Goal: Contribute content: Contribute content

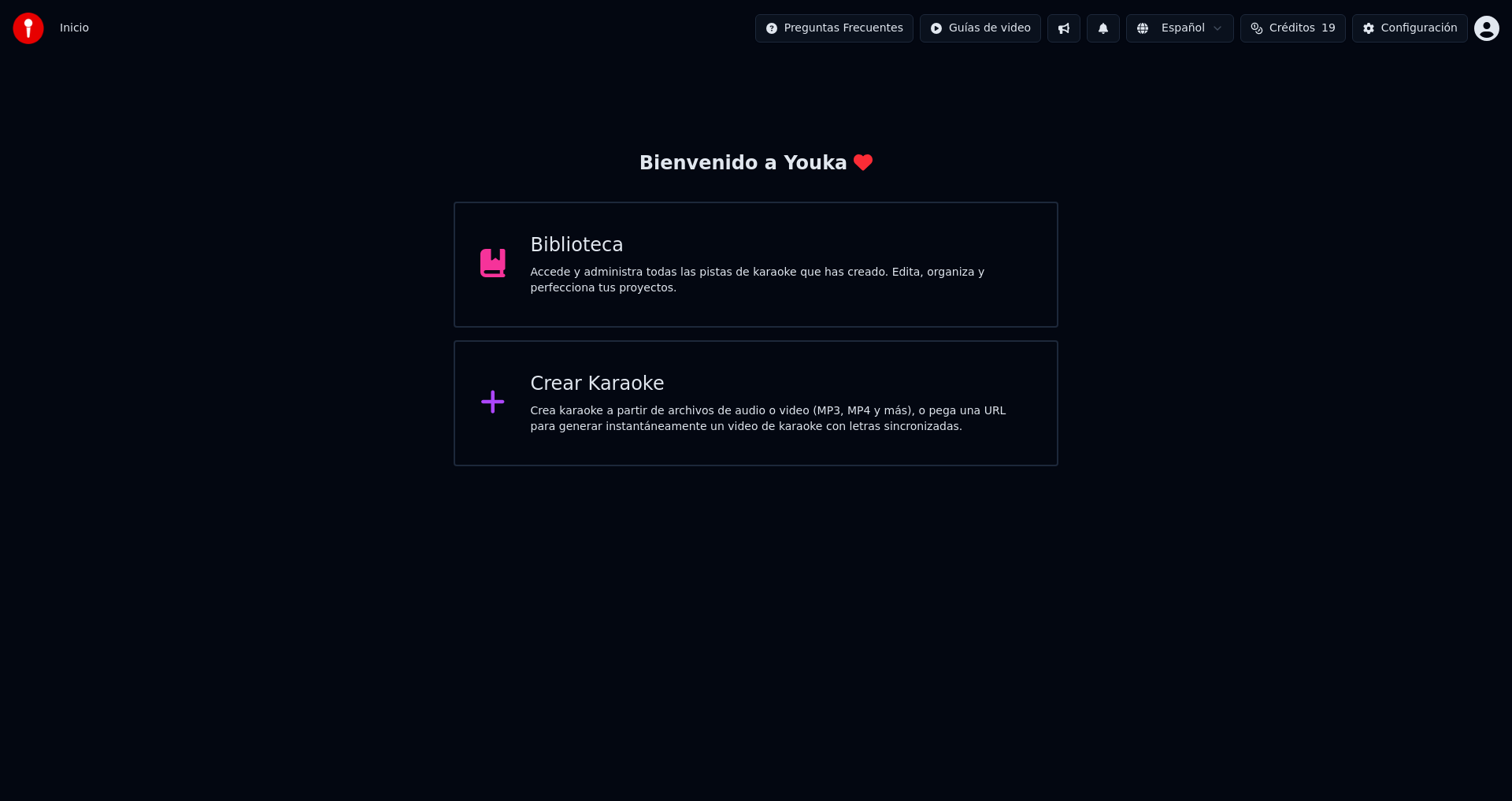
click at [710, 256] on div "Biblioteca" at bounding box center [782, 245] width 502 height 25
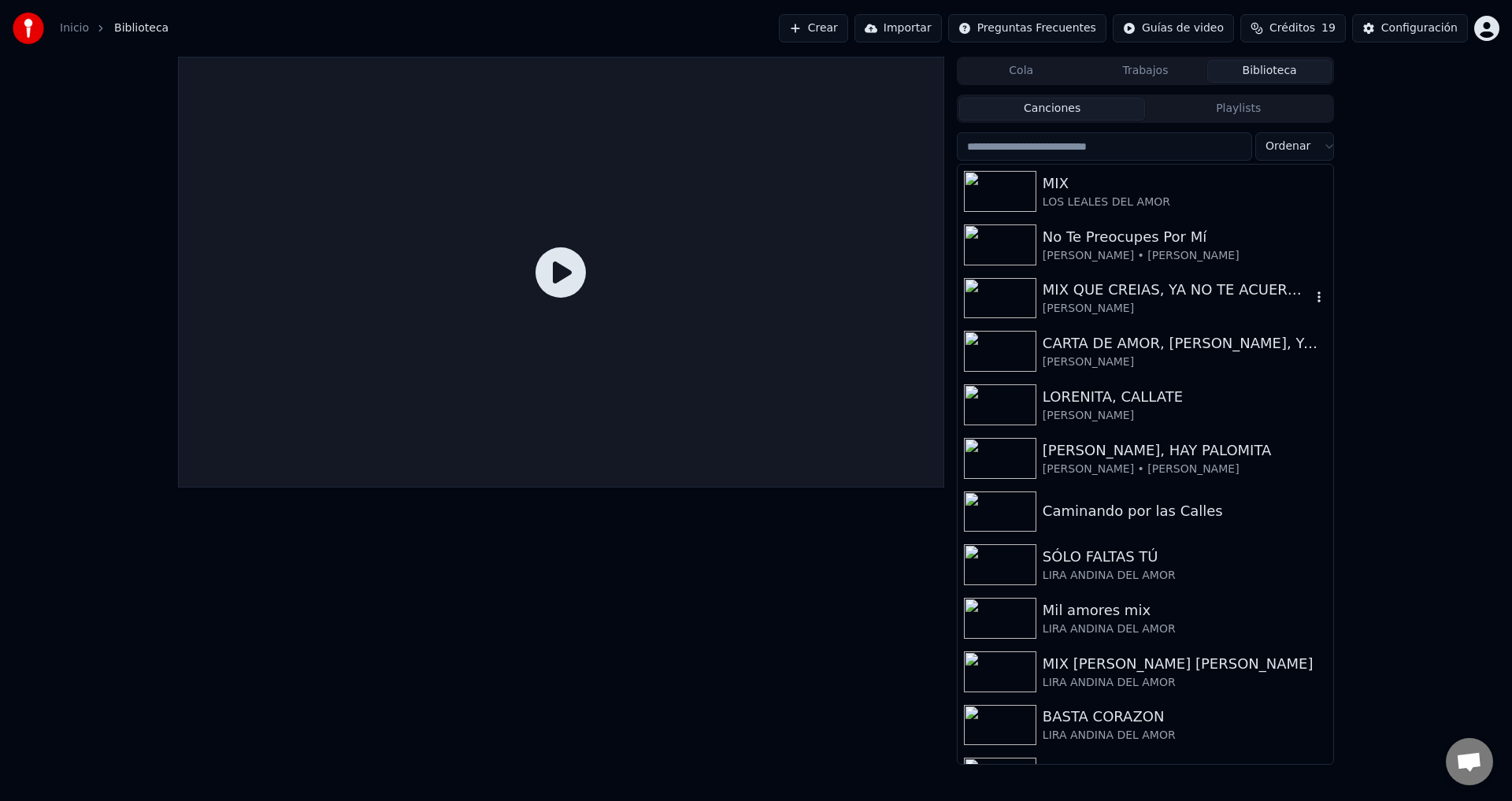
scroll to position [1531, 0]
click at [1119, 196] on div "LOS LEALES DEL AMOR" at bounding box center [1176, 202] width 268 height 15
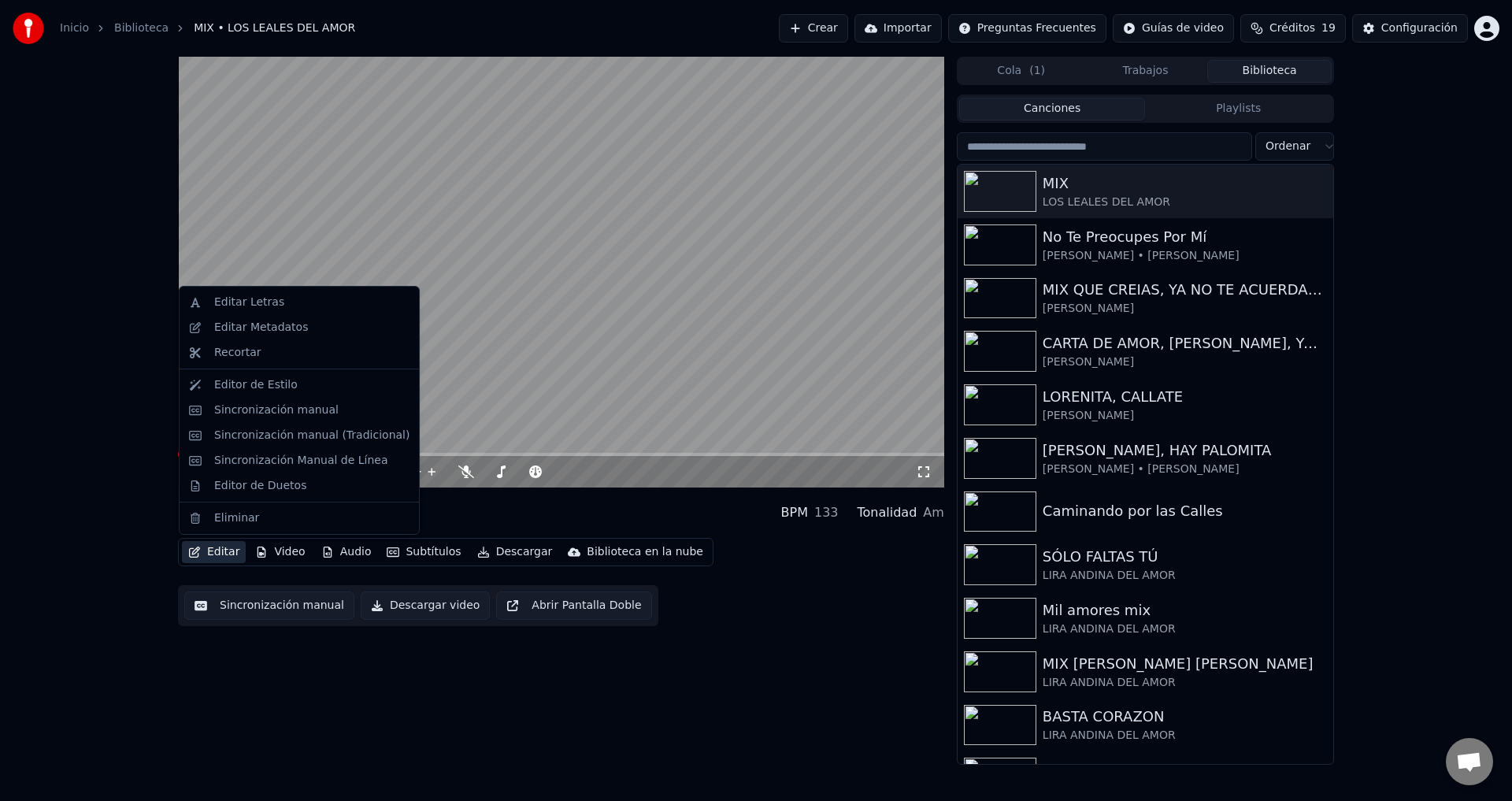
click at [230, 552] on button "Editar" at bounding box center [214, 551] width 63 height 22
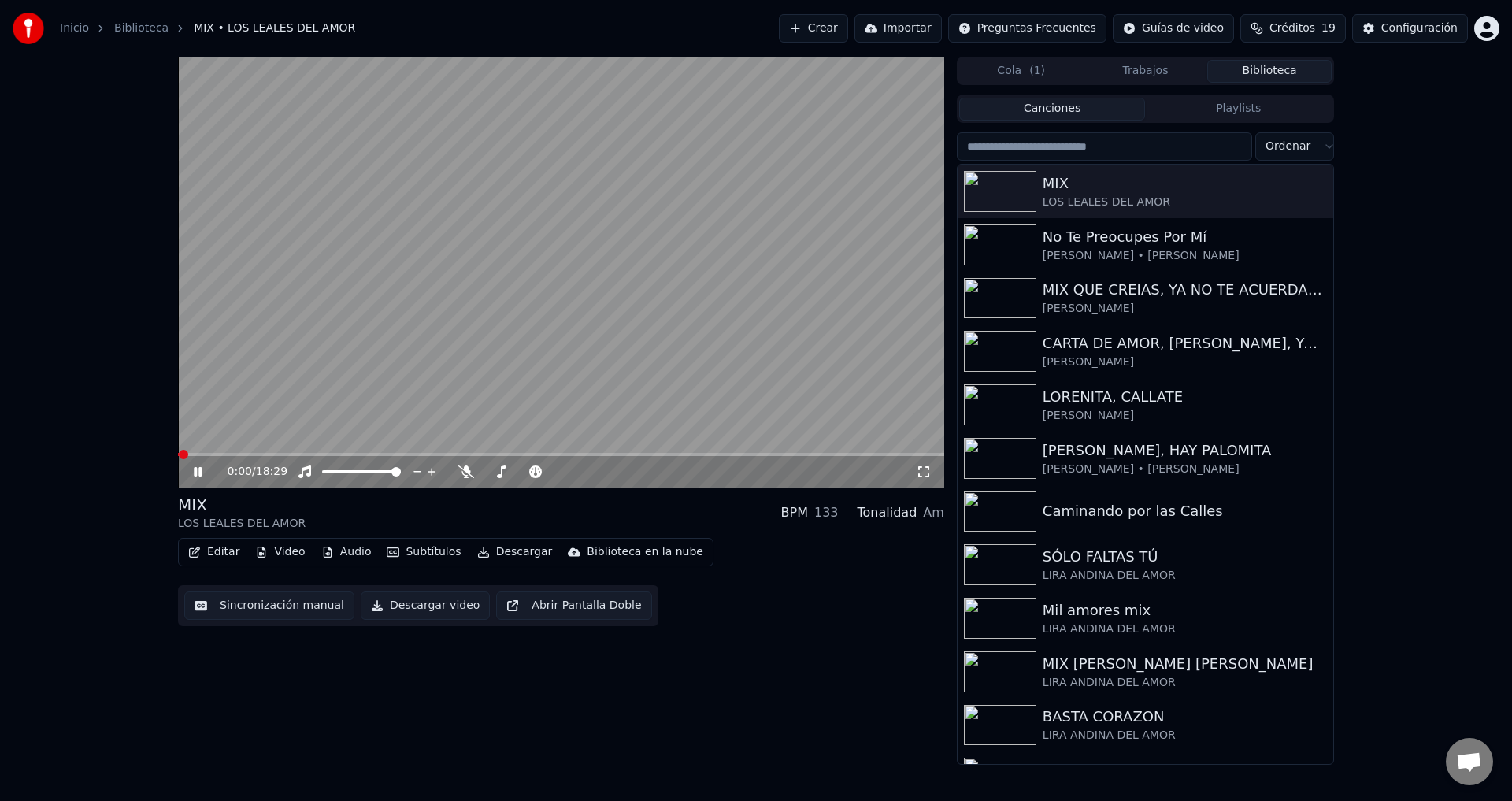
click at [230, 552] on button "Editar" at bounding box center [214, 551] width 63 height 22
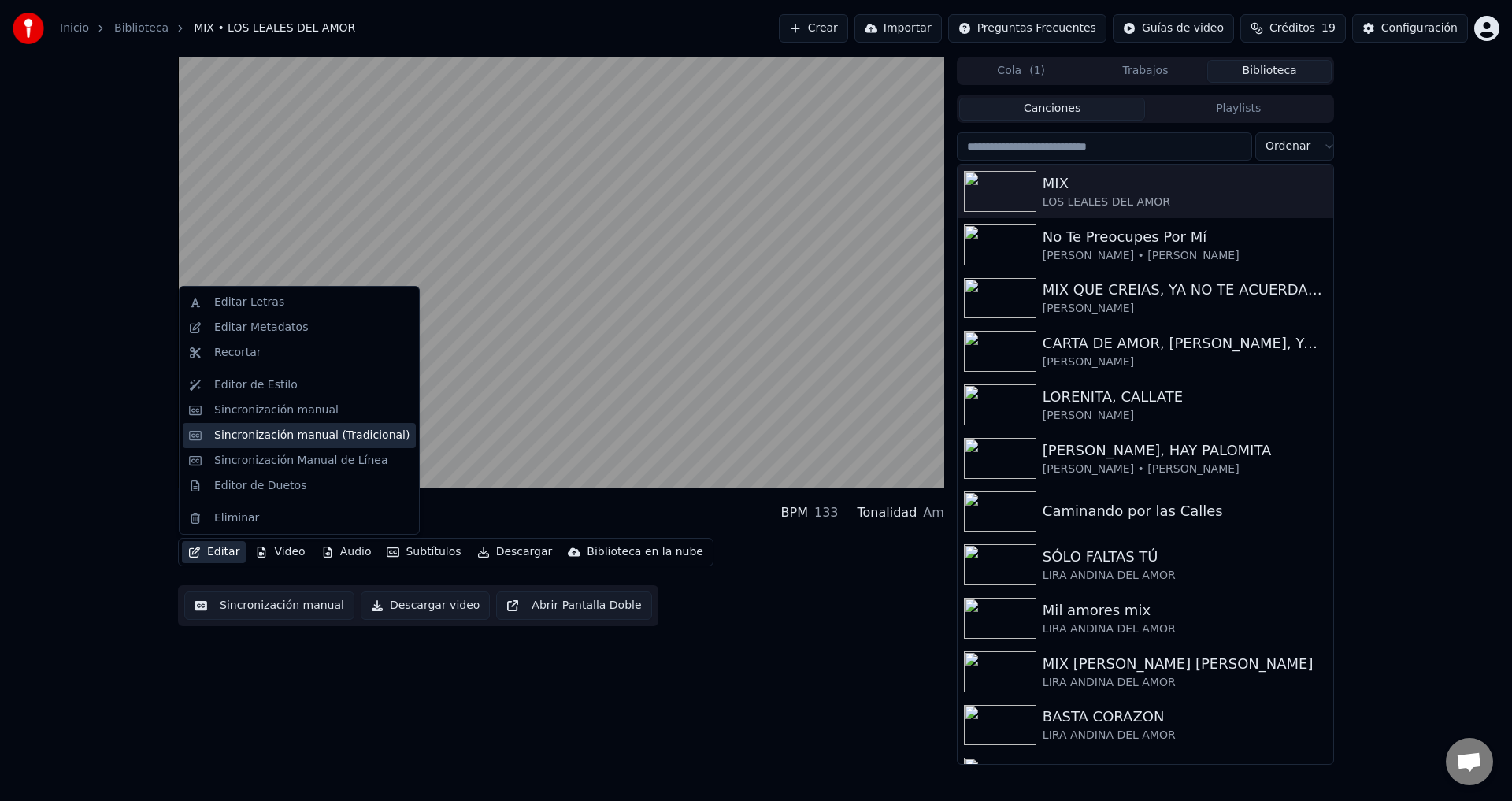
click at [298, 440] on div "Sincronización manual (Tradicional)" at bounding box center [312, 436] width 195 height 15
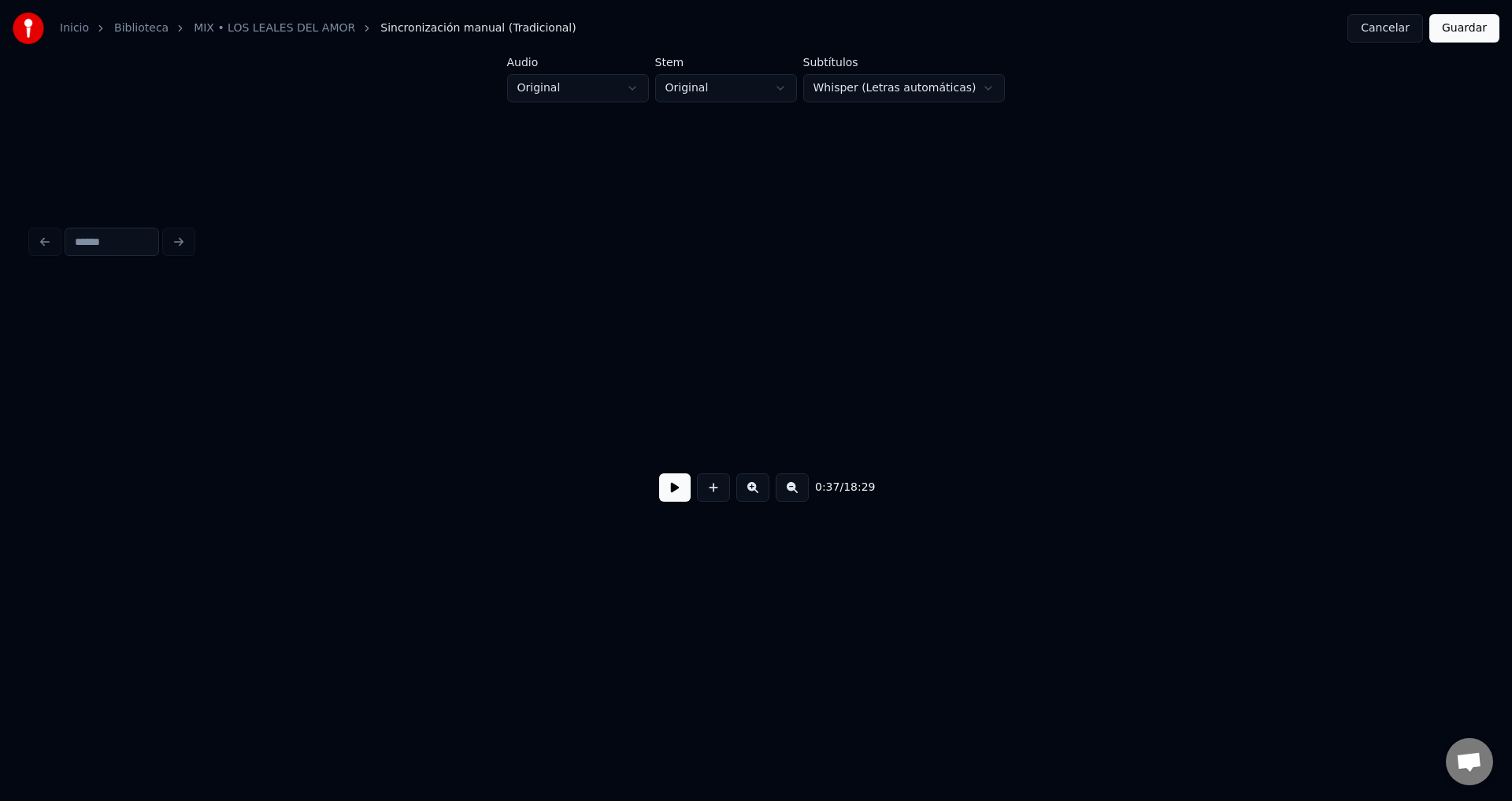
scroll to position [0, 5980]
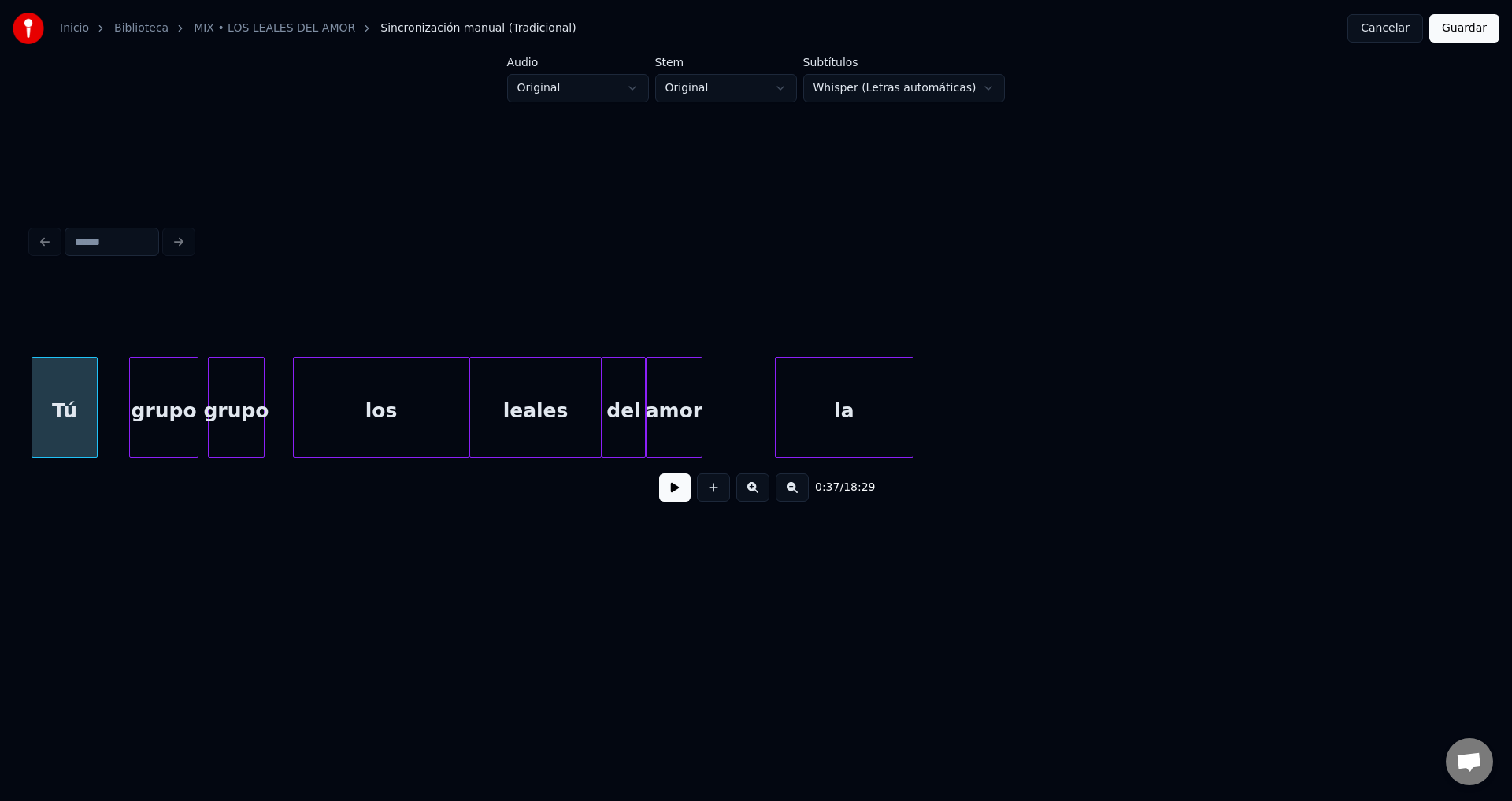
click at [669, 502] on button at bounding box center [674, 487] width 32 height 28
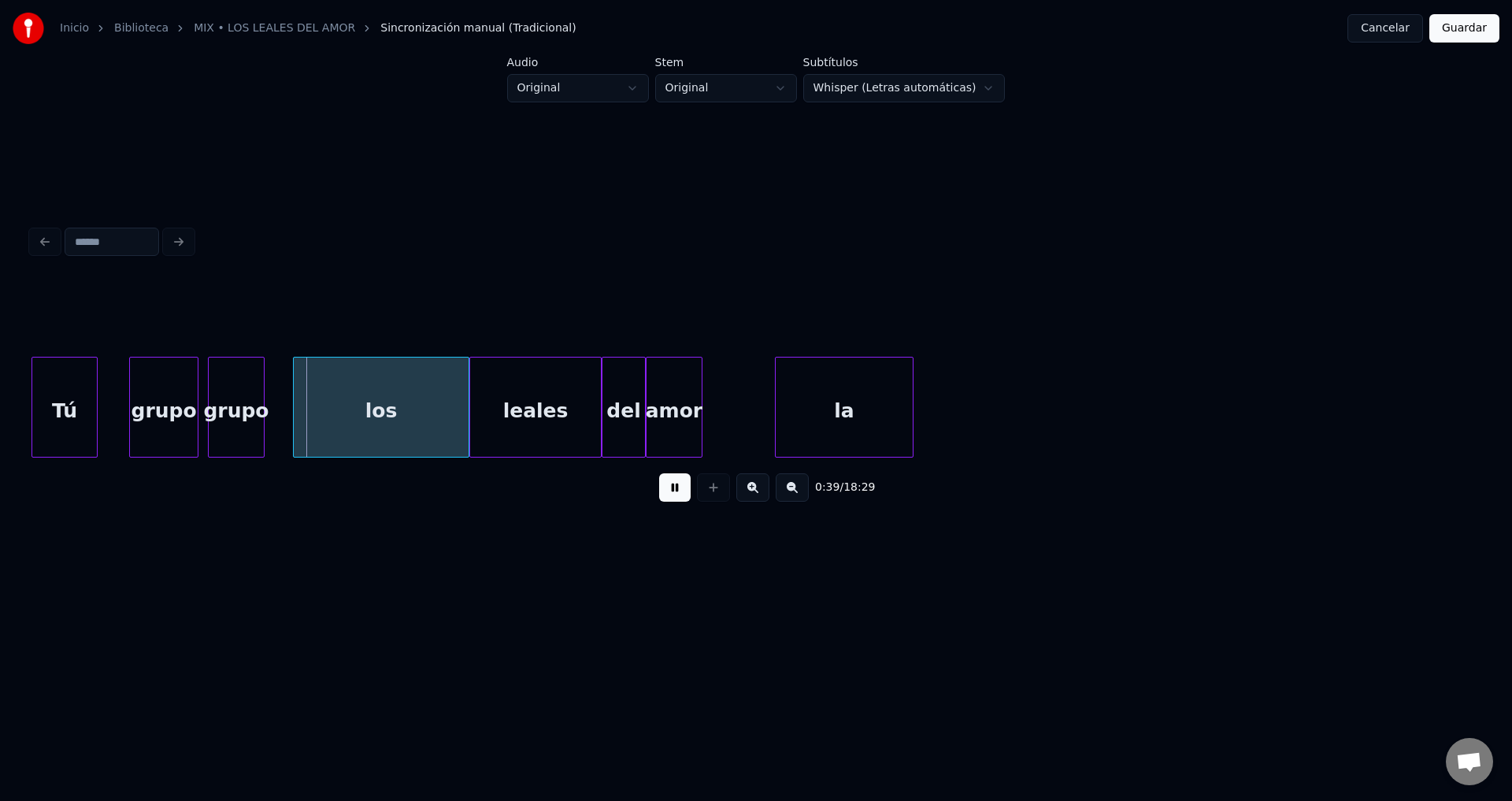
click at [669, 502] on button at bounding box center [674, 487] width 32 height 28
click at [59, 409] on div "Tú" at bounding box center [64, 411] width 64 height 107
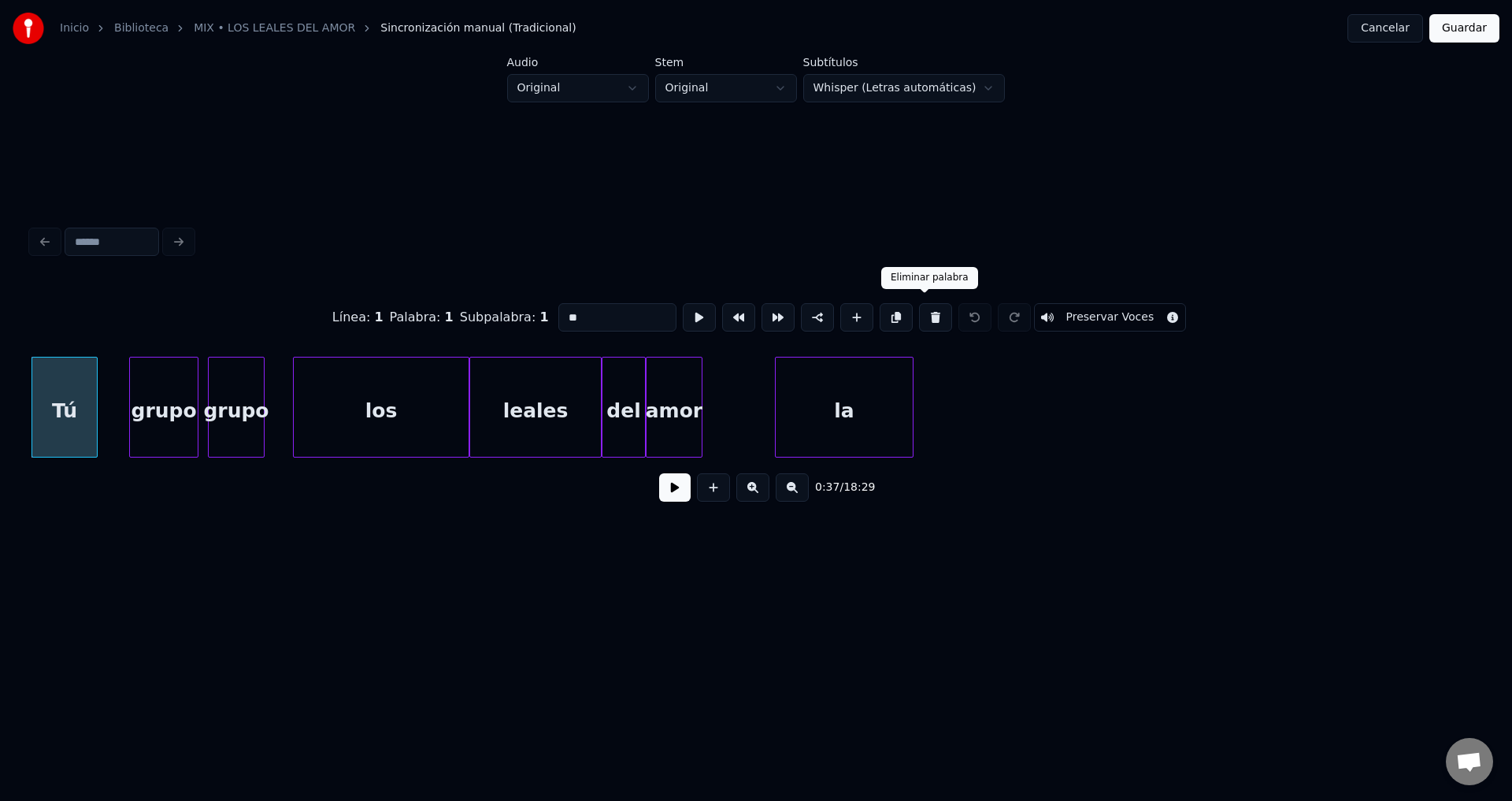
click at [919, 314] on button at bounding box center [935, 316] width 33 height 28
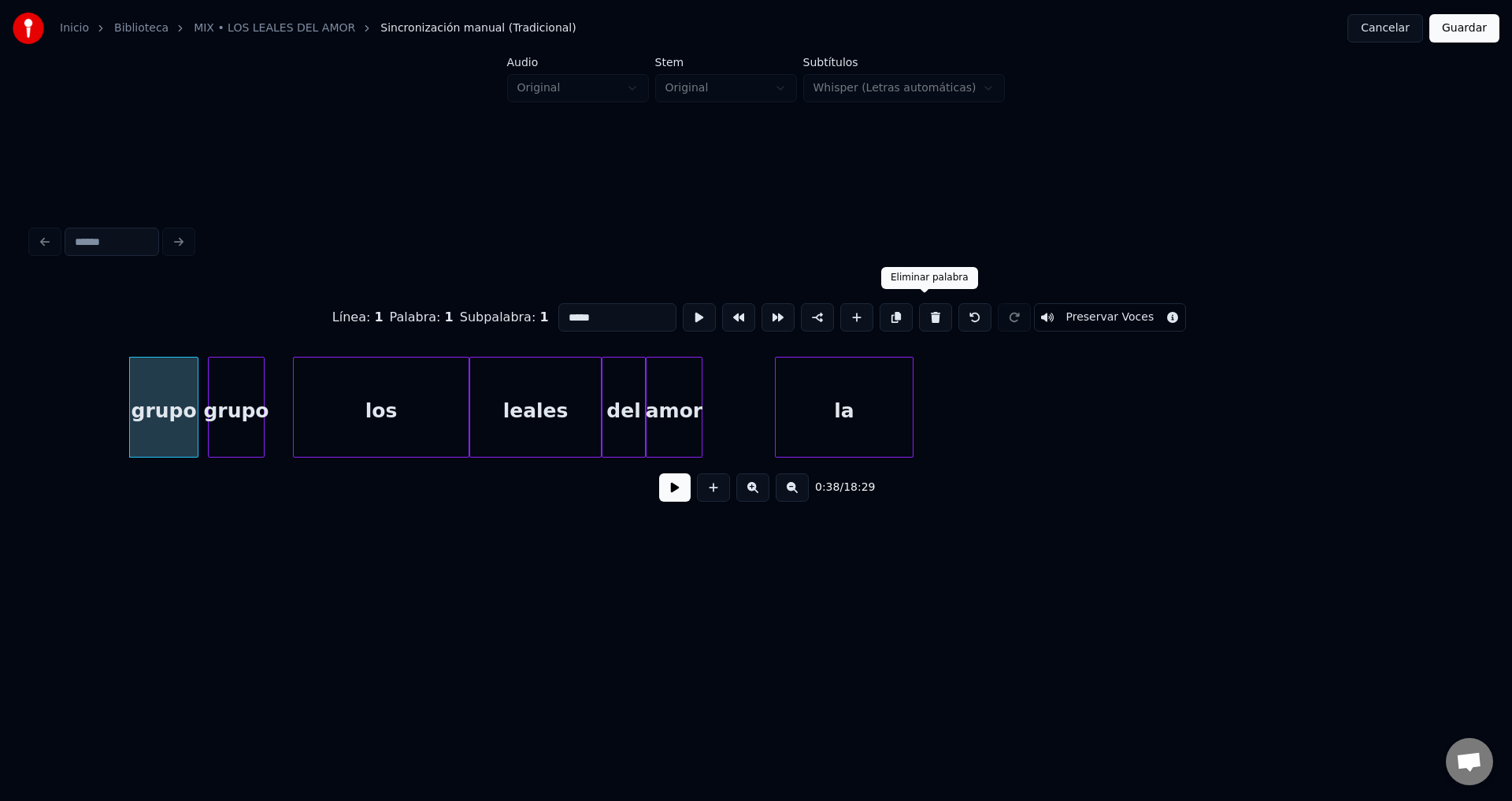
click at [919, 314] on button at bounding box center [935, 316] width 33 height 28
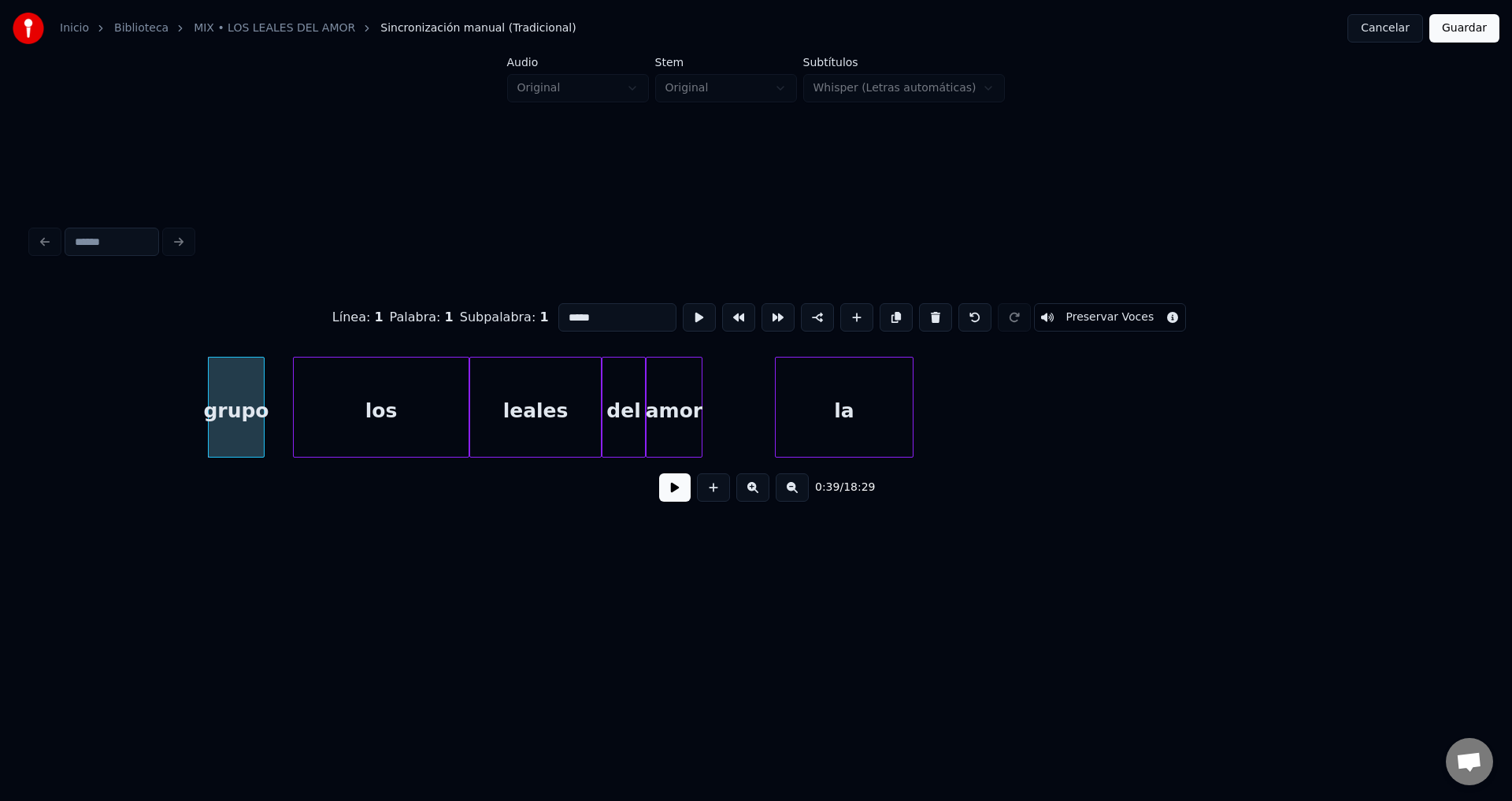
click at [919, 314] on button at bounding box center [935, 316] width 33 height 28
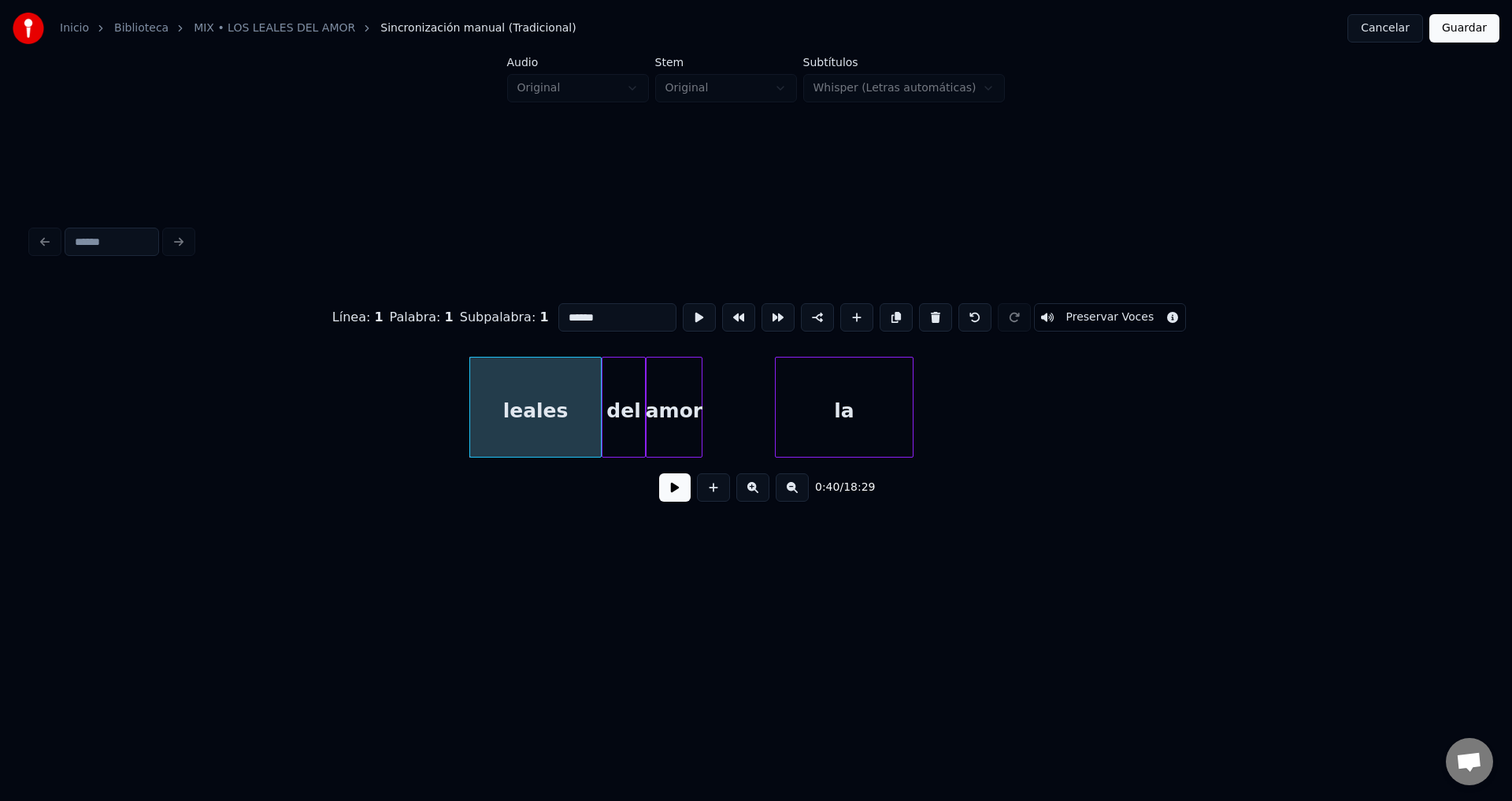
click at [919, 314] on button at bounding box center [935, 316] width 33 height 28
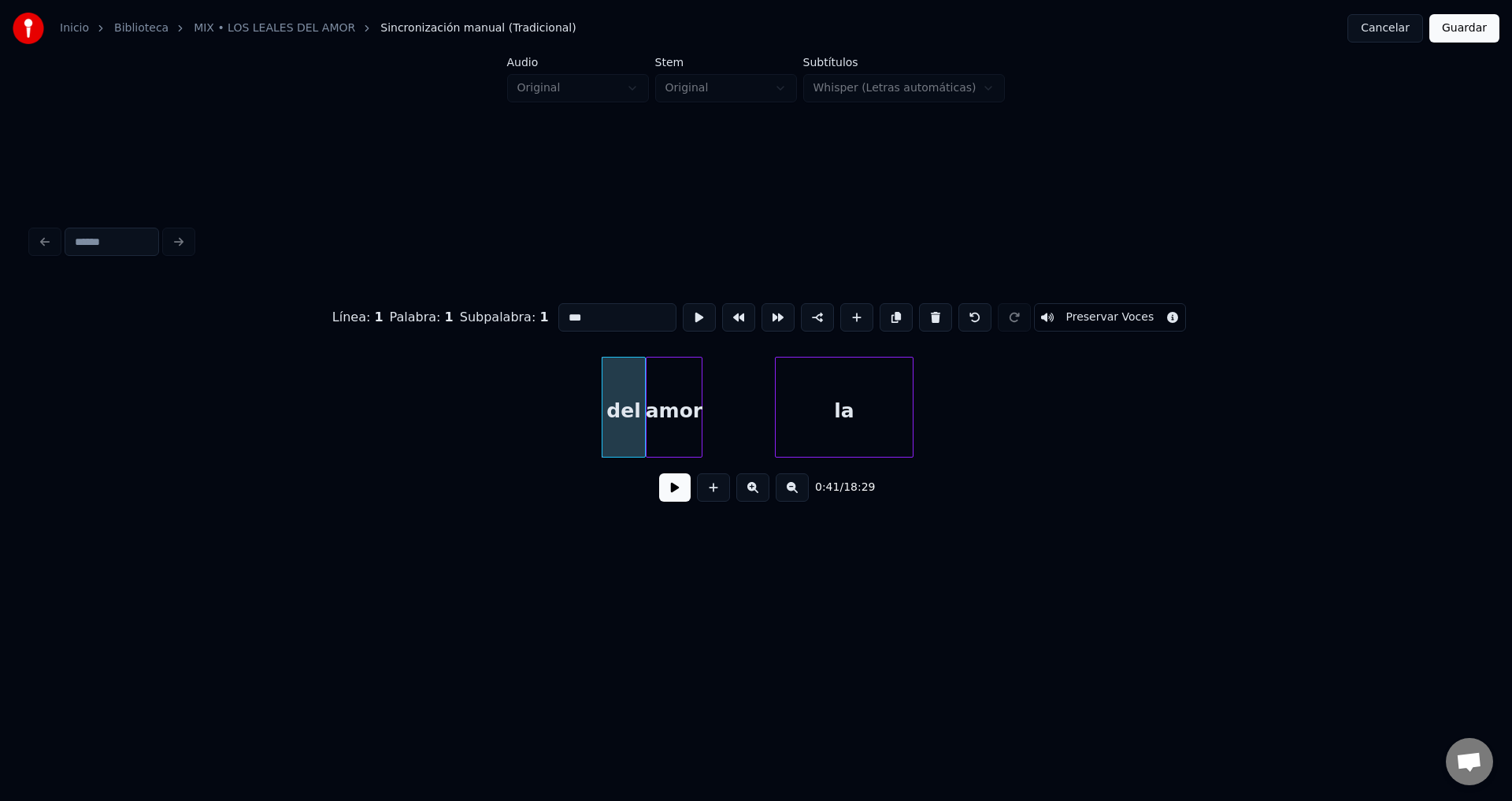
click at [919, 314] on button at bounding box center [935, 316] width 33 height 28
type input "**"
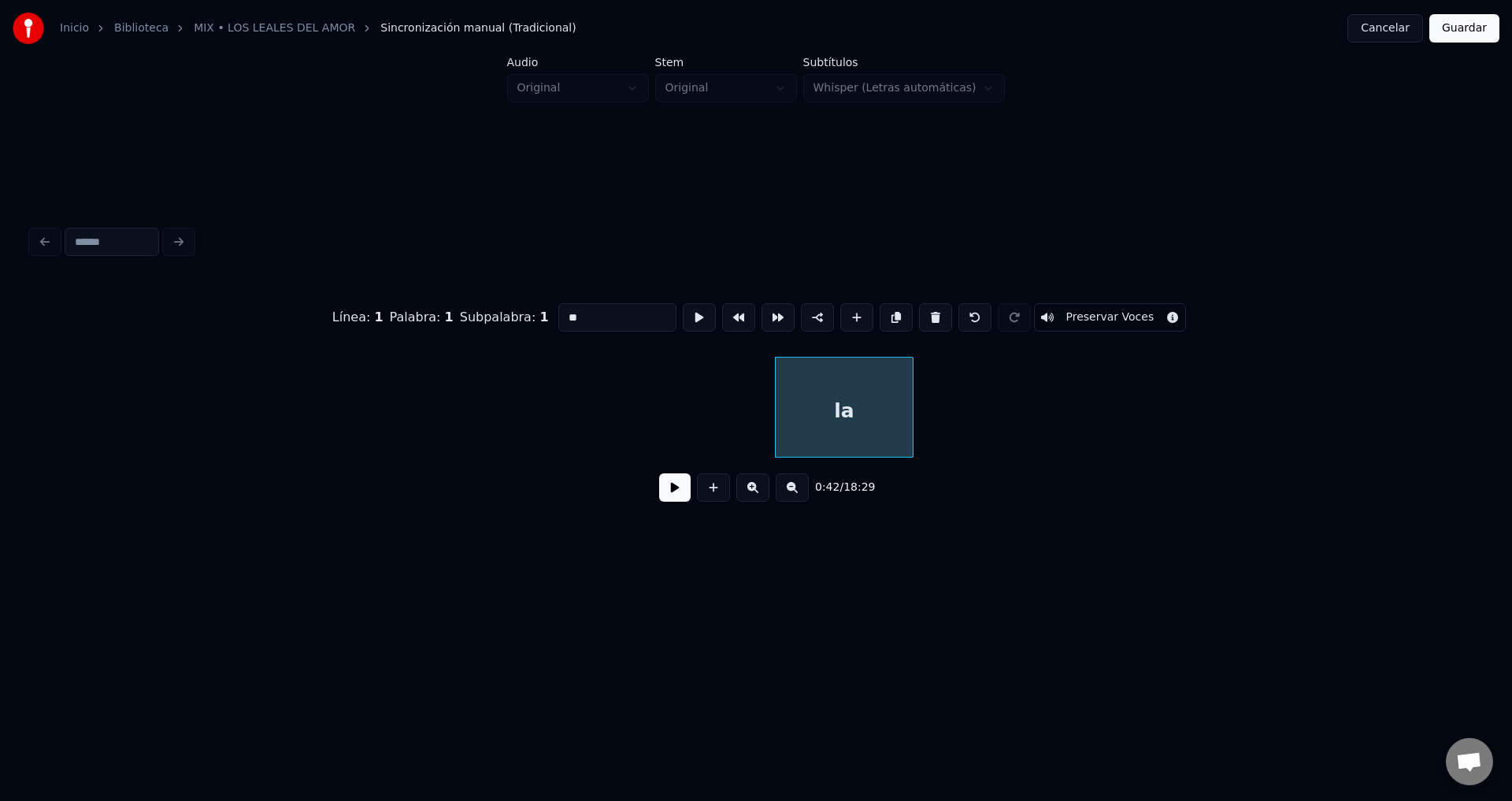
click at [670, 499] on button at bounding box center [674, 487] width 32 height 28
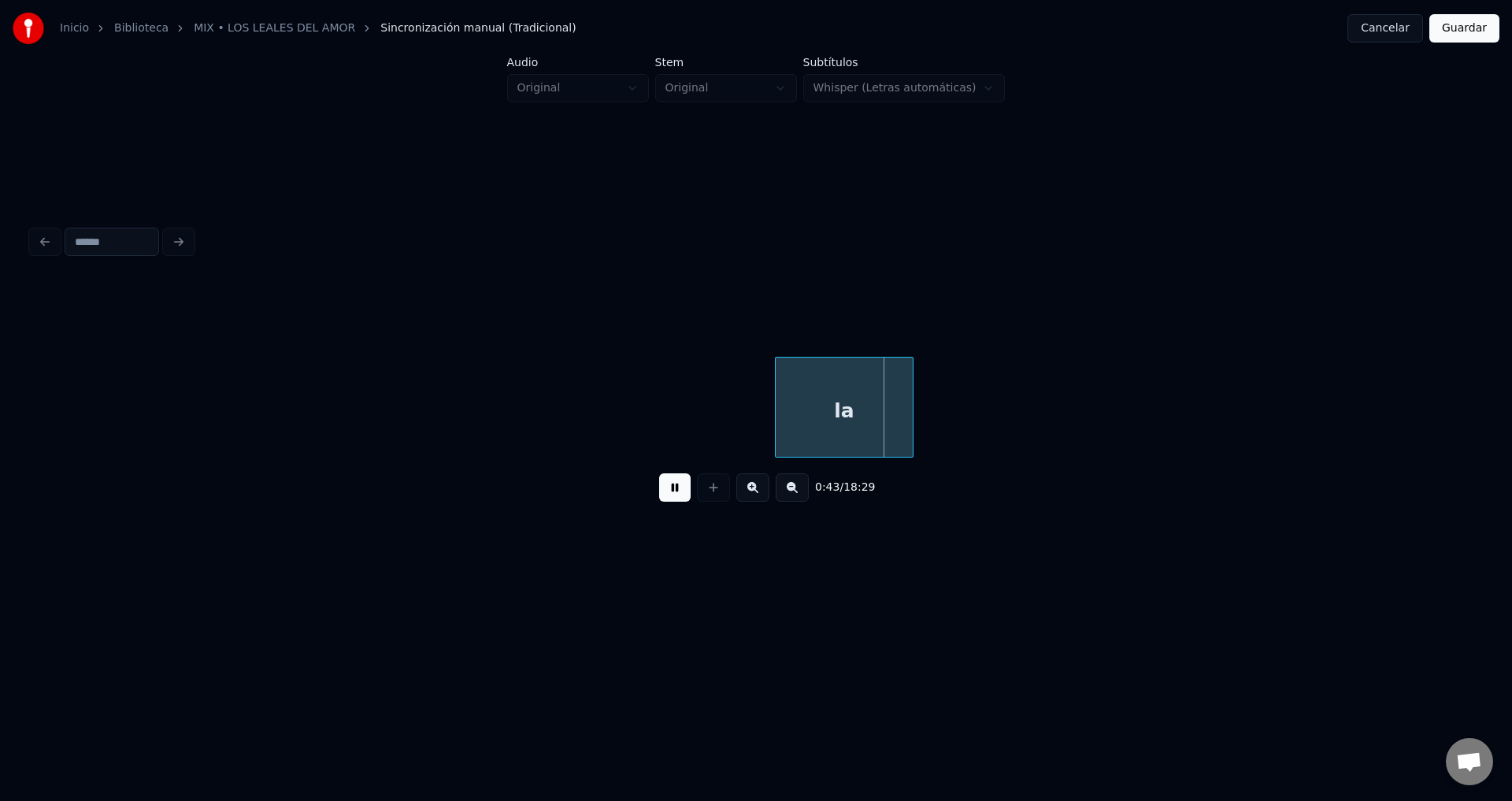
click at [670, 499] on button at bounding box center [674, 487] width 32 height 28
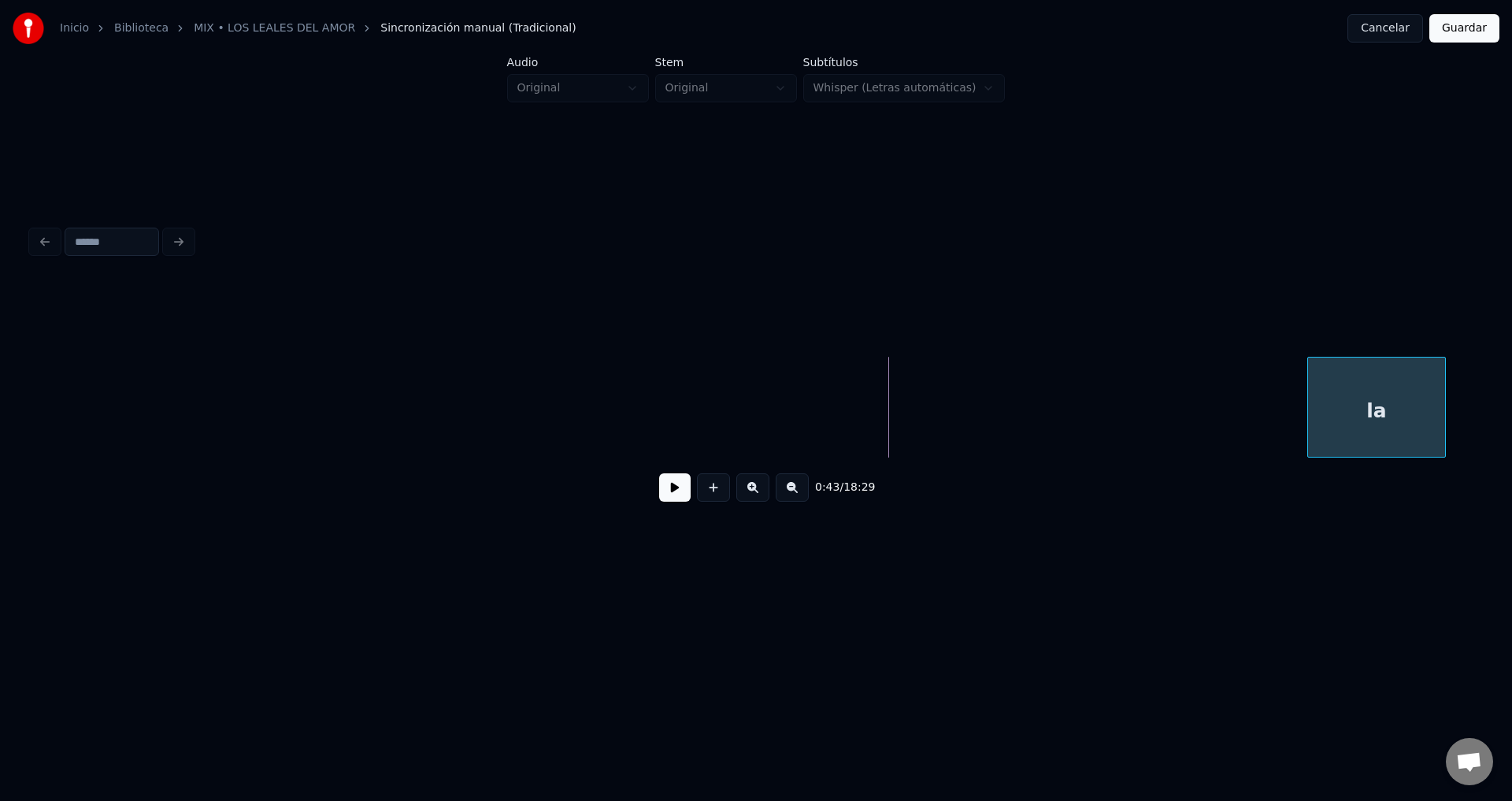
click at [1337, 419] on div "la" at bounding box center [1376, 411] width 137 height 107
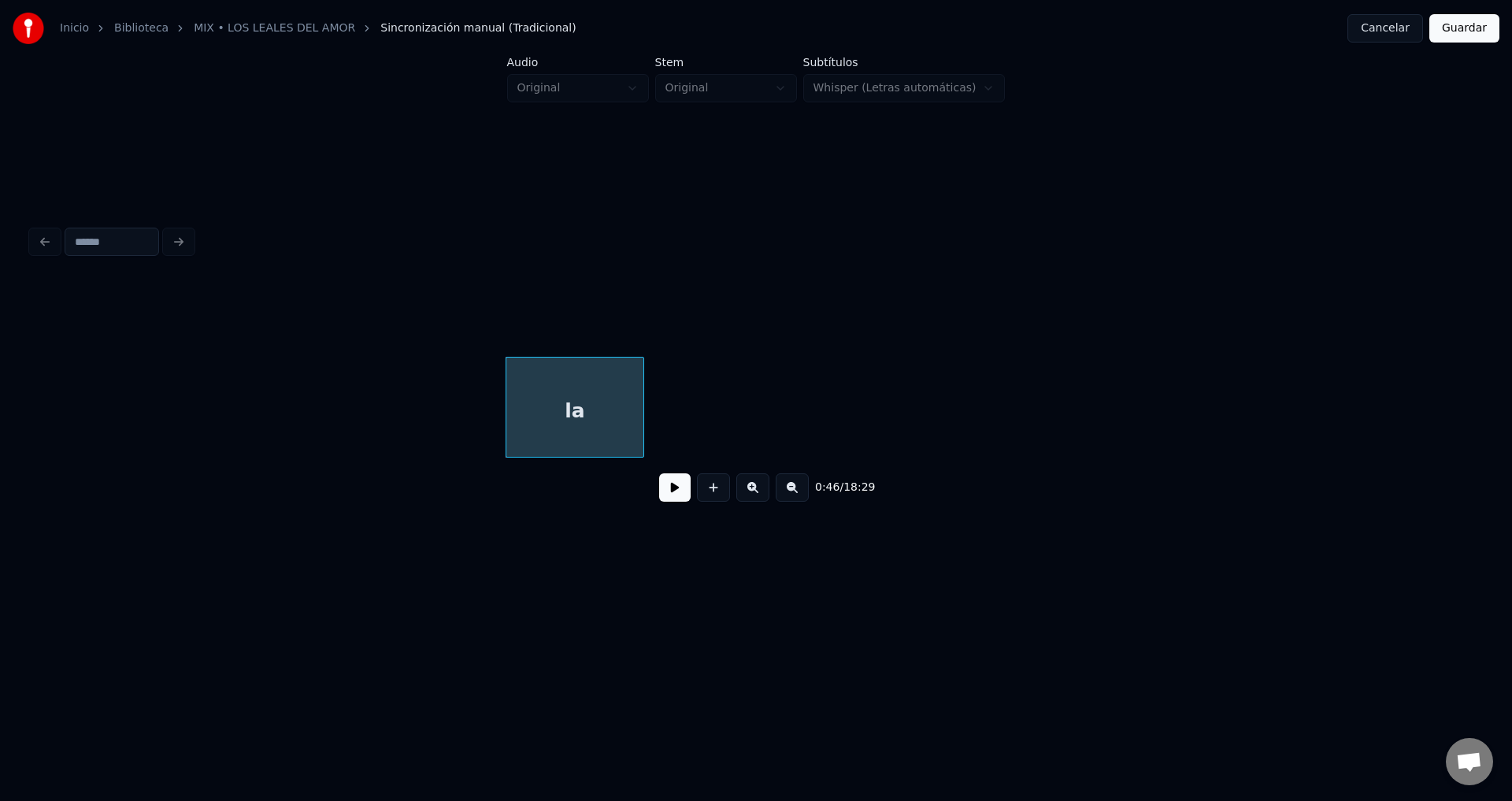
scroll to position [0, 7169]
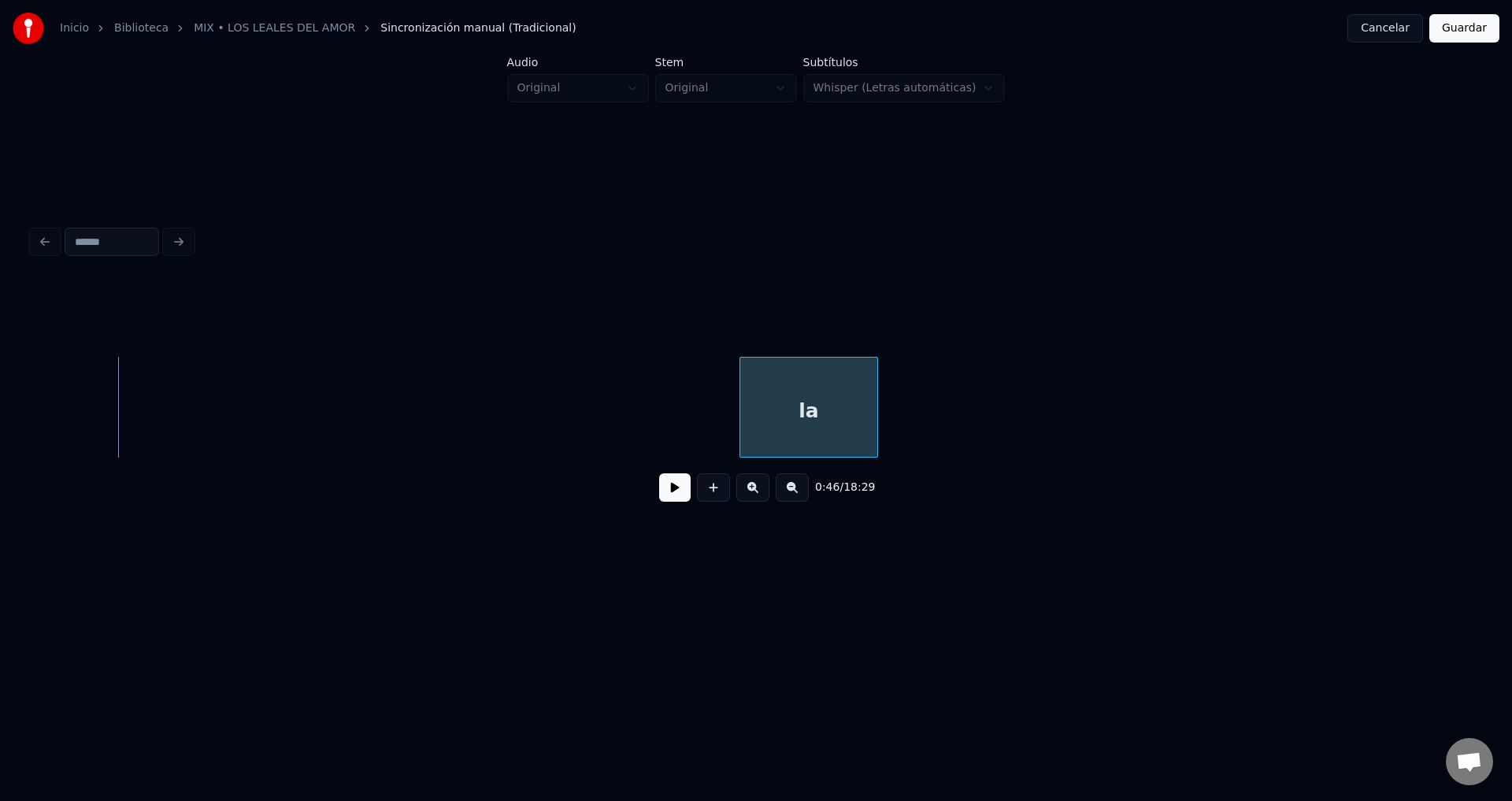
click at [860, 415] on div "la" at bounding box center [809, 411] width 137 height 107
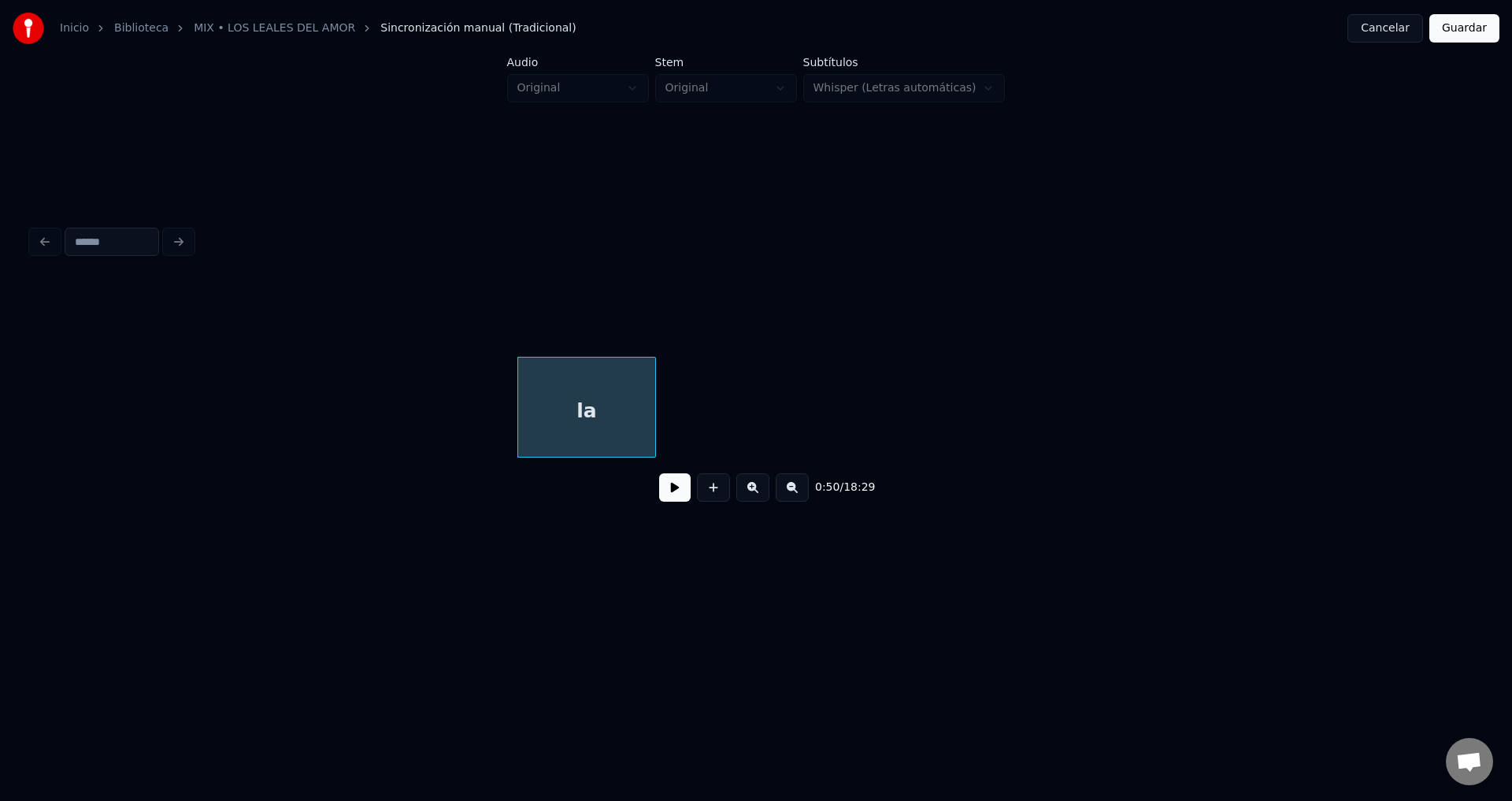
scroll to position [0, 7653]
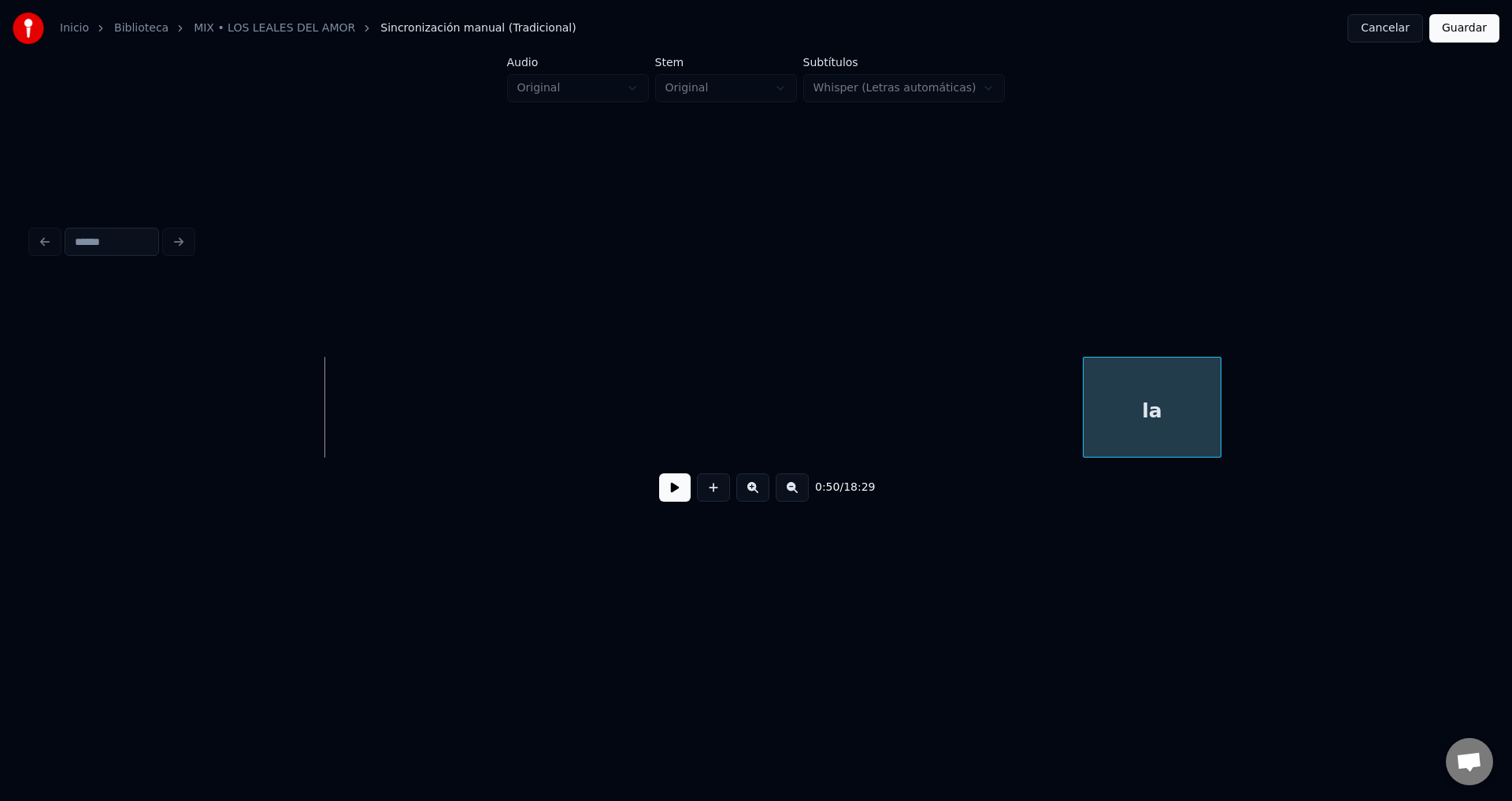
click at [1183, 406] on div "la" at bounding box center [1152, 411] width 137 height 107
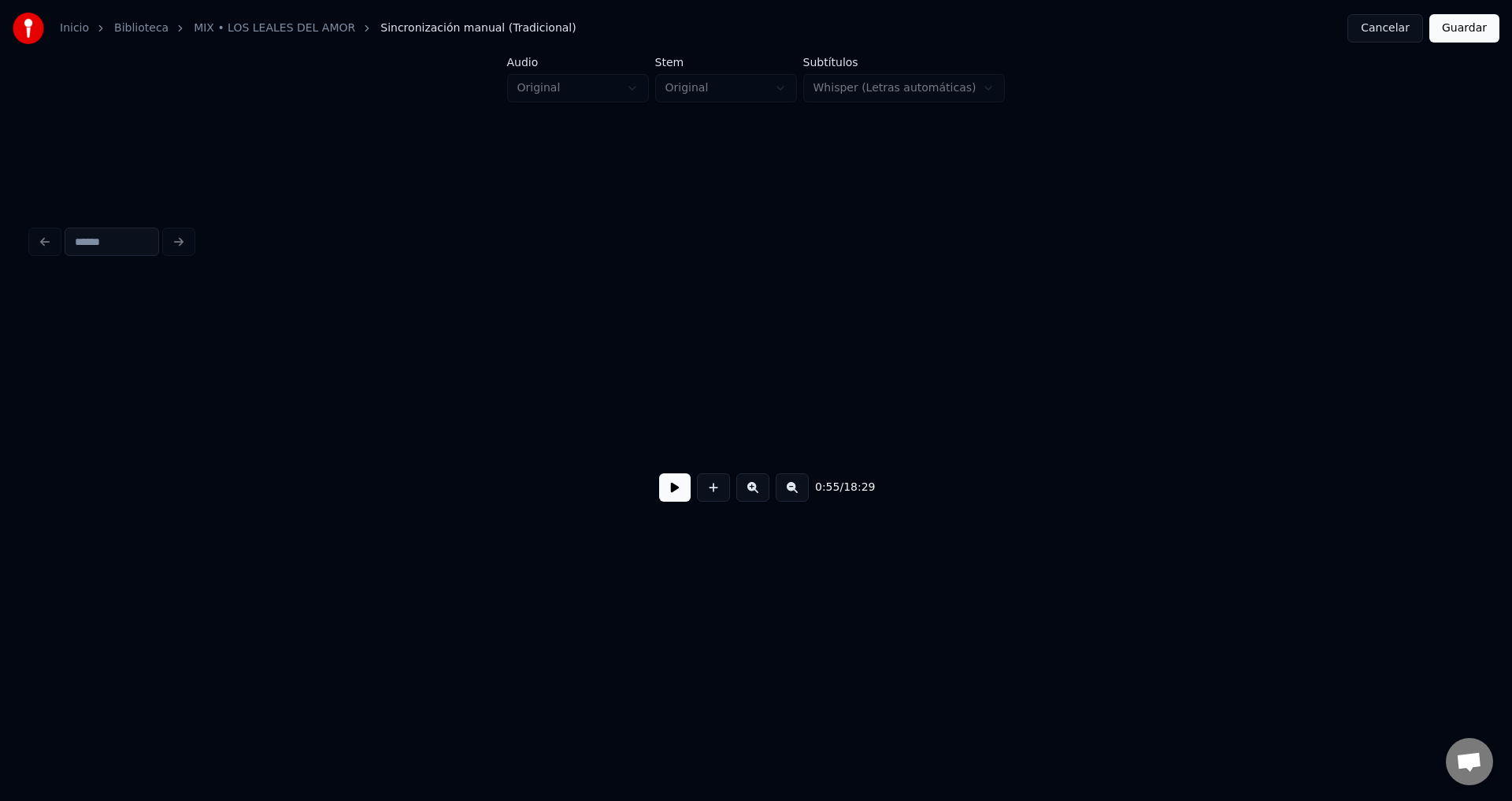
scroll to position [0, 8525]
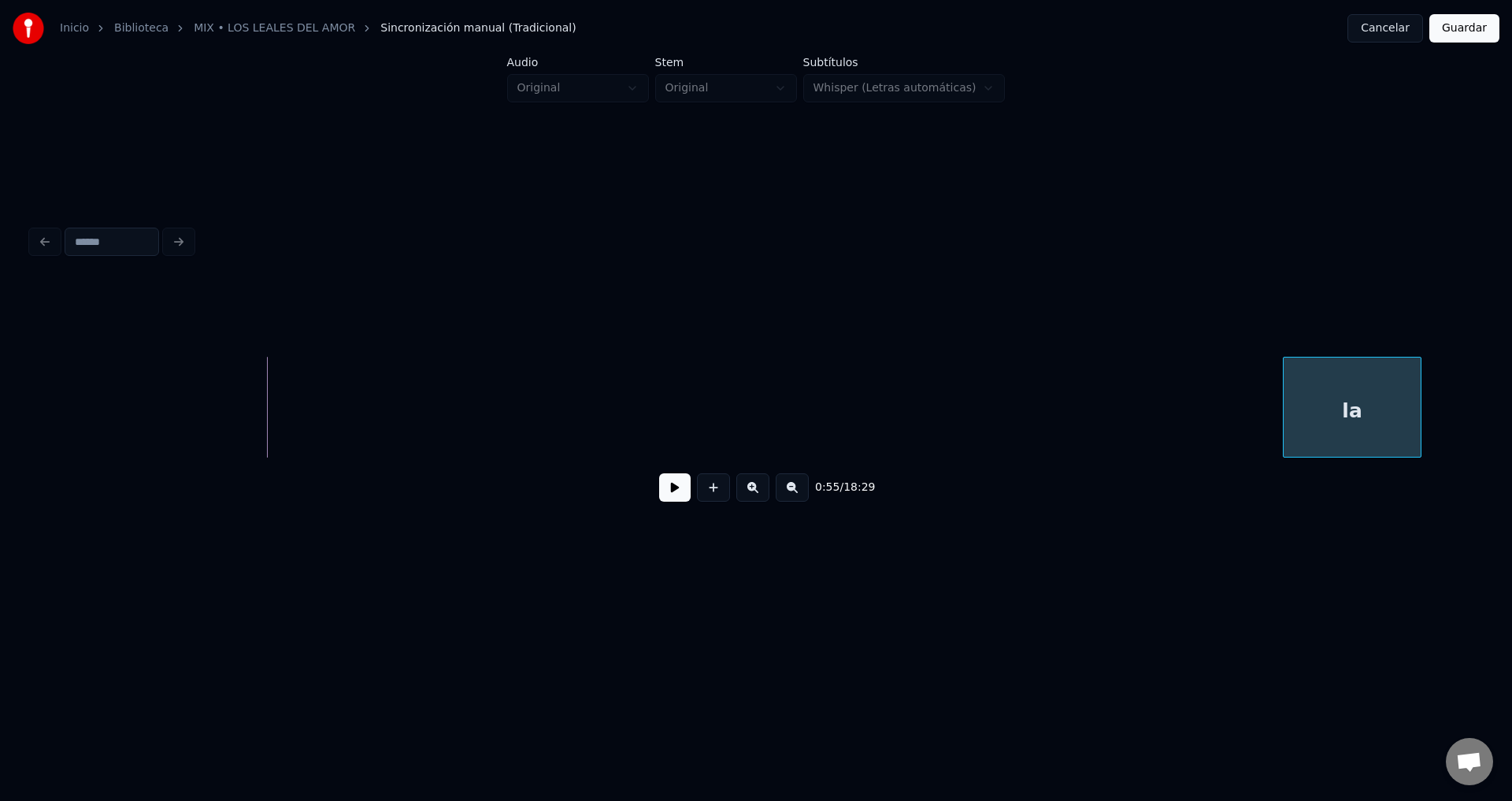
click at [1357, 418] on div "la" at bounding box center [1351, 411] width 137 height 107
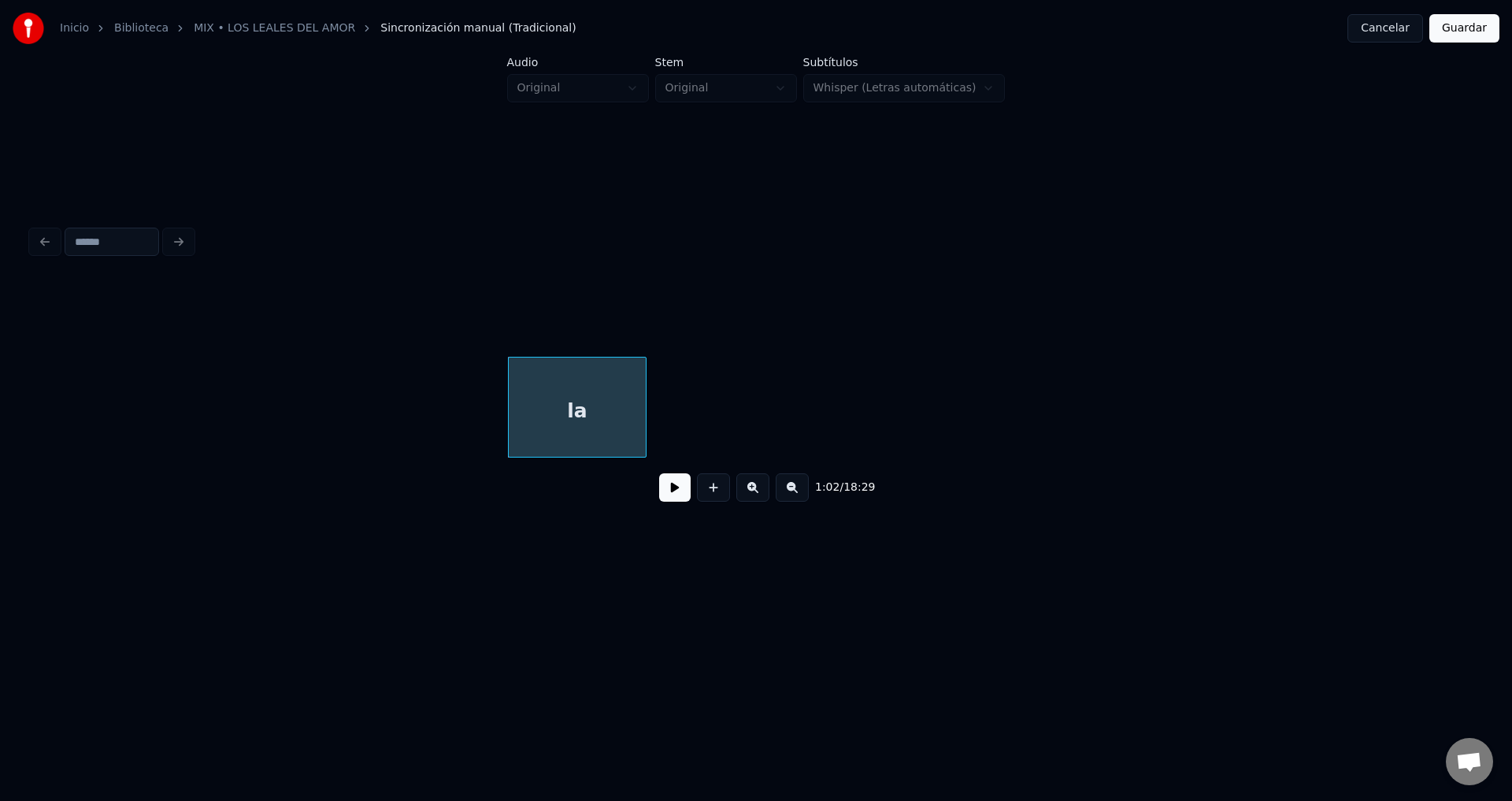
scroll to position [0, 9494]
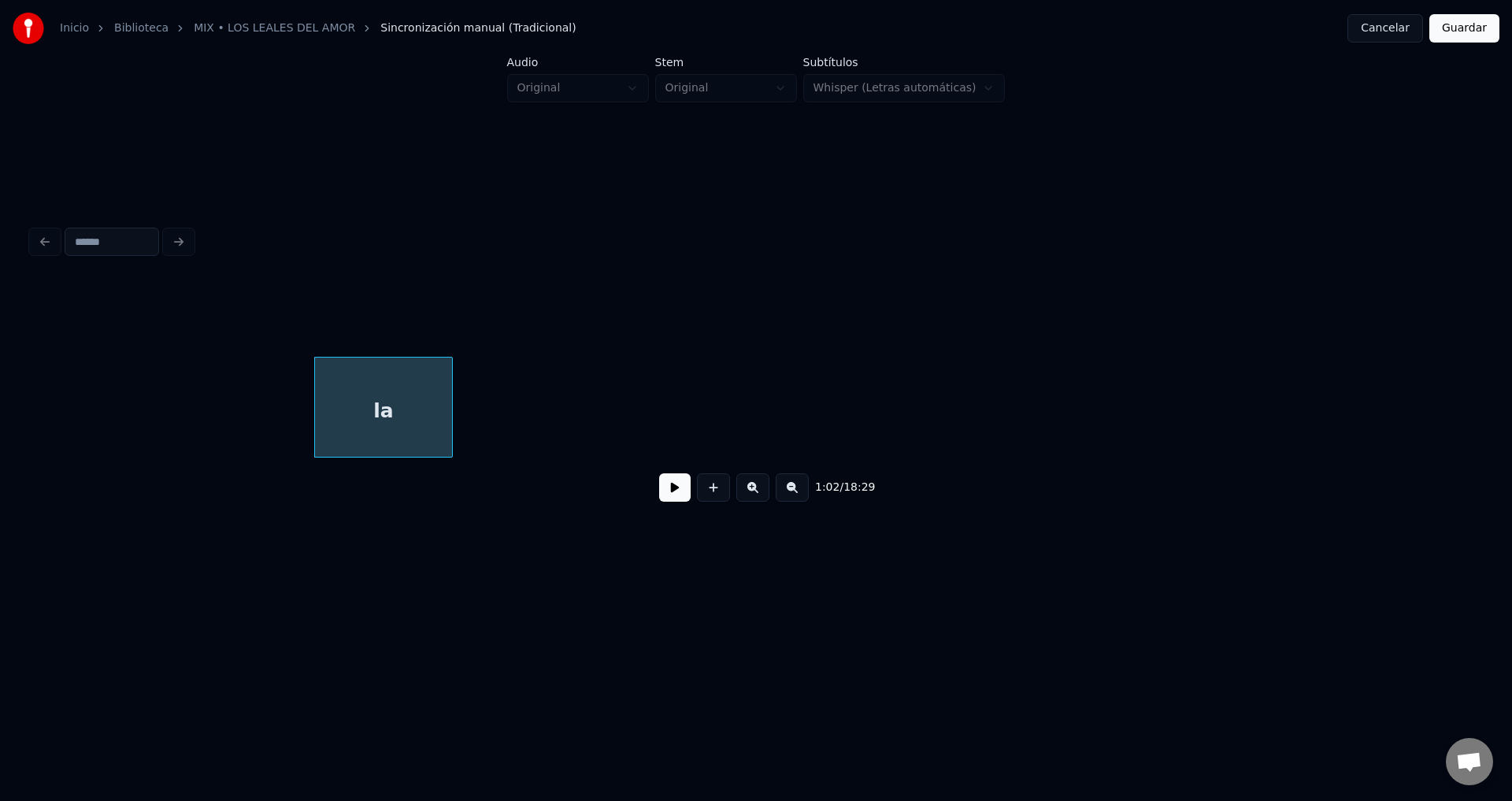
click at [678, 493] on button at bounding box center [674, 487] width 32 height 28
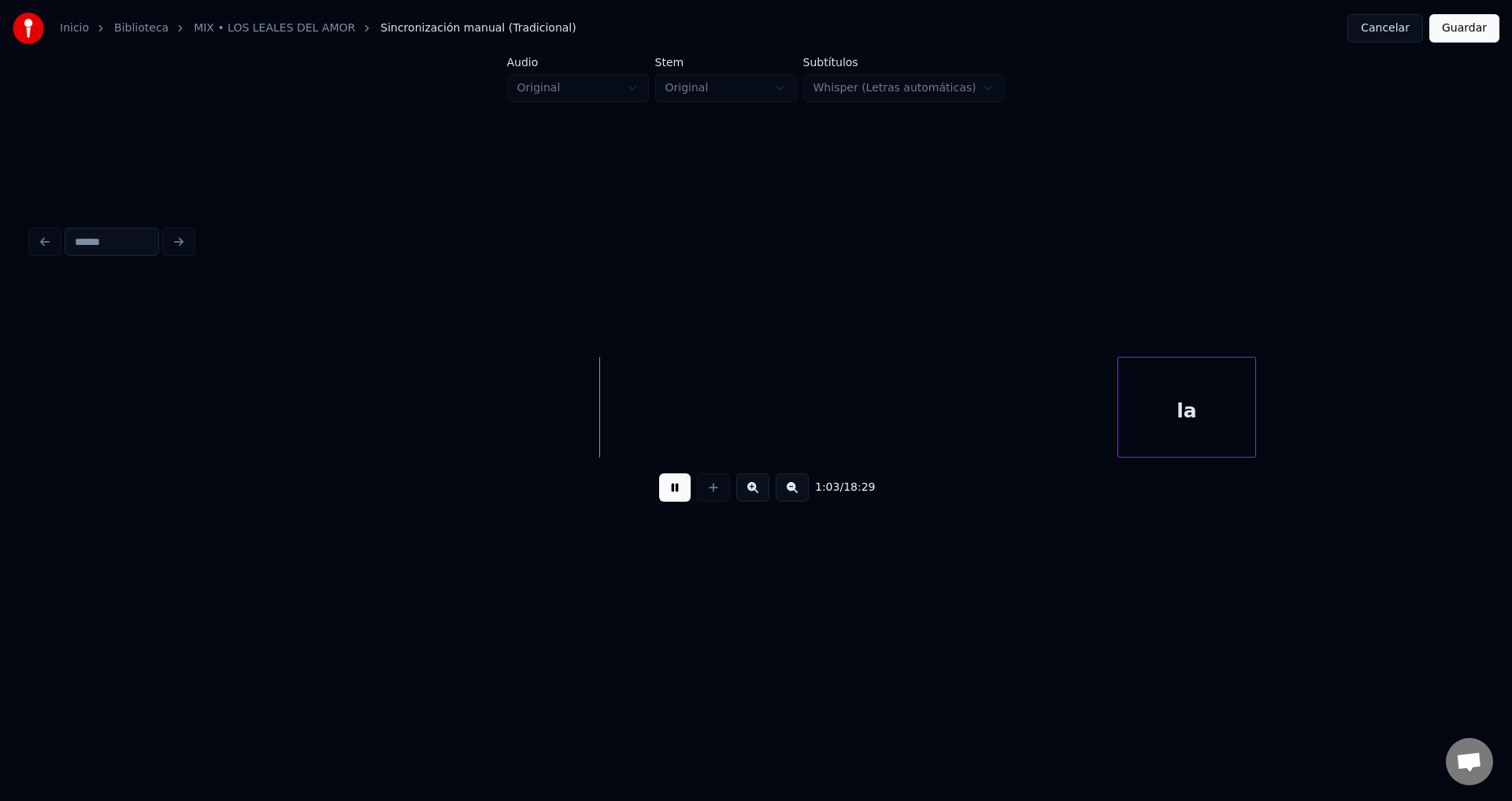
click at [1175, 422] on div "la" at bounding box center [1187, 411] width 137 height 107
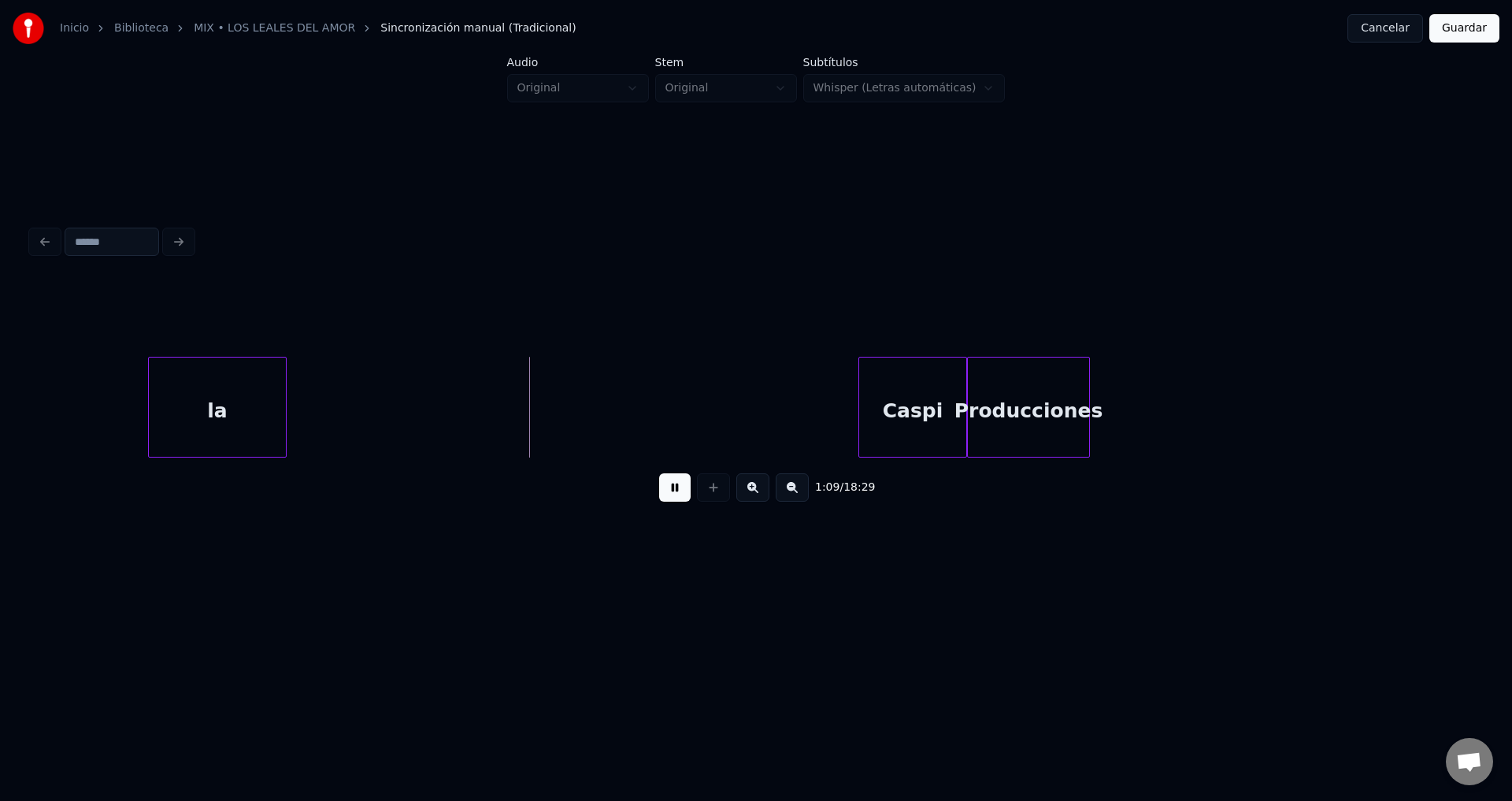
scroll to position [0, 10560]
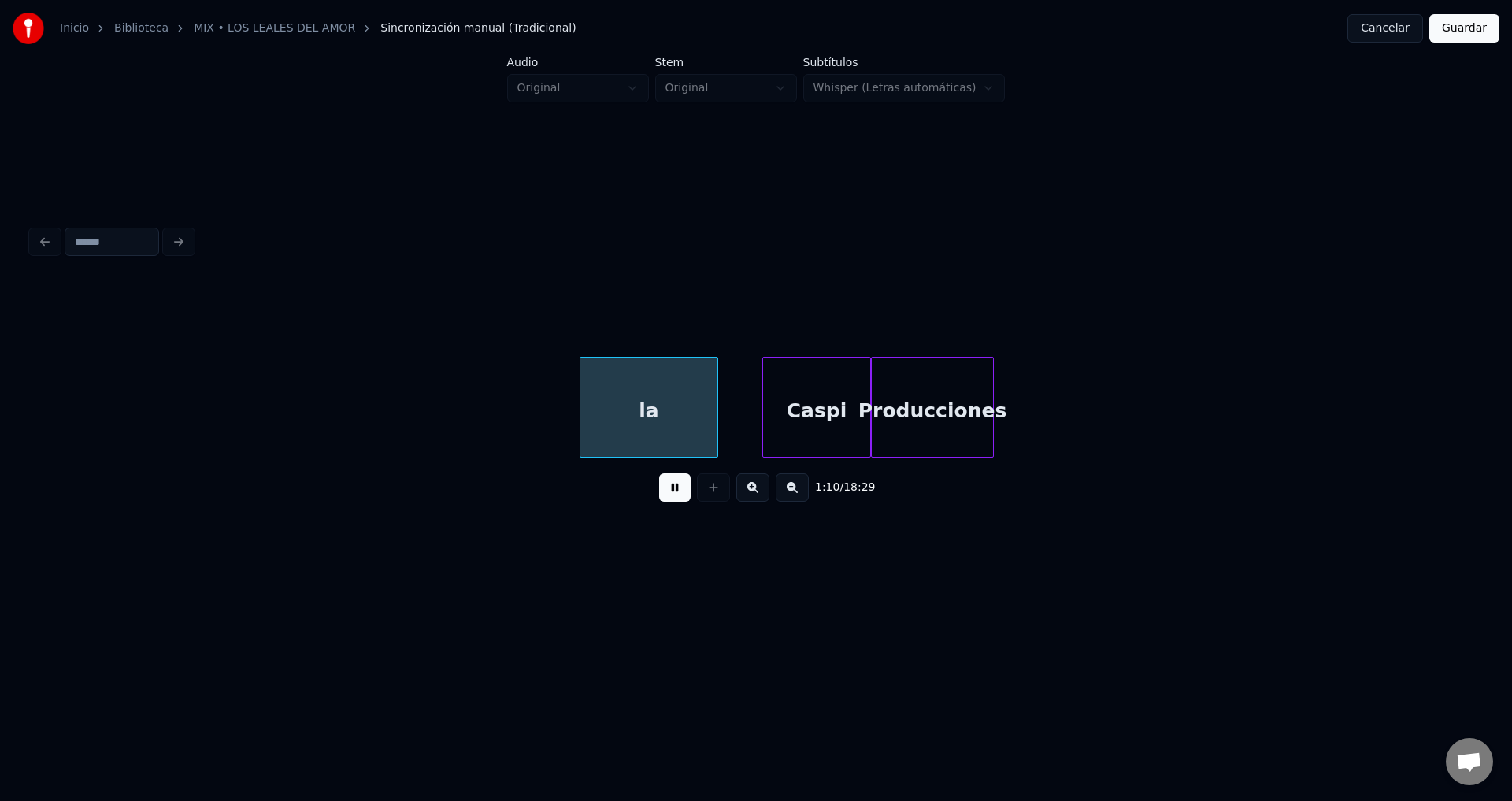
click at [693, 414] on div "la" at bounding box center [648, 411] width 137 height 107
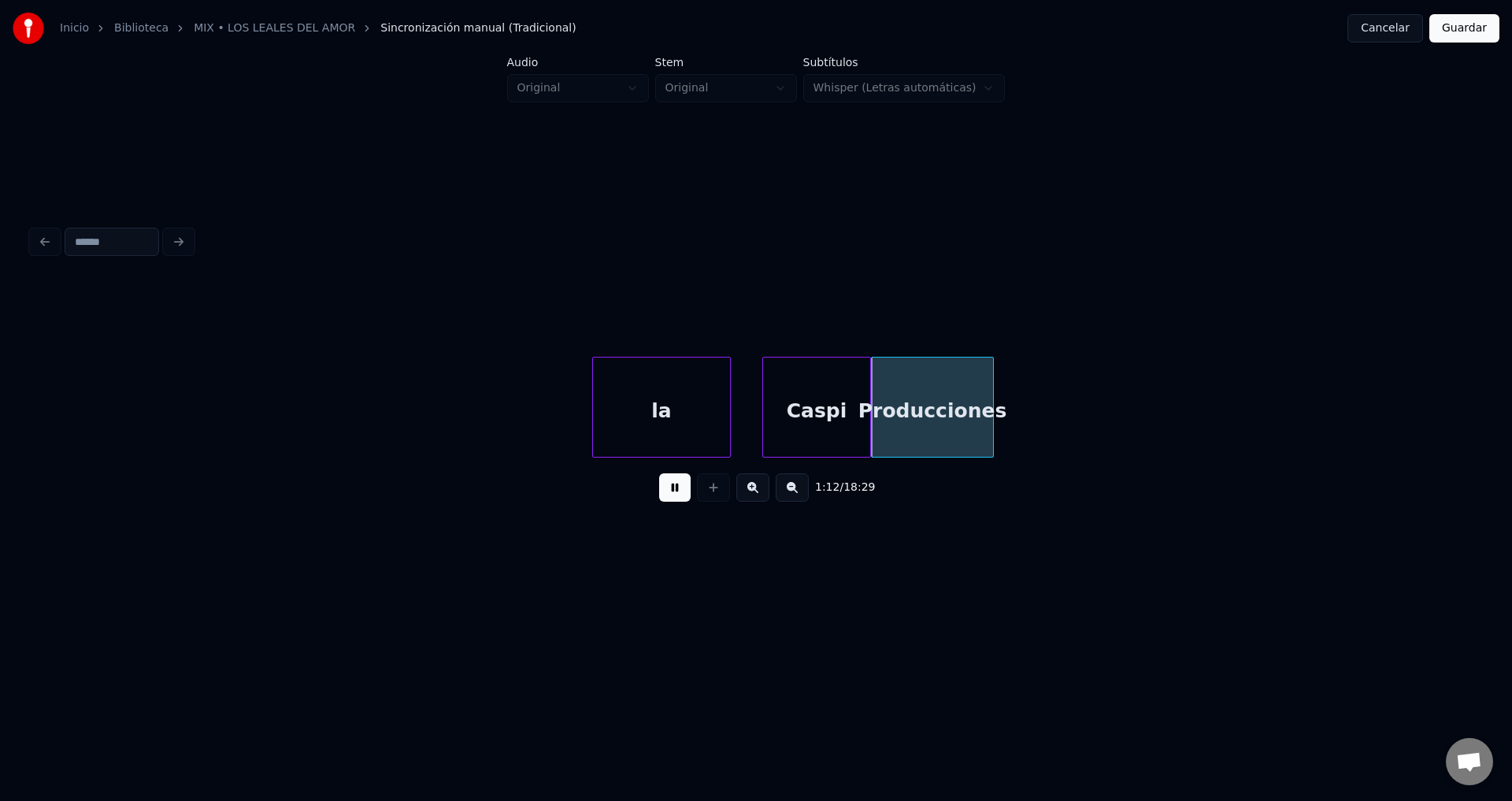
click at [679, 501] on button at bounding box center [674, 487] width 32 height 28
click at [670, 409] on div "la" at bounding box center [661, 411] width 137 height 107
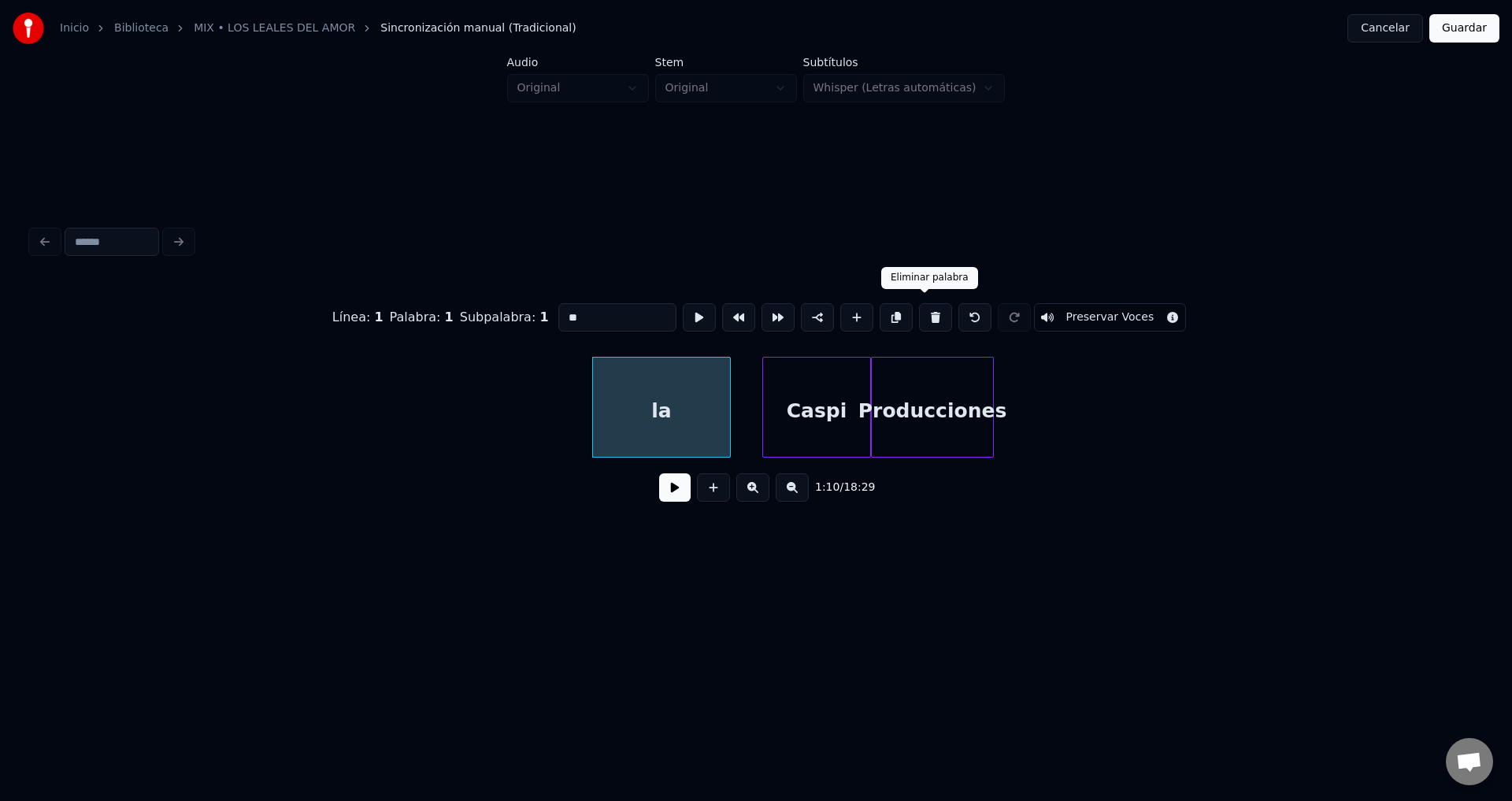
click at [923, 319] on button at bounding box center [935, 316] width 33 height 28
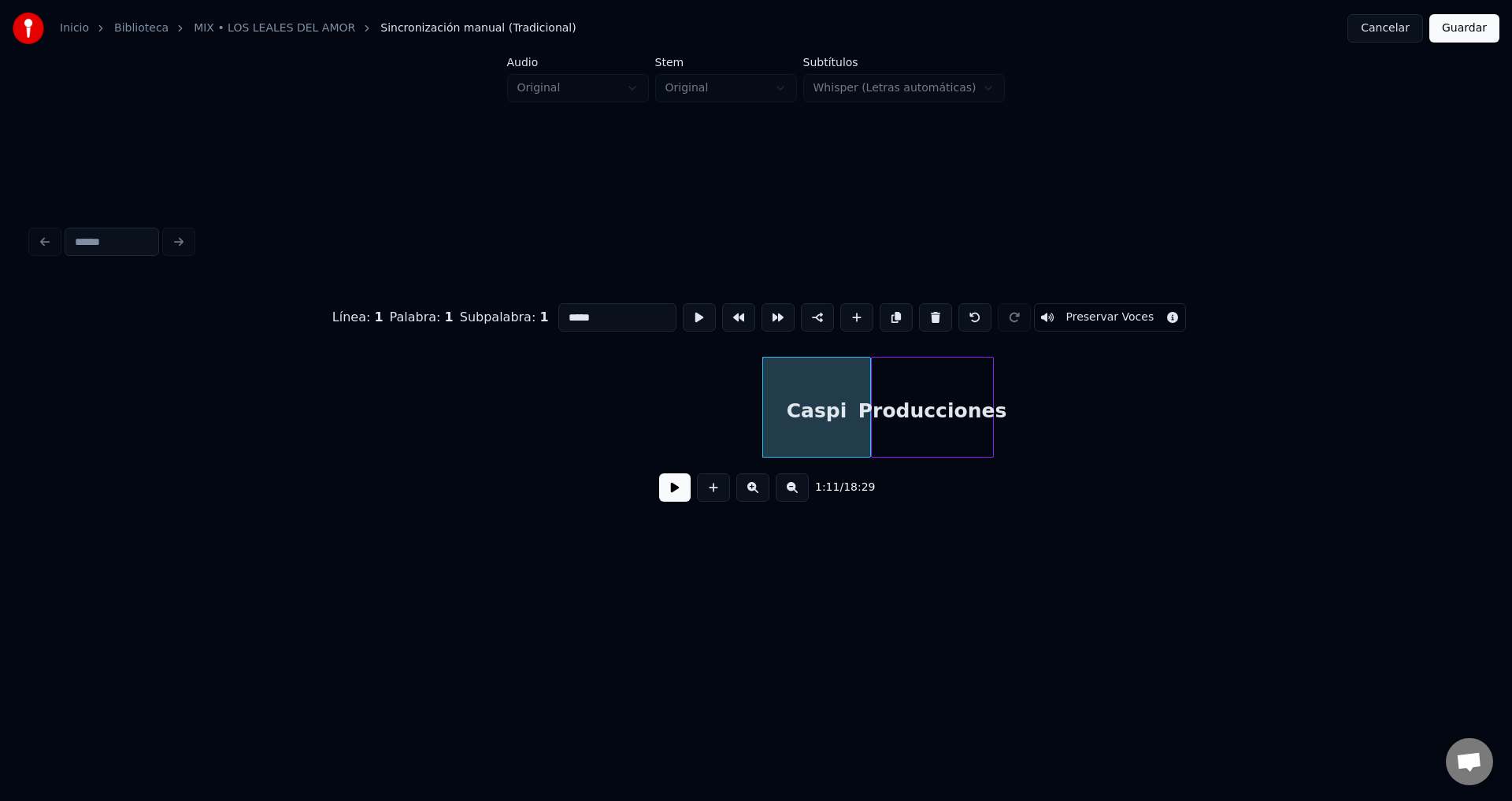
click at [923, 319] on button at bounding box center [935, 316] width 33 height 28
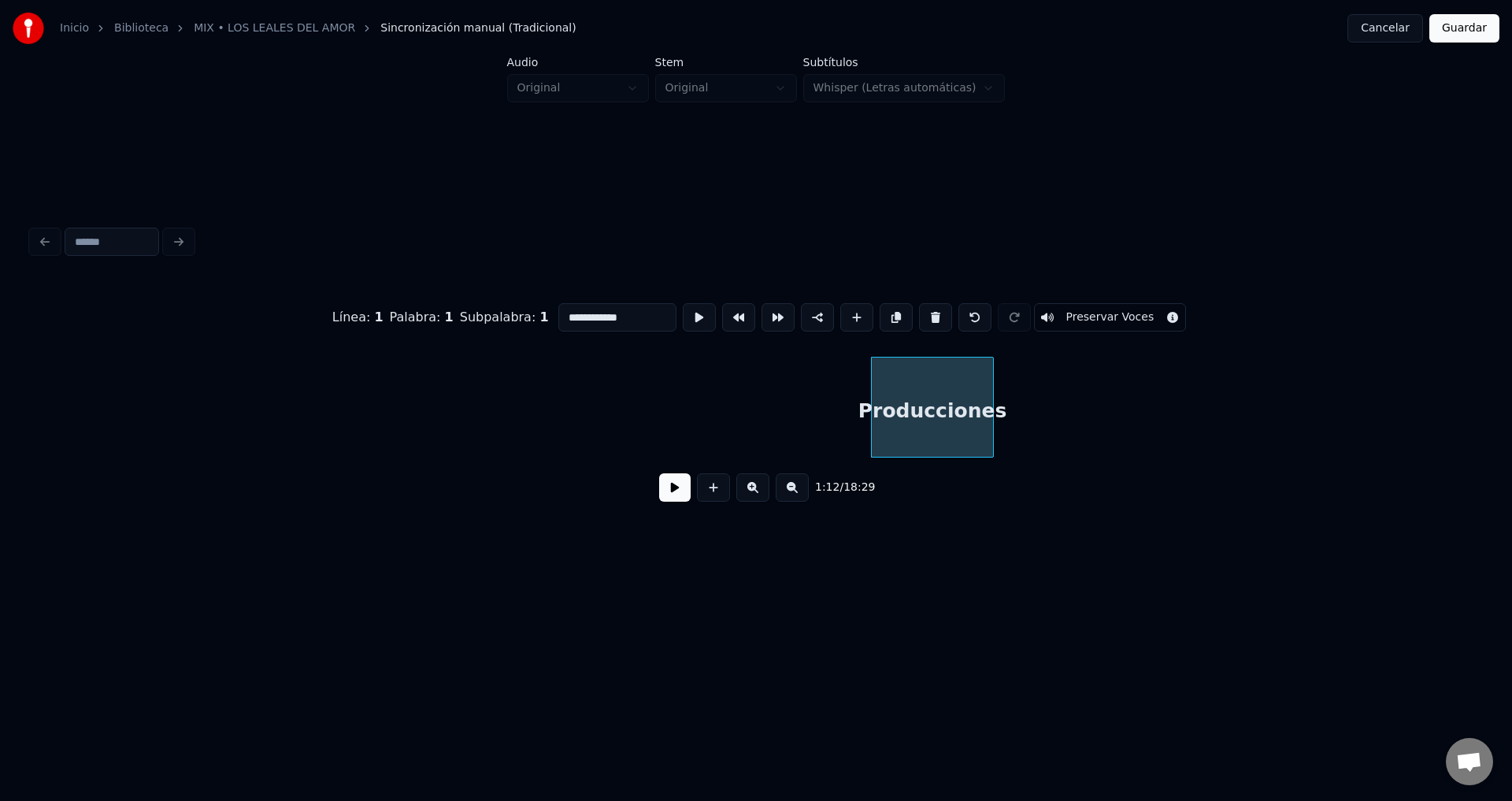
click at [924, 316] on button at bounding box center [935, 316] width 33 height 28
type input "******"
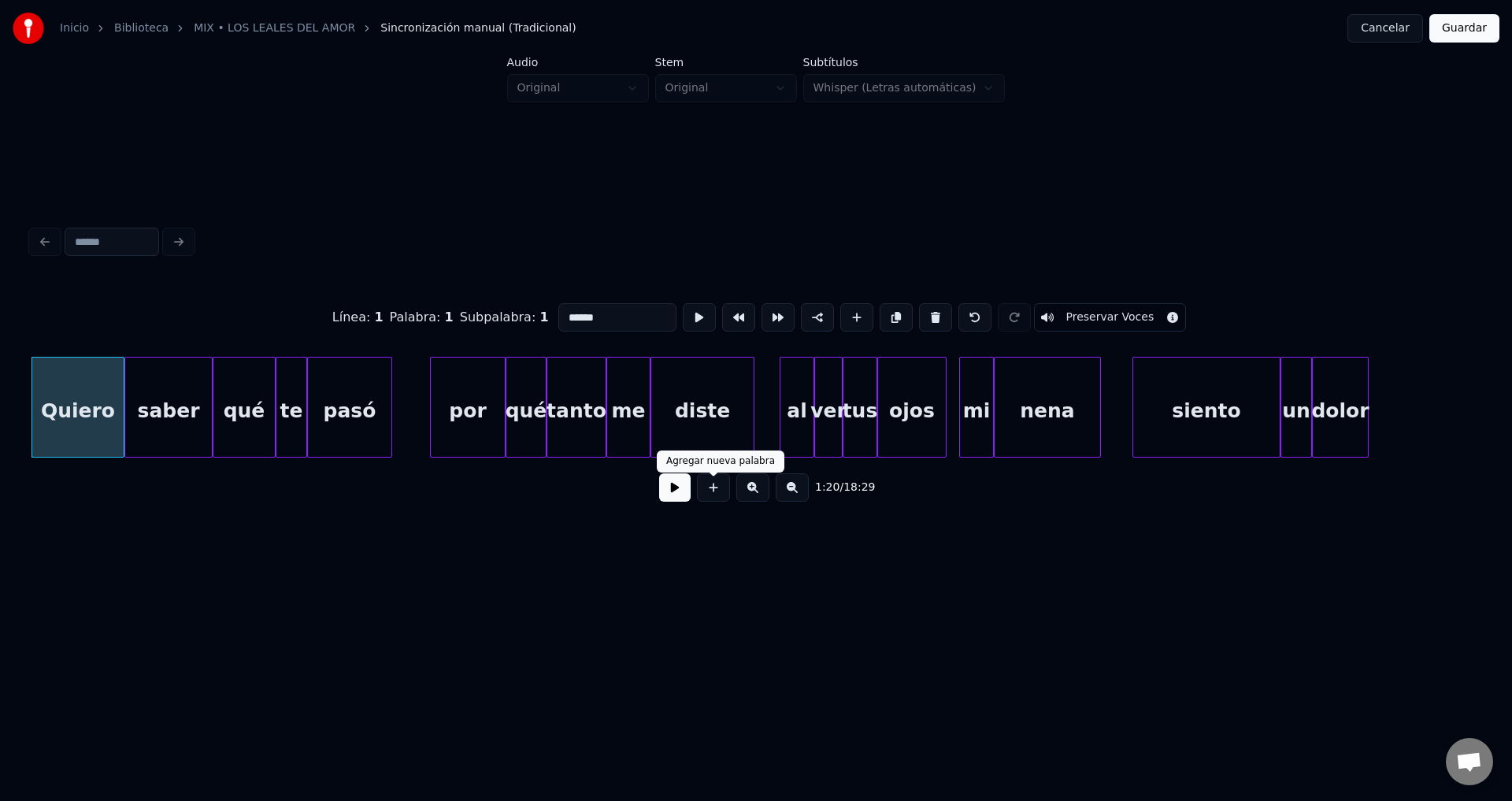
click at [679, 502] on button at bounding box center [674, 487] width 32 height 28
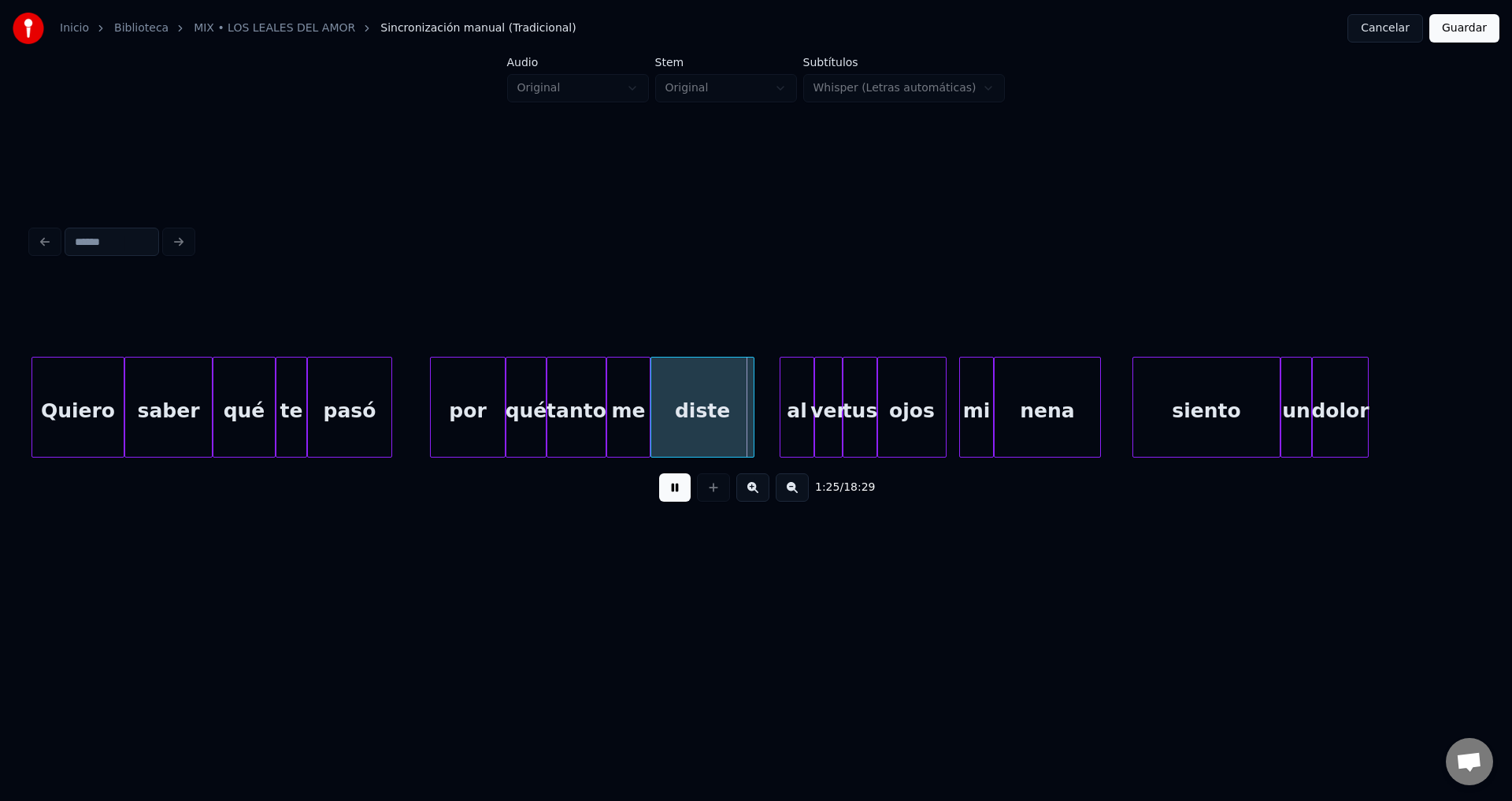
click at [679, 501] on button at bounding box center [674, 487] width 32 height 28
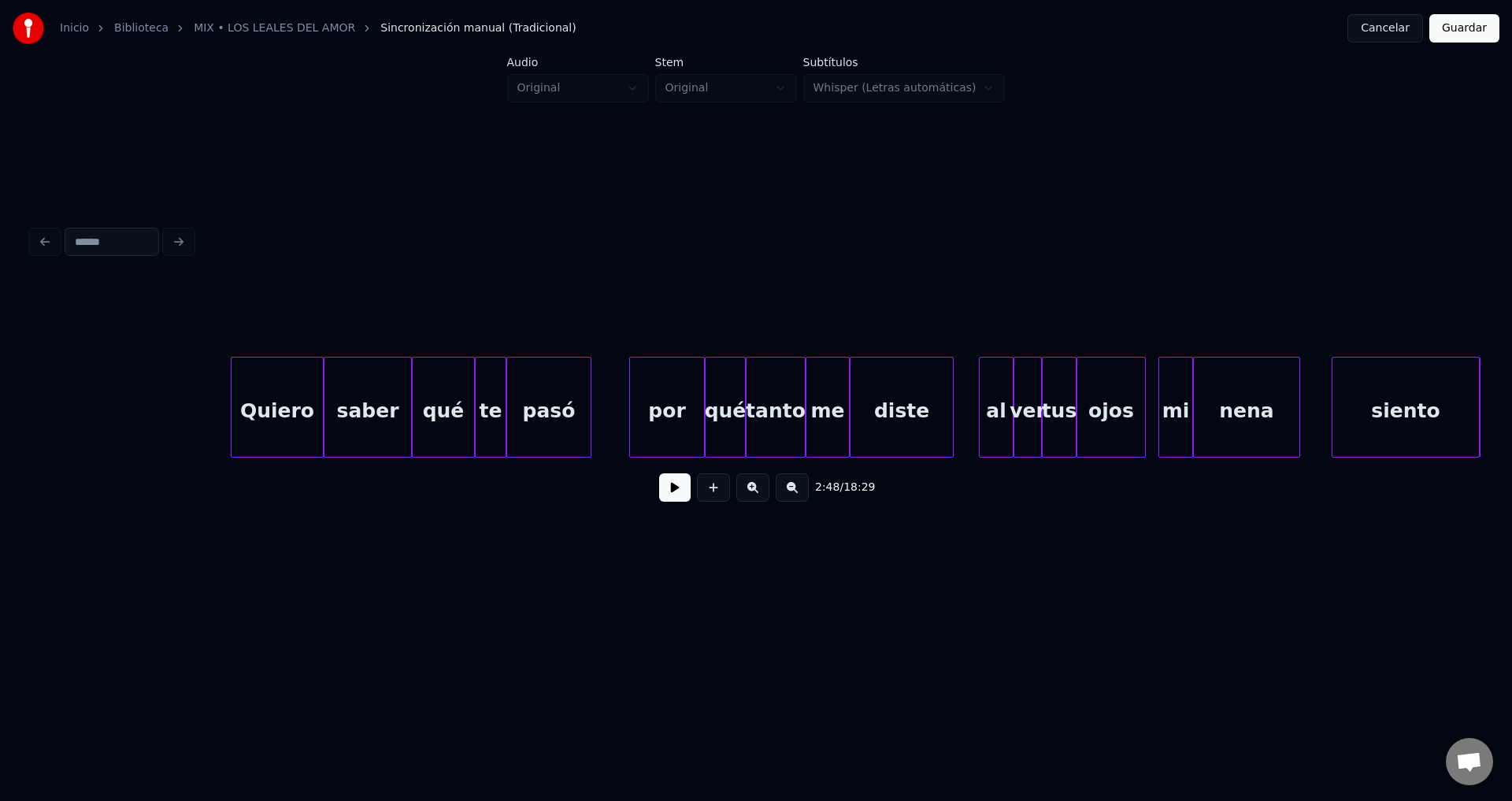
scroll to position [0, 12691]
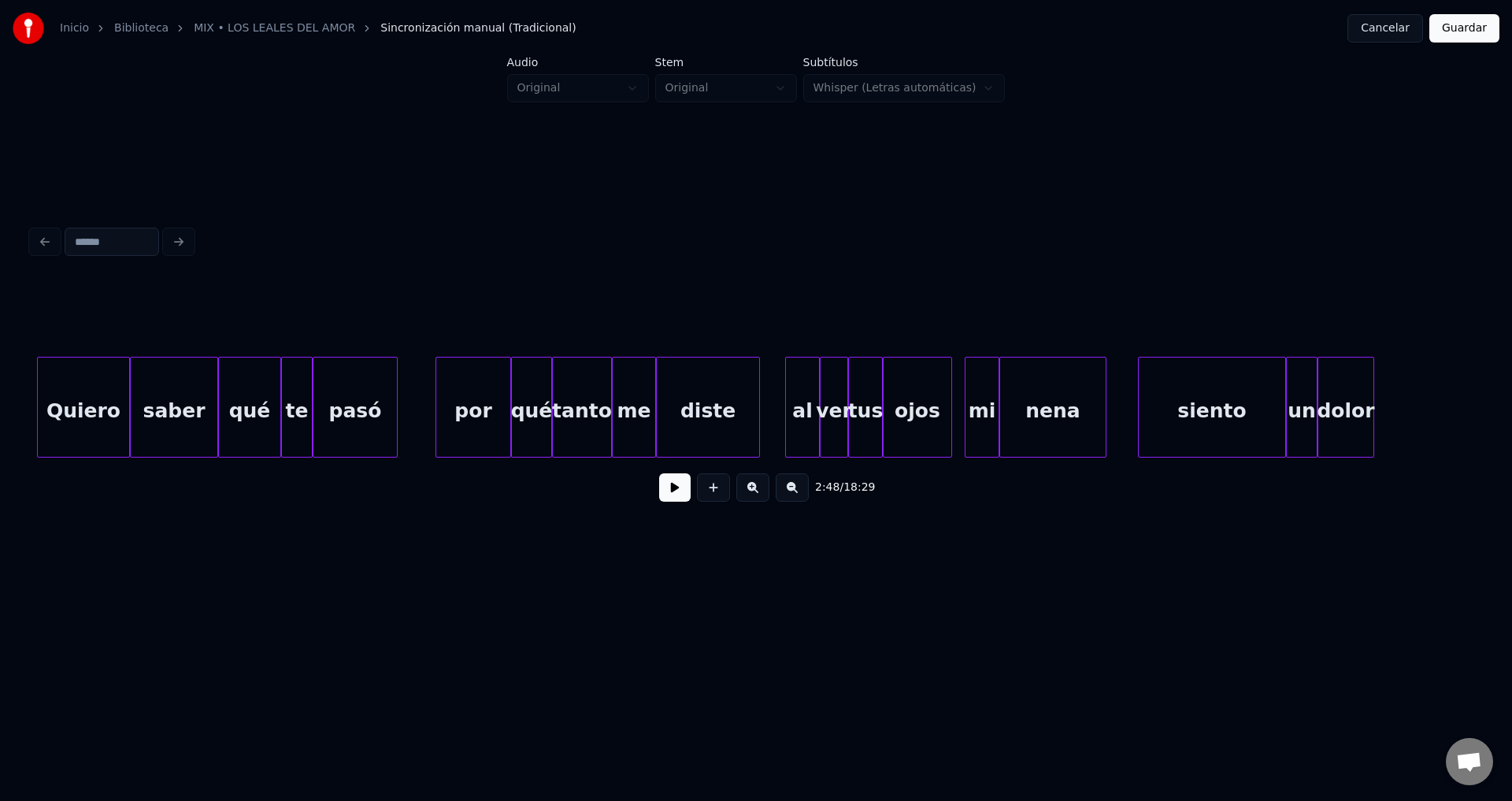
click at [1197, 419] on div "siento" at bounding box center [1212, 411] width 146 height 107
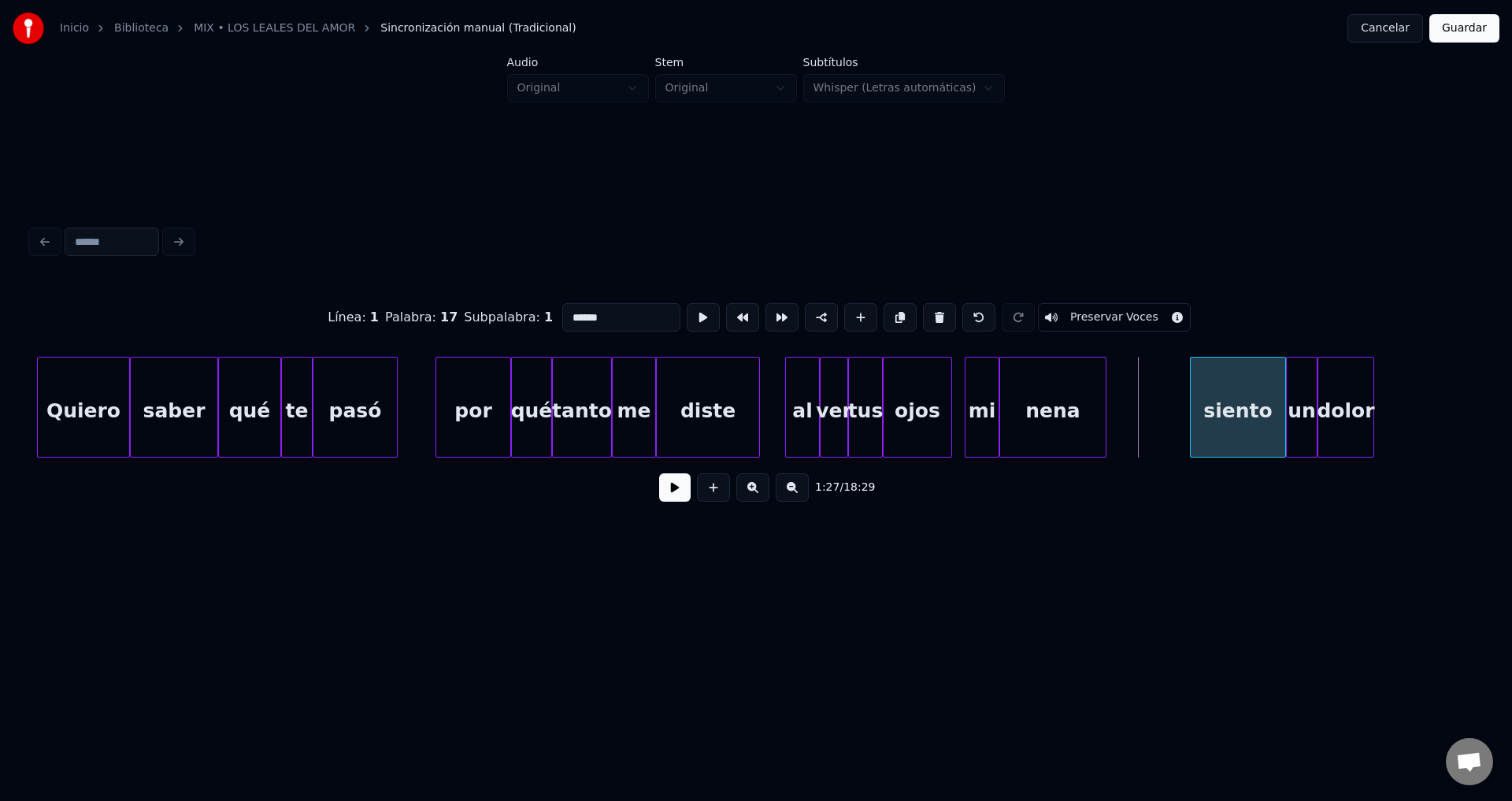
click at [1196, 406] on div at bounding box center [1193, 407] width 5 height 99
click at [1171, 413] on div "nena" at bounding box center [1154, 411] width 106 height 107
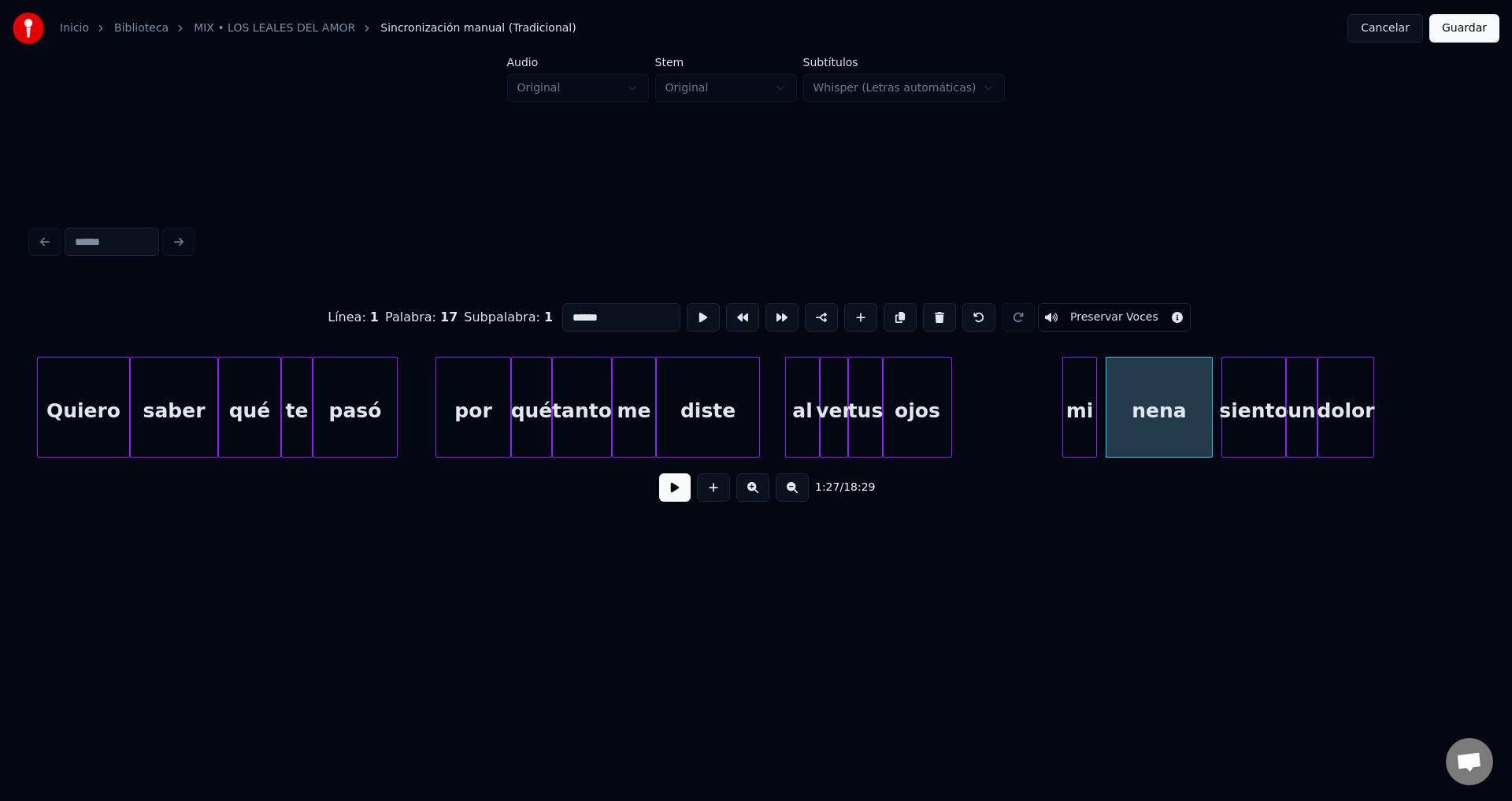
click at [1075, 411] on div "mi" at bounding box center [1079, 411] width 33 height 107
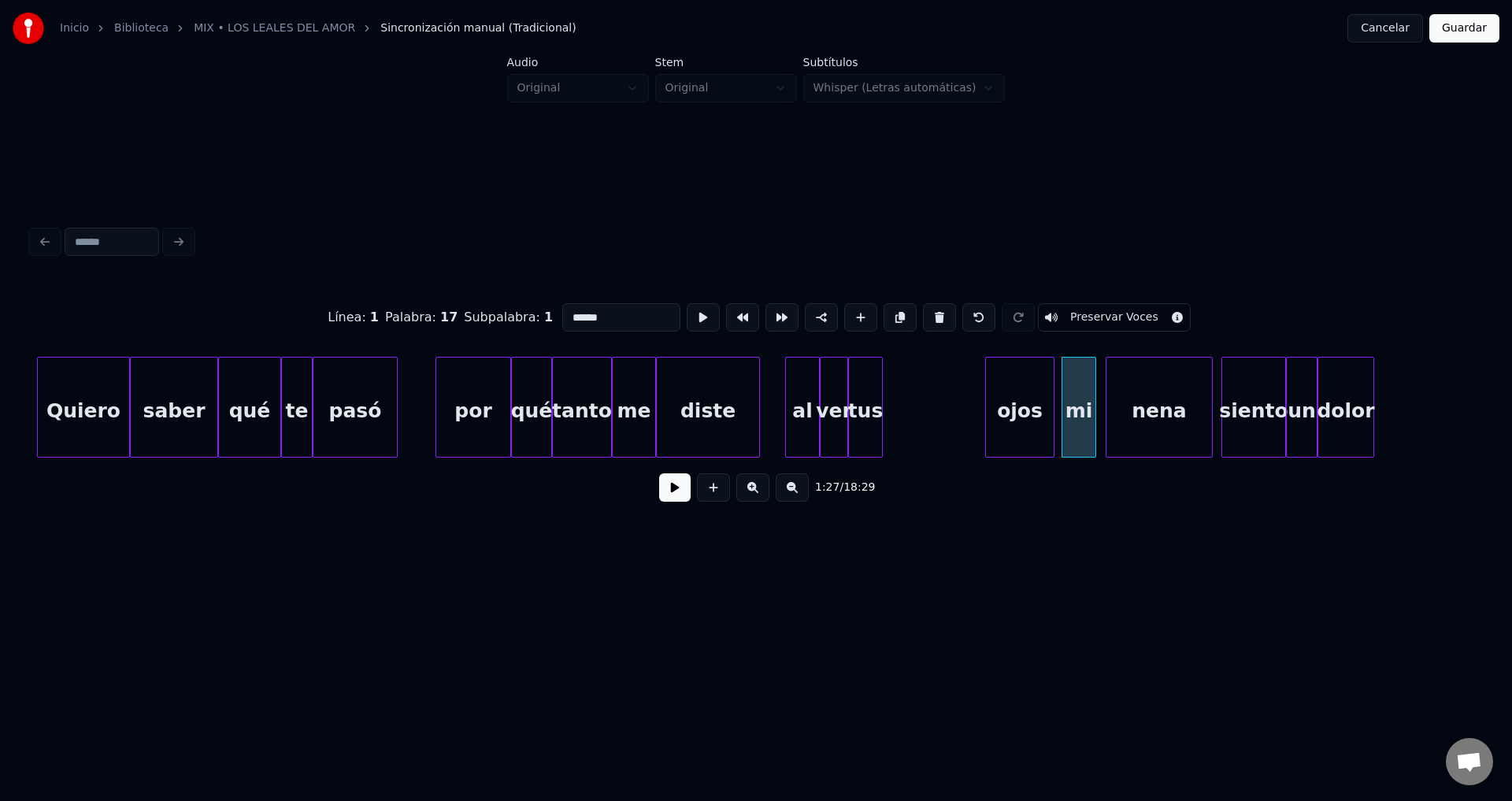
click at [1018, 415] on div "ojos" at bounding box center [1020, 411] width 67 height 107
click at [1016, 406] on div "ojos" at bounding box center [1036, 407] width 40 height 101
click at [993, 414] on div "tus" at bounding box center [990, 411] width 33 height 107
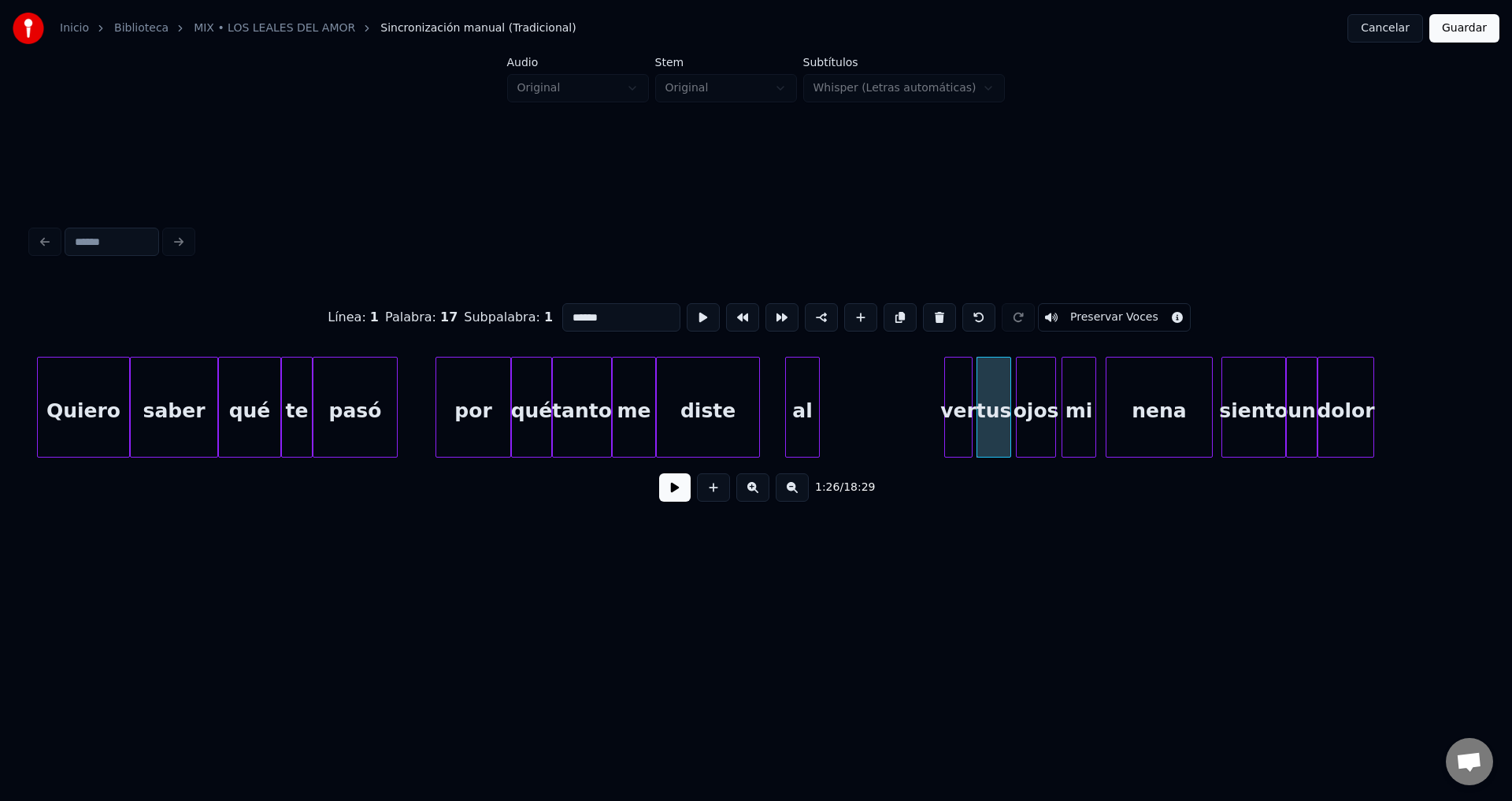
click at [960, 406] on div "ver" at bounding box center [958, 411] width 27 height 107
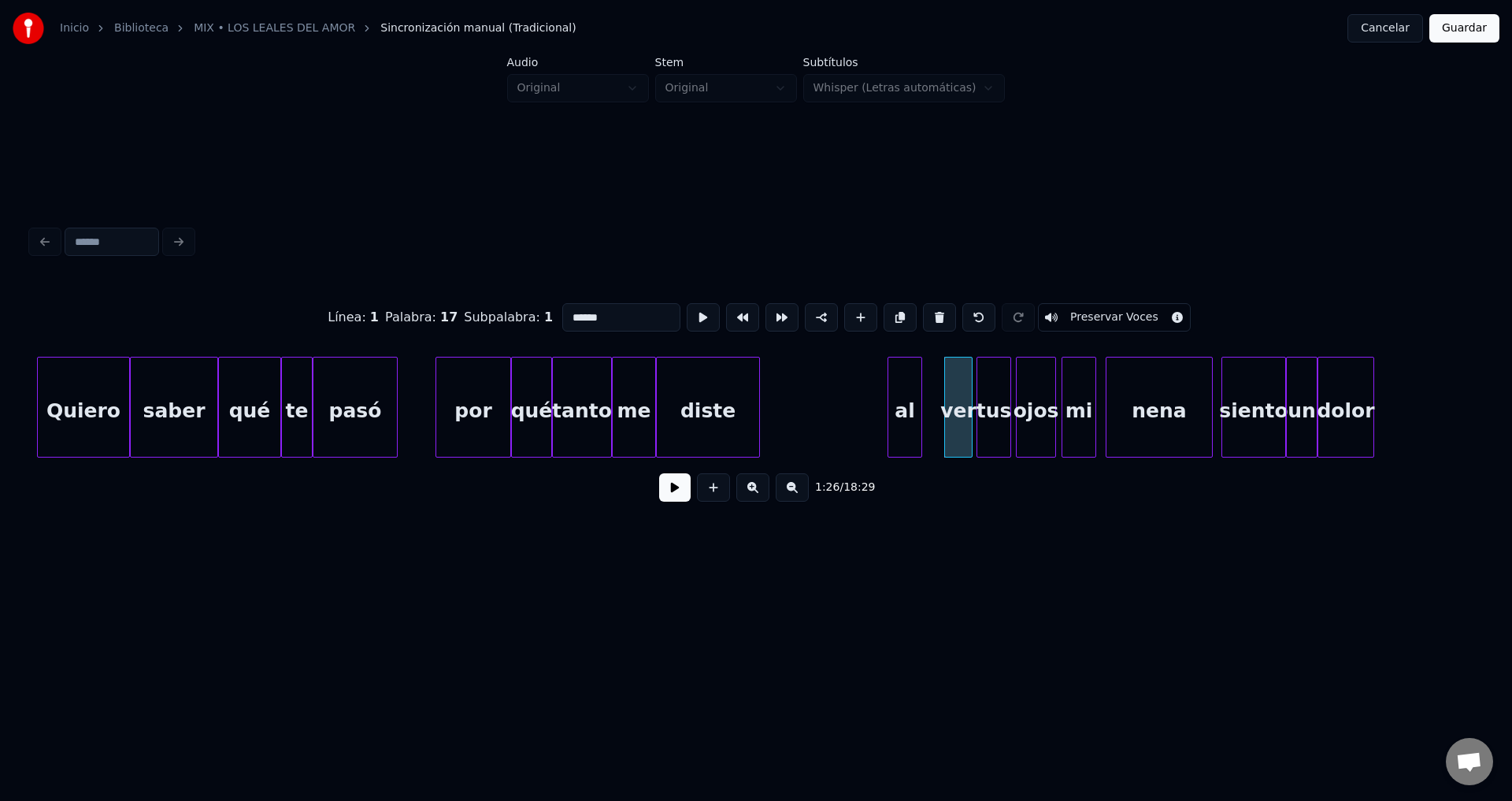
click at [911, 412] on div "al" at bounding box center [904, 411] width 33 height 107
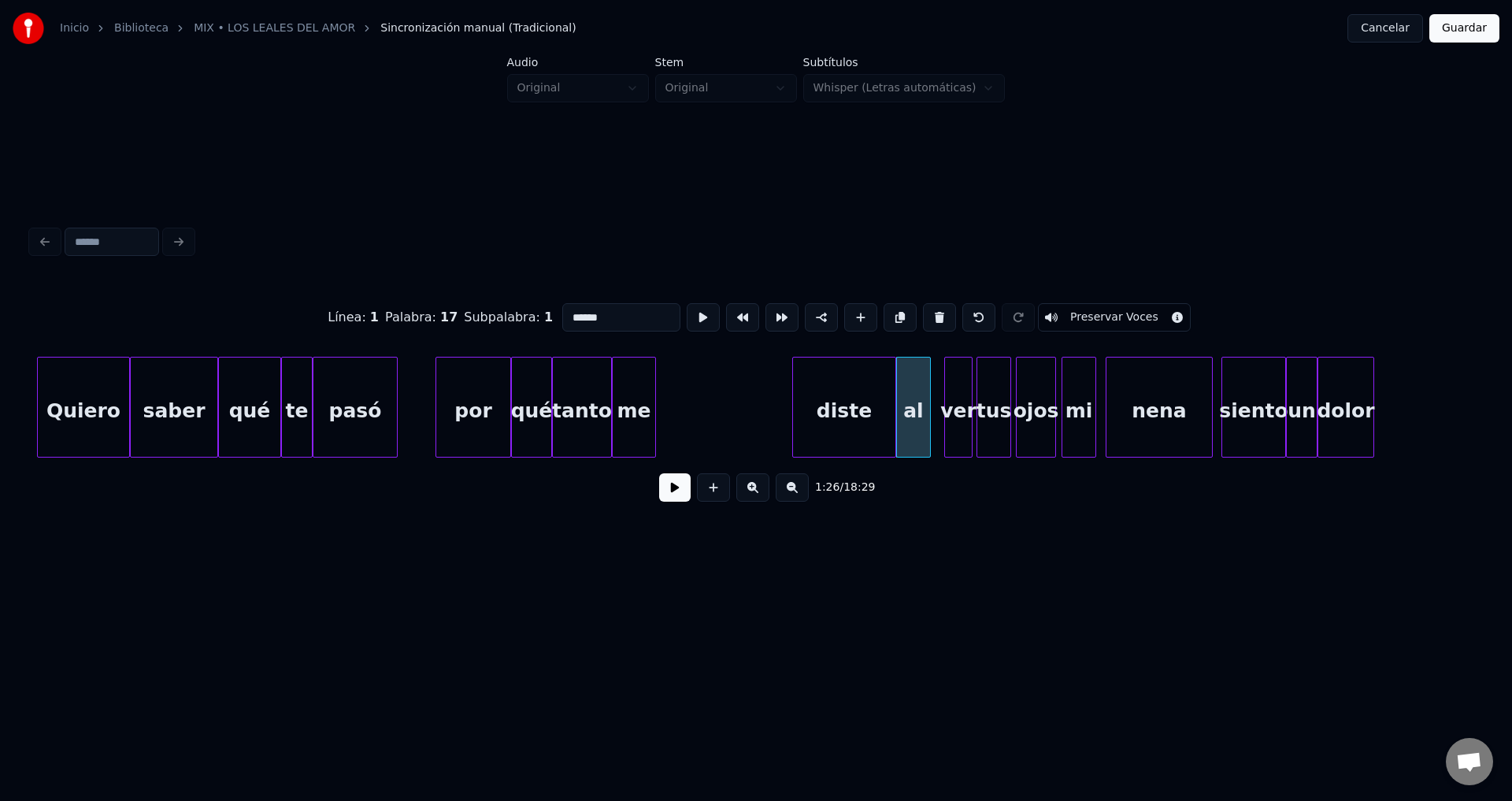
click at [840, 422] on div "diste" at bounding box center [844, 411] width 102 height 107
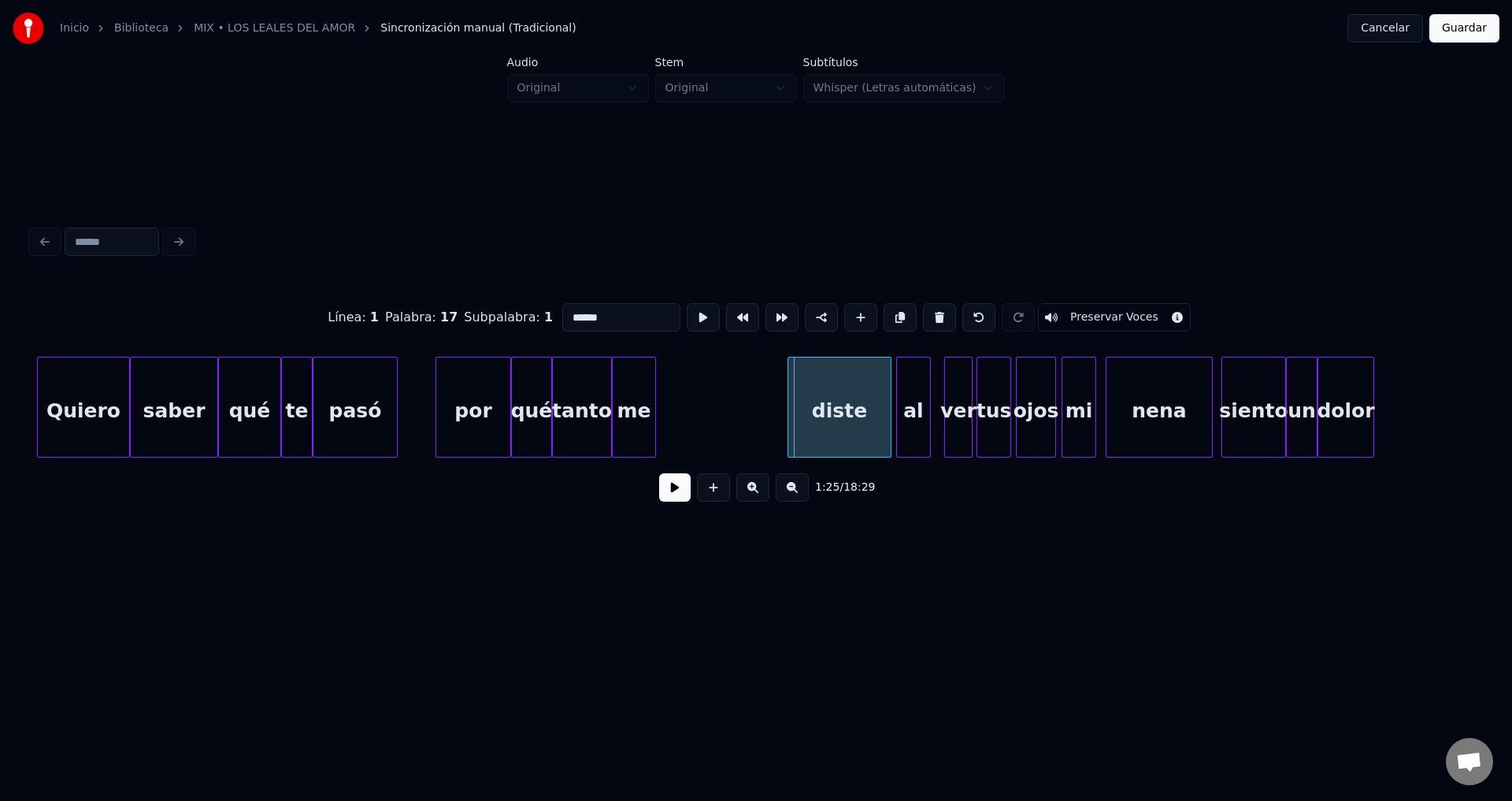
click at [821, 406] on div "diste" at bounding box center [840, 411] width 102 height 107
click at [832, 400] on div at bounding box center [830, 407] width 5 height 99
click at [788, 410] on div "me" at bounding box center [783, 411] width 42 height 107
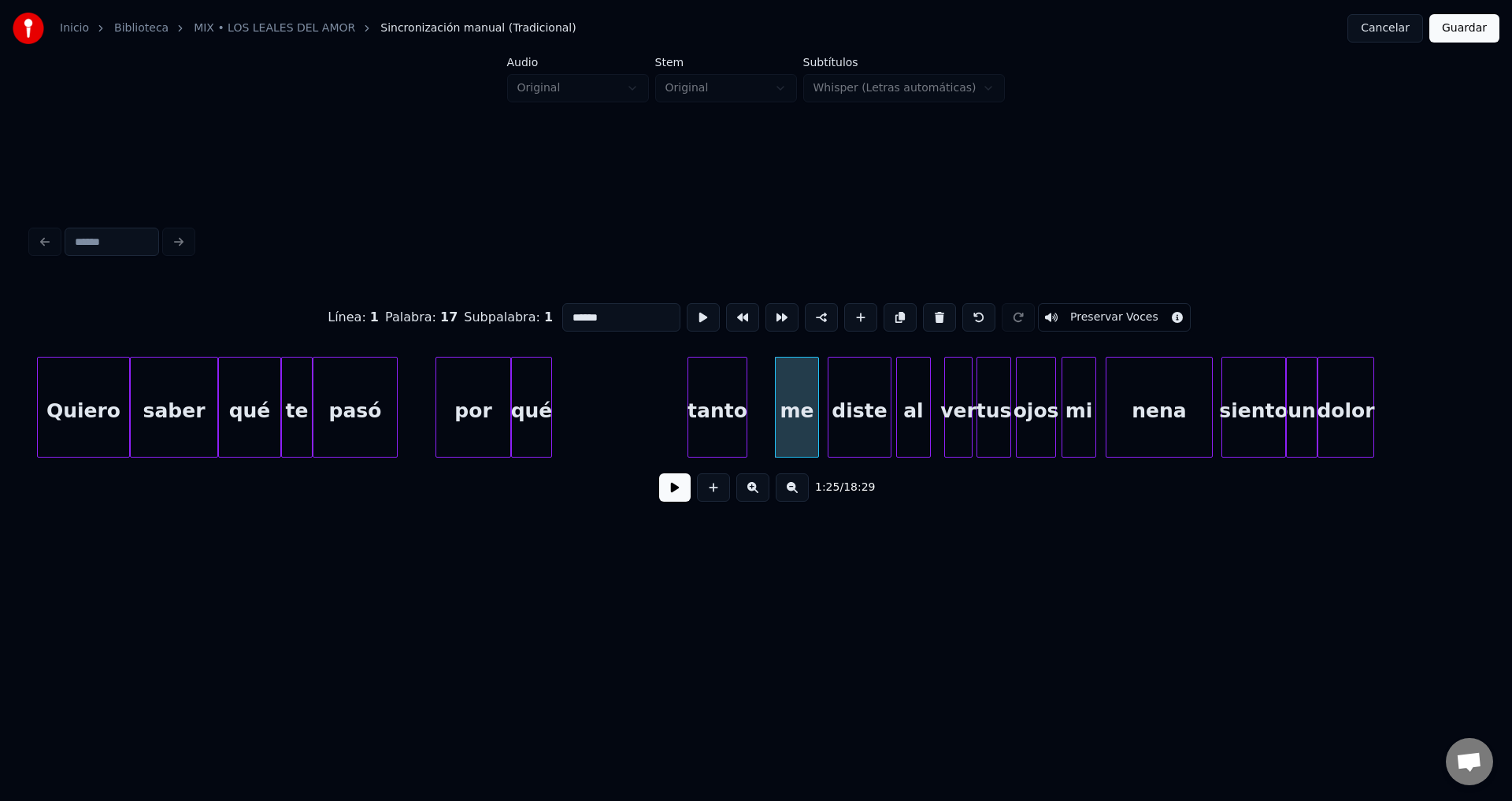
click at [716, 419] on div "tanto" at bounding box center [718, 411] width 59 height 107
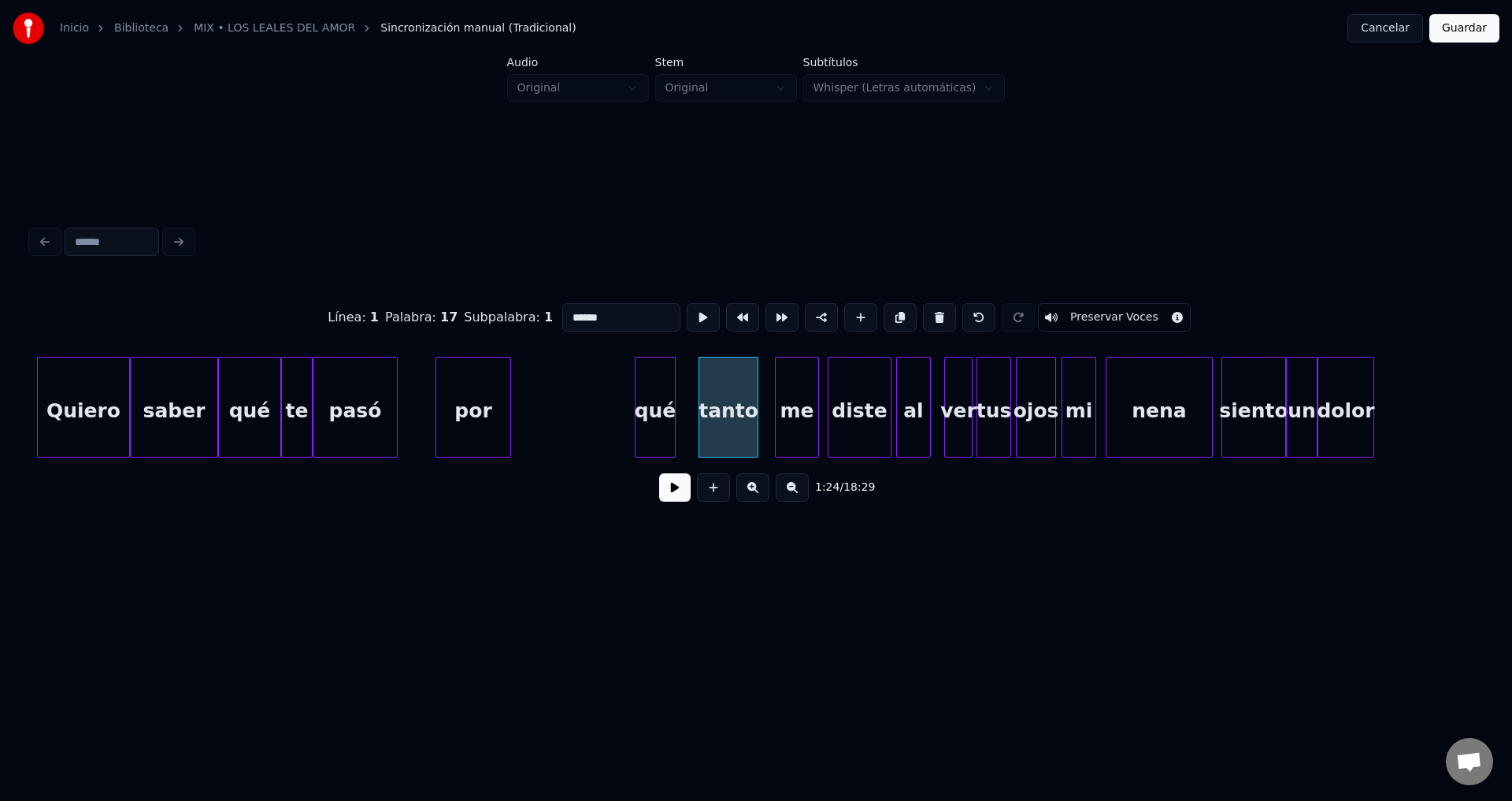
click at [653, 421] on div "qué" at bounding box center [655, 411] width 39 height 107
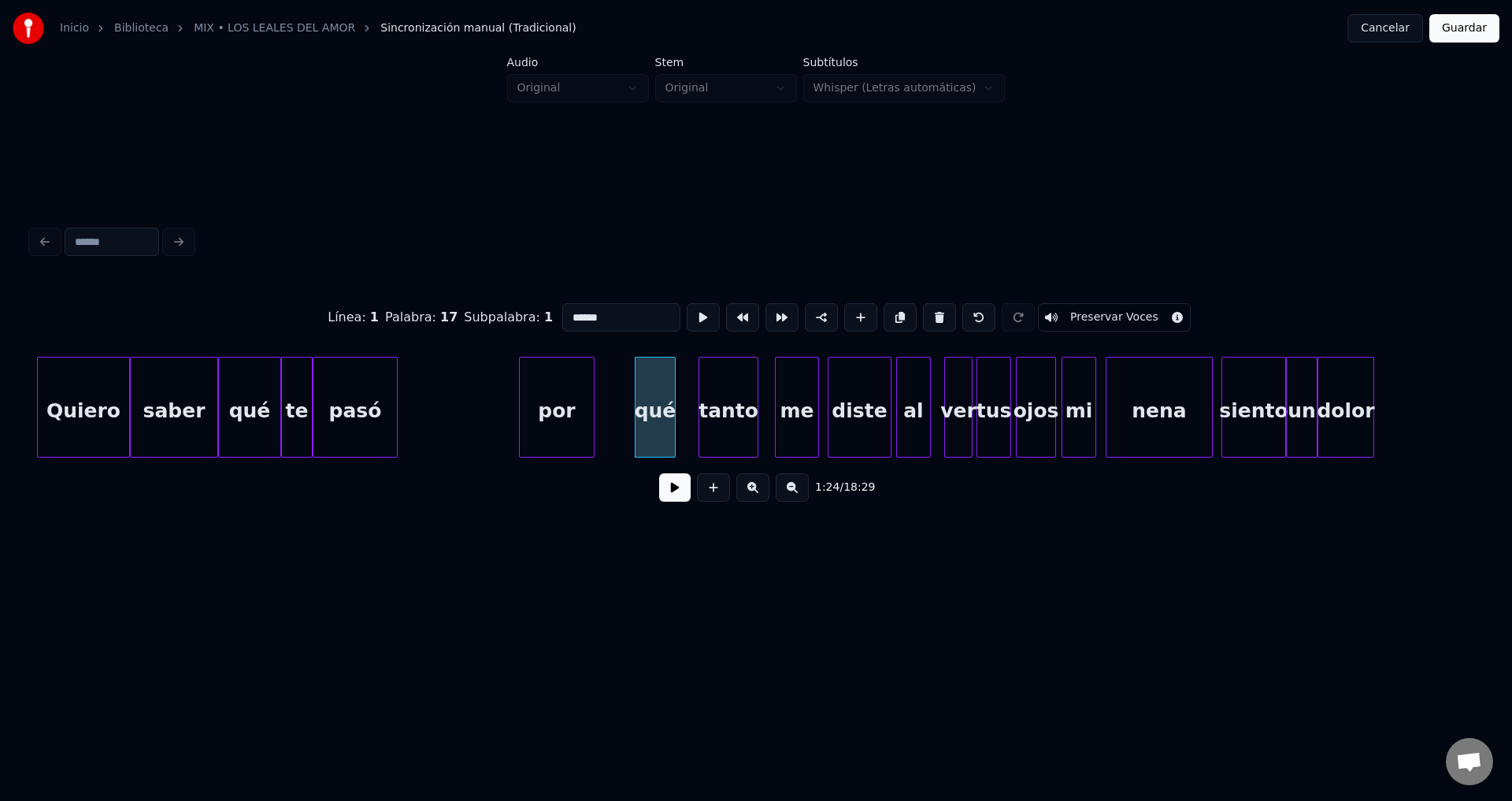
click at [584, 420] on div "por" at bounding box center [556, 411] width 74 height 107
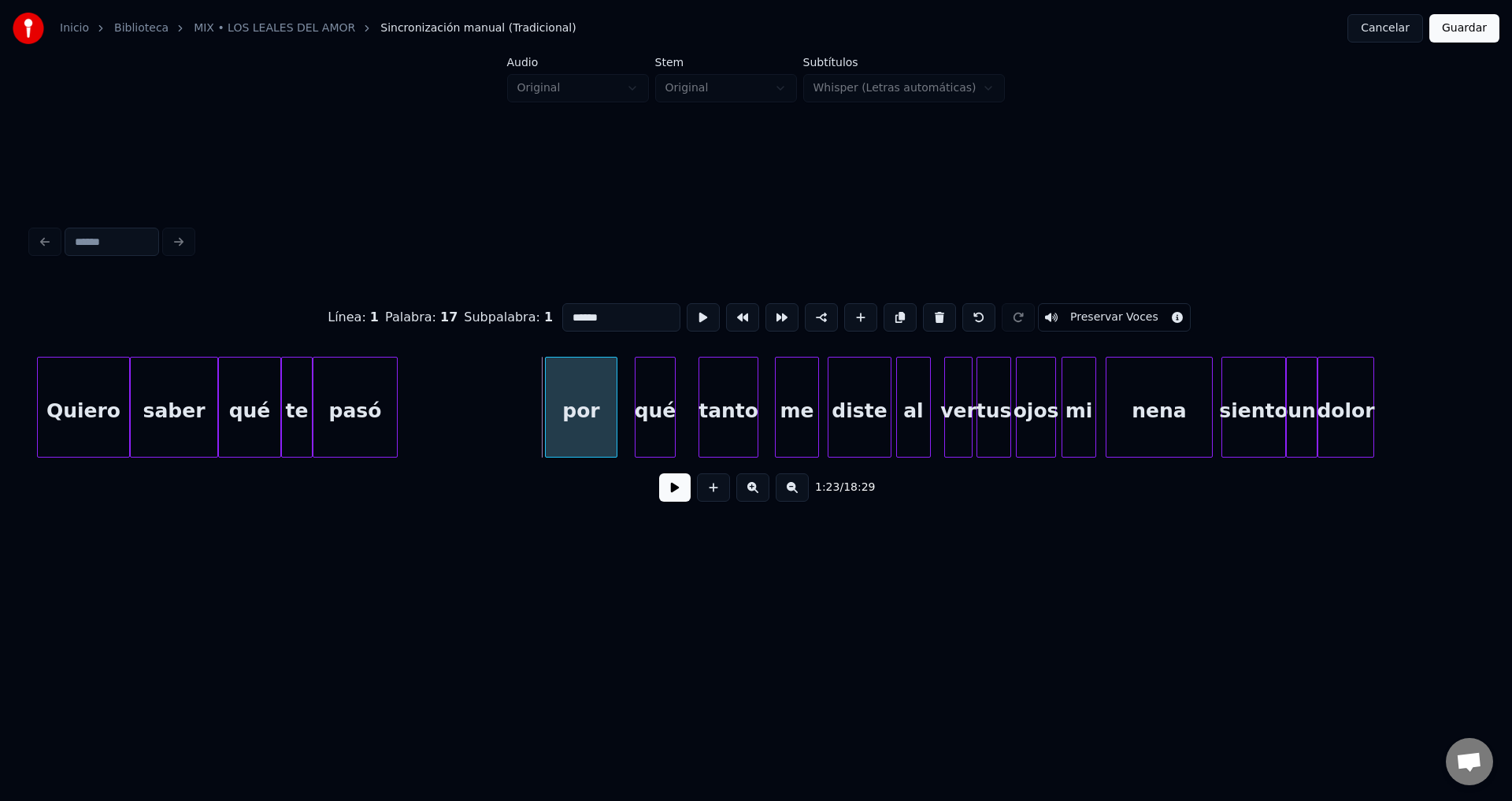
click at [550, 410] on div at bounding box center [547, 407] width 5 height 99
click at [522, 419] on div "pasó" at bounding box center [514, 411] width 84 height 107
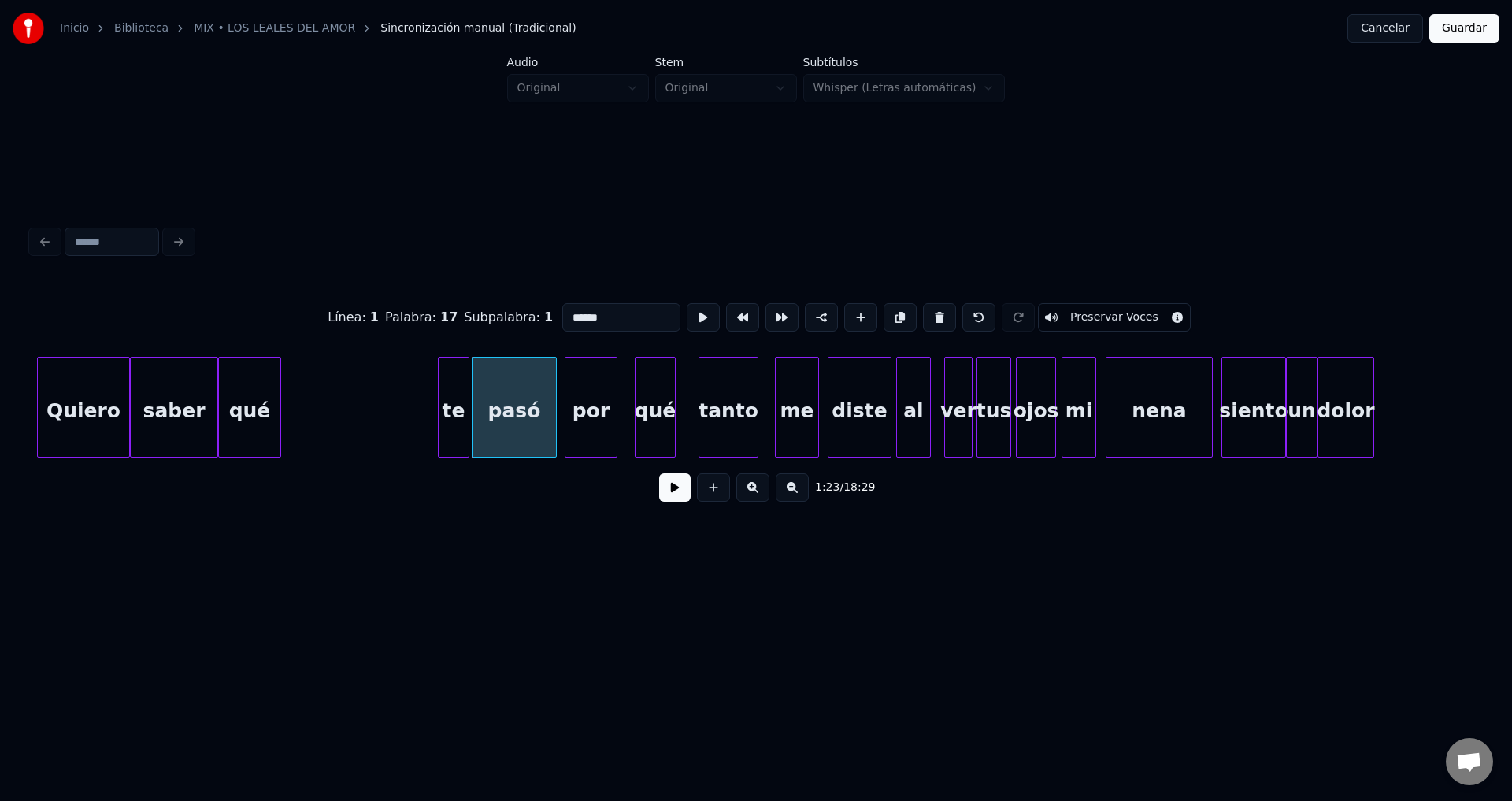
click at [451, 417] on div "te" at bounding box center [453, 411] width 30 height 107
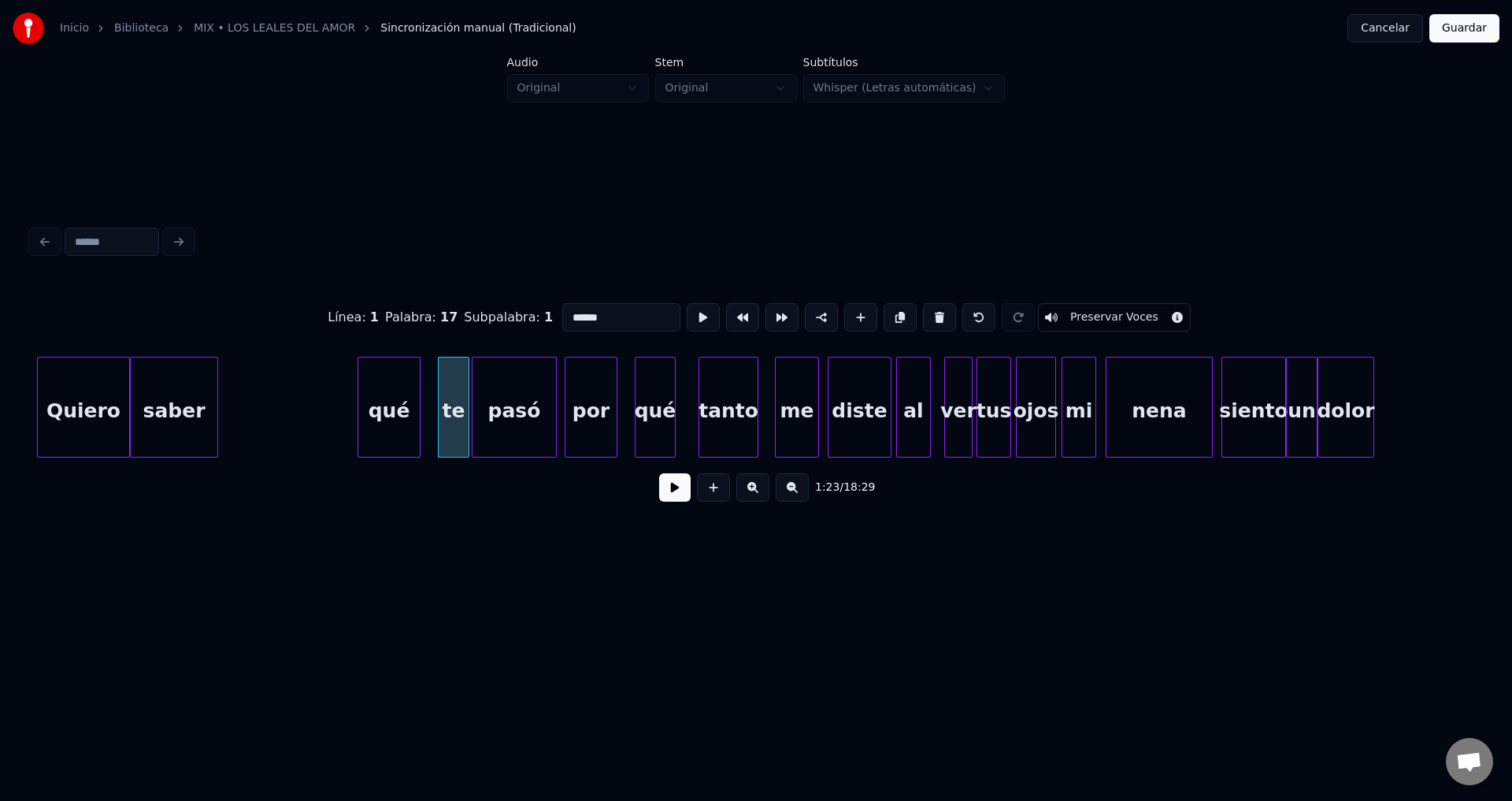
click at [392, 421] on div "qué" at bounding box center [390, 411] width 62 height 107
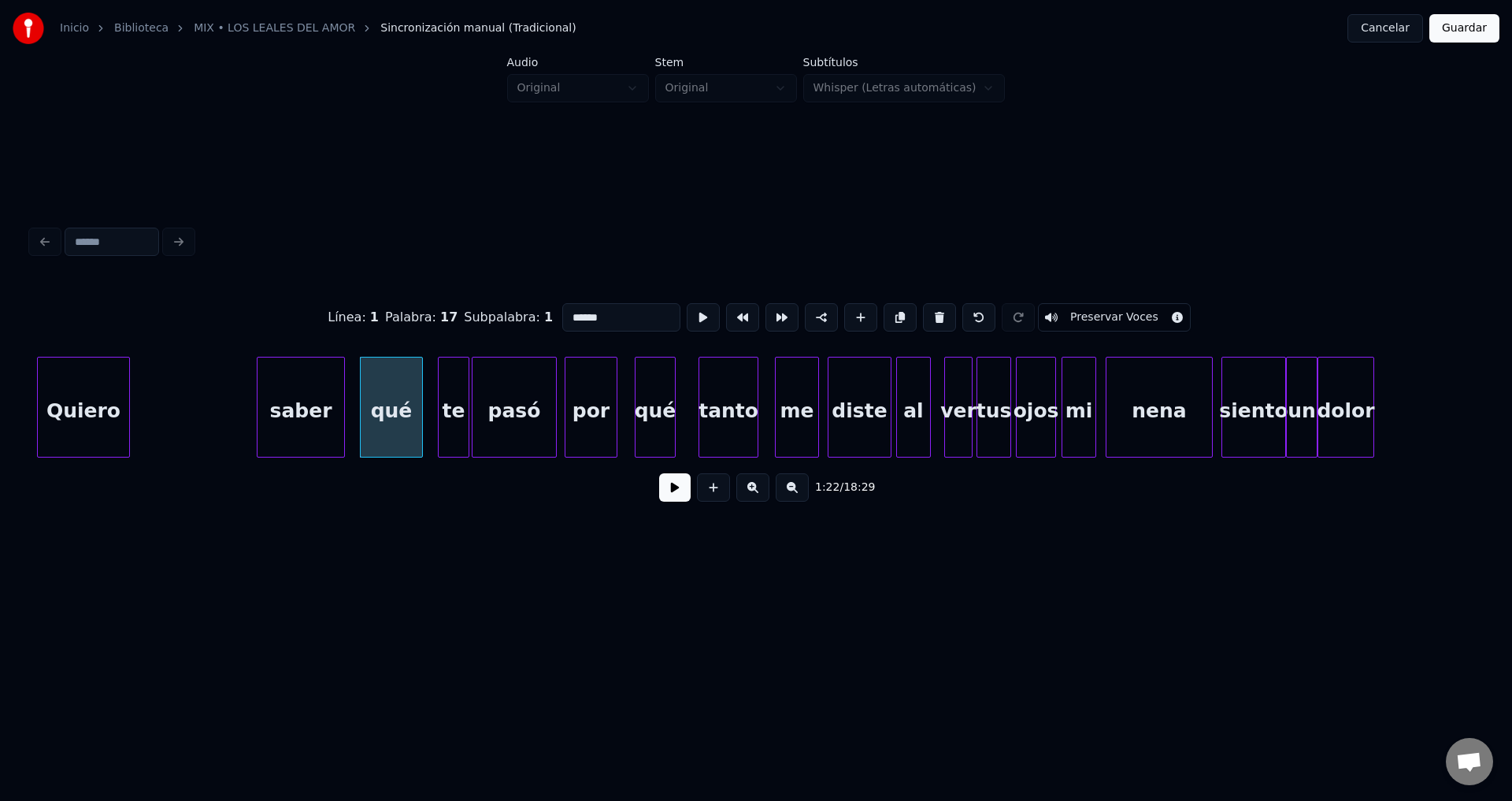
click at [332, 417] on div "saber" at bounding box center [301, 411] width 87 height 107
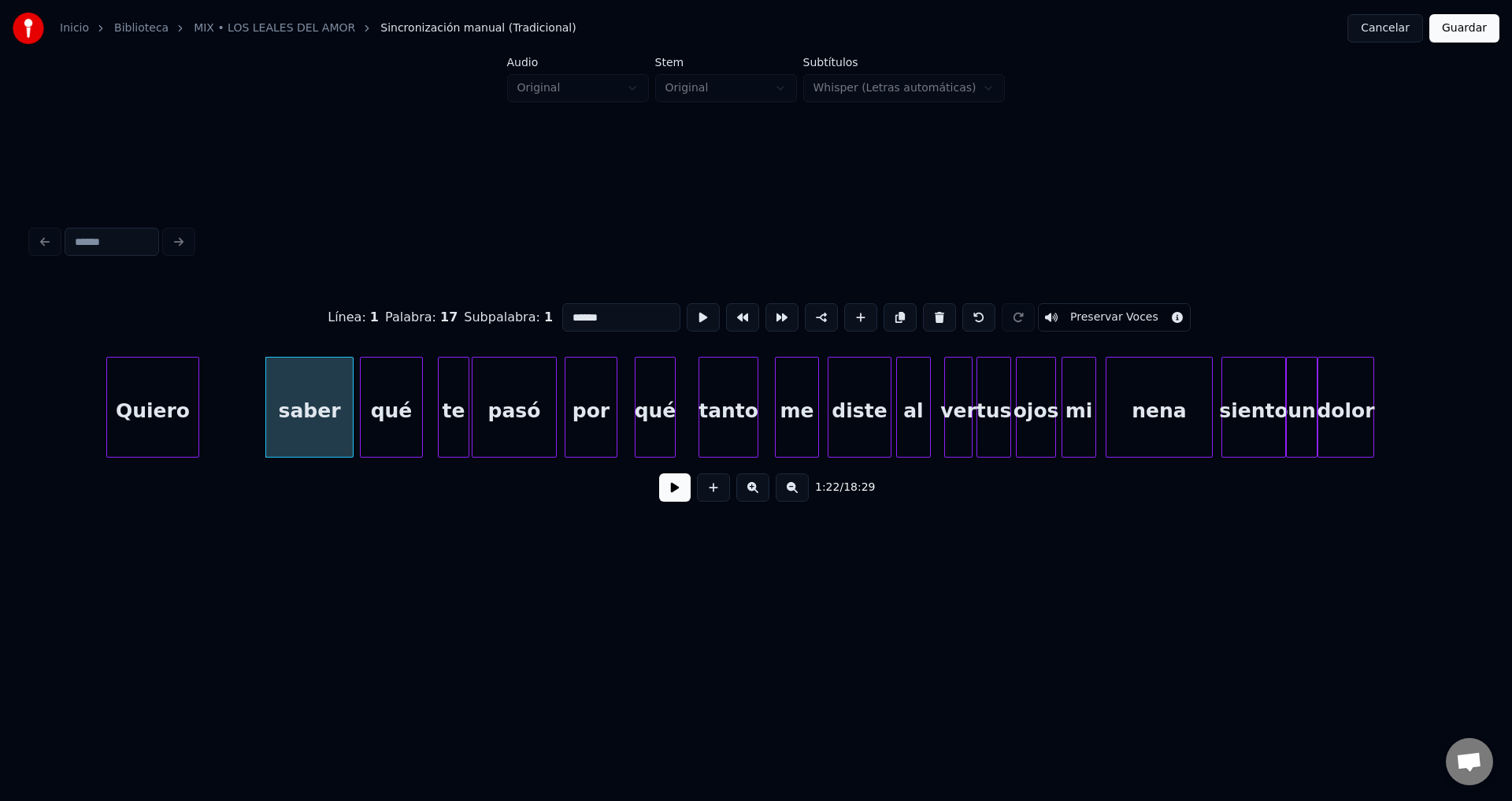
click at [168, 411] on div "Quiero" at bounding box center [152, 411] width 91 height 107
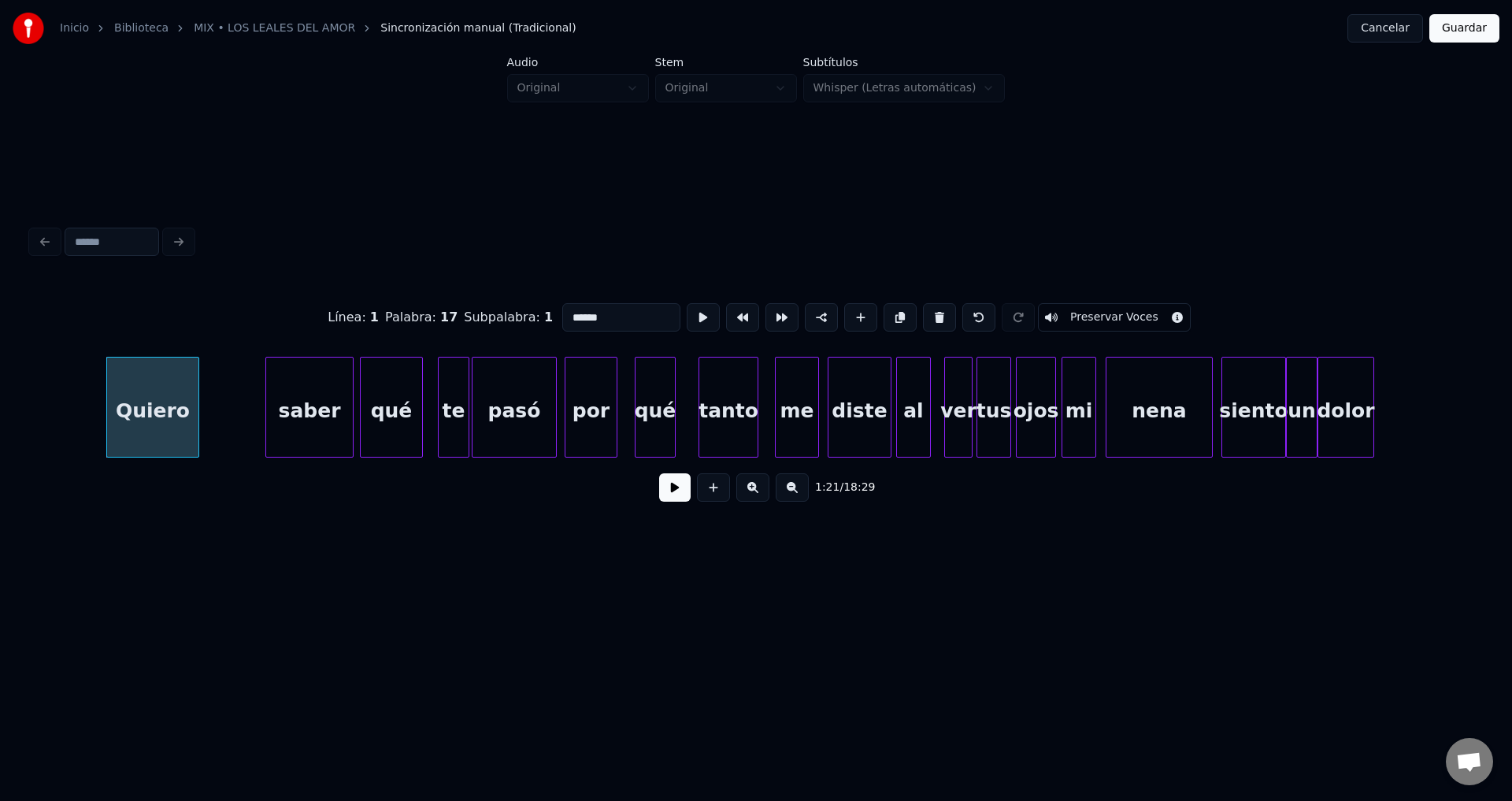
click at [668, 491] on button at bounding box center [674, 487] width 32 height 28
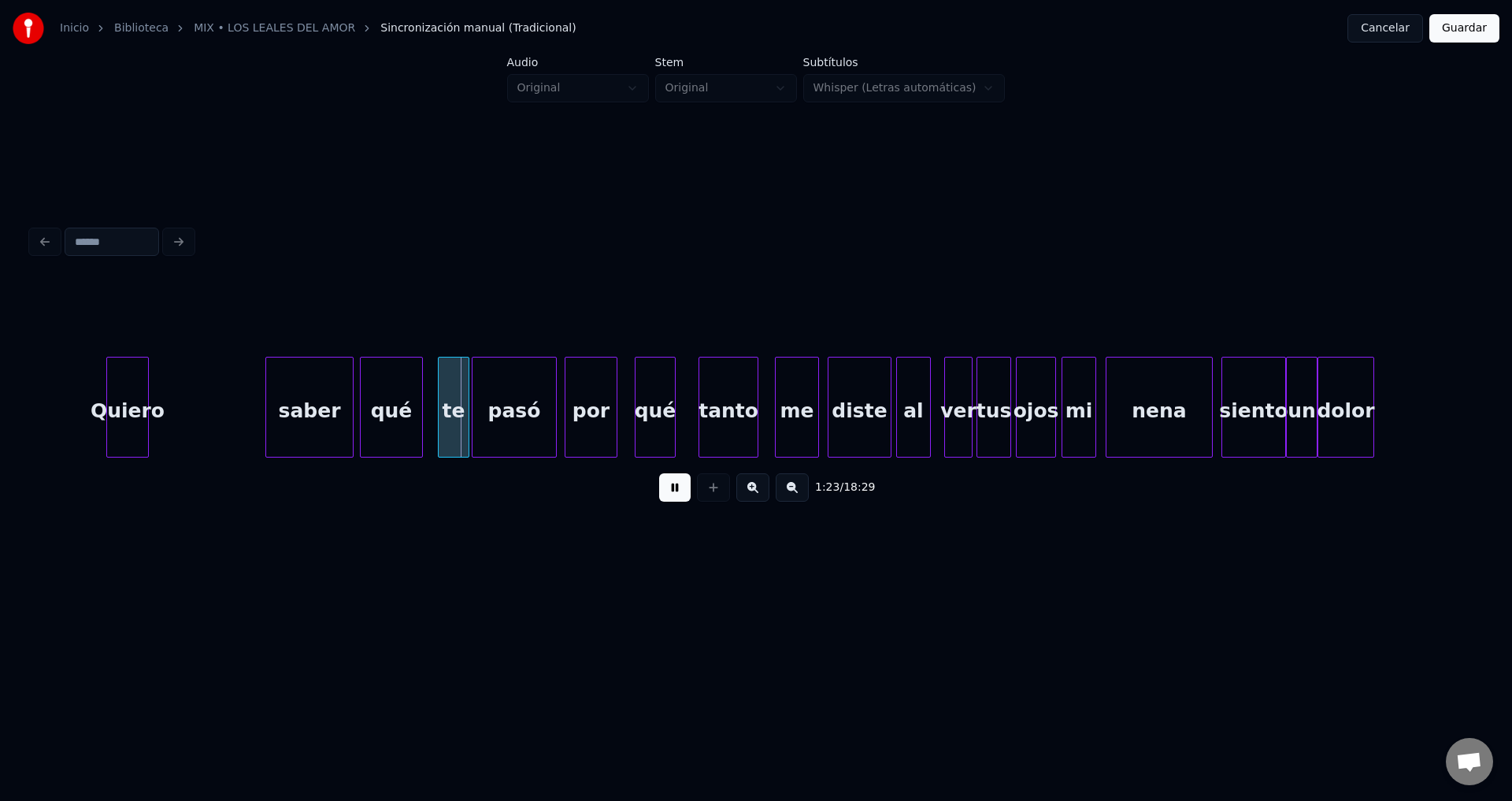
click at [147, 411] on div at bounding box center [145, 407] width 5 height 99
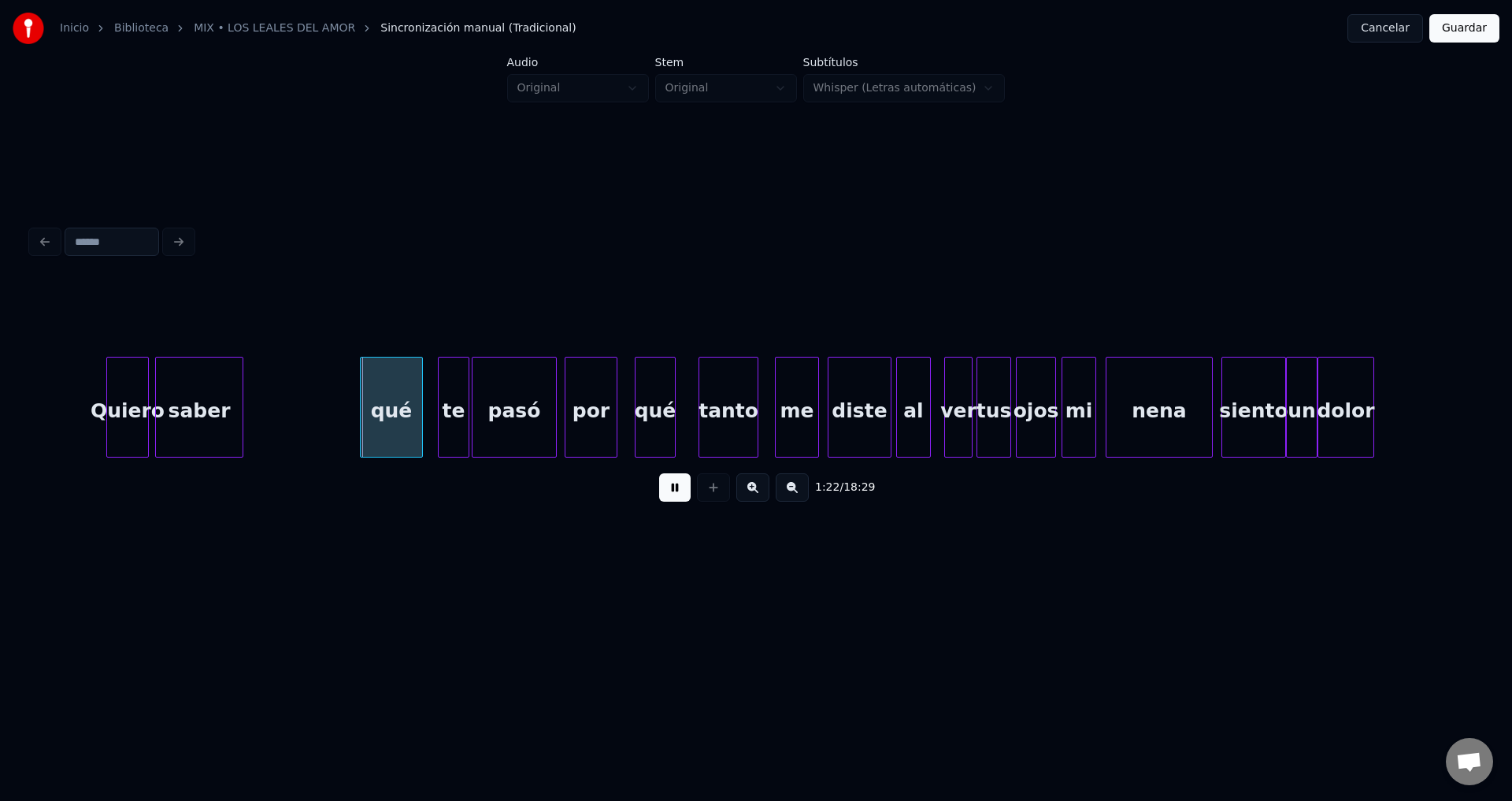
click at [191, 422] on div "saber" at bounding box center [199, 411] width 87 height 107
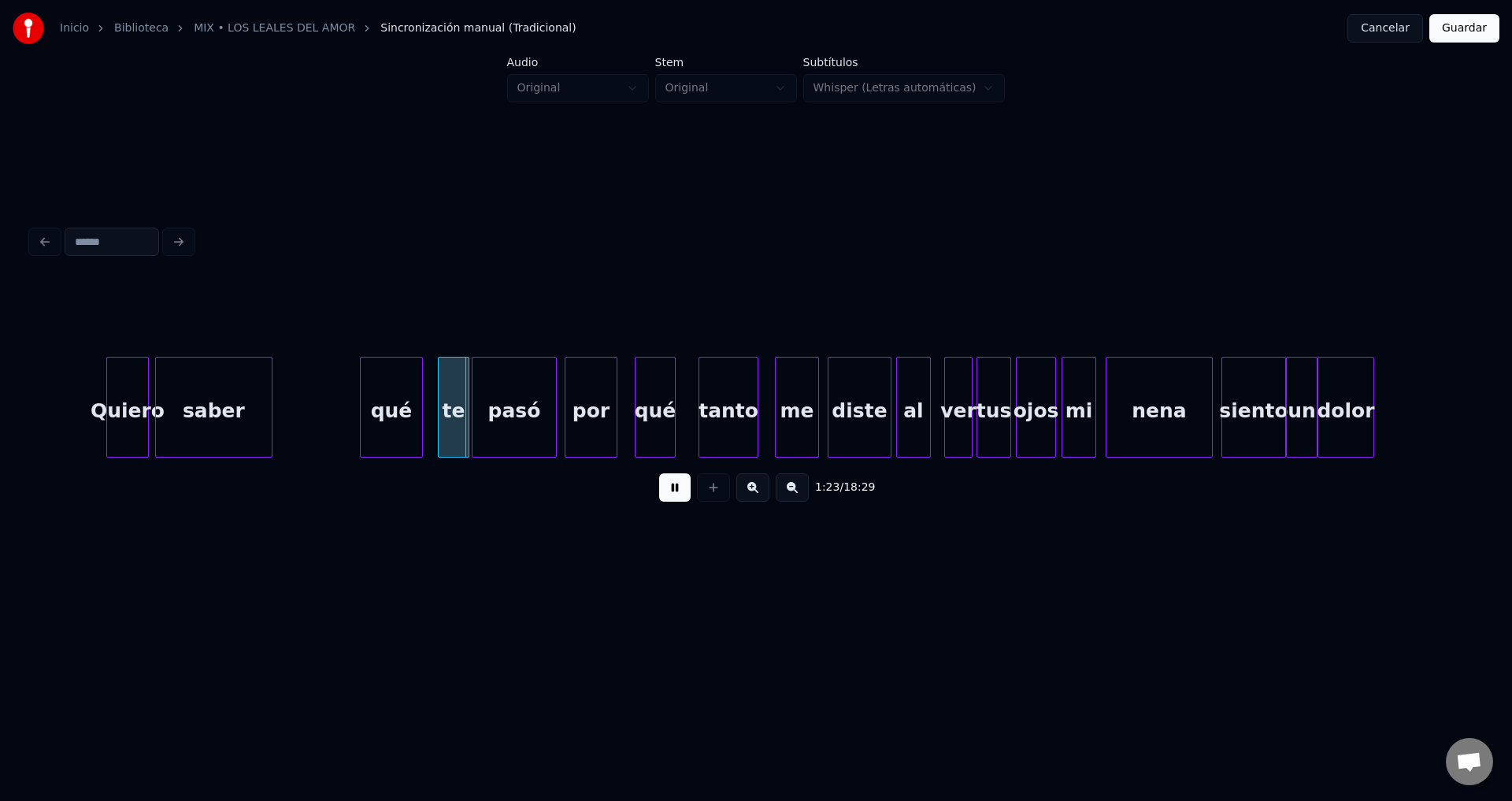
click at [271, 413] on div at bounding box center [269, 407] width 5 height 99
click at [305, 420] on div "qué" at bounding box center [315, 411] width 62 height 107
click at [311, 415] on div at bounding box center [312, 407] width 5 height 99
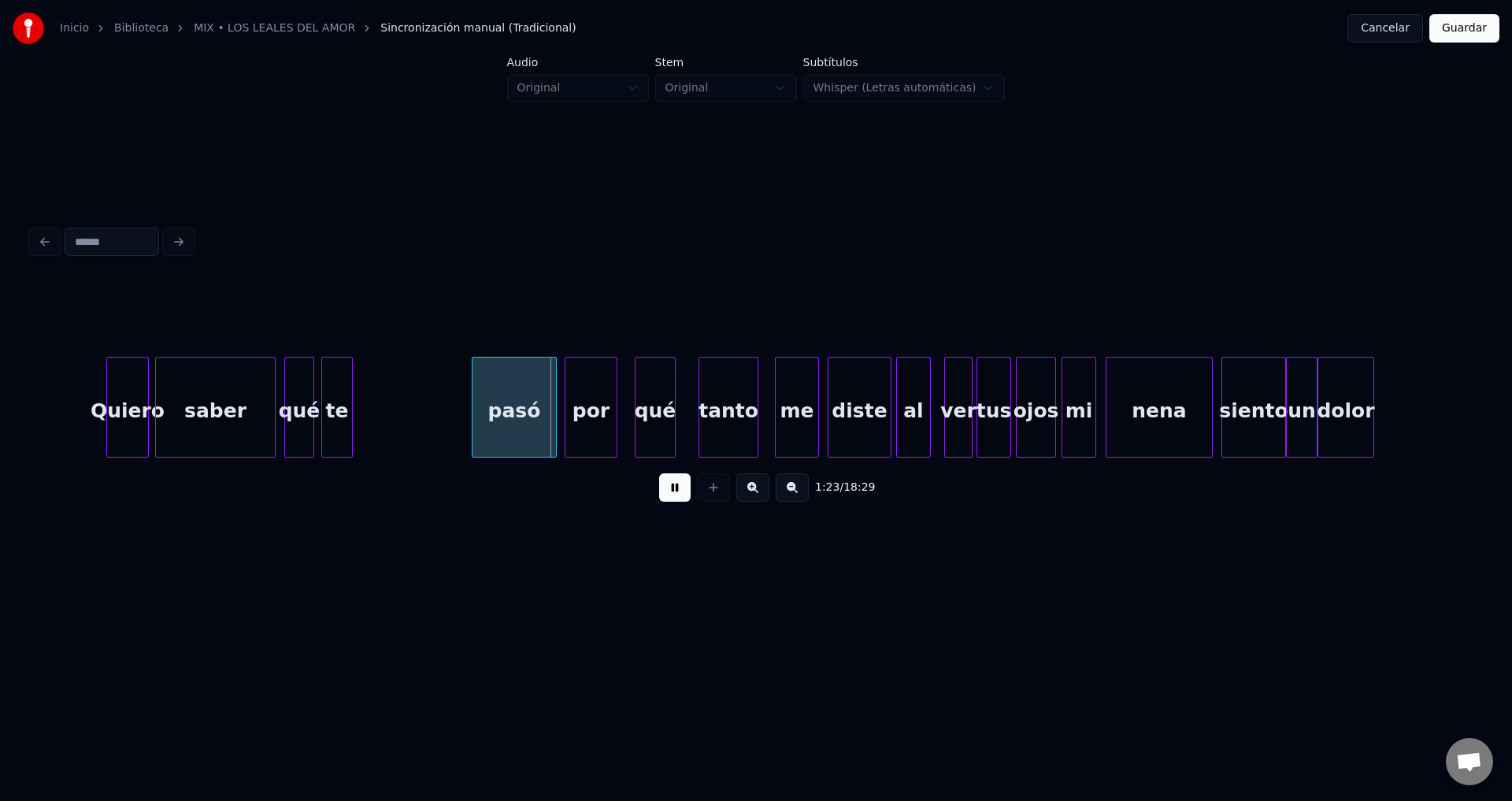
click at [339, 419] on div "te" at bounding box center [337, 411] width 30 height 107
click at [347, 412] on div "te" at bounding box center [332, 407] width 32 height 101
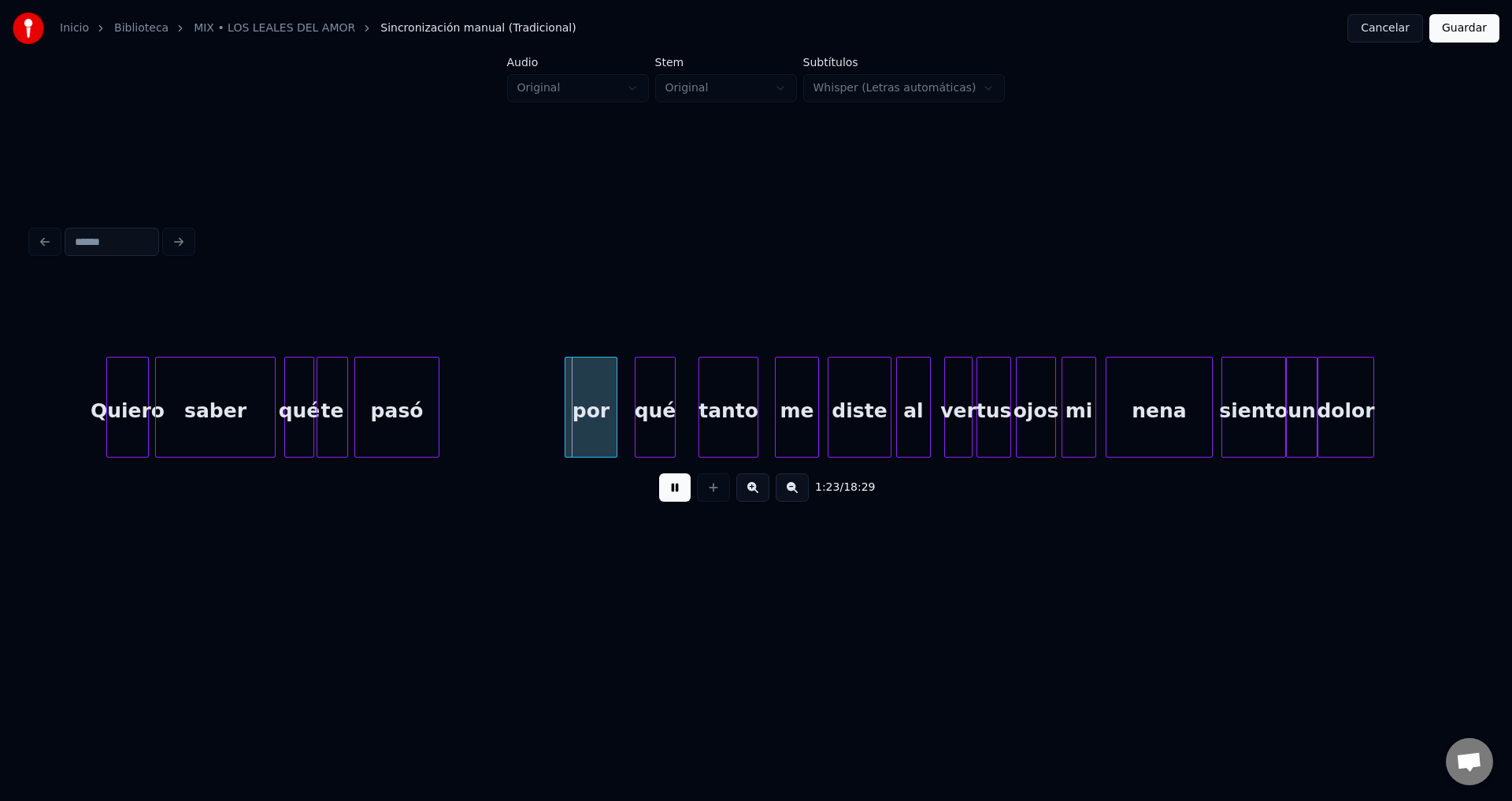
click at [400, 425] on div "pasó" at bounding box center [396, 411] width 84 height 107
click at [484, 413] on div at bounding box center [482, 407] width 5 height 99
click at [544, 428] on div "por" at bounding box center [541, 411] width 51 height 107
click at [541, 419] on div at bounding box center [541, 407] width 5 height 99
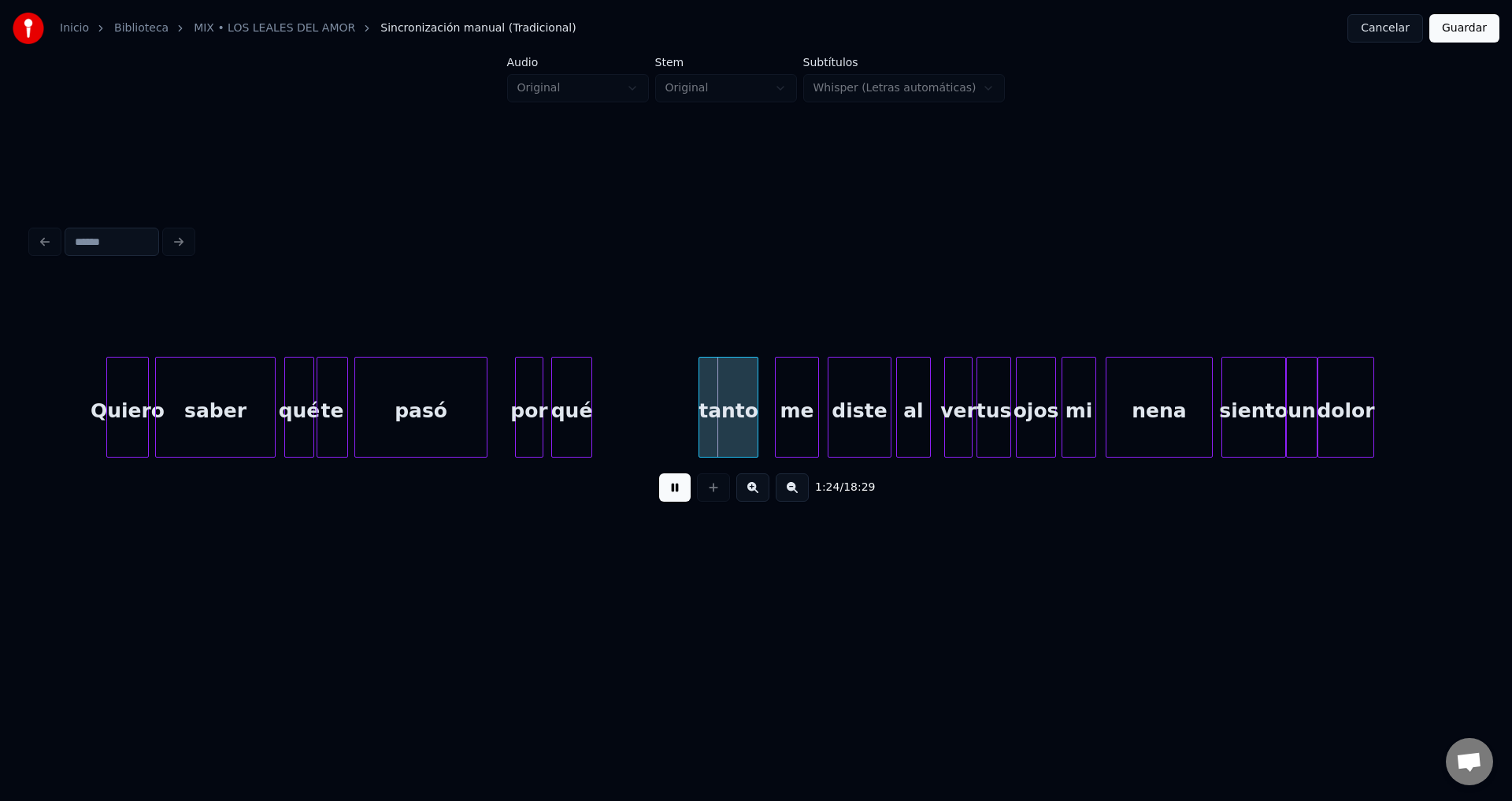
click at [563, 419] on div "qué" at bounding box center [571, 411] width 39 height 107
click at [571, 416] on div at bounding box center [572, 407] width 5 height 99
click at [601, 420] on div "tanto" at bounding box center [617, 411] width 59 height 107
click at [647, 416] on div at bounding box center [644, 407] width 5 height 99
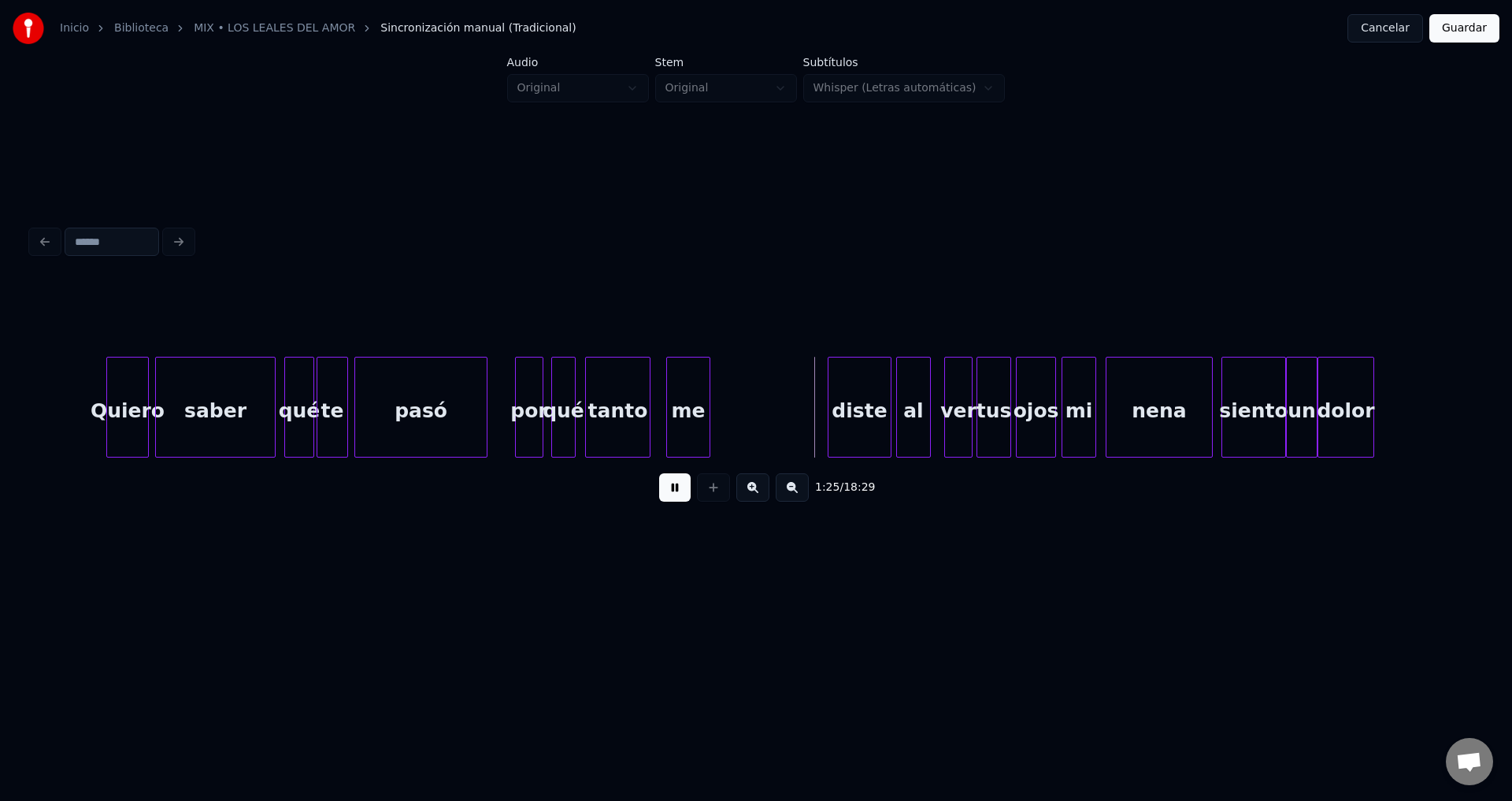
click at [670, 422] on div "me" at bounding box center [688, 411] width 42 height 107
click at [850, 428] on div "diste" at bounding box center [859, 411] width 63 height 107
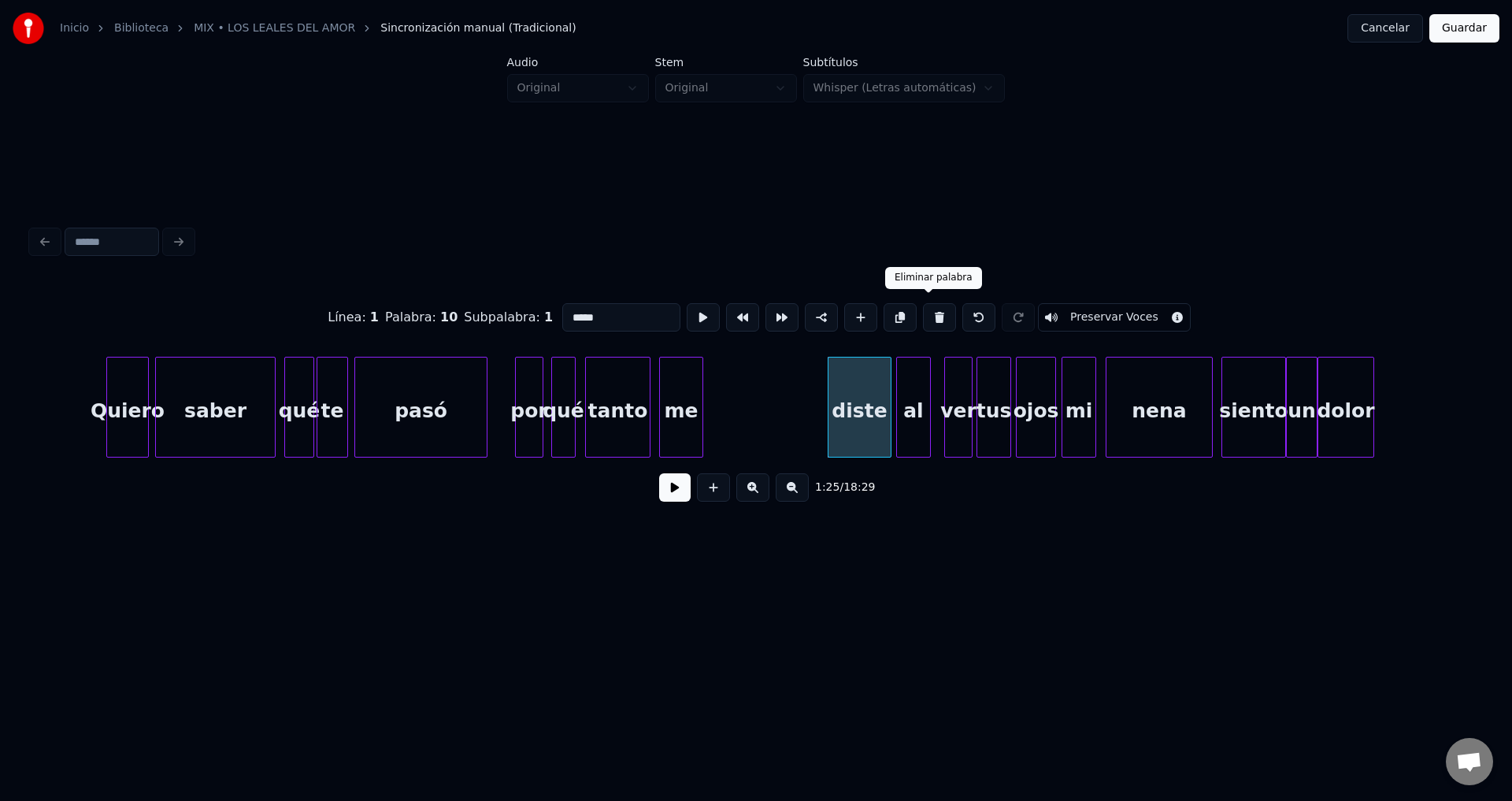
click at [926, 310] on button at bounding box center [940, 316] width 33 height 28
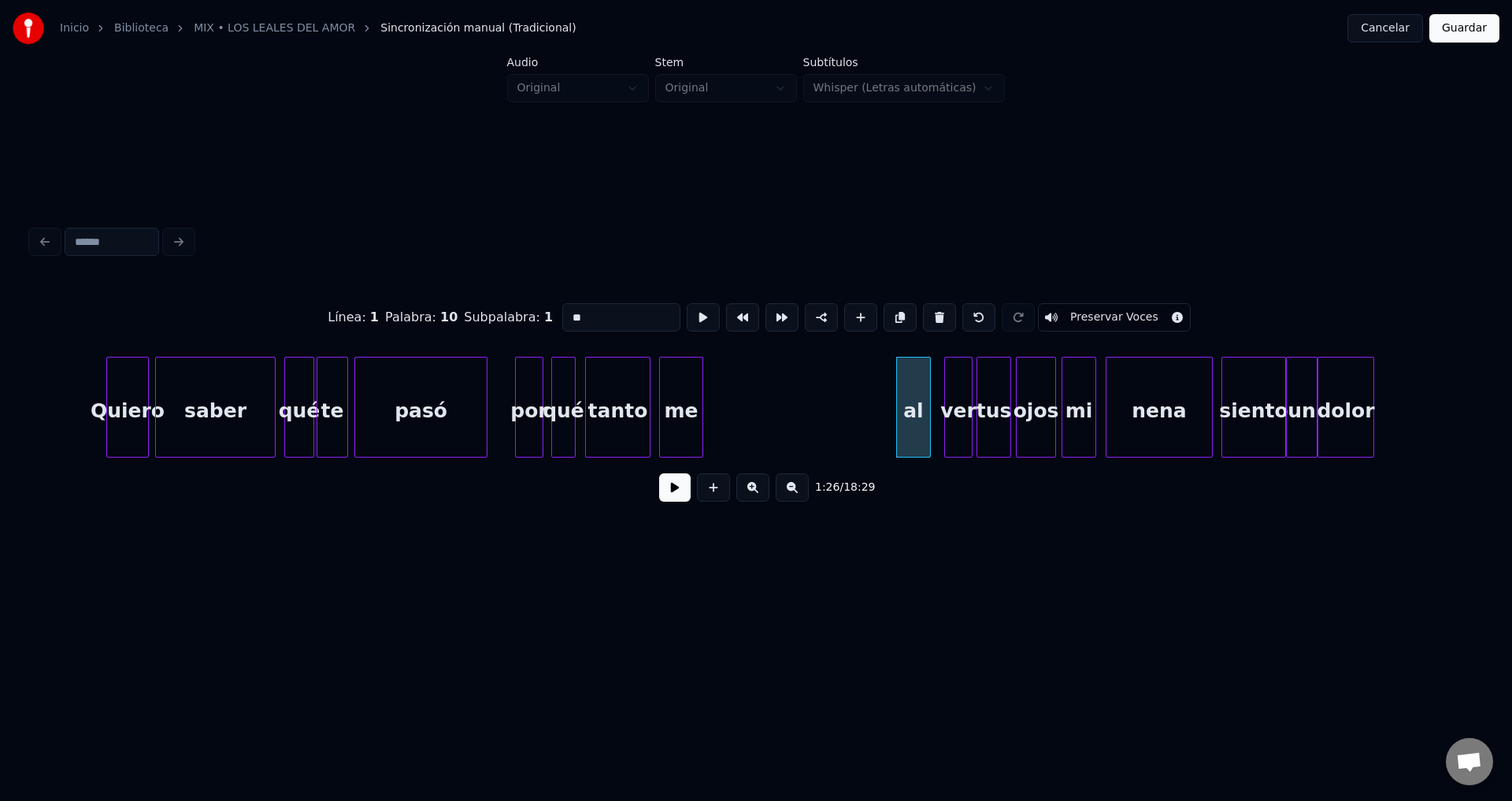
click at [677, 402] on div "me" at bounding box center [681, 411] width 42 height 107
click at [600, 312] on input "**" at bounding box center [617, 316] width 118 height 28
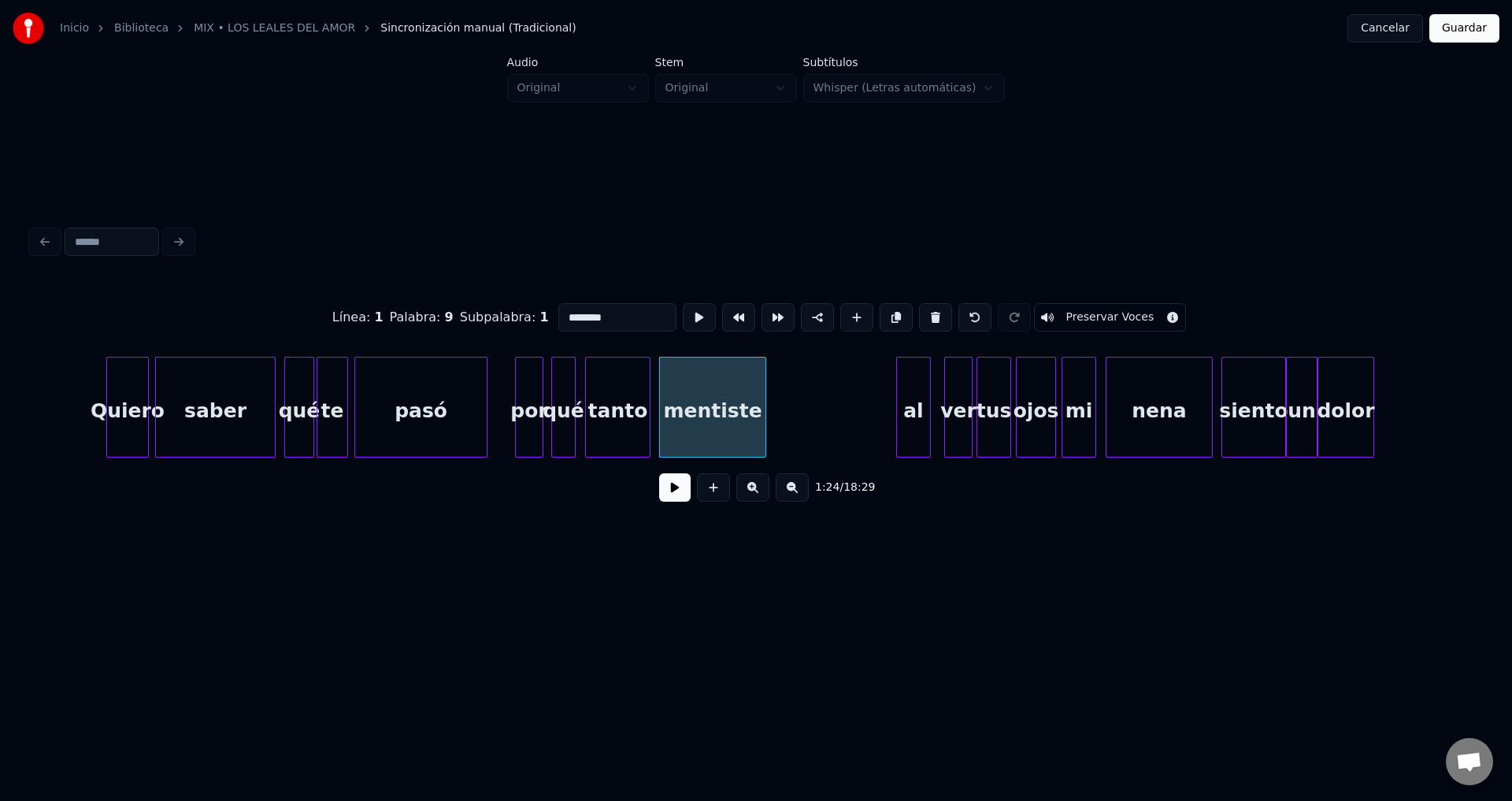
click at [766, 395] on div at bounding box center [763, 407] width 5 height 99
type input "********"
click at [675, 488] on button at bounding box center [674, 487] width 32 height 28
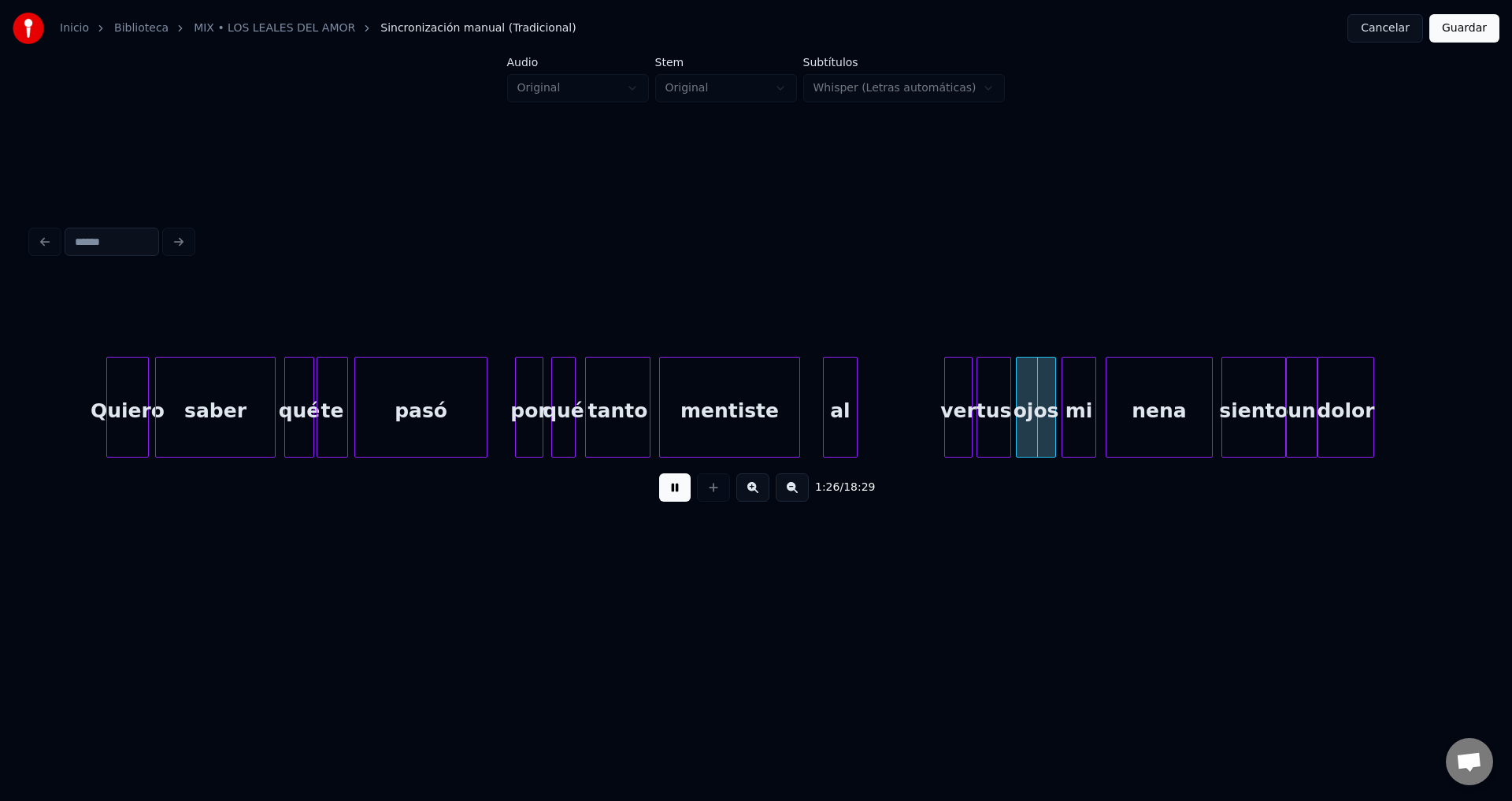
click at [849, 424] on div "al" at bounding box center [840, 411] width 33 height 107
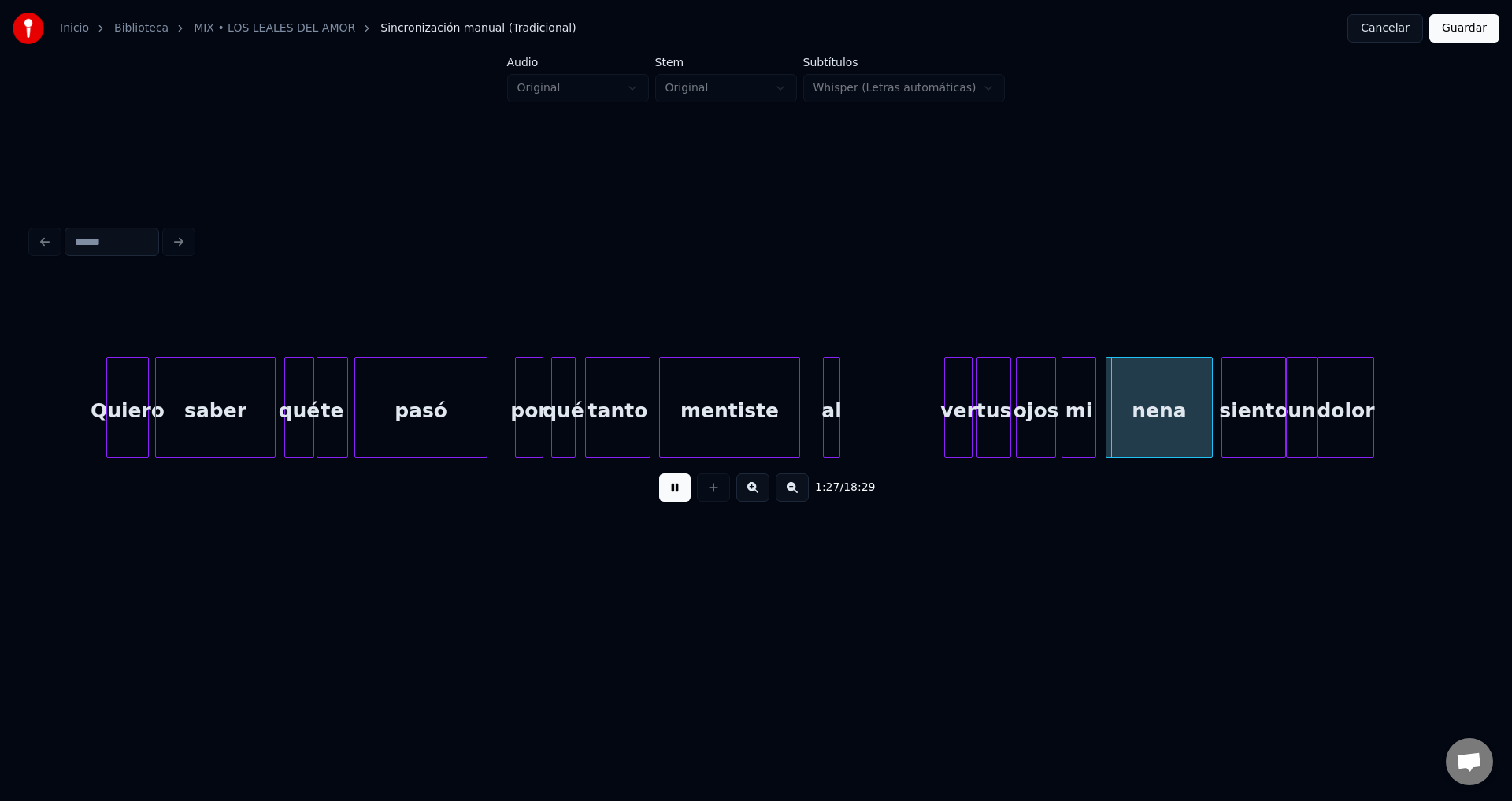
click at [836, 422] on div at bounding box center [837, 407] width 5 height 99
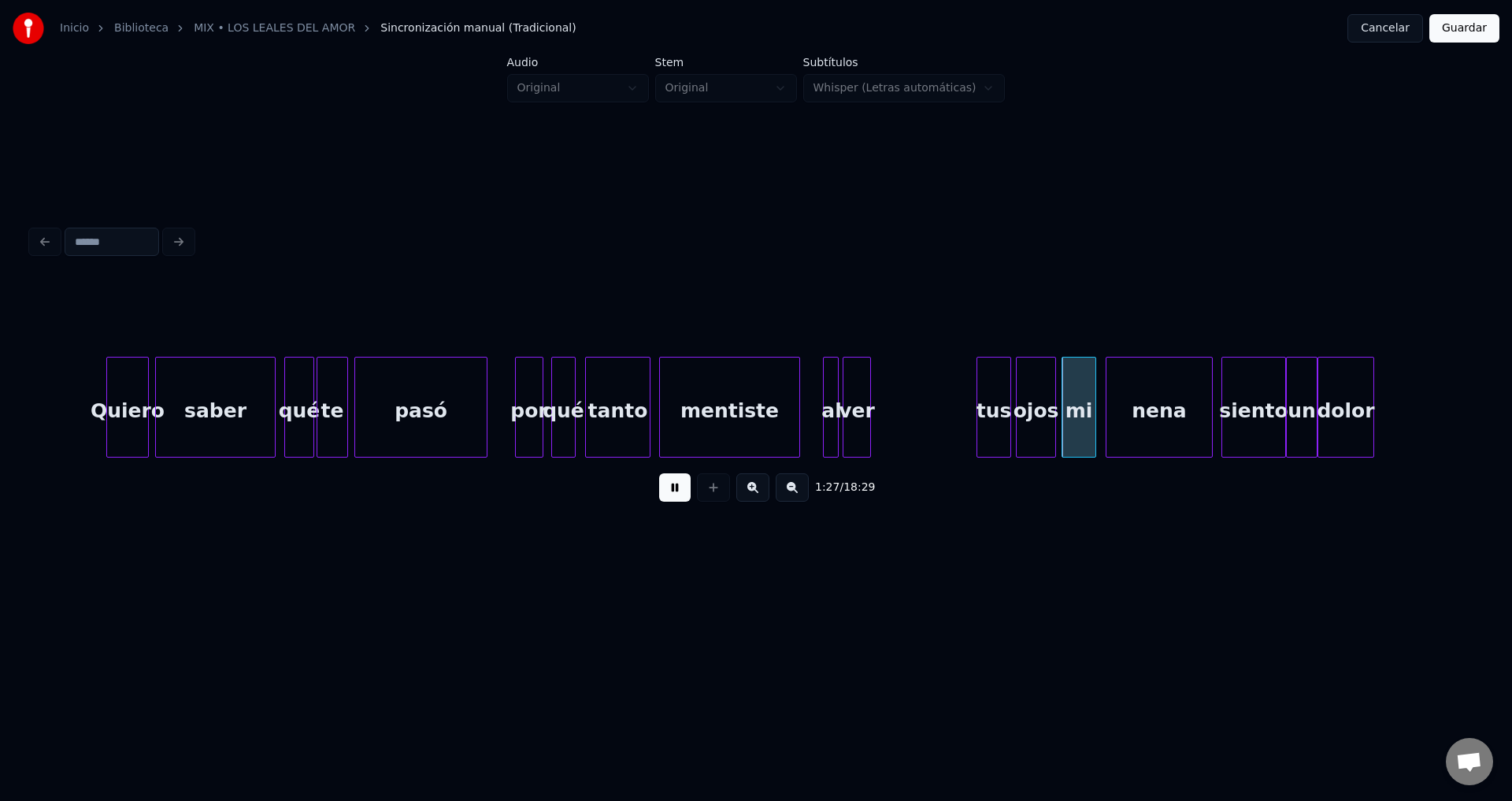
click at [859, 423] on div "ver" at bounding box center [857, 411] width 27 height 107
click at [858, 422] on div at bounding box center [859, 407] width 5 height 99
click at [893, 426] on div "tus" at bounding box center [886, 411] width 33 height 107
click at [904, 419] on div at bounding box center [903, 407] width 5 height 99
click at [926, 416] on div "ojos" at bounding box center [932, 411] width 38 height 107
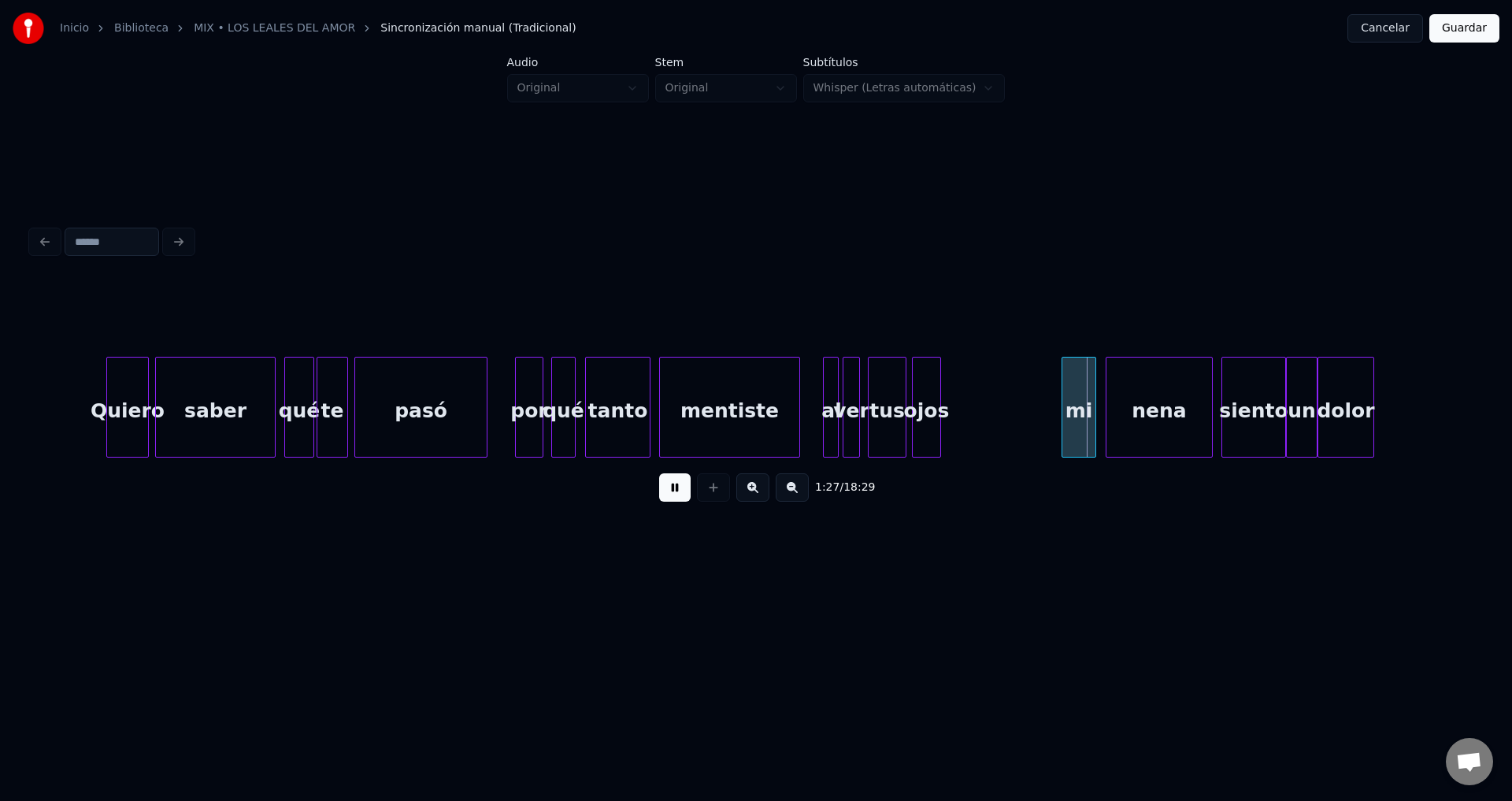
click at [937, 413] on div at bounding box center [938, 407] width 5 height 99
click at [671, 494] on button at bounding box center [674, 487] width 32 height 28
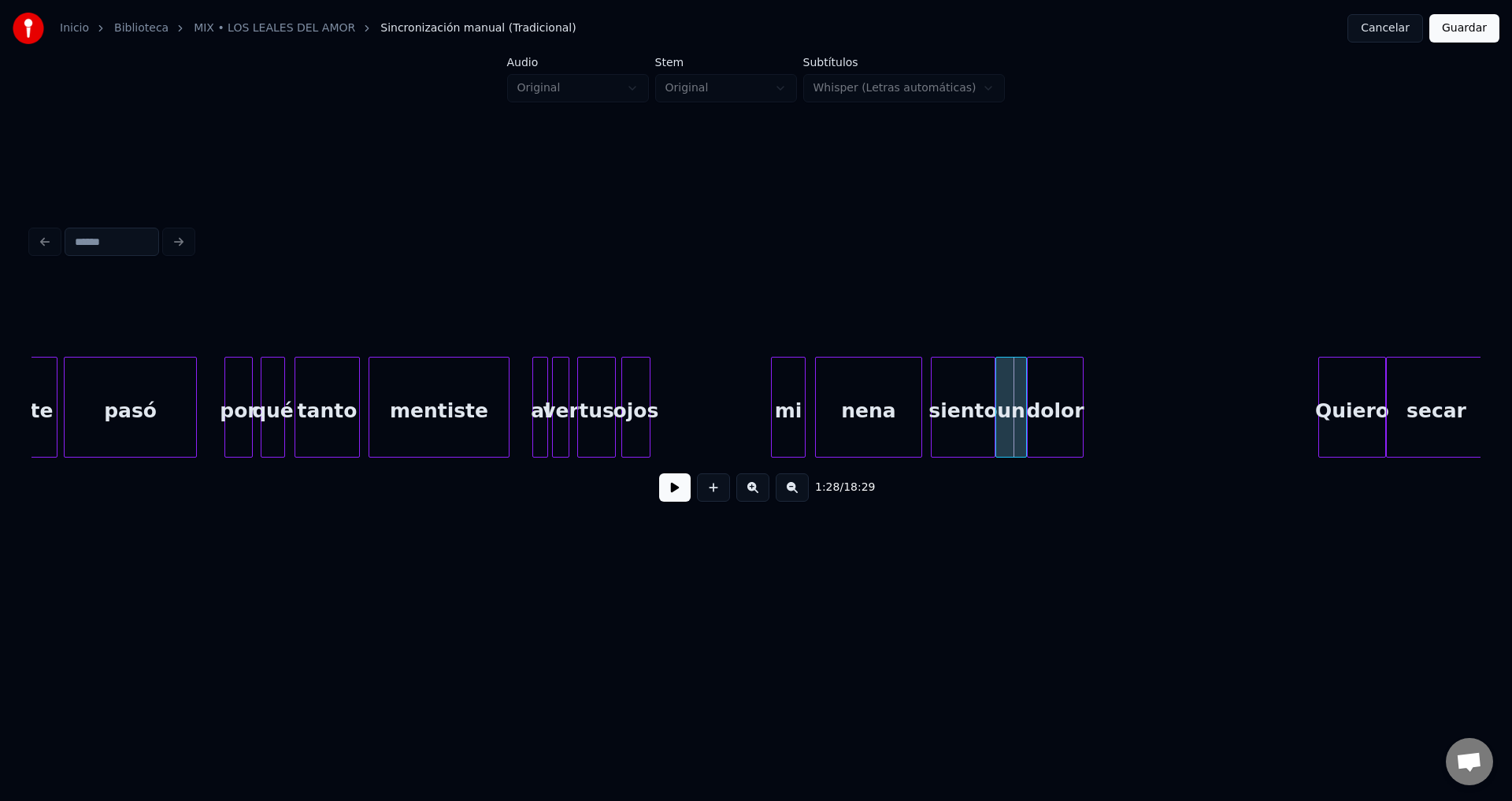
scroll to position [0, 13273]
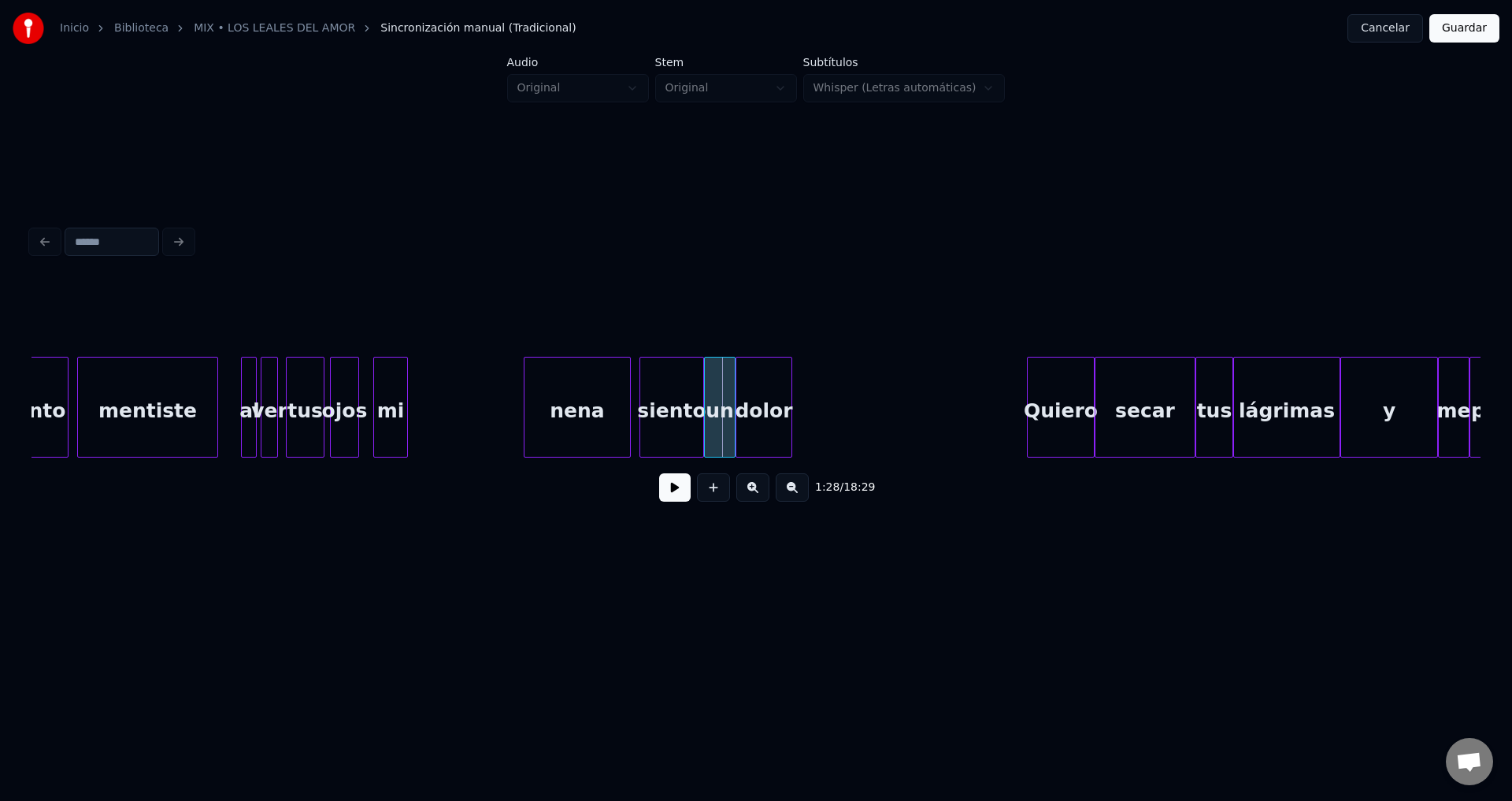
click at [390, 427] on div "mi" at bounding box center [391, 411] width 33 height 107
click at [396, 420] on div at bounding box center [397, 407] width 5 height 99
click at [677, 491] on button at bounding box center [674, 487] width 32 height 28
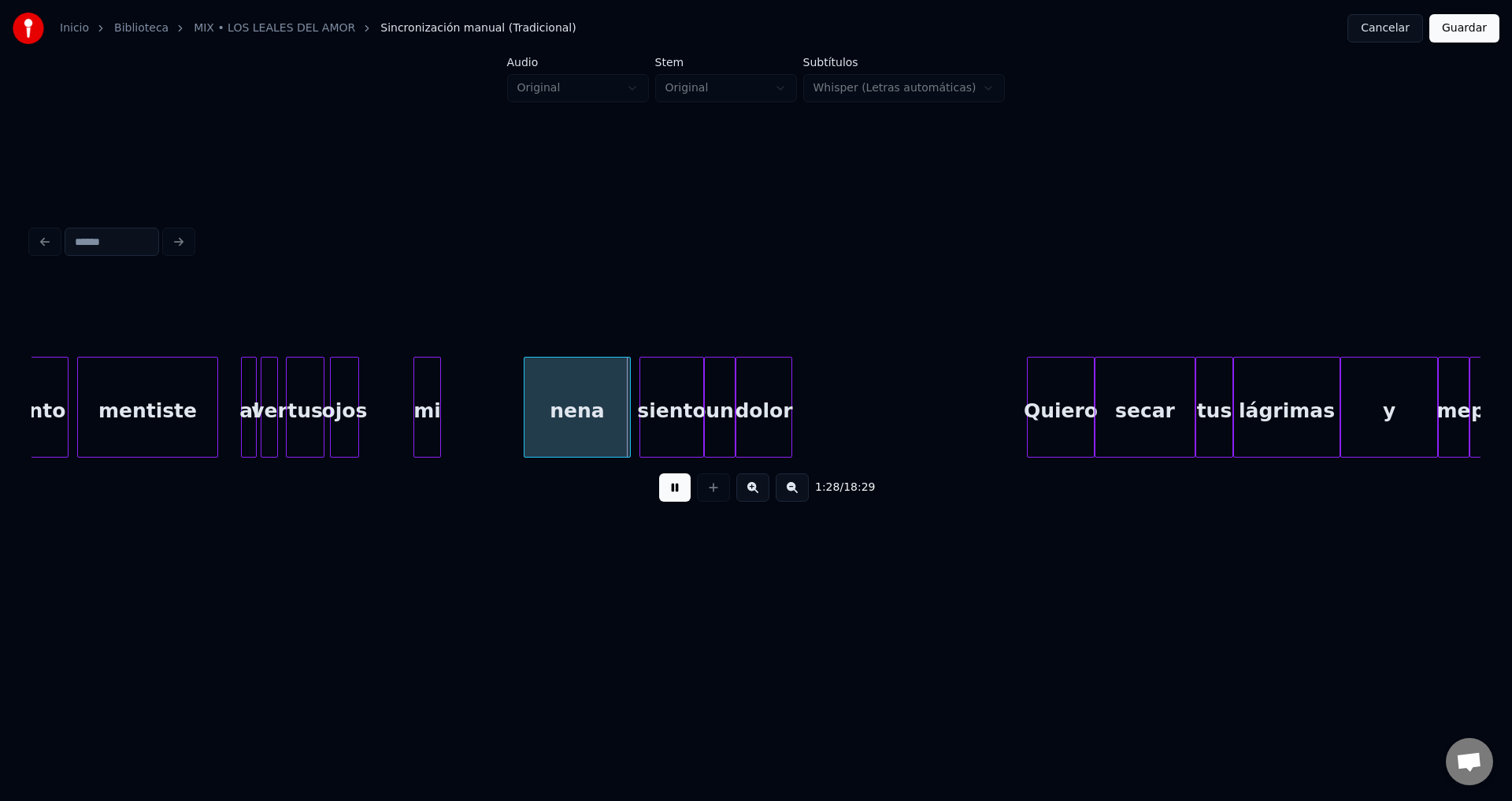
click at [438, 420] on div "mi" at bounding box center [427, 411] width 26 height 107
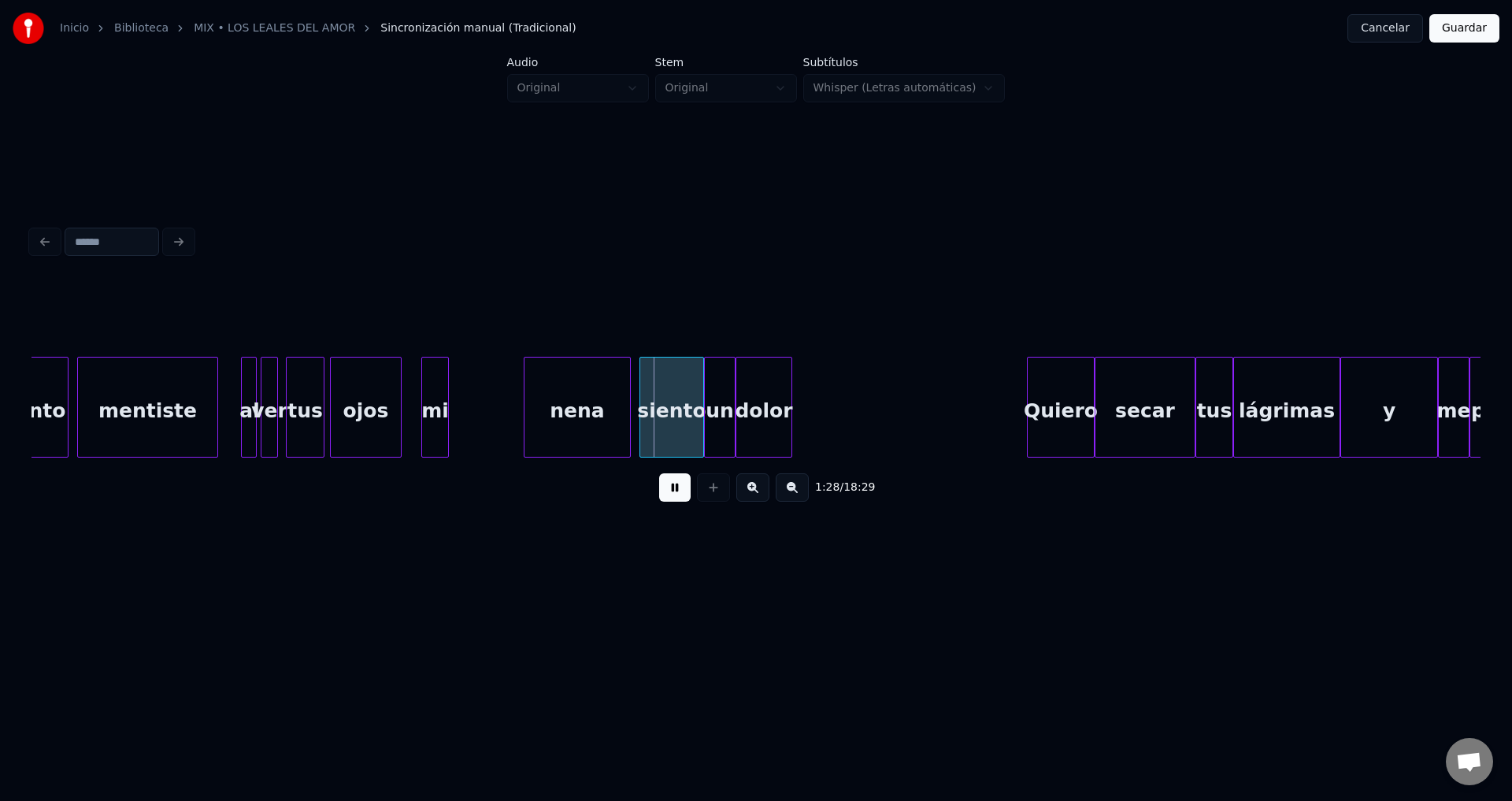
click at [397, 401] on div at bounding box center [398, 407] width 5 height 99
click at [413, 413] on div at bounding box center [413, 407] width 5 height 99
click at [506, 423] on div "nena" at bounding box center [517, 411] width 106 height 107
click at [604, 412] on div at bounding box center [601, 407] width 5 height 99
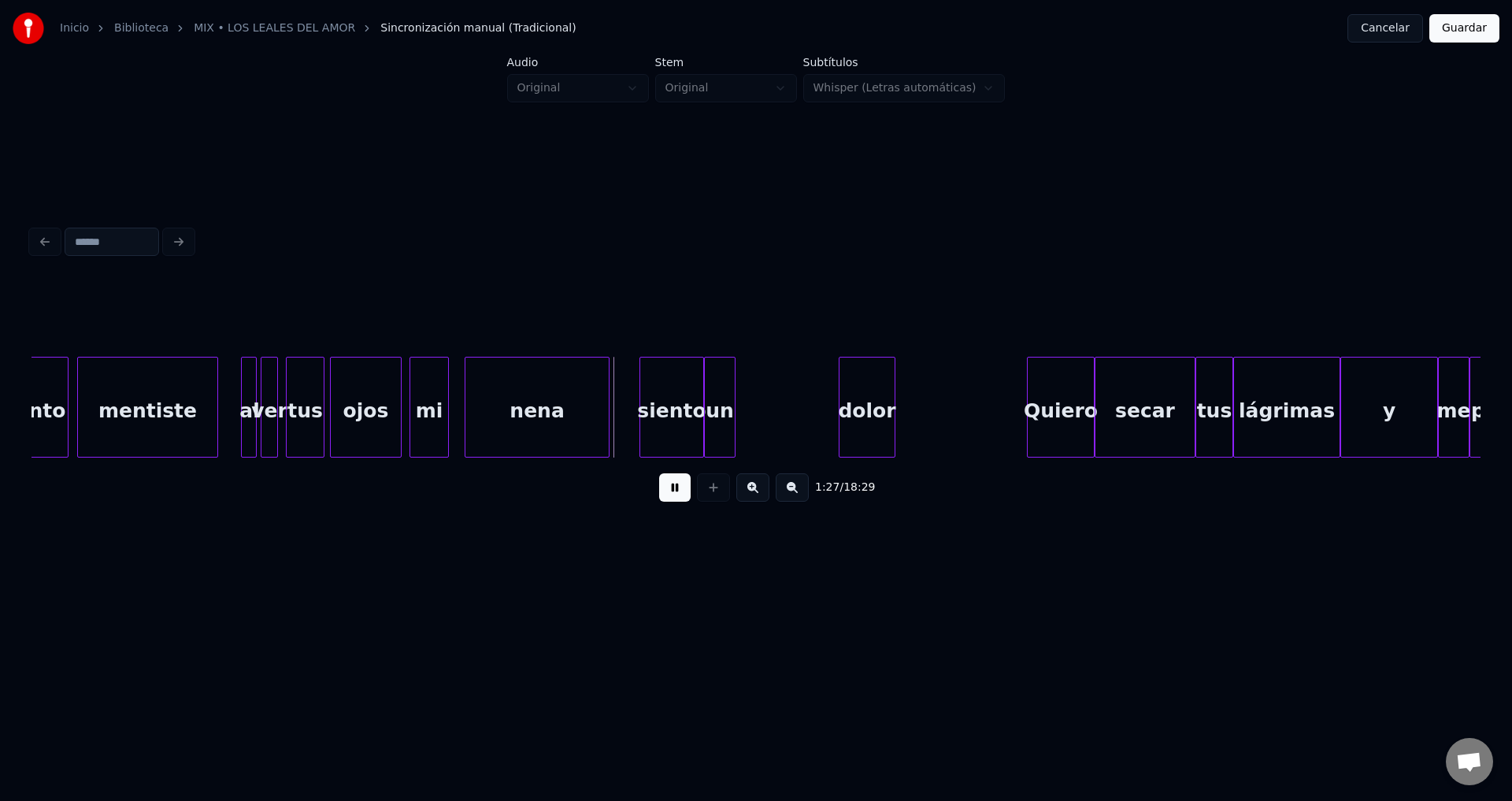
click at [888, 422] on div "dolor" at bounding box center [867, 411] width 55 height 107
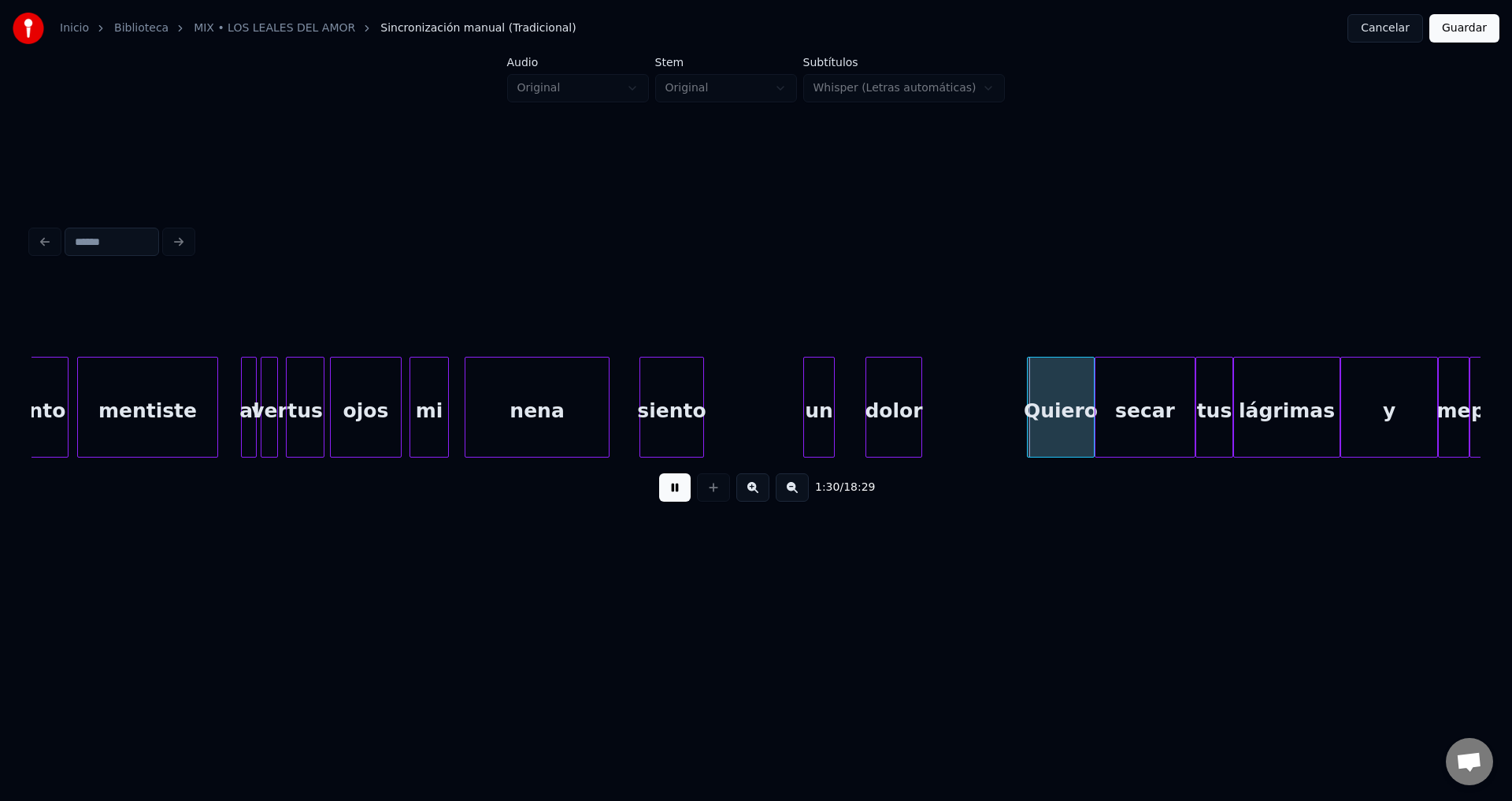
click at [827, 425] on div "un" at bounding box center [819, 411] width 30 height 107
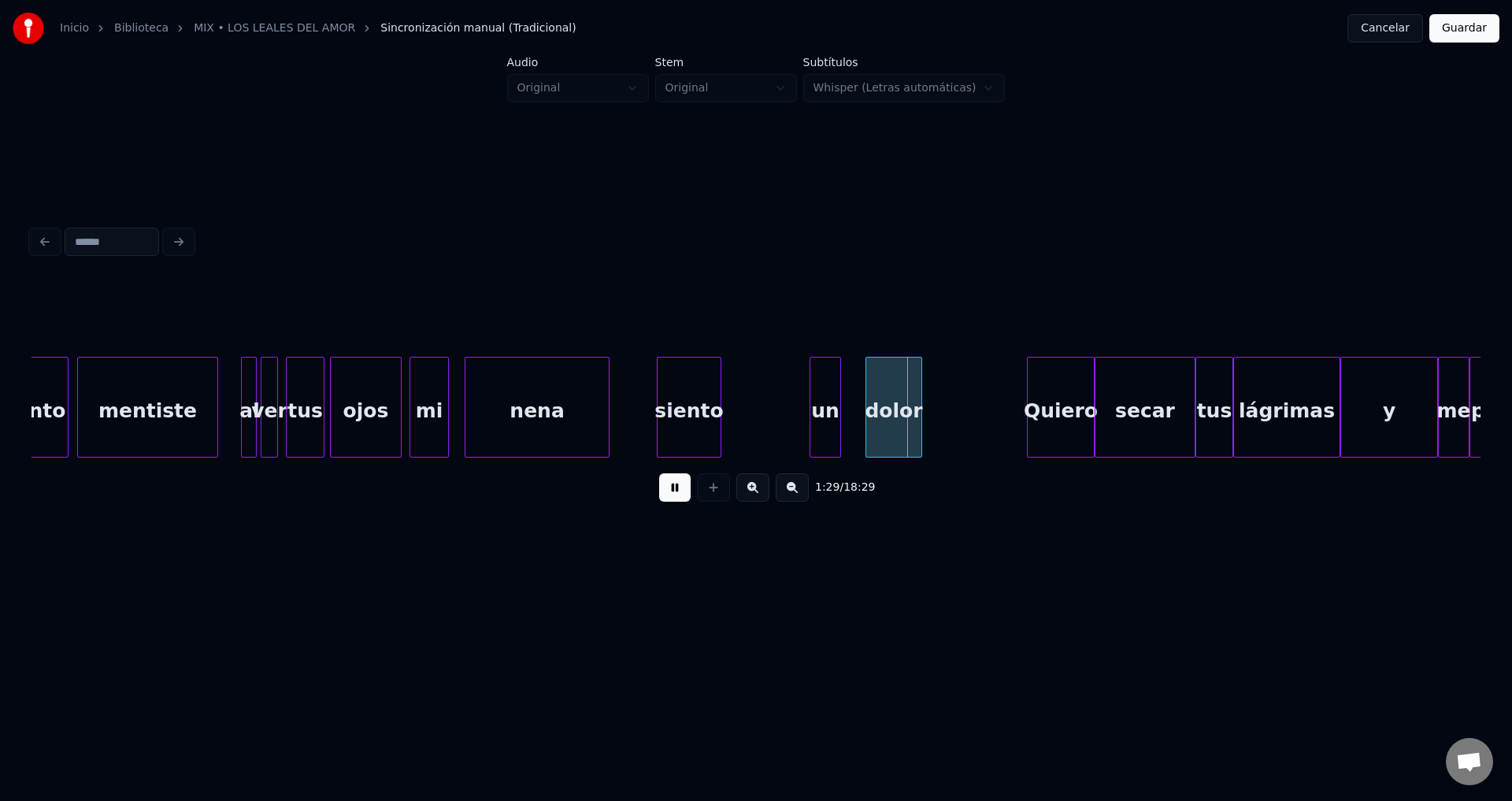
click at [708, 430] on div "siento" at bounding box center [689, 411] width 63 height 107
click at [711, 429] on div "siento" at bounding box center [693, 411] width 63 height 107
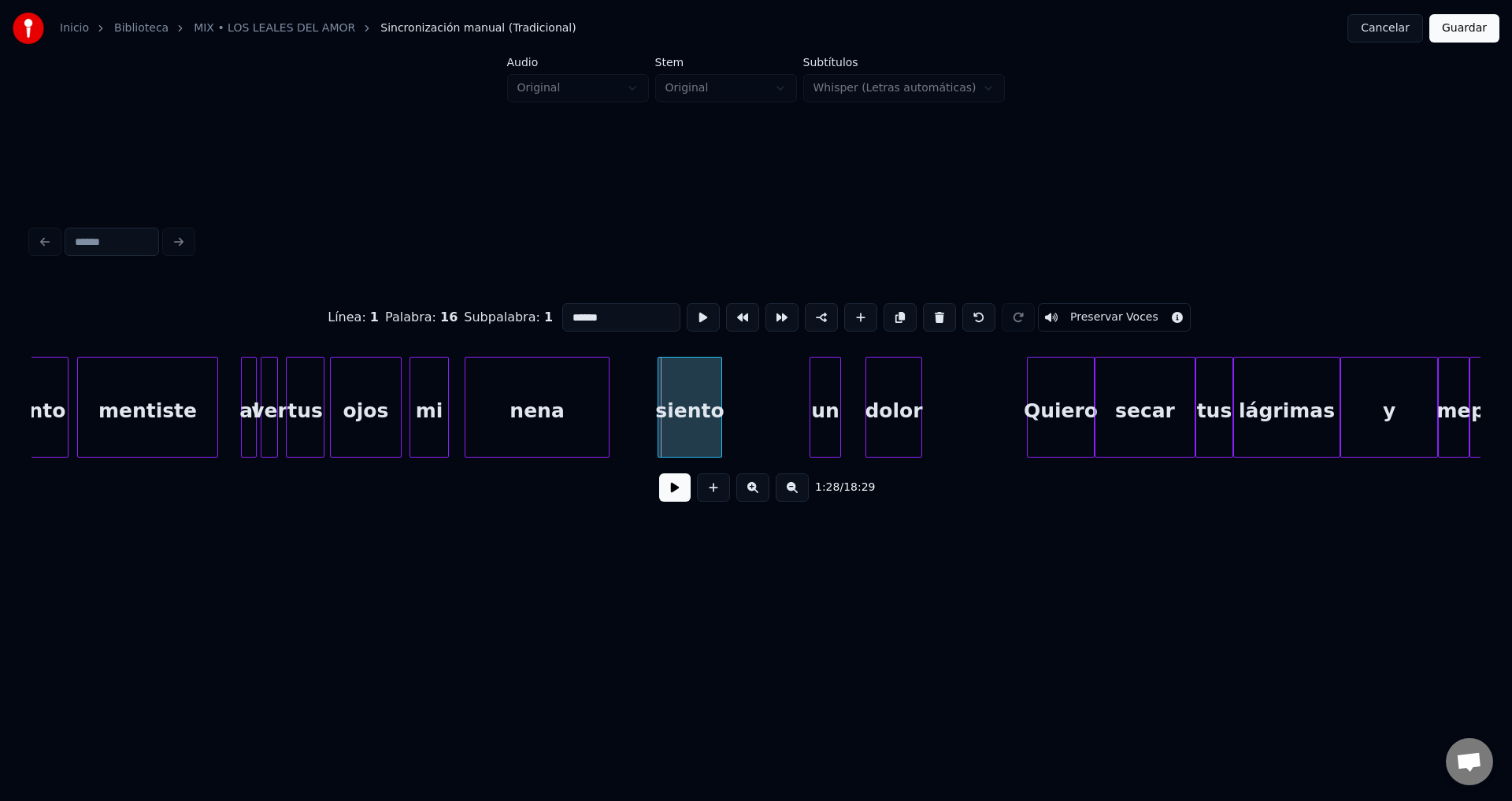
click at [721, 421] on div "siento" at bounding box center [690, 407] width 64 height 101
click at [710, 418] on div at bounding box center [711, 407] width 5 height 99
click at [738, 423] on div "un" at bounding box center [740, 411] width 30 height 107
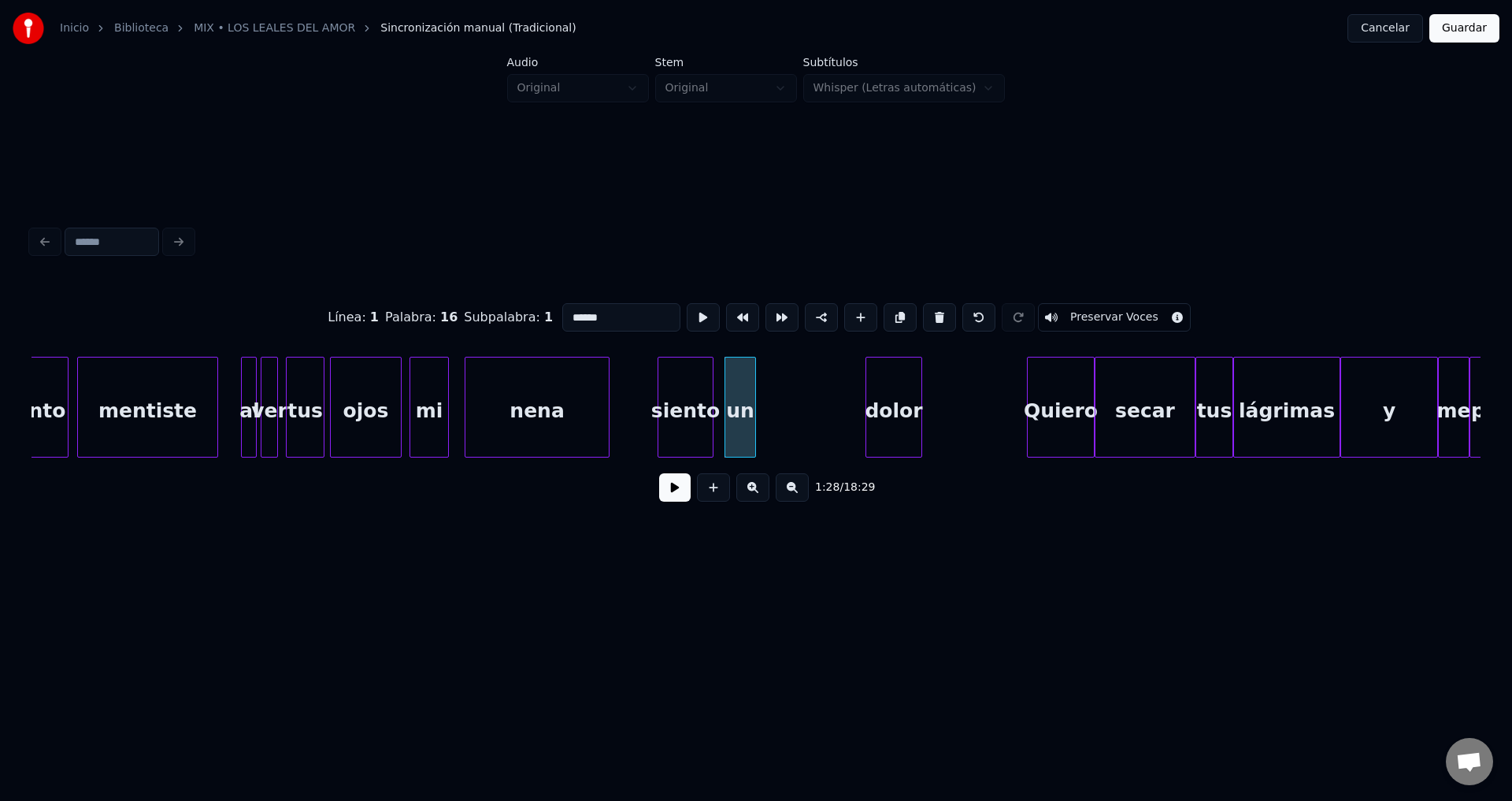
click at [678, 491] on button at bounding box center [674, 487] width 32 height 28
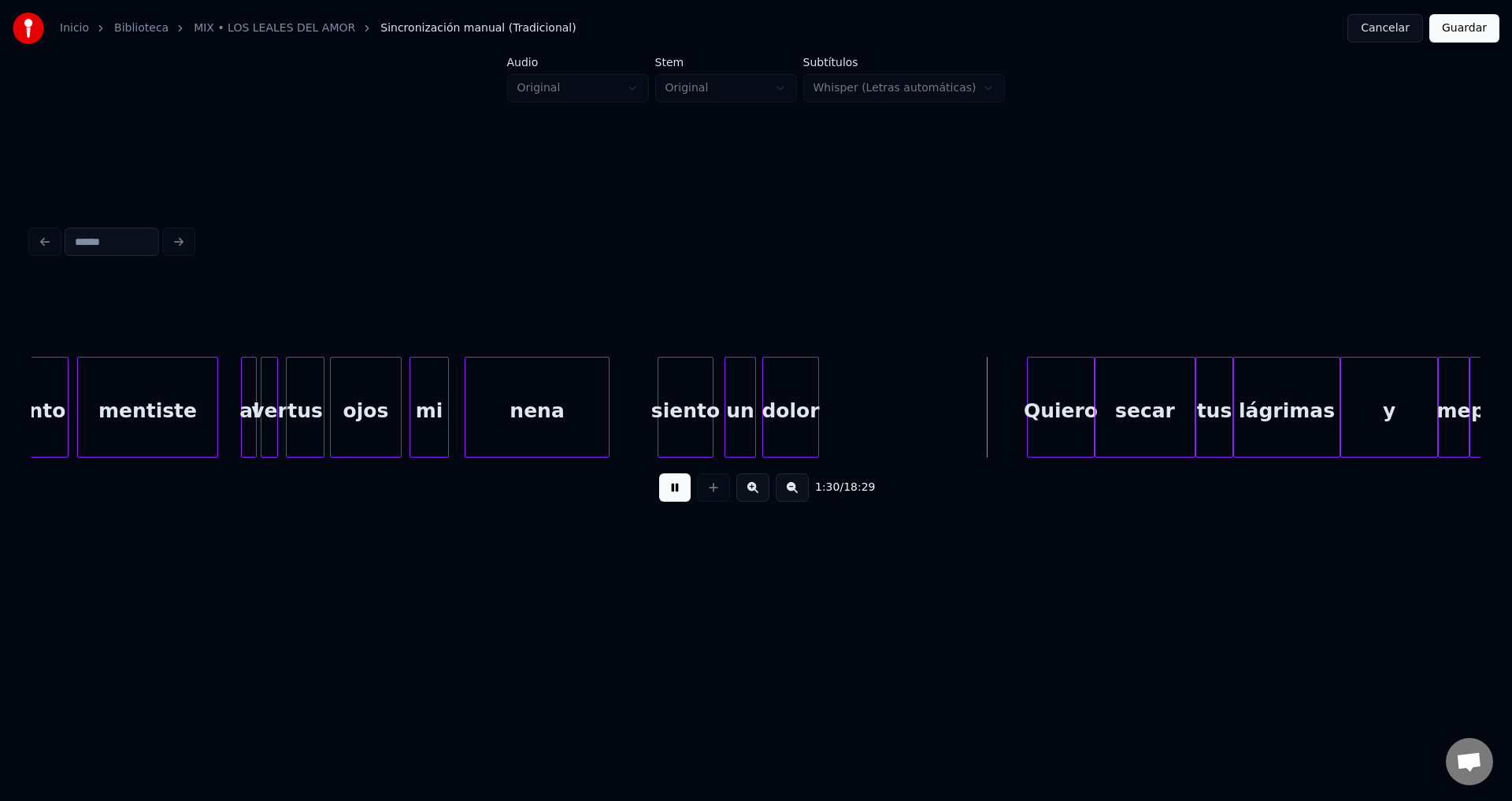
click at [785, 414] on div "dolor" at bounding box center [790, 411] width 55 height 107
click at [840, 396] on div at bounding box center [837, 407] width 5 height 99
click at [678, 498] on button at bounding box center [674, 487] width 32 height 28
click at [715, 493] on button at bounding box center [714, 487] width 33 height 28
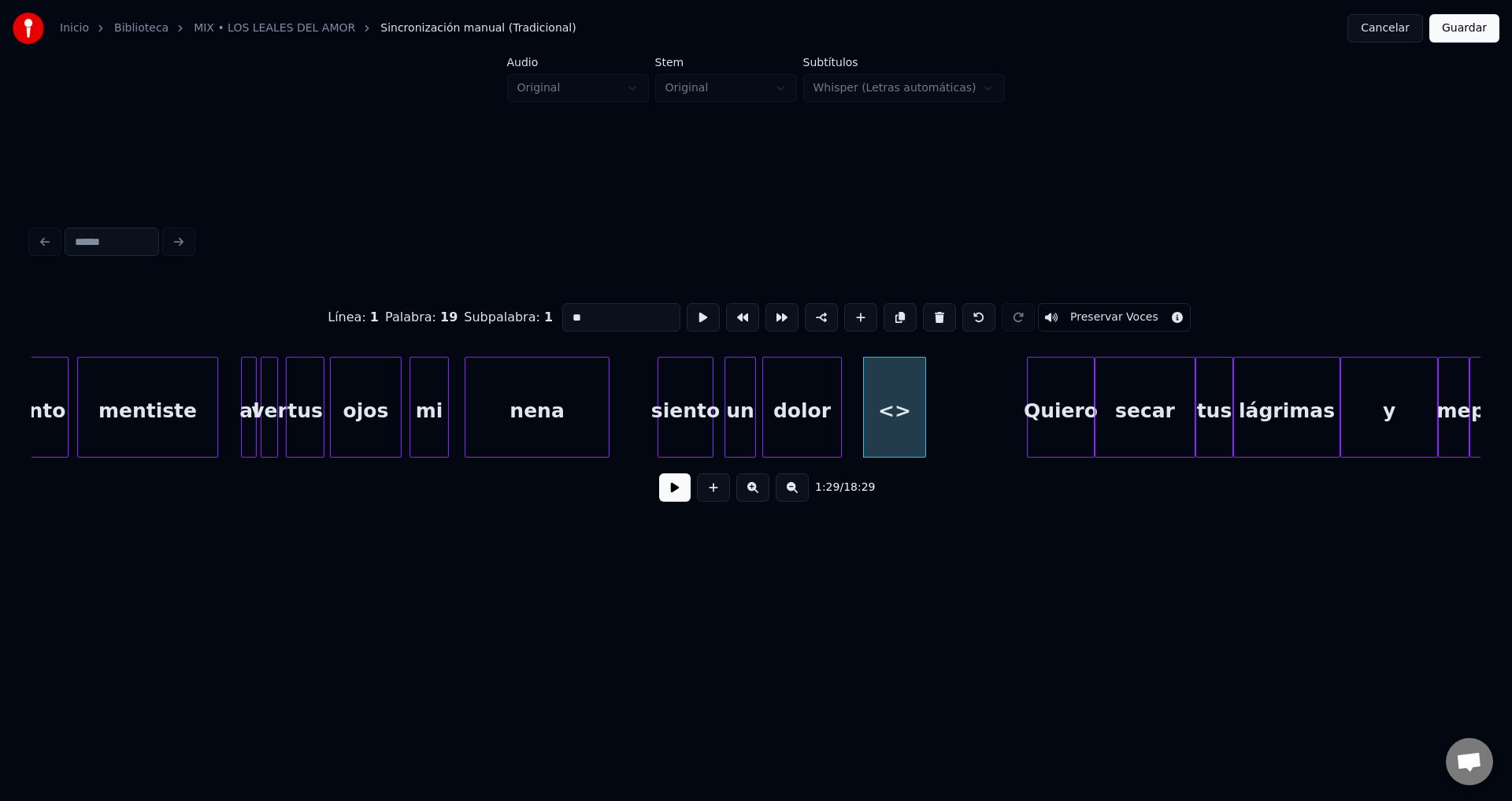
drag, startPoint x: 647, startPoint y: 313, endPoint x: 506, endPoint y: 305, distance: 141.2
click at [506, 305] on div "Línea : 1 Palabra : 19 Subpalabra : 1 ** Preservar Voces" at bounding box center [756, 317] width 1449 height 79
click at [879, 400] on div "profundo" at bounding box center [876, 411] width 62 height 107
click at [988, 396] on div at bounding box center [989, 407] width 5 height 99
click at [794, 410] on div "dolor" at bounding box center [801, 411] width 78 height 107
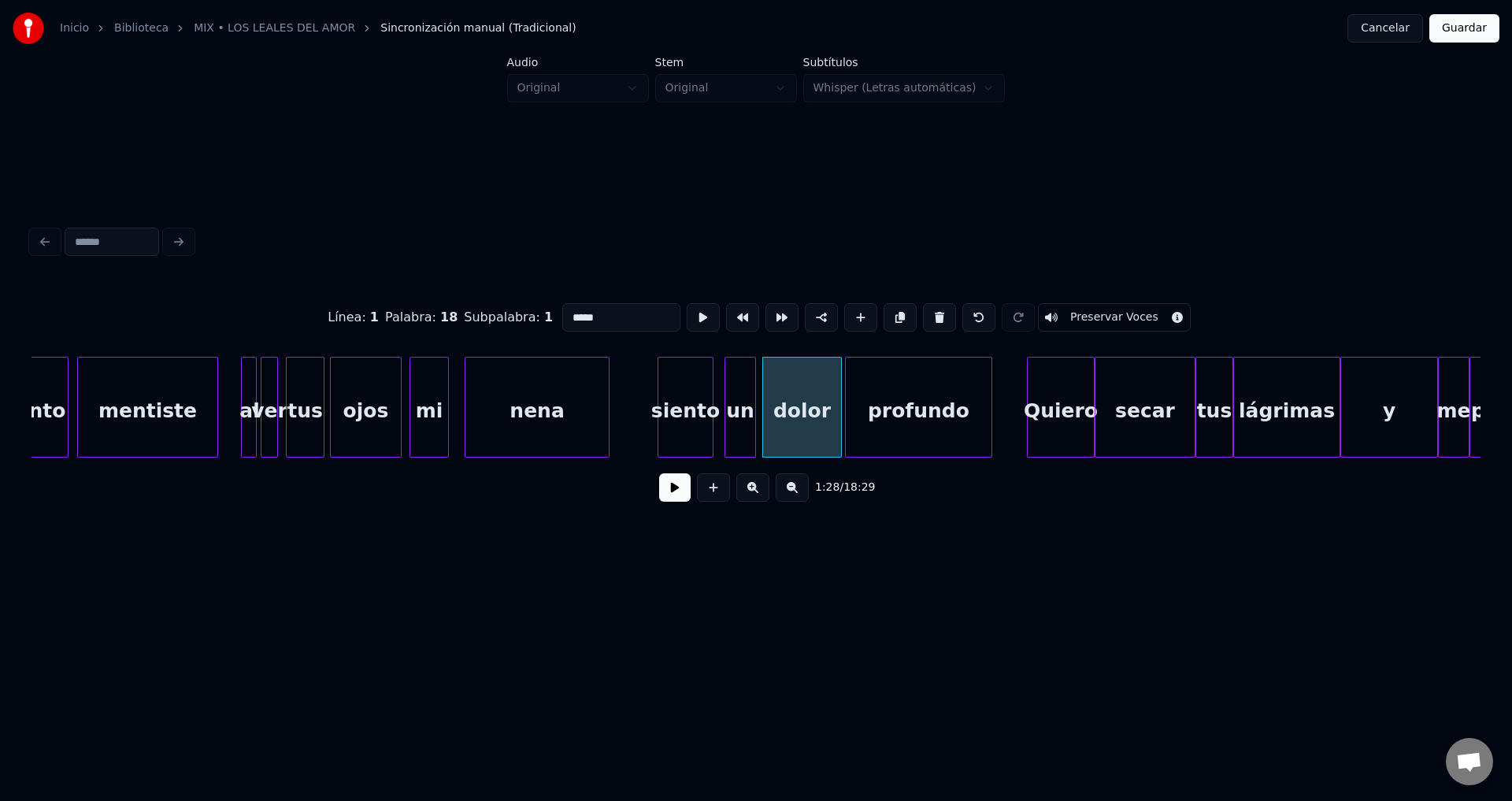
type input "*****"
click at [675, 491] on button at bounding box center [674, 487] width 32 height 28
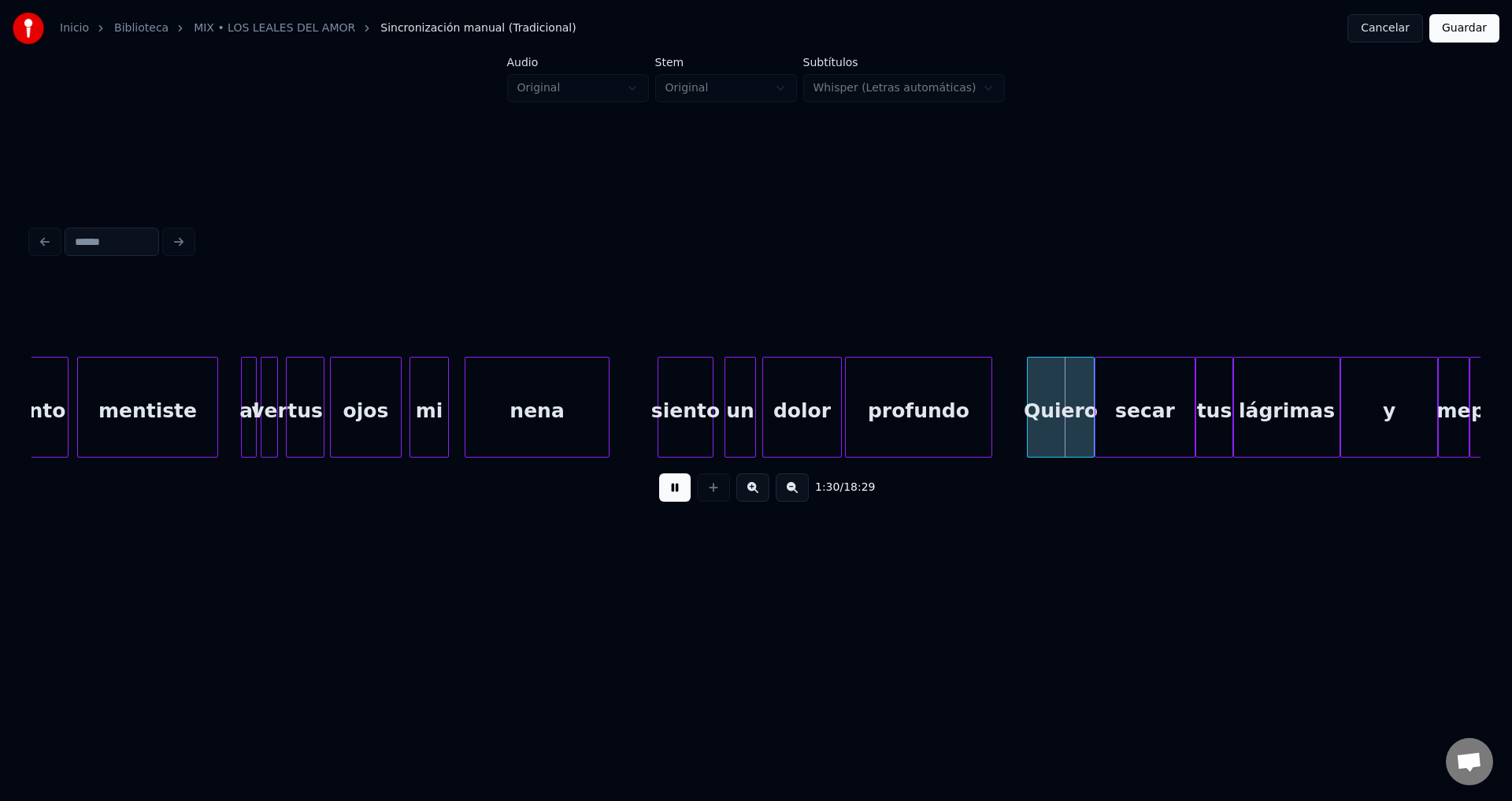
click at [658, 502] on div "1:30 / 18:29" at bounding box center [756, 488] width 1424 height 35
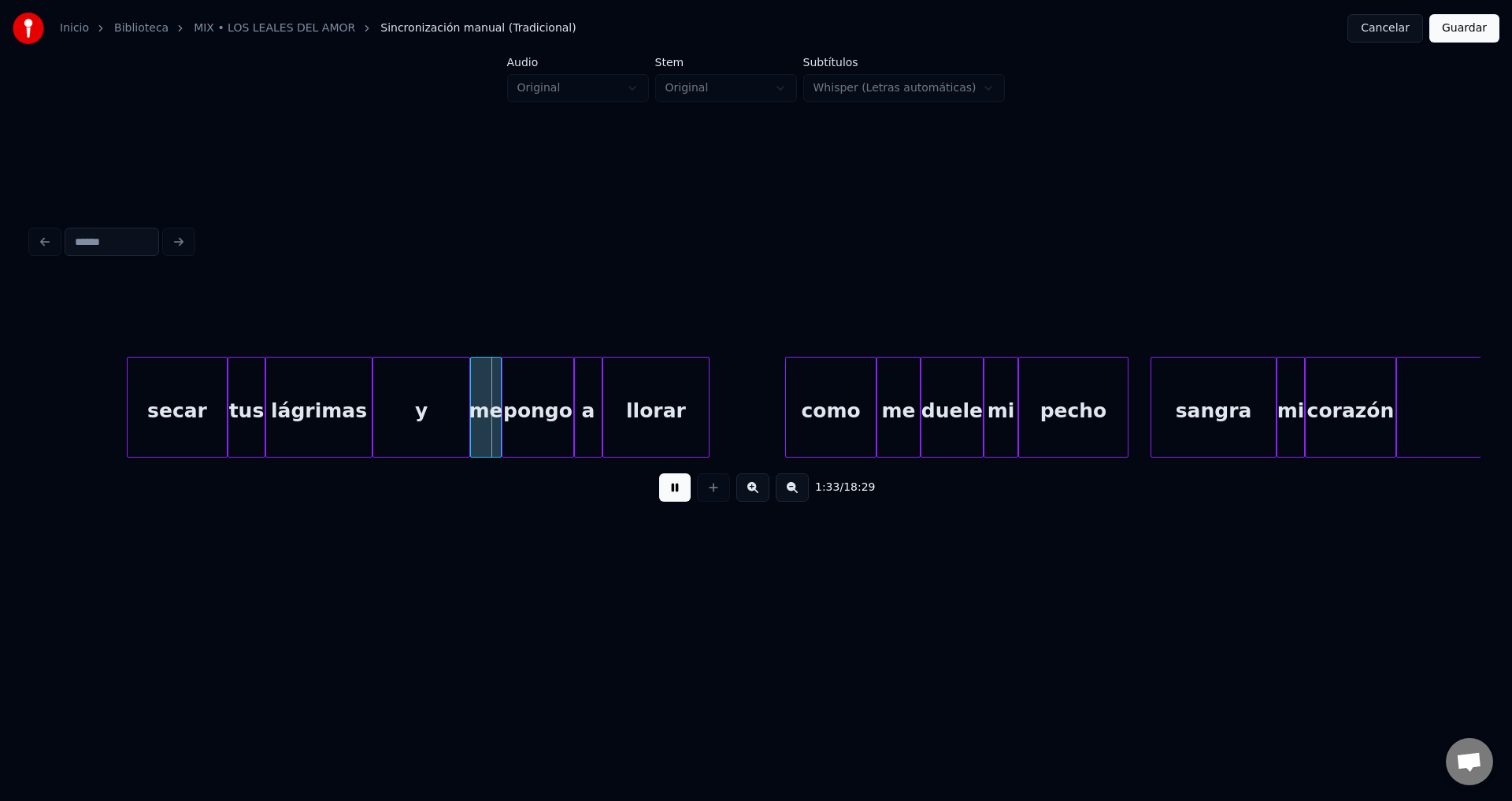
scroll to position [0, 14338]
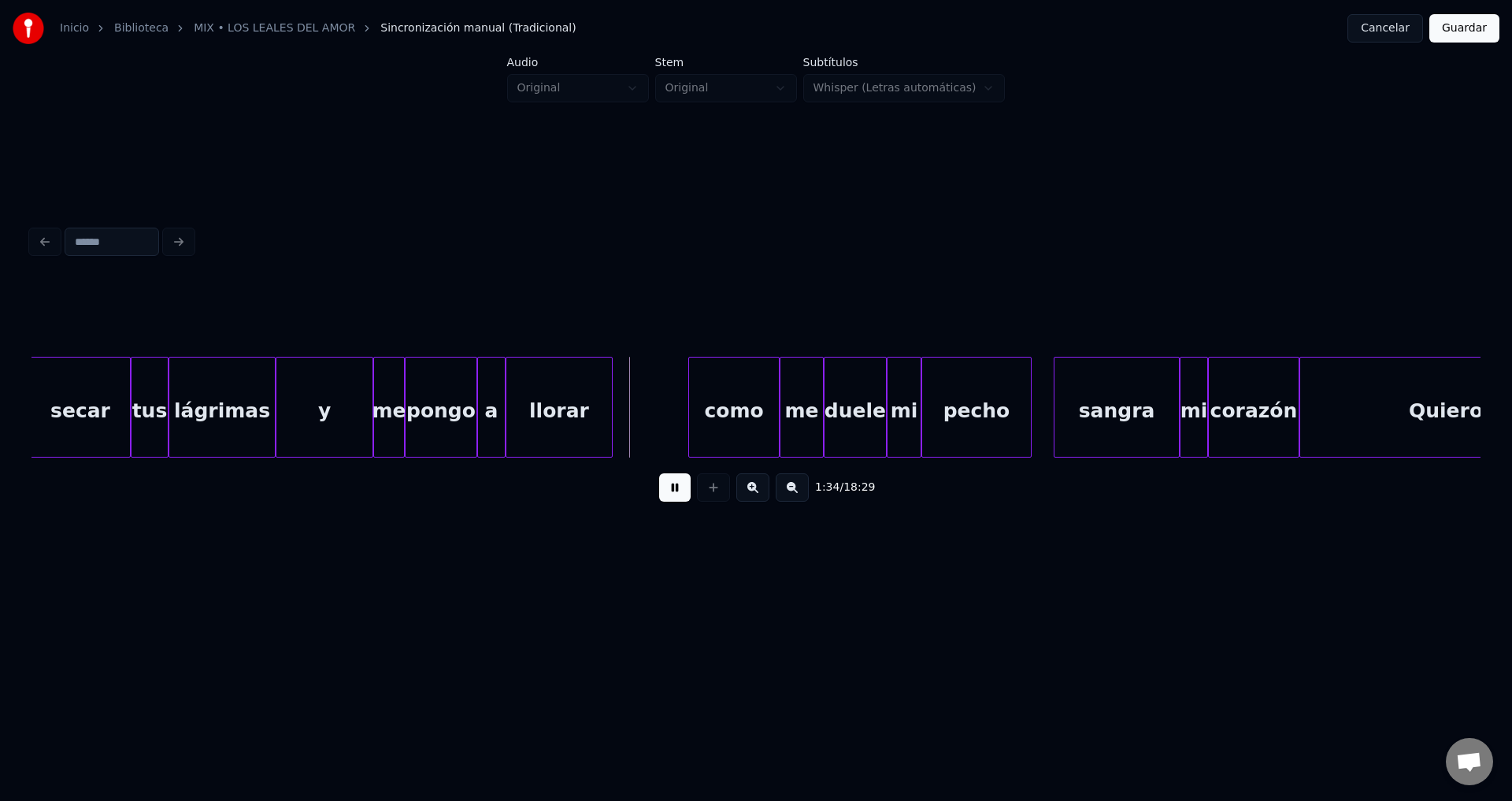
click at [673, 501] on button at bounding box center [674, 487] width 32 height 28
click at [792, 498] on button at bounding box center [792, 487] width 33 height 28
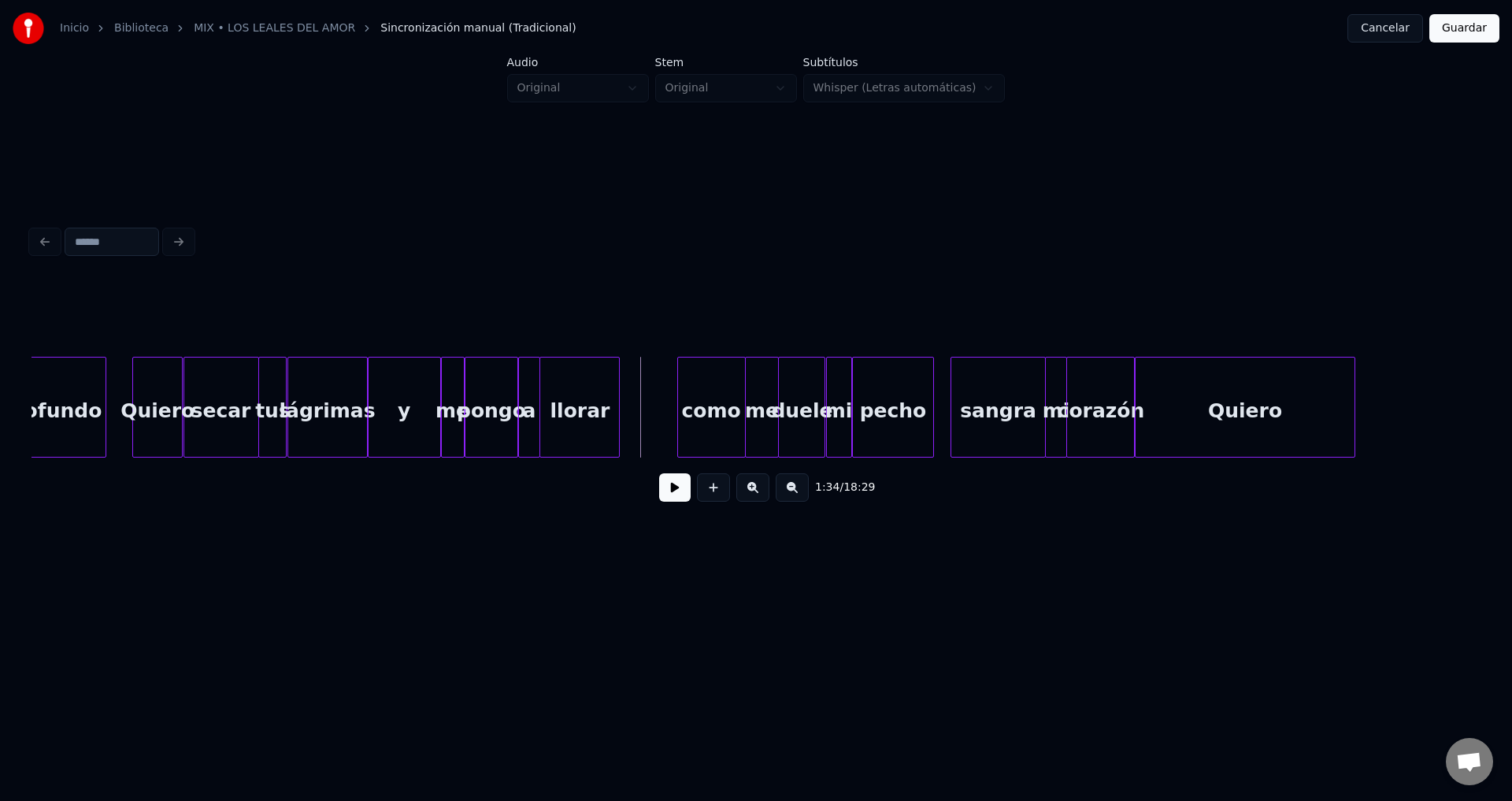
scroll to position [0, 10379]
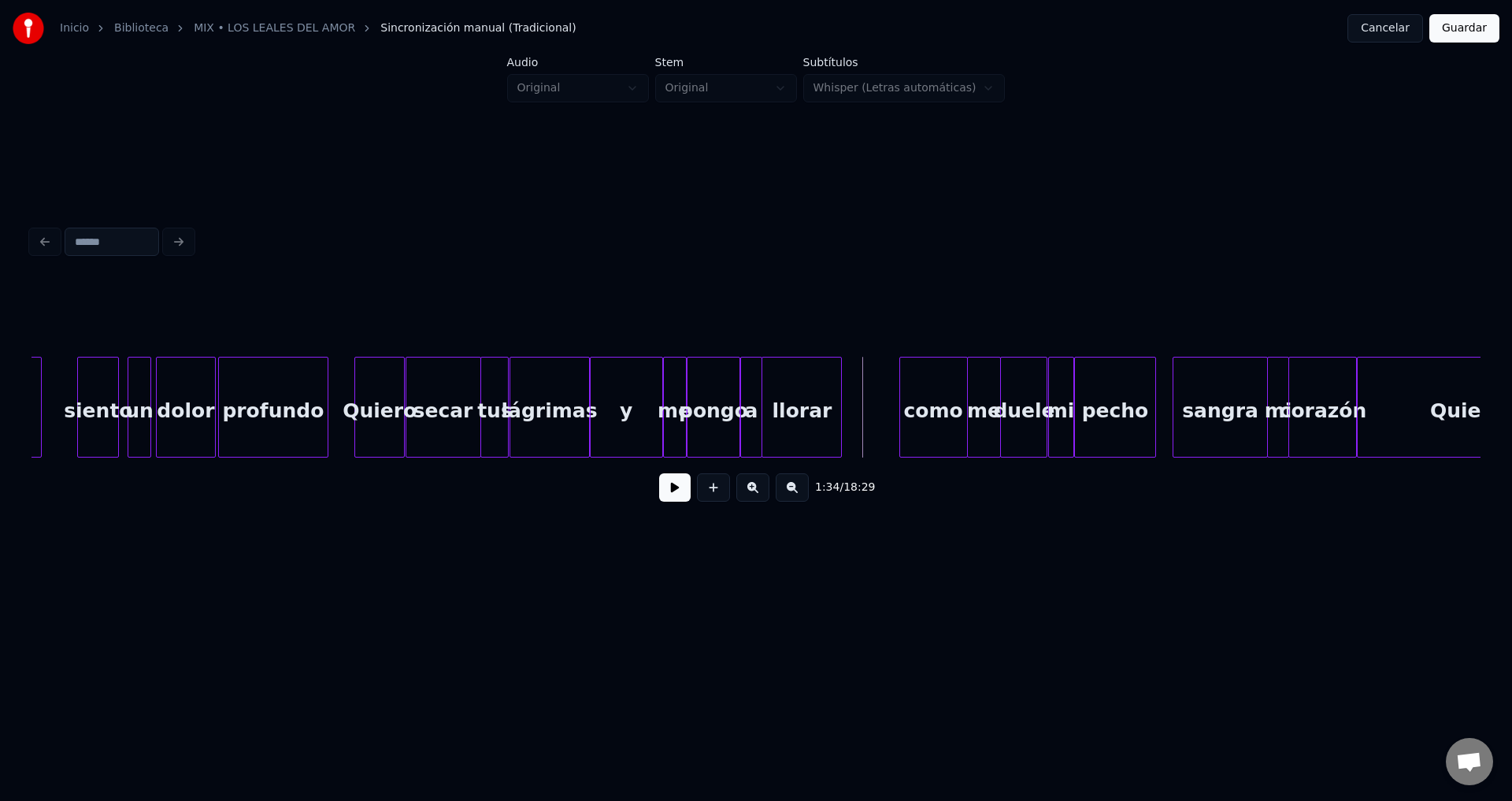
click at [749, 496] on button at bounding box center [752, 487] width 33 height 28
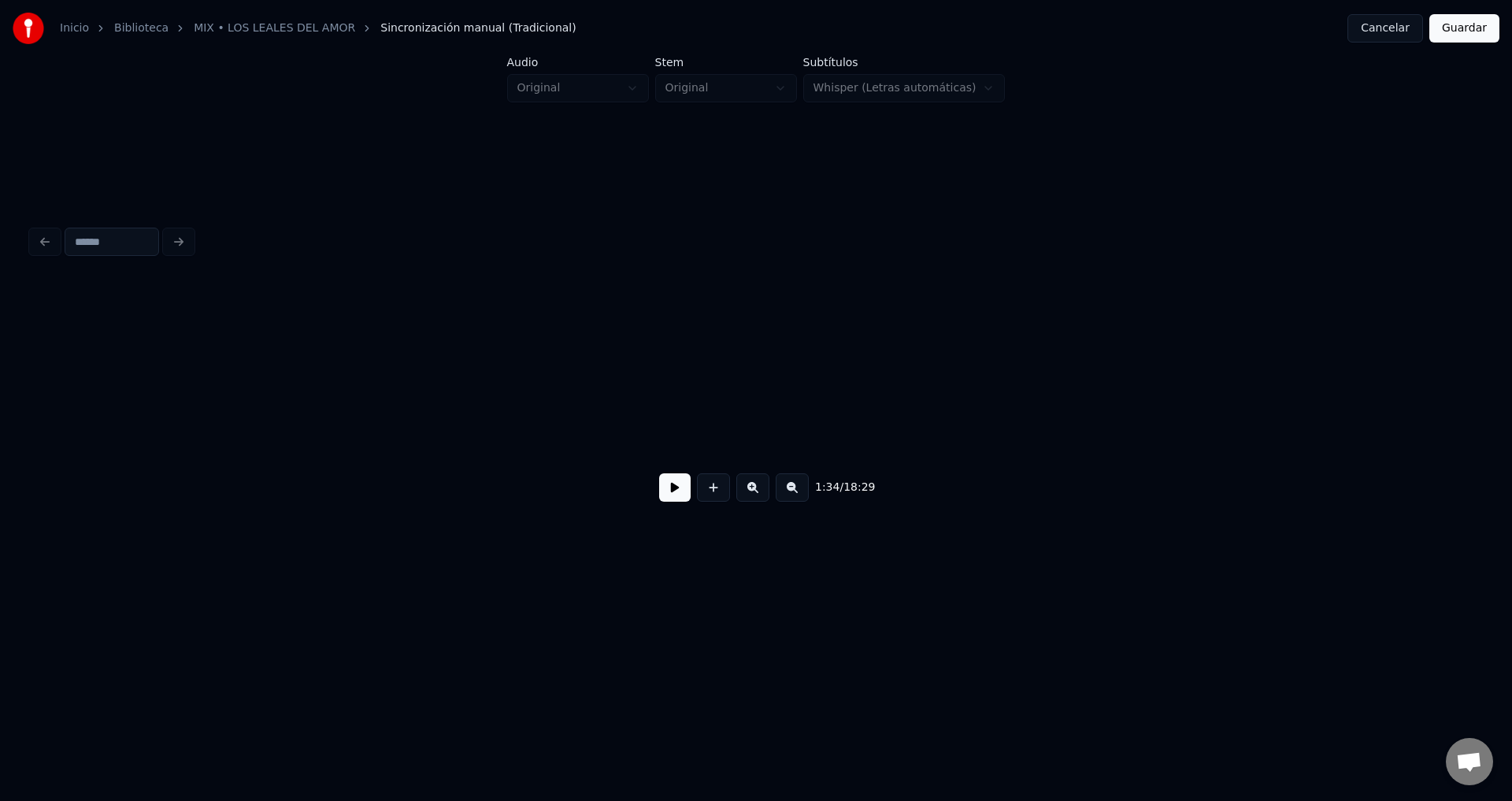
scroll to position [0, 14115]
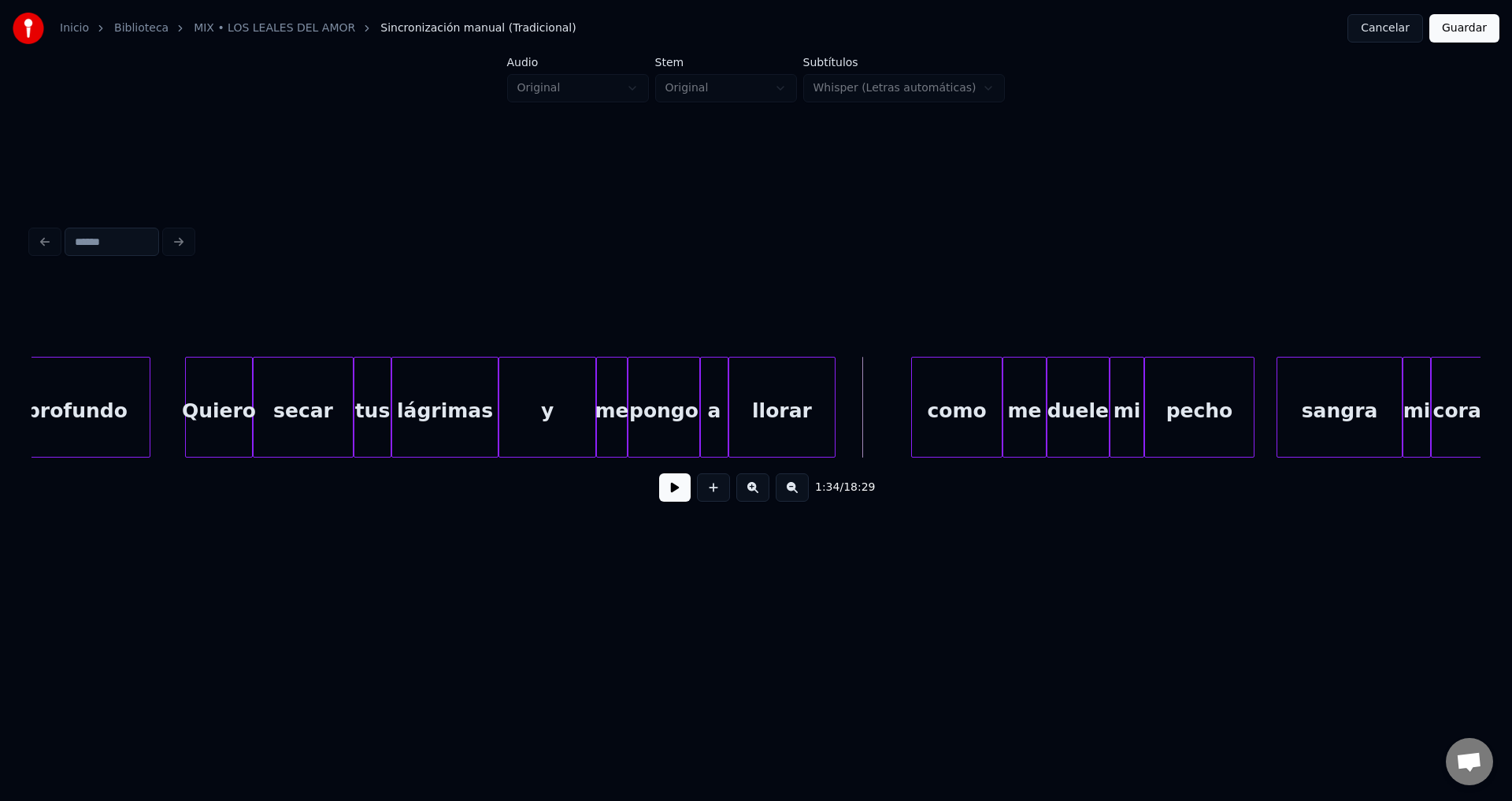
click at [192, 385] on div "Quiero" at bounding box center [218, 411] width 66 height 107
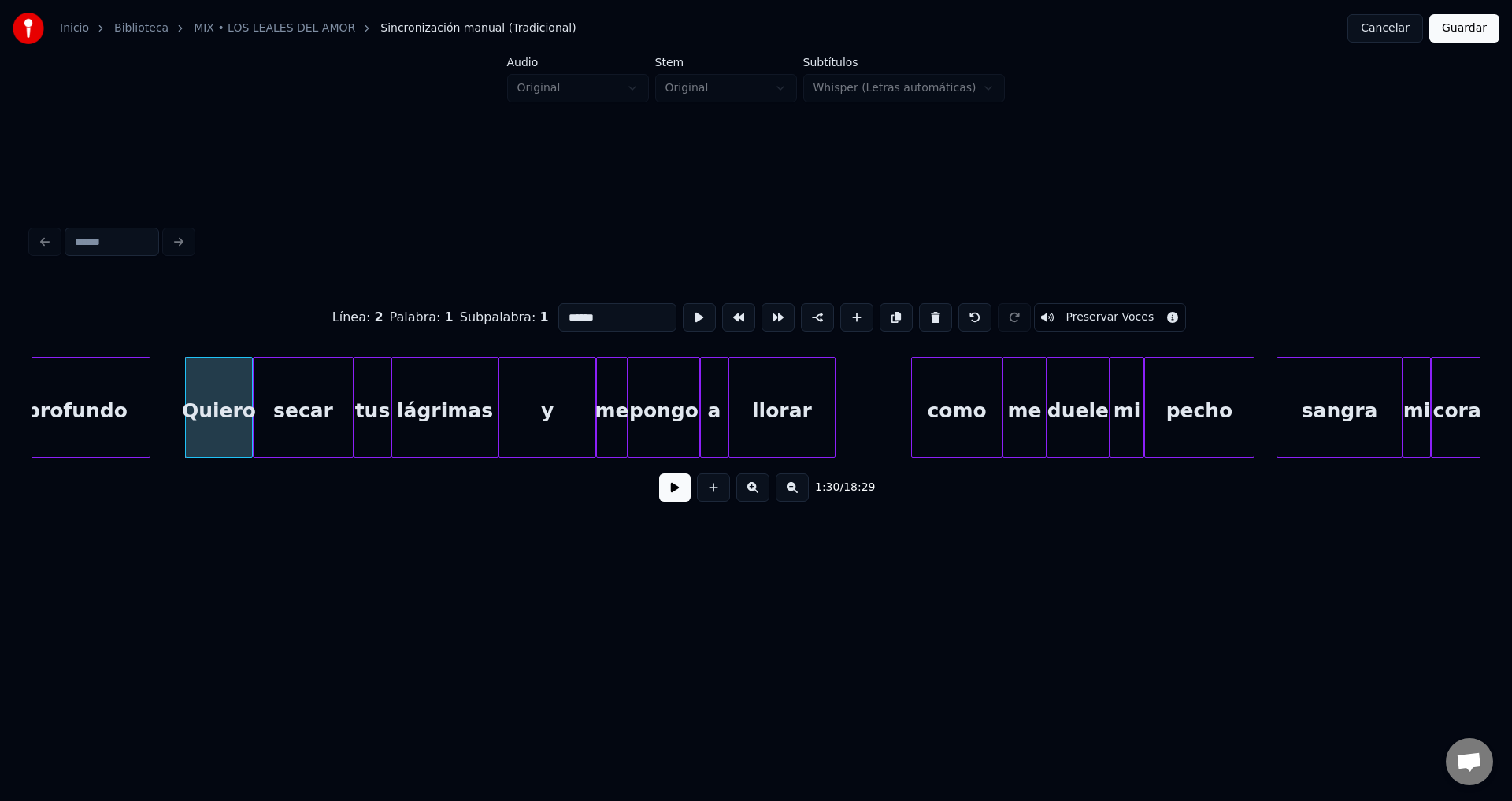
click at [736, 473] on button at bounding box center [752, 487] width 33 height 28
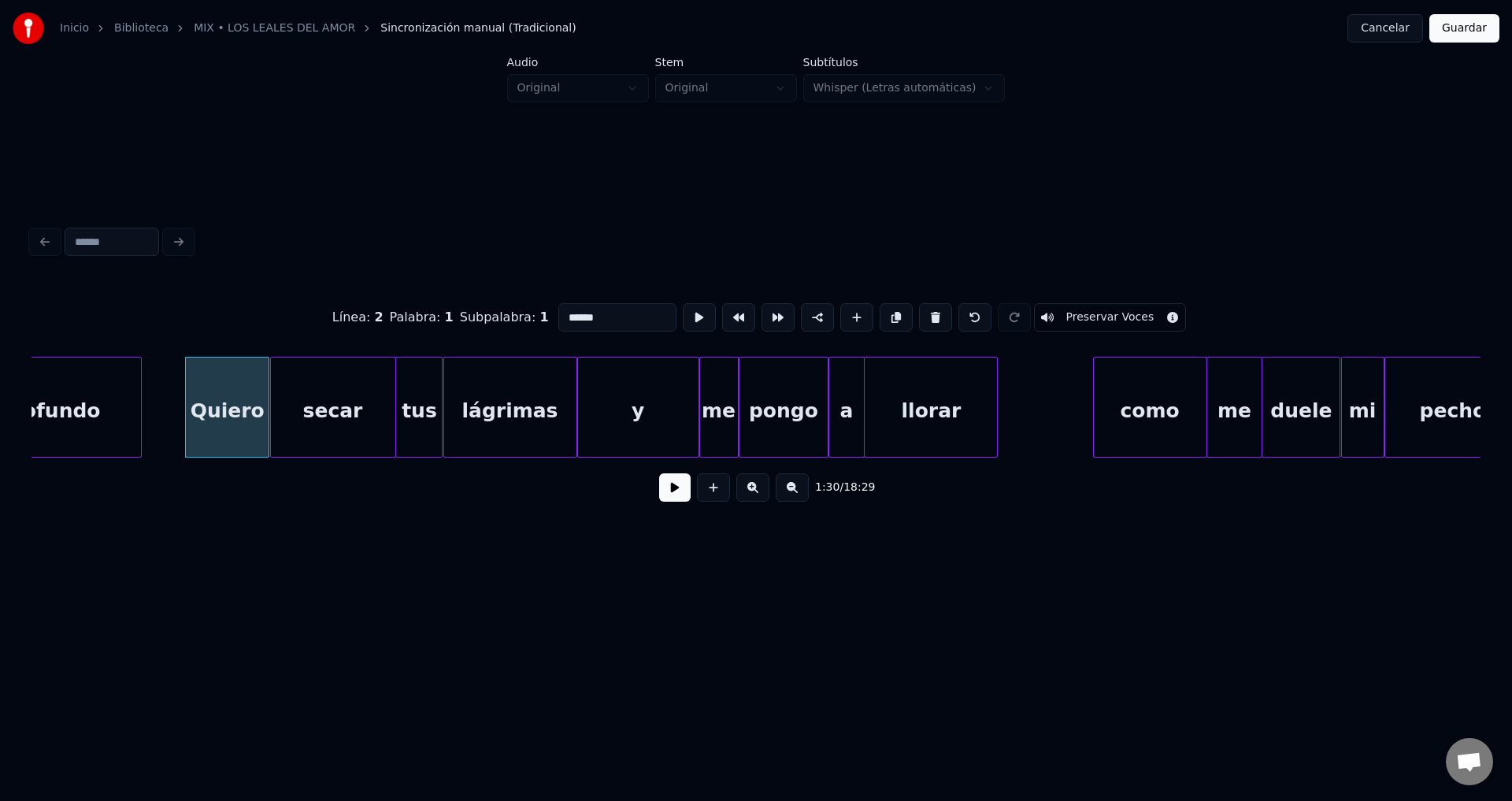
click at [736, 473] on button at bounding box center [752, 487] width 33 height 28
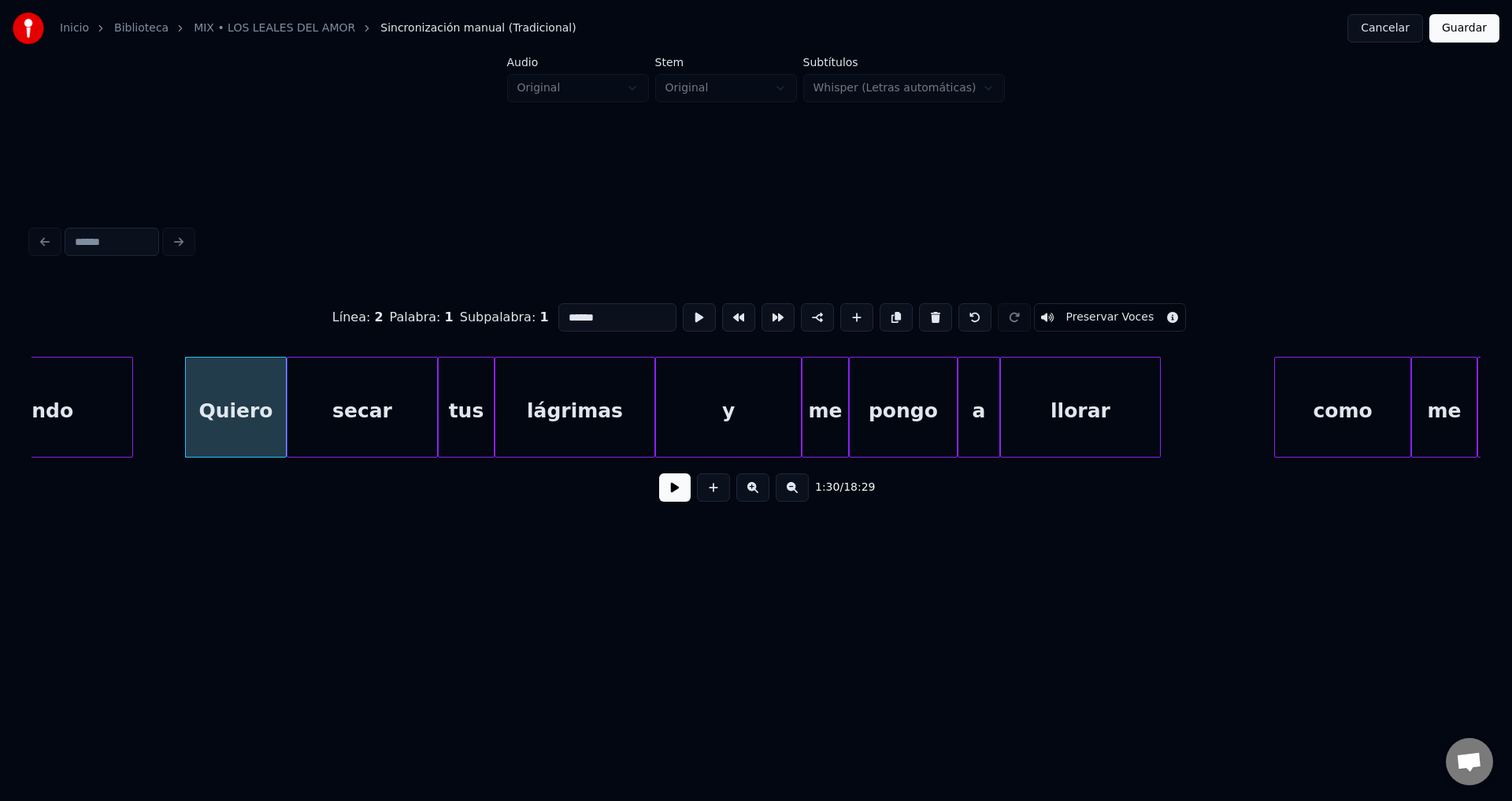
click at [792, 502] on button at bounding box center [792, 487] width 33 height 28
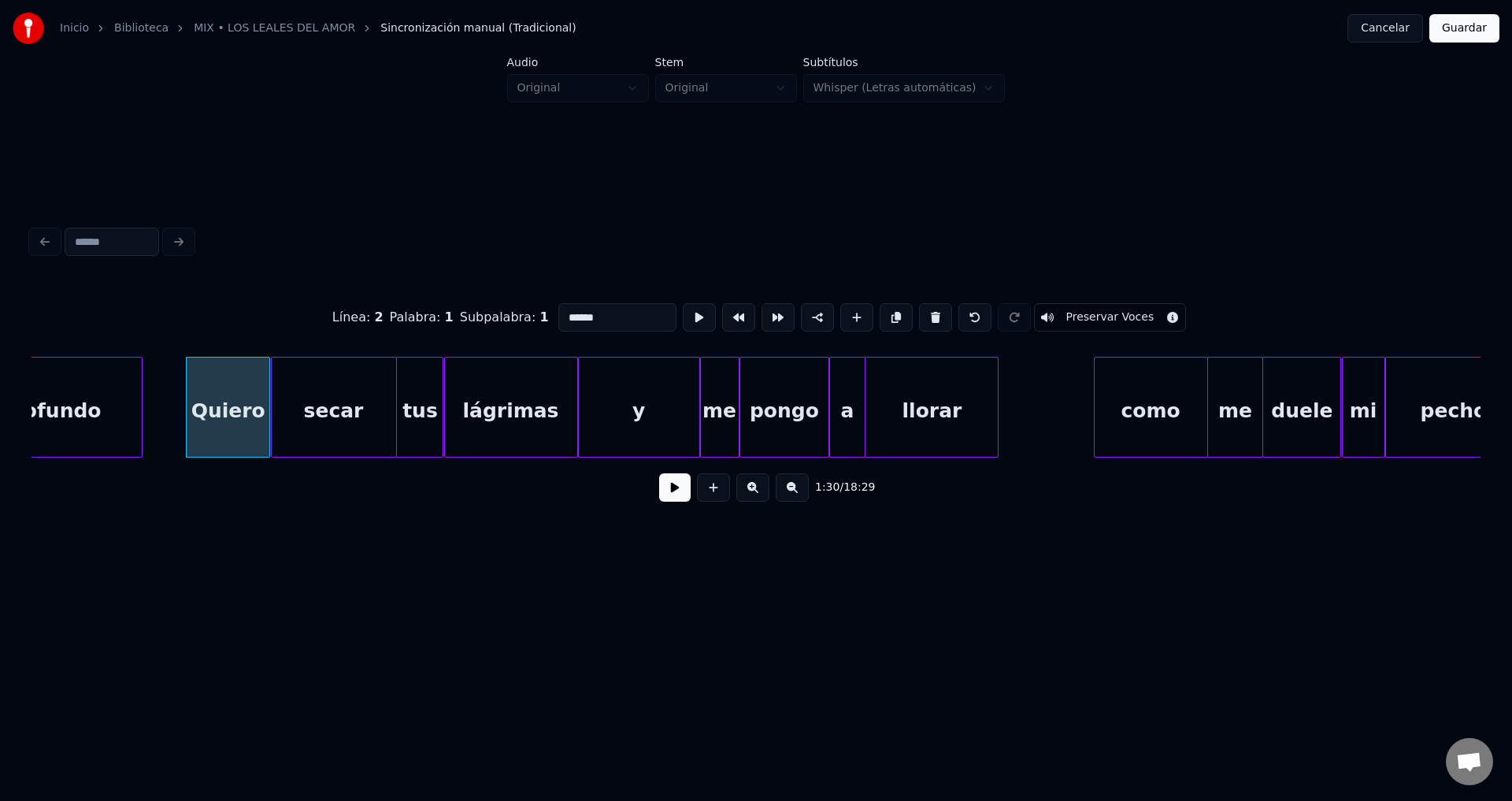
click at [792, 502] on button at bounding box center [792, 487] width 33 height 28
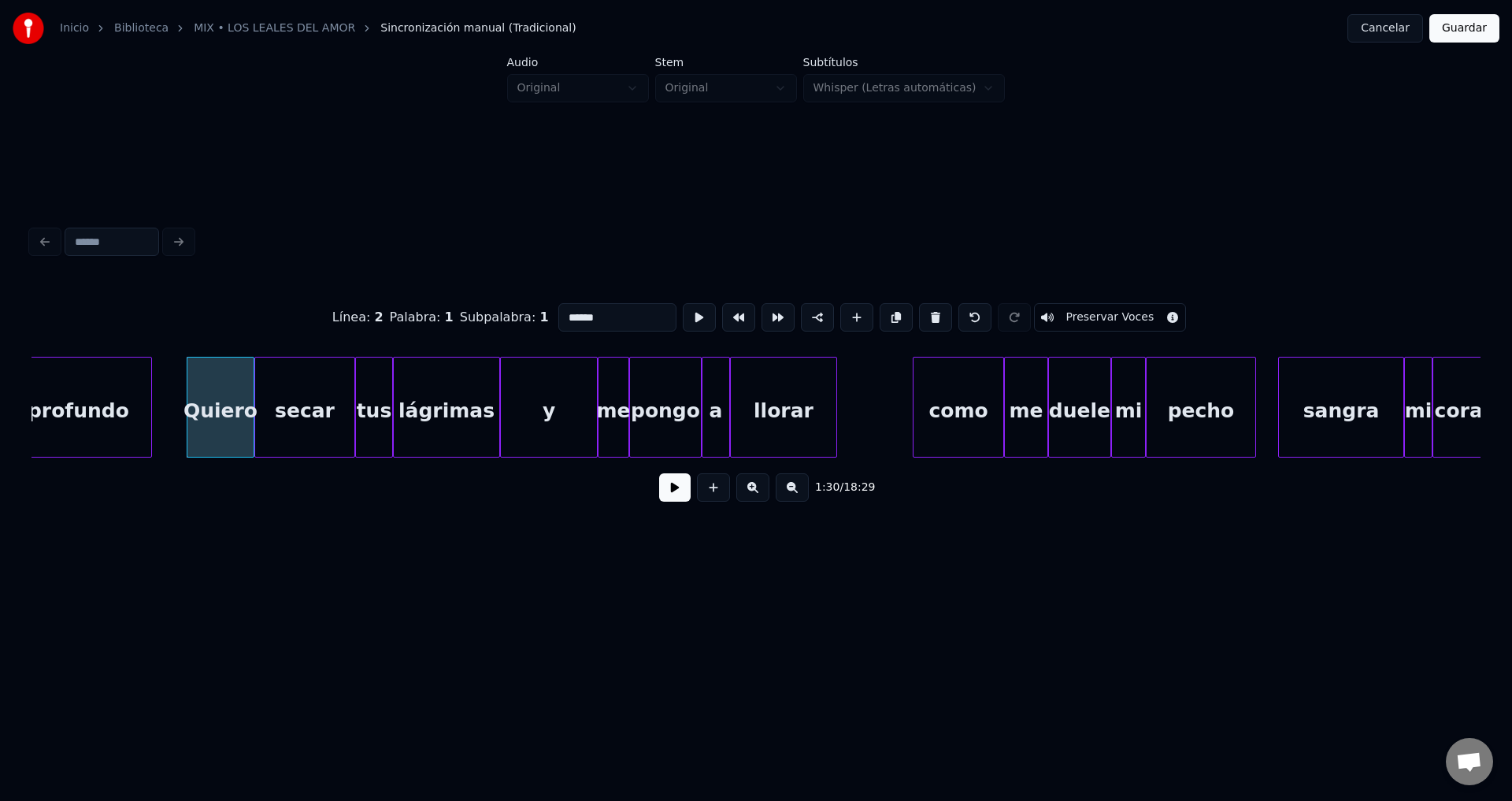
click at [214, 389] on div "Quiero" at bounding box center [220, 411] width 66 height 107
click at [666, 489] on button at bounding box center [674, 487] width 32 height 28
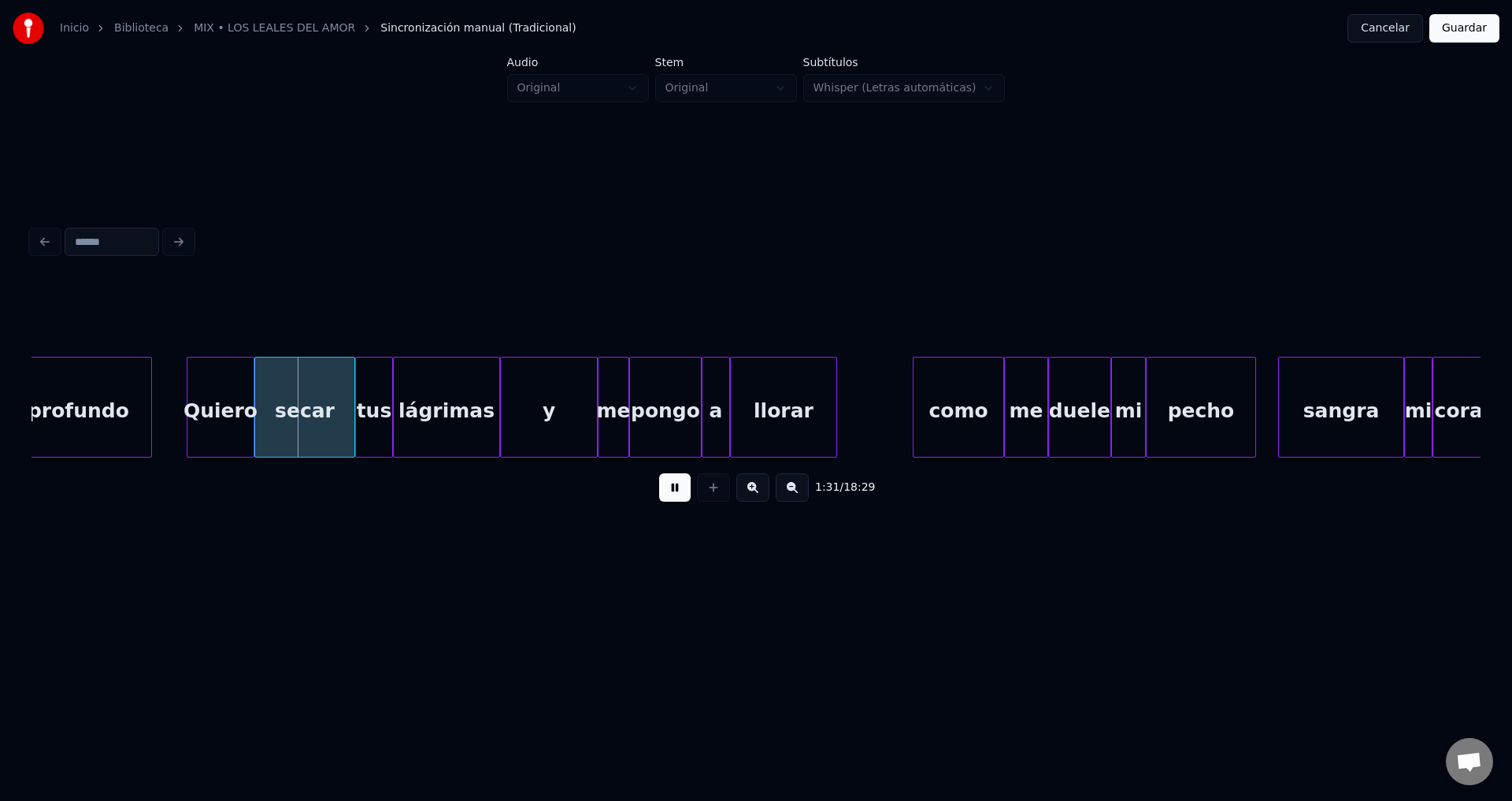
click at [667, 489] on button at bounding box center [674, 487] width 32 height 28
click at [829, 415] on div "llorar" at bounding box center [826, 411] width 106 height 107
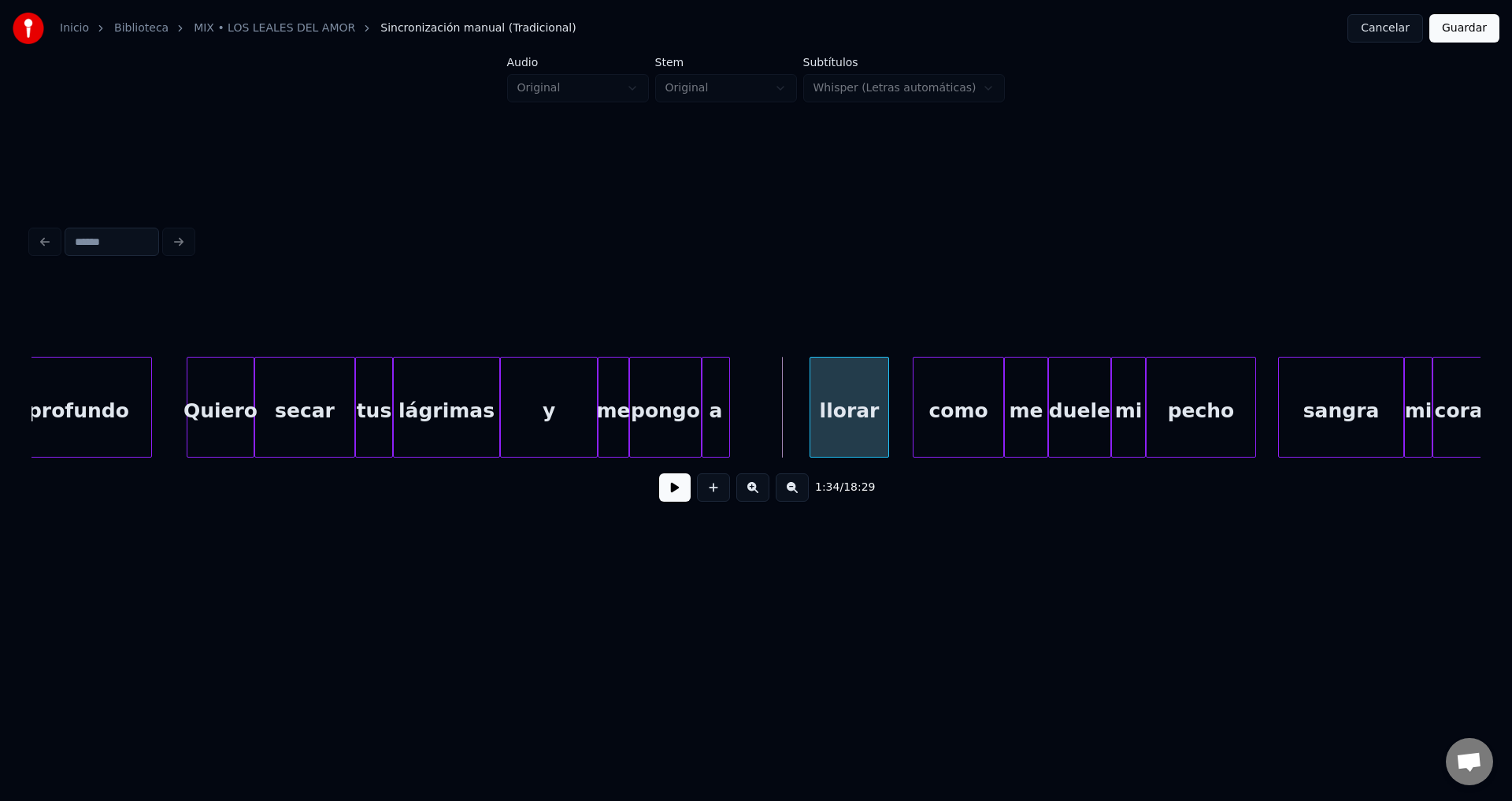
click at [822, 410] on div "llorar" at bounding box center [849, 407] width 80 height 101
click at [804, 419] on div "a" at bounding box center [792, 411] width 27 height 107
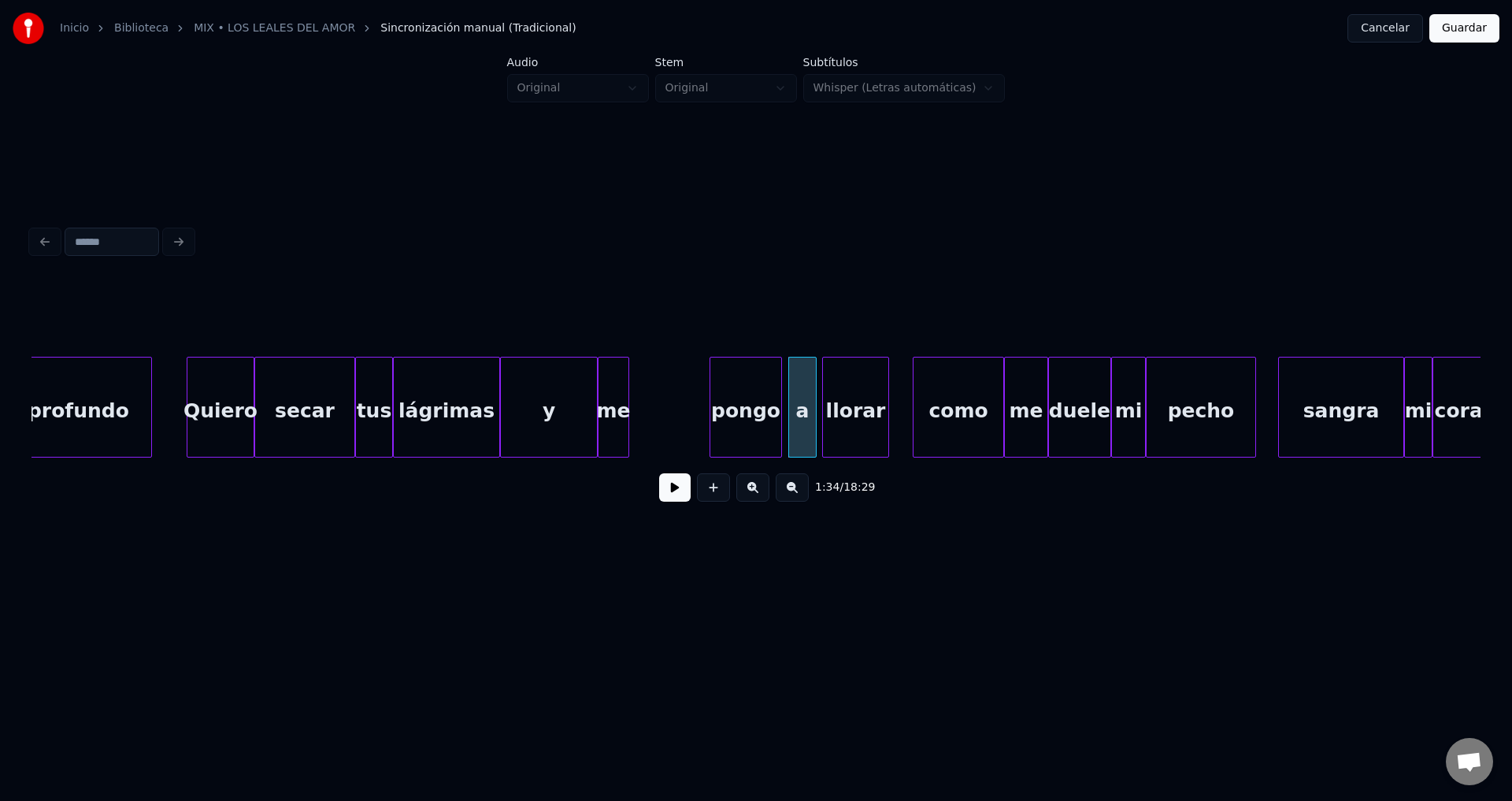
click at [759, 423] on div "pongo" at bounding box center [745, 411] width 71 height 107
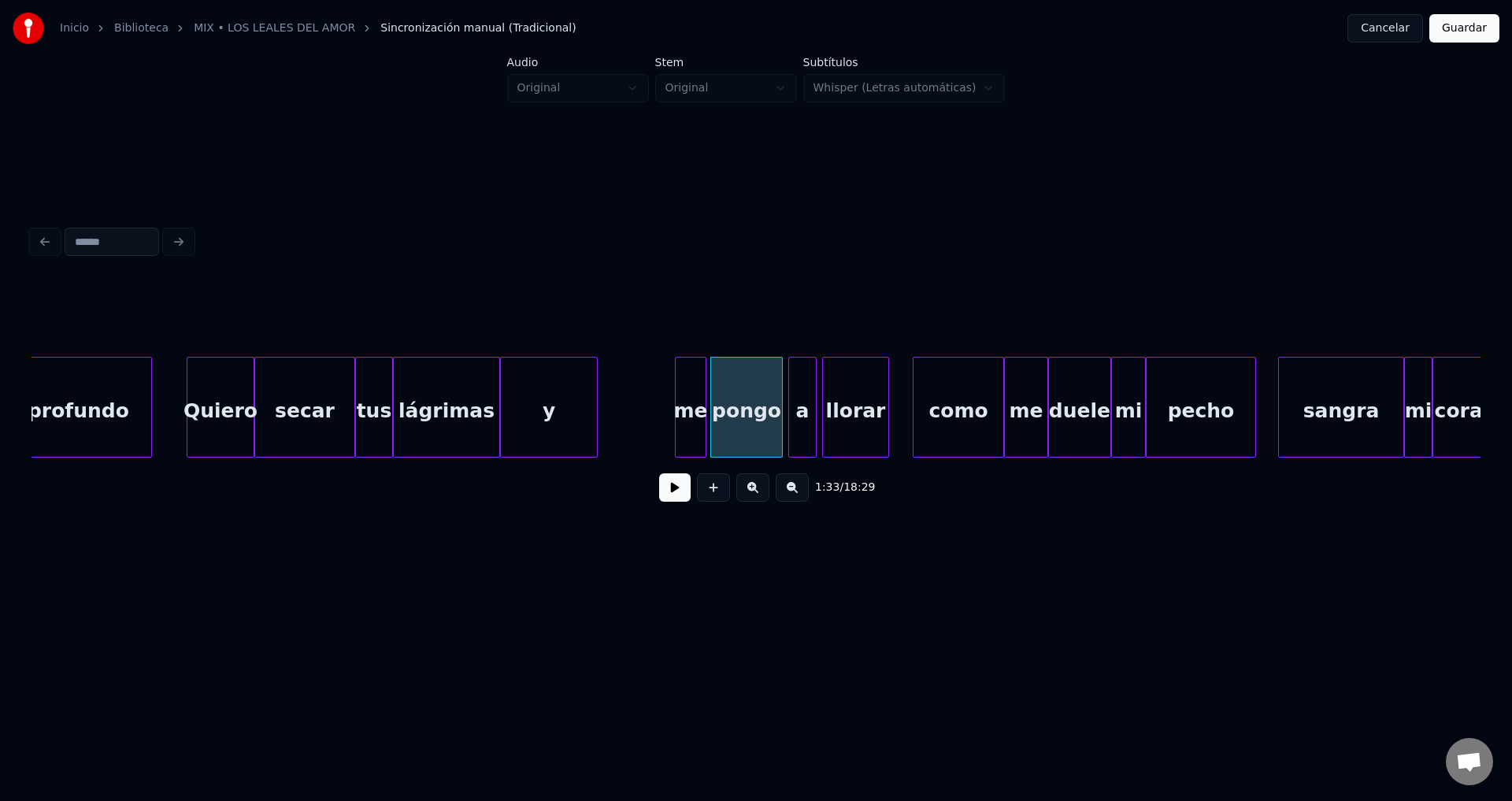
click at [693, 416] on div "me" at bounding box center [690, 411] width 30 height 107
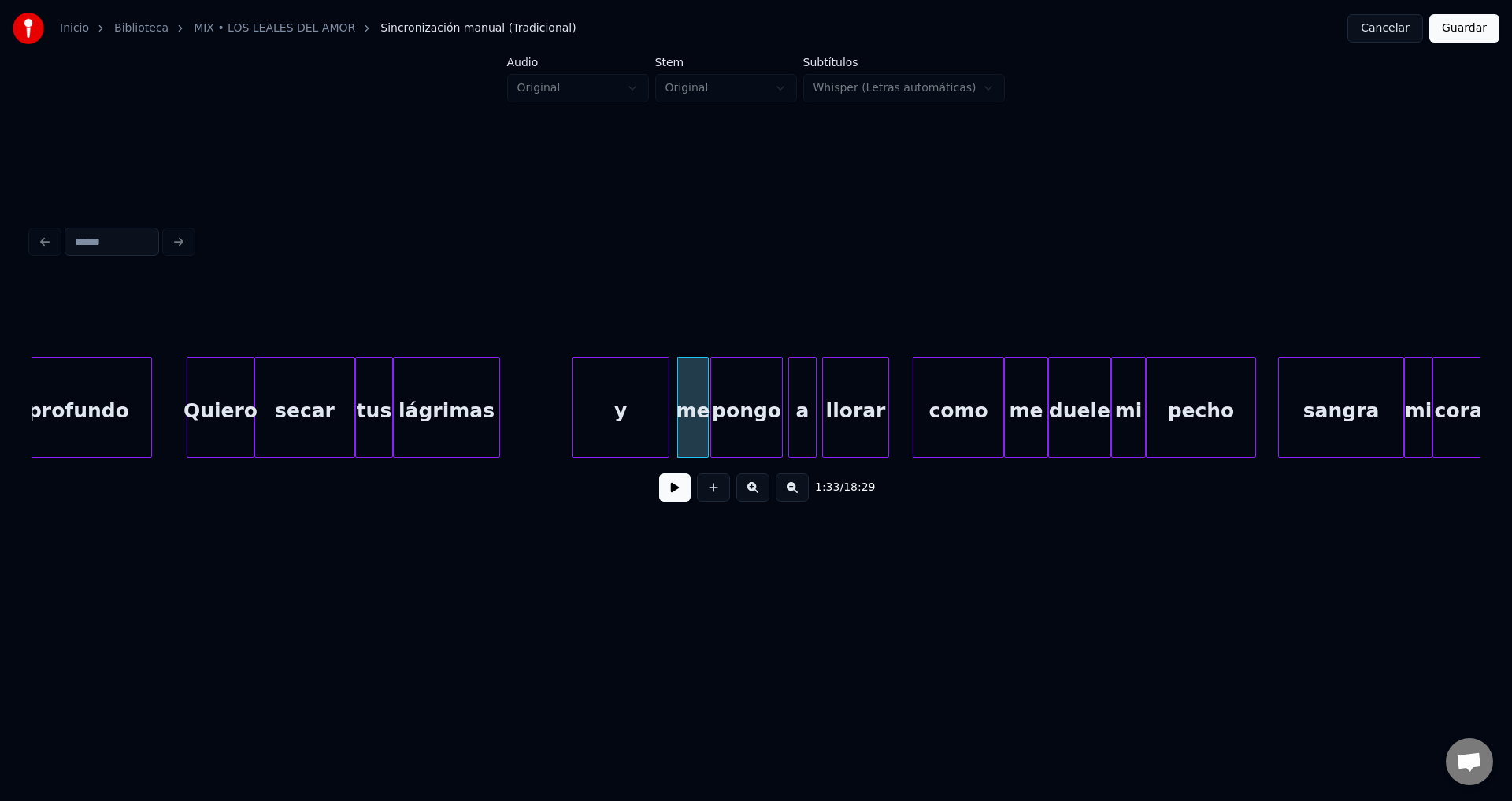
click at [621, 415] on div "y" at bounding box center [620, 411] width 96 height 107
click at [643, 411] on div at bounding box center [644, 407] width 5 height 99
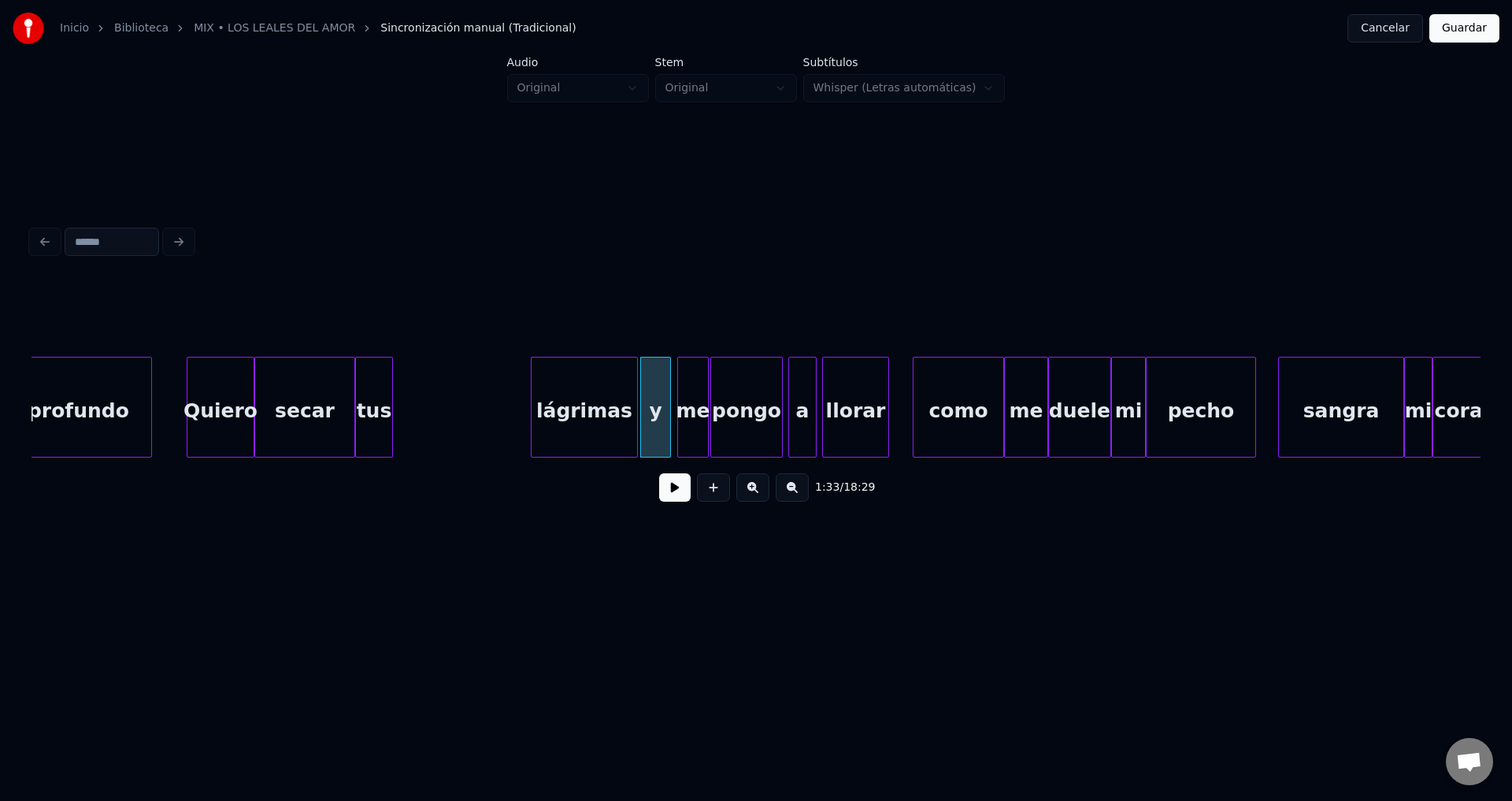
click at [595, 413] on div "lágrimas" at bounding box center [585, 411] width 106 height 107
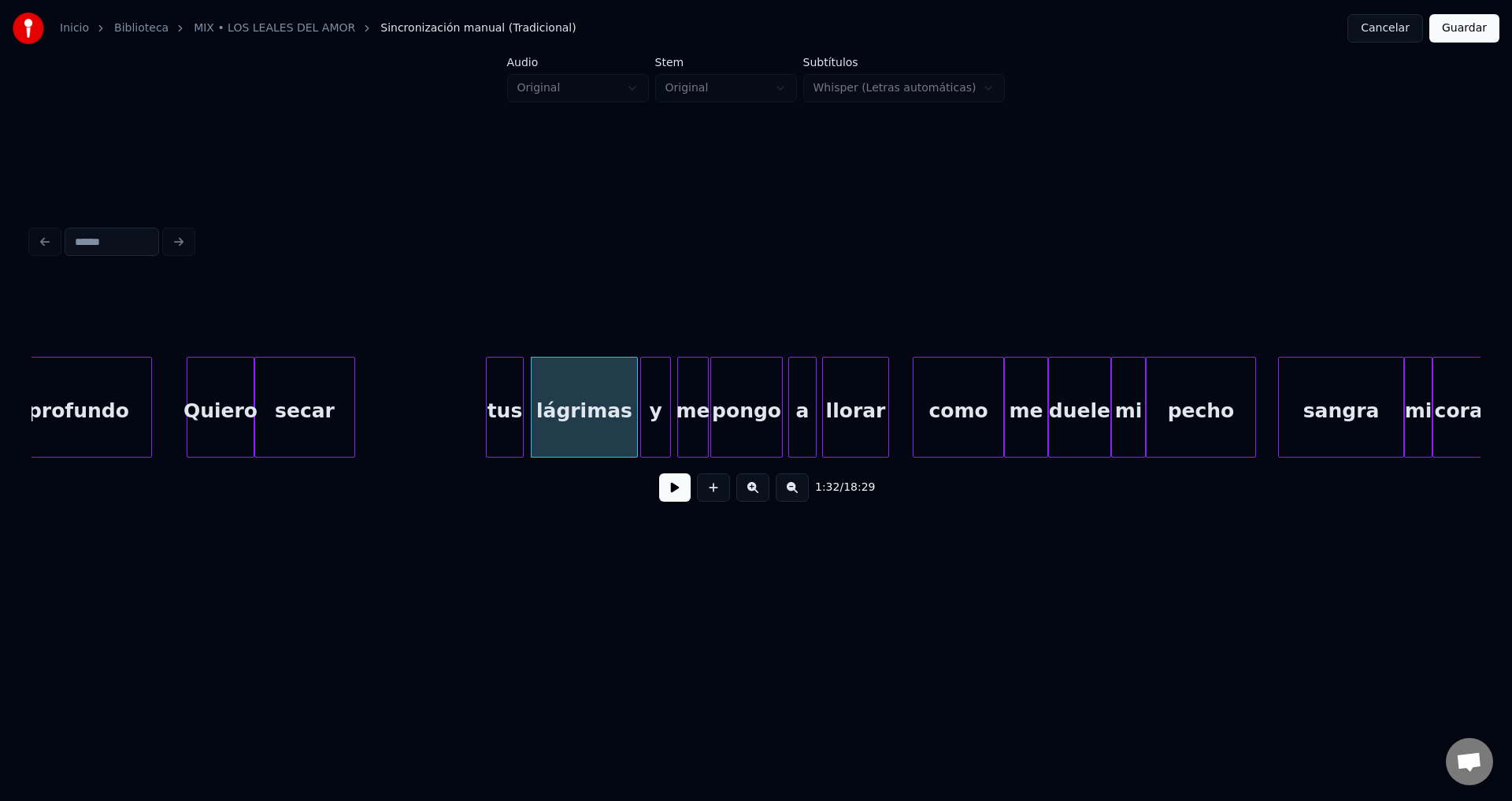
click at [513, 411] on div "tus" at bounding box center [505, 411] width 37 height 107
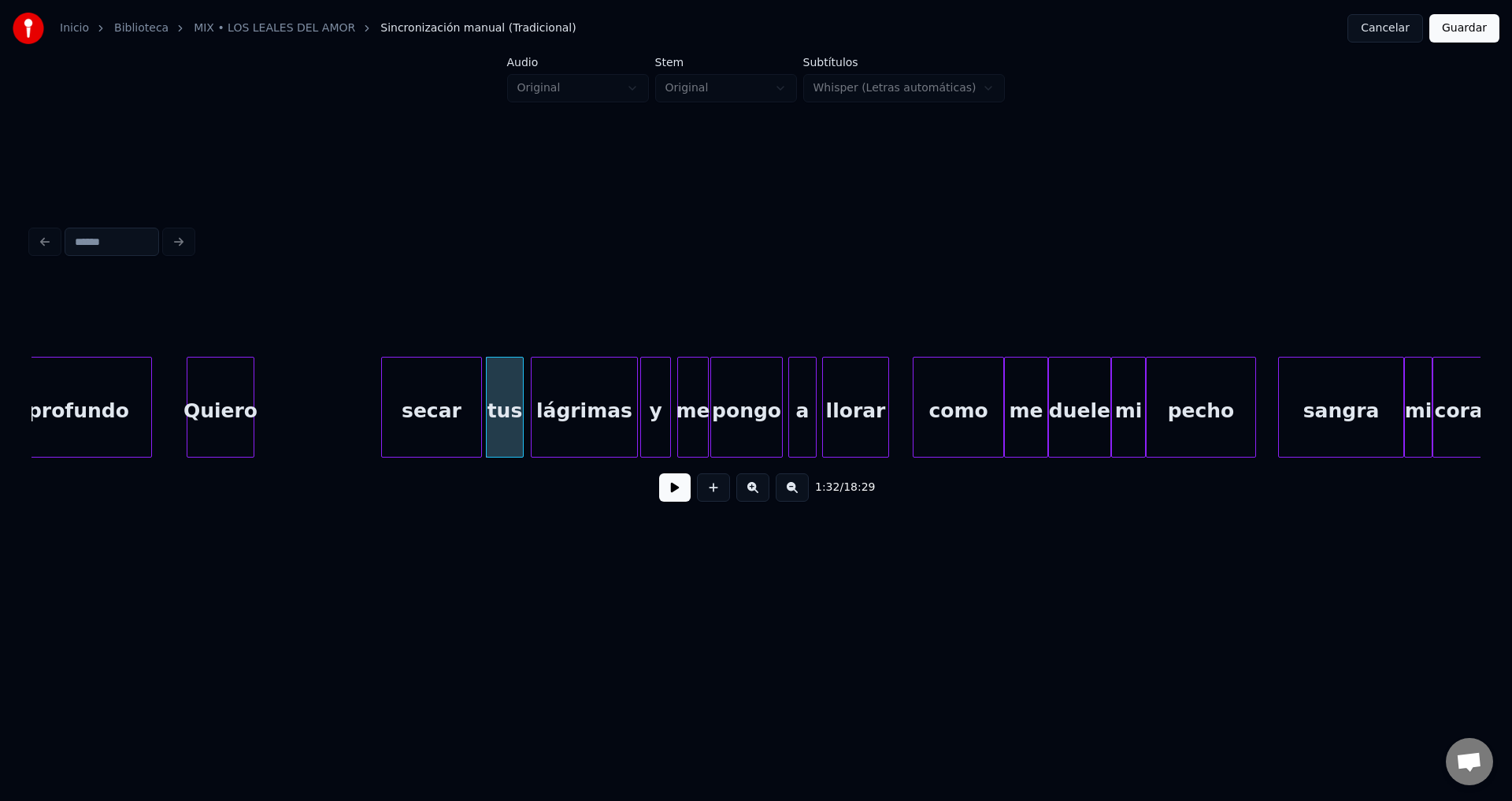
click at [464, 419] on div "secar" at bounding box center [431, 411] width 99 height 107
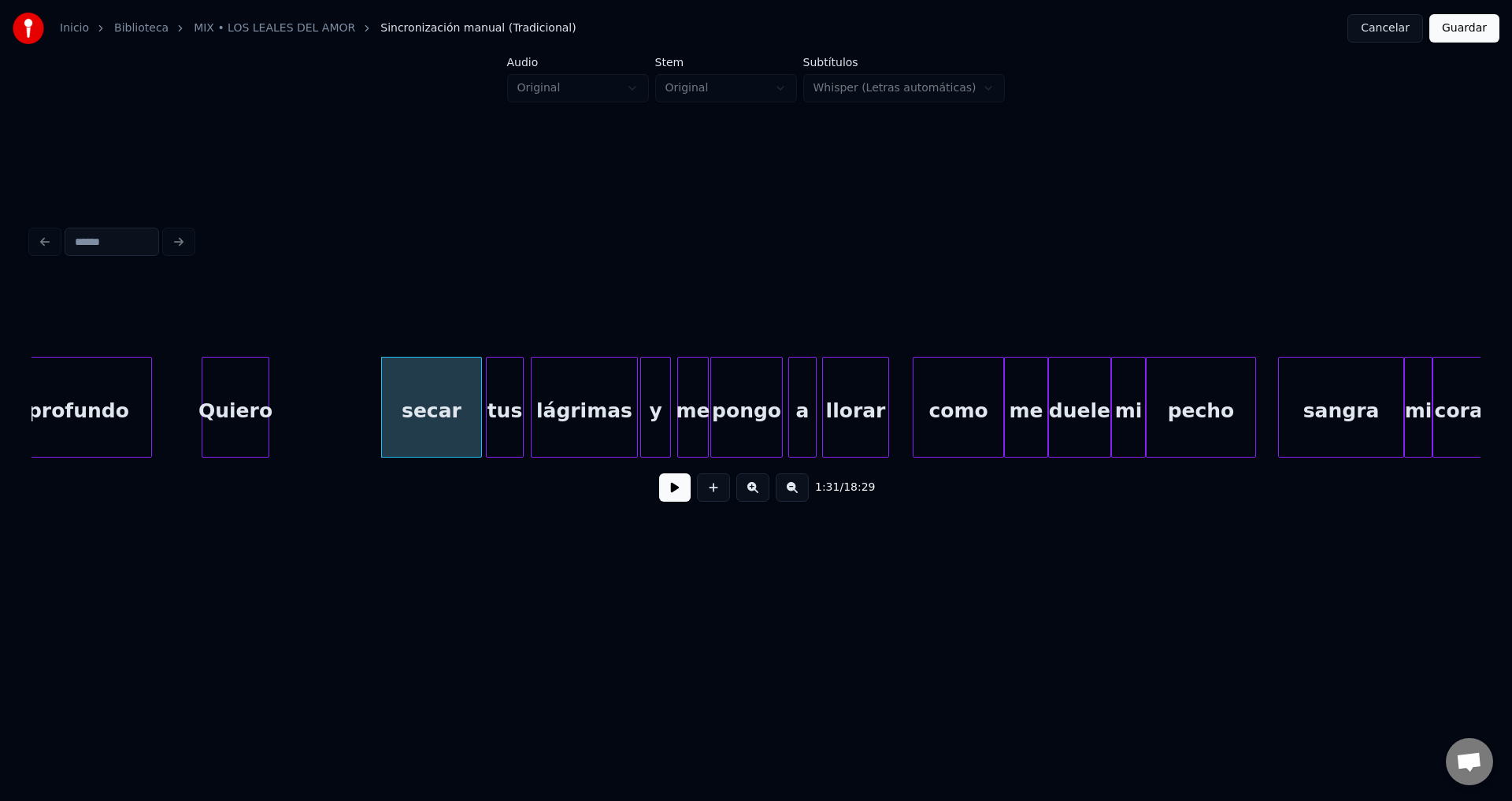
click at [239, 413] on div "Quiero" at bounding box center [235, 411] width 66 height 107
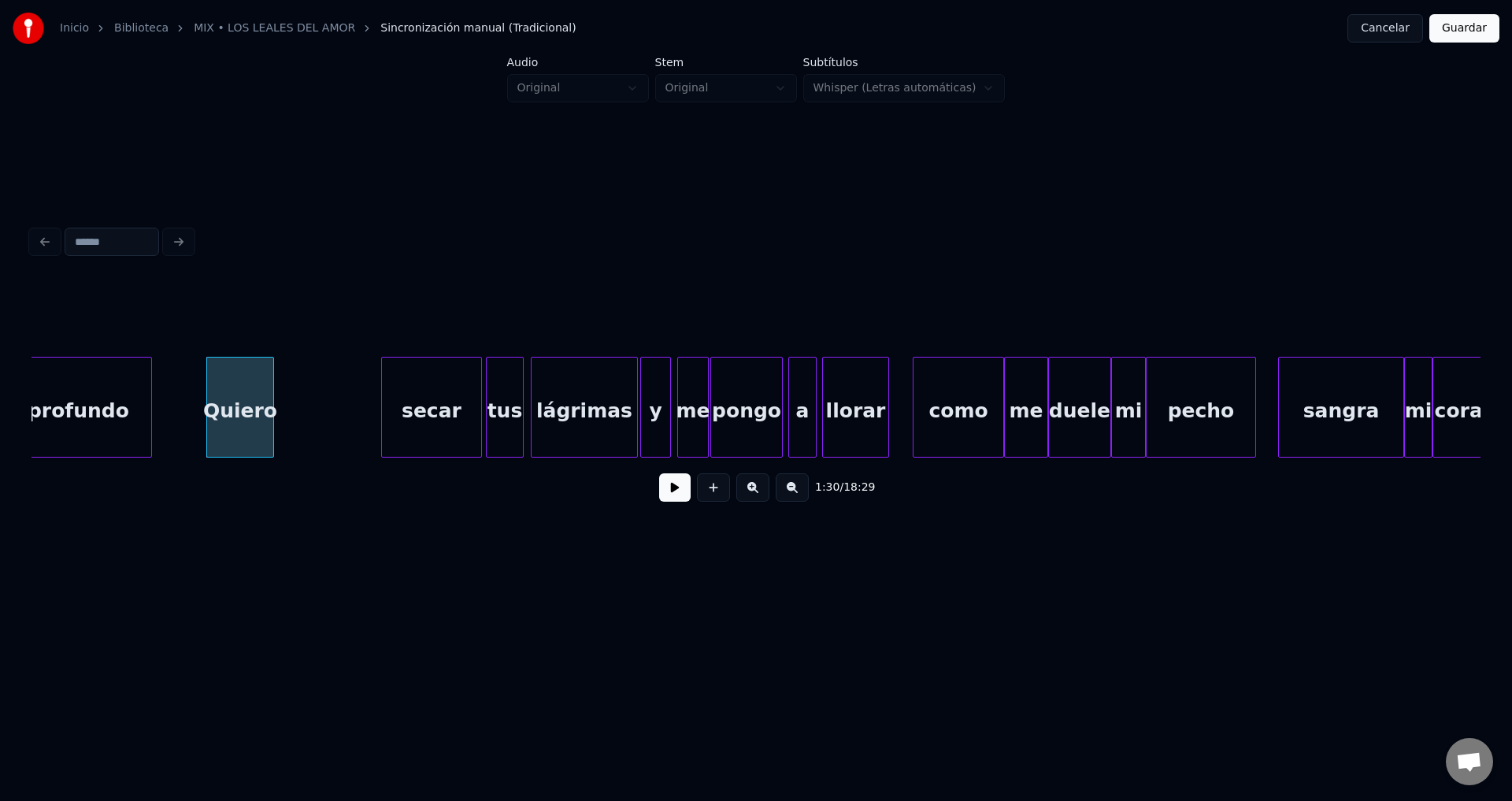
click at [125, 399] on div "profundo" at bounding box center [78, 411] width 145 height 107
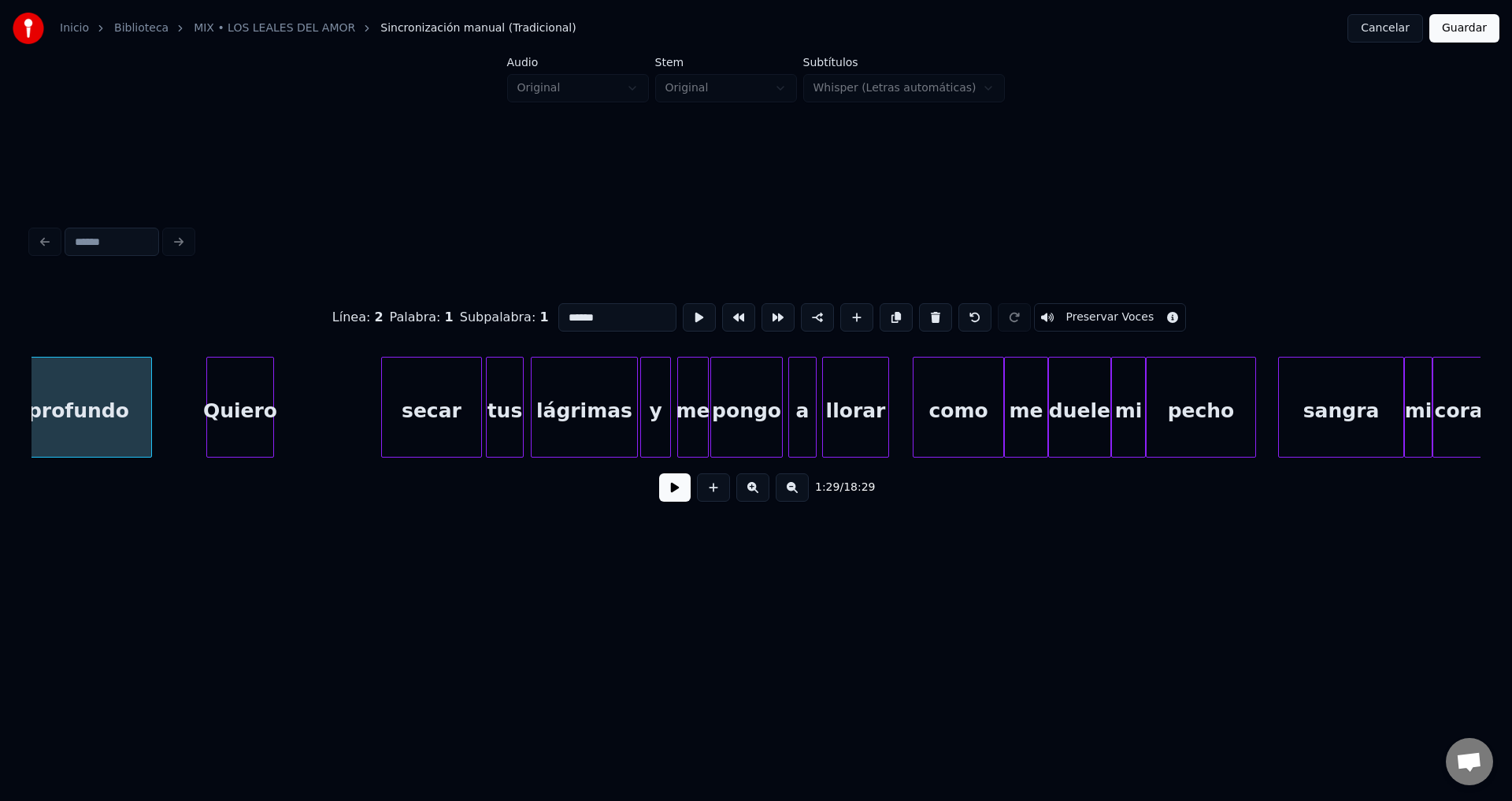
type input "********"
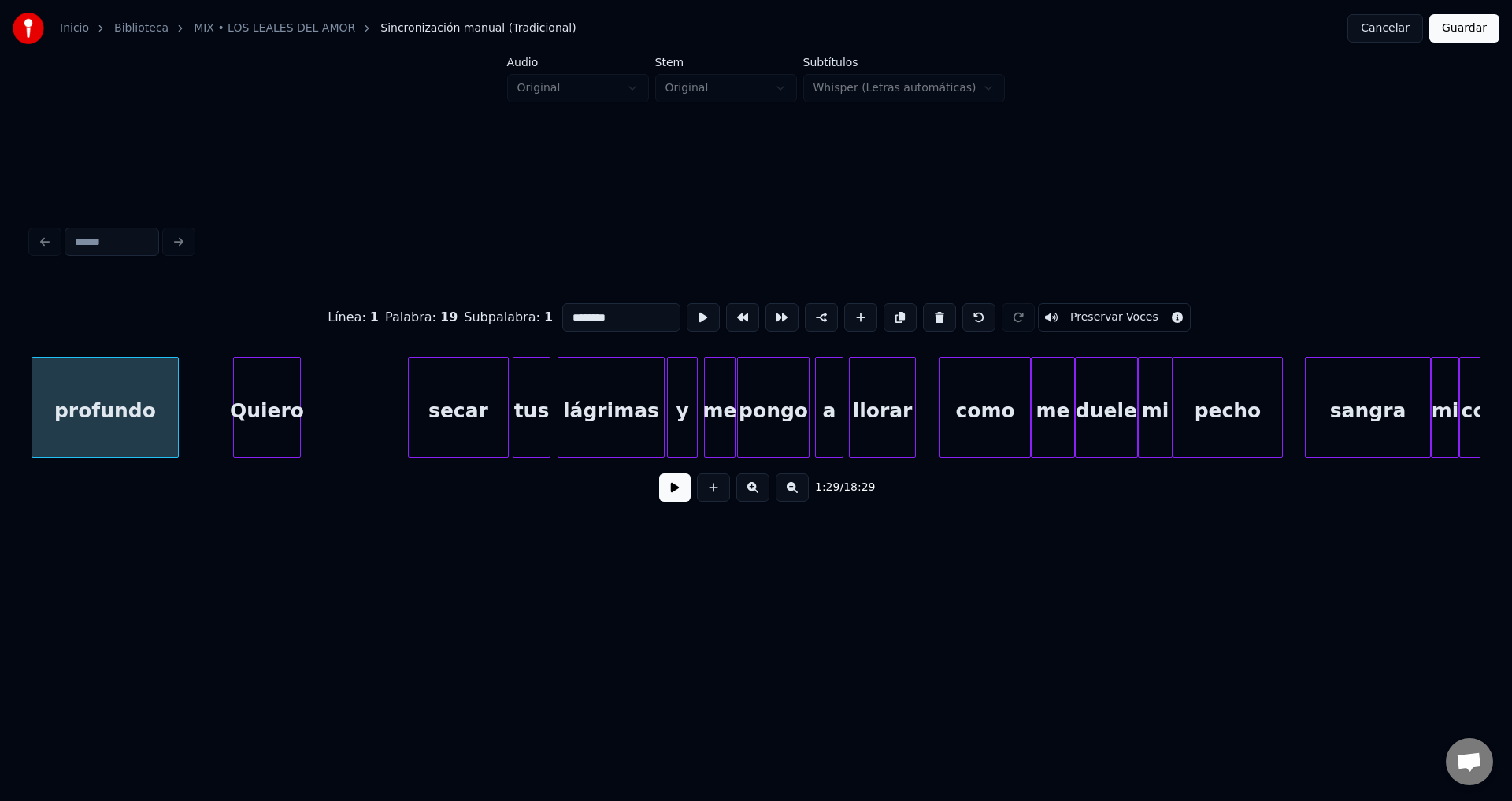
click at [667, 493] on button at bounding box center [674, 487] width 32 height 28
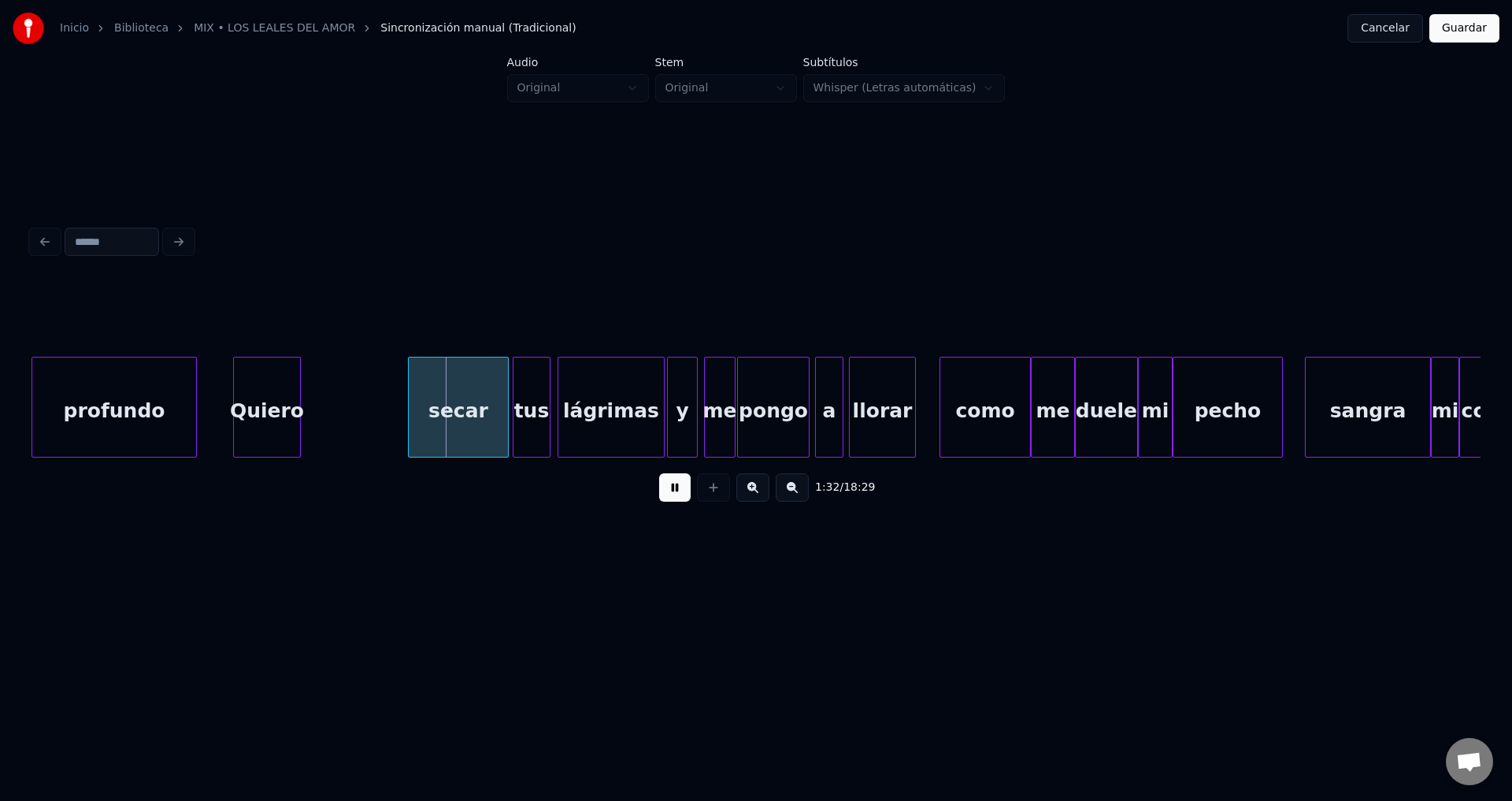
click at [193, 406] on div at bounding box center [193, 407] width 5 height 99
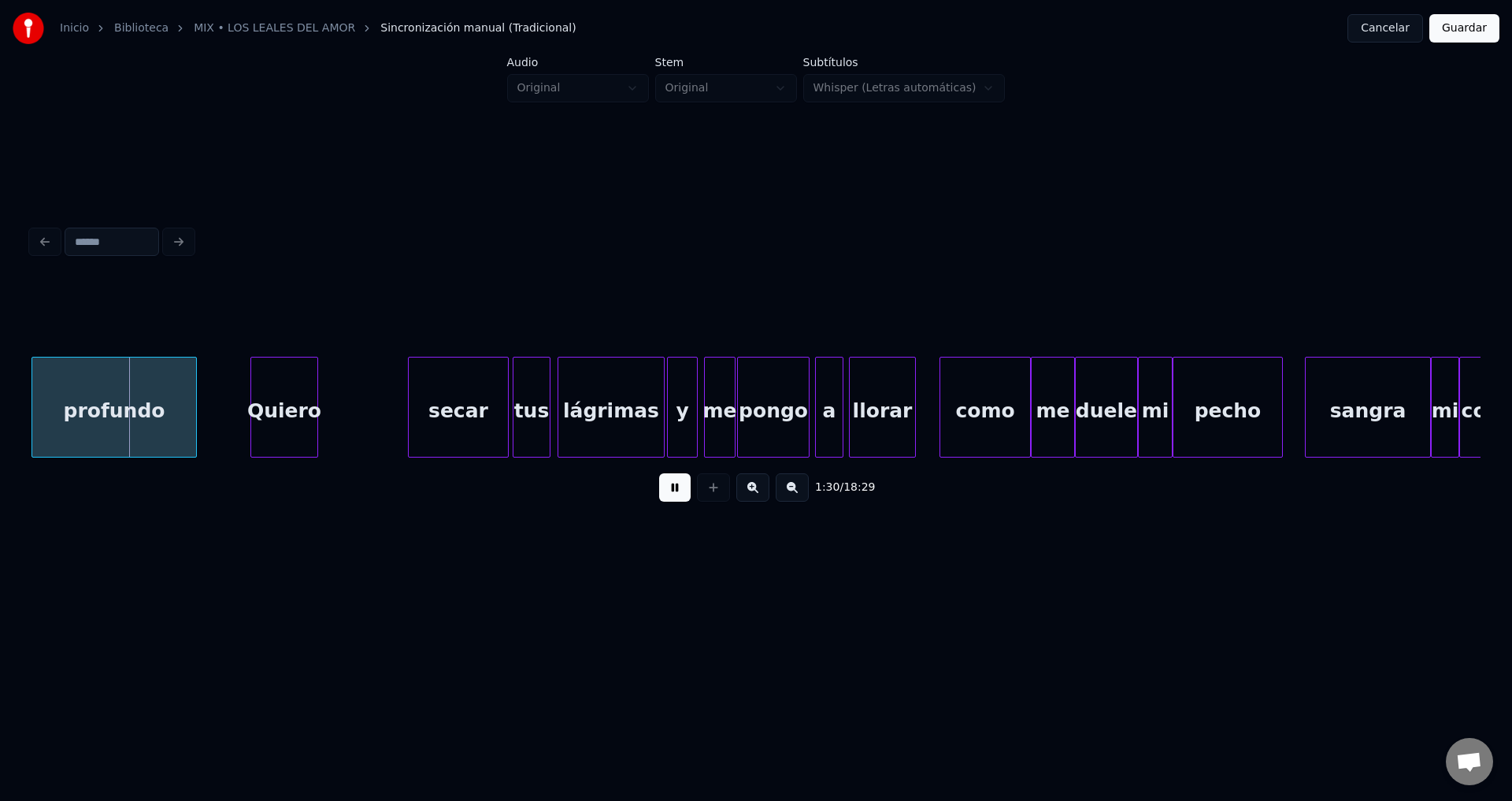
click at [306, 415] on div "Quiero" at bounding box center [284, 411] width 66 height 107
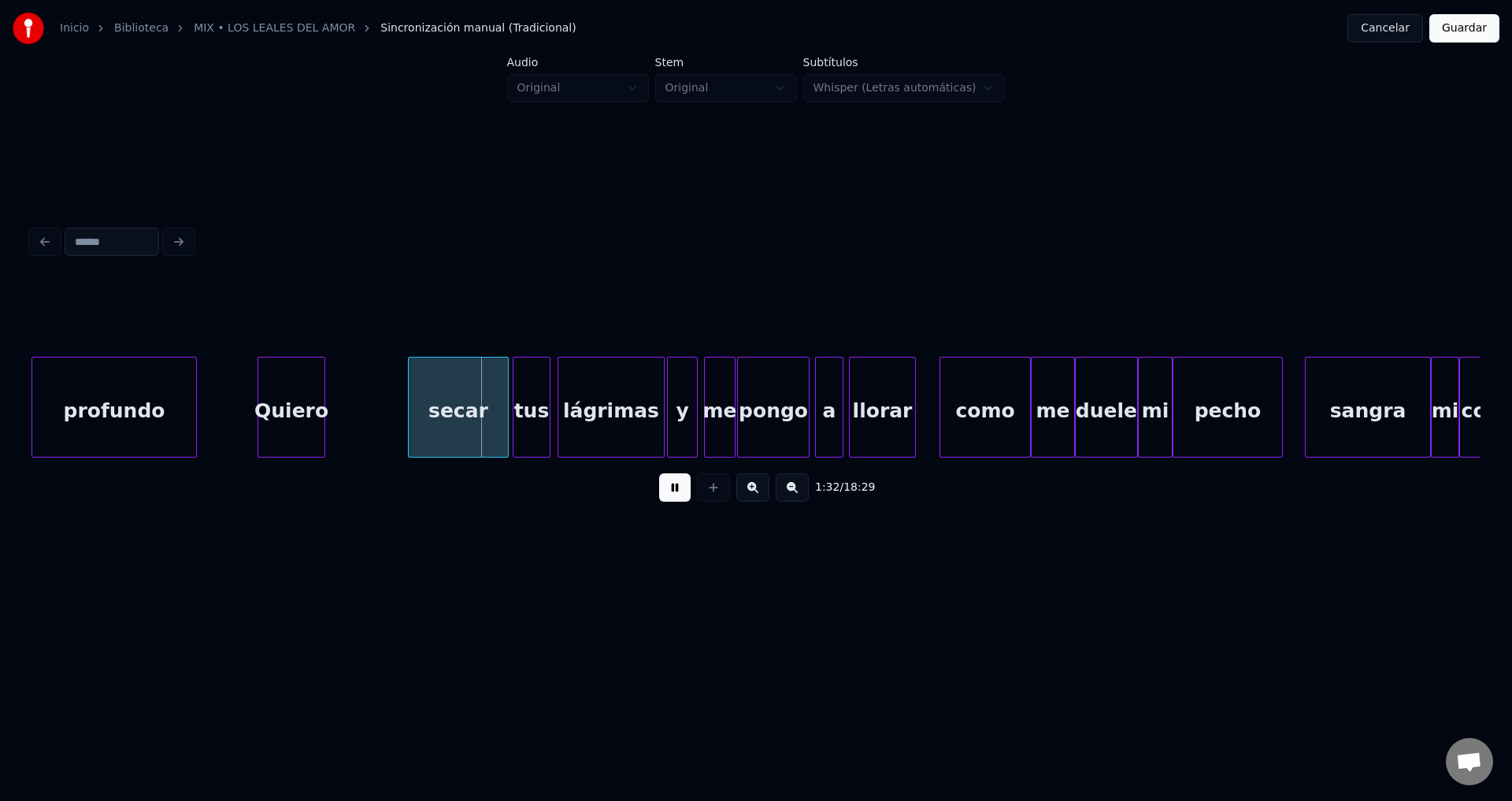
click at [313, 415] on div "Quiero" at bounding box center [291, 411] width 66 height 107
click at [340, 406] on div at bounding box center [339, 407] width 5 height 99
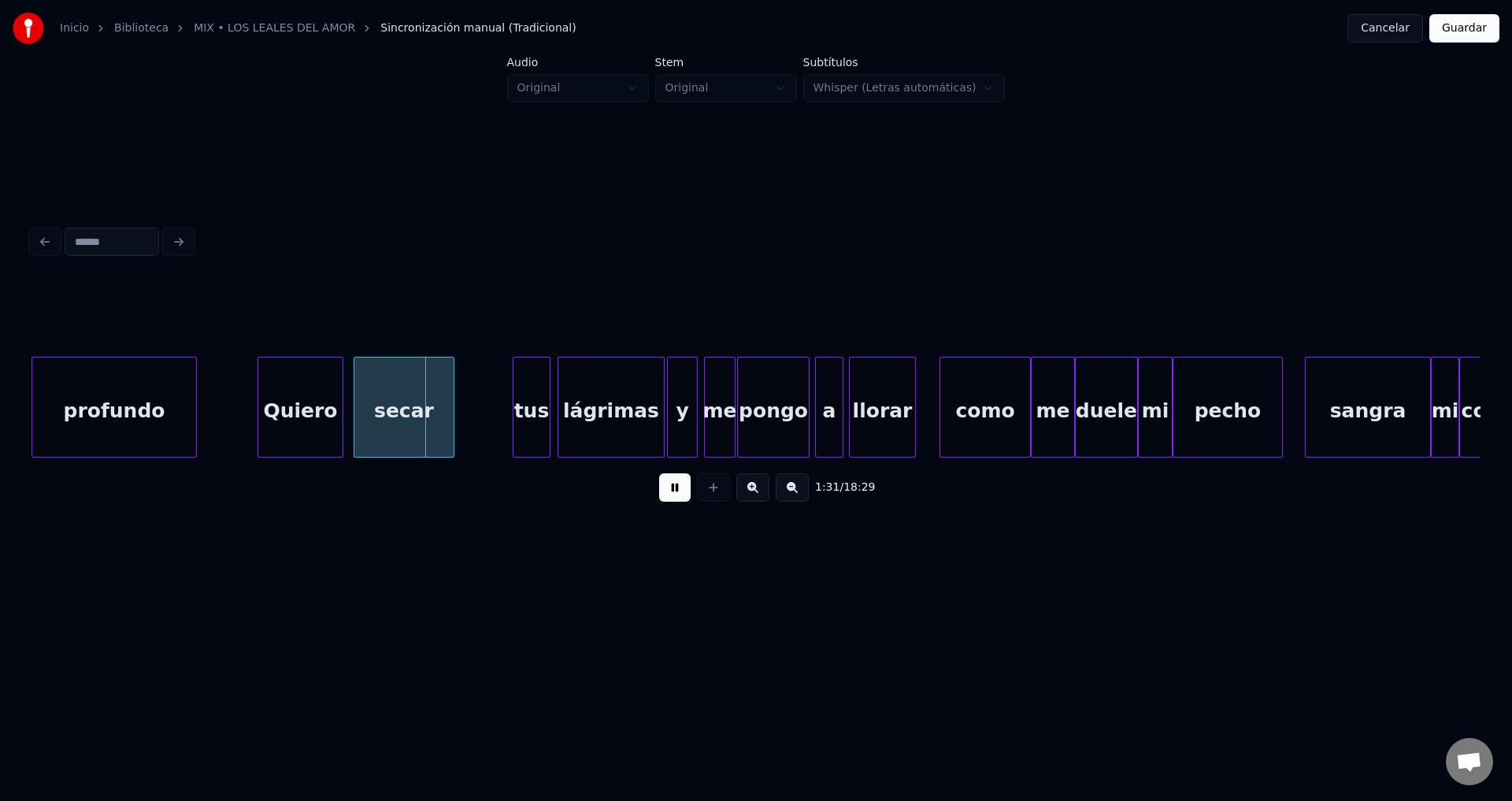
click at [385, 419] on div "secar" at bounding box center [403, 411] width 99 height 107
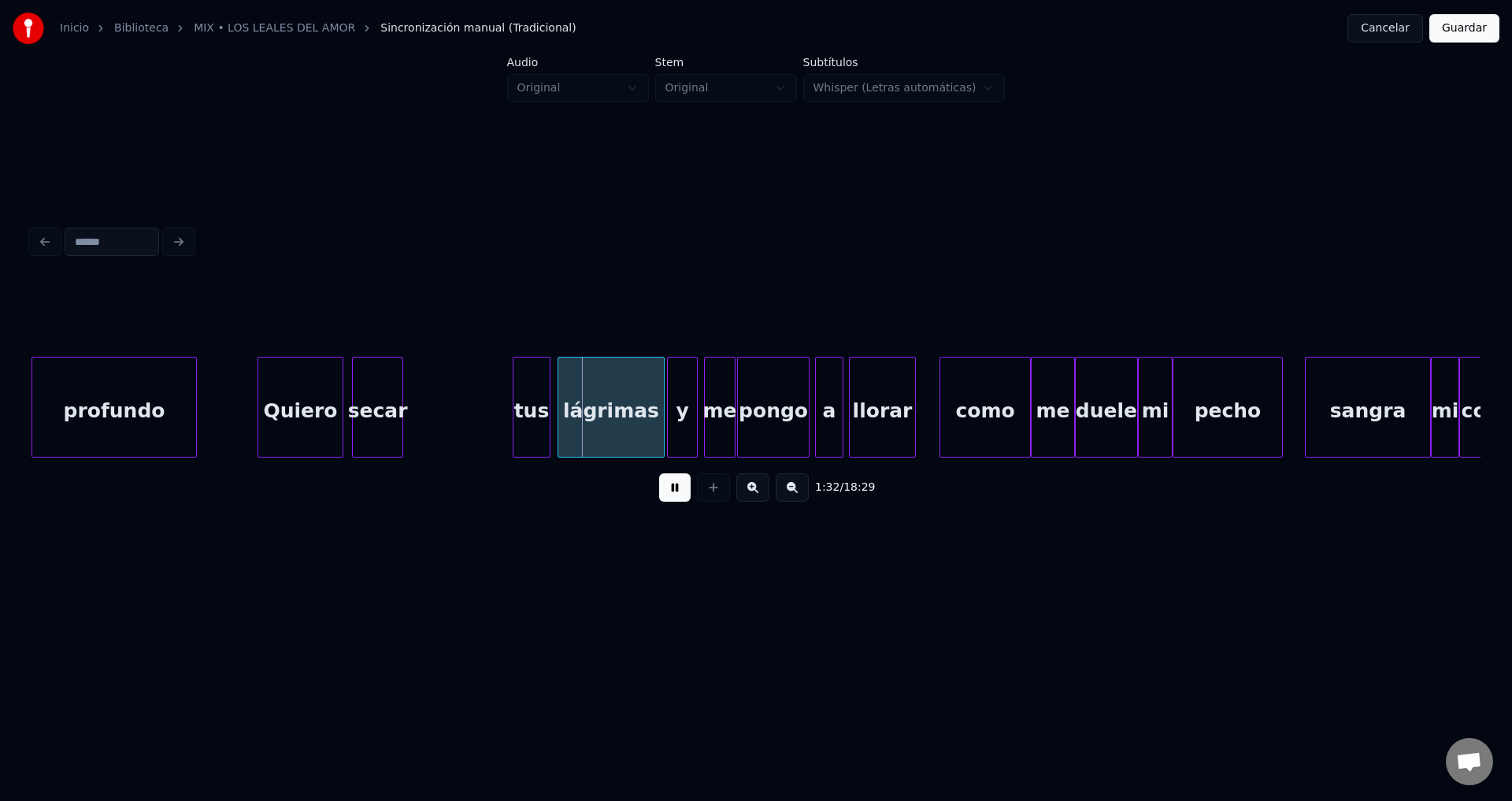
click at [397, 416] on div at bounding box center [399, 407] width 5 height 99
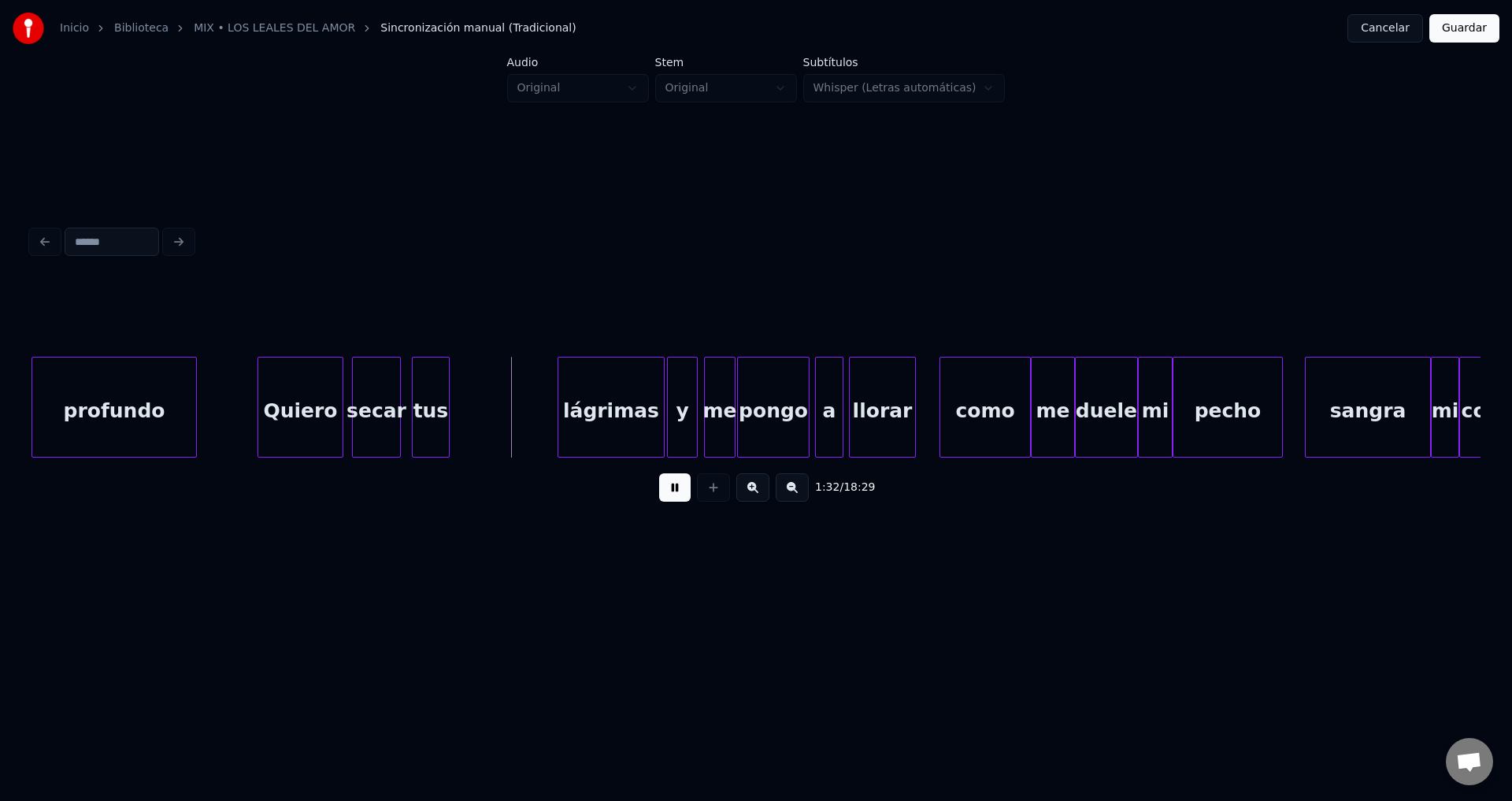
click at [437, 423] on div "tus" at bounding box center [431, 411] width 37 height 107
click at [434, 419] on div at bounding box center [434, 407] width 5 height 99
click at [477, 413] on div "lágrimas" at bounding box center [499, 411] width 106 height 107
click at [610, 410] on div at bounding box center [610, 407] width 5 height 99
click at [650, 424] on div "y" at bounding box center [644, 411] width 29 height 107
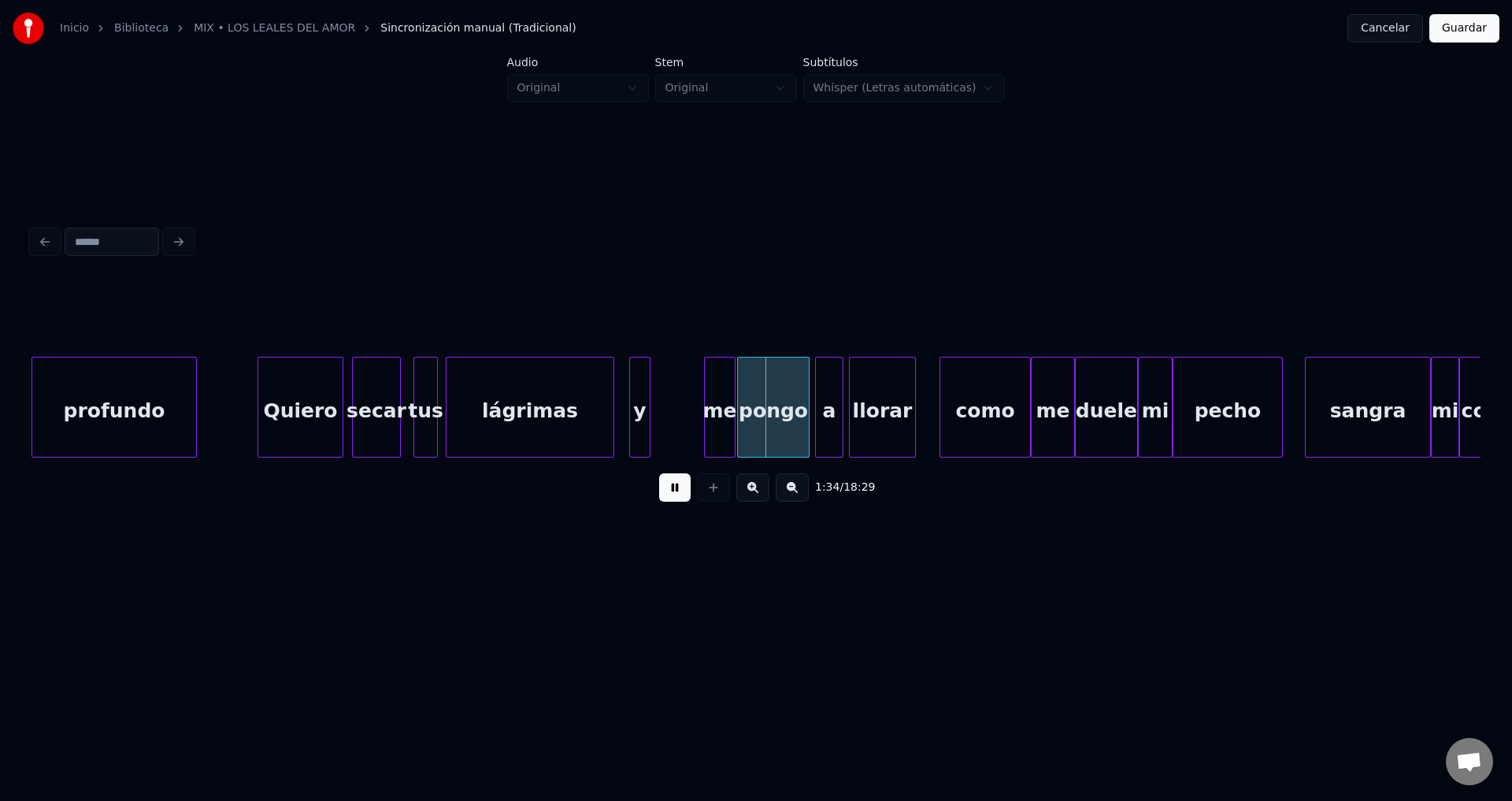
click at [648, 421] on div at bounding box center [647, 407] width 5 height 99
click at [682, 420] on div "me" at bounding box center [678, 411] width 30 height 107
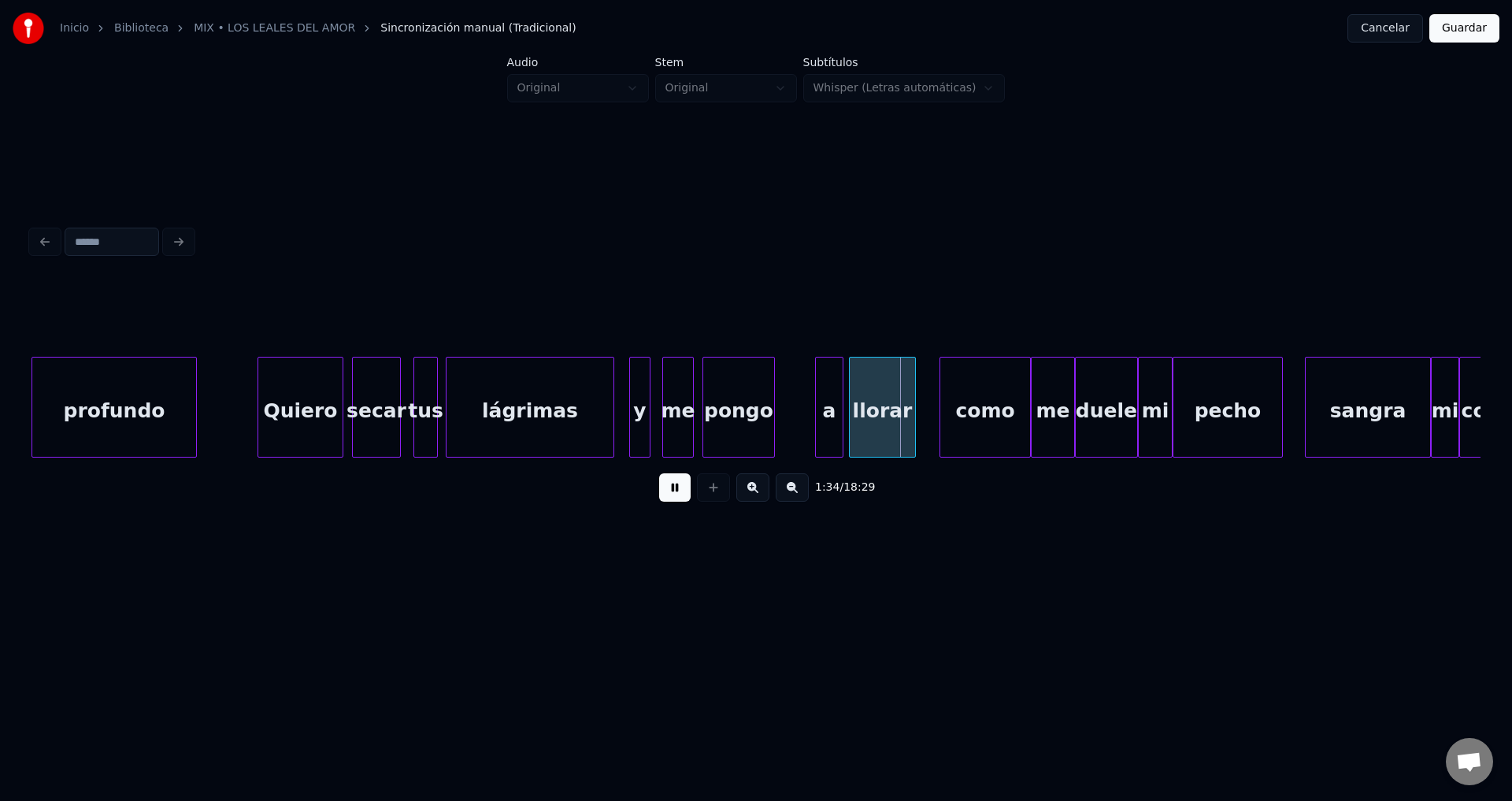
click at [730, 412] on div "pongo" at bounding box center [739, 411] width 71 height 107
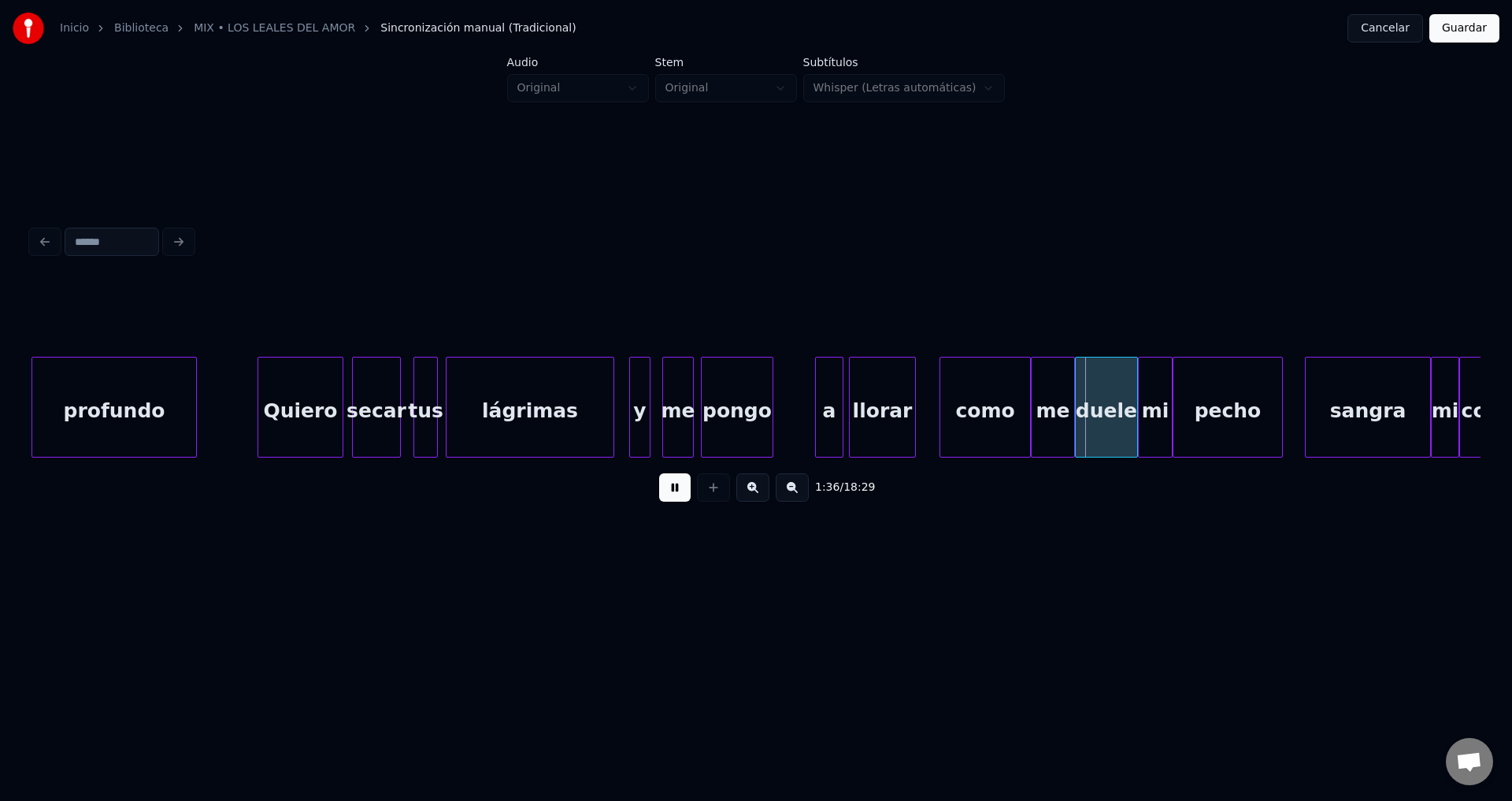
click at [671, 492] on button at bounding box center [674, 487] width 32 height 28
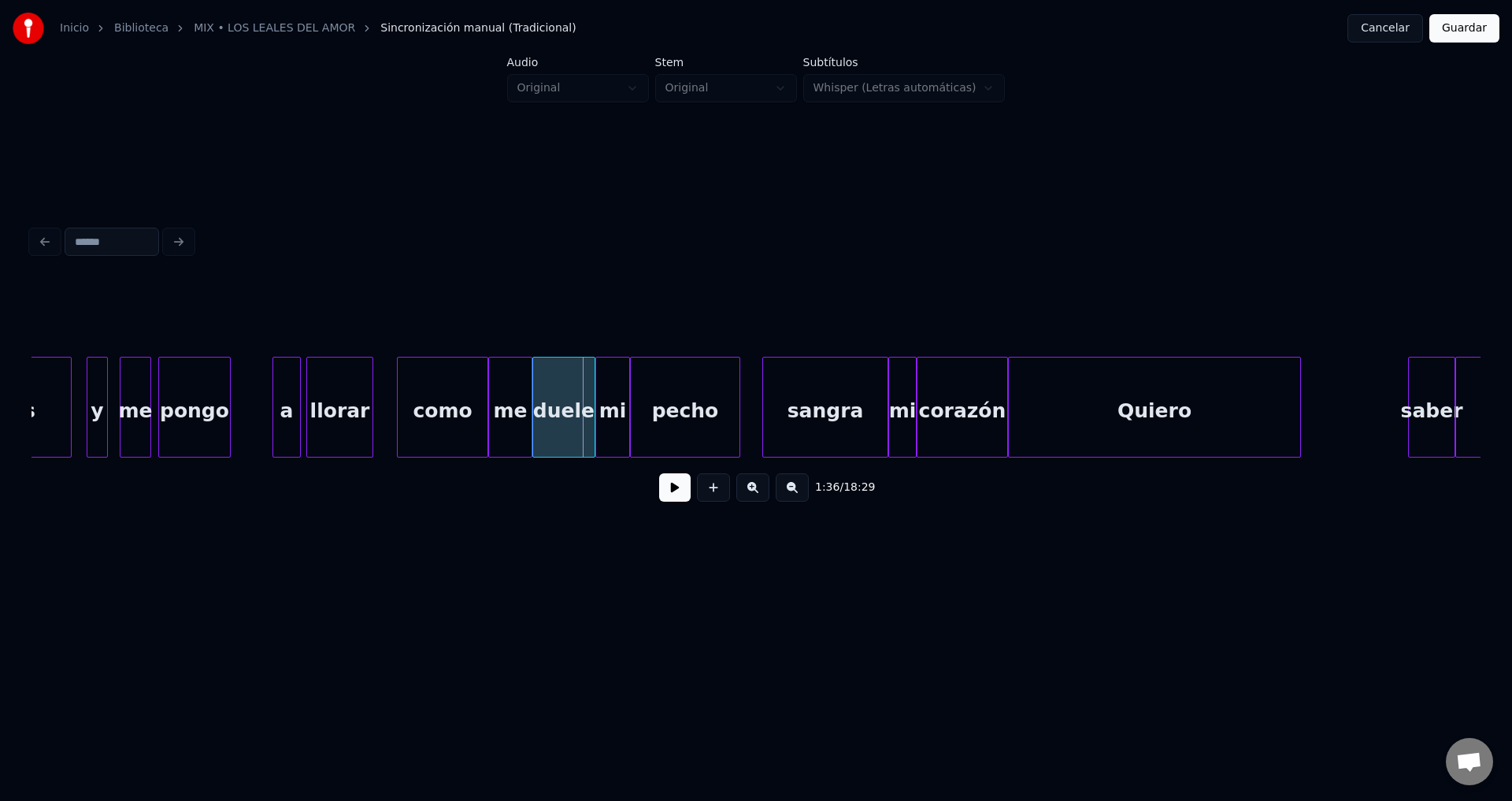
scroll to position [0, 14726]
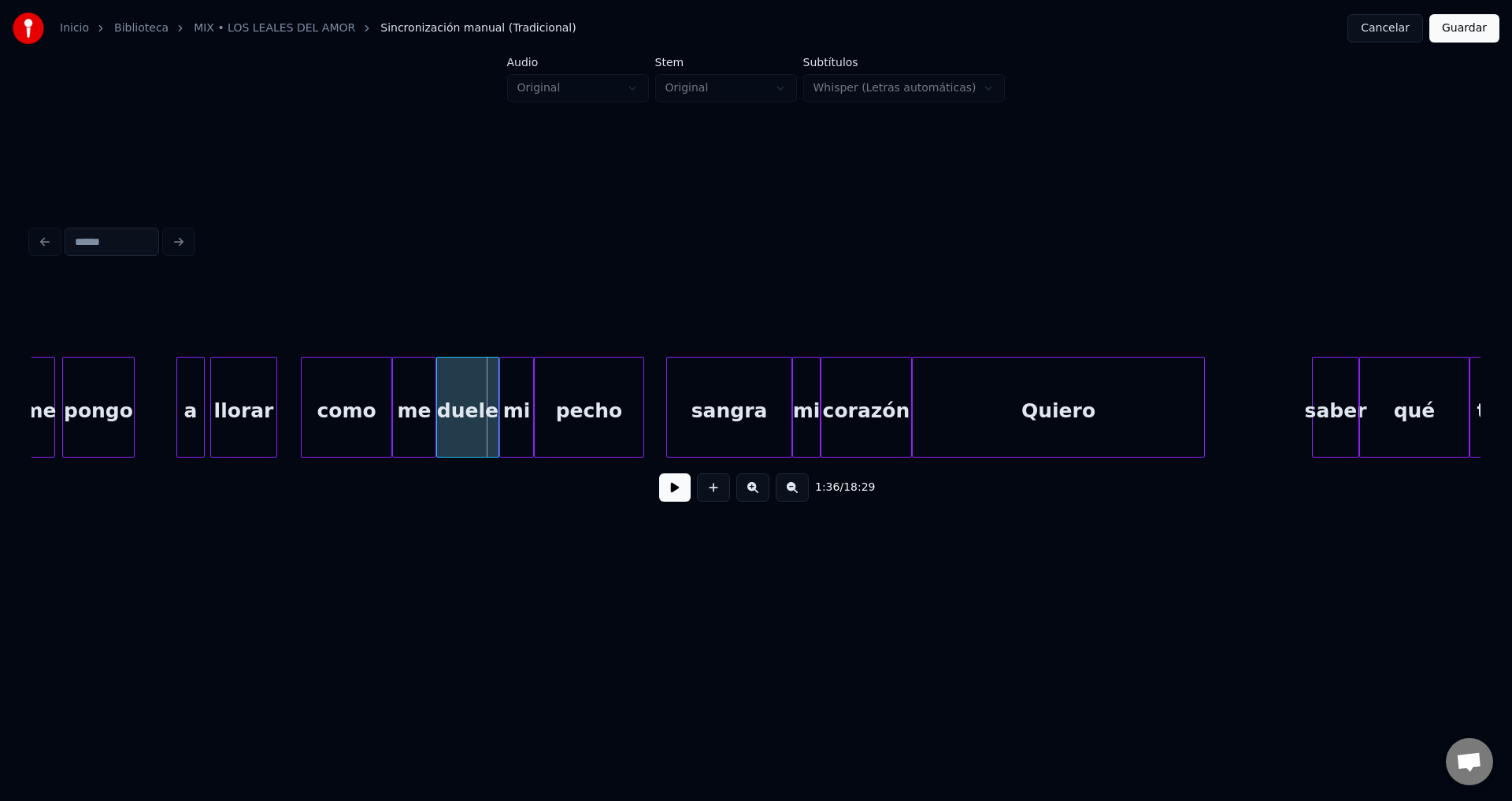
click at [965, 409] on div "Quiero" at bounding box center [1058, 411] width 291 height 107
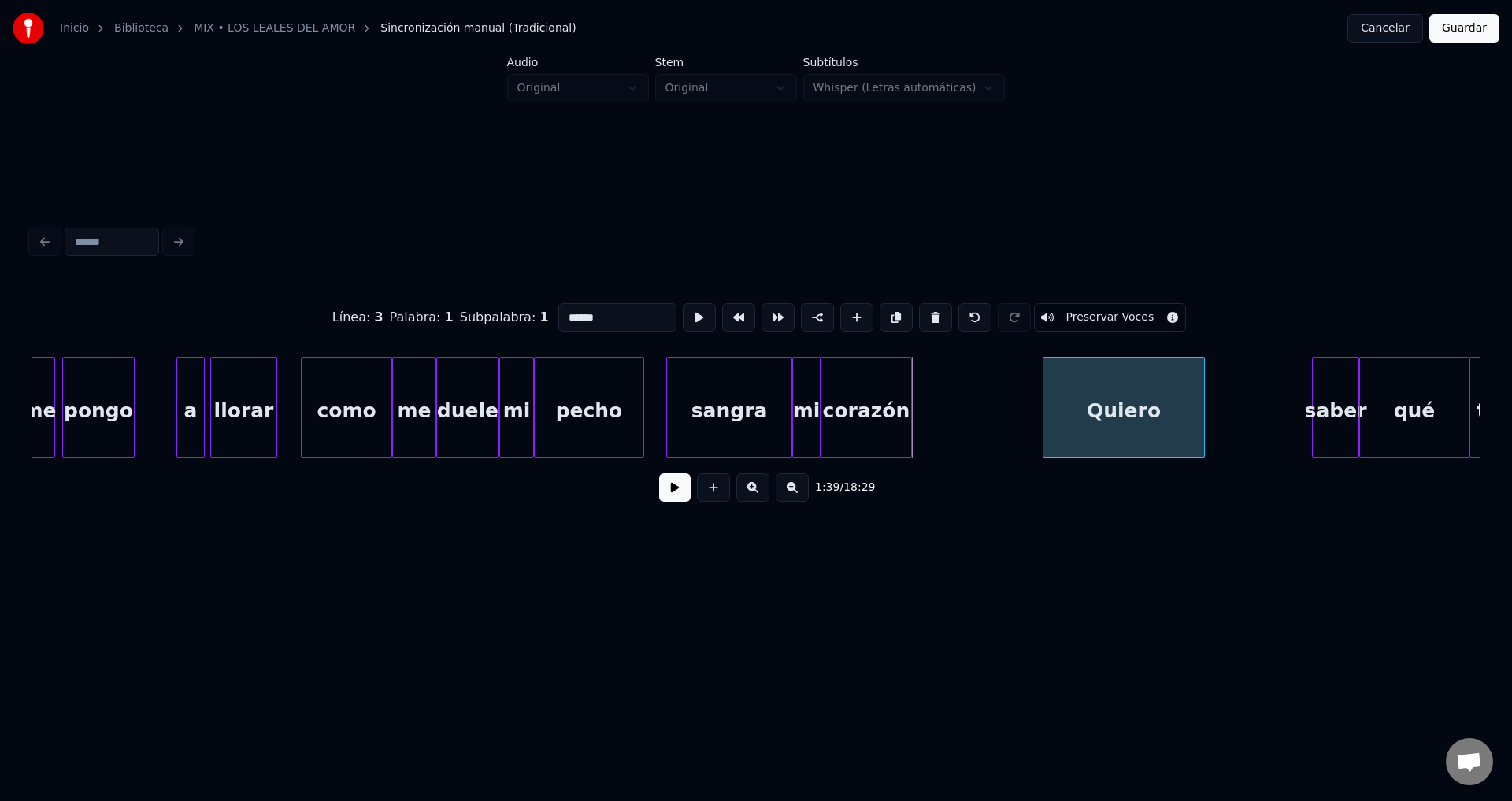
click at [1048, 412] on div at bounding box center [1046, 407] width 5 height 99
click at [1004, 418] on div "corazón" at bounding box center [1011, 411] width 89 height 107
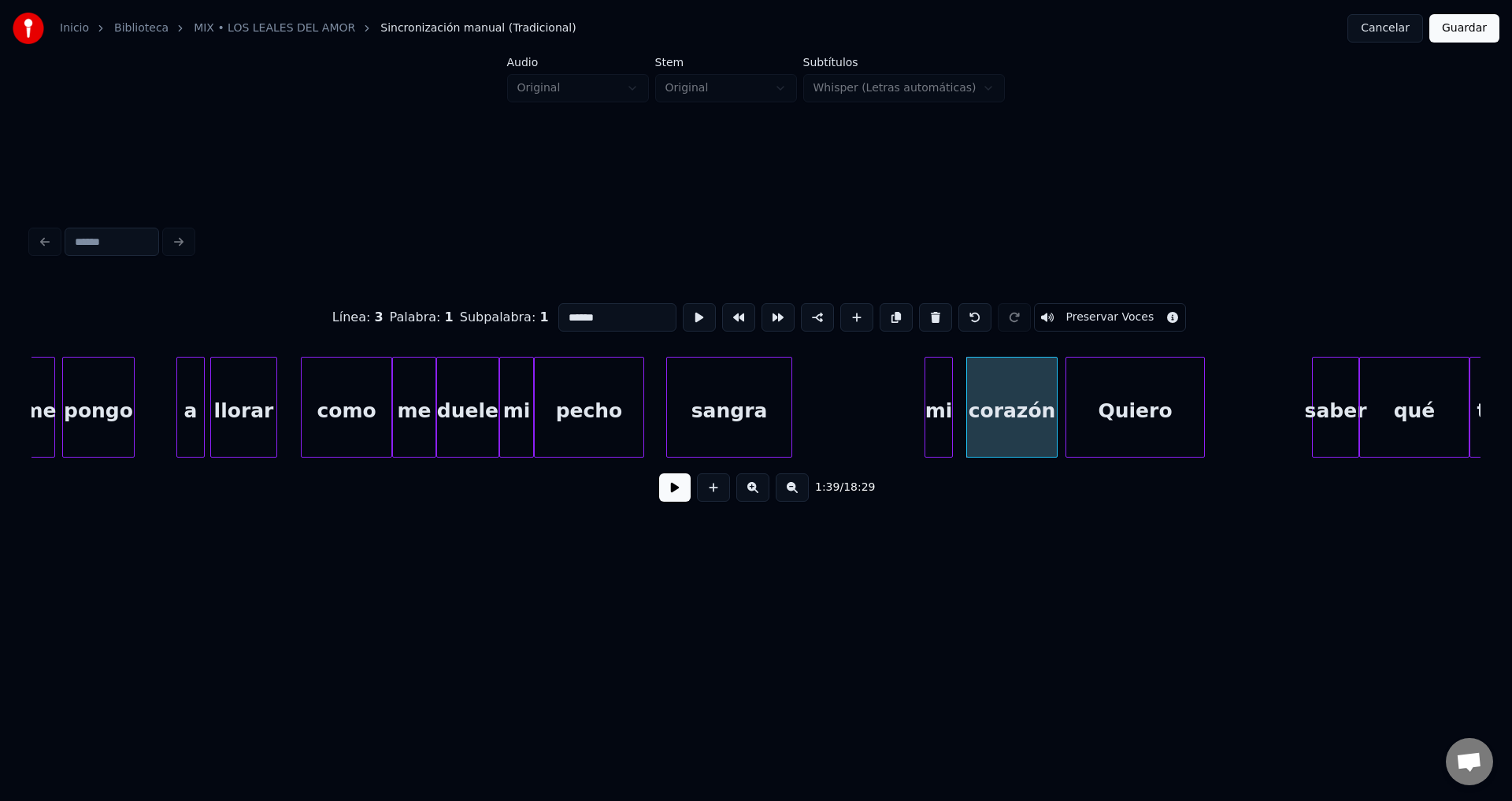
click at [944, 421] on div "mi" at bounding box center [939, 411] width 27 height 107
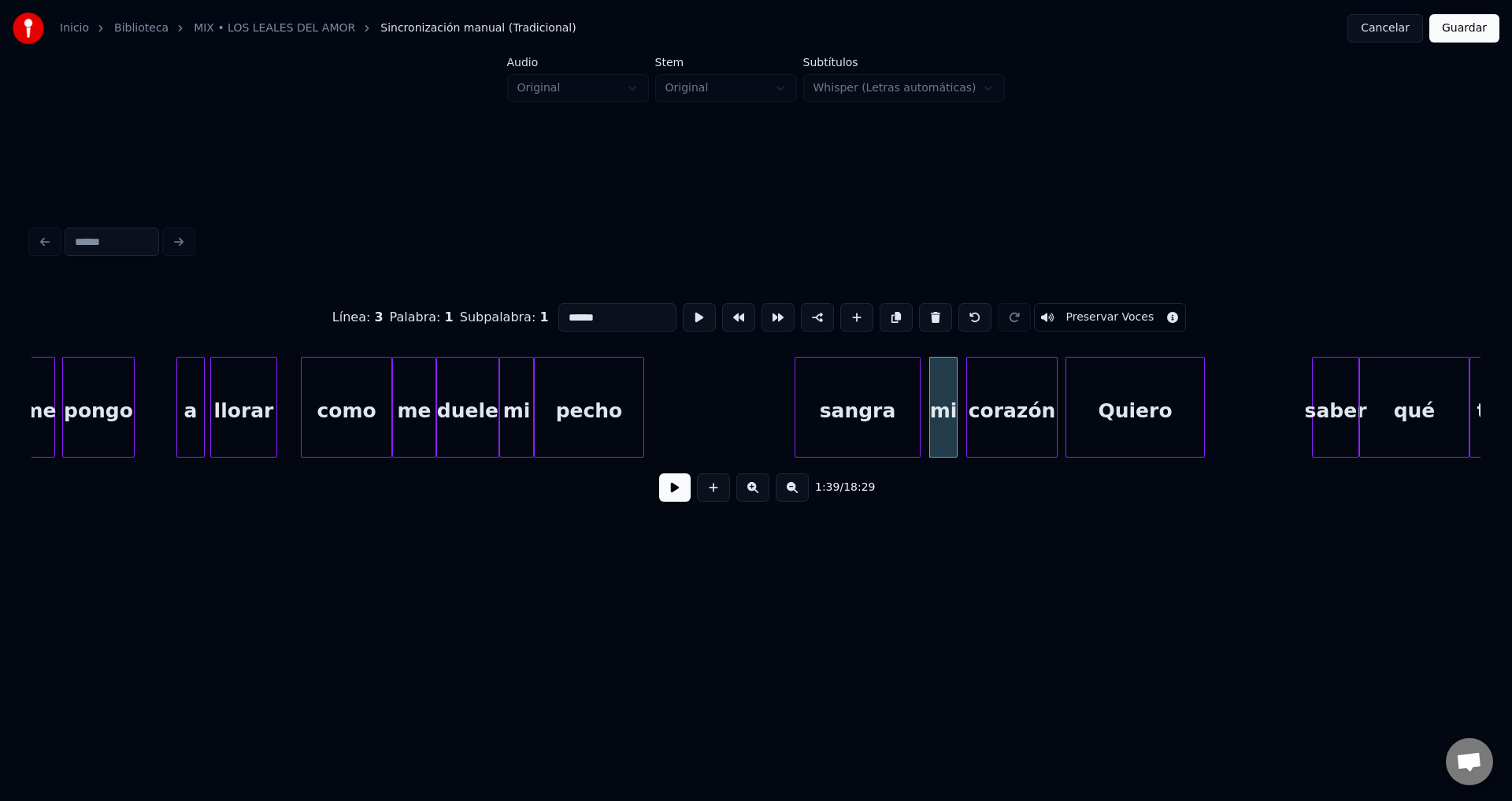
click at [840, 421] on div "sangra" at bounding box center [857, 411] width 124 height 107
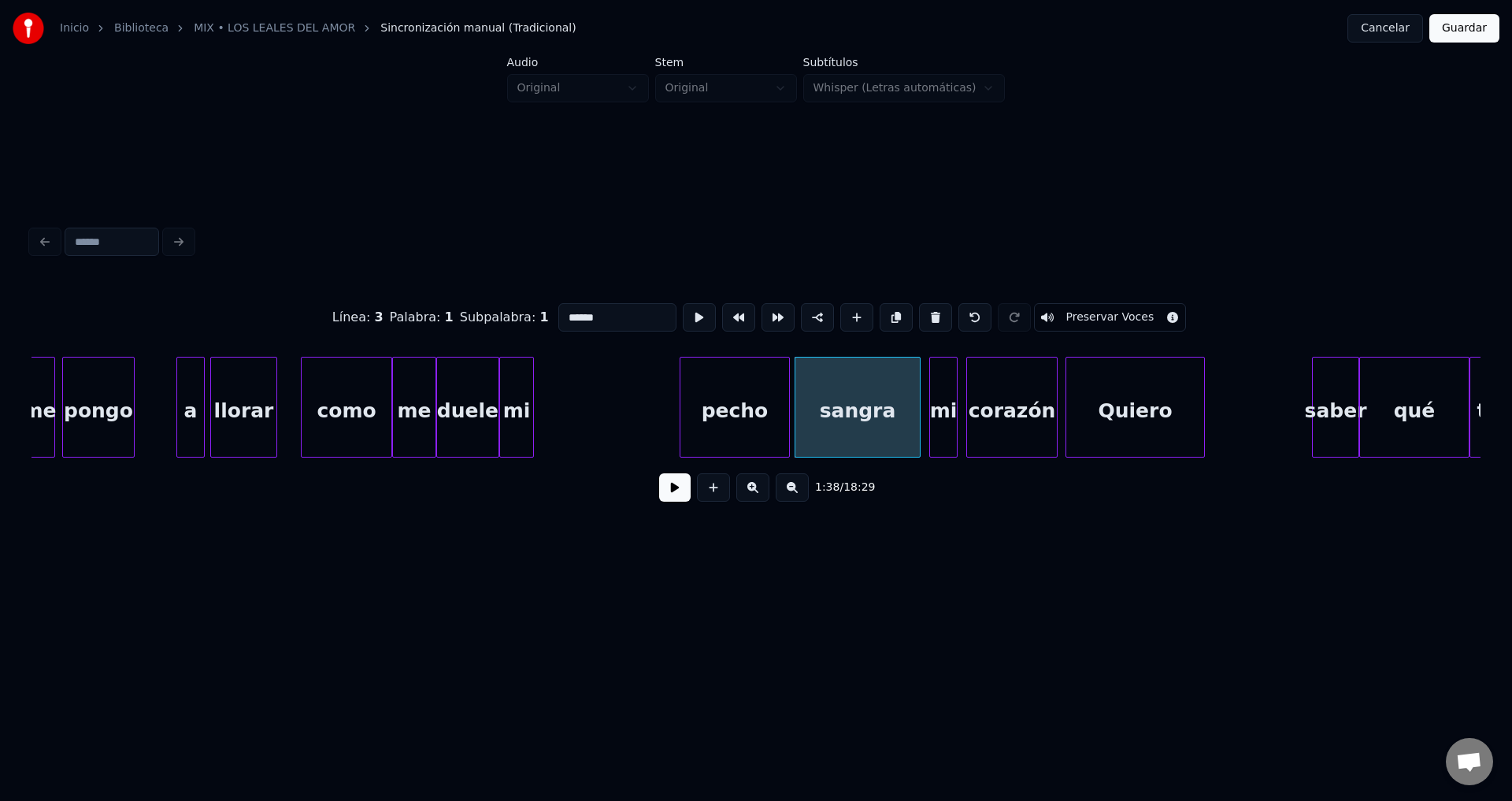
click at [744, 431] on div "pecho" at bounding box center [734, 411] width 109 height 107
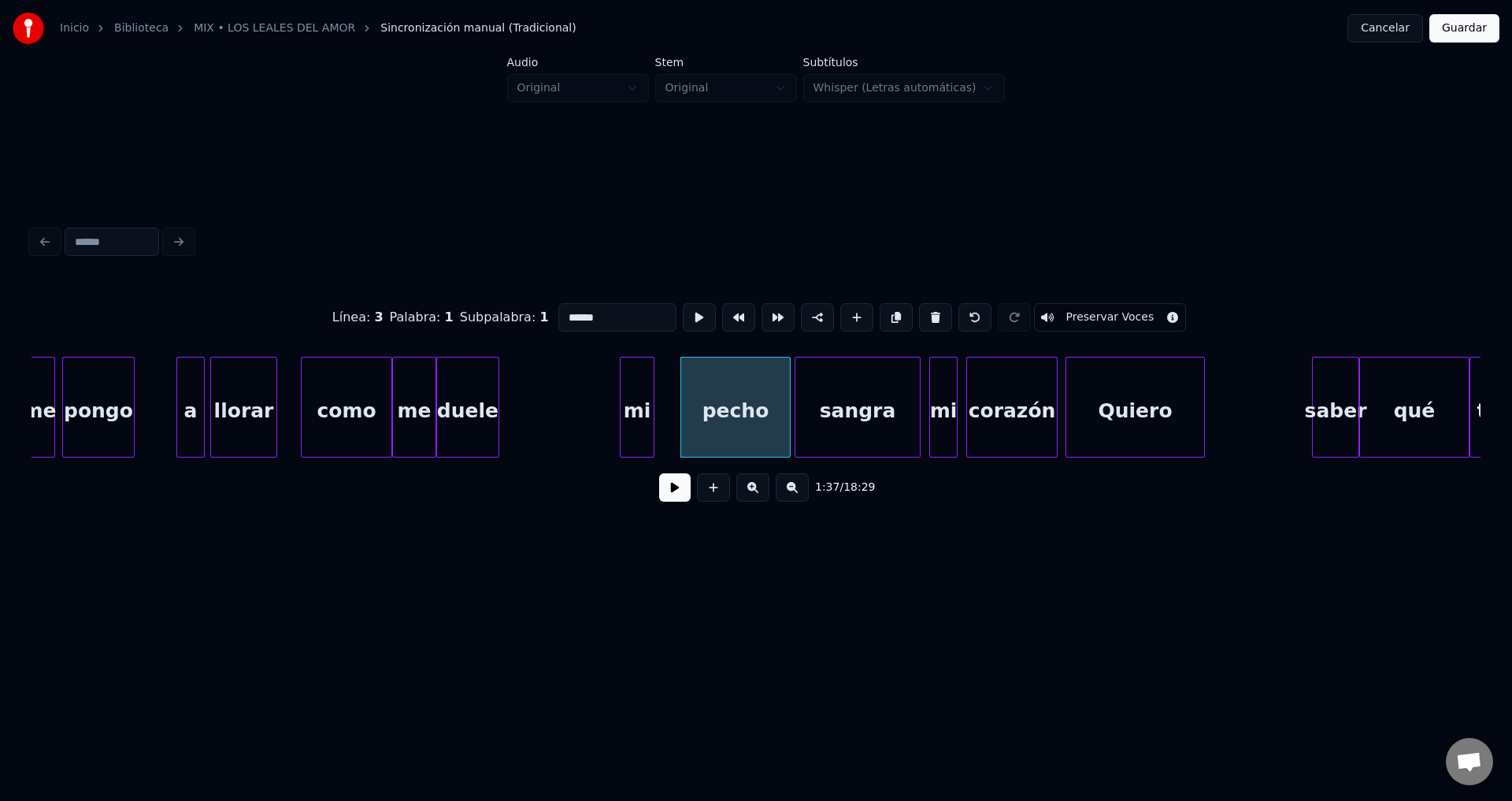
click at [649, 417] on div "mi" at bounding box center [637, 411] width 33 height 107
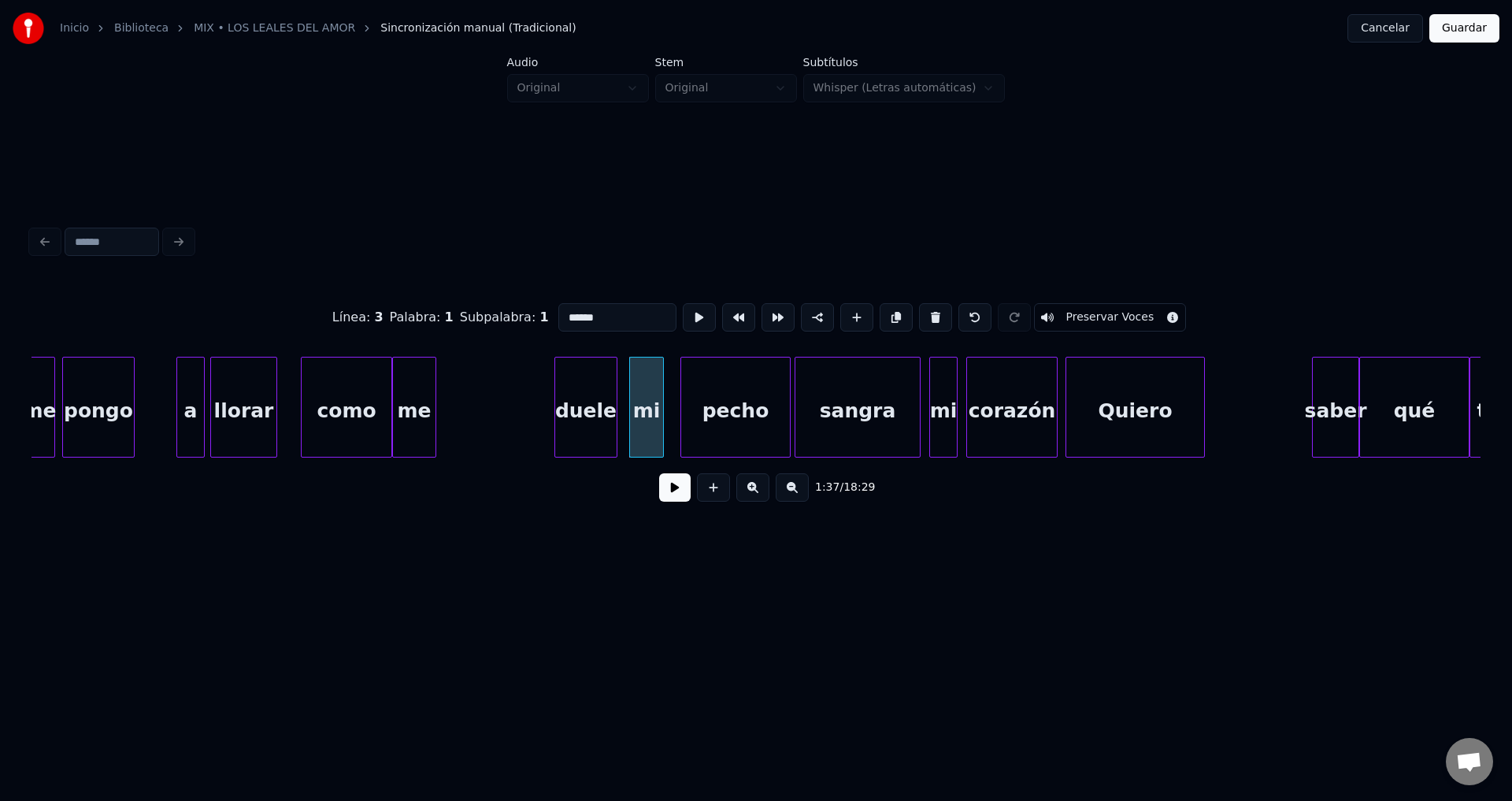
click at [583, 418] on div "duele" at bounding box center [586, 411] width 62 height 107
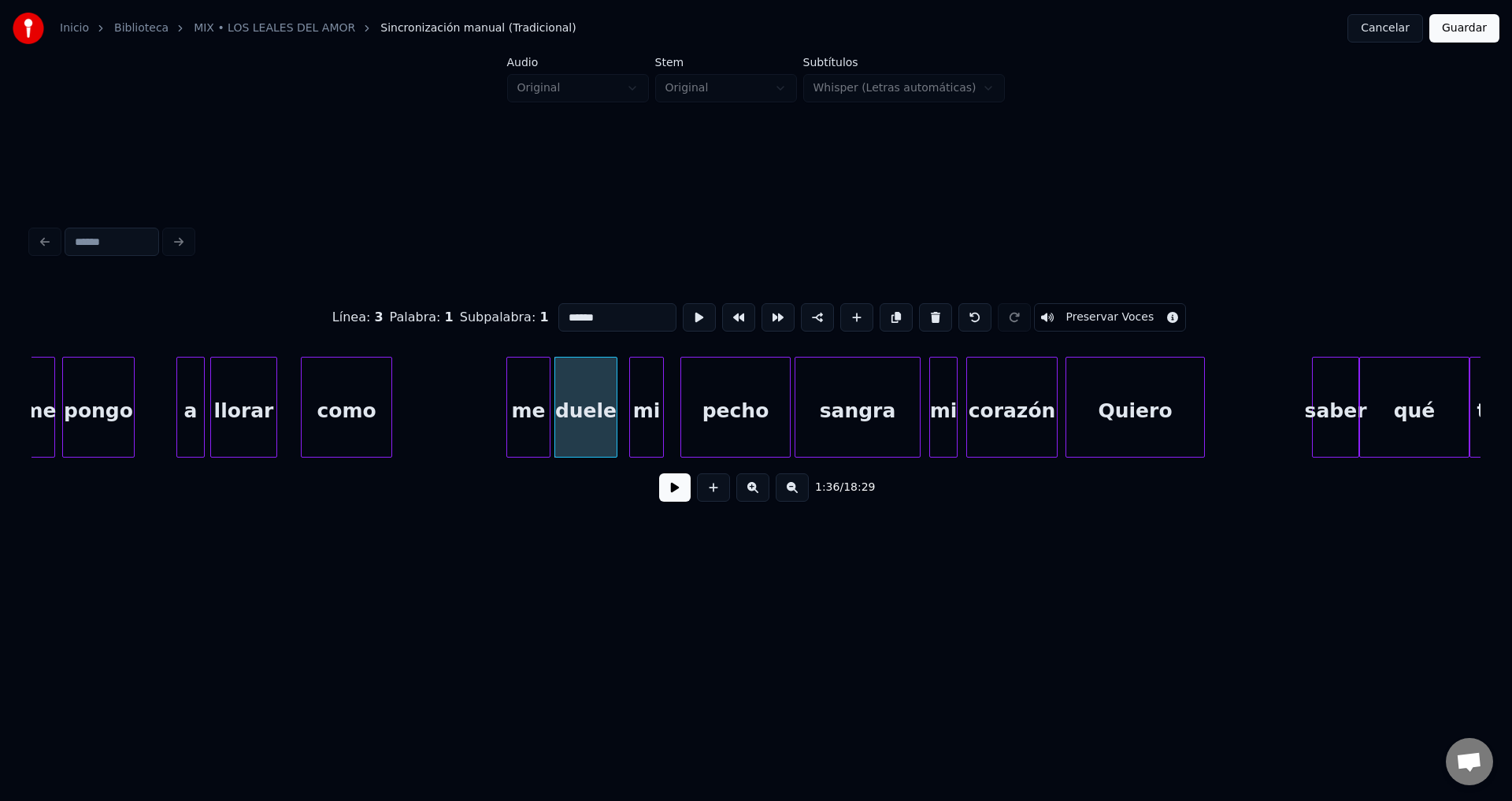
click at [529, 415] on div "me" at bounding box center [528, 411] width 42 height 107
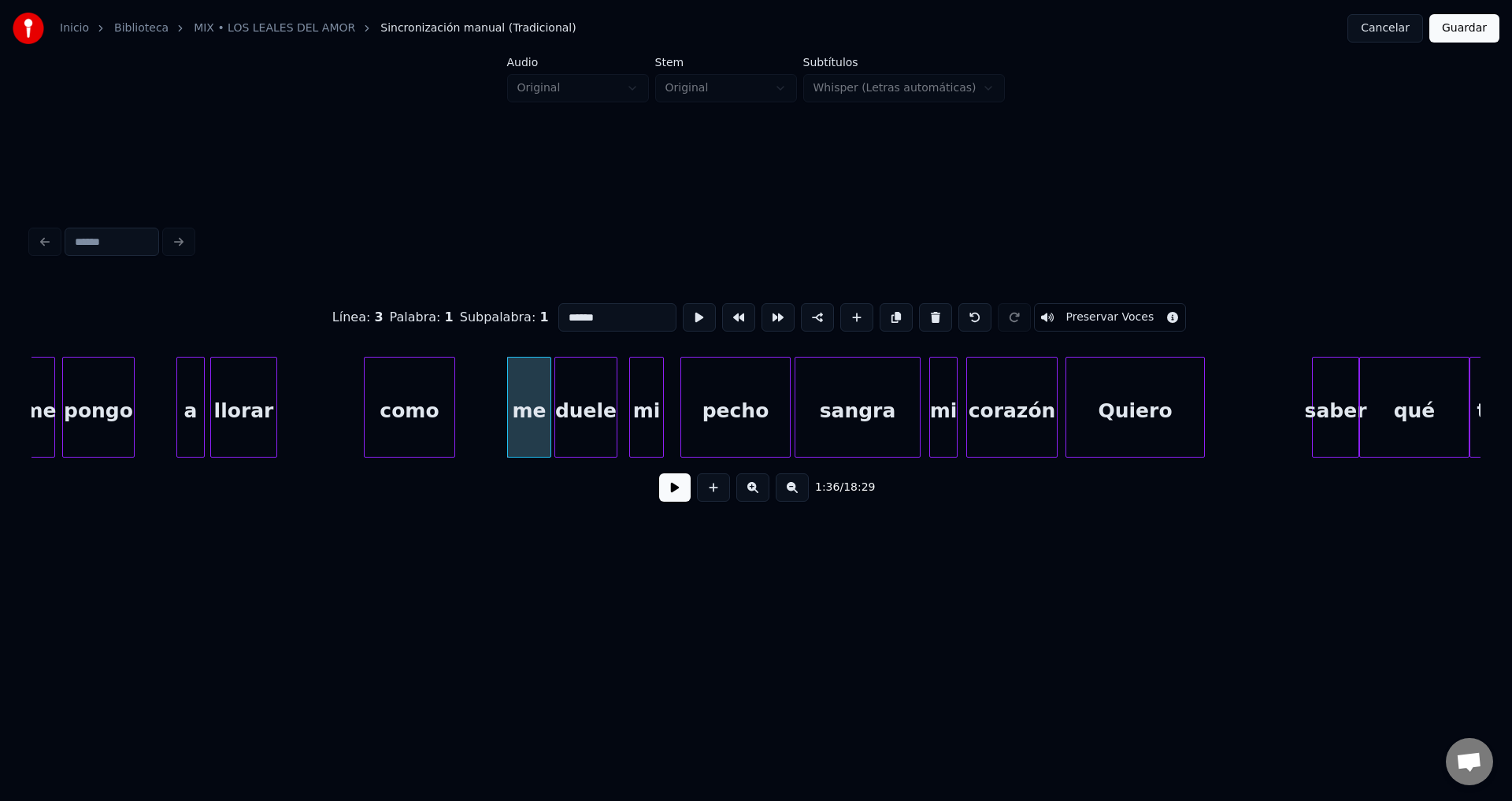
click at [448, 413] on div "como" at bounding box center [409, 411] width 89 height 107
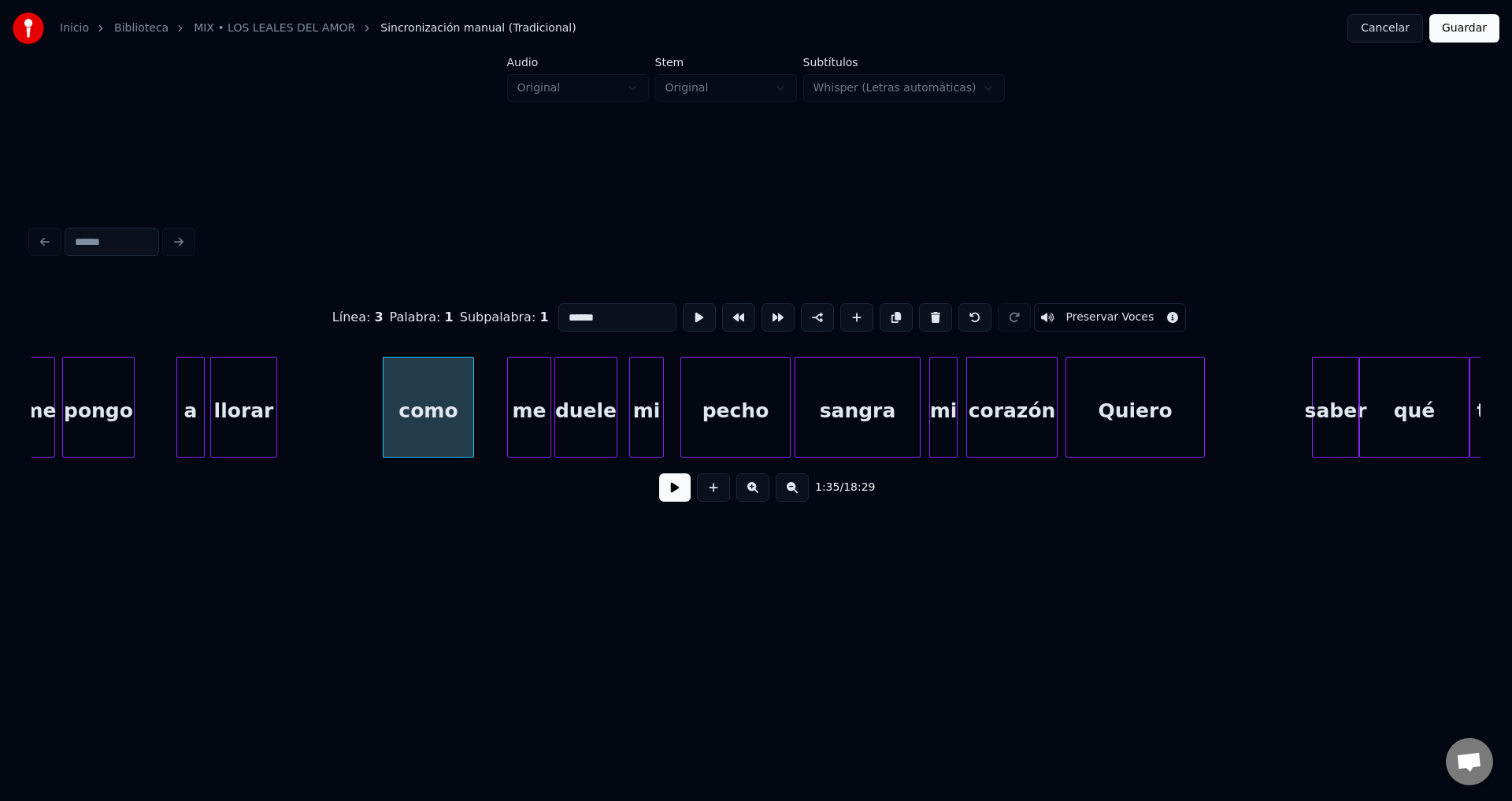
click at [117, 399] on div "pongo" at bounding box center [98, 411] width 71 height 107
type input "*****"
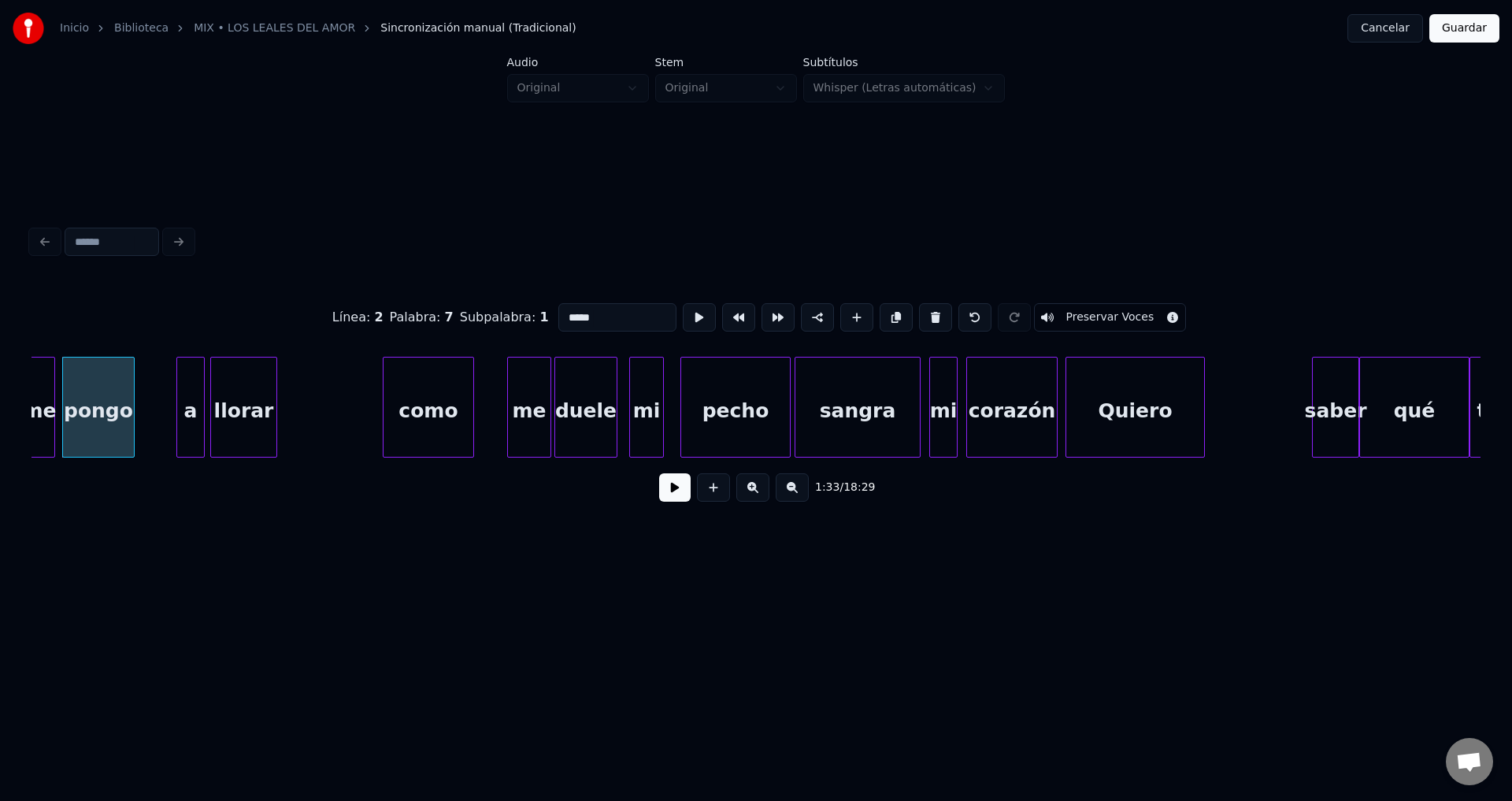
click at [672, 496] on button at bounding box center [674, 487] width 32 height 28
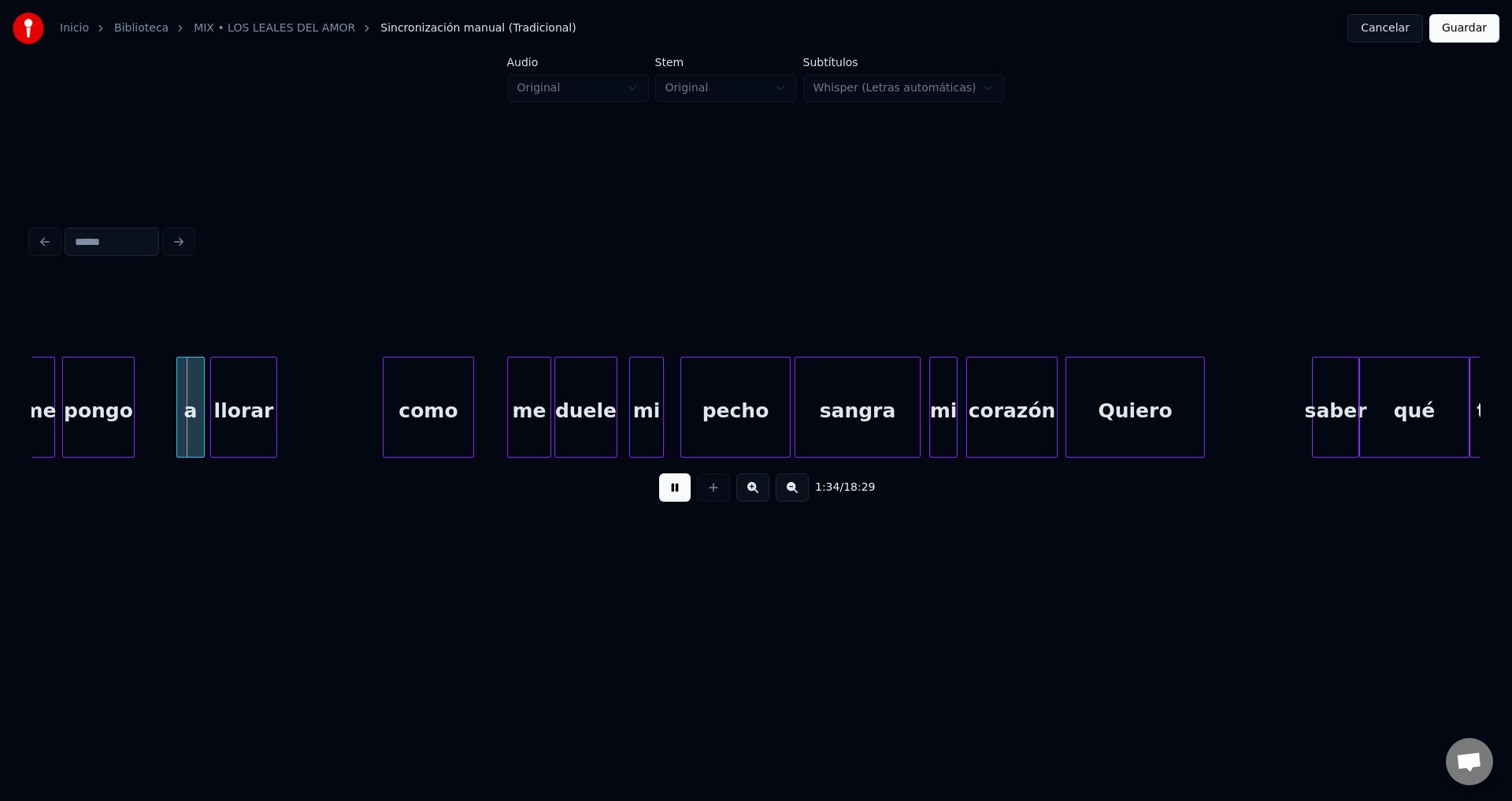
click at [672, 496] on button at bounding box center [674, 487] width 32 height 28
click at [126, 397] on div at bounding box center [126, 407] width 5 height 99
click at [144, 402] on div "a" at bounding box center [148, 411] width 27 height 107
click at [147, 400] on div at bounding box center [147, 407] width 5 height 99
click at [185, 405] on div "llorar" at bounding box center [189, 411] width 65 height 107
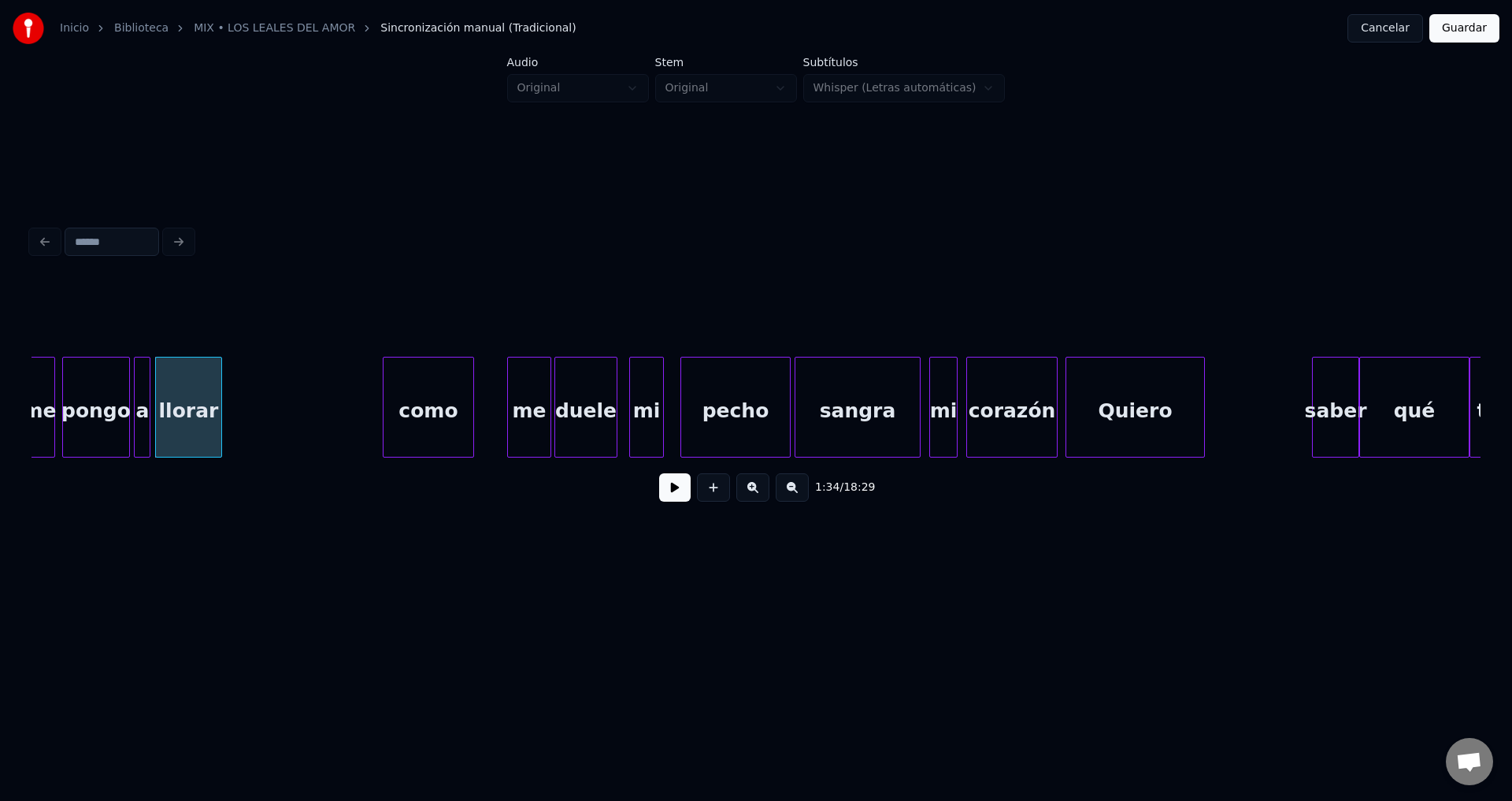
click at [668, 494] on button at bounding box center [674, 487] width 32 height 28
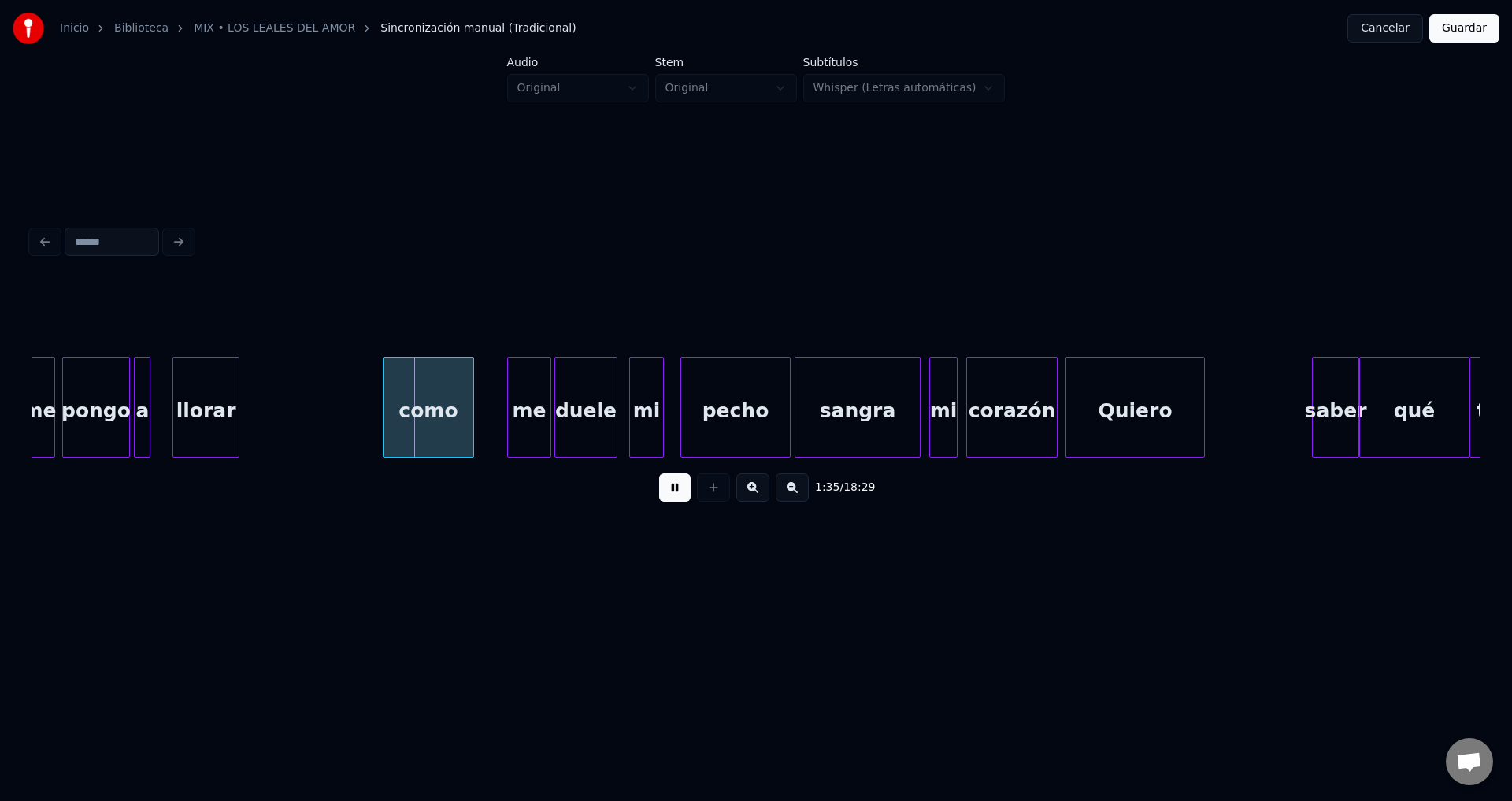
click at [223, 390] on div "llorar" at bounding box center [206, 411] width 65 height 107
click at [115, 388] on div "pongo" at bounding box center [95, 411] width 66 height 107
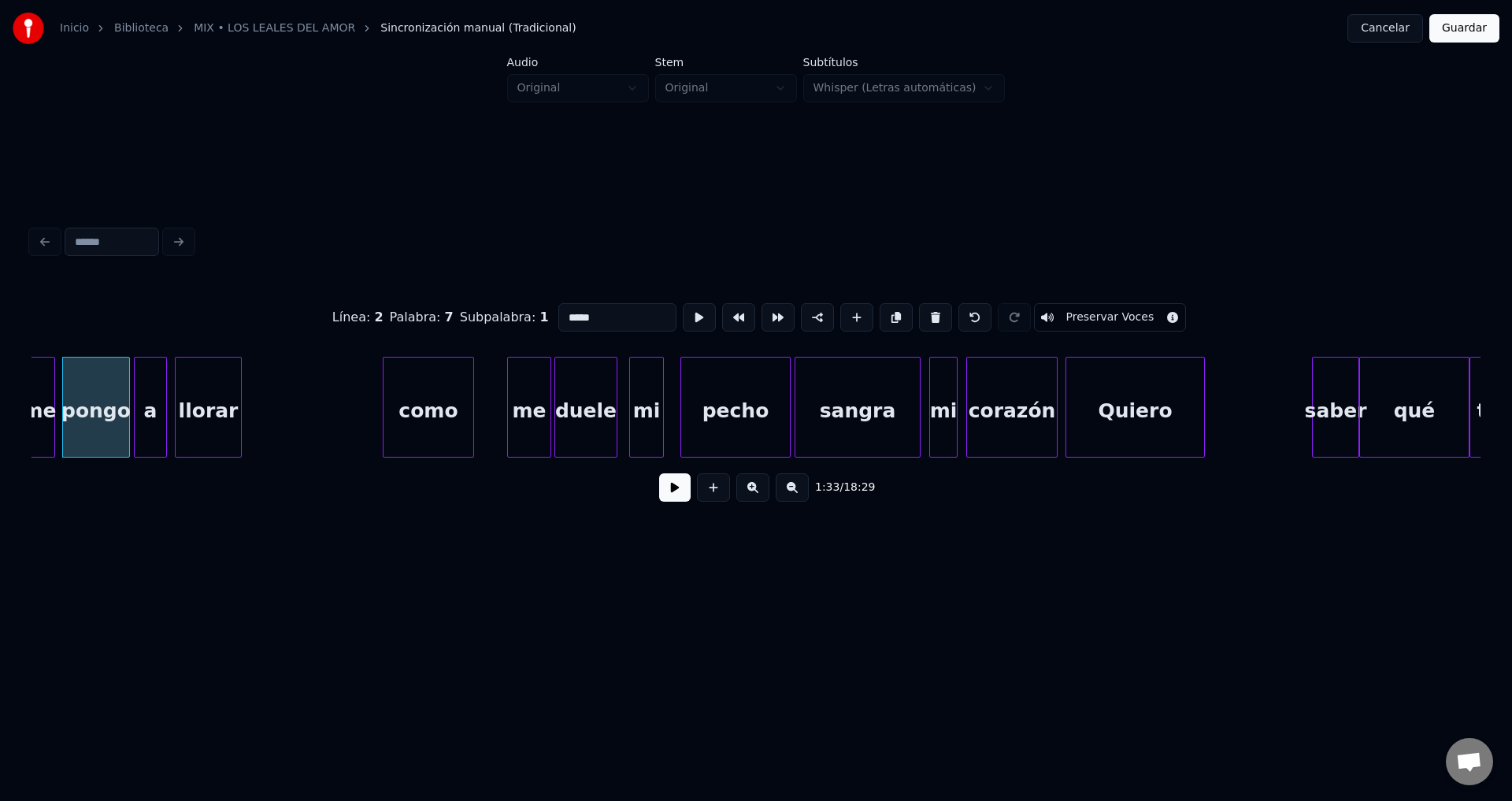
click at [163, 396] on div at bounding box center [164, 407] width 5 height 99
click at [673, 500] on button at bounding box center [674, 487] width 32 height 28
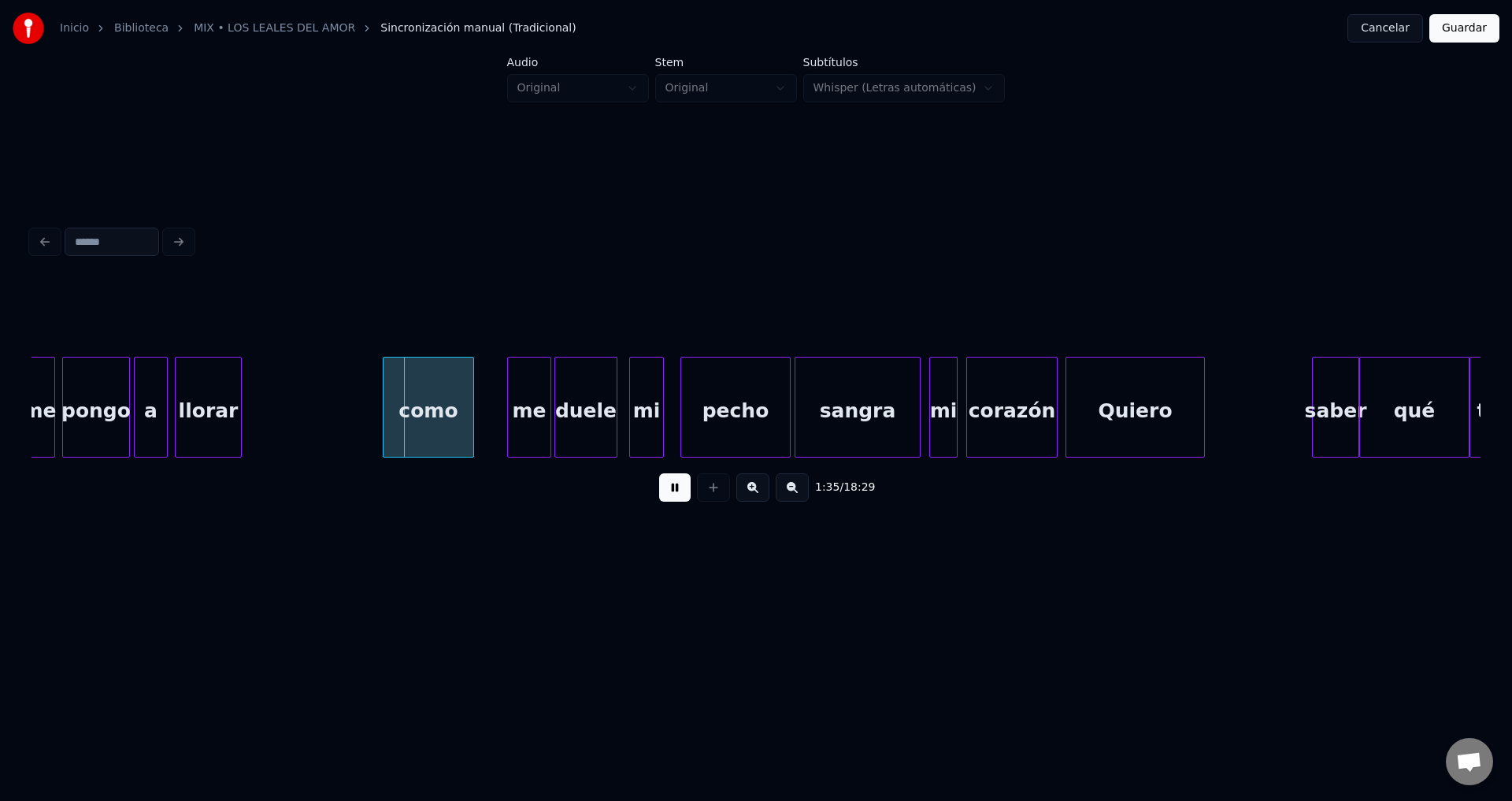
click at [164, 388] on div at bounding box center [164, 407] width 5 height 99
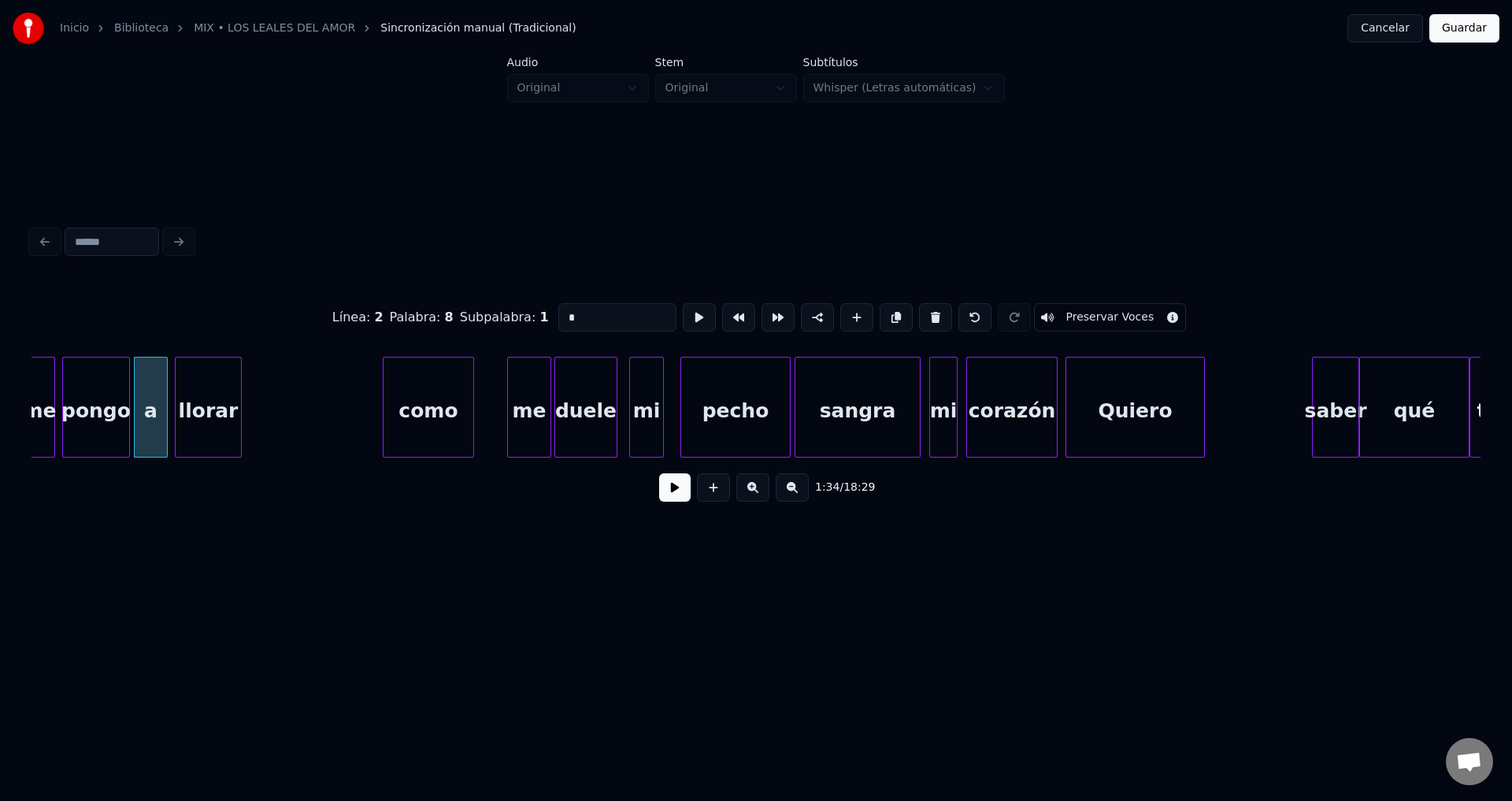
click at [114, 390] on div "pongo" at bounding box center [95, 411] width 66 height 107
type input "*****"
click at [658, 489] on div "1:33 / 18:29" at bounding box center [756, 488] width 1424 height 35
click at [663, 490] on button at bounding box center [674, 487] width 32 height 28
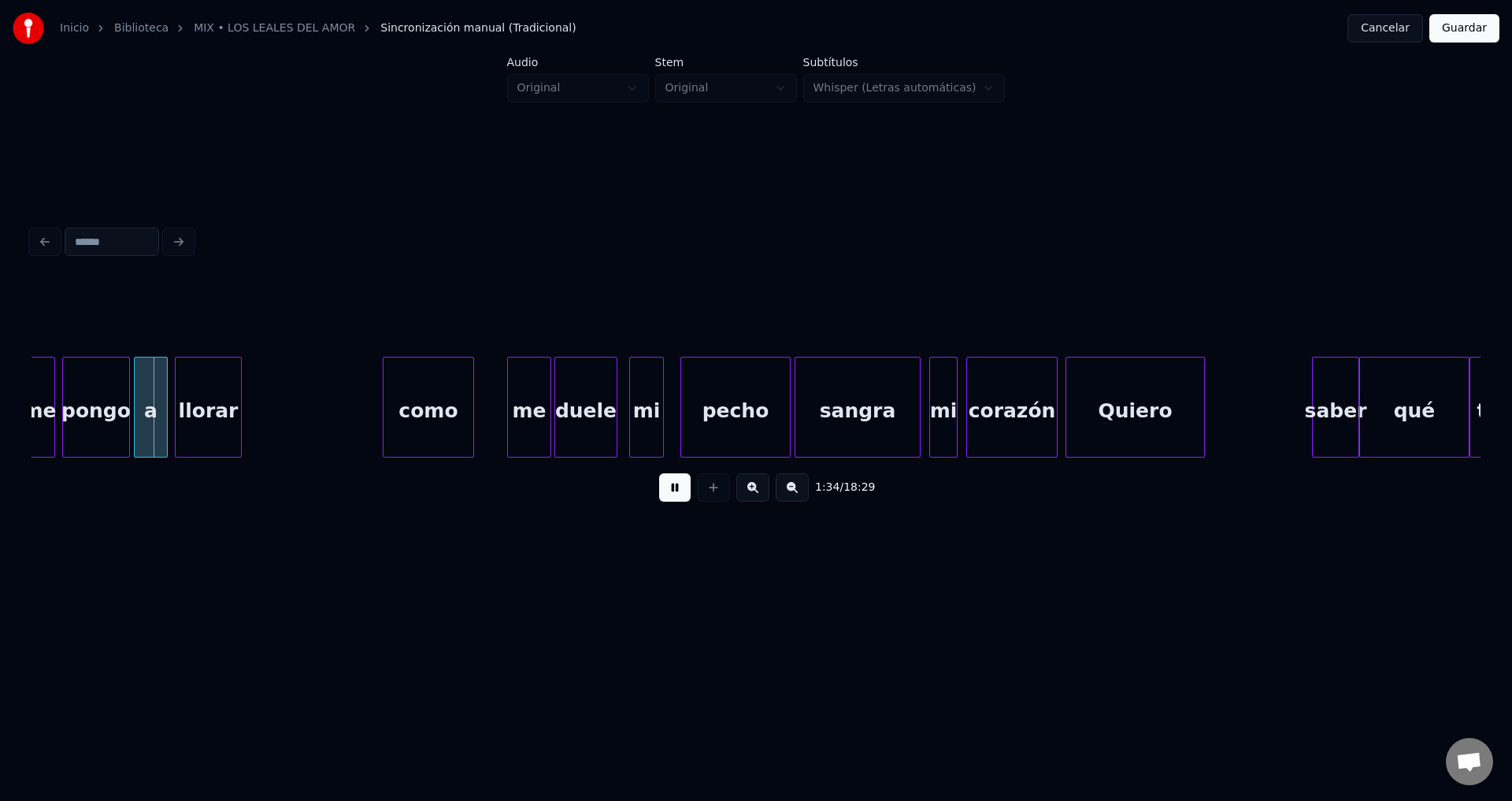
click at [663, 490] on button at bounding box center [674, 487] width 32 height 28
click at [97, 393] on div at bounding box center [99, 407] width 5 height 99
click at [664, 497] on button at bounding box center [674, 487] width 32 height 28
click at [124, 392] on div "a" at bounding box center [123, 411] width 33 height 107
click at [125, 398] on div at bounding box center [127, 407] width 5 height 99
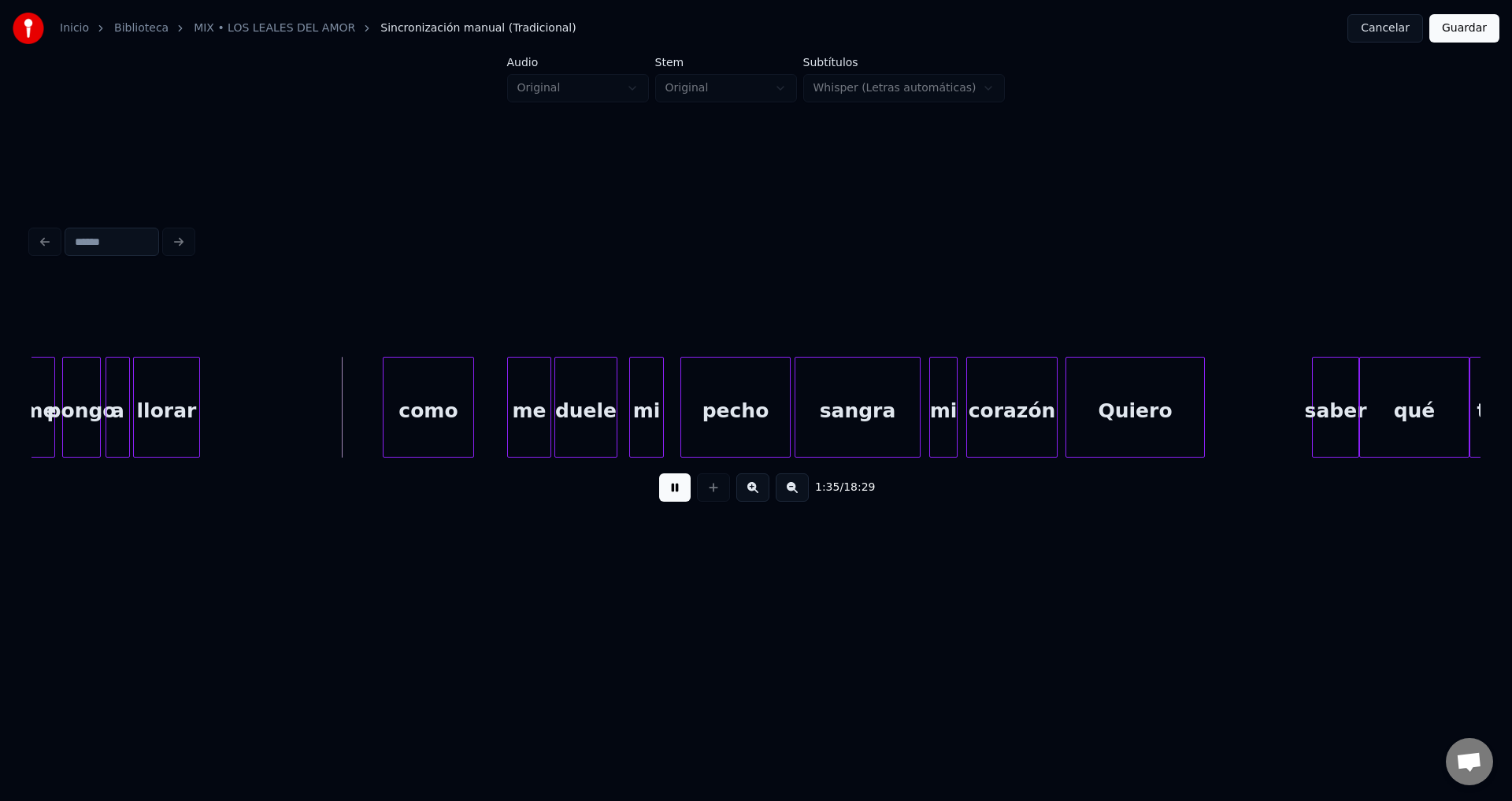
click at [163, 411] on div "llorar" at bounding box center [166, 411] width 65 height 107
click at [313, 416] on div at bounding box center [310, 407] width 5 height 99
click at [441, 427] on div "como" at bounding box center [421, 411] width 89 height 107
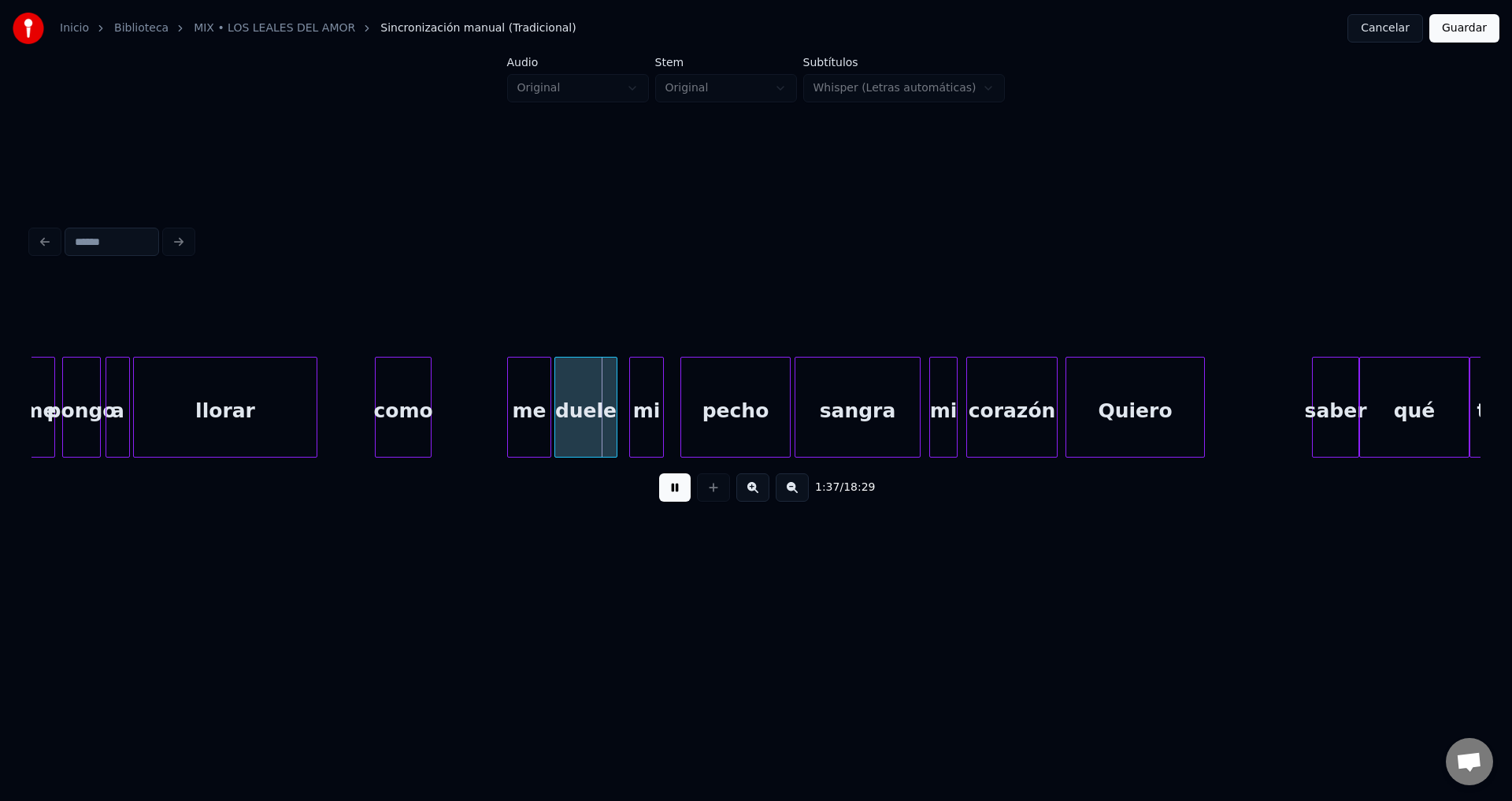
click at [429, 424] on div at bounding box center [428, 407] width 5 height 99
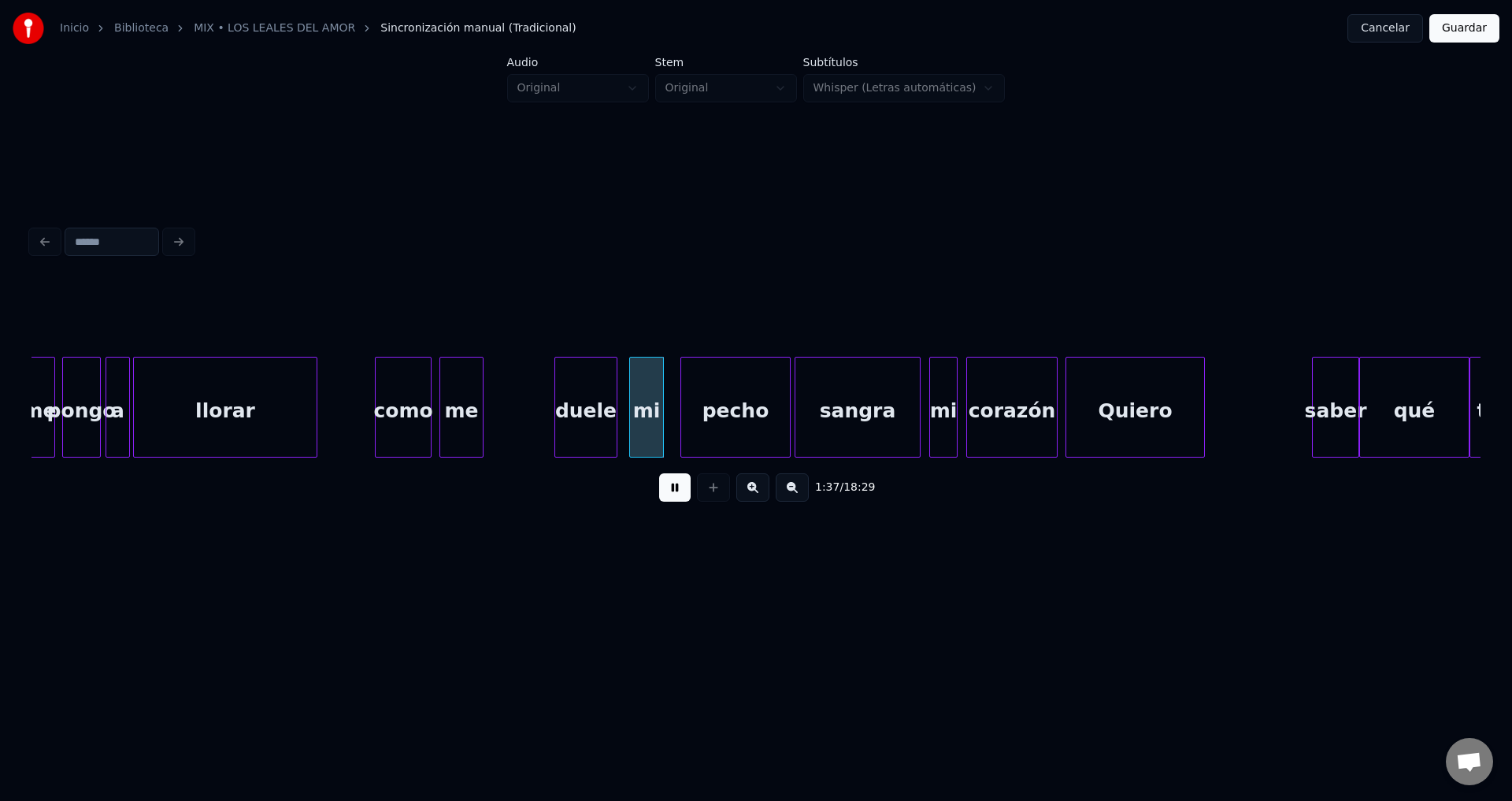
click at [466, 418] on div "me" at bounding box center [462, 411] width 42 height 107
click at [462, 414] on div at bounding box center [460, 407] width 5 height 99
click at [491, 410] on div "duele" at bounding box center [497, 411] width 62 height 107
click at [517, 406] on div at bounding box center [519, 407] width 5 height 99
click at [545, 413] on div "mi" at bounding box center [548, 411] width 33 height 107
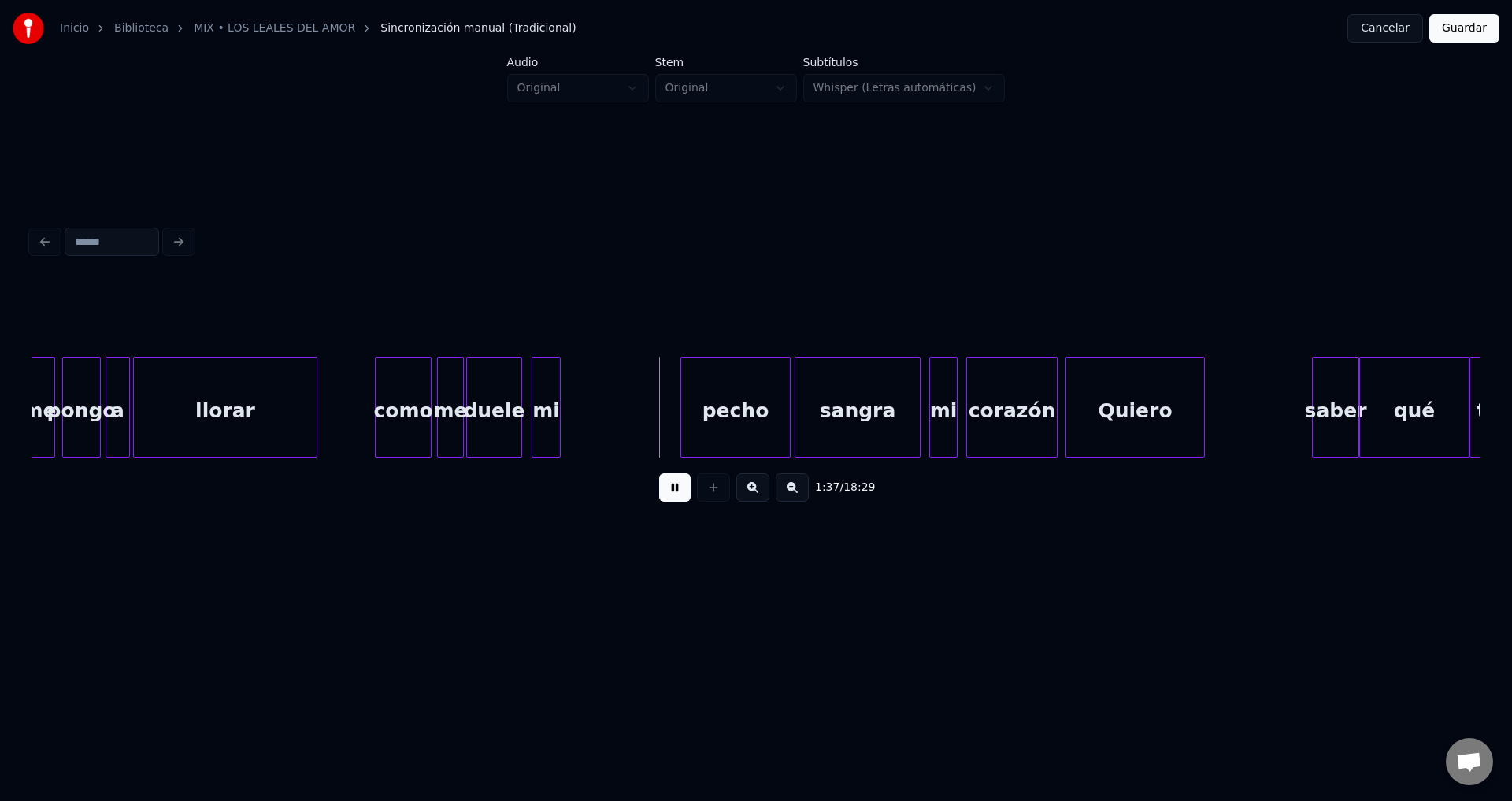
click at [558, 413] on div at bounding box center [557, 407] width 5 height 99
click at [606, 421] on div "pecho" at bounding box center [626, 411] width 109 height 107
click at [713, 413] on div at bounding box center [712, 407] width 5 height 99
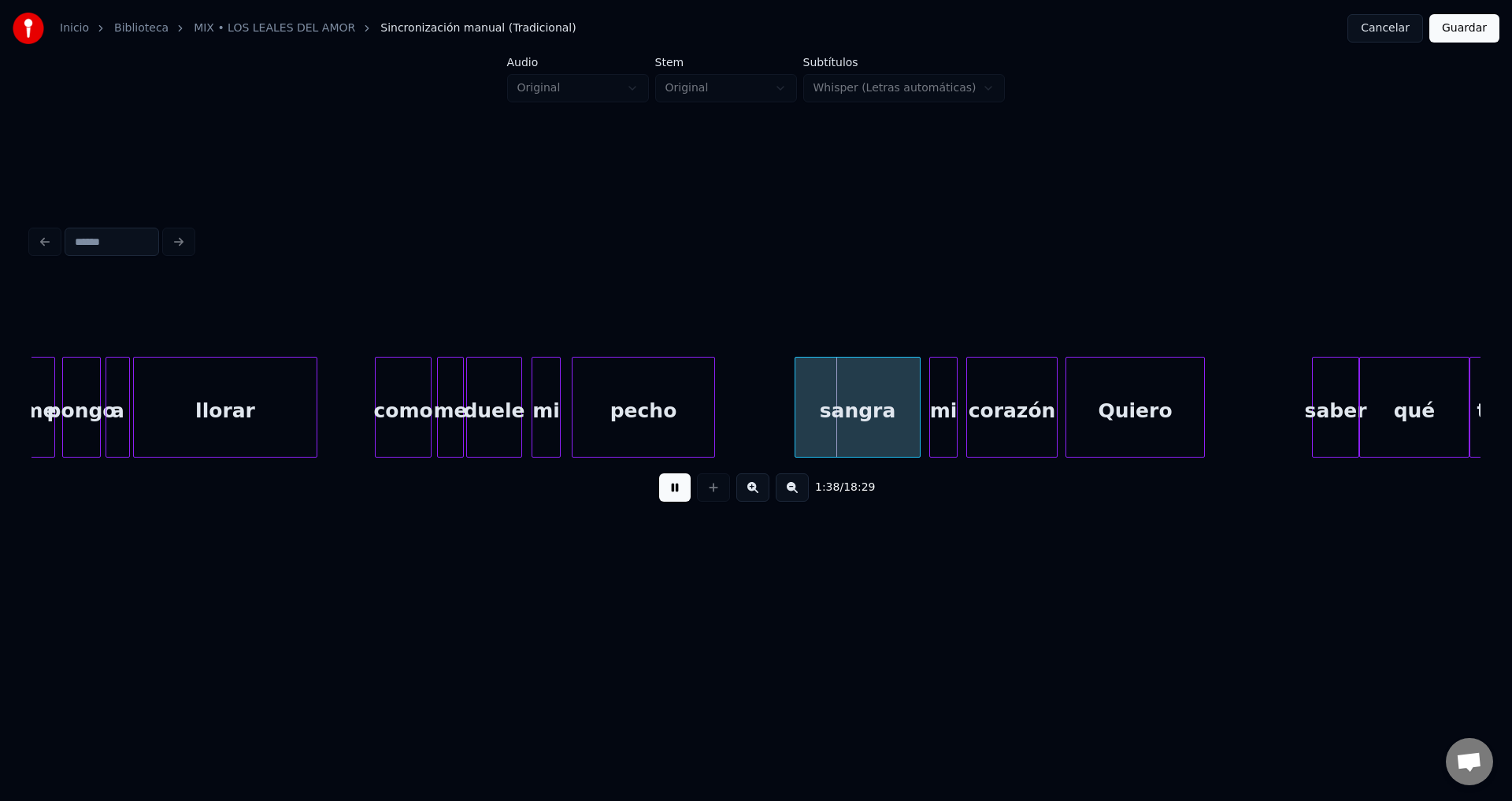
click at [675, 493] on button at bounding box center [674, 487] width 32 height 28
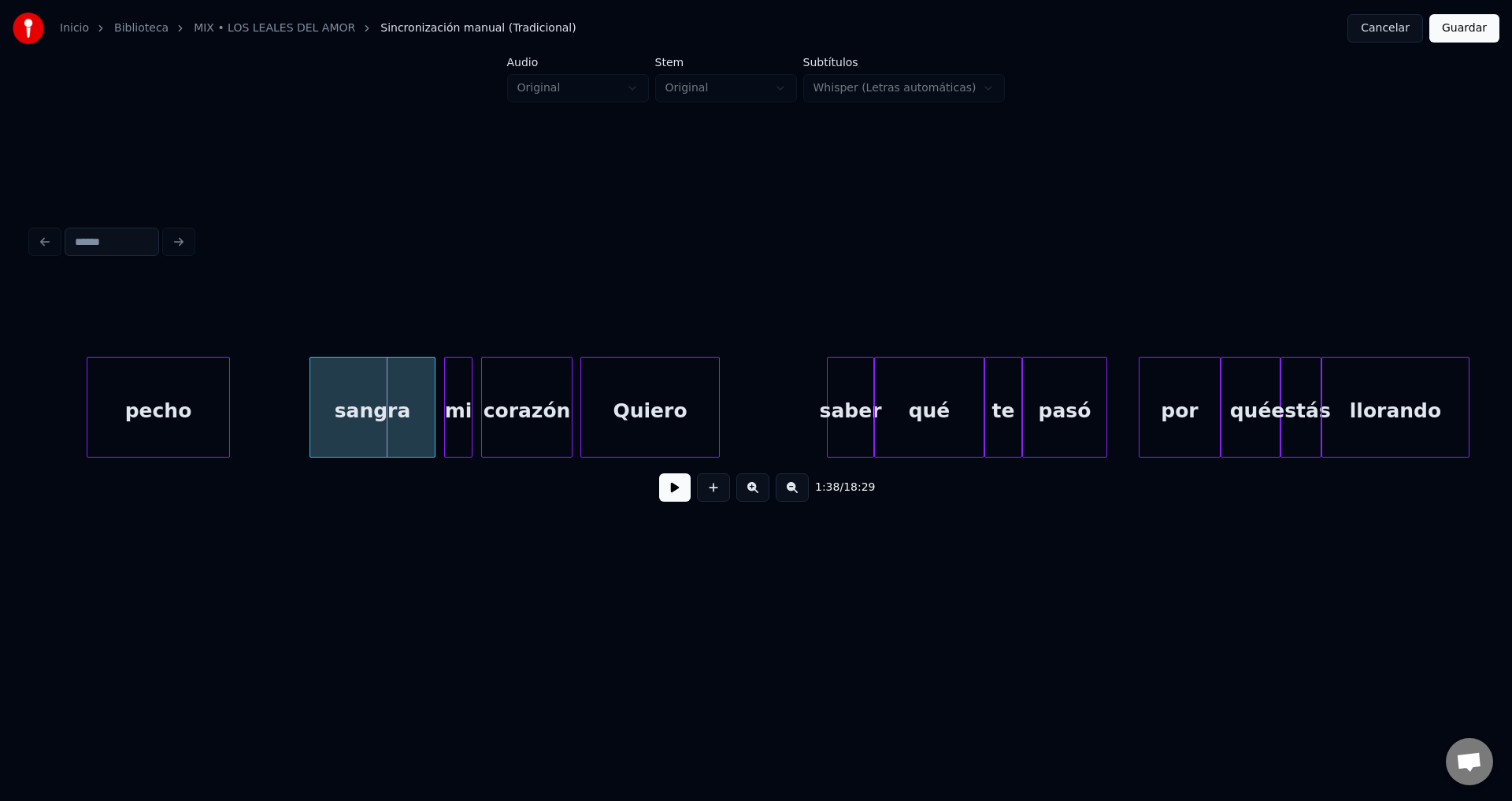
scroll to position [0, 15308]
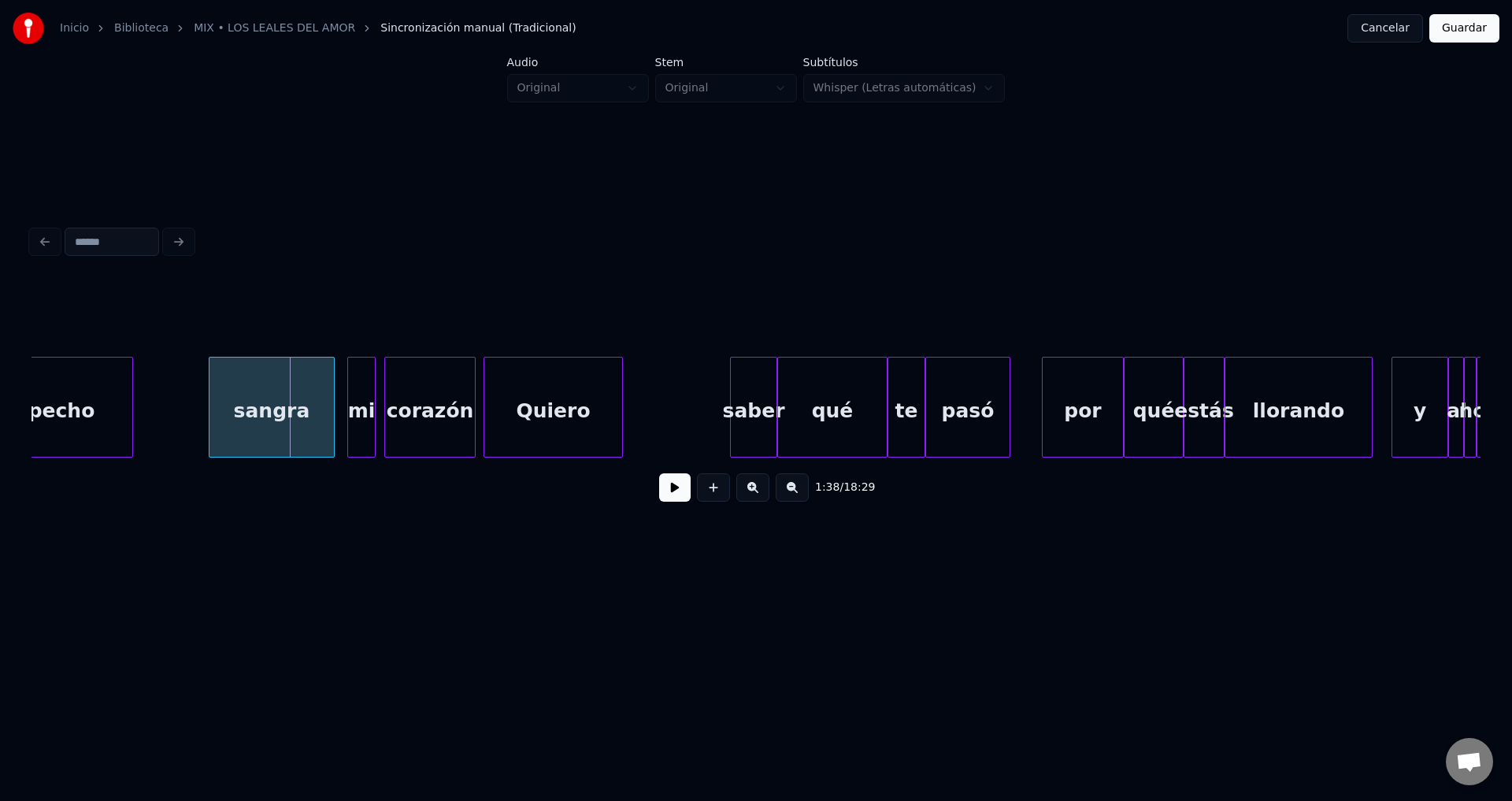
click at [263, 408] on div "sangra" at bounding box center [271, 411] width 124 height 107
click at [675, 495] on button at bounding box center [674, 487] width 32 height 28
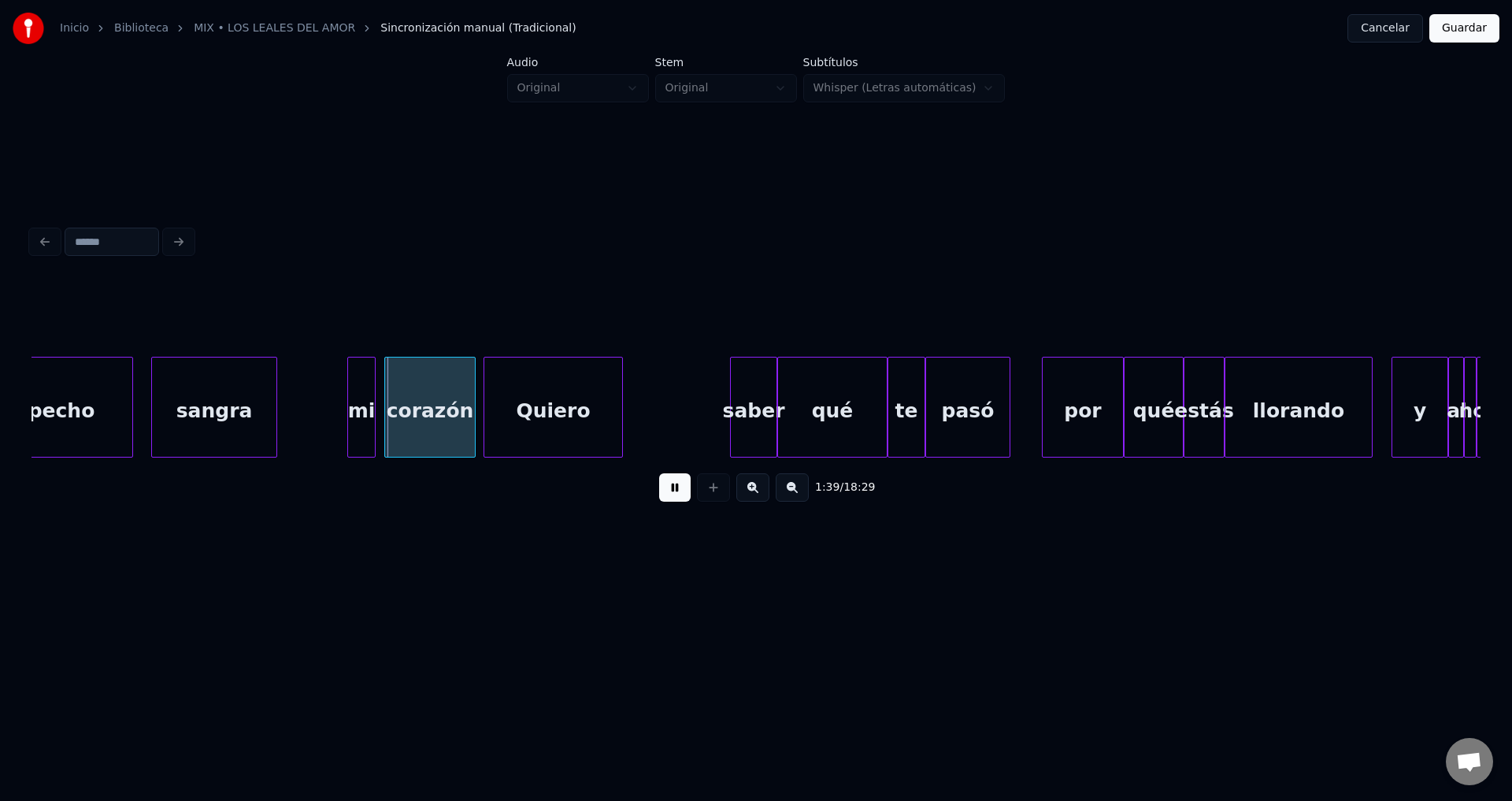
click at [266, 414] on div "sangra" at bounding box center [214, 411] width 124 height 107
click at [239, 411] on div at bounding box center [237, 407] width 5 height 99
click at [260, 406] on div "mi" at bounding box center [263, 411] width 27 height 107
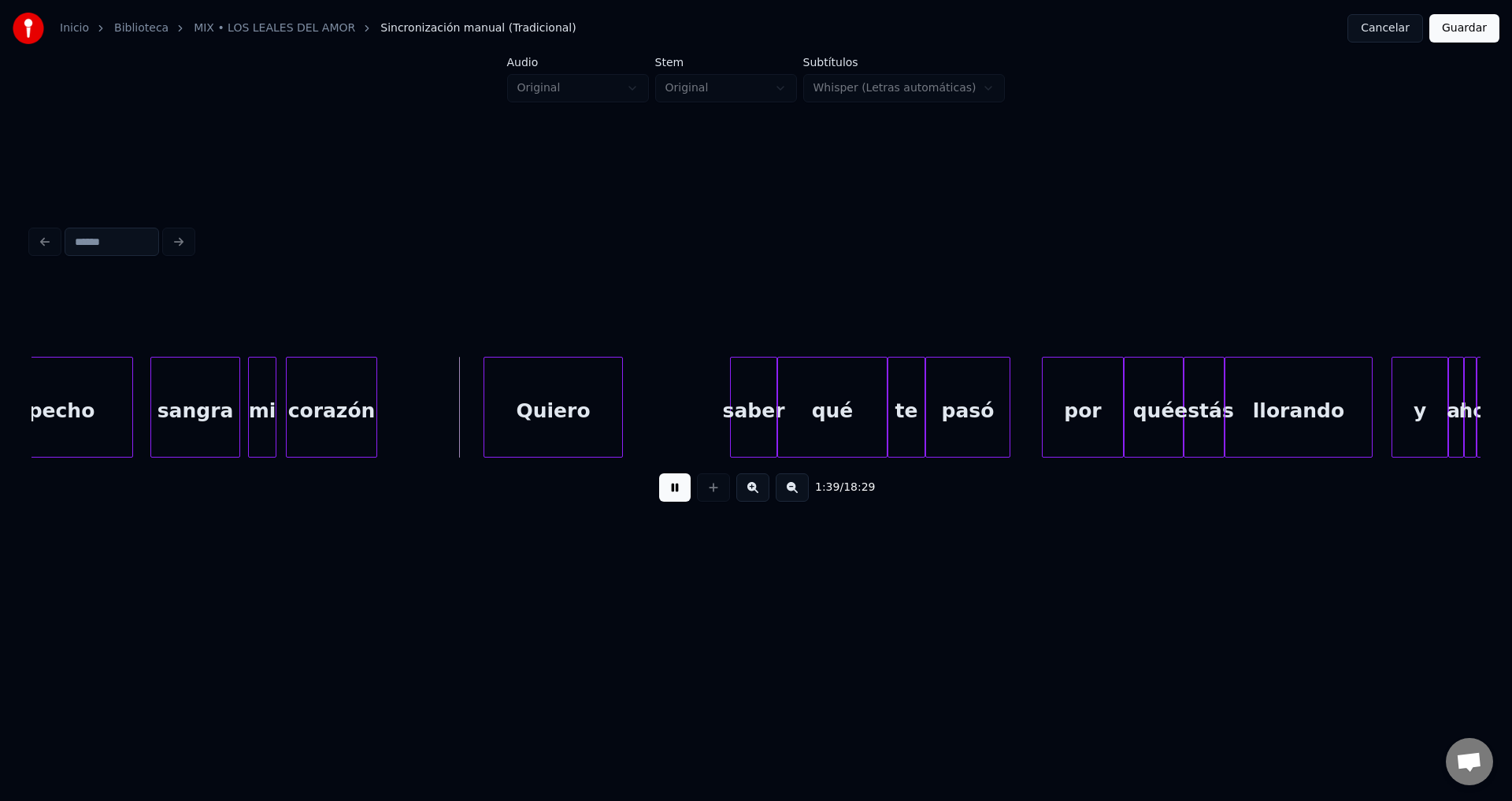
click at [313, 419] on div "corazón" at bounding box center [331, 411] width 89 height 107
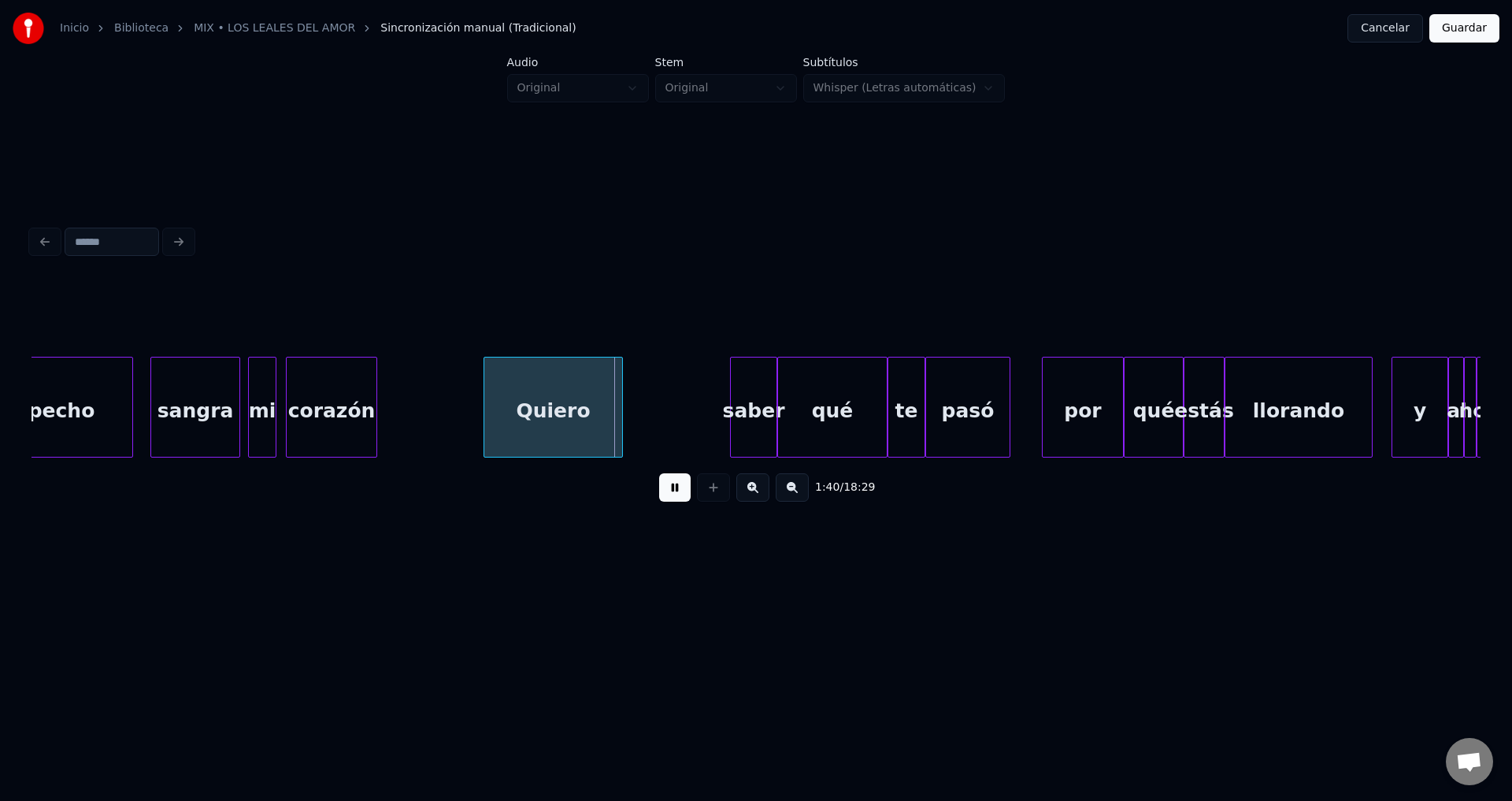
click at [675, 497] on button at bounding box center [674, 487] width 32 height 28
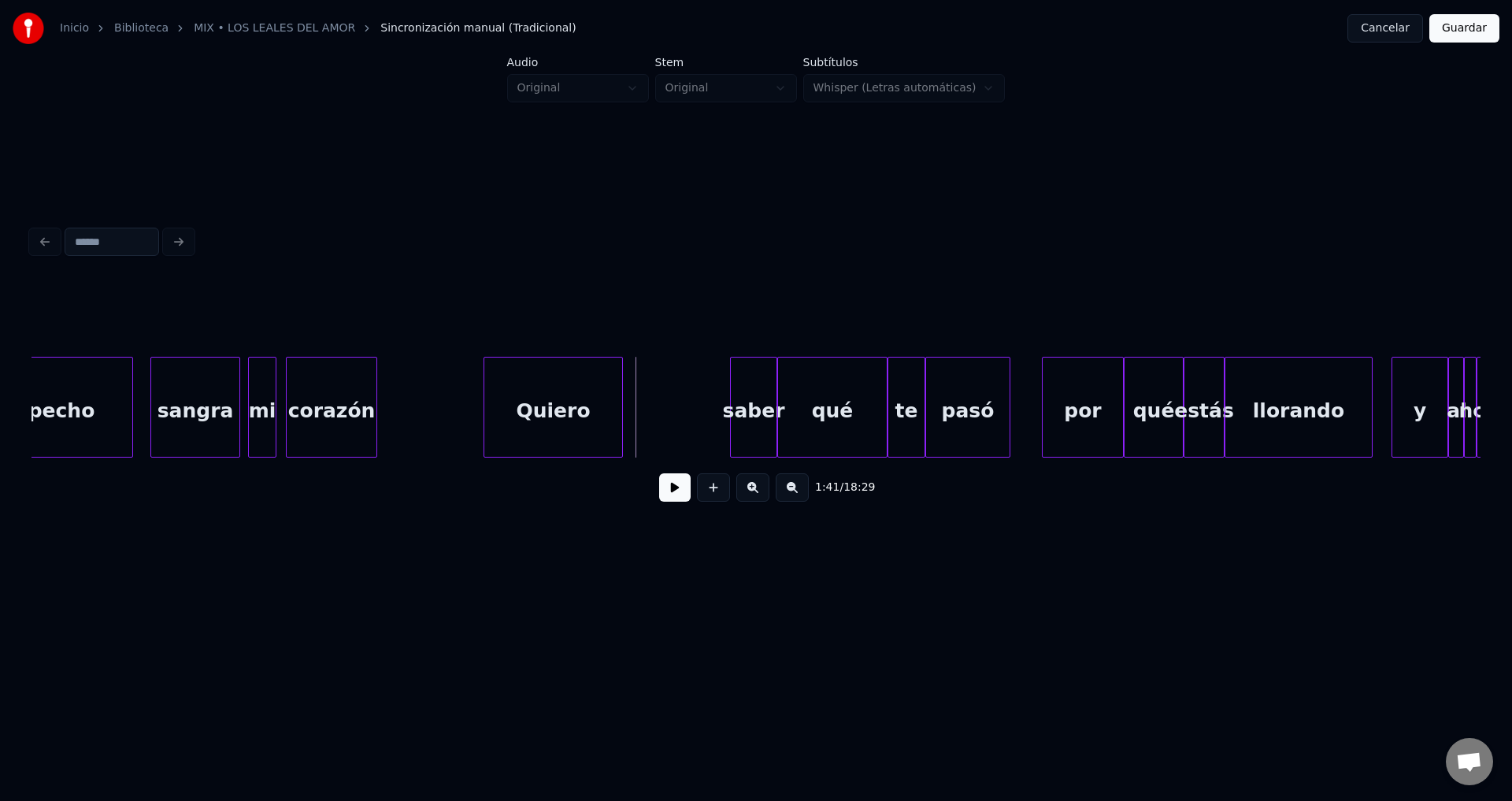
click at [1288, 414] on div "llorando" at bounding box center [1298, 411] width 146 height 107
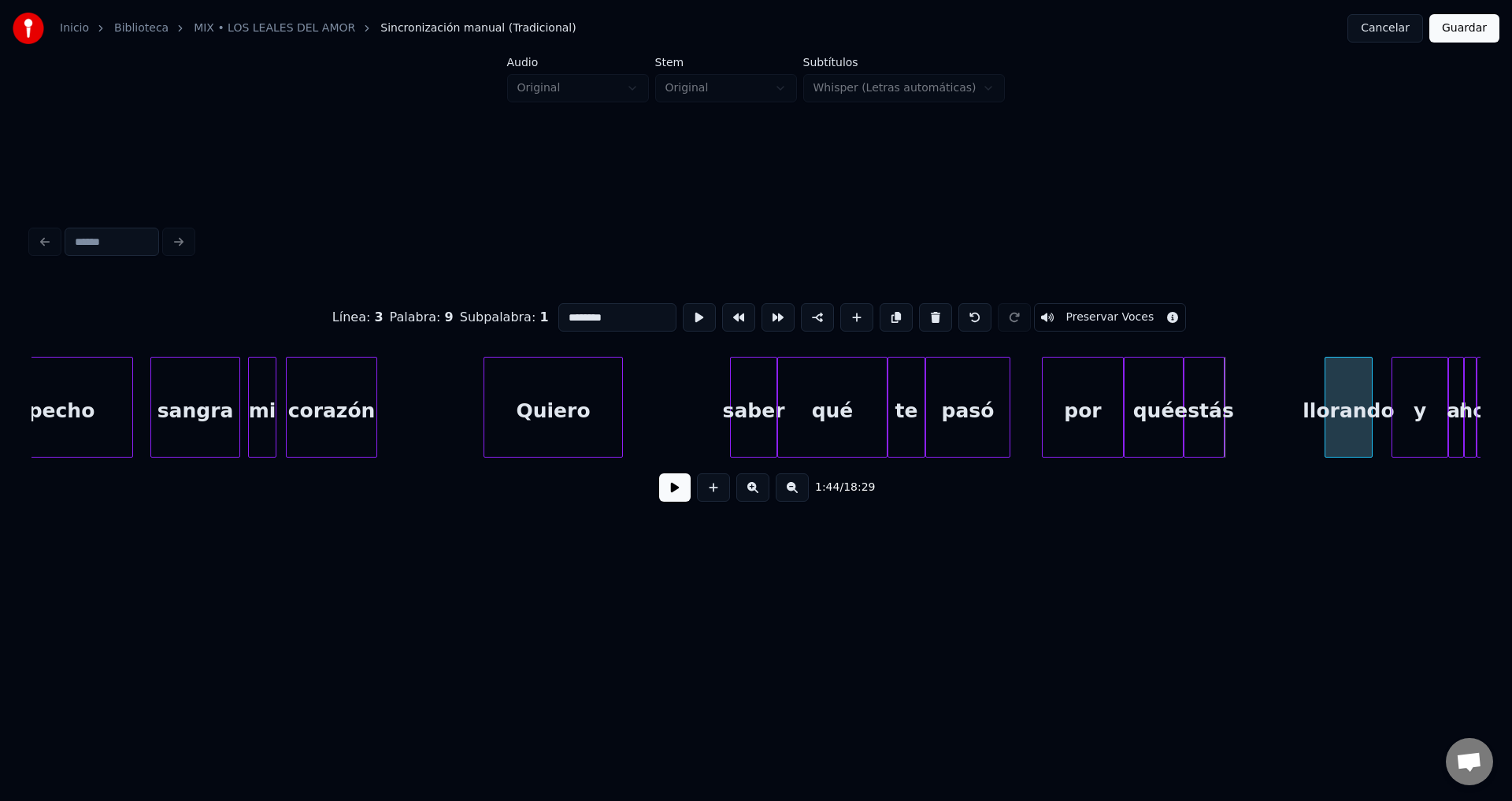
click at [1330, 412] on div at bounding box center [1327, 407] width 5 height 99
click at [1298, 417] on div "estás" at bounding box center [1305, 411] width 39 height 107
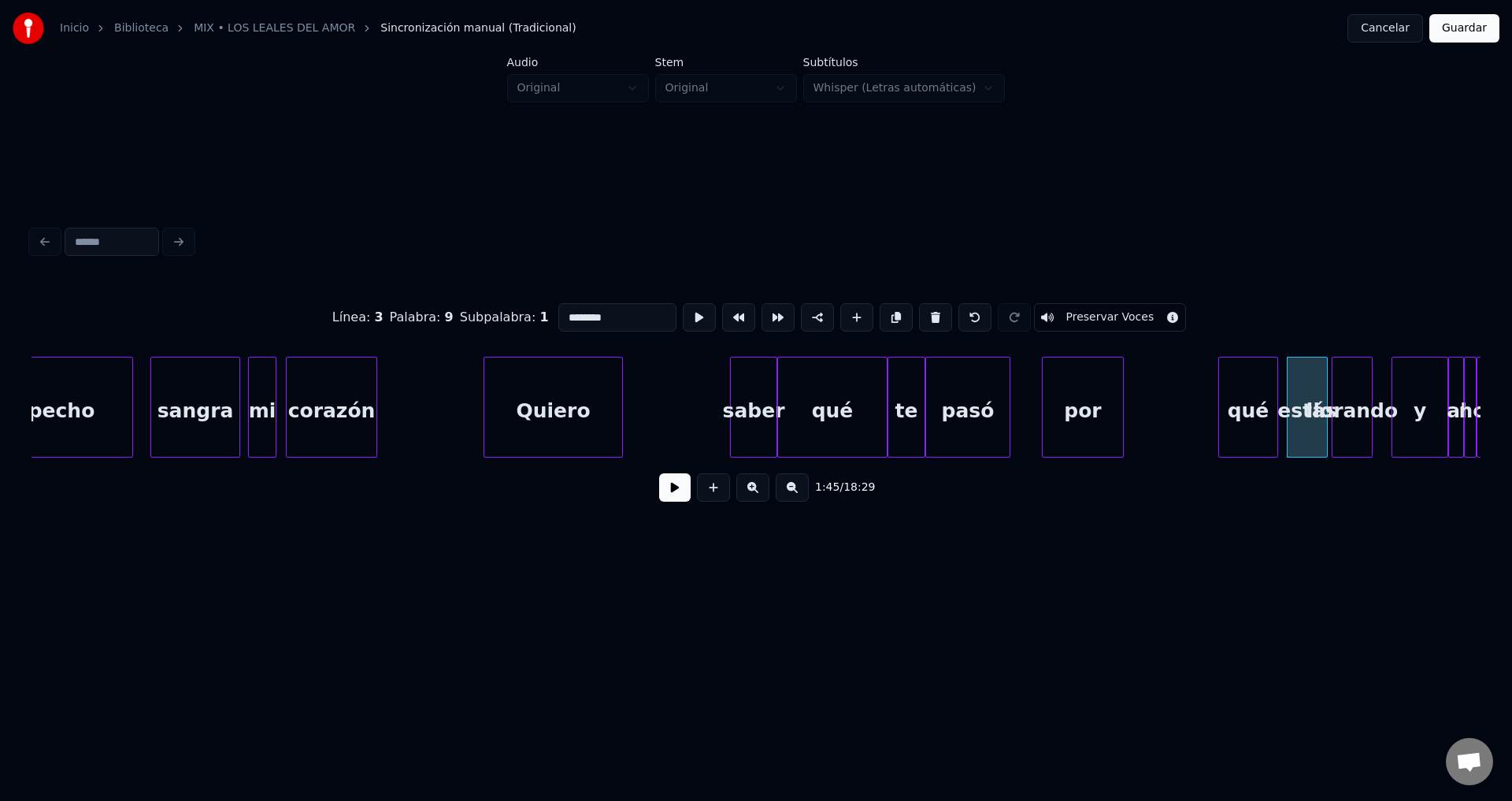
click at [1247, 424] on div "qué" at bounding box center [1247, 411] width 59 height 107
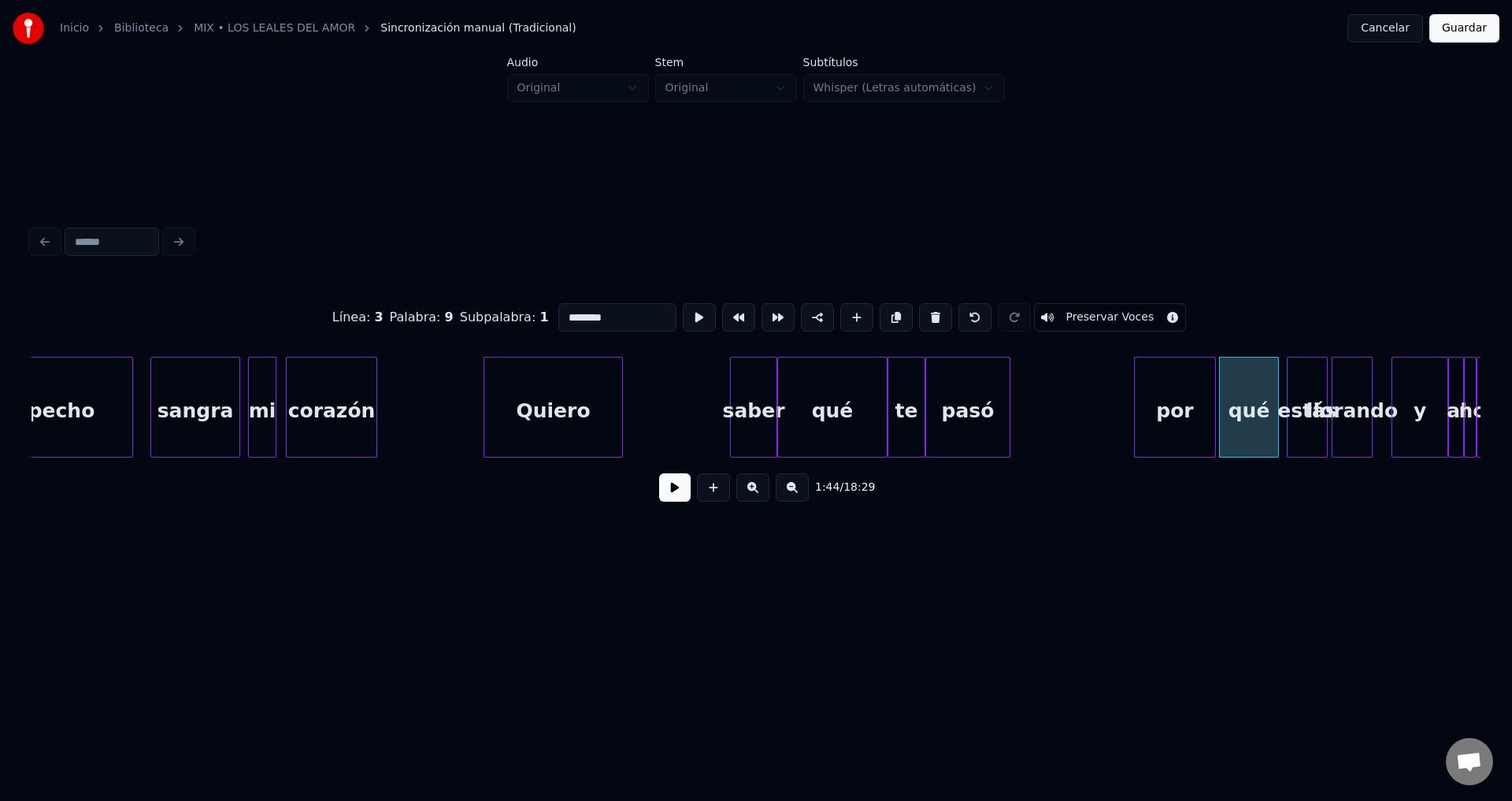
click at [1193, 420] on div "por" at bounding box center [1175, 411] width 81 height 107
click at [1186, 411] on div at bounding box center [1183, 407] width 5 height 99
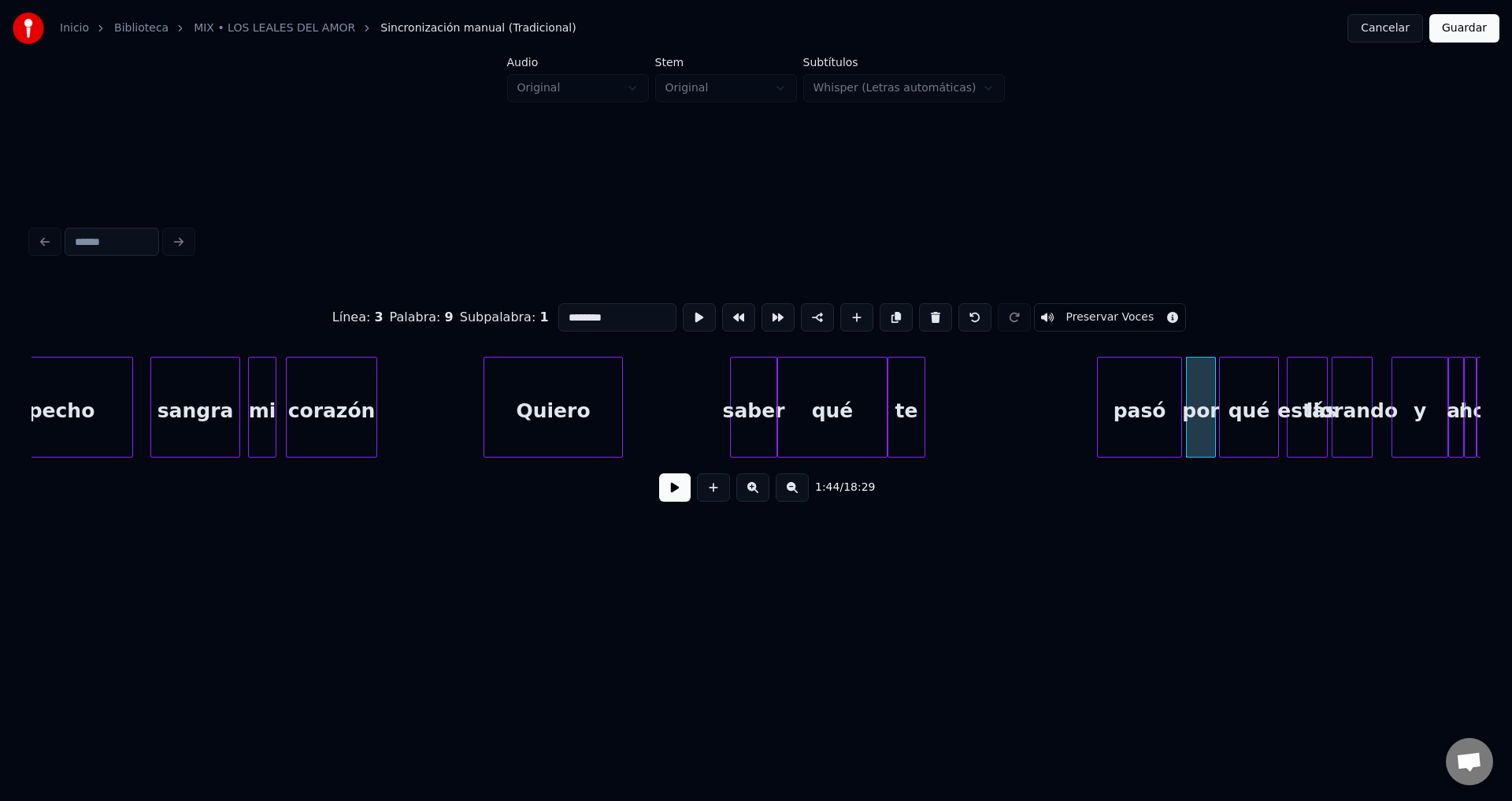
click at [1153, 419] on div "pasó" at bounding box center [1139, 411] width 84 height 107
click at [1143, 409] on div at bounding box center [1140, 407] width 5 height 99
click at [1123, 418] on div "te" at bounding box center [1116, 411] width 37 height 107
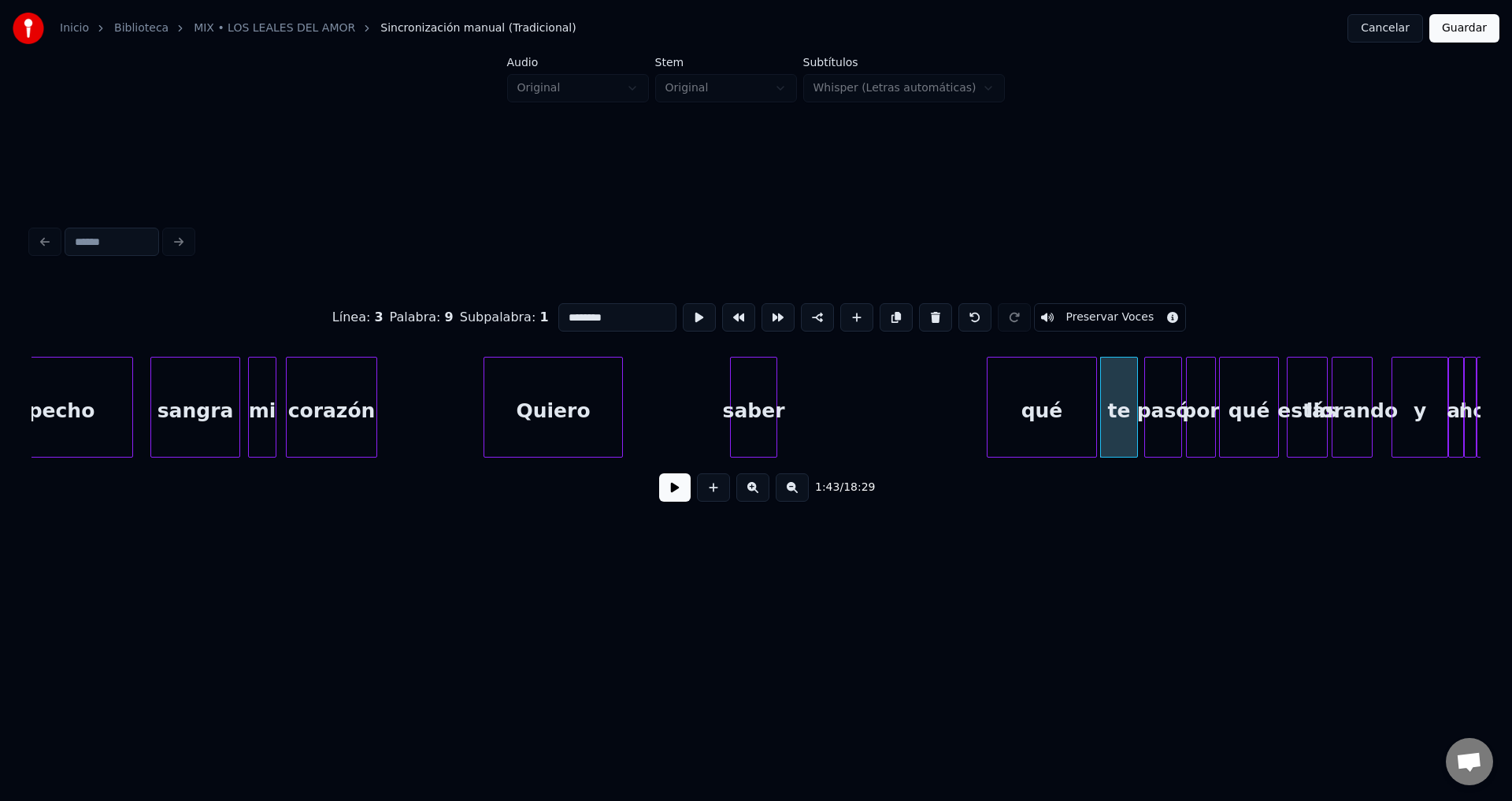
click at [1066, 422] on div "qué" at bounding box center [1042, 411] width 109 height 107
click at [1055, 410] on div at bounding box center [1052, 407] width 5 height 99
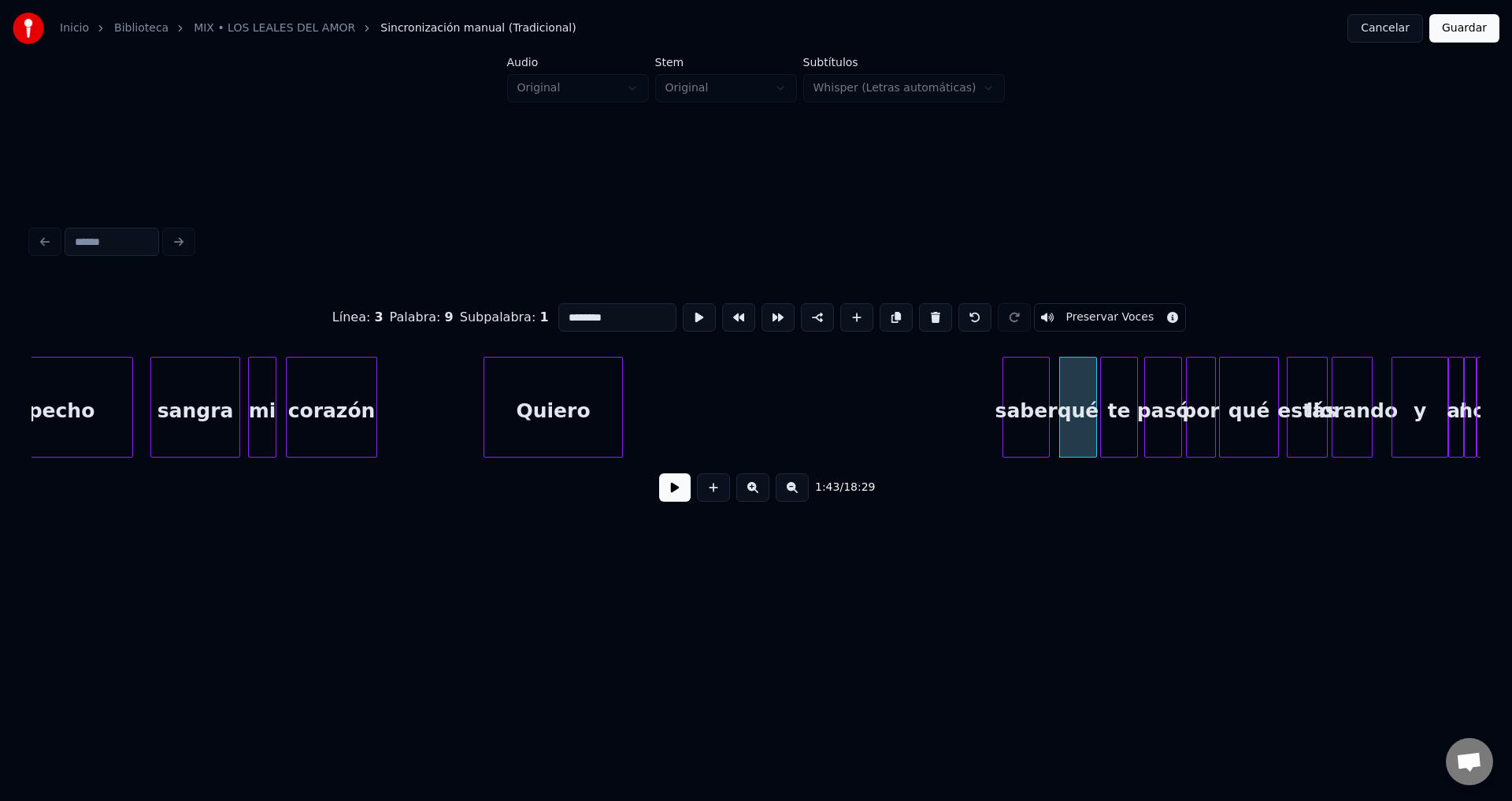
click at [1032, 413] on div "saber" at bounding box center [1025, 411] width 45 height 107
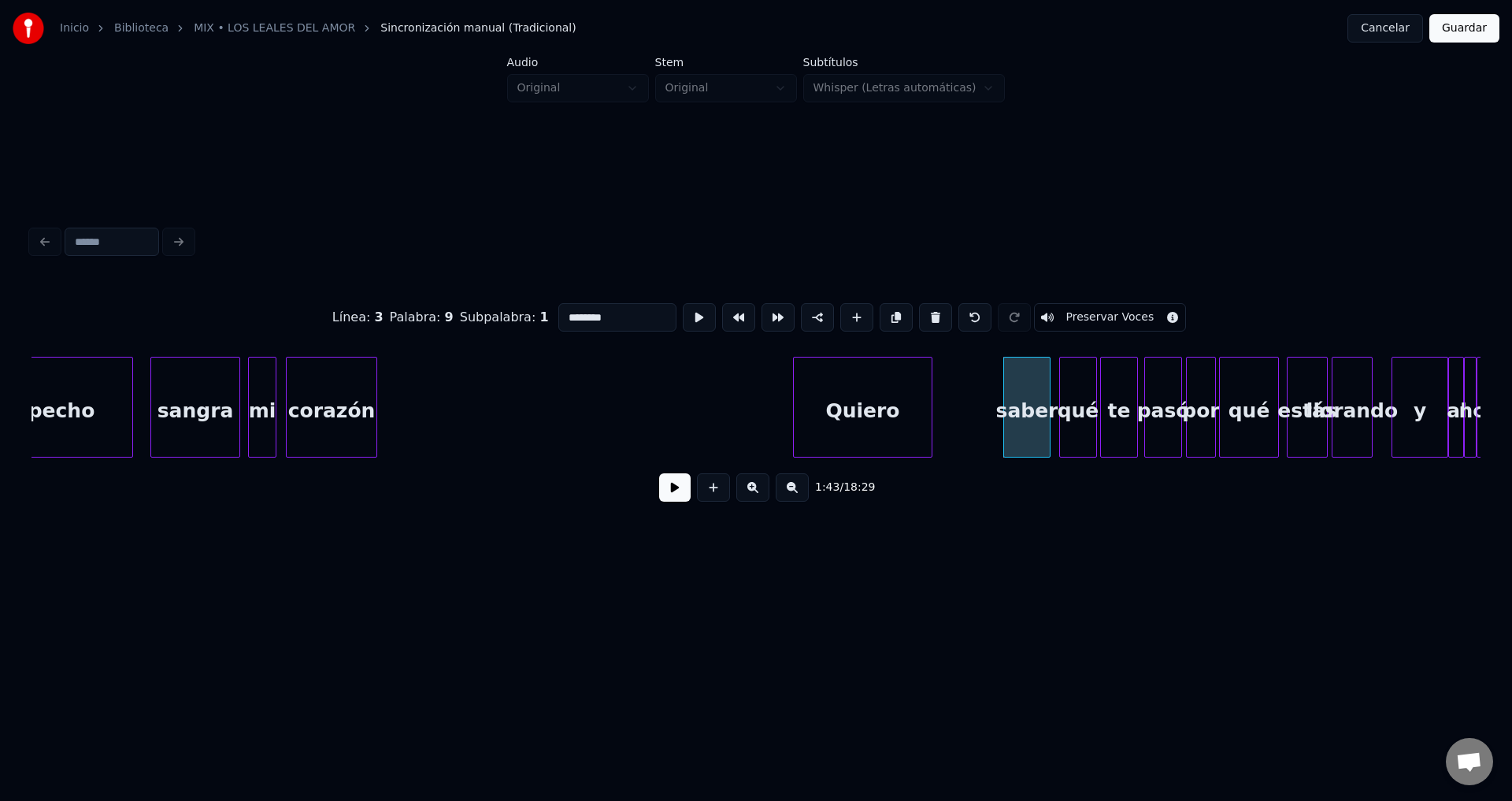
click at [904, 422] on div "Quiero" at bounding box center [862, 411] width 138 height 107
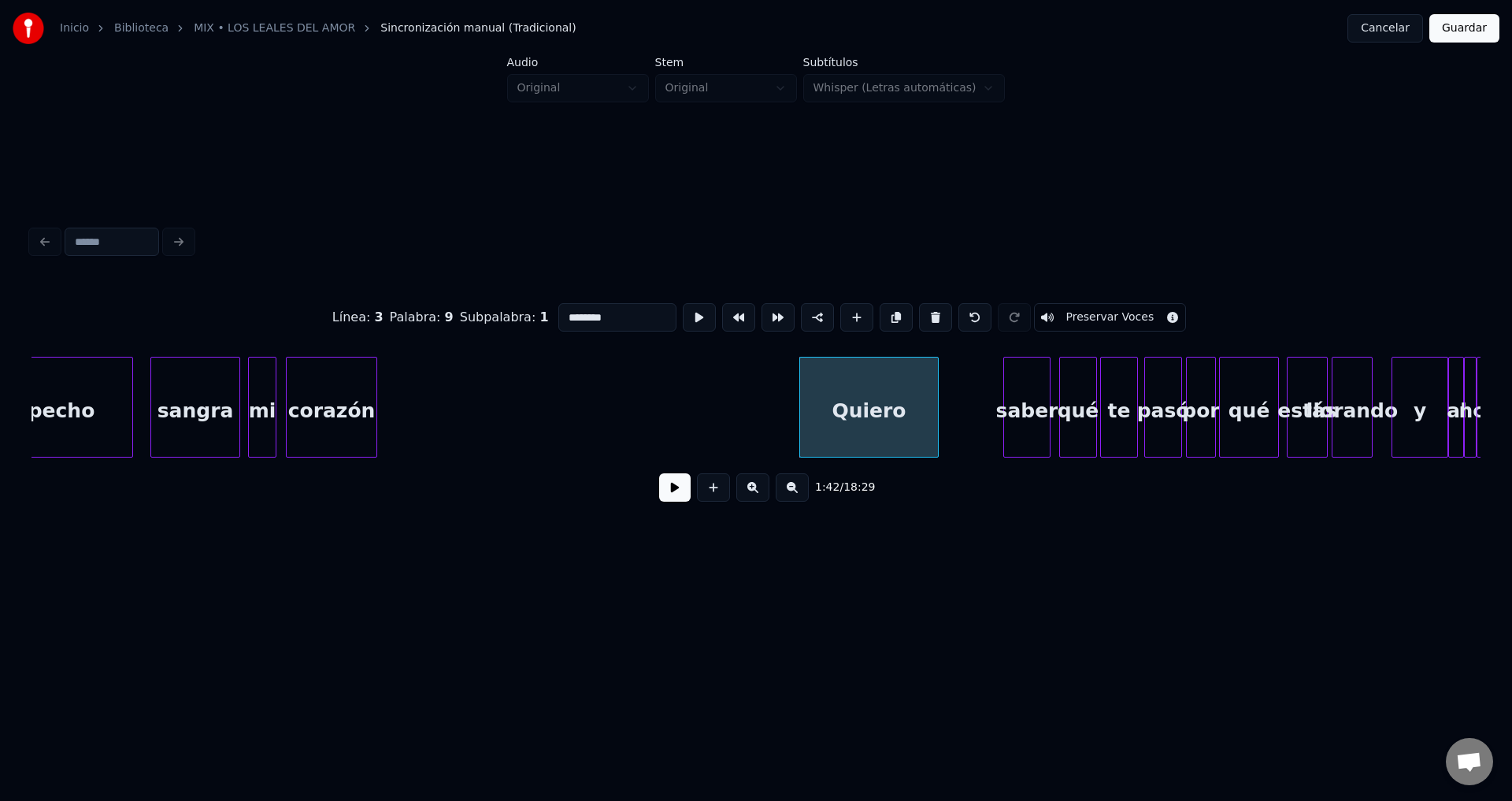
click at [332, 388] on div "corazón" at bounding box center [331, 411] width 89 height 107
type input "*******"
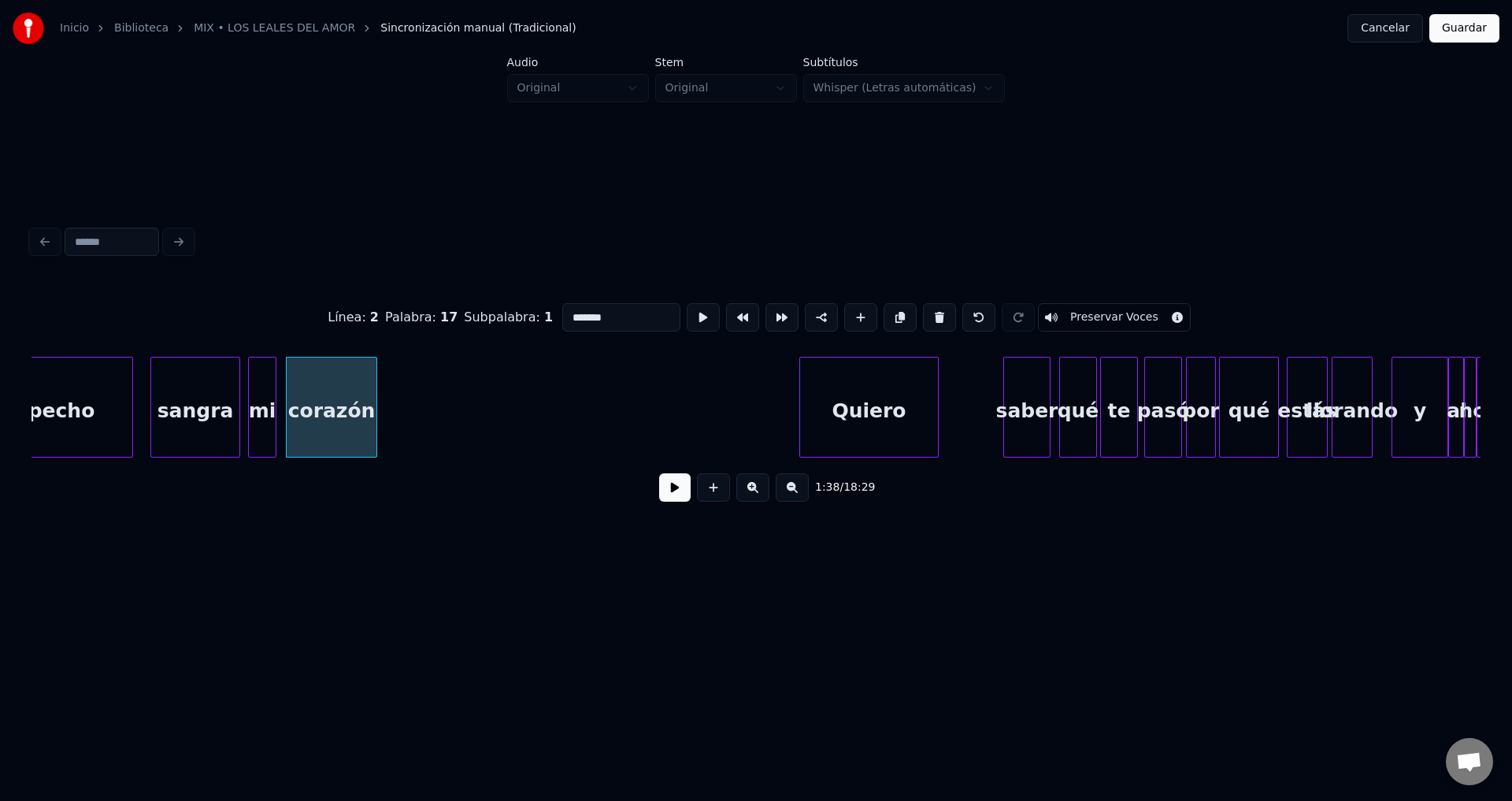
click at [665, 496] on button at bounding box center [674, 487] width 32 height 28
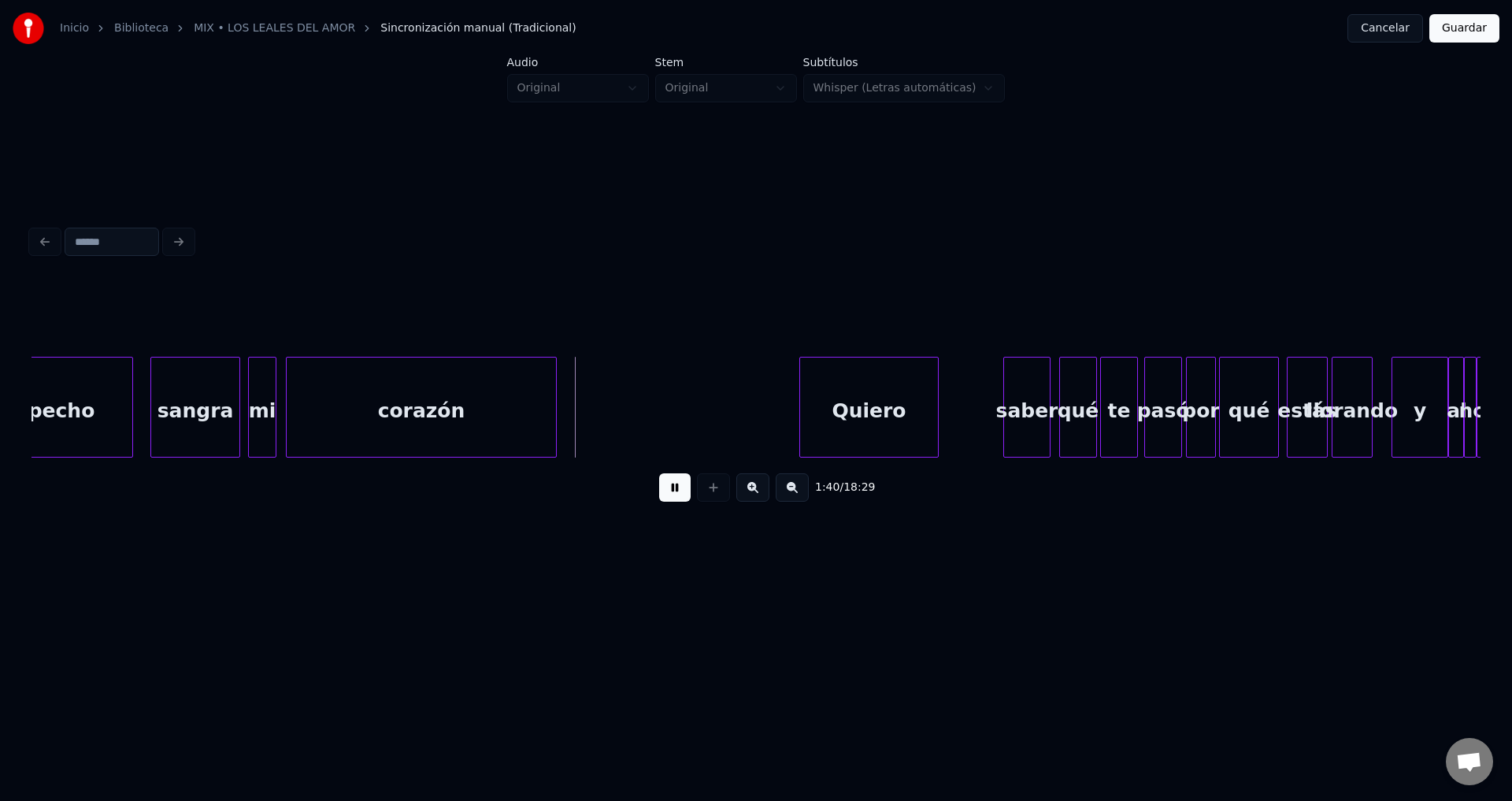
click at [556, 404] on div at bounding box center [553, 407] width 5 height 99
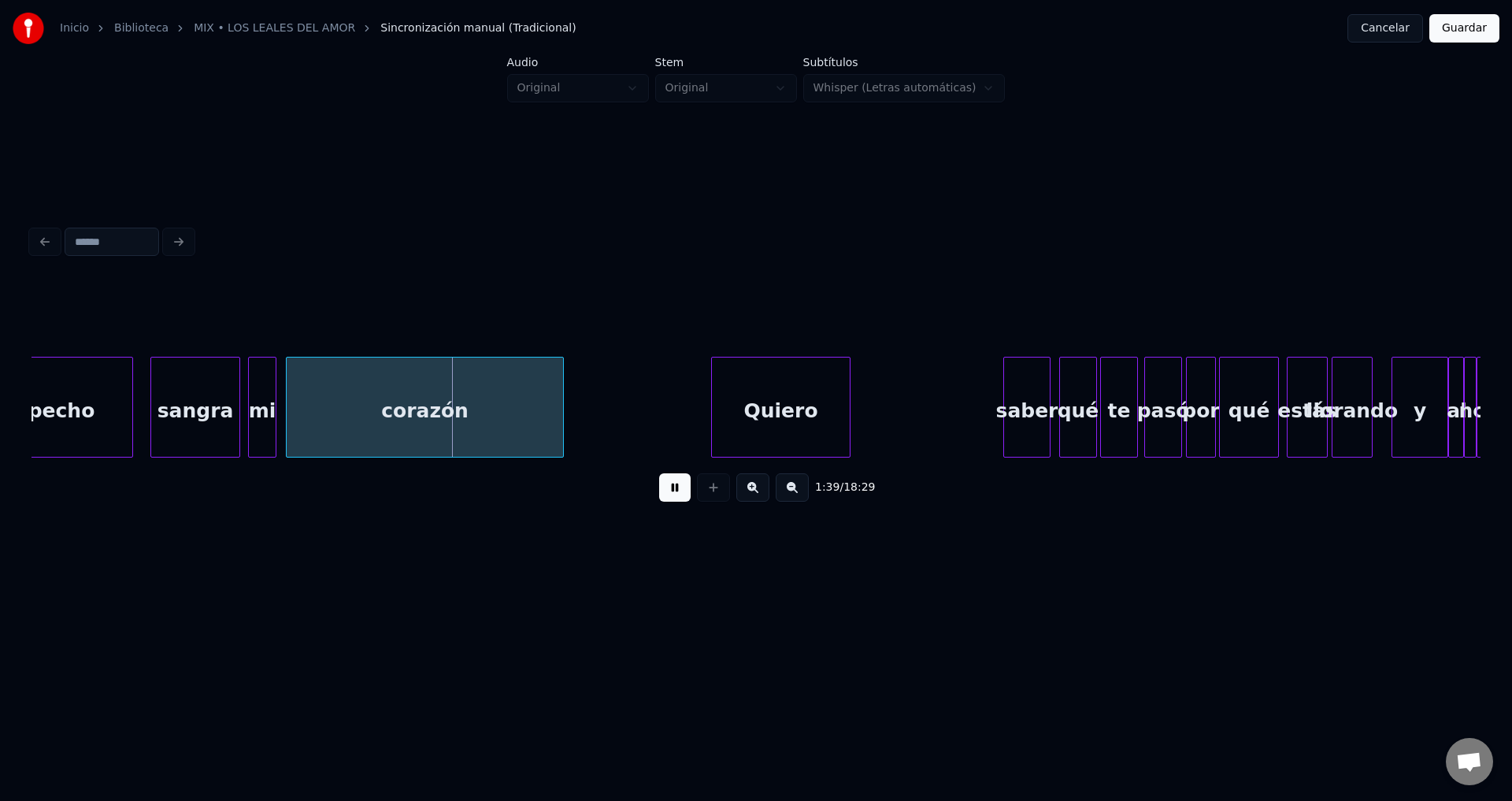
click at [755, 419] on div "Quiero" at bounding box center [780, 411] width 138 height 107
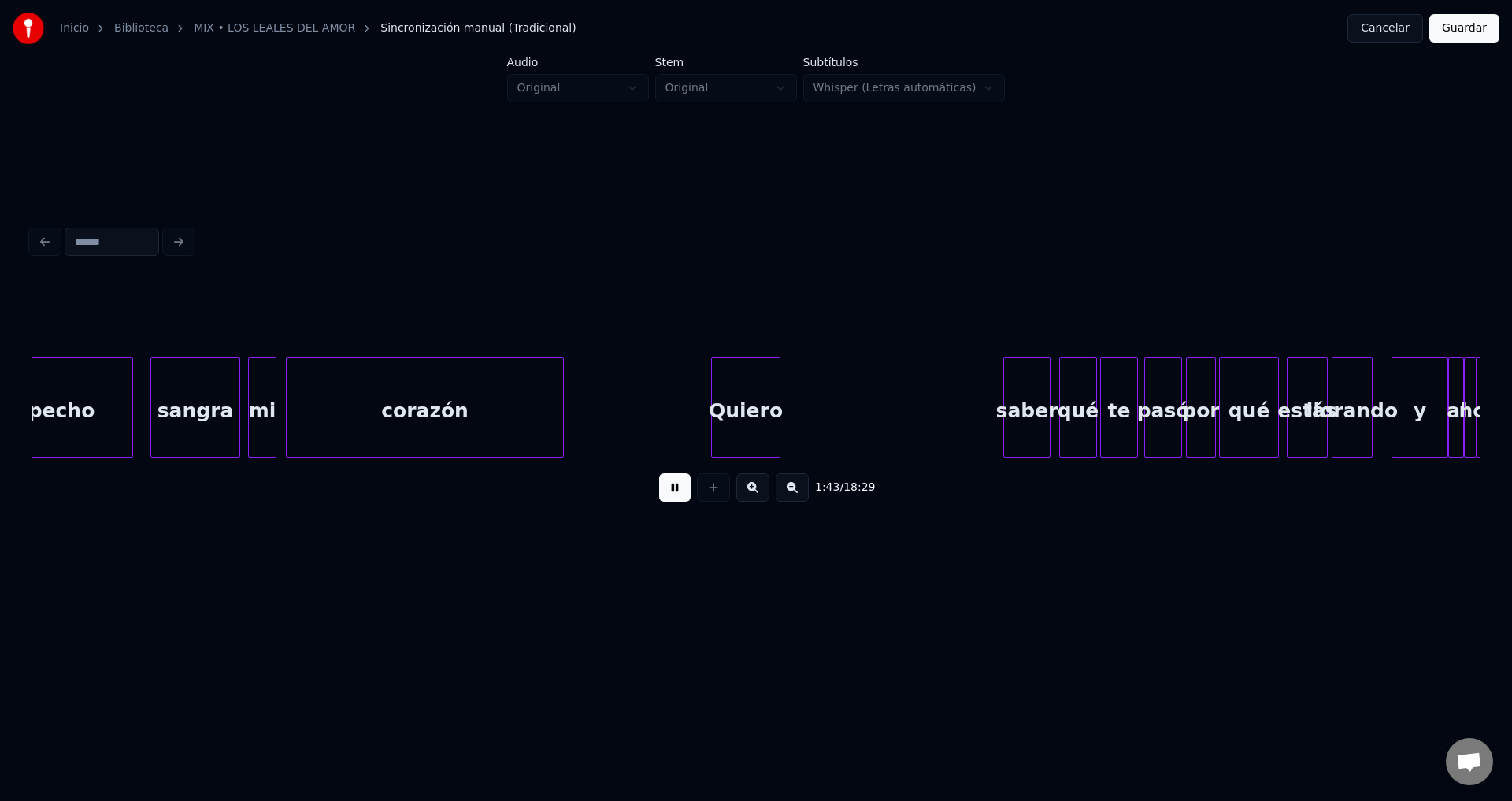
click at [778, 425] on div at bounding box center [777, 407] width 5 height 99
click at [801, 425] on div "saber" at bounding box center [806, 411] width 45 height 107
click at [891, 413] on div at bounding box center [890, 407] width 5 height 99
click at [914, 421] on div "qué" at bounding box center [921, 411] width 37 height 107
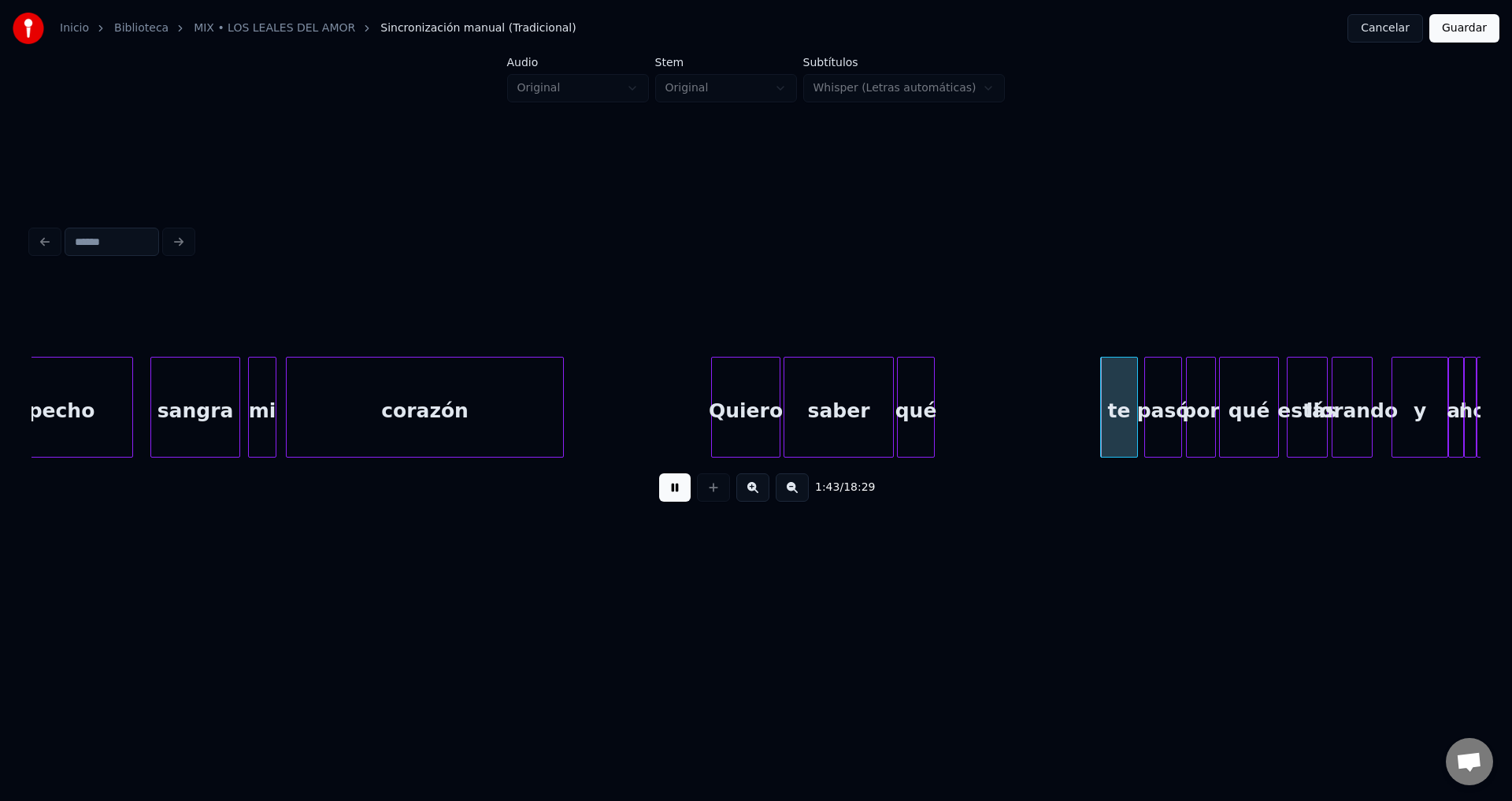
click at [934, 421] on div "qué" at bounding box center [916, 407] width 38 height 101
click at [923, 419] on div at bounding box center [924, 407] width 5 height 99
click at [958, 423] on div "te" at bounding box center [950, 411] width 37 height 107
click at [951, 421] on div at bounding box center [951, 407] width 5 height 99
click at [953, 422] on div "te" at bounding box center [946, 411] width 22 height 107
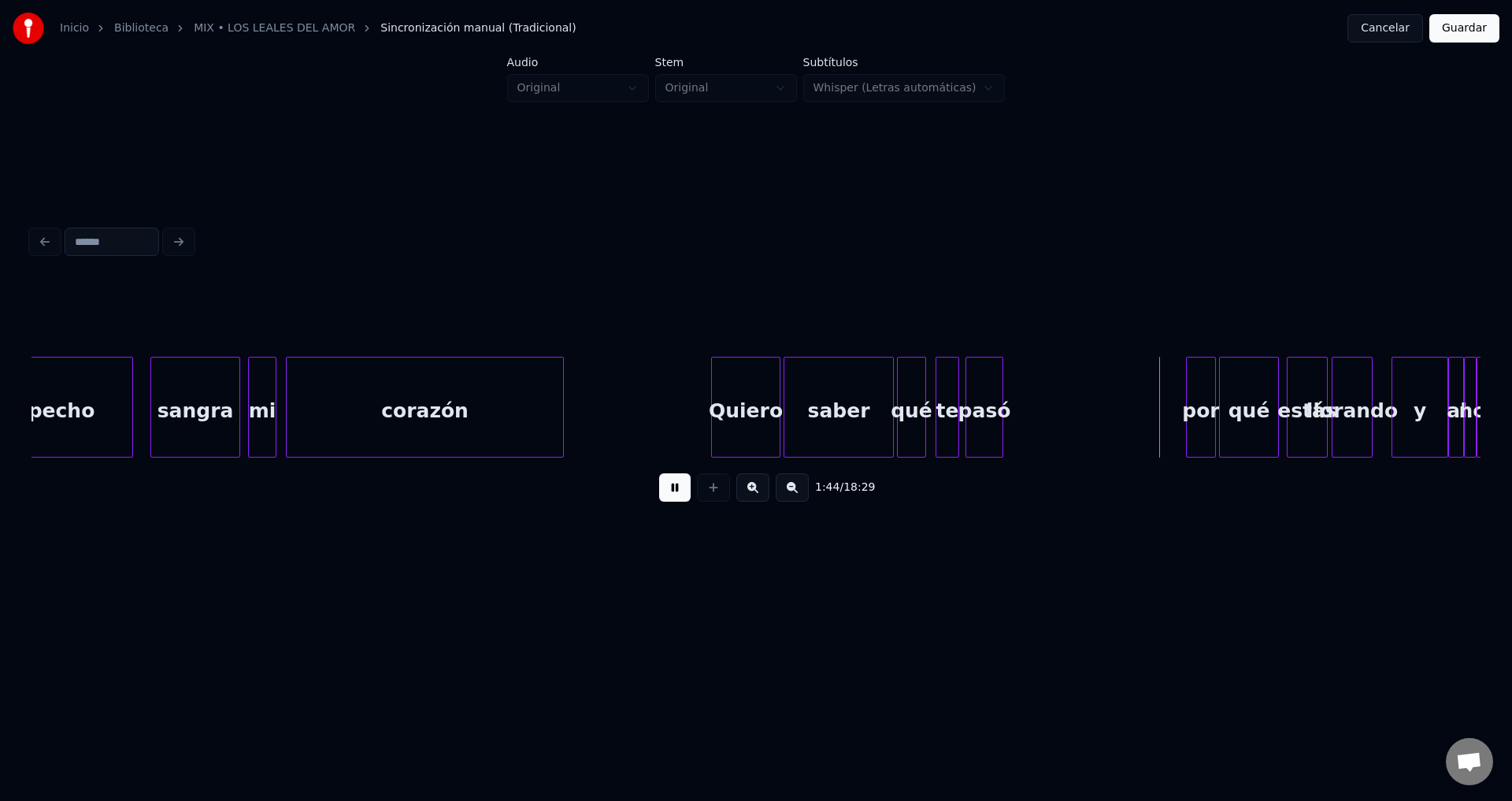
click at [978, 422] on div "pasó" at bounding box center [985, 411] width 37 height 107
click at [1097, 405] on div at bounding box center [1096, 407] width 5 height 99
click at [671, 496] on button at bounding box center [674, 487] width 32 height 28
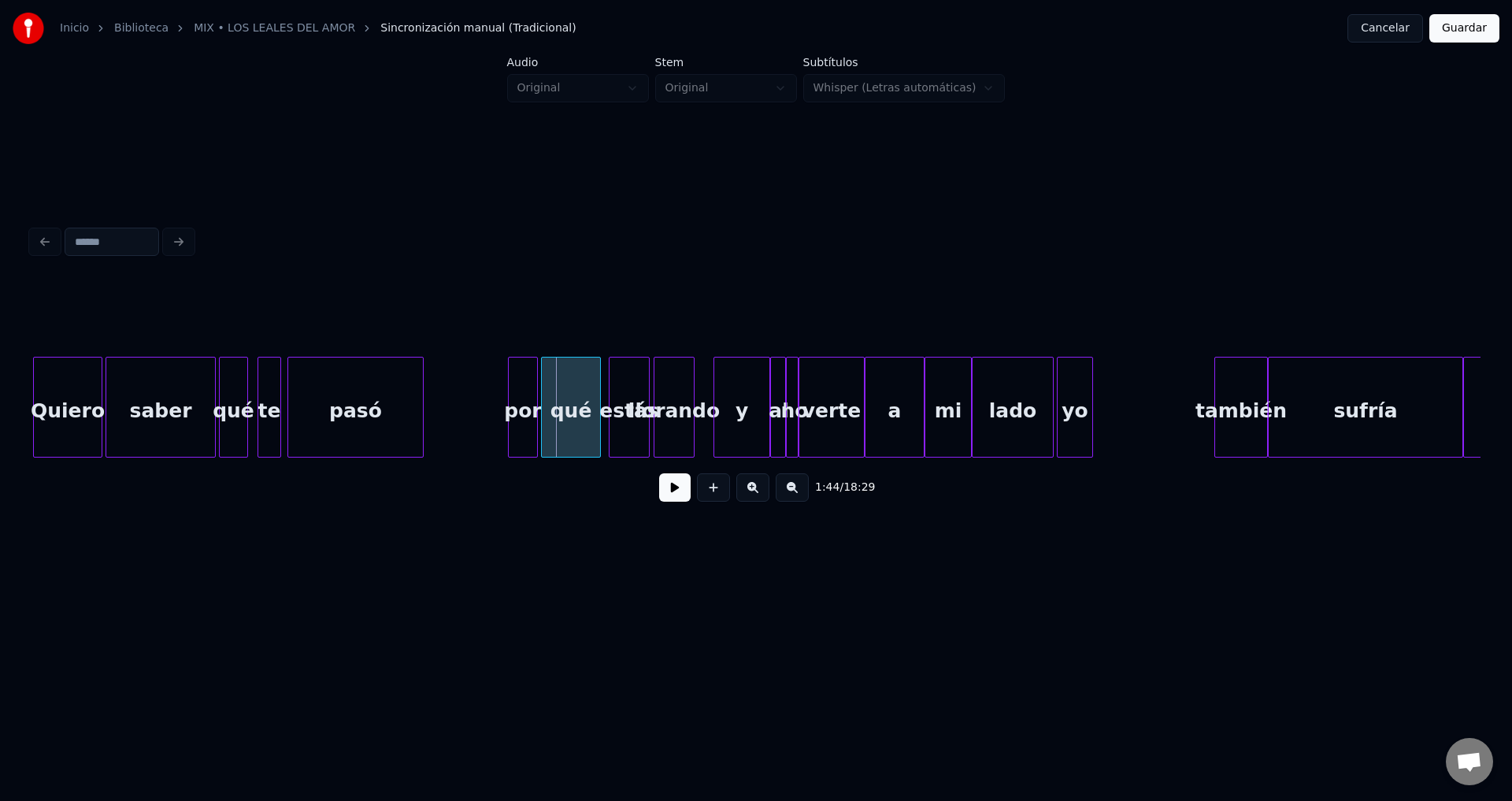
scroll to position [0, 16082]
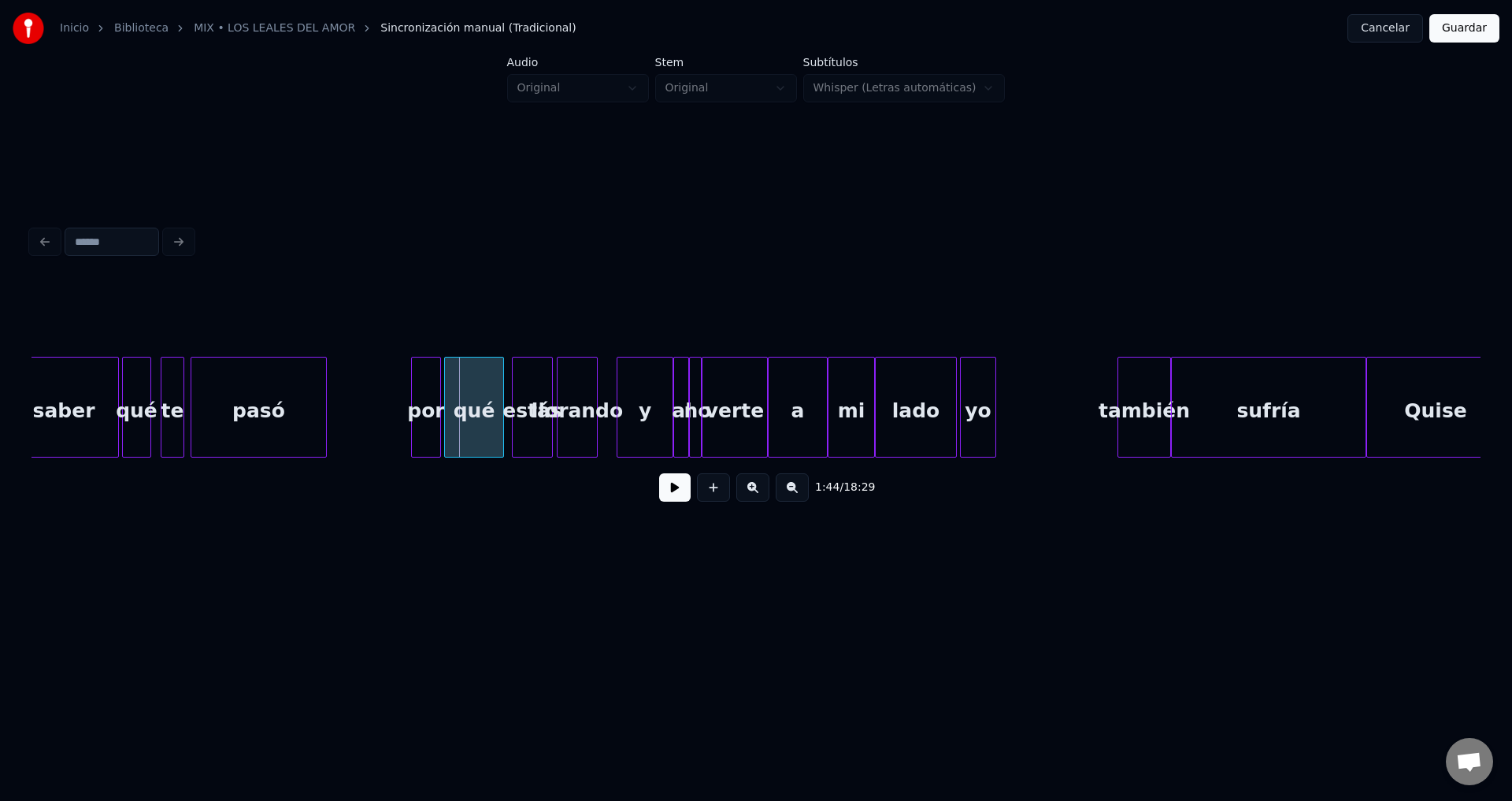
click at [369, 415] on div "por" at bounding box center [370, 411] width 28 height 107
click at [663, 496] on button at bounding box center [674, 487] width 32 height 28
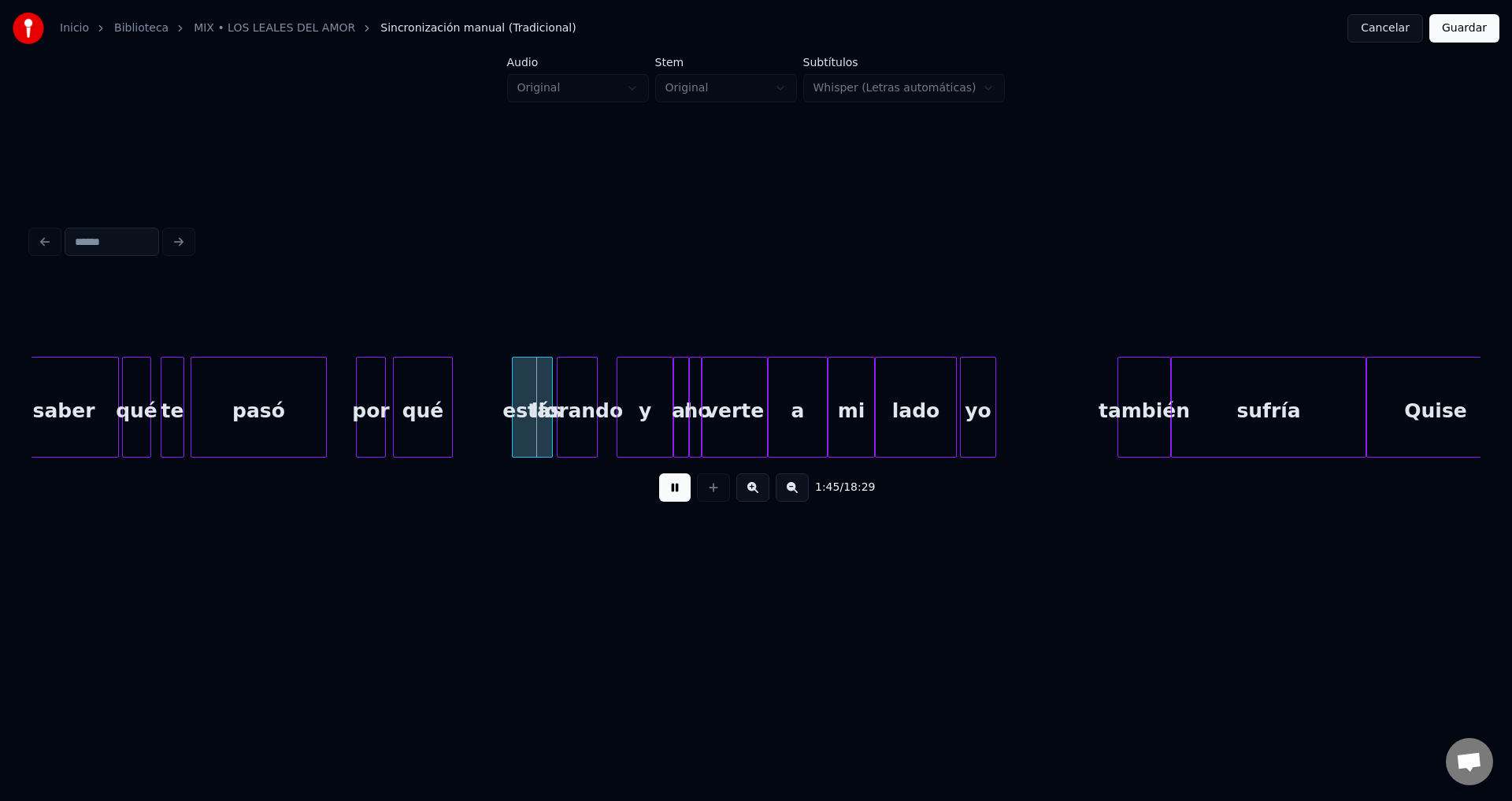
click at [407, 422] on div "qué" at bounding box center [422, 411] width 59 height 107
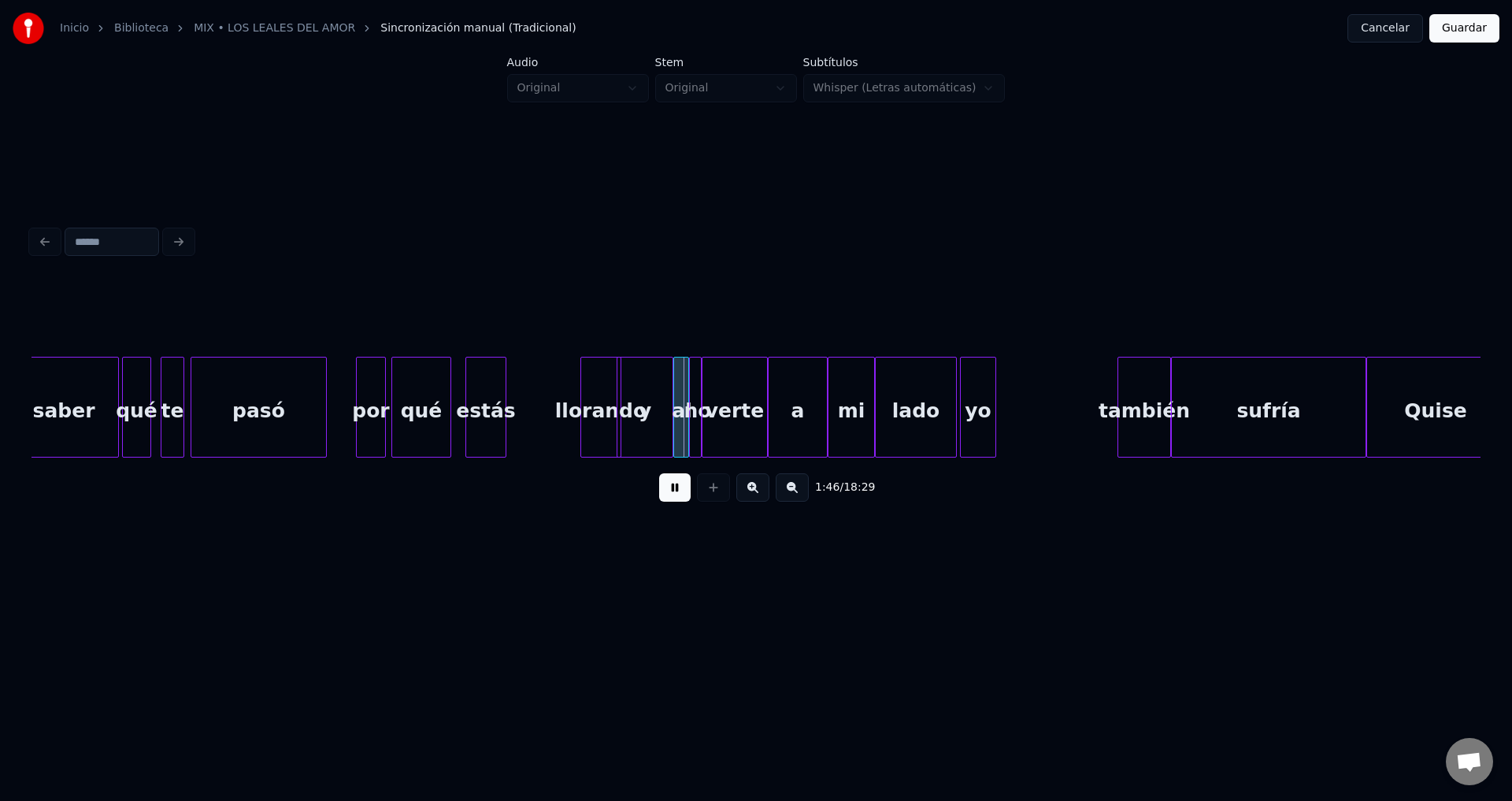
click at [481, 413] on div "estás" at bounding box center [486, 411] width 39 height 107
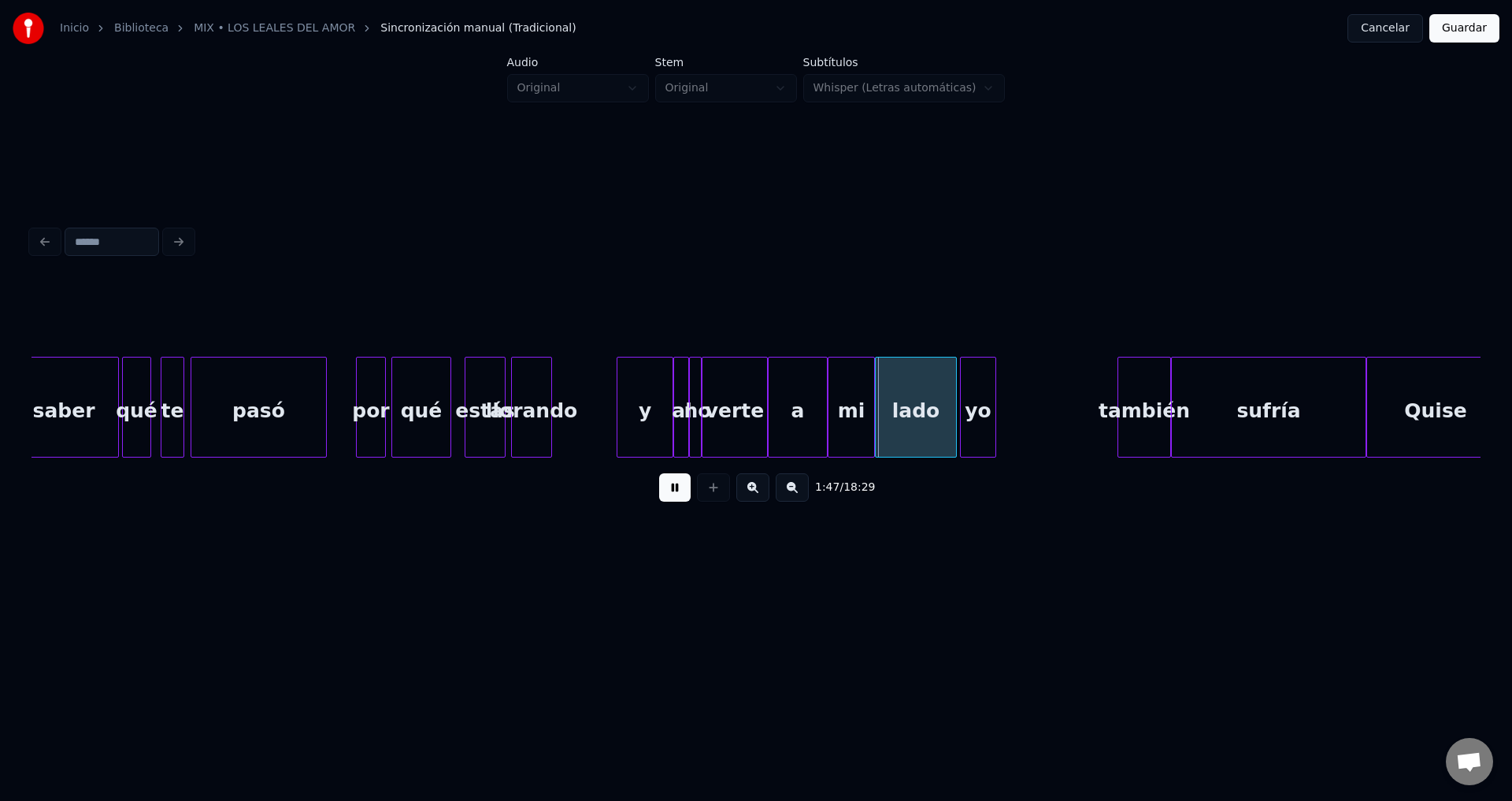
click at [523, 427] on div "llorando" at bounding box center [531, 411] width 39 height 107
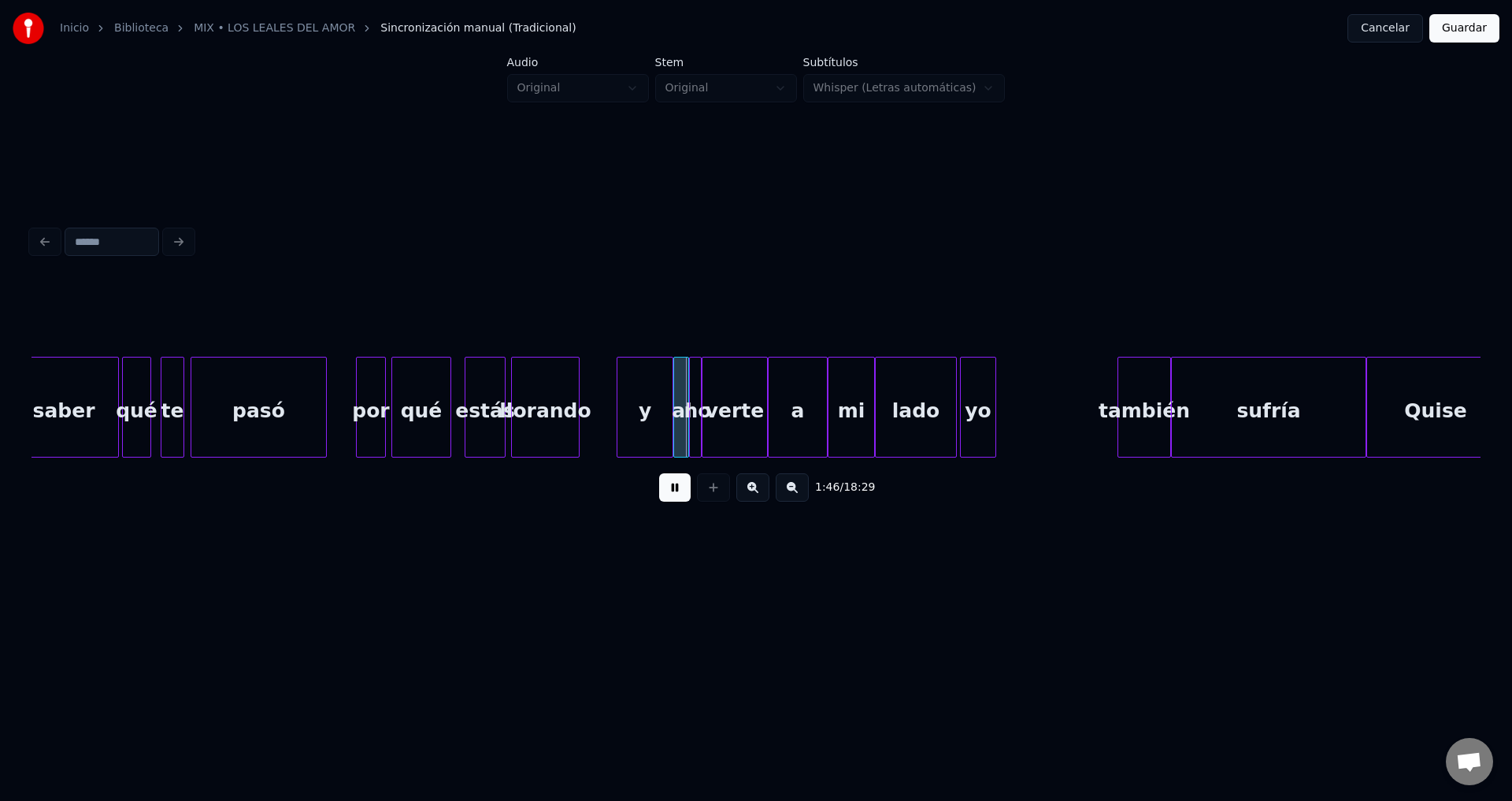
click at [579, 409] on div at bounding box center [576, 407] width 5 height 99
click at [659, 414] on div "y" at bounding box center [644, 411] width 55 height 107
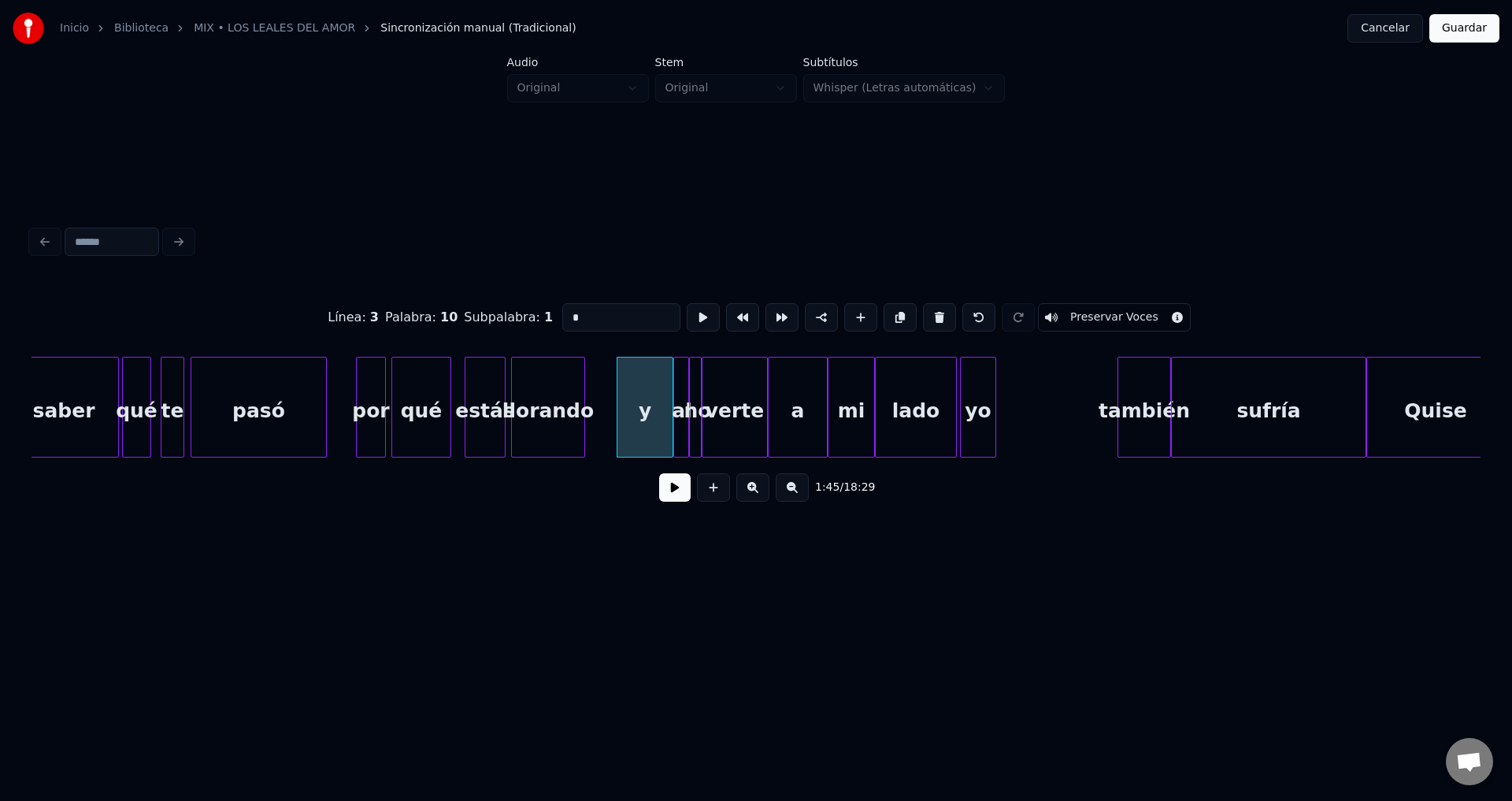
click at [675, 488] on button at bounding box center [674, 487] width 32 height 28
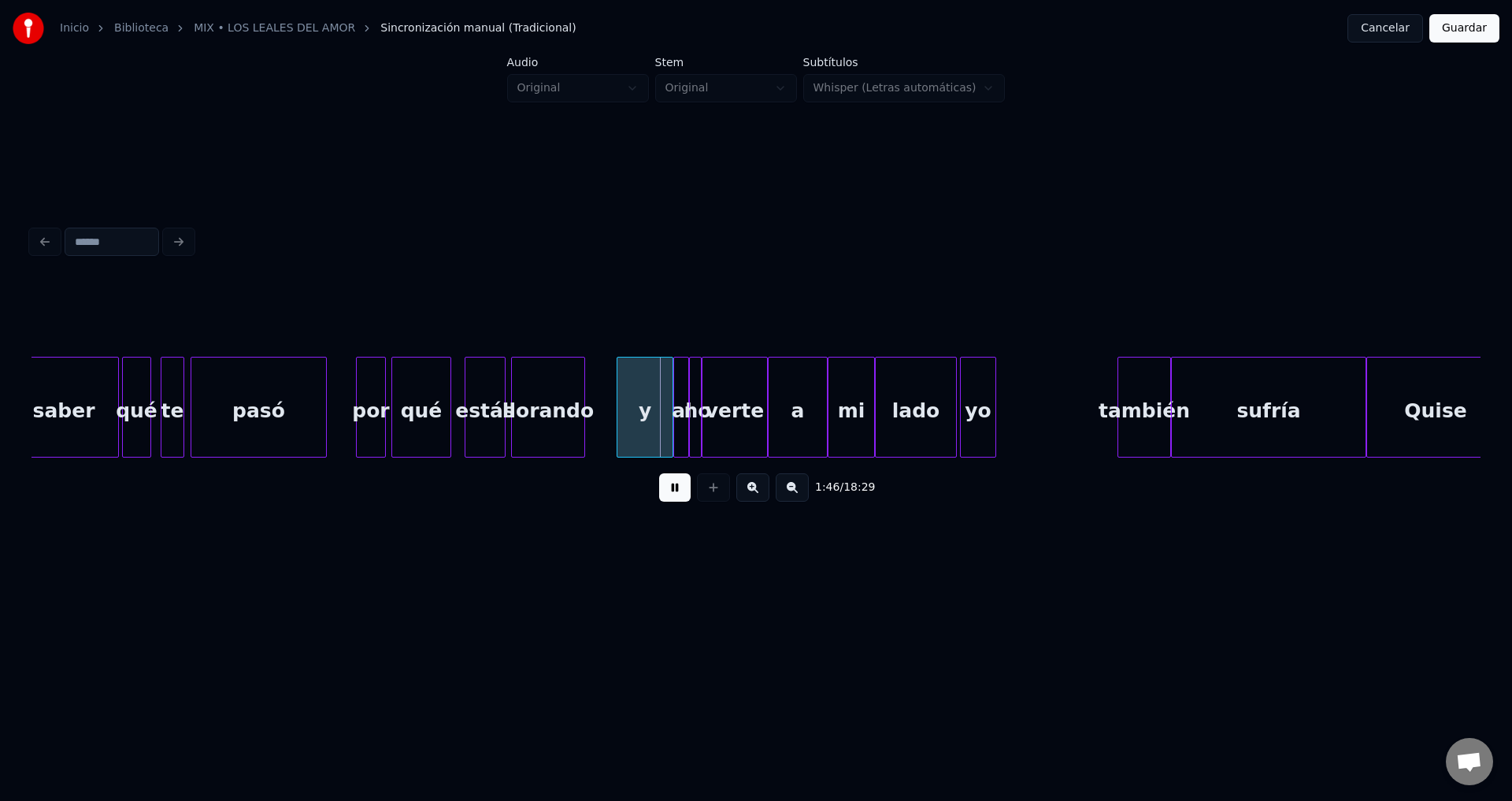
click at [675, 488] on button at bounding box center [674, 487] width 32 height 28
click at [1055, 432] on div "yo" at bounding box center [1046, 411] width 35 height 107
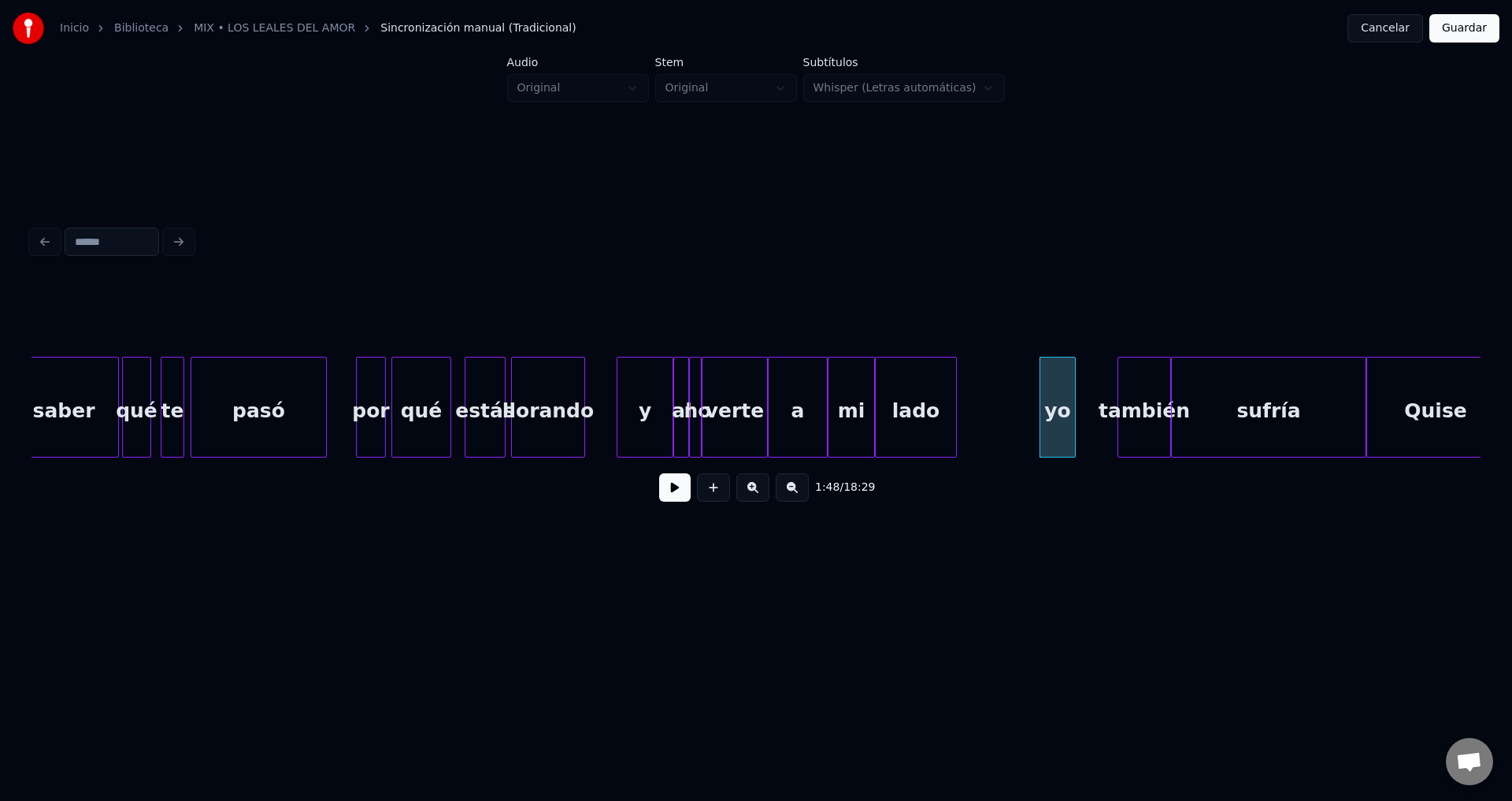
click at [1213, 413] on div "sufría" at bounding box center [1268, 411] width 193 height 107
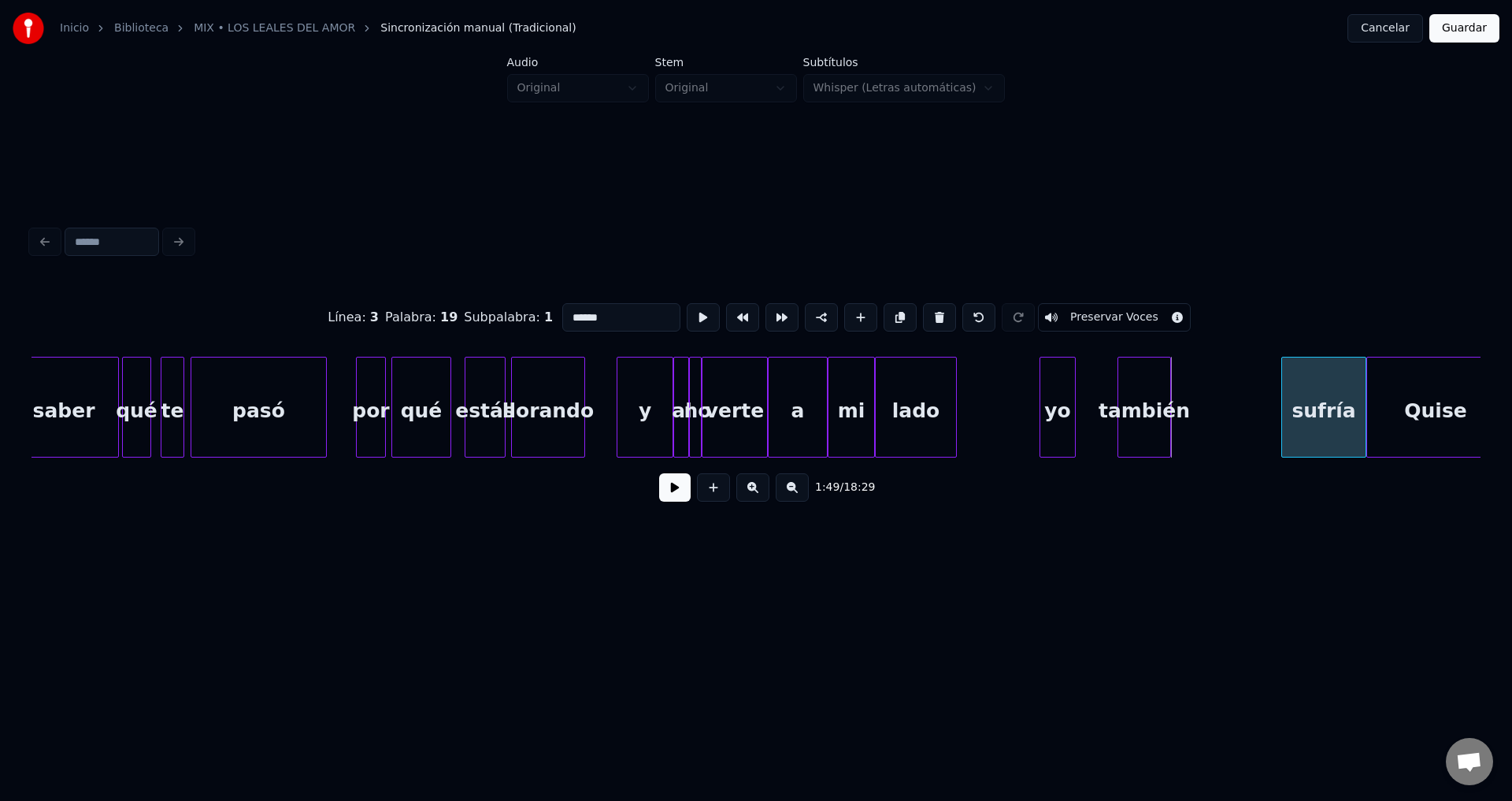
click at [1287, 414] on div at bounding box center [1284, 407] width 5 height 99
click at [1235, 423] on div "también" at bounding box center [1247, 411] width 52 height 107
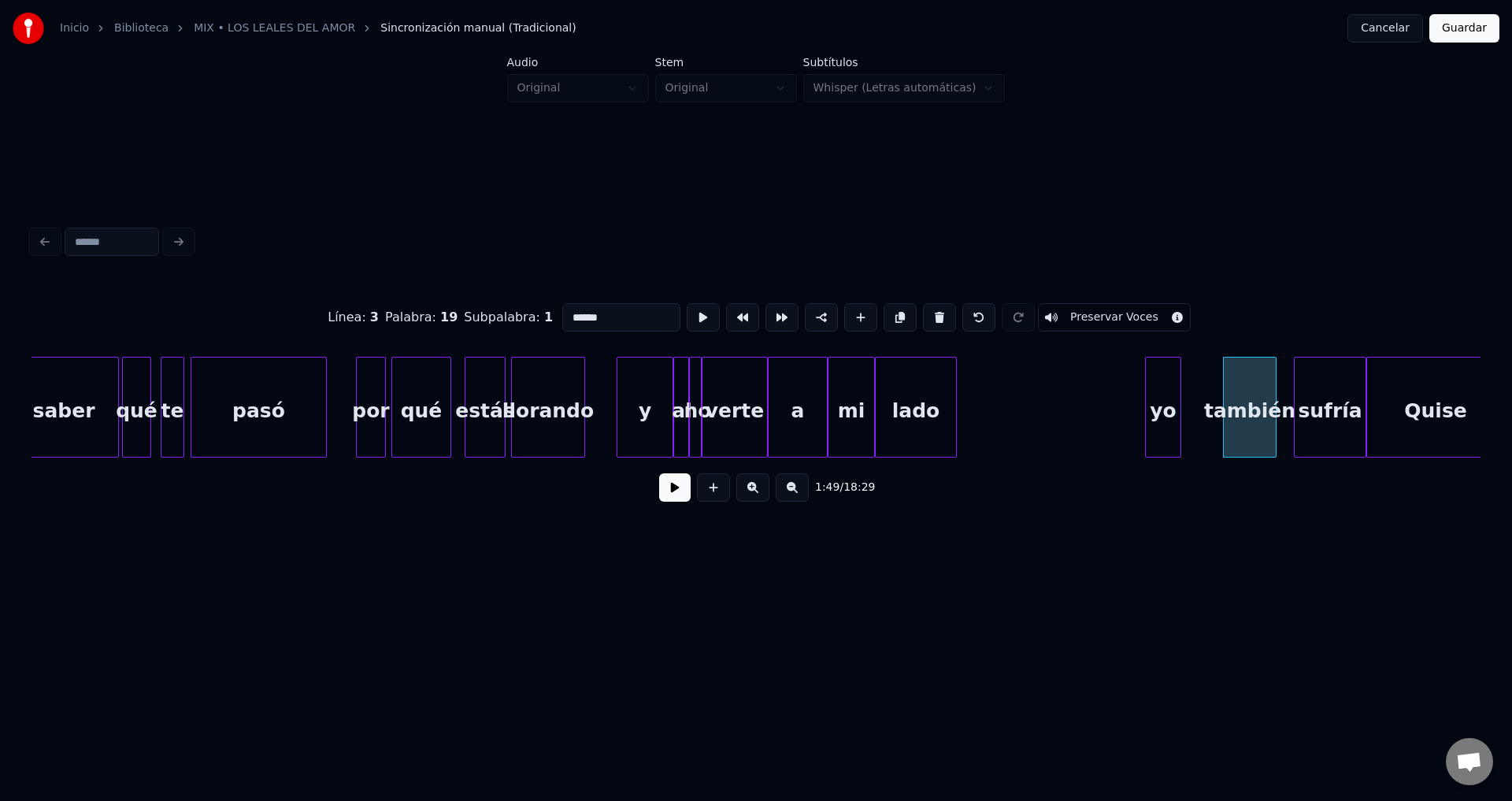
click at [1170, 424] on div "yo" at bounding box center [1163, 411] width 35 height 107
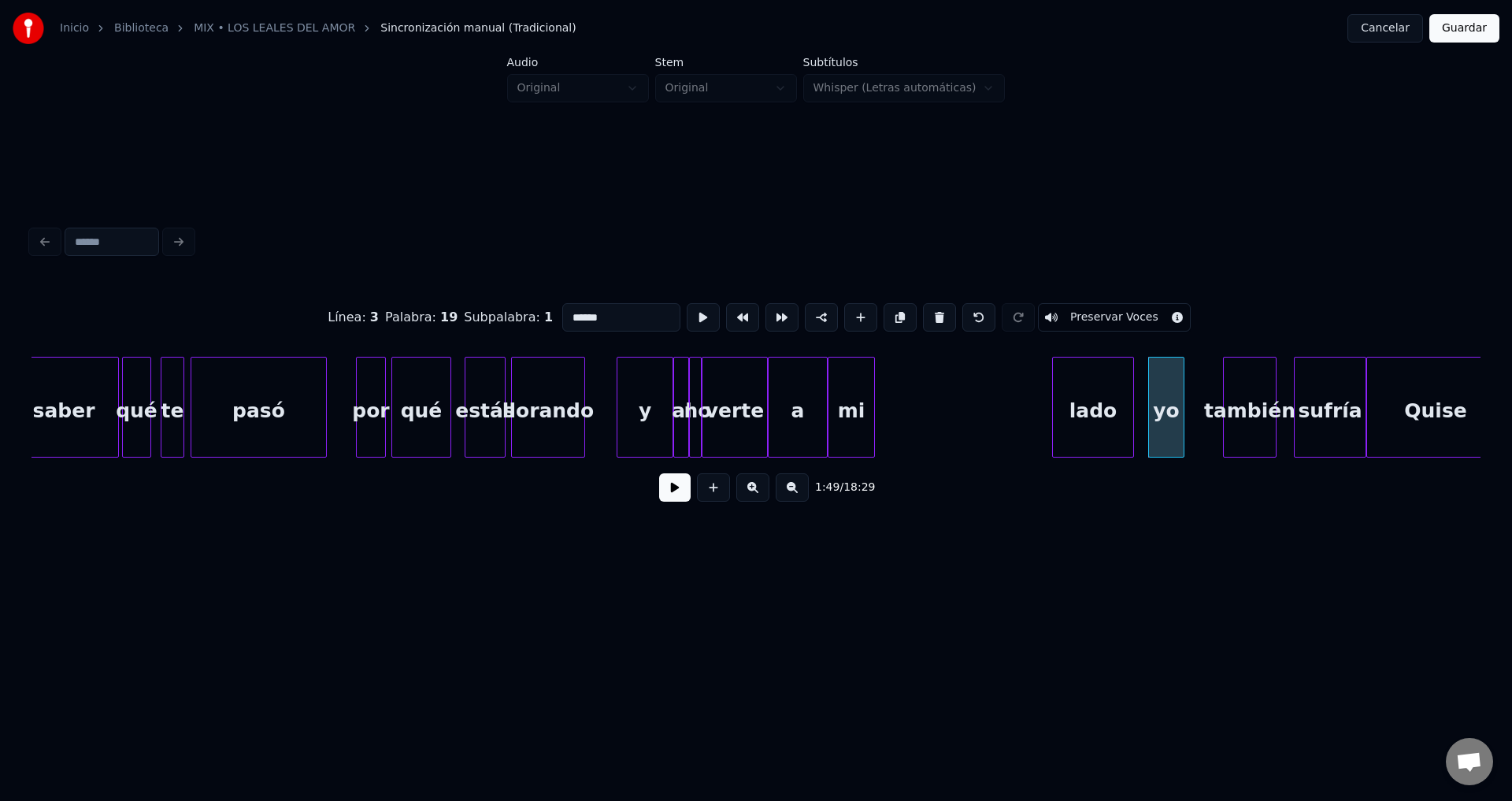
click at [1087, 427] on div "lado" at bounding box center [1094, 411] width 81 height 107
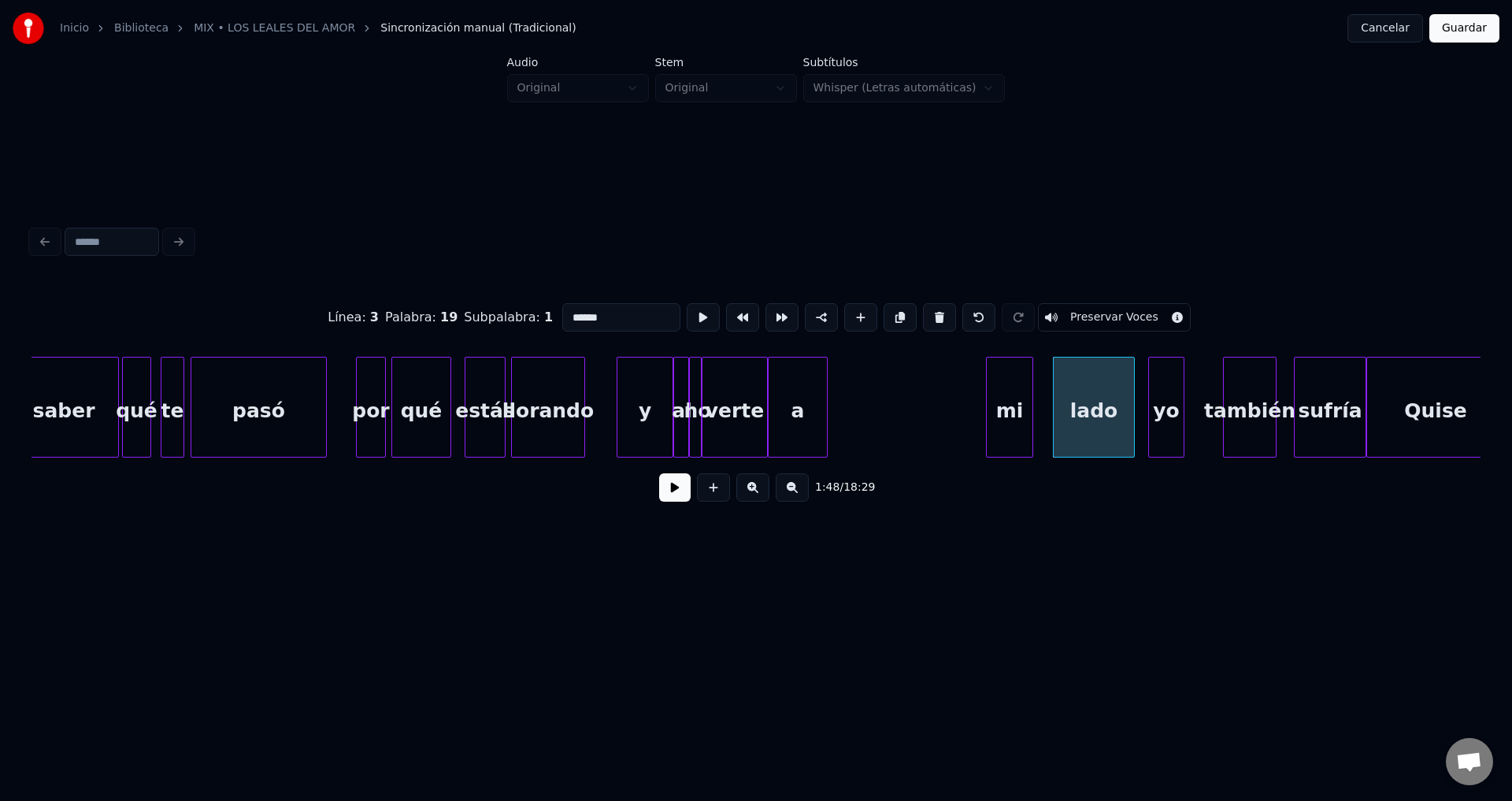
click at [1008, 427] on div "mi" at bounding box center [1009, 411] width 45 height 107
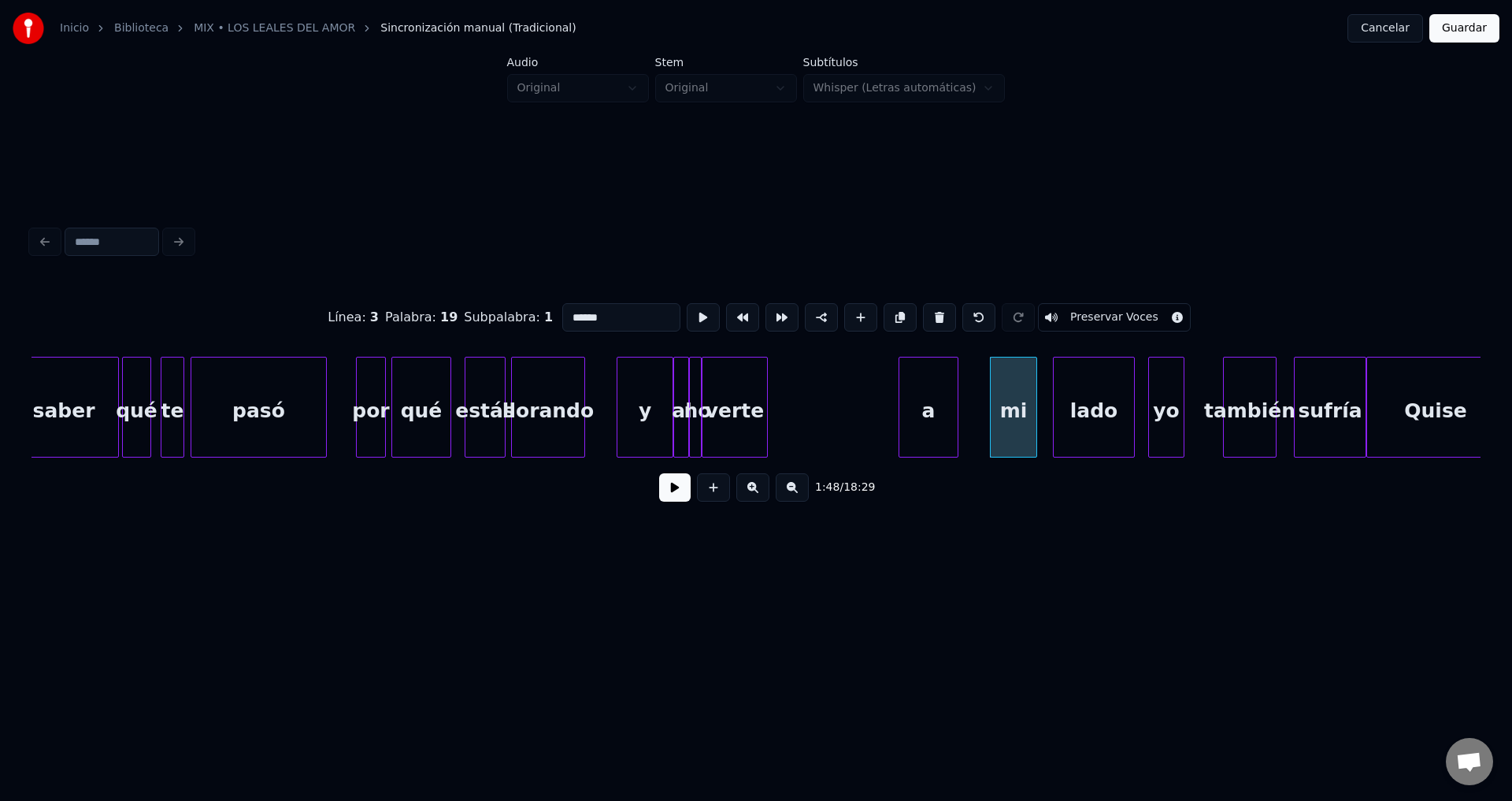
click at [938, 415] on div "a" at bounding box center [928, 411] width 59 height 107
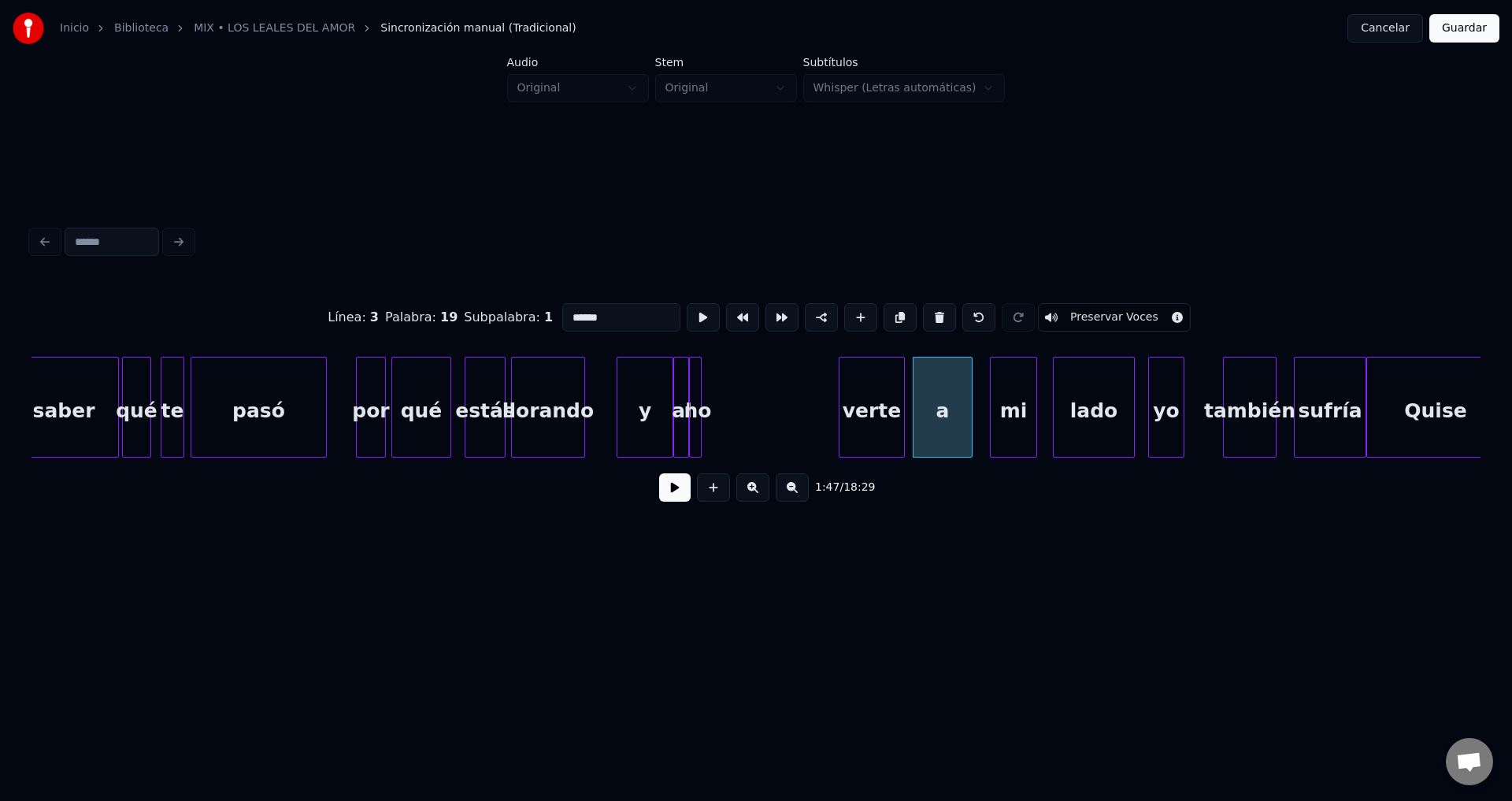
click at [868, 419] on div "verte" at bounding box center [871, 411] width 64 height 107
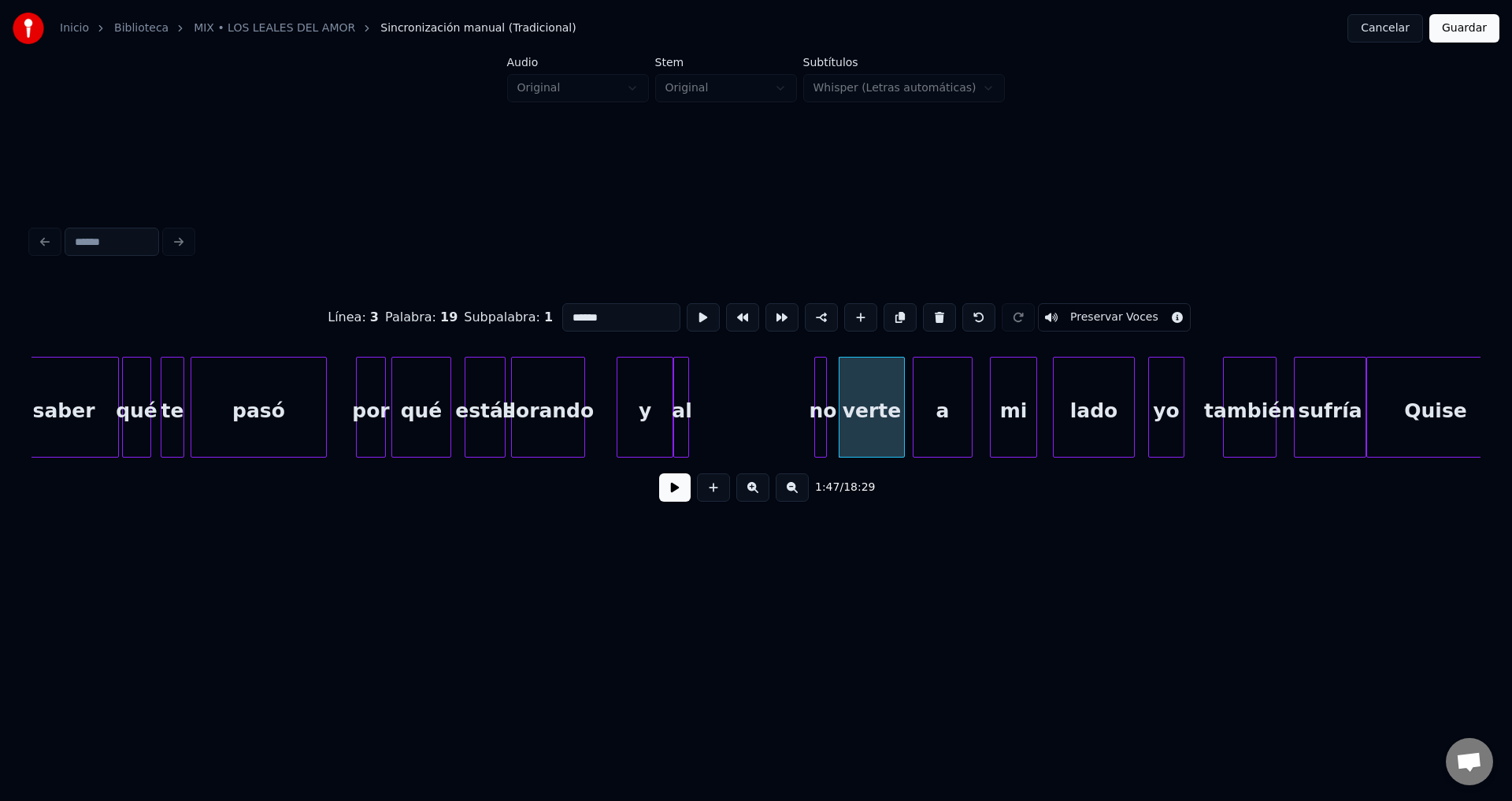
click at [831, 417] on div "no" at bounding box center [822, 411] width 15 height 107
click at [799, 412] on div "al" at bounding box center [798, 411] width 15 height 107
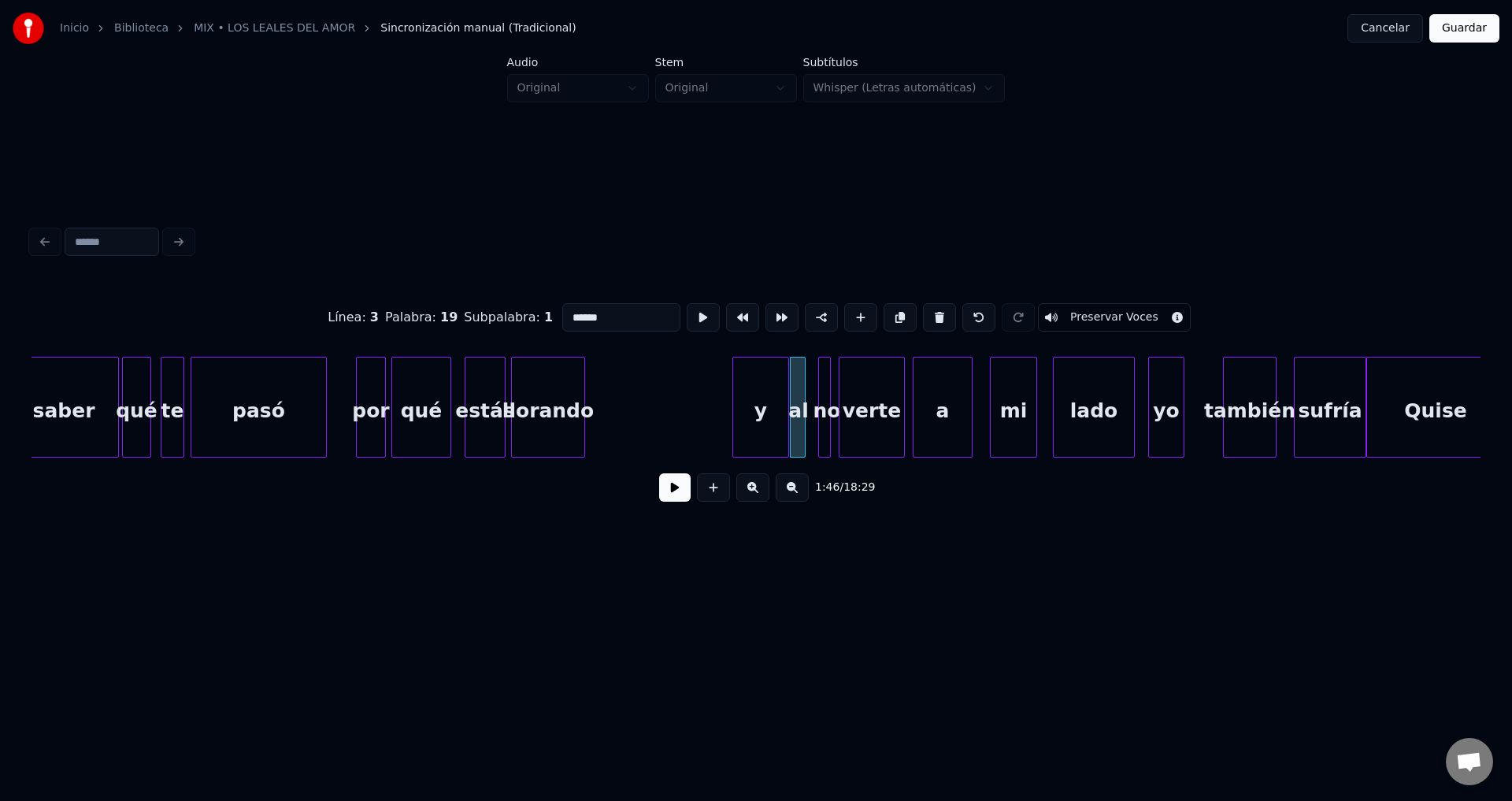
click at [758, 416] on div "y" at bounding box center [760, 411] width 55 height 107
click at [548, 398] on div "llorando" at bounding box center [547, 411] width 72 height 107
type input "********"
drag, startPoint x: 668, startPoint y: 493, endPoint x: 587, endPoint y: 407, distance: 118.1
click at [667, 493] on button at bounding box center [674, 487] width 32 height 28
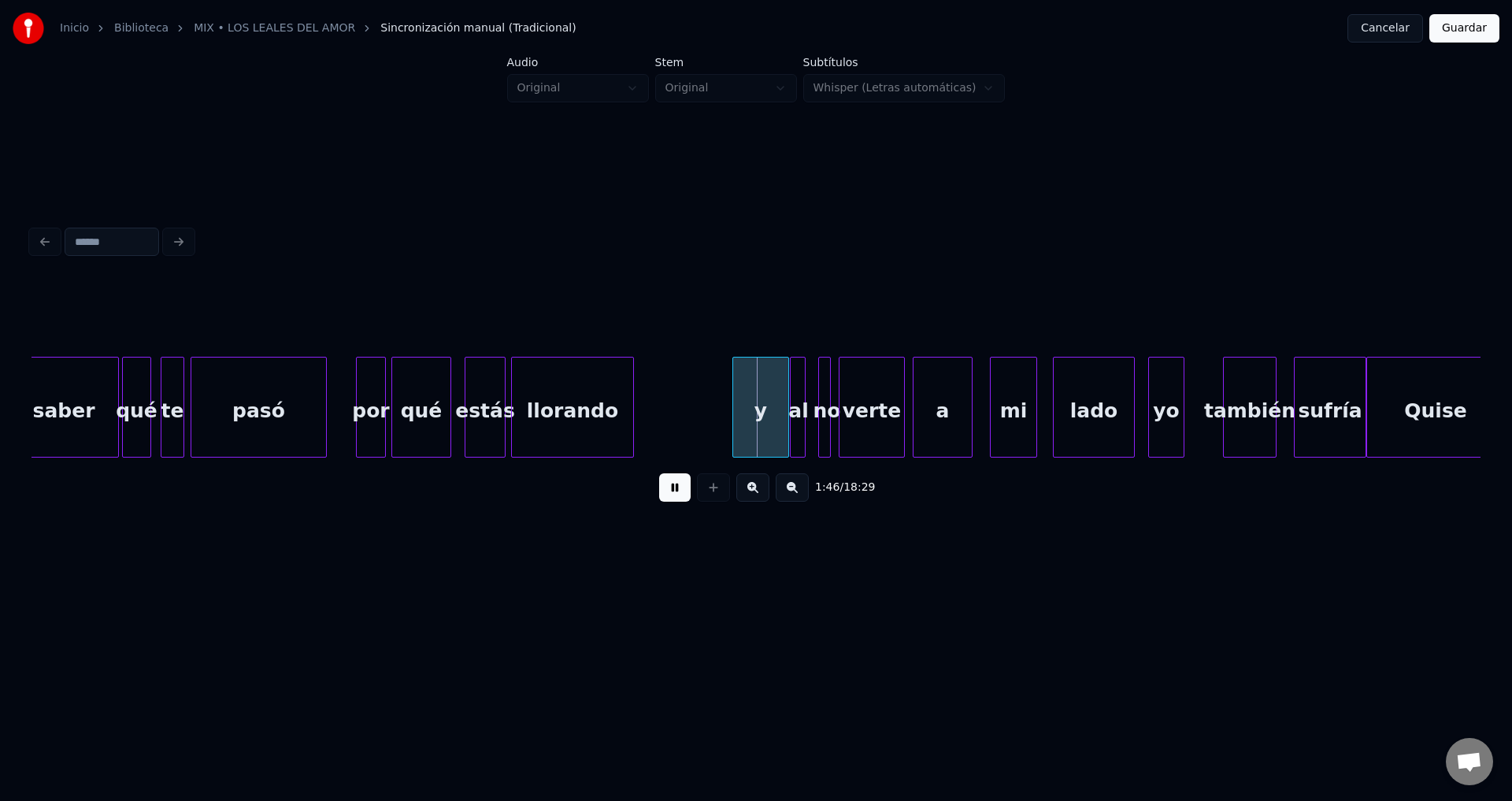
click at [630, 405] on div at bounding box center [630, 407] width 5 height 99
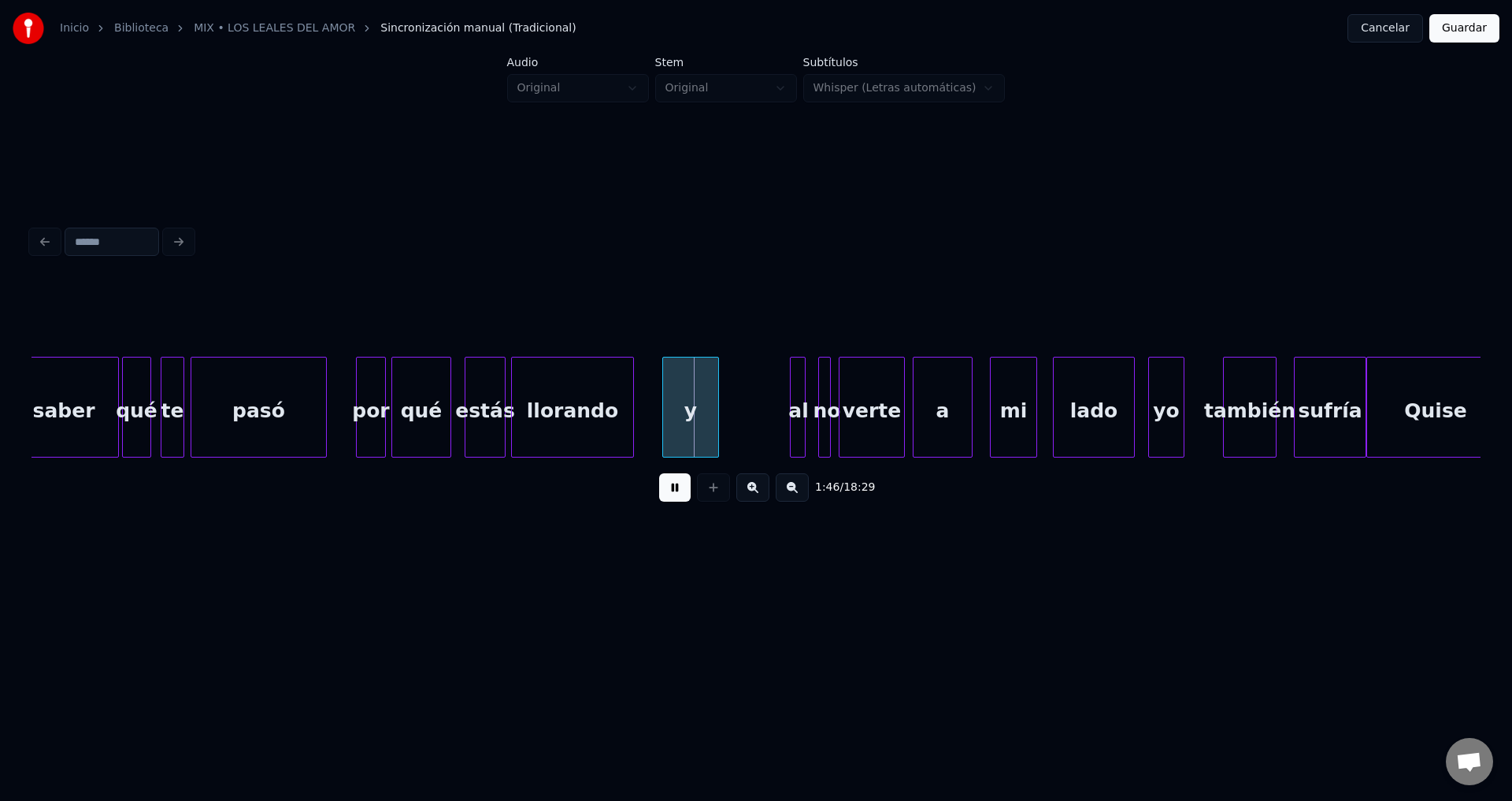
click at [693, 416] on div "y" at bounding box center [690, 411] width 55 height 107
click at [684, 413] on div at bounding box center [686, 407] width 5 height 99
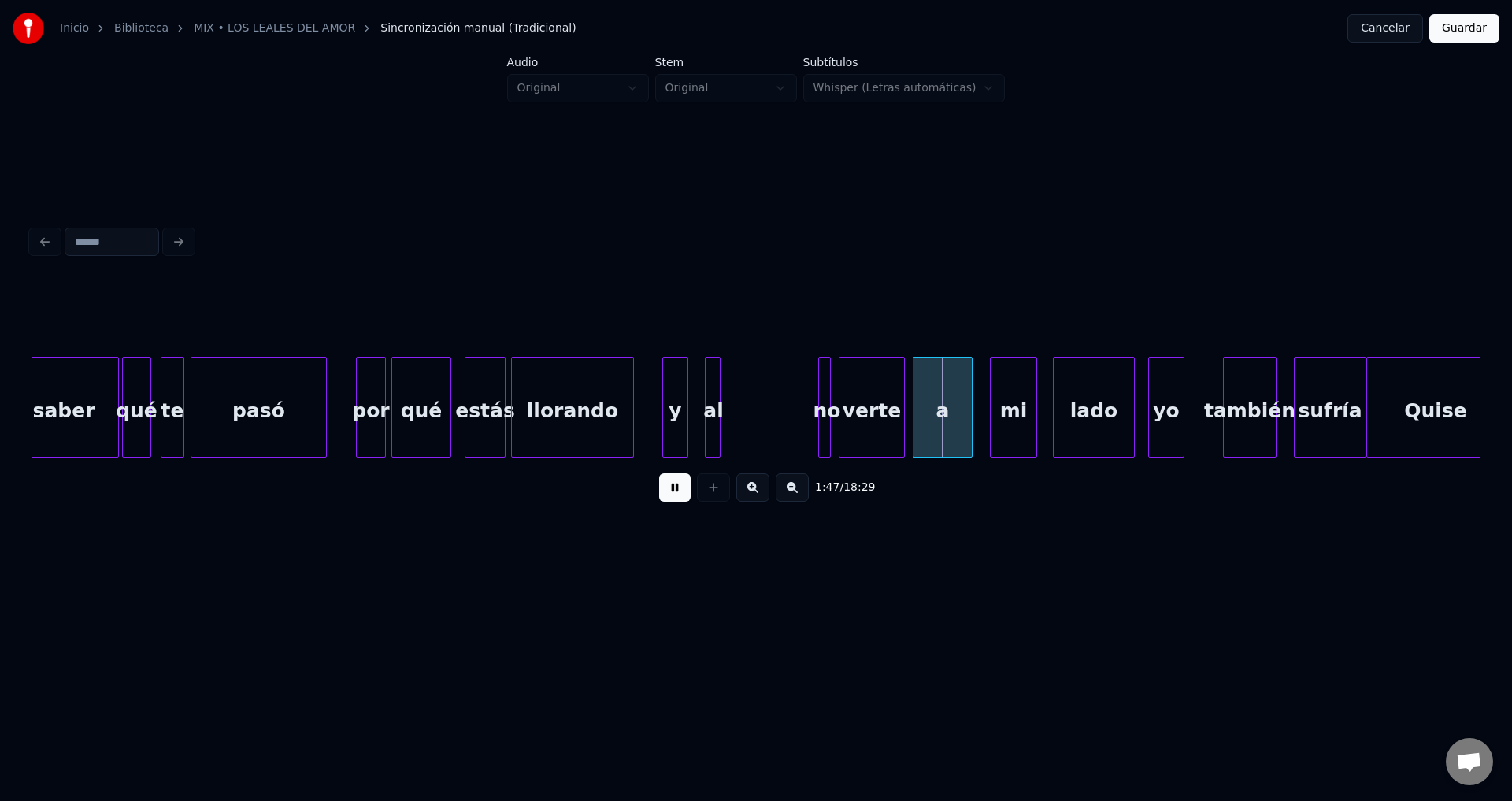
click at [713, 413] on div "al" at bounding box center [714, 411] width 15 height 107
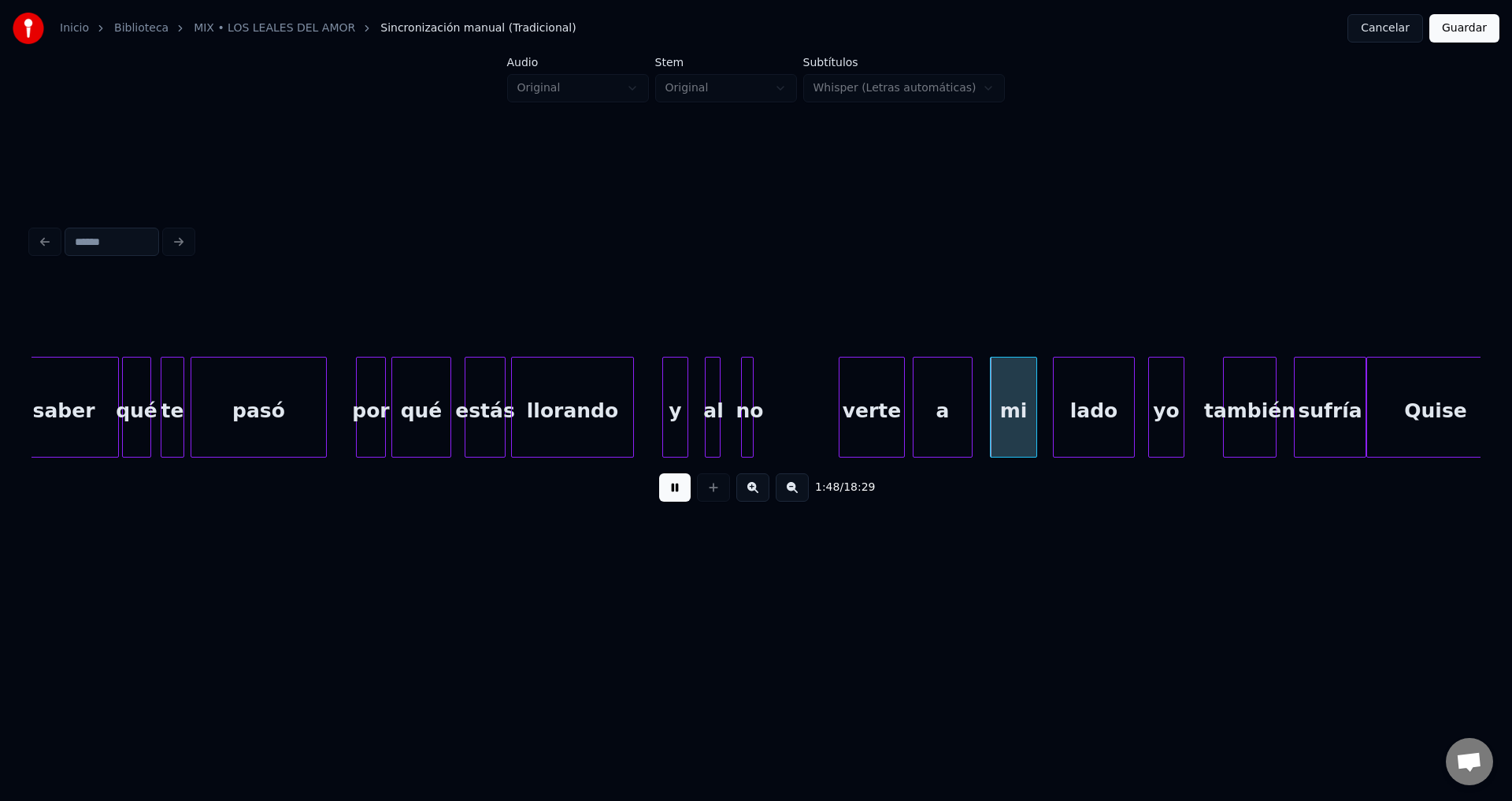
click at [746, 418] on div "no" at bounding box center [749, 411] width 15 height 107
click at [678, 409] on div "y" at bounding box center [674, 411] width 24 height 107
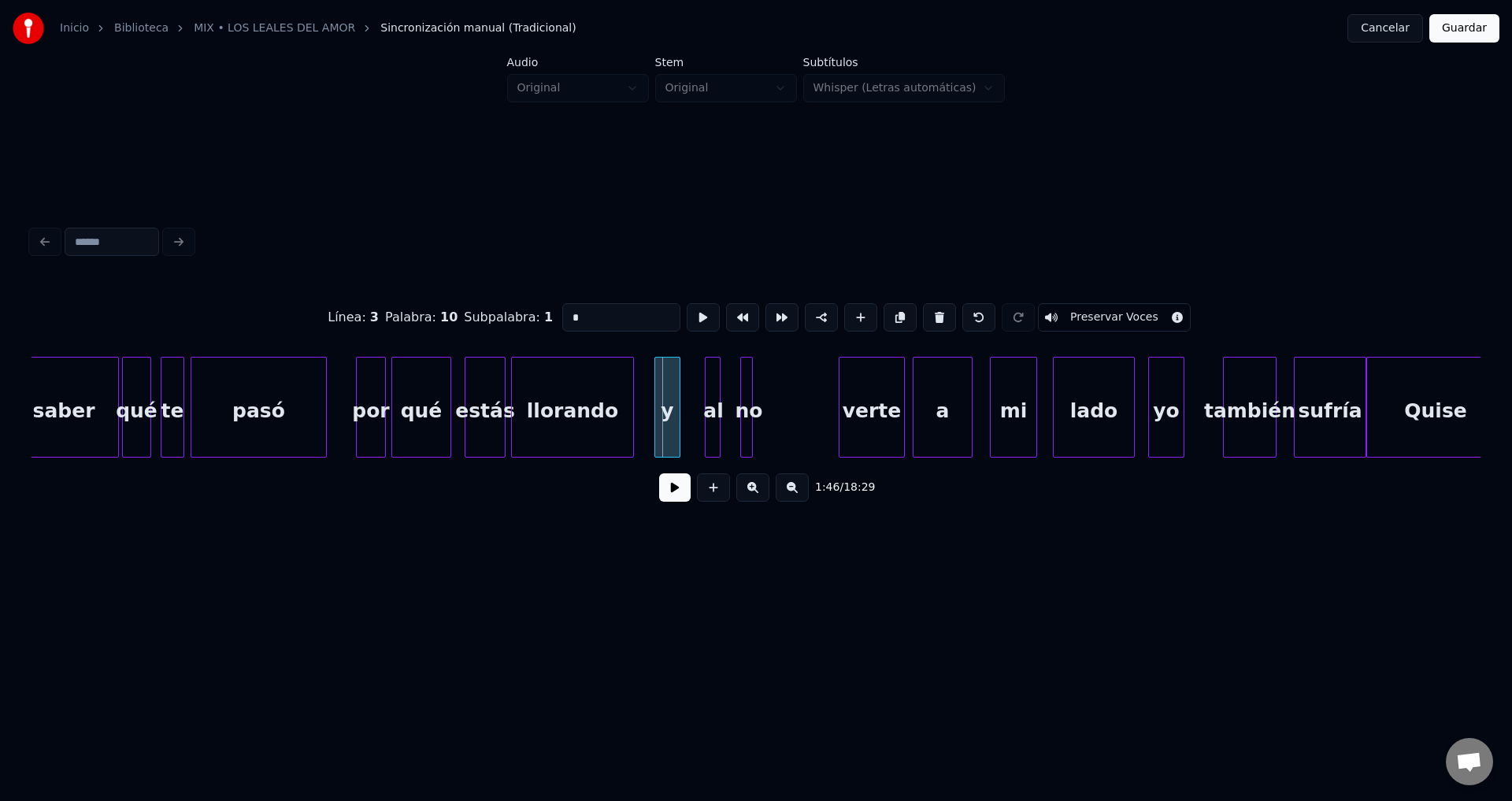
click at [667, 407] on div "y" at bounding box center [667, 411] width 24 height 107
click at [694, 413] on div "al" at bounding box center [695, 411] width 15 height 107
click at [717, 408] on div "no" at bounding box center [716, 411] width 15 height 107
drag, startPoint x: 673, startPoint y: 488, endPoint x: 706, endPoint y: 480, distance: 34.0
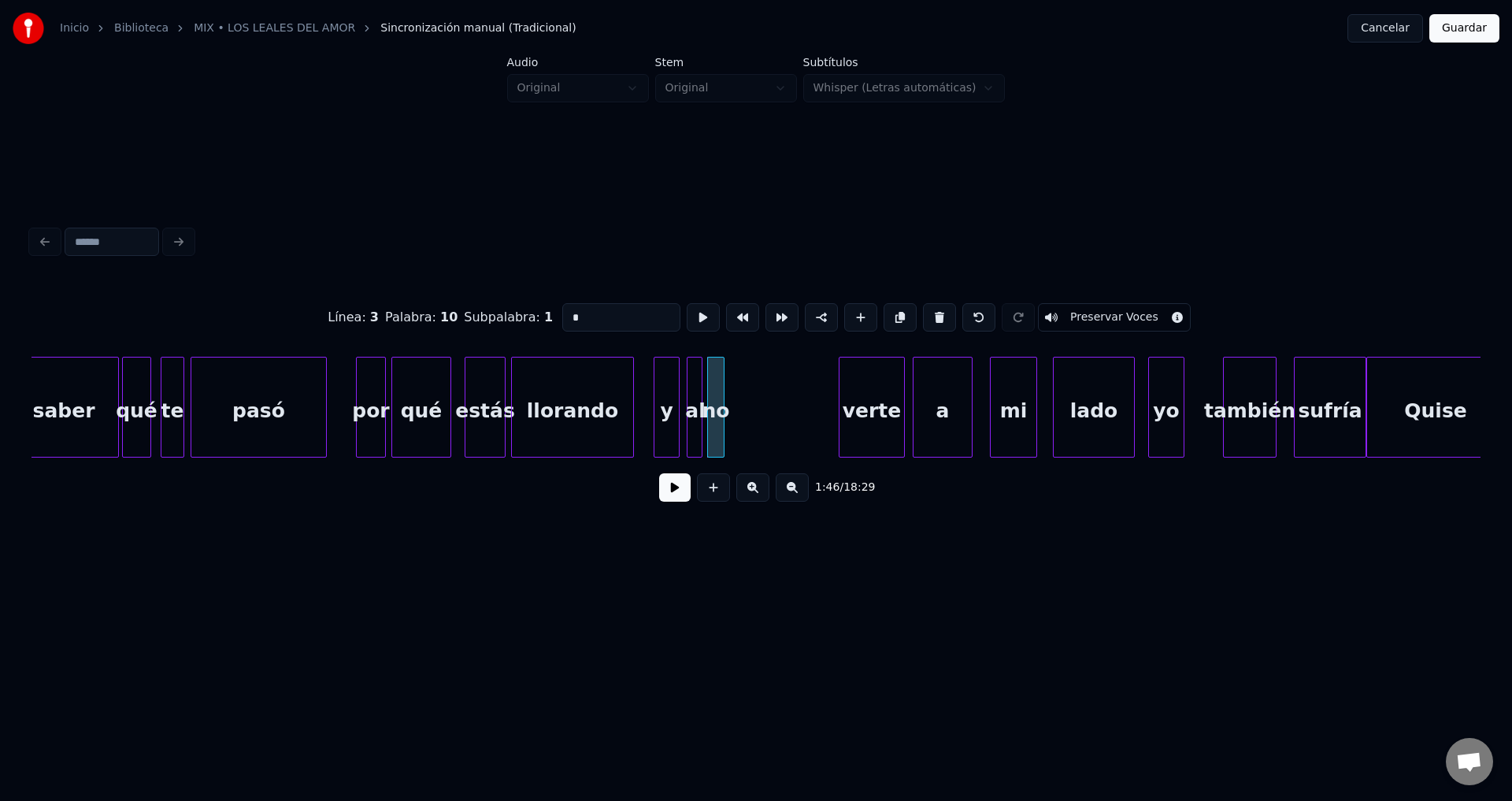
click at [674, 488] on button at bounding box center [674, 487] width 32 height 28
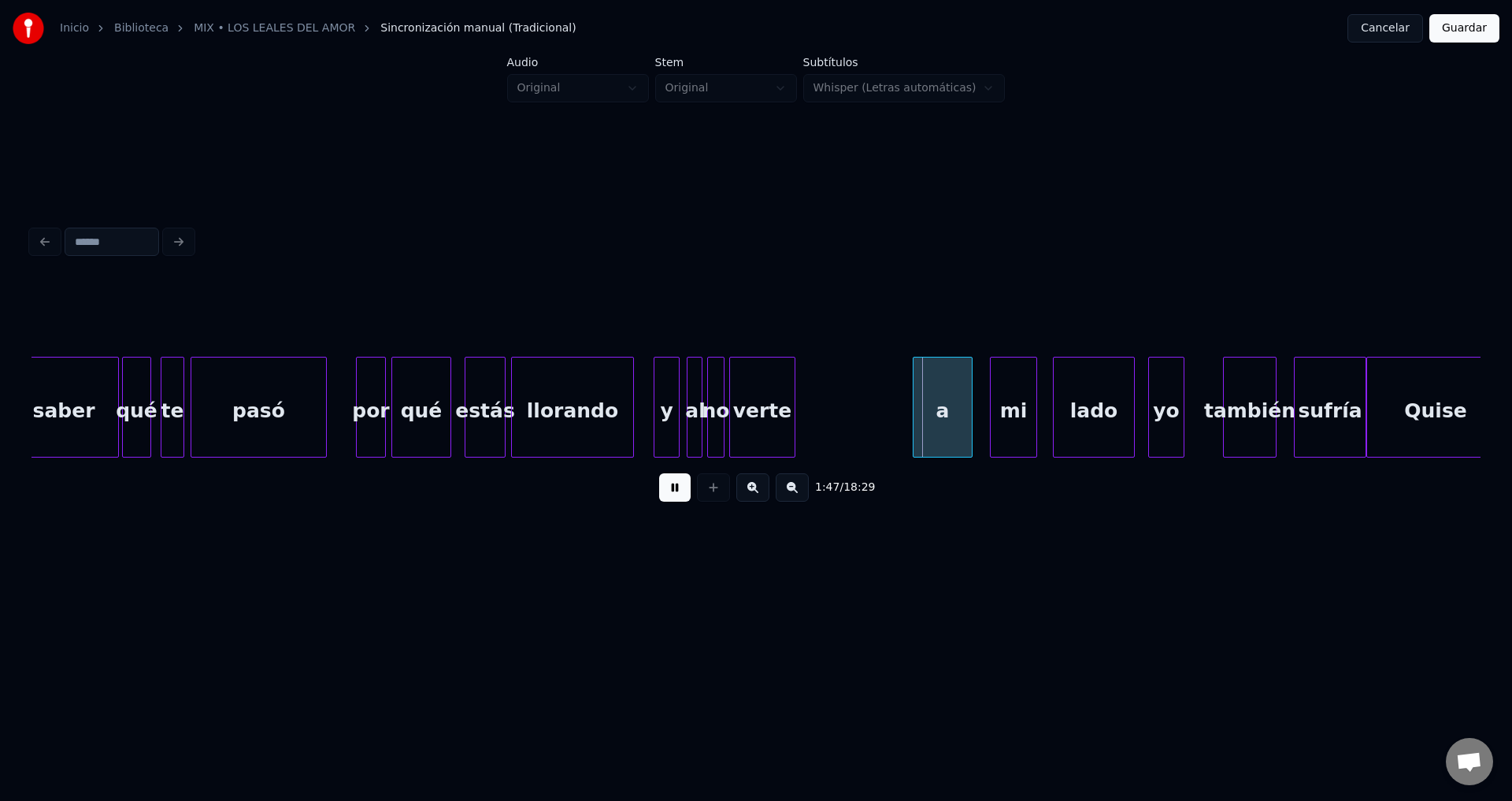
click at [750, 415] on div "verte" at bounding box center [762, 411] width 64 height 107
click at [777, 411] on div at bounding box center [778, 407] width 5 height 99
click at [776, 406] on div at bounding box center [778, 407] width 5 height 99
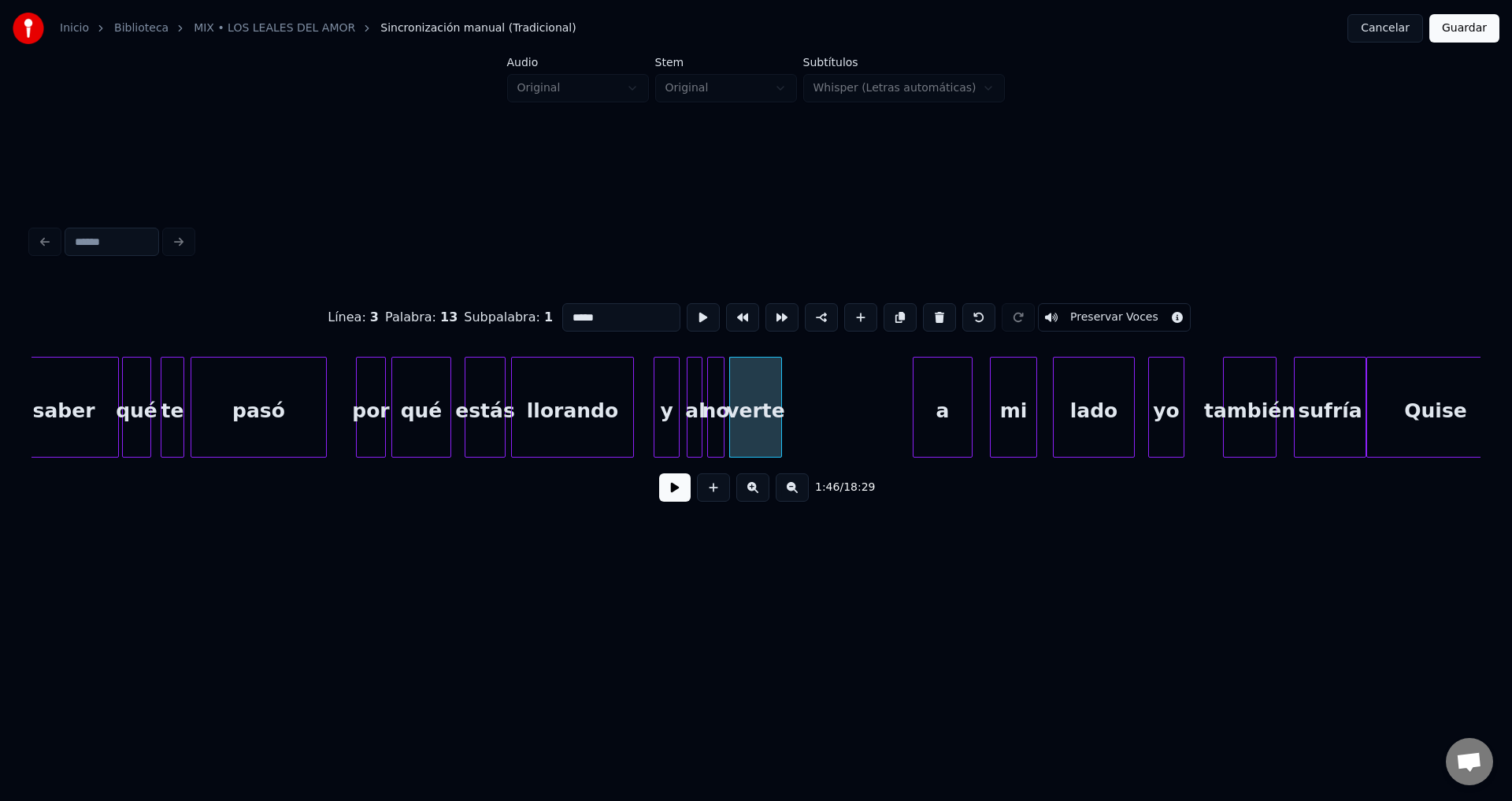
click at [667, 489] on button at bounding box center [674, 487] width 32 height 28
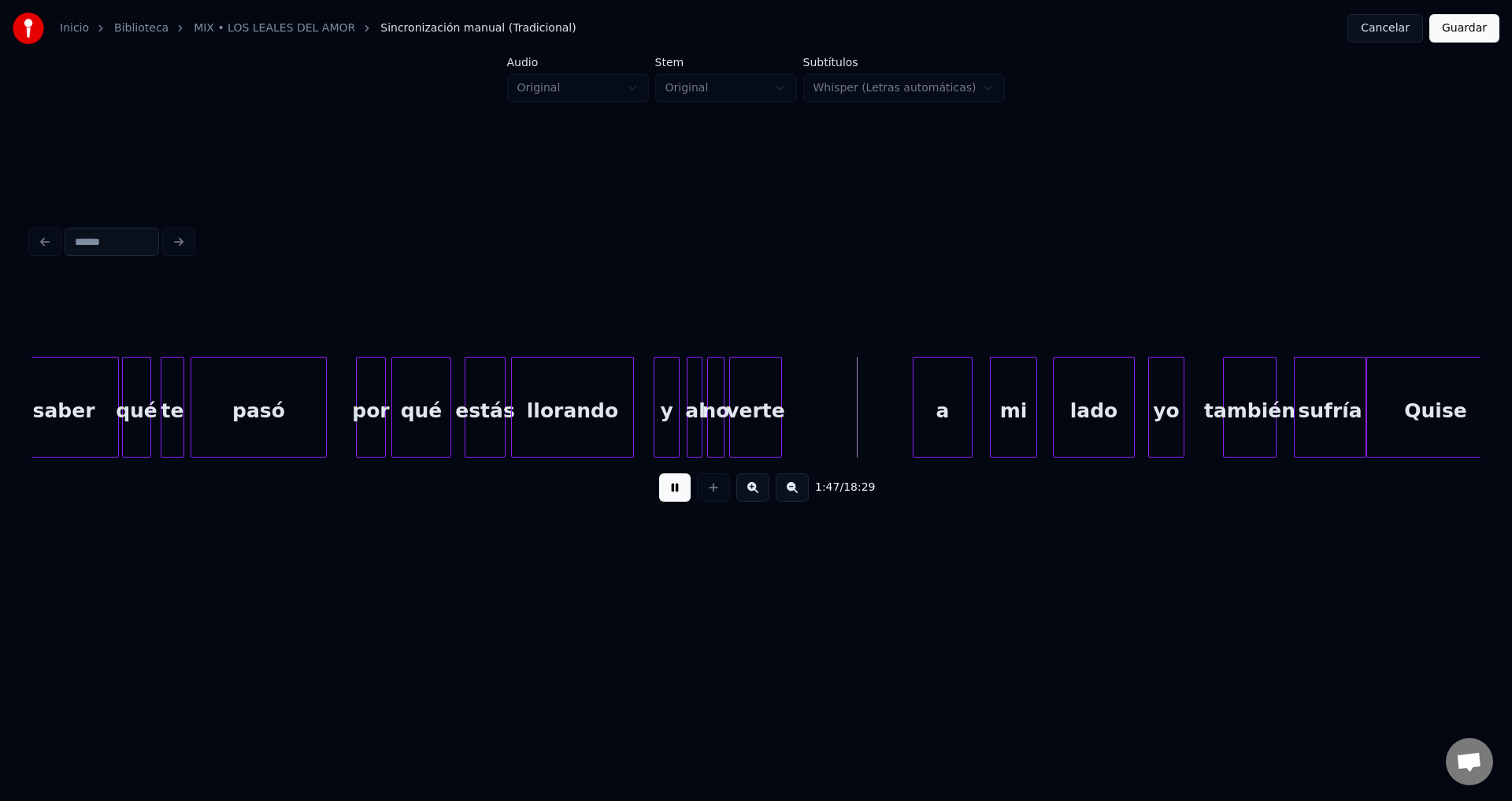
click at [672, 489] on button at bounding box center [674, 487] width 32 height 28
click at [845, 411] on div at bounding box center [845, 407] width 5 height 99
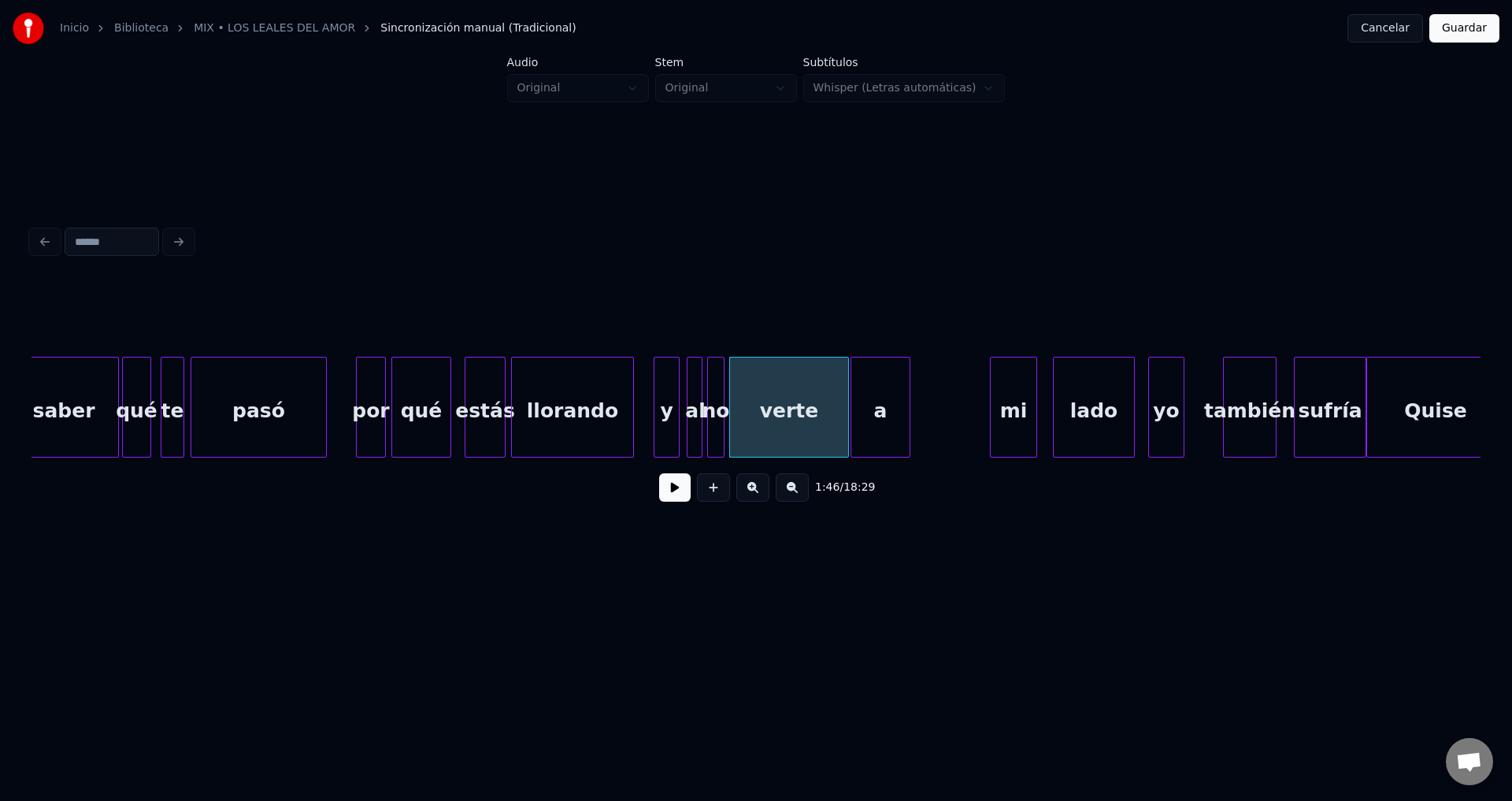
click at [882, 416] on div "a" at bounding box center [880, 411] width 59 height 107
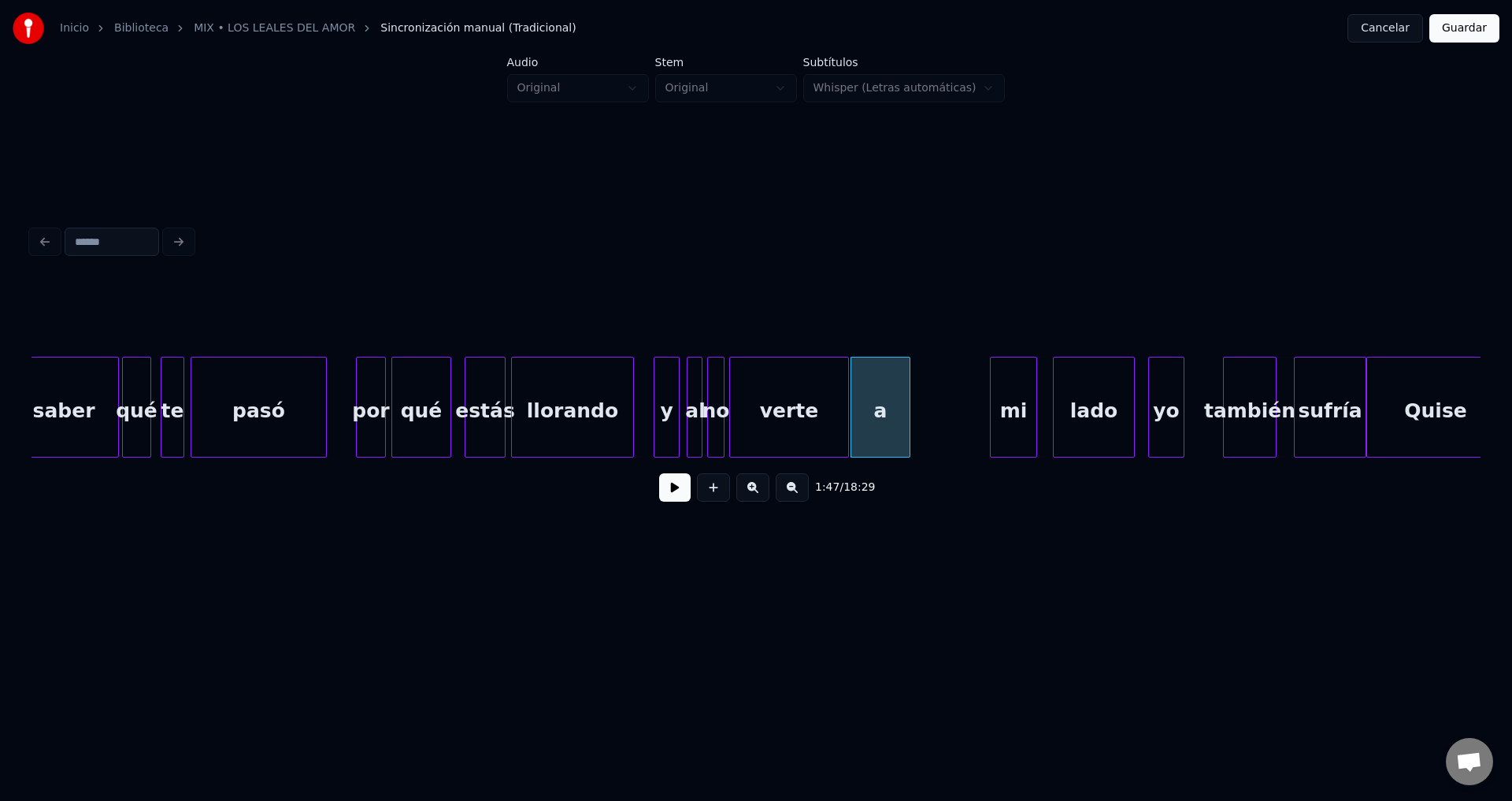
click at [819, 402] on div "verte" at bounding box center [789, 411] width 118 height 107
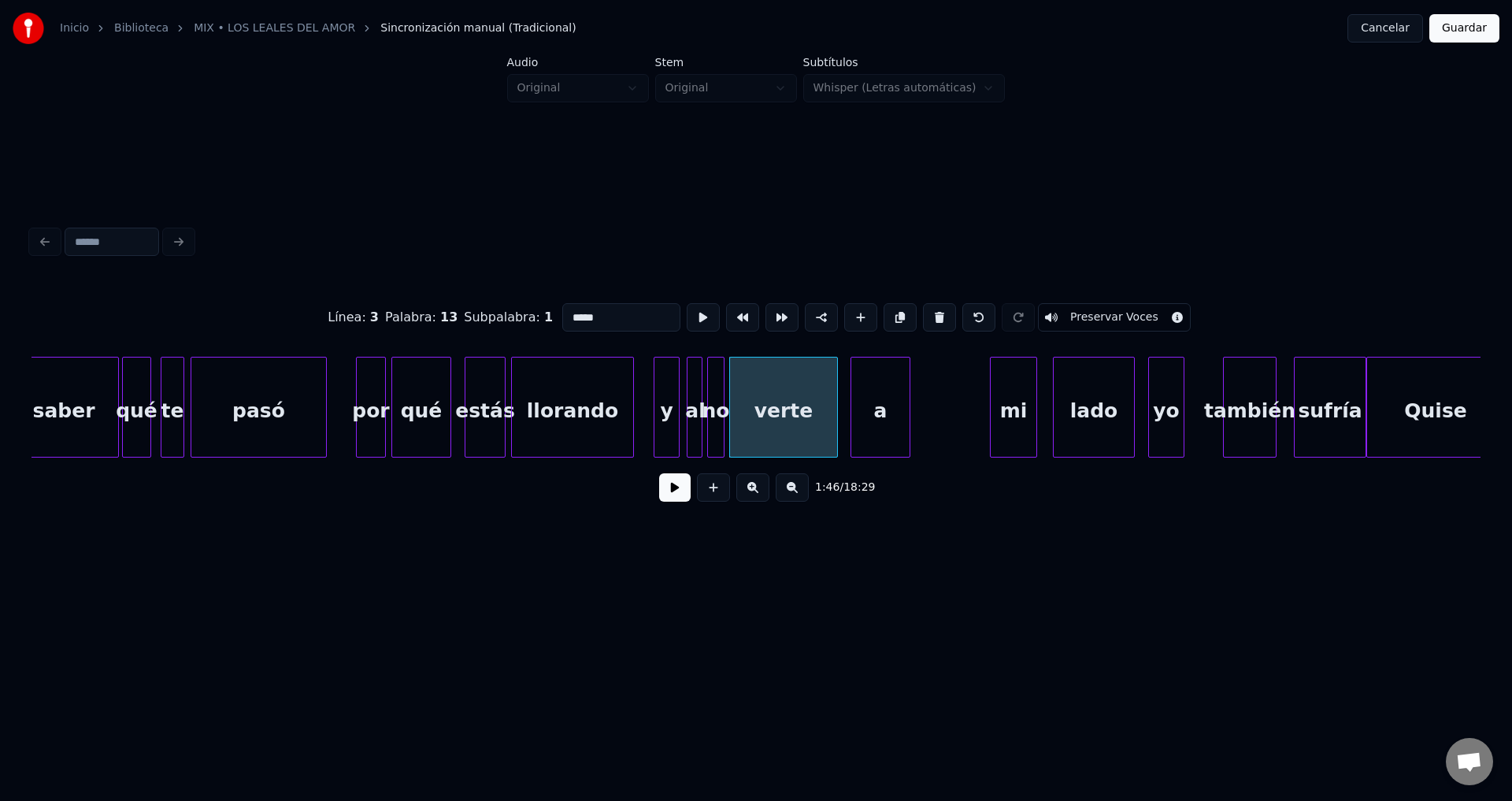
click at [834, 401] on div at bounding box center [834, 407] width 5 height 99
click at [863, 406] on div "a" at bounding box center [871, 411] width 59 height 107
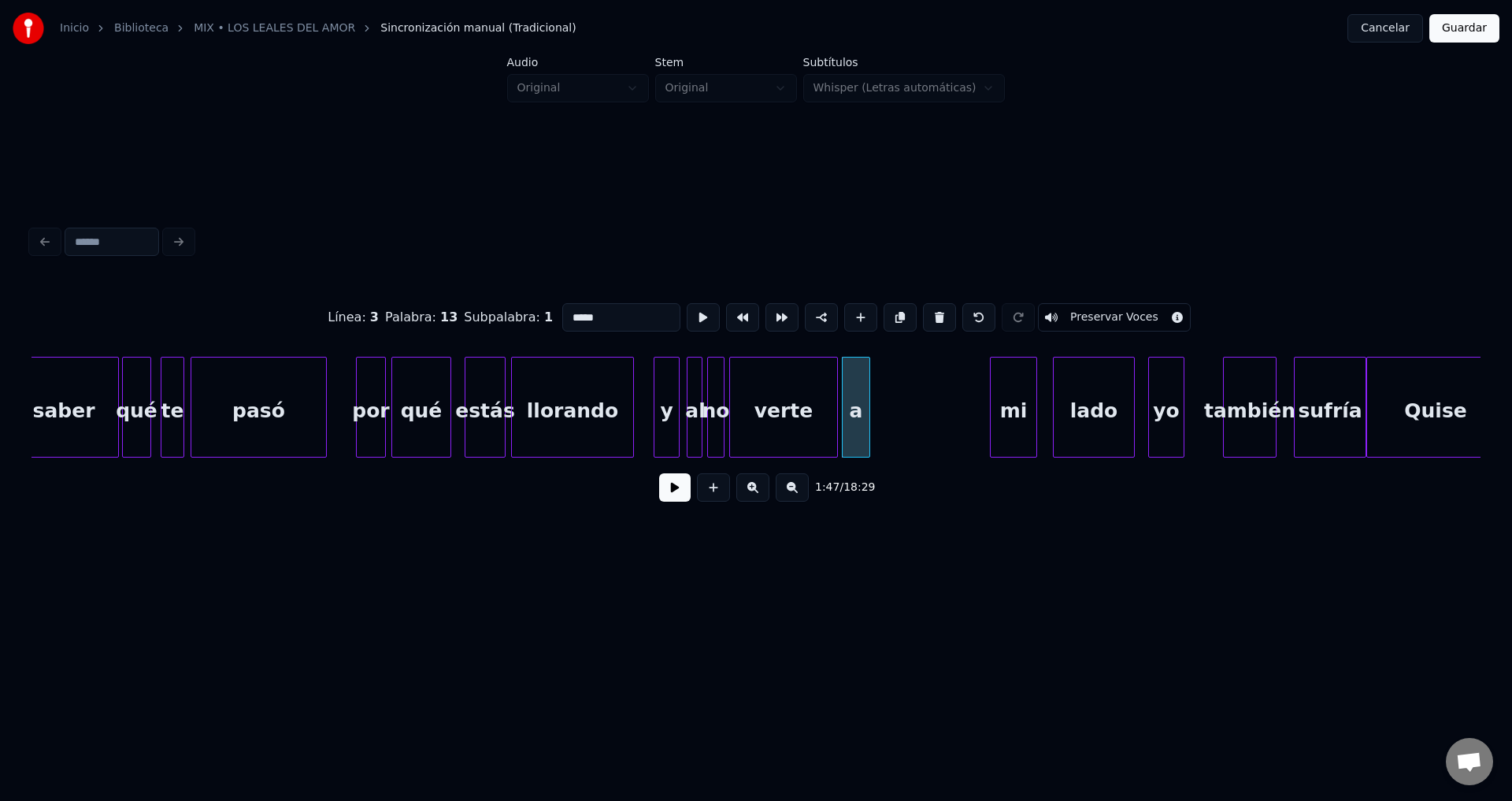
click at [866, 411] on div at bounding box center [867, 407] width 5 height 99
click at [914, 422] on div "mi" at bounding box center [897, 411] width 45 height 107
click at [911, 422] on div at bounding box center [911, 407] width 5 height 99
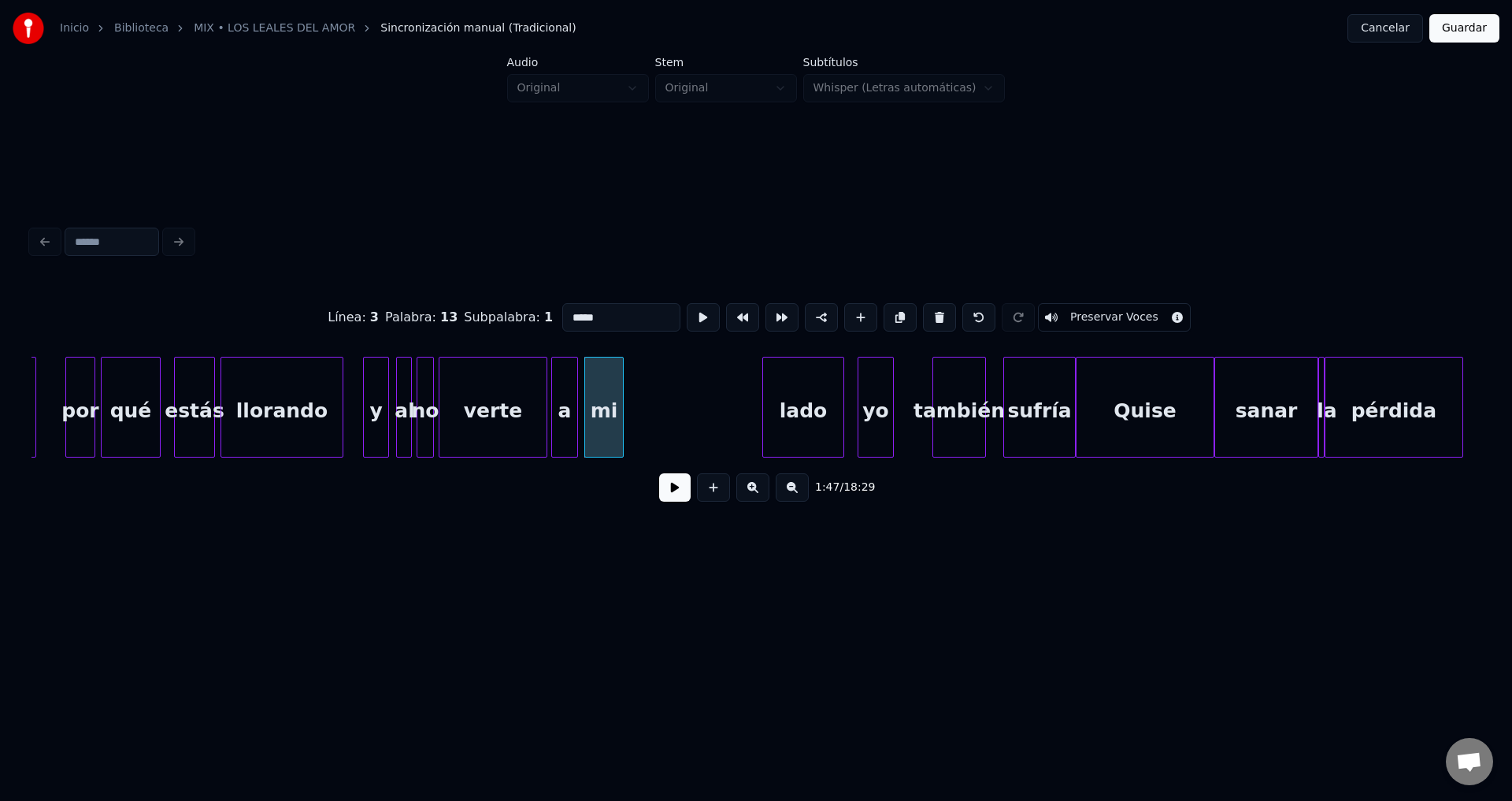
scroll to position [0, 16469]
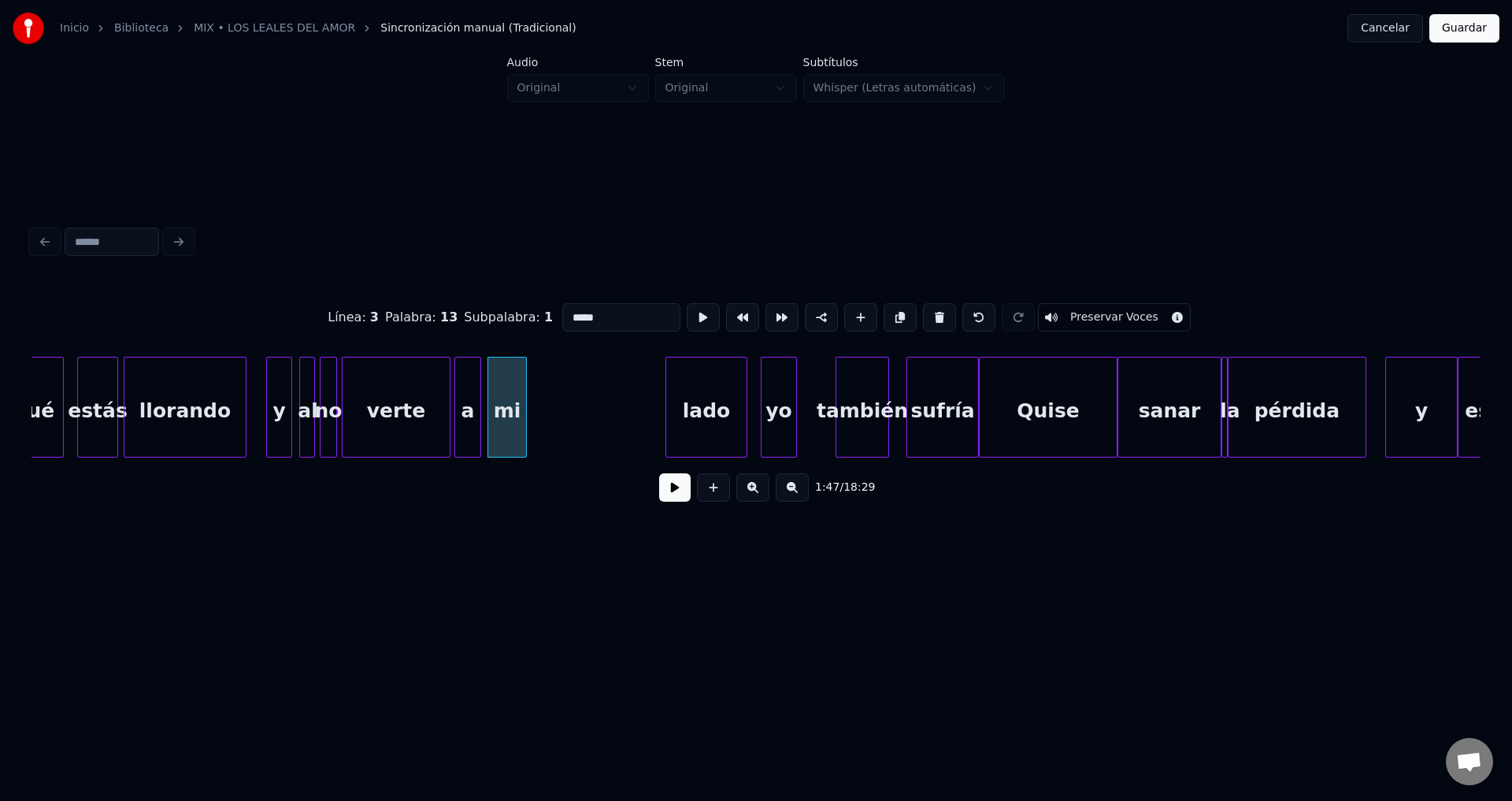
click at [670, 494] on button at bounding box center [674, 487] width 32 height 28
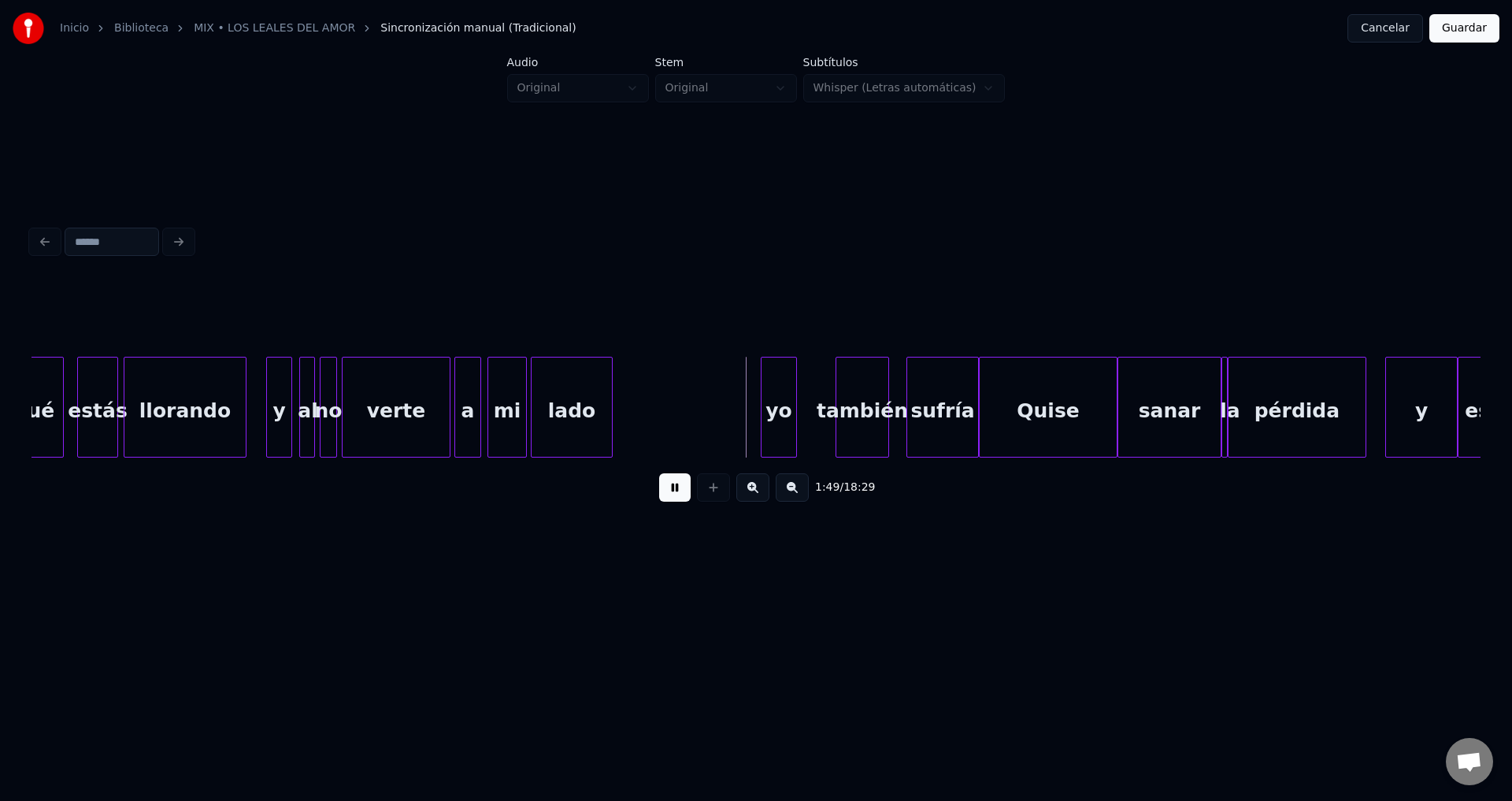
click at [573, 425] on div "lado" at bounding box center [572, 411] width 81 height 107
click at [656, 418] on div at bounding box center [655, 407] width 5 height 99
click at [718, 427] on div "yo" at bounding box center [718, 411] width 35 height 107
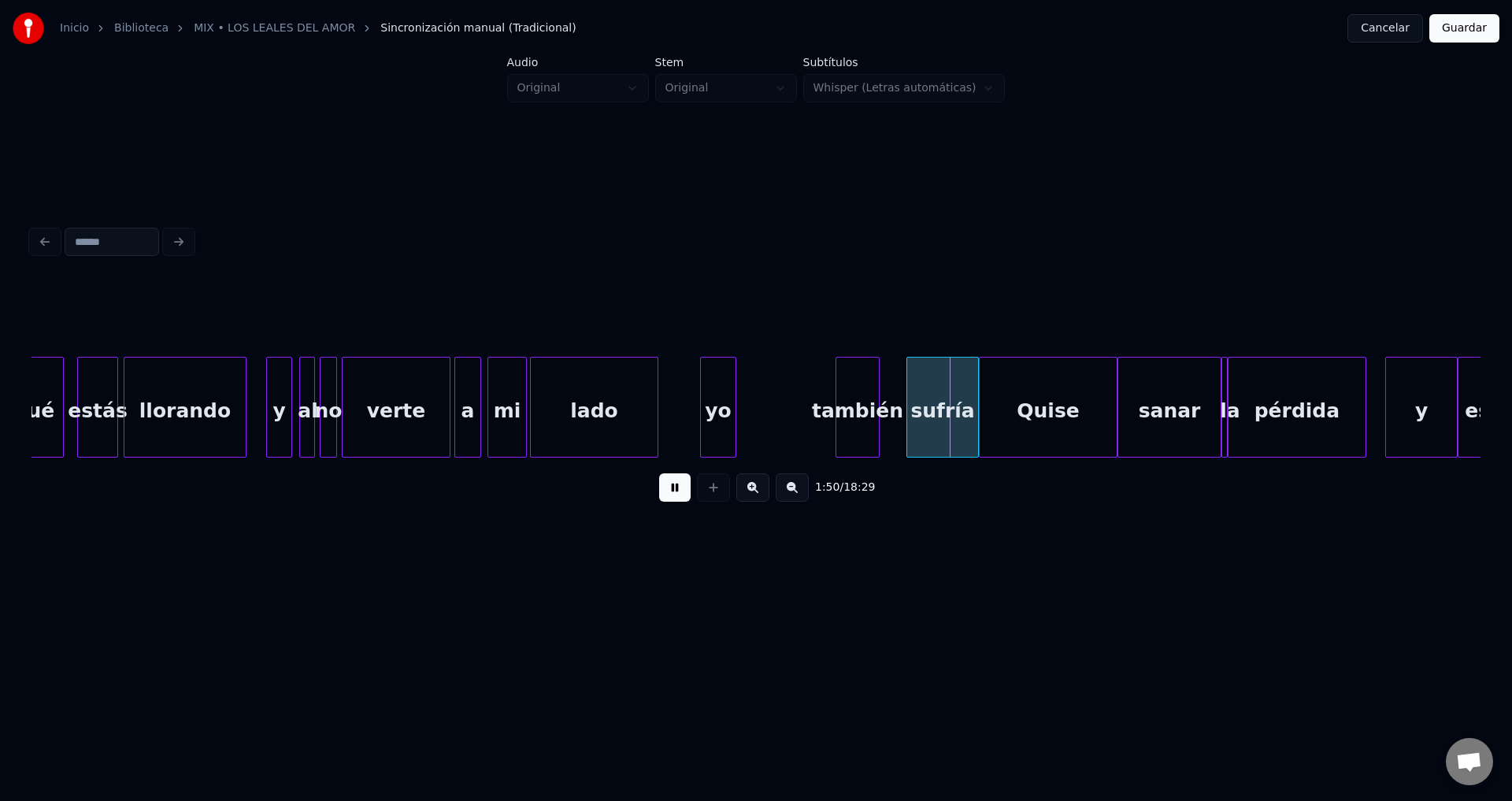
click at [848, 435] on div "también" at bounding box center [858, 407] width 44 height 101
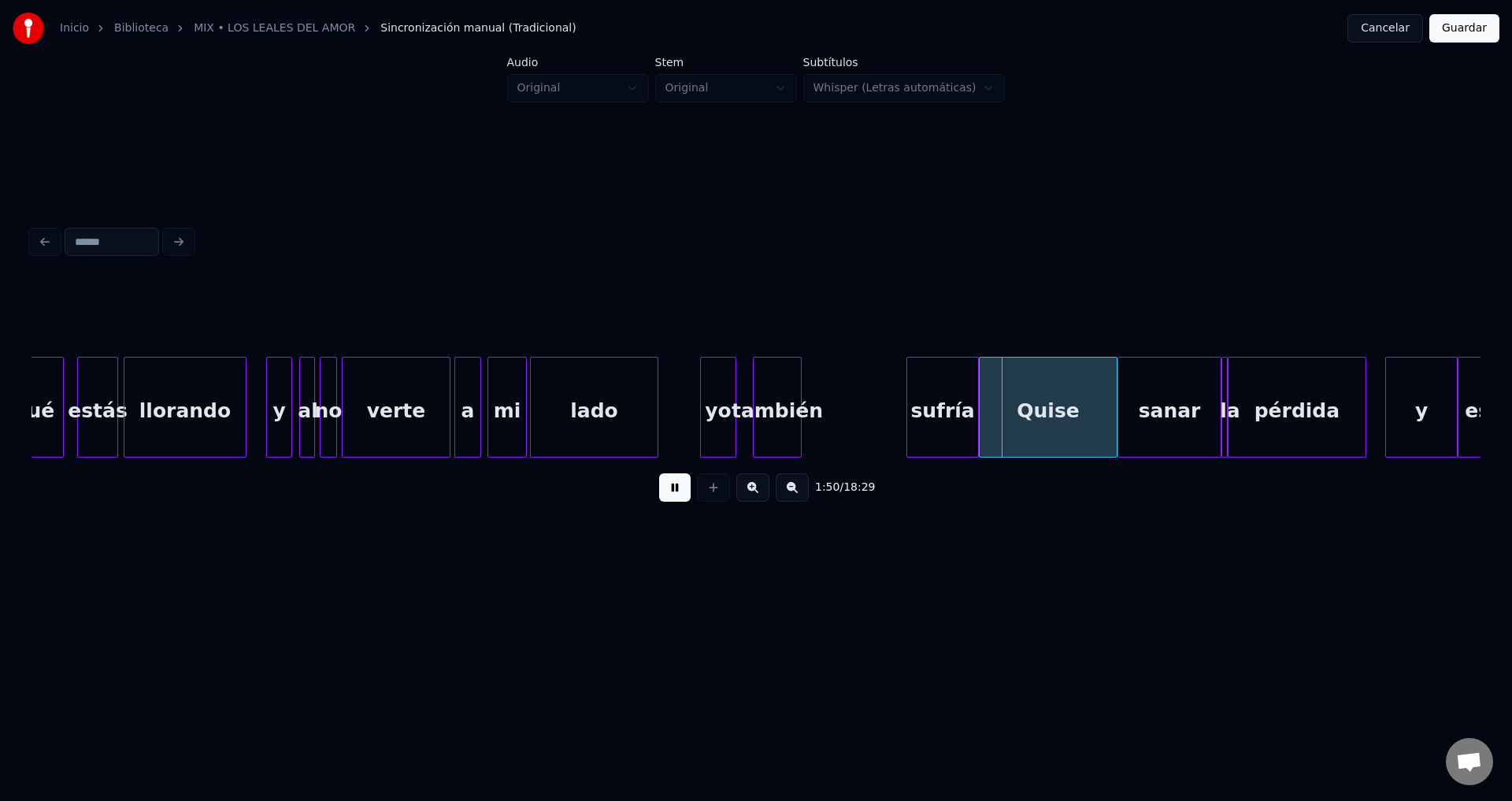
click at [781, 427] on div "también" at bounding box center [776, 411] width 47 height 107
click at [800, 424] on div "también" at bounding box center [776, 407] width 49 height 101
click at [875, 415] on div at bounding box center [872, 407] width 5 height 99
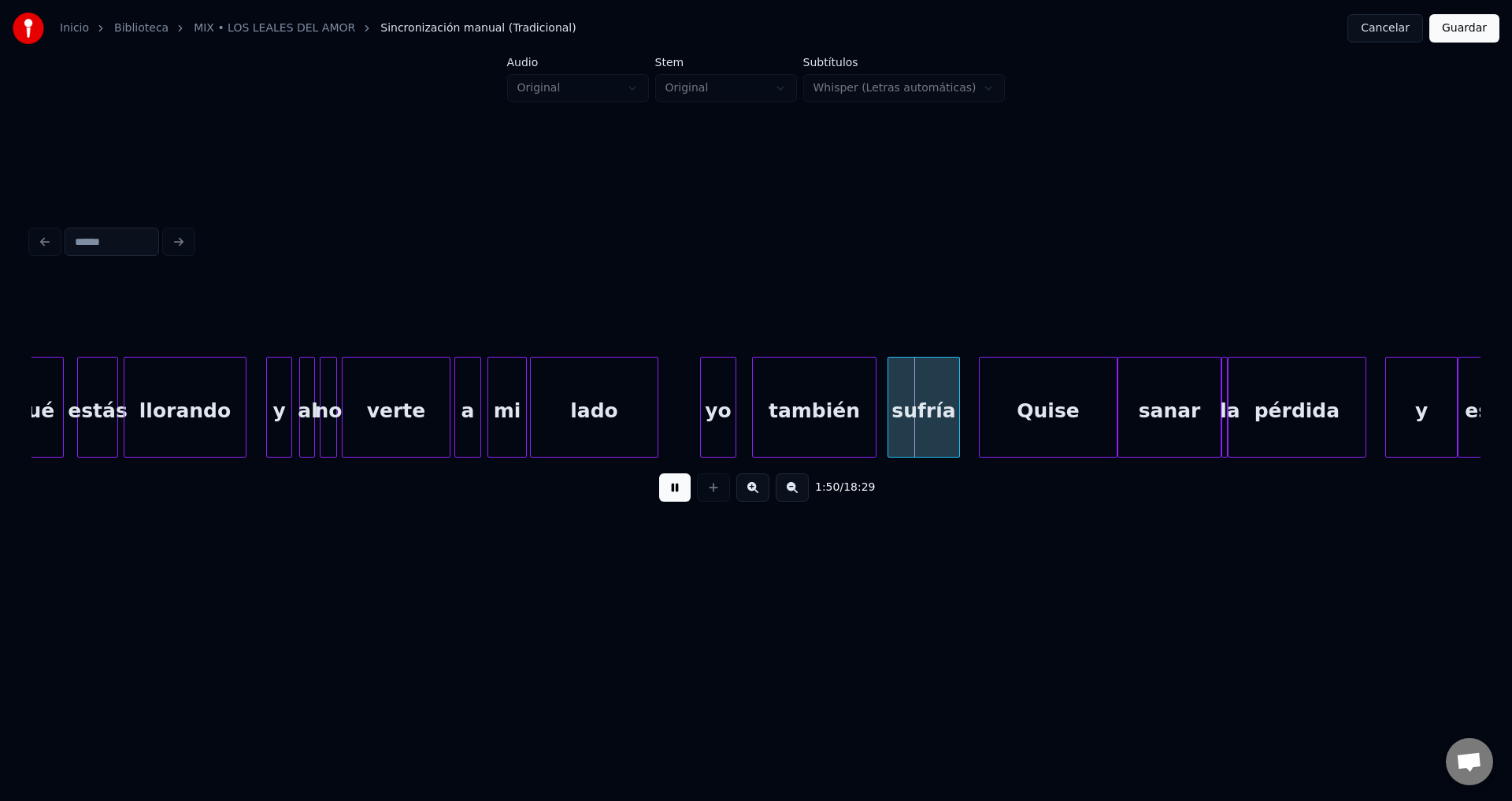
click at [924, 424] on div "sufría" at bounding box center [923, 411] width 71 height 107
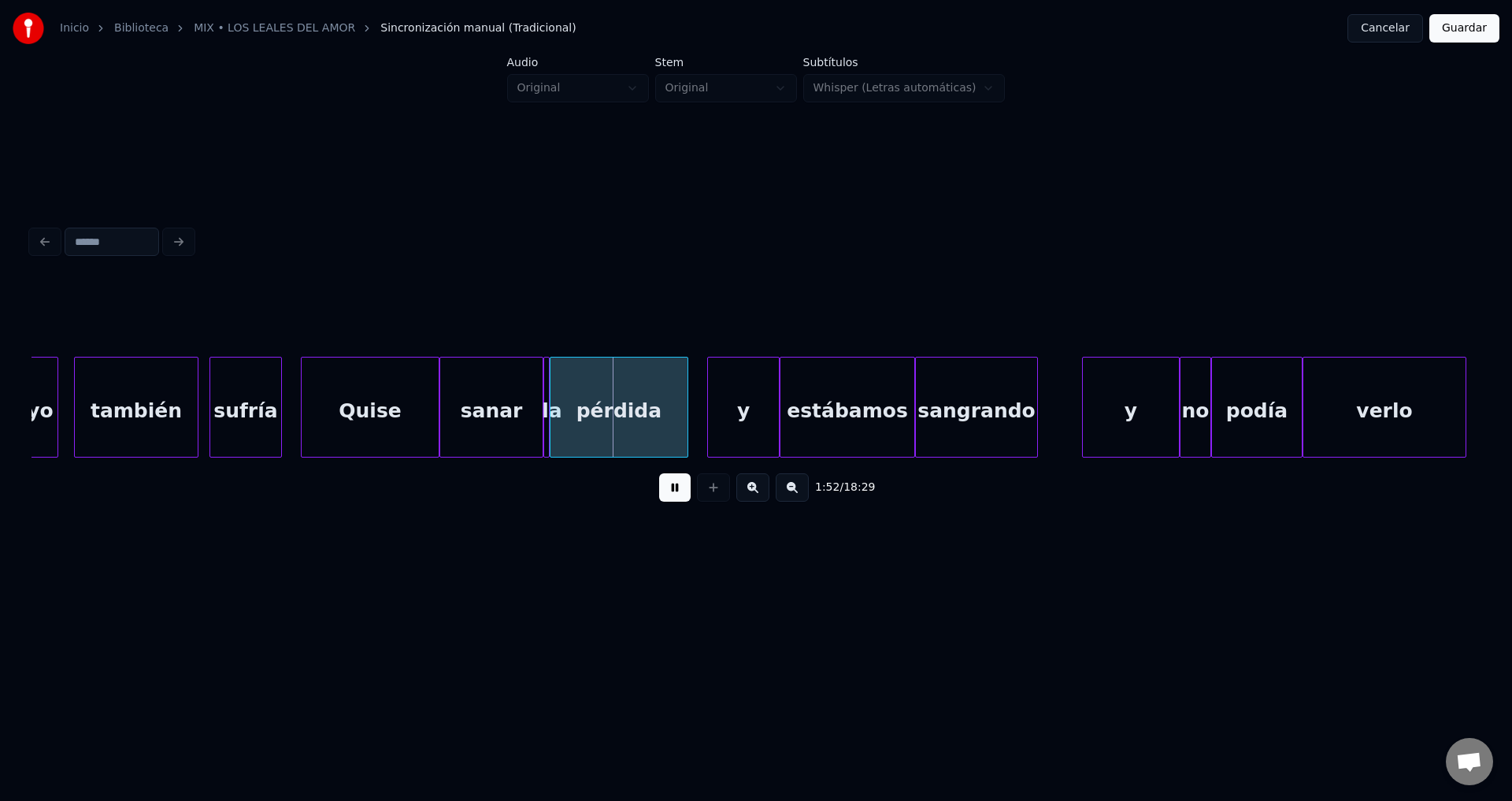
scroll to position [0, 17246]
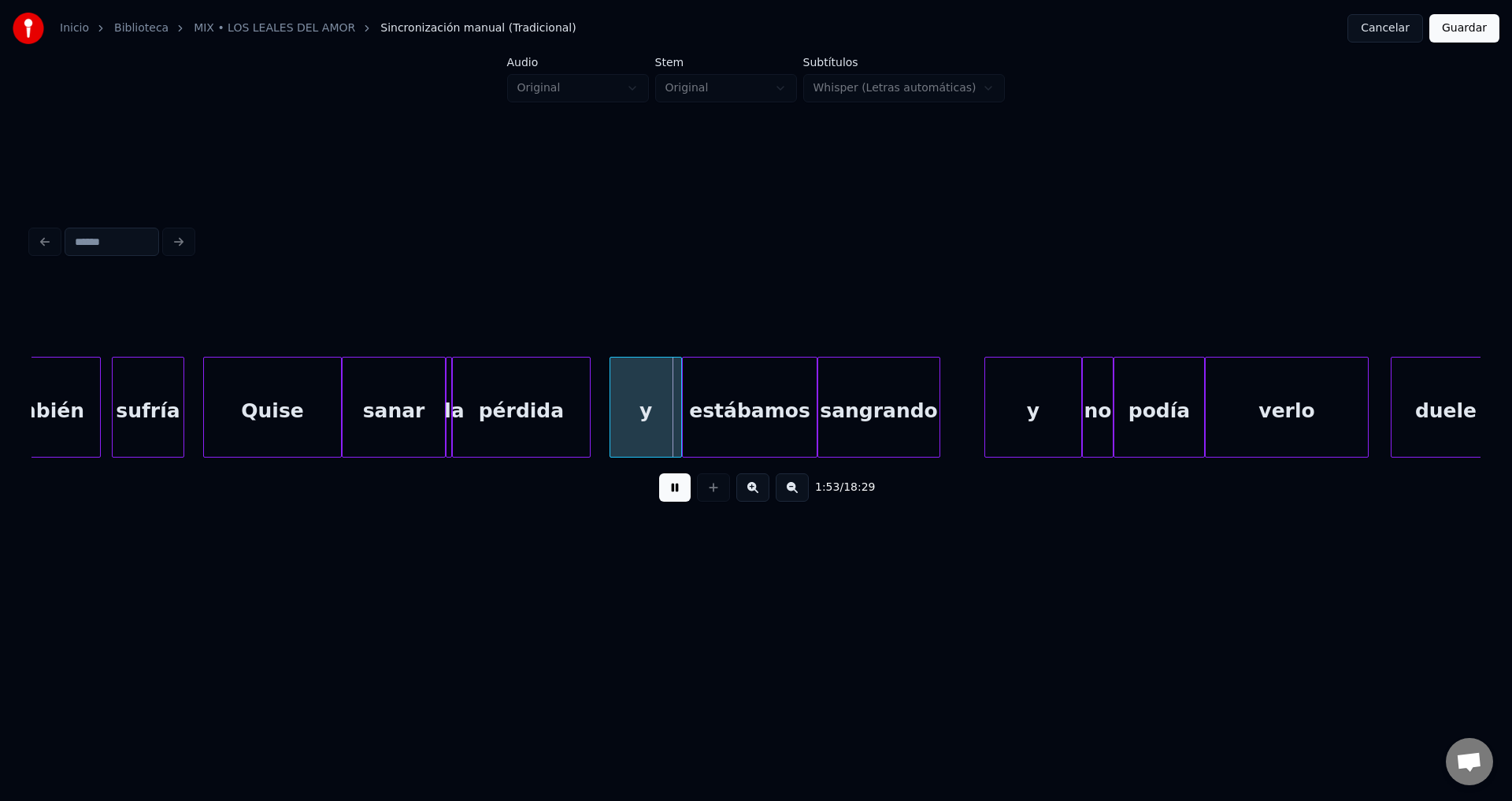
click at [673, 494] on button at bounding box center [674, 487] width 32 height 28
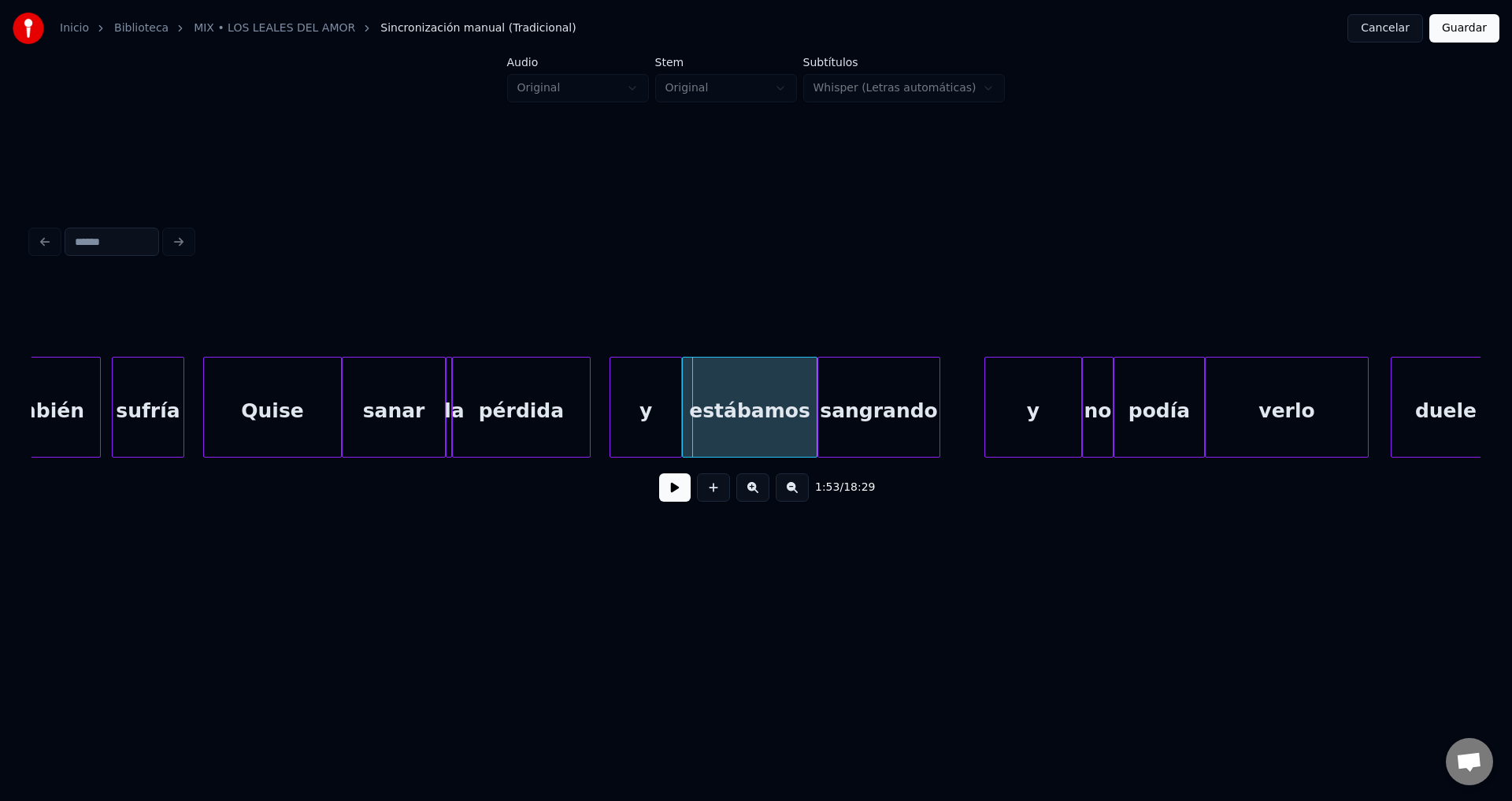
click at [163, 435] on div "sufría" at bounding box center [148, 411] width 71 height 107
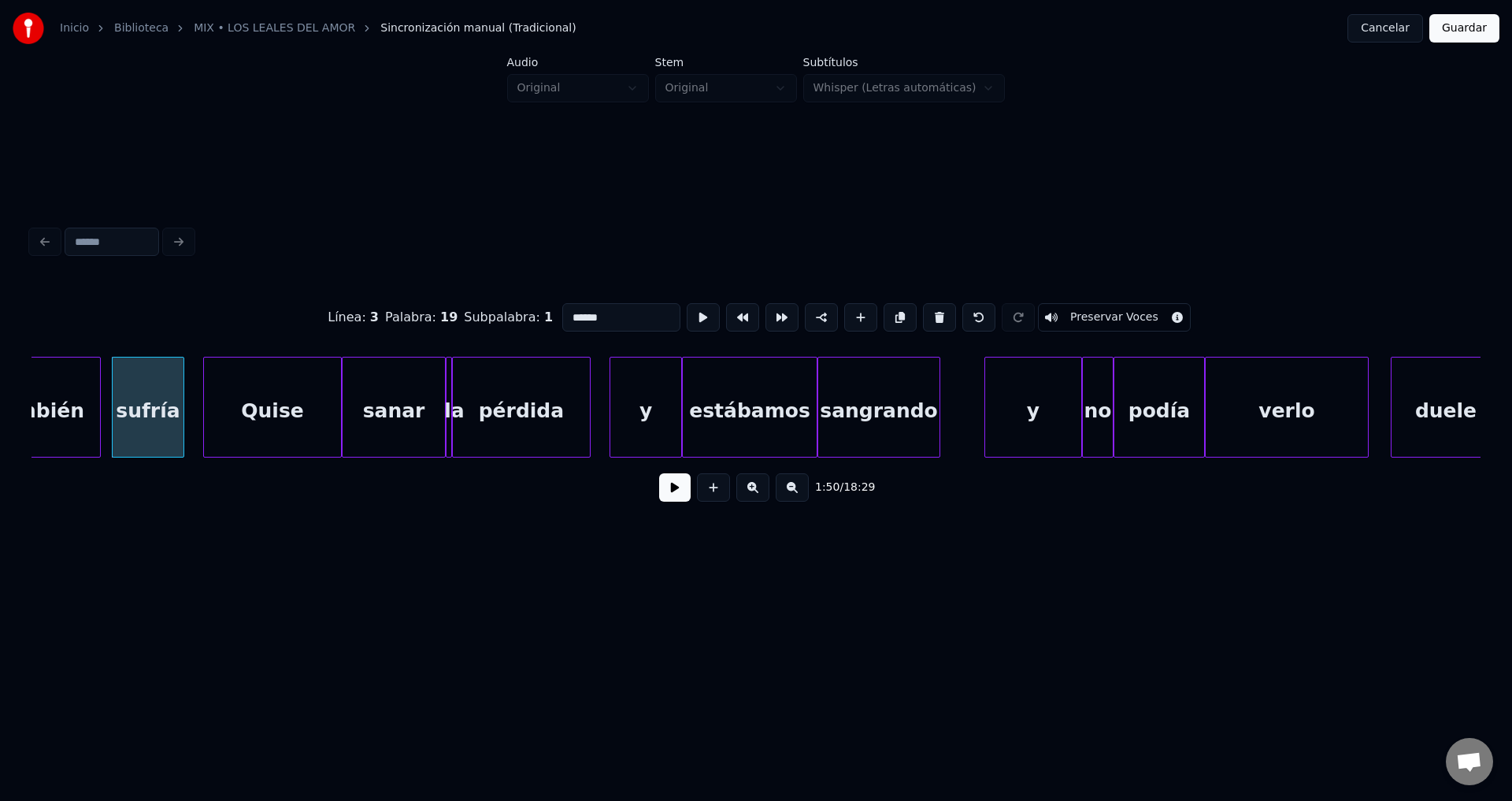
click at [1054, 414] on div "y" at bounding box center [1033, 411] width 96 height 107
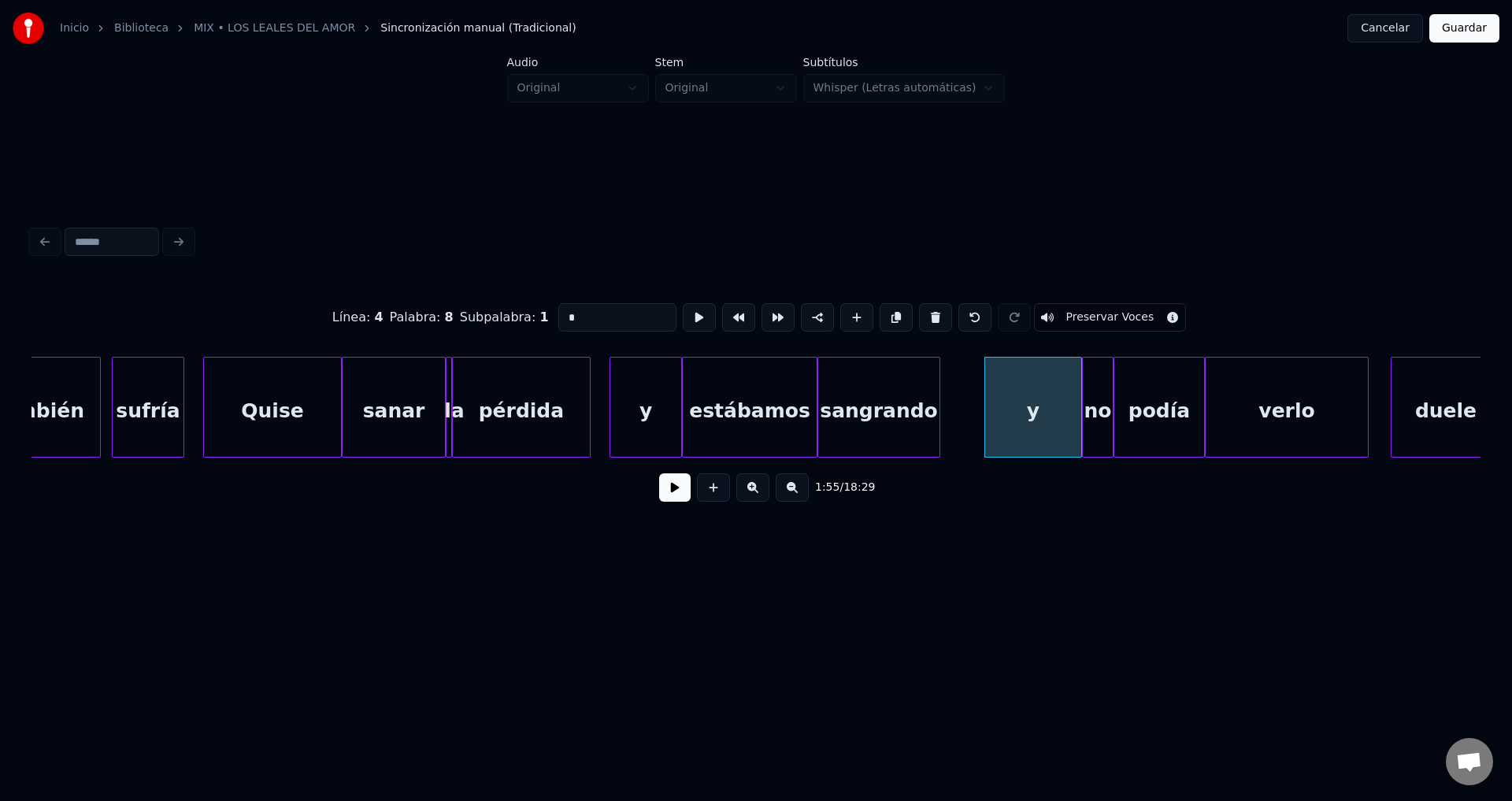
click at [991, 412] on div "y" at bounding box center [1033, 411] width 96 height 107
click at [1052, 422] on div at bounding box center [1050, 407] width 5 height 99
click at [989, 423] on div "sangrando" at bounding box center [983, 411] width 121 height 107
click at [1003, 418] on div at bounding box center [1000, 407] width 5 height 99
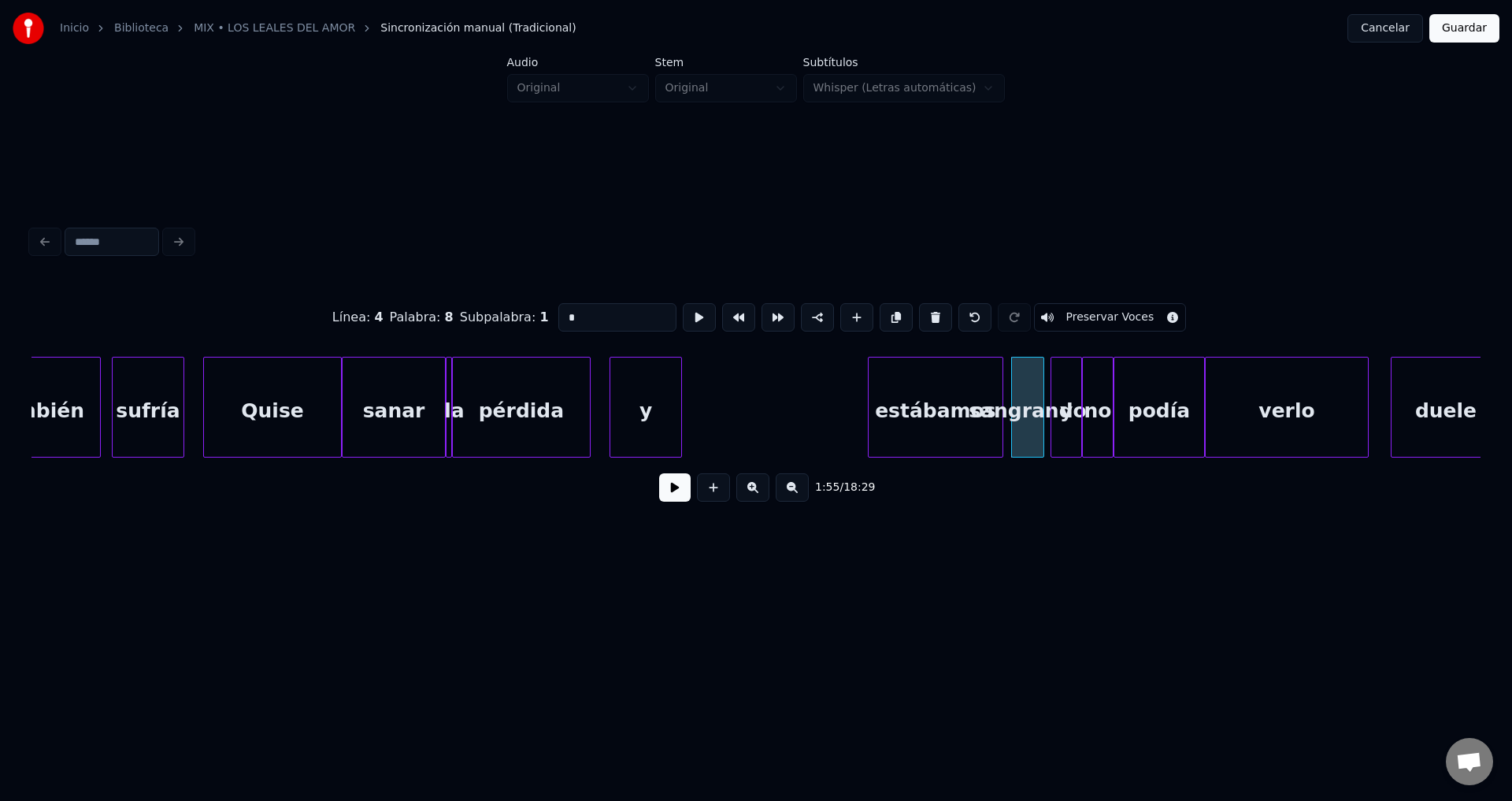
click at [972, 434] on div "estábamos" at bounding box center [935, 411] width 134 height 107
click at [943, 412] on div at bounding box center [940, 407] width 5 height 99
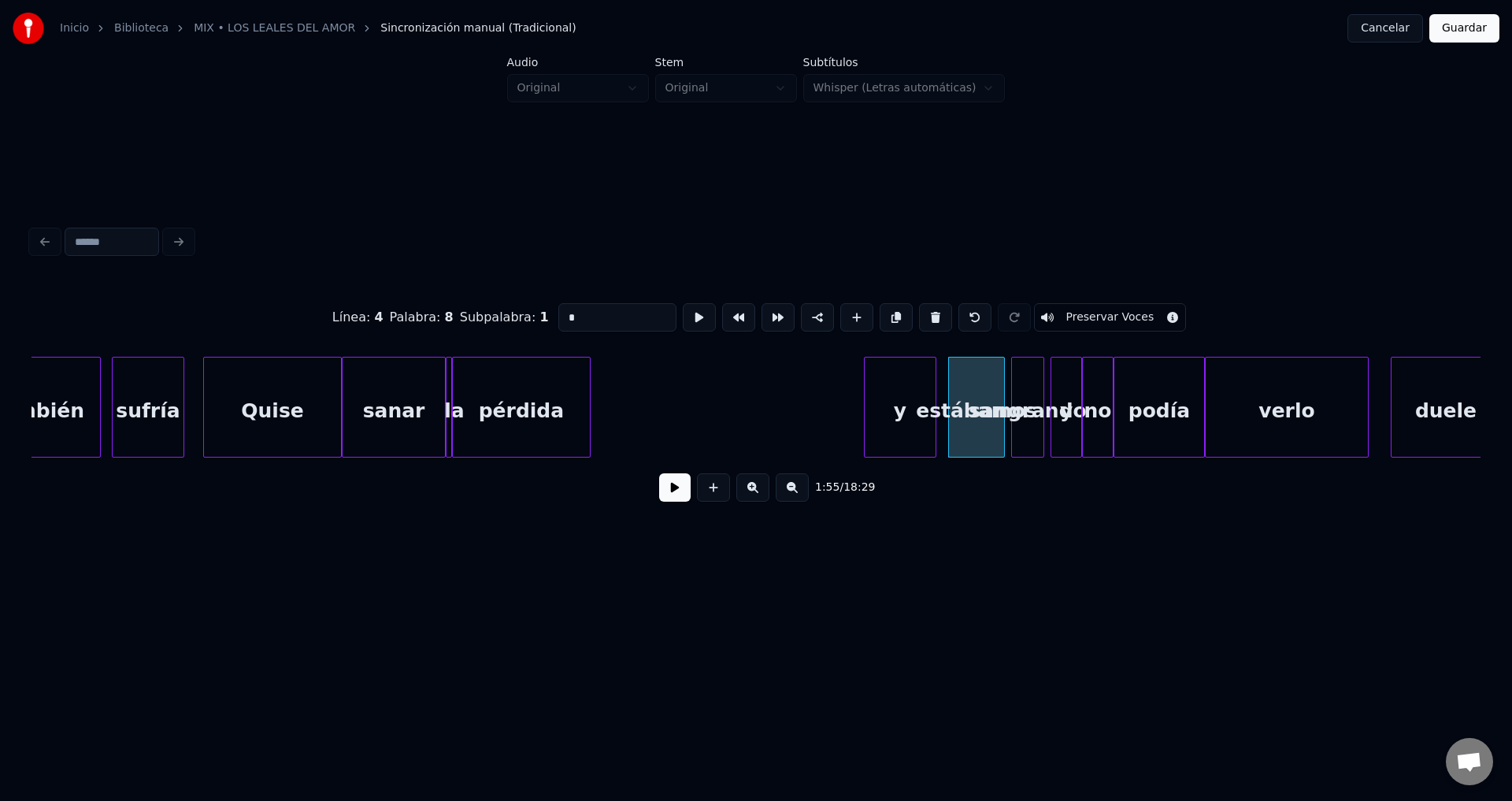
click at [889, 421] on div "y" at bounding box center [900, 411] width 71 height 107
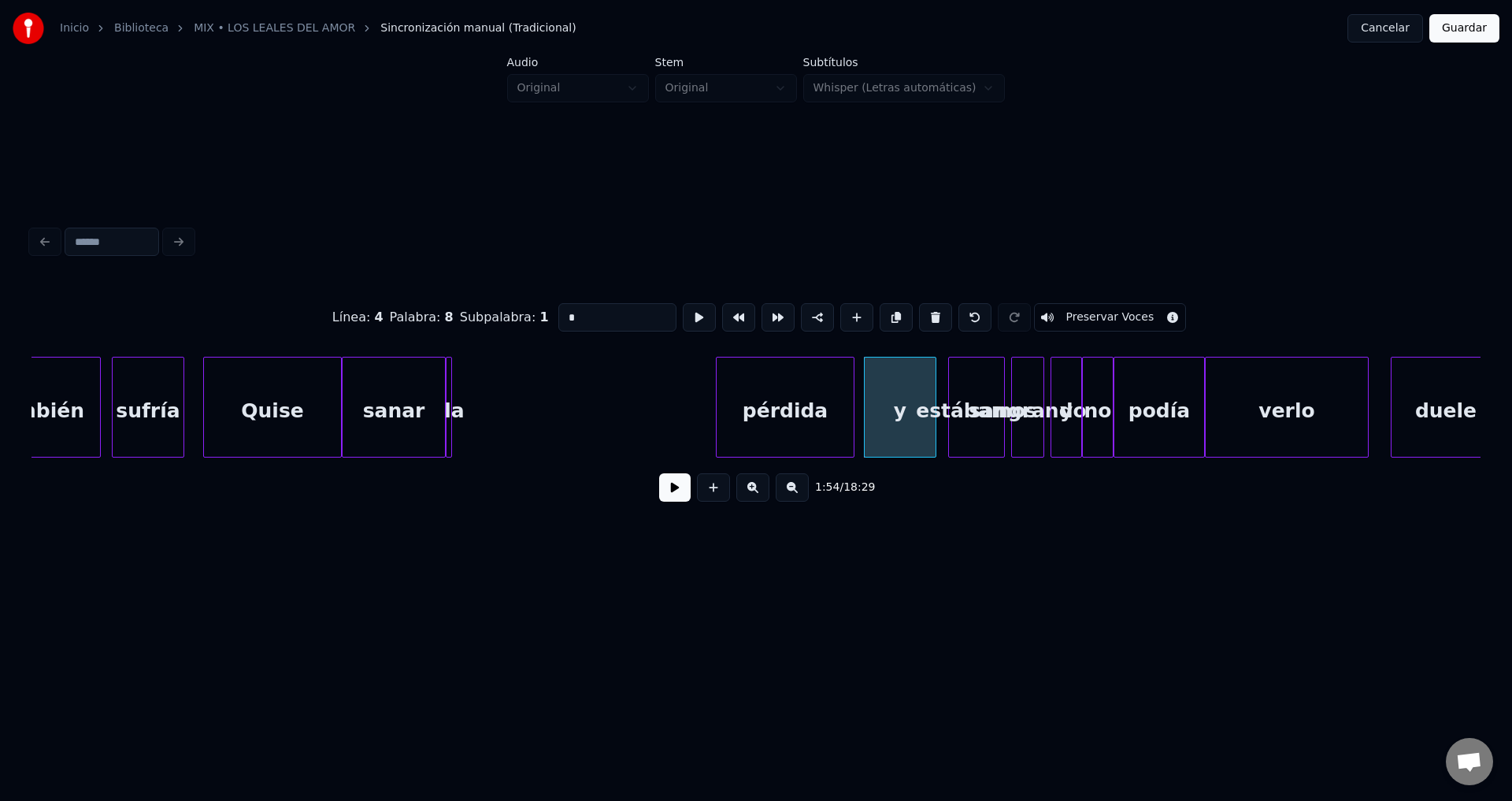
click at [801, 430] on div "pérdida" at bounding box center [785, 411] width 137 height 107
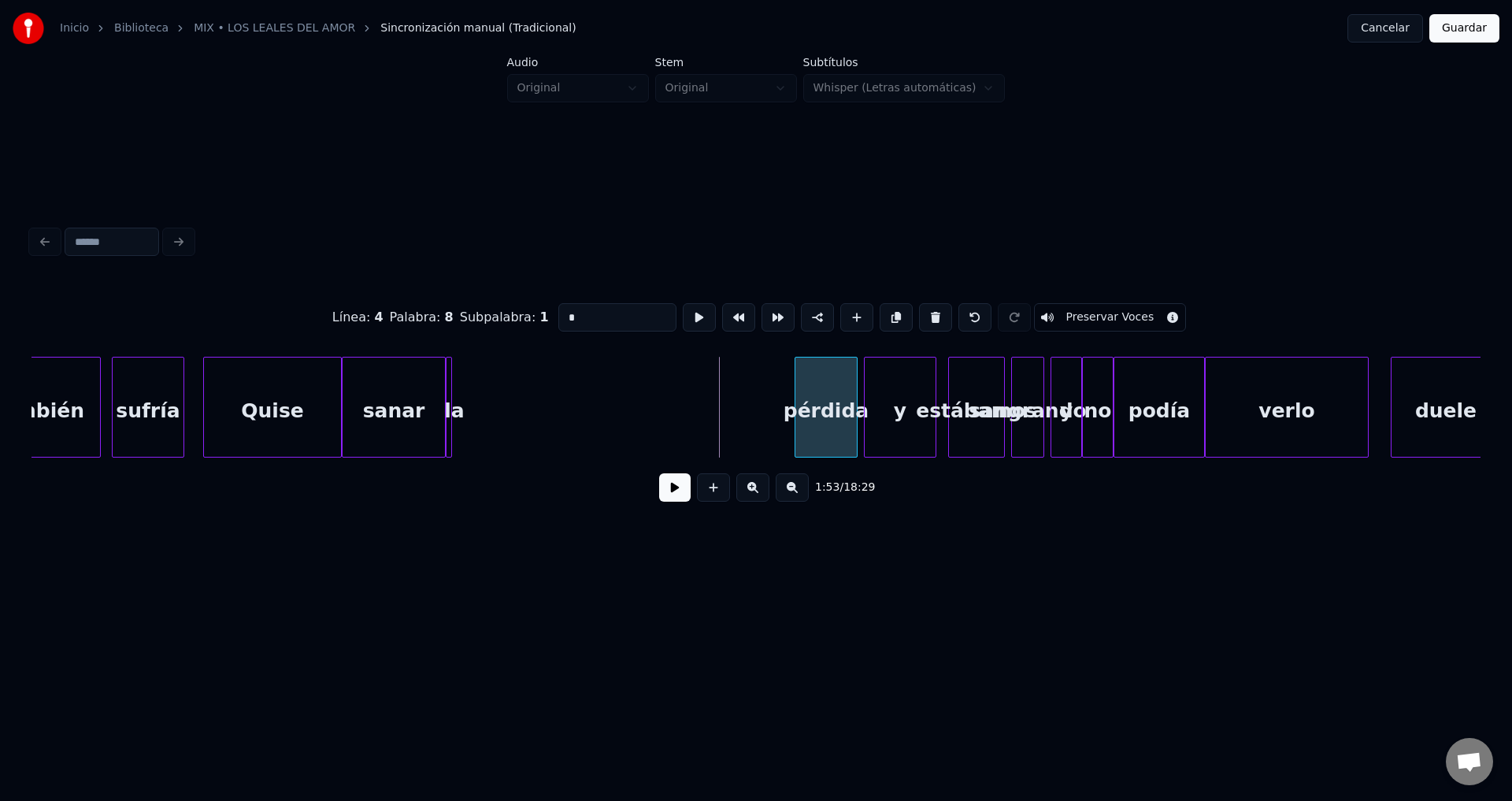
click at [796, 408] on div at bounding box center [797, 407] width 5 height 99
click at [553, 415] on div "la" at bounding box center [544, 411] width 15 height 107
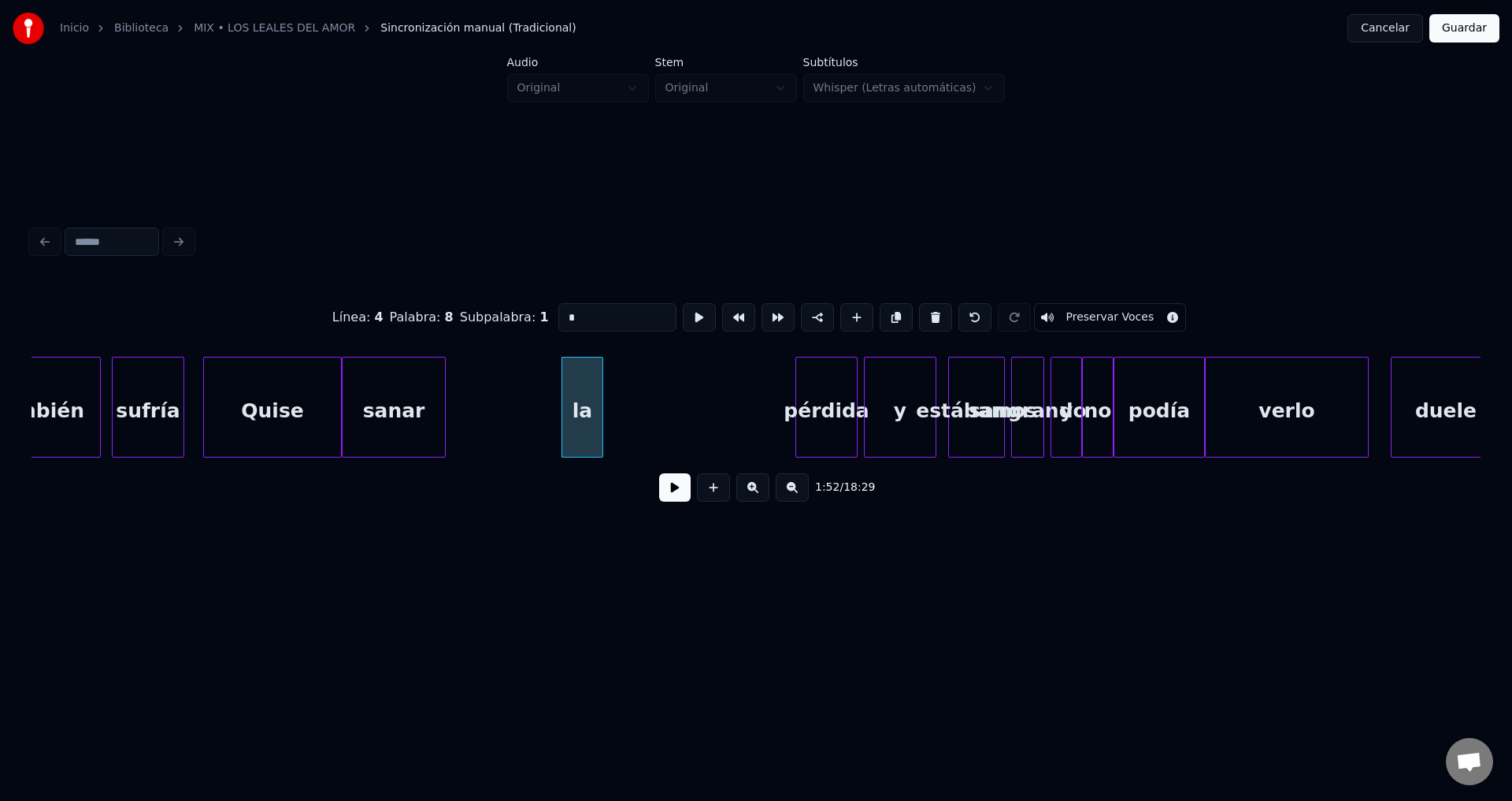
click at [602, 411] on div at bounding box center [599, 407] width 5 height 99
click at [761, 423] on div "la" at bounding box center [754, 411] width 45 height 107
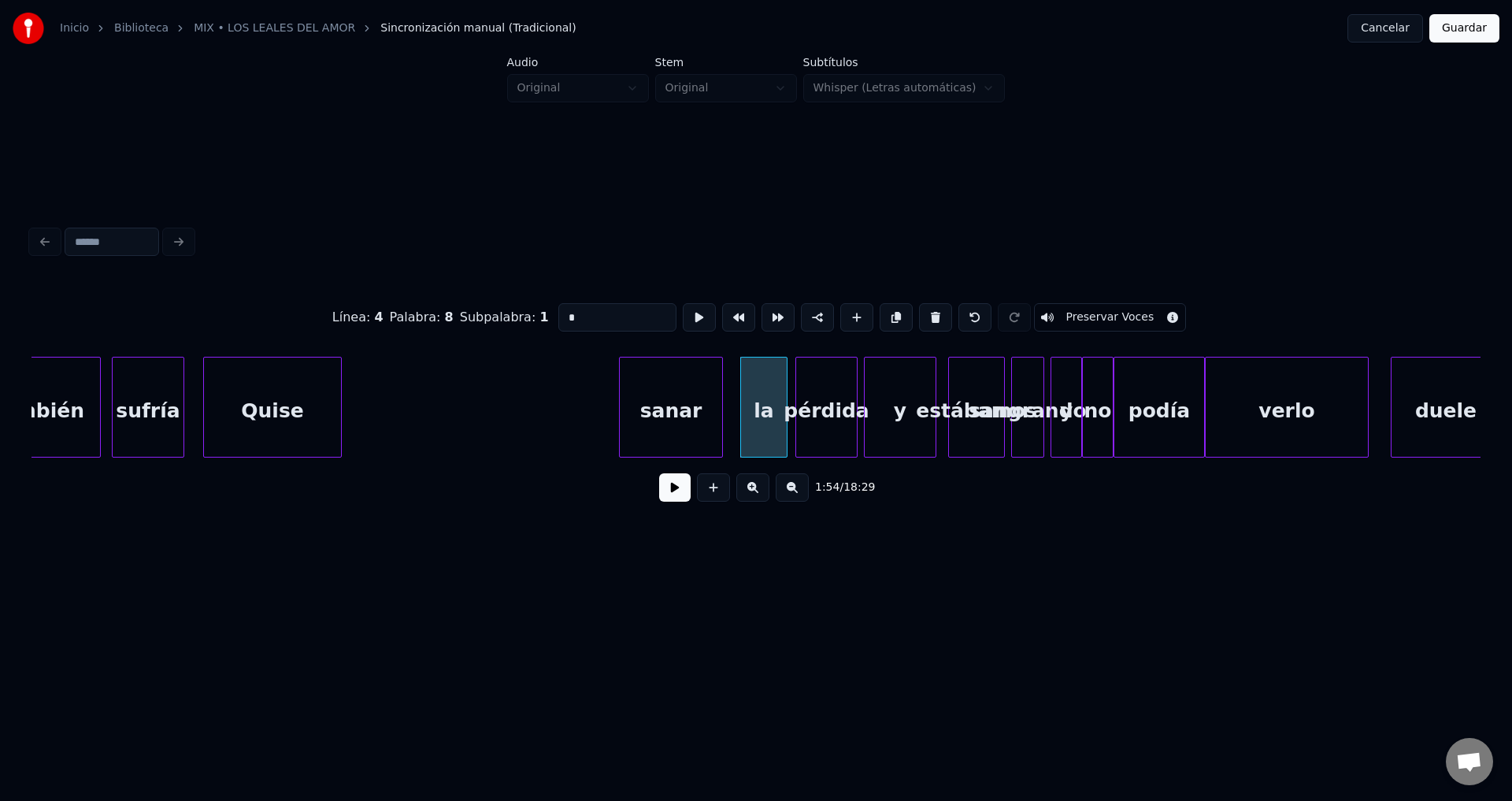
click at [693, 428] on div "sanar" at bounding box center [670, 411] width 102 height 107
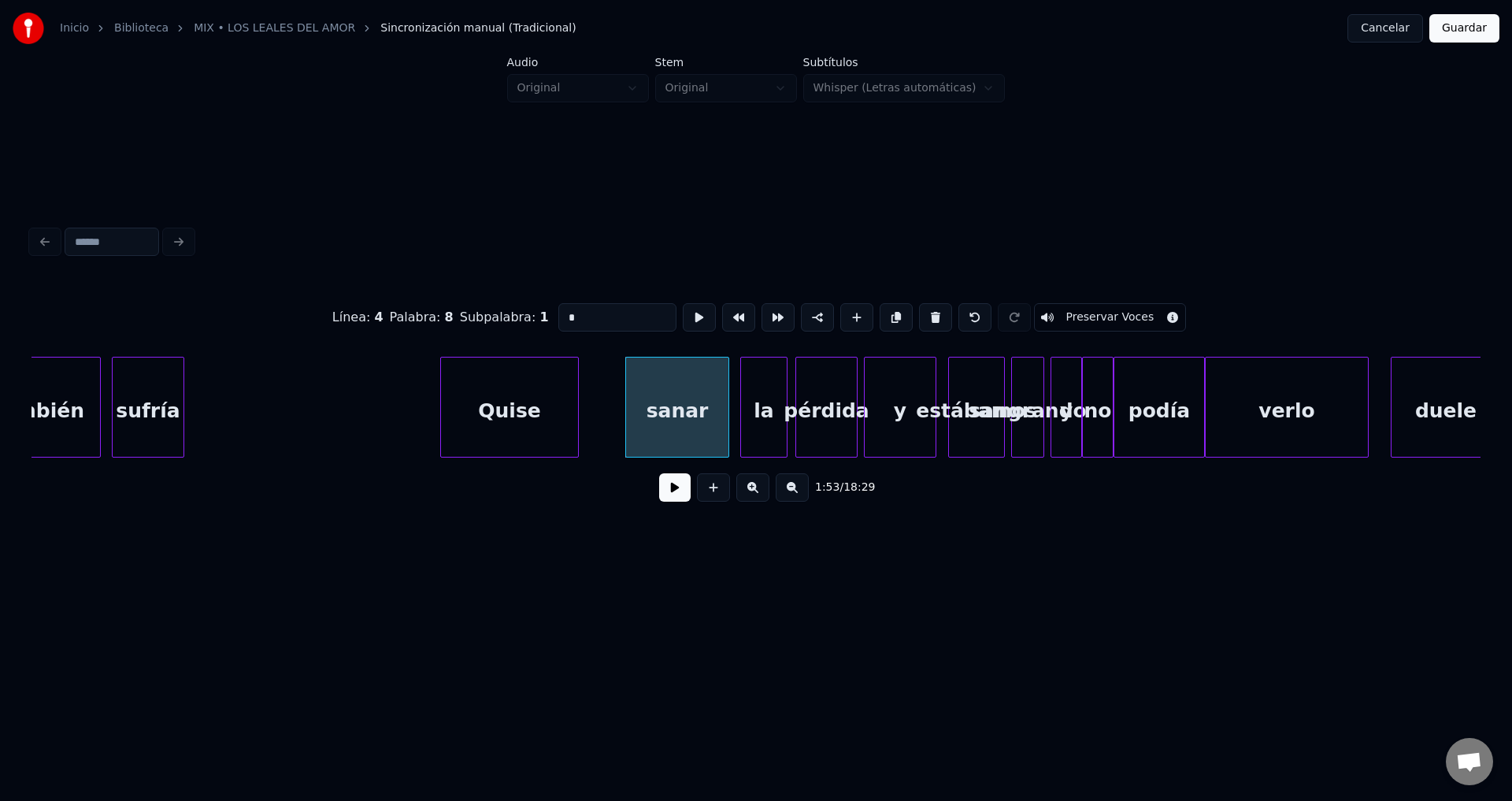
click at [511, 433] on div "Quise" at bounding box center [509, 411] width 137 height 107
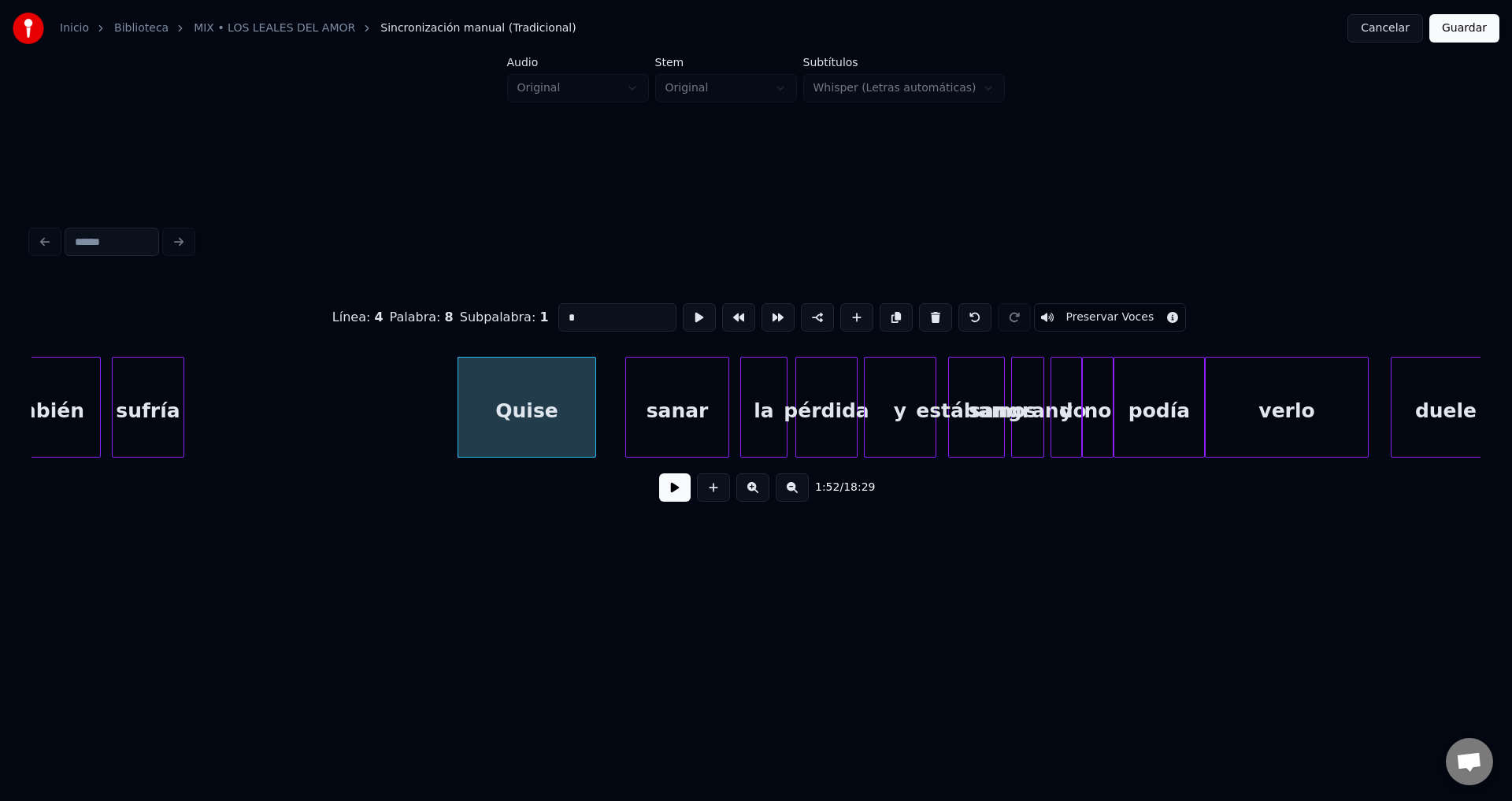
click at [152, 418] on div "sufría" at bounding box center [148, 411] width 71 height 107
type input "******"
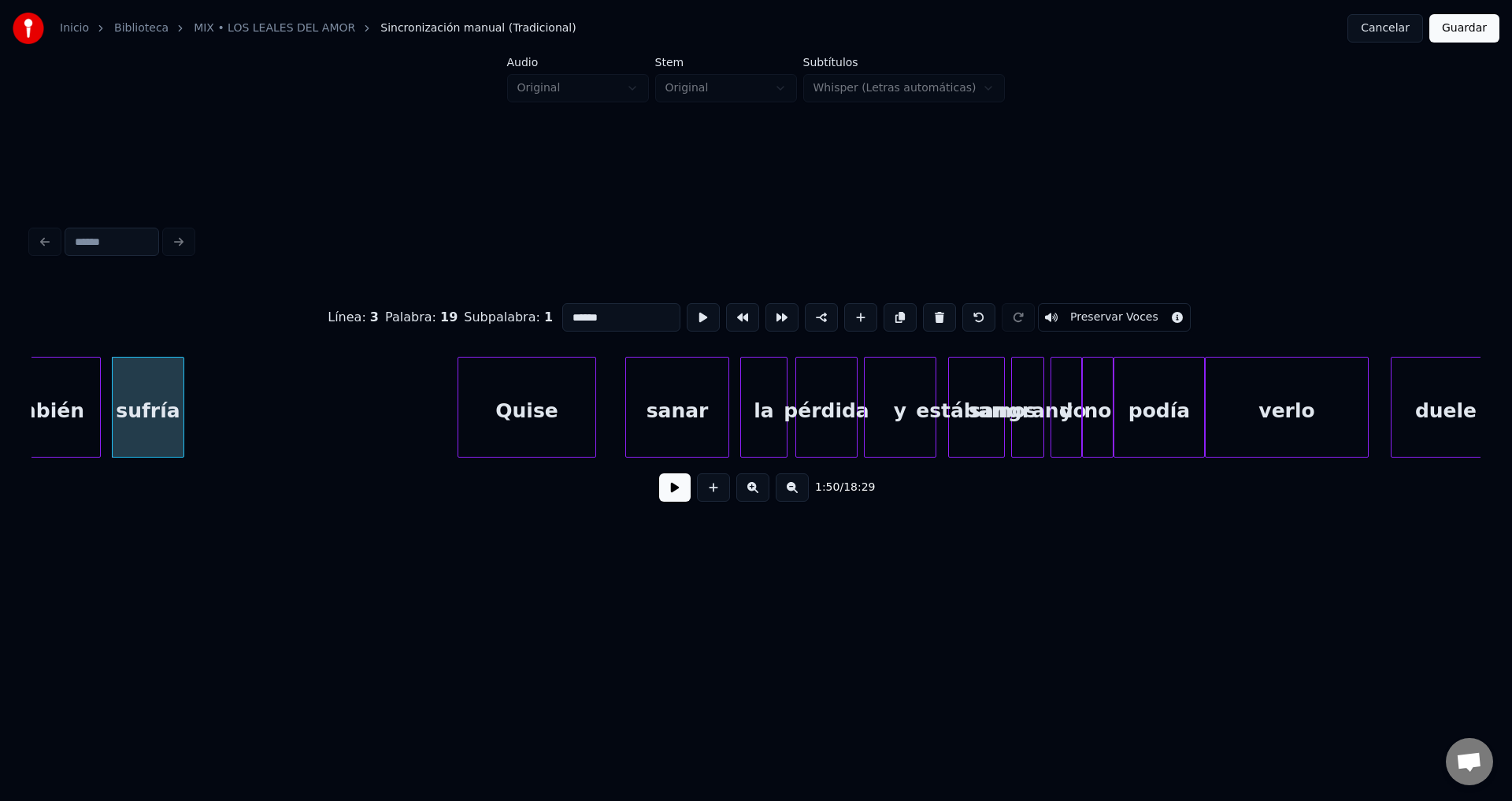
click at [665, 502] on button at bounding box center [674, 487] width 32 height 28
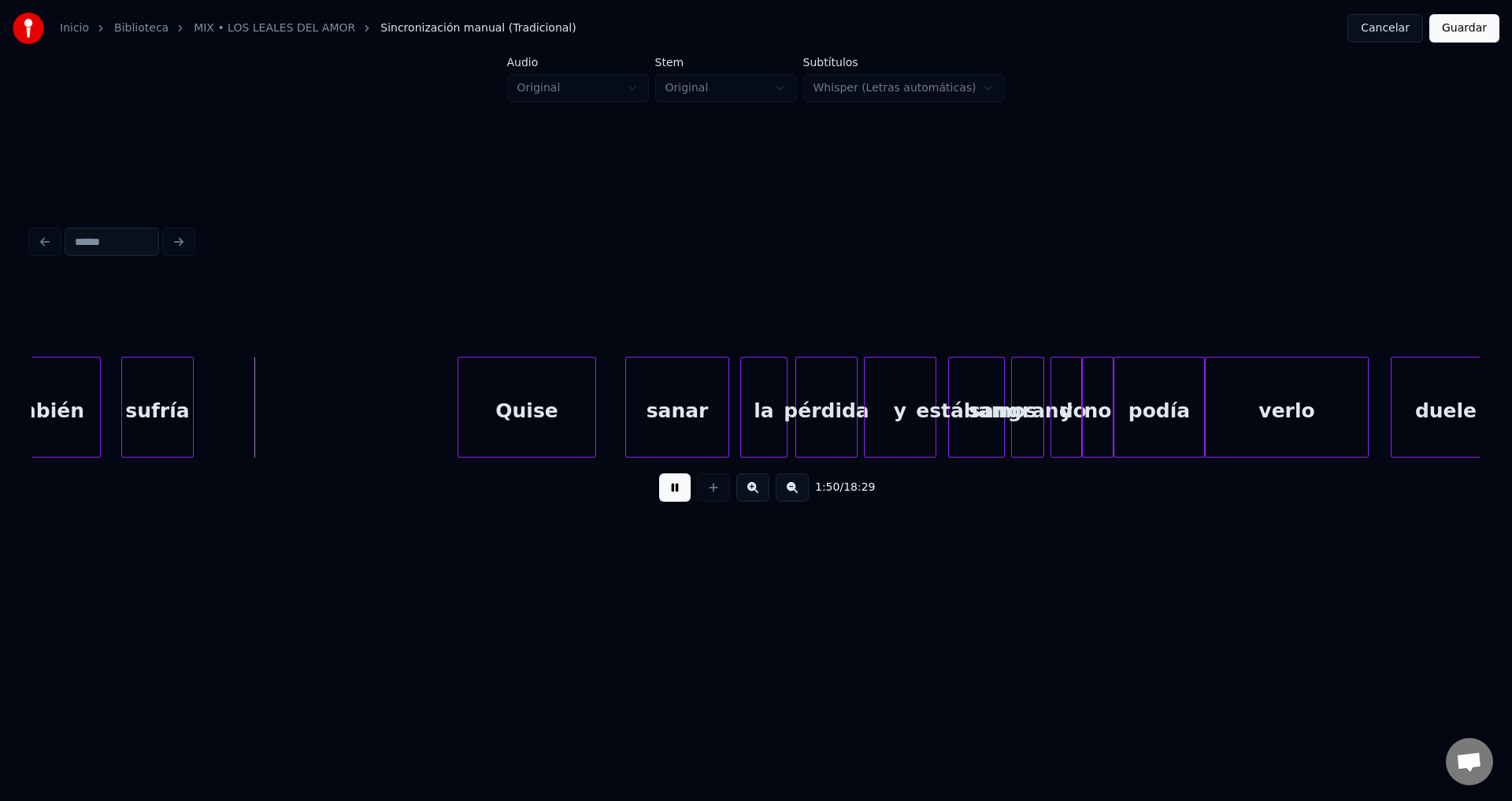
click at [169, 414] on div "sufría" at bounding box center [158, 411] width 71 height 107
click at [257, 415] on div at bounding box center [254, 407] width 5 height 99
click at [381, 414] on div "Quise" at bounding box center [394, 411] width 137 height 107
click at [458, 415] on div at bounding box center [460, 407] width 5 height 99
click at [389, 413] on div at bounding box center [387, 407] width 5 height 99
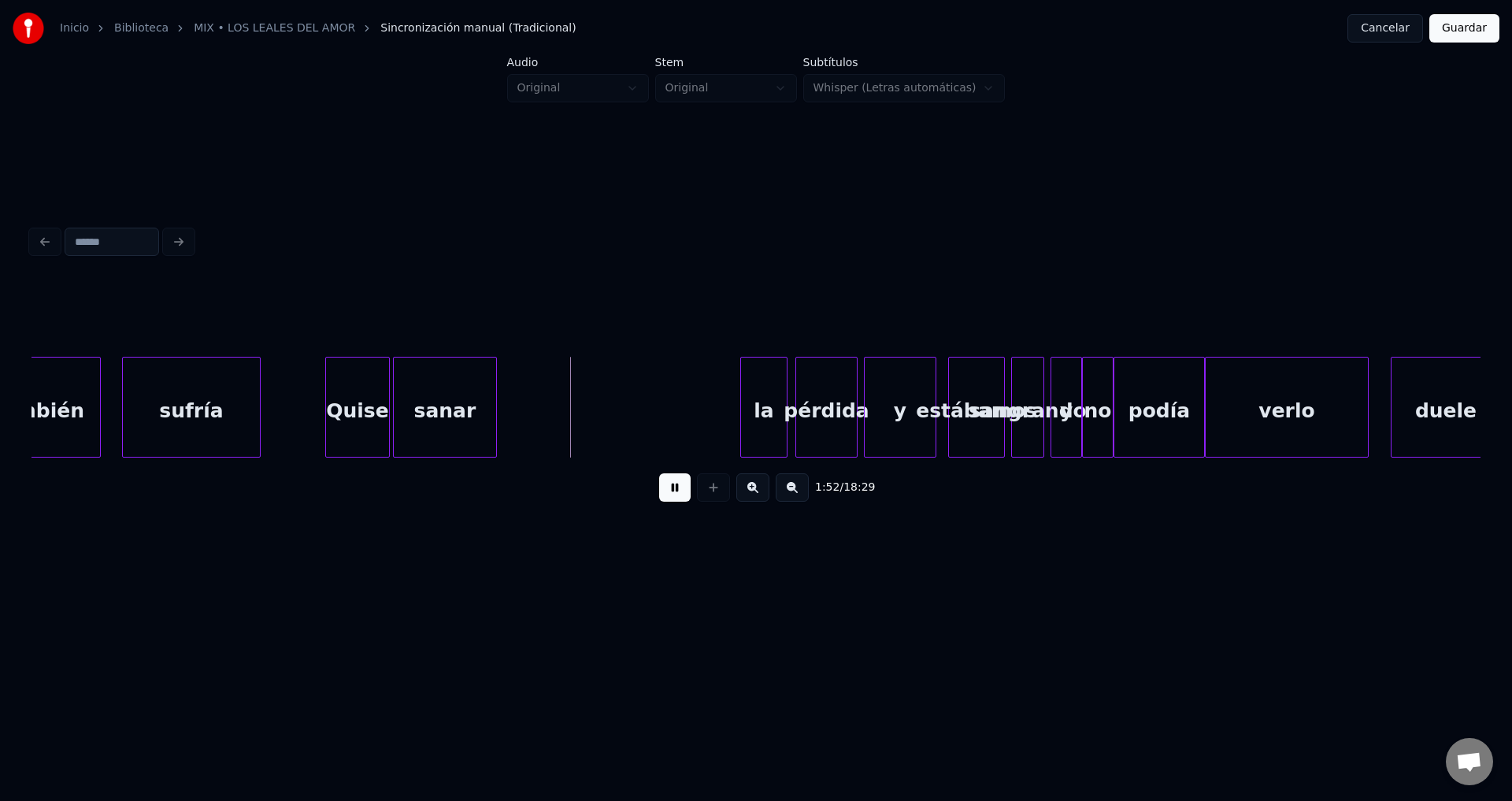
click at [427, 420] on div "sanar" at bounding box center [444, 411] width 102 height 107
click at [447, 419] on div at bounding box center [447, 407] width 5 height 99
click at [480, 414] on div "la" at bounding box center [480, 411] width 45 height 107
click at [477, 416] on div at bounding box center [477, 407] width 5 height 99
click at [519, 420] on div "pérdida" at bounding box center [525, 411] width 61 height 107
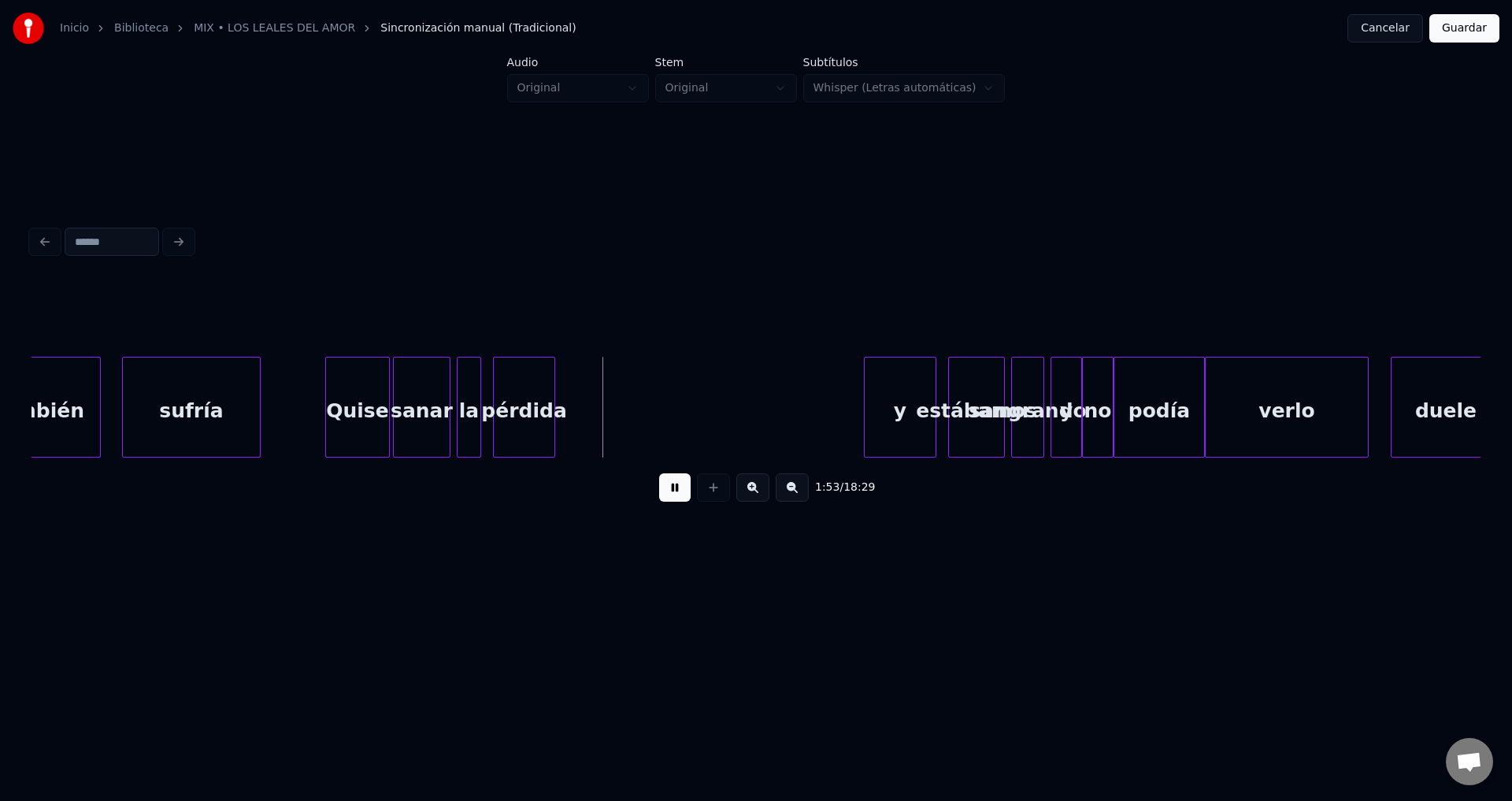
click at [519, 420] on div "pérdida" at bounding box center [523, 411] width 61 height 107
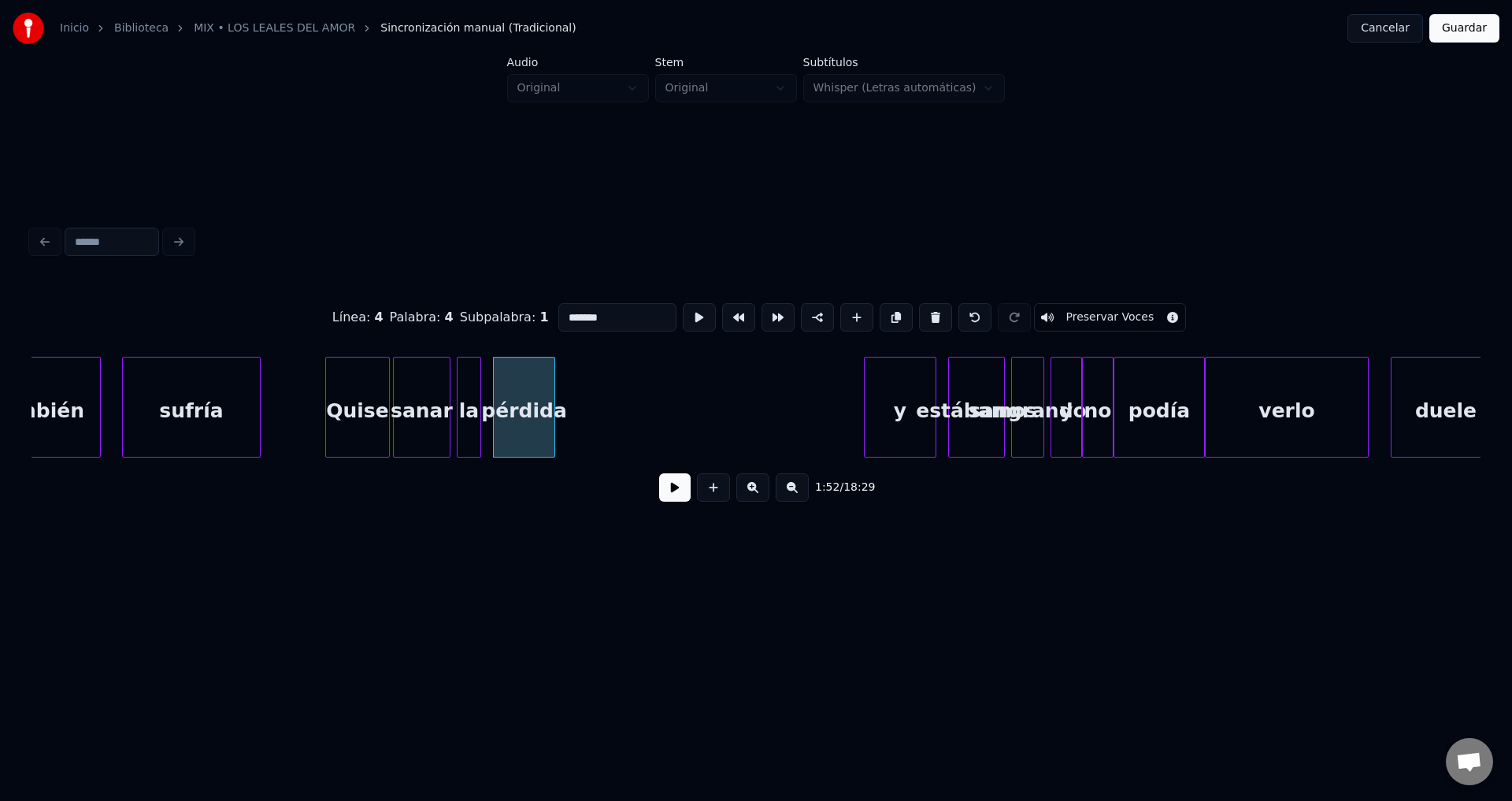
click at [358, 404] on div "Quise" at bounding box center [357, 411] width 63 height 107
type input "*****"
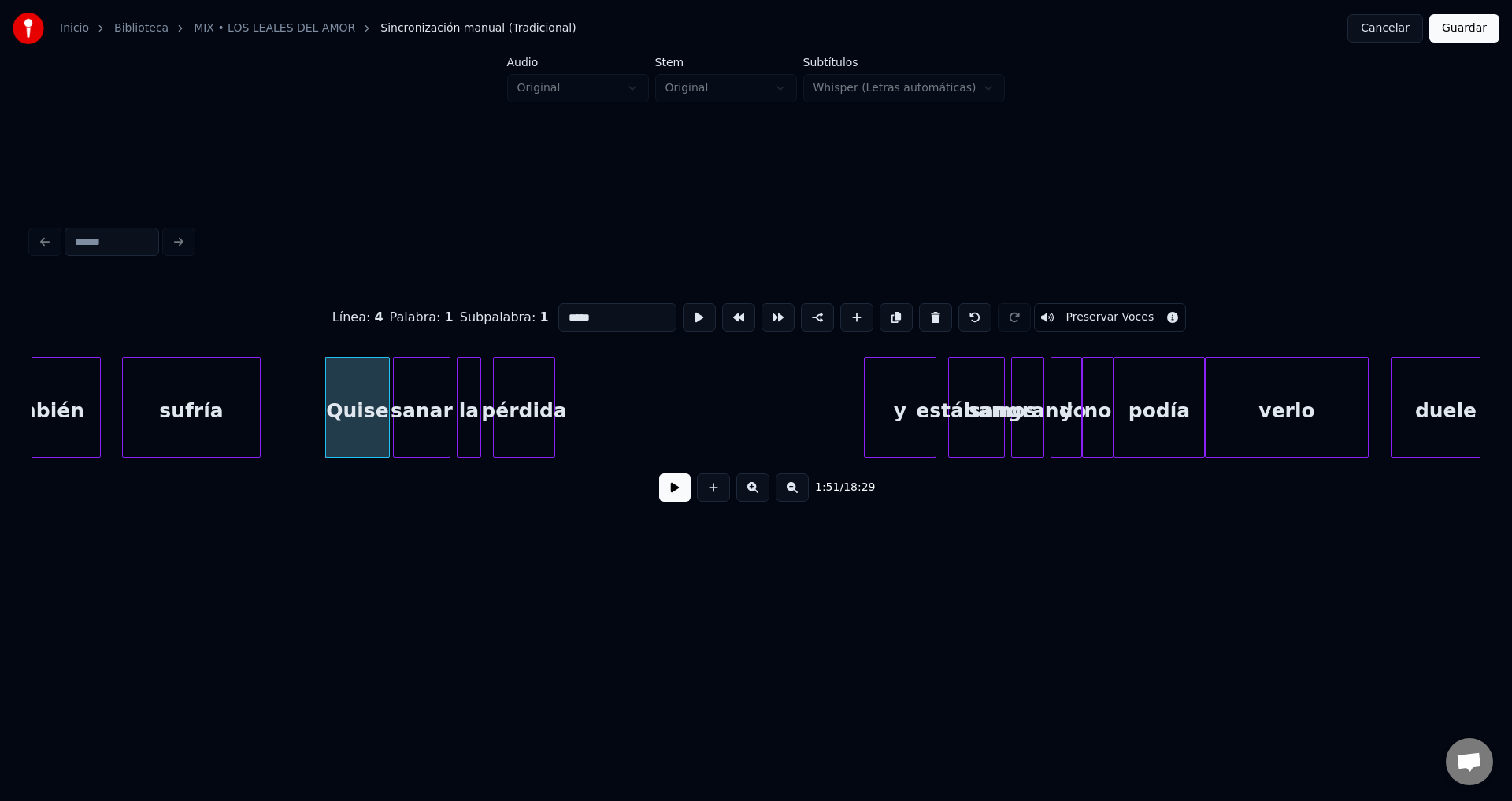
click at [675, 501] on button at bounding box center [674, 487] width 32 height 28
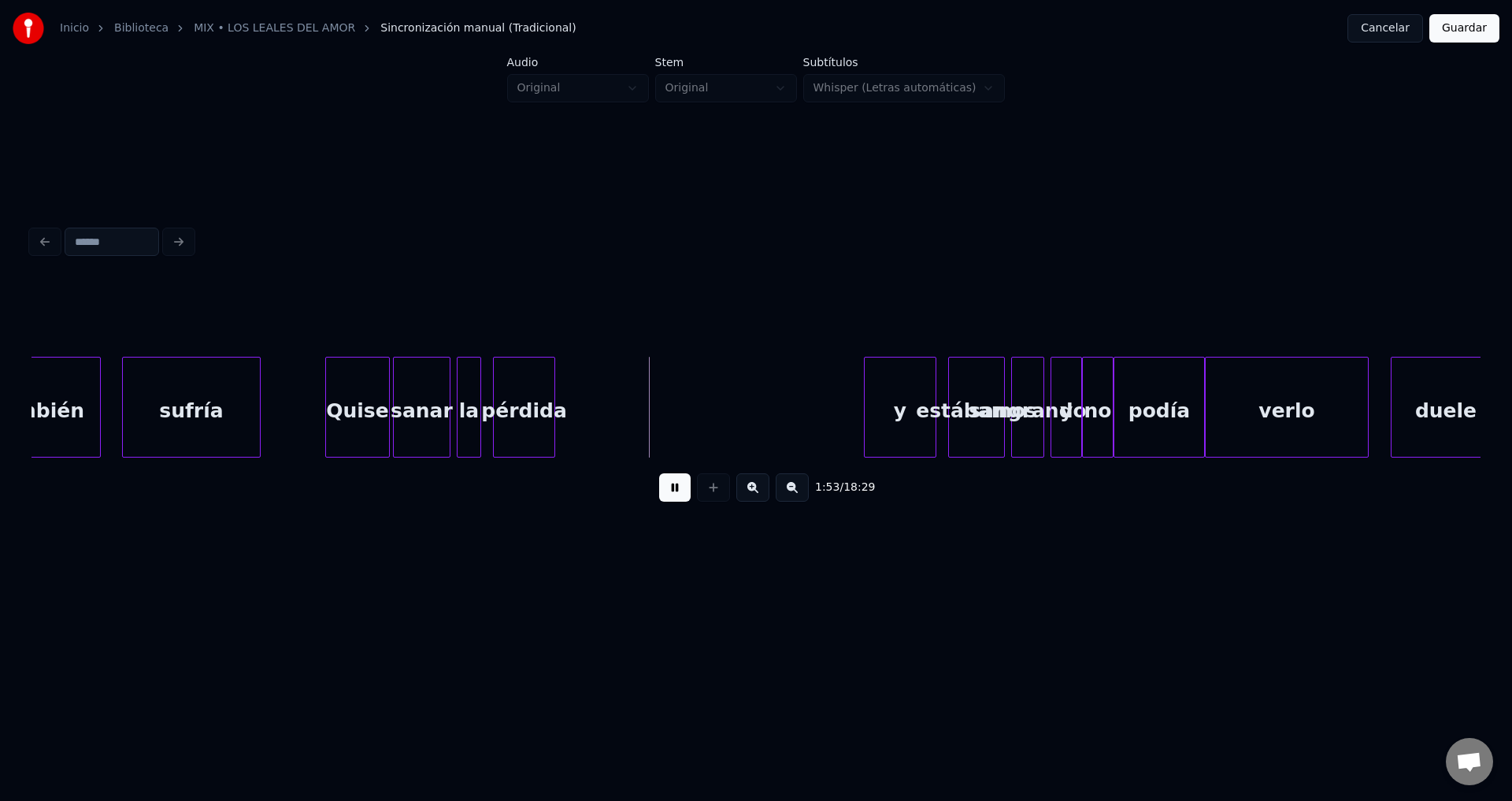
click at [675, 500] on button at bounding box center [674, 487] width 32 height 28
click at [375, 413] on div "Quise" at bounding box center [357, 411] width 63 height 107
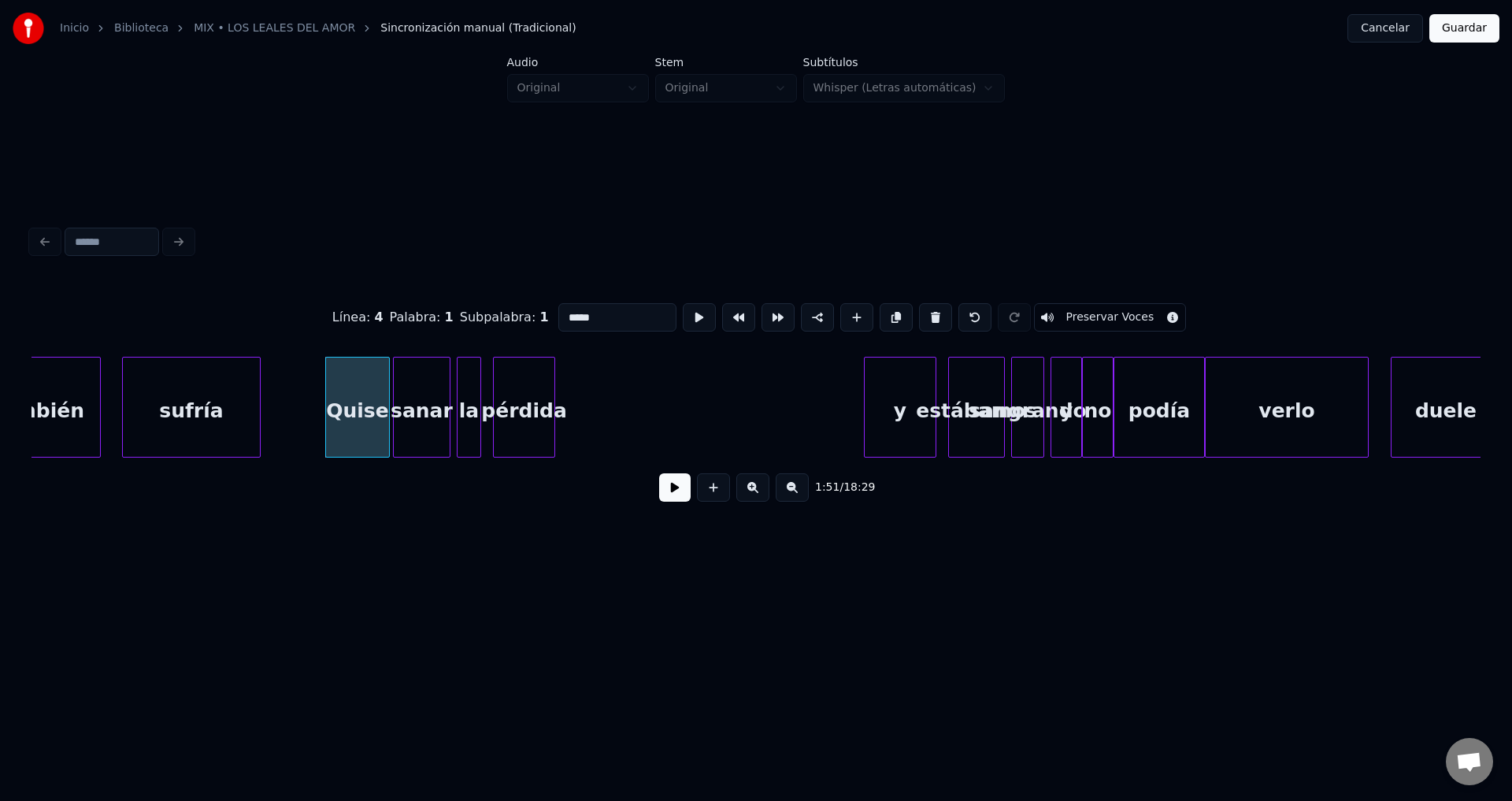
click at [677, 496] on button at bounding box center [674, 487] width 32 height 28
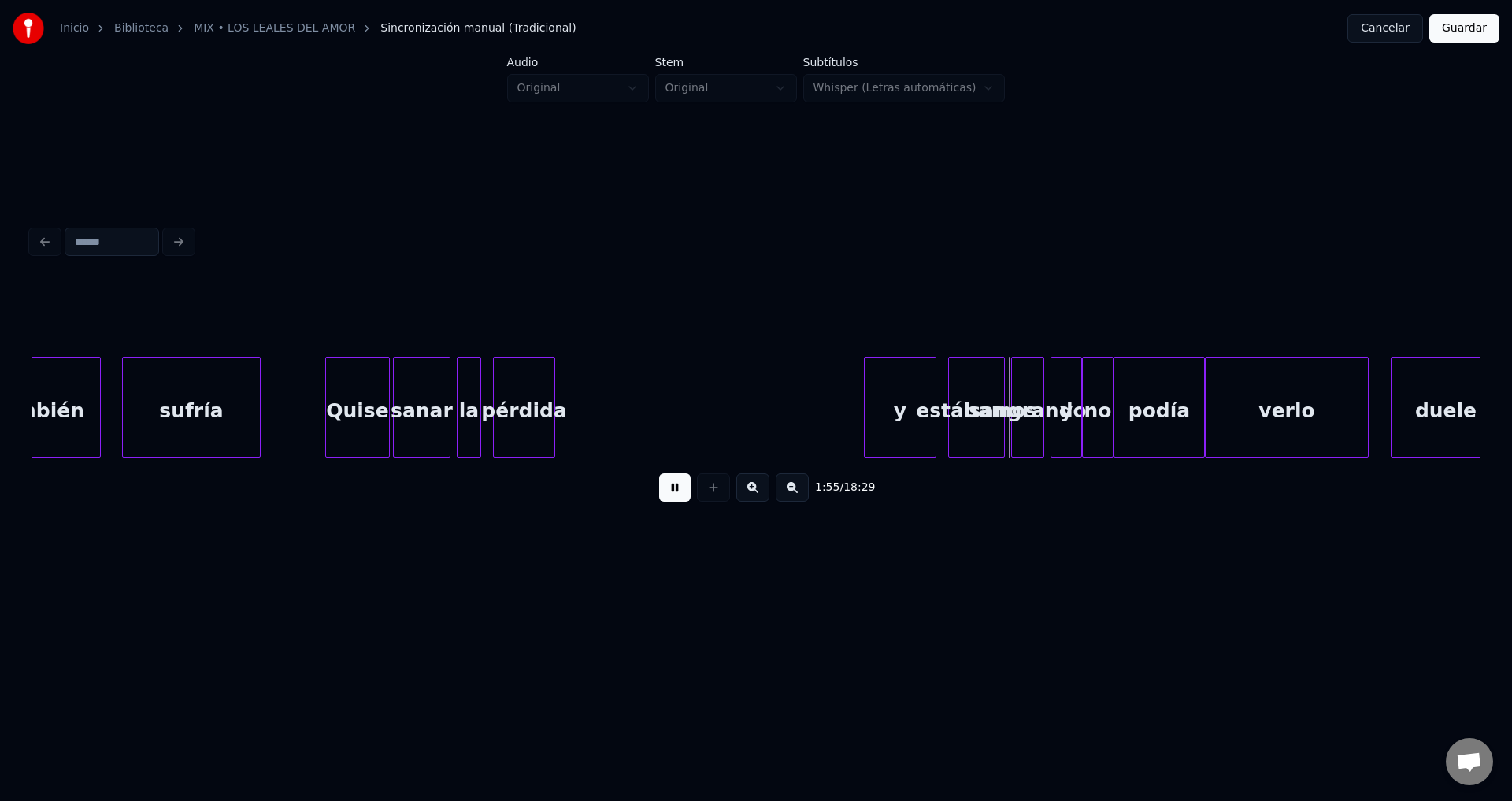
click at [677, 496] on button at bounding box center [674, 487] width 32 height 28
click at [523, 404] on div "pérdida" at bounding box center [523, 411] width 61 height 107
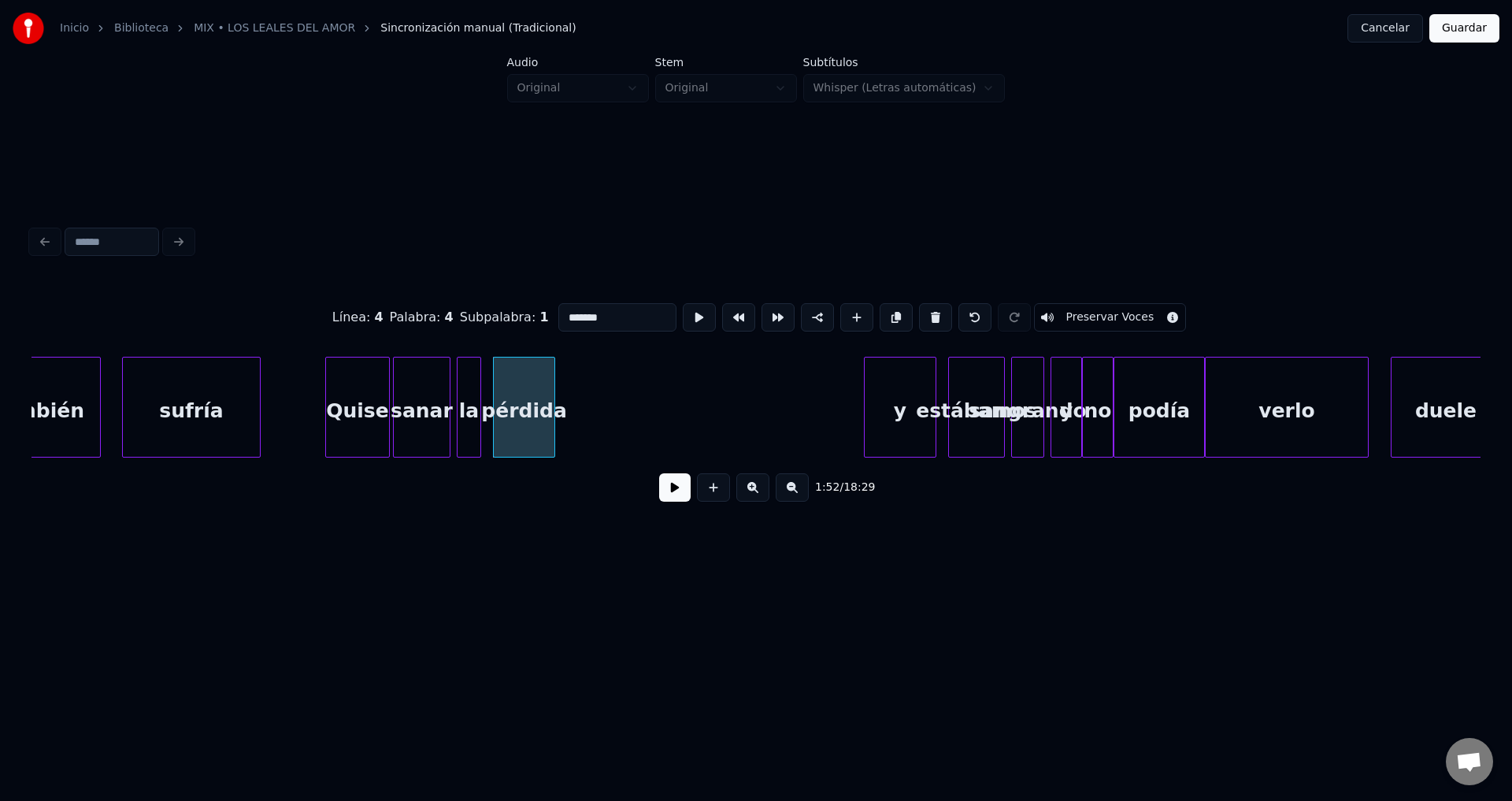
click at [545, 2] on div "Inicio Biblioteca MIX • LOS LEALES DEL AMOR Sincronización manual (Tradicional)…" at bounding box center [756, 28] width 1512 height 57
click at [544, 371] on div "pérdida" at bounding box center [523, 411] width 61 height 107
click at [1458, 33] on button "Guardar" at bounding box center [1464, 28] width 70 height 28
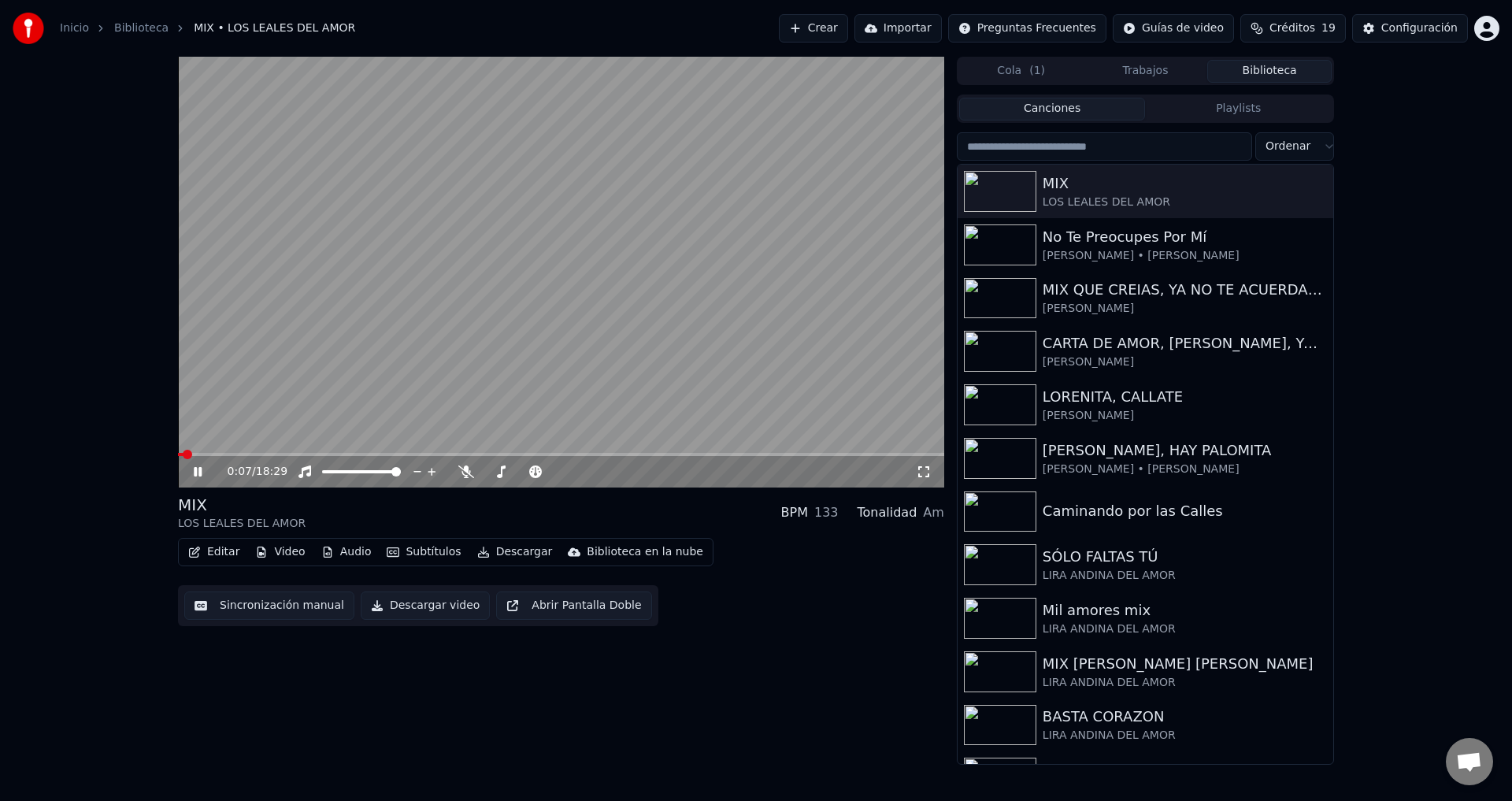
click at [197, 466] on icon at bounding box center [209, 471] width 37 height 13
click at [196, 469] on icon at bounding box center [198, 471] width 10 height 11
click at [214, 454] on span at bounding box center [561, 454] width 767 height 3
click at [239, 452] on video at bounding box center [561, 272] width 767 height 431
click at [244, 454] on span at bounding box center [561, 454] width 767 height 3
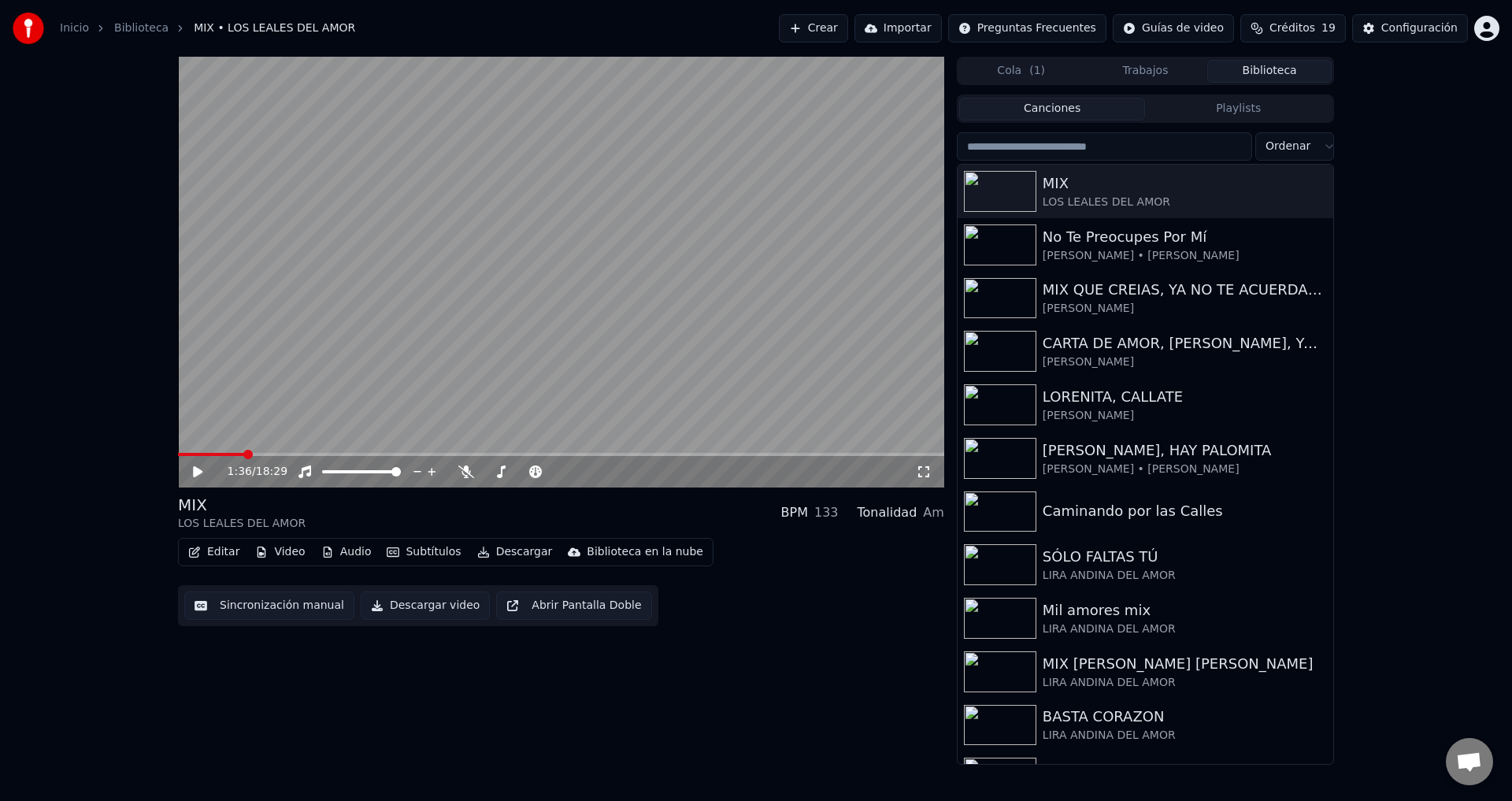
click at [197, 471] on icon at bounding box center [198, 471] width 10 height 11
click at [200, 471] on icon at bounding box center [197, 471] width 8 height 10
click at [260, 614] on button "Sincronización manual" at bounding box center [269, 605] width 170 height 28
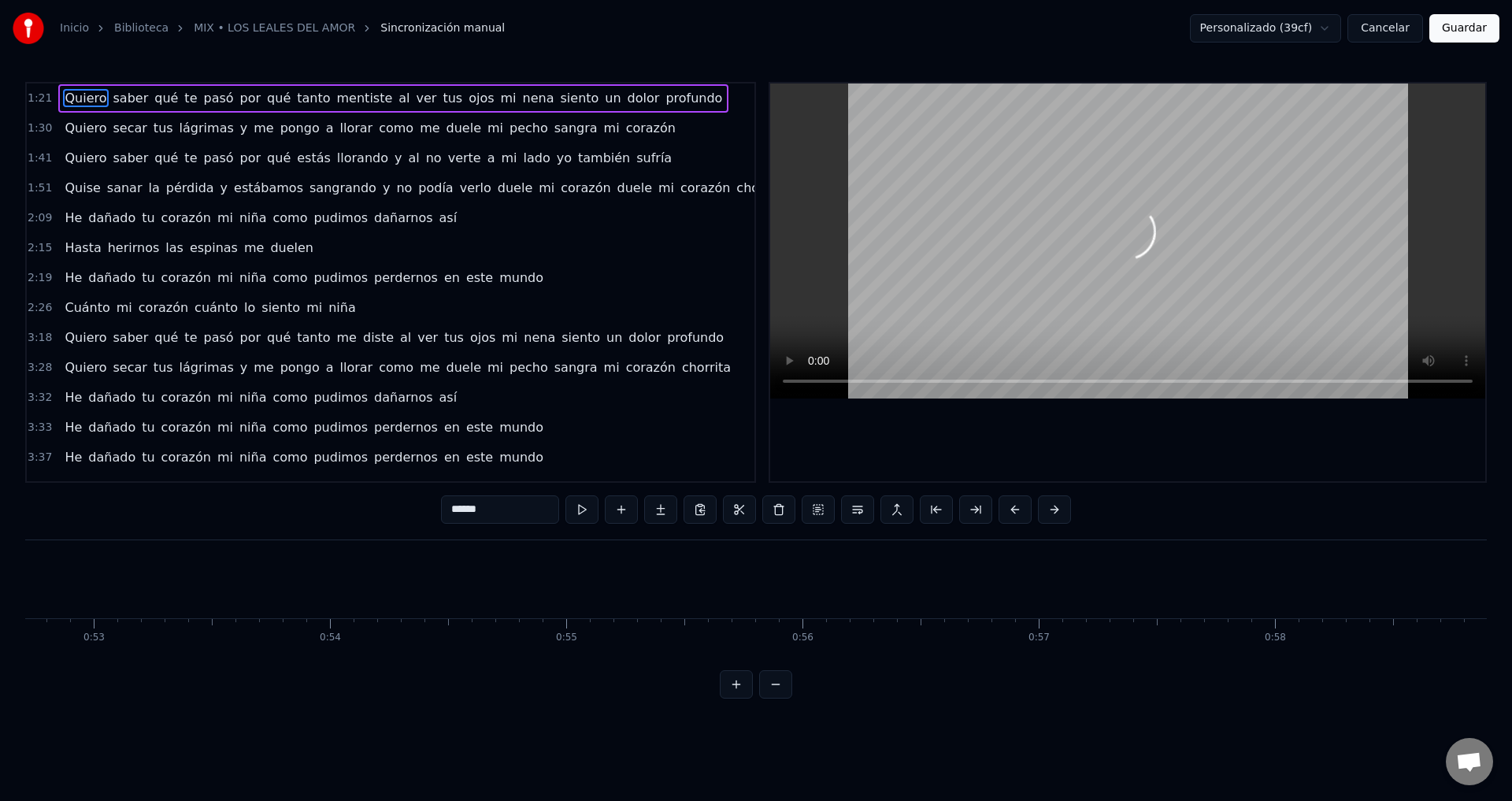
scroll to position [0, 19070]
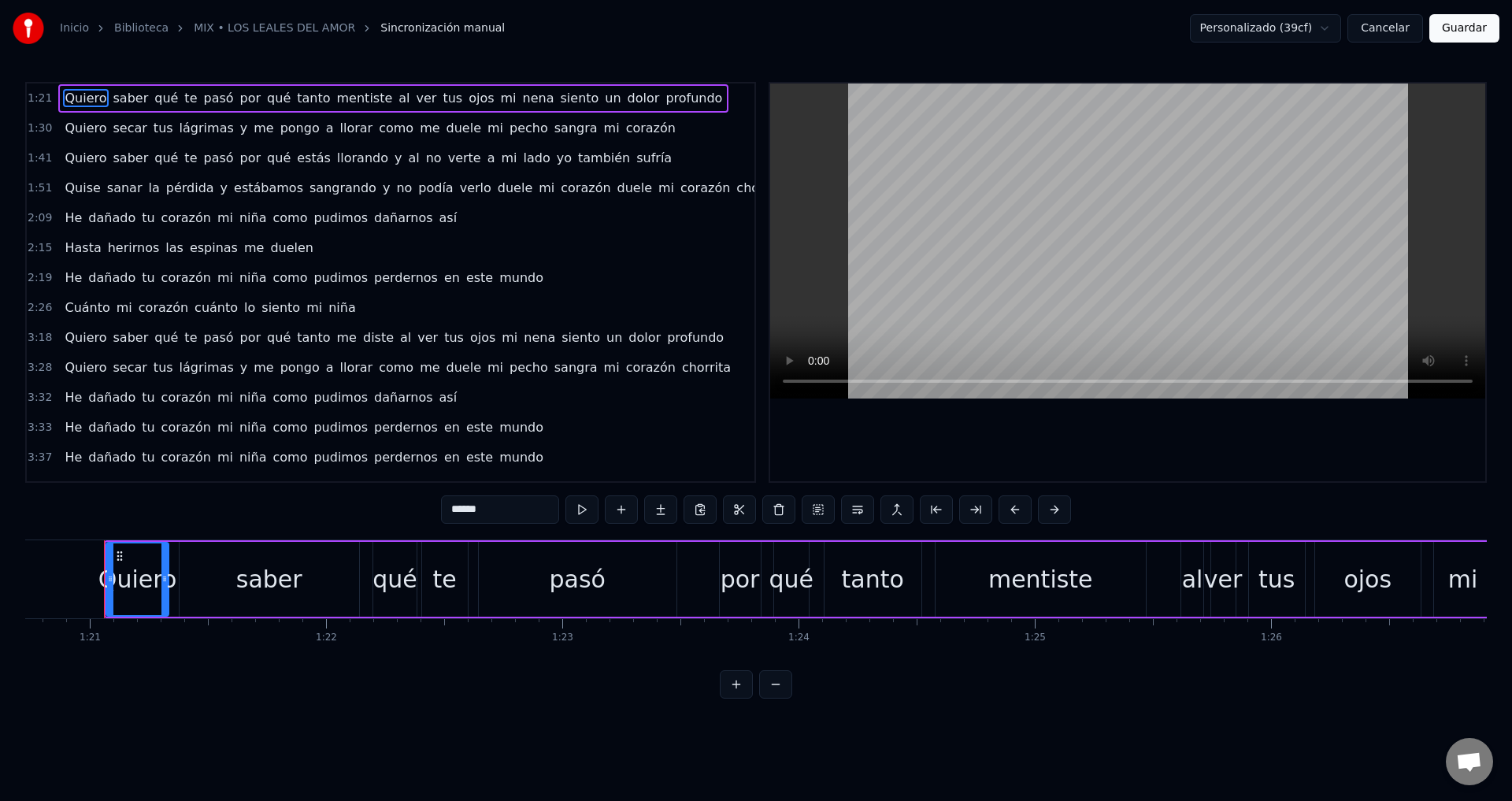
click at [1406, 36] on button "Cancelar" at bounding box center [1385, 28] width 76 height 28
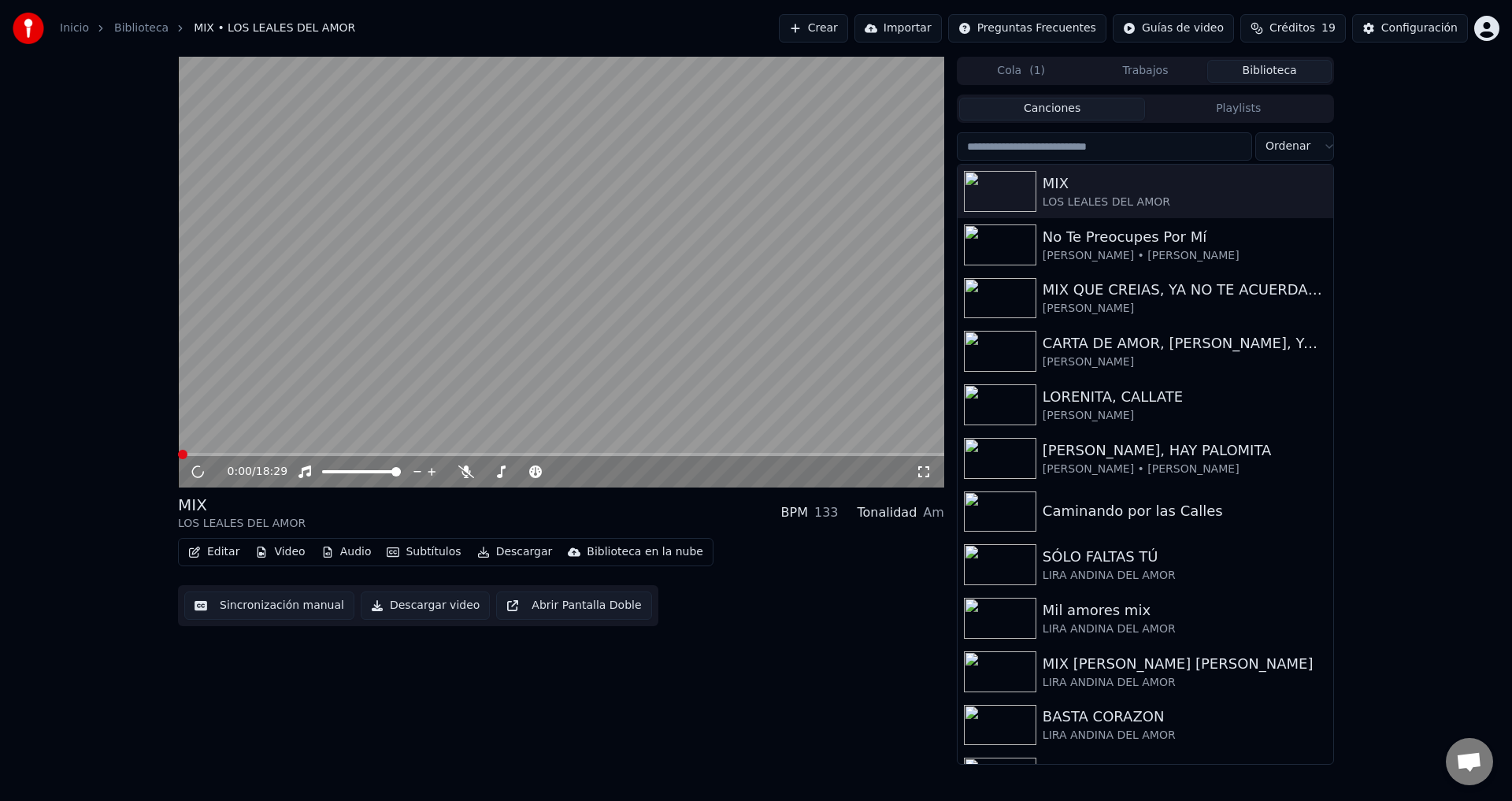
click at [220, 549] on button "Editar" at bounding box center [214, 551] width 63 height 22
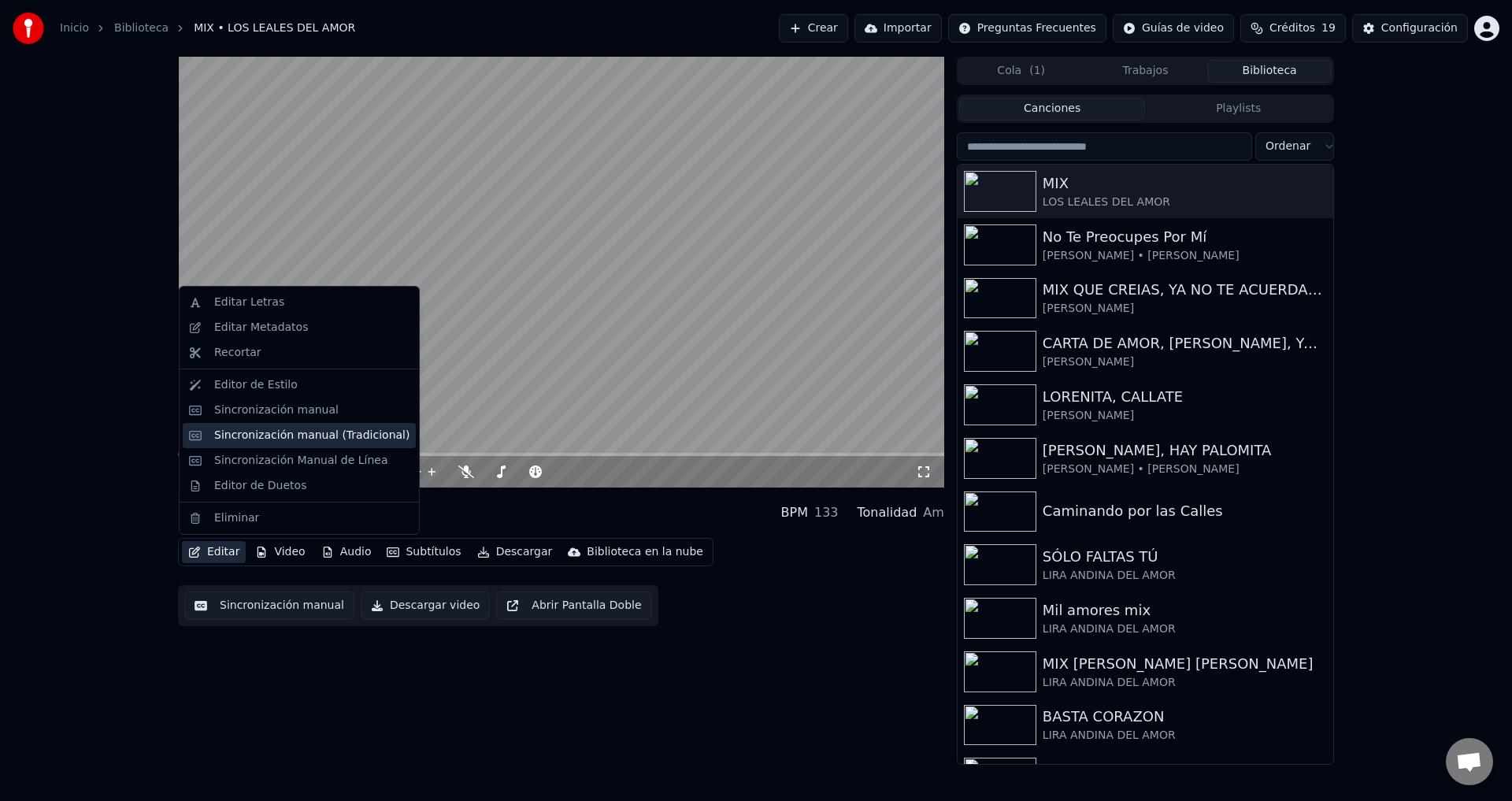
click at [289, 432] on div "Sincronización manual (Tradicional)" at bounding box center [312, 436] width 195 height 15
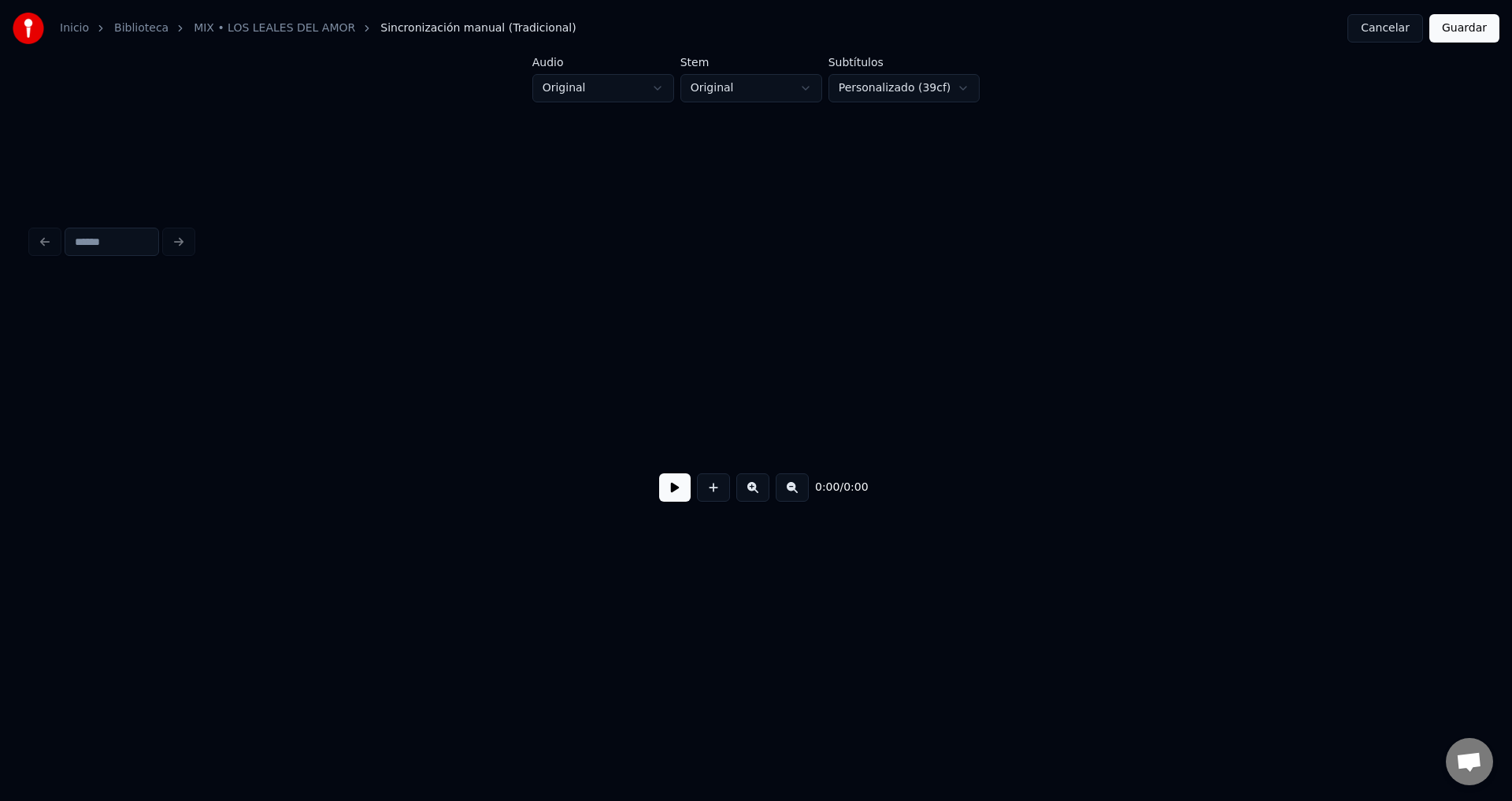
scroll to position [0, 12766]
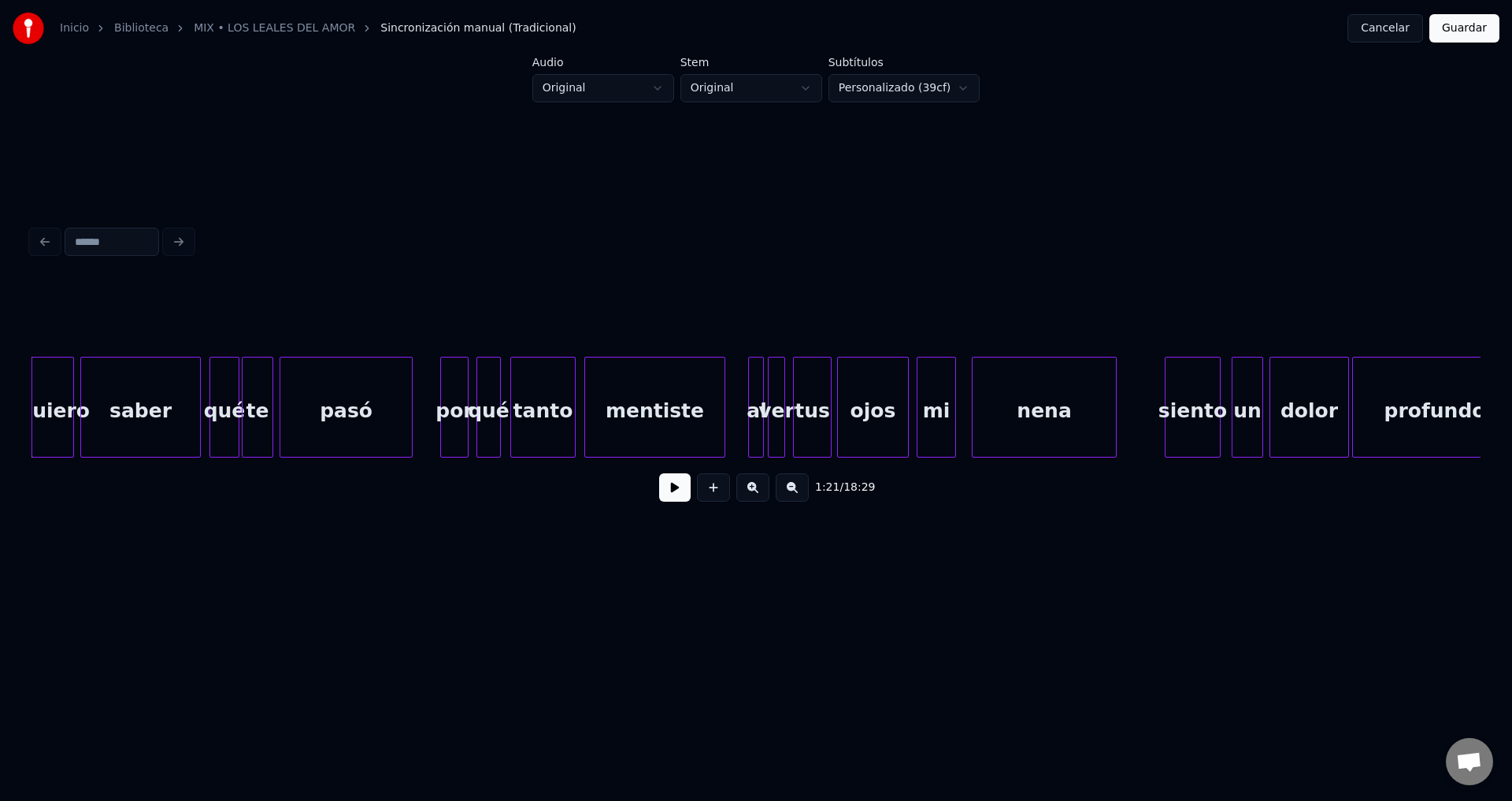
click at [564, 393] on div "tanto" at bounding box center [542, 411] width 63 height 107
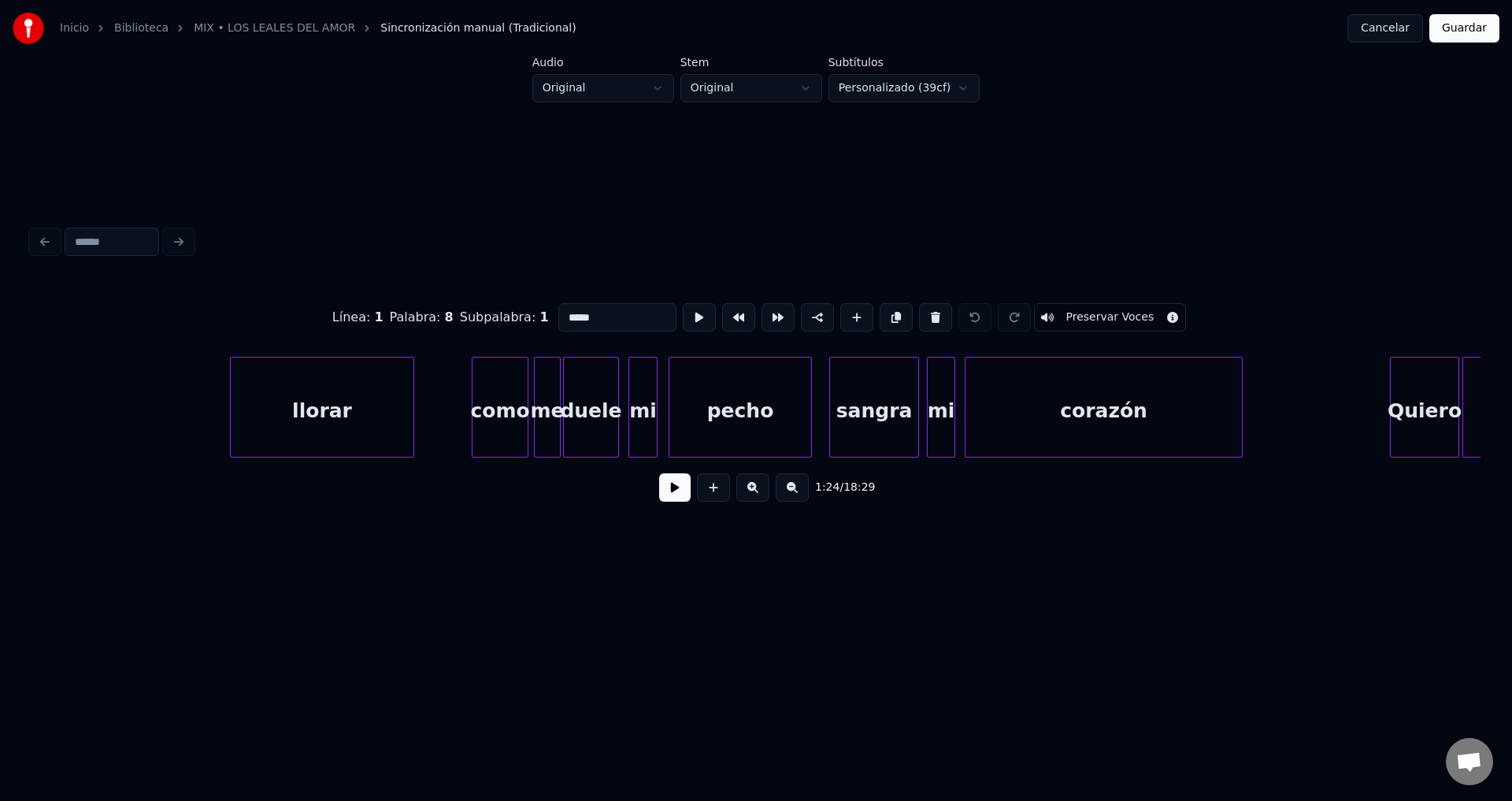
scroll to position [0, 15017]
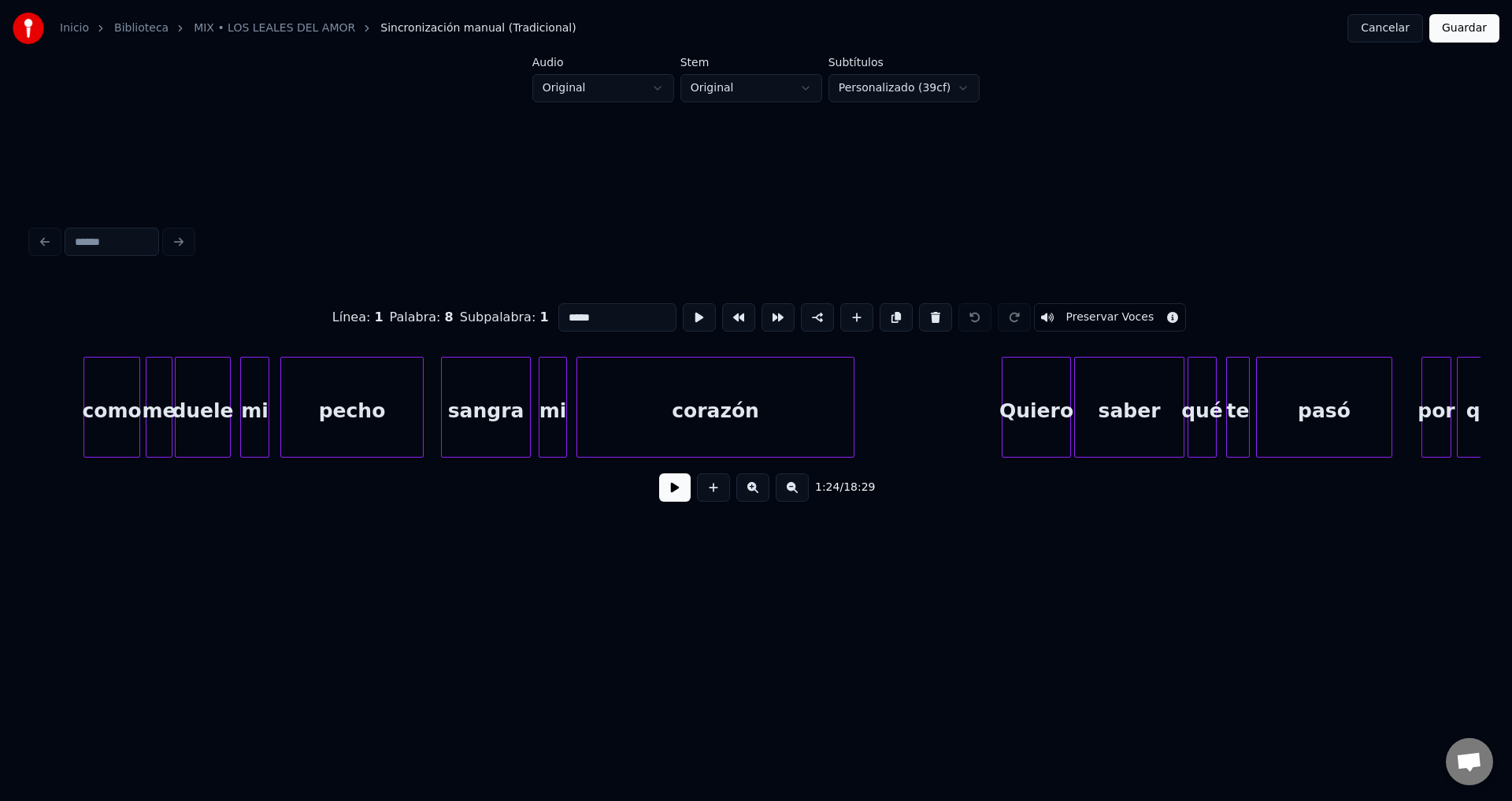
click at [651, 399] on div "corazón" at bounding box center [715, 411] width 276 height 107
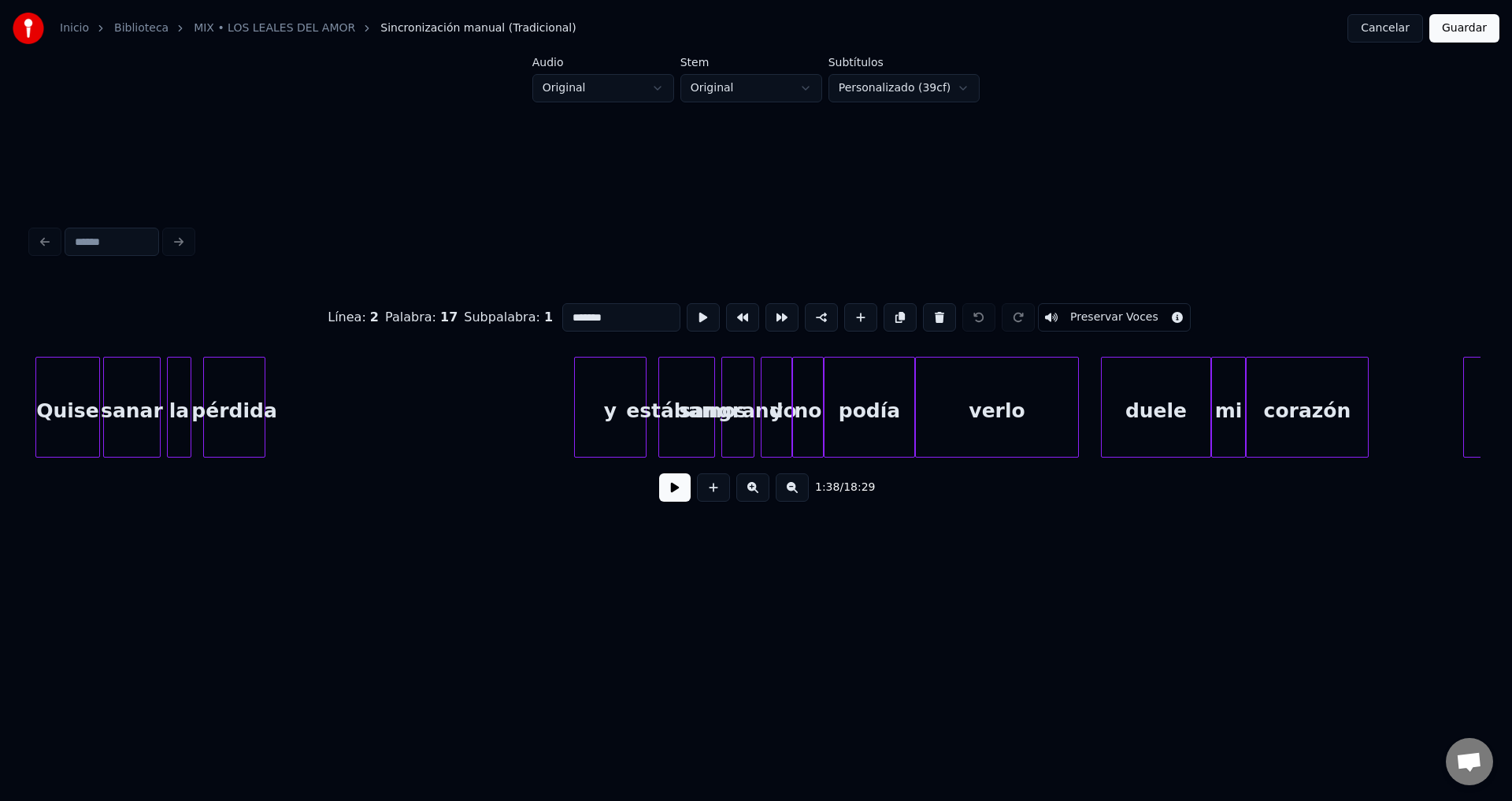
scroll to position [0, 17923]
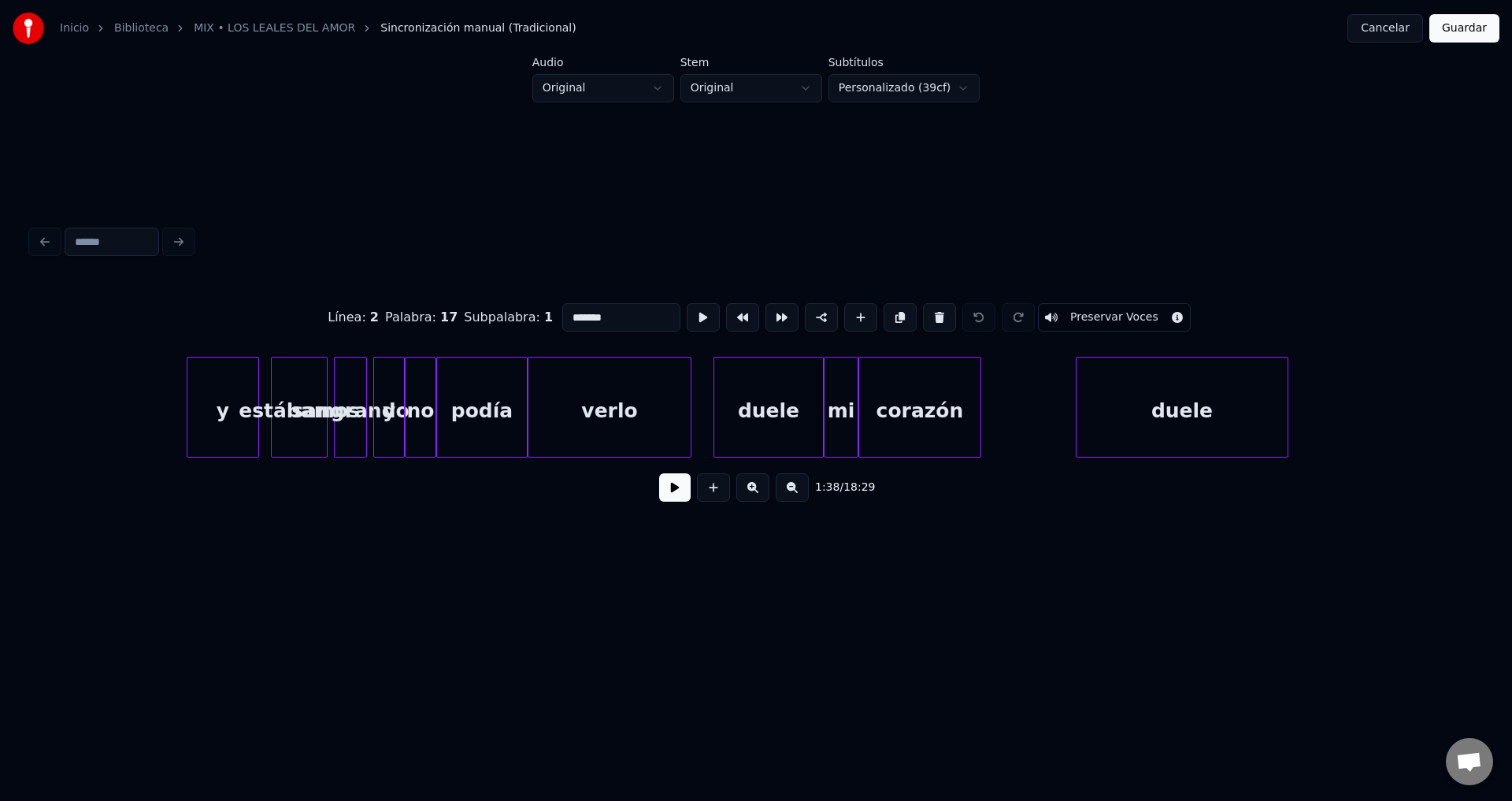
click at [574, 406] on div "verlo" at bounding box center [609, 411] width 163 height 107
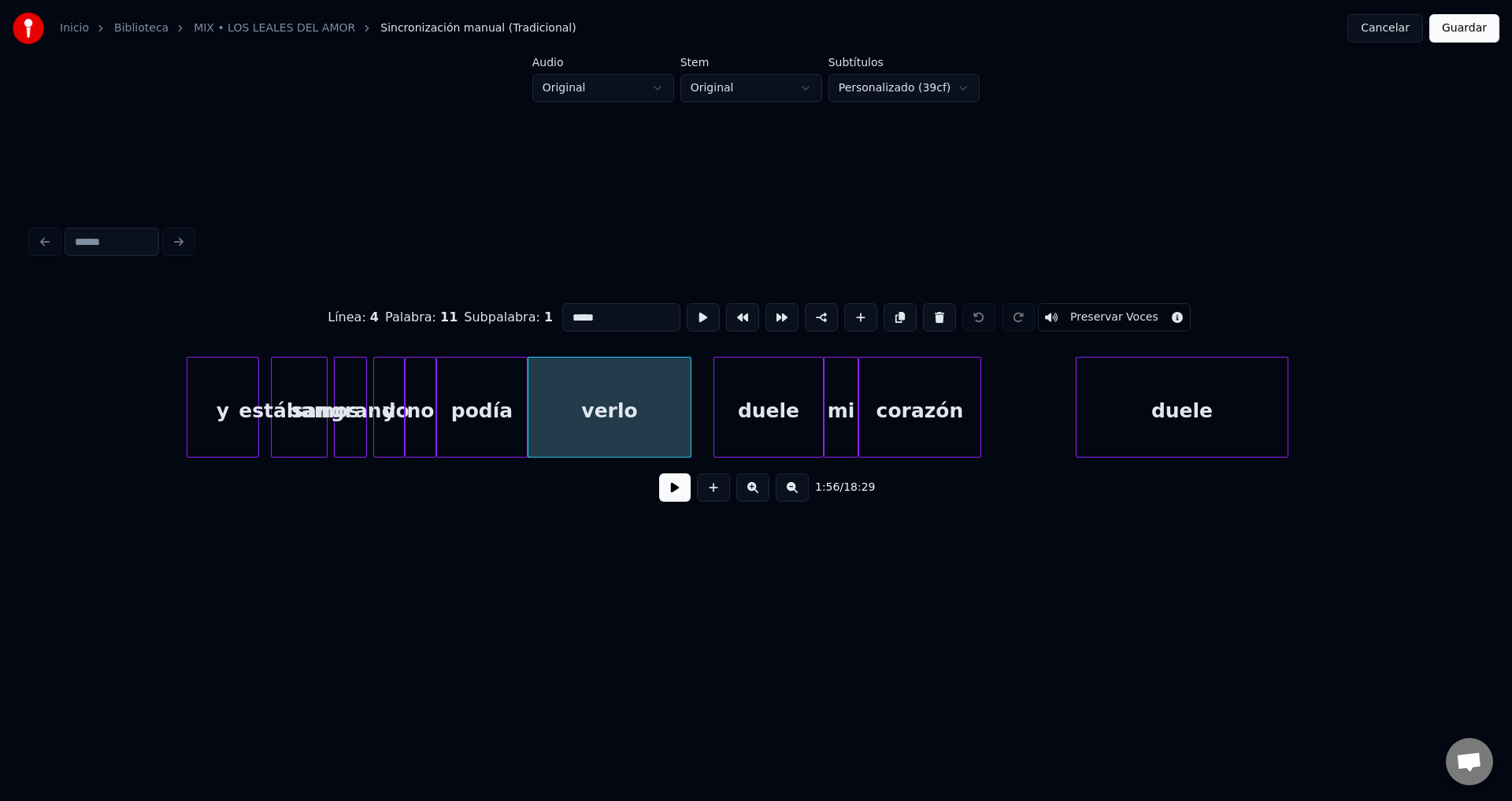
click at [214, 409] on div "y" at bounding box center [223, 411] width 71 height 107
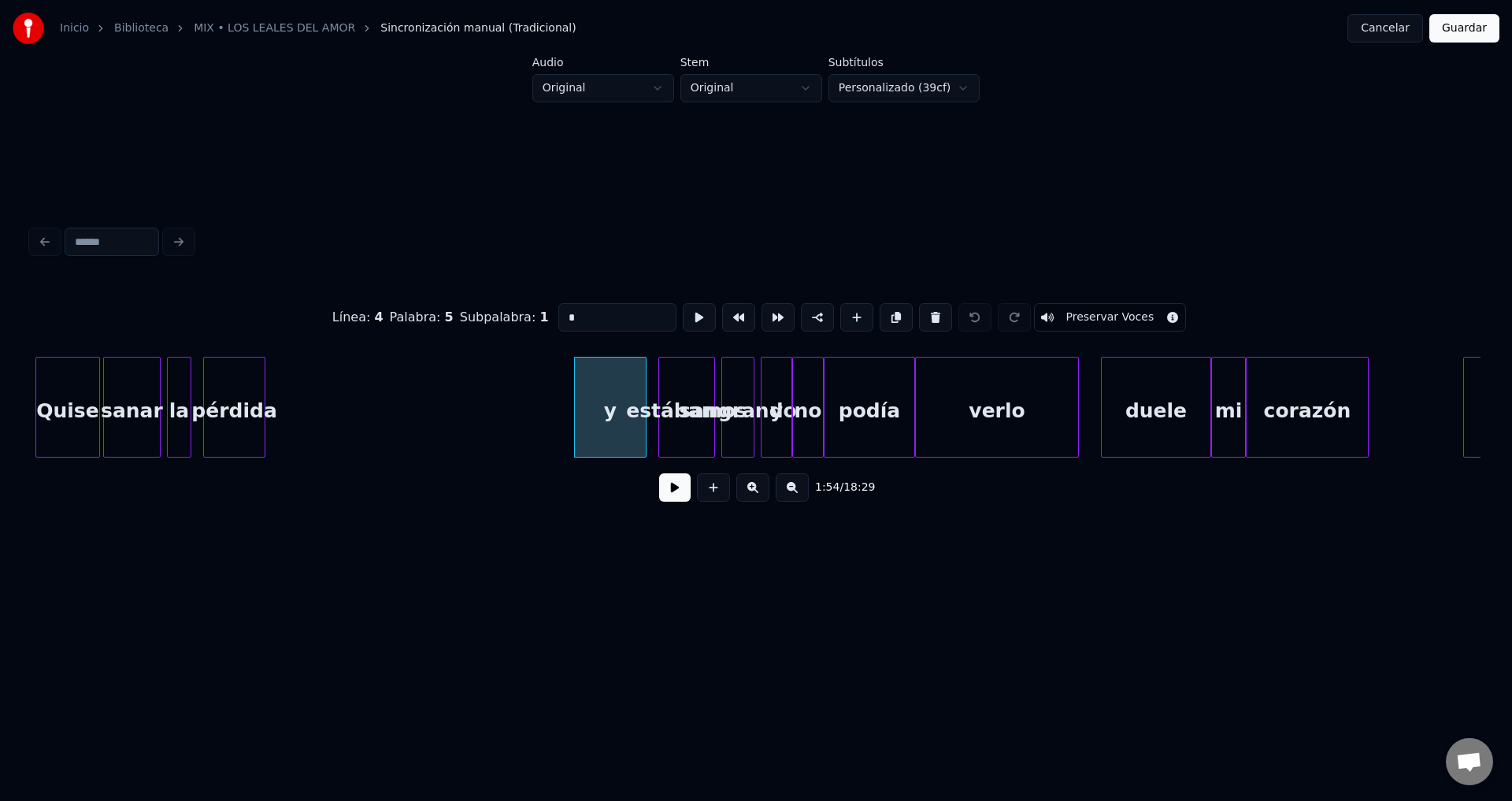
scroll to position [0, 17342]
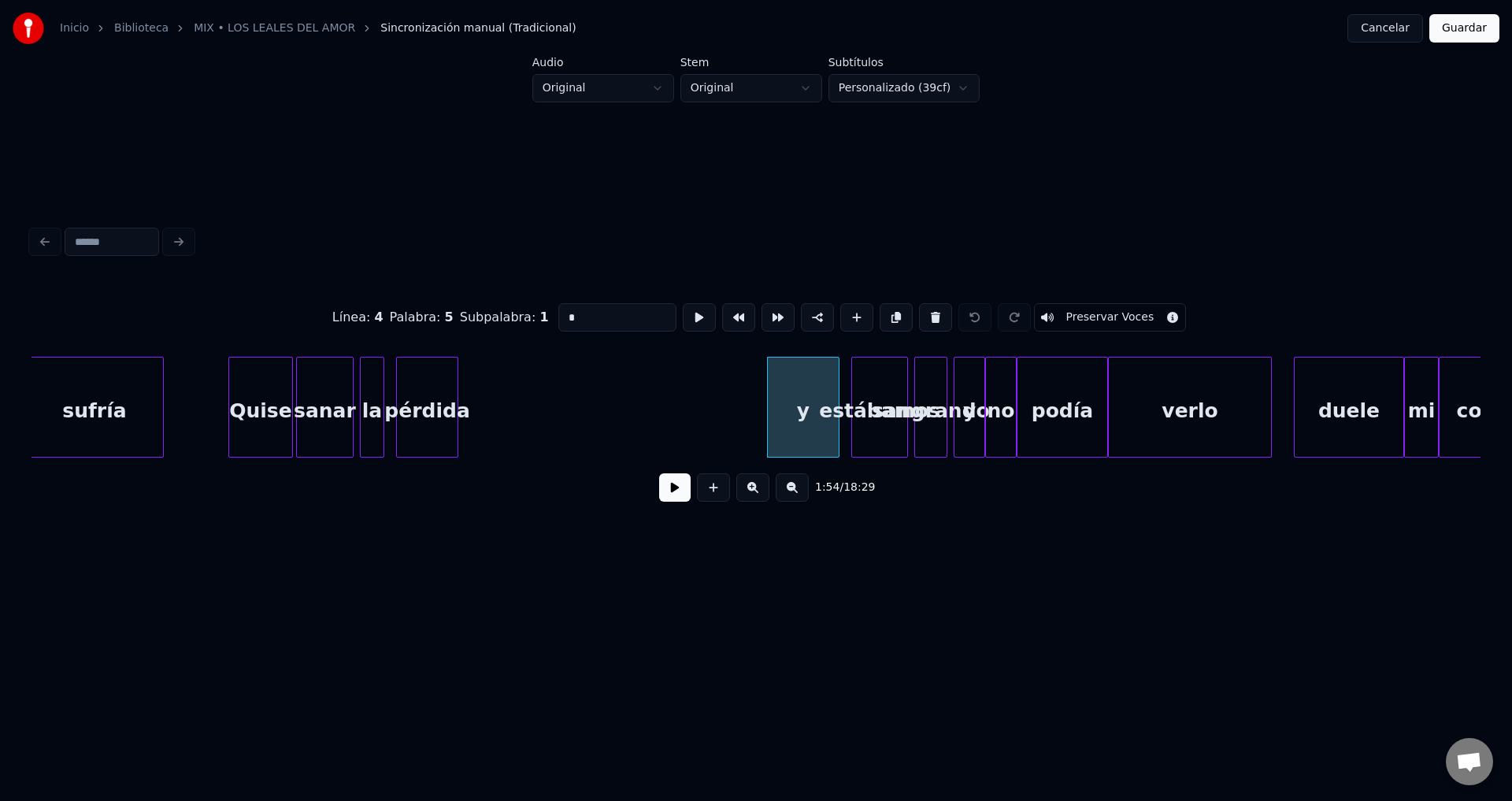
click at [423, 408] on div "pérdida" at bounding box center [427, 411] width 61 height 107
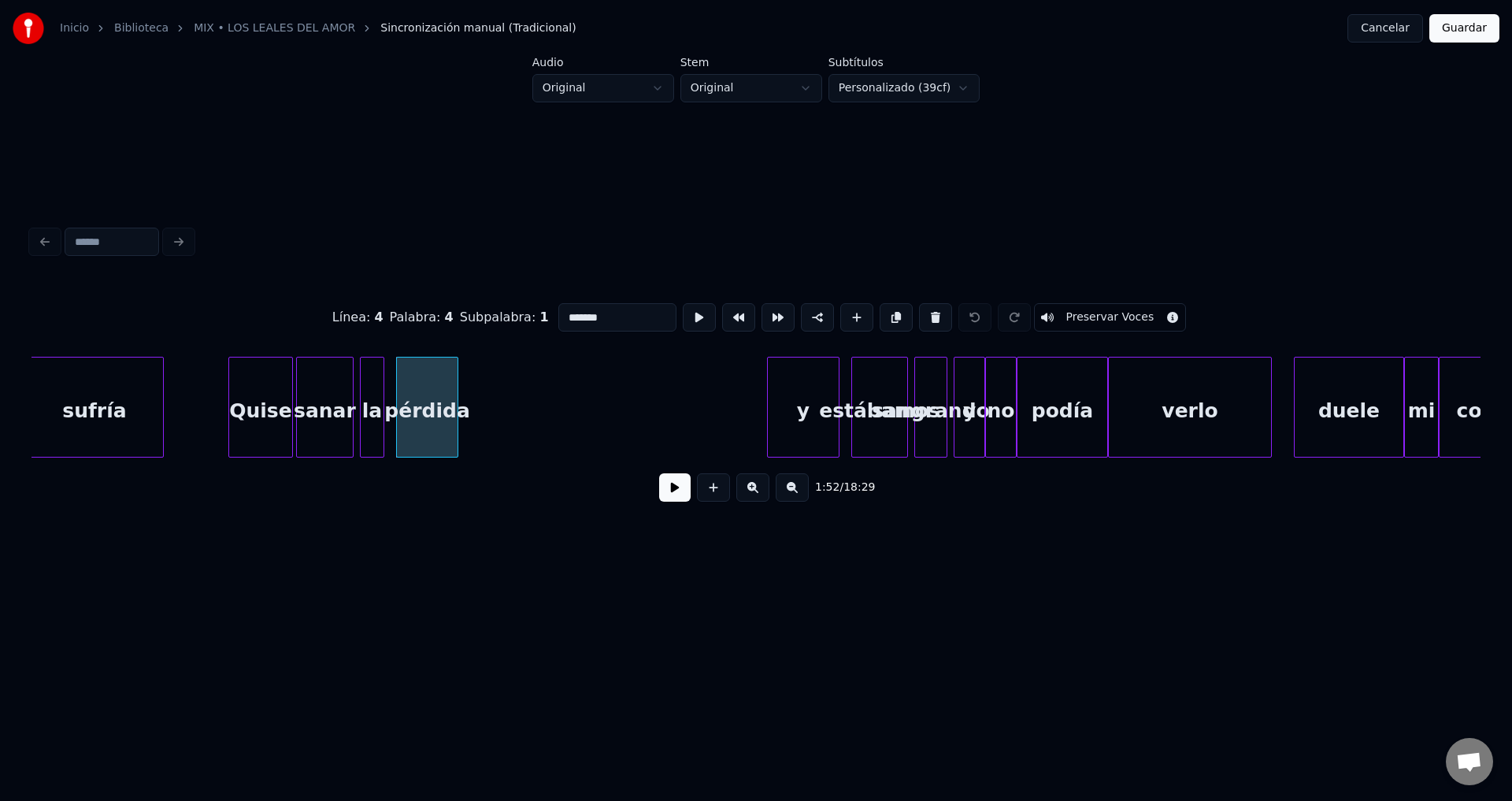
click at [253, 423] on div "Quise" at bounding box center [260, 411] width 63 height 107
type input "*****"
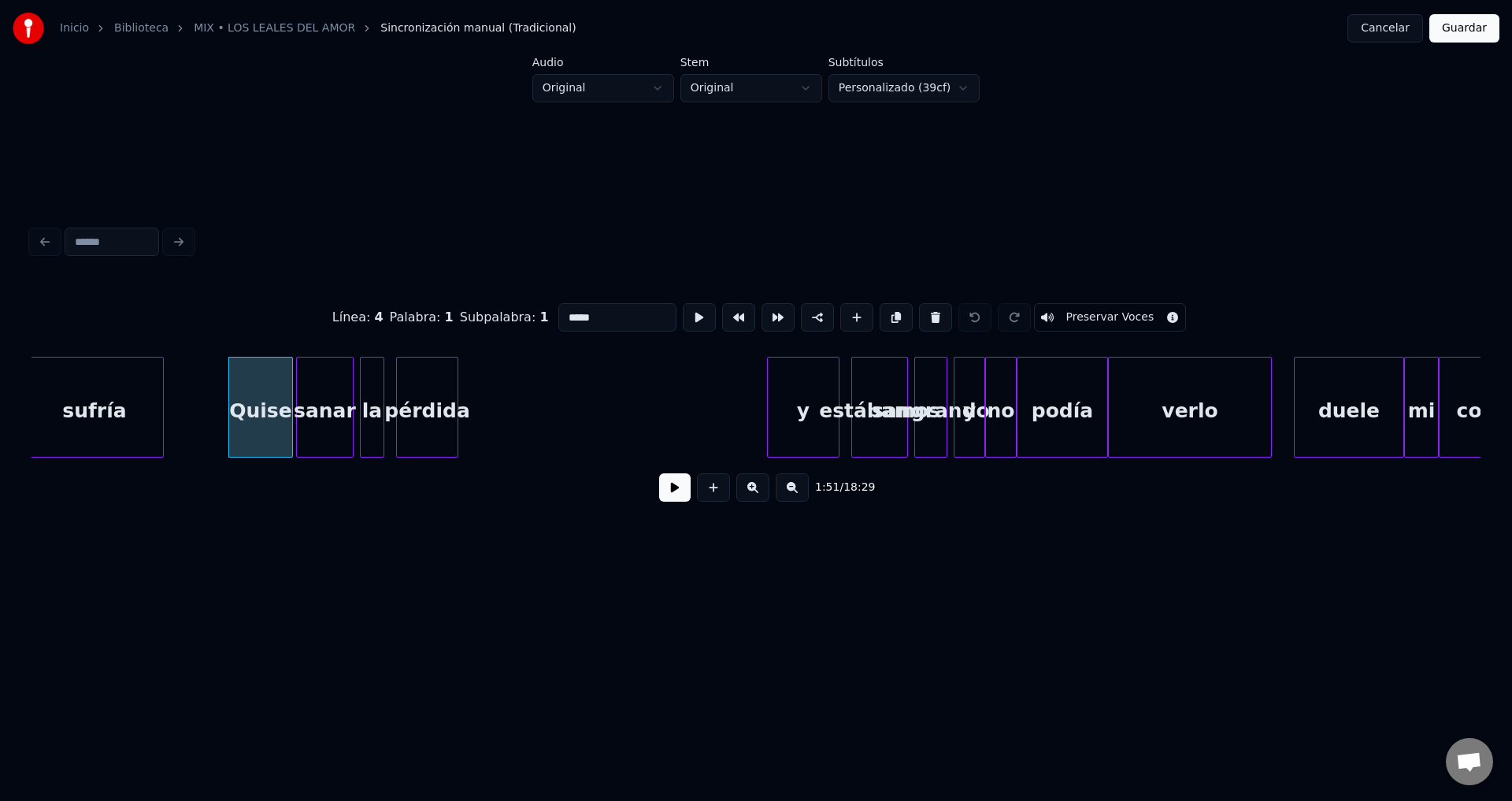
click at [667, 497] on button at bounding box center [674, 487] width 32 height 28
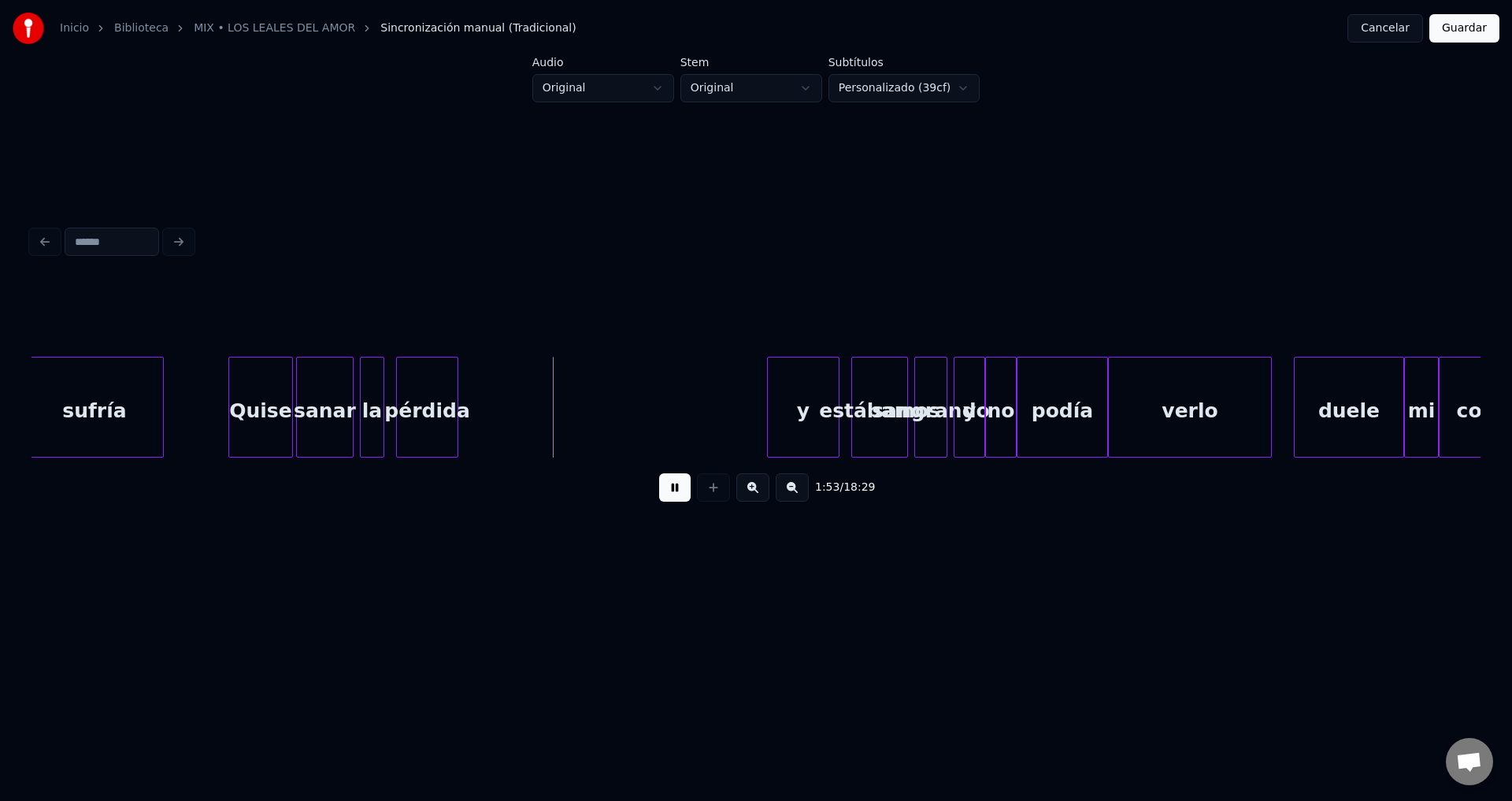
click at [667, 497] on button at bounding box center [674, 487] width 32 height 28
click at [413, 412] on div "pérdida" at bounding box center [427, 411] width 61 height 107
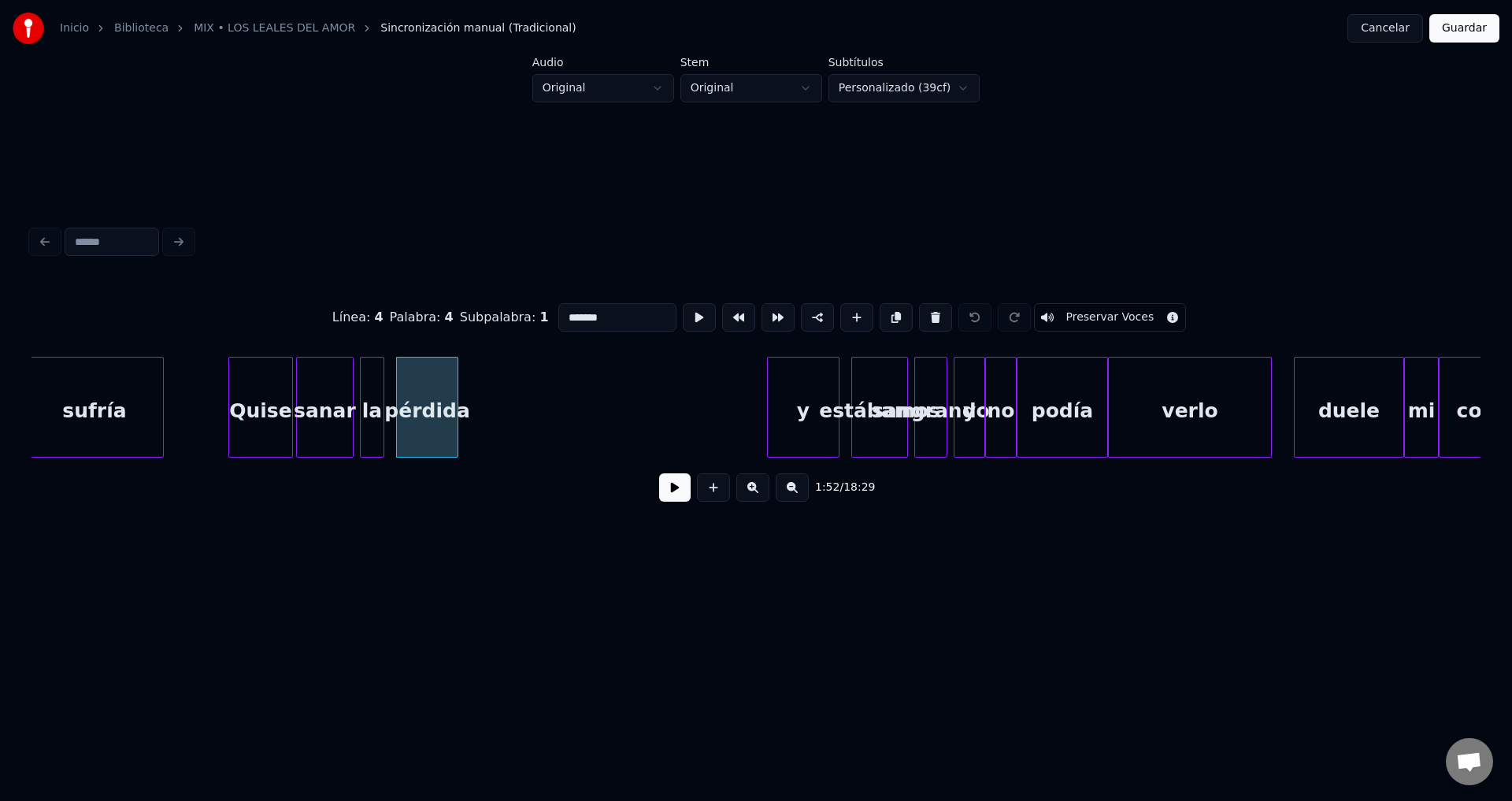
drag, startPoint x: 581, startPoint y: 313, endPoint x: 523, endPoint y: 311, distance: 58.0
click at [523, 311] on div "Línea : 4 Palabra : 4 Subpalabra : 1 ******* Preservar Voces" at bounding box center [756, 317] width 1449 height 79
type input "*"
click at [372, 399] on div "la" at bounding box center [372, 411] width 23 height 107
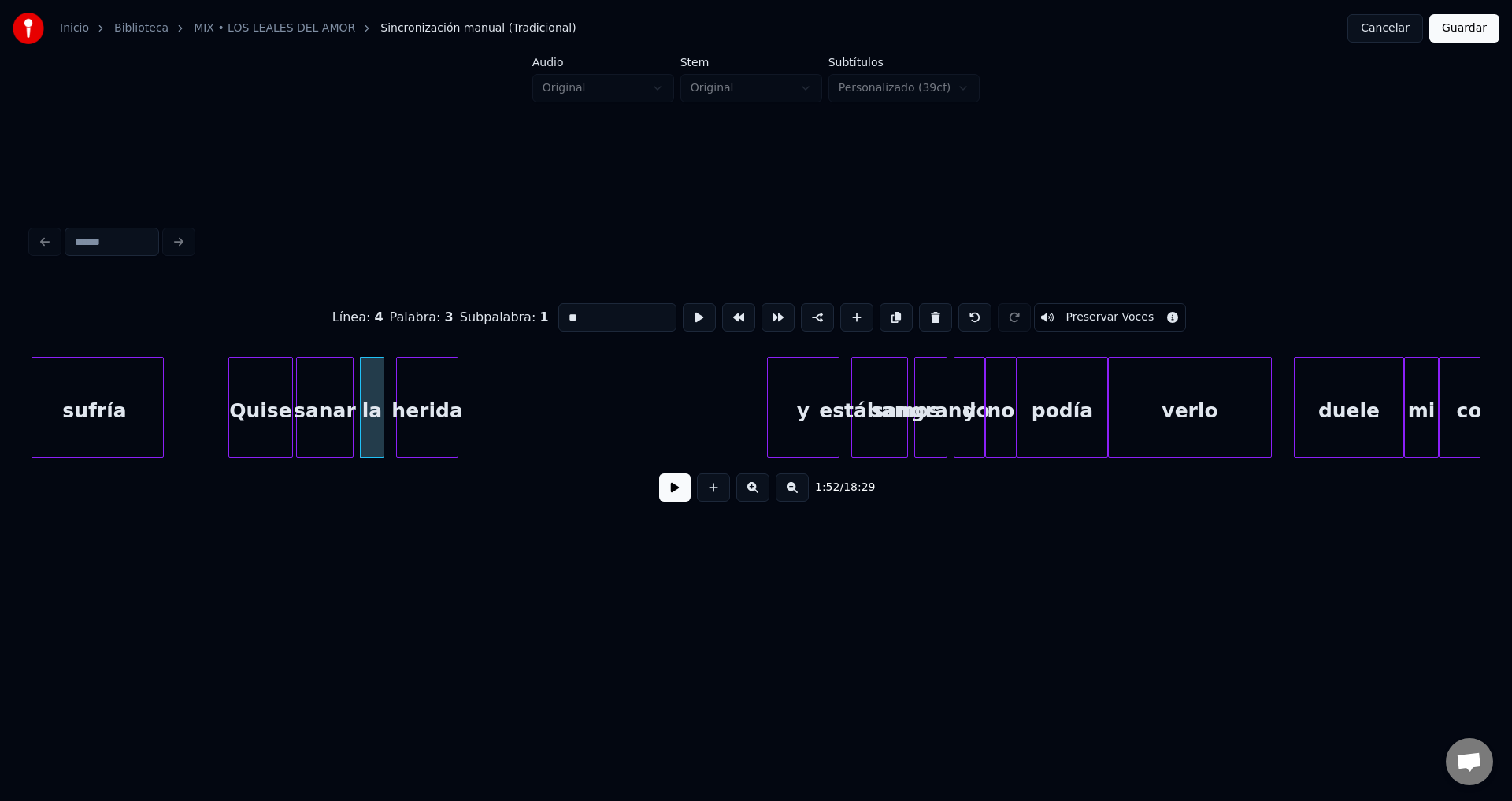
type input "**"
click at [661, 493] on button at bounding box center [674, 487] width 32 height 28
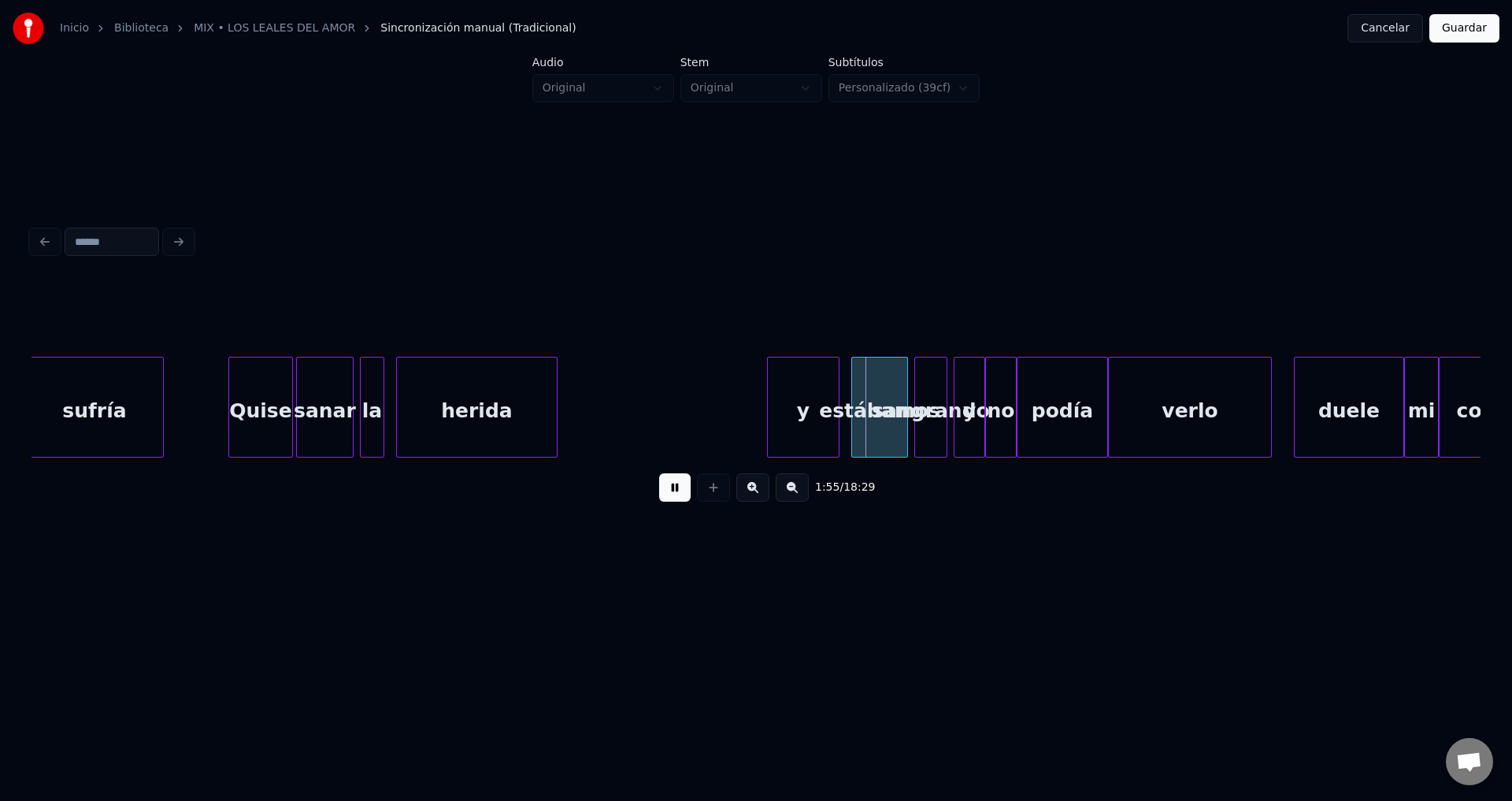
click at [553, 397] on div at bounding box center [554, 407] width 5 height 99
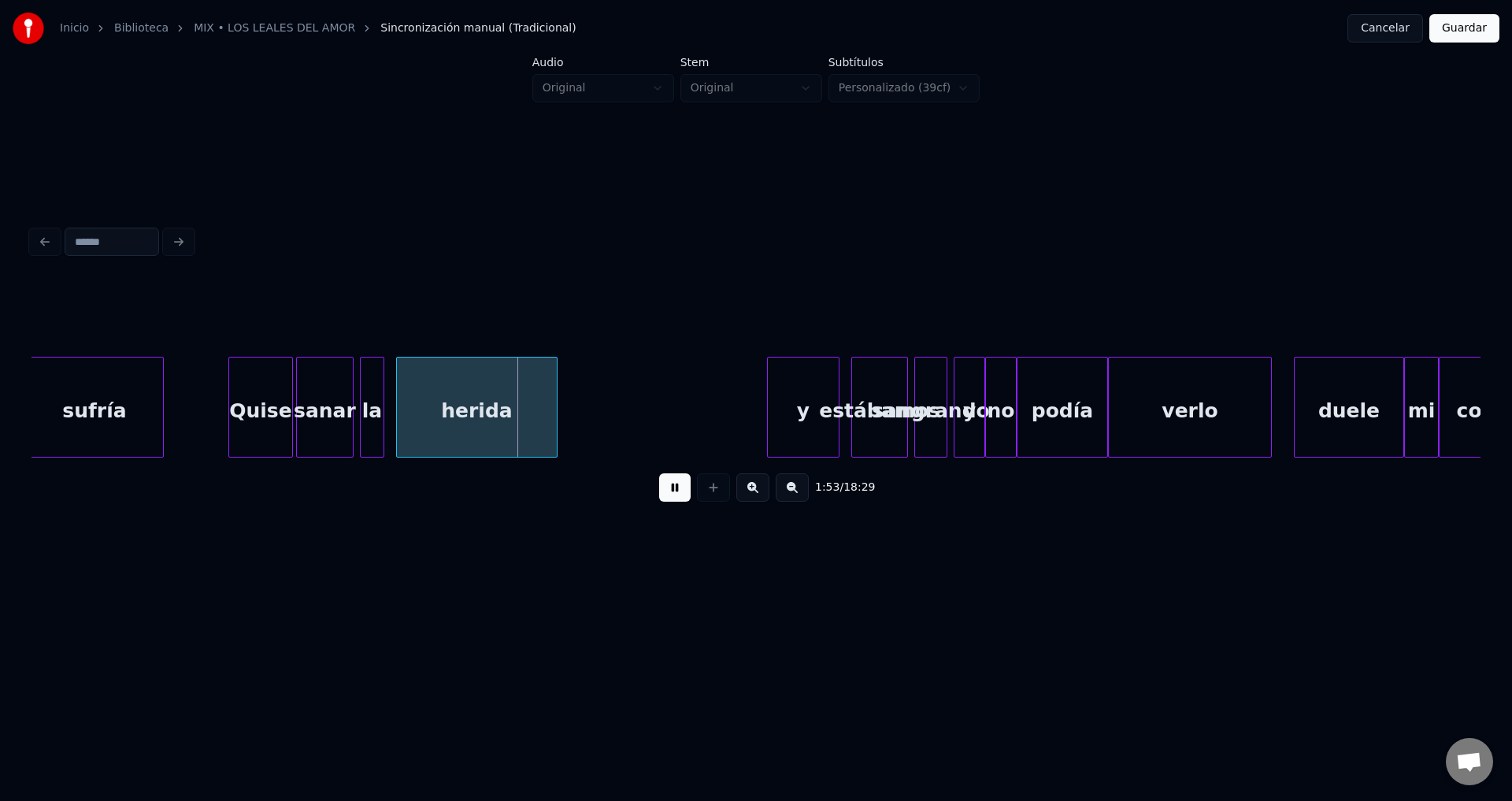
click at [668, 494] on button at bounding box center [674, 487] width 32 height 28
click at [379, 397] on div at bounding box center [381, 407] width 5 height 99
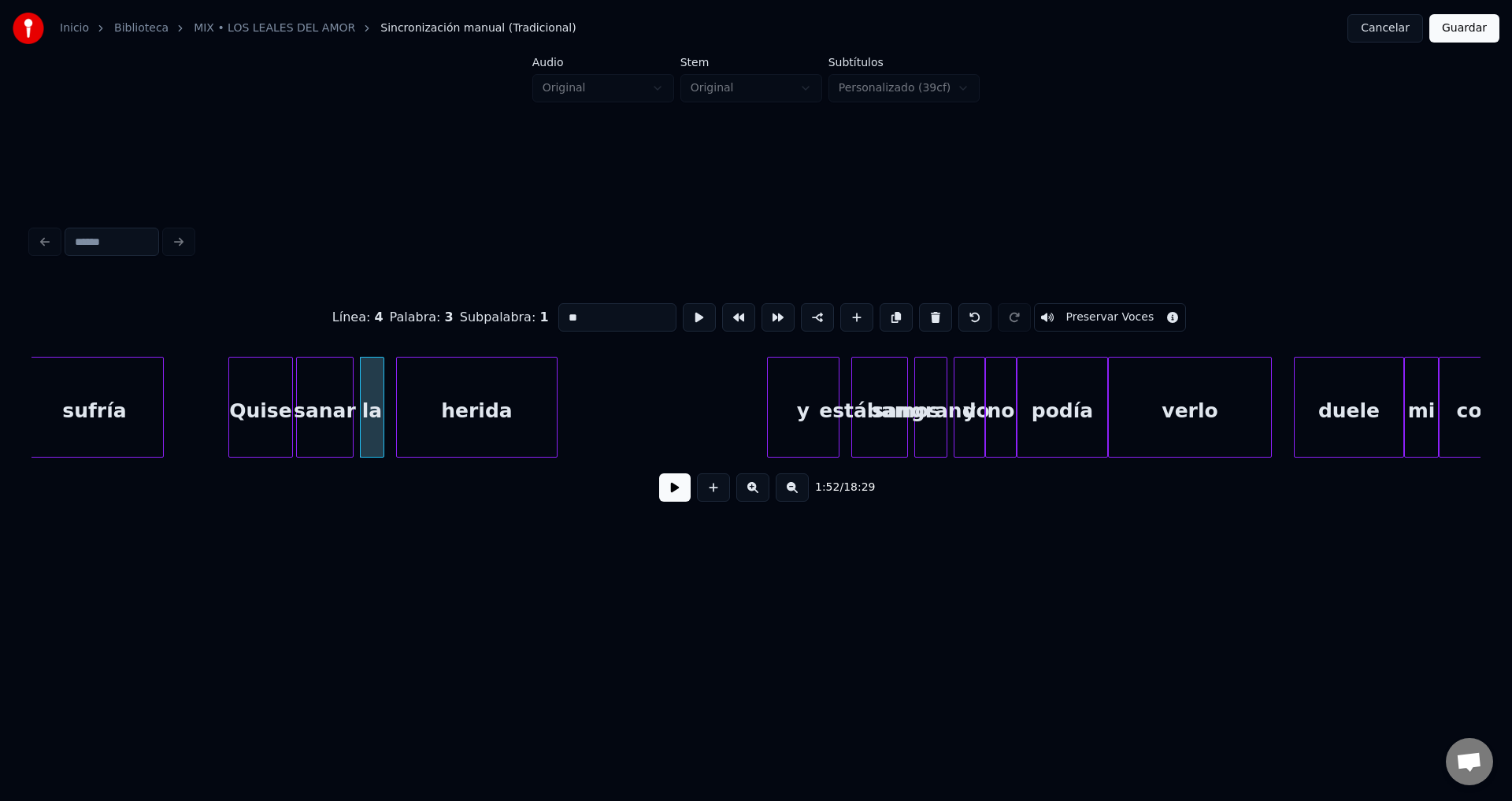
click at [592, 308] on input "**" at bounding box center [617, 316] width 118 height 28
click at [471, 397] on div "herida" at bounding box center [477, 411] width 160 height 107
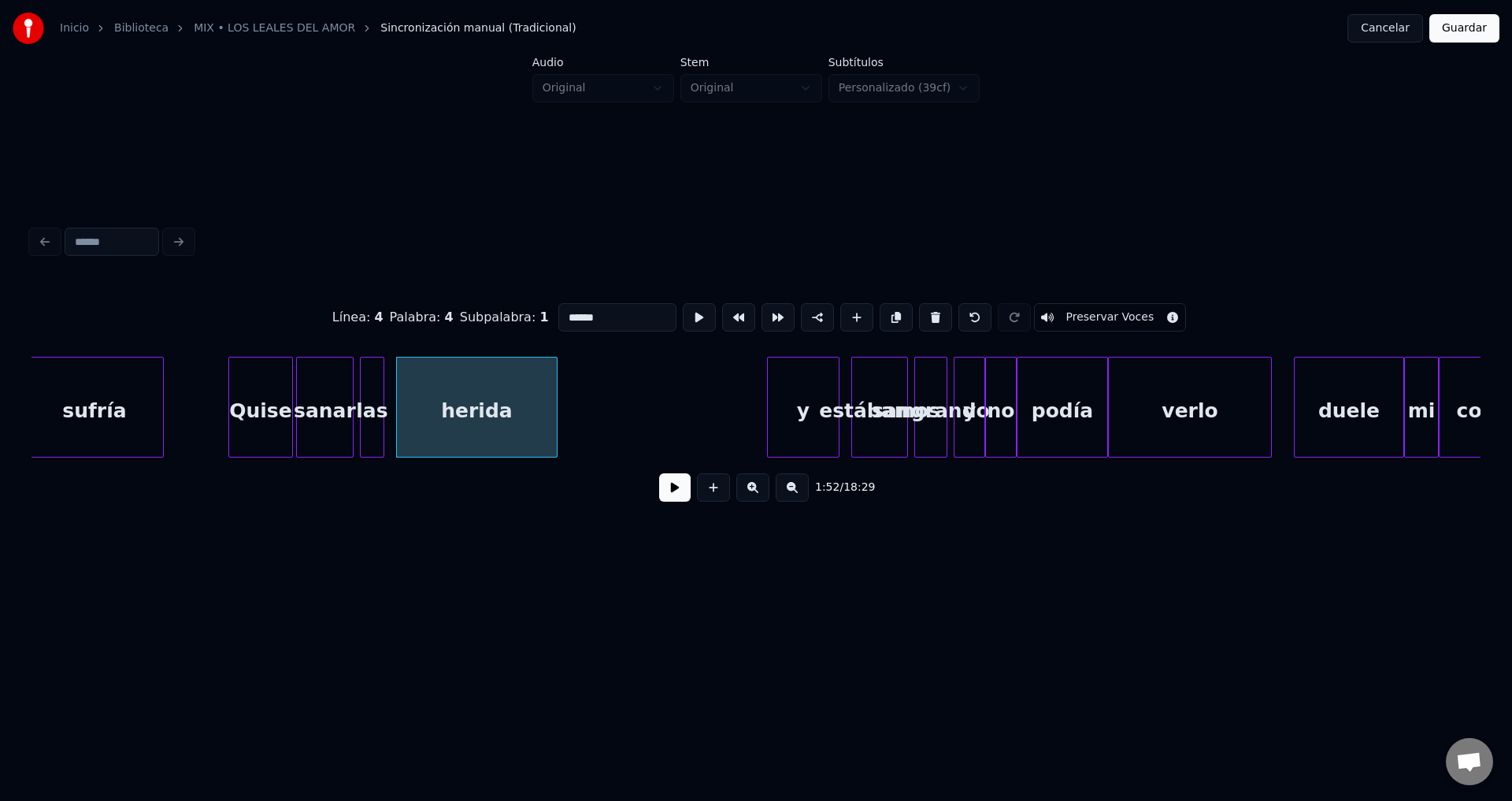
click at [499, 411] on div "herida" at bounding box center [477, 411] width 160 height 107
type input "*******"
click at [668, 493] on button at bounding box center [674, 487] width 32 height 28
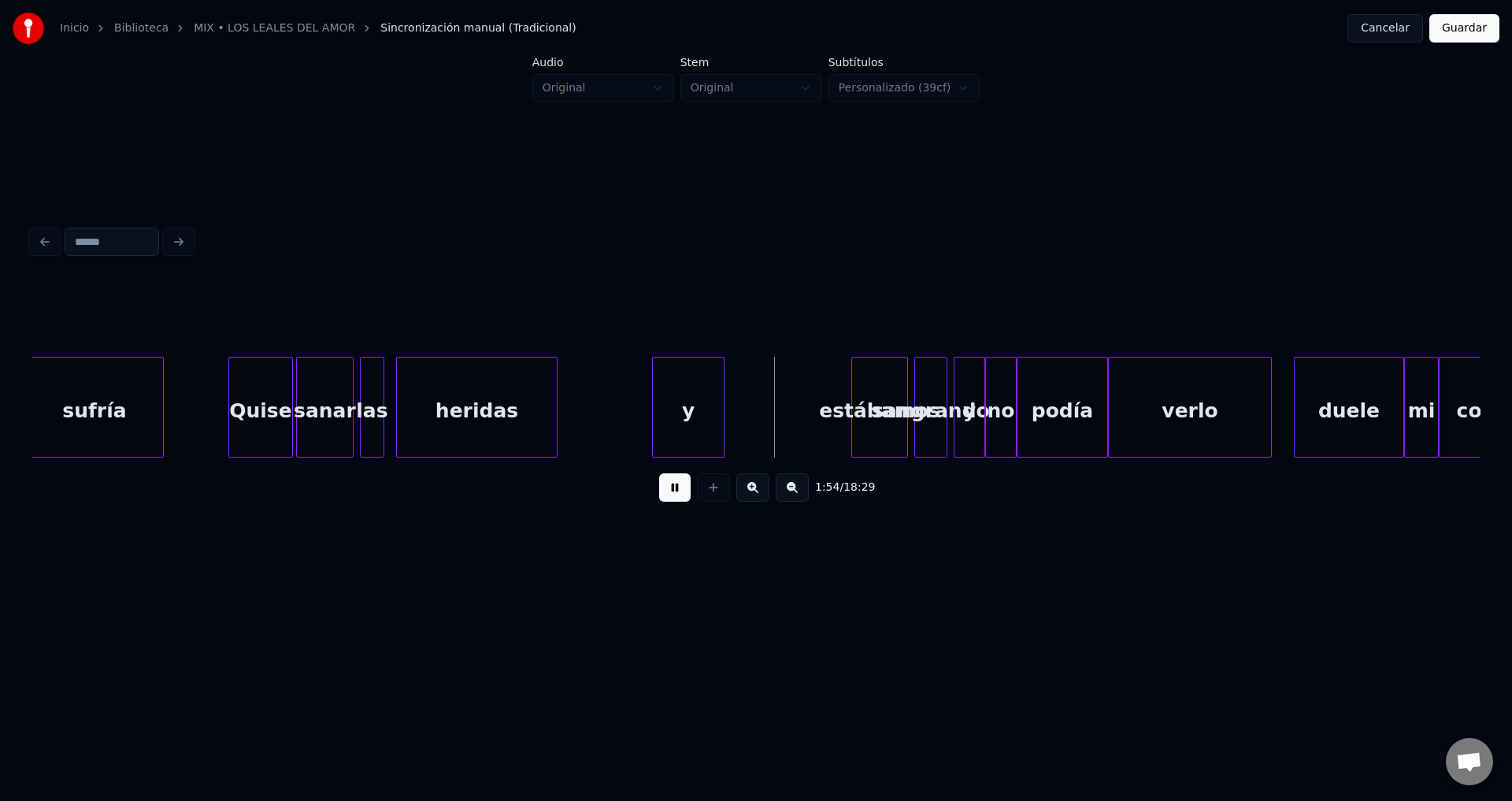
click at [679, 413] on div "y" at bounding box center [689, 411] width 71 height 107
click at [648, 413] on div "y" at bounding box center [661, 411] width 71 height 107
click at [641, 413] on div "y" at bounding box center [624, 411] width 71 height 107
click at [609, 414] on div at bounding box center [611, 407] width 5 height 99
click at [603, 419] on div "y" at bounding box center [602, 411] width 26 height 107
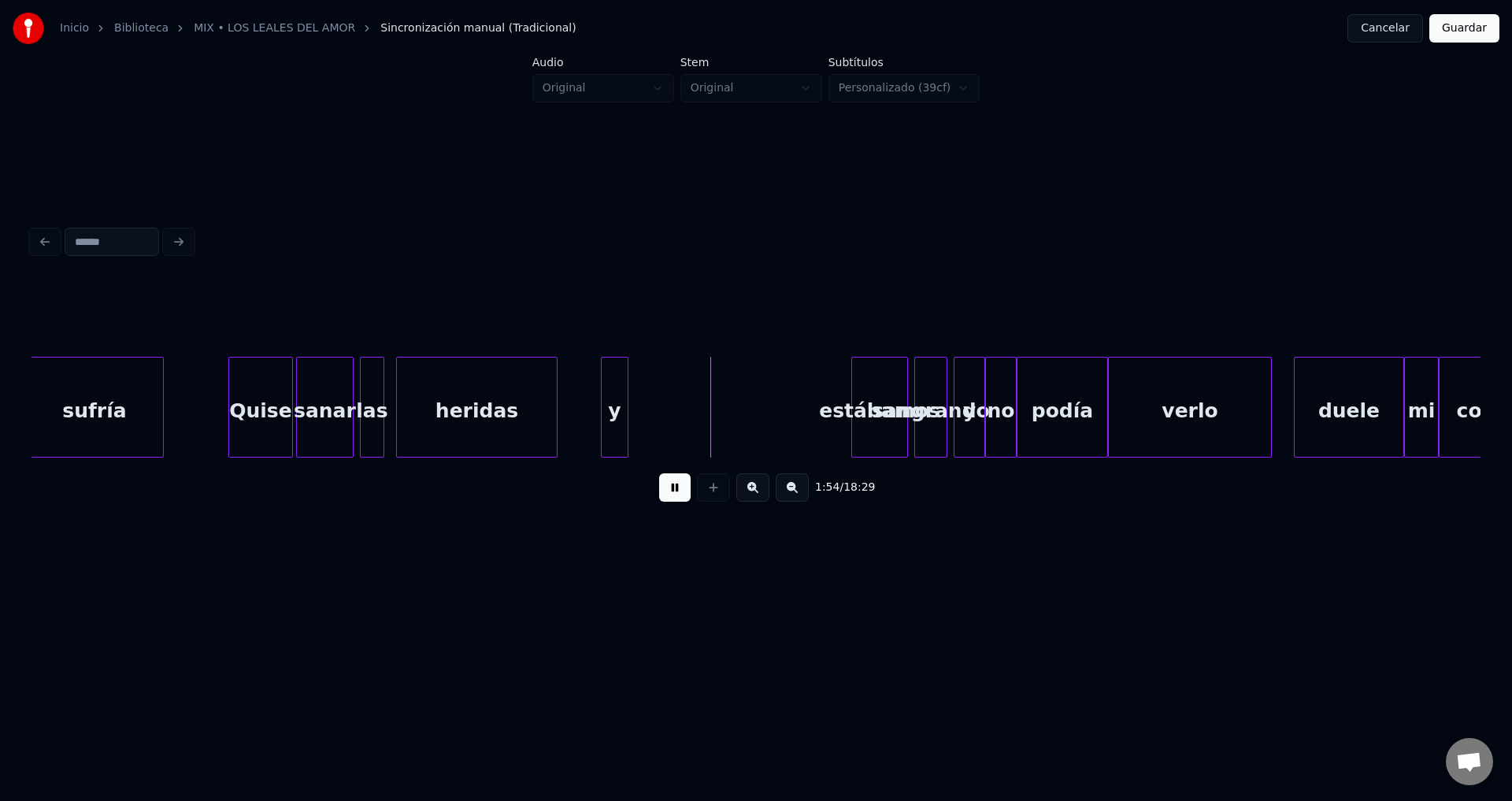
click at [617, 421] on div "y" at bounding box center [614, 411] width 26 height 107
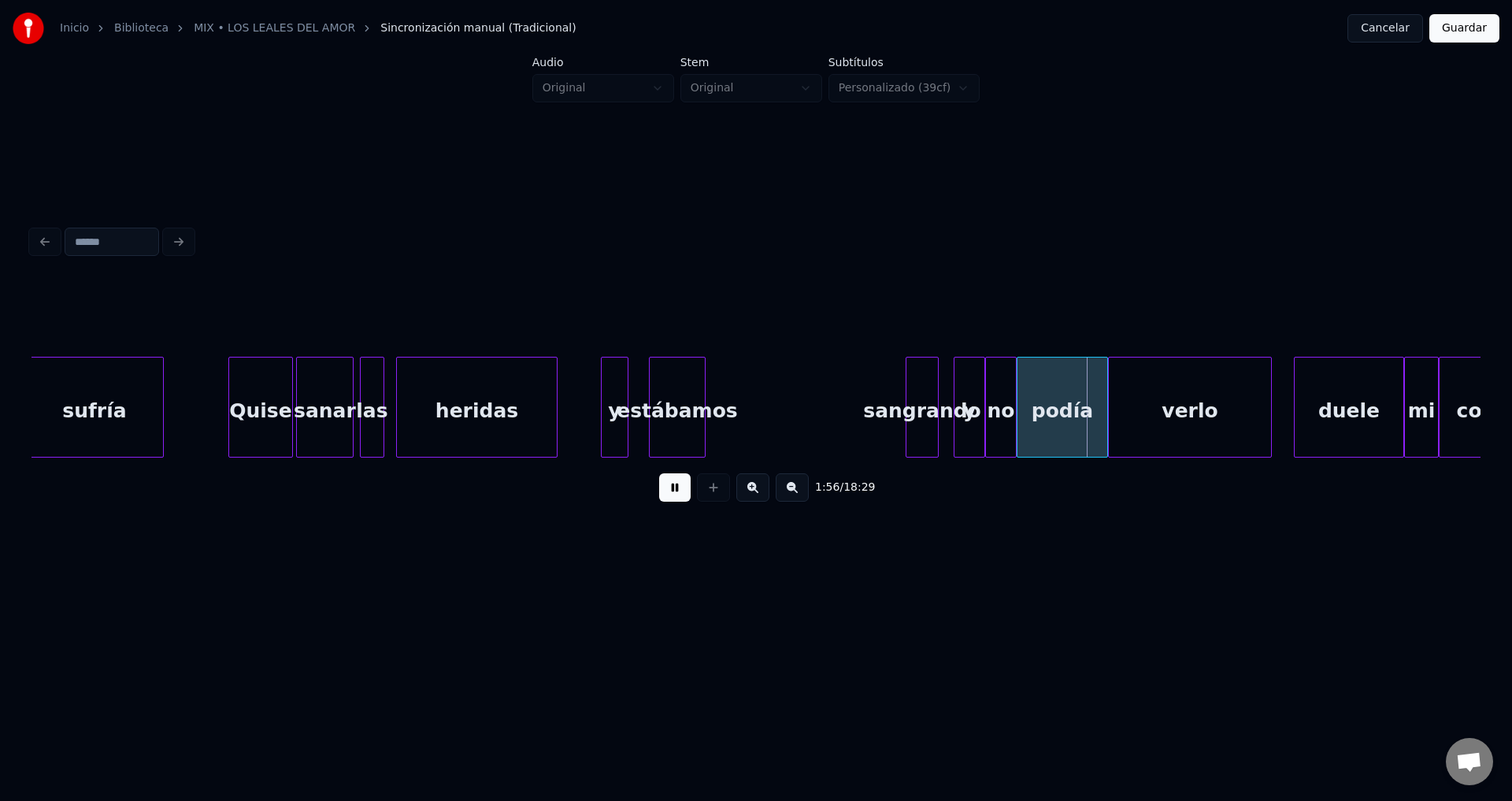
click at [658, 419] on div "estábamos" at bounding box center [676, 411] width 55 height 107
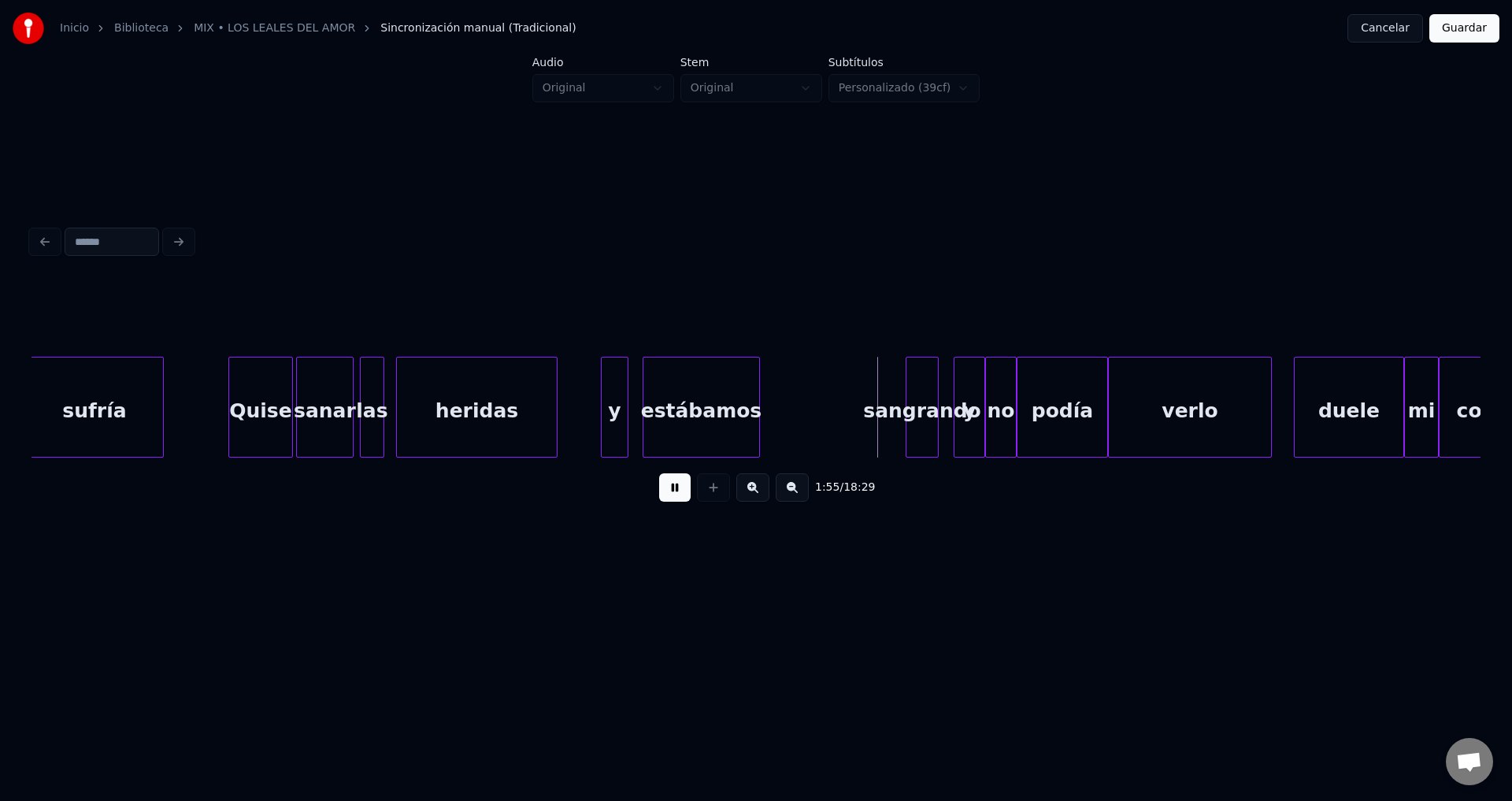
click at [759, 393] on div at bounding box center [756, 407] width 5 height 99
click at [763, 388] on div at bounding box center [761, 407] width 5 height 99
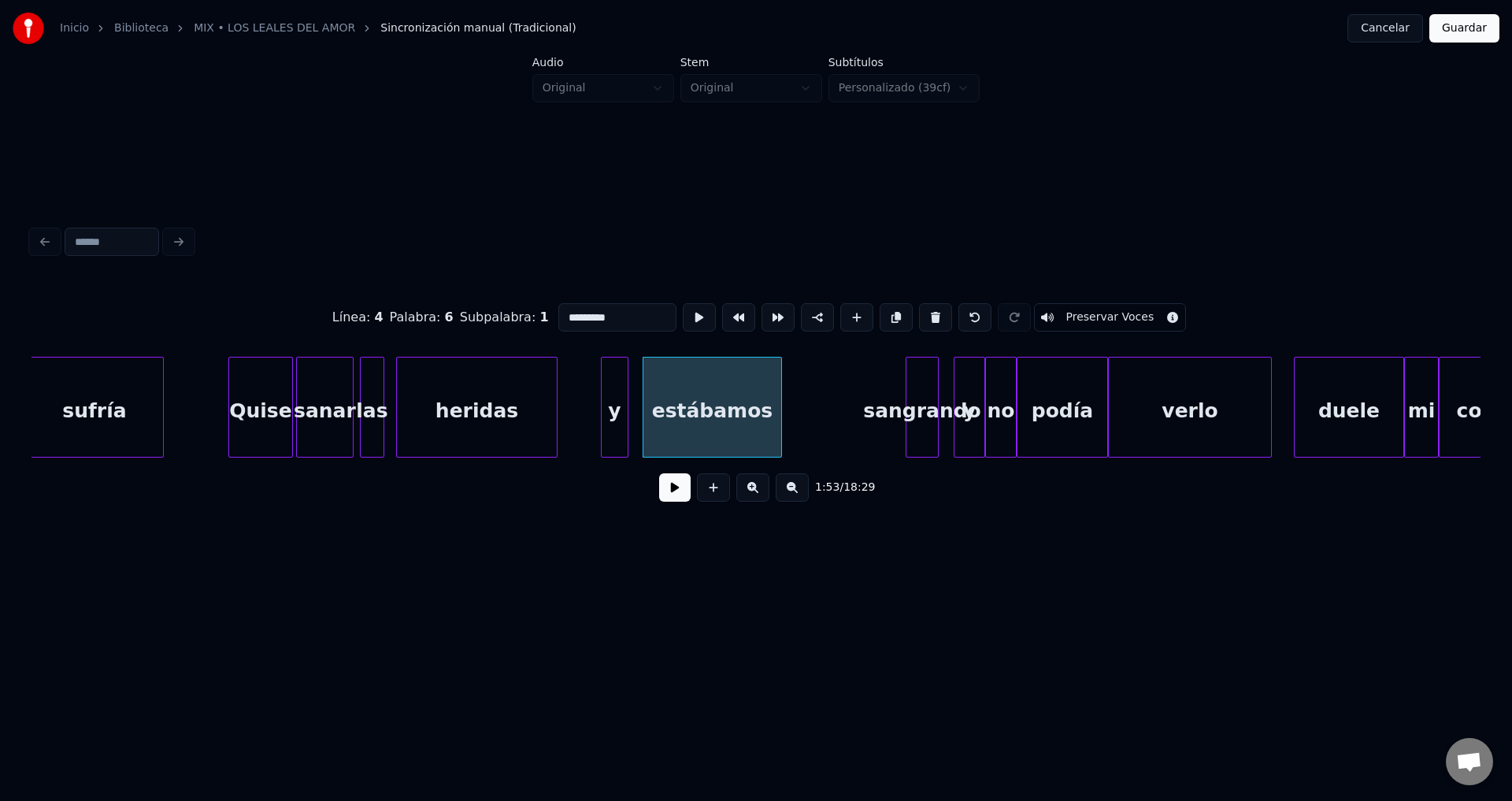
click at [780, 388] on div at bounding box center [778, 407] width 5 height 99
click at [818, 419] on div "sangrando" at bounding box center [813, 411] width 32 height 107
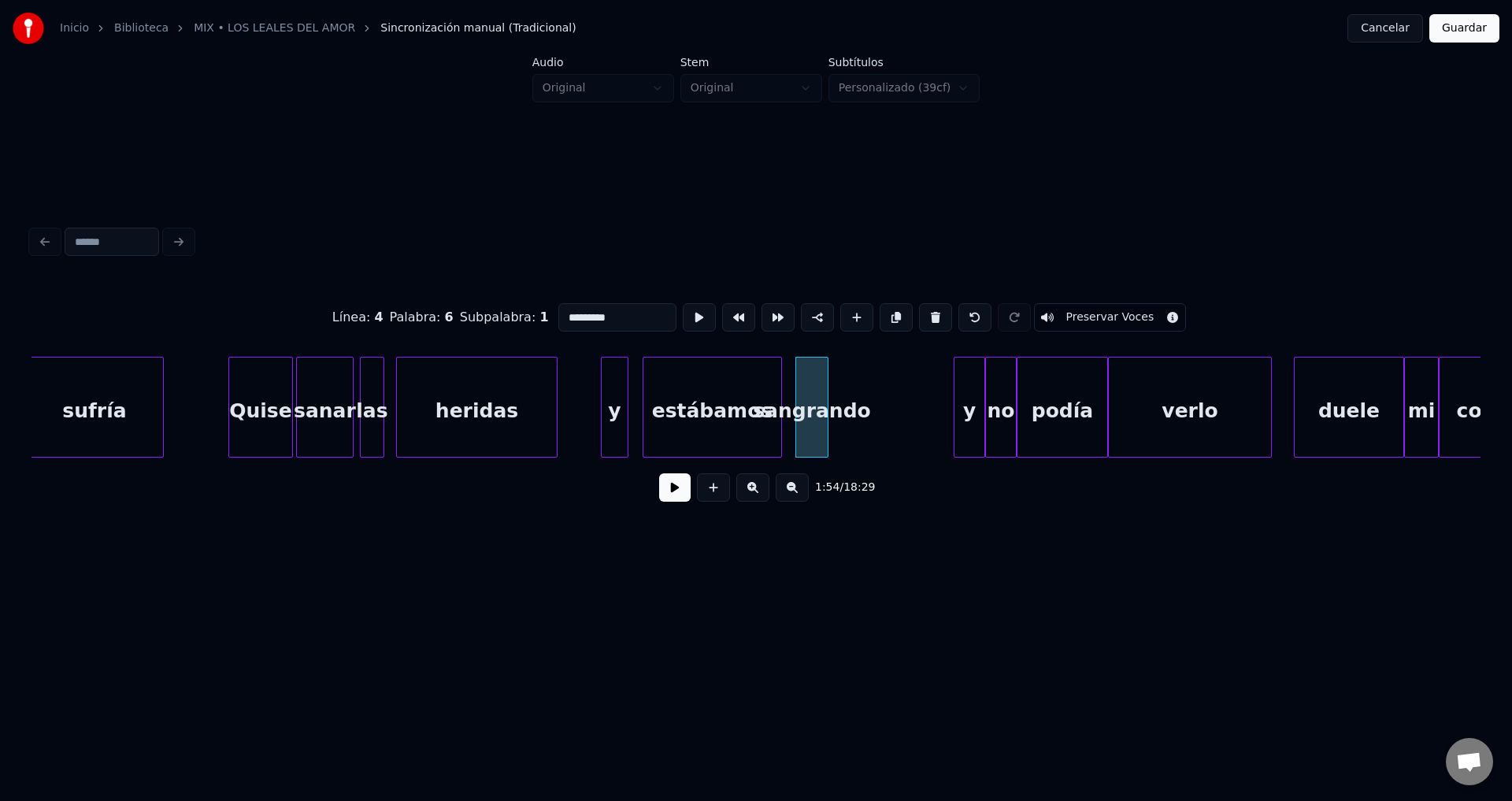
click at [673, 499] on button at bounding box center [674, 487] width 32 height 28
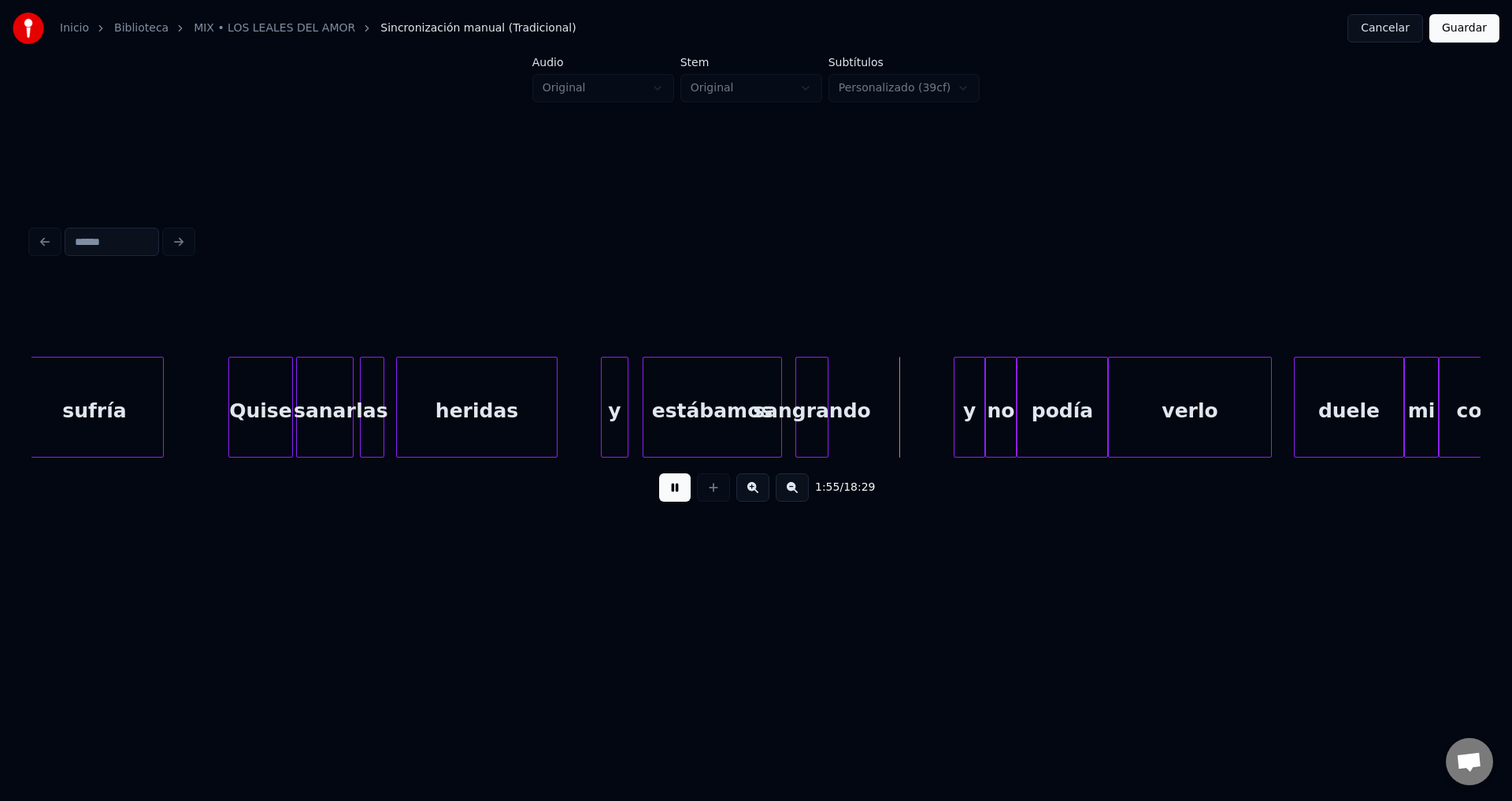
click at [673, 499] on button at bounding box center [674, 487] width 32 height 28
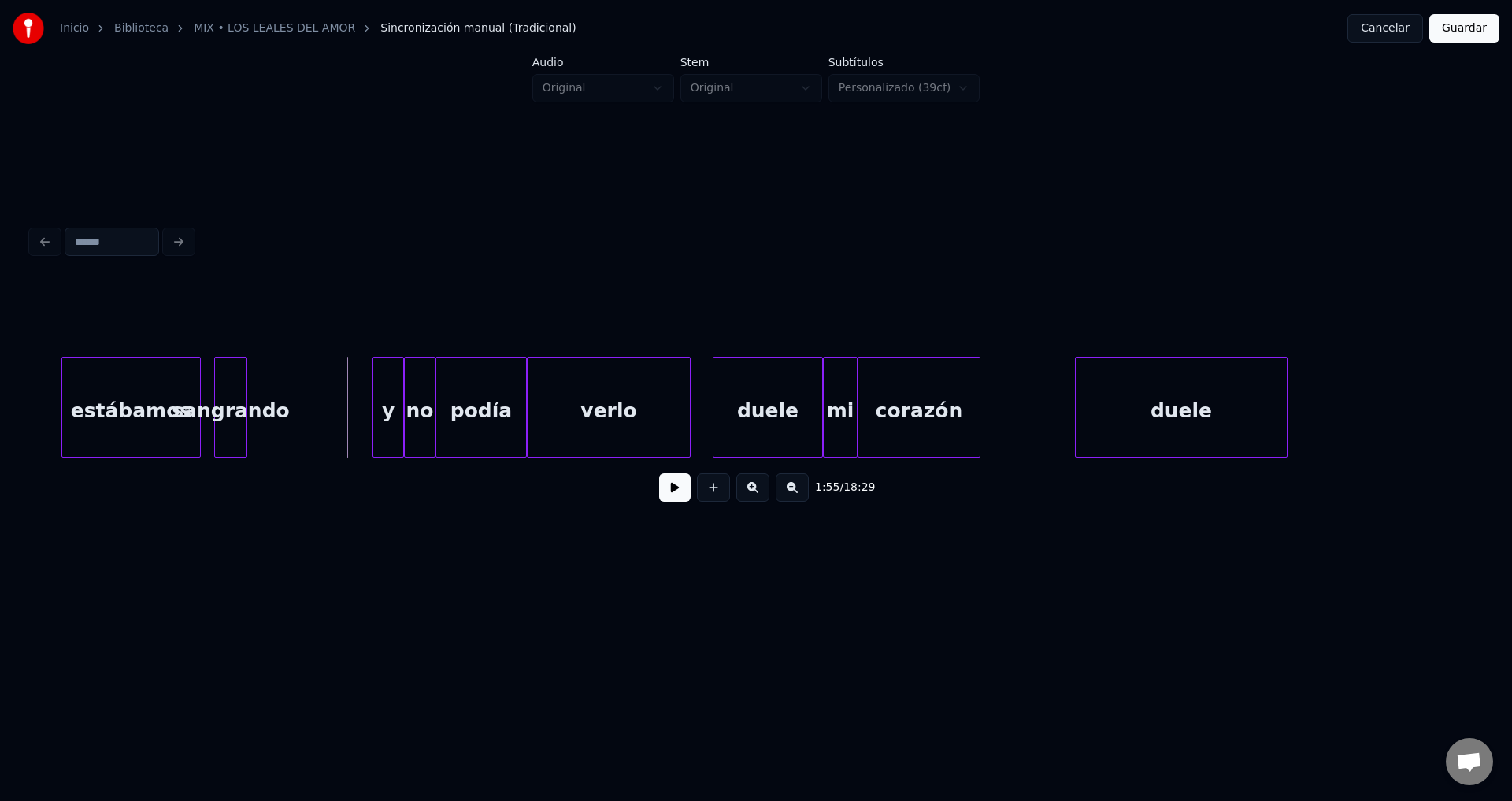
scroll to position [0, 18020]
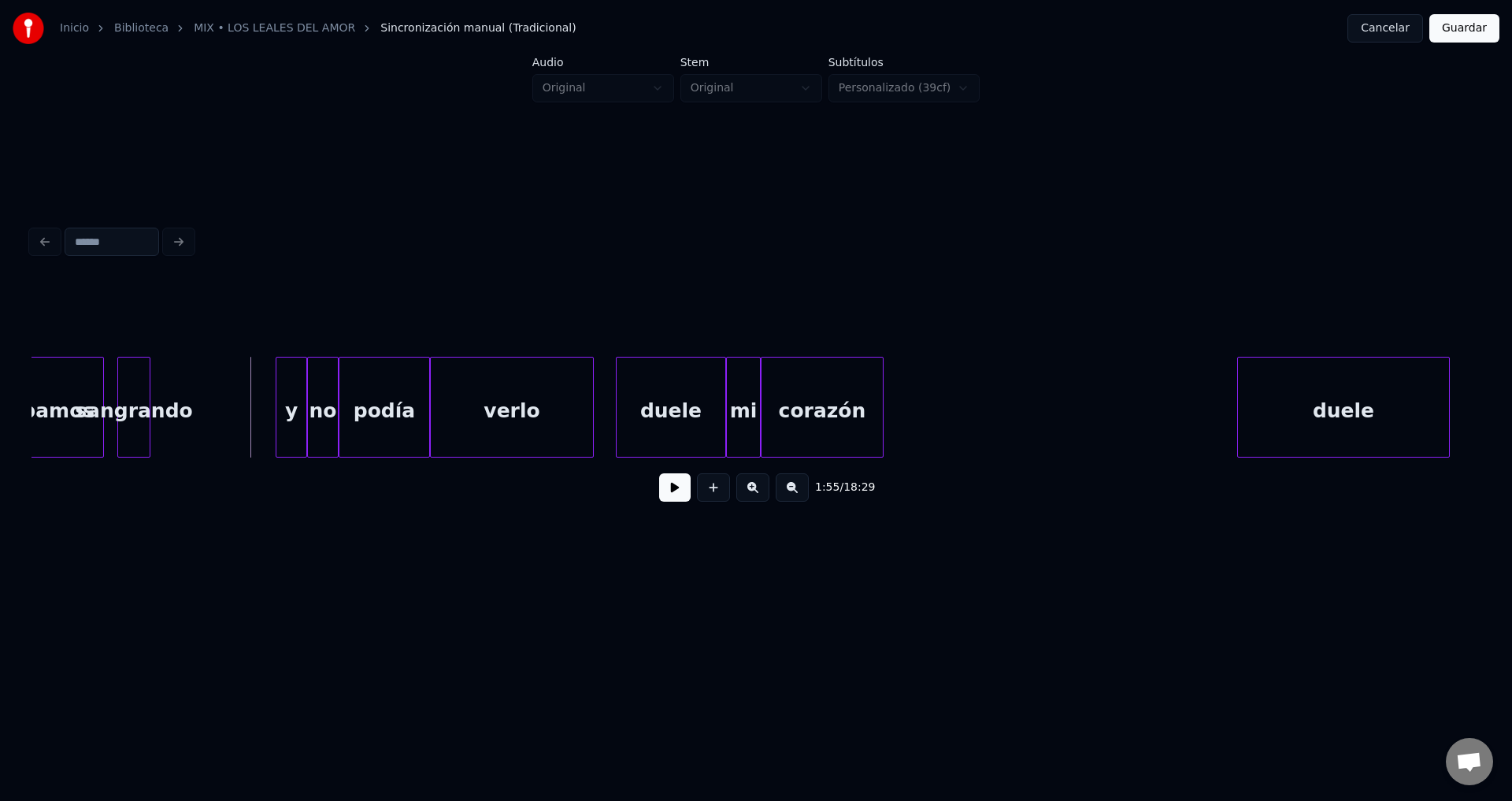
click at [1302, 419] on div "duele" at bounding box center [1343, 411] width 211 height 107
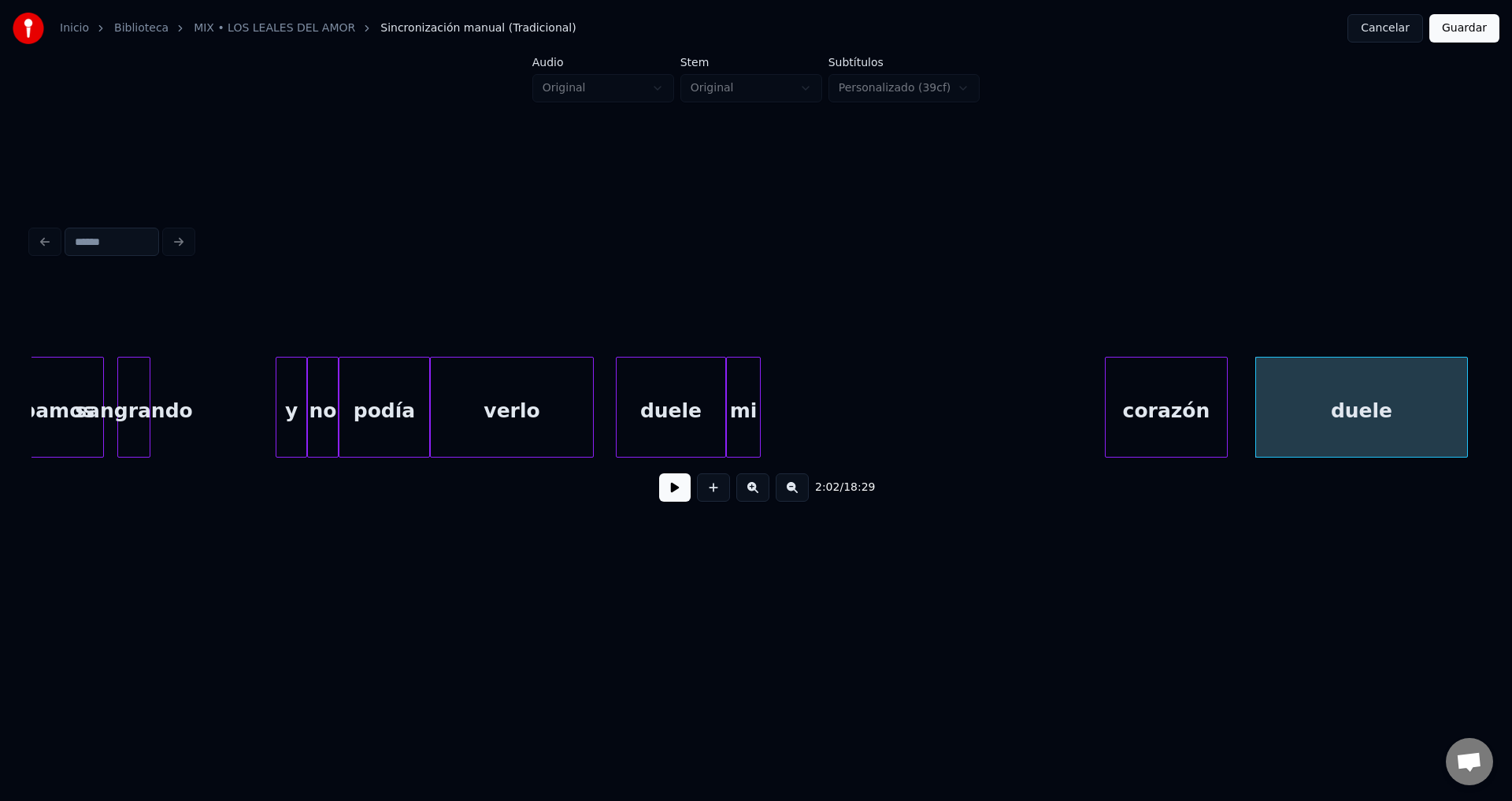
click at [1162, 419] on div "corazón" at bounding box center [1166, 411] width 121 height 107
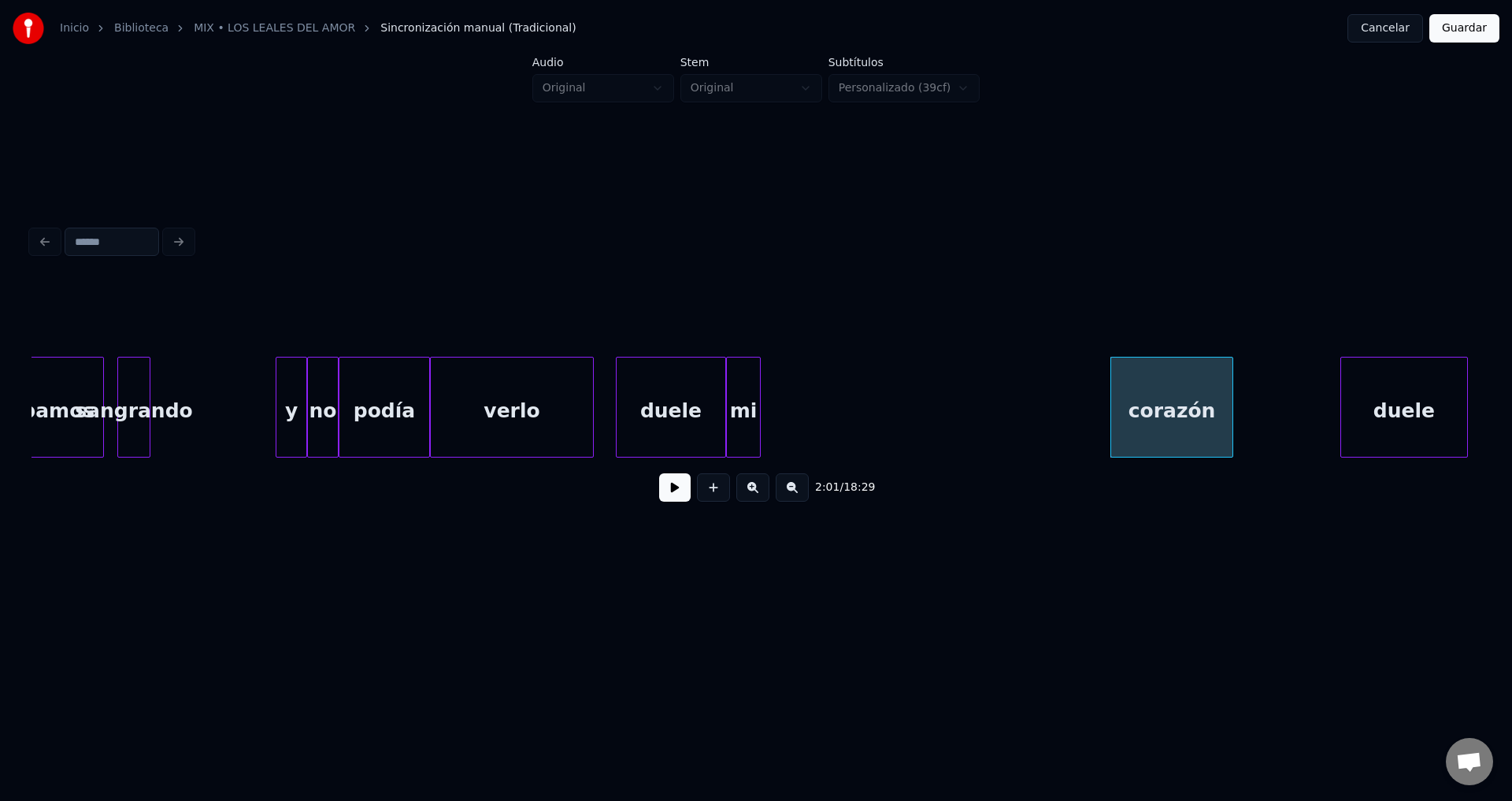
click at [1345, 412] on div at bounding box center [1343, 407] width 5 height 99
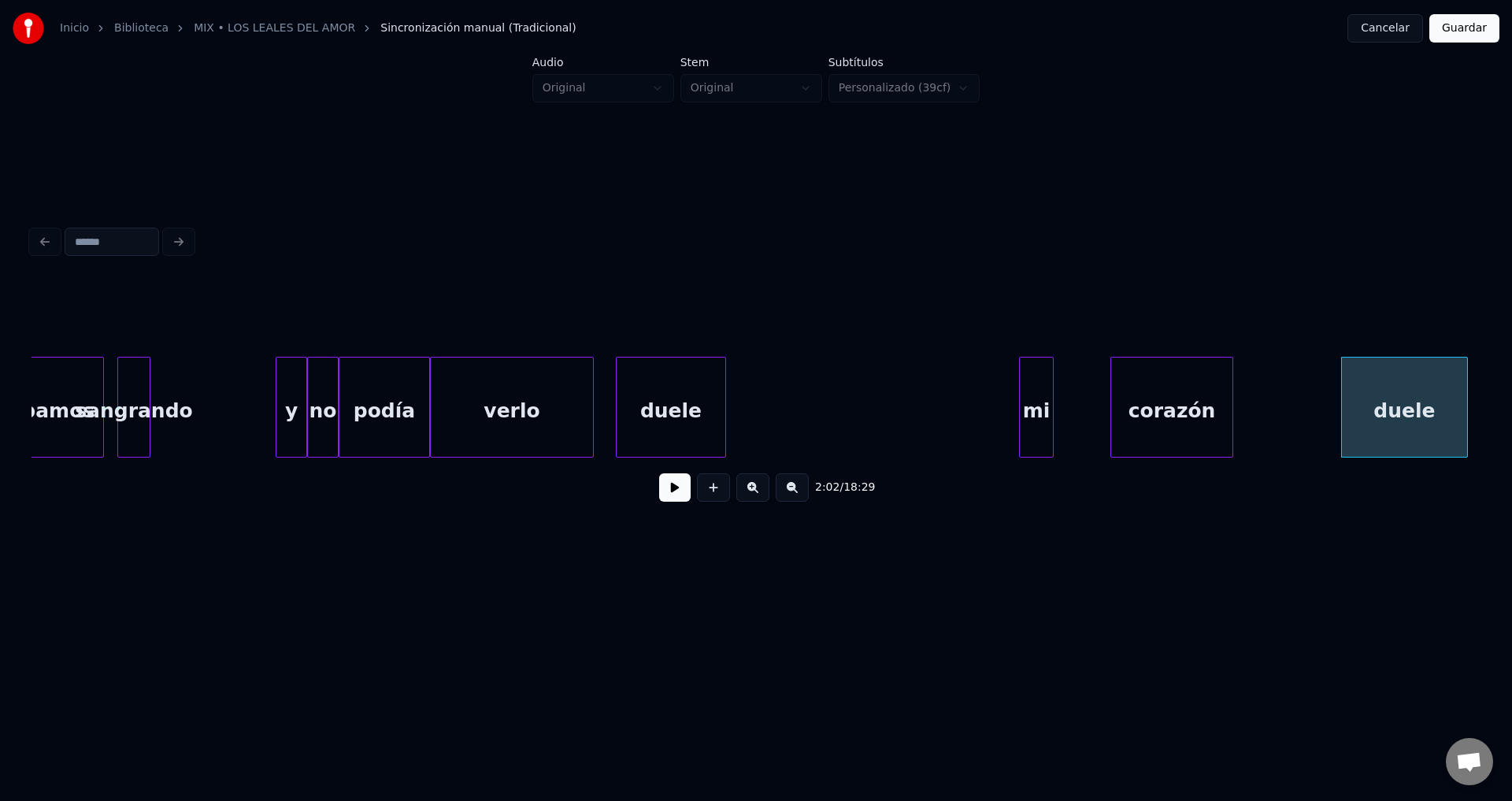
click at [1036, 411] on div "mi" at bounding box center [1036, 411] width 33 height 107
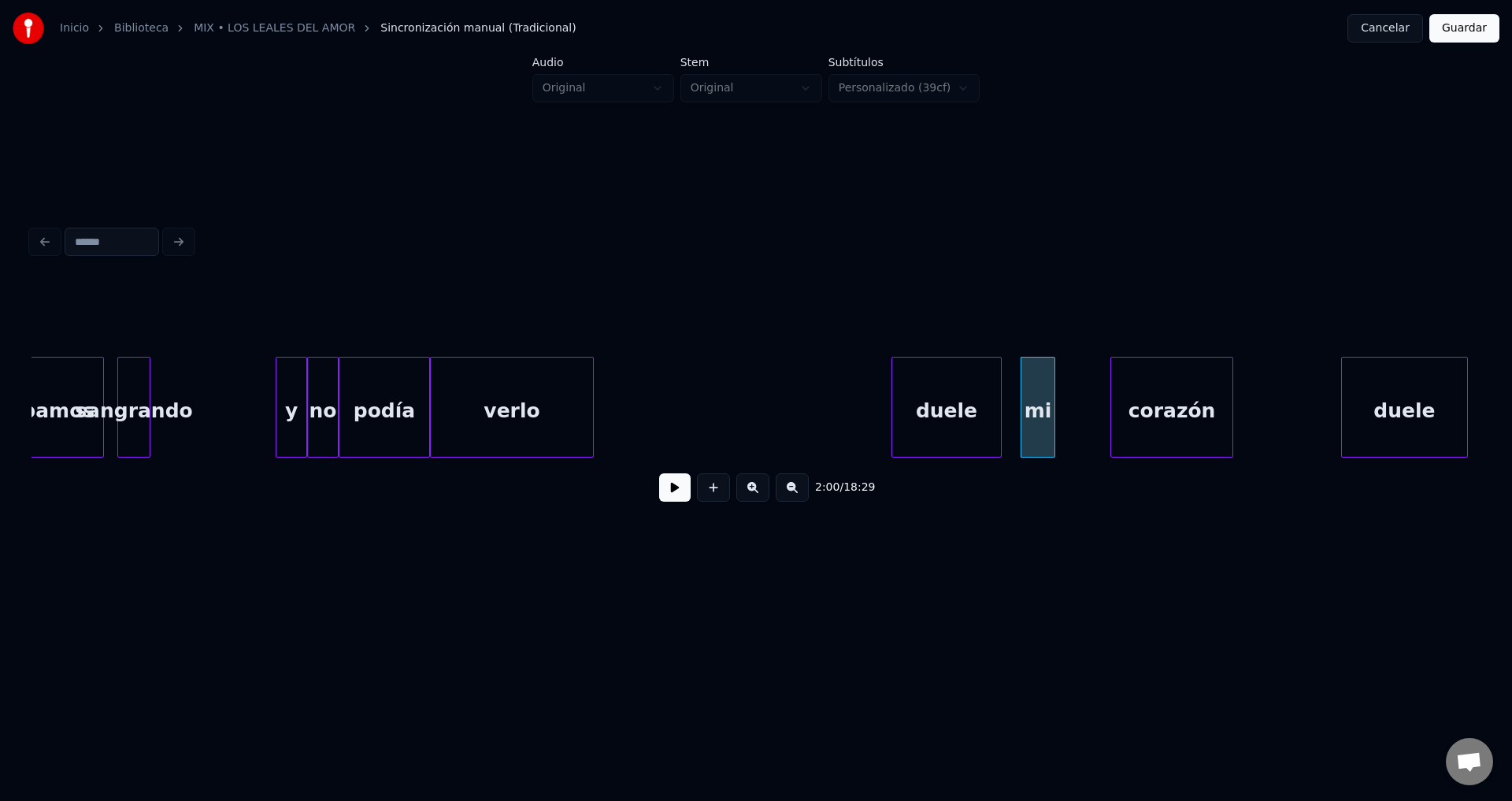
click at [958, 406] on div "duele" at bounding box center [946, 411] width 109 height 107
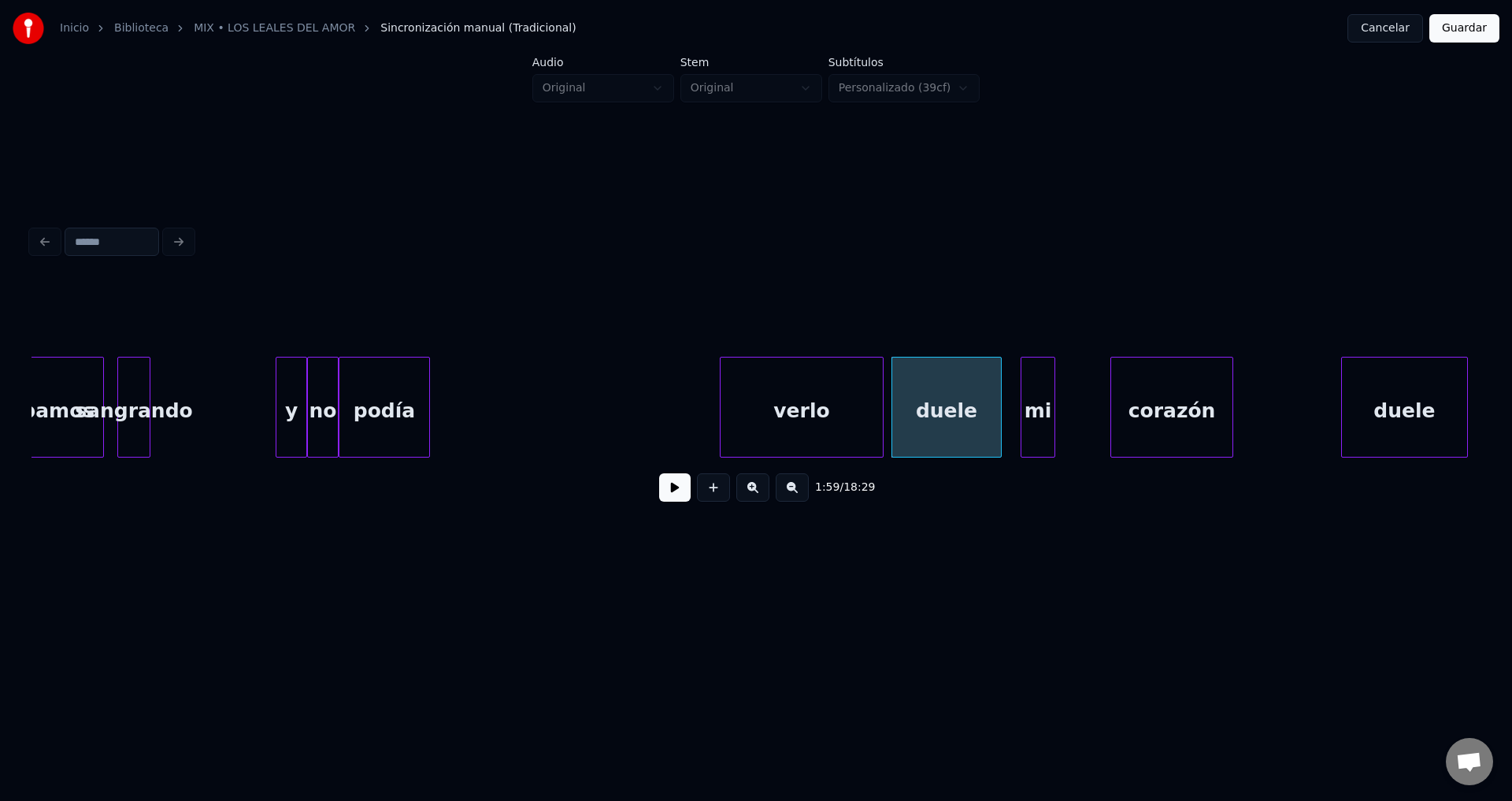
click at [844, 418] on div "verlo" at bounding box center [801, 411] width 163 height 107
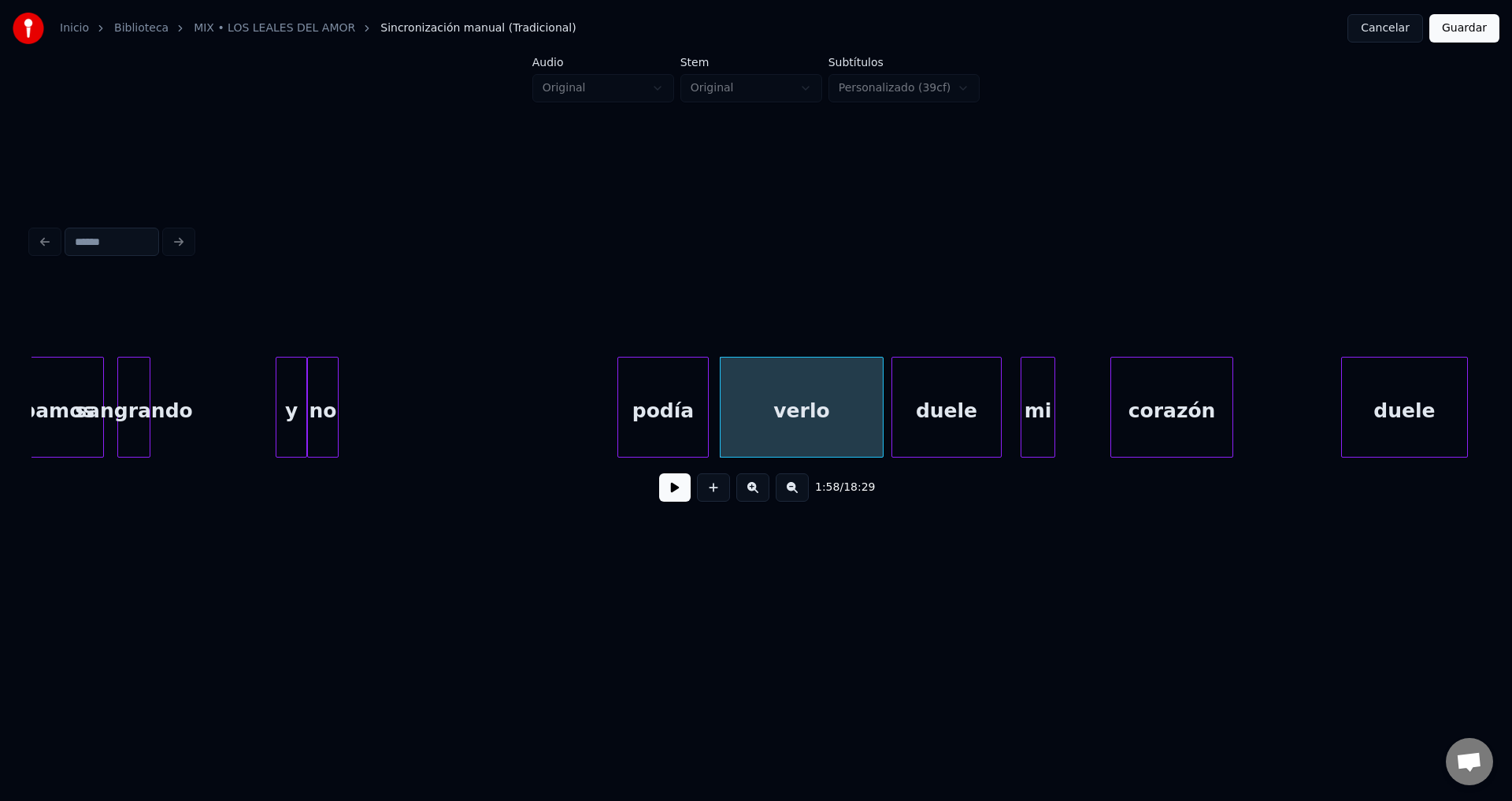
click at [666, 413] on div "podía" at bounding box center [663, 411] width 89 height 107
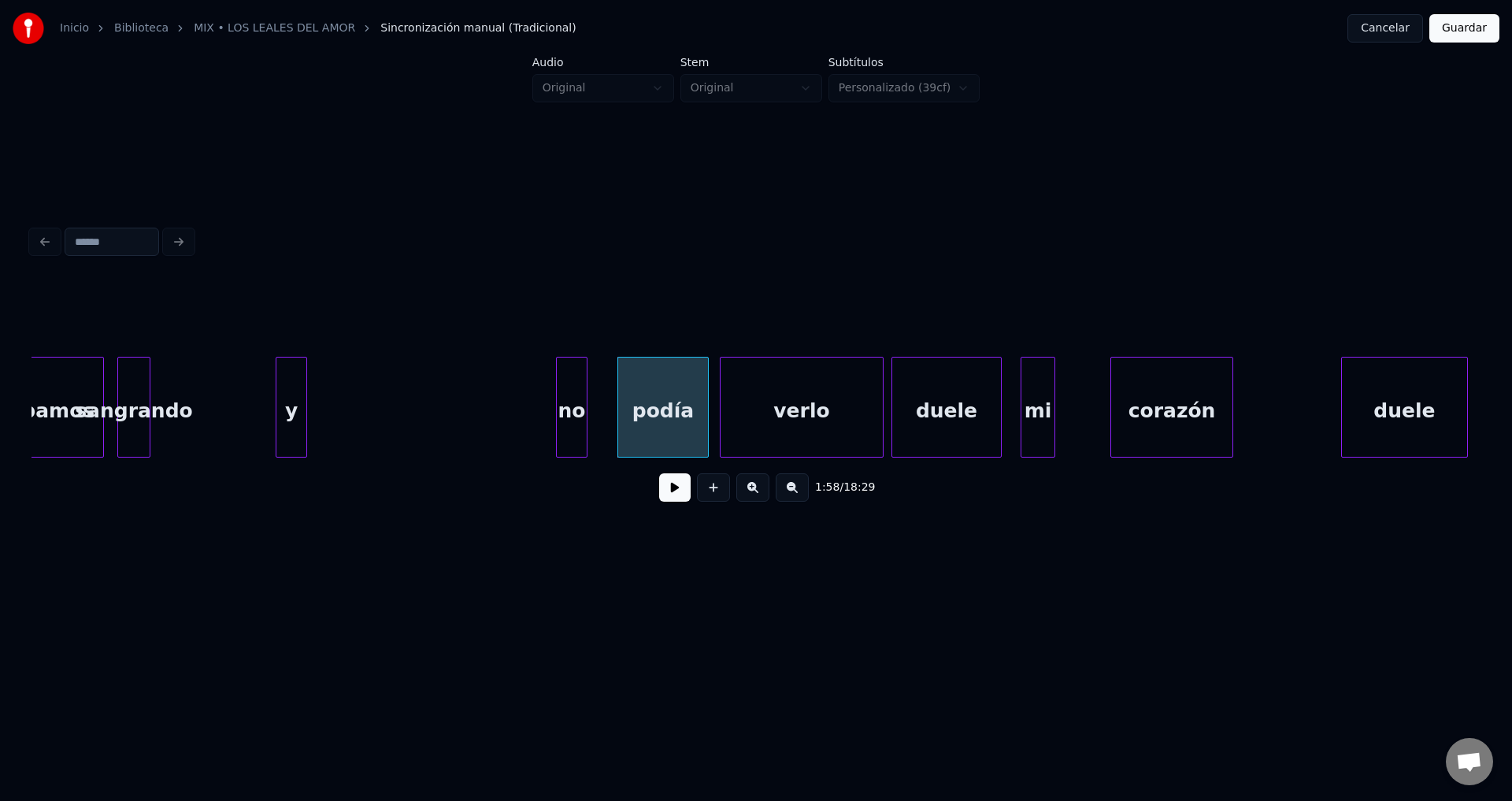
click at [574, 406] on div "no" at bounding box center [571, 411] width 30 height 107
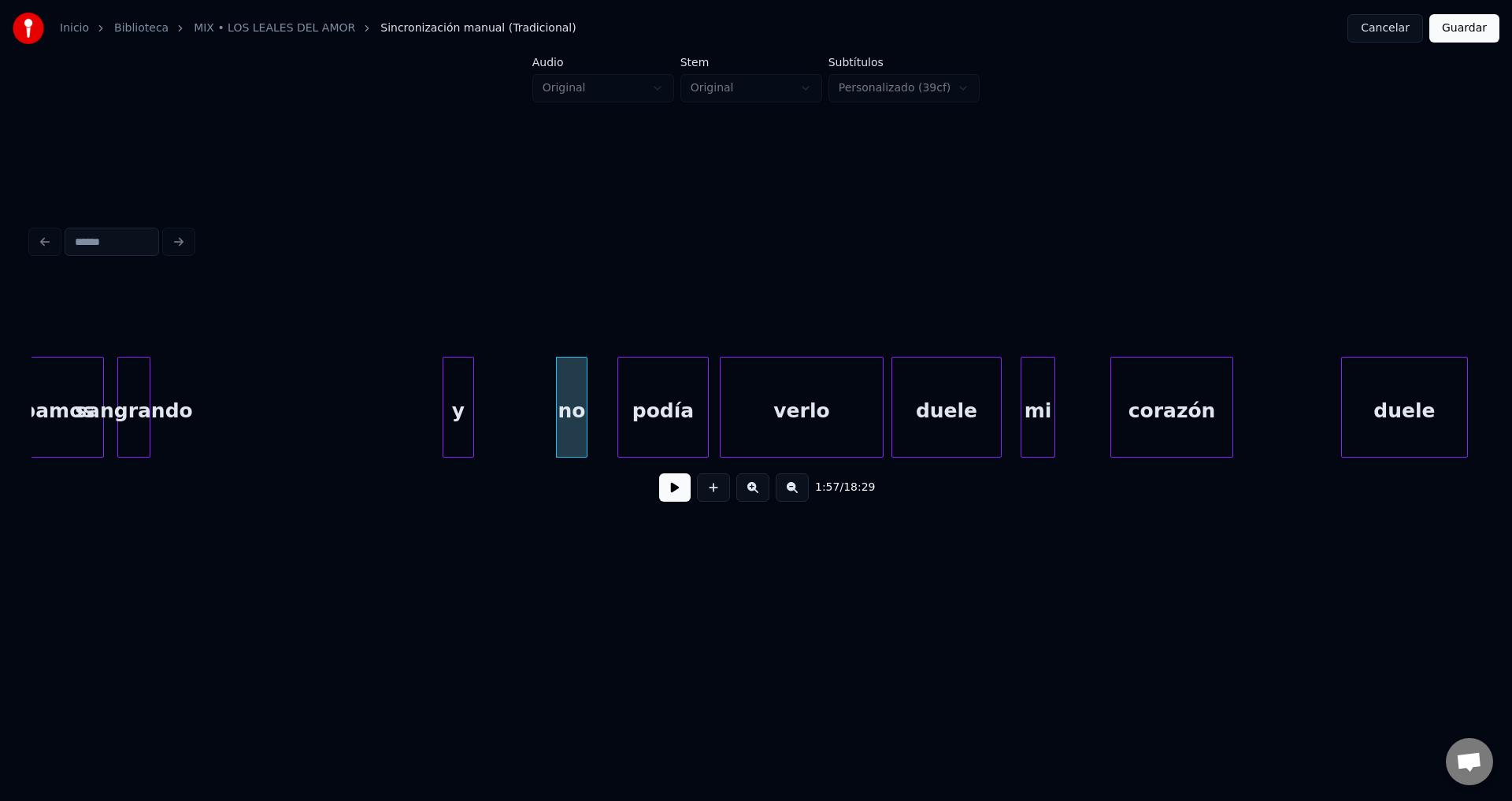
click at [473, 410] on div "y" at bounding box center [458, 411] width 30 height 107
click at [142, 399] on div "sangrando" at bounding box center [134, 411] width 32 height 107
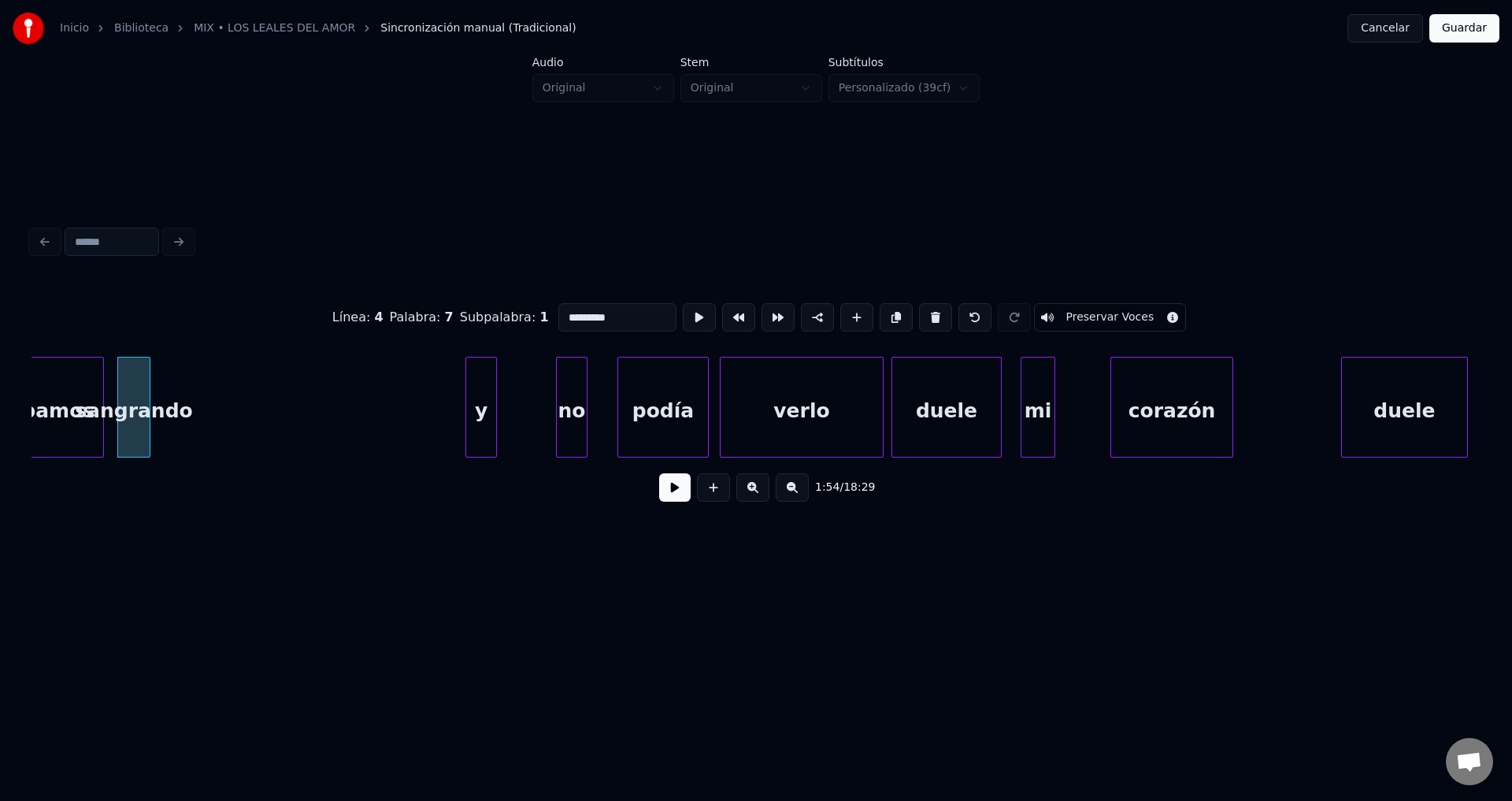
drag, startPoint x: 667, startPoint y: 502, endPoint x: 638, endPoint y: 490, distance: 31.4
click at [667, 502] on button at bounding box center [674, 487] width 32 height 28
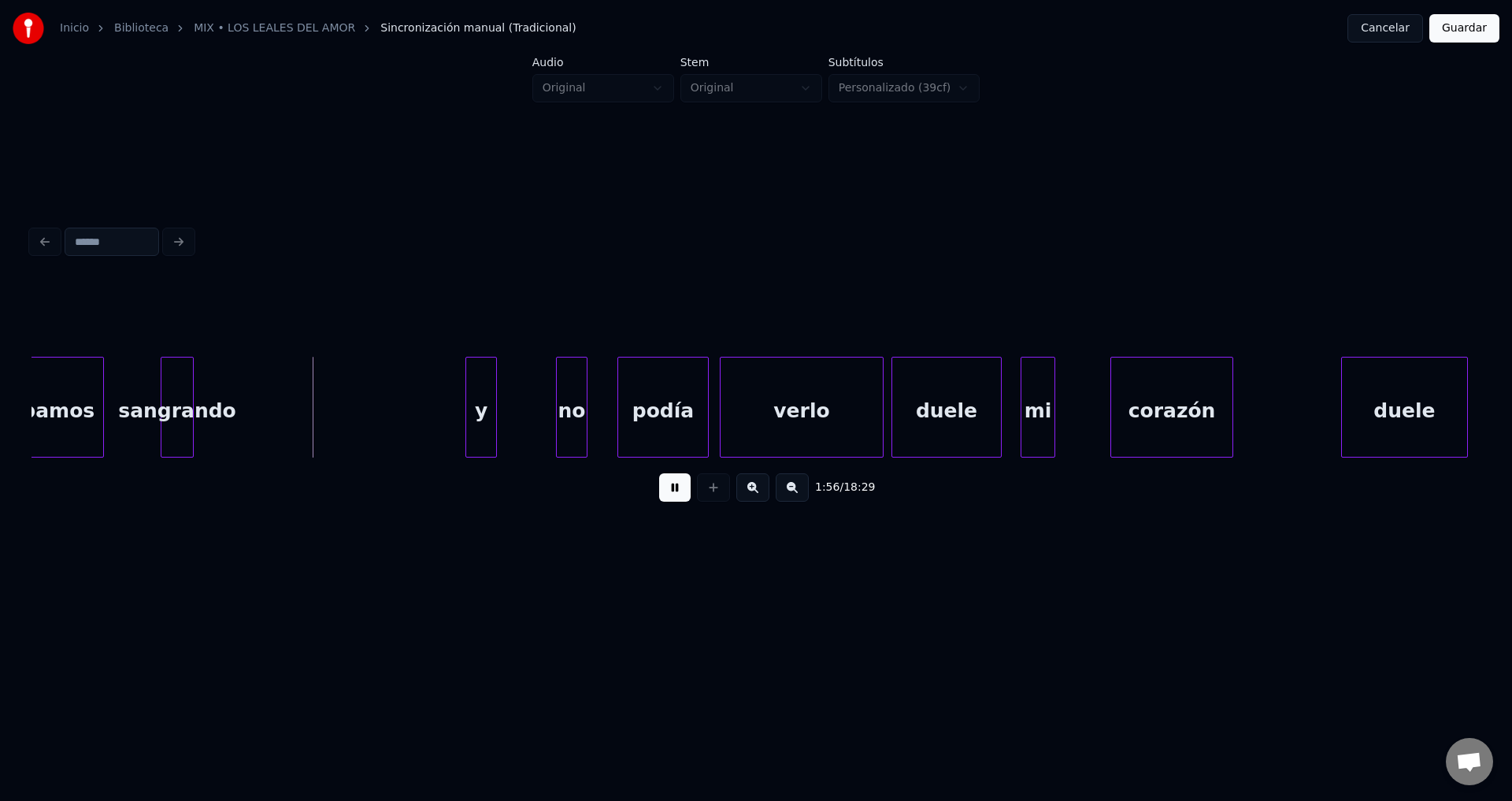
click at [176, 390] on div "sangrando" at bounding box center [177, 411] width 32 height 107
click at [129, 395] on div "sangrando" at bounding box center [128, 411] width 32 height 107
click at [274, 405] on div at bounding box center [271, 407] width 5 height 99
click at [323, 421] on div "y" at bounding box center [325, 411] width 30 height 107
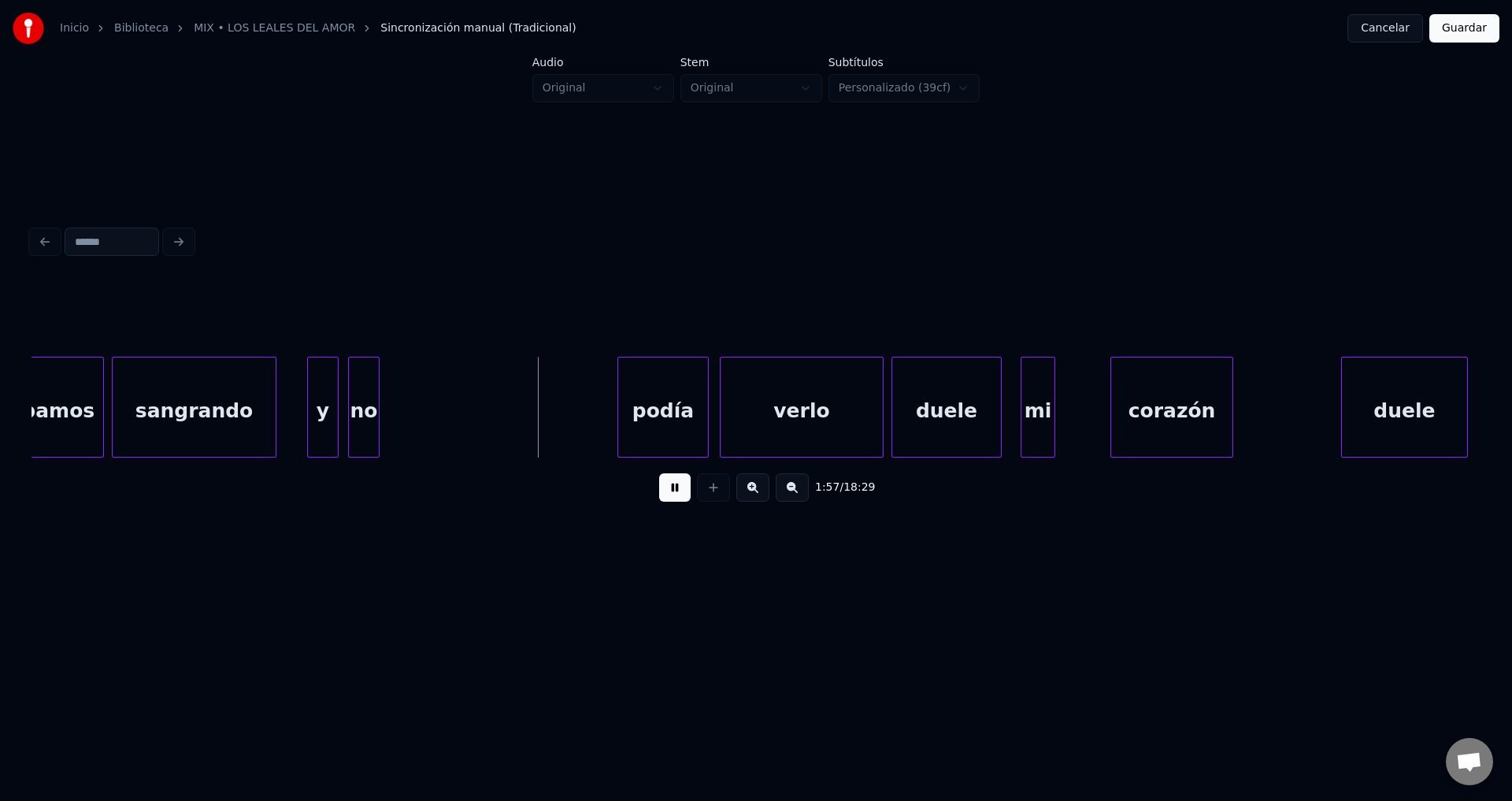
click at [363, 423] on div "no" at bounding box center [364, 411] width 30 height 107
click at [368, 419] on div at bounding box center [369, 407] width 5 height 99
click at [410, 414] on div "podía" at bounding box center [429, 411] width 89 height 107
click at [459, 414] on div at bounding box center [461, 407] width 5 height 99
click at [543, 419] on div "verlo" at bounding box center [563, 411] width 163 height 107
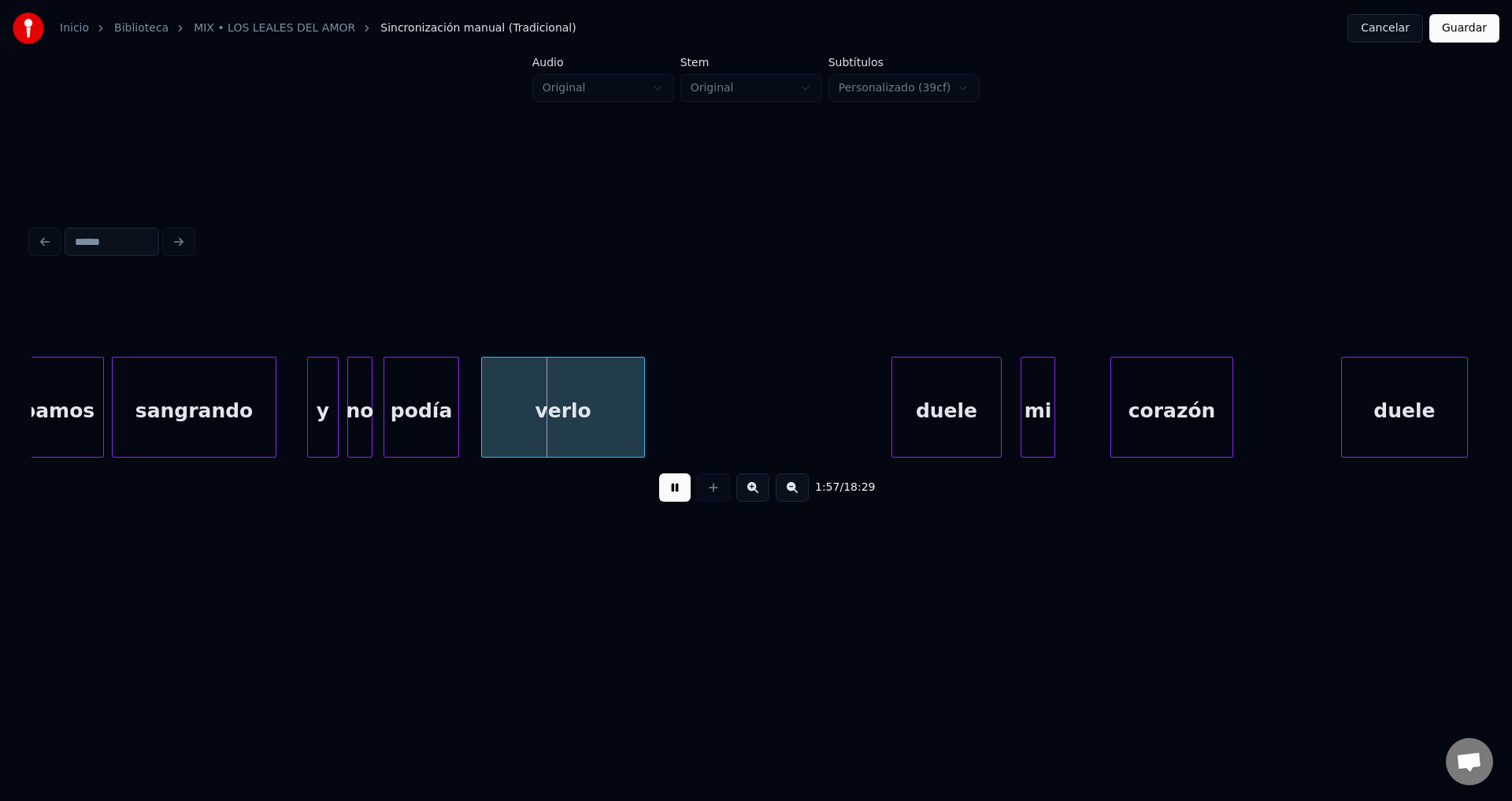
click at [543, 418] on div "verlo" at bounding box center [563, 411] width 163 height 107
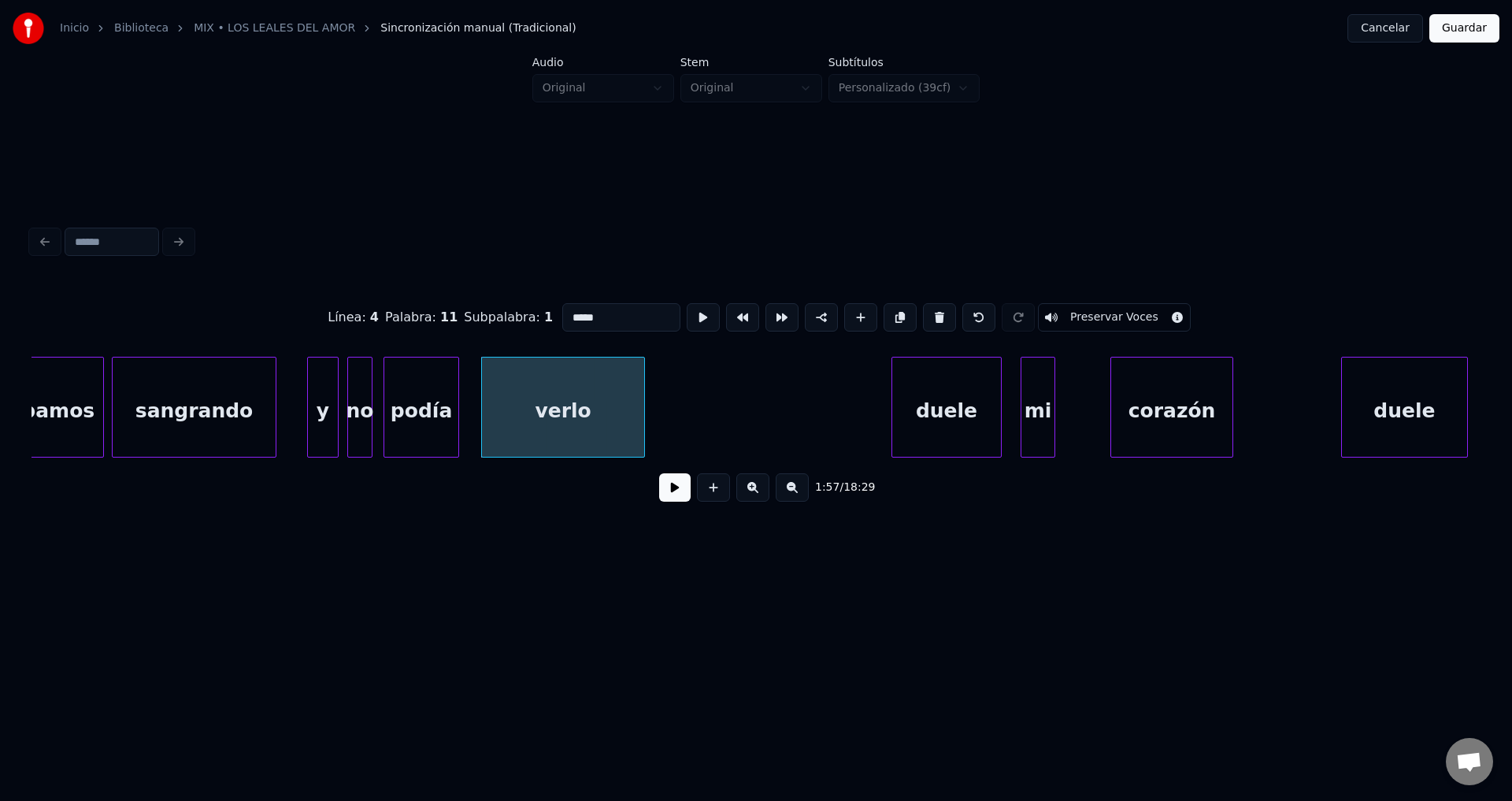
drag, startPoint x: 518, startPoint y: 311, endPoint x: 396, endPoint y: 305, distance: 122.1
click at [397, 305] on div "Línea : 4 Palabra : 11 Subpalabra : 1 ***** Preservar Voces" at bounding box center [756, 317] width 1449 height 79
type input "*******"
click at [668, 491] on button at bounding box center [674, 487] width 32 height 28
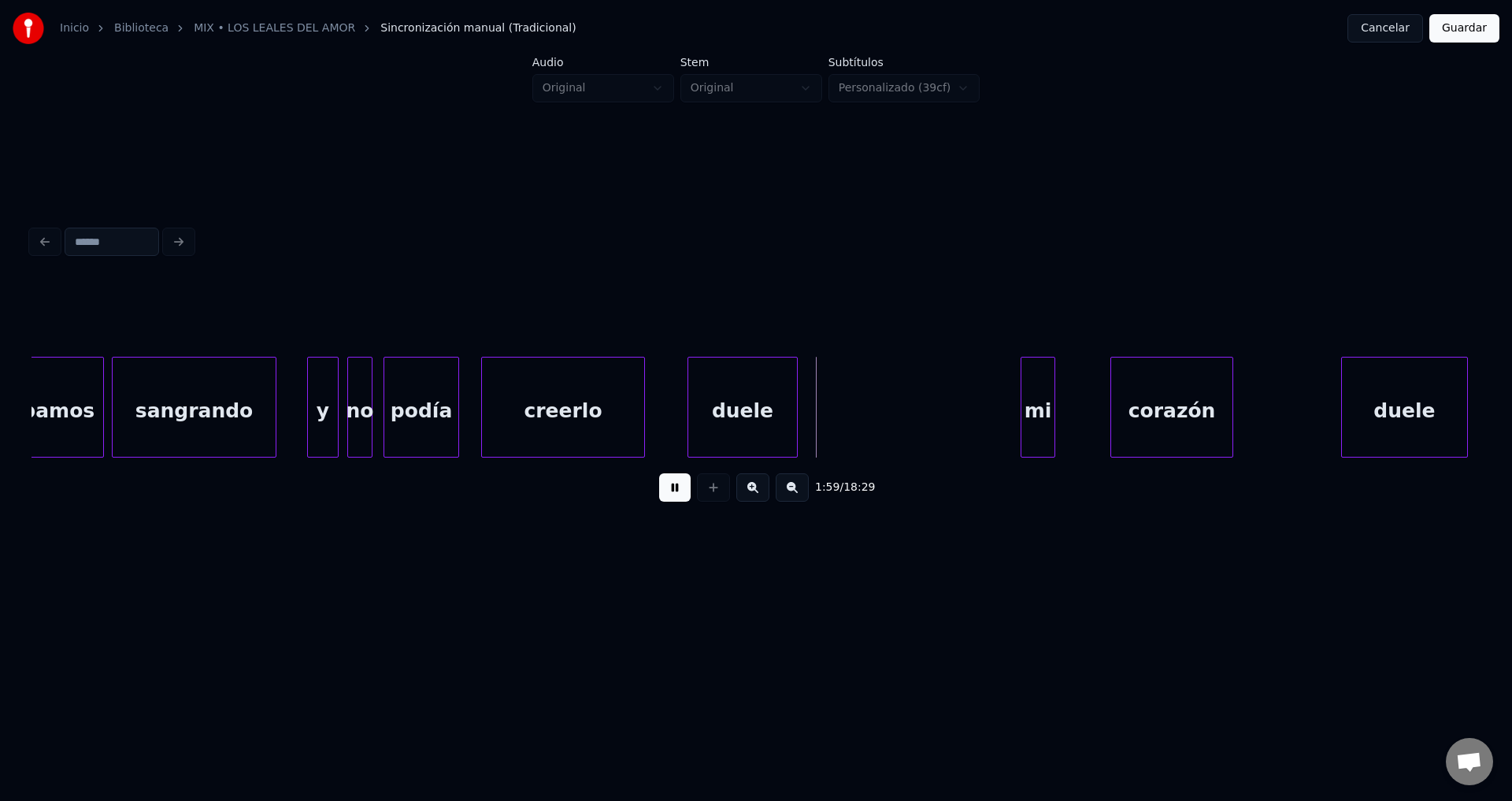
click at [742, 426] on div "duele" at bounding box center [743, 411] width 109 height 107
click at [749, 419] on div at bounding box center [748, 407] width 5 height 99
click at [787, 413] on div "mi" at bounding box center [784, 411] width 33 height 107
click at [753, 403] on div at bounding box center [755, 407] width 5 height 99
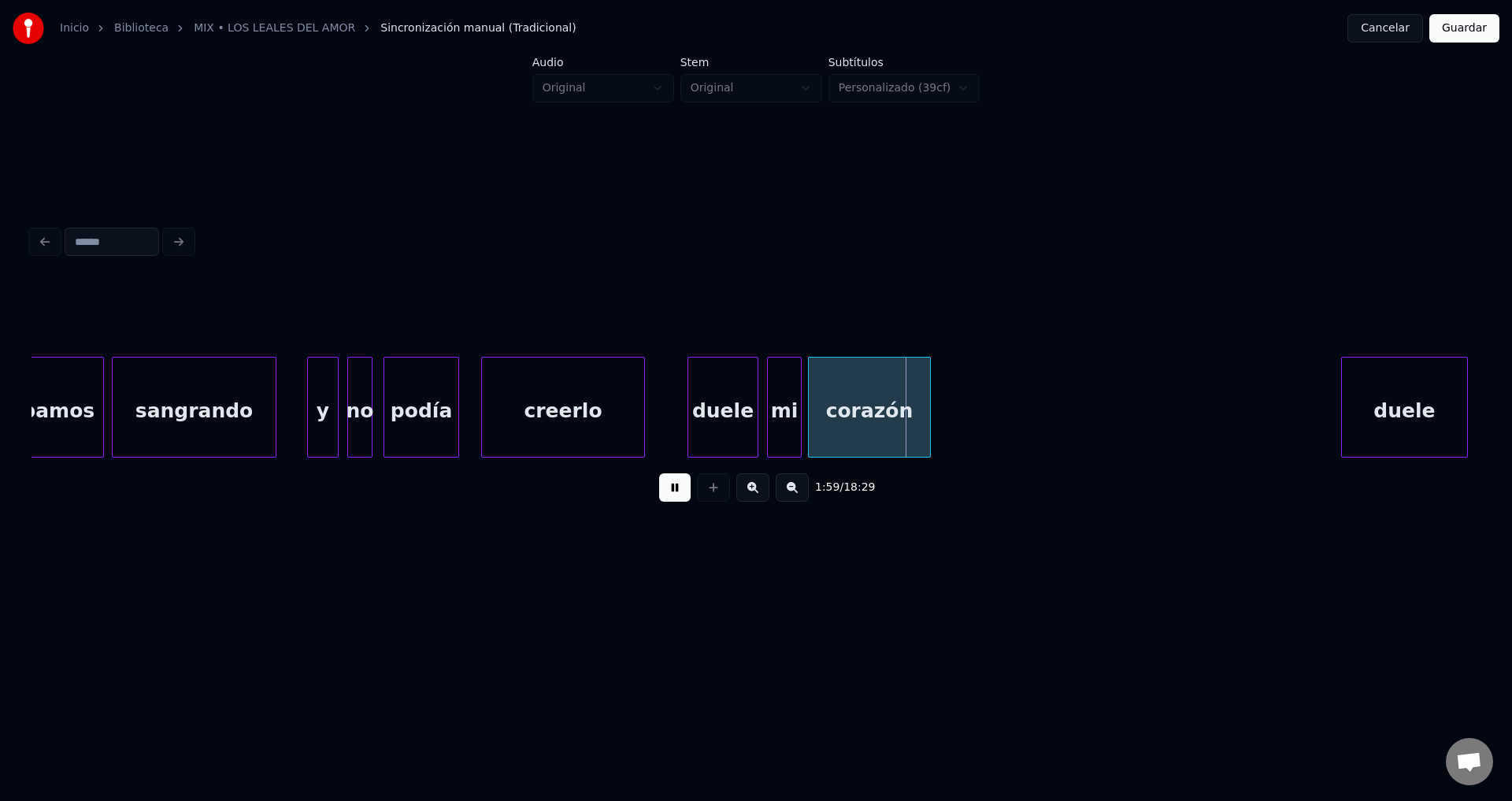
click at [851, 416] on div "corazón" at bounding box center [869, 411] width 121 height 107
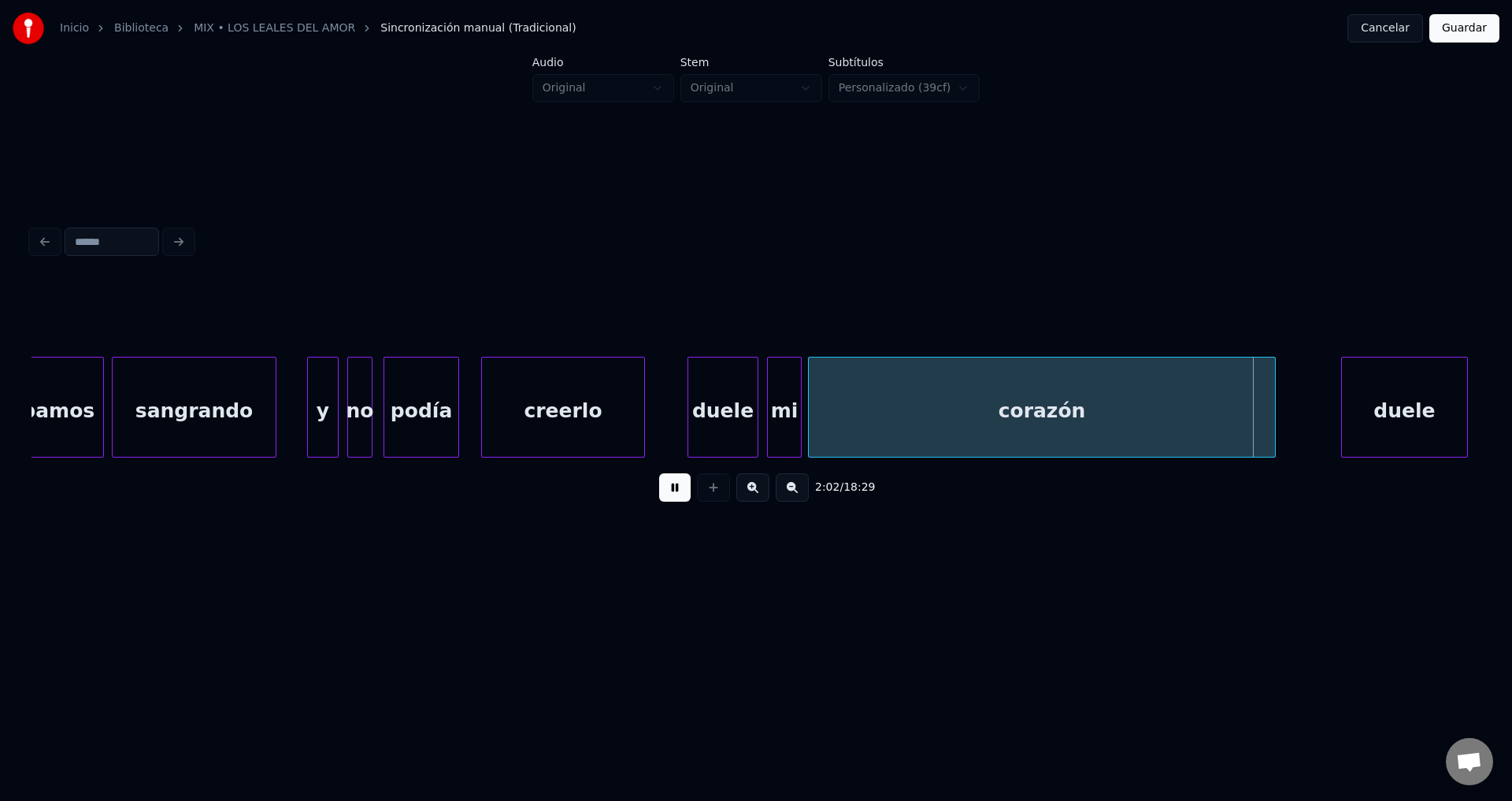
click at [1274, 402] on div at bounding box center [1273, 407] width 5 height 99
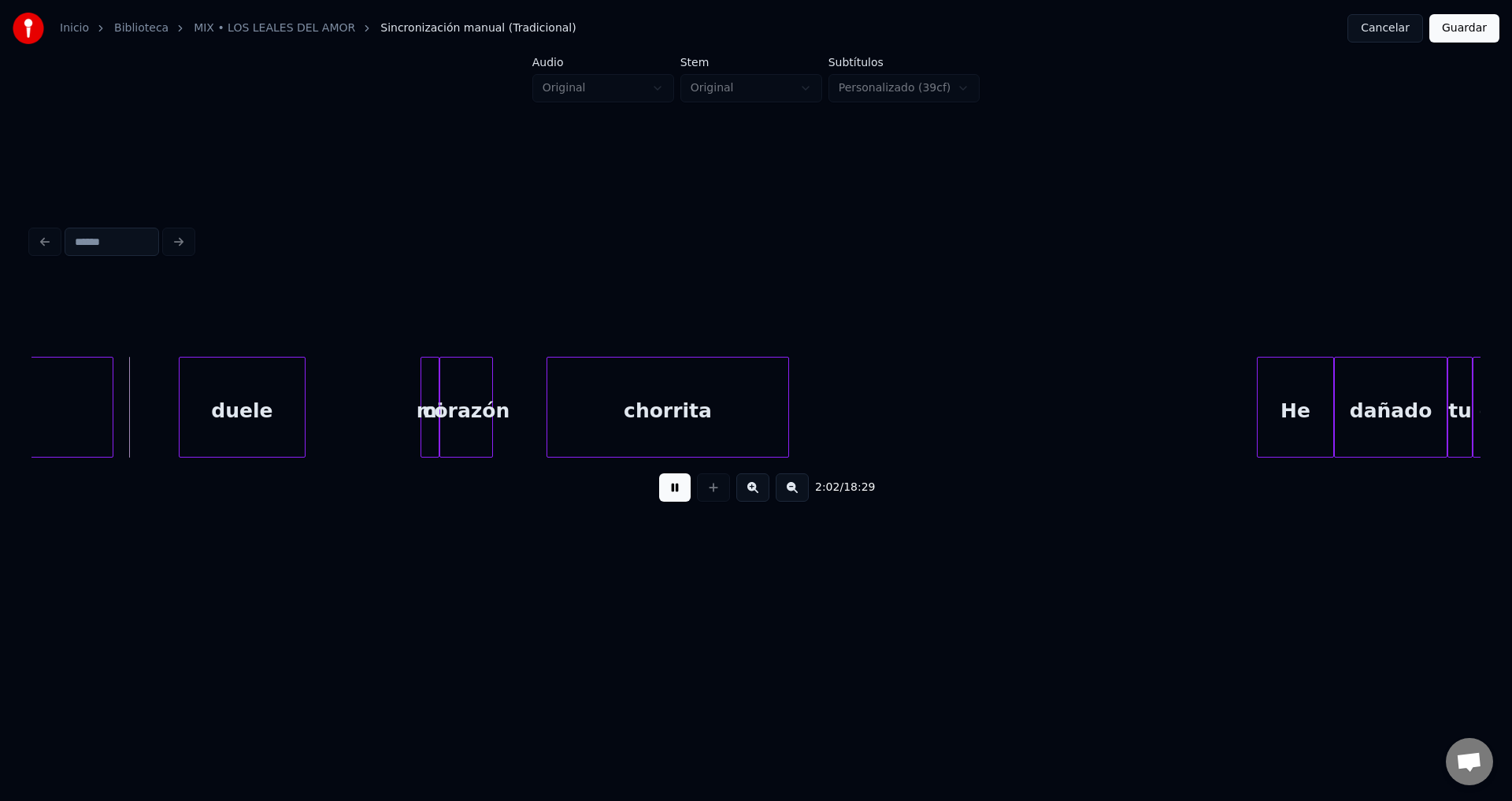
scroll to position [0, 19279]
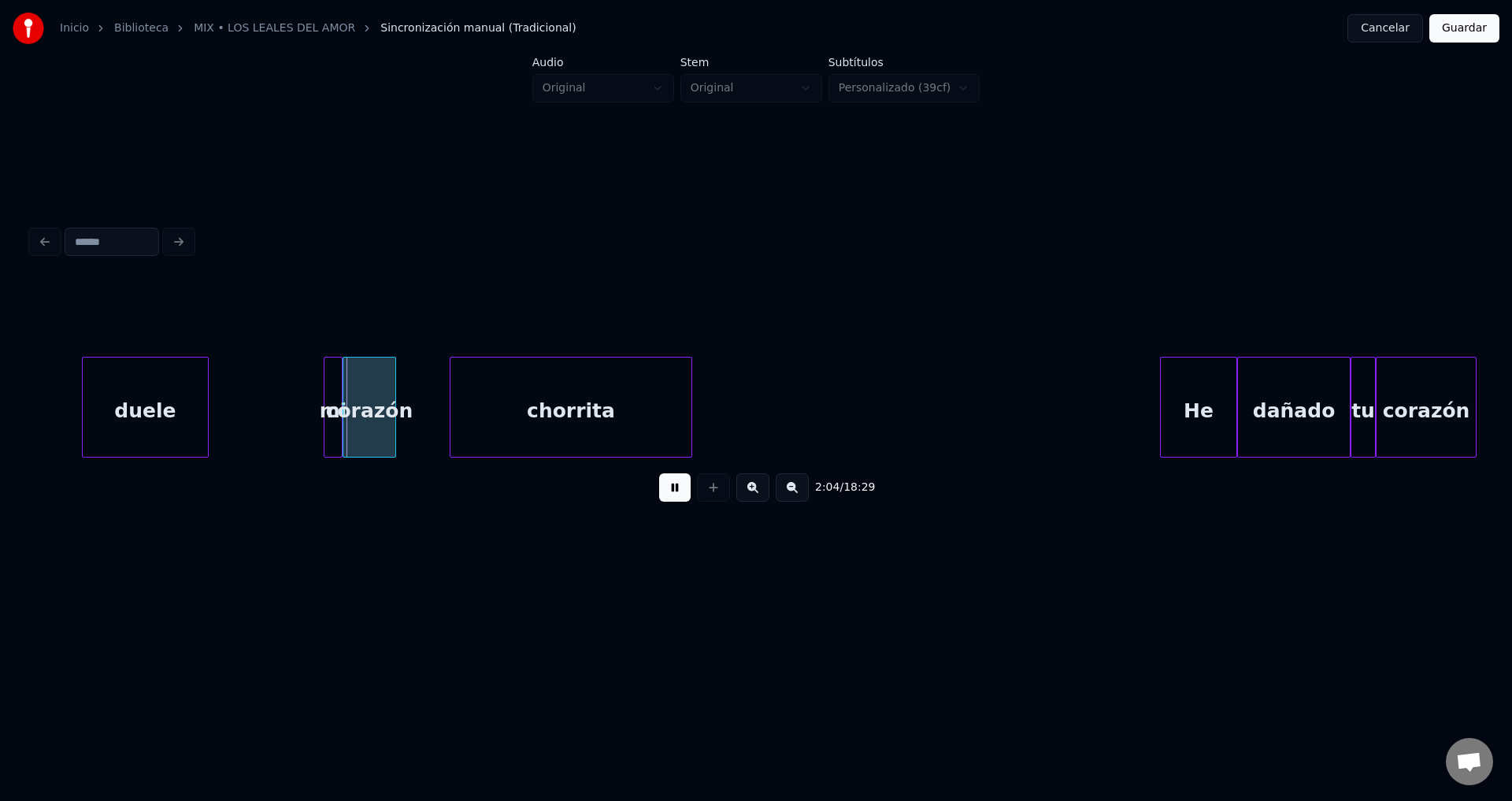
click at [142, 417] on div "duele" at bounding box center [145, 411] width 125 height 107
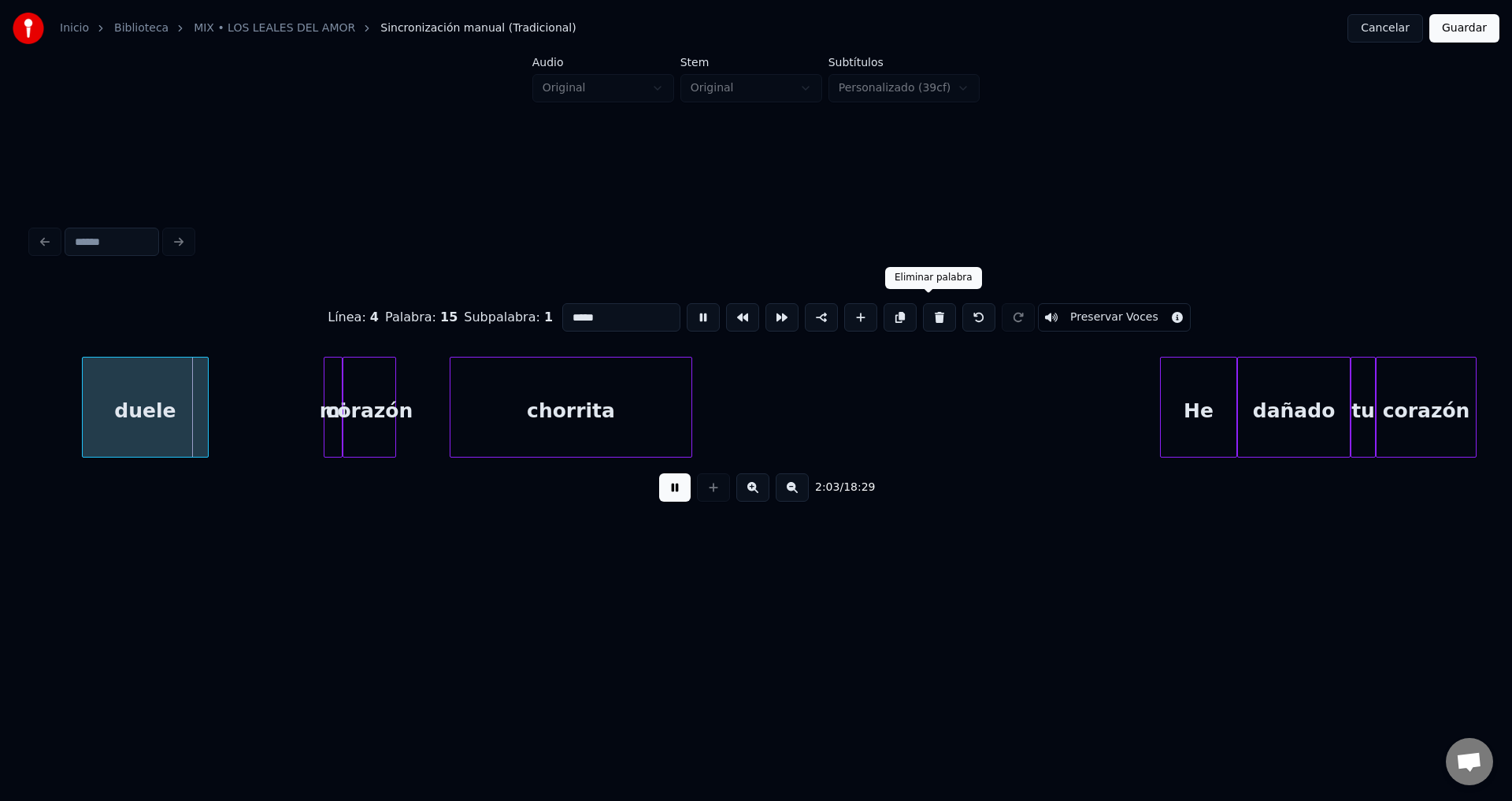
click at [928, 315] on button at bounding box center [940, 316] width 33 height 28
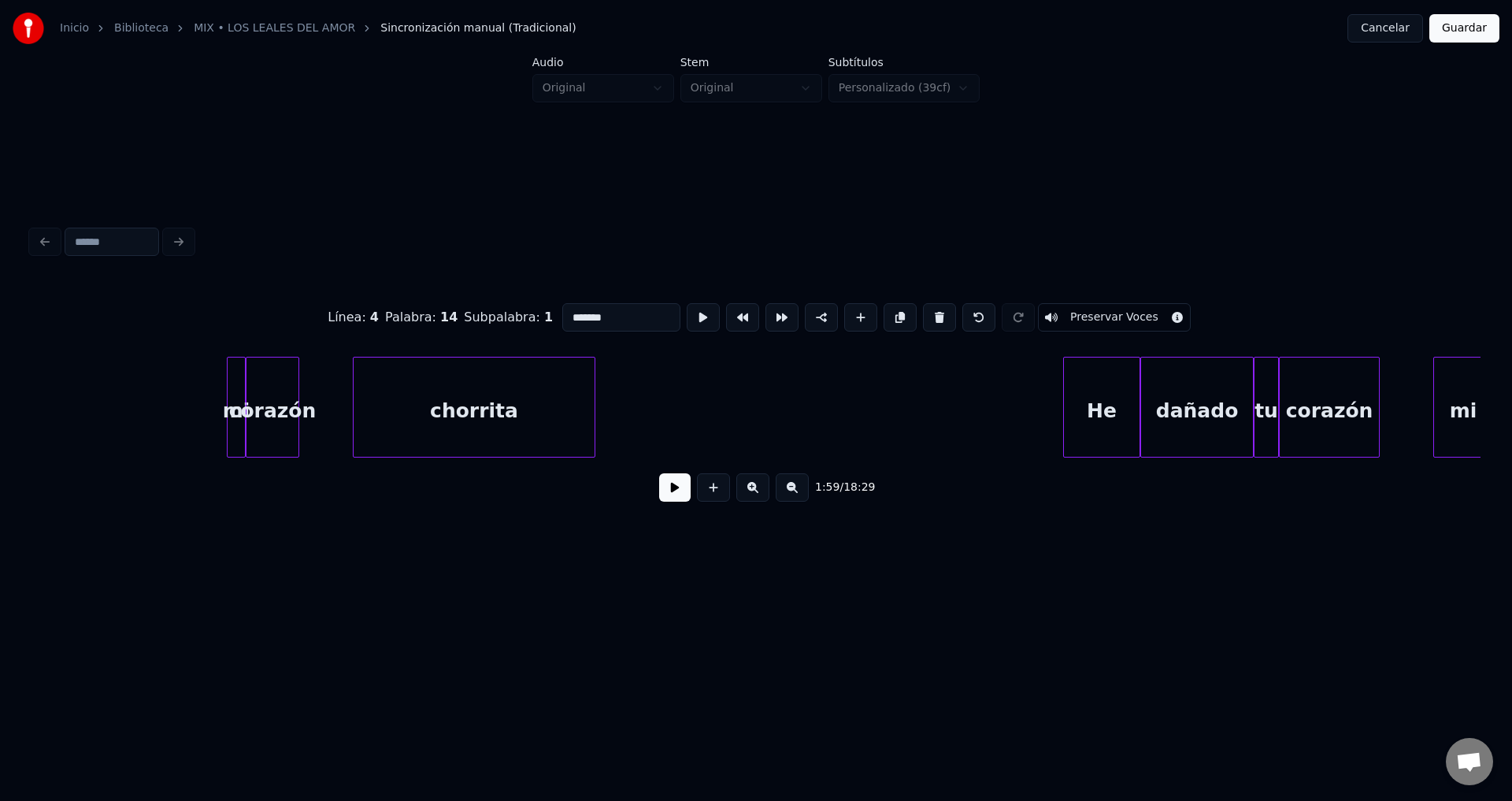
scroll to position [0, 19473]
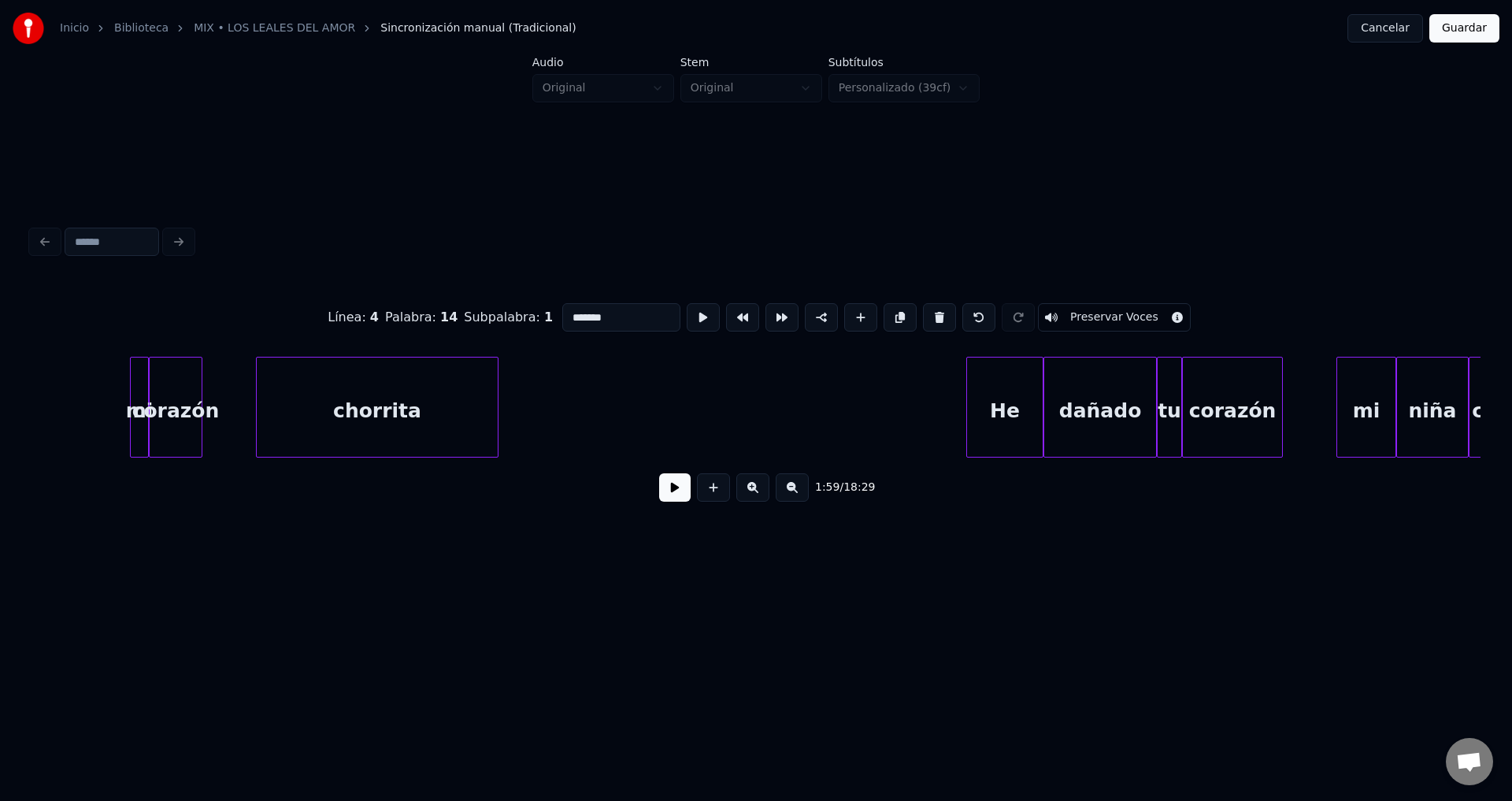
click at [143, 399] on div at bounding box center [145, 407] width 5 height 99
click at [924, 311] on button at bounding box center [940, 316] width 33 height 28
type input "*******"
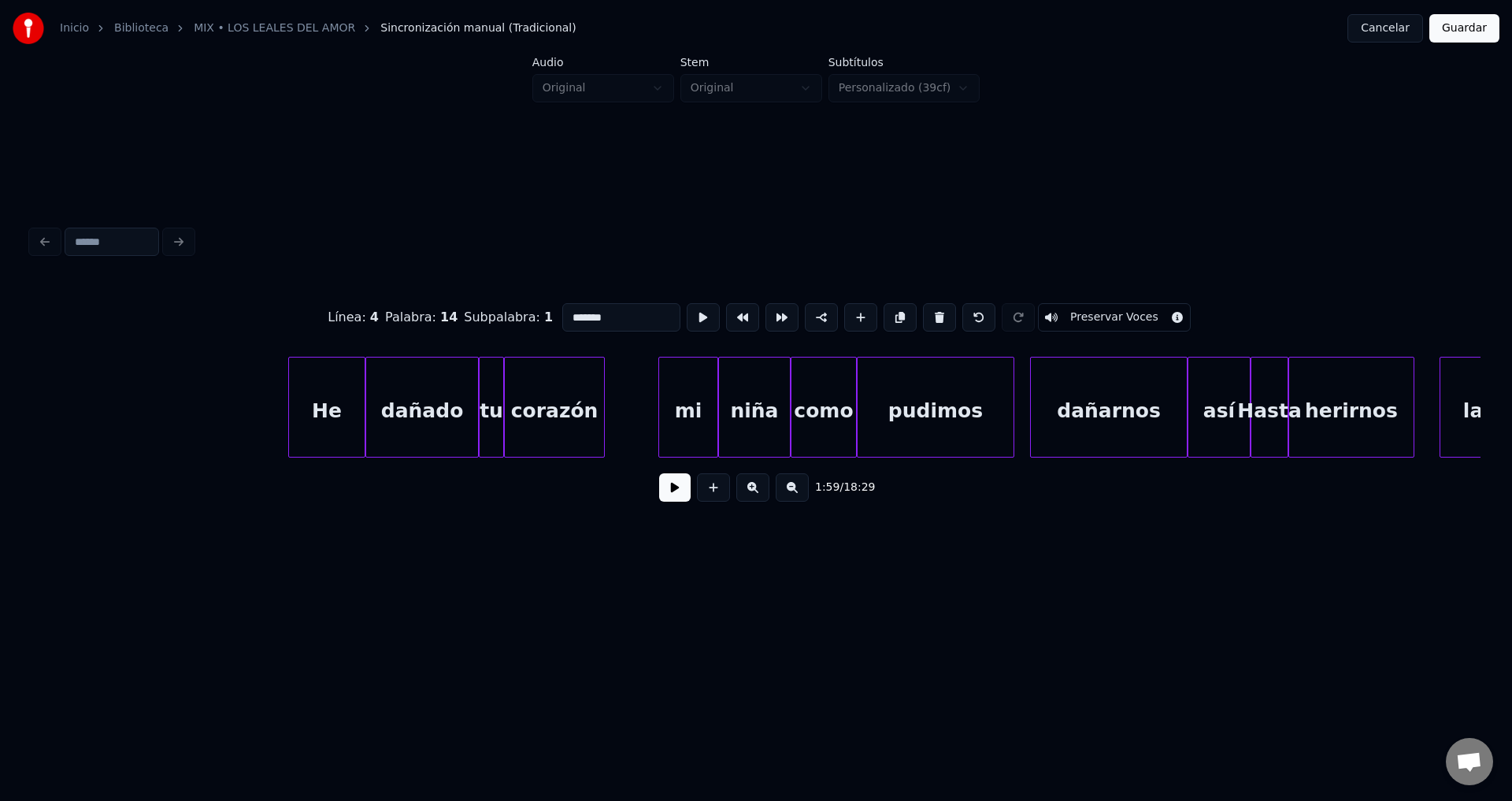
scroll to position [0, 20248]
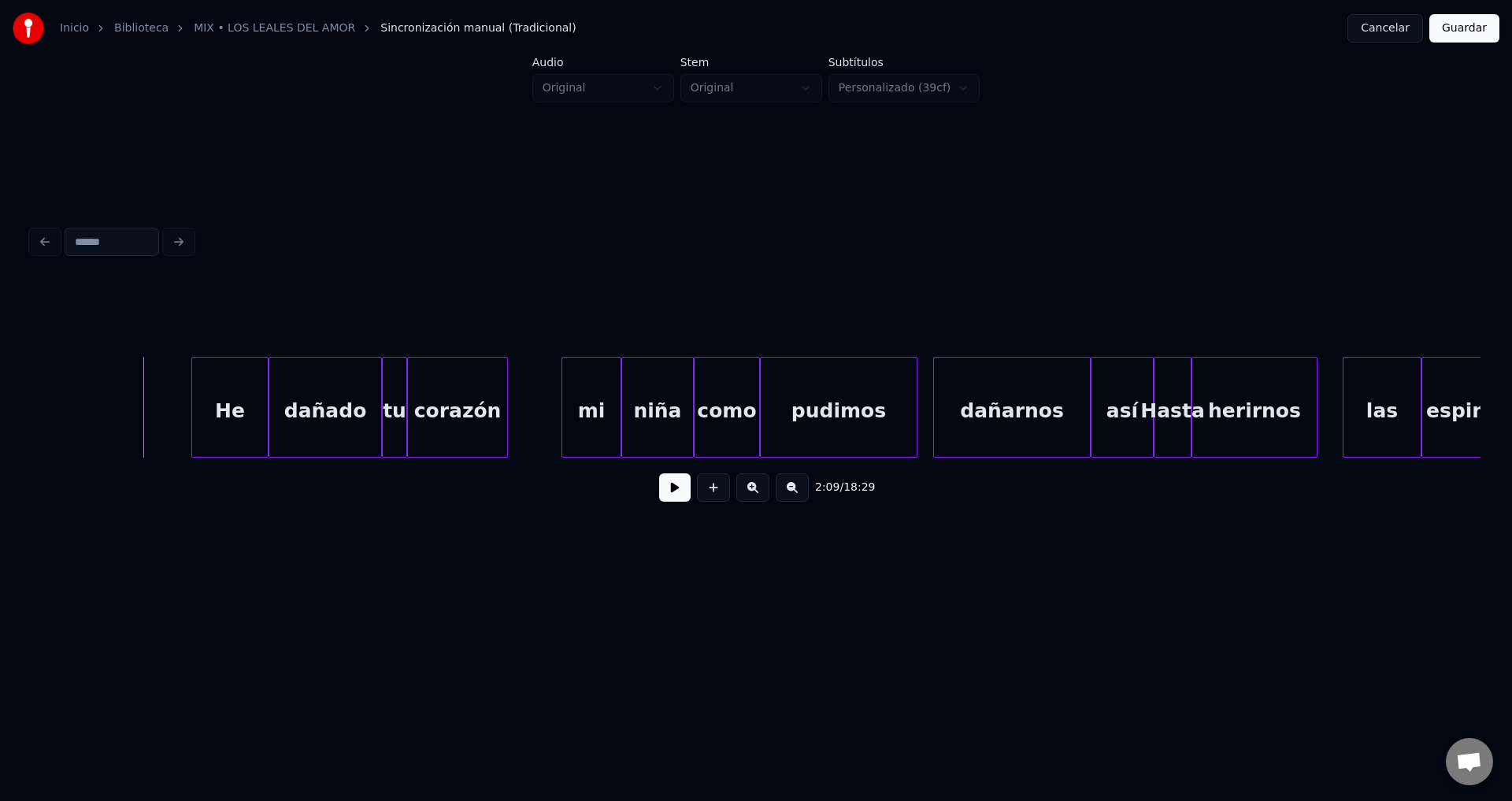
click at [671, 491] on button at bounding box center [674, 487] width 32 height 28
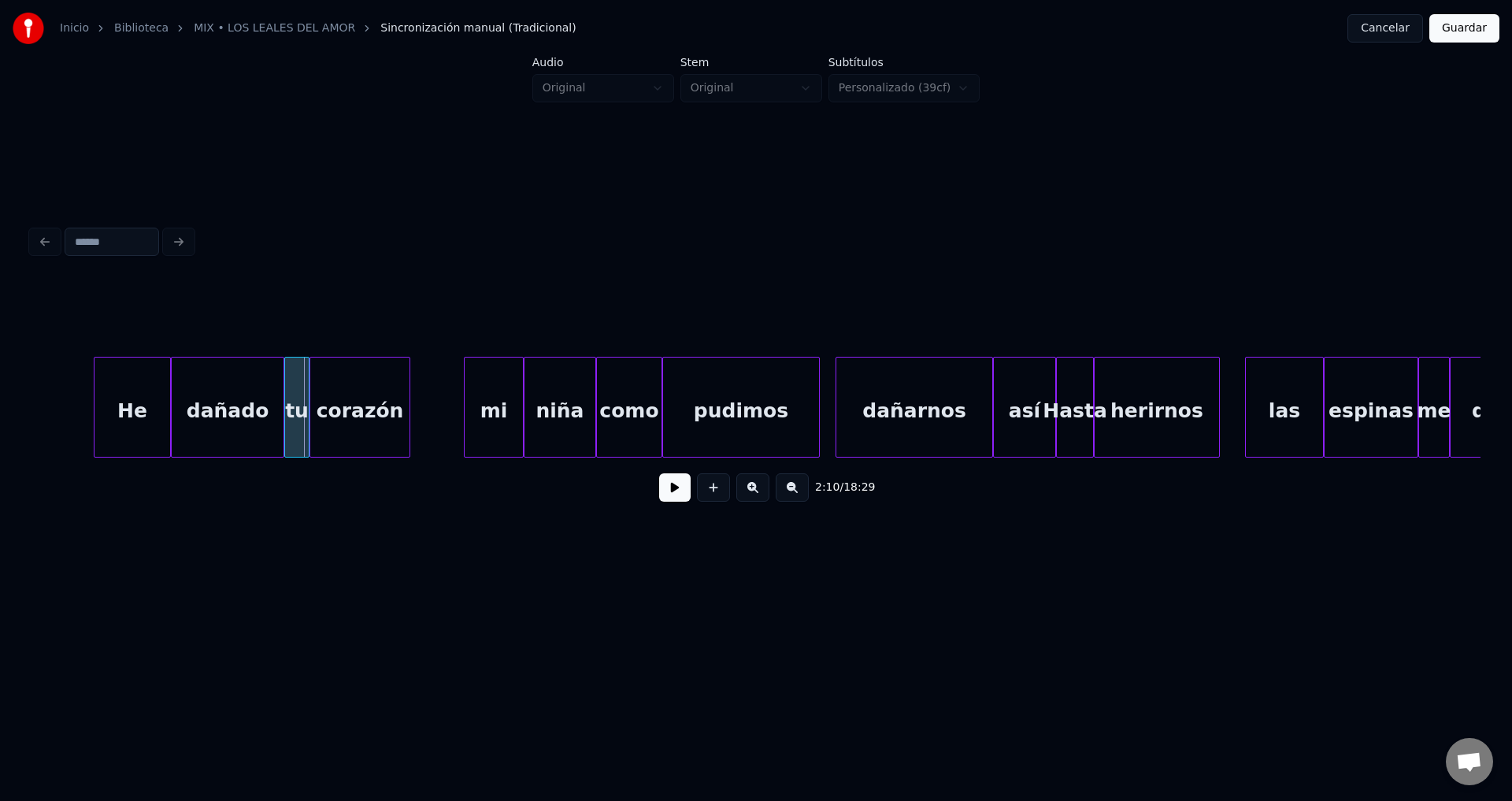
click at [1189, 401] on div "herirnos" at bounding box center [1156, 411] width 124 height 107
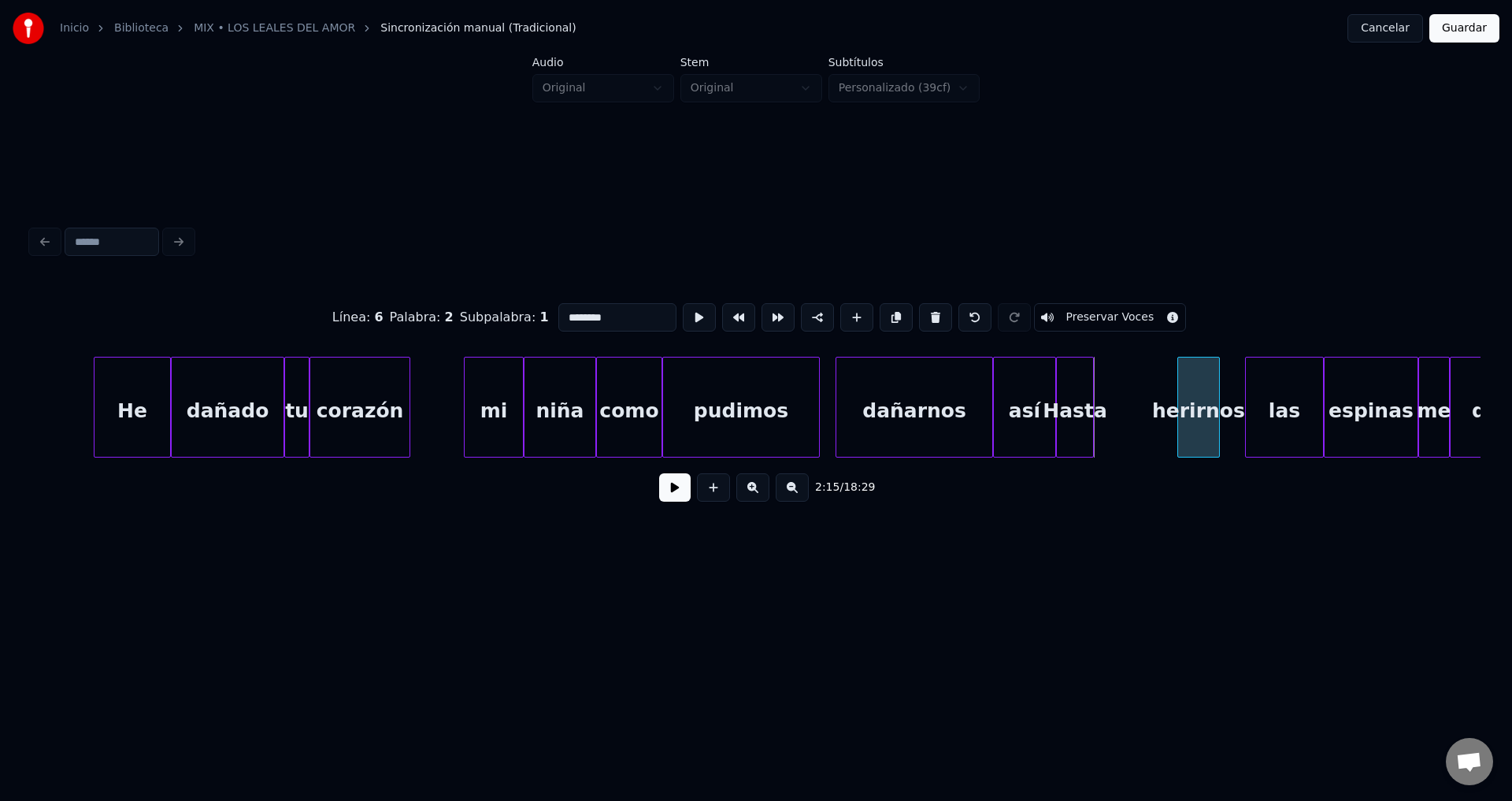
click at [1182, 402] on div at bounding box center [1180, 407] width 5 height 99
click at [1147, 408] on div "Hasta" at bounding box center [1149, 411] width 37 height 107
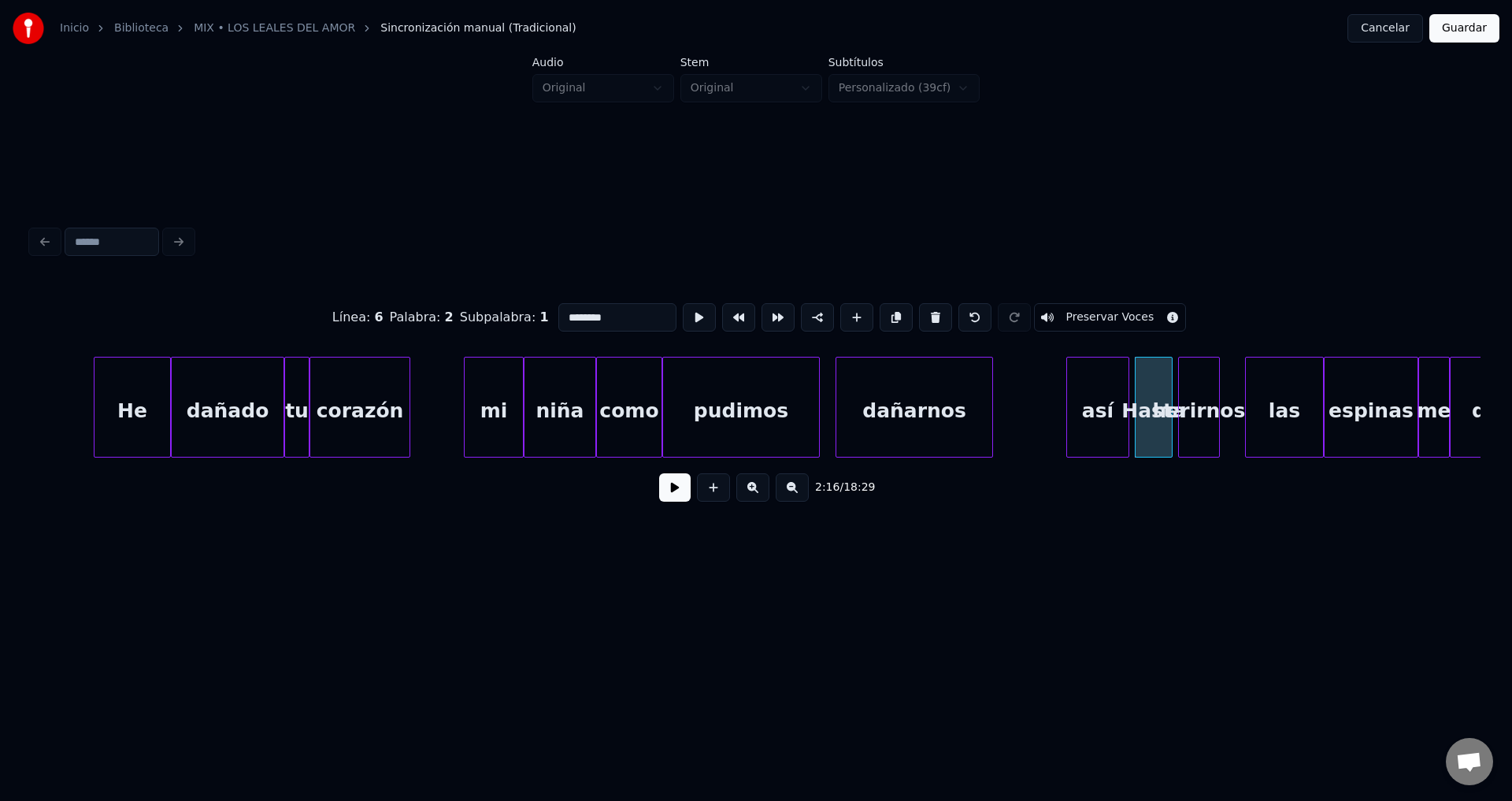
click at [1101, 398] on div "así" at bounding box center [1097, 411] width 62 height 107
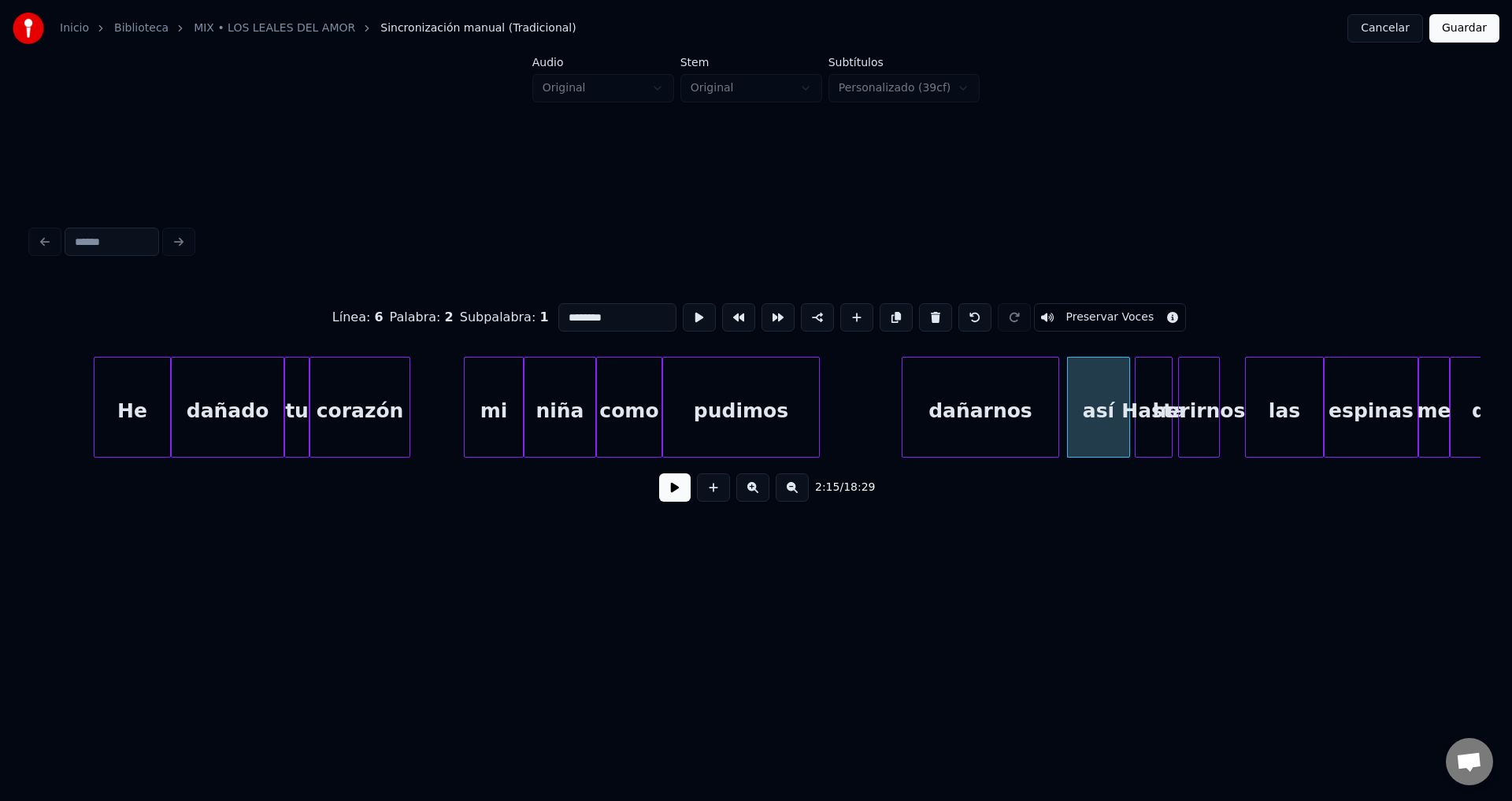
click at [979, 404] on div "dañarnos" at bounding box center [980, 411] width 156 height 107
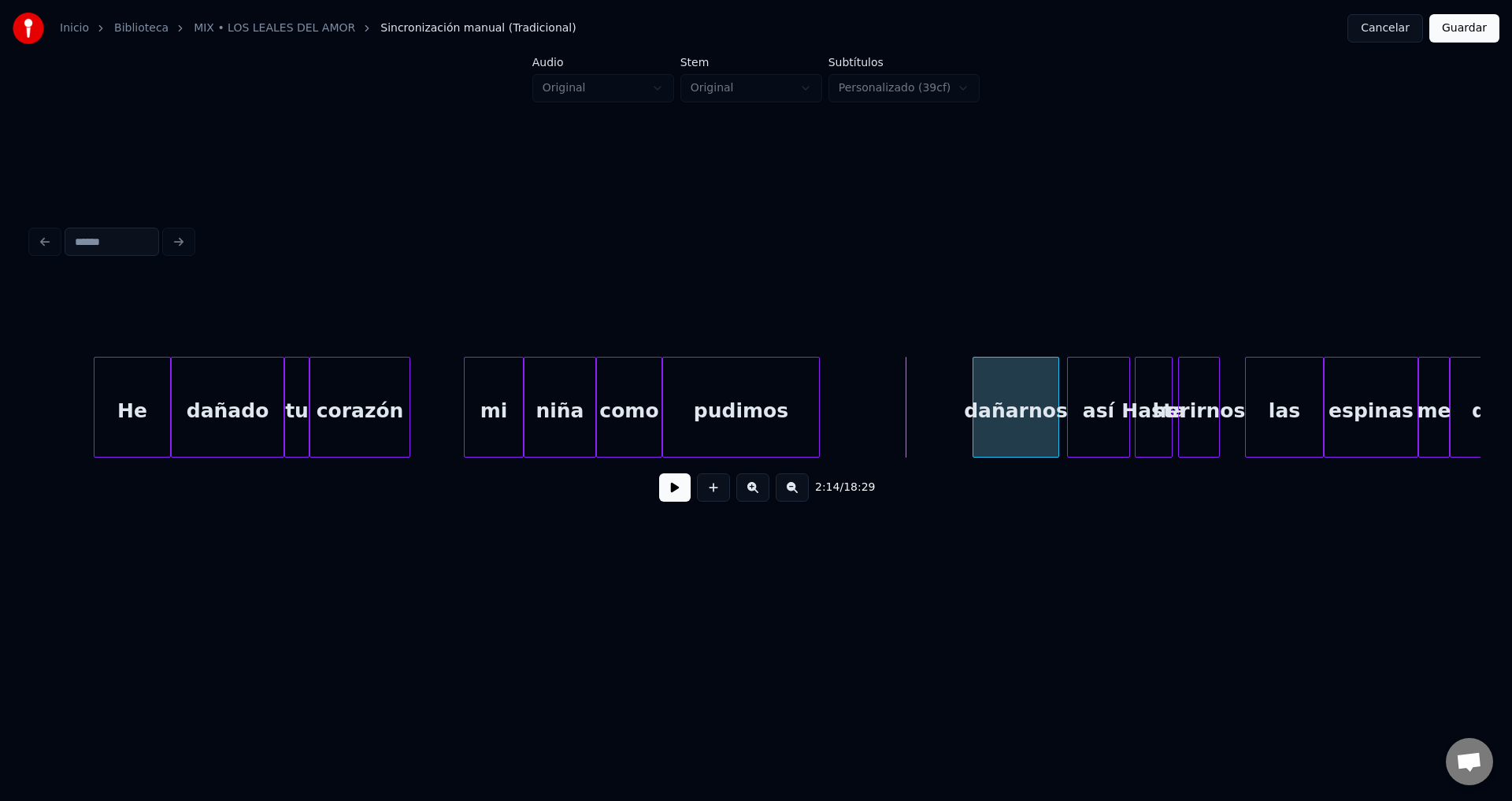
click at [978, 398] on div at bounding box center [975, 407] width 5 height 99
click at [929, 417] on div "pudimos" at bounding box center [907, 411] width 156 height 107
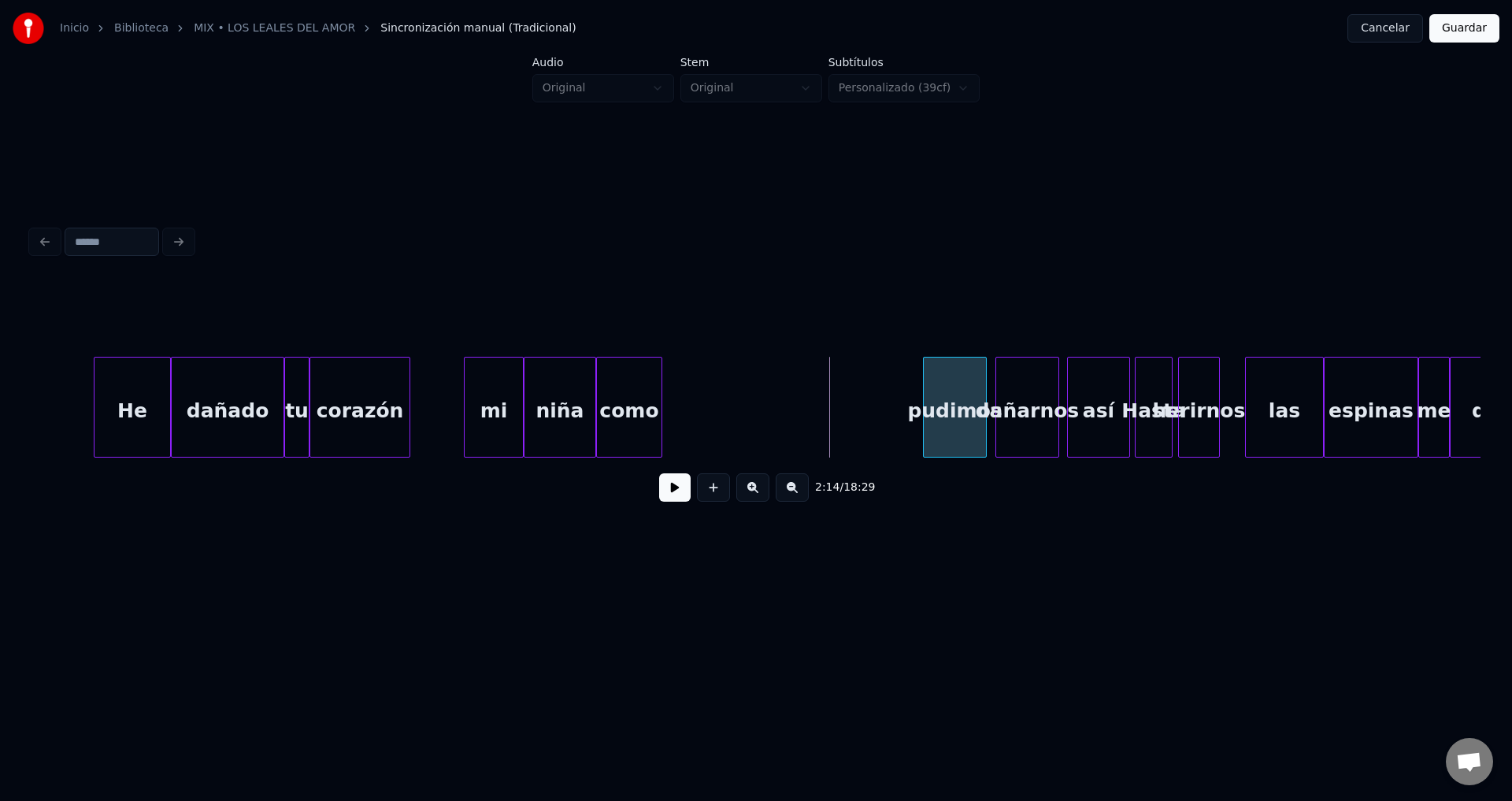
click at [927, 406] on div at bounding box center [925, 407] width 5 height 99
click at [860, 414] on div "como" at bounding box center [863, 411] width 64 height 107
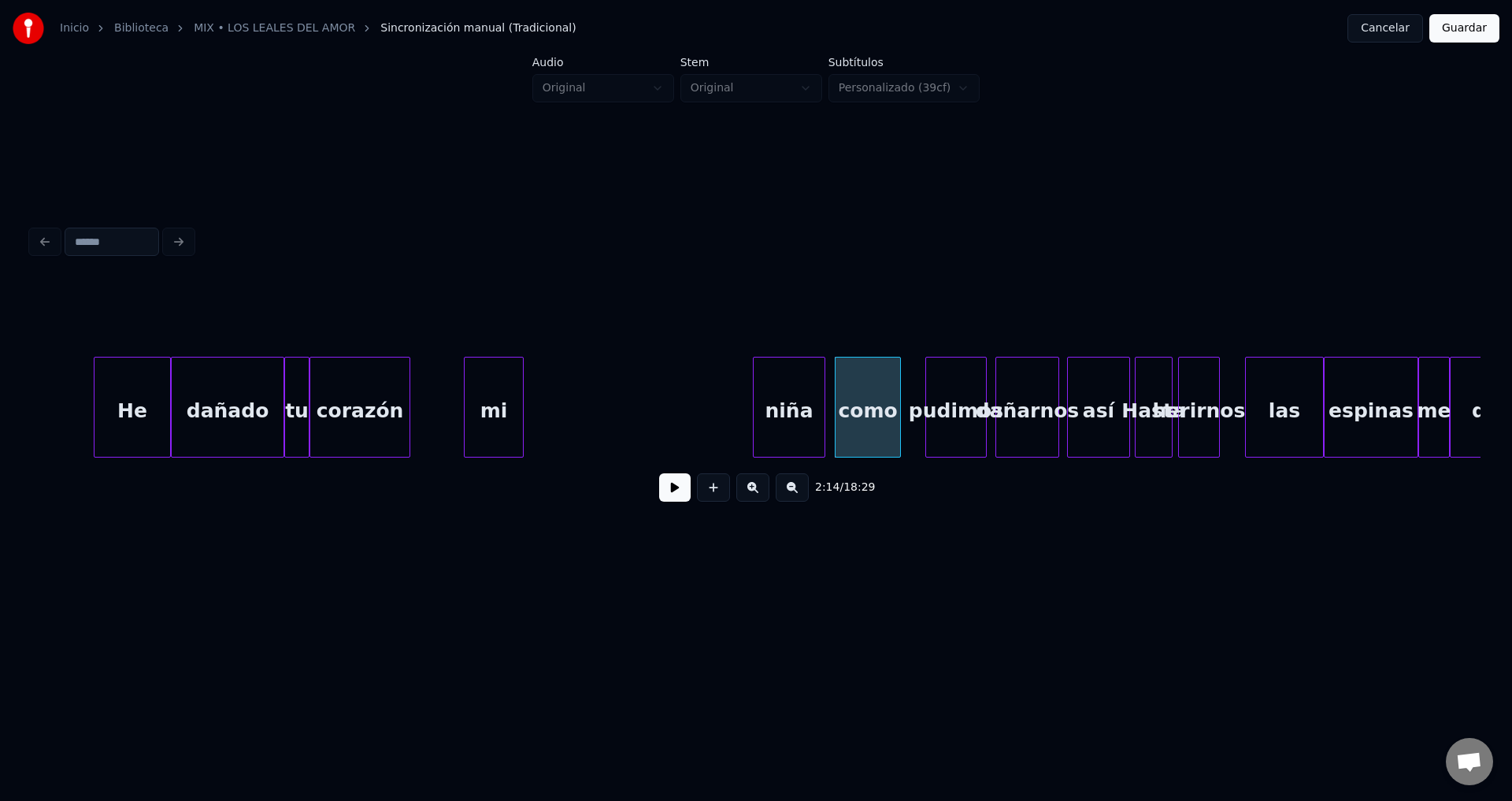
click at [793, 417] on div "niña" at bounding box center [789, 411] width 71 height 107
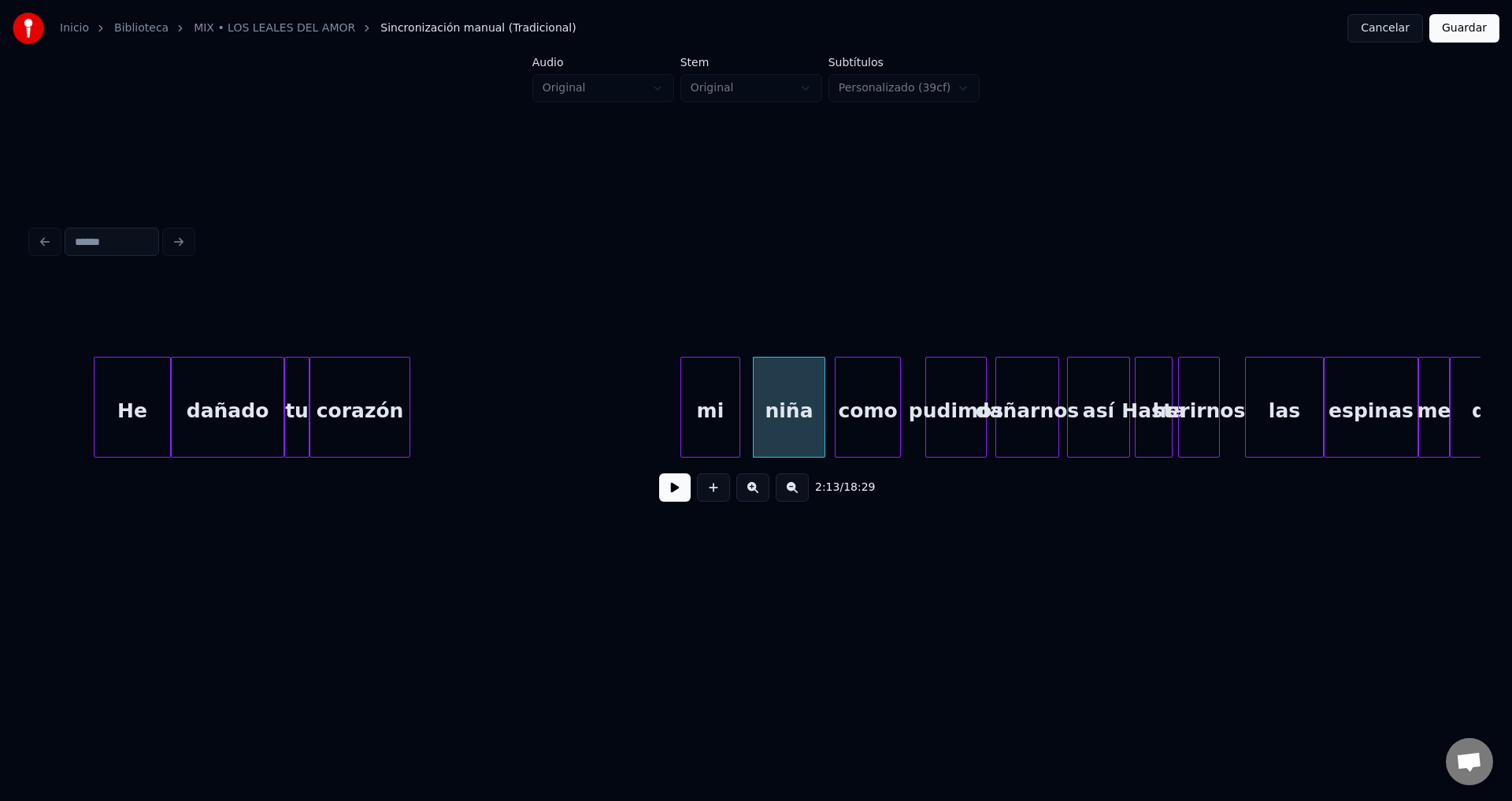
click at [715, 412] on div "mi" at bounding box center [710, 411] width 59 height 107
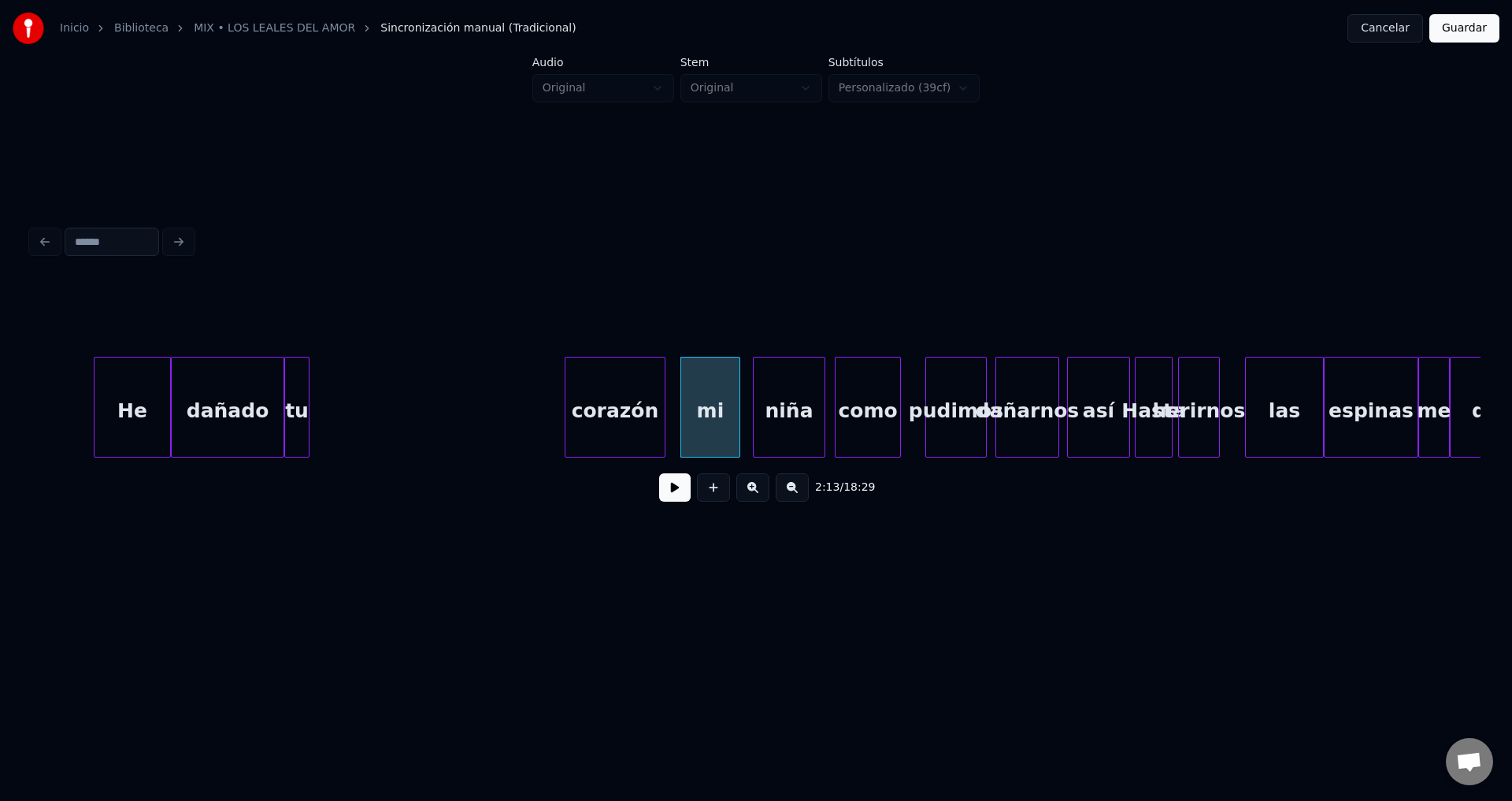
click at [622, 418] on div "corazón" at bounding box center [615, 411] width 99 height 107
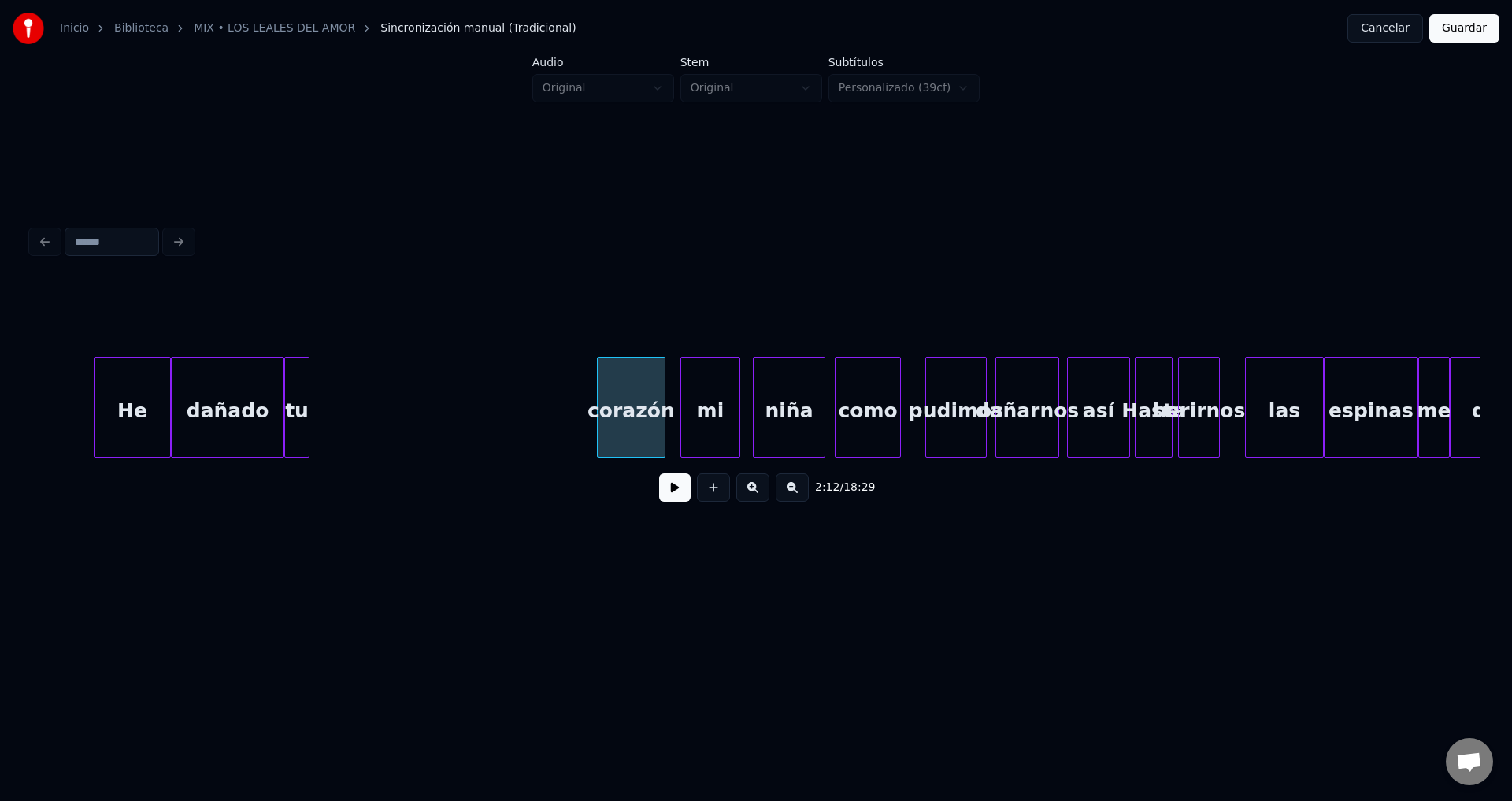
click at [602, 402] on div at bounding box center [599, 407] width 5 height 99
click at [575, 418] on div "tu" at bounding box center [576, 411] width 24 height 107
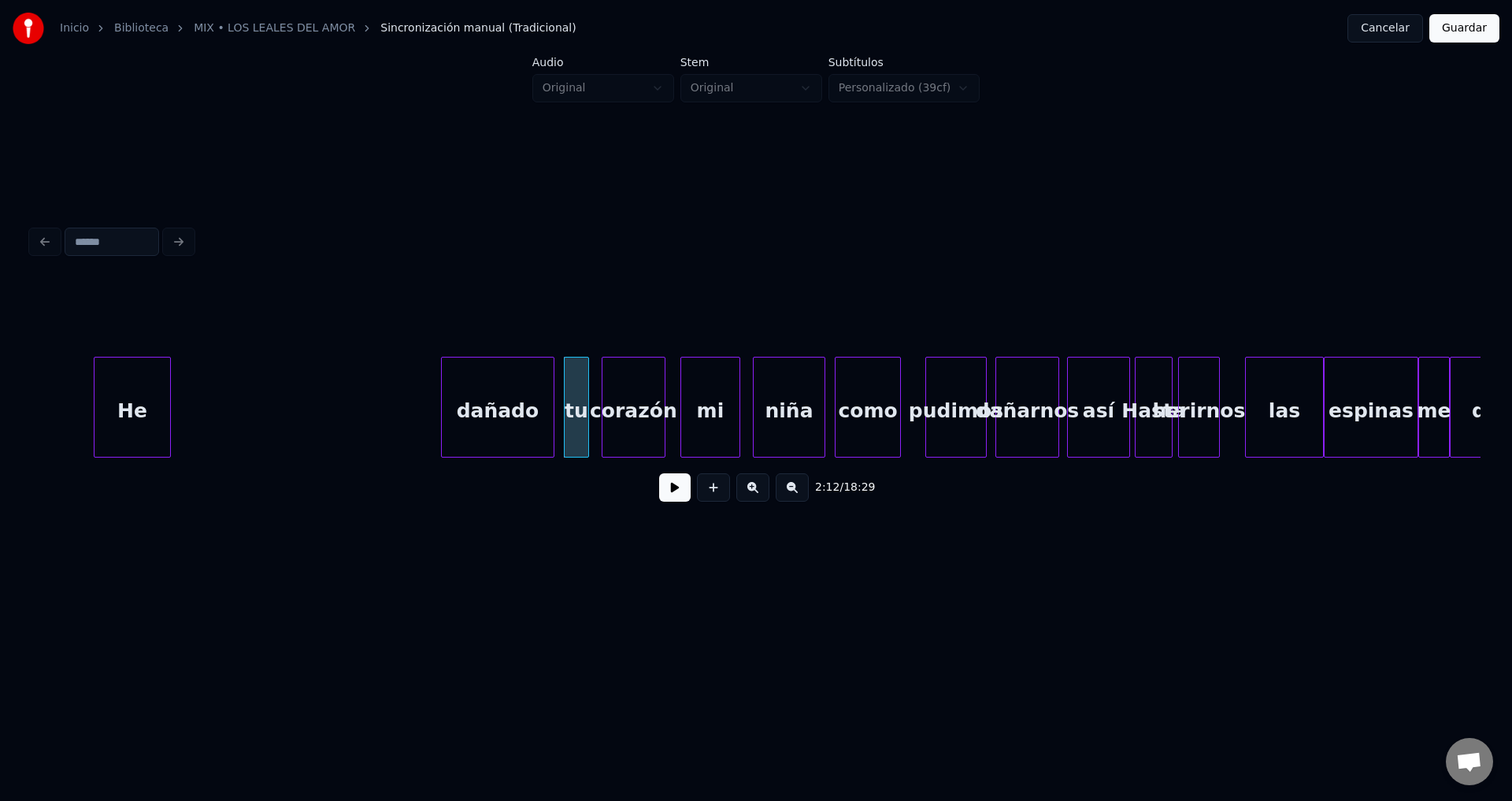
click at [517, 428] on div "dañado" at bounding box center [497, 411] width 112 height 107
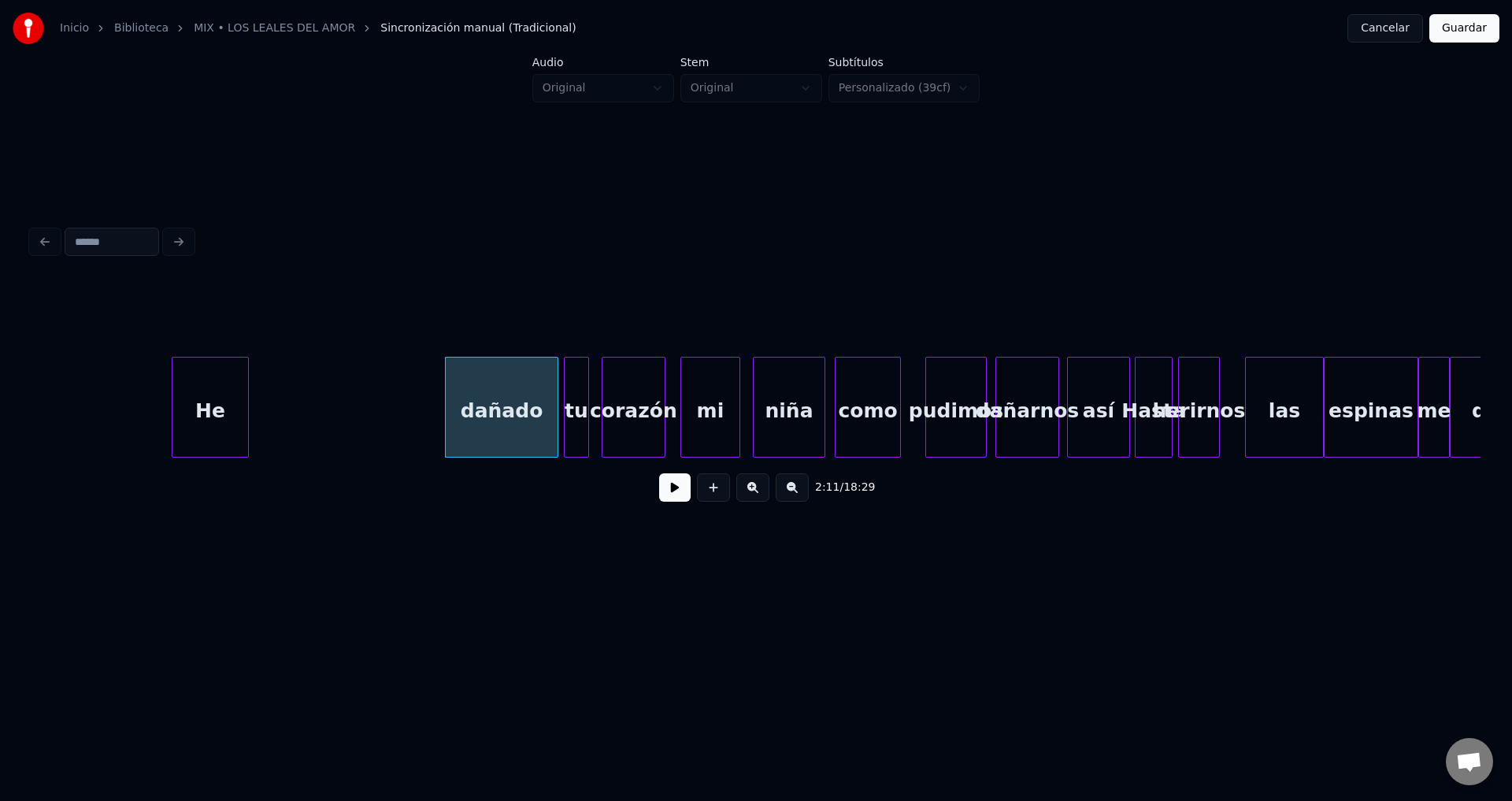
click at [197, 411] on div "He" at bounding box center [210, 411] width 76 height 107
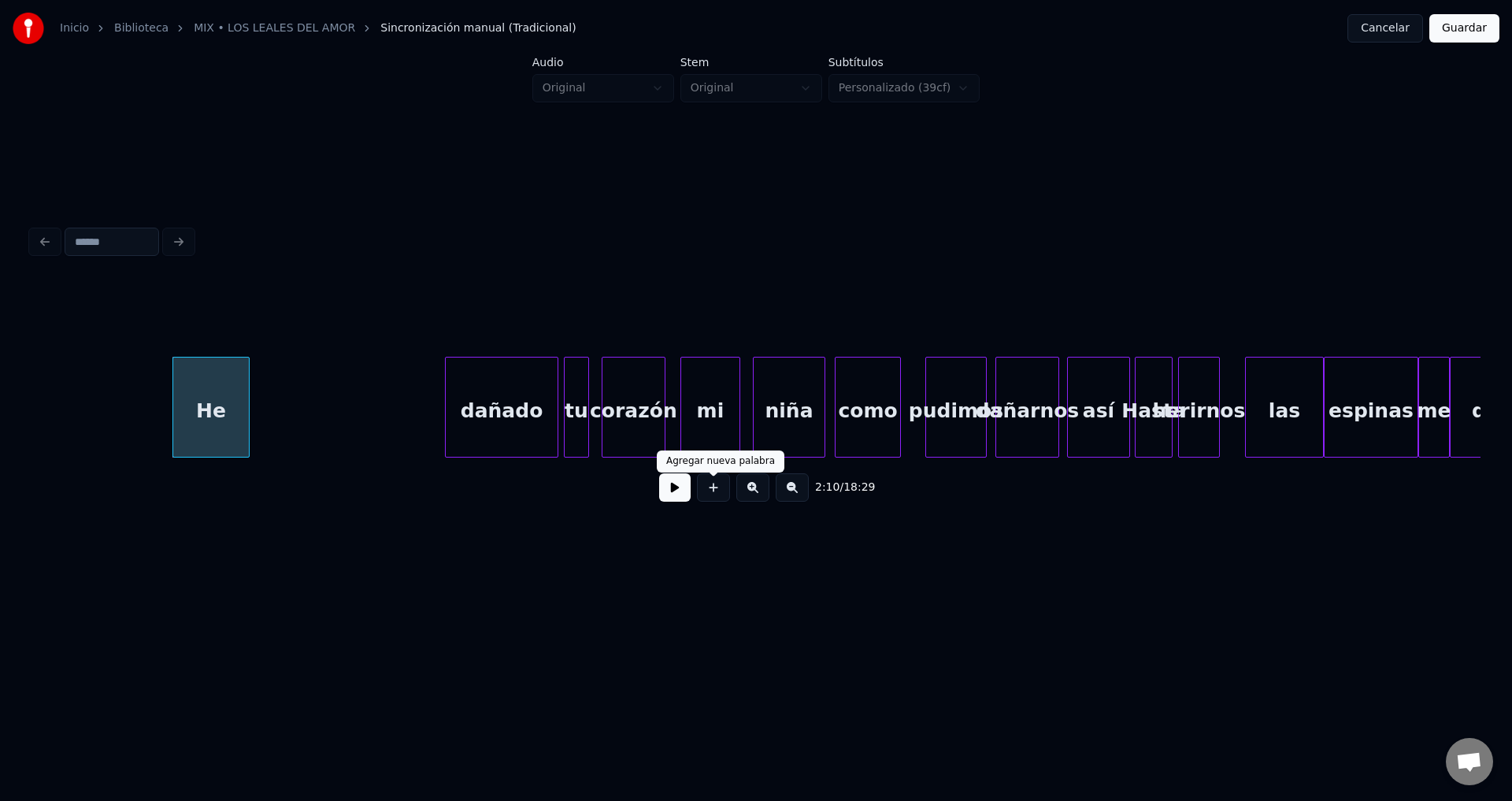
click at [689, 502] on button at bounding box center [674, 487] width 32 height 28
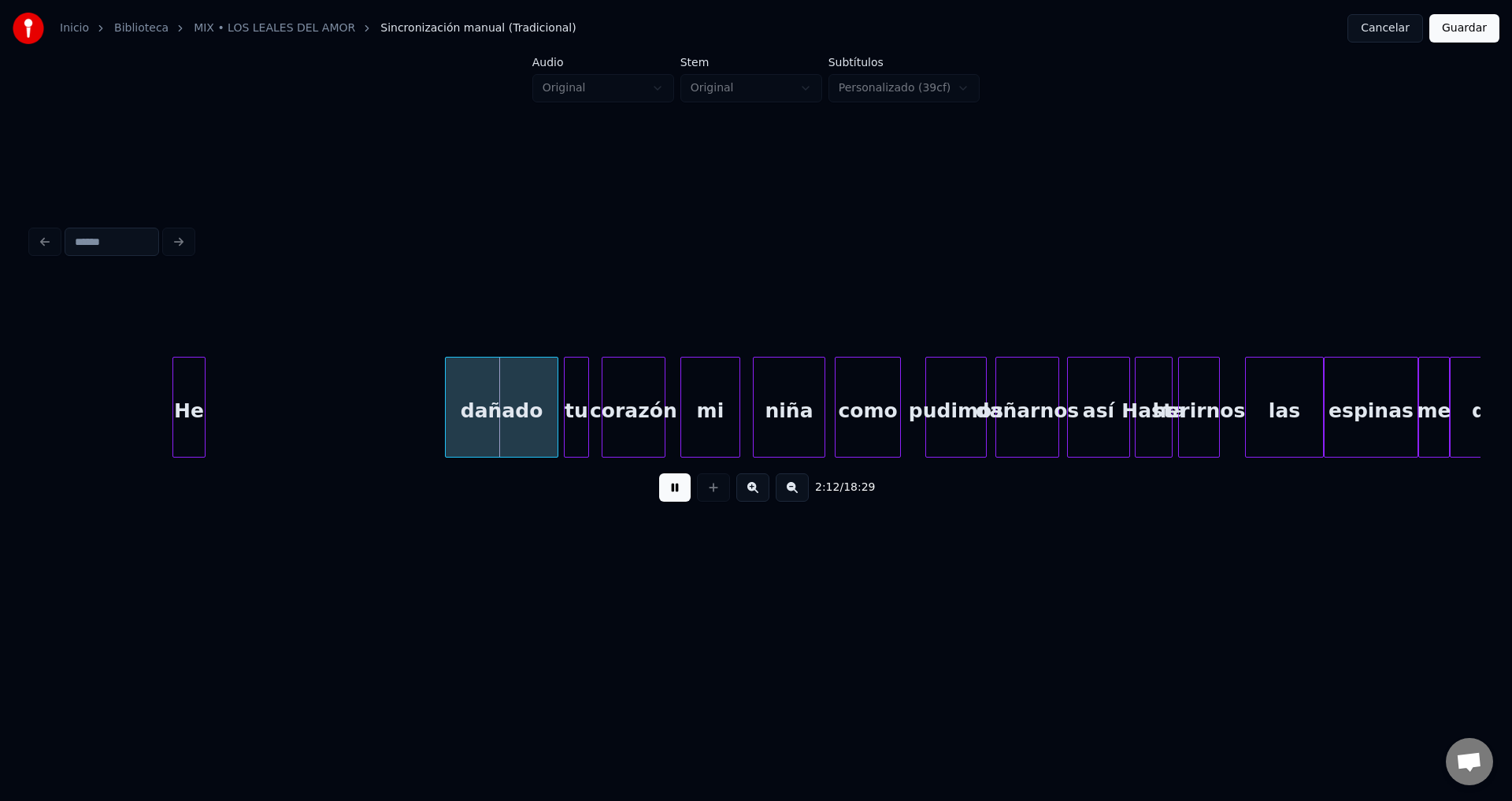
click at [201, 413] on div at bounding box center [202, 407] width 5 height 99
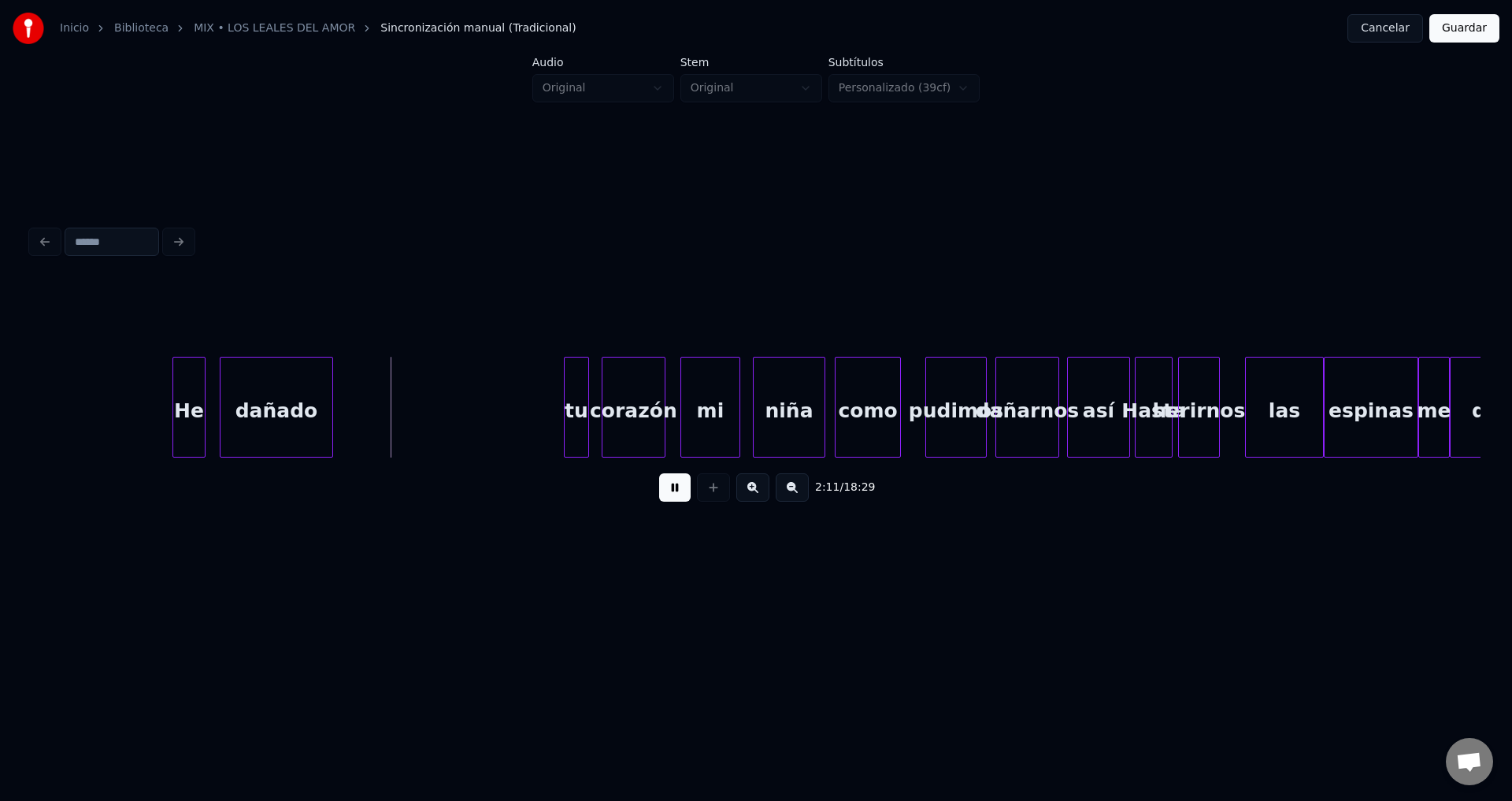
click at [292, 419] on div "dañado" at bounding box center [276, 411] width 112 height 107
click at [199, 393] on div at bounding box center [198, 407] width 5 height 99
click at [244, 406] on div "dañado" at bounding box center [263, 411] width 112 height 107
click at [311, 404] on div at bounding box center [313, 407] width 5 height 99
click at [334, 414] on div "tu" at bounding box center [334, 411] width 24 height 107
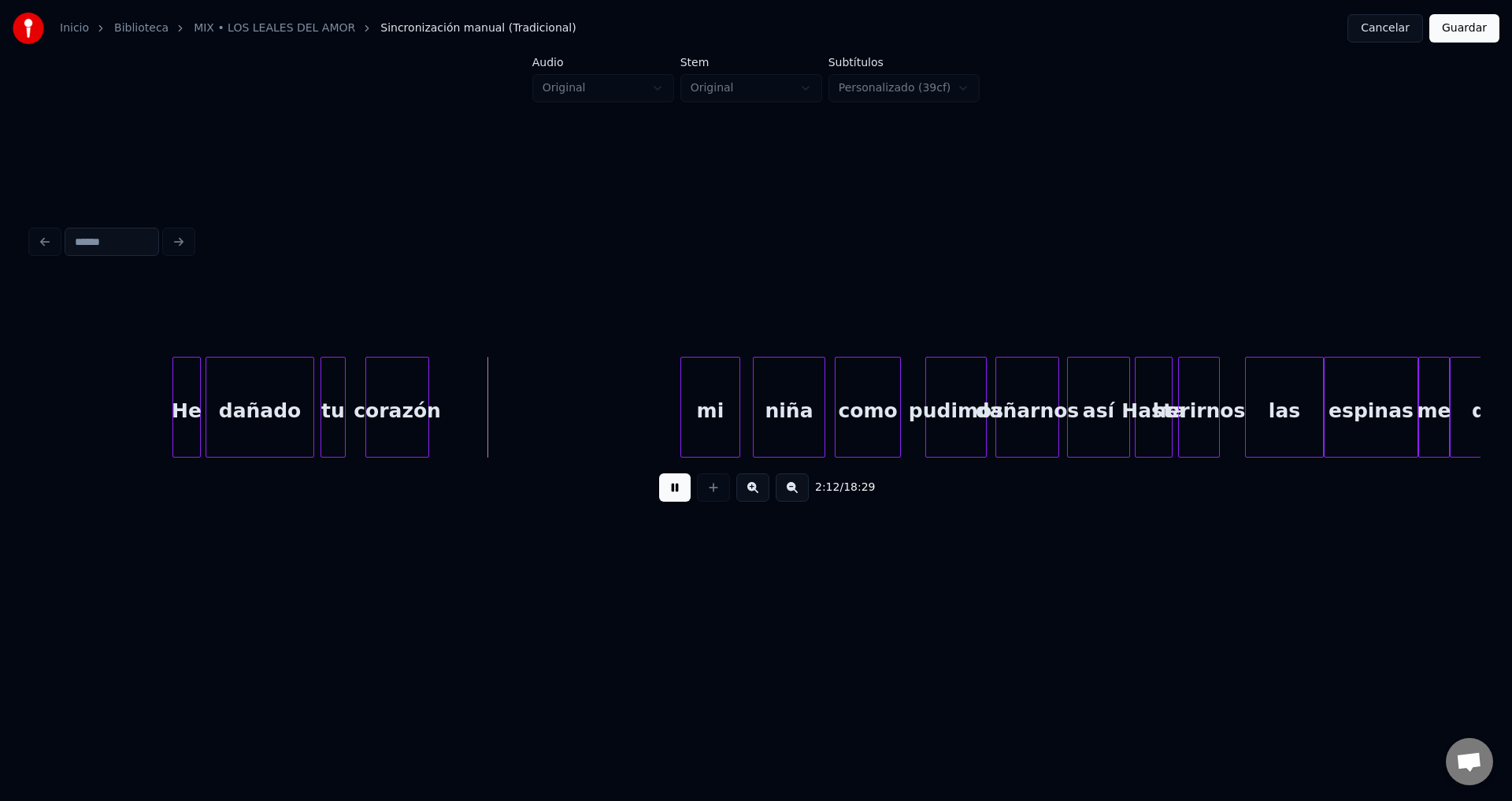
click at [386, 419] on div "corazón" at bounding box center [397, 411] width 63 height 107
click at [480, 396] on div at bounding box center [481, 407] width 5 height 99
click at [532, 422] on div "mi" at bounding box center [539, 411] width 59 height 107
click at [546, 412] on div at bounding box center [548, 407] width 5 height 99
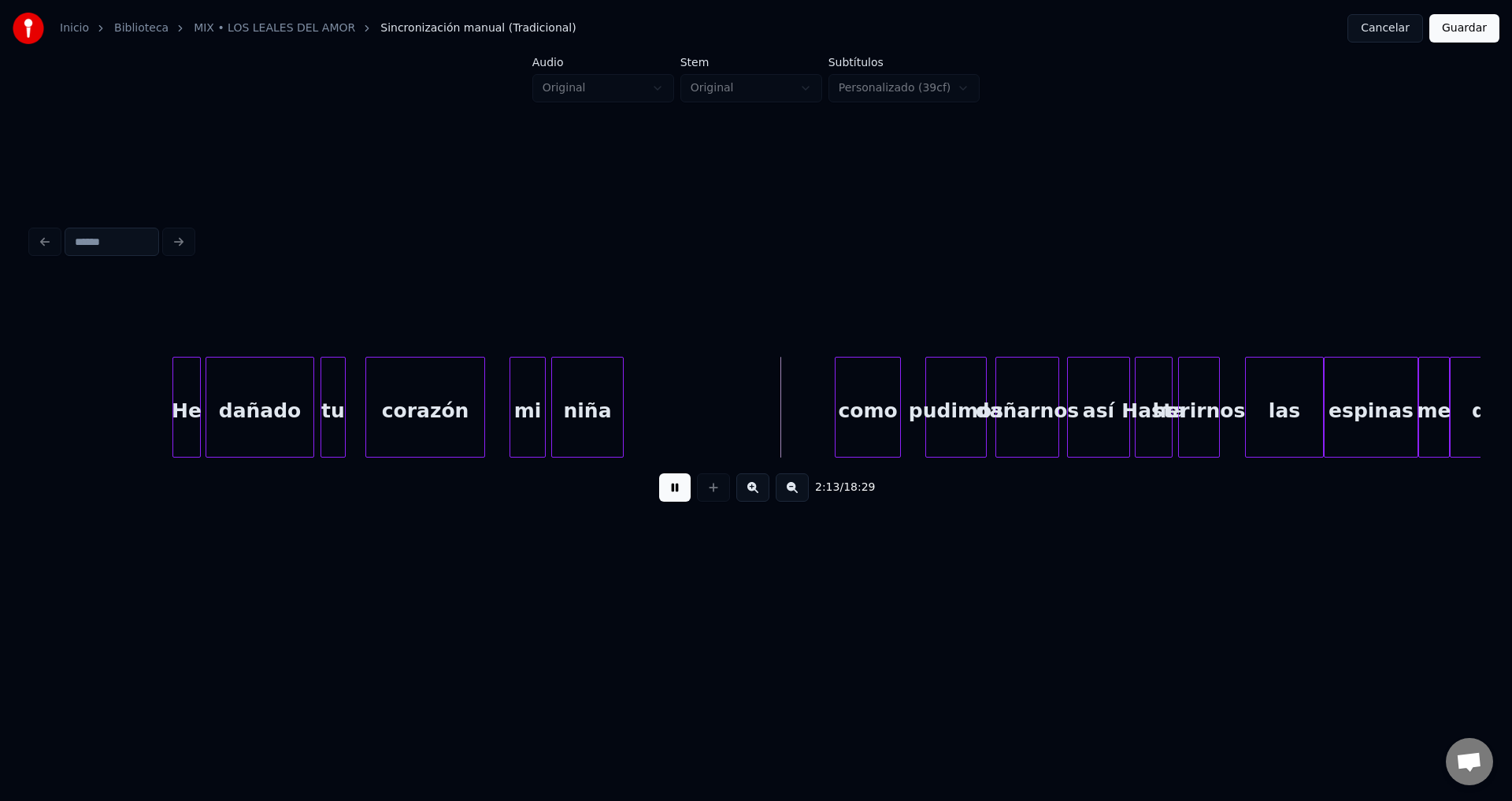
click at [571, 420] on div "niña" at bounding box center [588, 411] width 71 height 107
click at [618, 413] on div "niña" at bounding box center [582, 407] width 72 height 101
click at [613, 408] on div at bounding box center [612, 407] width 5 height 99
click at [592, 407] on div "niña" at bounding box center [585, 411] width 67 height 107
click at [610, 411] on div at bounding box center [611, 407] width 5 height 99
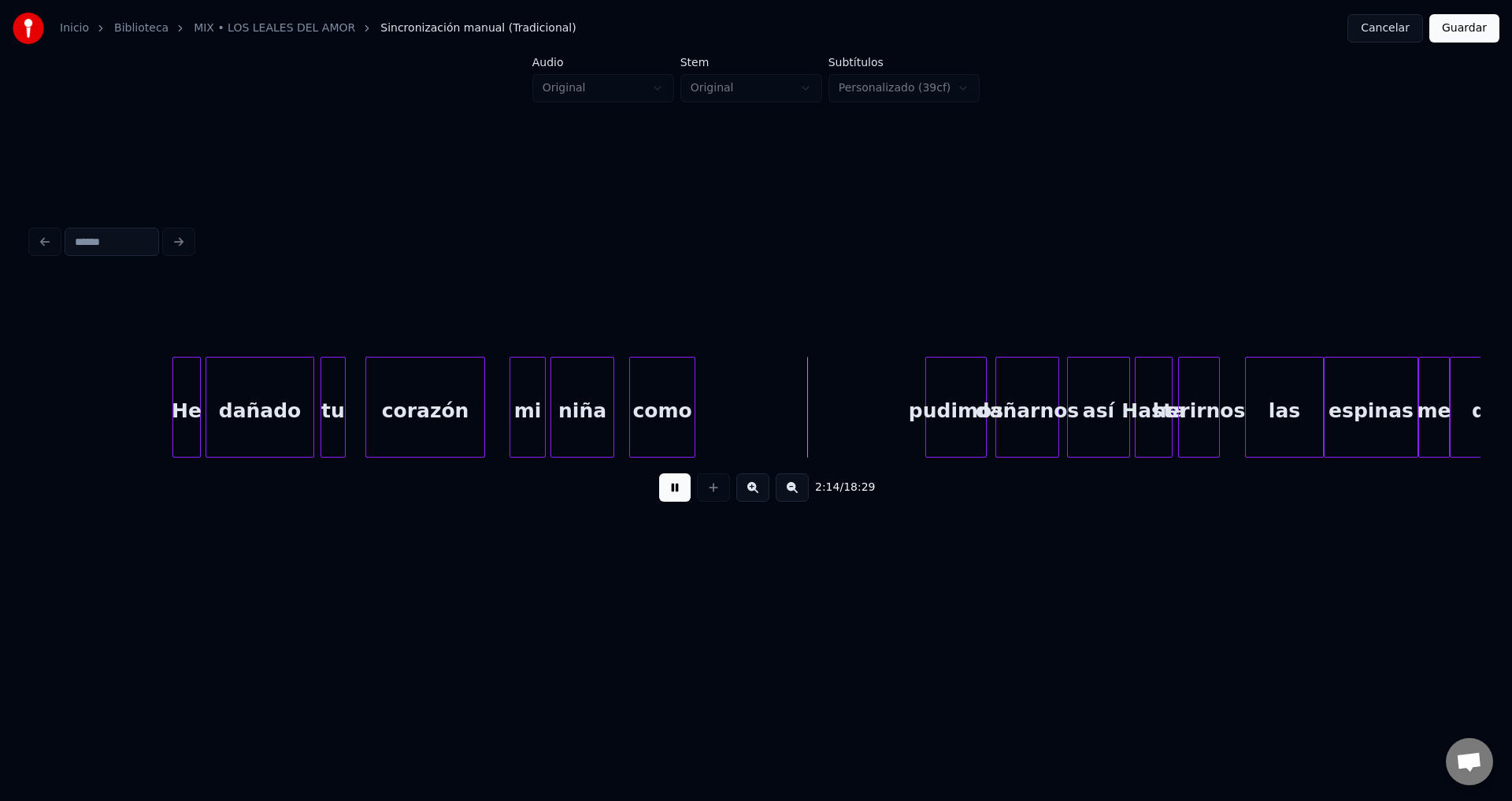
click at [640, 413] on div "como" at bounding box center [662, 411] width 64 height 107
click at [706, 411] on div at bounding box center [704, 407] width 5 height 99
click at [740, 414] on div "pudimos" at bounding box center [752, 411] width 60 height 107
click at [853, 398] on div at bounding box center [850, 407] width 5 height 99
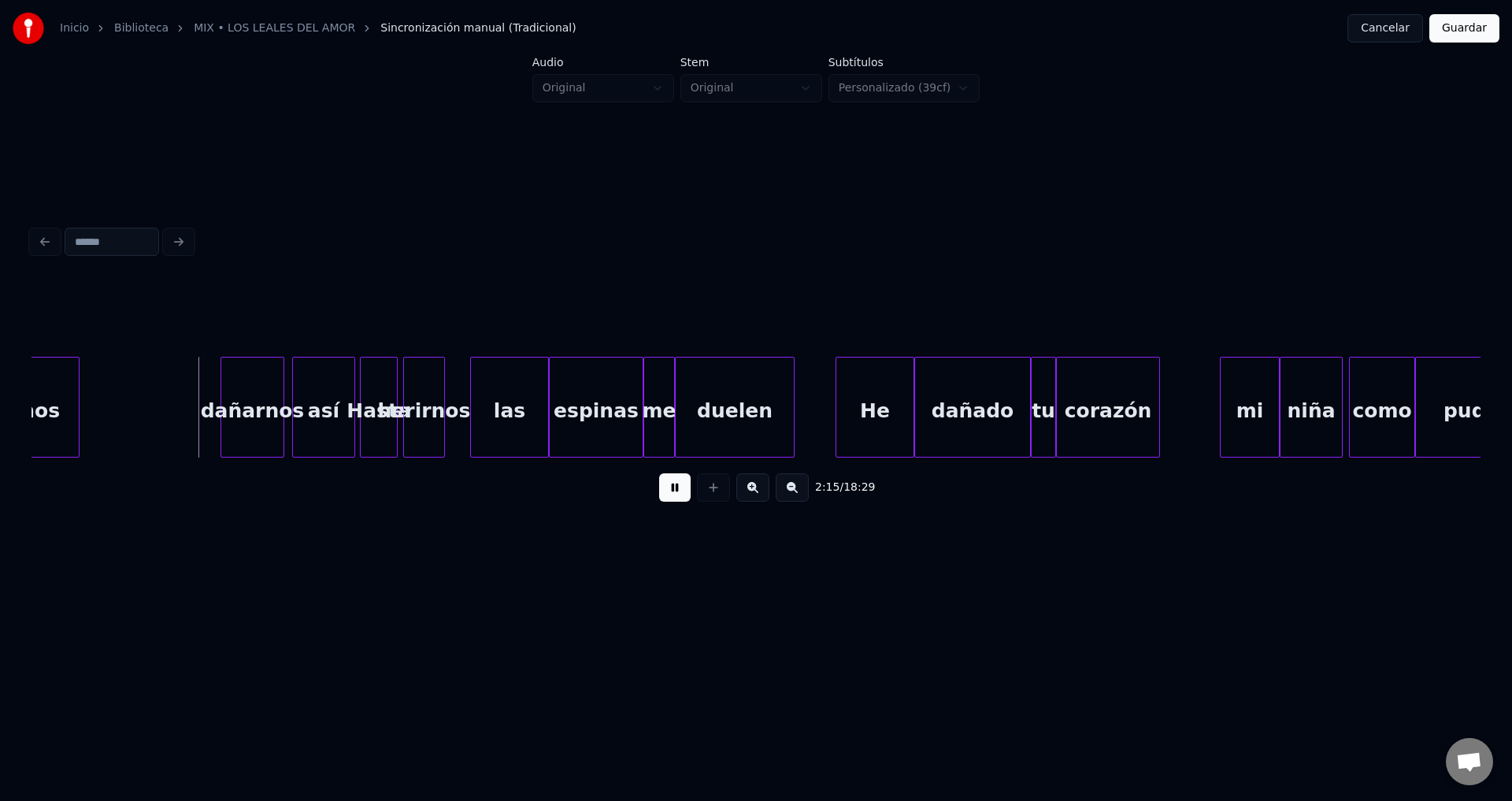
scroll to position [0, 21217]
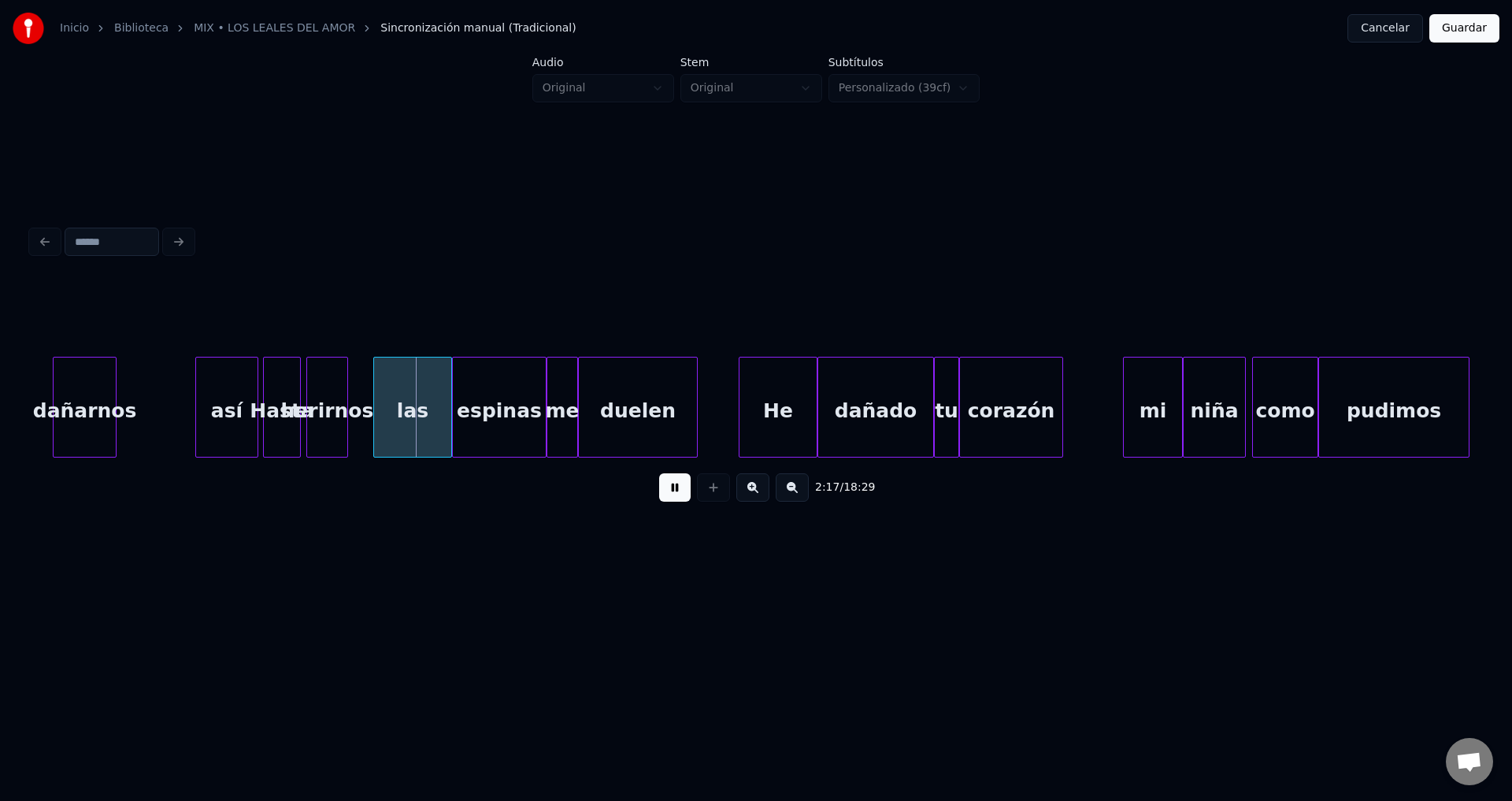
click at [76, 418] on div "dañarnos" at bounding box center [85, 411] width 63 height 107
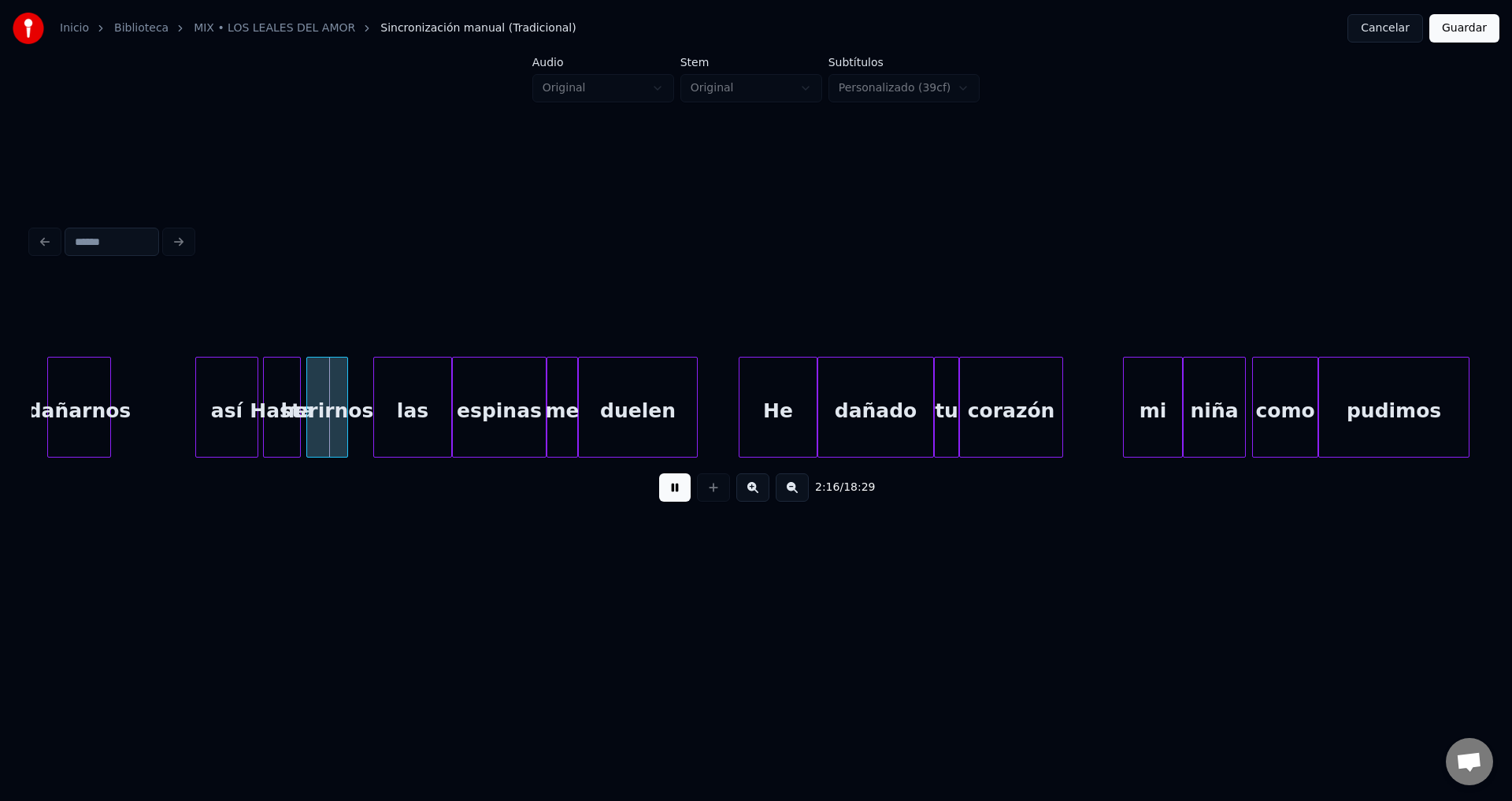
click at [103, 405] on div "dañarnos" at bounding box center [79, 411] width 63 height 107
click at [181, 393] on div at bounding box center [179, 407] width 5 height 99
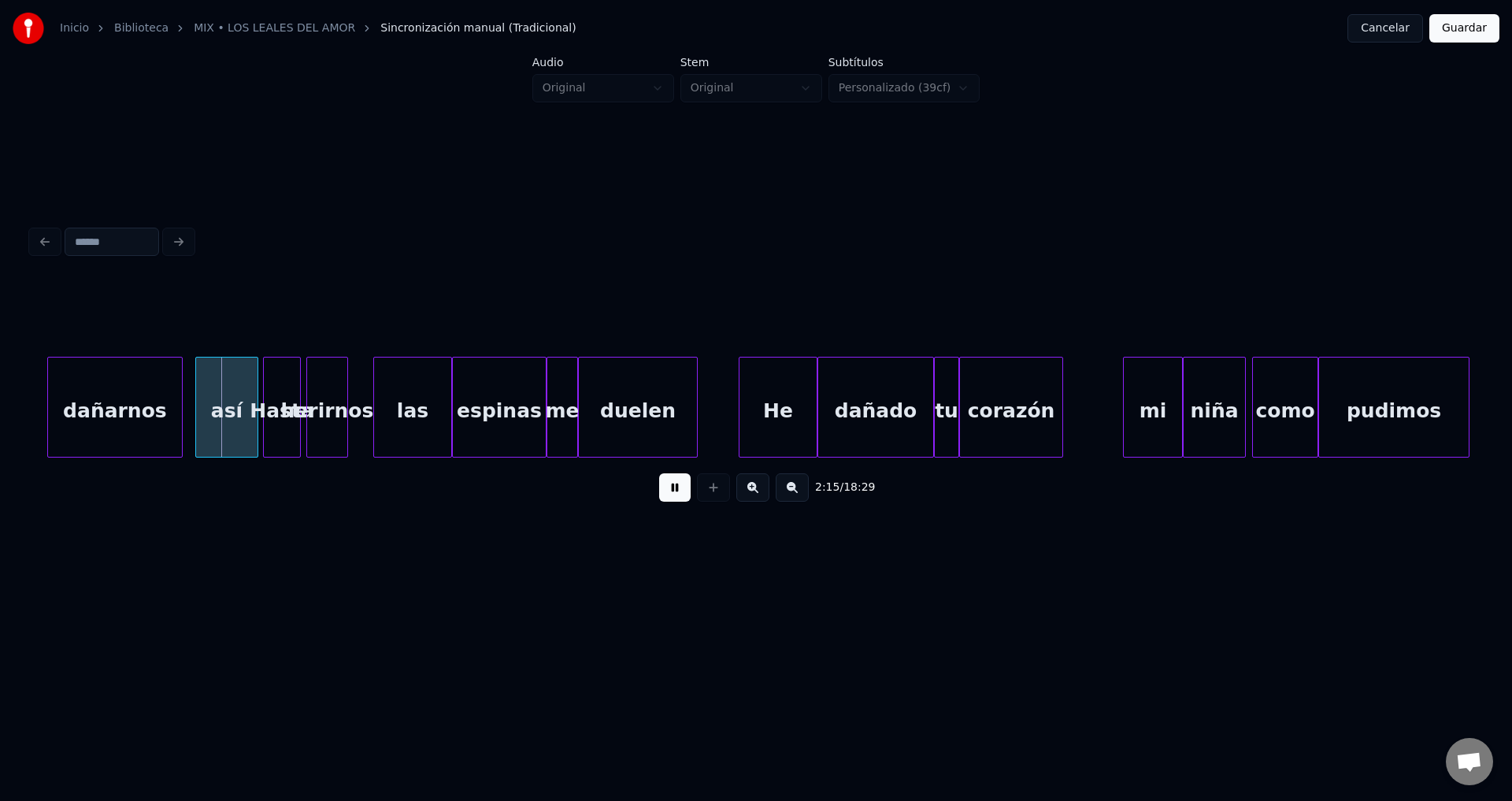
click at [231, 406] on div "así" at bounding box center [227, 411] width 62 height 107
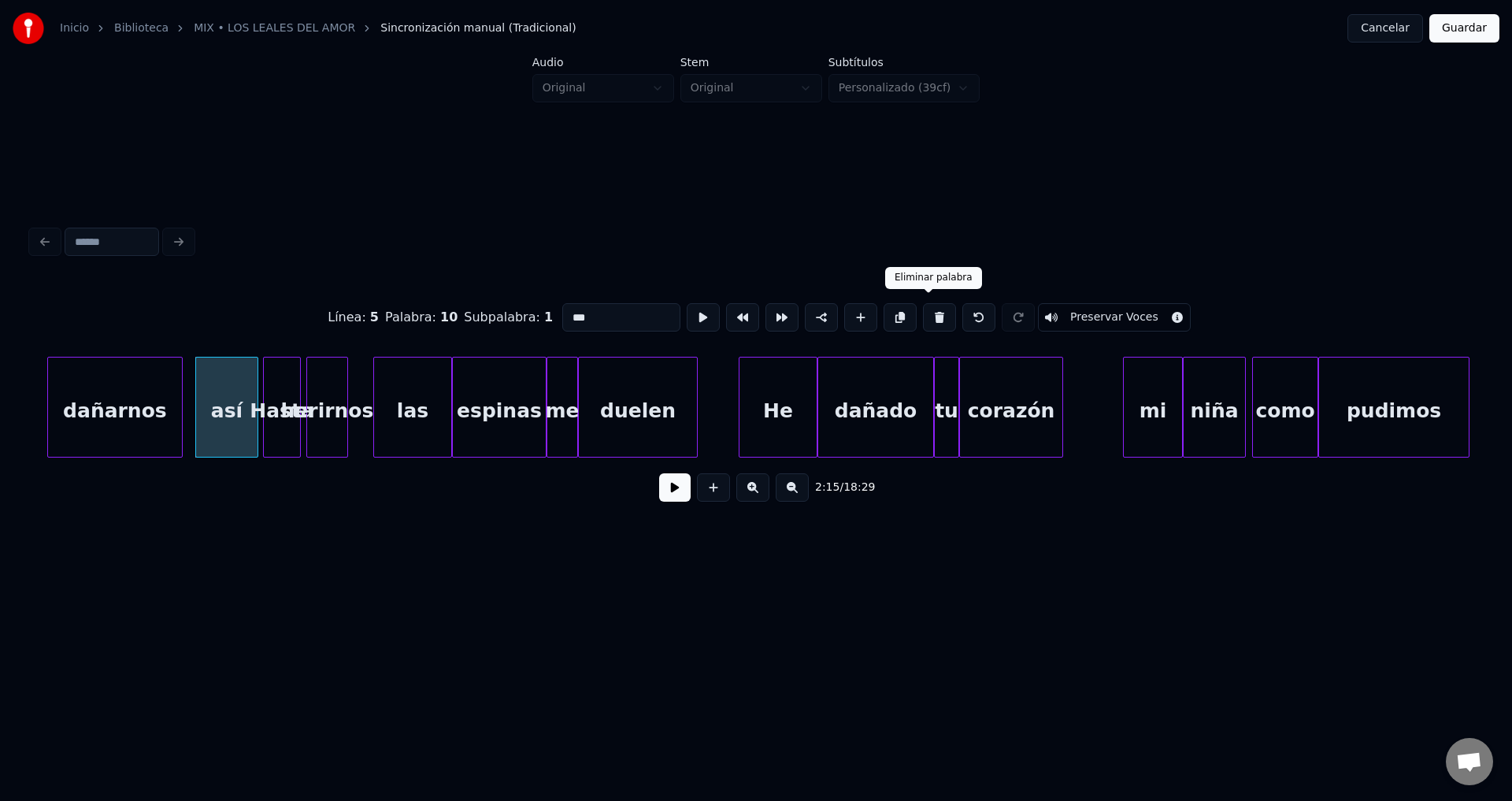
click at [927, 313] on button at bounding box center [940, 316] width 33 height 28
type input "********"
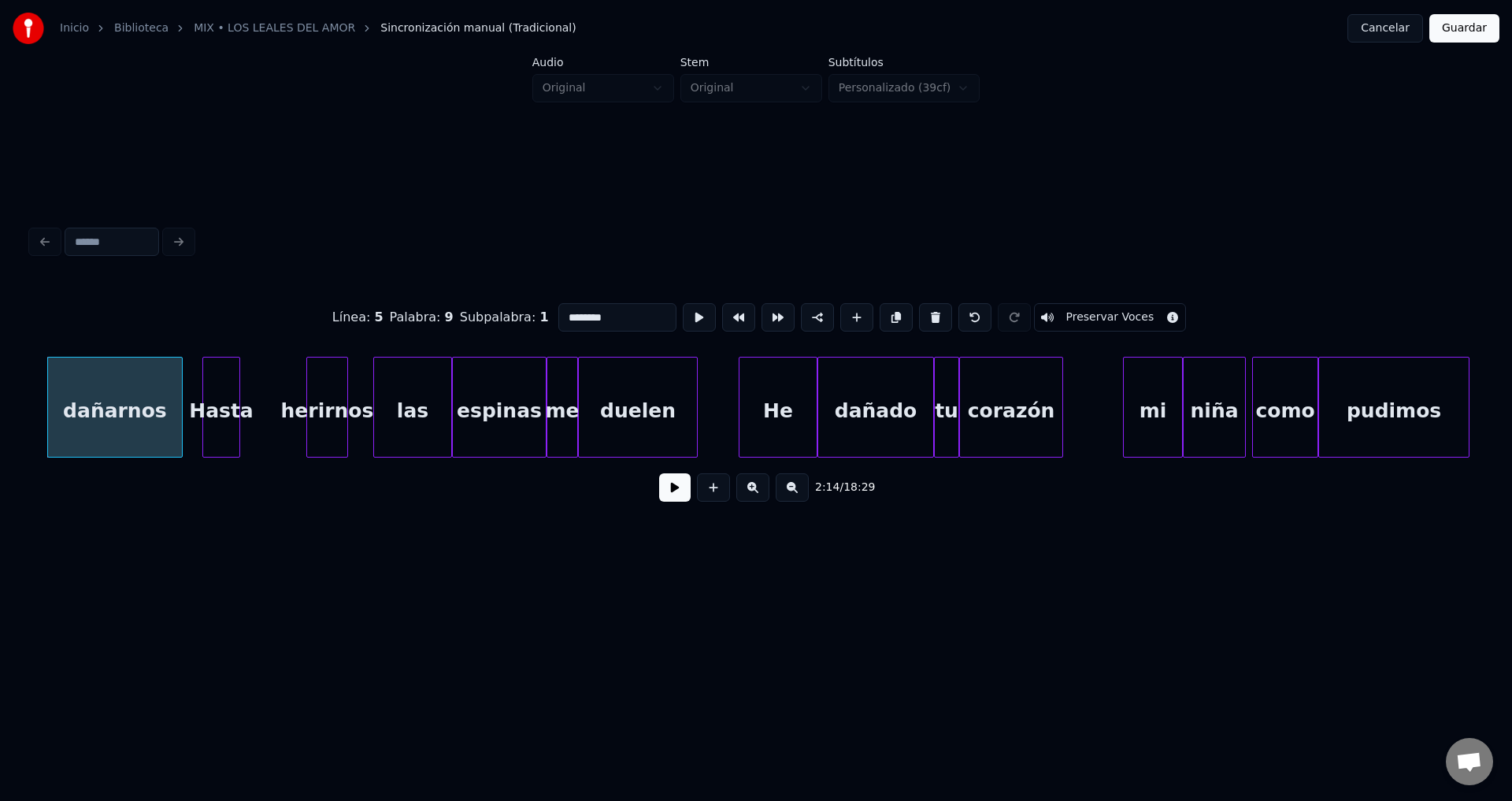
click at [219, 429] on div "Hasta" at bounding box center [221, 411] width 37 height 107
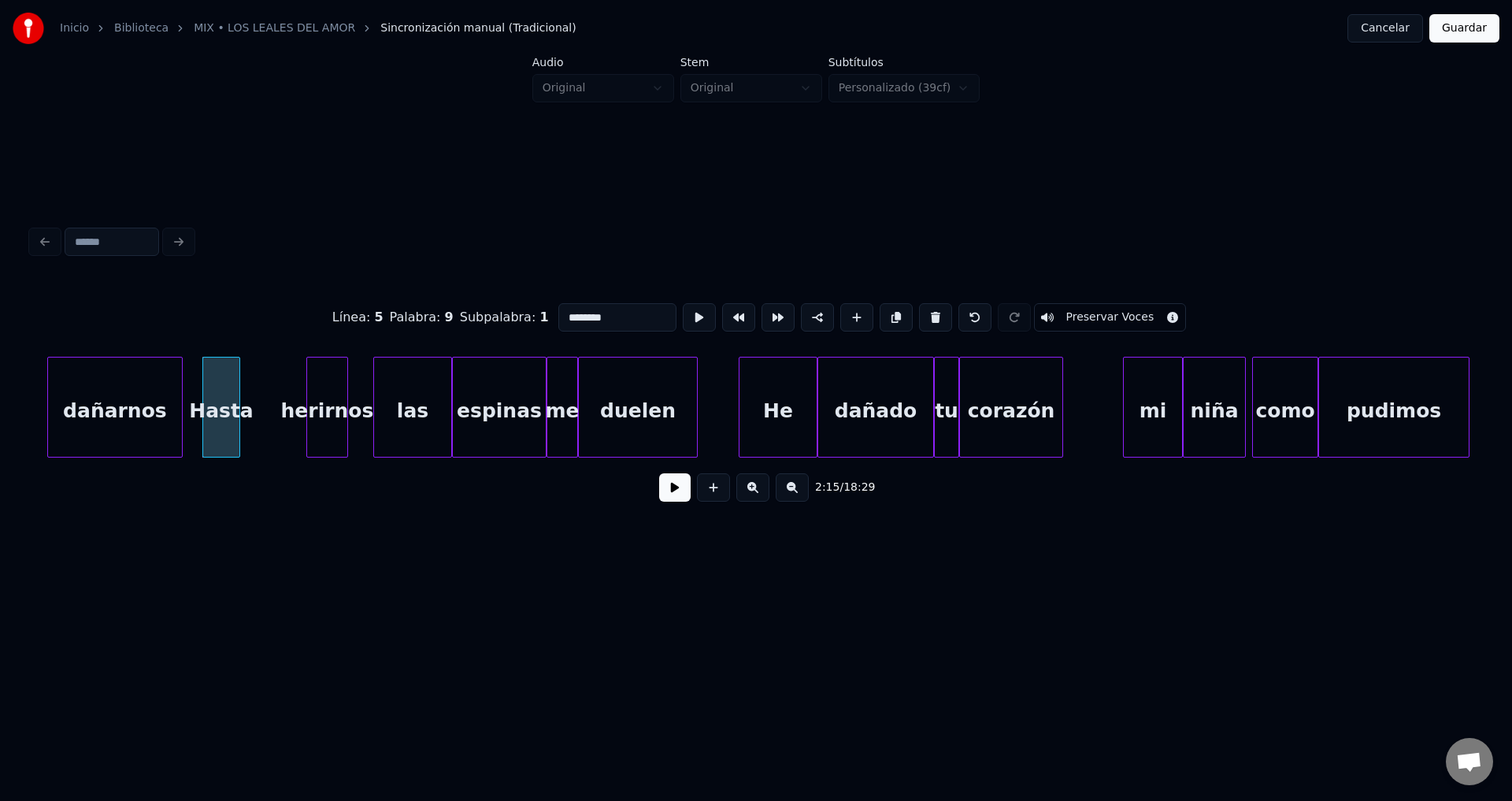
click at [665, 502] on button at bounding box center [674, 487] width 32 height 28
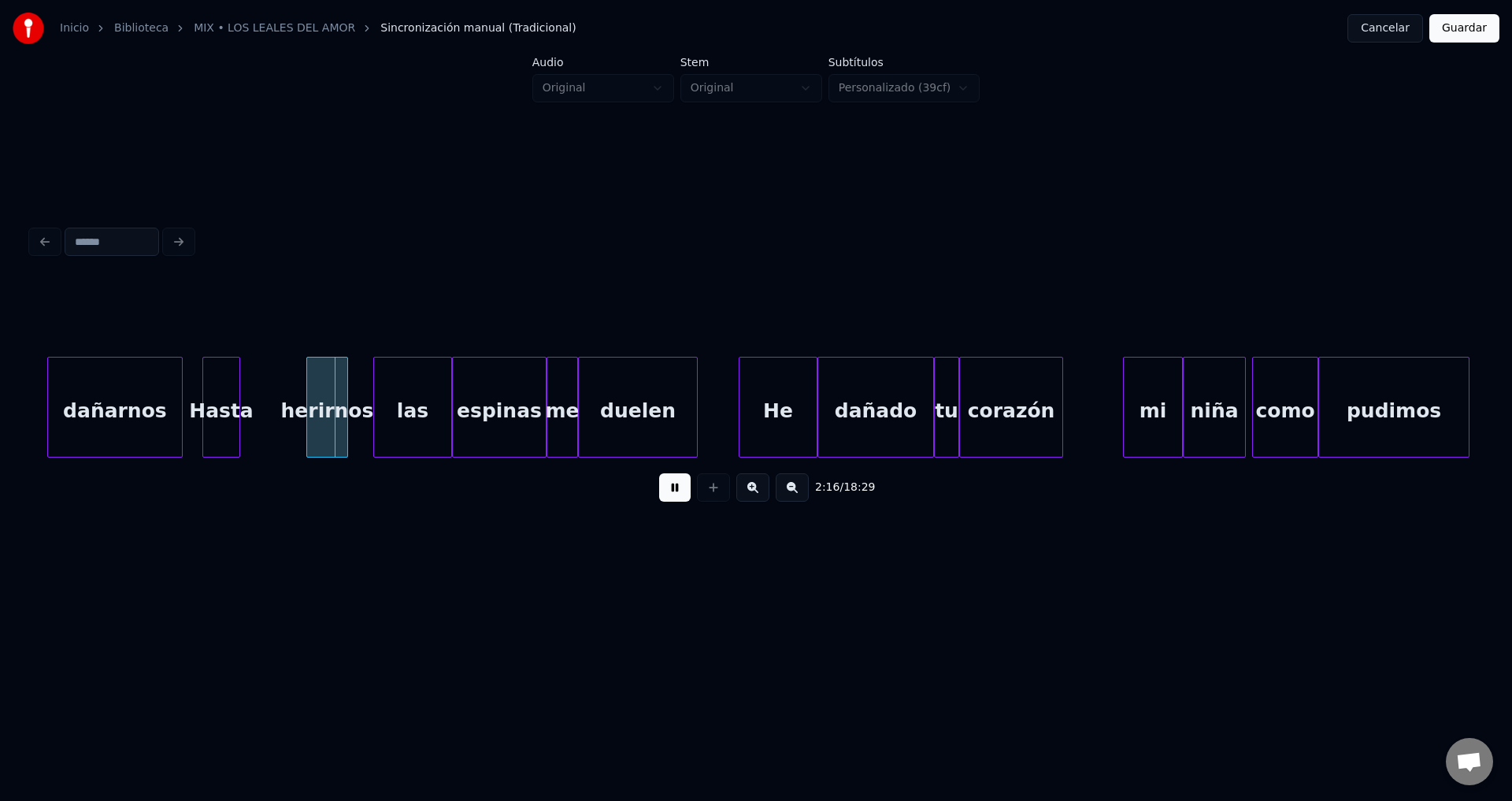
click at [224, 388] on div "Hasta" at bounding box center [221, 411] width 37 height 107
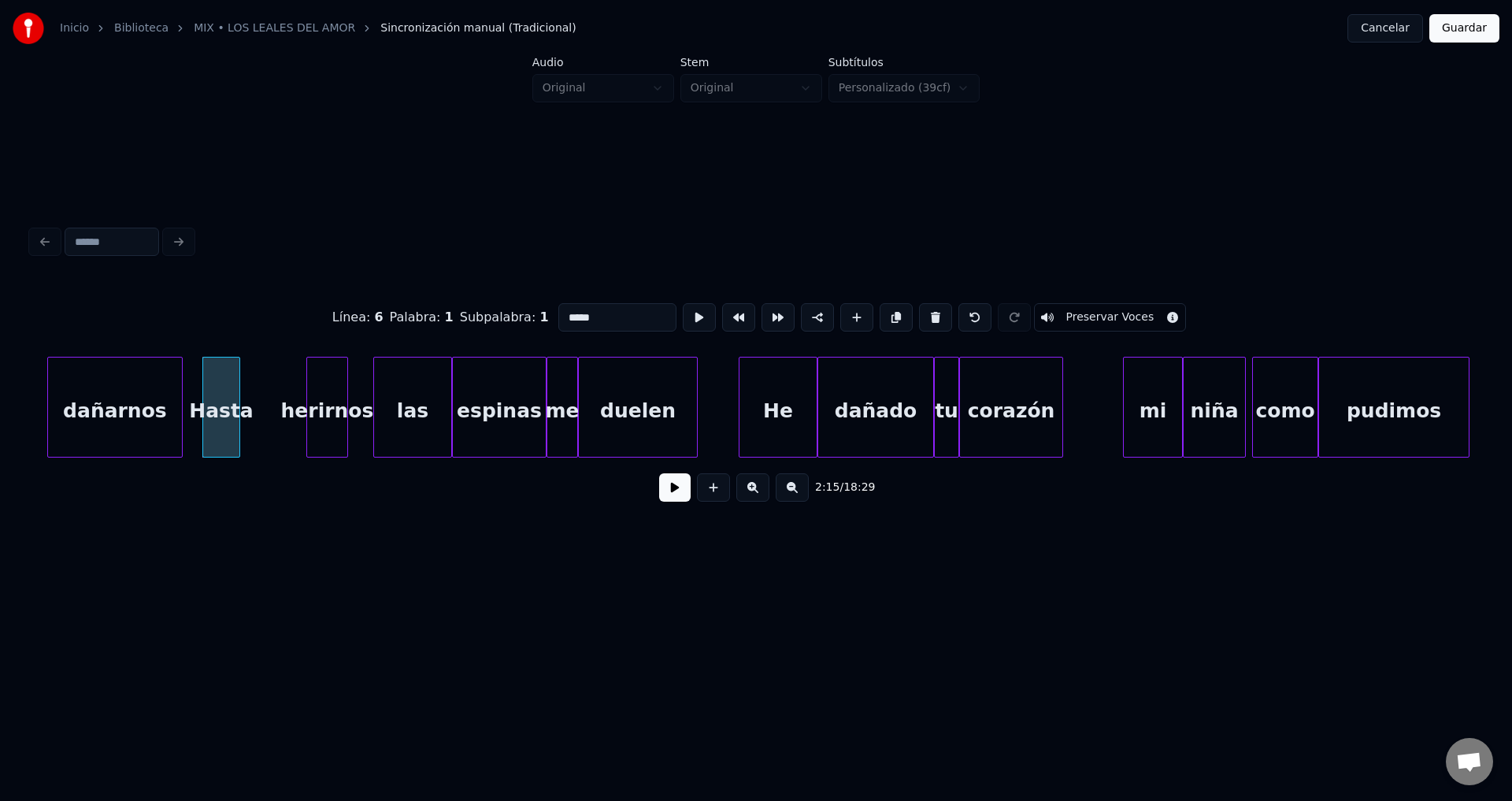
click at [145, 389] on div "dañarnos" at bounding box center [114, 411] width 134 height 107
type input "********"
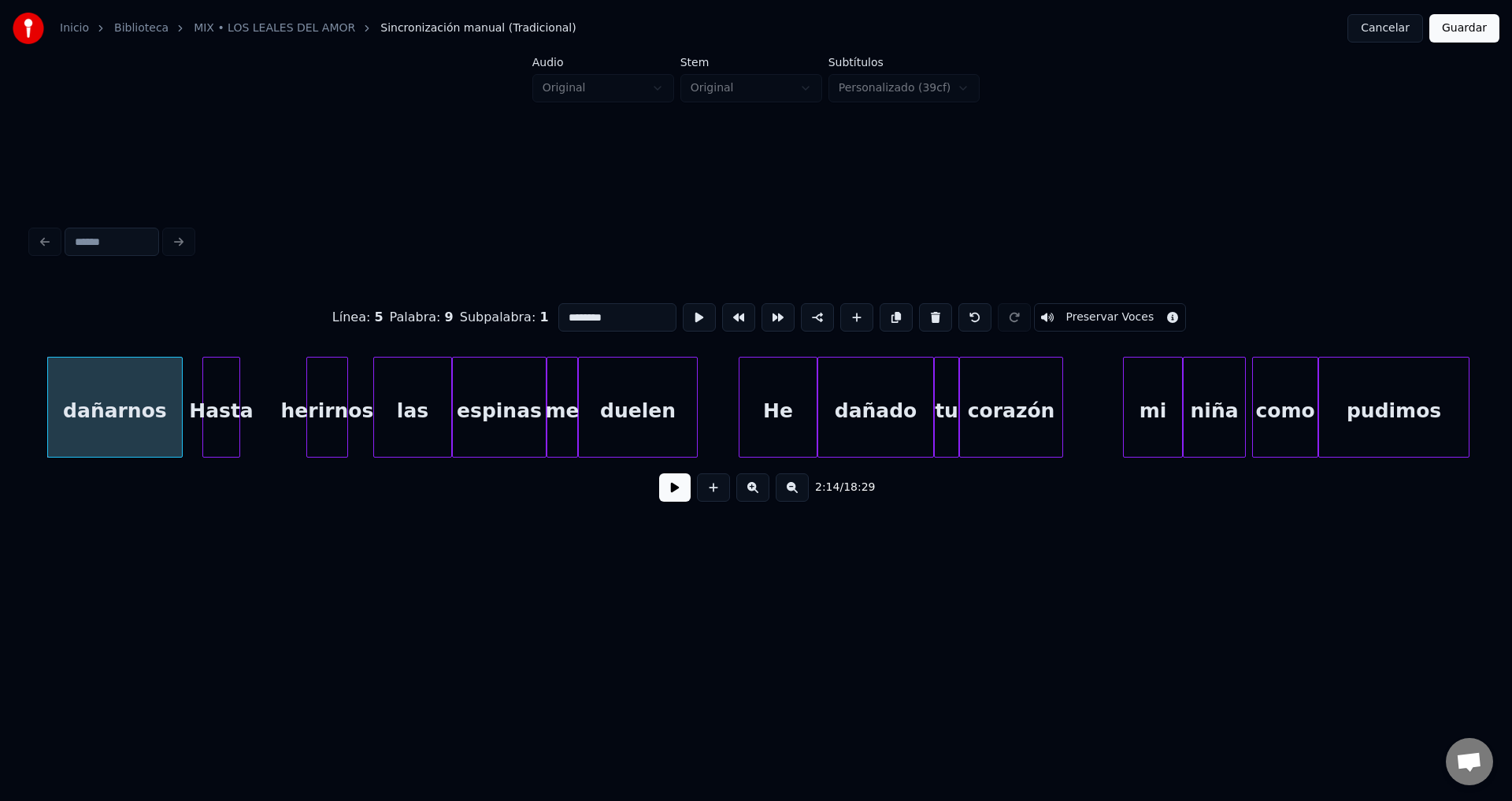
click at [663, 497] on button at bounding box center [674, 487] width 32 height 28
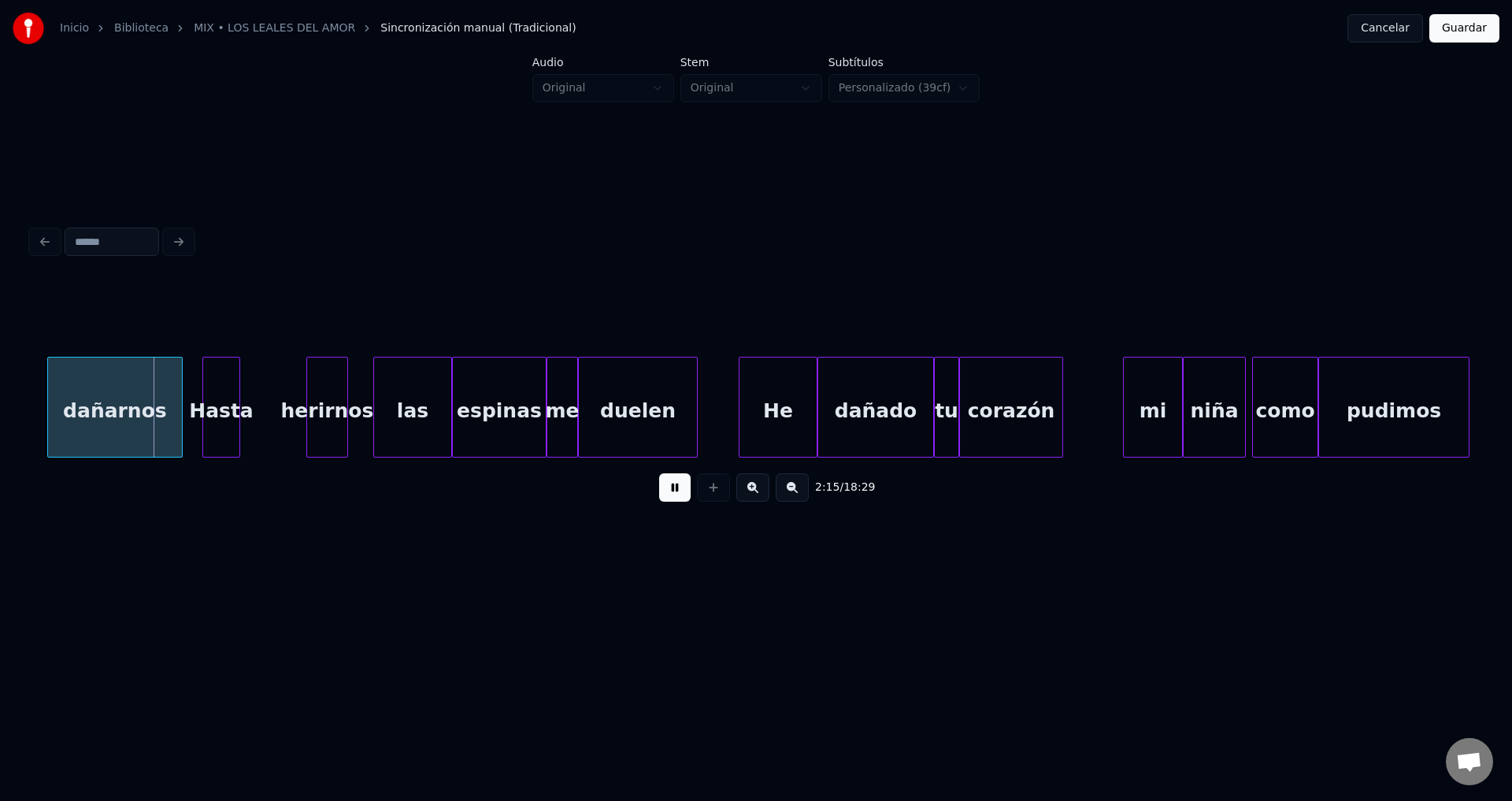
click at [663, 497] on button at bounding box center [674, 487] width 32 height 28
click at [153, 412] on div at bounding box center [155, 407] width 5 height 99
click at [176, 414] on div "Hasta" at bounding box center [182, 411] width 37 height 107
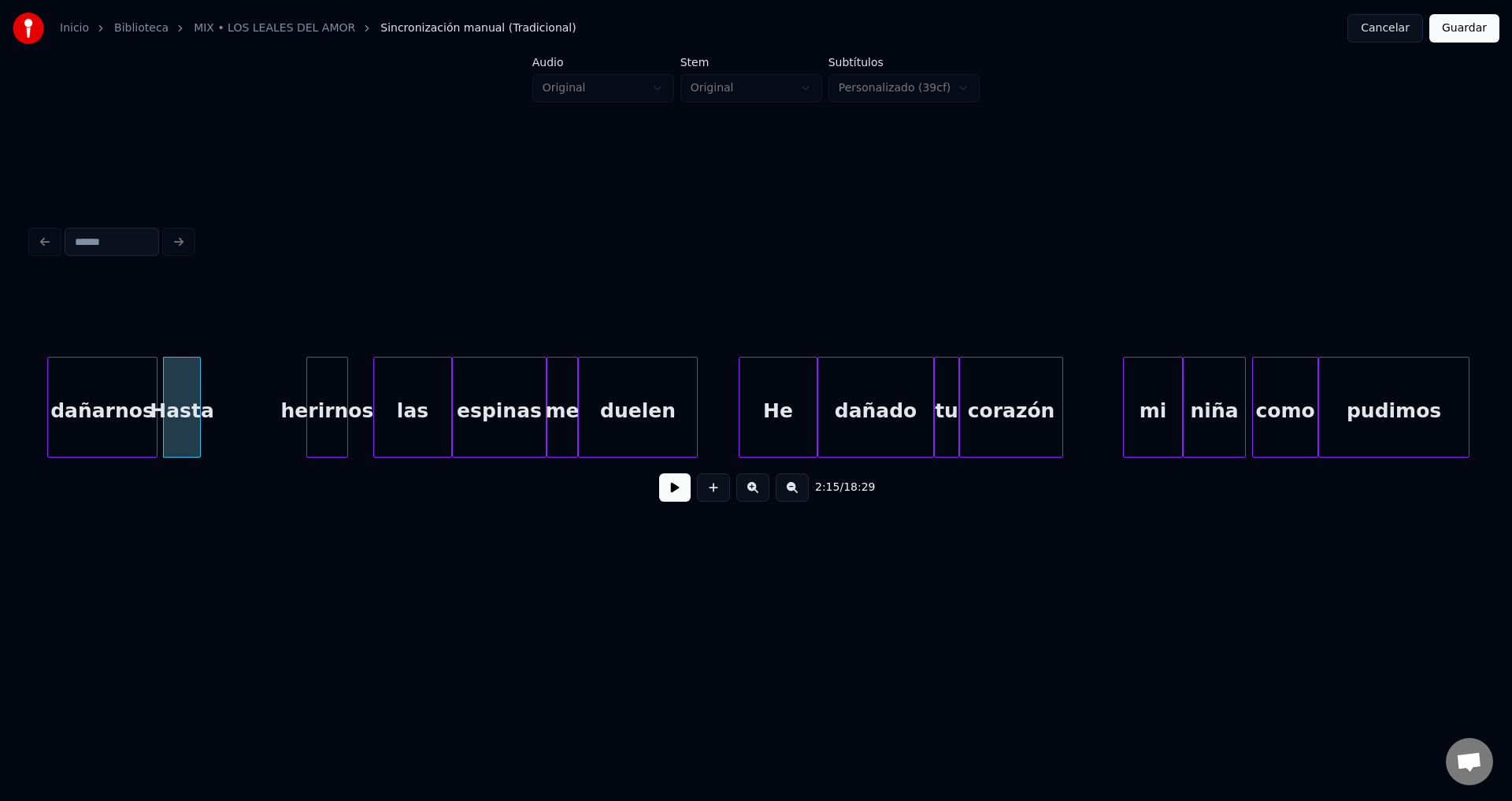
click at [669, 497] on button at bounding box center [674, 487] width 32 height 28
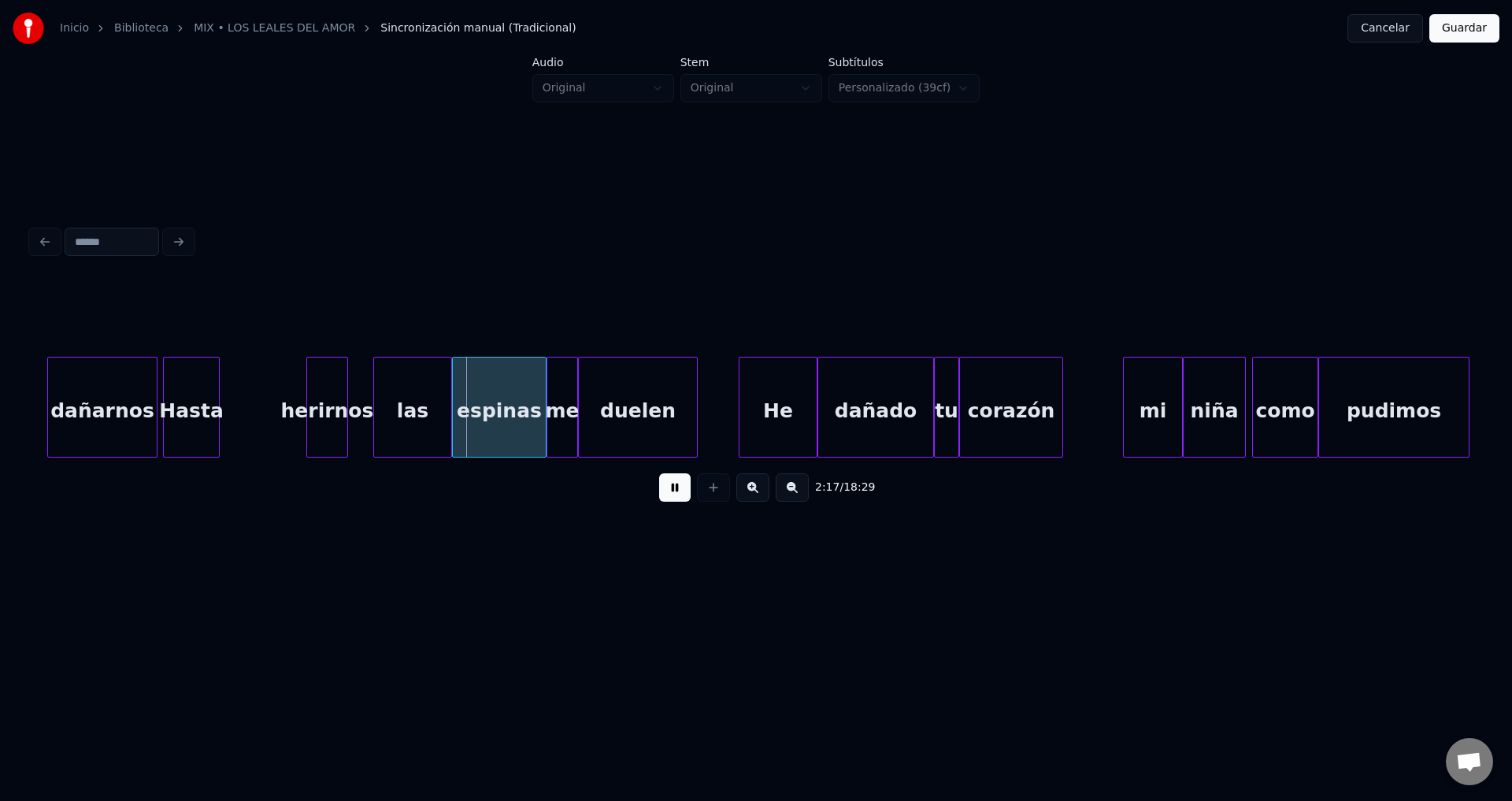
click at [217, 388] on div at bounding box center [216, 407] width 5 height 99
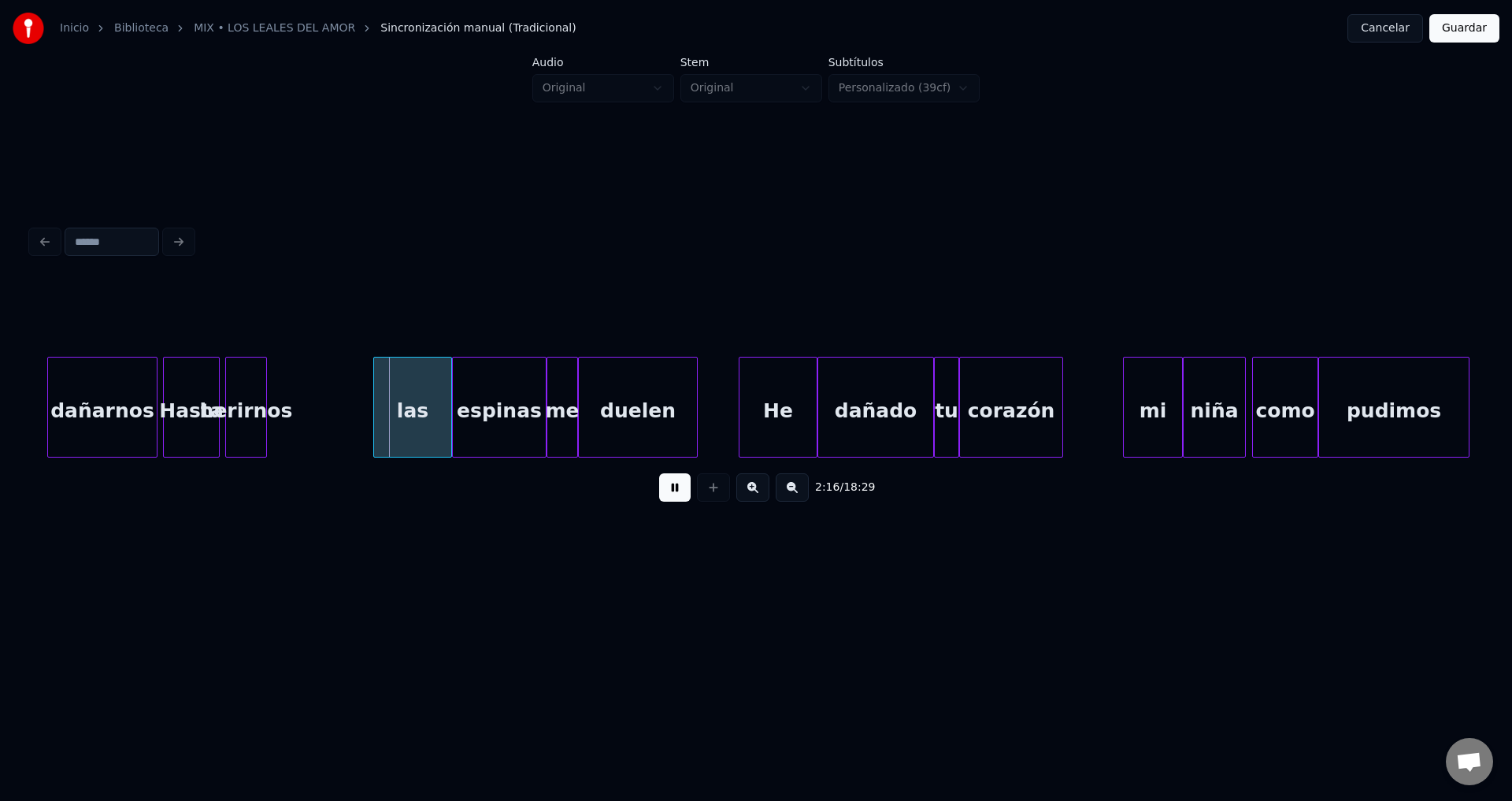
click at [246, 405] on div "herirnos" at bounding box center [246, 411] width 40 height 107
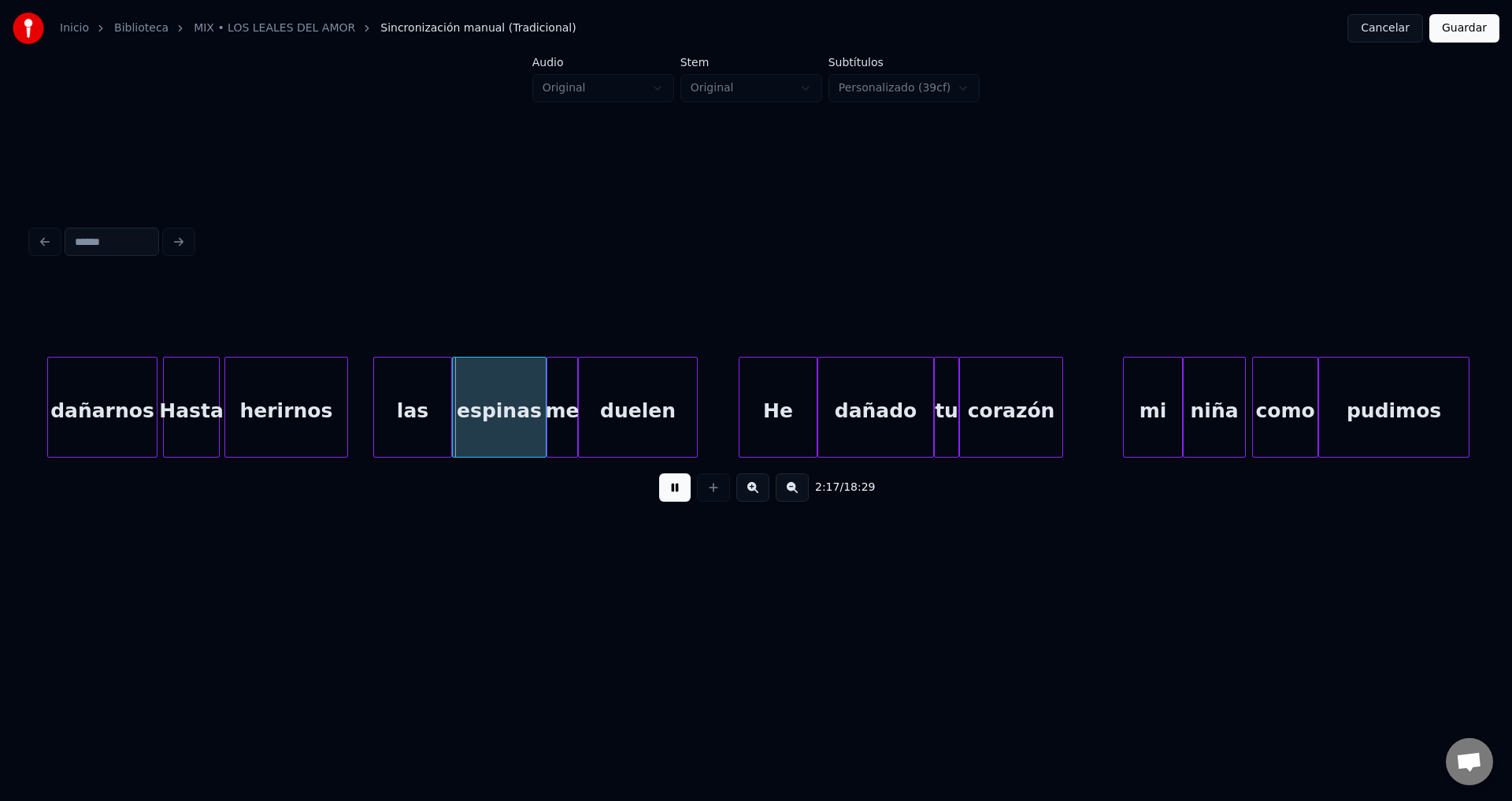
click at [345, 403] on div at bounding box center [344, 407] width 5 height 99
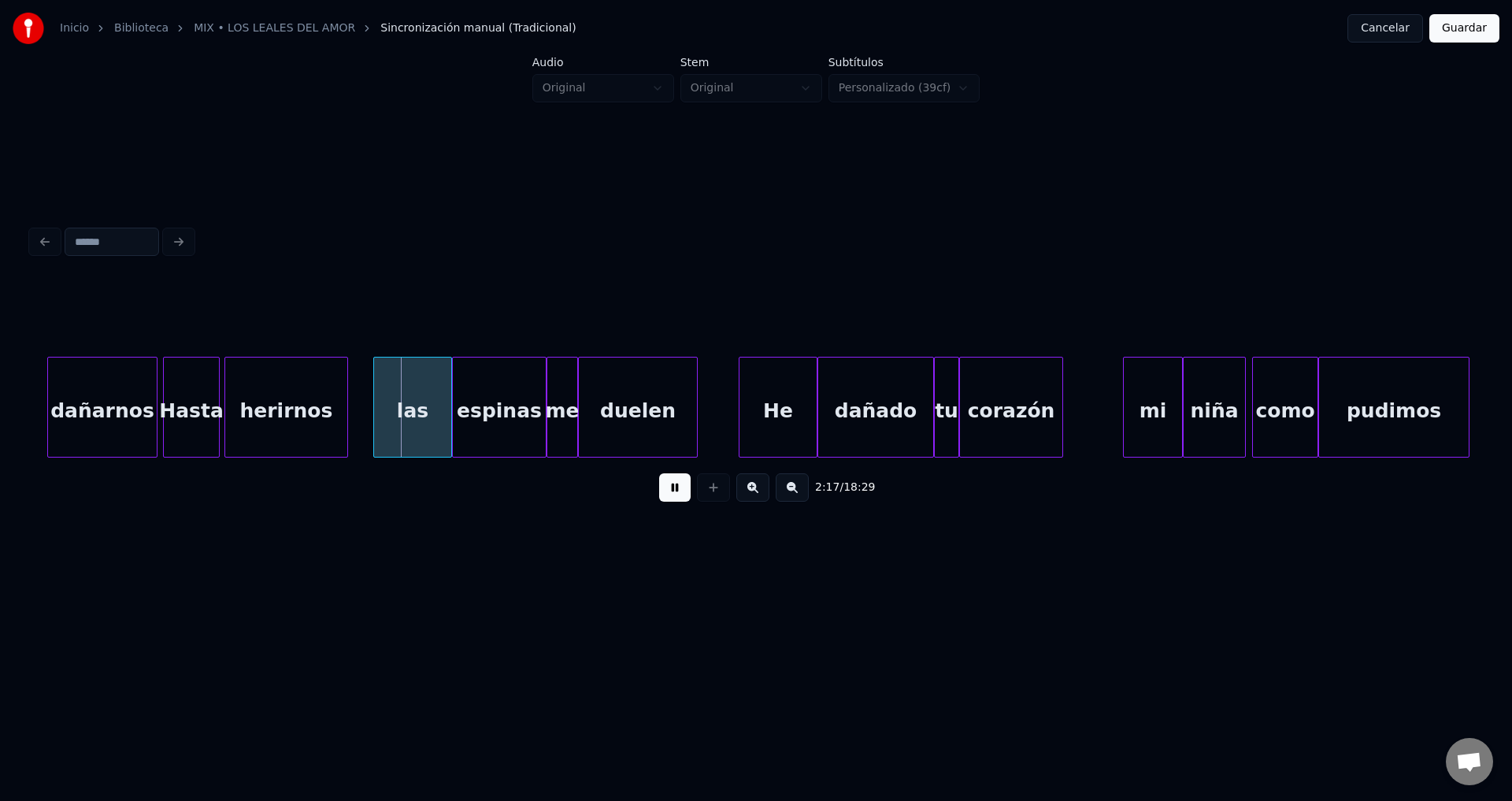
click at [676, 488] on button at bounding box center [674, 487] width 32 height 28
click at [1362, 431] on div "pudimos" at bounding box center [1394, 411] width 150 height 107
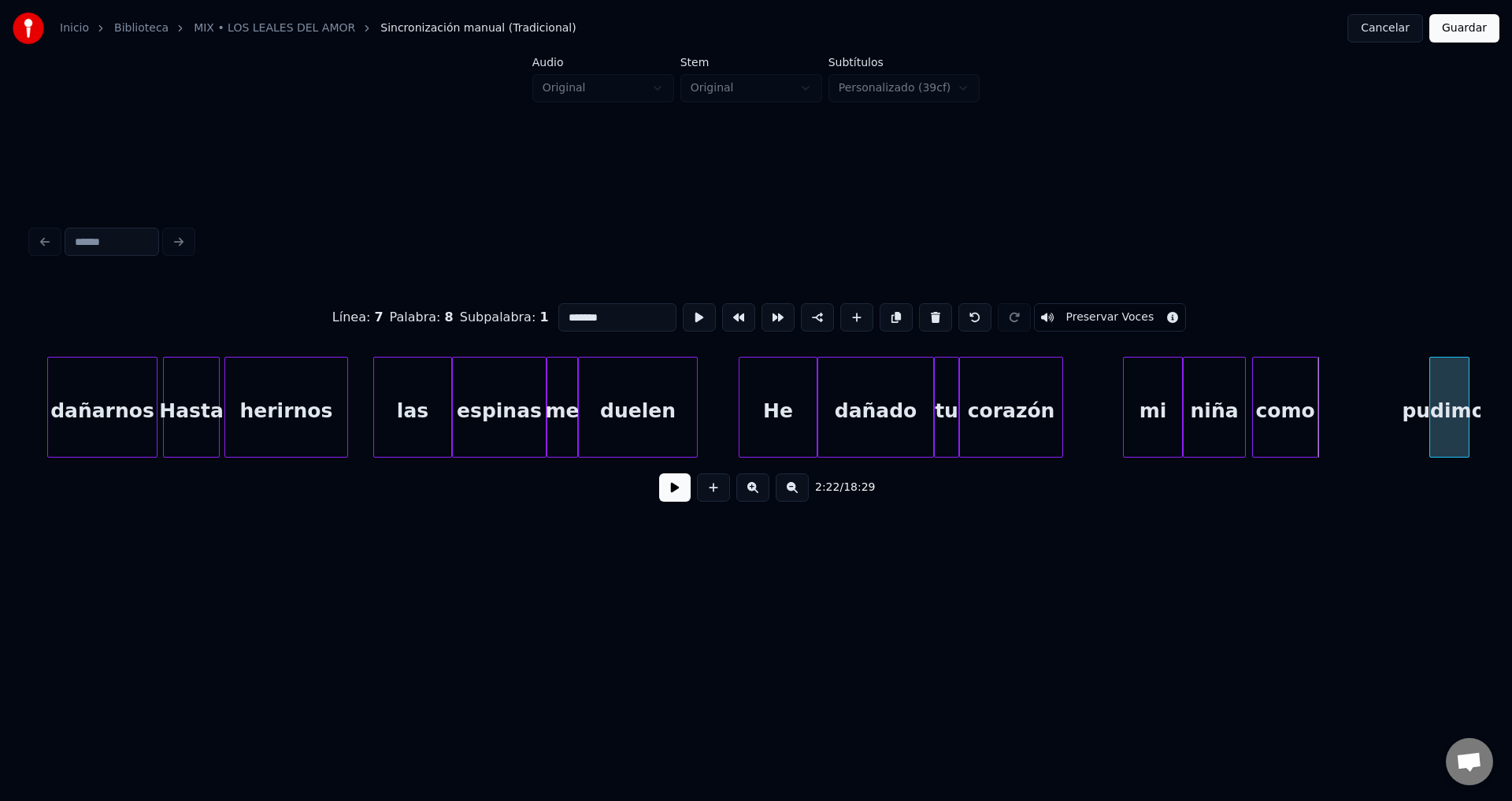
click at [1433, 423] on div at bounding box center [1432, 407] width 5 height 99
click at [1383, 421] on div "como" at bounding box center [1387, 411] width 64 height 107
click at [1389, 413] on div at bounding box center [1387, 407] width 5 height 99
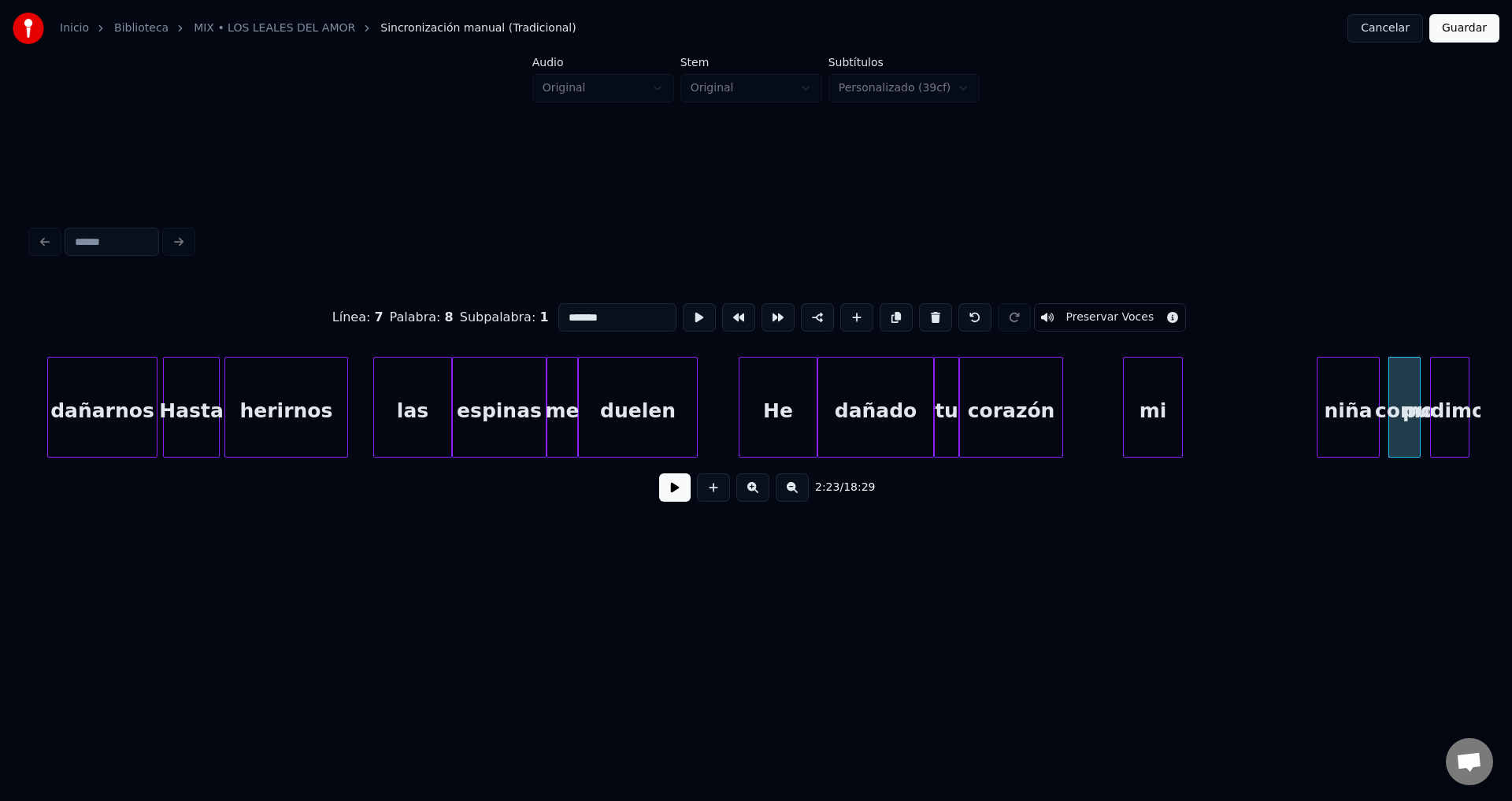
click at [1348, 412] on div "niña" at bounding box center [1348, 411] width 62 height 107
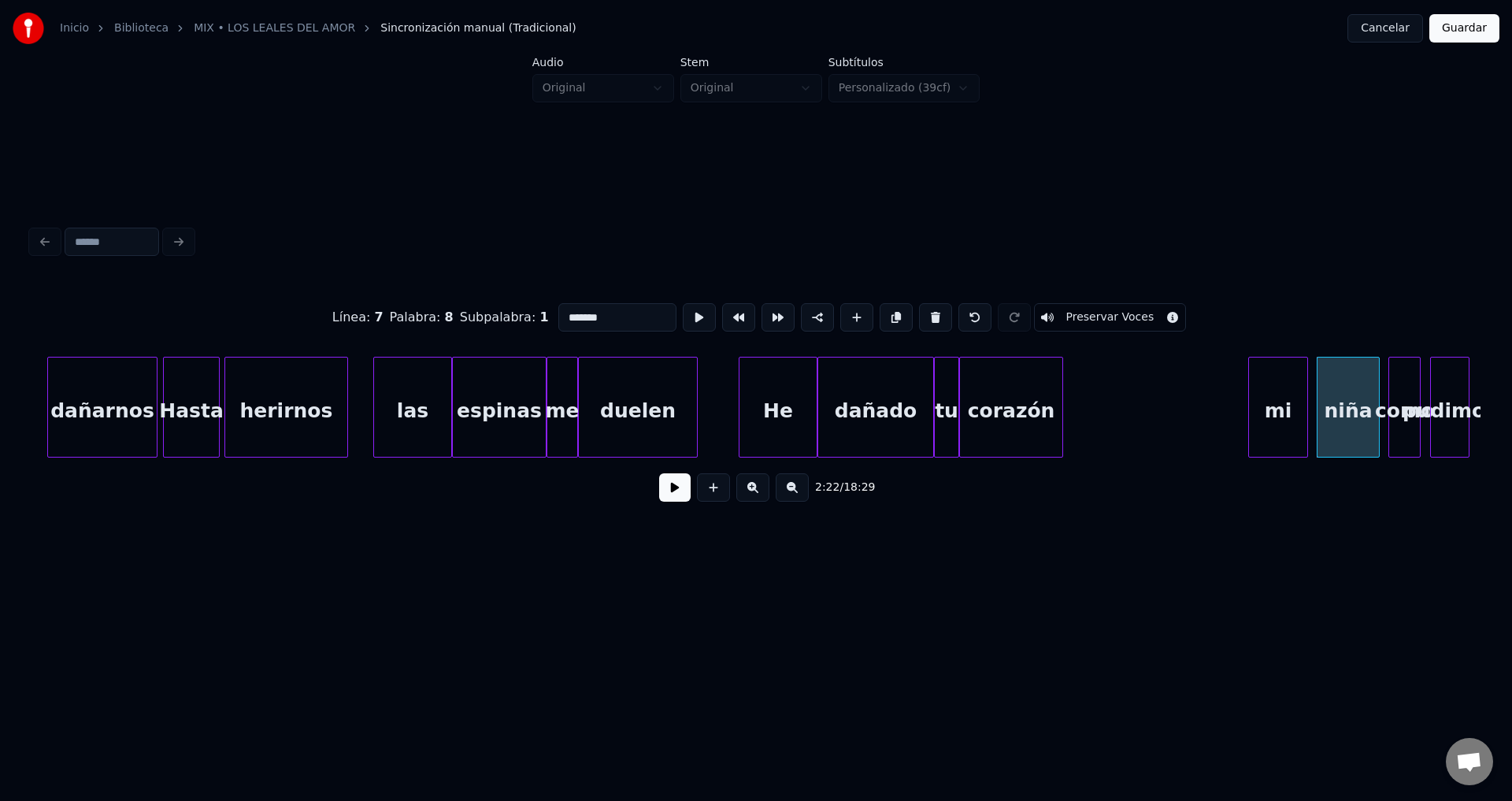
click at [1281, 417] on div "mi" at bounding box center [1277, 411] width 59 height 107
click at [1282, 402] on div at bounding box center [1284, 407] width 5 height 99
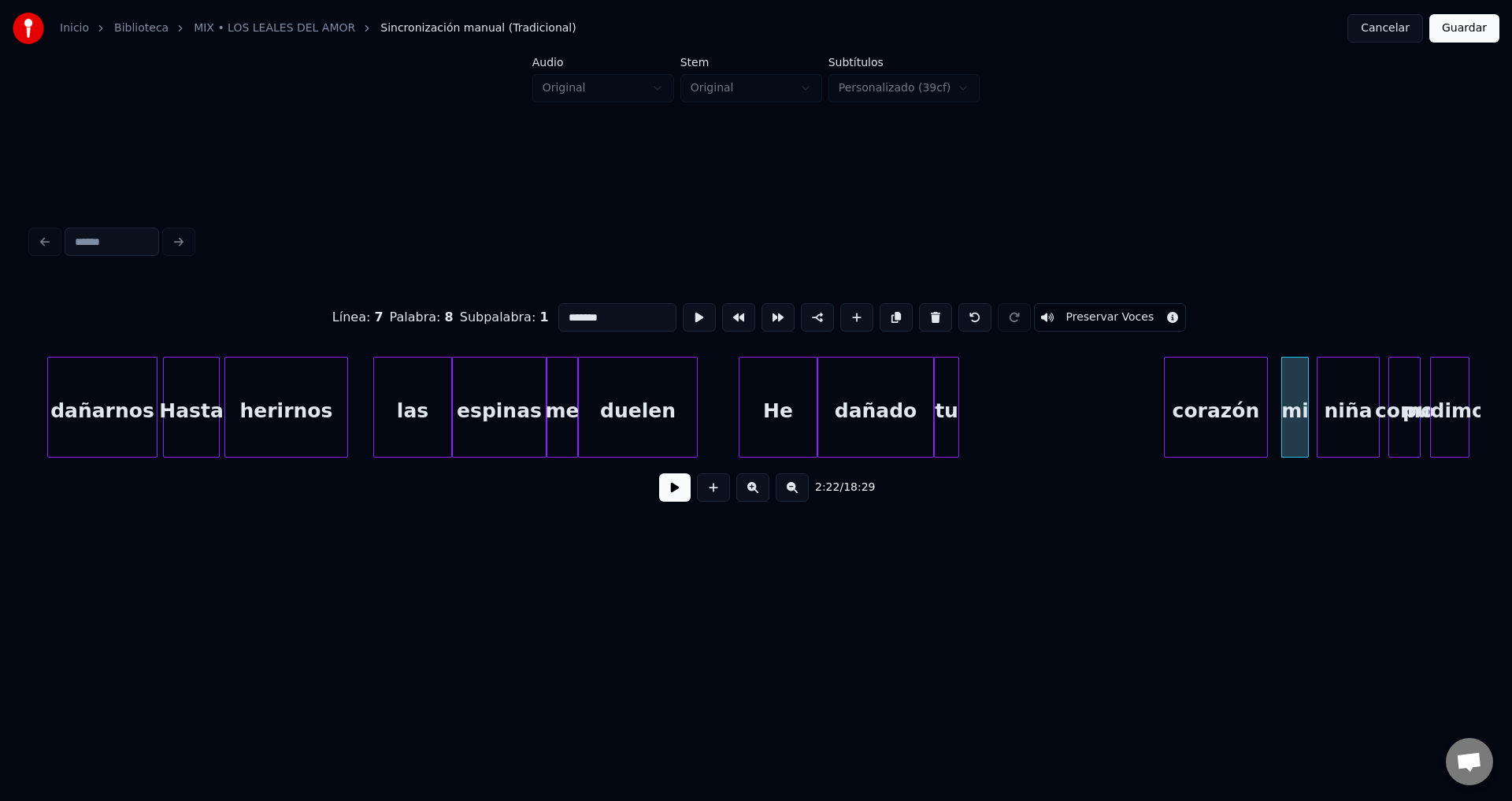
click at [1214, 415] on div "corazón" at bounding box center [1216, 411] width 102 height 107
click at [1223, 409] on div at bounding box center [1222, 407] width 5 height 99
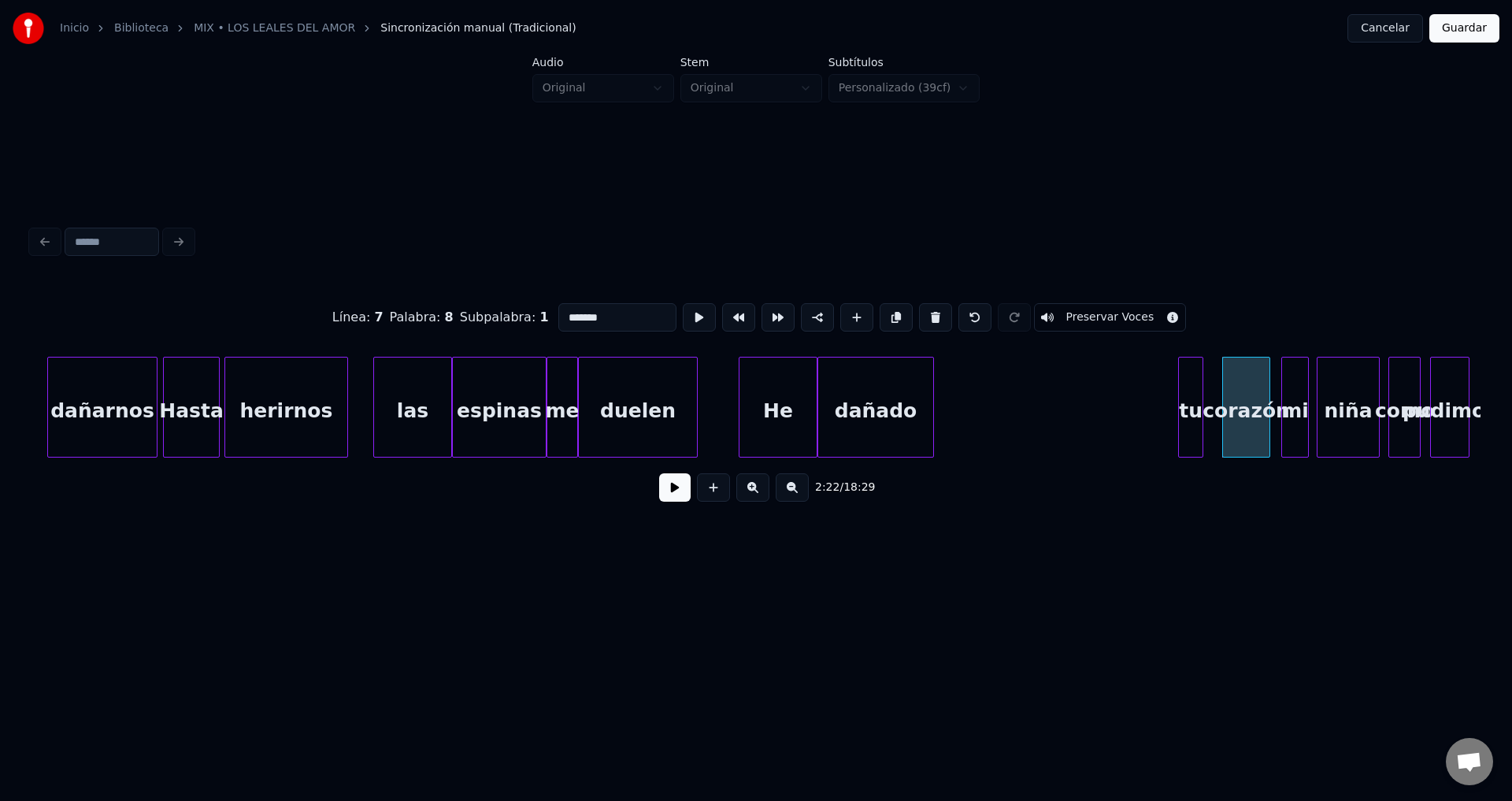
click at [1194, 422] on div "tu" at bounding box center [1191, 411] width 24 height 107
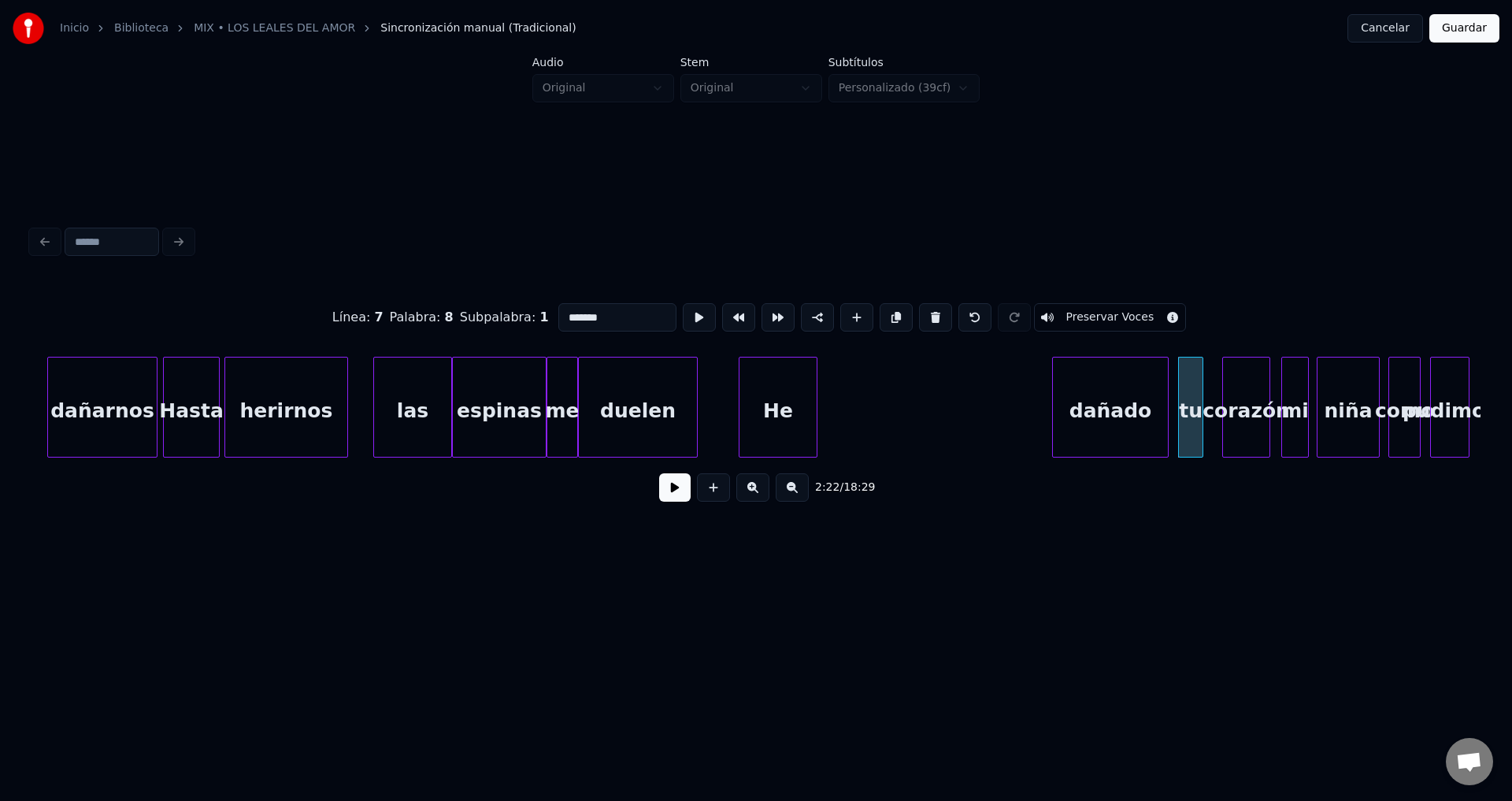
click at [1120, 414] on div "dañado" at bounding box center [1111, 411] width 115 height 107
click at [1104, 410] on div at bounding box center [1101, 407] width 5 height 99
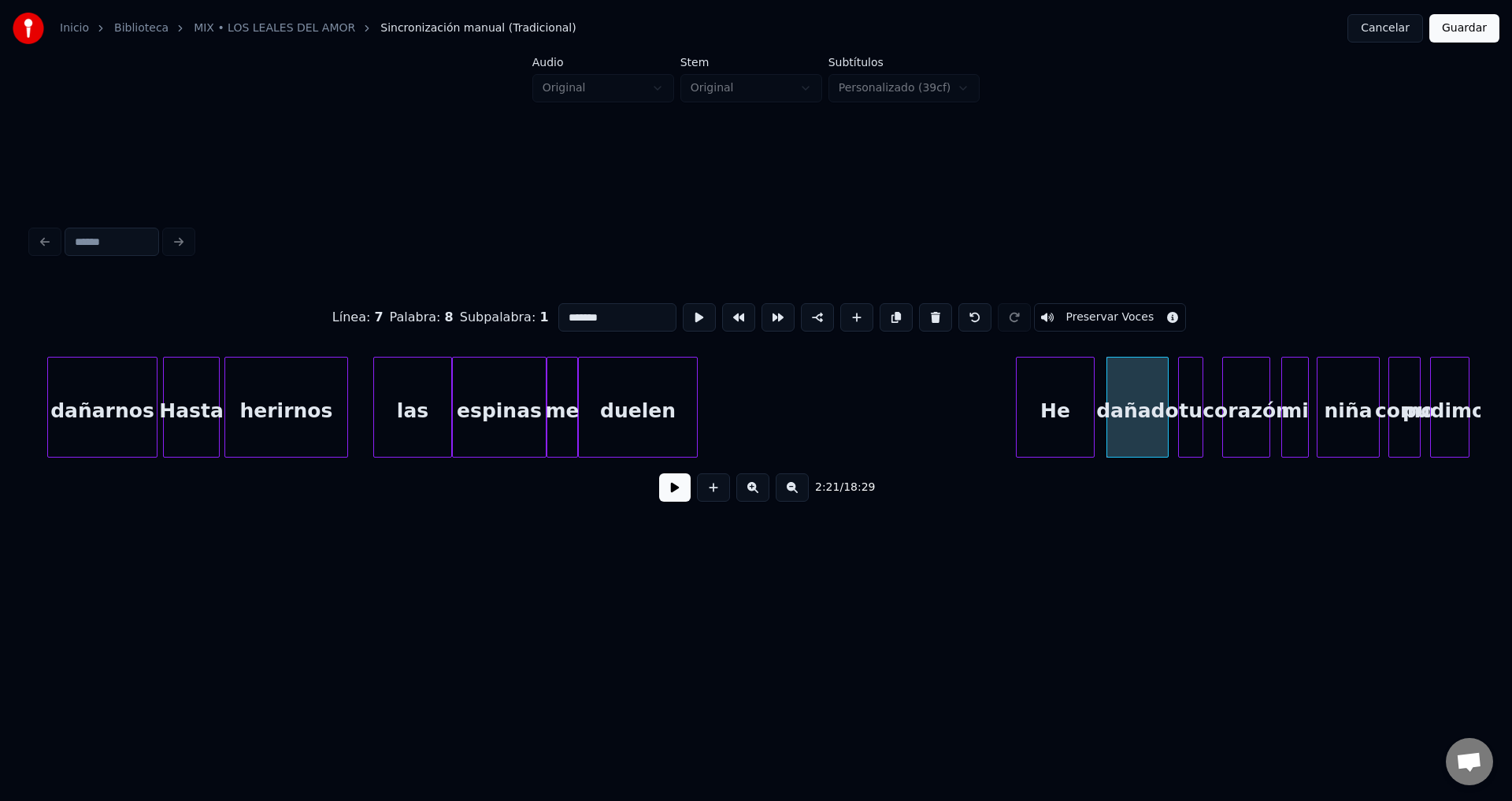
click at [1054, 422] on div "He" at bounding box center [1055, 411] width 77 height 107
click at [1052, 414] on div at bounding box center [1052, 407] width 5 height 99
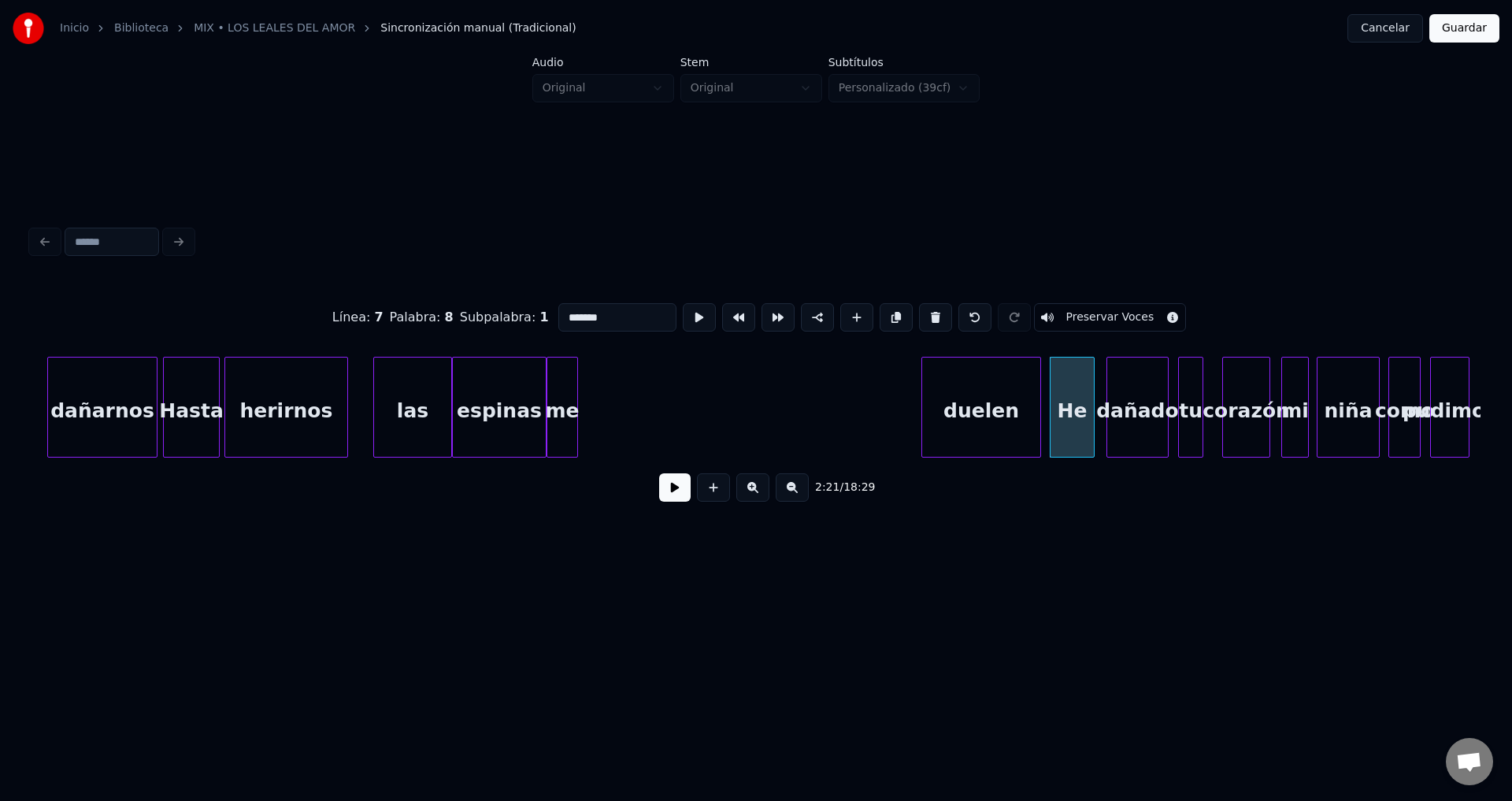
click at [980, 428] on div "duelen" at bounding box center [981, 411] width 118 height 107
click at [974, 411] on div at bounding box center [972, 407] width 5 height 99
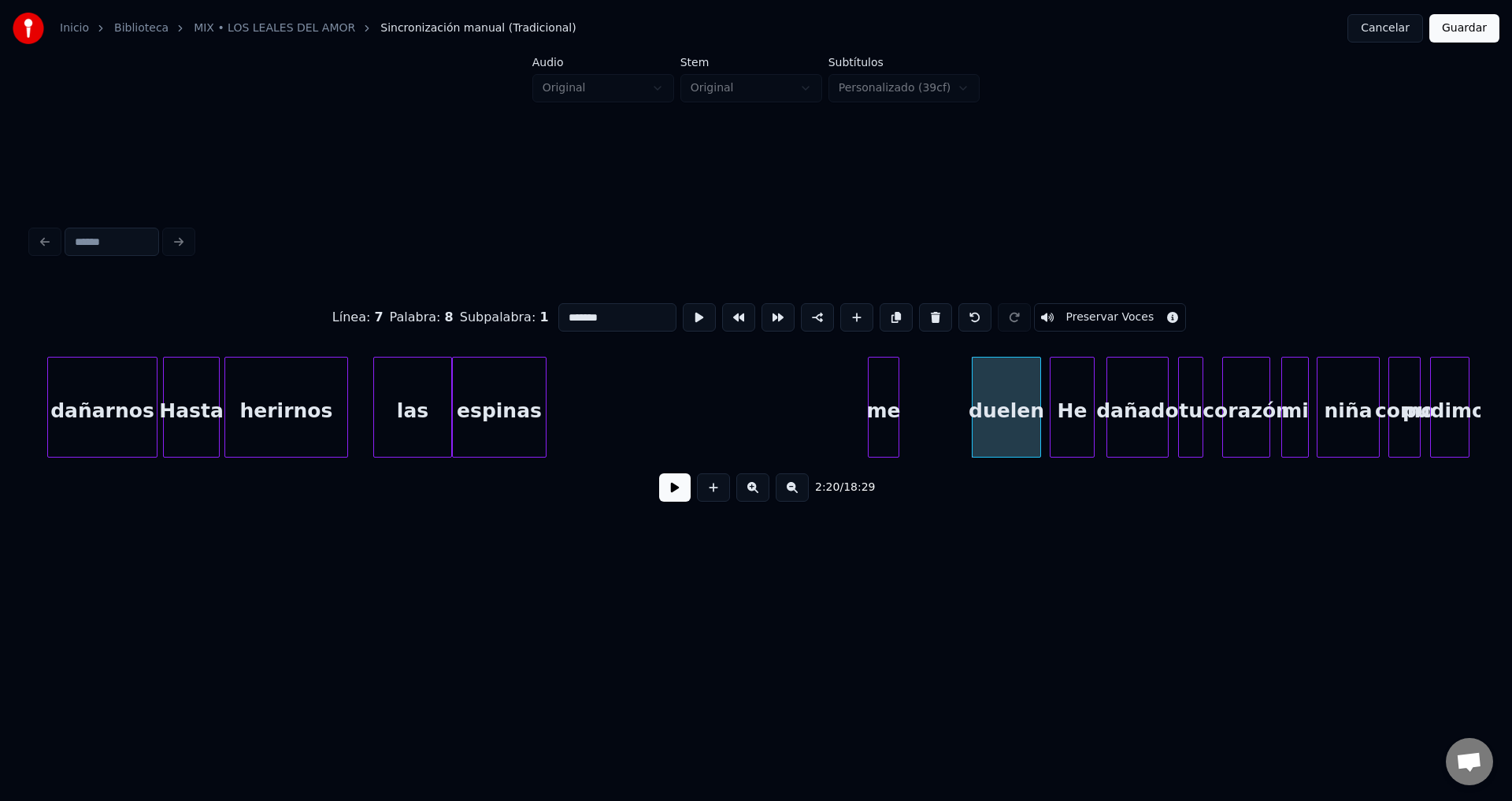
click at [898, 418] on div "me" at bounding box center [883, 411] width 30 height 107
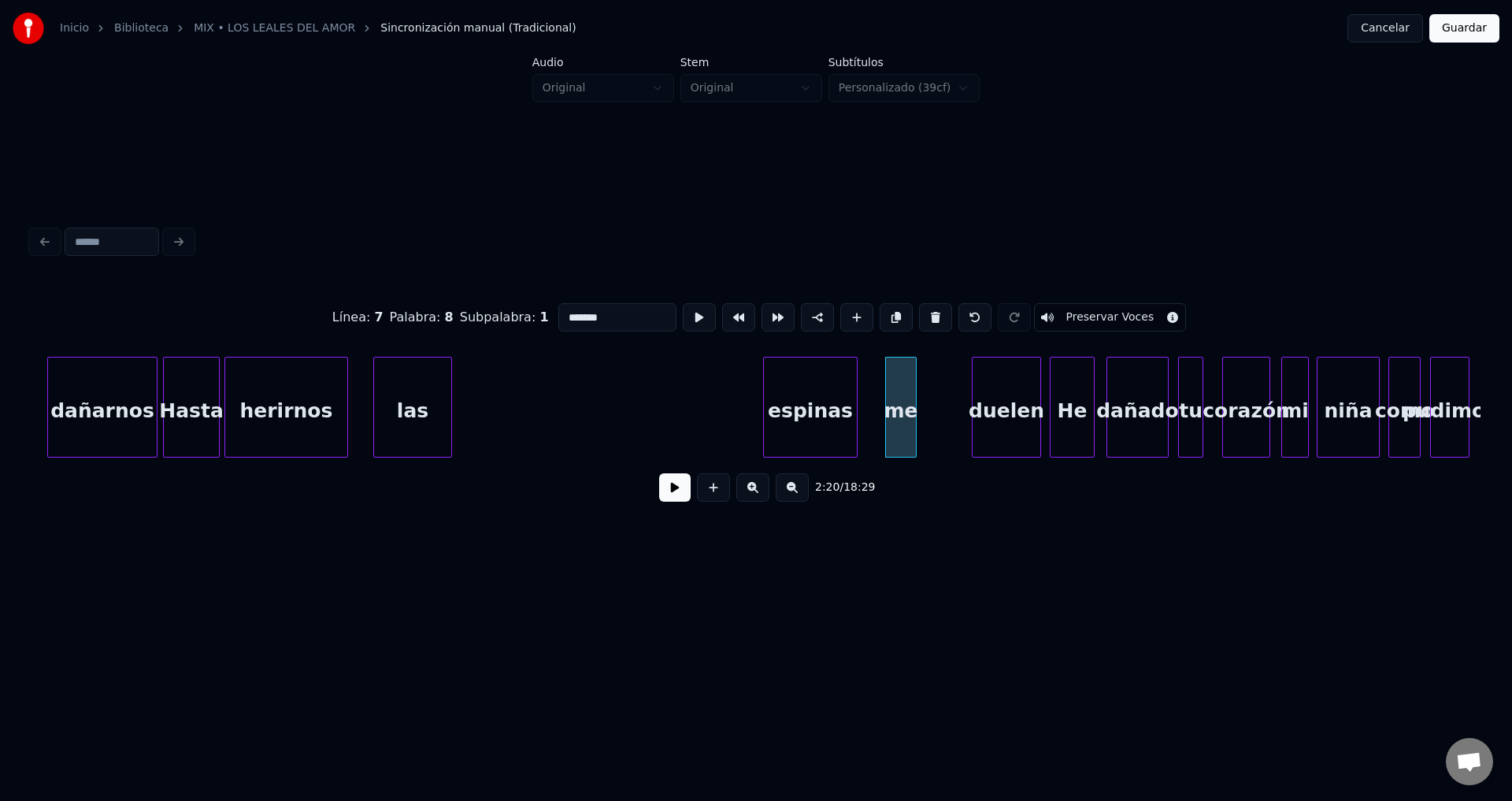
click at [817, 423] on div "espinas" at bounding box center [810, 411] width 93 height 107
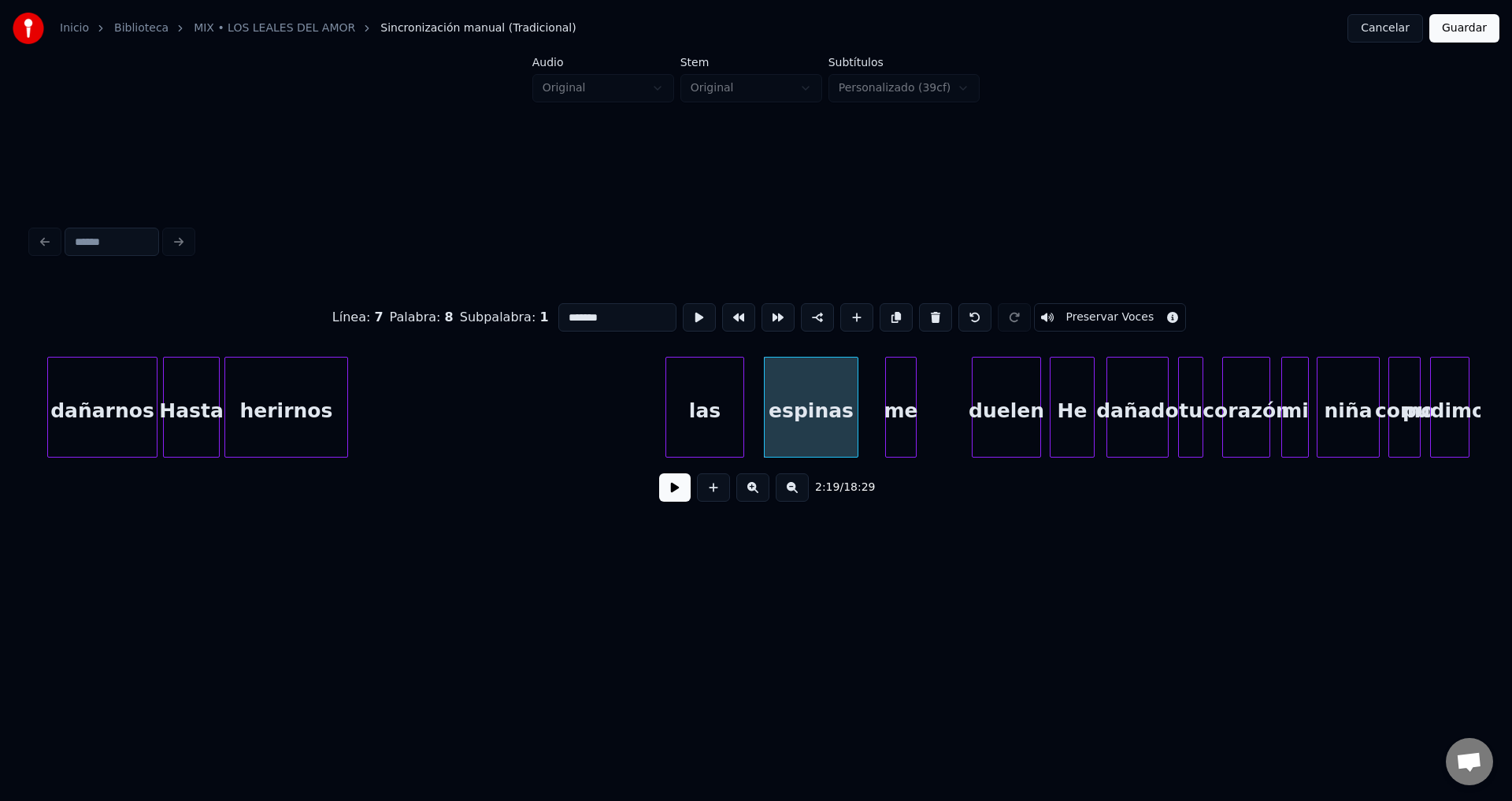
click at [723, 426] on div "las" at bounding box center [705, 411] width 77 height 107
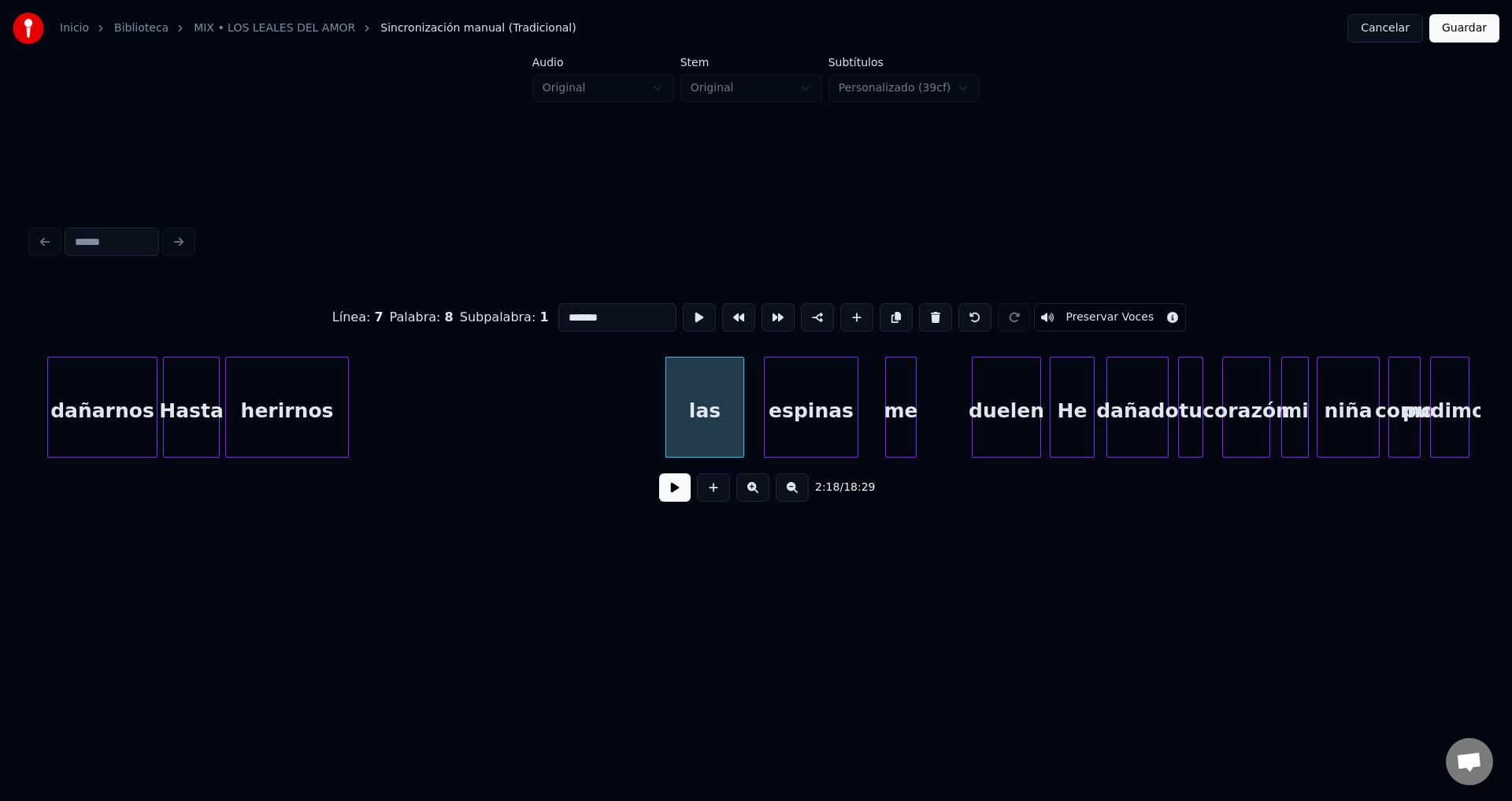
click at [328, 414] on div "herirnos" at bounding box center [287, 411] width 122 height 107
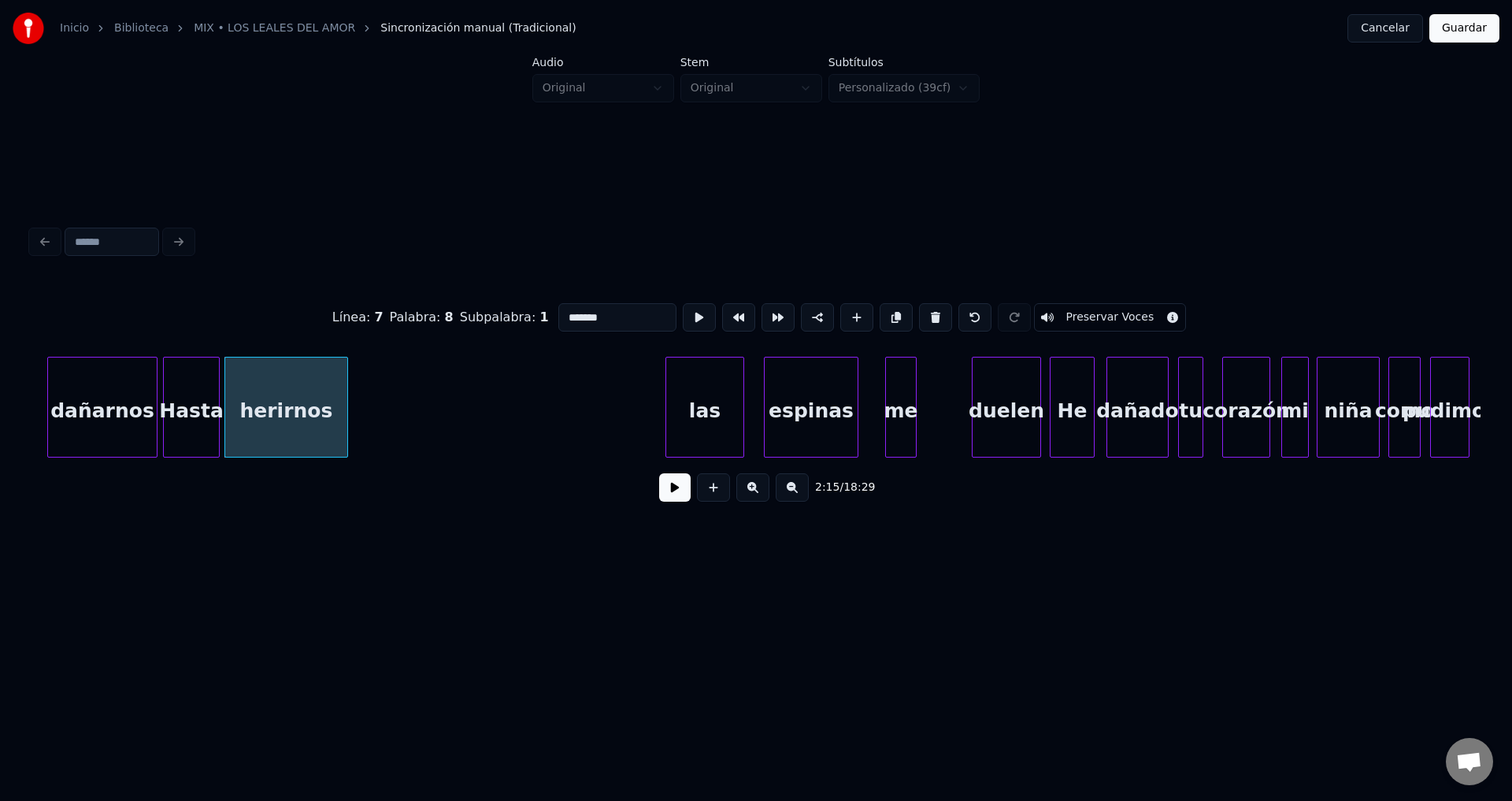
click at [667, 499] on button at bounding box center [674, 487] width 32 height 28
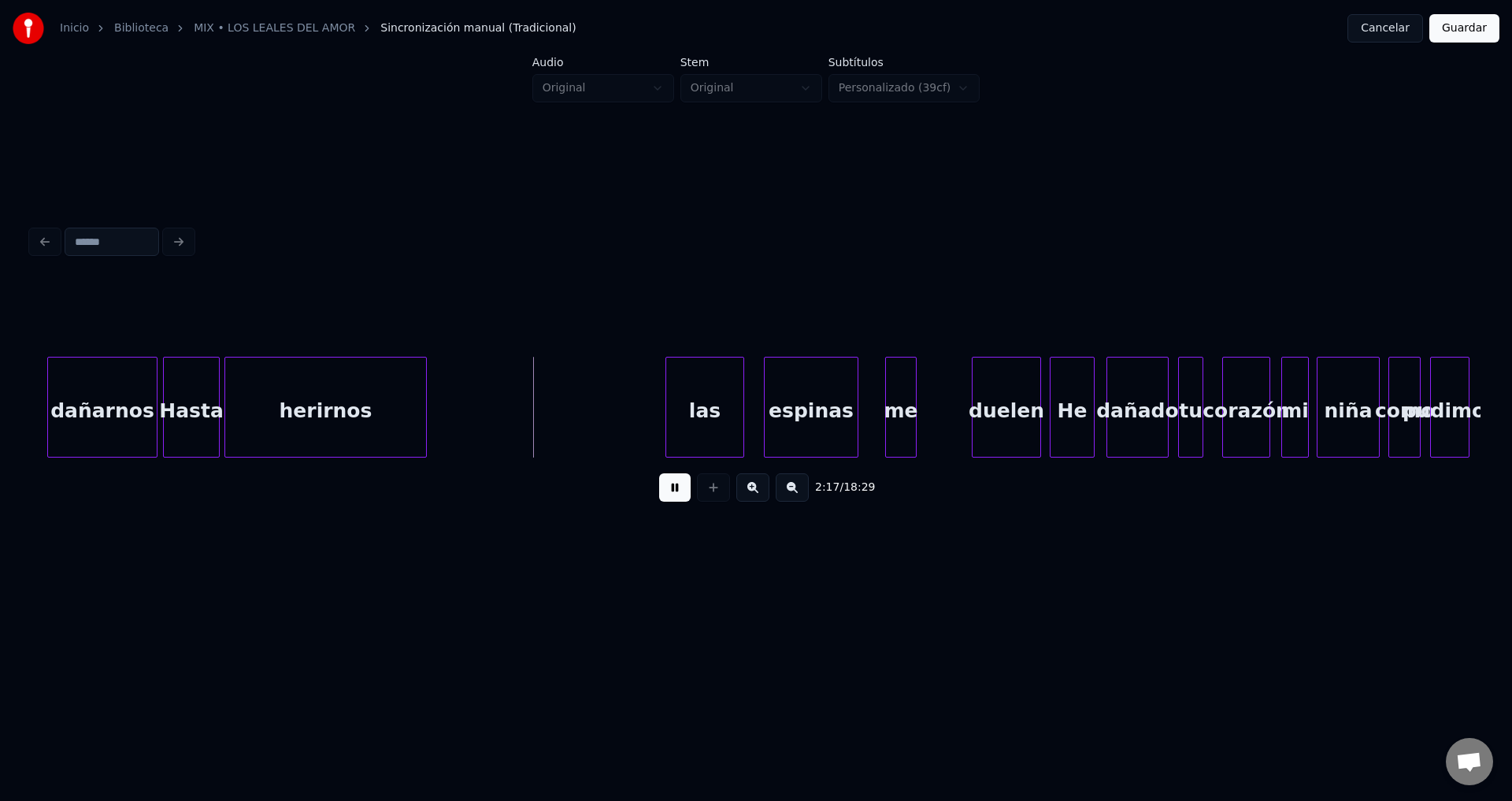
click at [423, 403] on div at bounding box center [423, 407] width 5 height 99
click at [481, 424] on div "las" at bounding box center [482, 411] width 77 height 107
click at [502, 417] on div at bounding box center [500, 407] width 5 height 99
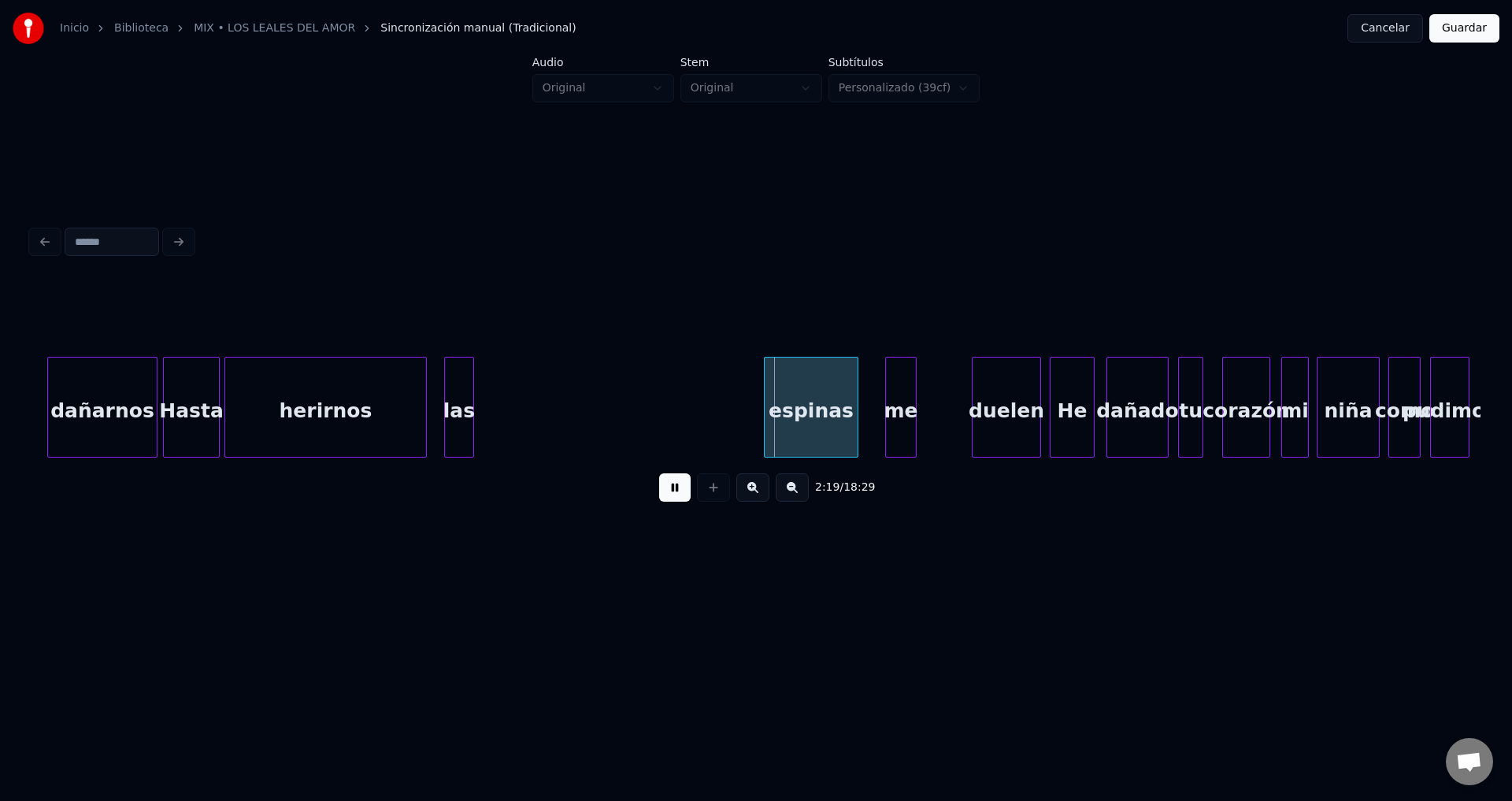
click at [469, 408] on div at bounding box center [470, 407] width 5 height 99
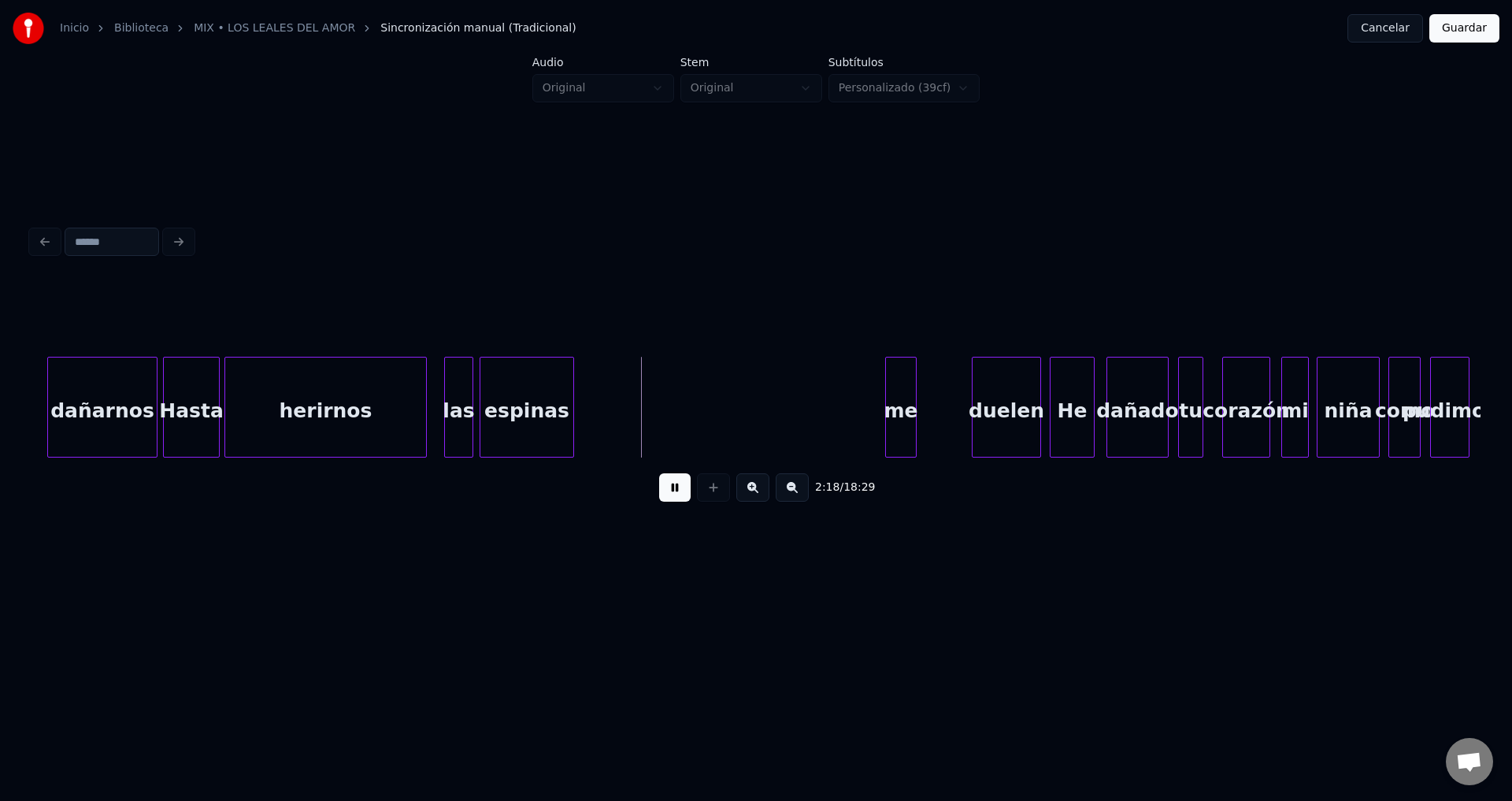
click at [521, 407] on div "espinas" at bounding box center [526, 411] width 93 height 107
click at [607, 418] on div "me" at bounding box center [602, 411] width 30 height 107
click at [648, 419] on div "duelen" at bounding box center [662, 411] width 67 height 107
click at [781, 402] on div at bounding box center [779, 407] width 5 height 99
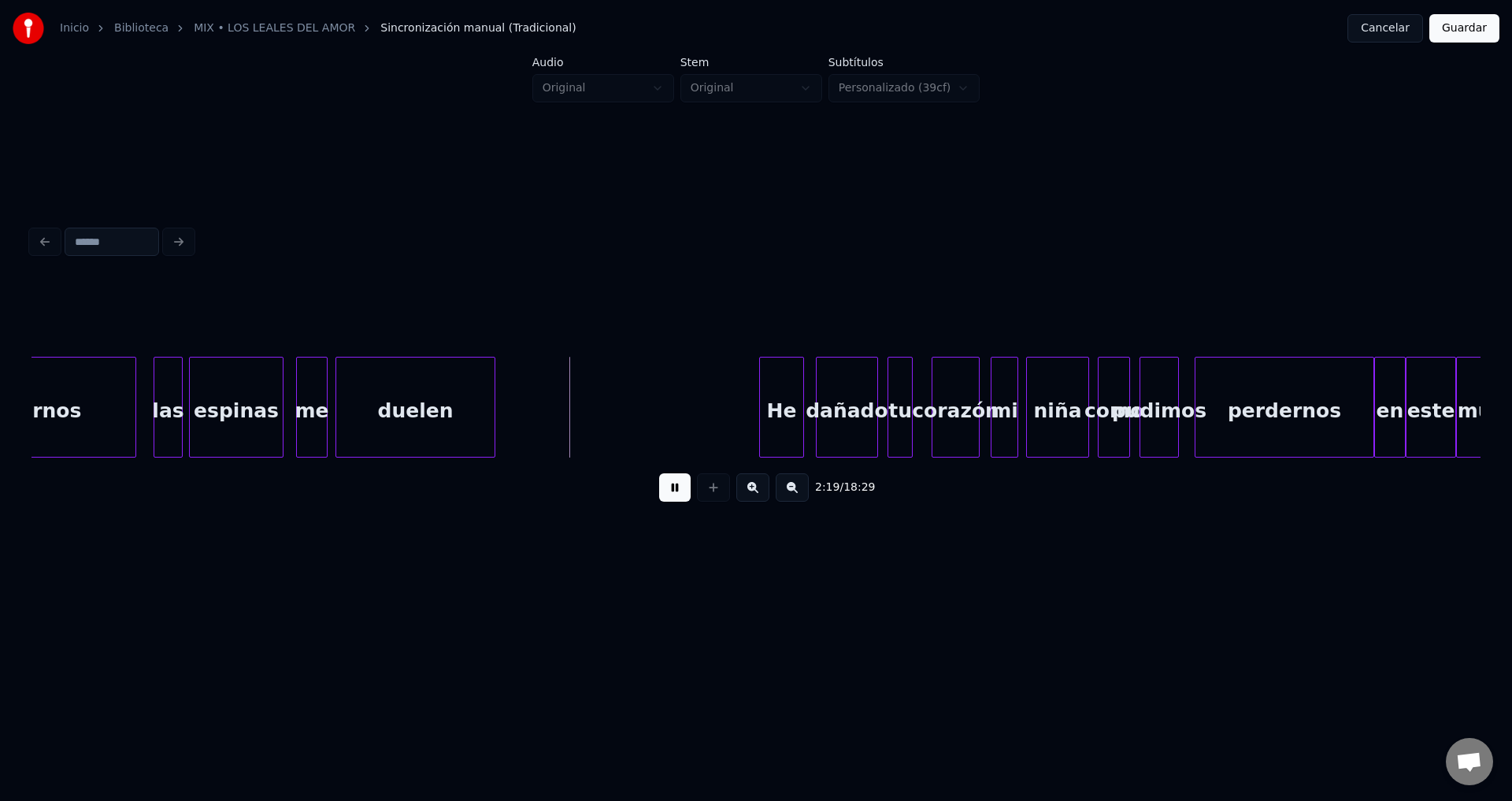
scroll to position [0, 21702]
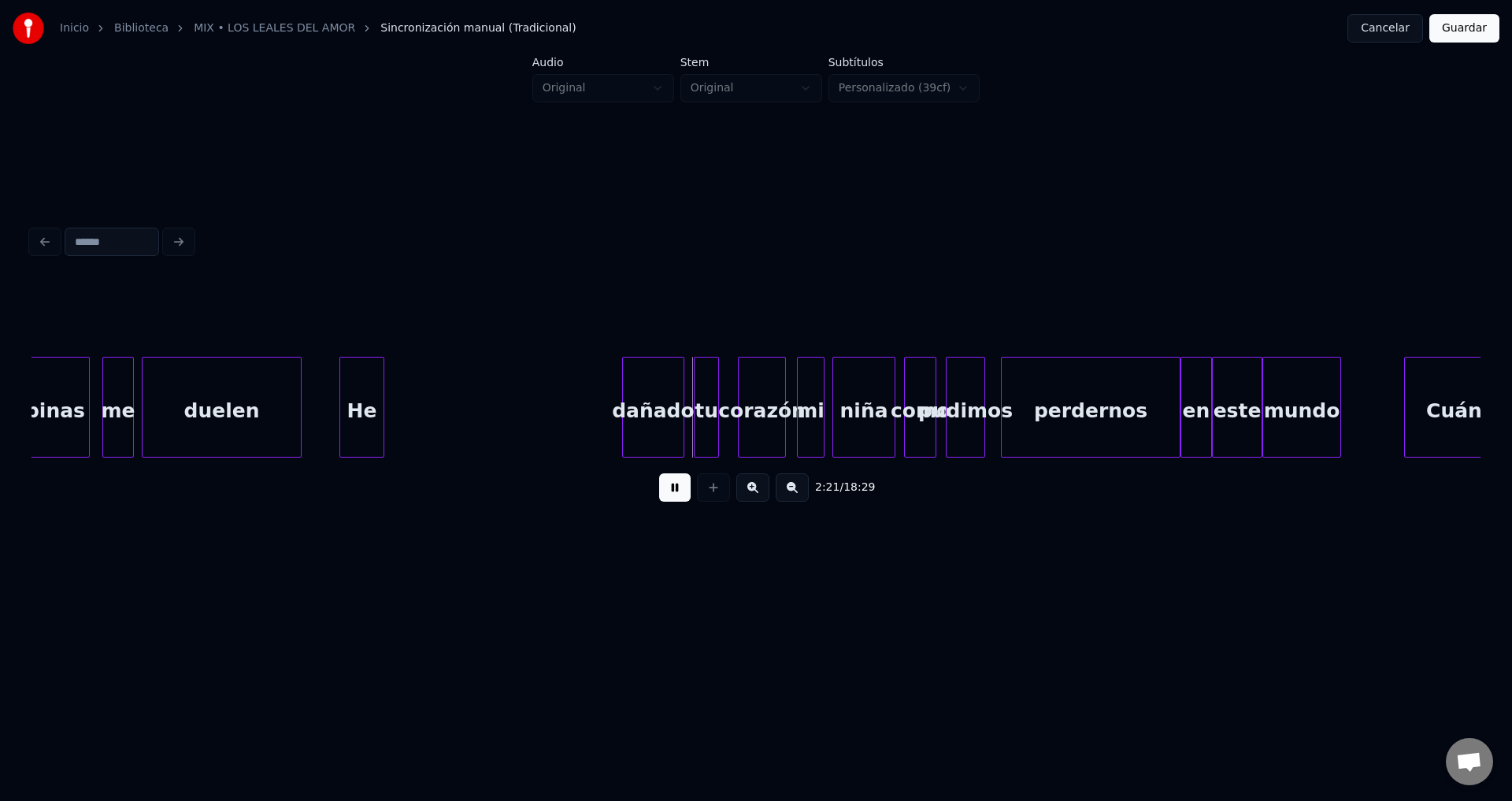
click at [363, 428] on div "He" at bounding box center [362, 411] width 43 height 107
click at [362, 417] on div at bounding box center [362, 407] width 5 height 99
click at [405, 416] on div "dañado" at bounding box center [398, 411] width 61 height 107
click at [440, 400] on div at bounding box center [439, 407] width 5 height 99
click at [459, 421] on div "tu" at bounding box center [459, 411] width 24 height 107
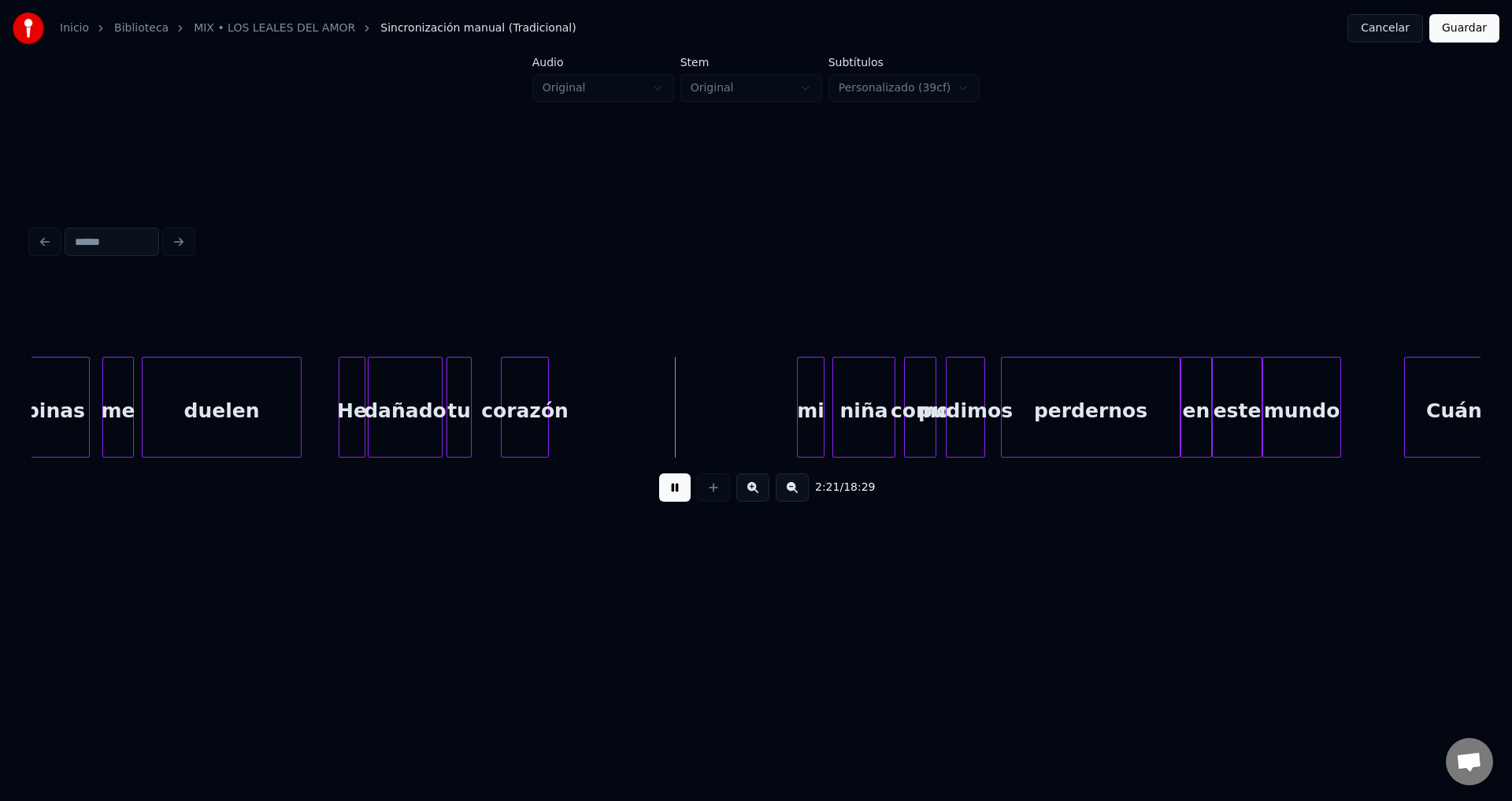
click at [528, 430] on div "corazón" at bounding box center [525, 411] width 46 height 107
click at [555, 427] on div "corazón" at bounding box center [554, 411] width 46 height 107
click at [561, 426] on div "corazón" at bounding box center [554, 411] width 46 height 107
click at [498, 413] on div "tu" at bounding box center [502, 411] width 24 height 107
click at [466, 406] on div at bounding box center [466, 407] width 5 height 99
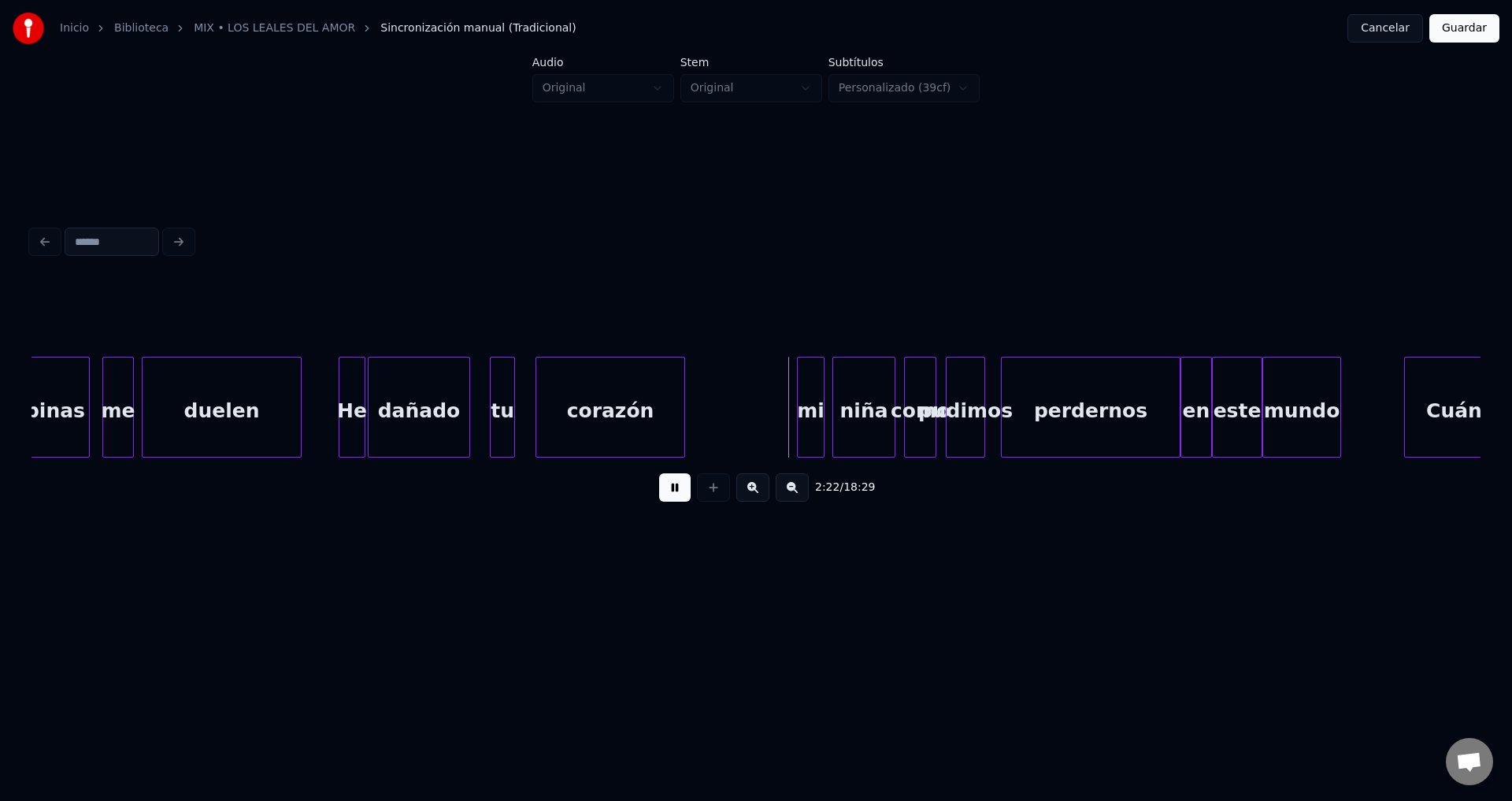
click at [684, 402] on div at bounding box center [682, 407] width 5 height 99
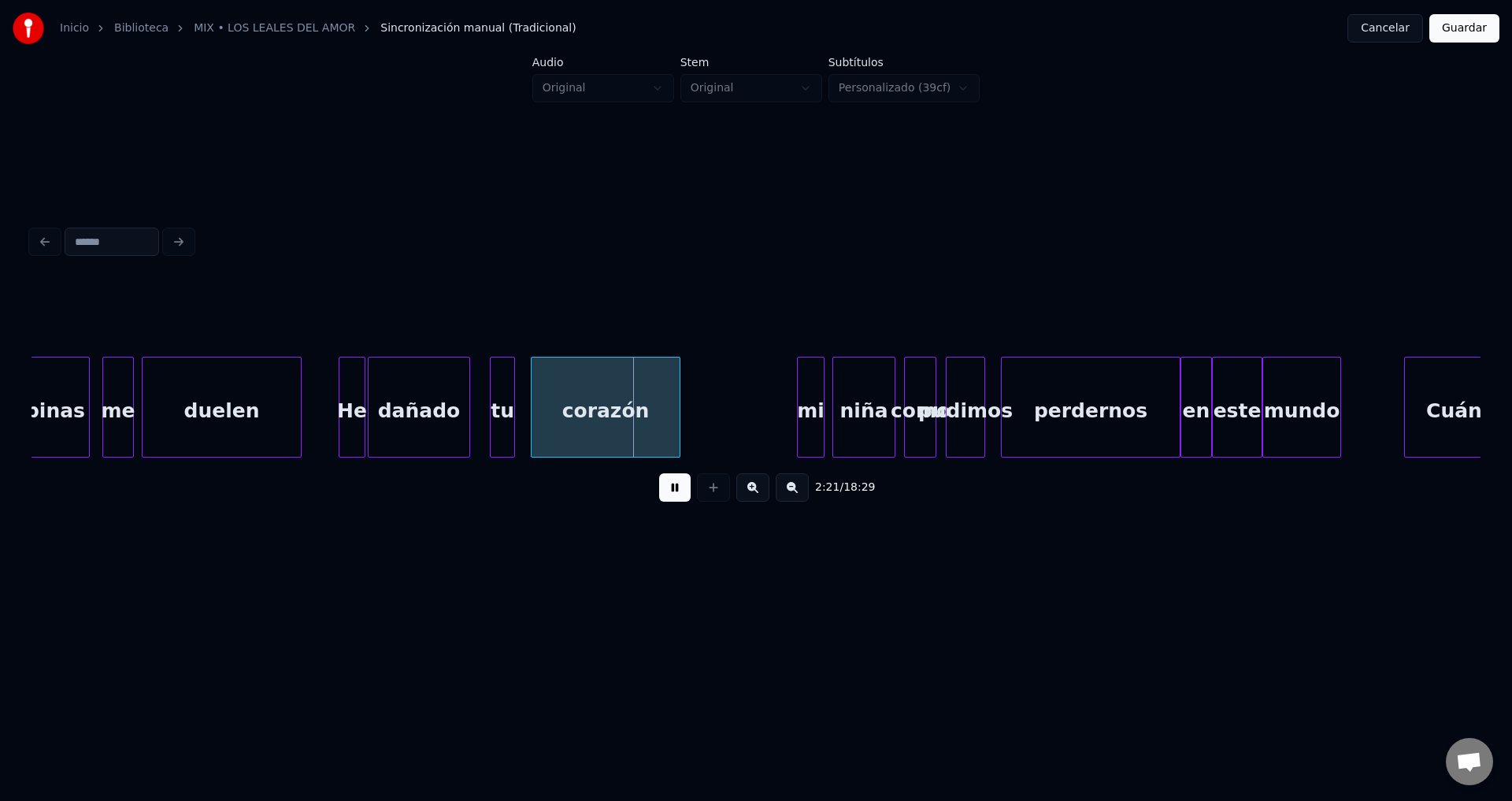
click at [600, 402] on div "corazón" at bounding box center [606, 411] width 148 height 107
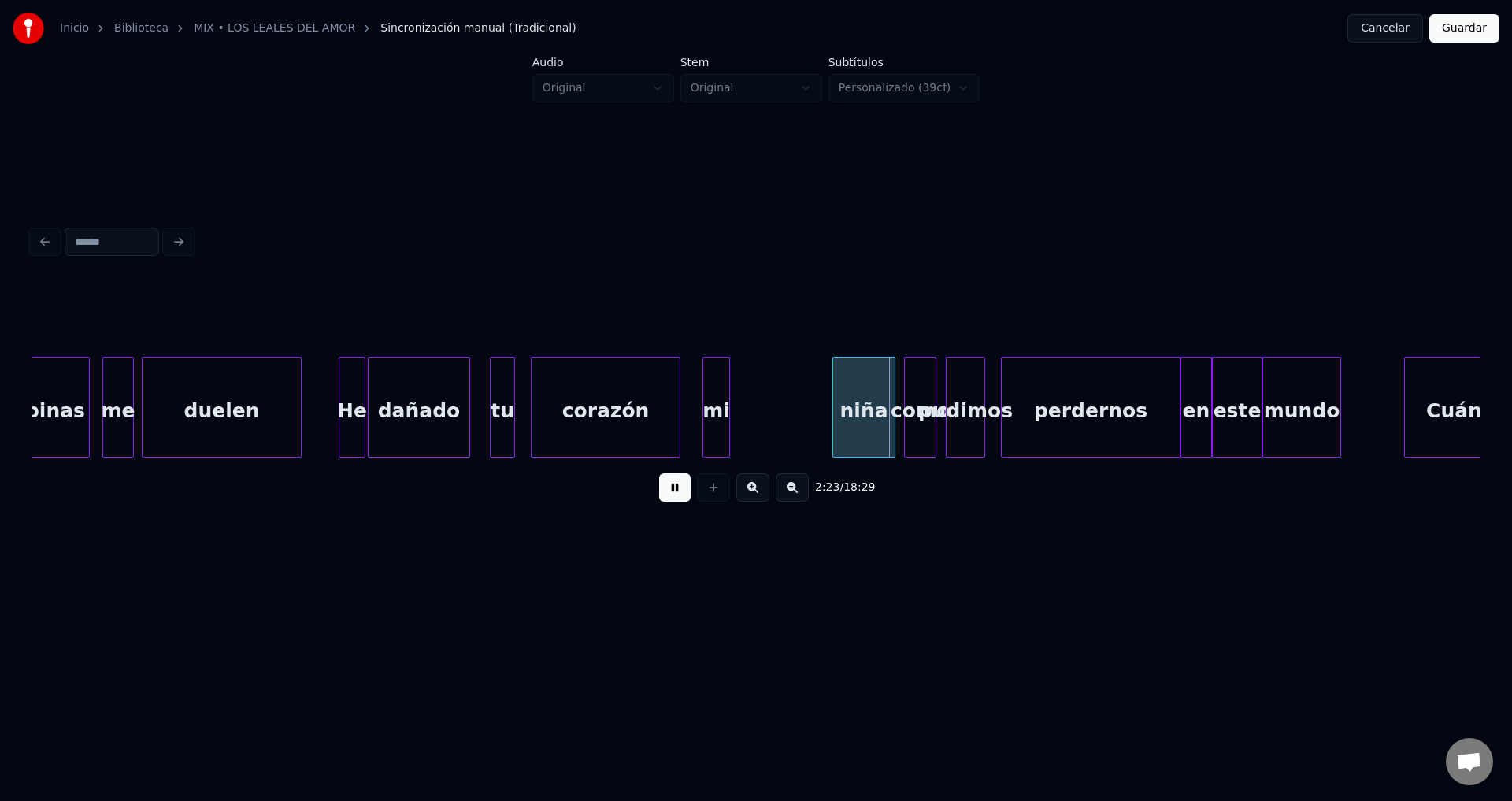
click at [717, 420] on div "mi" at bounding box center [716, 411] width 26 height 107
click at [719, 413] on div at bounding box center [721, 407] width 5 height 99
click at [773, 421] on div "niña" at bounding box center [765, 411] width 62 height 107
click at [781, 414] on div at bounding box center [782, 407] width 5 height 99
click at [805, 416] on div "como" at bounding box center [813, 411] width 31 height 107
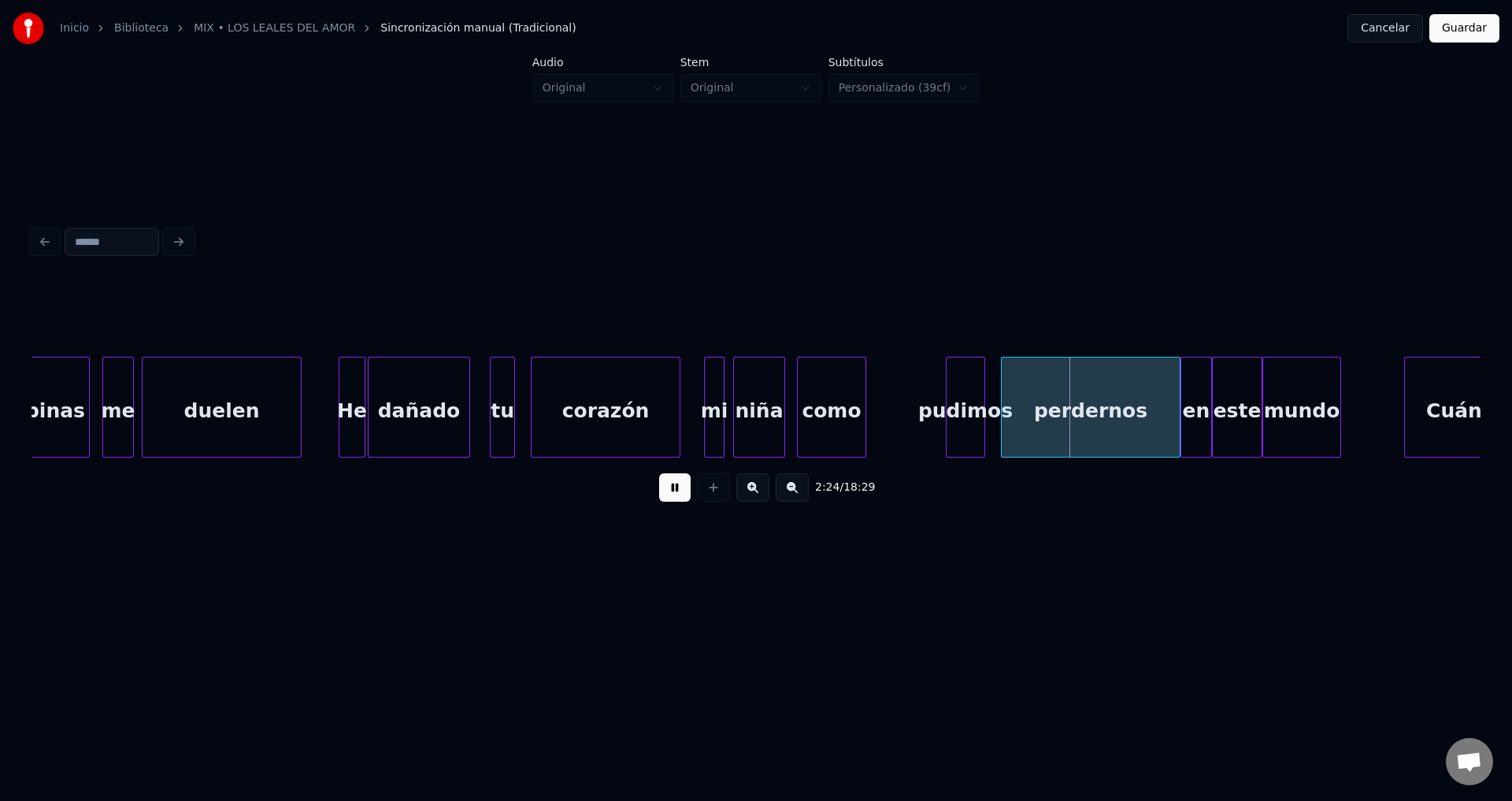
click at [864, 402] on div at bounding box center [863, 407] width 5 height 99
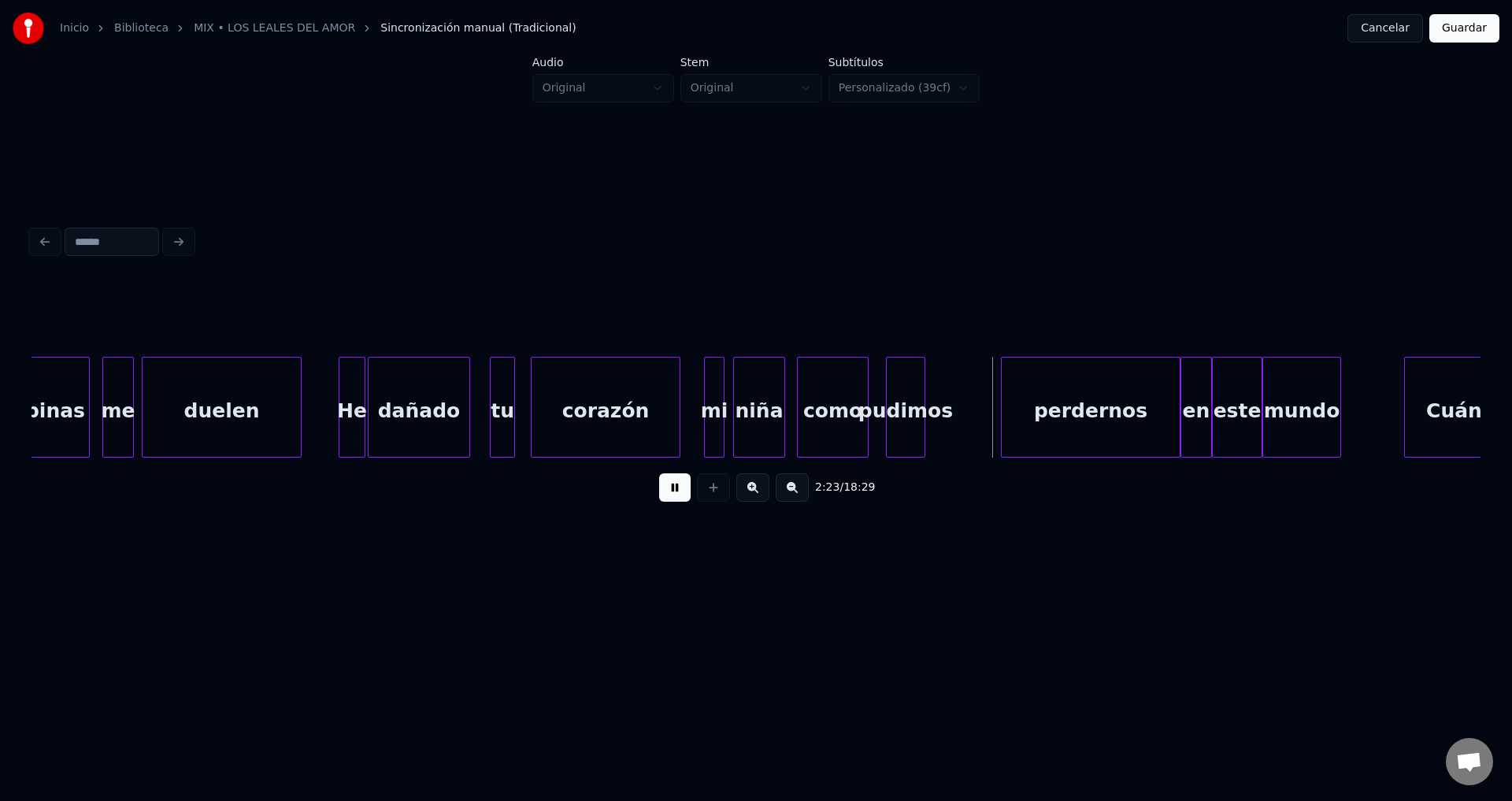
click at [897, 421] on div "pudimos" at bounding box center [905, 411] width 38 height 107
click at [672, 492] on button at bounding box center [674, 487] width 32 height 28
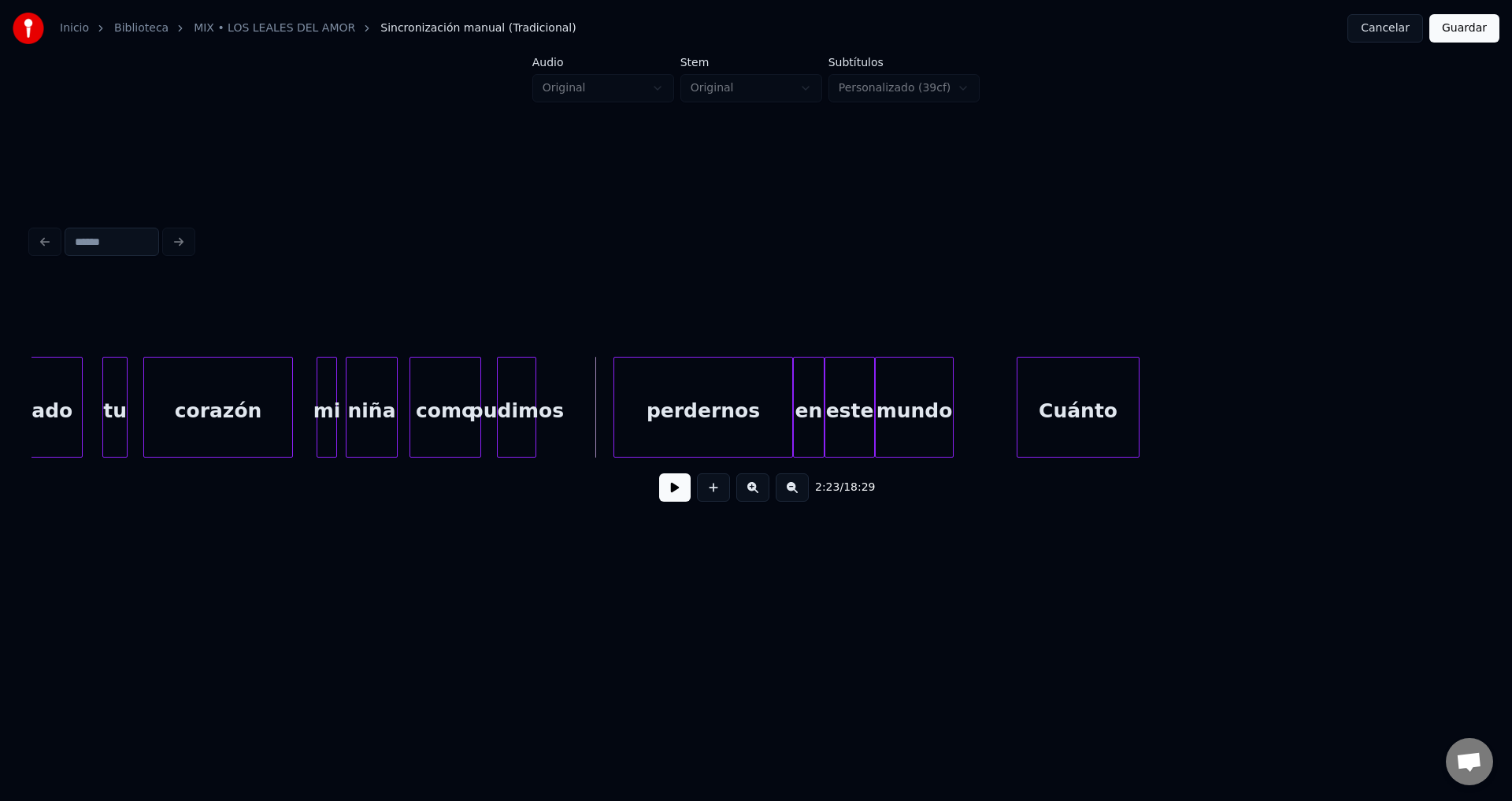
scroll to position [0, 22186]
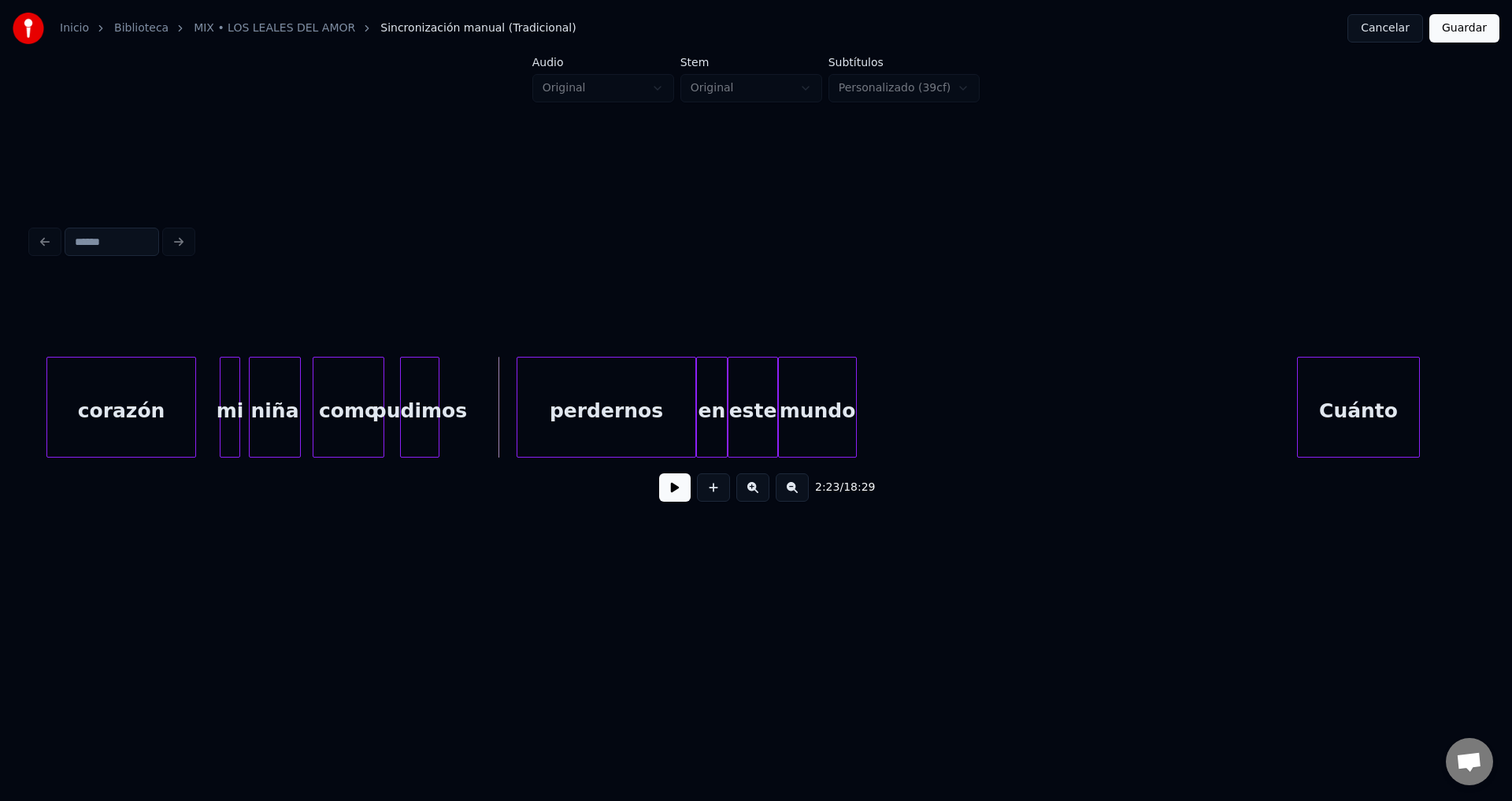
click at [1342, 438] on div "Cuánto" at bounding box center [1358, 411] width 121 height 107
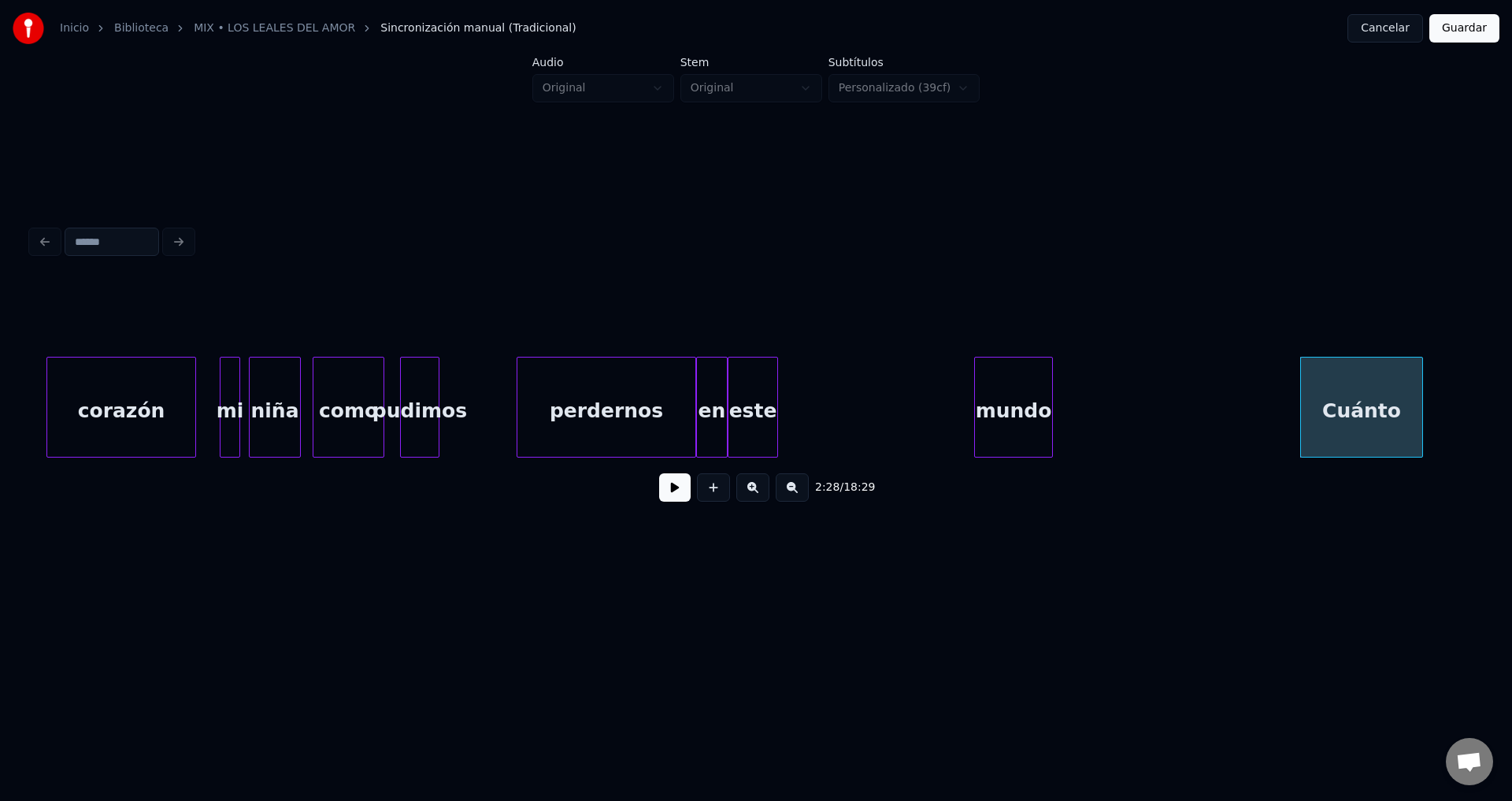
click at [1052, 434] on div "mundo" at bounding box center [1014, 411] width 77 height 107
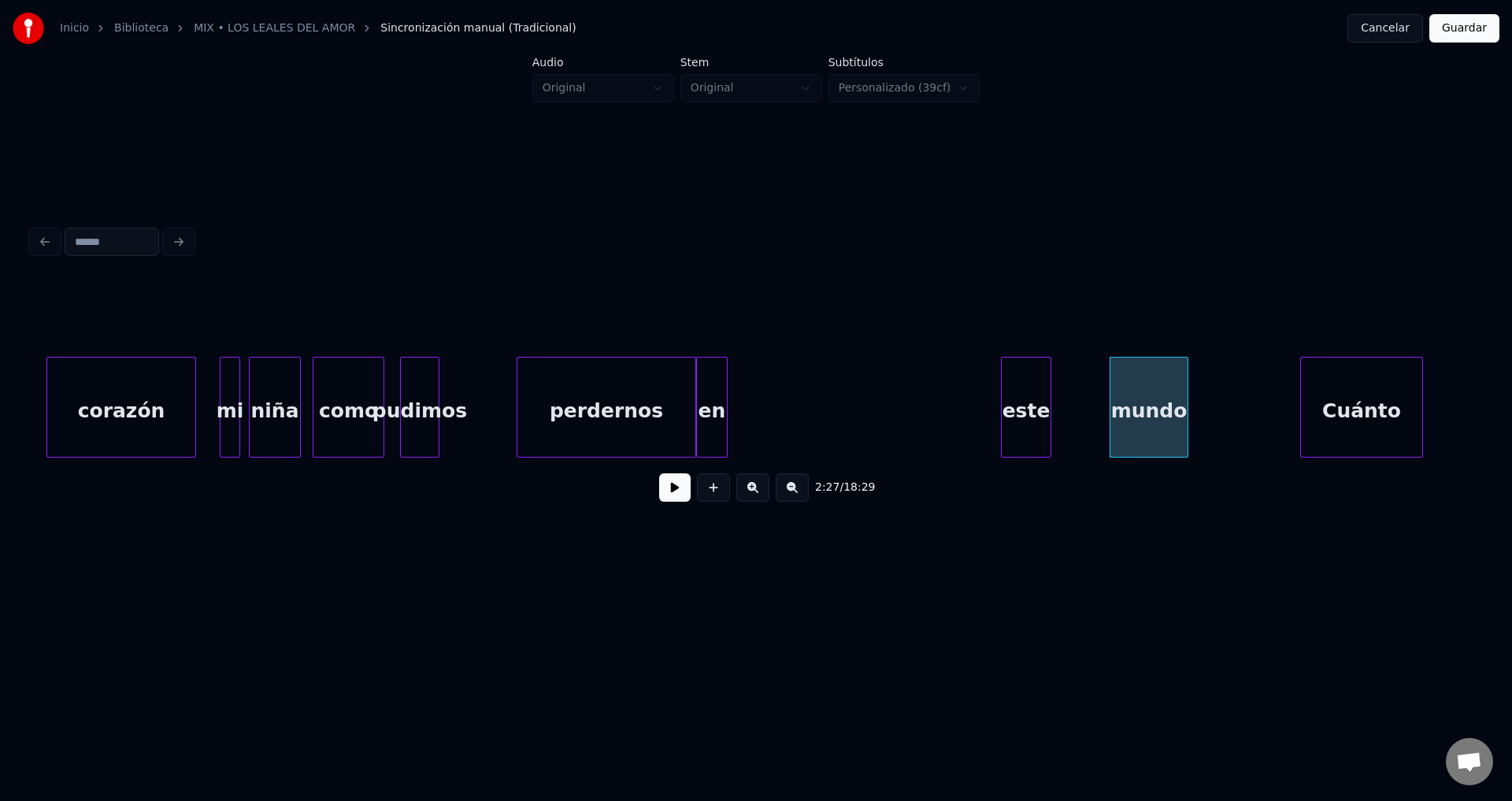
click at [1050, 432] on div "este" at bounding box center [1025, 411] width 49 height 107
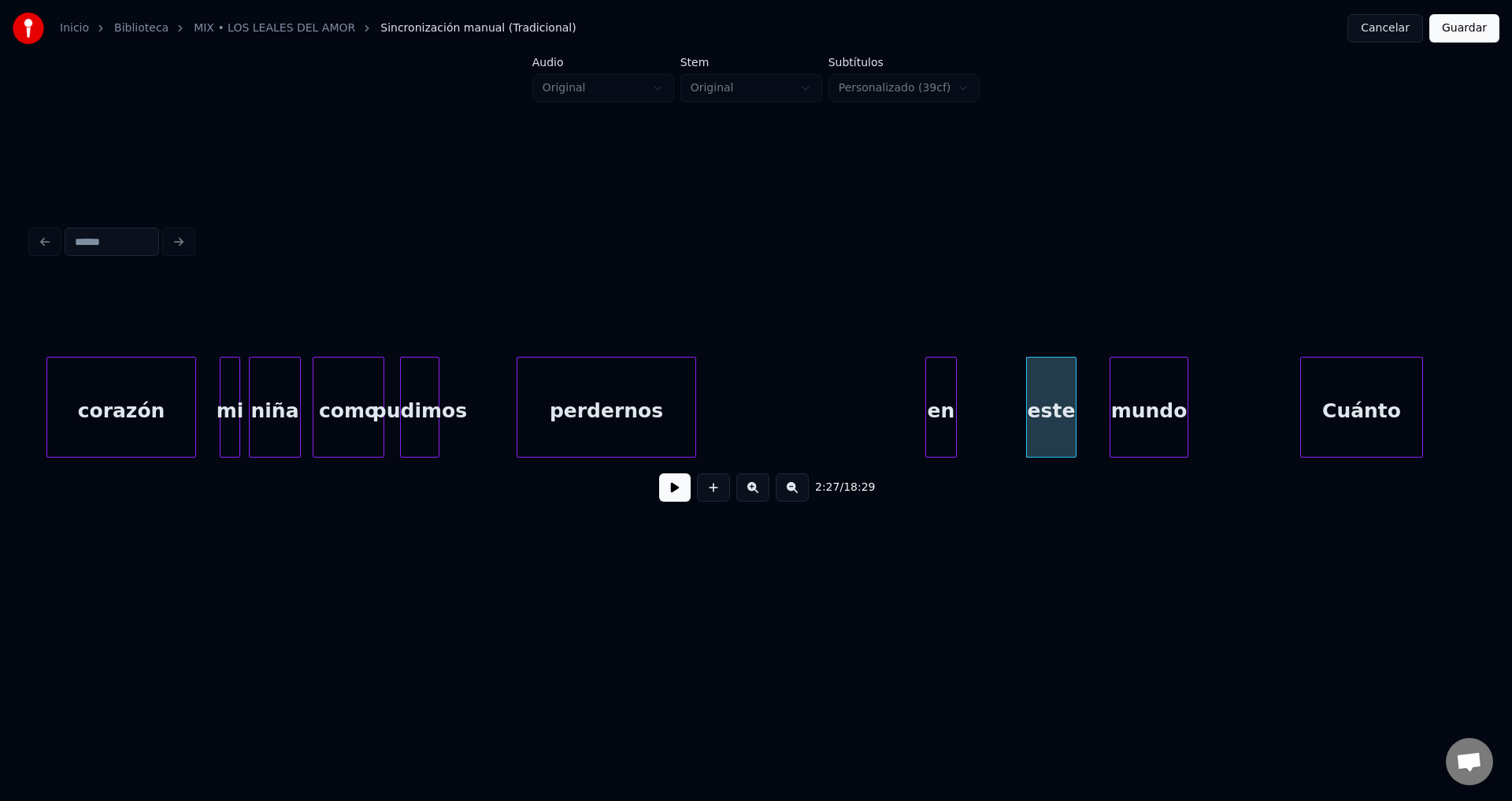
click at [950, 420] on div "en" at bounding box center [941, 411] width 30 height 107
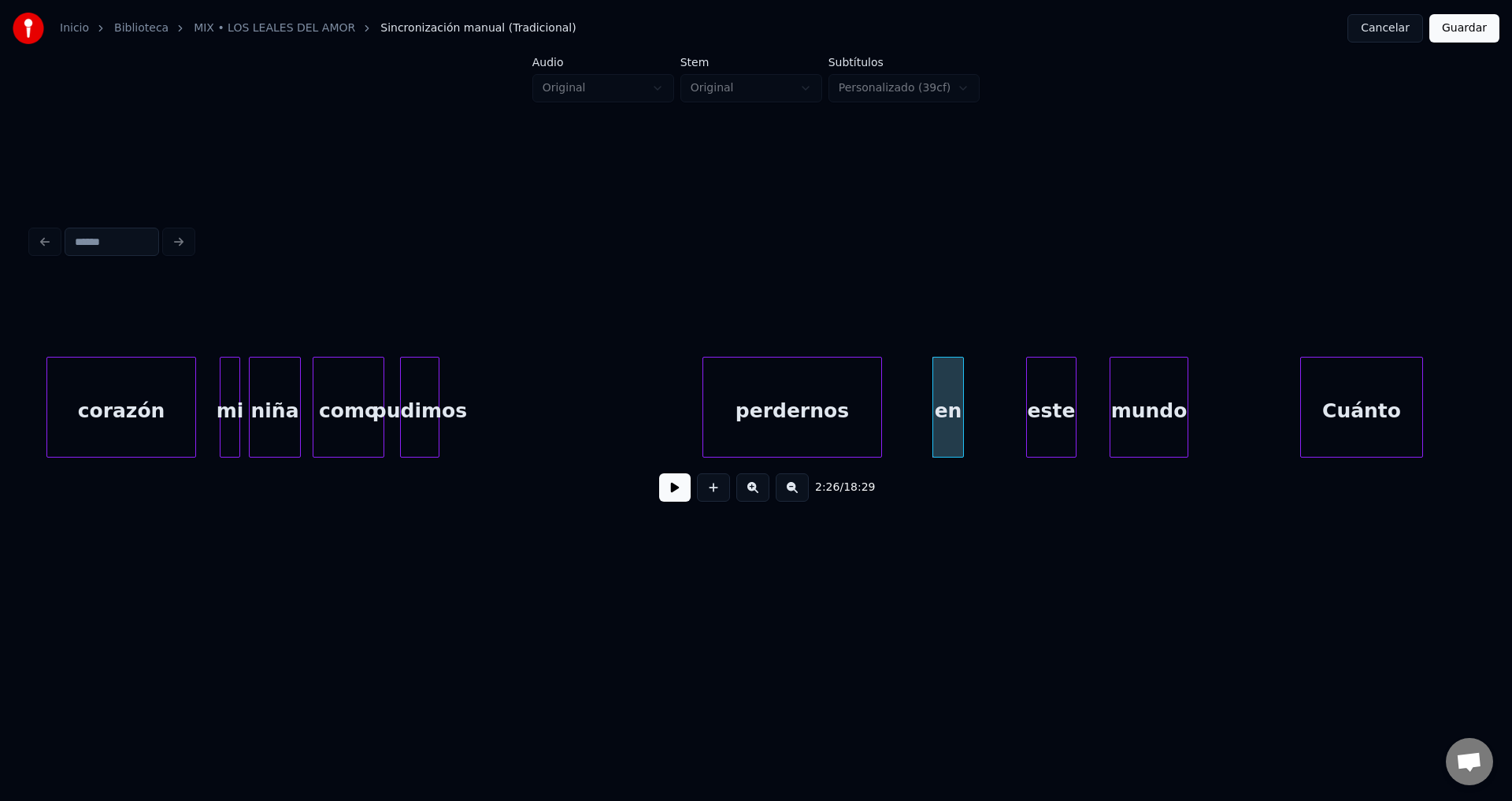
click at [810, 424] on div "perdernos" at bounding box center [792, 411] width 178 height 107
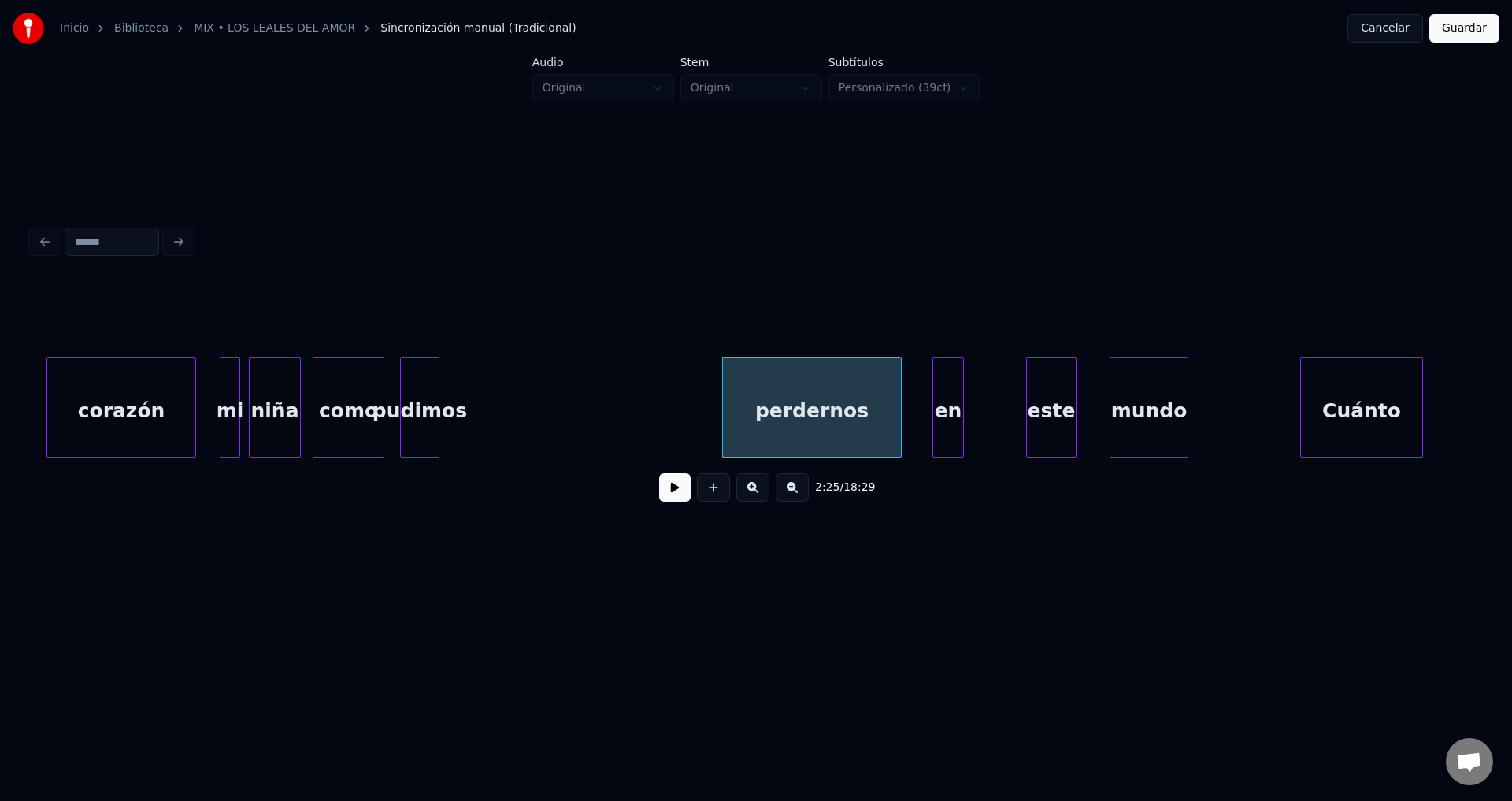
click at [363, 398] on div "como" at bounding box center [348, 411] width 70 height 107
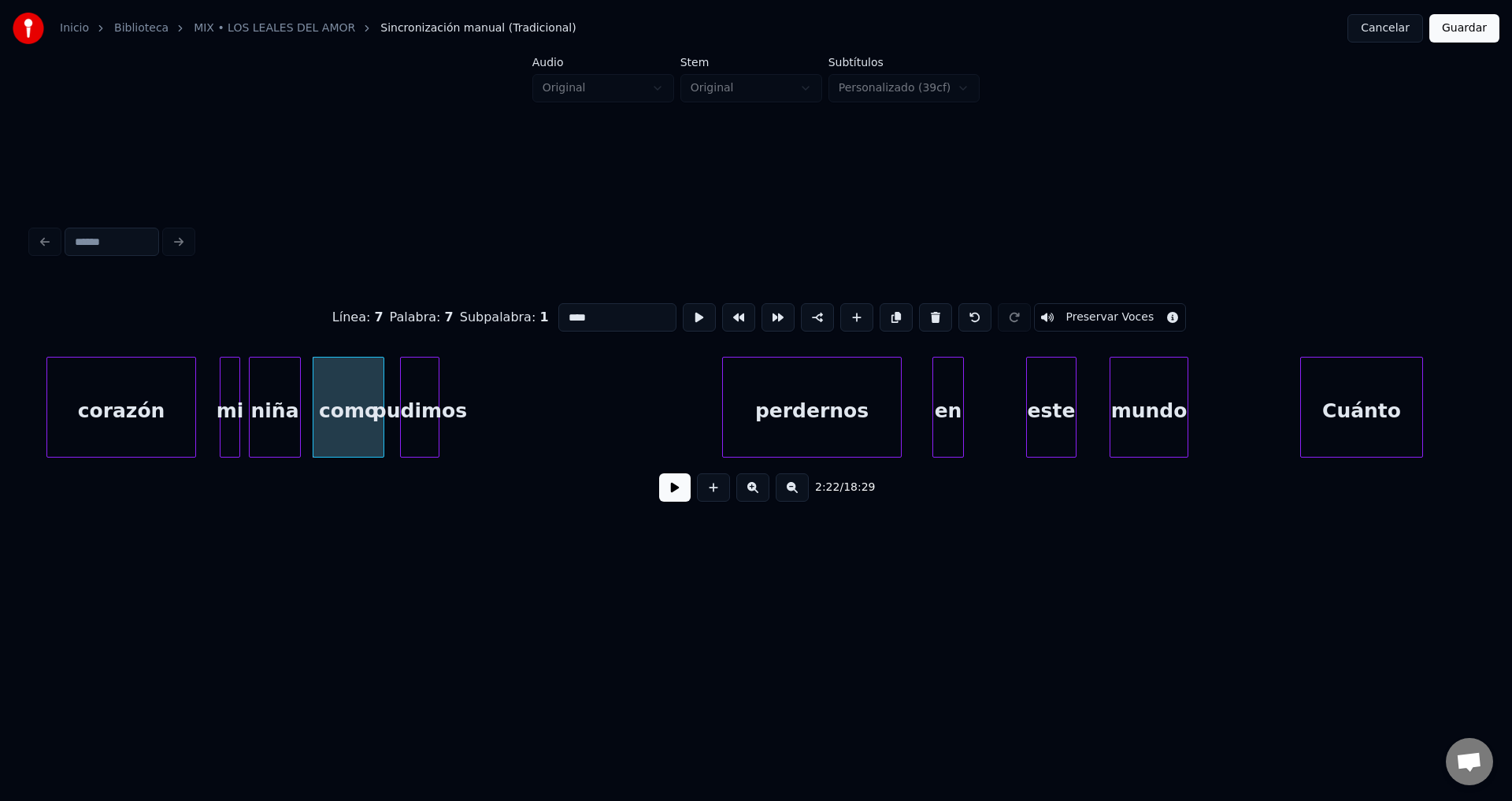
click at [668, 497] on button at bounding box center [674, 487] width 32 height 28
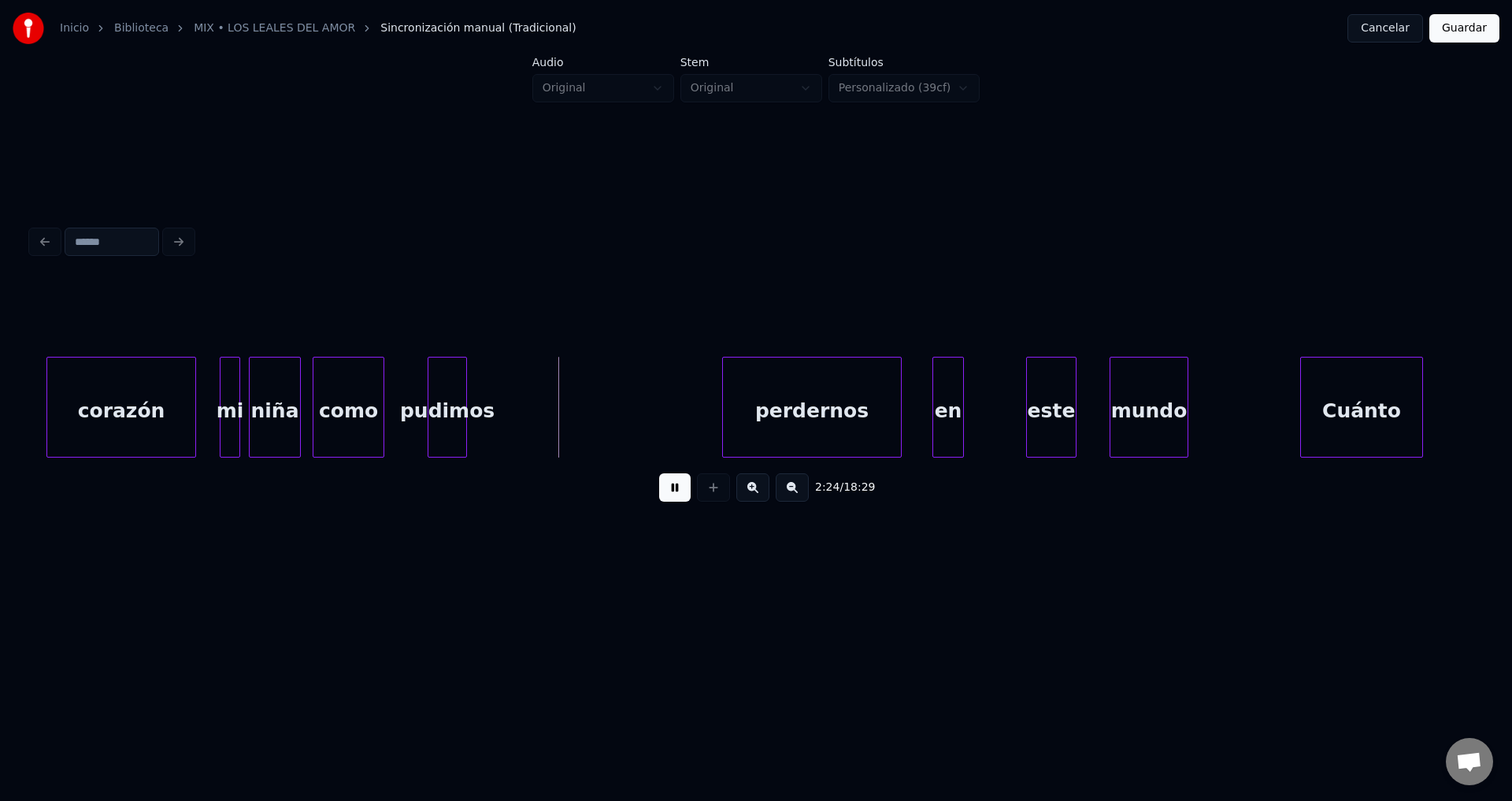
click at [447, 393] on div "pudimos" at bounding box center [446, 411] width 38 height 107
click at [366, 388] on div "como" at bounding box center [348, 411] width 70 height 107
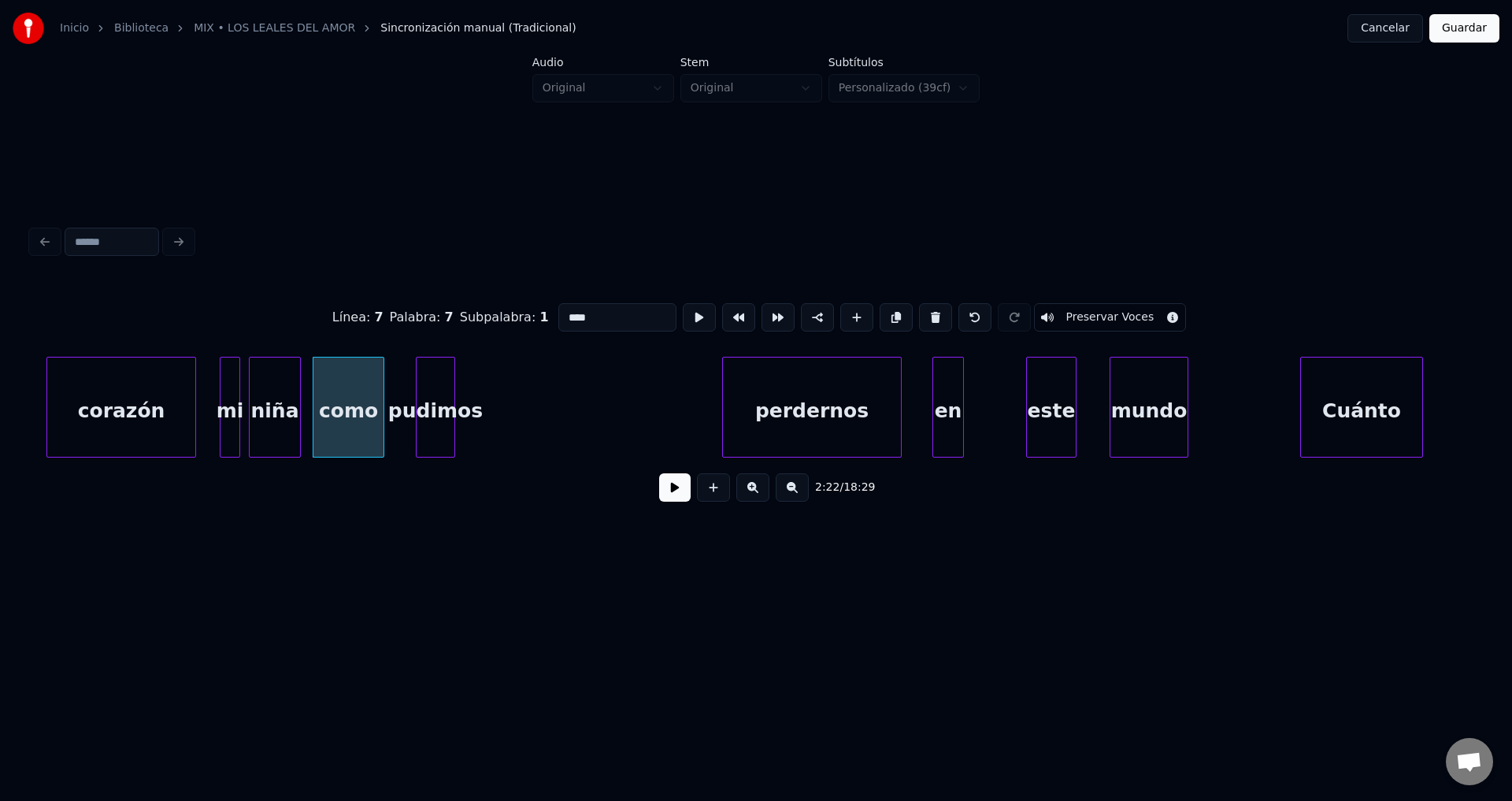
click at [427, 398] on div "pudimos" at bounding box center [435, 411] width 38 height 107
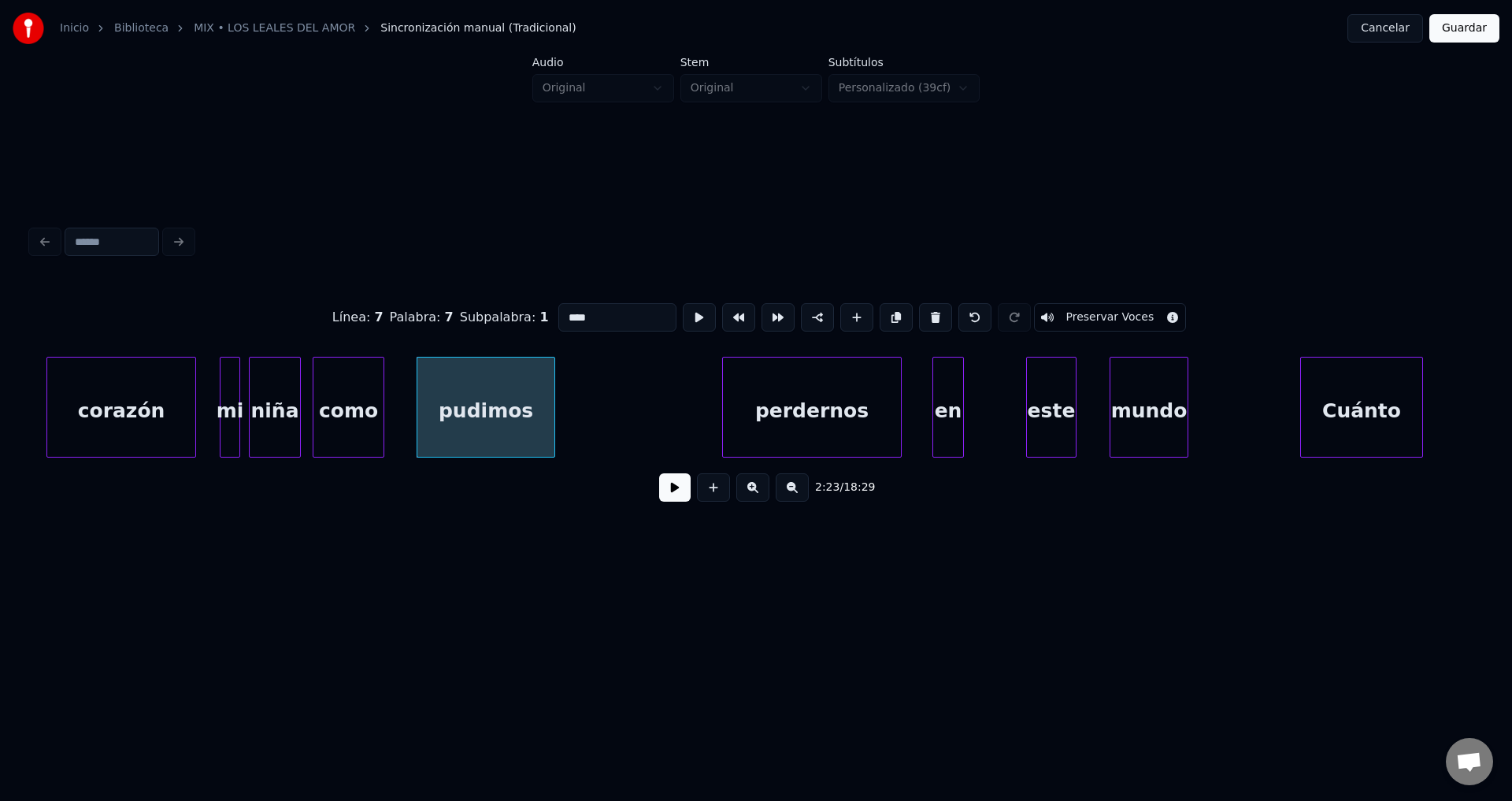
click at [554, 412] on div at bounding box center [551, 407] width 5 height 99
click at [676, 488] on button at bounding box center [674, 487] width 32 height 28
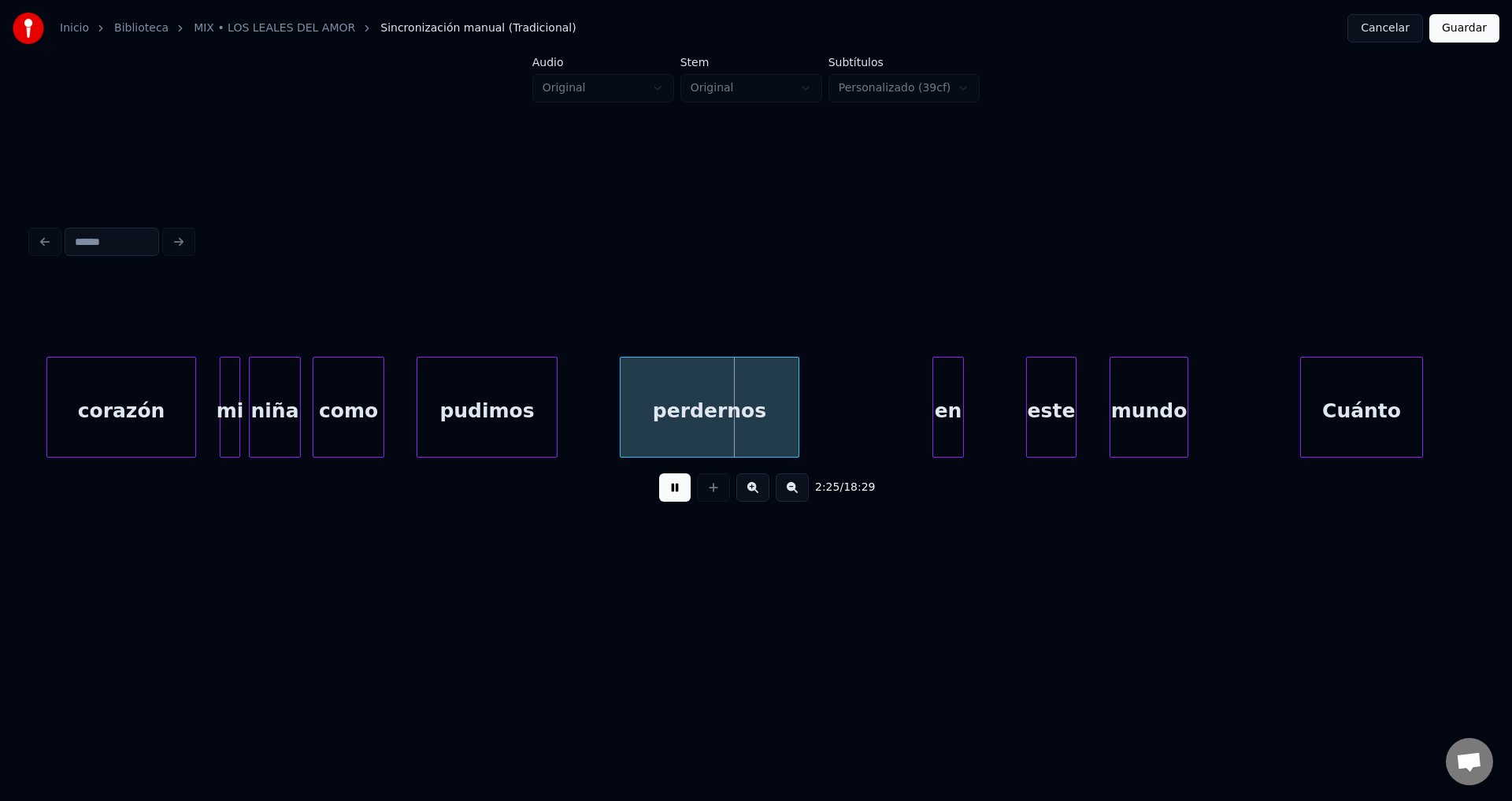
click at [690, 435] on div "perdernos" at bounding box center [709, 411] width 178 height 107
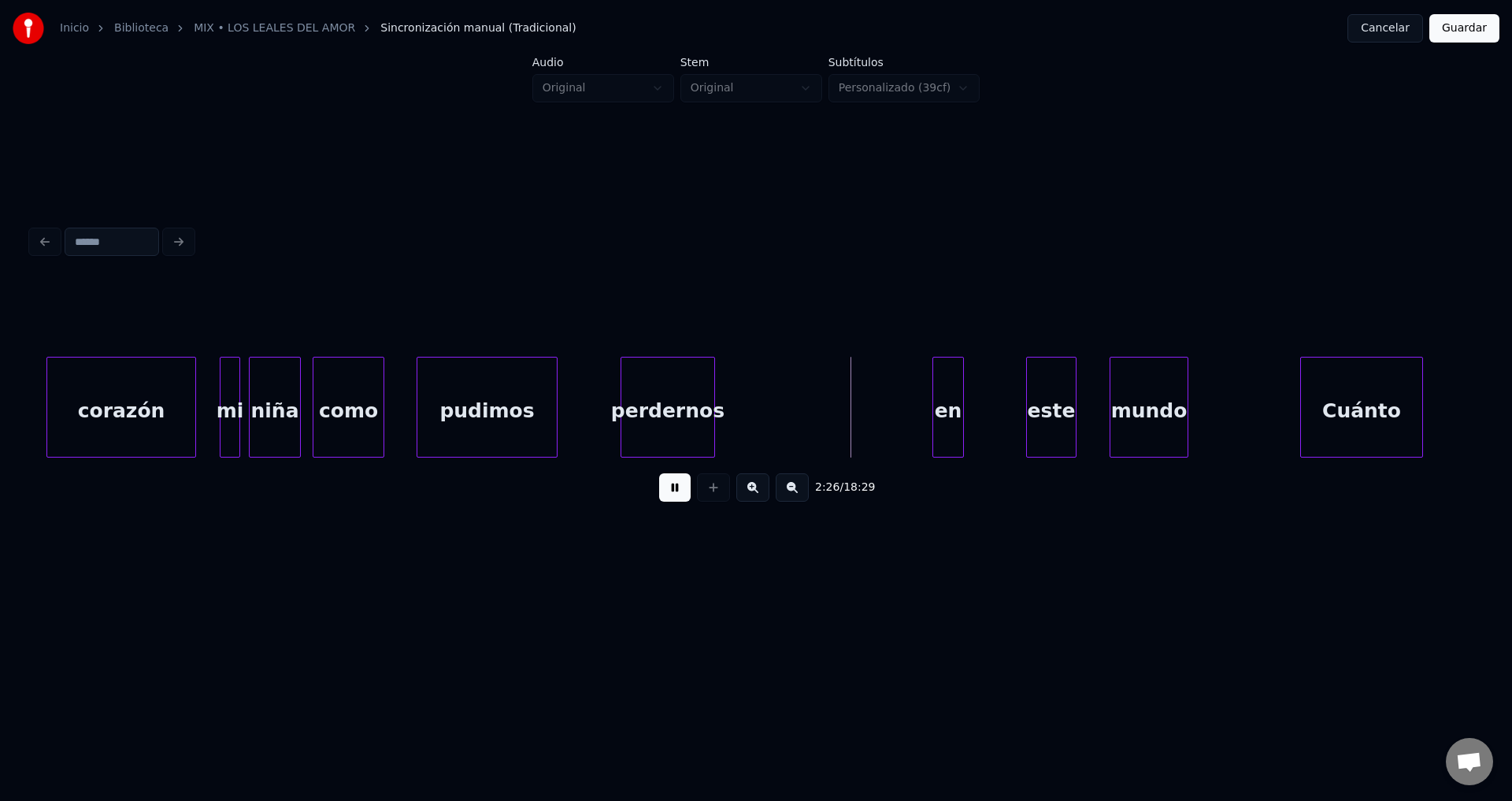
click at [712, 419] on div at bounding box center [712, 407] width 5 height 99
click at [733, 428] on div "en" at bounding box center [734, 411] width 30 height 107
click at [746, 420] on div "en" at bounding box center [731, 407] width 32 height 101
click at [746, 418] on div at bounding box center [745, 407] width 5 height 99
click at [736, 413] on div "en" at bounding box center [735, 411] width 32 height 107
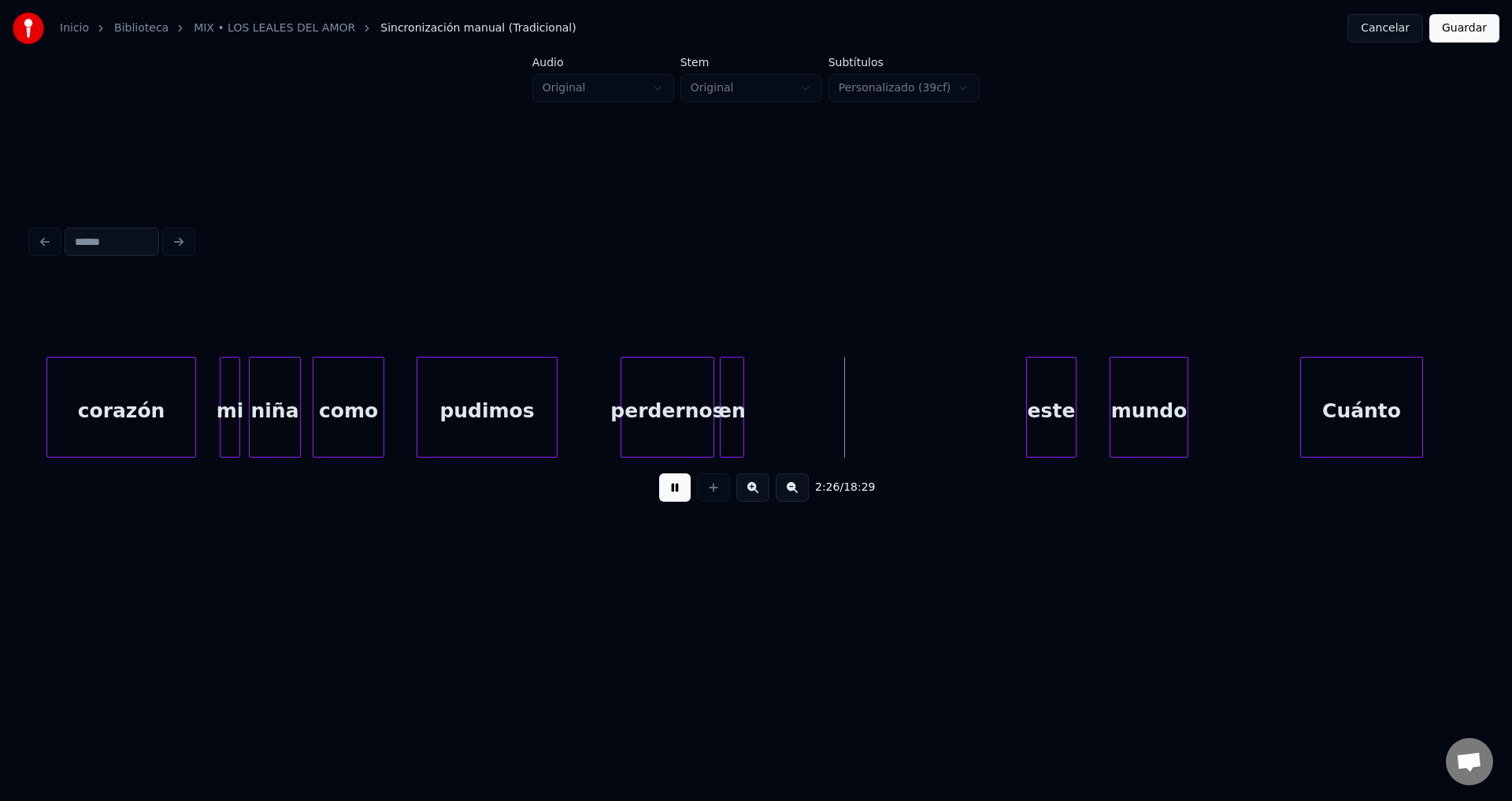
click at [739, 413] on div at bounding box center [741, 407] width 5 height 99
click at [763, 419] on div "este" at bounding box center [773, 411] width 49 height 107
click at [796, 409] on div "este" at bounding box center [771, 407] width 50 height 101
click at [769, 407] on div at bounding box center [771, 407] width 5 height 99
click at [850, 423] on div "mundo" at bounding box center [875, 411] width 77 height 107
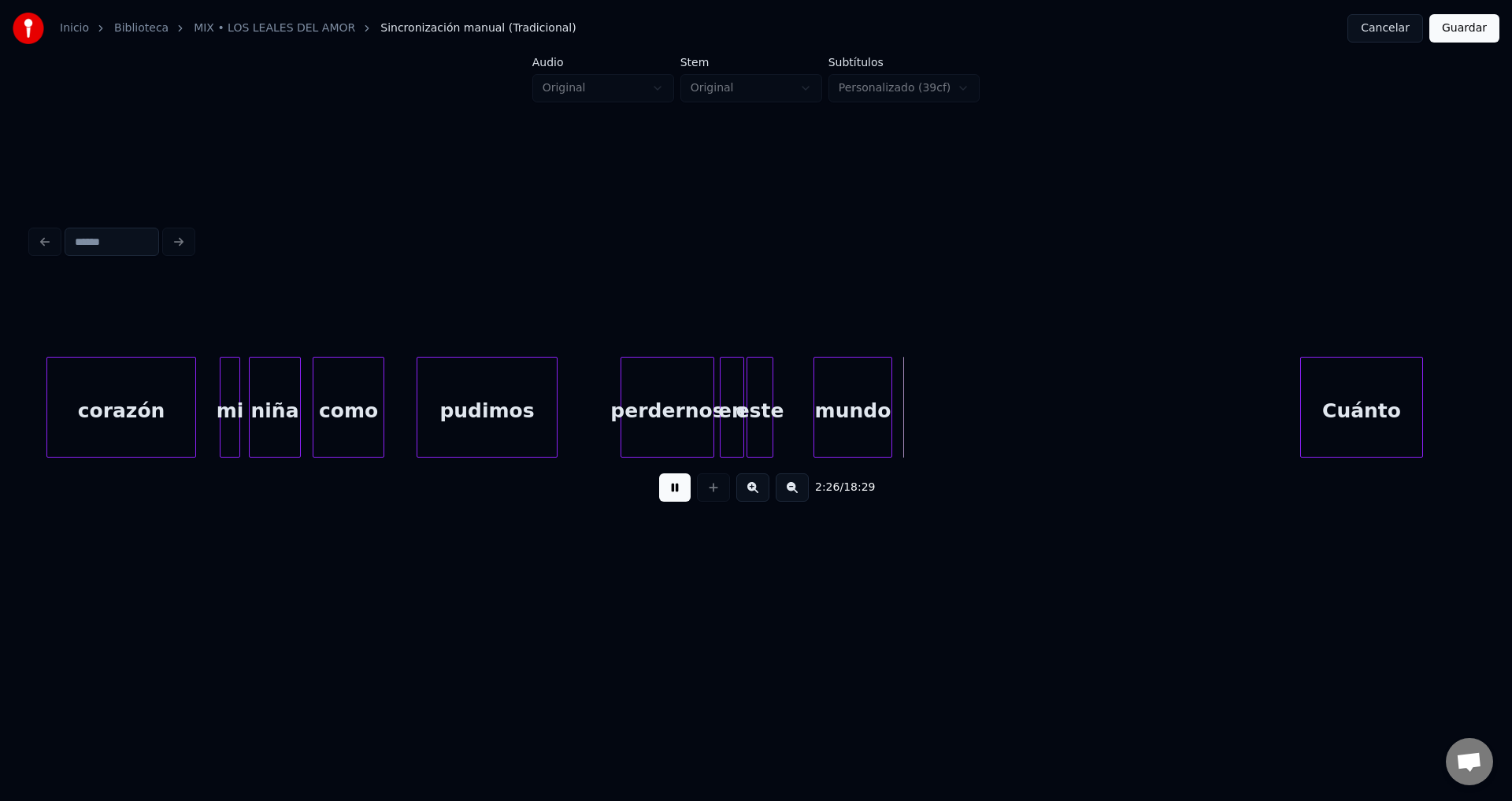
click at [842, 414] on div "mundo" at bounding box center [853, 411] width 77 height 107
click at [794, 405] on div at bounding box center [794, 407] width 5 height 99
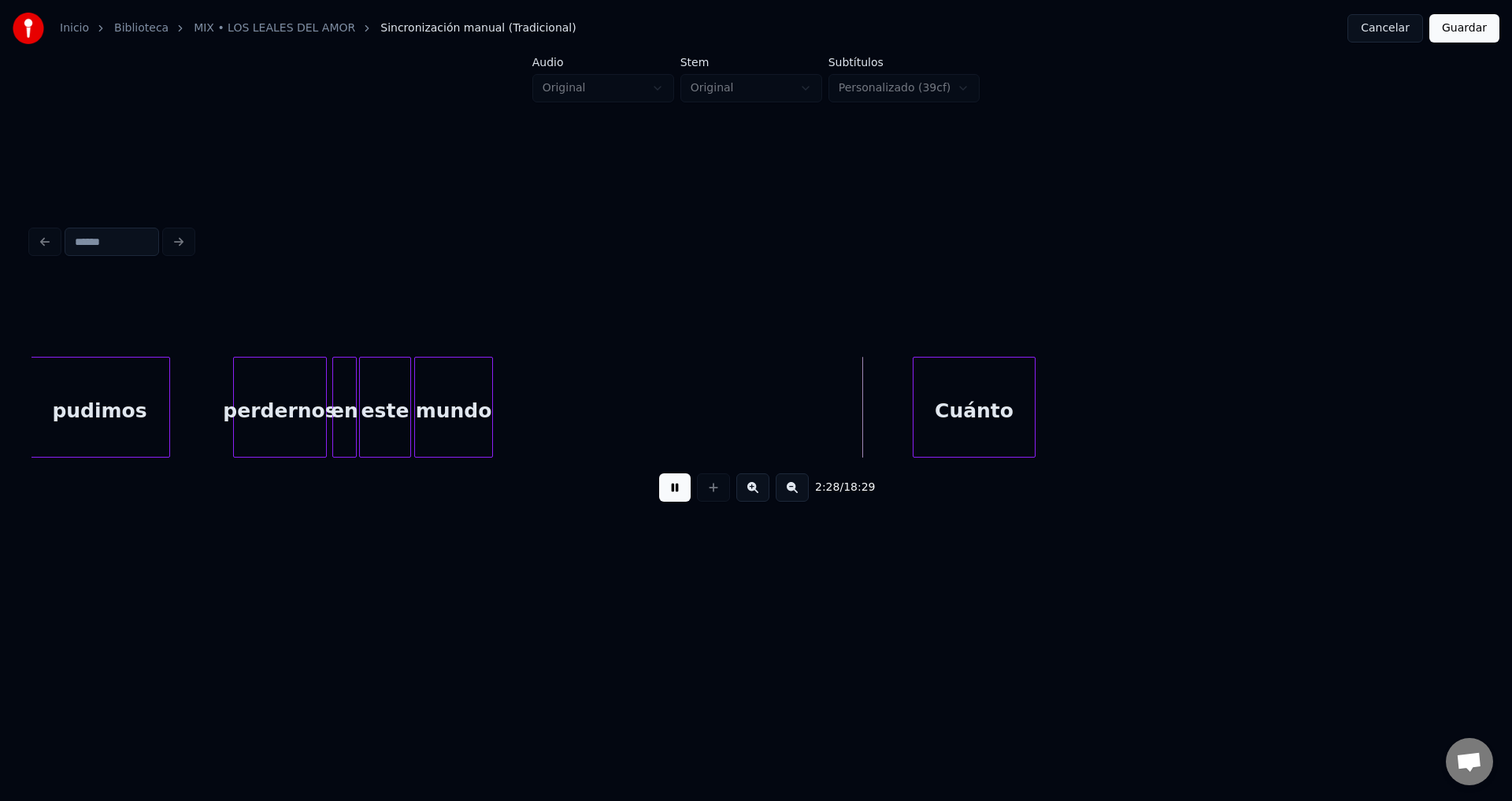
scroll to position [0, 22670]
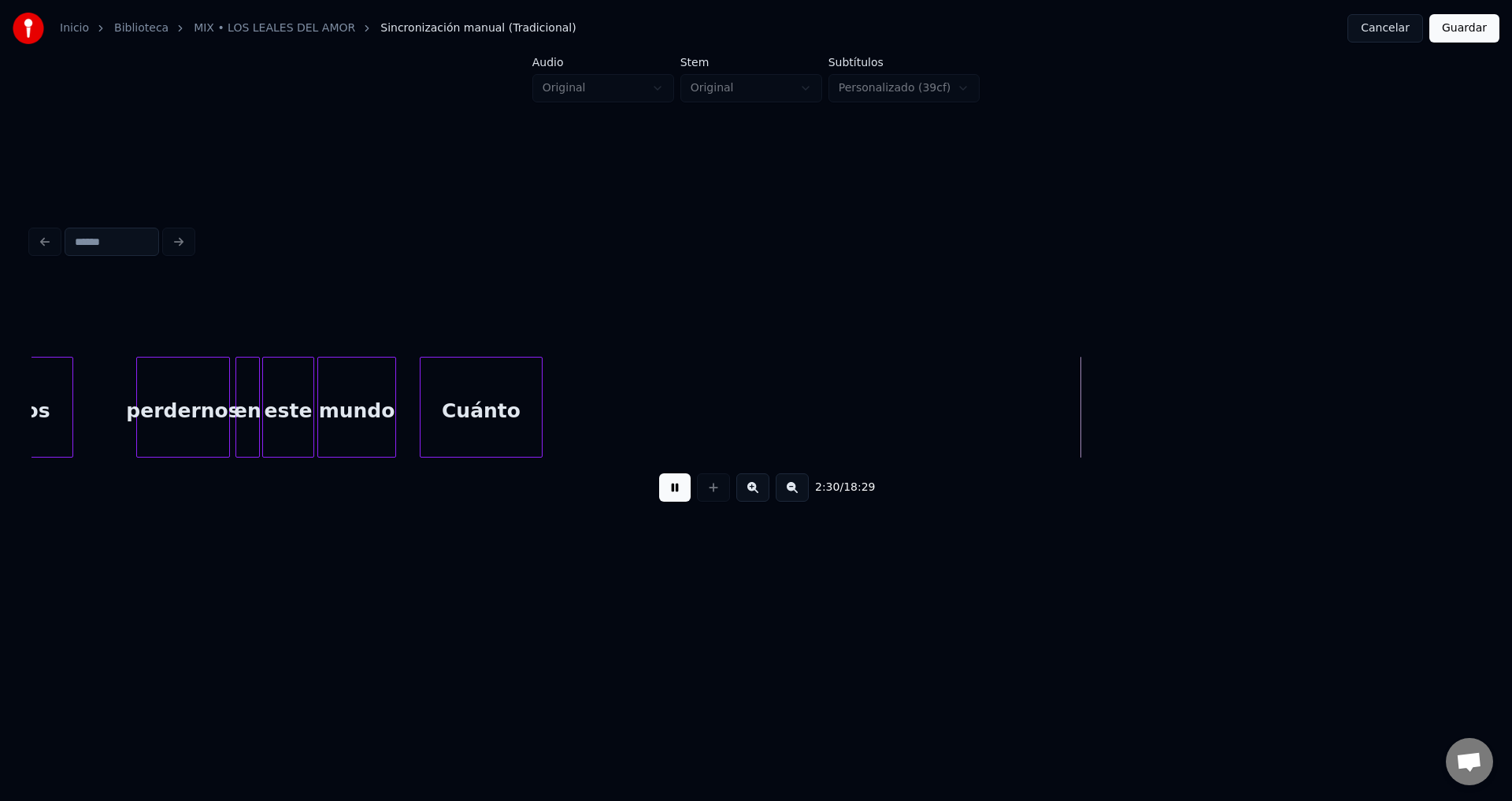
click at [485, 423] on div "Cuánto" at bounding box center [481, 411] width 121 height 107
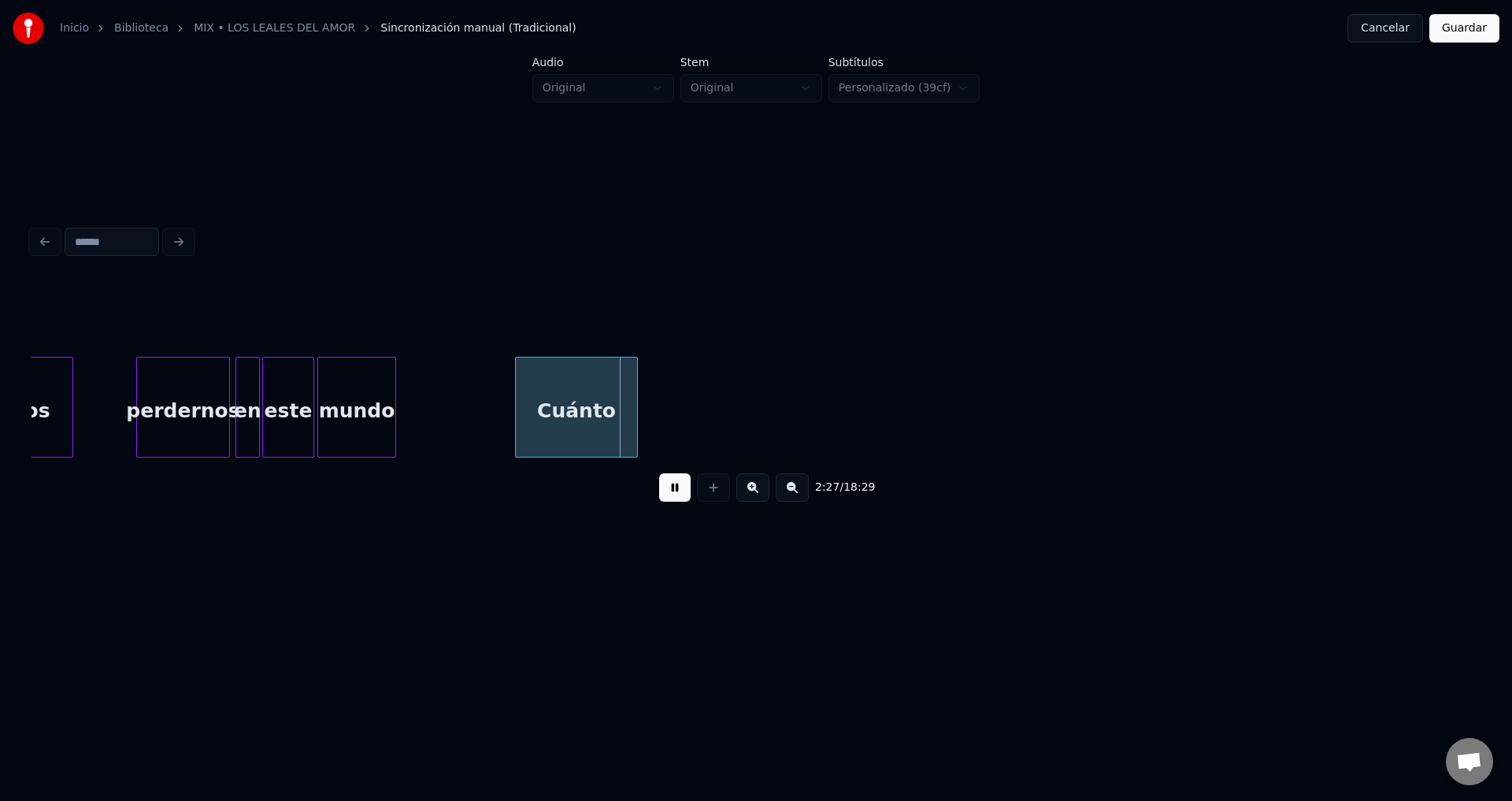
click at [591, 428] on div "Cuánto" at bounding box center [576, 411] width 121 height 107
click at [360, 395] on div "mundo" at bounding box center [357, 411] width 77 height 107
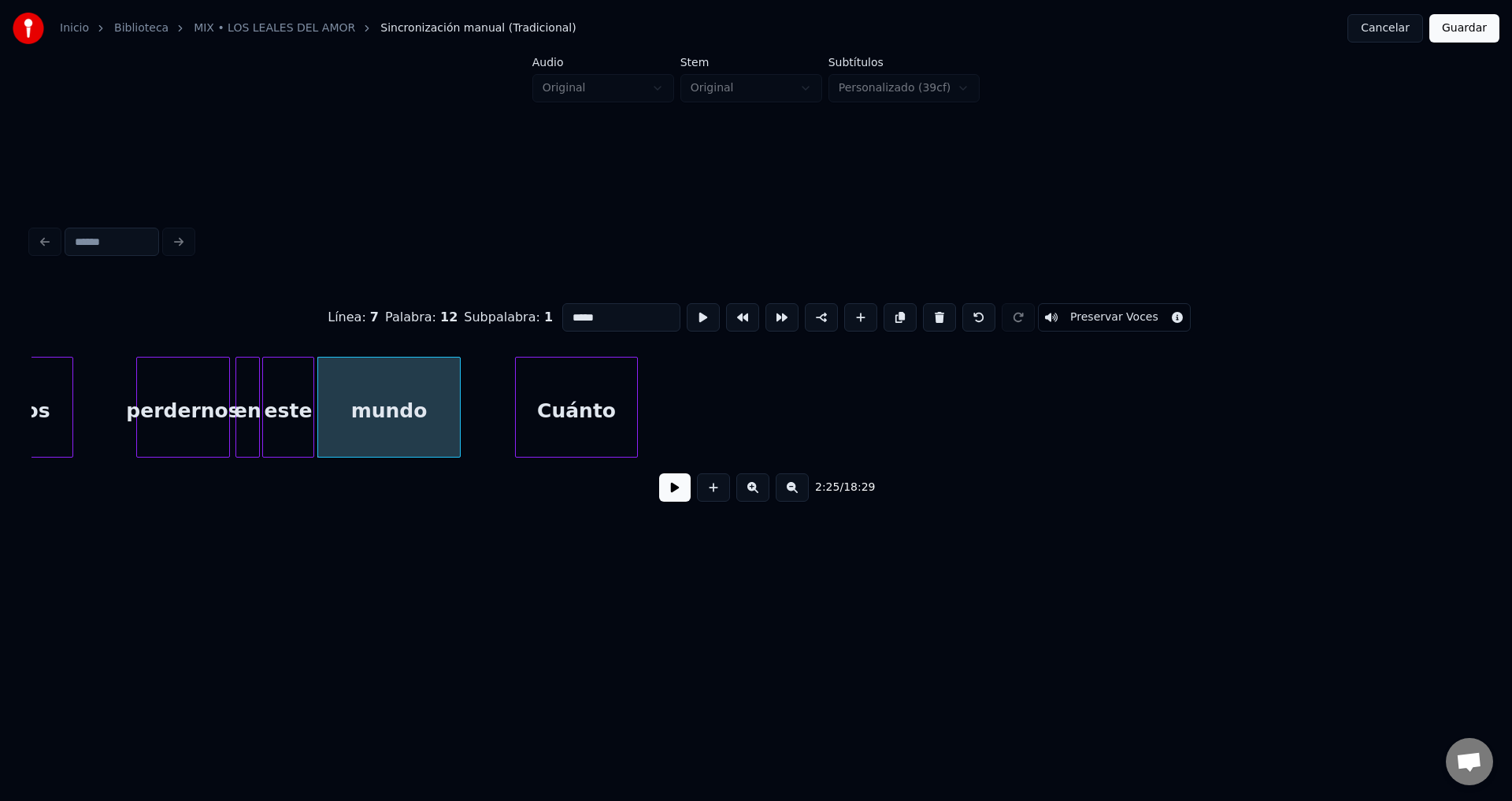
click at [460, 407] on div at bounding box center [457, 407] width 5 height 99
click at [678, 491] on button at bounding box center [674, 487] width 32 height 28
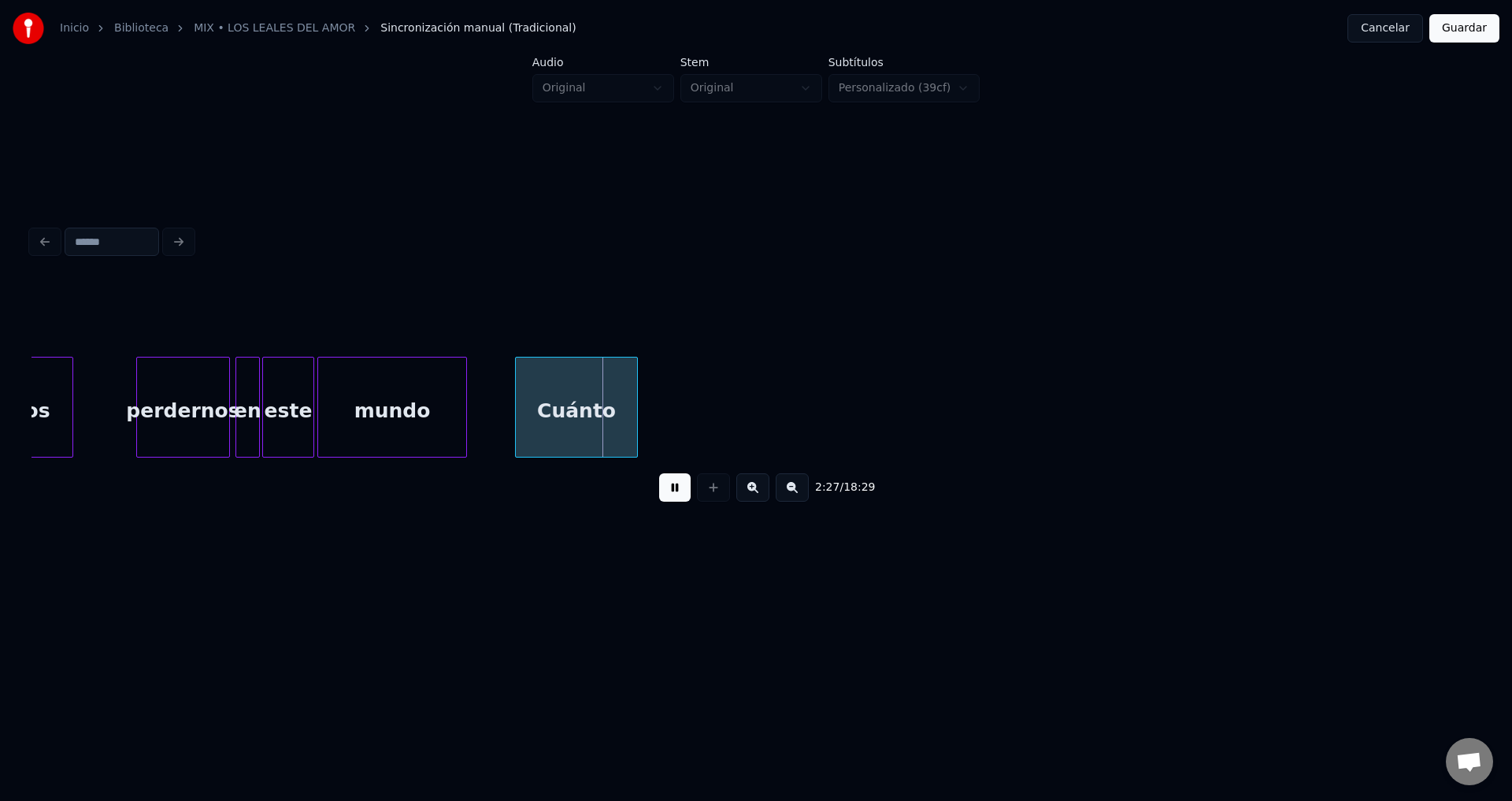
click at [678, 491] on button at bounding box center [674, 487] width 32 height 28
click at [563, 406] on div at bounding box center [565, 407] width 5 height 99
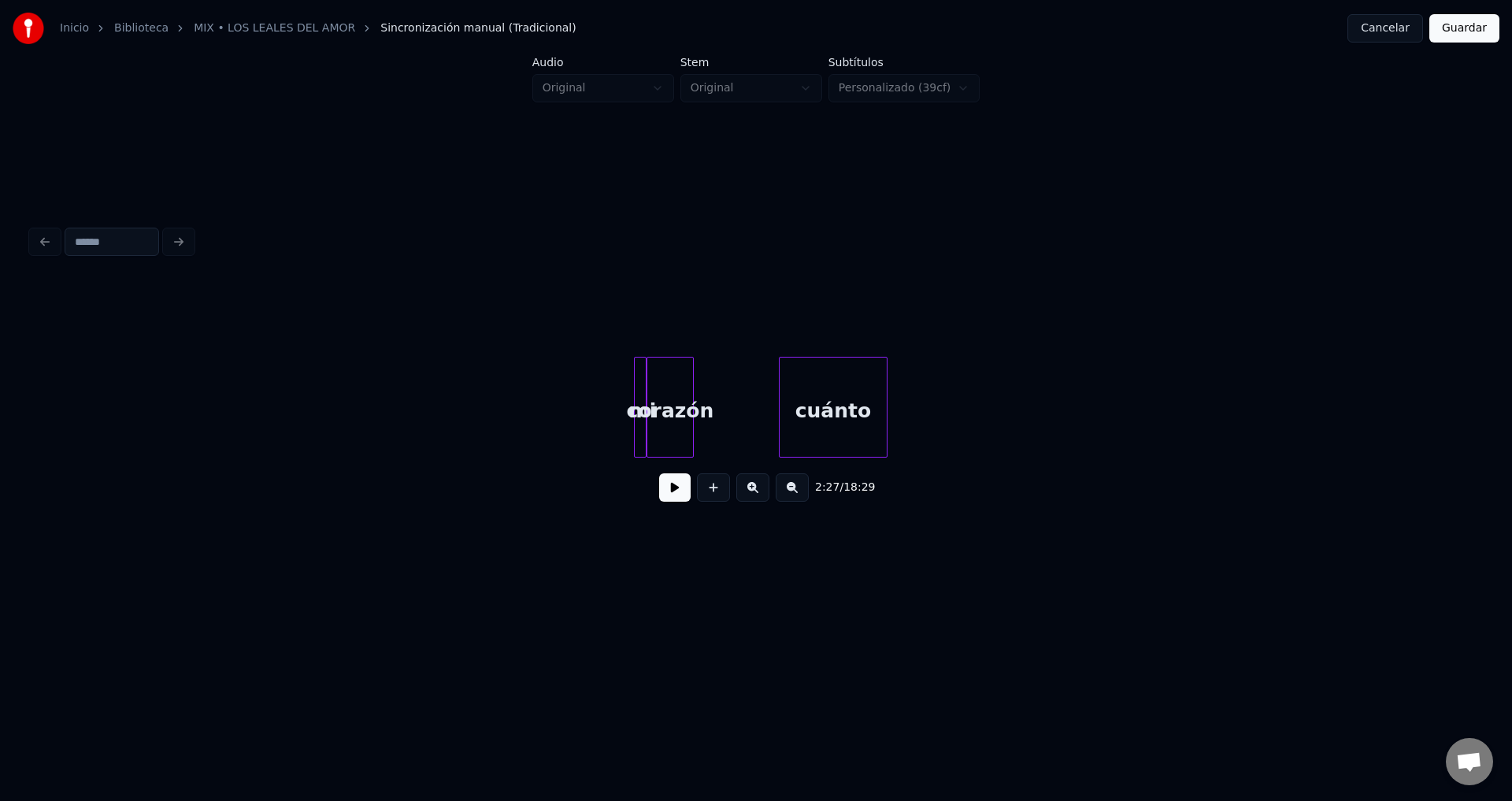
scroll to position [0, 23929]
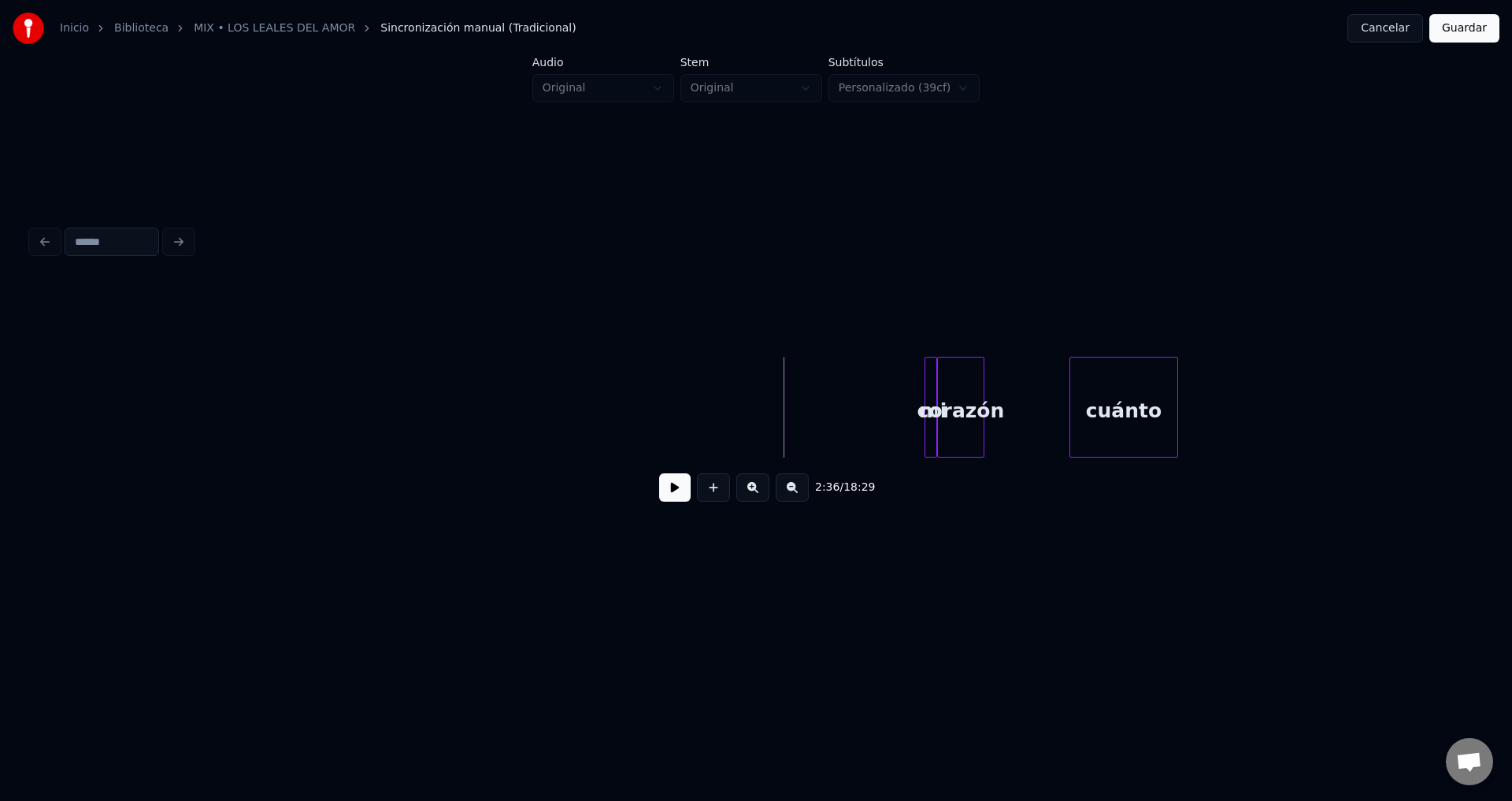
click at [668, 493] on button at bounding box center [674, 487] width 32 height 28
drag, startPoint x: 668, startPoint y: 493, endPoint x: 870, endPoint y: 423, distance: 213.8
click at [669, 493] on button at bounding box center [674, 487] width 32 height 28
click at [769, 403] on div "corazón" at bounding box center [792, 411] width 45 height 107
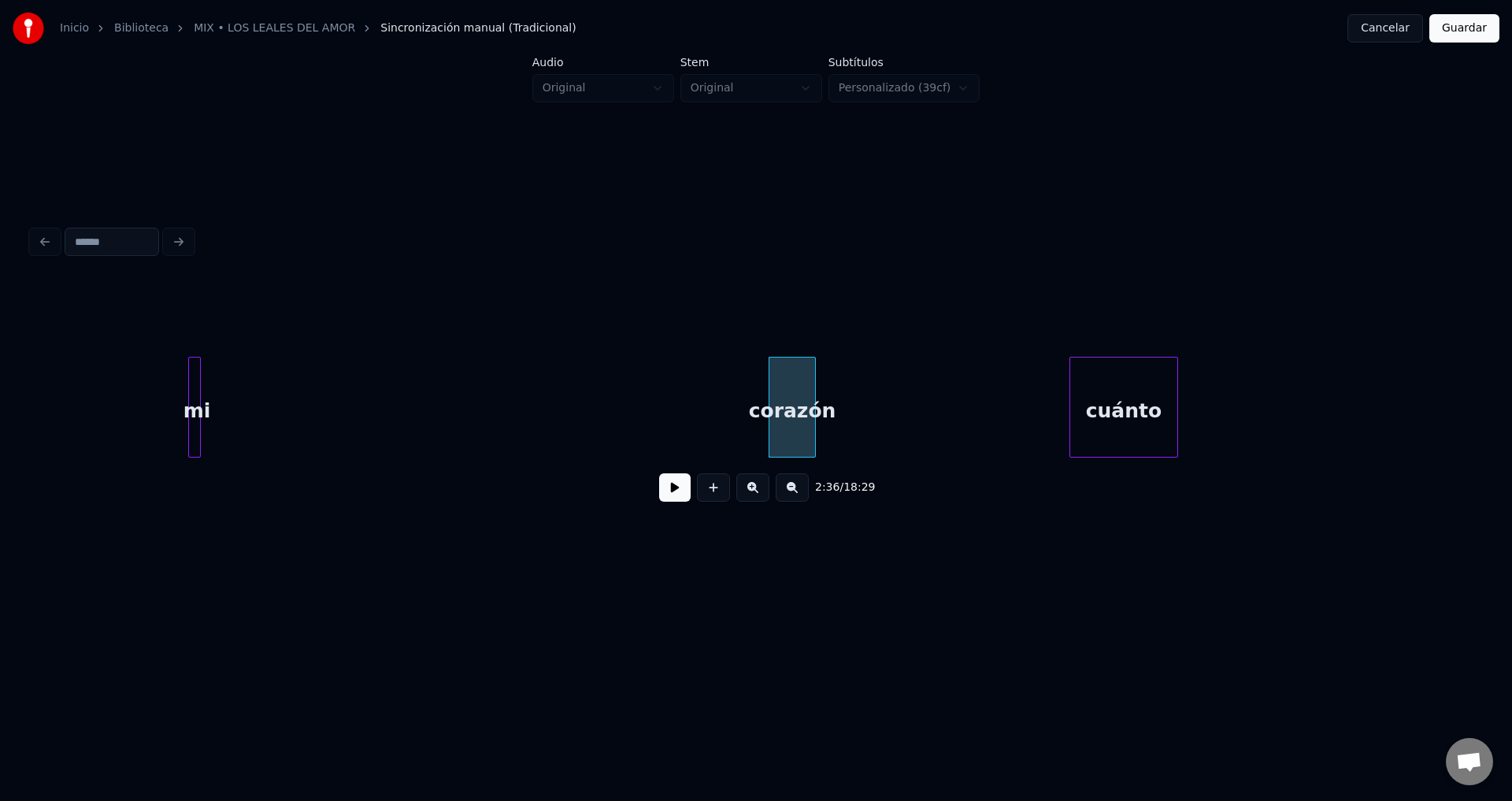
click at [189, 388] on div "mi" at bounding box center [196, 411] width 15 height 107
click at [267, 399] on div "corazón" at bounding box center [255, 411] width 45 height 107
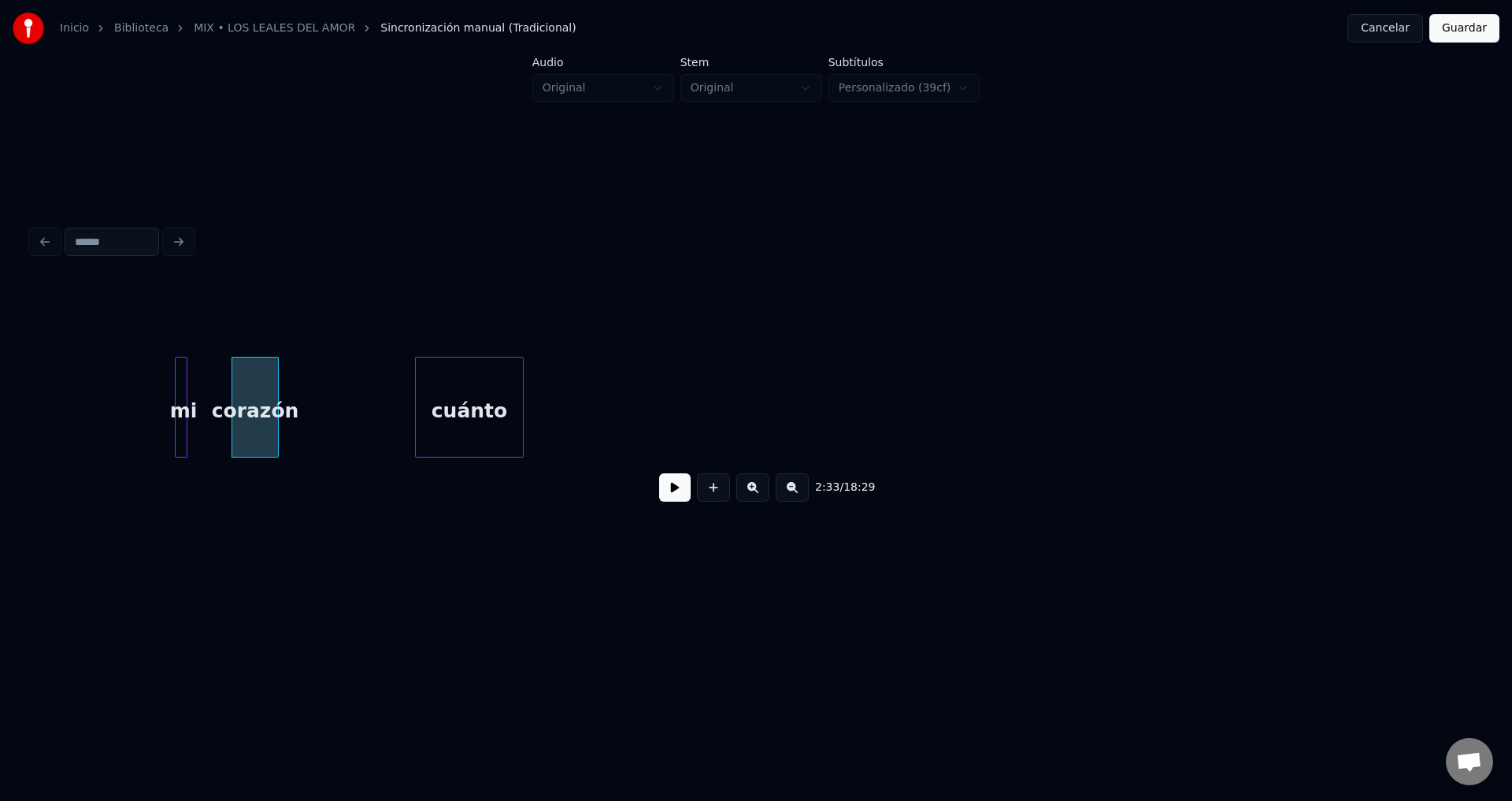
click at [437, 423] on div "cuánto" at bounding box center [468, 411] width 107 height 107
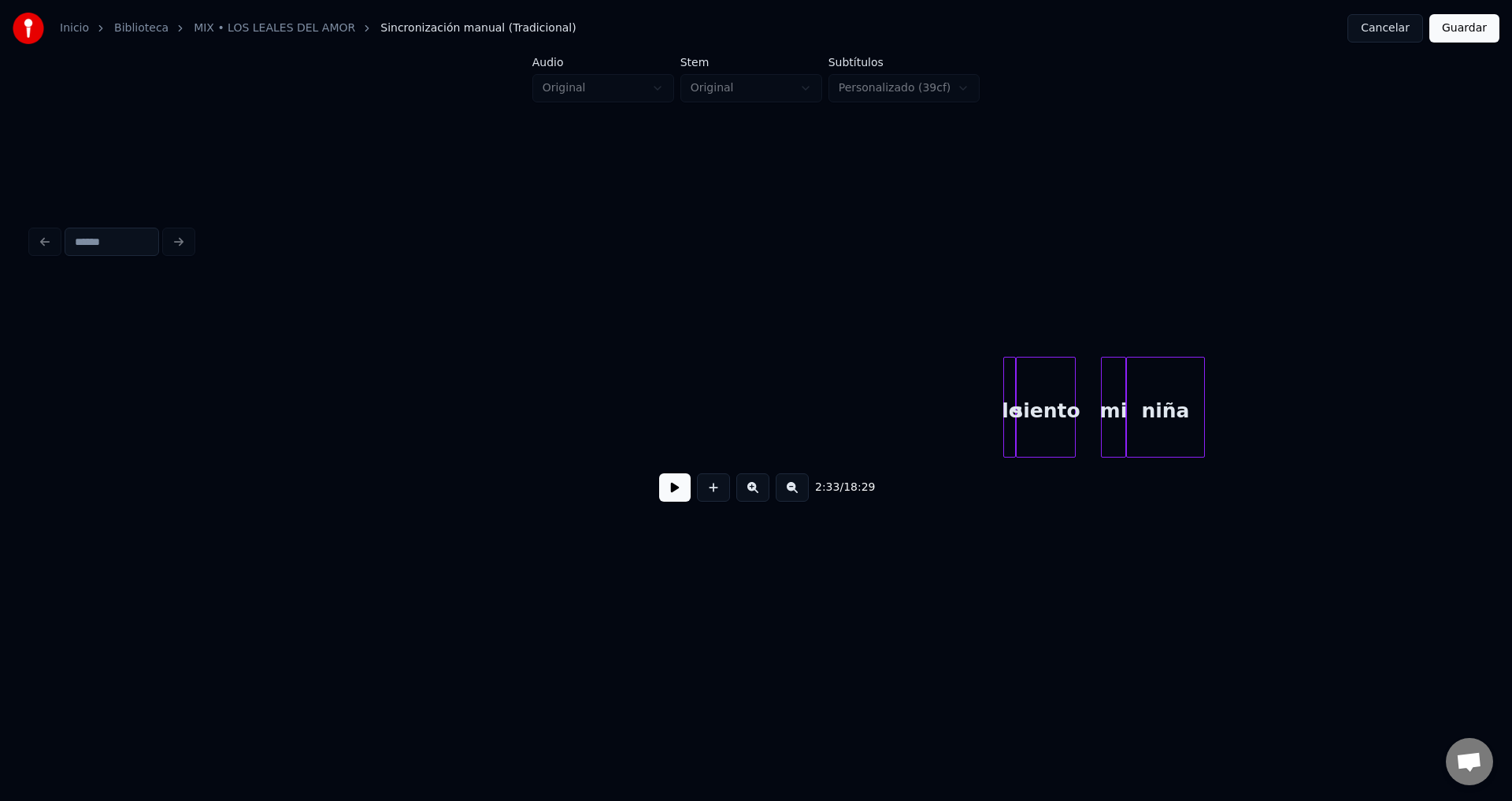
scroll to position [0, 24802]
click at [913, 406] on div at bounding box center [915, 407] width 5 height 99
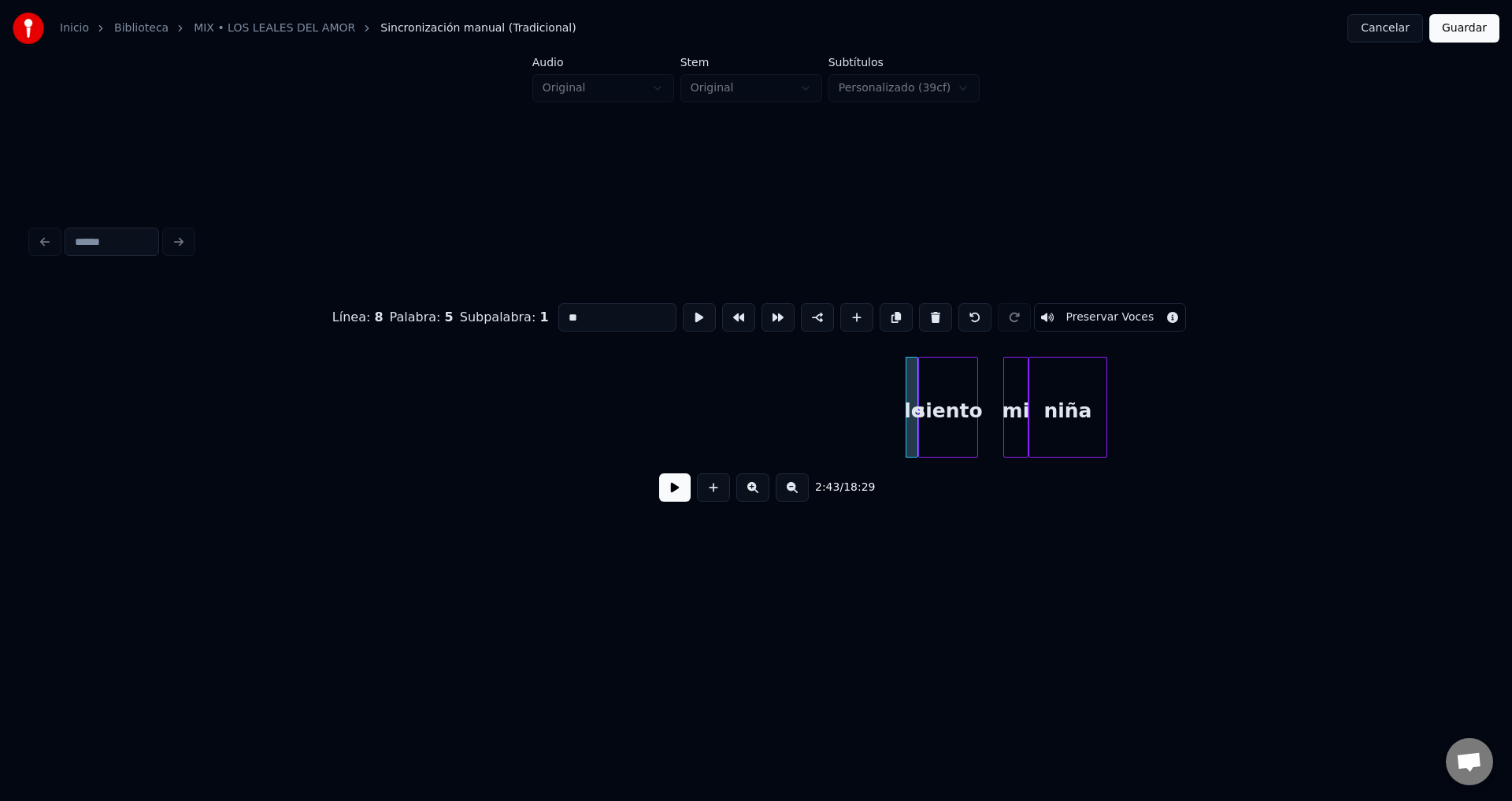
click at [908, 402] on div at bounding box center [908, 407] width 5 height 99
click at [81, 405] on div "lo" at bounding box center [88, 411] width 15 height 107
click at [154, 394] on div "siento" at bounding box center [144, 411] width 59 height 107
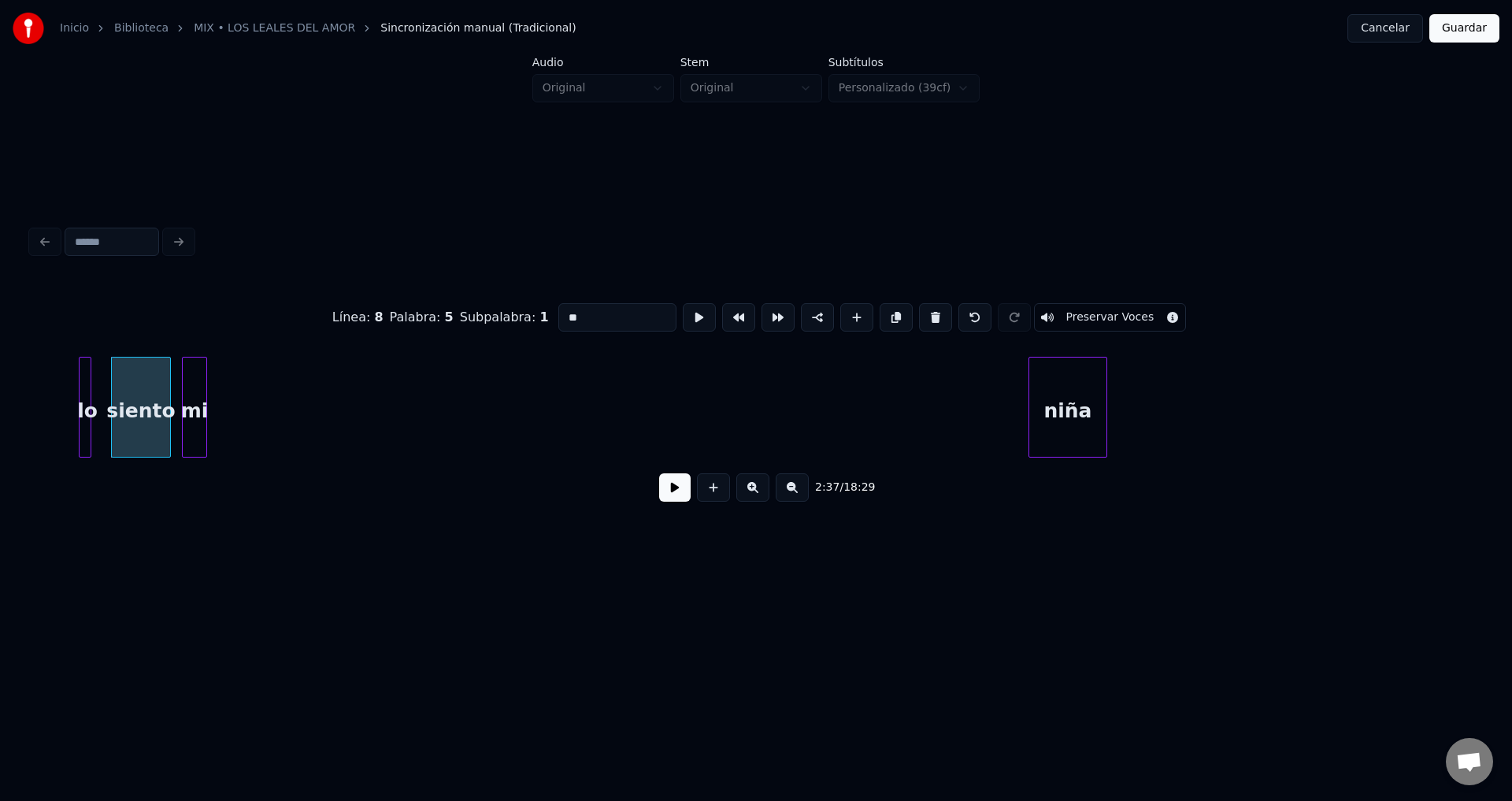
click at [191, 392] on div "mi" at bounding box center [194, 411] width 24 height 107
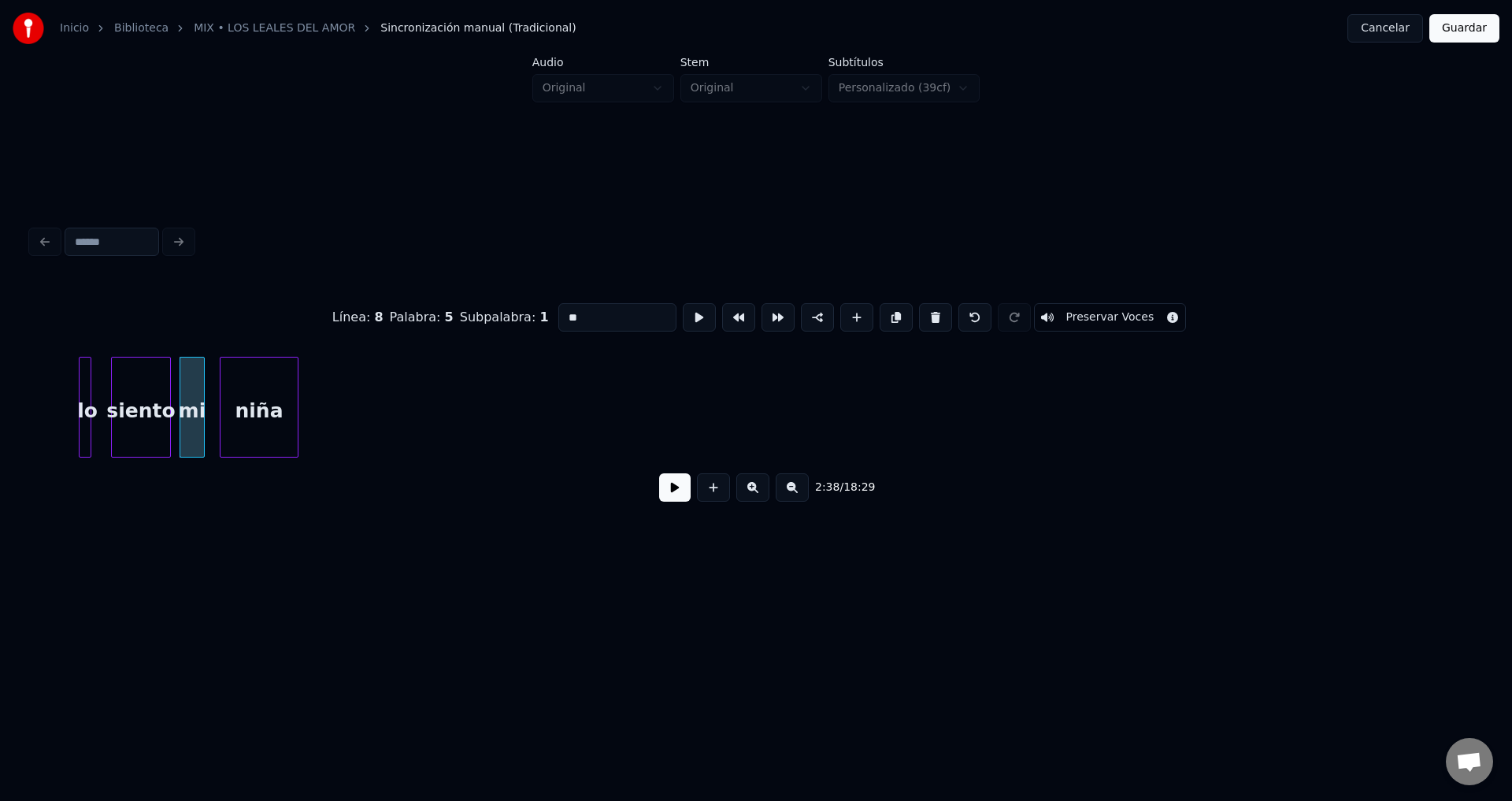
click at [272, 397] on div "niña" at bounding box center [259, 411] width 77 height 107
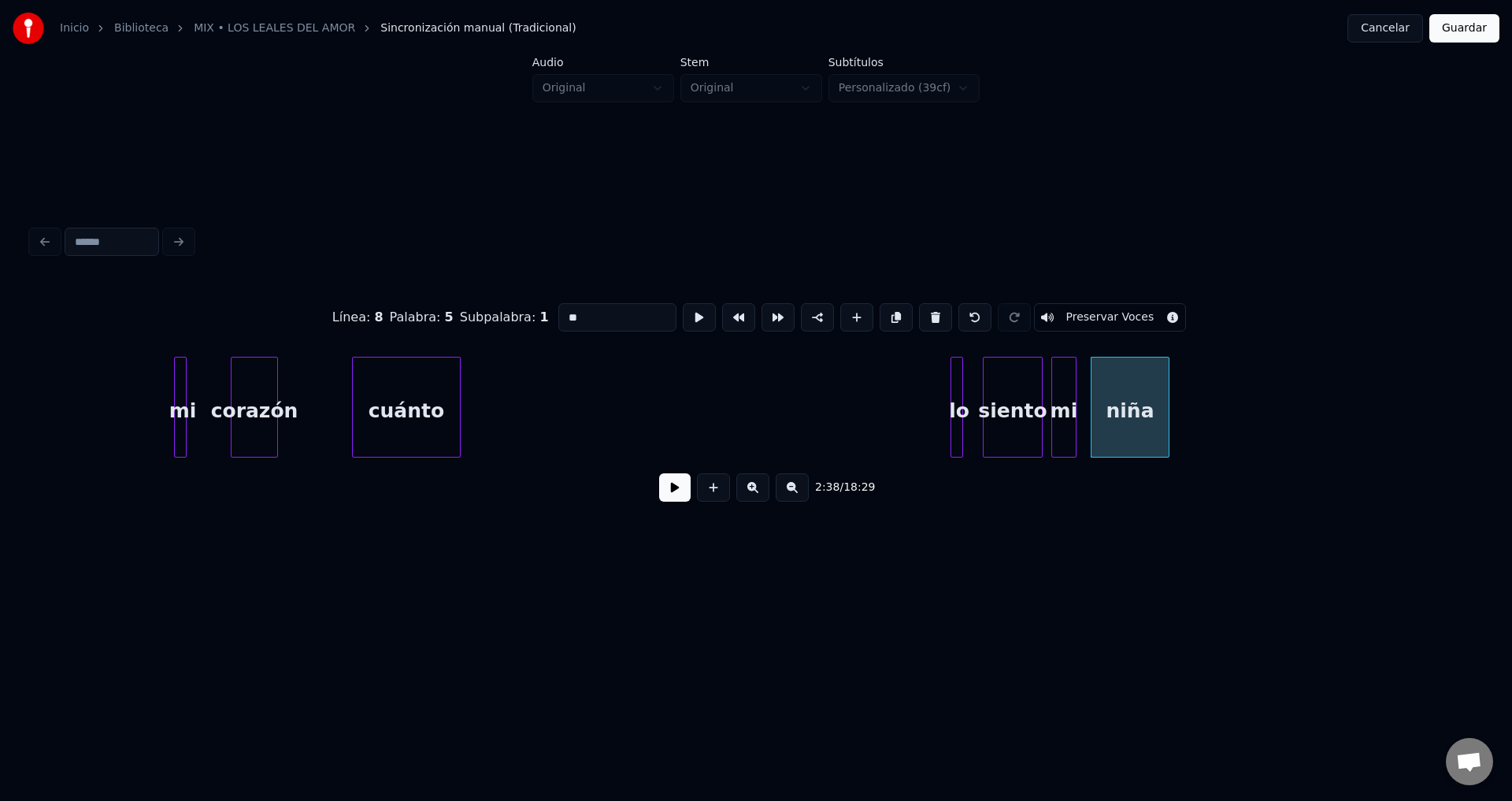
scroll to position [0, 23832]
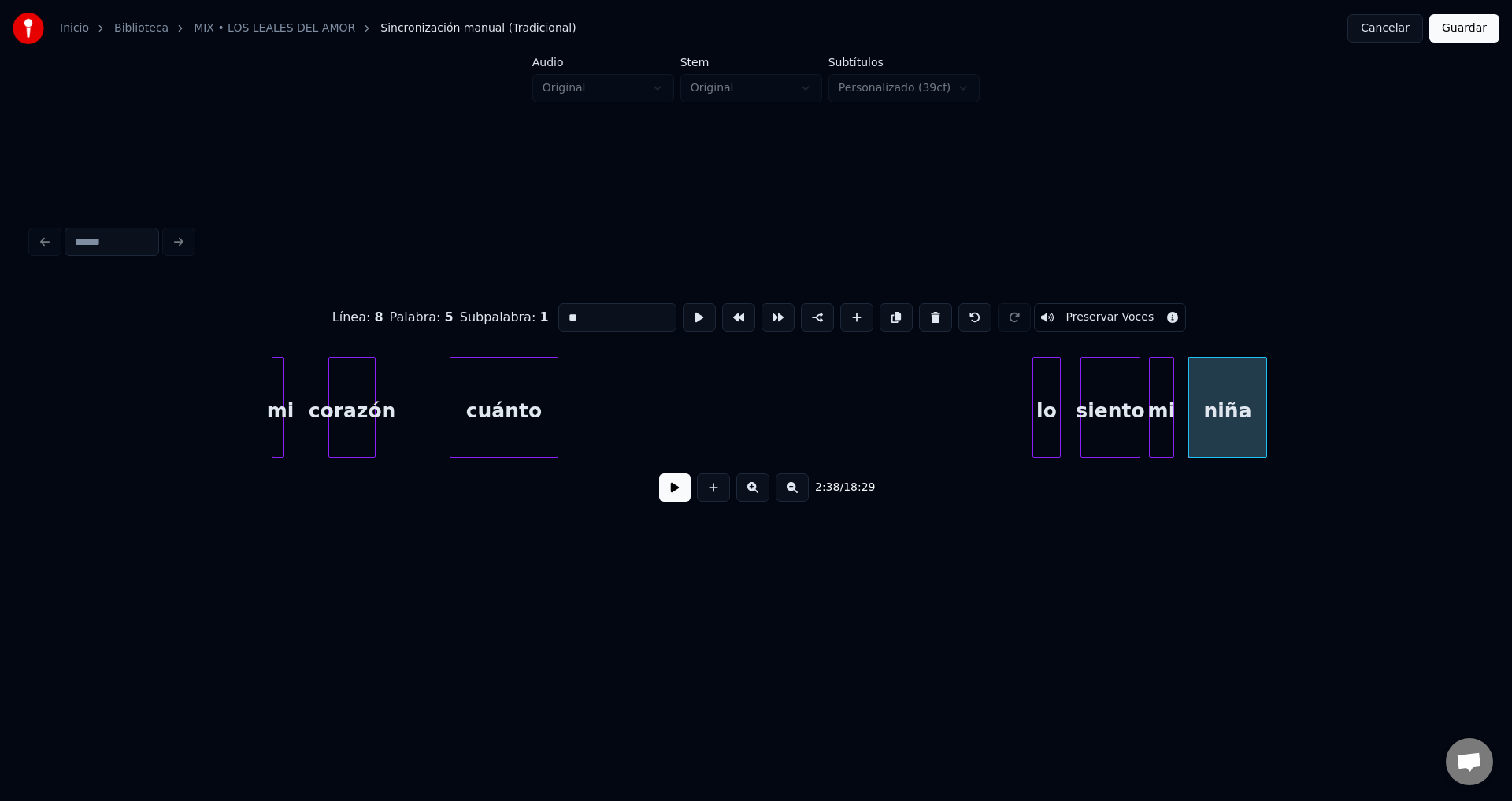
click at [1033, 395] on div at bounding box center [1035, 407] width 5 height 99
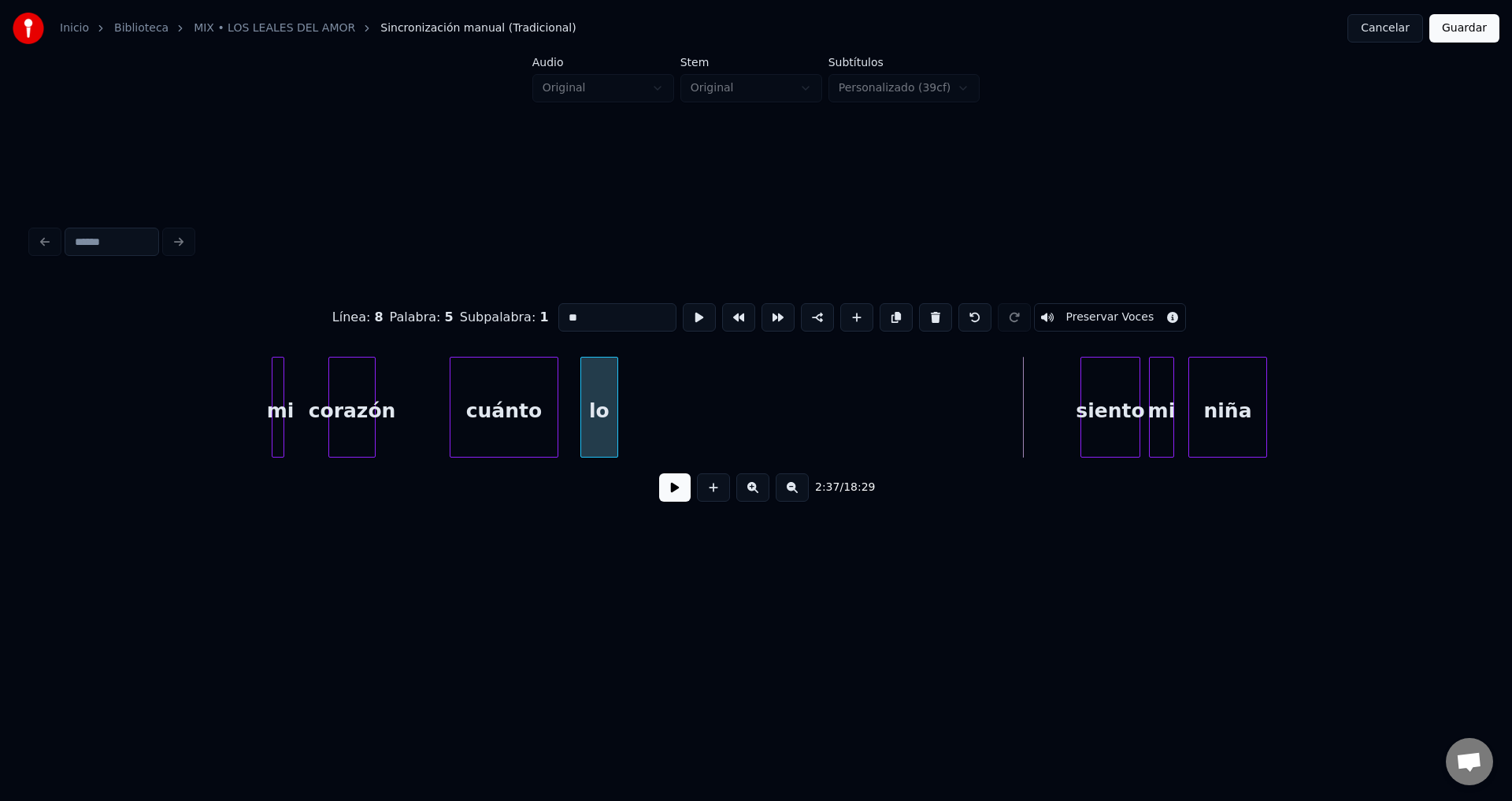
click at [609, 386] on div "lo" at bounding box center [599, 411] width 37 height 107
click at [257, 385] on div at bounding box center [259, 407] width 5 height 99
click at [86, 382] on div "mi" at bounding box center [99, 411] width 27 height 107
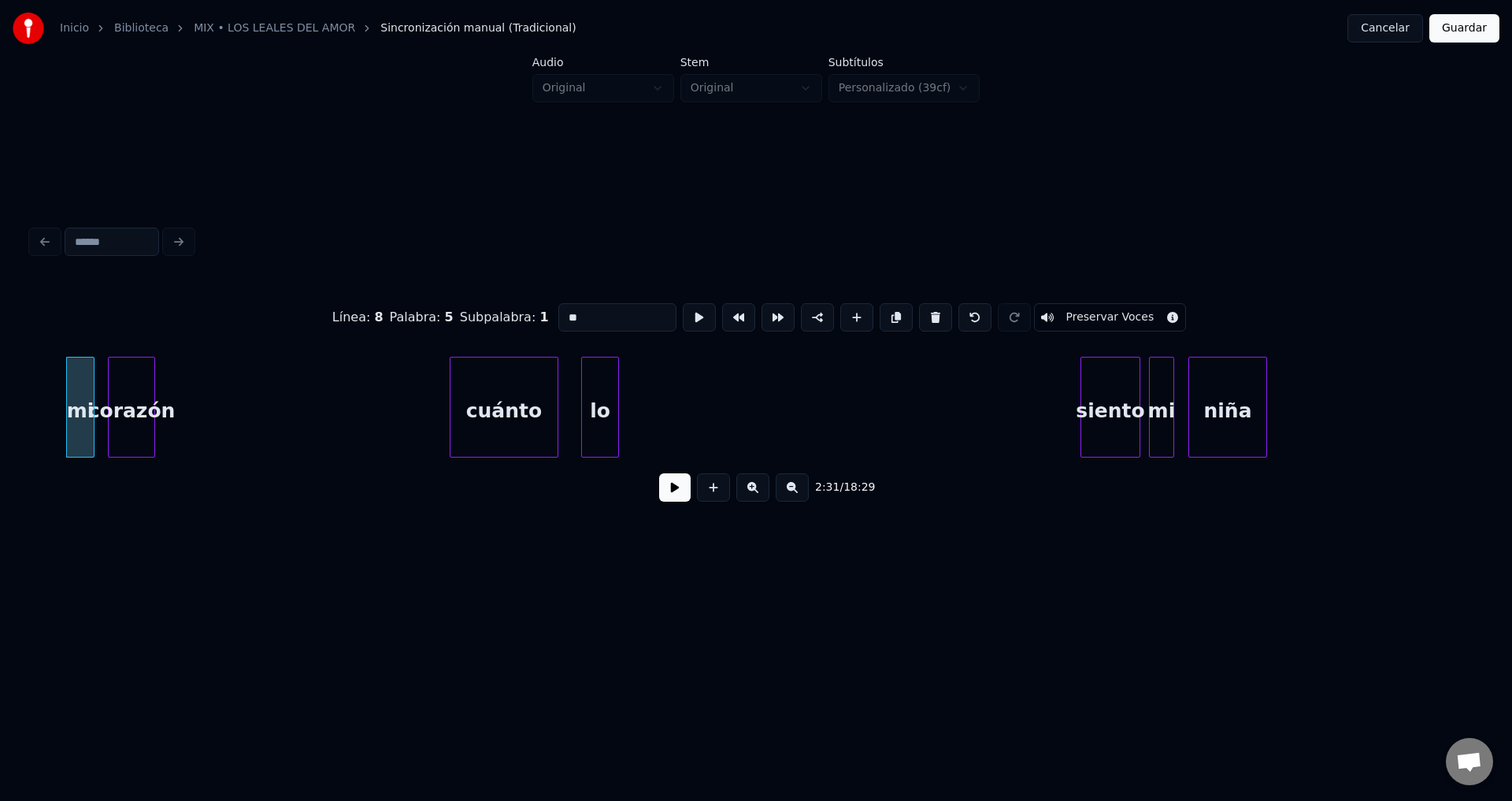
click at [128, 396] on div "corazón" at bounding box center [131, 411] width 45 height 107
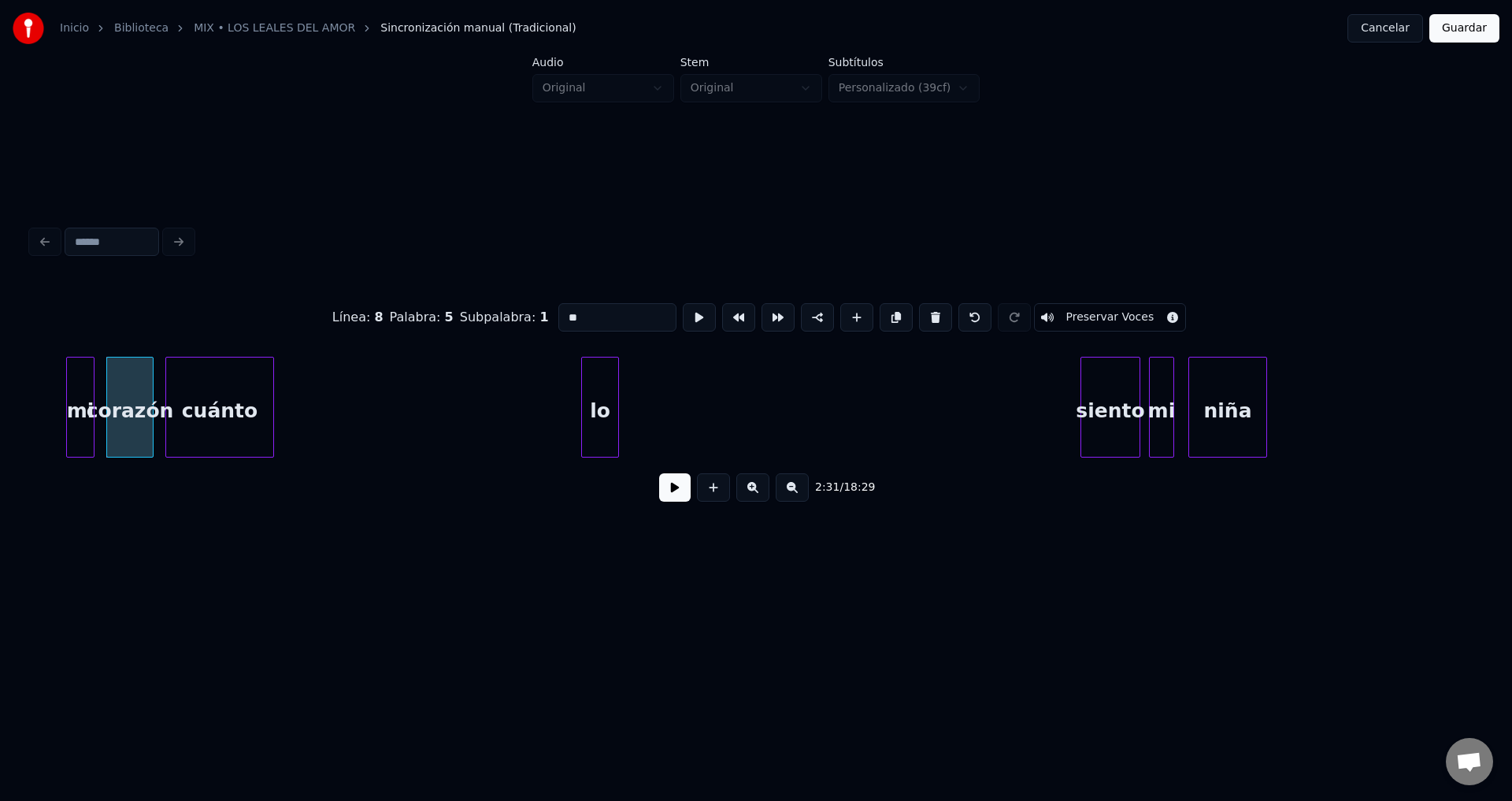
click at [220, 410] on div "cuánto" at bounding box center [219, 411] width 107 height 107
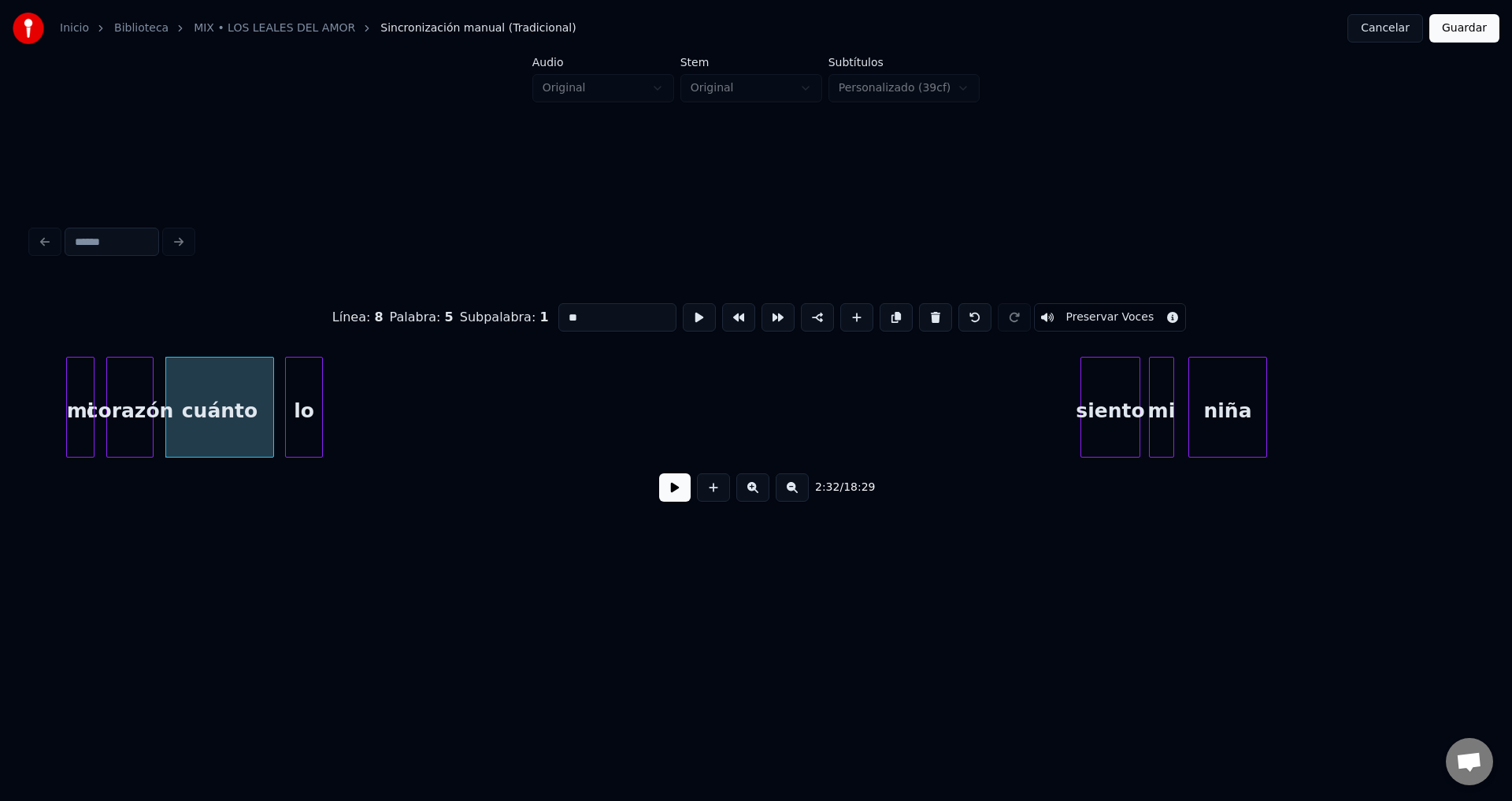
click at [306, 403] on div "lo" at bounding box center [304, 411] width 37 height 107
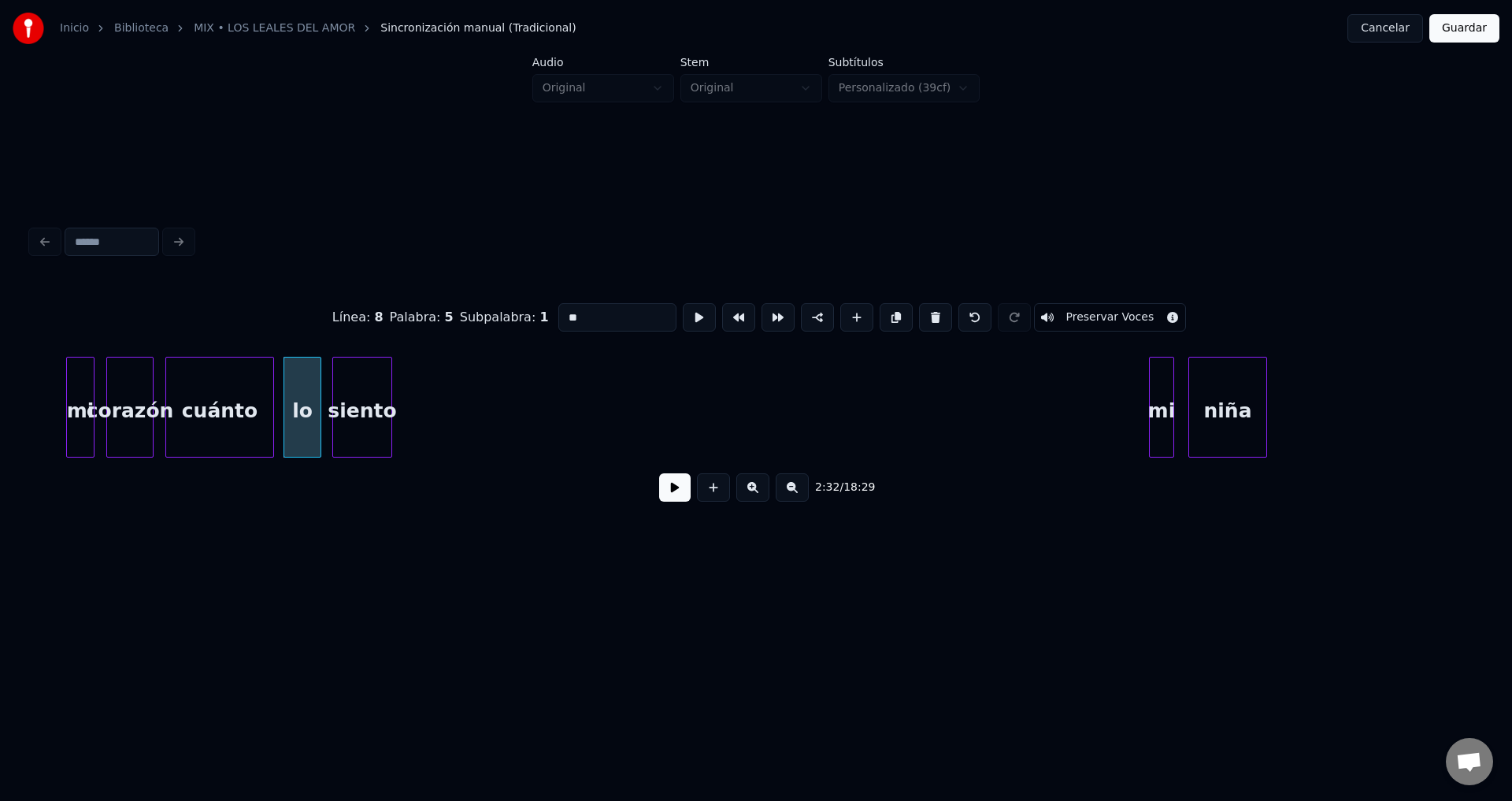
click at [363, 379] on div "siento" at bounding box center [362, 411] width 59 height 107
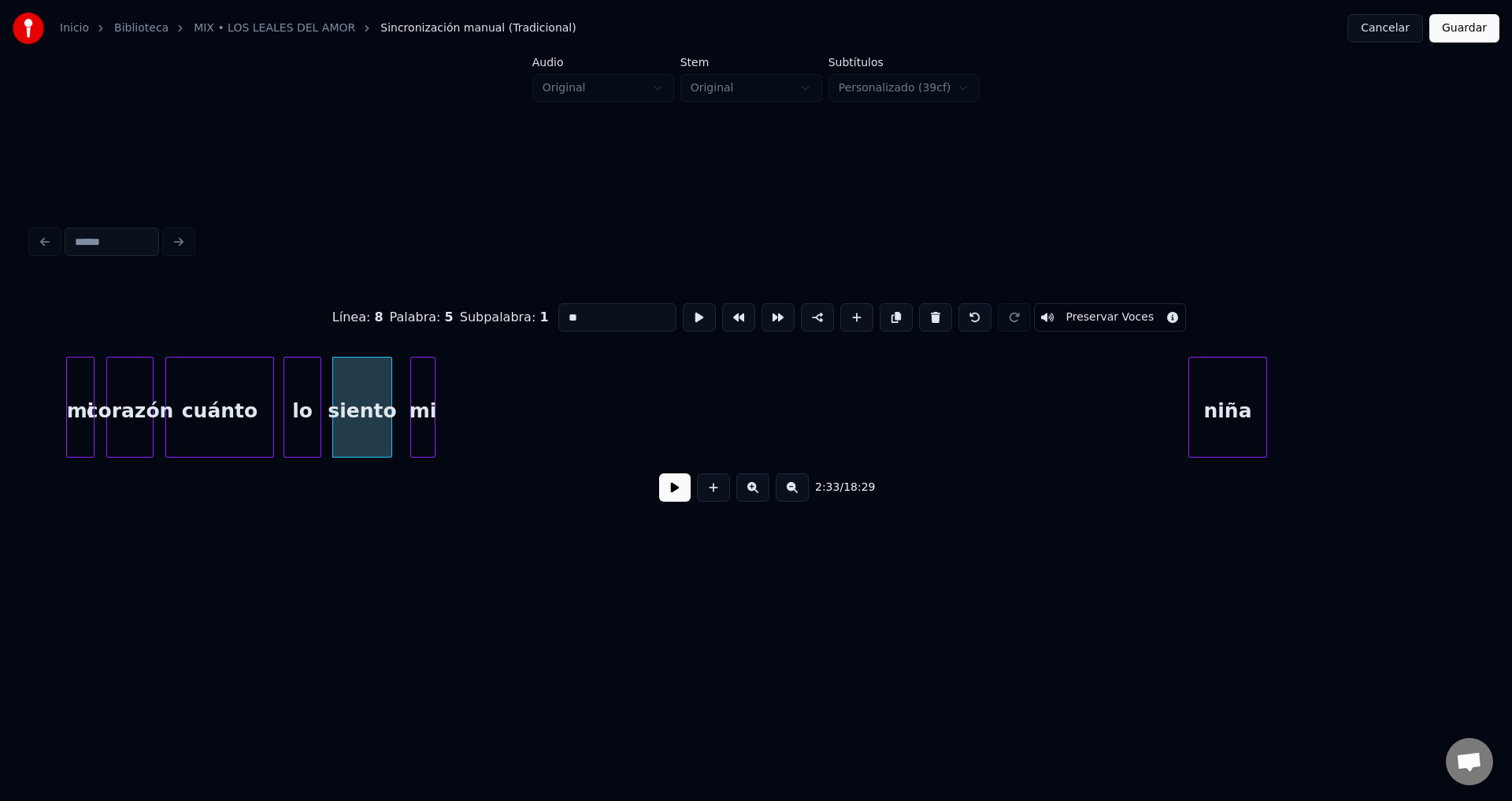
click at [420, 376] on div "mi" at bounding box center [422, 411] width 24 height 107
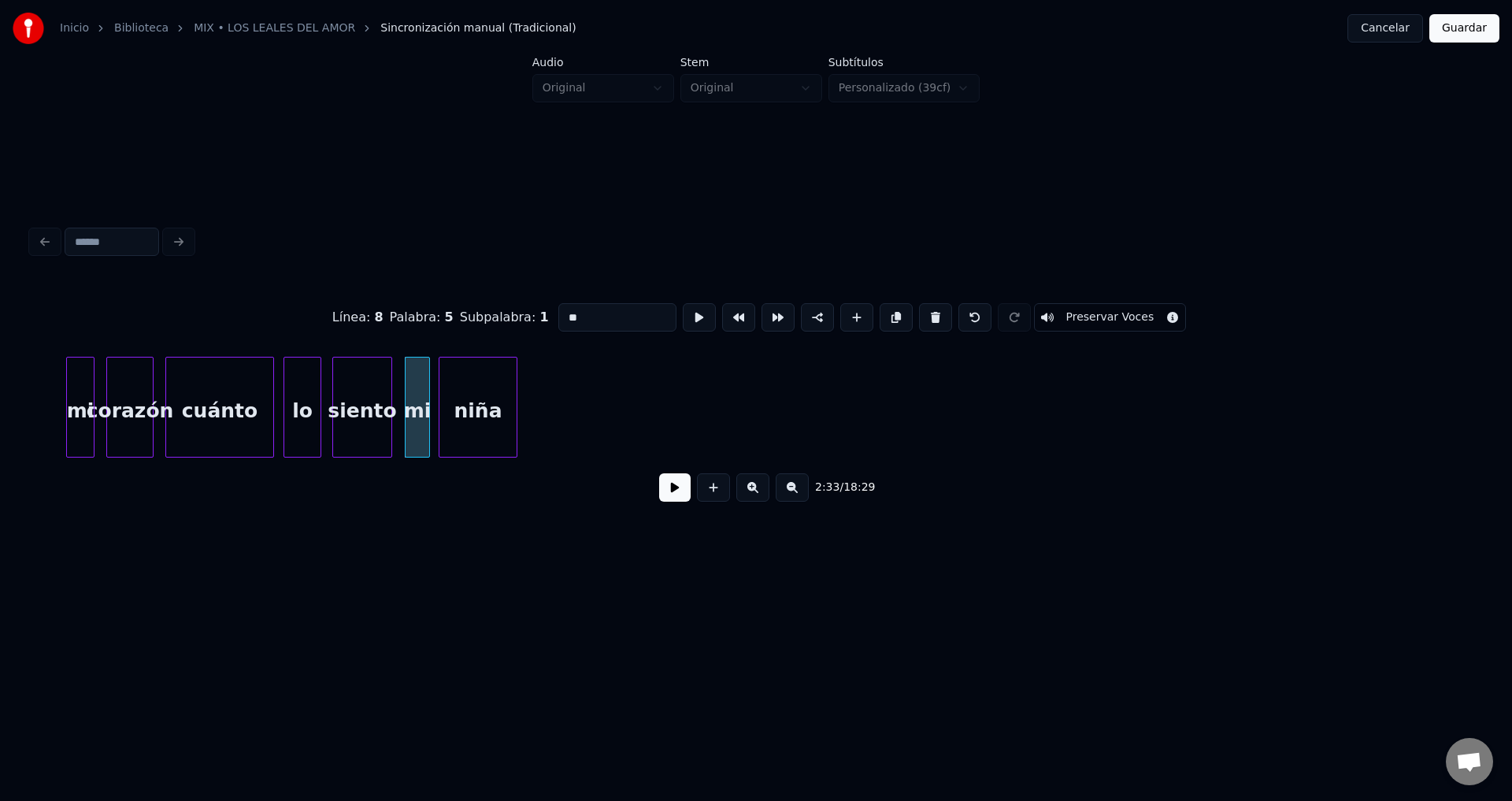
click at [482, 382] on div "niña" at bounding box center [478, 411] width 77 height 107
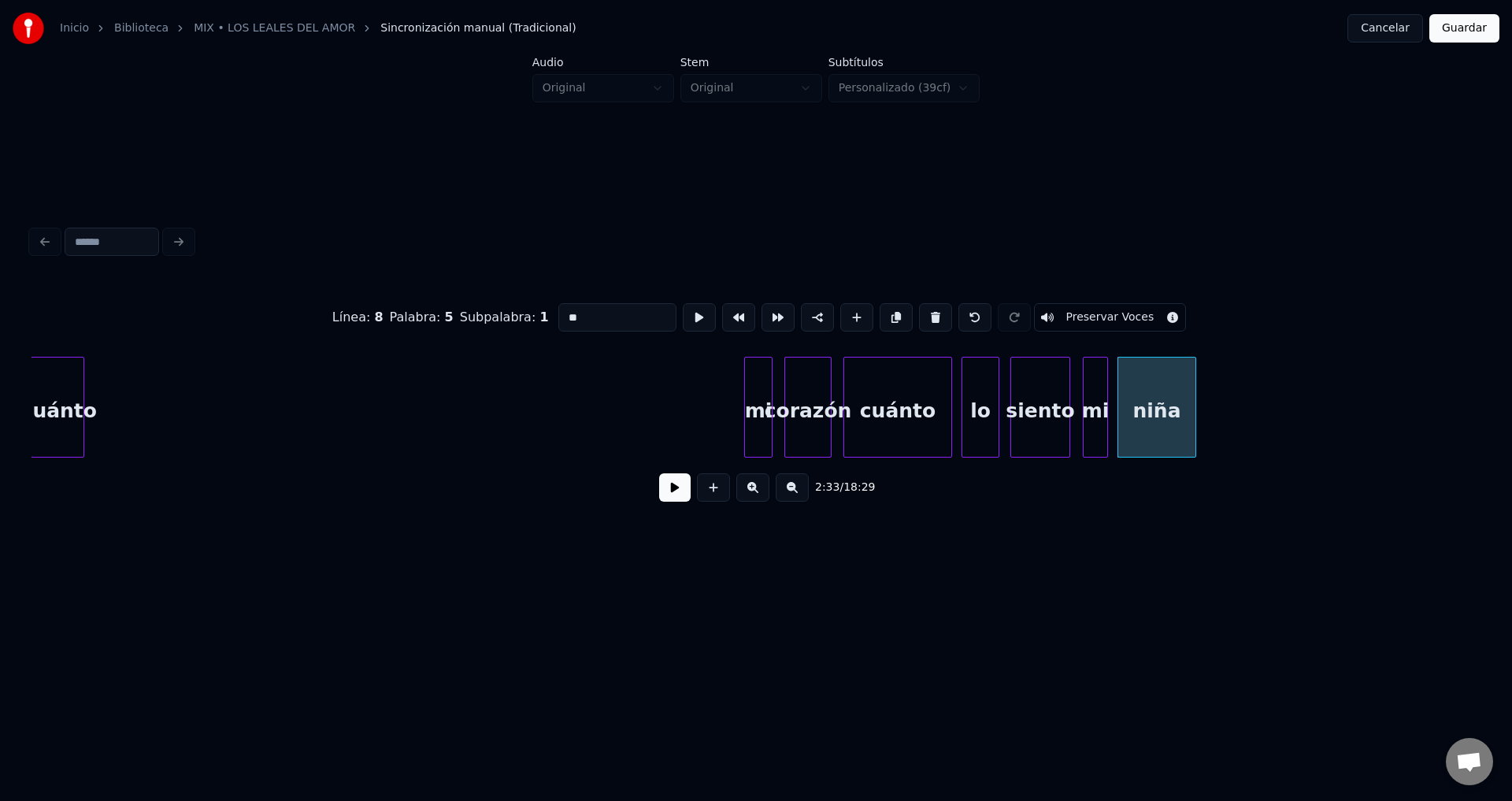
scroll to position [0, 22961]
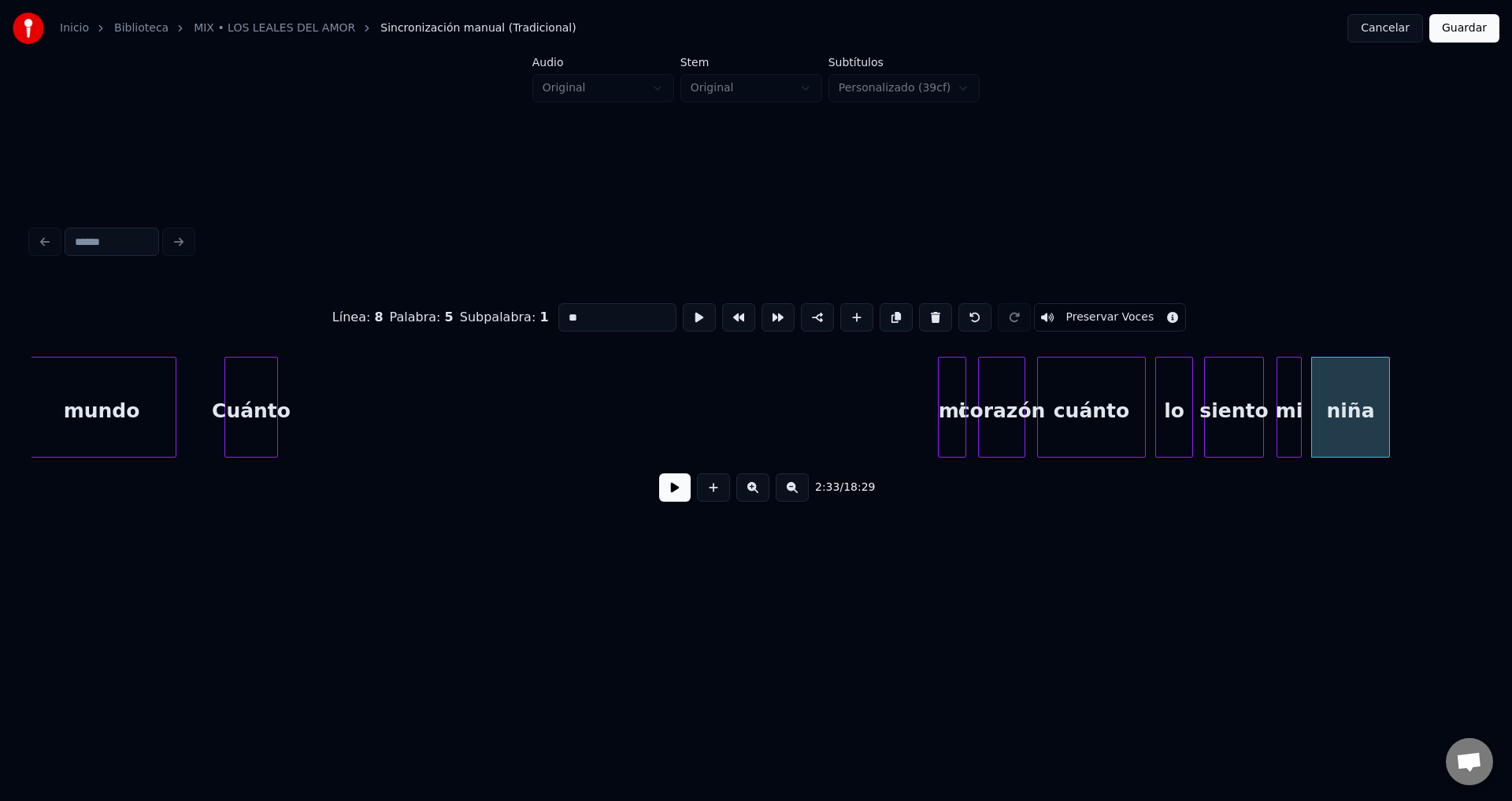
click at [251, 414] on div "Cuánto" at bounding box center [251, 411] width 52 height 107
type input "******"
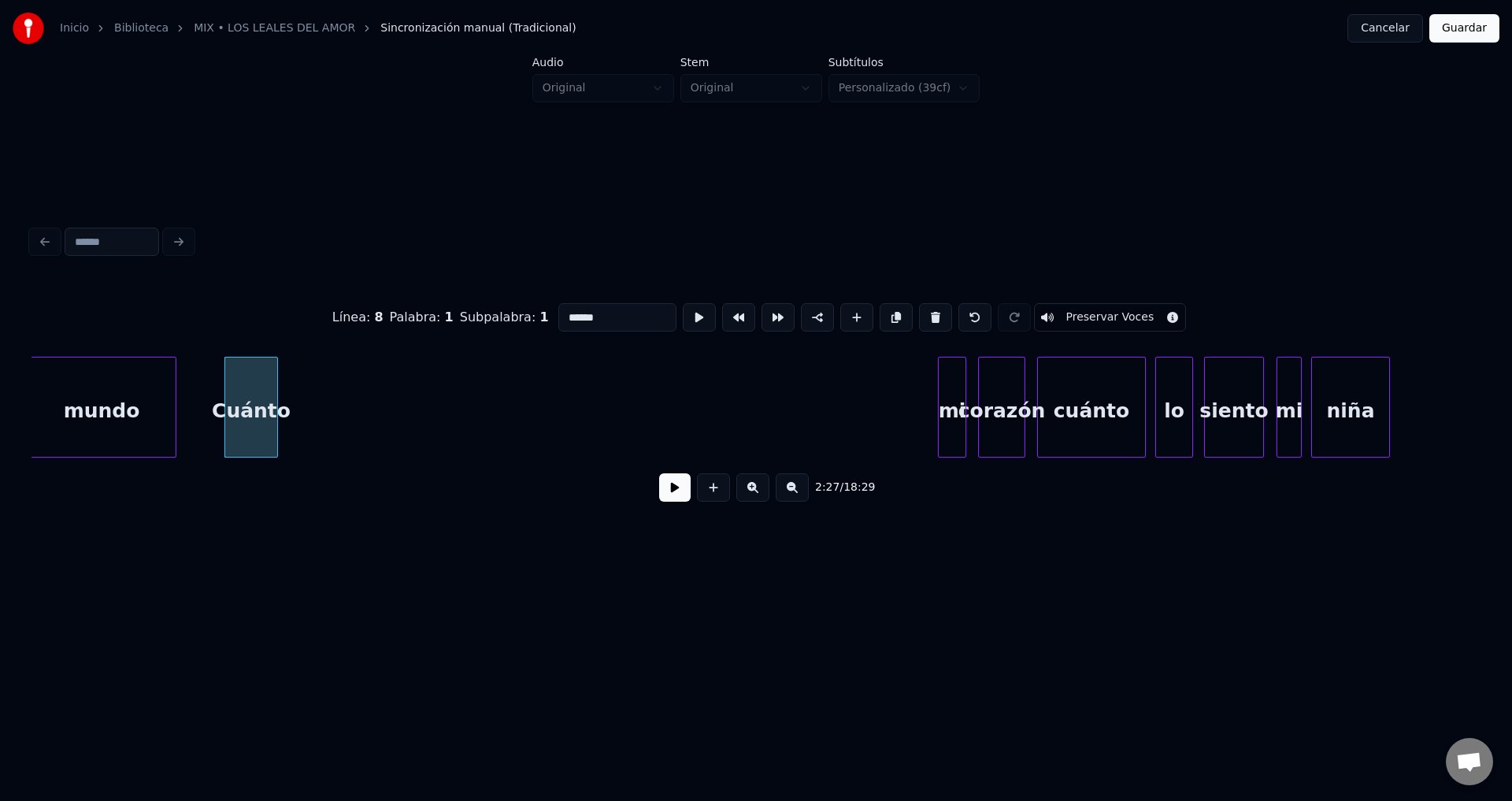
click at [678, 497] on button at bounding box center [674, 487] width 32 height 28
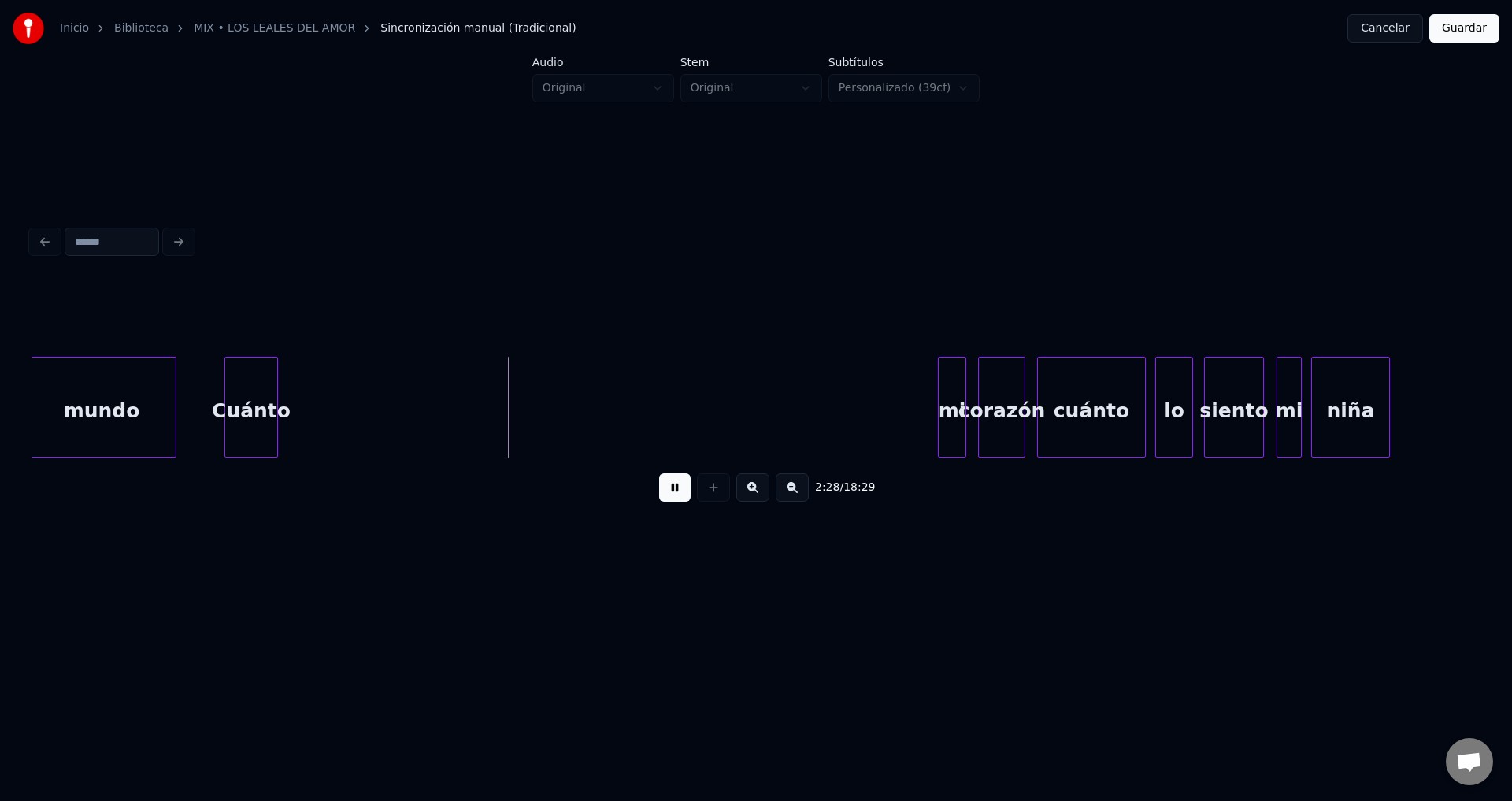
click at [678, 497] on button at bounding box center [674, 487] width 32 height 28
click at [669, 500] on button at bounding box center [674, 487] width 32 height 28
drag, startPoint x: 670, startPoint y: 500, endPoint x: 681, endPoint y: 499, distance: 11.0
click at [671, 500] on button at bounding box center [674, 487] width 32 height 28
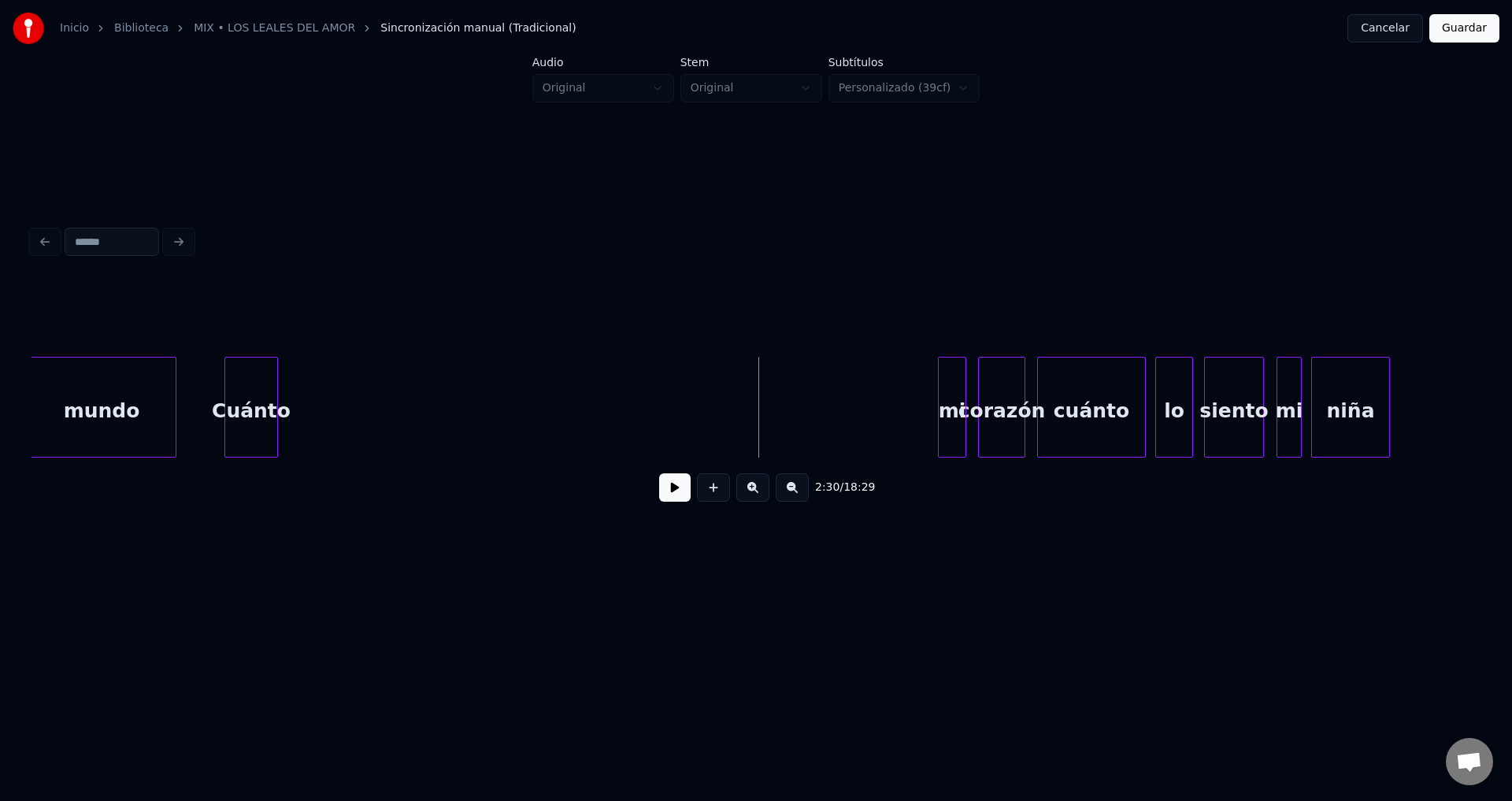
click at [713, 496] on button at bounding box center [714, 487] width 33 height 28
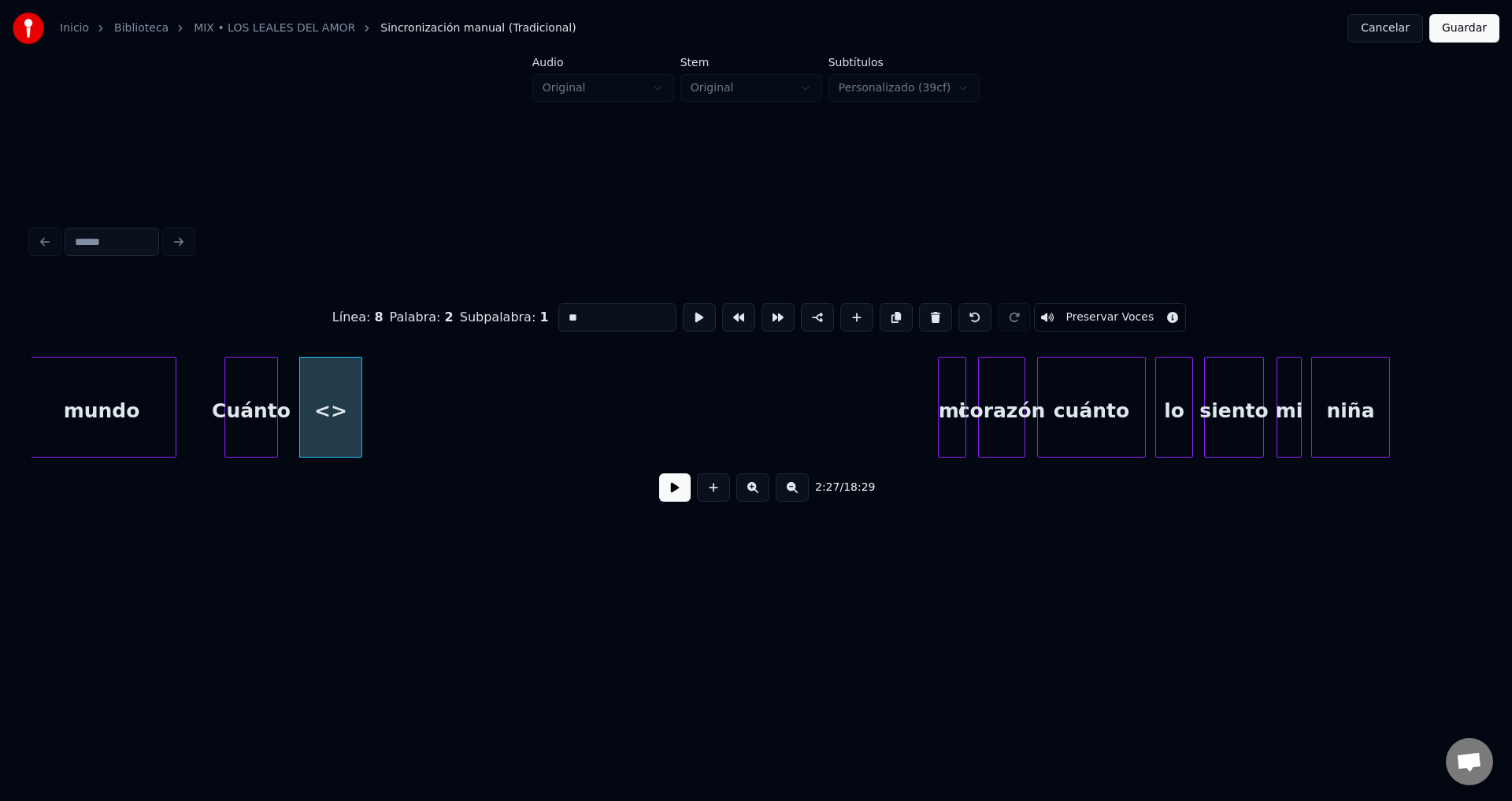
drag, startPoint x: 524, startPoint y: 311, endPoint x: 483, endPoint y: 306, distance: 41.3
click at [483, 306] on div "Línea : 8 Palabra : 2 Subpalabra : 1 ** Preservar Voces" at bounding box center [756, 317] width 1449 height 79
type input "**"
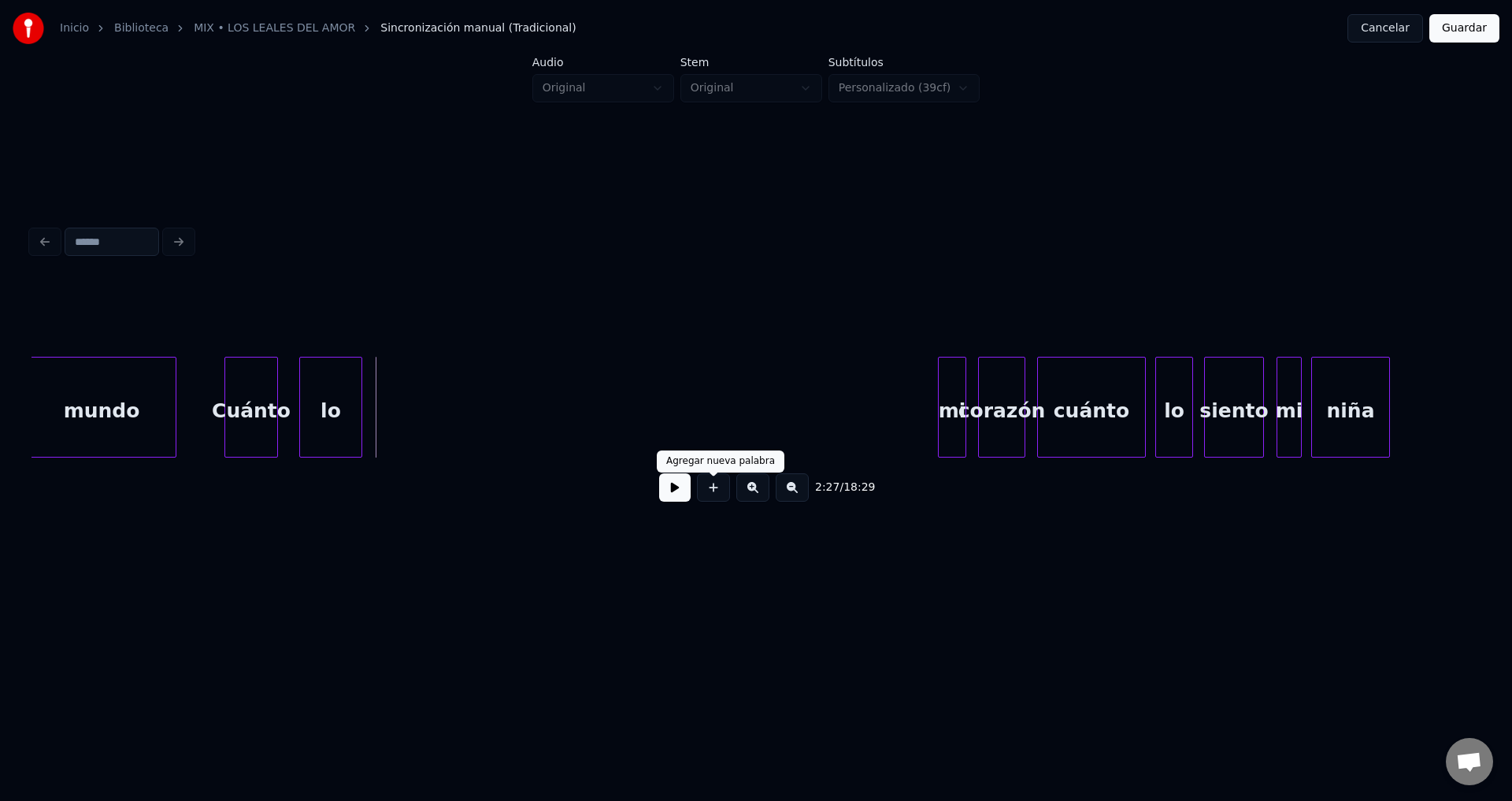
click at [715, 497] on button at bounding box center [714, 487] width 33 height 28
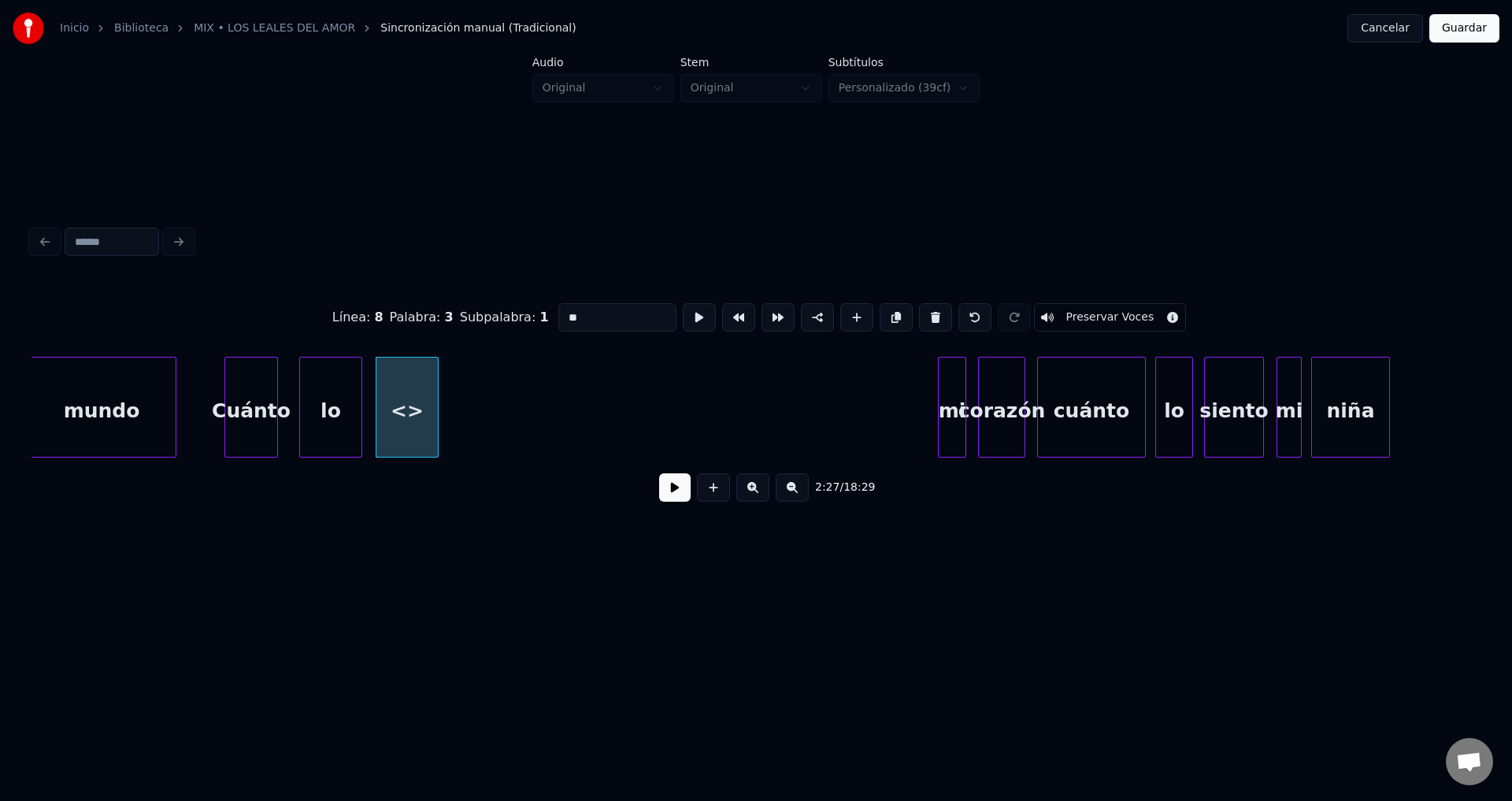
drag, startPoint x: 610, startPoint y: 305, endPoint x: 441, endPoint y: 303, distance: 169.0
click at [441, 303] on div "Línea : 8 Palabra : 3 Subpalabra : 1 ** Preservar Voces" at bounding box center [756, 317] width 1449 height 79
click at [419, 419] on div "siento" at bounding box center [417, 411] width 62 height 107
click at [447, 410] on div at bounding box center [445, 407] width 5 height 99
type input "******"
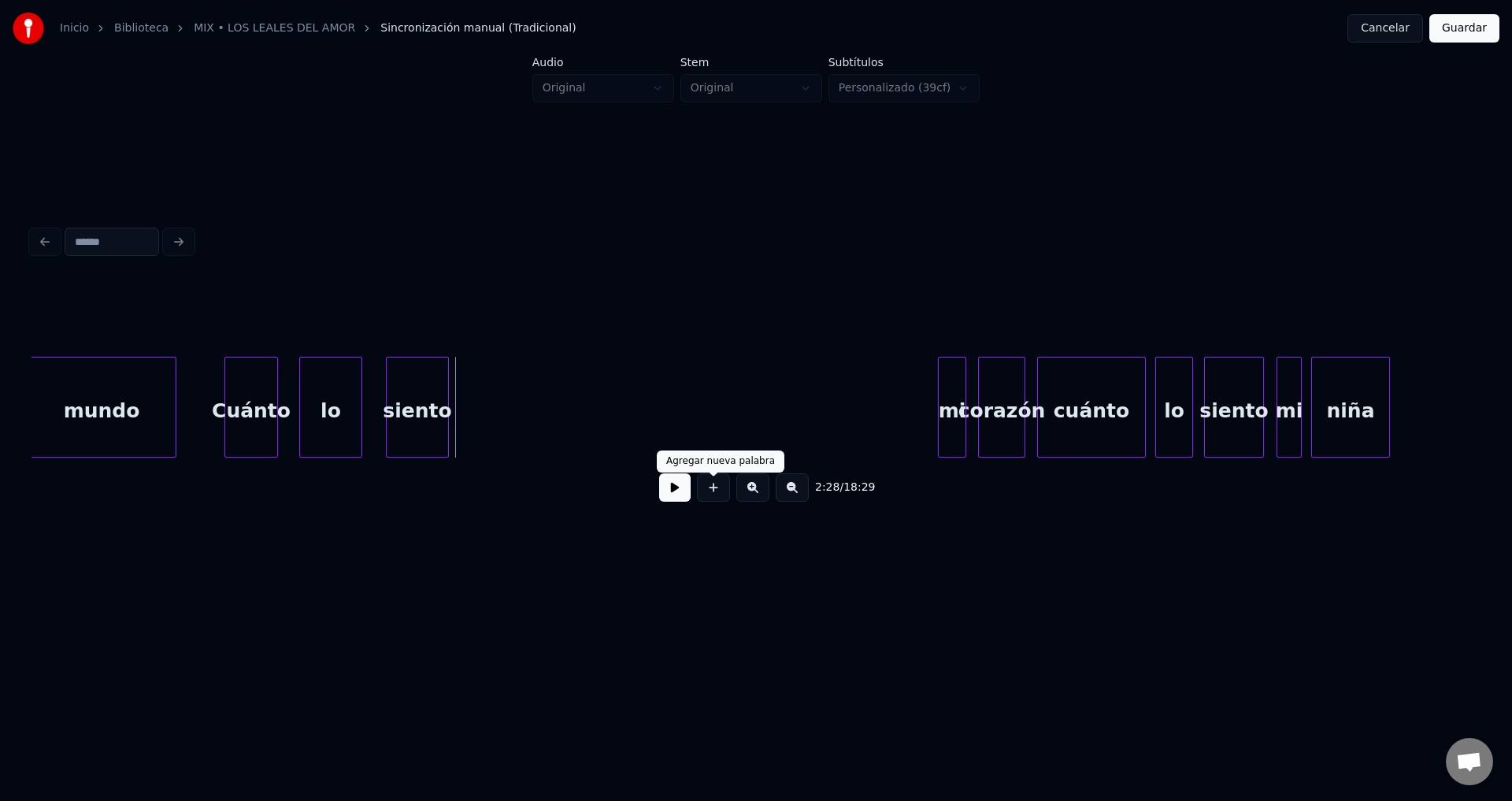
click at [714, 497] on button at bounding box center [714, 487] width 33 height 28
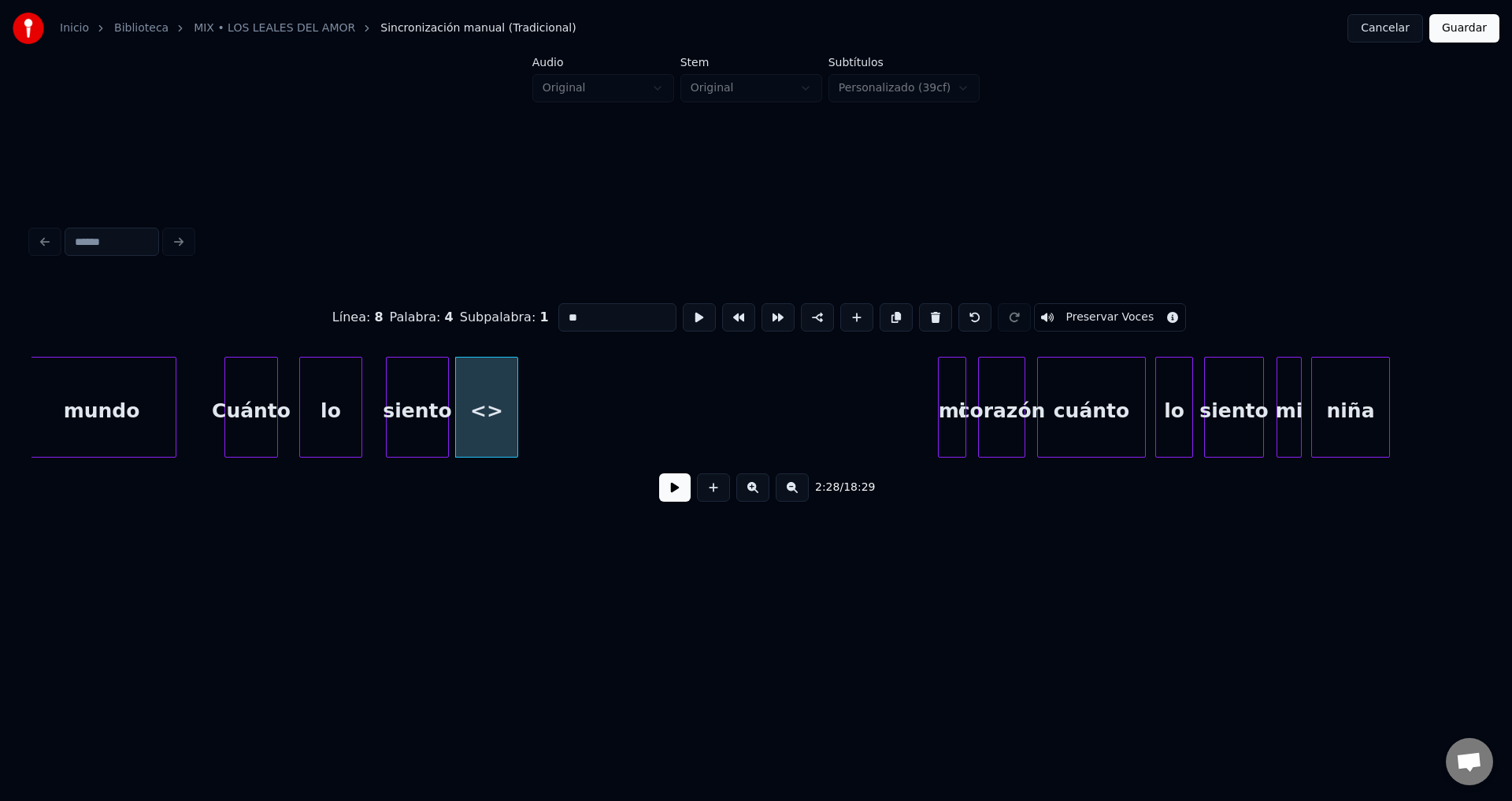
click at [413, 416] on div "siento" at bounding box center [417, 411] width 62 height 107
type input "******"
click at [669, 502] on button at bounding box center [674, 487] width 32 height 28
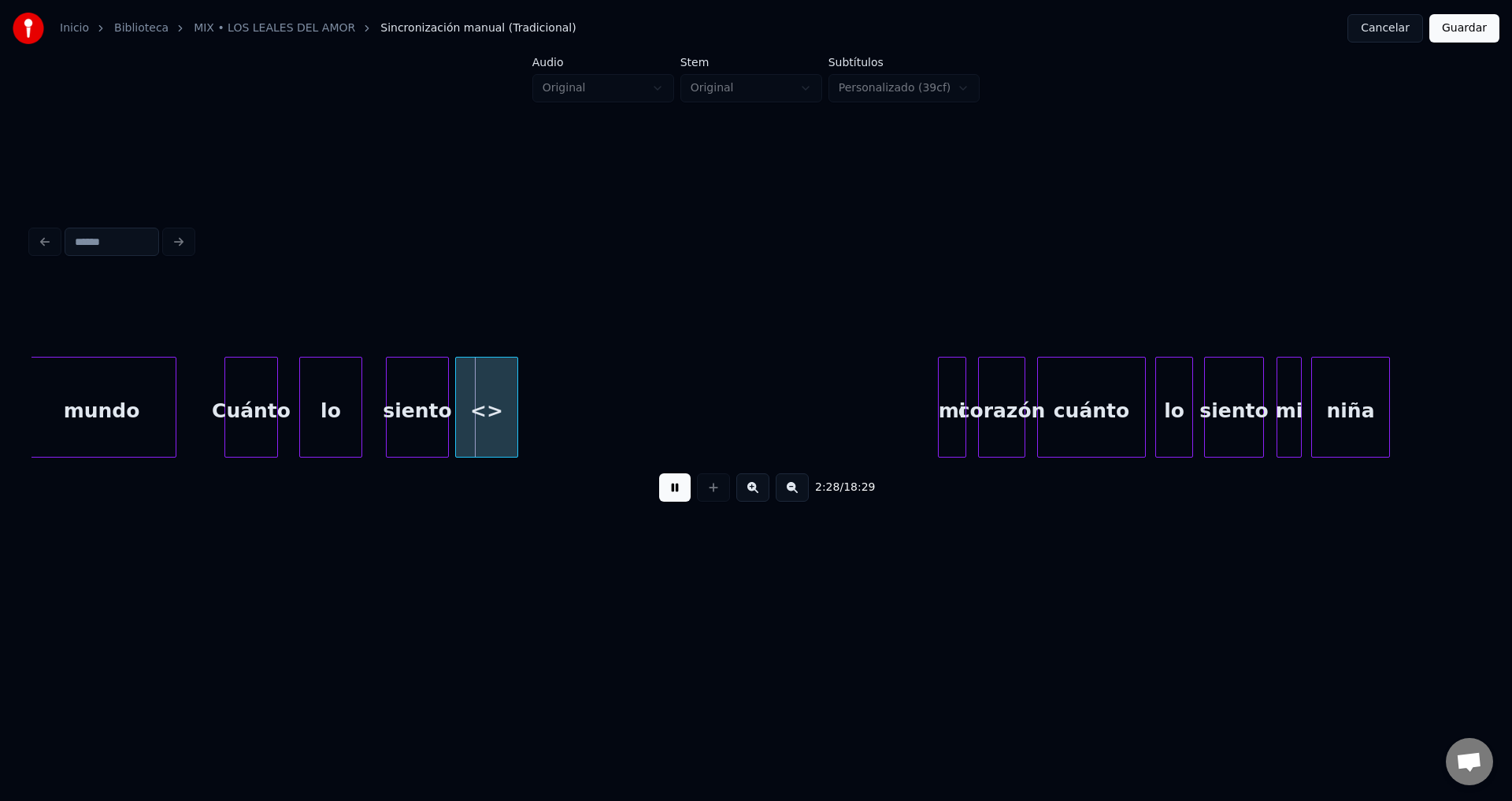
click at [669, 502] on button at bounding box center [674, 487] width 32 height 28
click at [475, 422] on div "<>" at bounding box center [487, 411] width 62 height 107
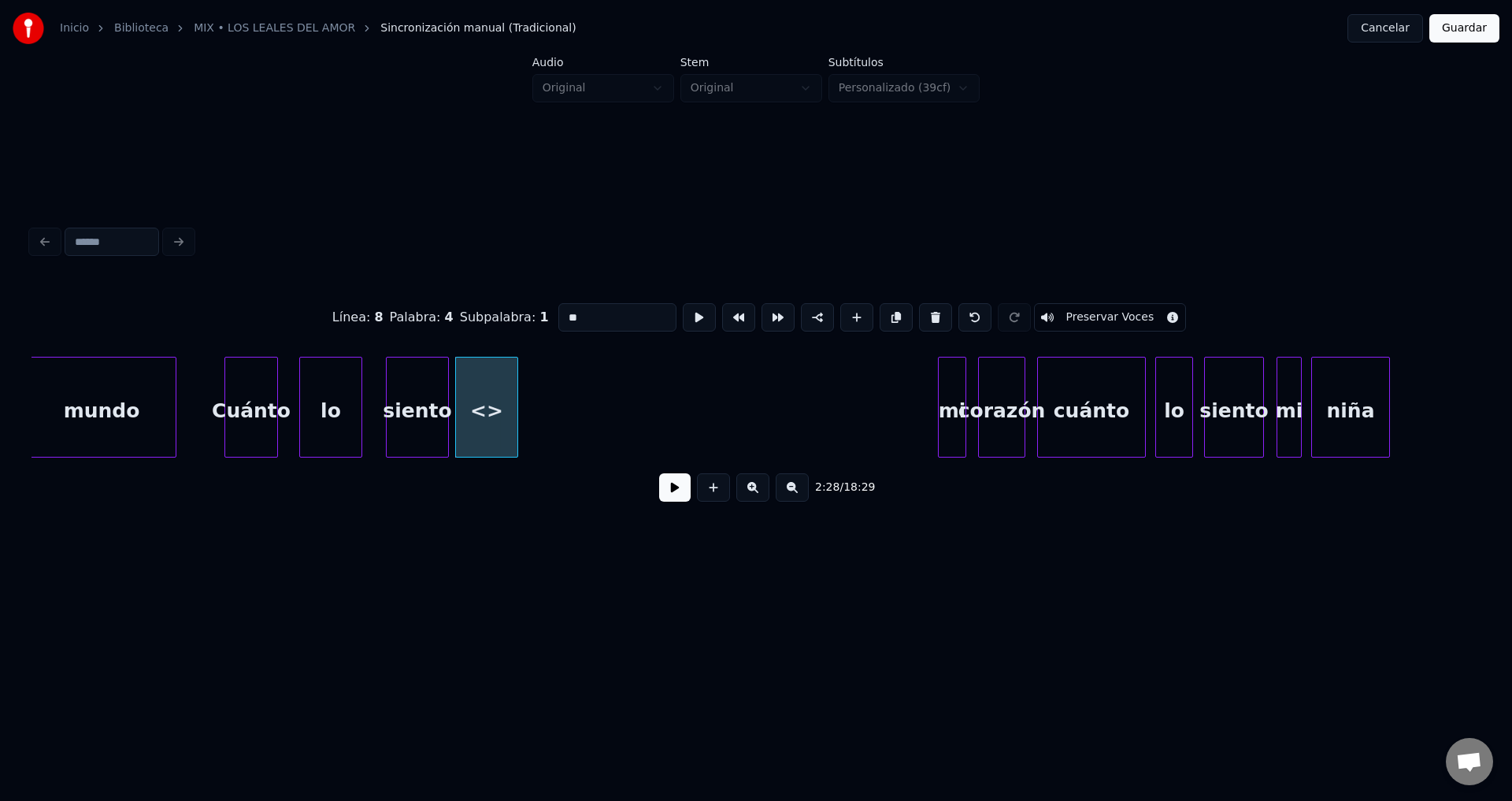
drag, startPoint x: 580, startPoint y: 311, endPoint x: 488, endPoint y: 311, distance: 92.0
click at [488, 311] on div "Línea : 8 Palabra : 4 Subpalabra : 1 ** Preservar Voces" at bounding box center [756, 317] width 1449 height 79
type input "**"
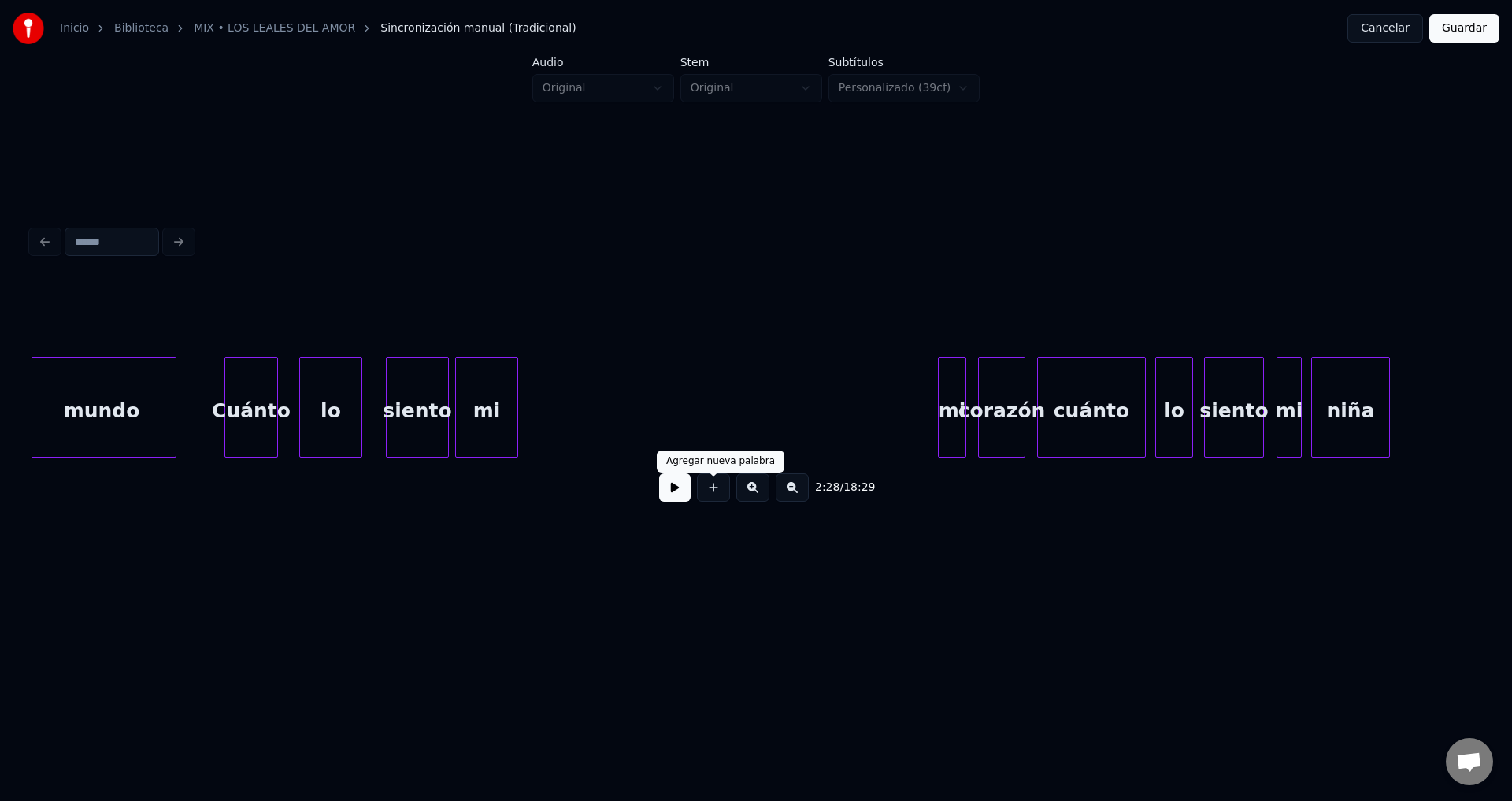
click at [714, 492] on button at bounding box center [714, 487] width 33 height 28
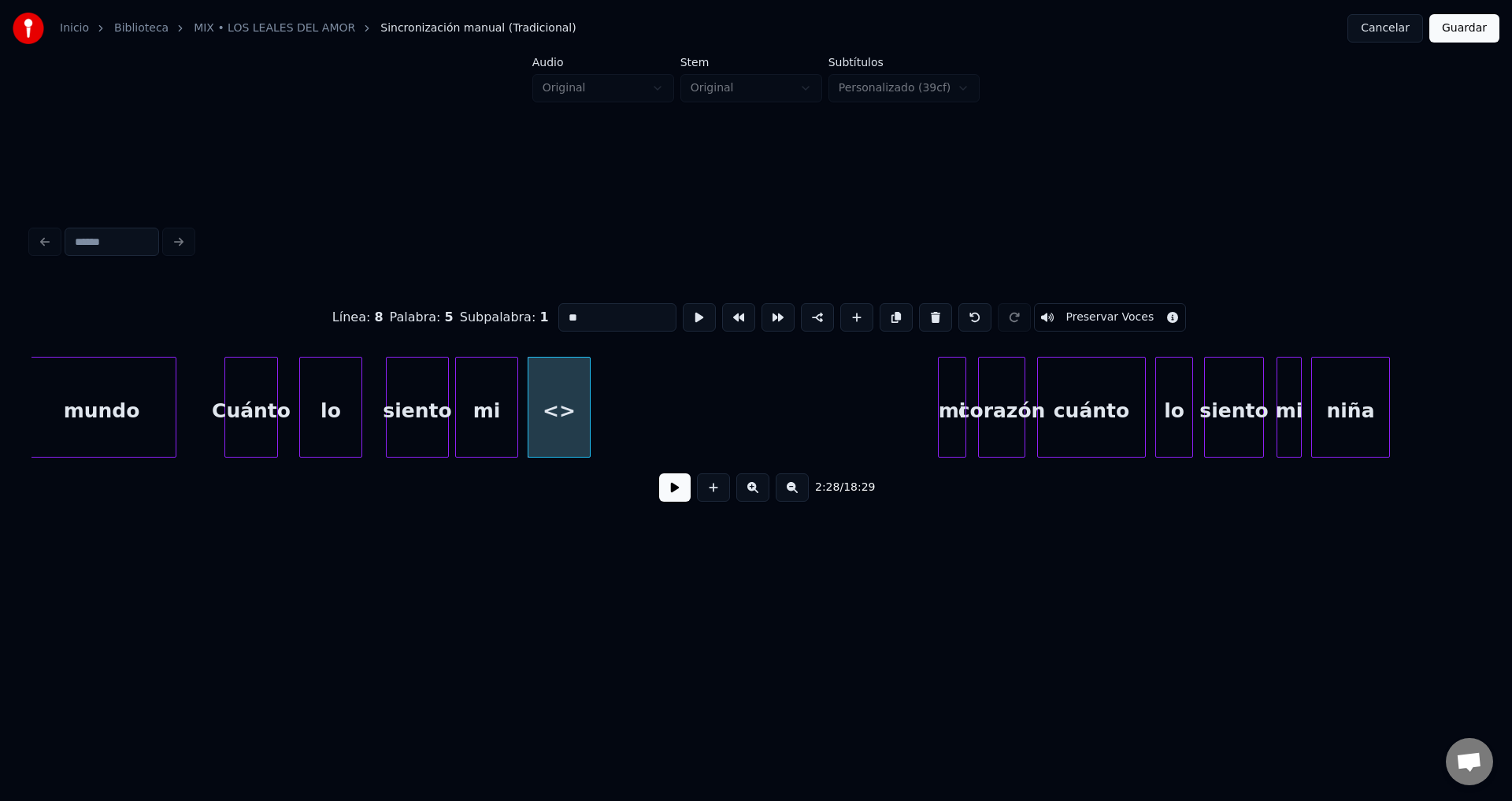
drag, startPoint x: 555, startPoint y: 308, endPoint x: 483, endPoint y: 303, distance: 72.2
click at [484, 302] on div "Línea : 8 Palabra : 5 Subpalabra : 1 ** Preservar Voces" at bounding box center [756, 317] width 1449 height 79
click at [621, 413] on div "amor" at bounding box center [591, 411] width 62 height 107
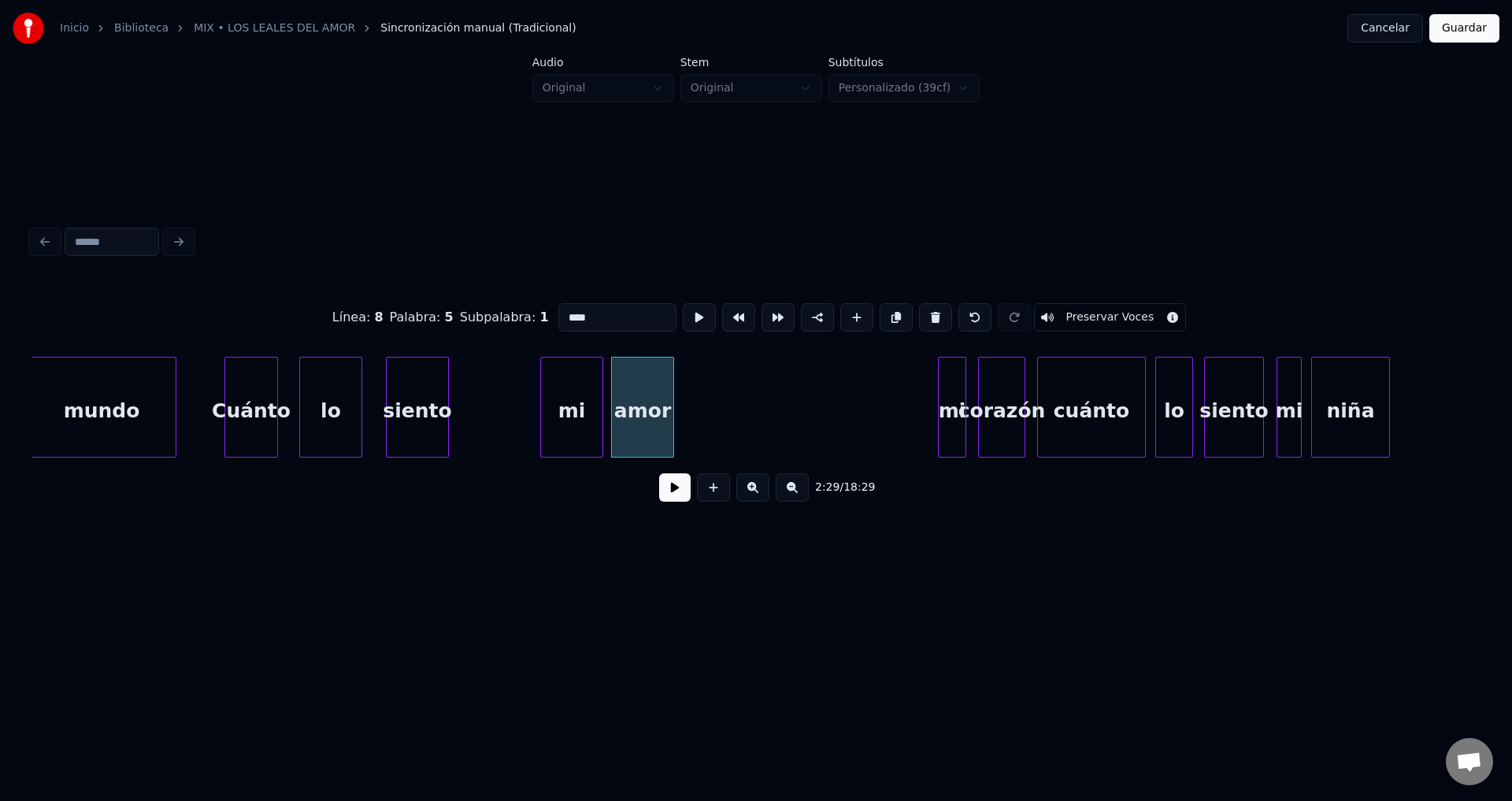
click at [563, 419] on div "mi" at bounding box center [571, 411] width 62 height 107
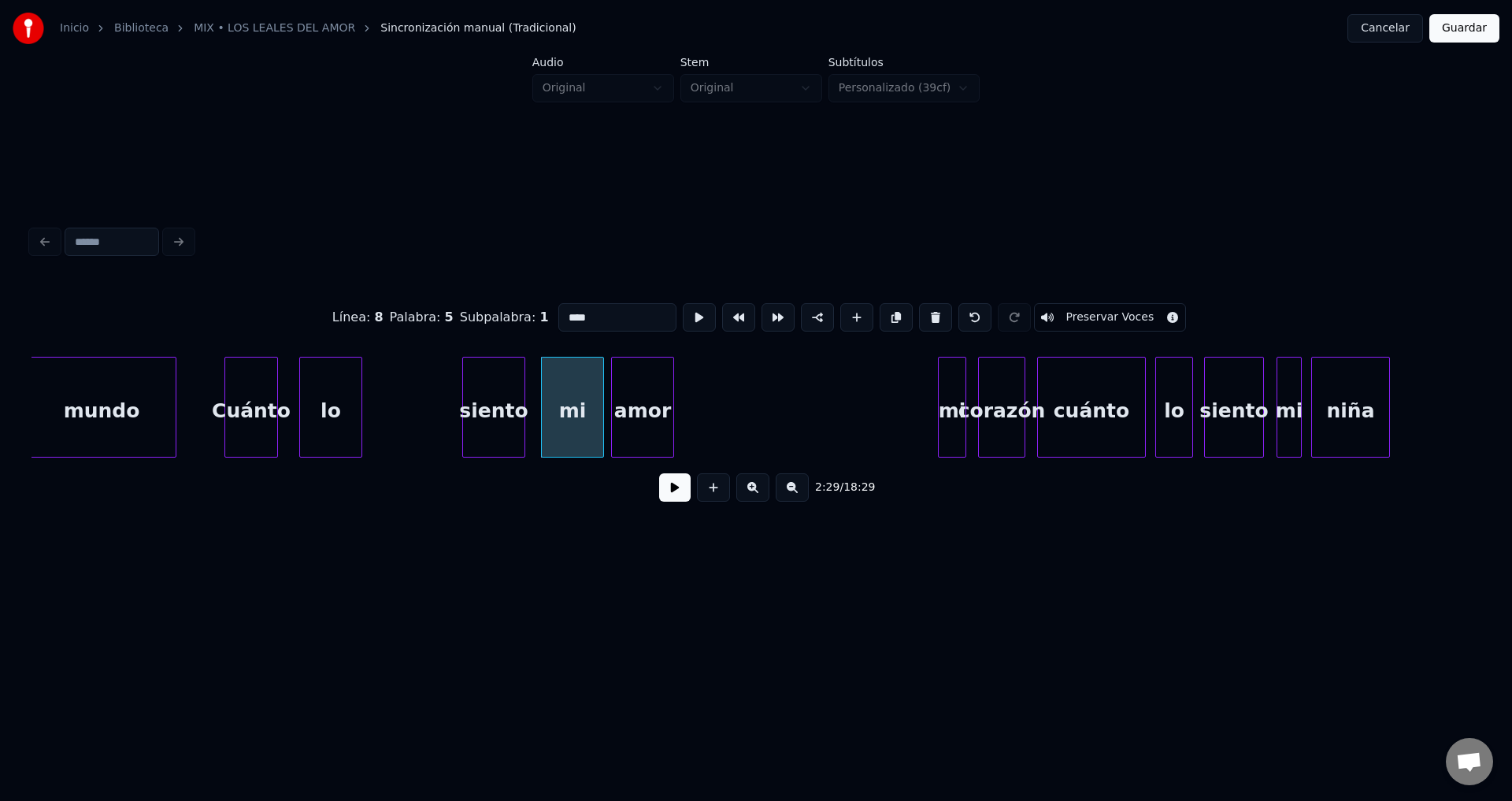
click at [491, 423] on div "siento" at bounding box center [493, 411] width 62 height 107
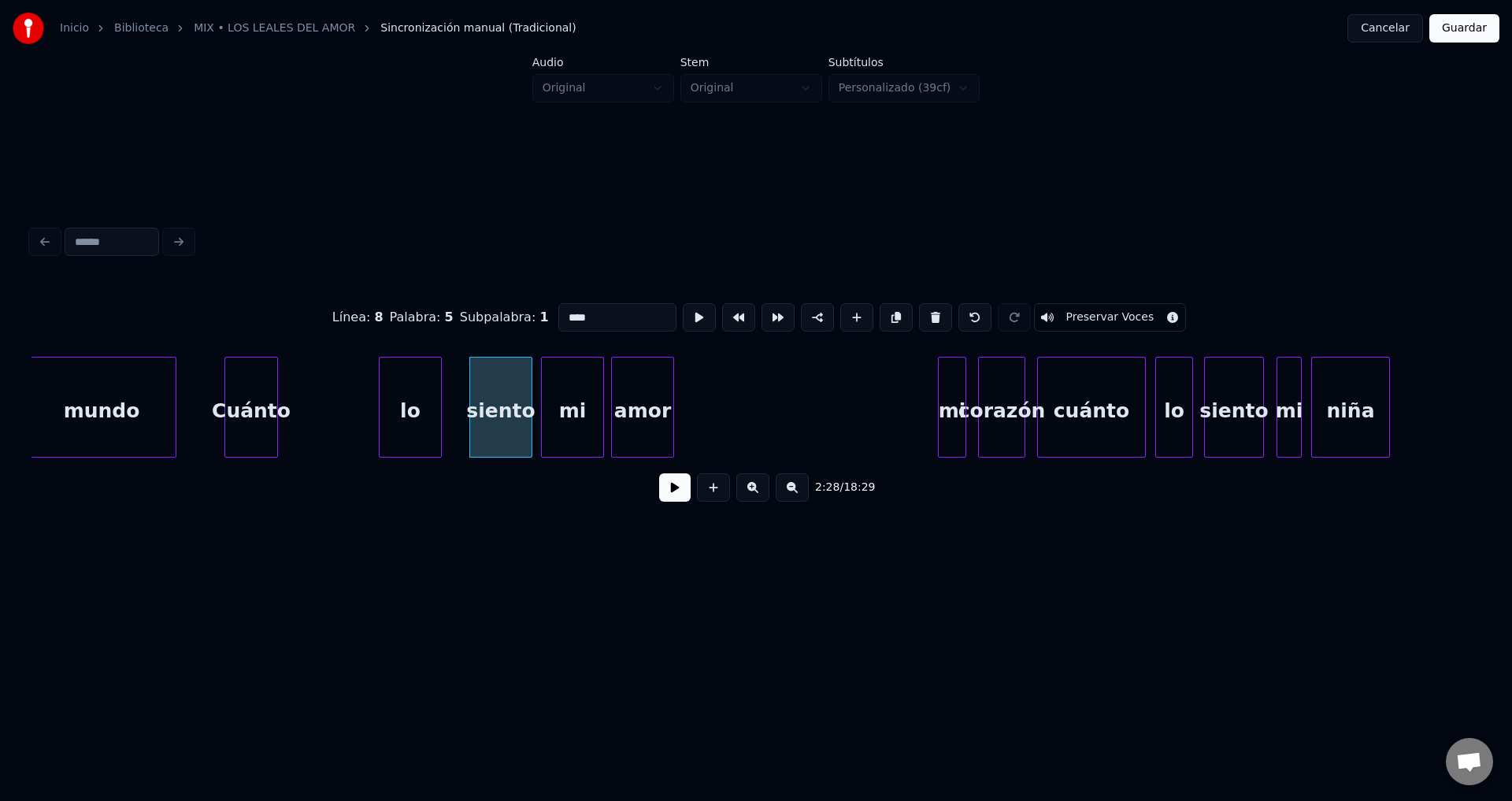
click at [415, 418] on div "lo" at bounding box center [411, 411] width 62 height 107
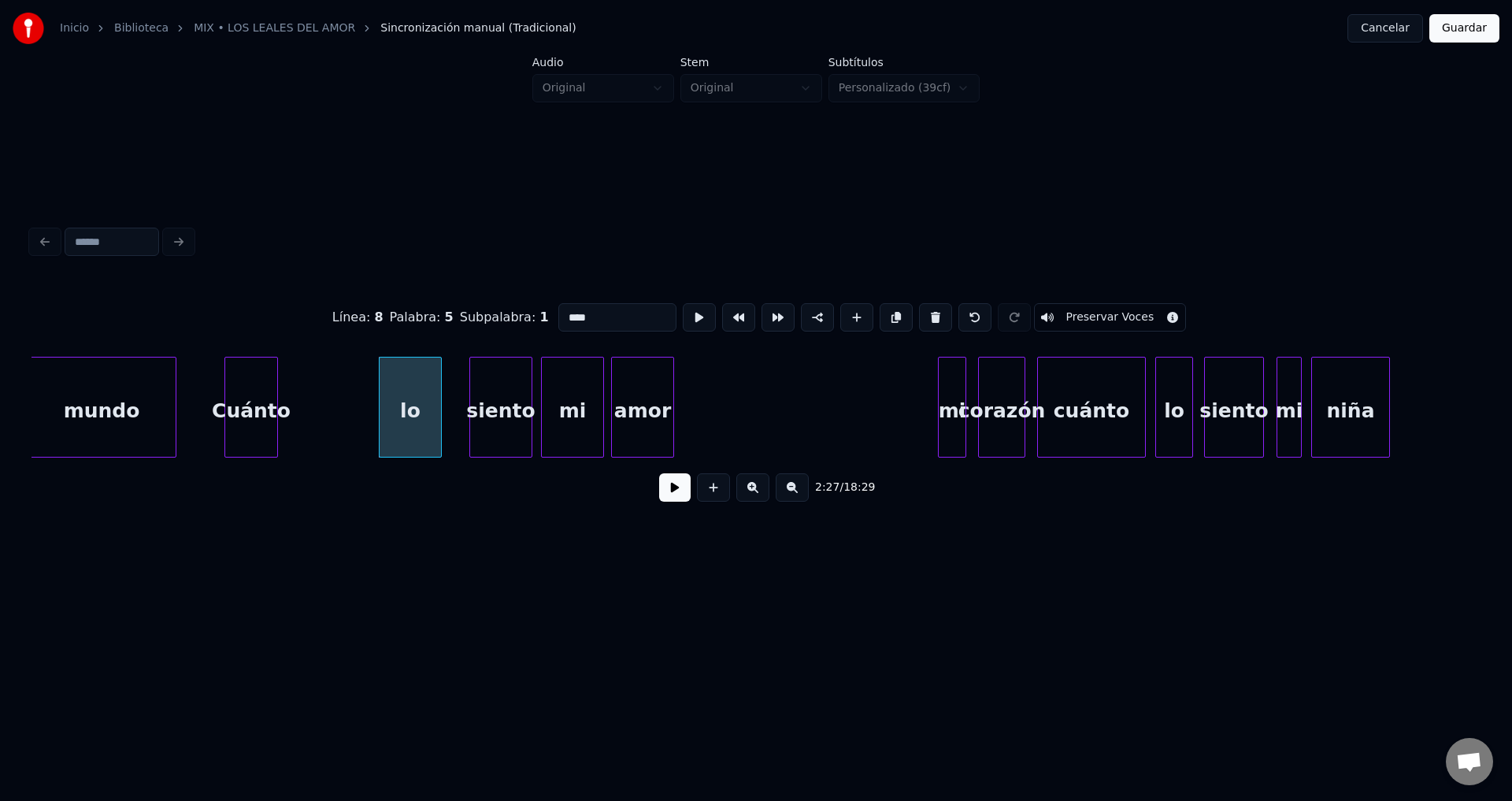
click at [230, 407] on div "Cuánto" at bounding box center [251, 411] width 52 height 107
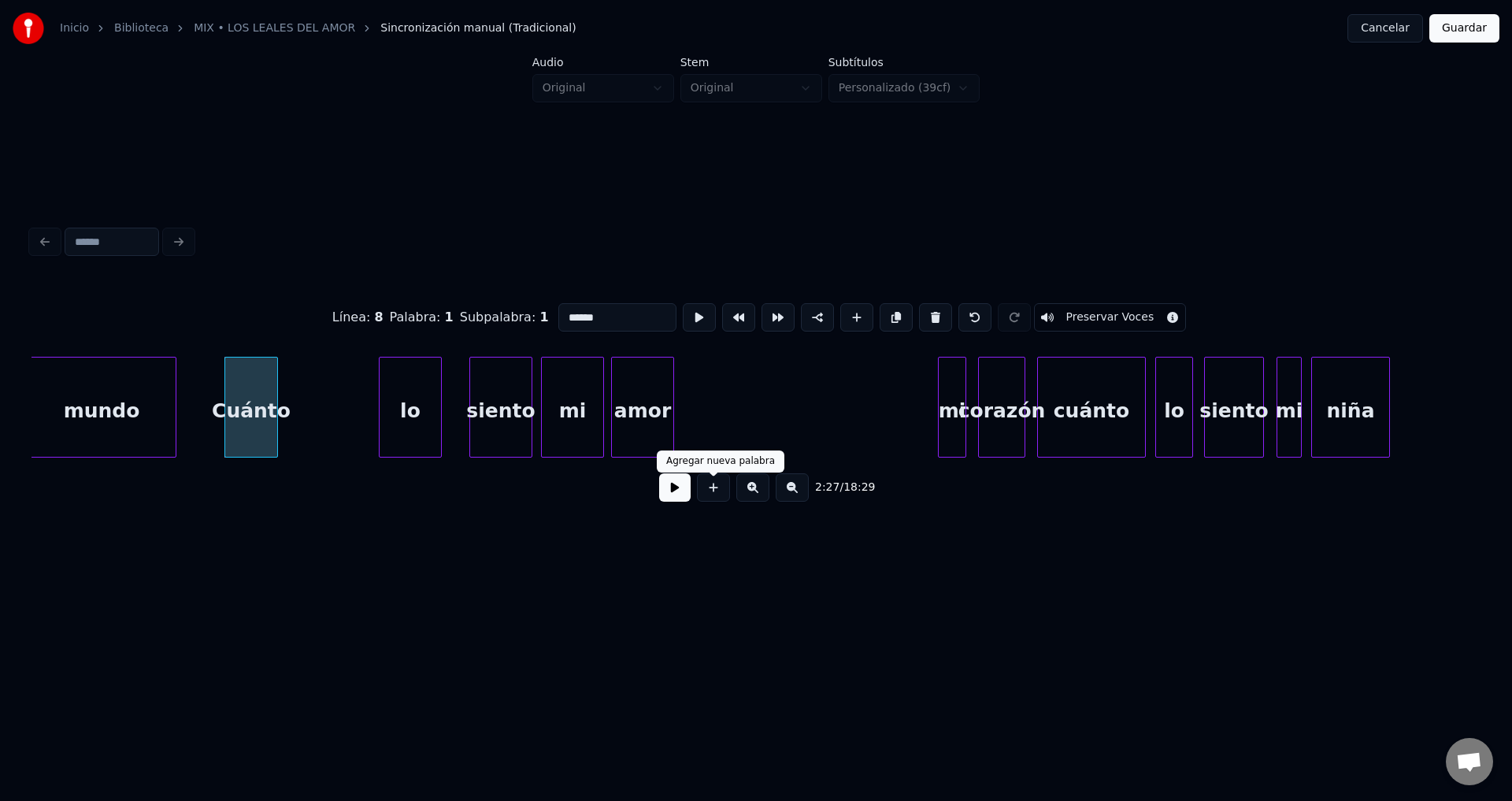
type input "******"
click at [688, 497] on button at bounding box center [674, 487] width 32 height 28
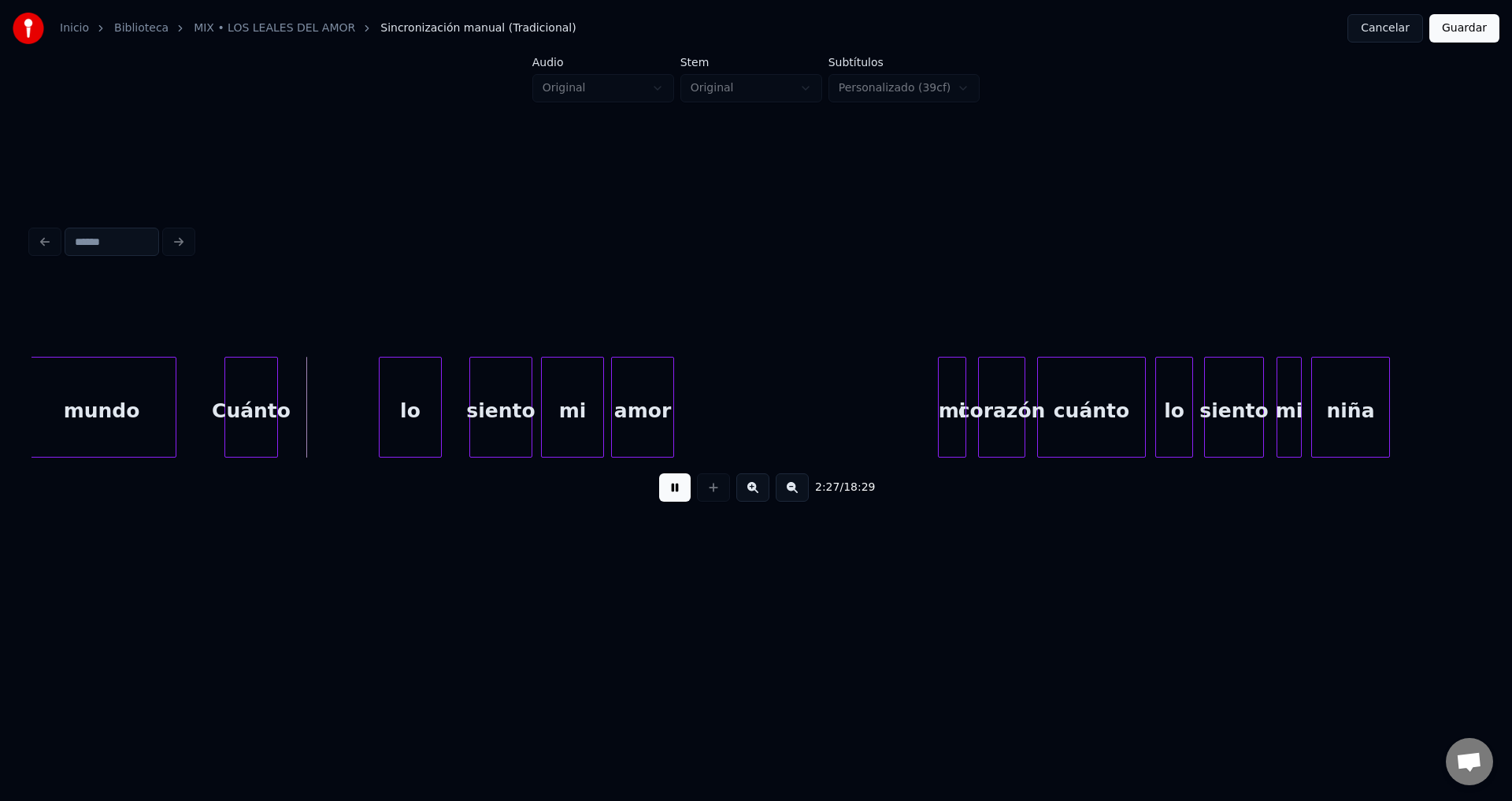
click at [688, 497] on button at bounding box center [674, 487] width 32 height 28
click at [325, 418] on div "lo" at bounding box center [315, 411] width 62 height 107
click at [299, 415] on div at bounding box center [299, 407] width 5 height 99
click at [322, 417] on div "siento" at bounding box center [337, 411] width 62 height 107
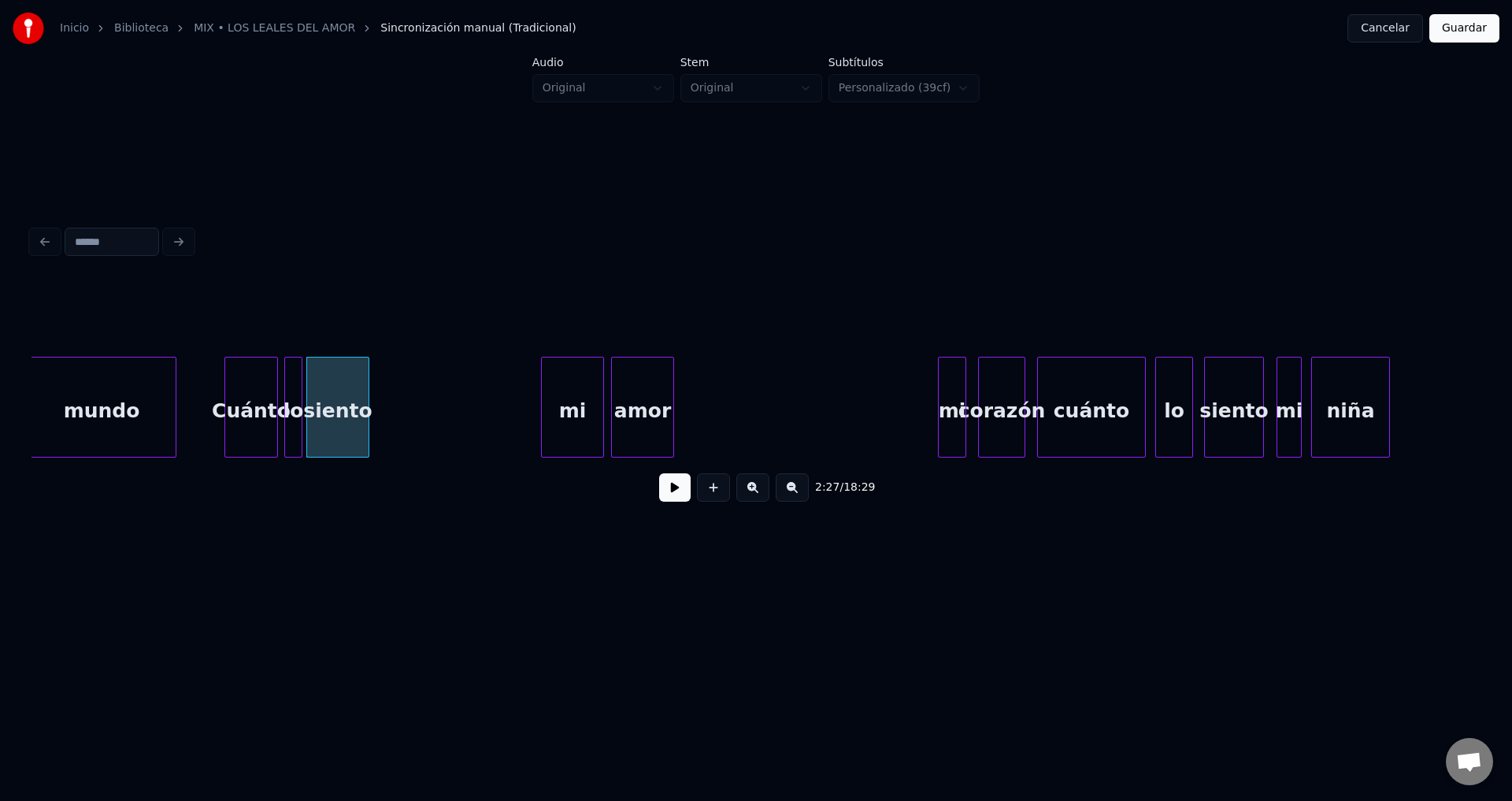
click at [665, 499] on button at bounding box center [674, 487] width 32 height 28
click at [367, 395] on div at bounding box center [365, 407] width 5 height 99
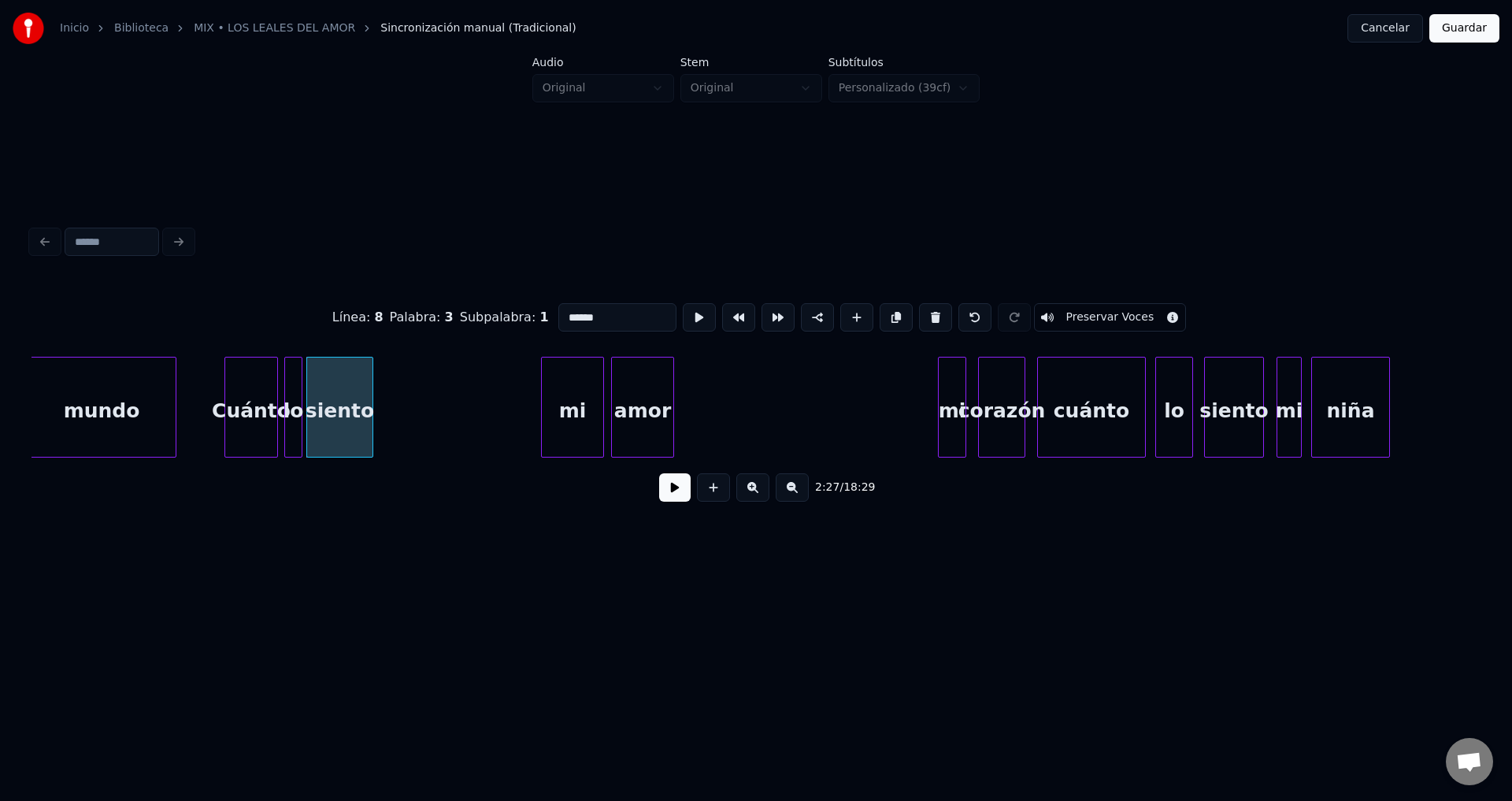
click at [371, 394] on div at bounding box center [369, 407] width 5 height 99
click at [420, 413] on div "mi" at bounding box center [416, 411] width 62 height 107
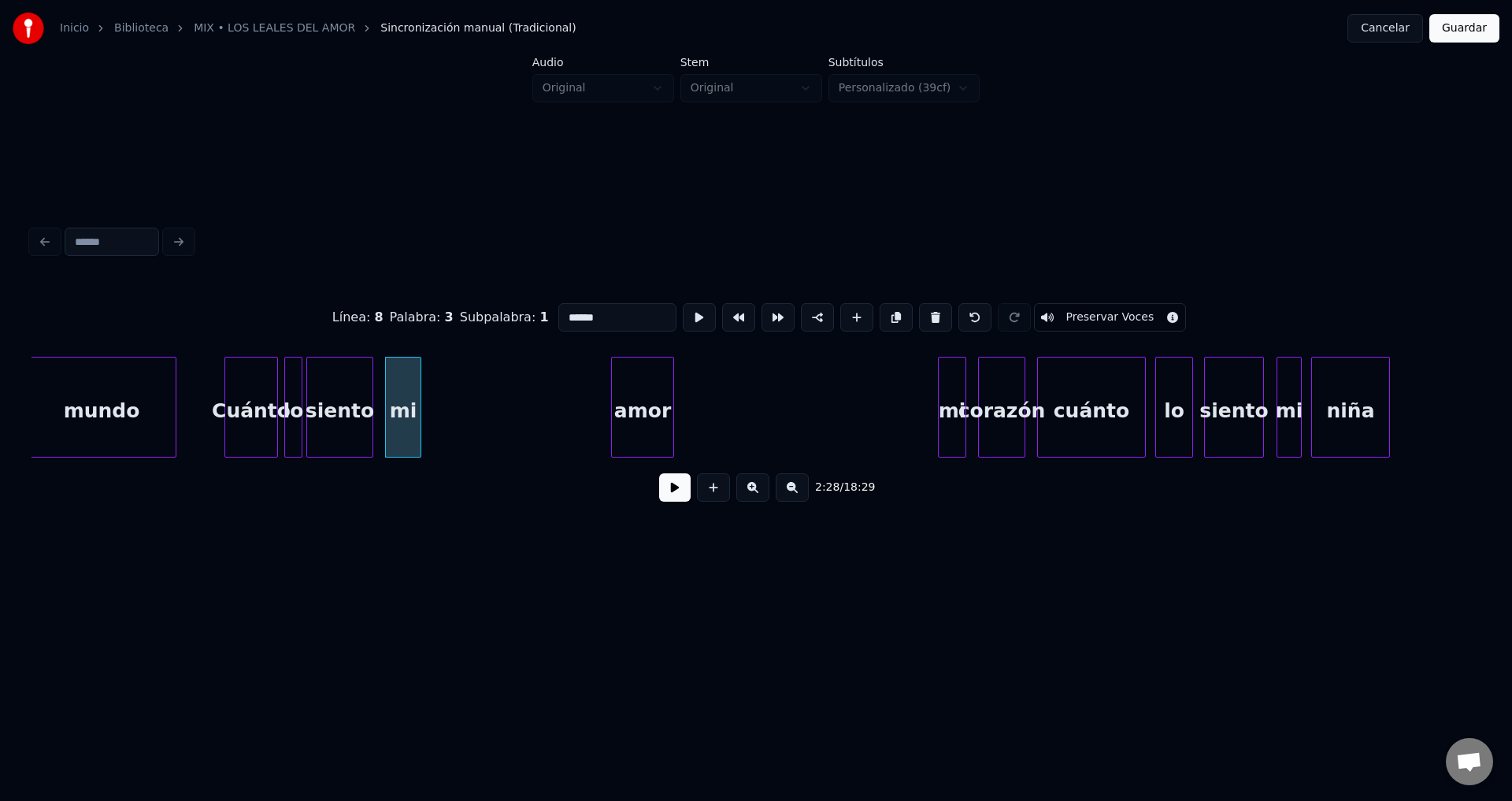
click at [417, 417] on div at bounding box center [417, 407] width 5 height 99
click at [667, 490] on button at bounding box center [674, 487] width 32 height 28
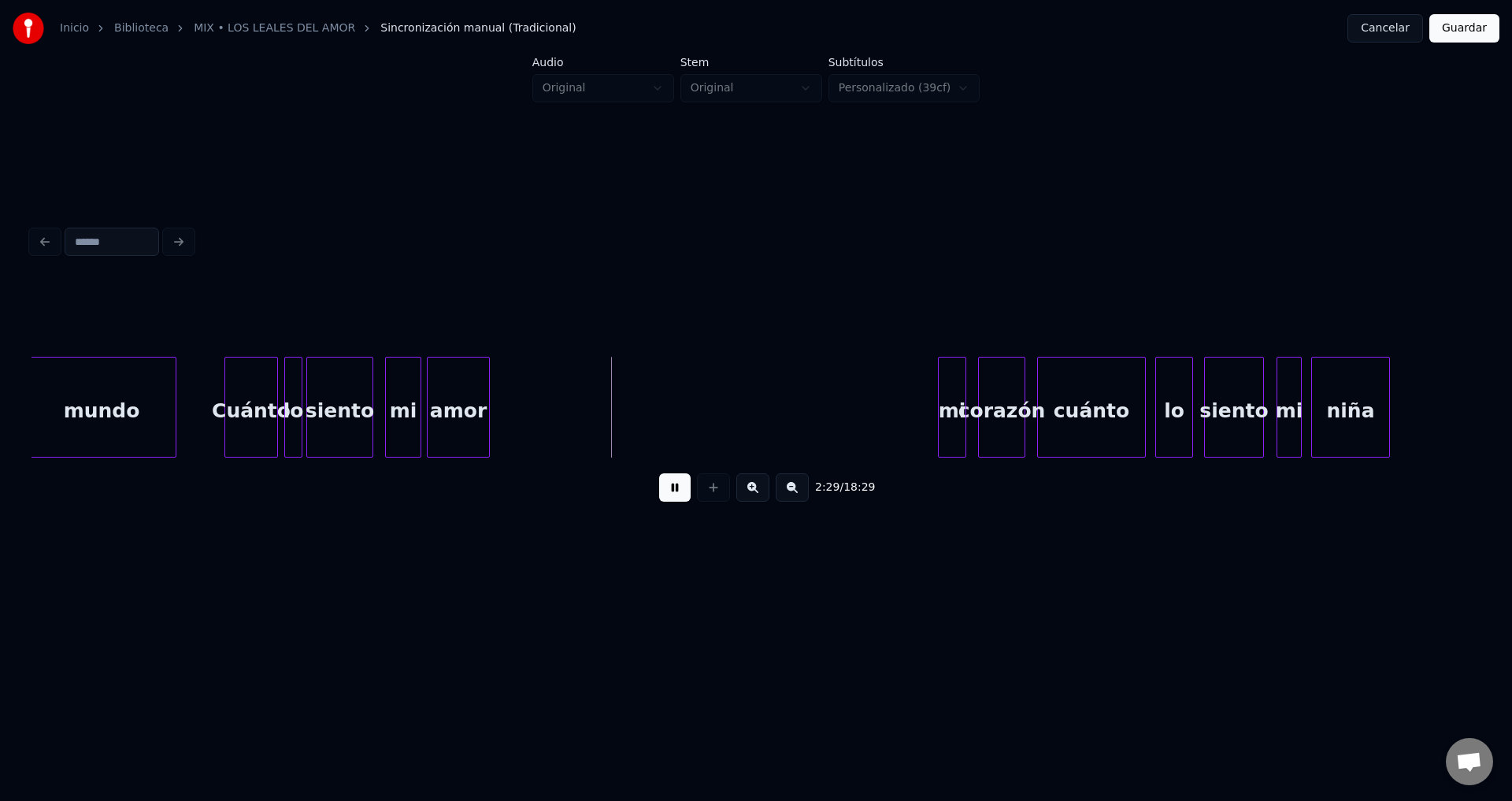
click at [462, 411] on div "amor" at bounding box center [459, 411] width 62 height 107
click at [554, 402] on div at bounding box center [554, 407] width 5 height 99
click at [675, 495] on button at bounding box center [674, 487] width 32 height 28
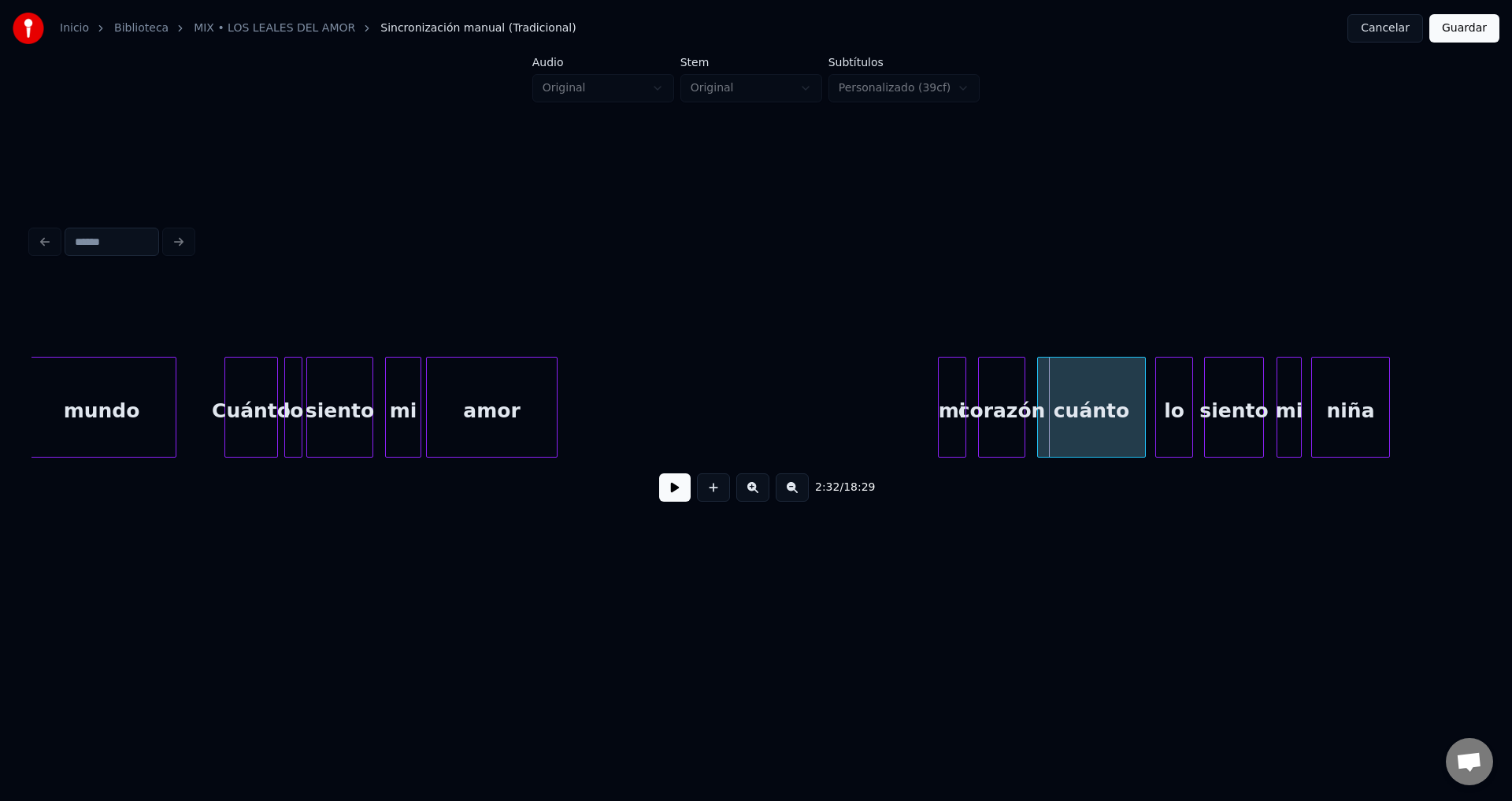
click at [950, 416] on div "mi" at bounding box center [952, 411] width 27 height 107
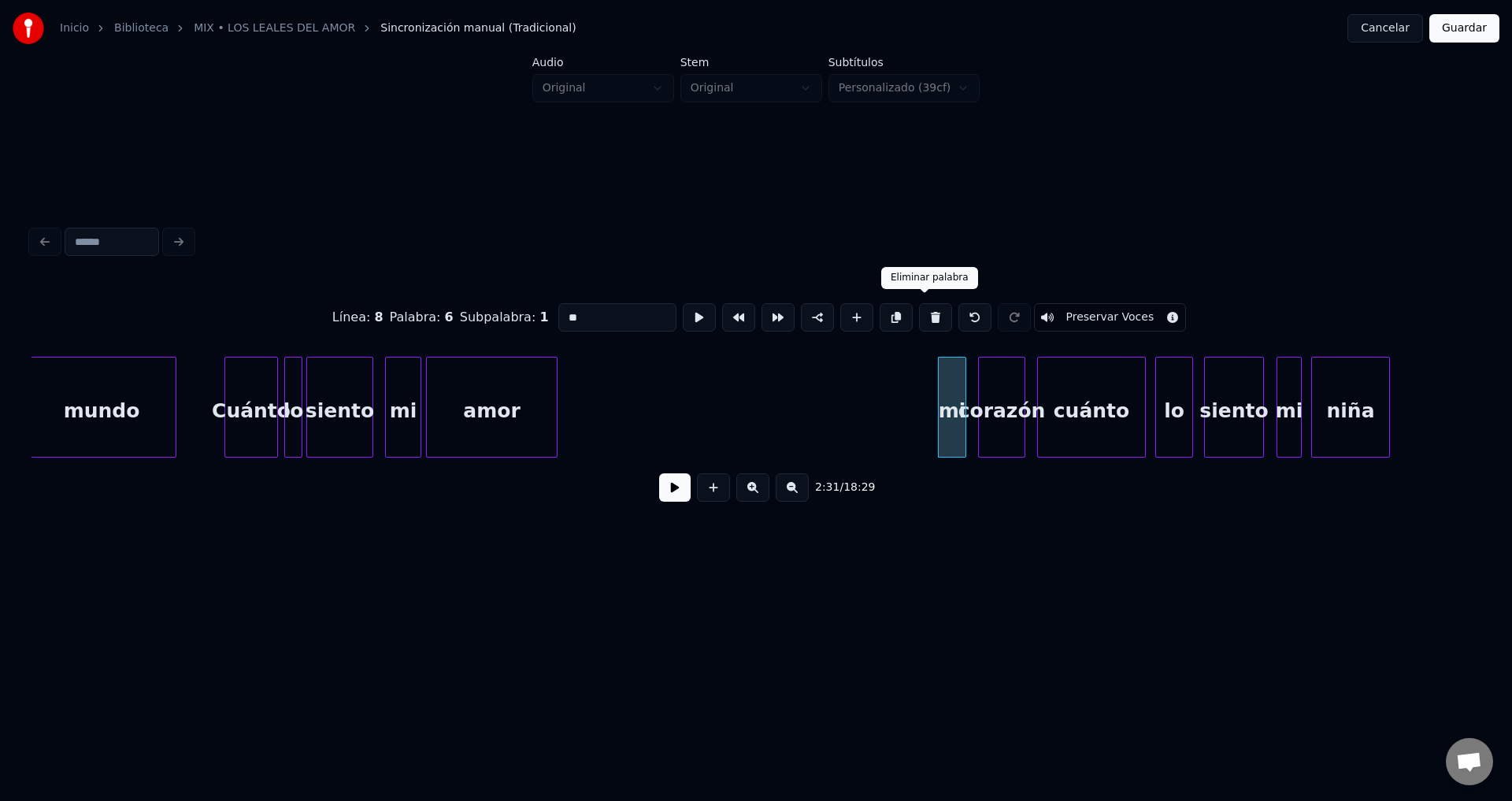
click at [924, 313] on button at bounding box center [935, 316] width 33 height 28
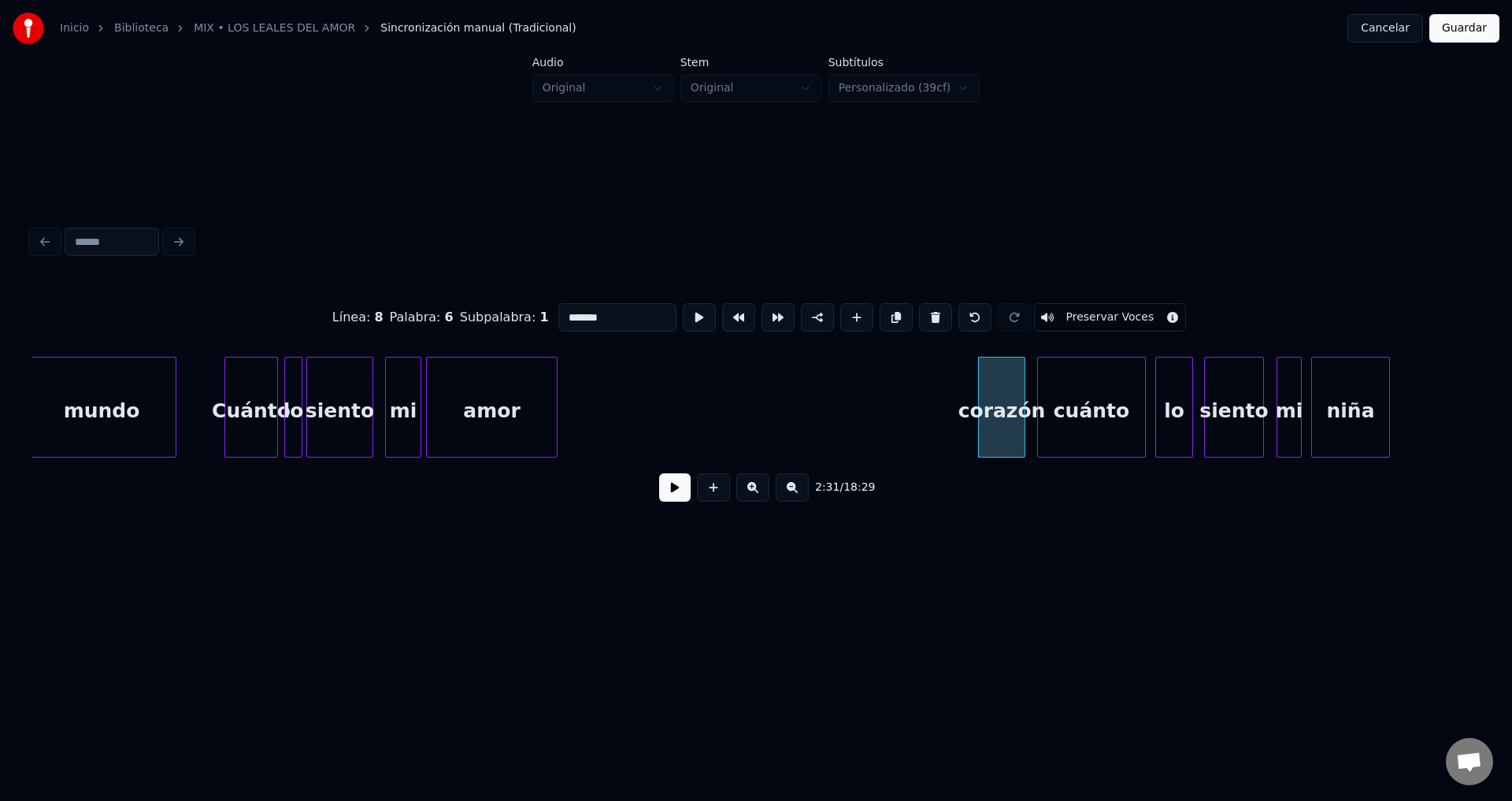
click at [1001, 406] on div "corazón" at bounding box center [1001, 411] width 45 height 107
click at [922, 314] on button at bounding box center [935, 316] width 33 height 28
type input "******"
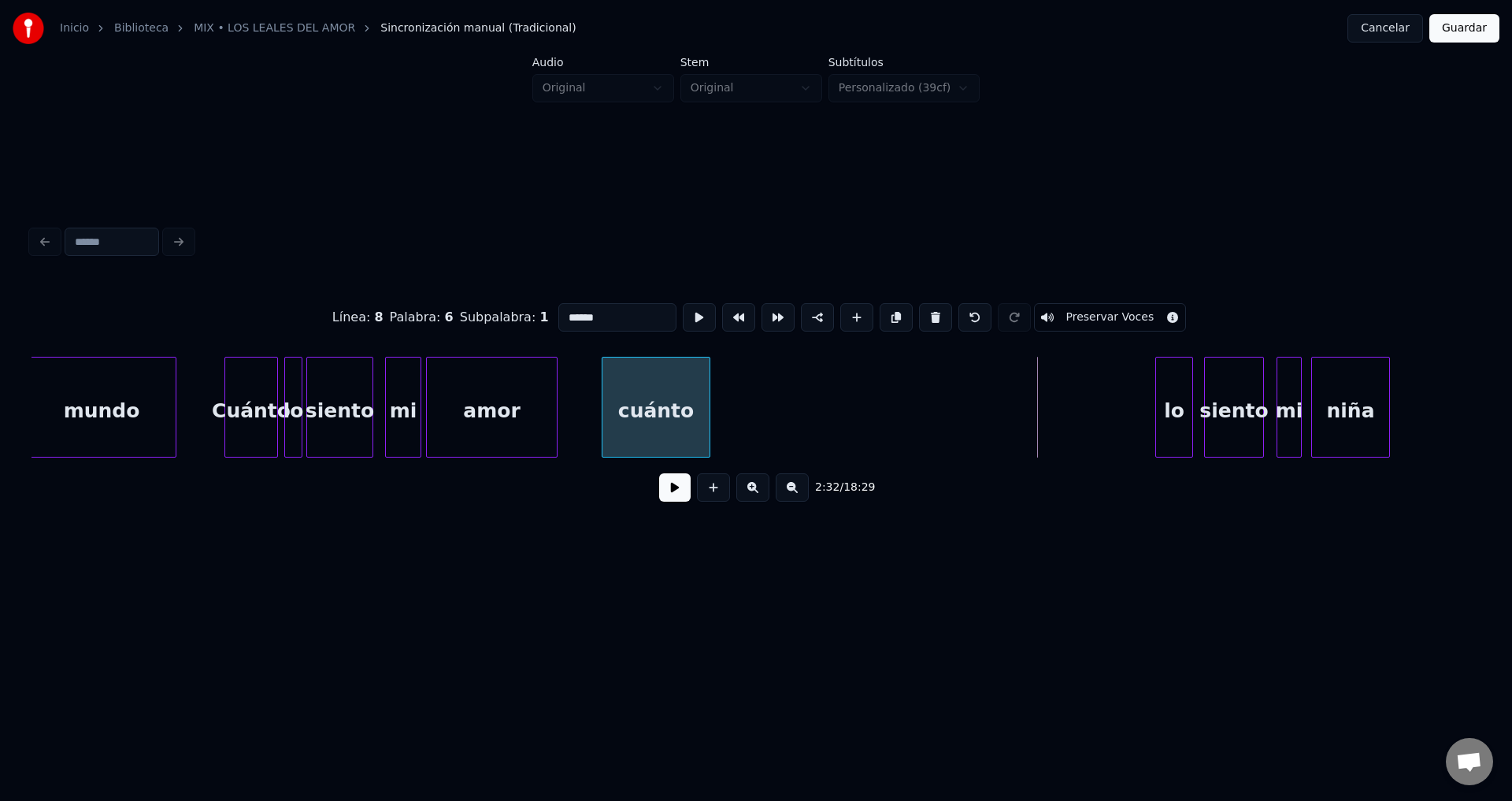
click at [643, 412] on div "cuánto" at bounding box center [655, 411] width 107 height 107
click at [668, 499] on button at bounding box center [674, 487] width 32 height 28
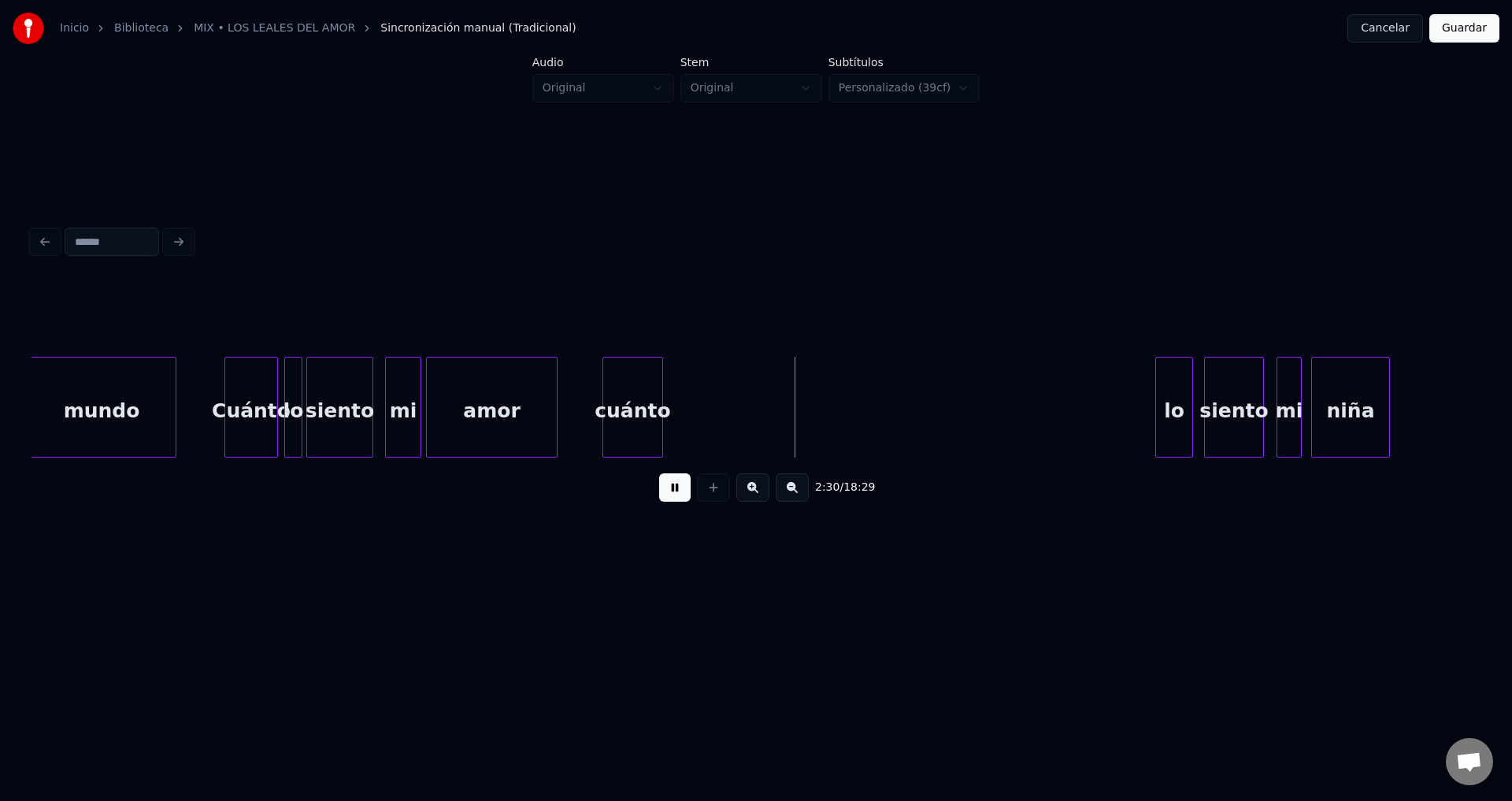
click at [658, 412] on div at bounding box center [660, 407] width 5 height 99
click at [689, 412] on div "lo" at bounding box center [685, 411] width 37 height 107
click at [690, 411] on div at bounding box center [691, 407] width 5 height 99
click at [714, 411] on div "siento" at bounding box center [729, 411] width 59 height 107
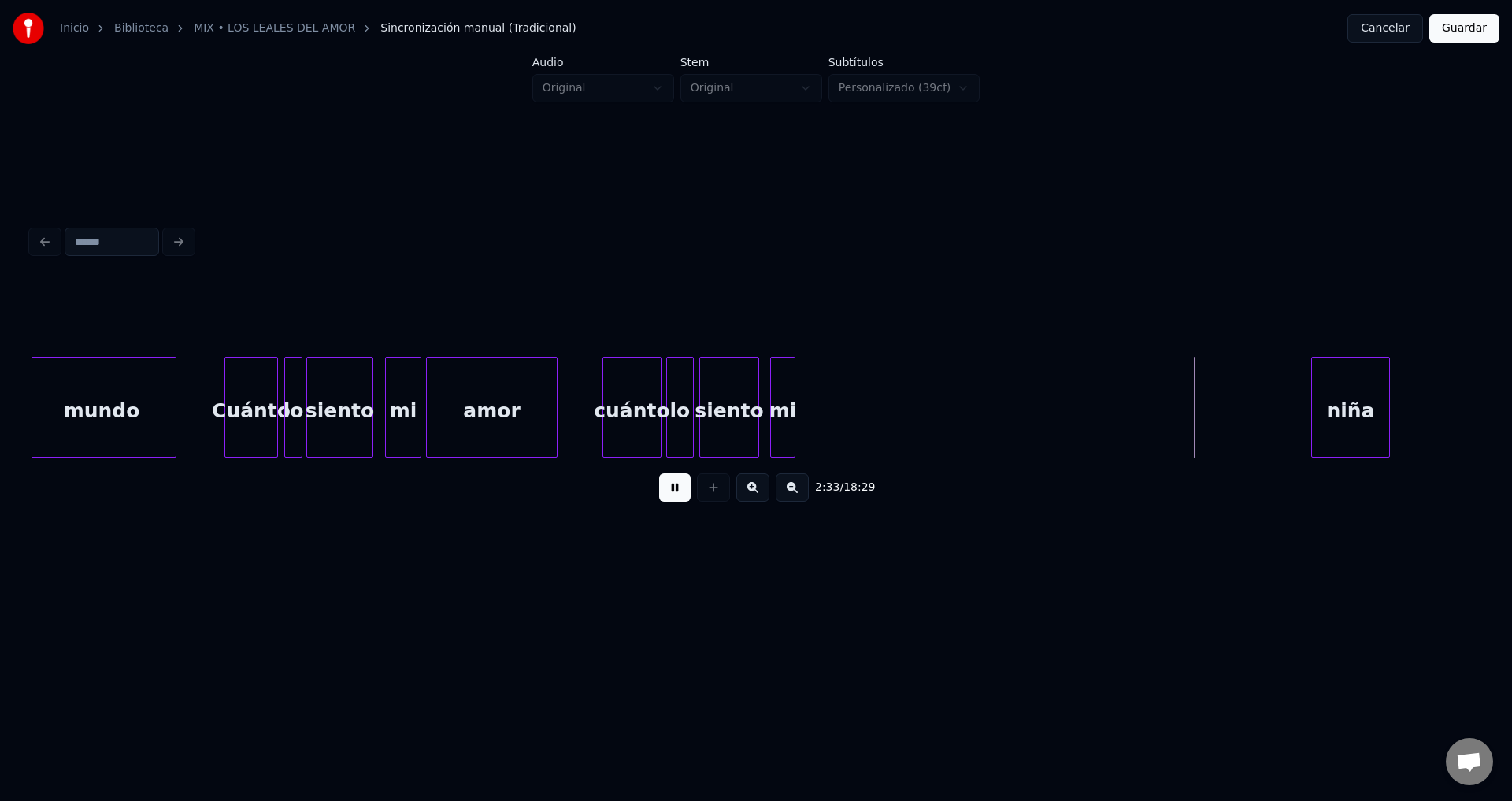
click at [781, 405] on div "mi" at bounding box center [783, 411] width 24 height 107
click at [834, 413] on div "niña" at bounding box center [848, 411] width 77 height 107
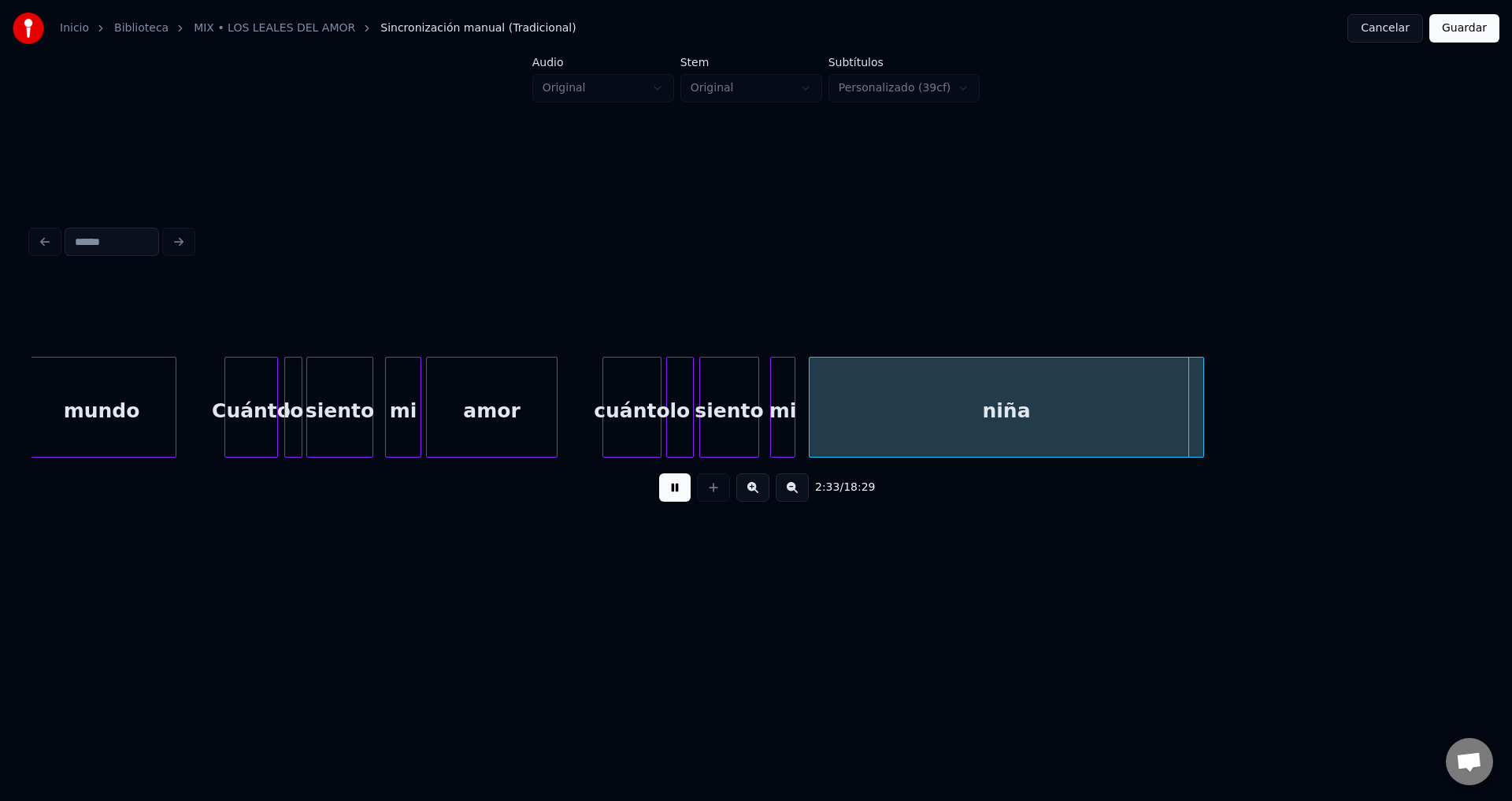
click at [1203, 406] on div at bounding box center [1200, 407] width 5 height 99
click at [674, 493] on button at bounding box center [674, 487] width 32 height 28
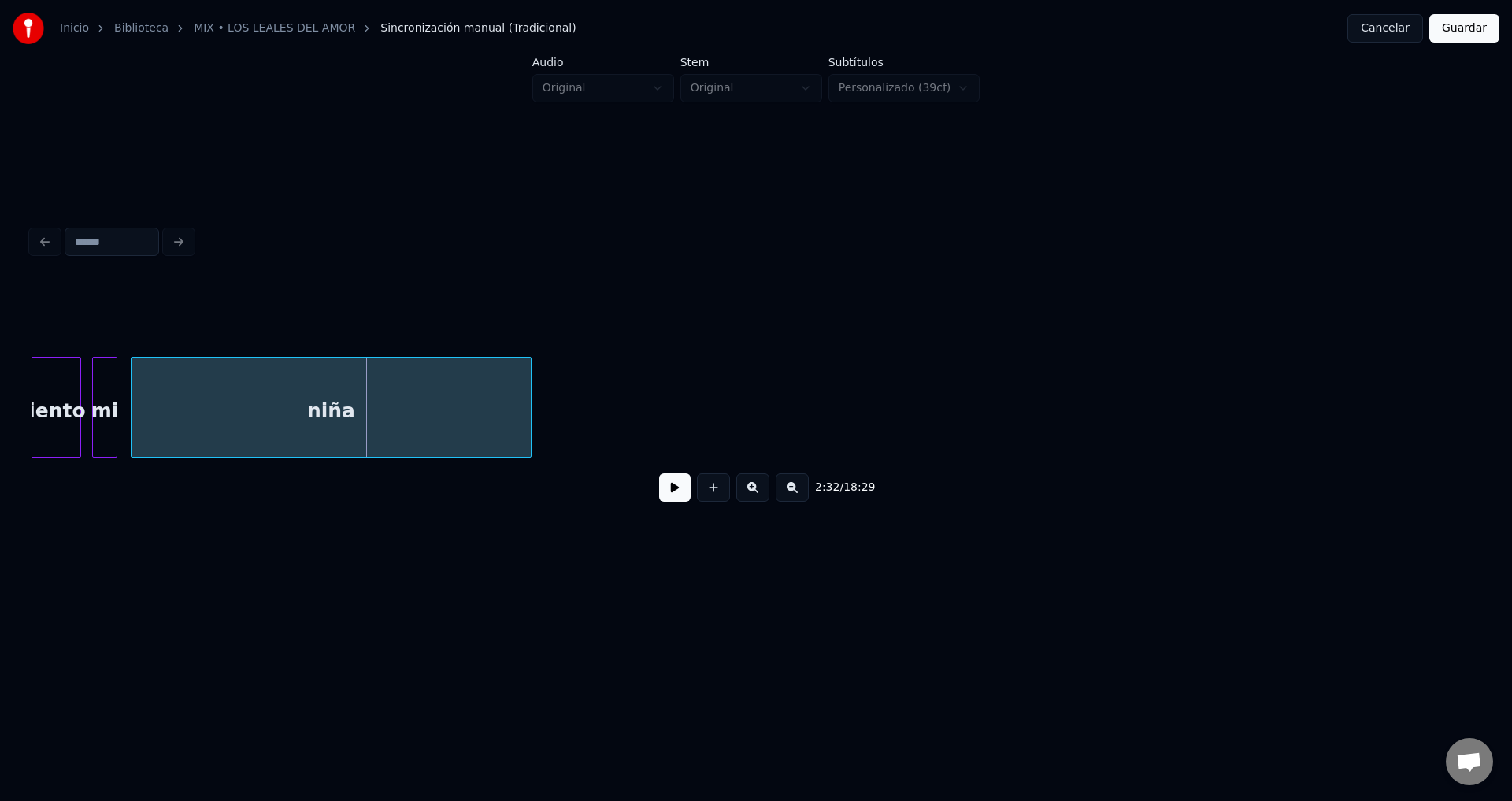
scroll to position [0, 23736]
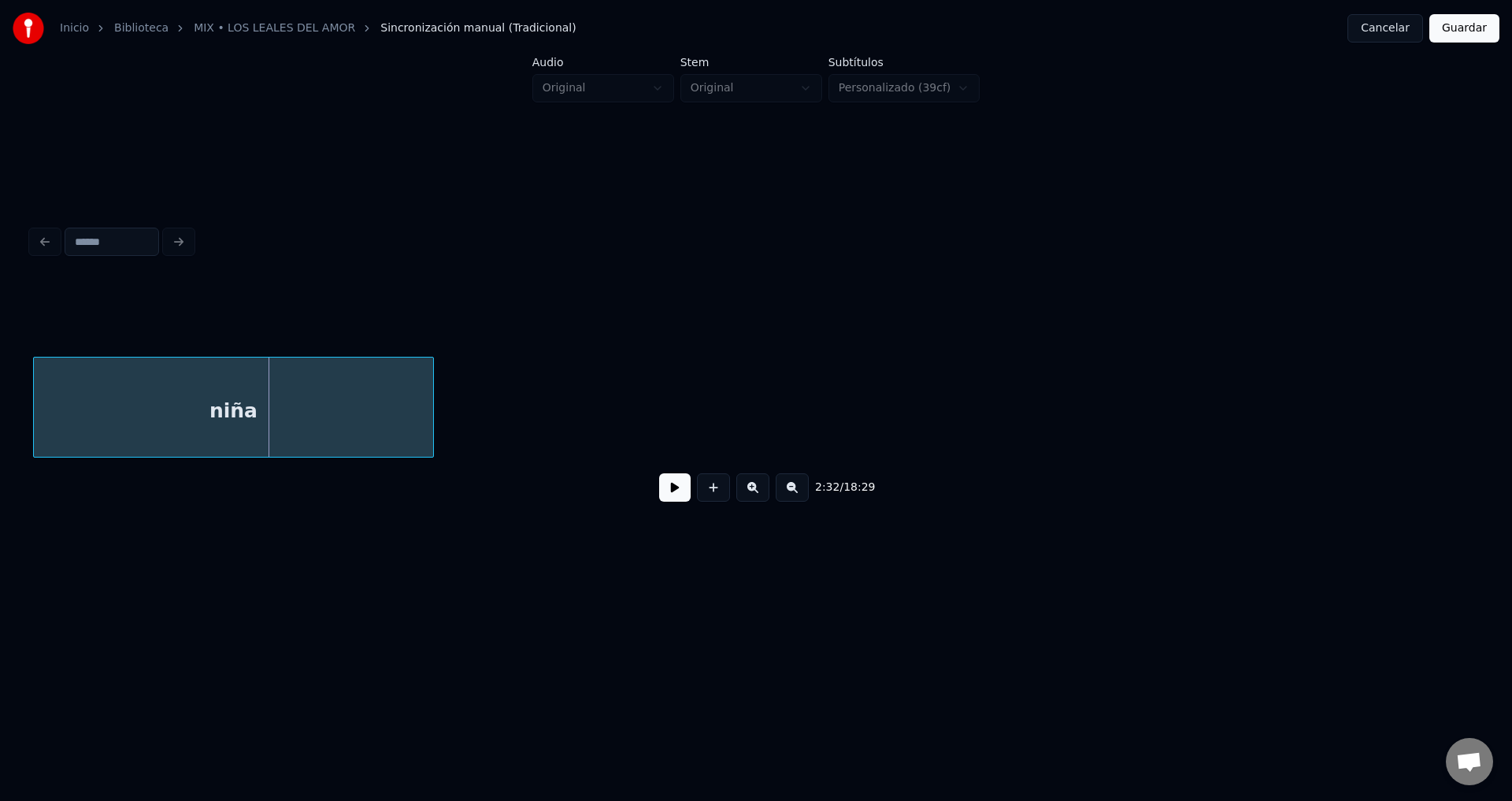
click at [1457, 28] on button "Guardar" at bounding box center [1464, 28] width 70 height 28
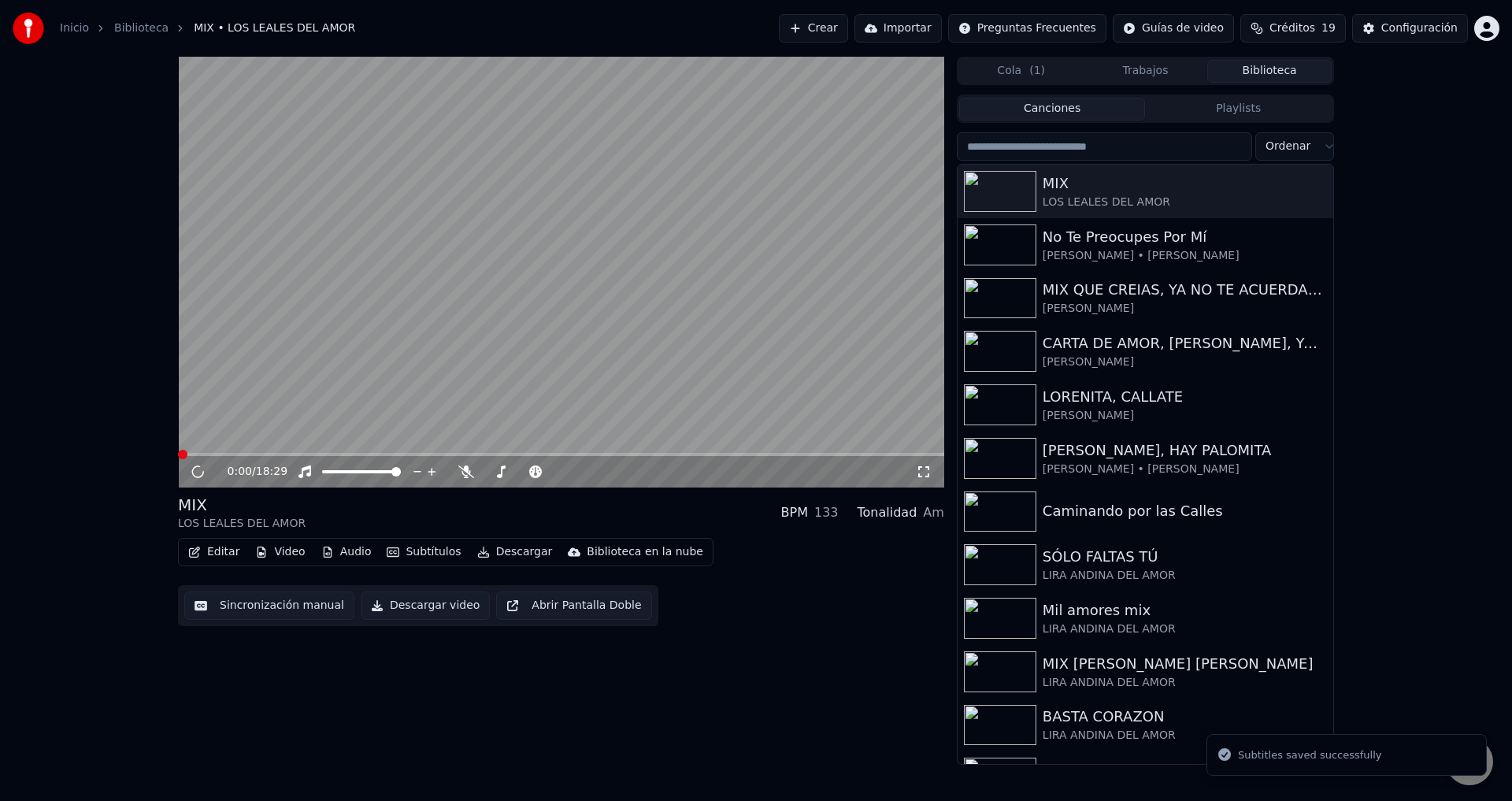
click at [203, 551] on button "Editar" at bounding box center [214, 551] width 63 height 22
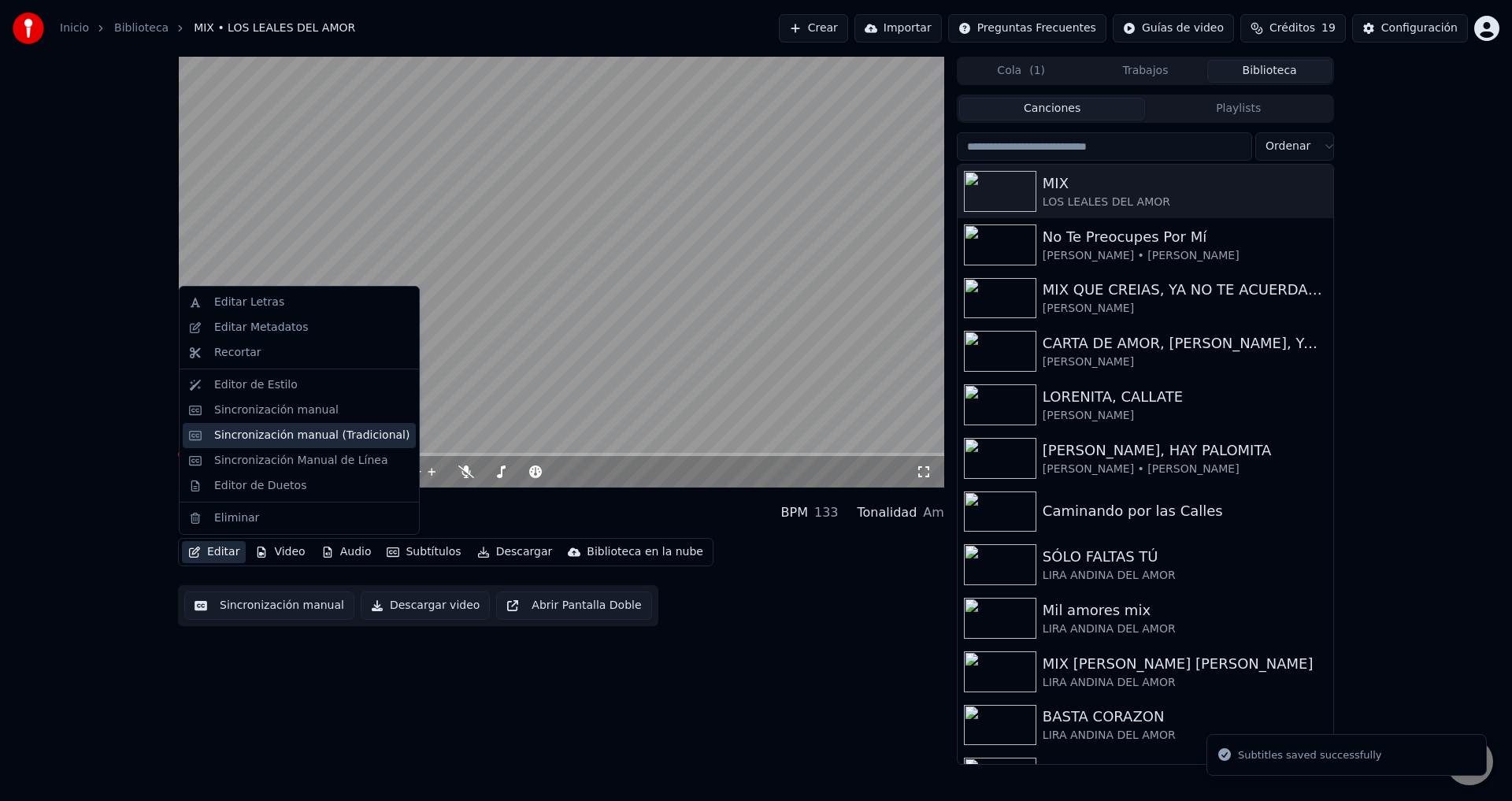
click at [280, 441] on div "Sincronización manual (Tradicional)" at bounding box center [312, 436] width 195 height 15
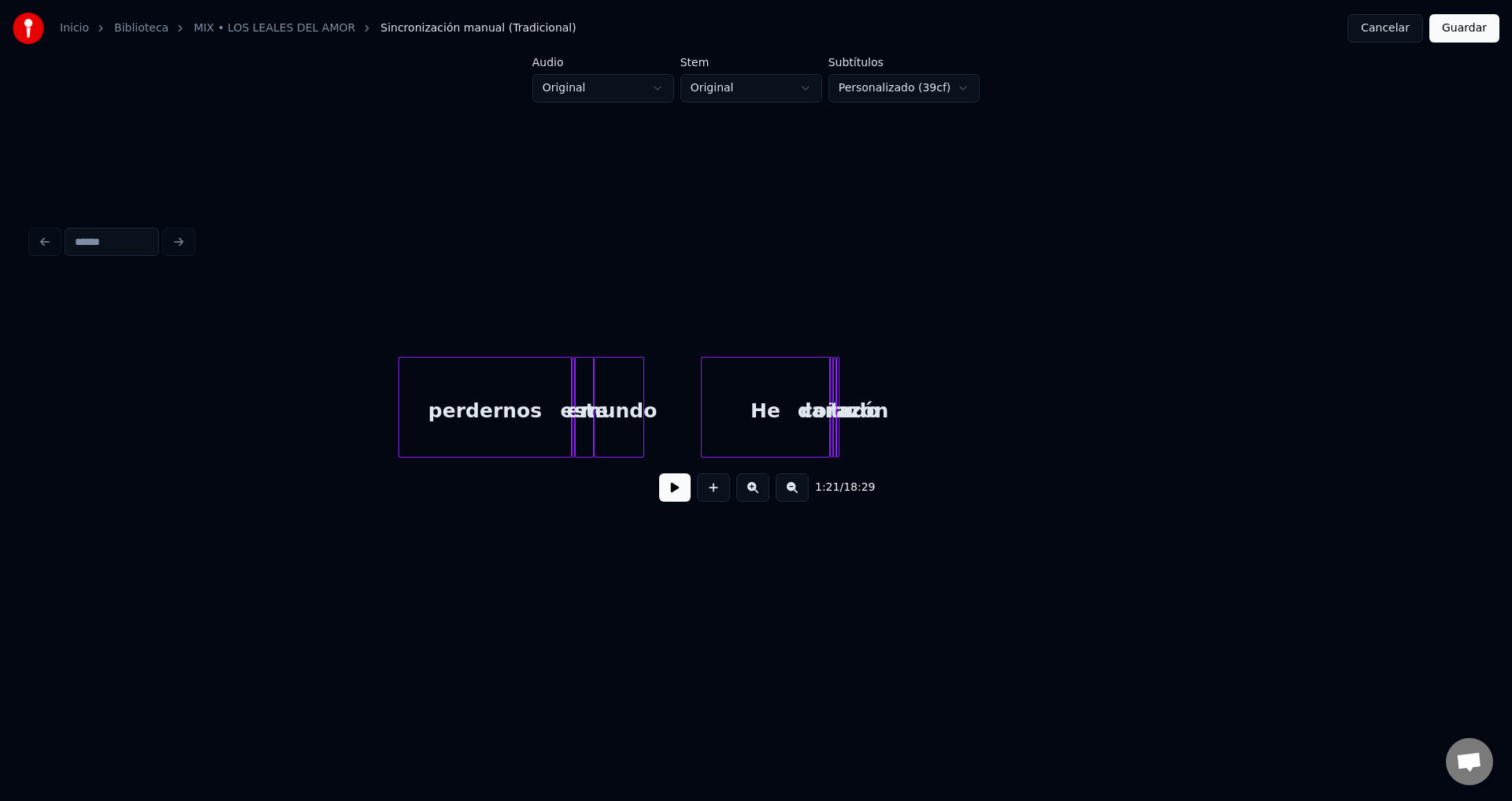
scroll to position [0, 36718]
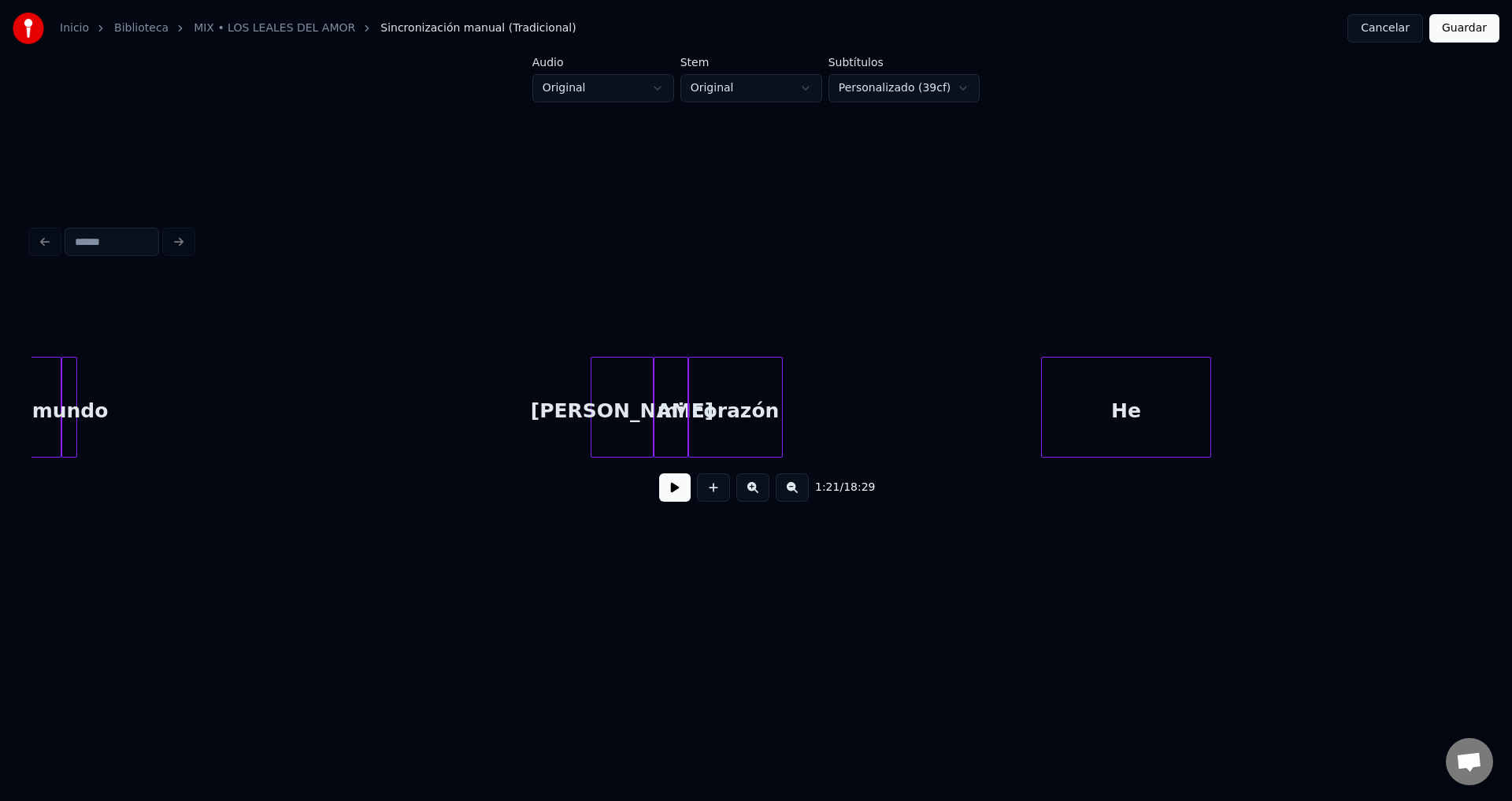
click at [741, 412] on div "corazón" at bounding box center [735, 411] width 93 height 107
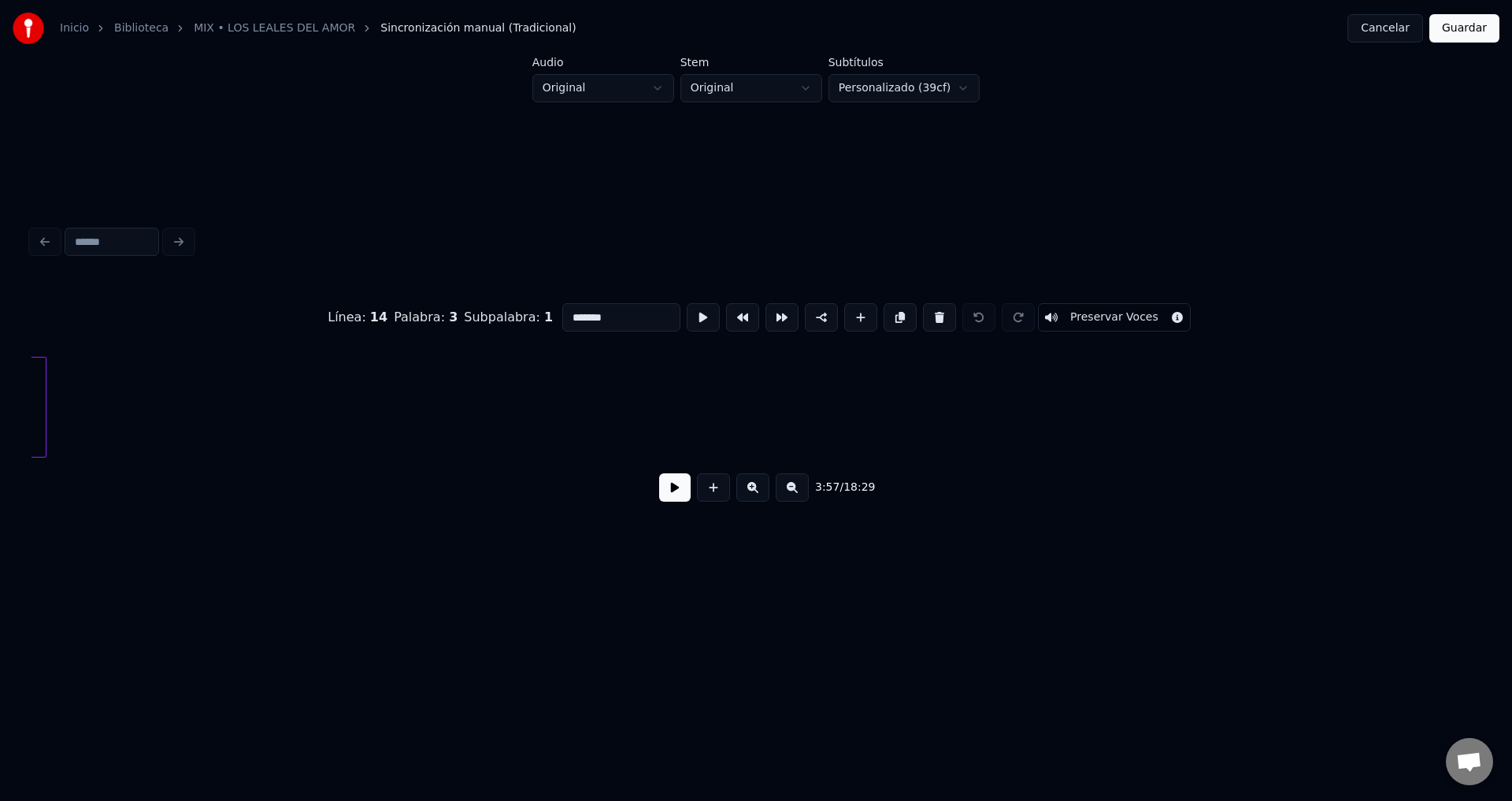
scroll to position [0, 24026]
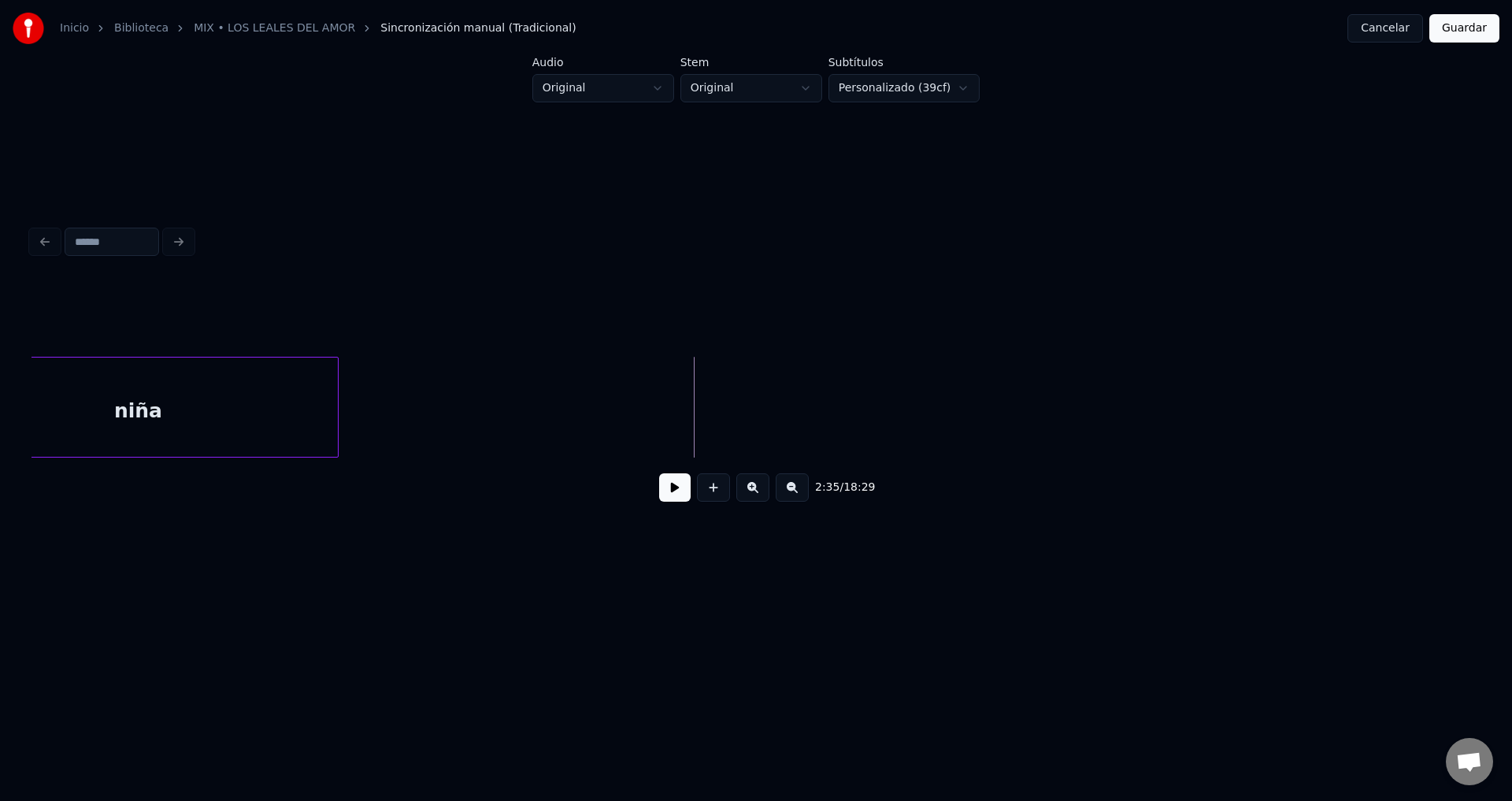
click at [263, 409] on div "niña" at bounding box center [138, 411] width 399 height 107
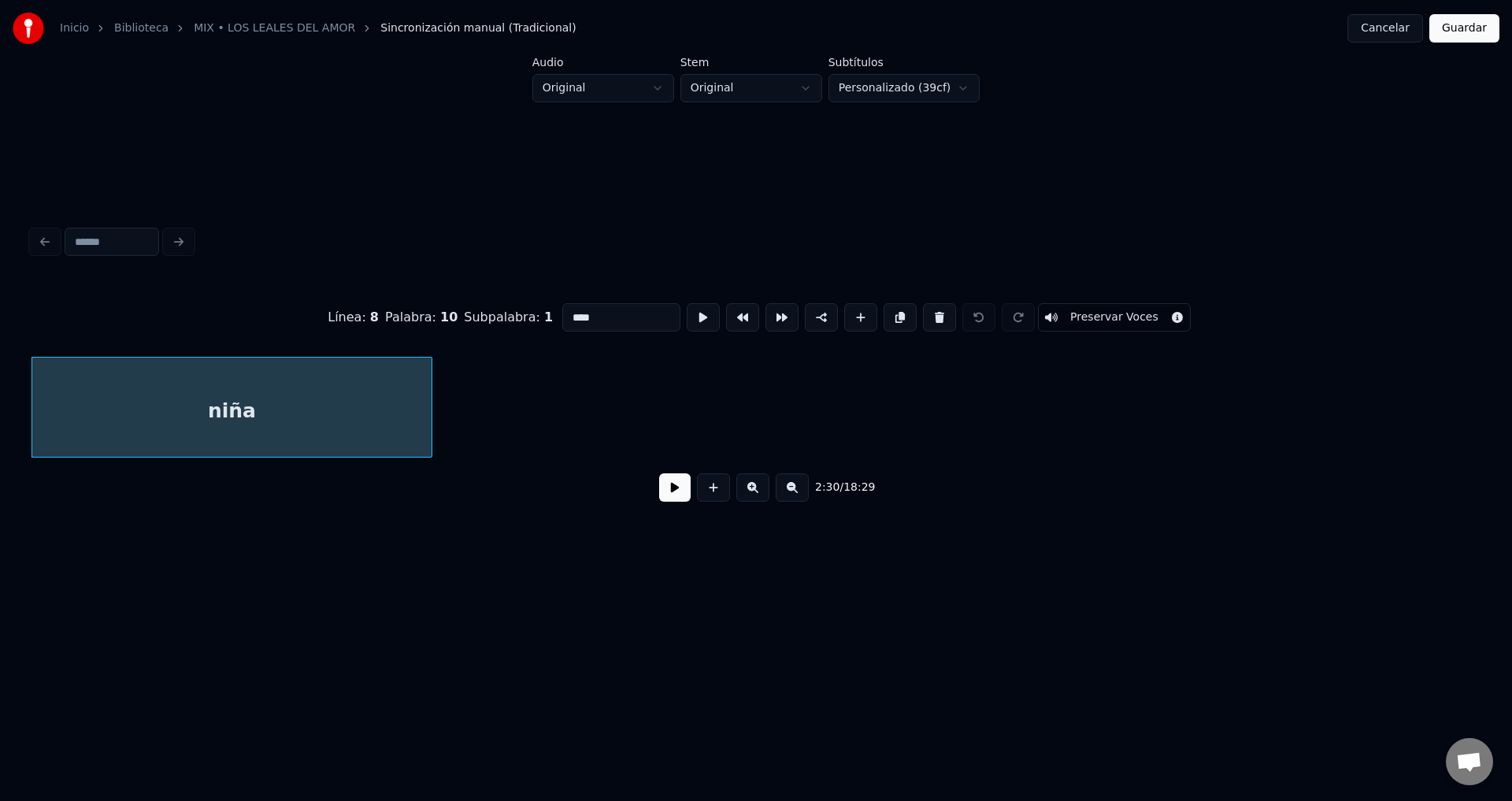
click at [670, 500] on button at bounding box center [674, 487] width 32 height 28
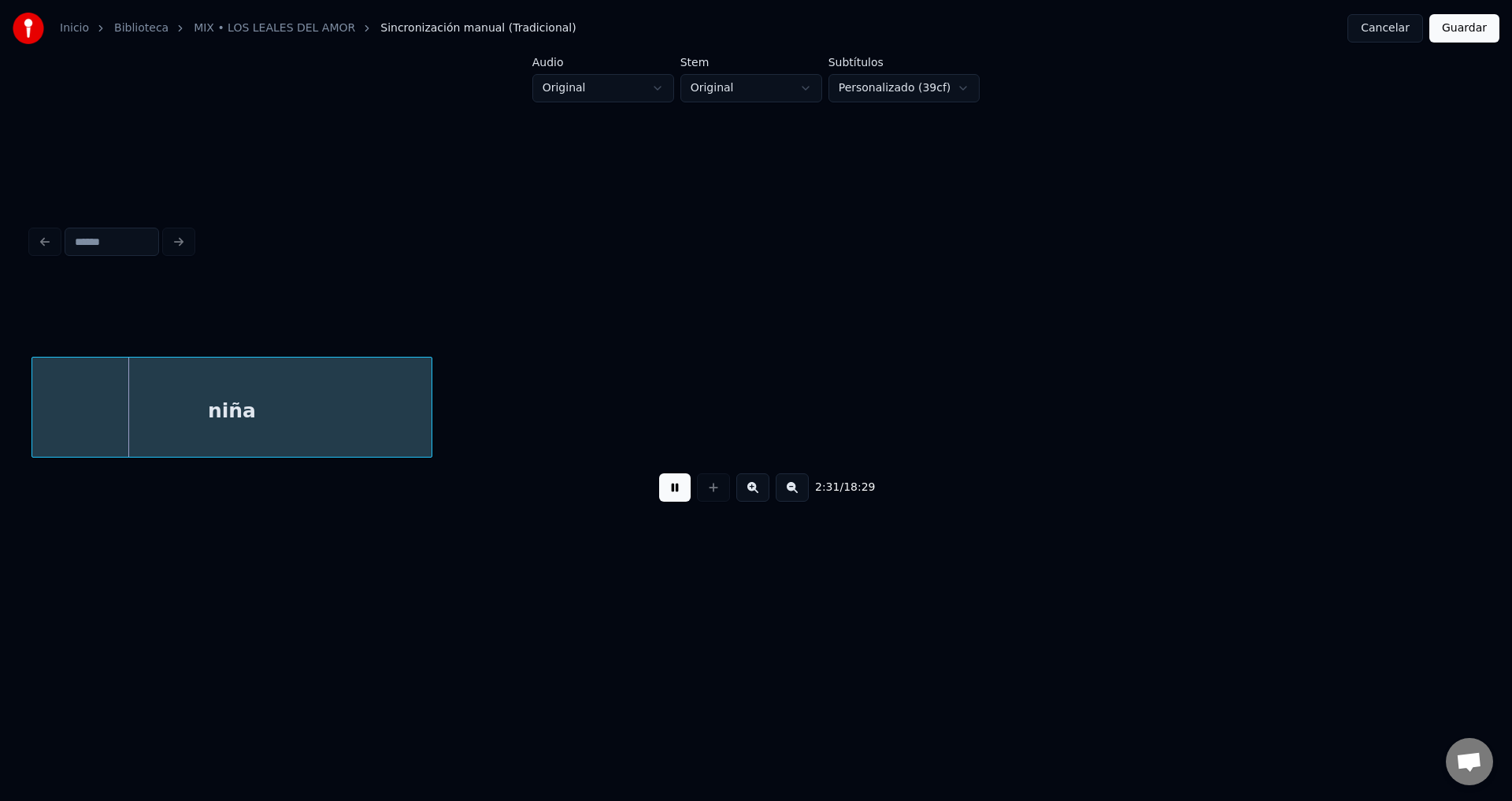
click at [670, 500] on button at bounding box center [674, 487] width 32 height 28
click at [1452, 37] on button "Guardar" at bounding box center [1464, 28] width 70 height 28
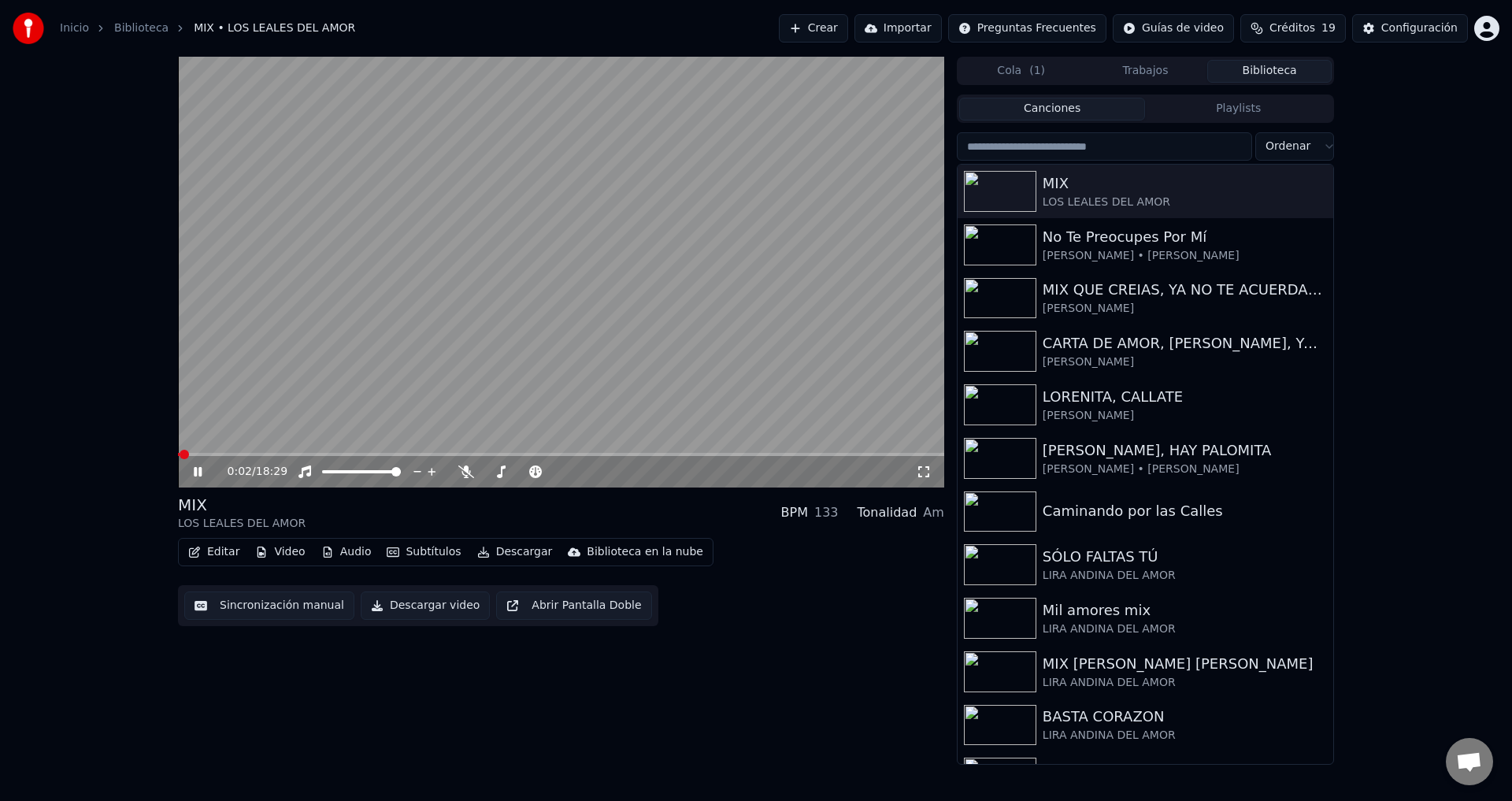
click at [193, 473] on icon at bounding box center [209, 471] width 37 height 13
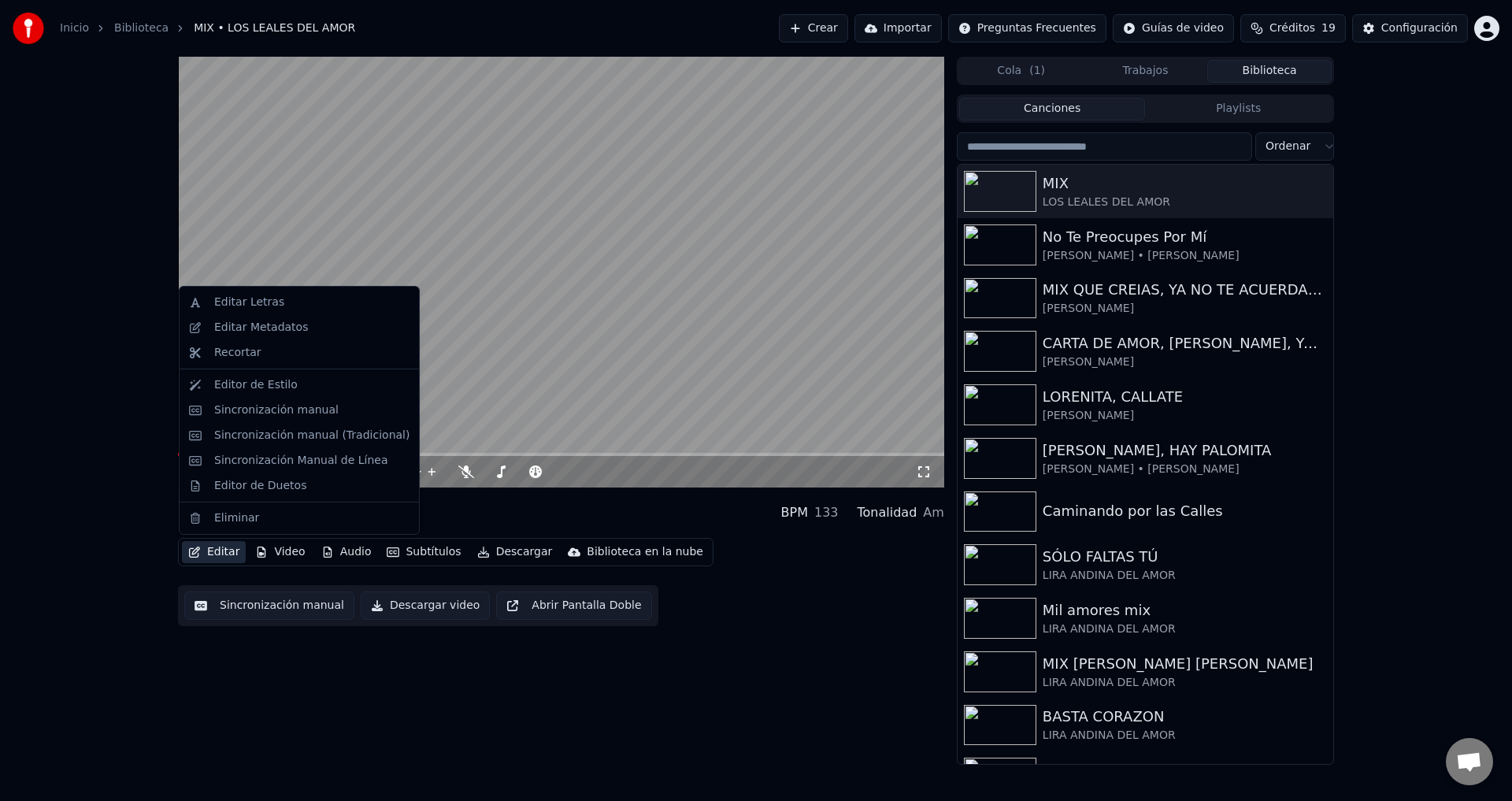
click at [215, 560] on button "Editar" at bounding box center [214, 551] width 63 height 22
click at [289, 440] on div "Sincronización manual (Tradicional)" at bounding box center [312, 436] width 195 height 15
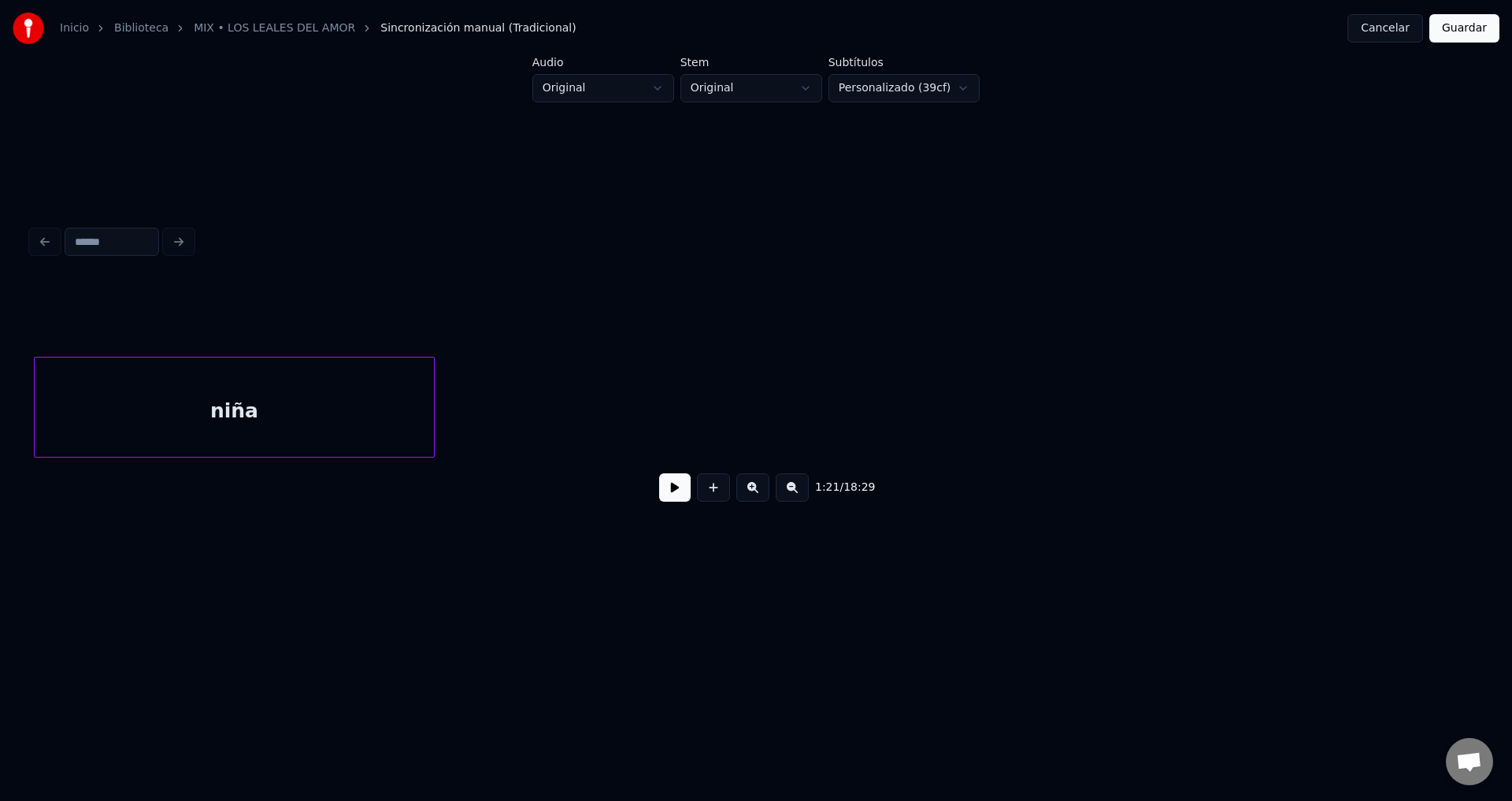
scroll to position [0, 23542]
click at [371, 430] on div "niña" at bounding box center [427, 411] width 399 height 107
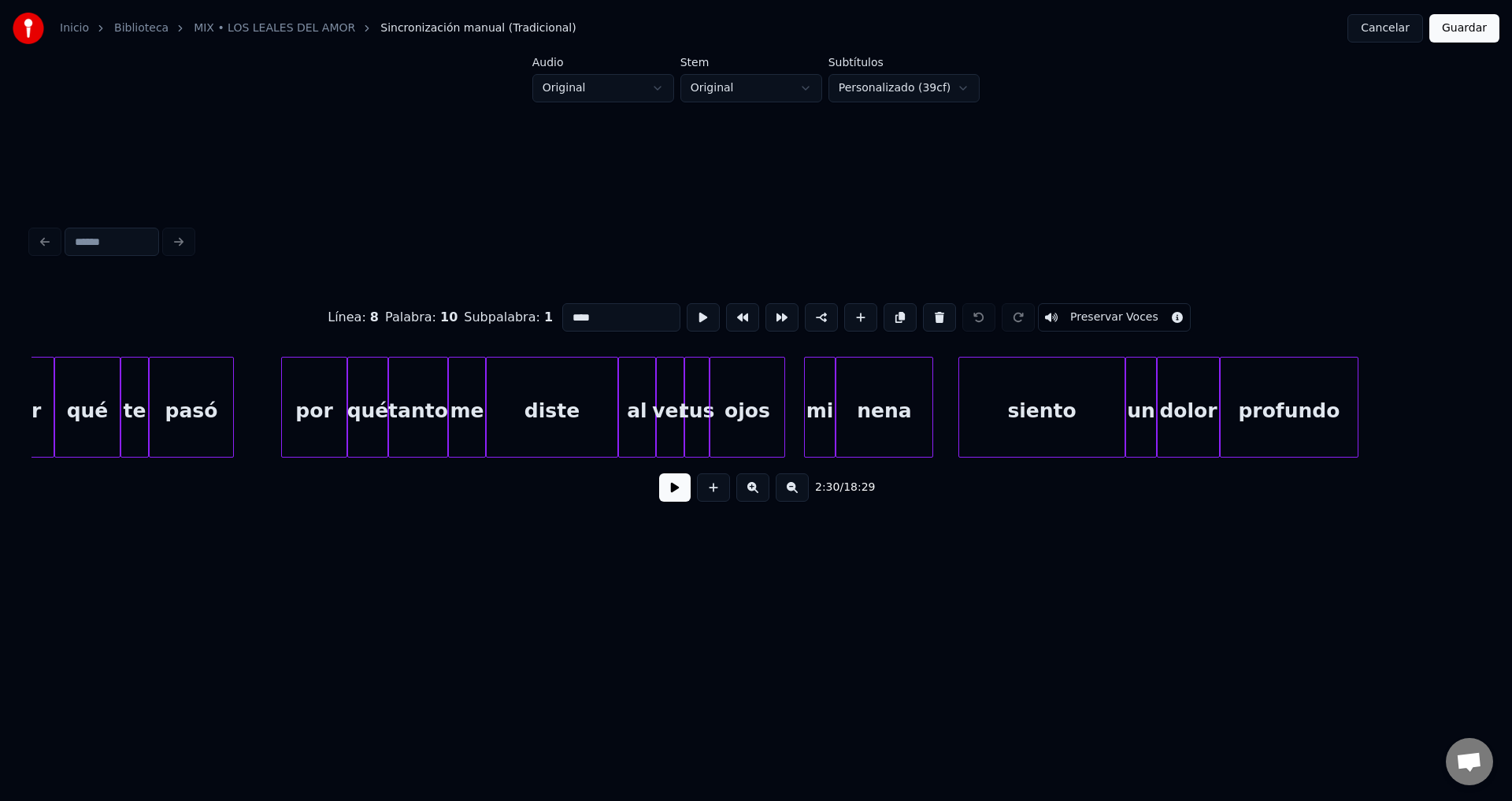
scroll to position [0, 30808]
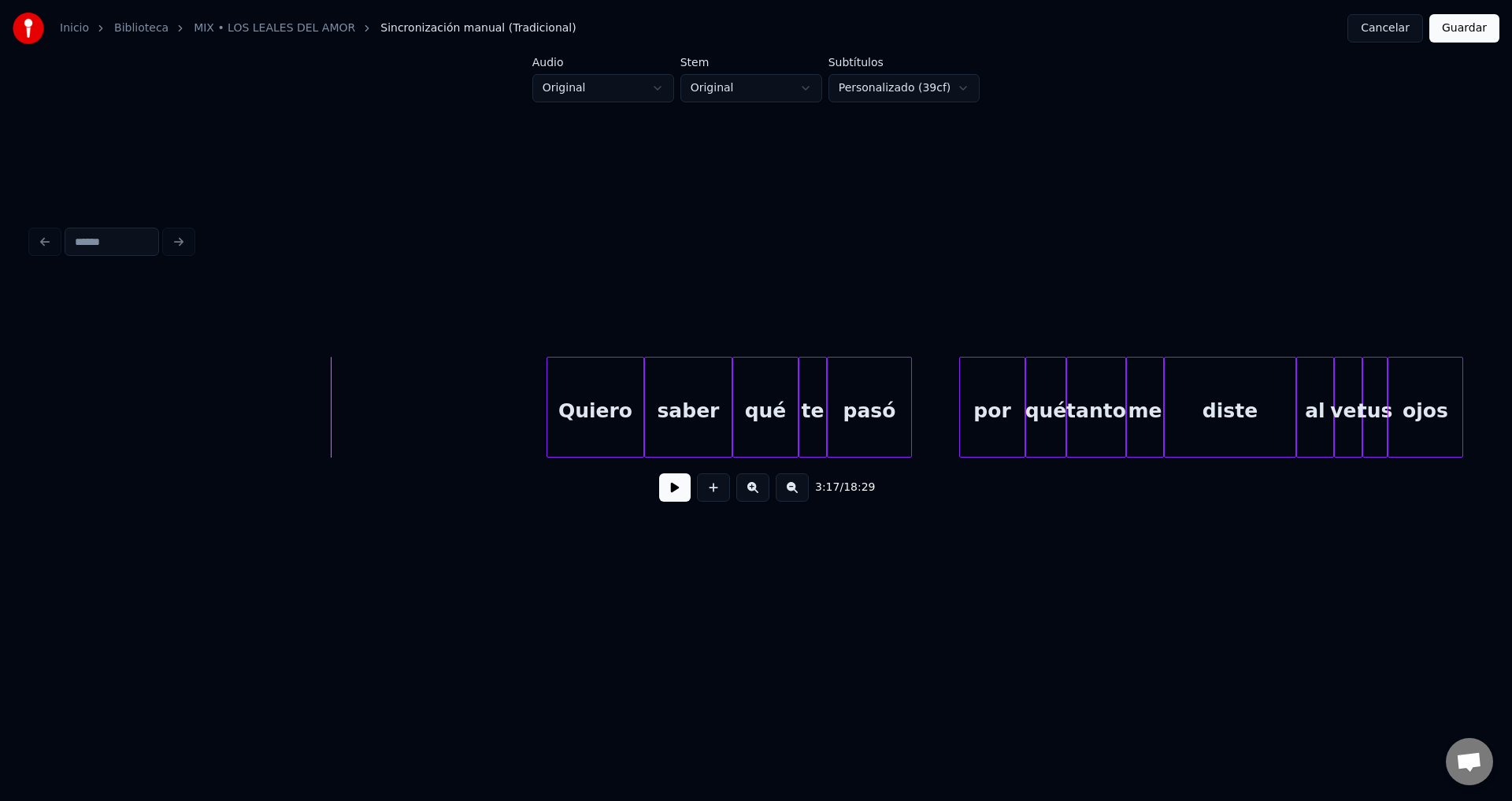
click at [682, 495] on button at bounding box center [674, 487] width 32 height 28
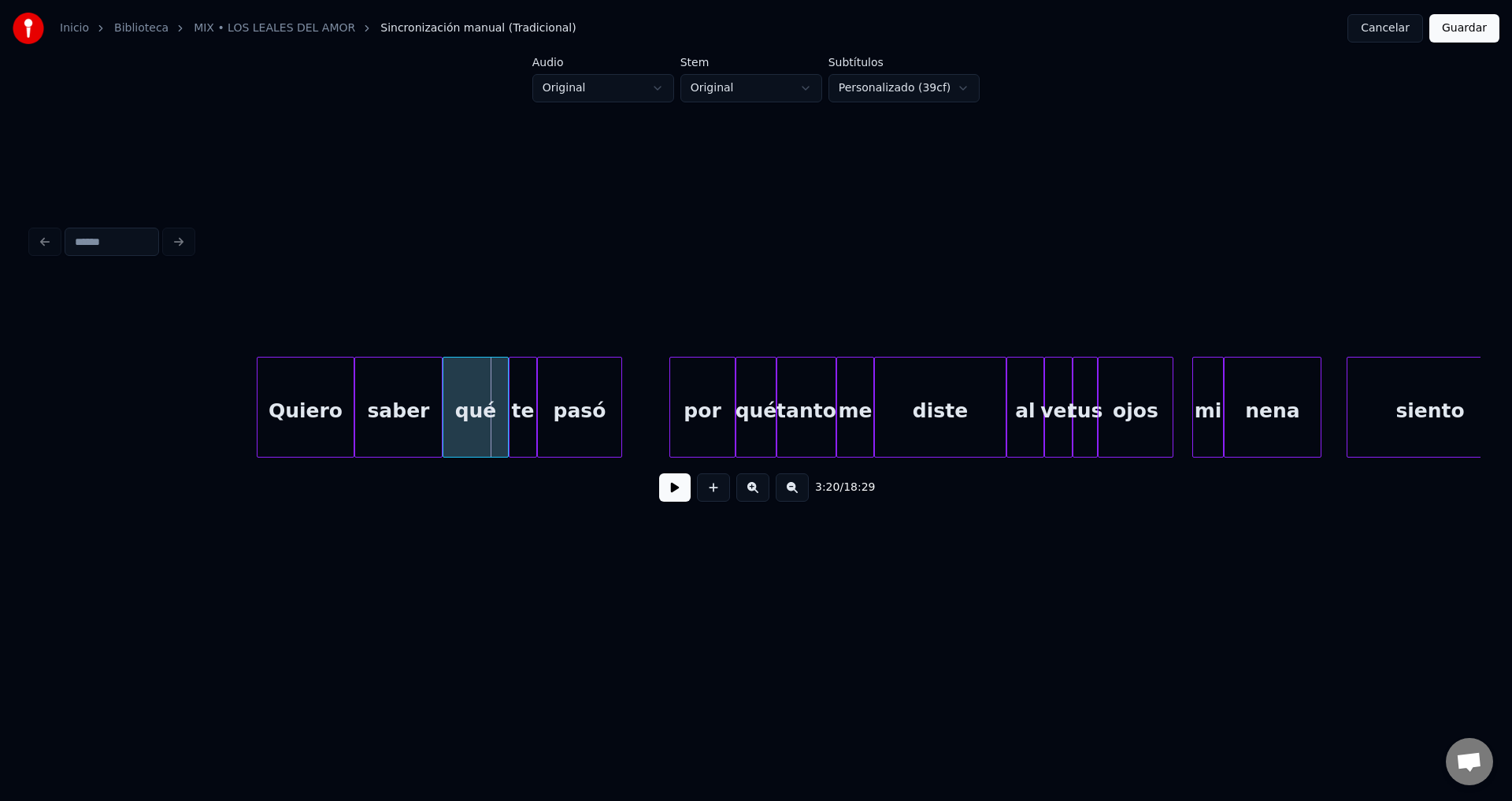
scroll to position [0, 31196]
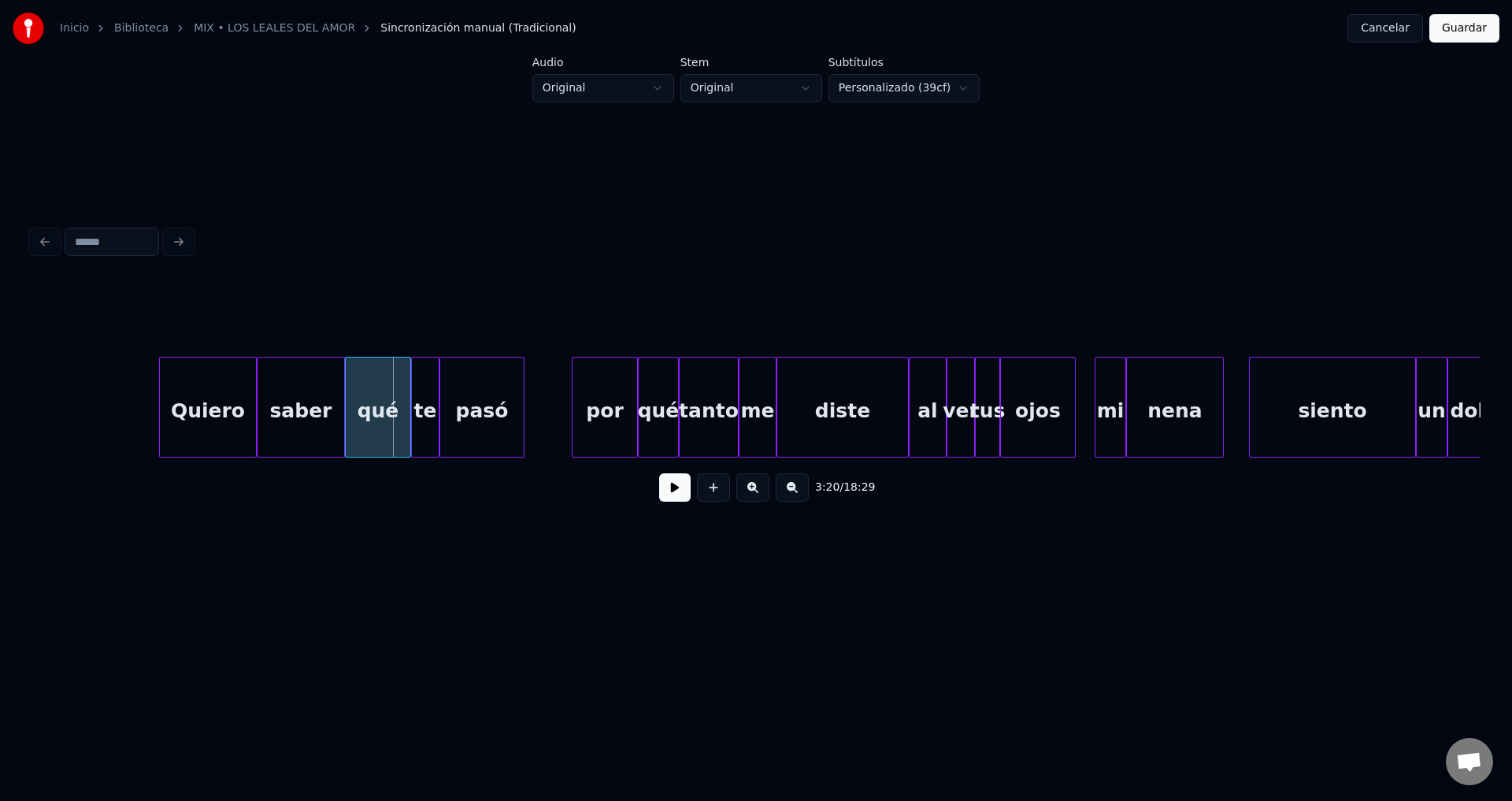
click at [1289, 402] on div "siento" at bounding box center [1332, 411] width 165 height 107
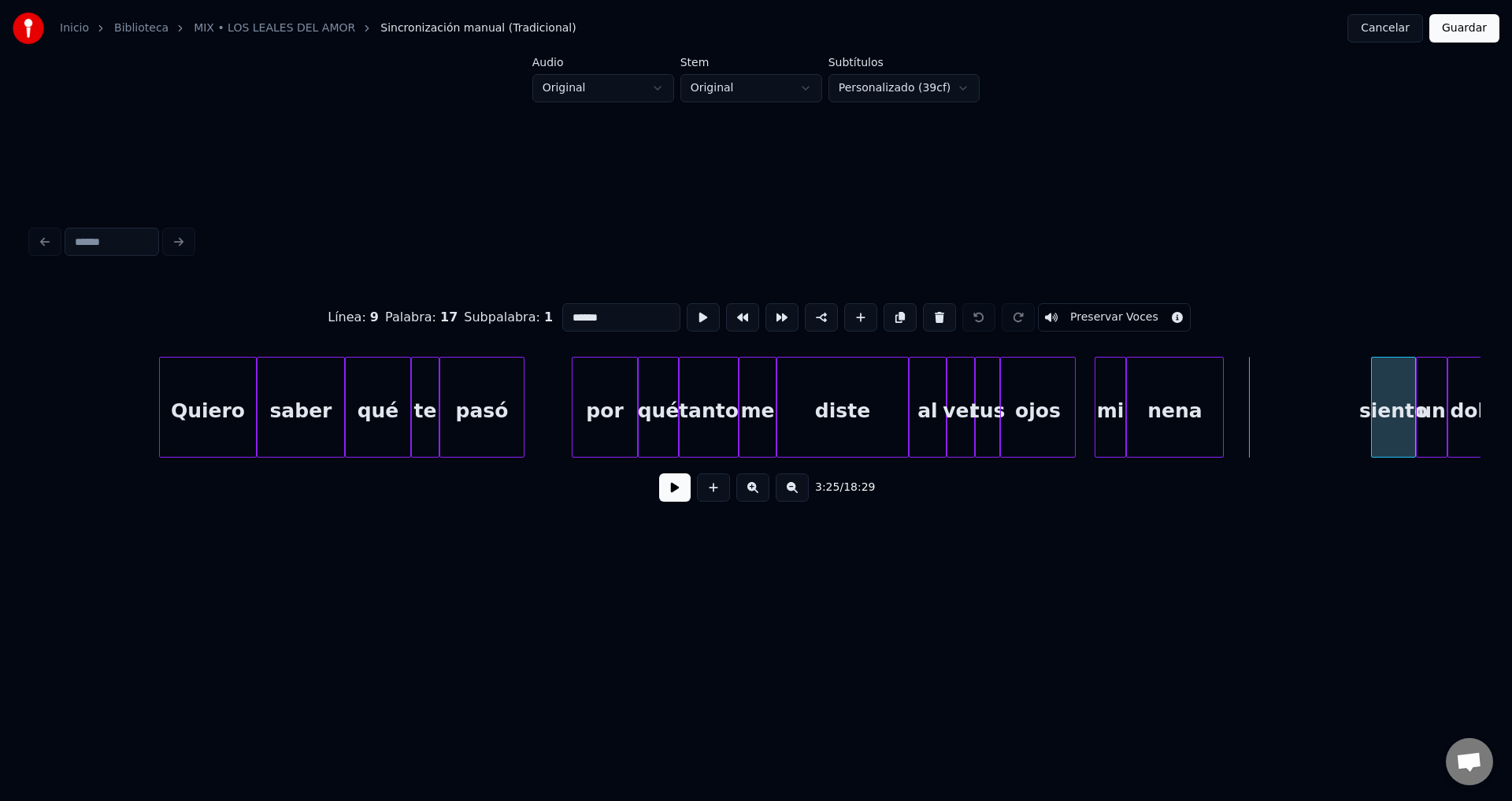
click at [1375, 400] on div at bounding box center [1373, 407] width 5 height 99
click at [1392, 402] on div "siento" at bounding box center [1388, 411] width 41 height 107
click at [1302, 419] on div "nena" at bounding box center [1306, 411] width 96 height 107
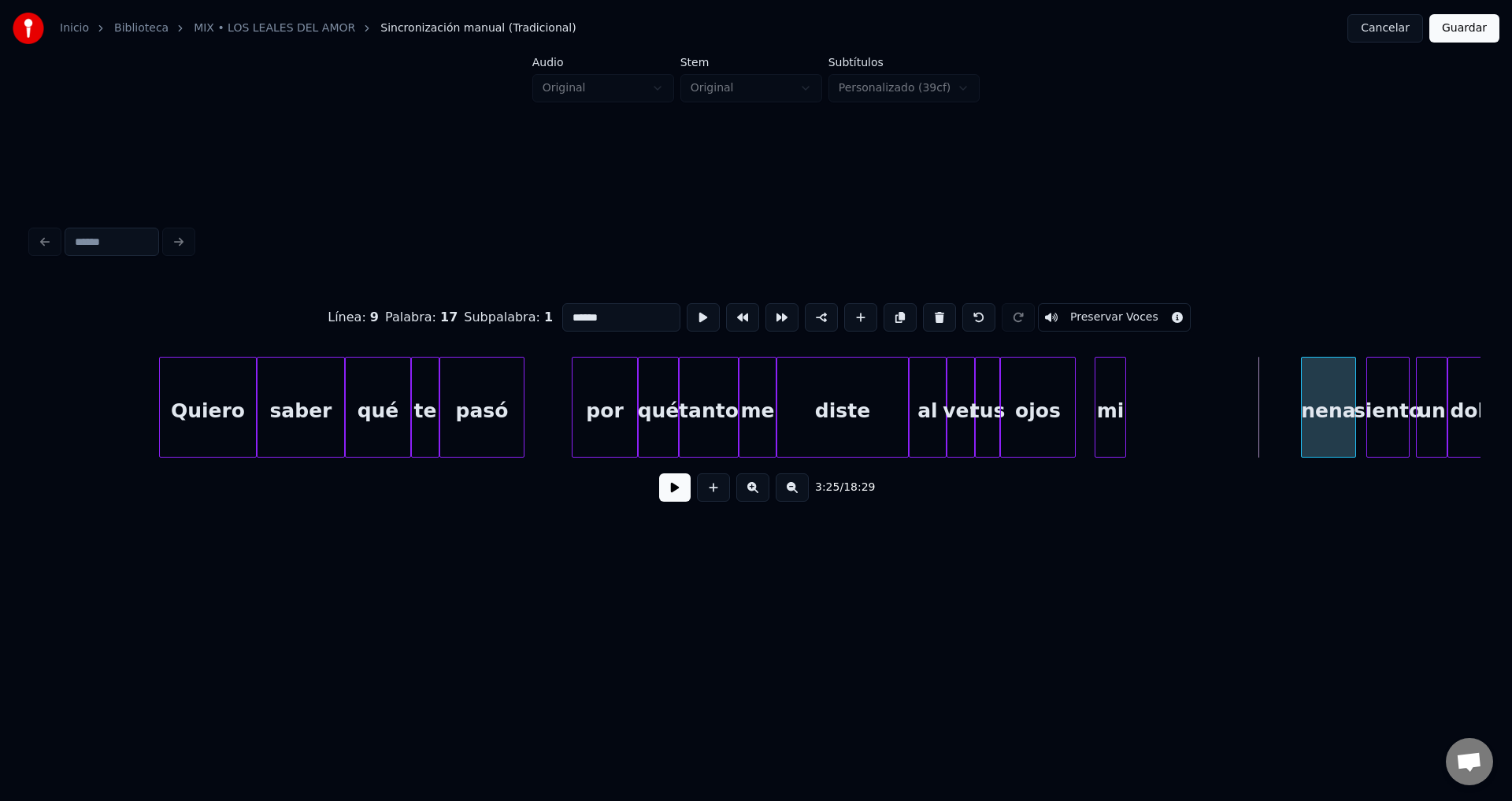
click at [1306, 409] on div at bounding box center [1303, 407] width 5 height 99
click at [1287, 413] on div "mi" at bounding box center [1288, 411] width 30 height 107
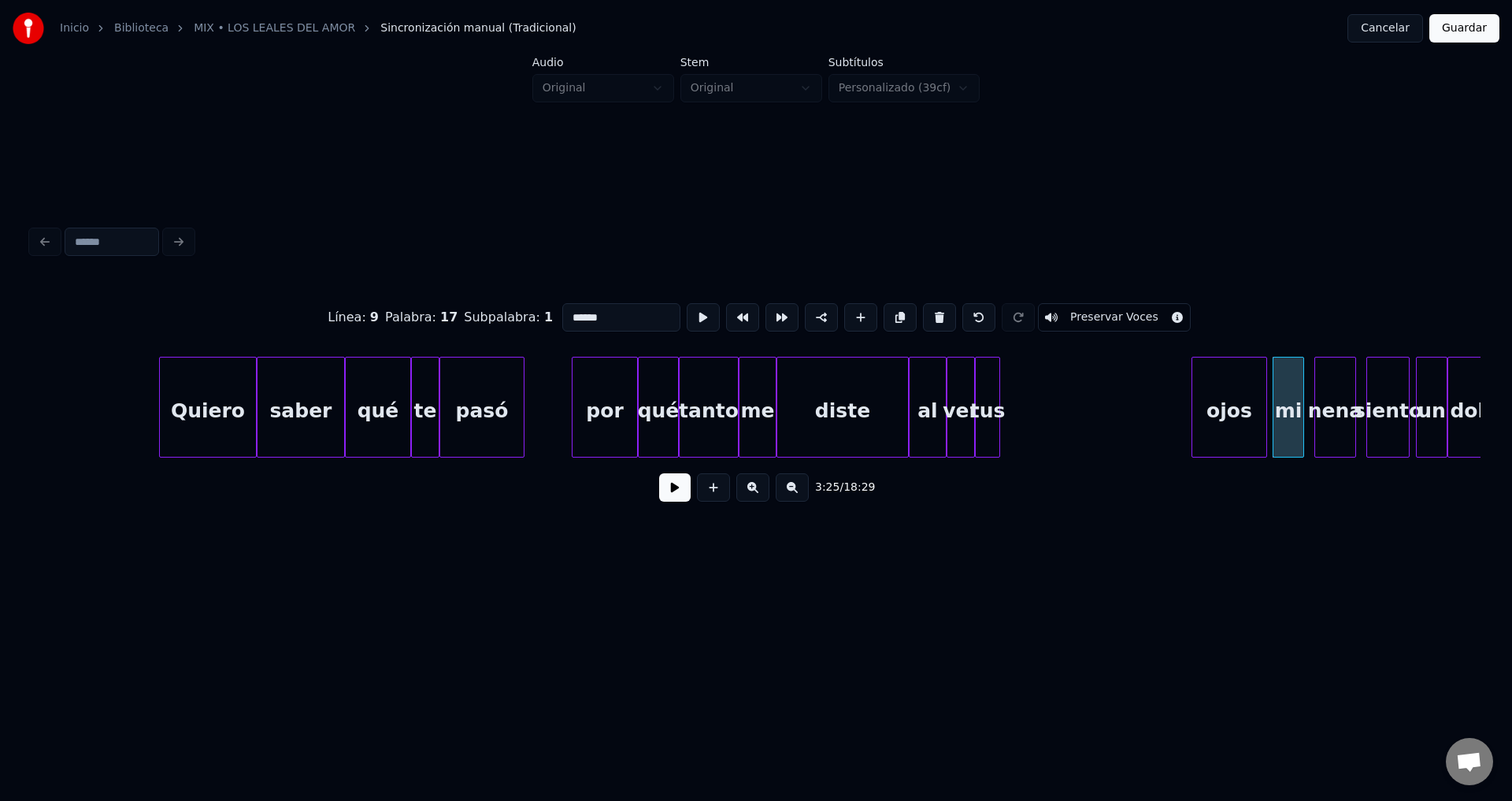
click at [1230, 415] on div "ojos" at bounding box center [1229, 411] width 74 height 107
click at [1227, 404] on div at bounding box center [1224, 407] width 5 height 99
click at [1197, 406] on div "tus" at bounding box center [1195, 411] width 24 height 107
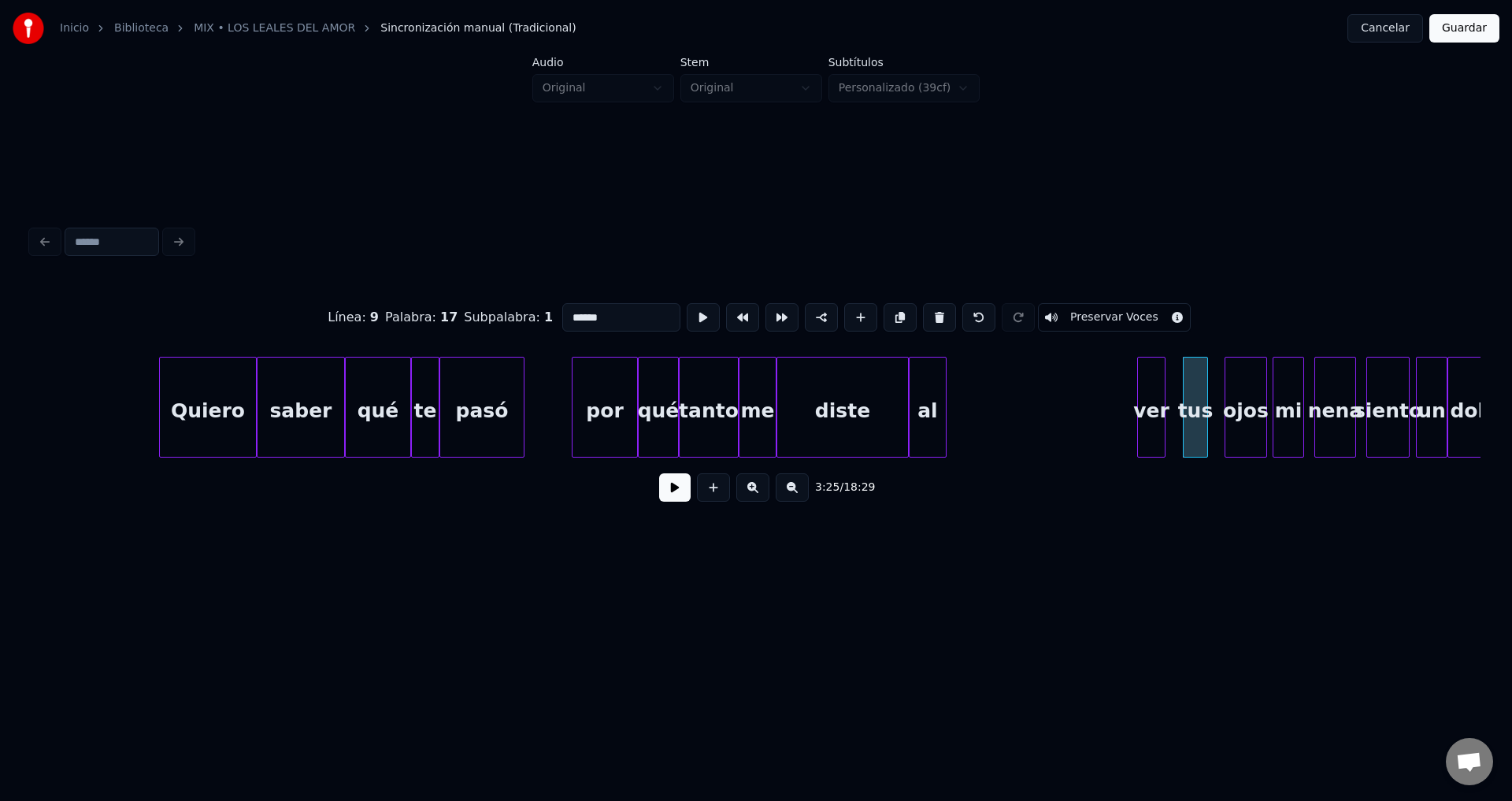
click at [1149, 413] on div "ver" at bounding box center [1151, 411] width 27 height 107
click at [1109, 411] on div "al" at bounding box center [1107, 411] width 37 height 107
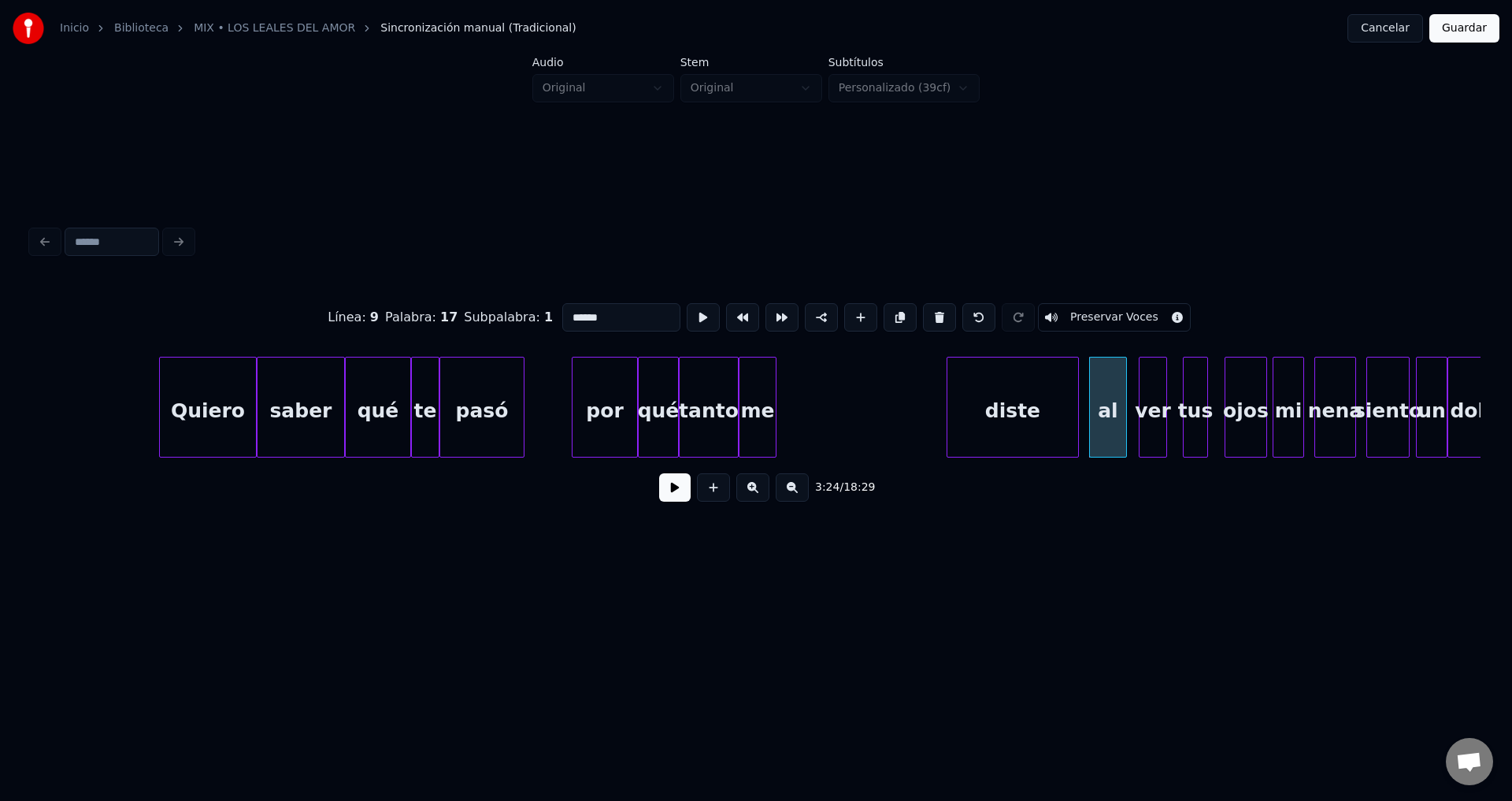
click at [1005, 412] on div "diste" at bounding box center [1013, 411] width 131 height 107
click at [1005, 402] on div at bounding box center [1002, 407] width 5 height 99
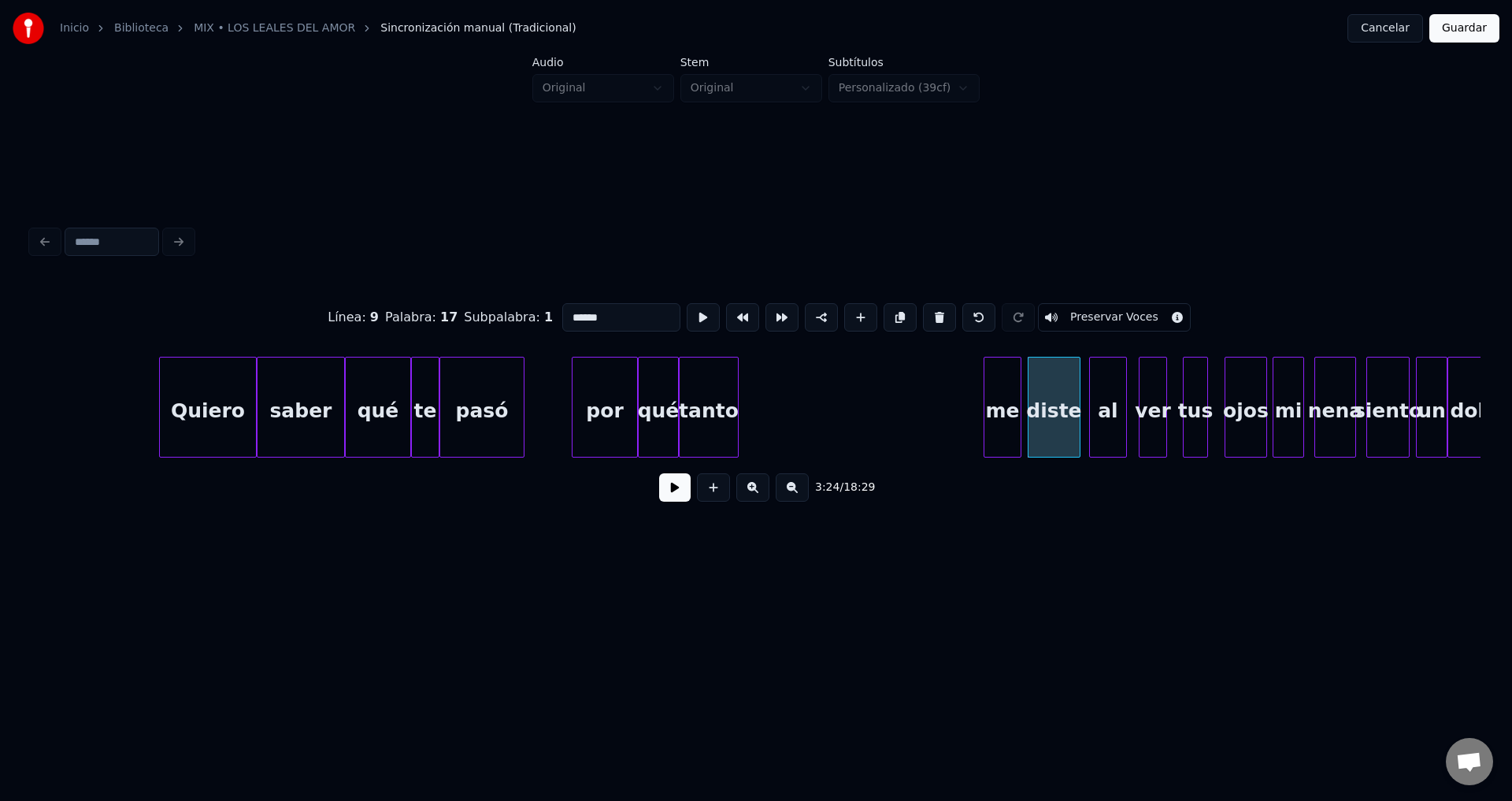
click at [1005, 404] on div "me" at bounding box center [1002, 411] width 37 height 107
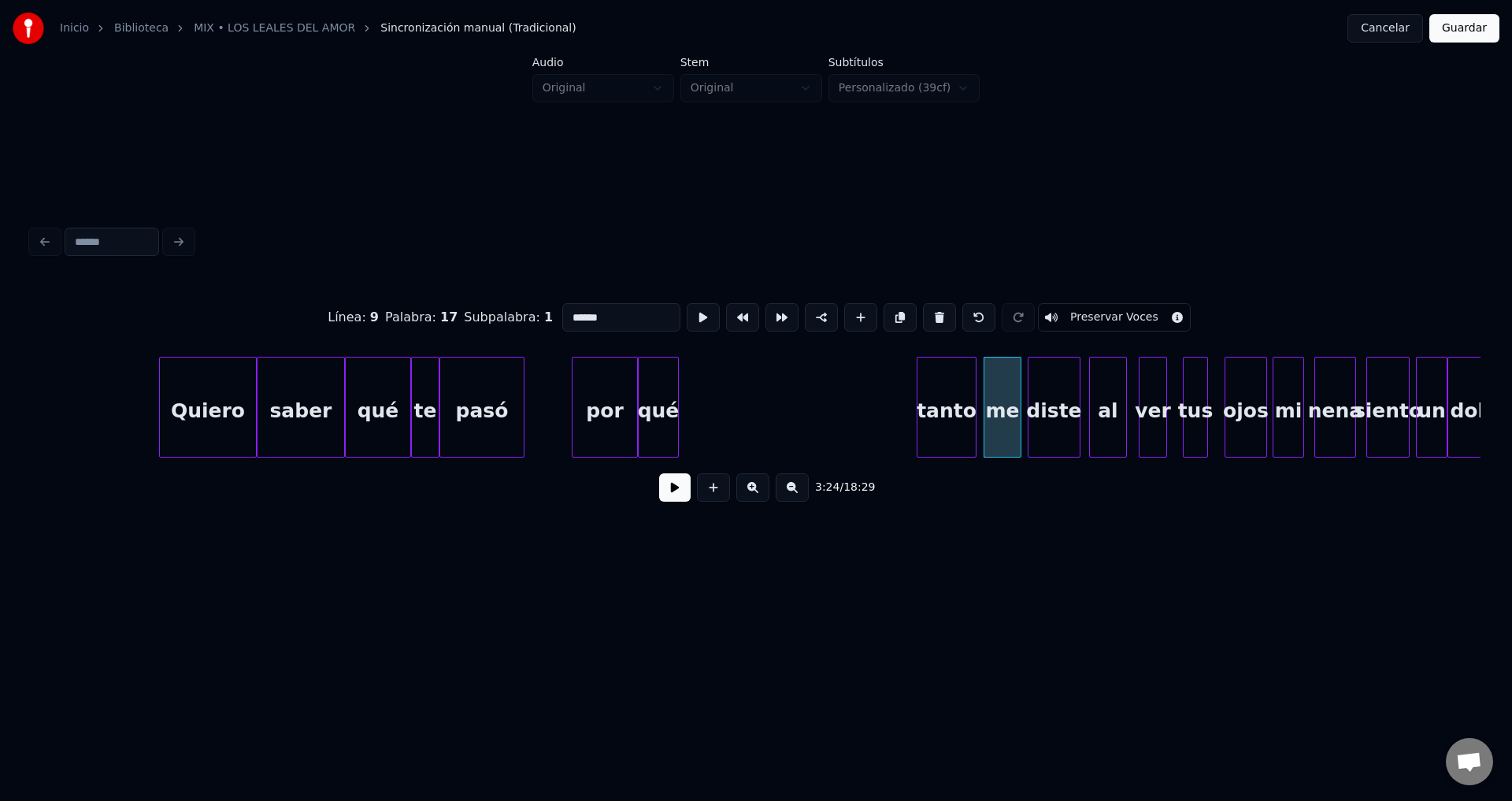
click at [936, 410] on div "tanto" at bounding box center [946, 411] width 59 height 107
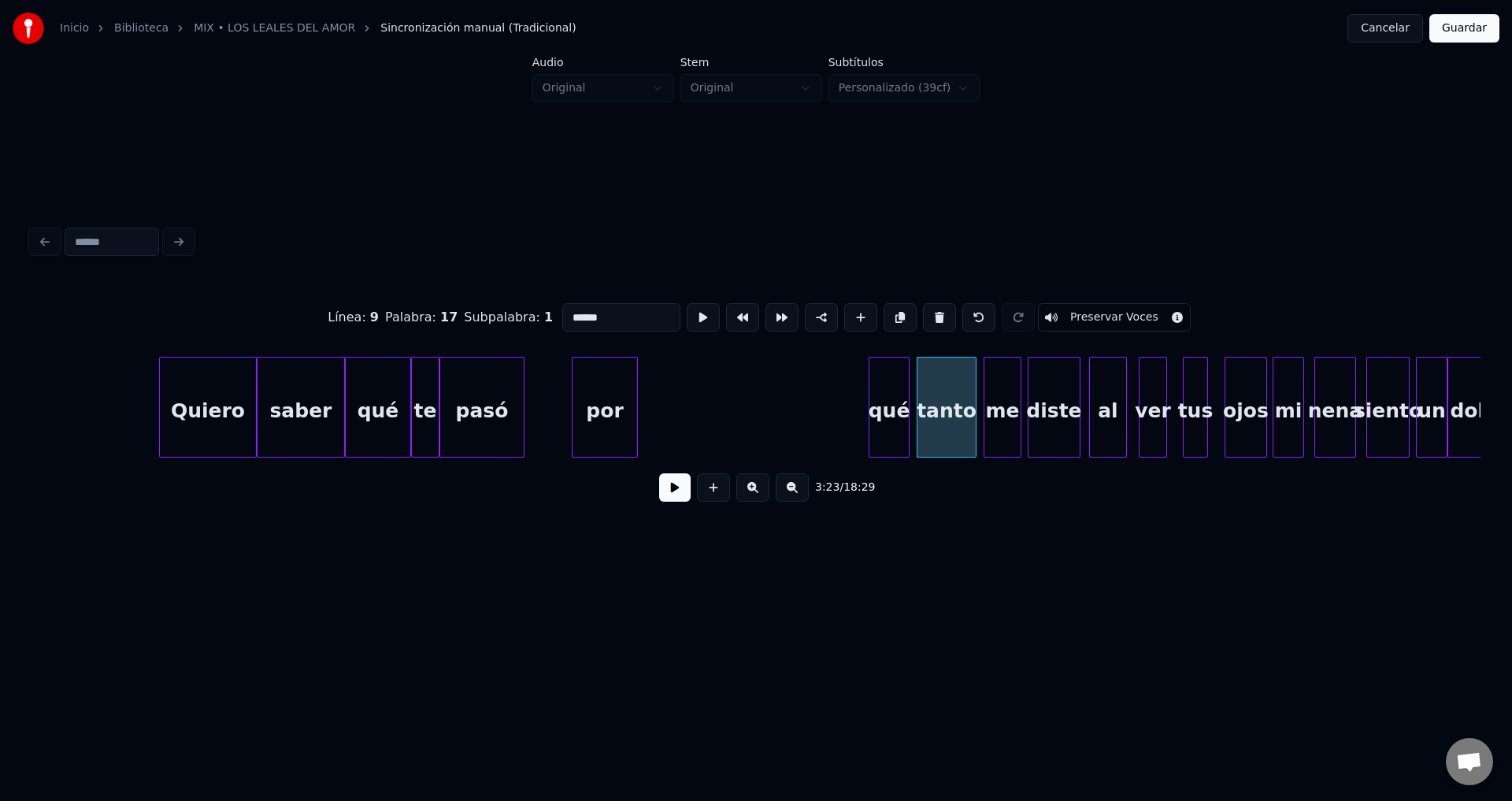
click at [882, 411] on div "qué" at bounding box center [889, 411] width 39 height 107
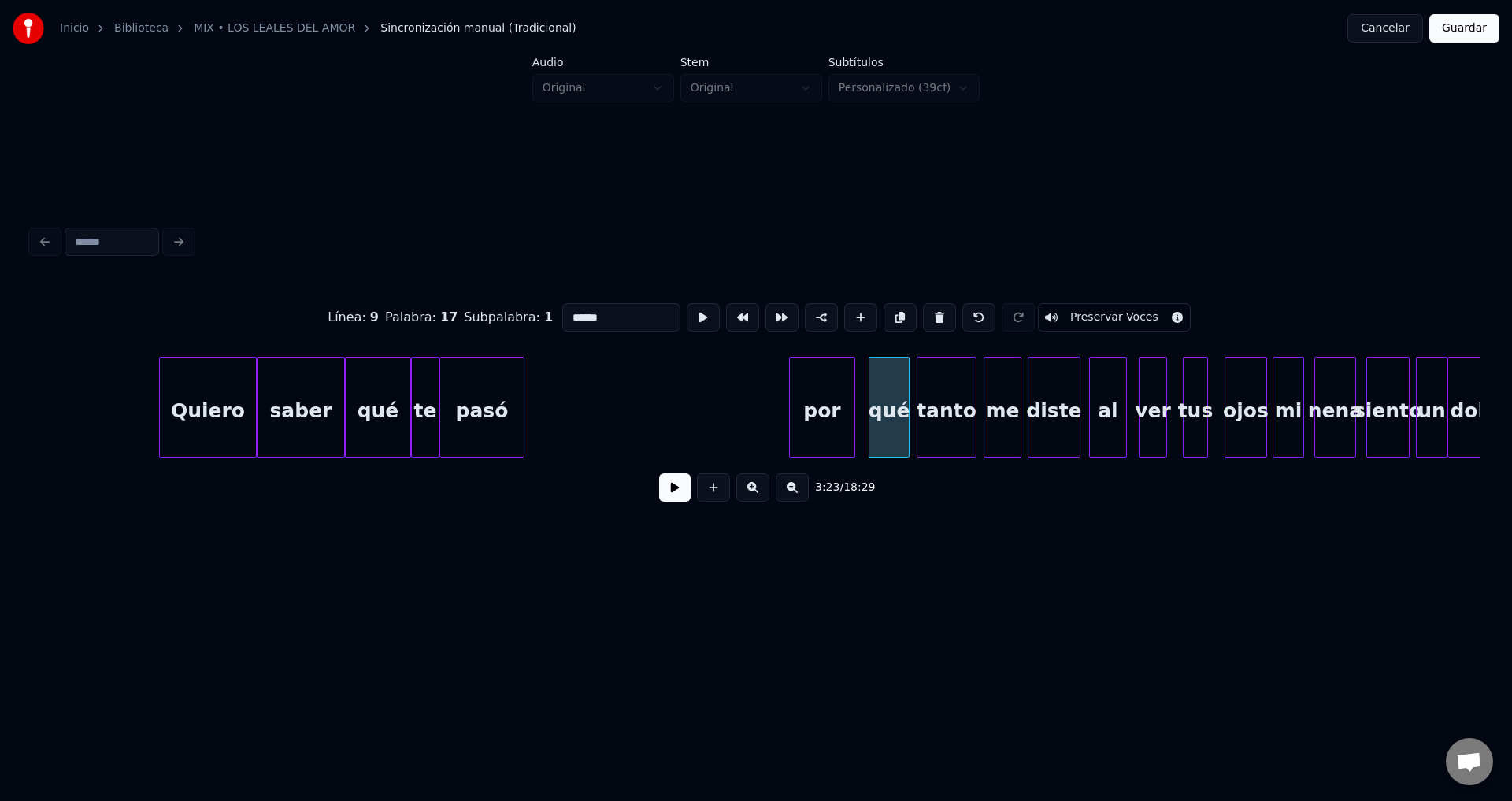
click at [842, 413] on div "por" at bounding box center [821, 411] width 64 height 107
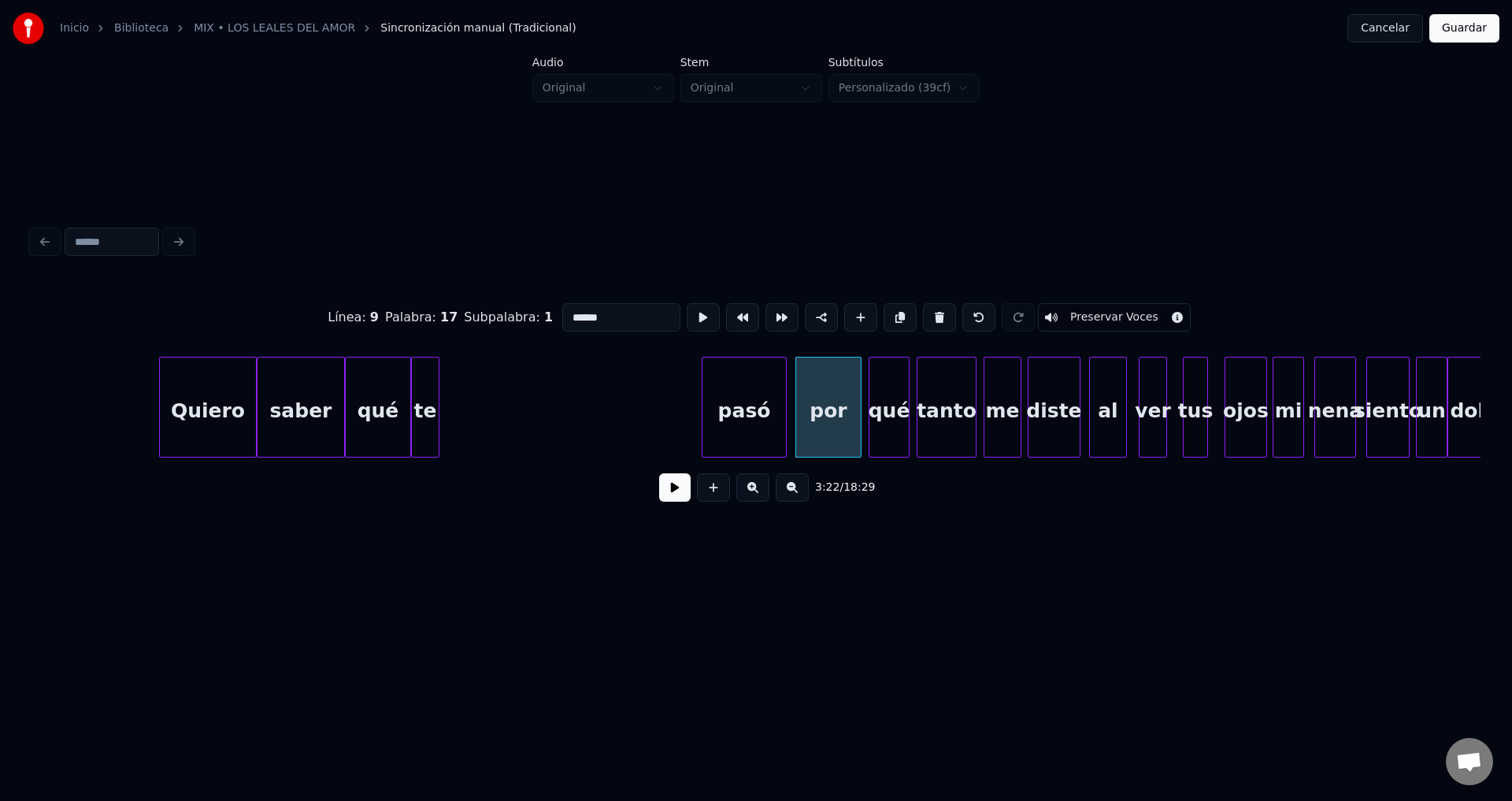
click at [753, 413] on div "pasó" at bounding box center [743, 411] width 84 height 107
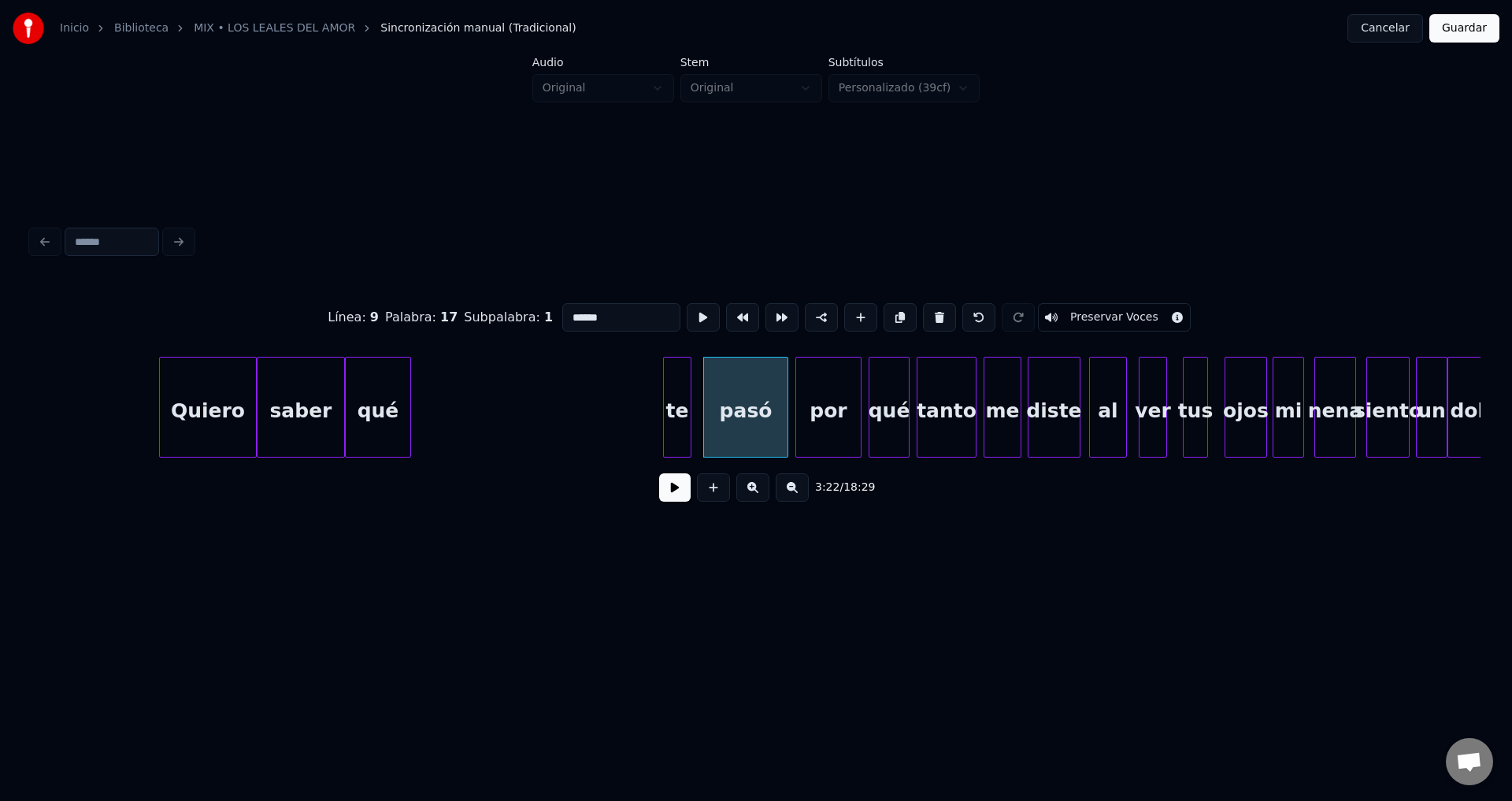
click at [679, 411] on div "te" at bounding box center [677, 411] width 27 height 107
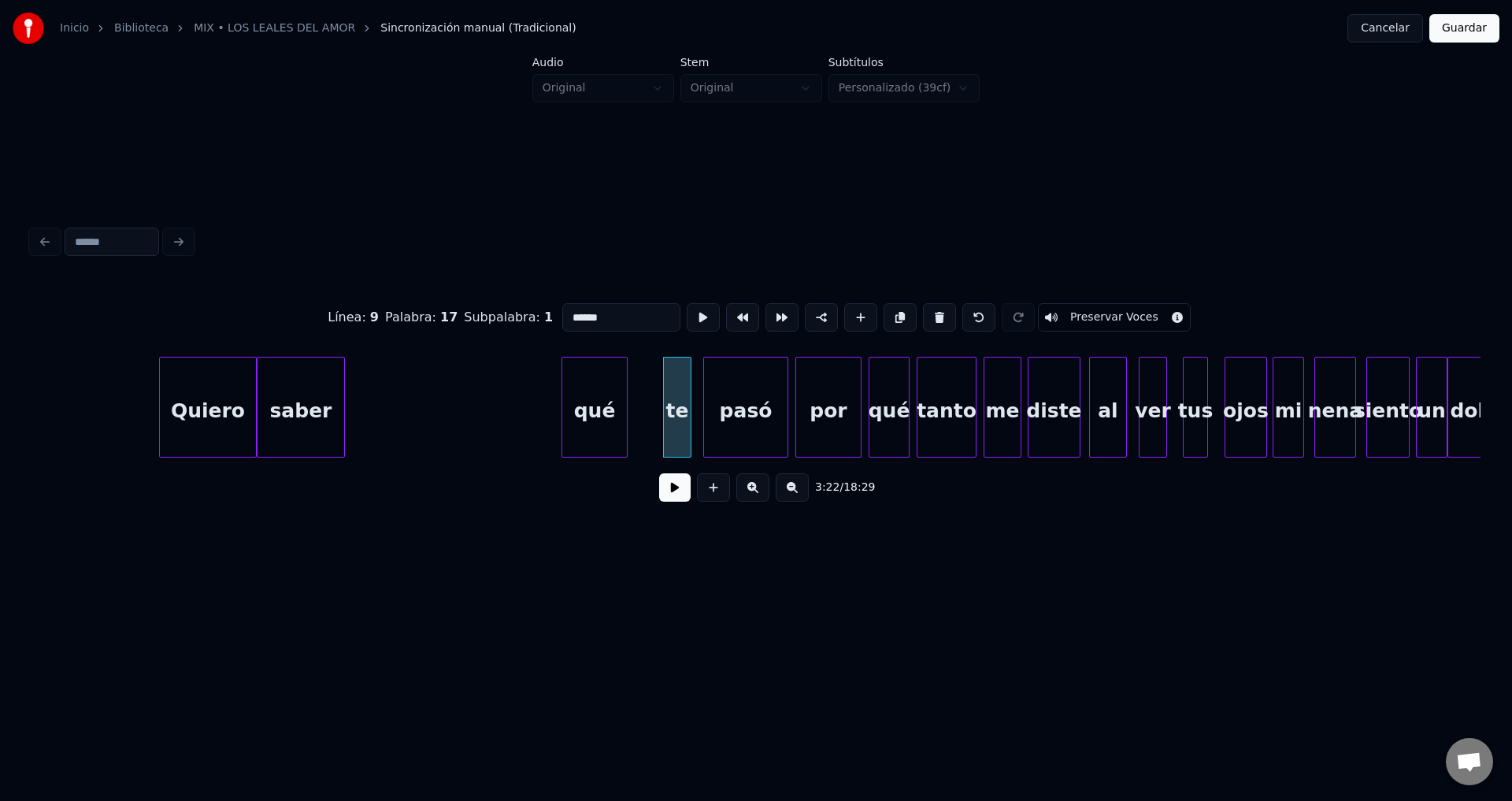
click at [615, 407] on div "qué" at bounding box center [594, 411] width 64 height 107
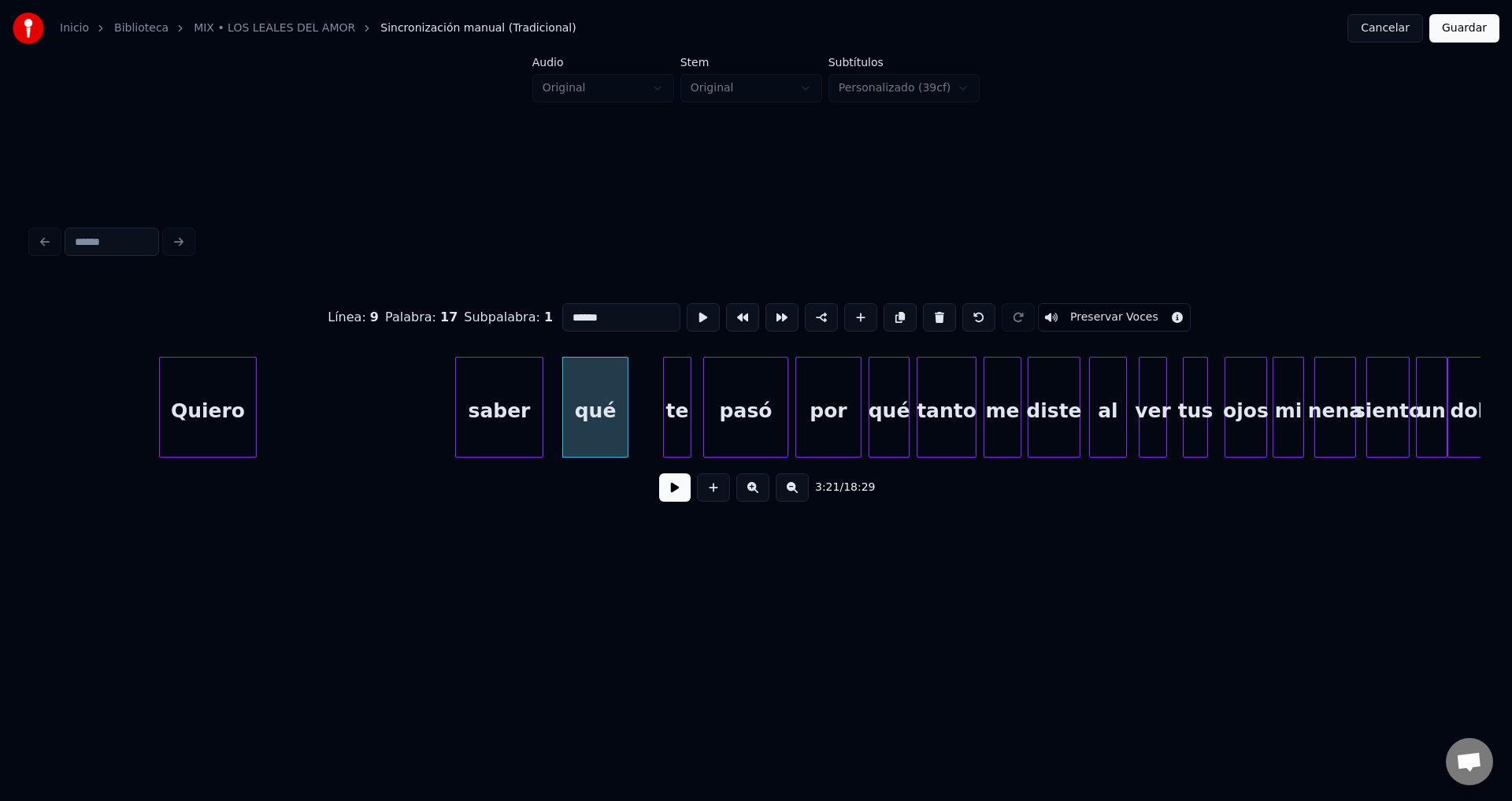
click at [495, 411] on div "saber" at bounding box center [499, 411] width 87 height 107
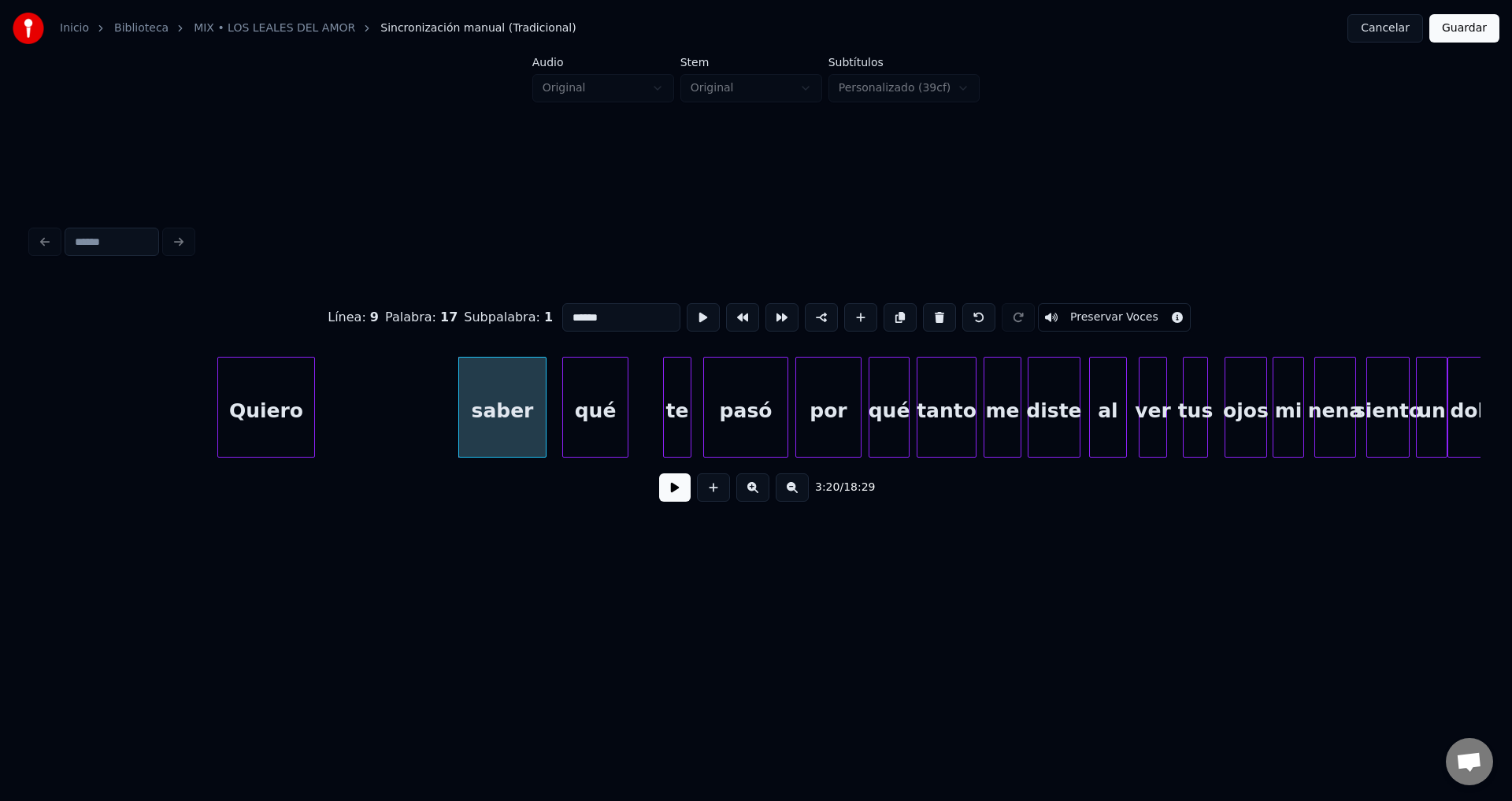
click at [273, 414] on div "Quiero" at bounding box center [266, 411] width 96 height 107
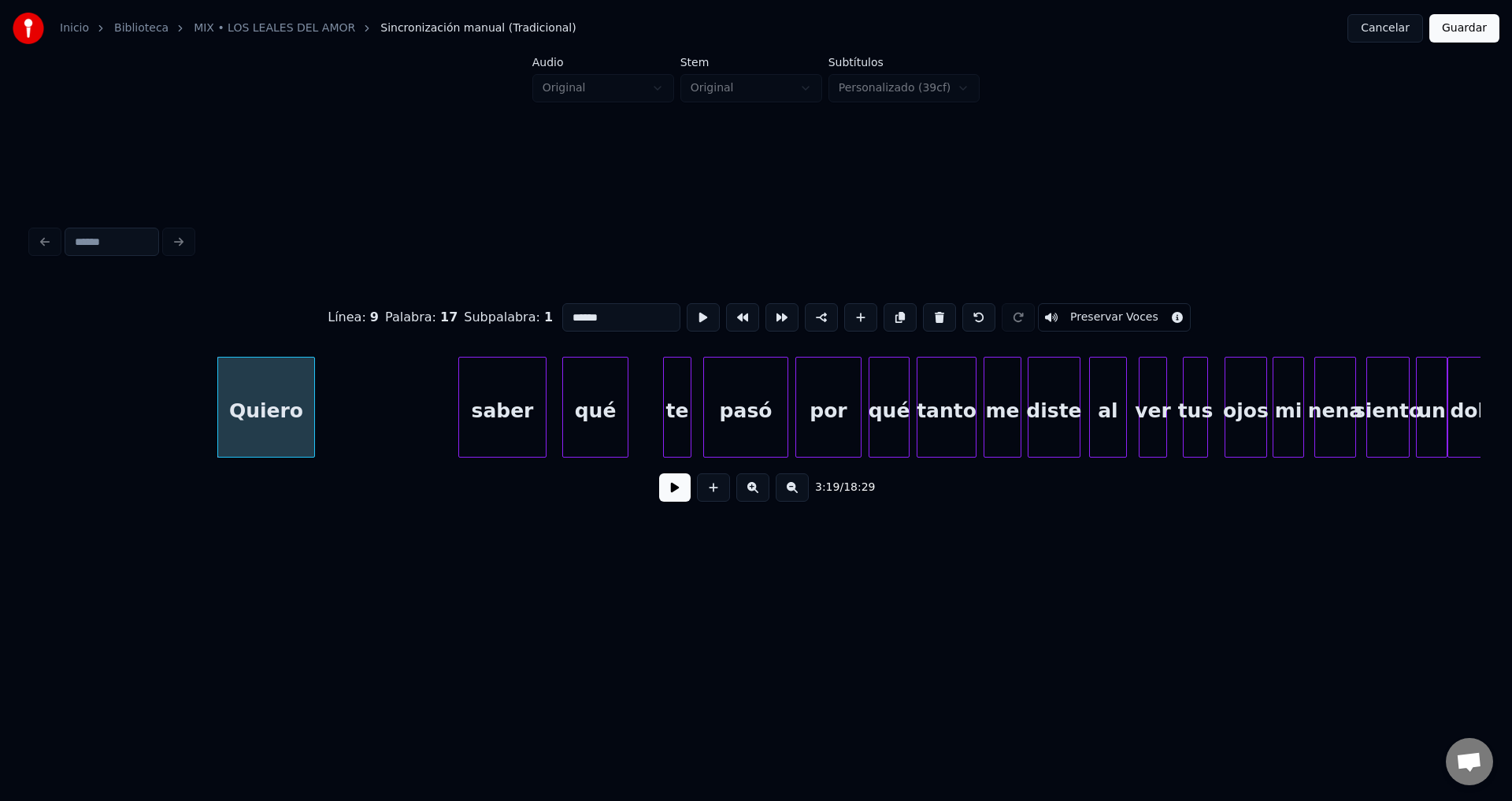
click at [666, 491] on button at bounding box center [674, 487] width 32 height 28
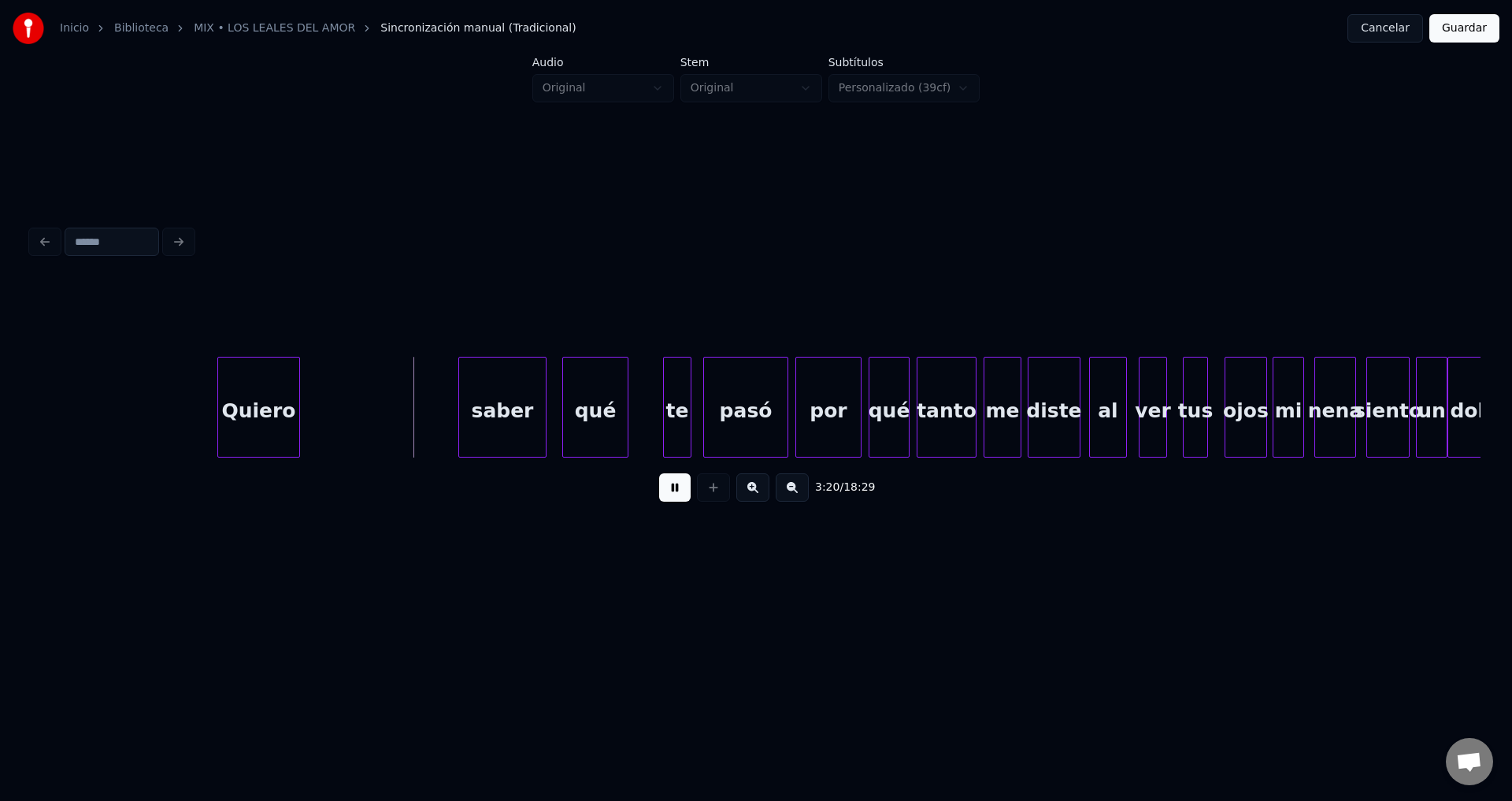
click at [295, 397] on div at bounding box center [296, 407] width 5 height 99
click at [273, 397] on div at bounding box center [274, 407] width 5 height 99
click at [323, 414] on div "saber" at bounding box center [327, 411] width 87 height 107
click at [402, 407] on div at bounding box center [399, 407] width 5 height 99
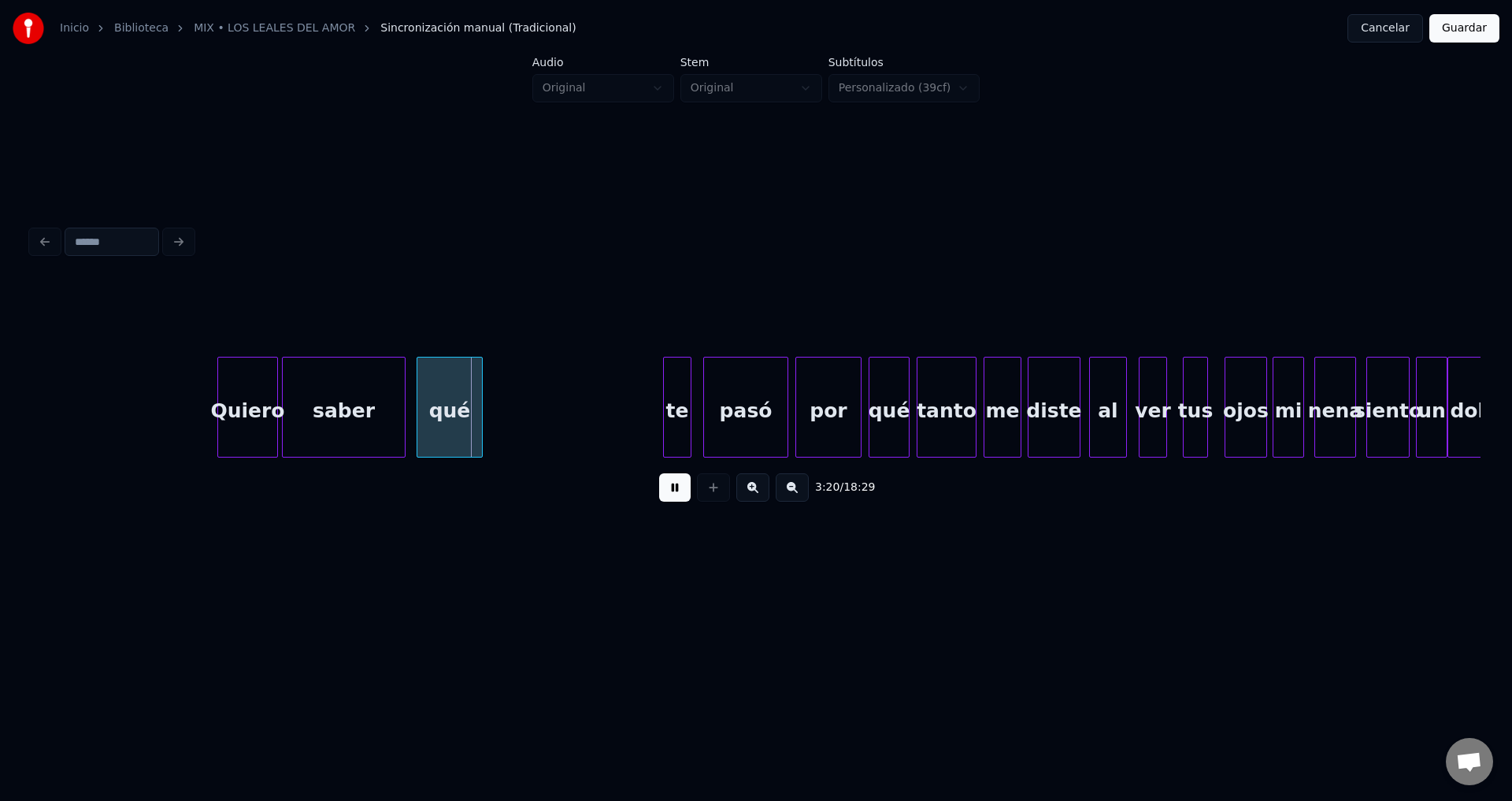
click at [437, 411] on div "qué" at bounding box center [449, 411] width 64 height 107
click at [437, 410] on div at bounding box center [439, 407] width 5 height 99
click at [464, 419] on div "te" at bounding box center [464, 411] width 27 height 107
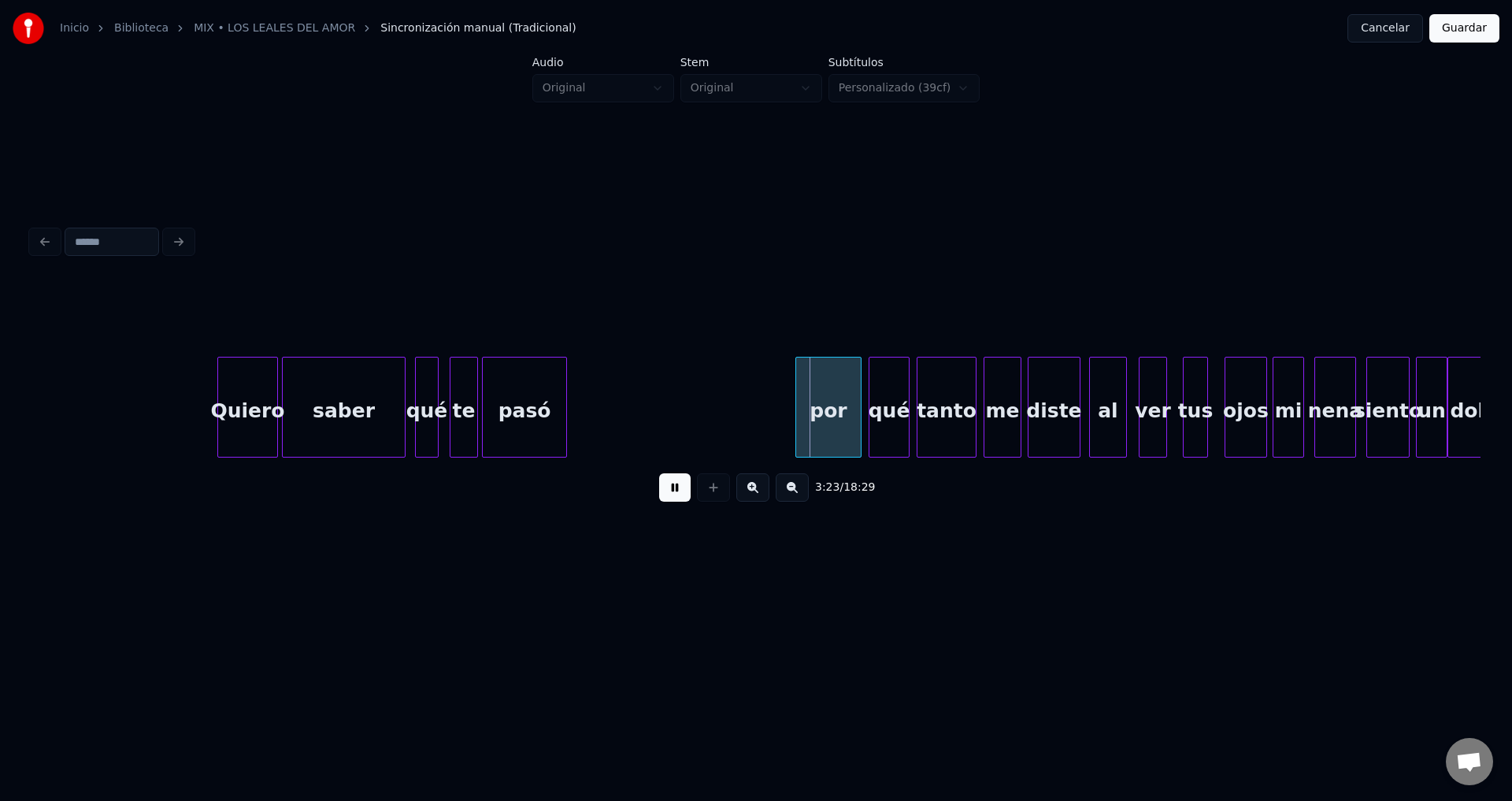
click at [512, 419] on div "pasó" at bounding box center [524, 411] width 84 height 107
click at [617, 413] on div at bounding box center [614, 407] width 5 height 99
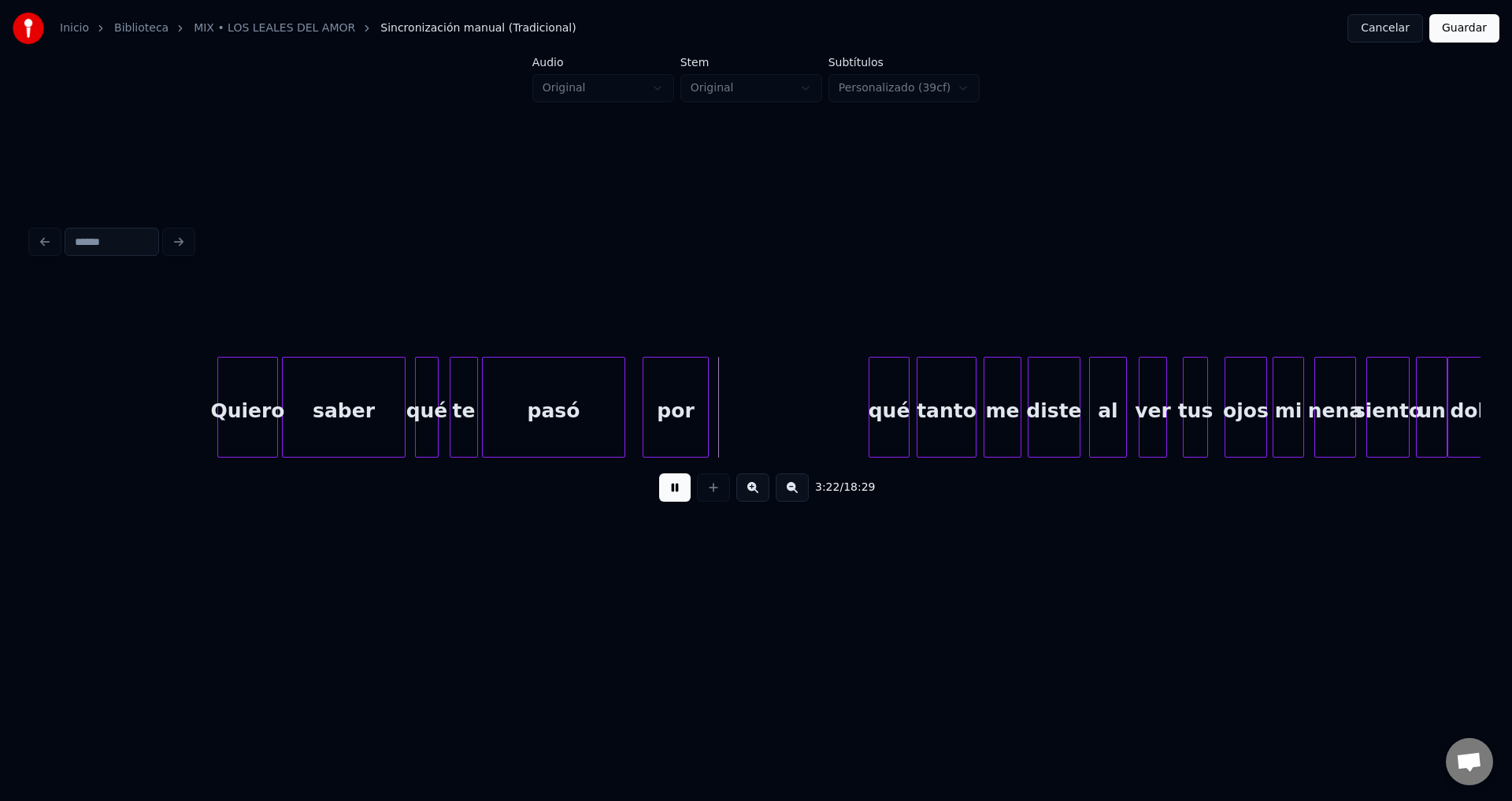
click at [680, 415] on div "por" at bounding box center [675, 411] width 64 height 107
click at [667, 414] on div at bounding box center [666, 407] width 5 height 99
click at [702, 421] on div "qué" at bounding box center [699, 411] width 39 height 107
click at [698, 421] on div at bounding box center [698, 407] width 5 height 99
click at [744, 416] on div "tanto" at bounding box center [743, 411] width 59 height 107
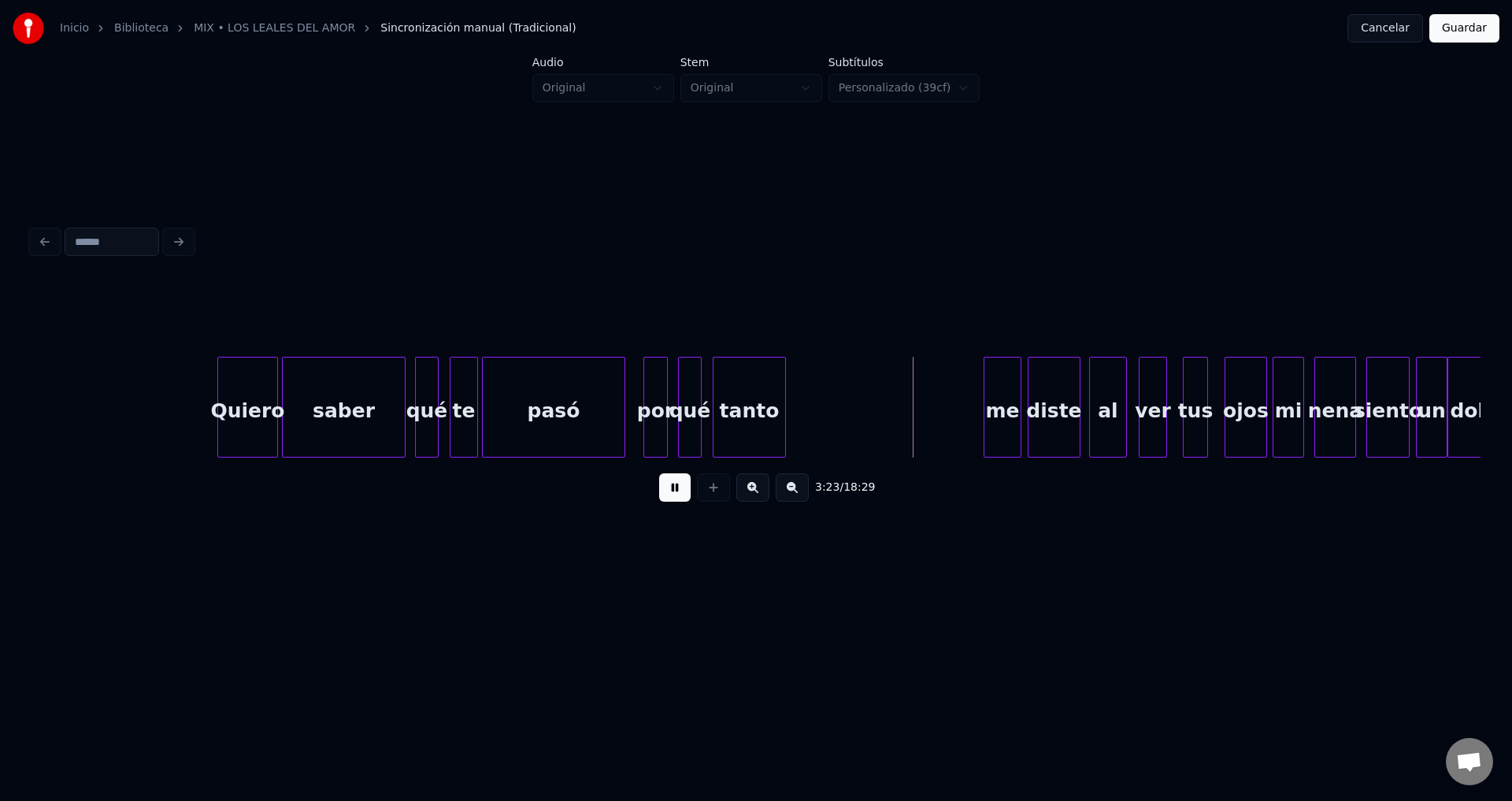
click at [781, 411] on div at bounding box center [782, 407] width 5 height 99
click at [879, 417] on div "me" at bounding box center [882, 411] width 37 height 107
click at [1036, 413] on div "diste" at bounding box center [1053, 411] width 51 height 107
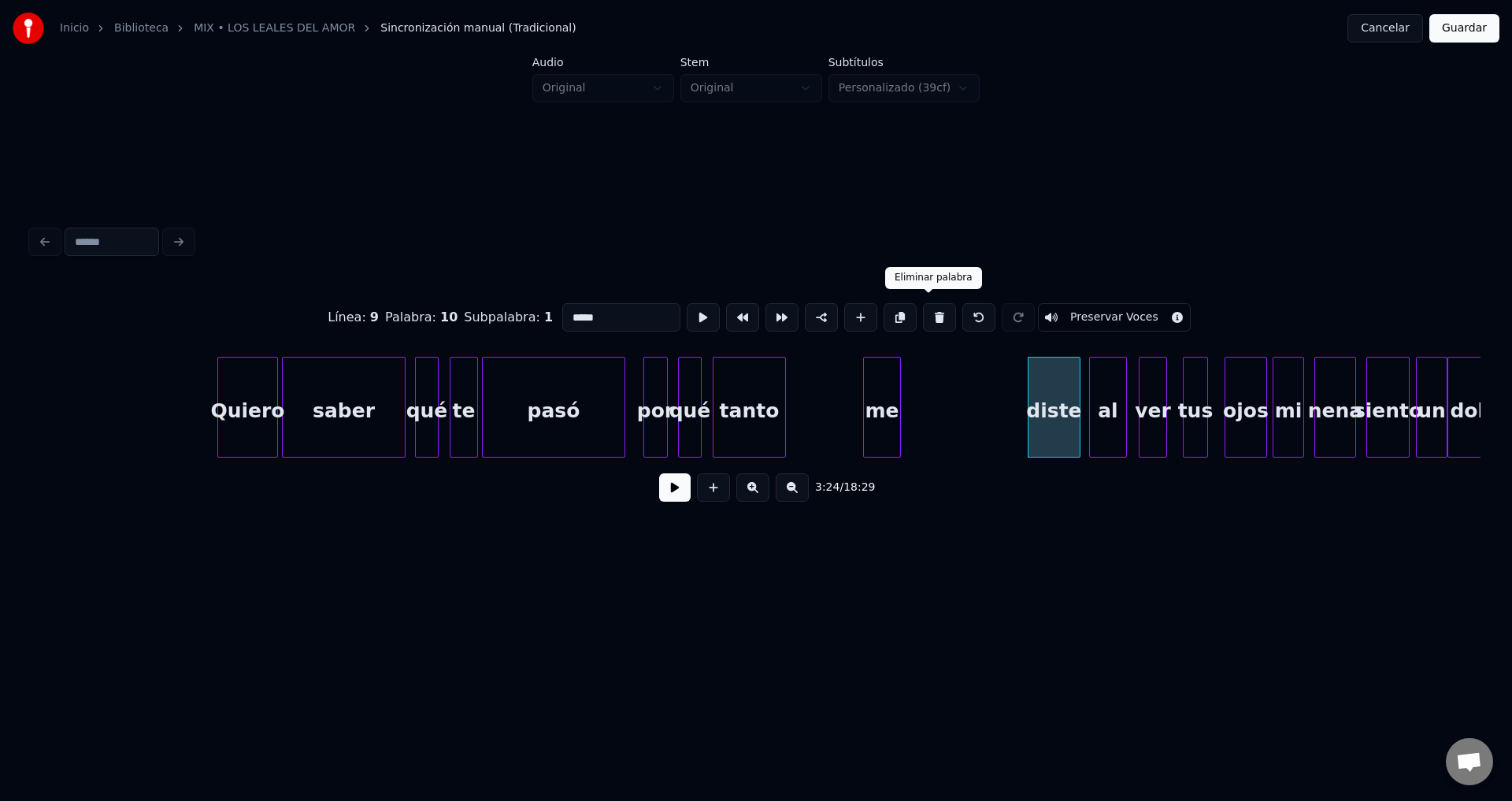
click at [928, 311] on button at bounding box center [940, 316] width 33 height 28
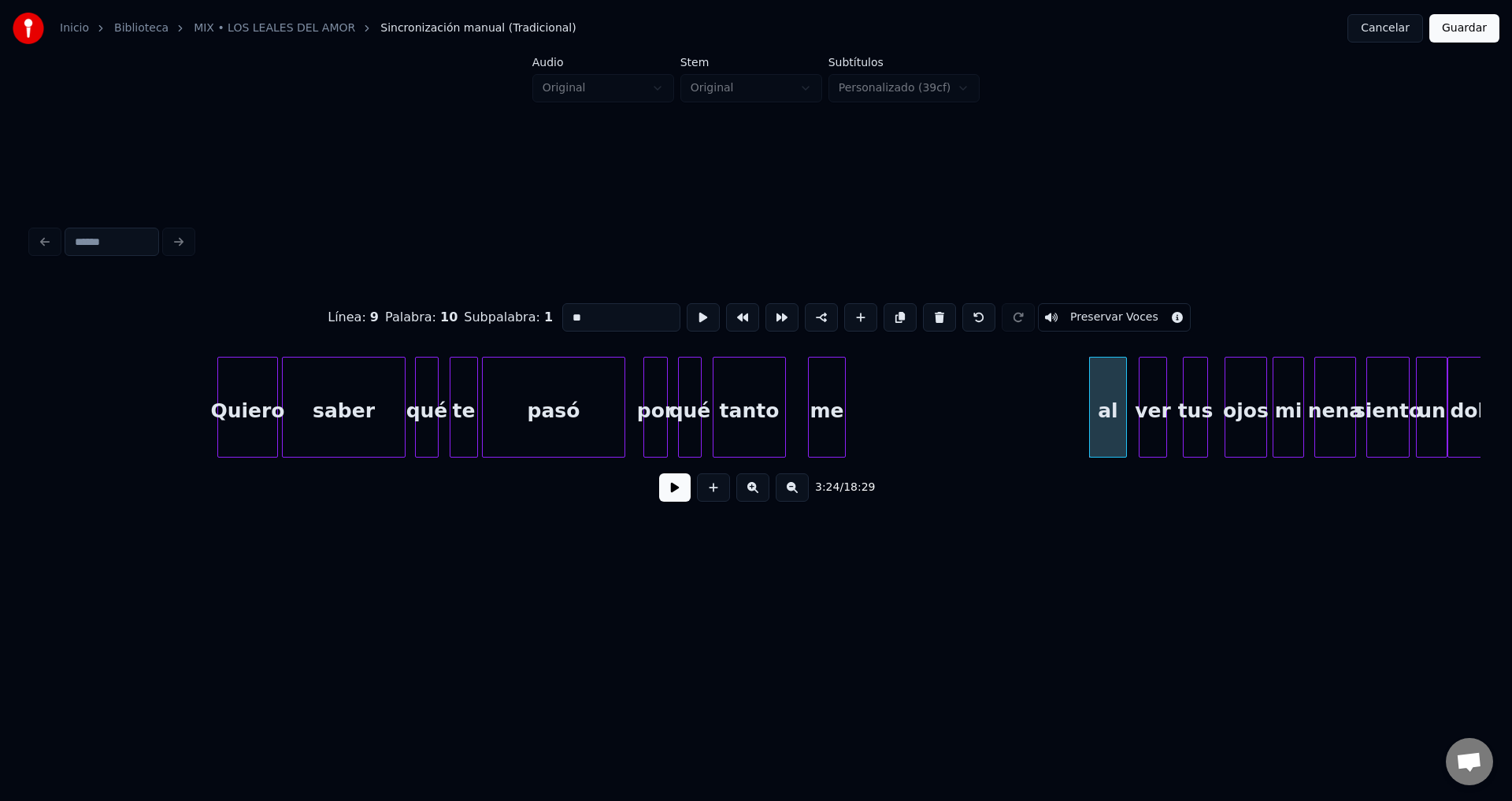
click at [816, 409] on div "me" at bounding box center [827, 411] width 37 height 107
click at [777, 402] on div at bounding box center [776, 407] width 5 height 99
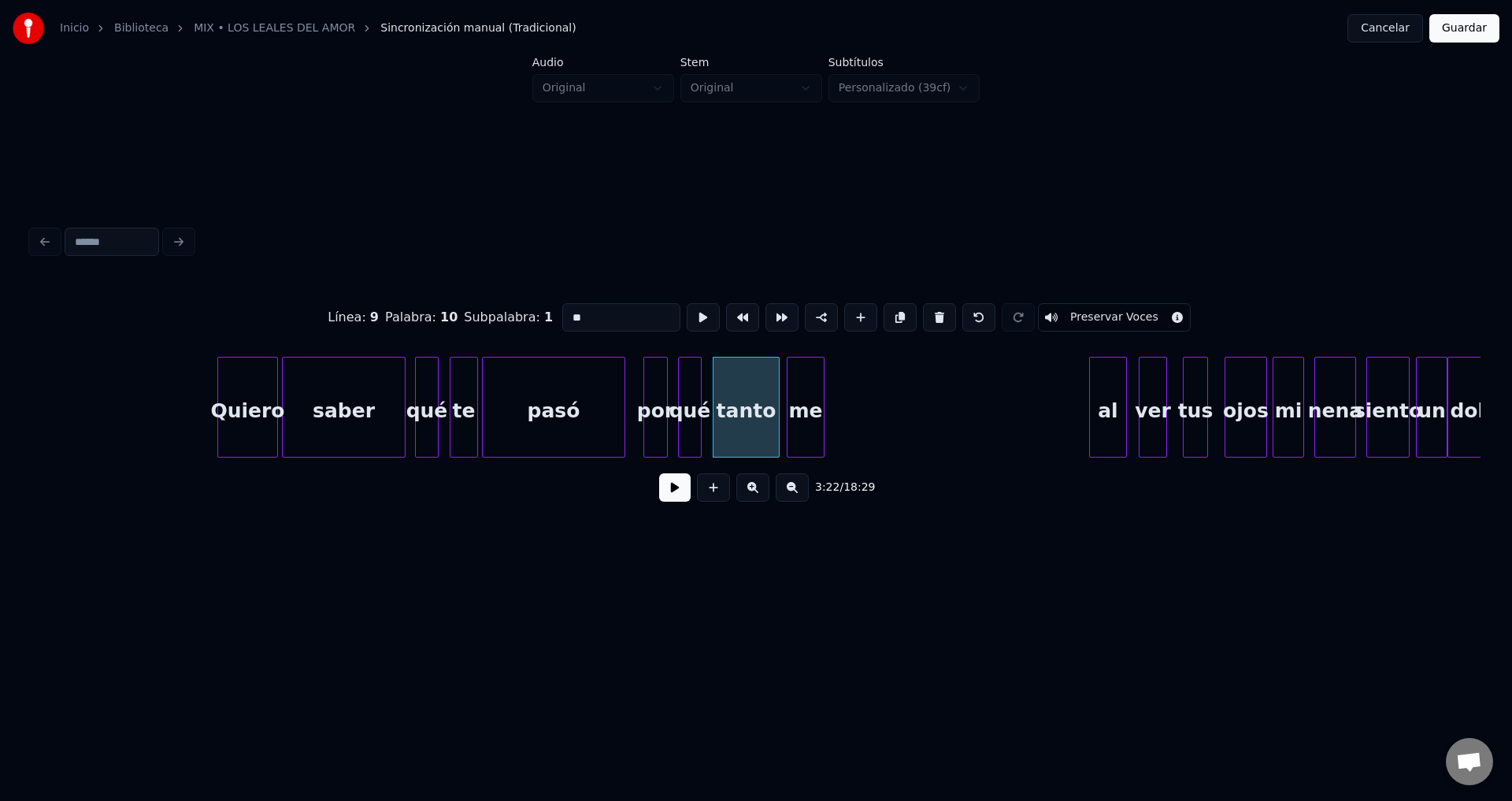
click at [794, 402] on div "me" at bounding box center [806, 411] width 37 height 107
click at [806, 398] on div "me" at bounding box center [806, 411] width 37 height 107
drag, startPoint x: 537, startPoint y: 308, endPoint x: 463, endPoint y: 304, distance: 74.1
click at [463, 304] on div "Línea : 9 Palabra : 9 Subpalabra : 1 ** Preservar Voces" at bounding box center [756, 317] width 1449 height 79
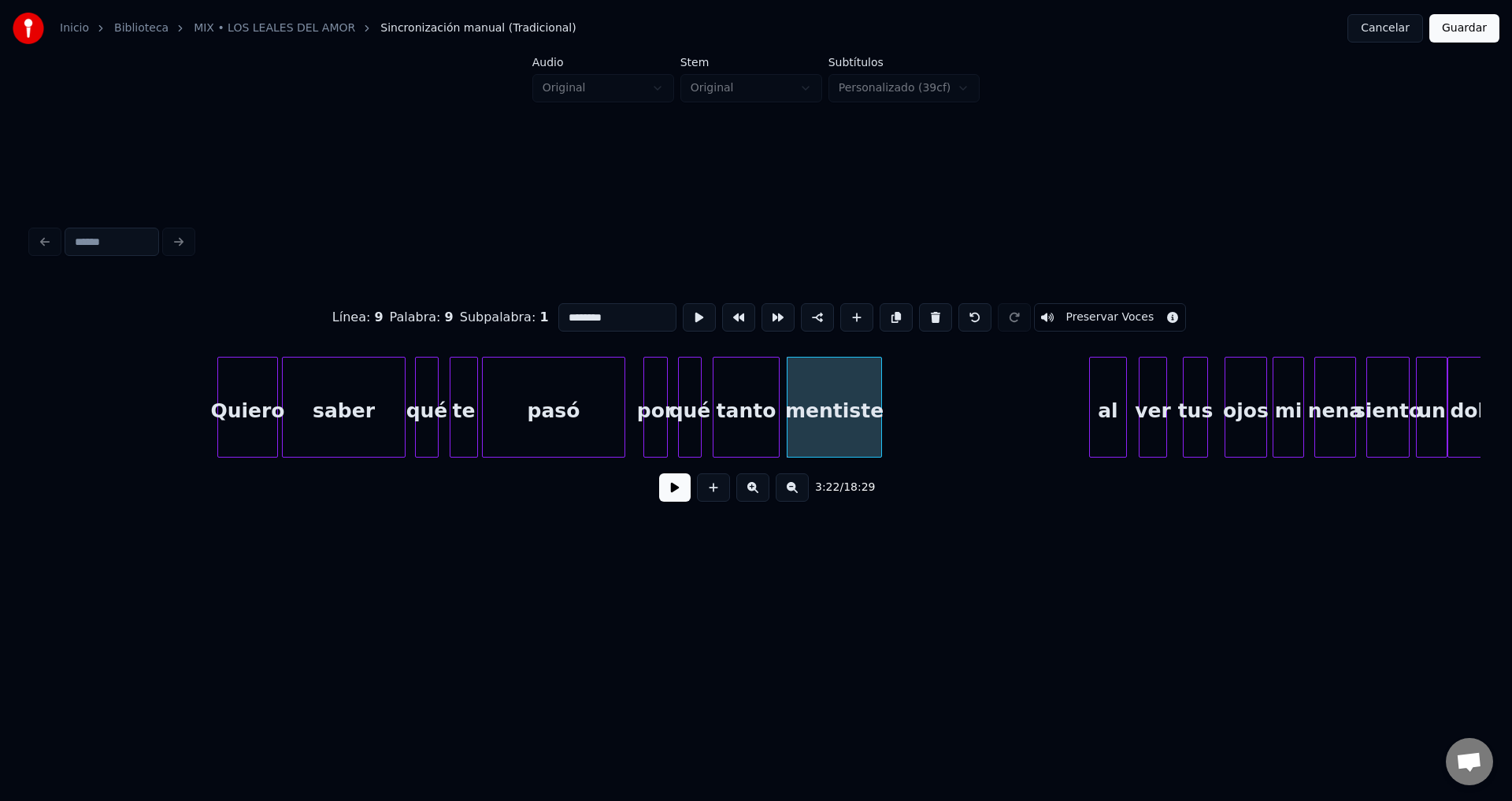
click at [881, 387] on div at bounding box center [878, 407] width 5 height 99
click at [736, 402] on div "tanto" at bounding box center [746, 411] width 65 height 107
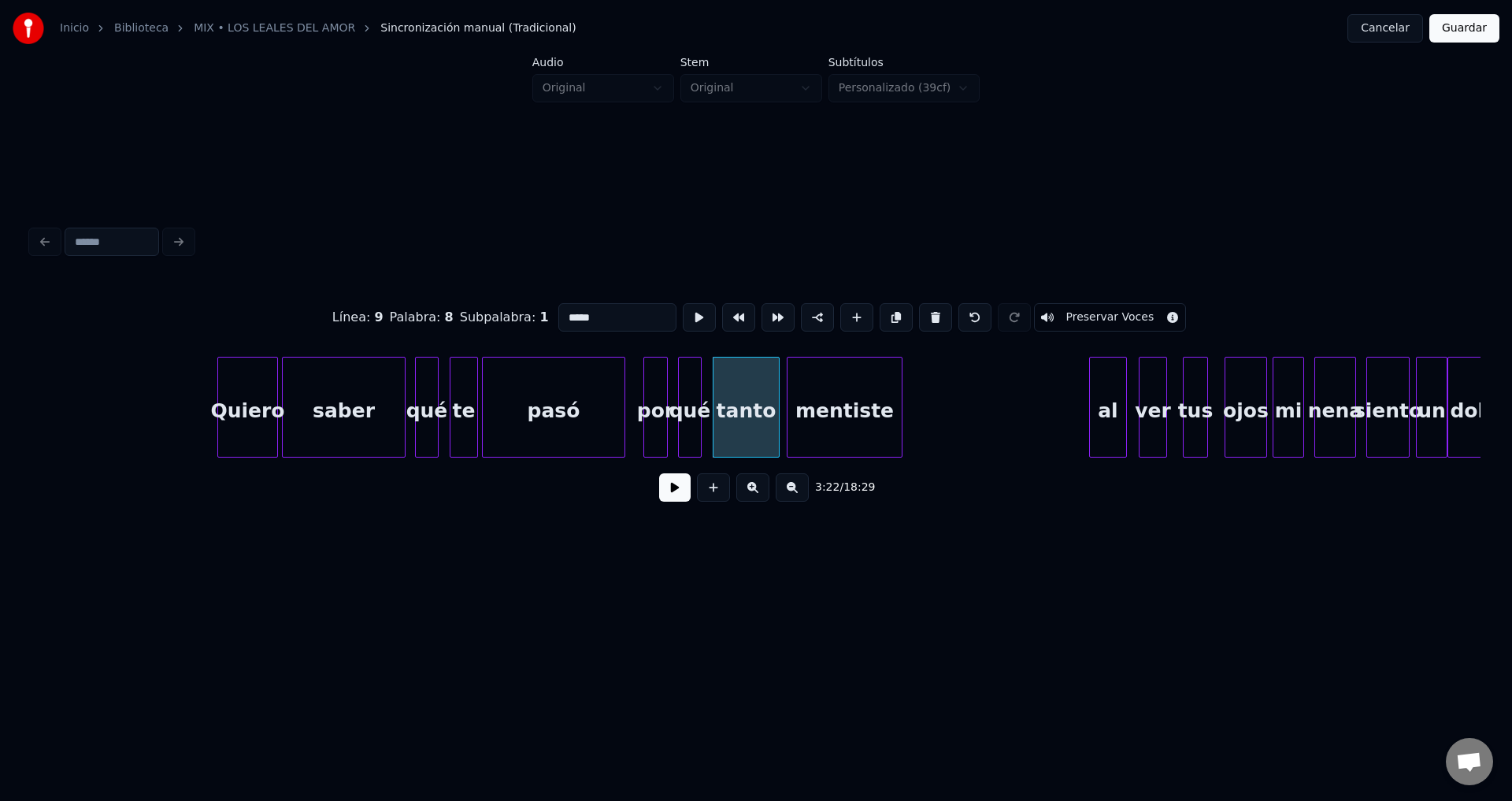
type input "*****"
click at [676, 492] on button at bounding box center [674, 487] width 32 height 28
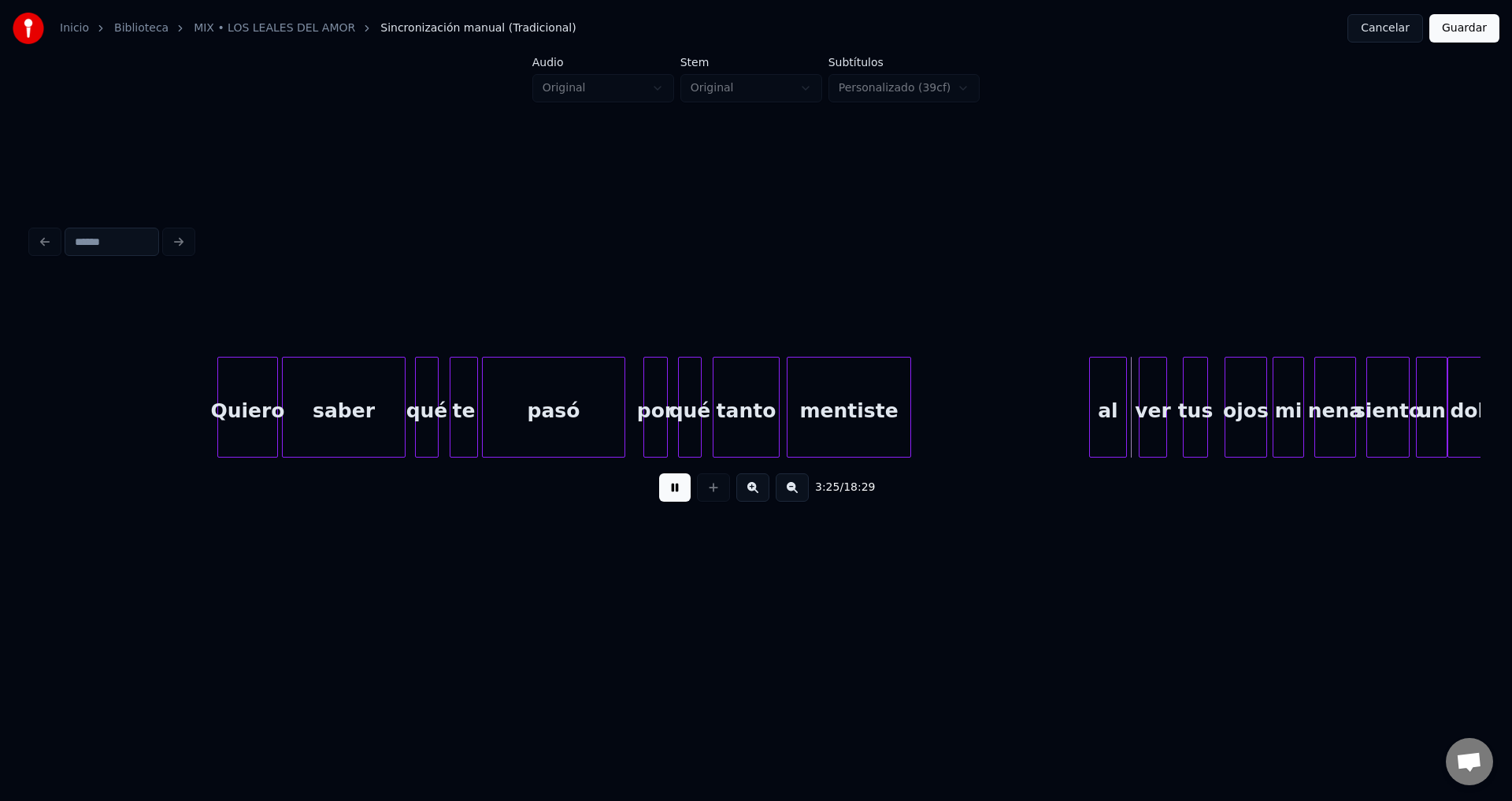
click at [910, 423] on div at bounding box center [908, 407] width 5 height 99
click at [972, 428] on div "al" at bounding box center [968, 411] width 37 height 107
click at [962, 421] on div at bounding box center [964, 407] width 5 height 99
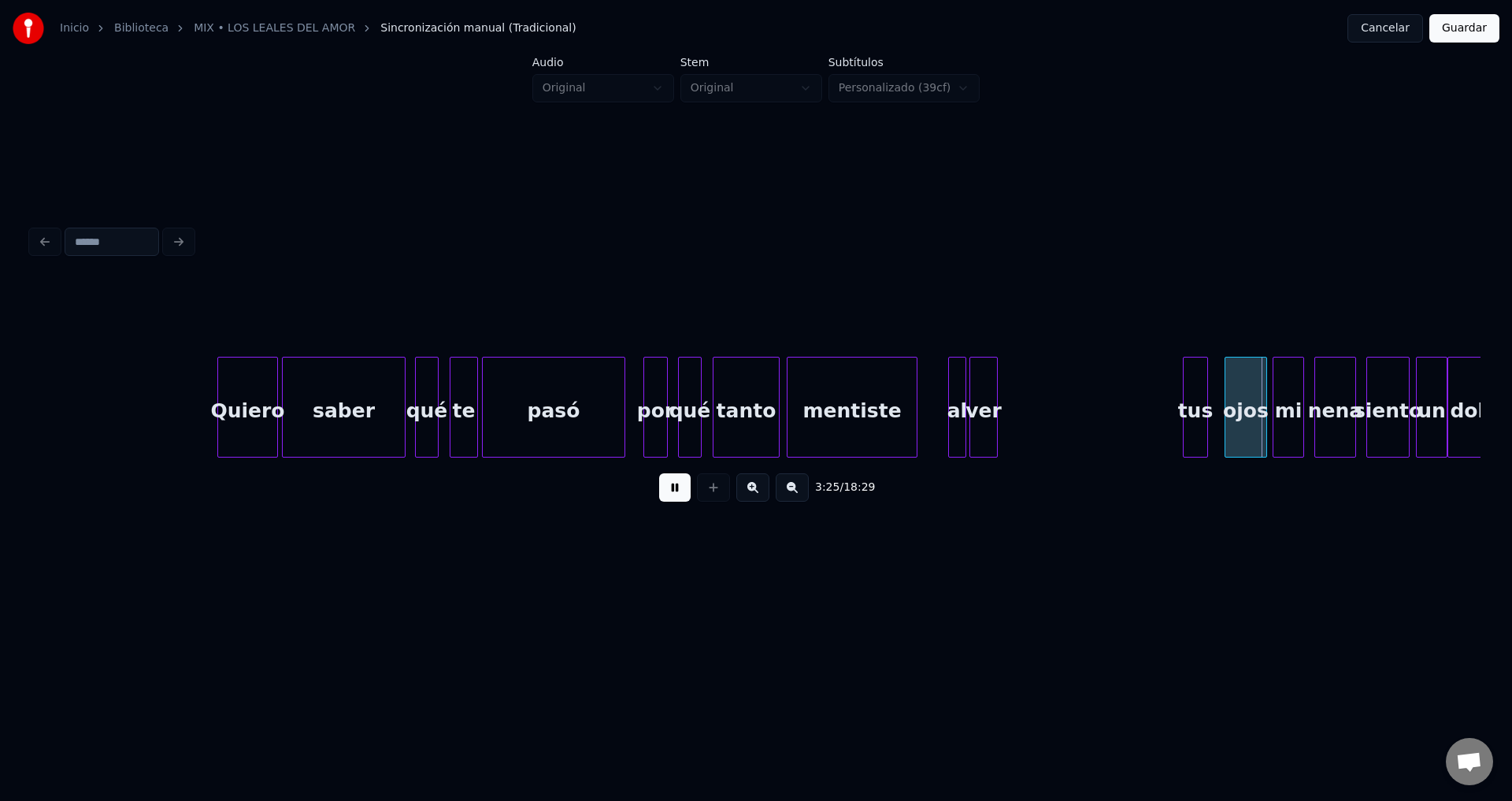
click at [978, 419] on div "ver" at bounding box center [984, 411] width 27 height 107
click at [984, 415] on div at bounding box center [983, 407] width 5 height 99
click at [1010, 423] on div "tus" at bounding box center [1009, 411] width 24 height 107
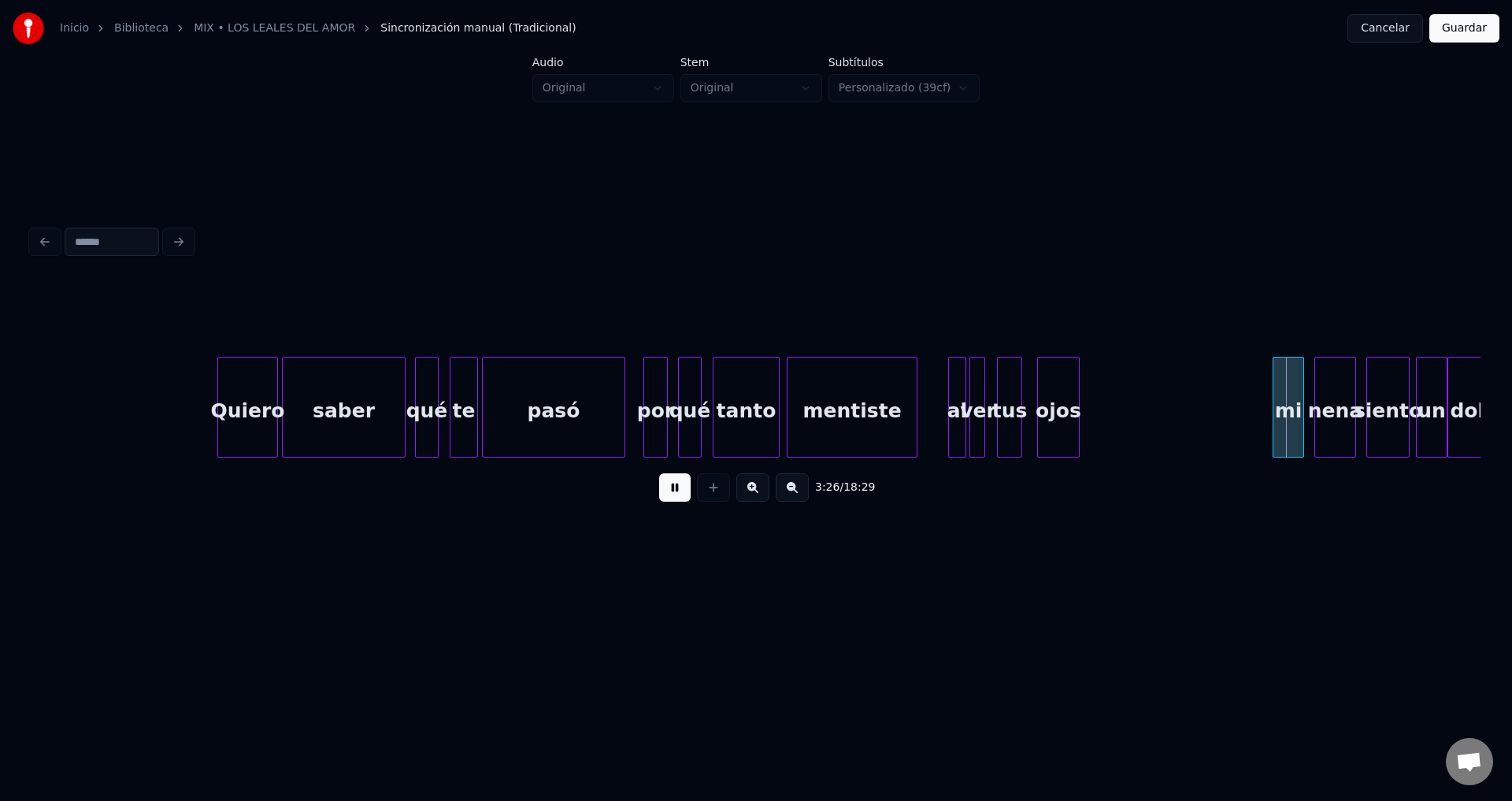
click at [1043, 416] on div "ojos" at bounding box center [1058, 411] width 41 height 107
click at [1066, 405] on div at bounding box center [1065, 407] width 5 height 99
click at [1102, 423] on div "mi" at bounding box center [1098, 411] width 30 height 107
click at [675, 490] on button at bounding box center [674, 487] width 32 height 28
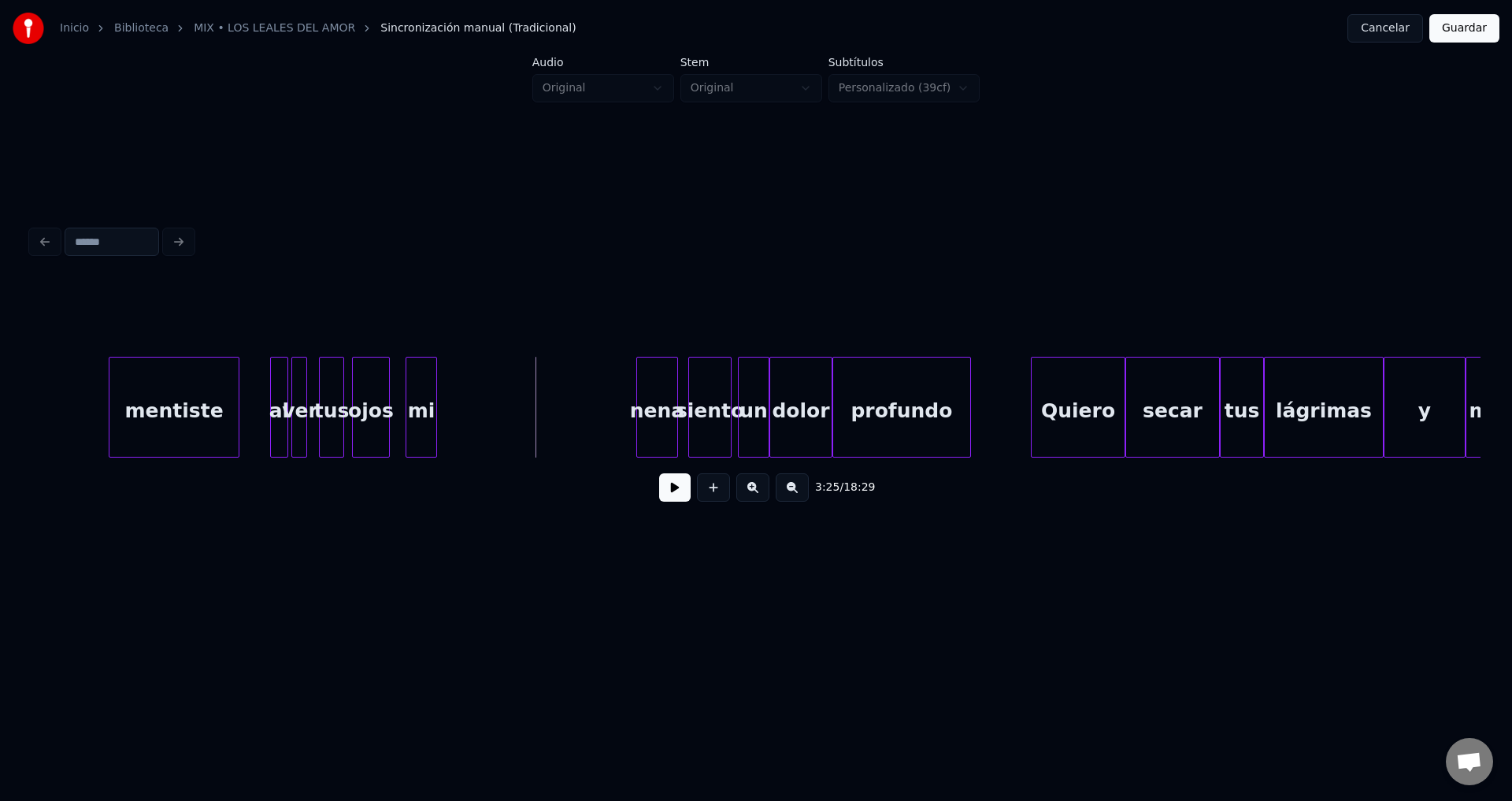
scroll to position [0, 31970]
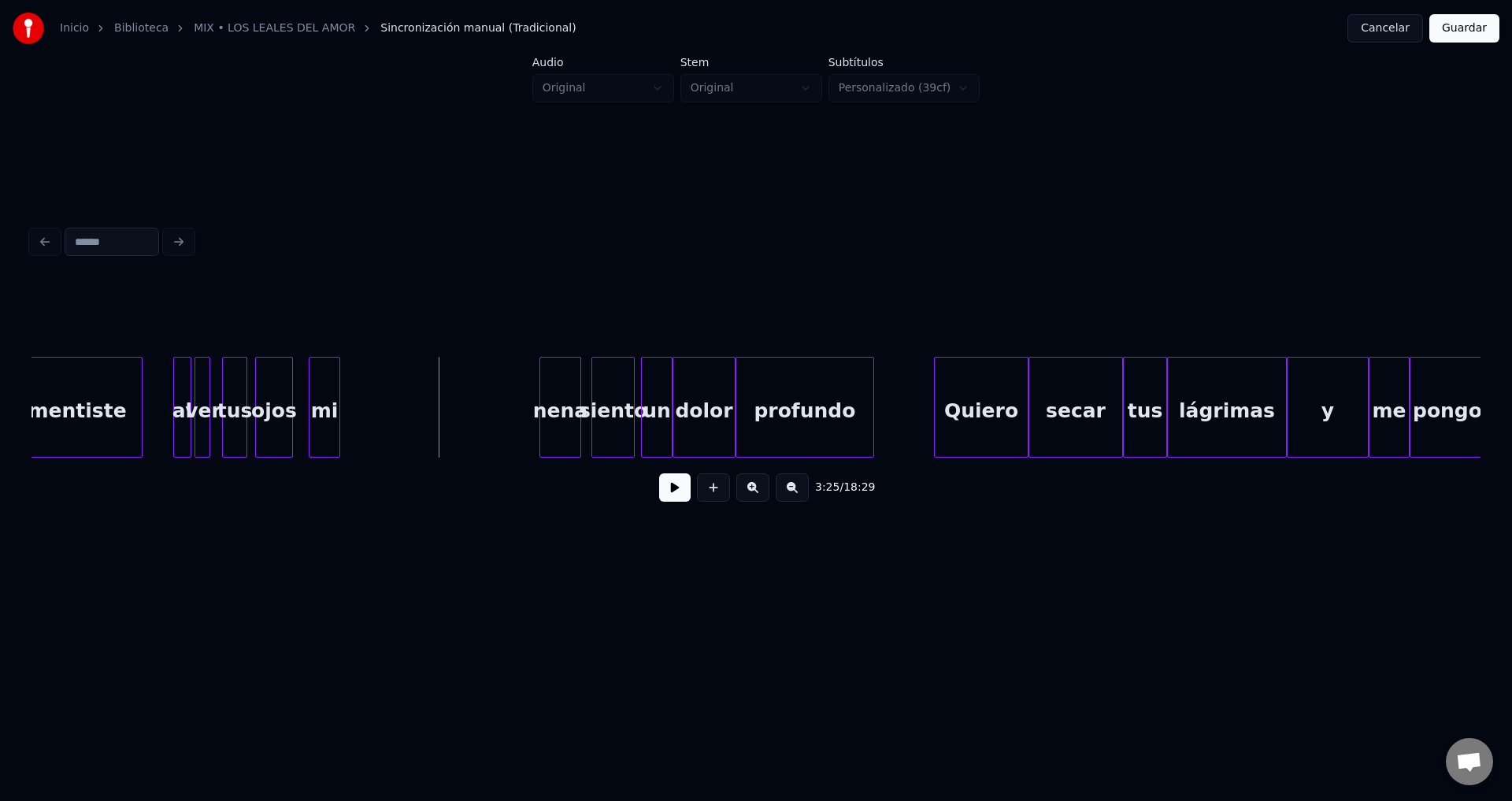
click at [323, 418] on div "mi" at bounding box center [324, 411] width 30 height 107
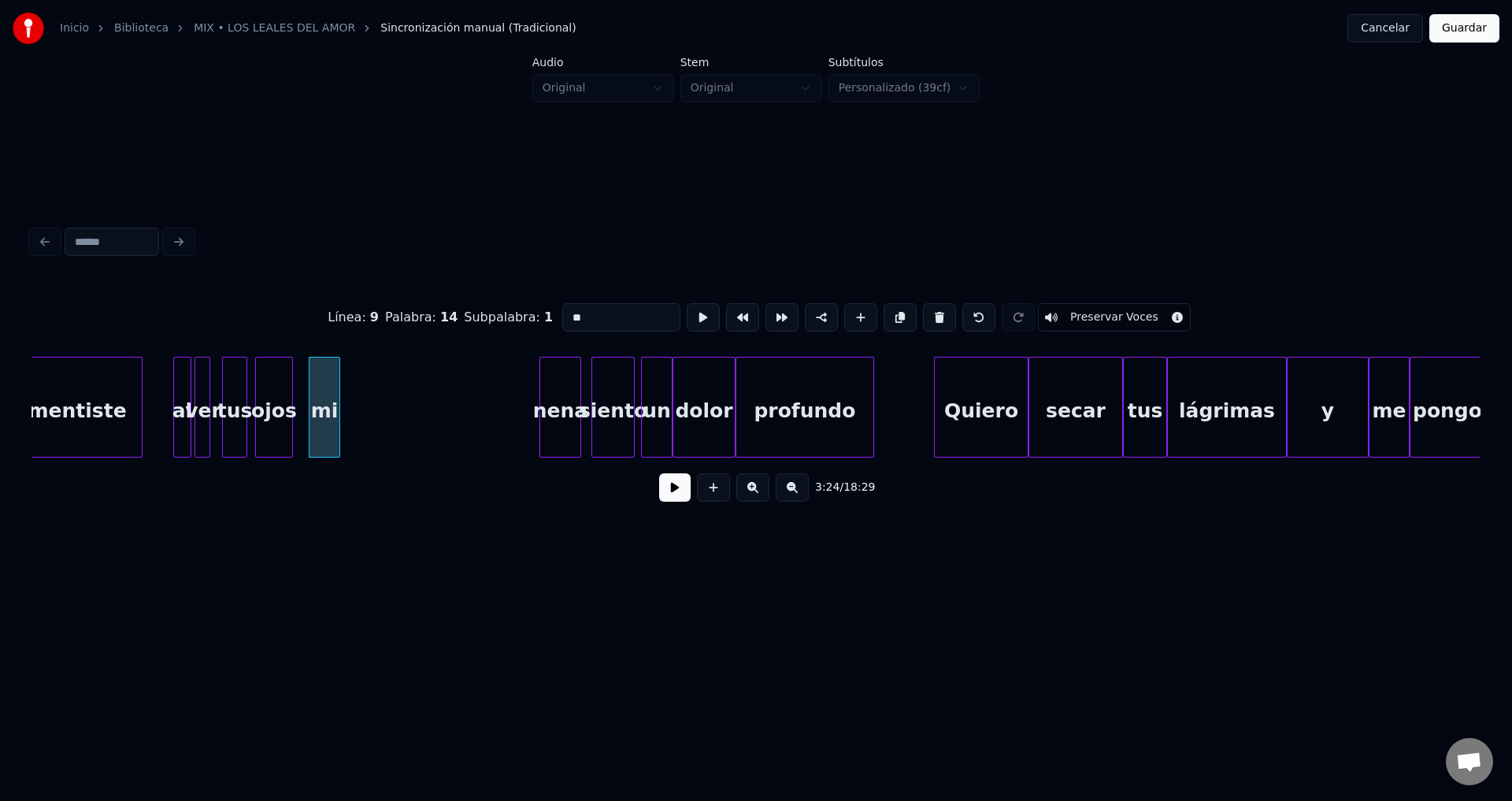
click at [666, 489] on button at bounding box center [674, 487] width 32 height 28
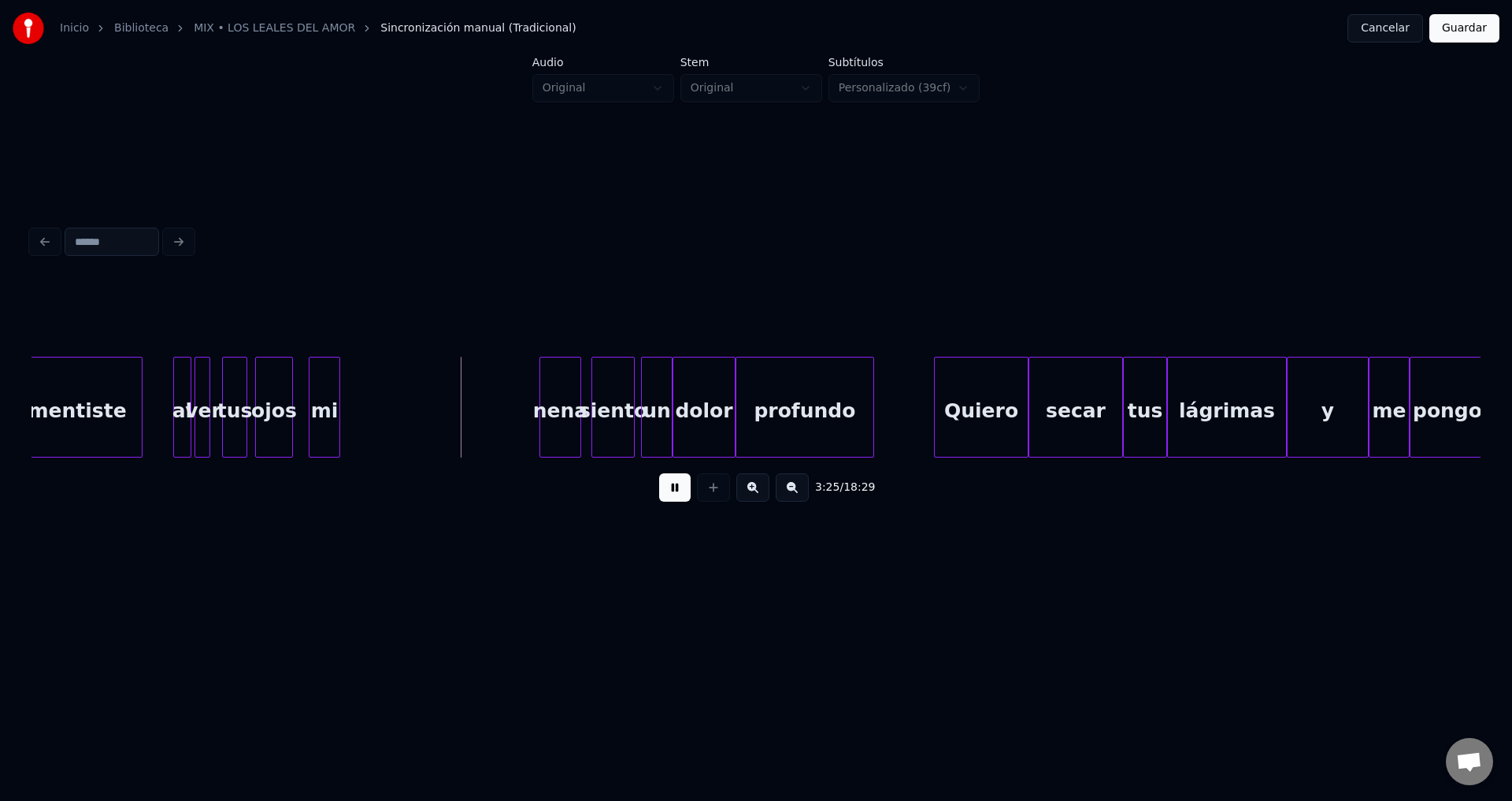
click at [666, 489] on button at bounding box center [674, 487] width 32 height 28
click at [384, 423] on div "mi" at bounding box center [368, 411] width 30 height 107
click at [277, 407] on div "ojos" at bounding box center [274, 411] width 37 height 107
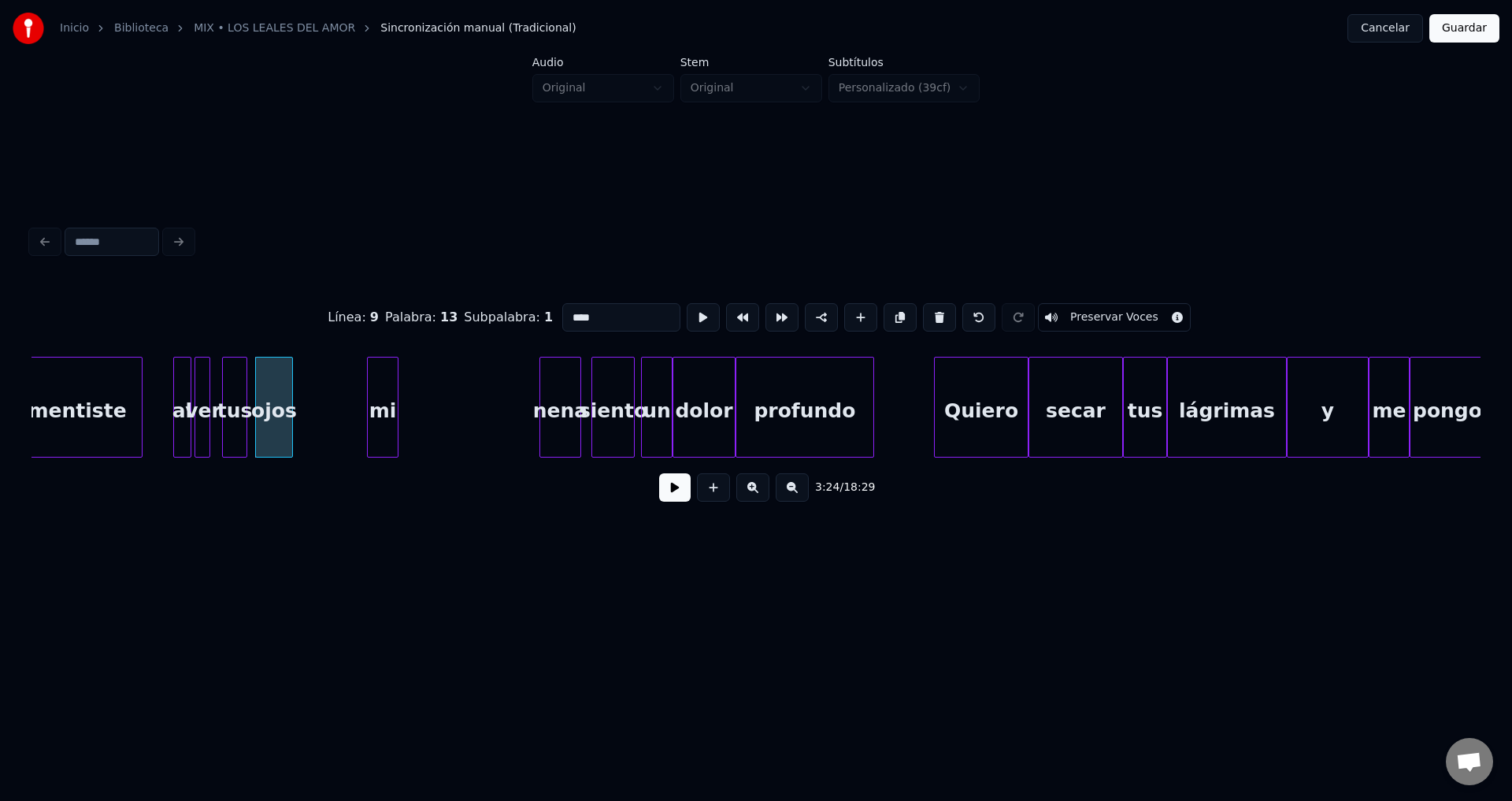
click at [667, 493] on button at bounding box center [674, 487] width 32 height 28
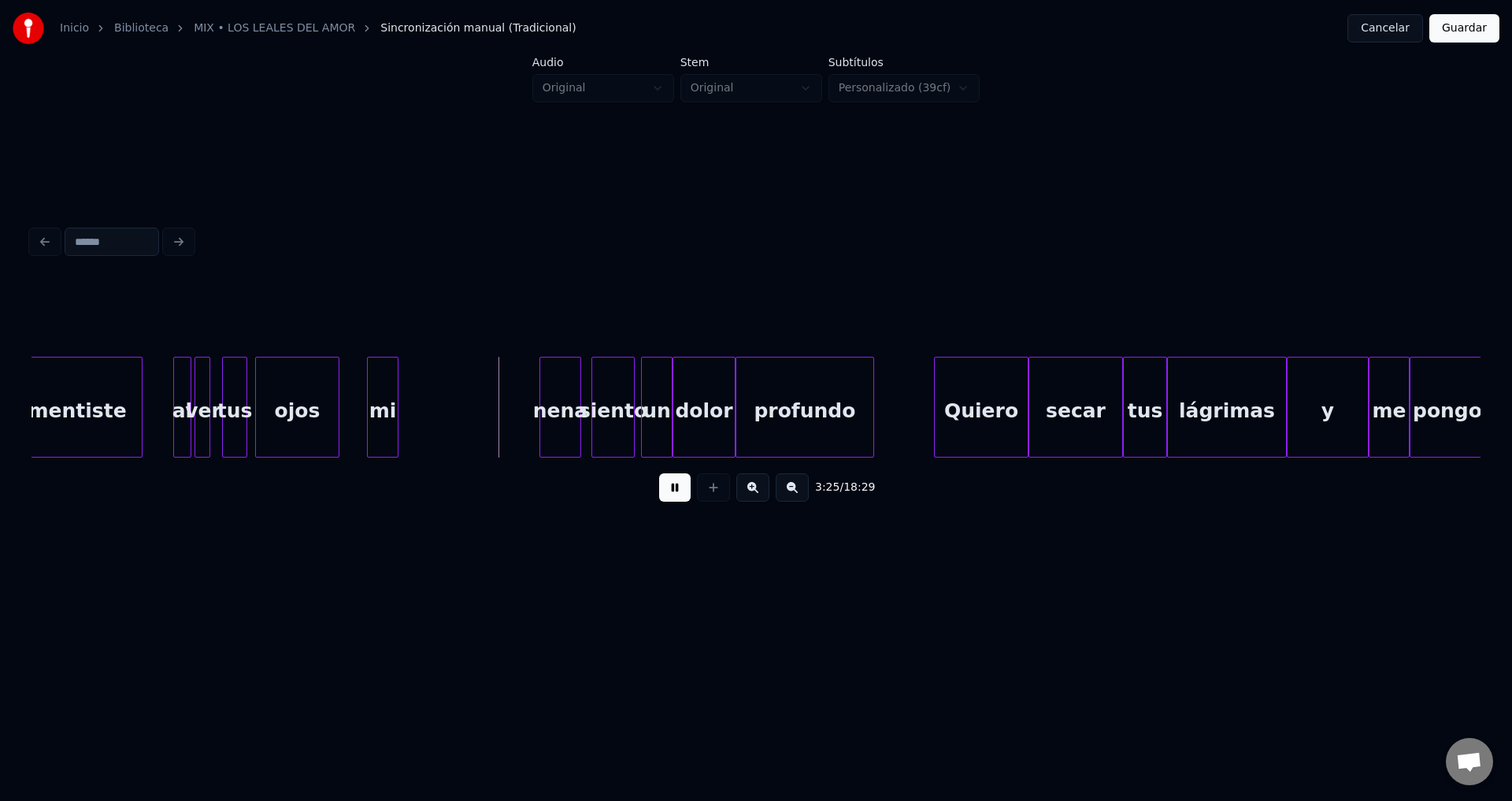
click at [335, 406] on div at bounding box center [336, 407] width 5 height 99
click at [374, 420] on div "mi" at bounding box center [369, 411] width 30 height 107
click at [431, 418] on div "nena" at bounding box center [421, 411] width 40 height 107
click at [541, 424] on div at bounding box center [542, 407] width 5 height 99
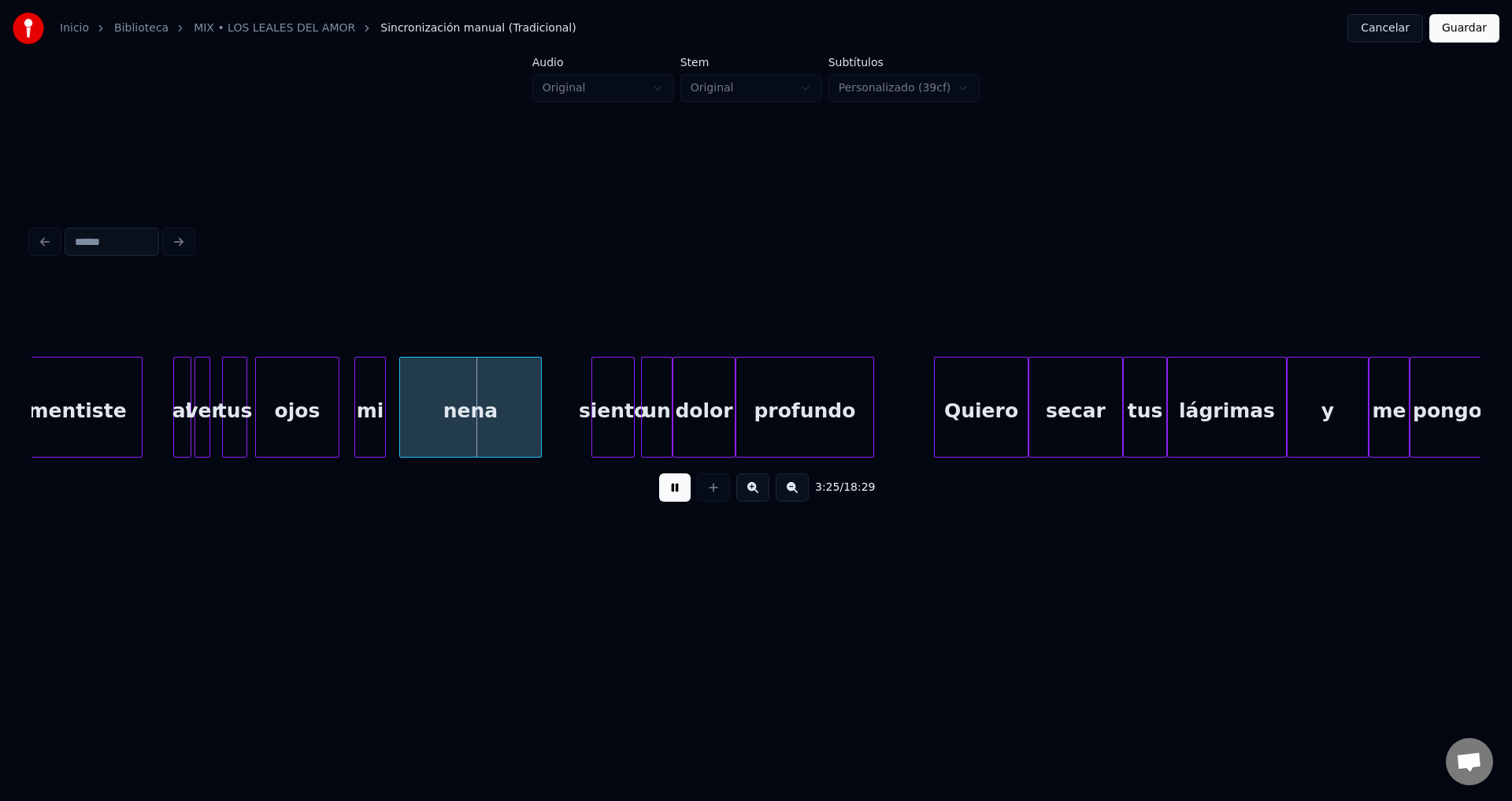
click at [673, 502] on button at bounding box center [674, 487] width 32 height 28
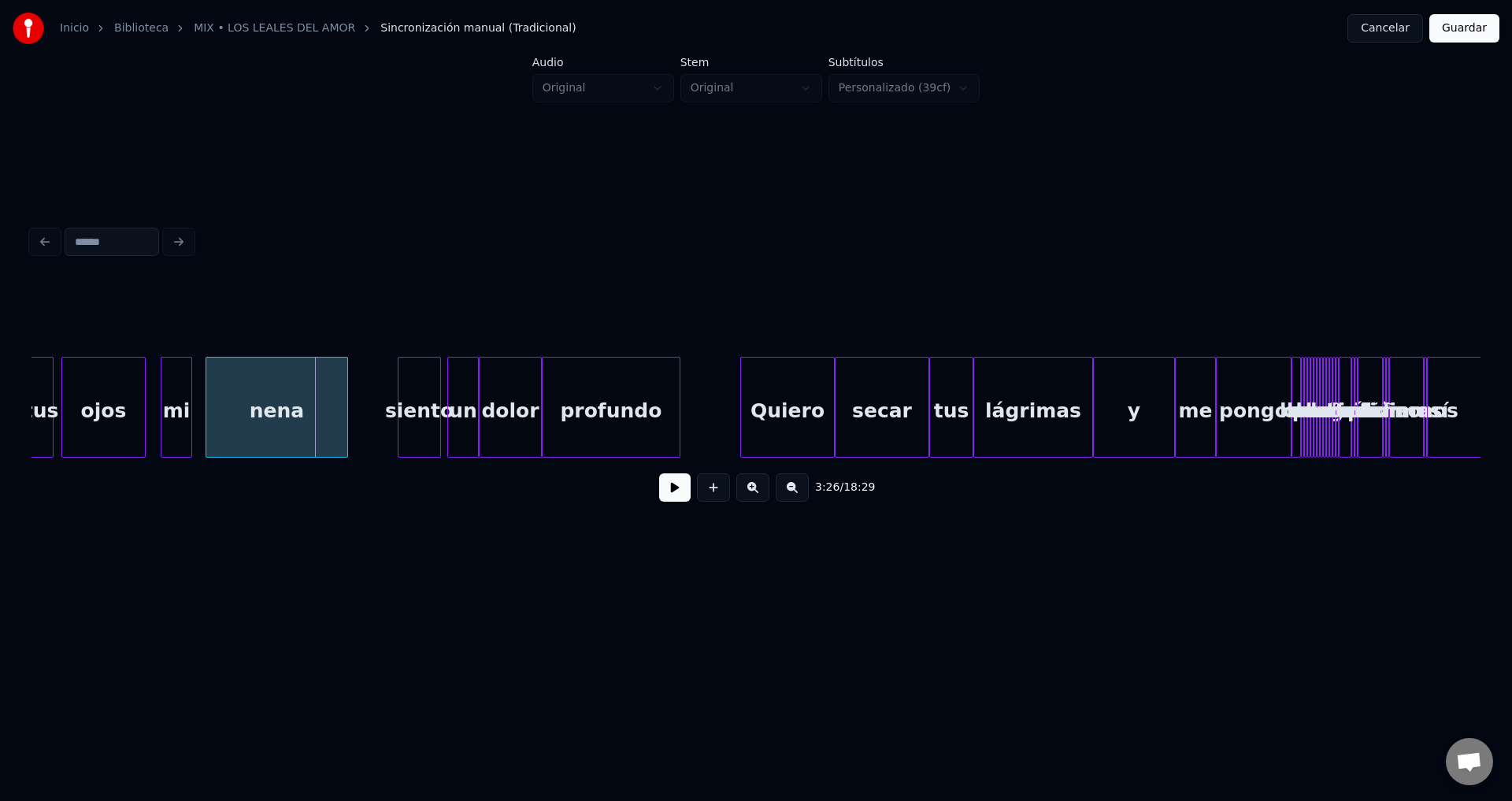
scroll to position [0, 32261]
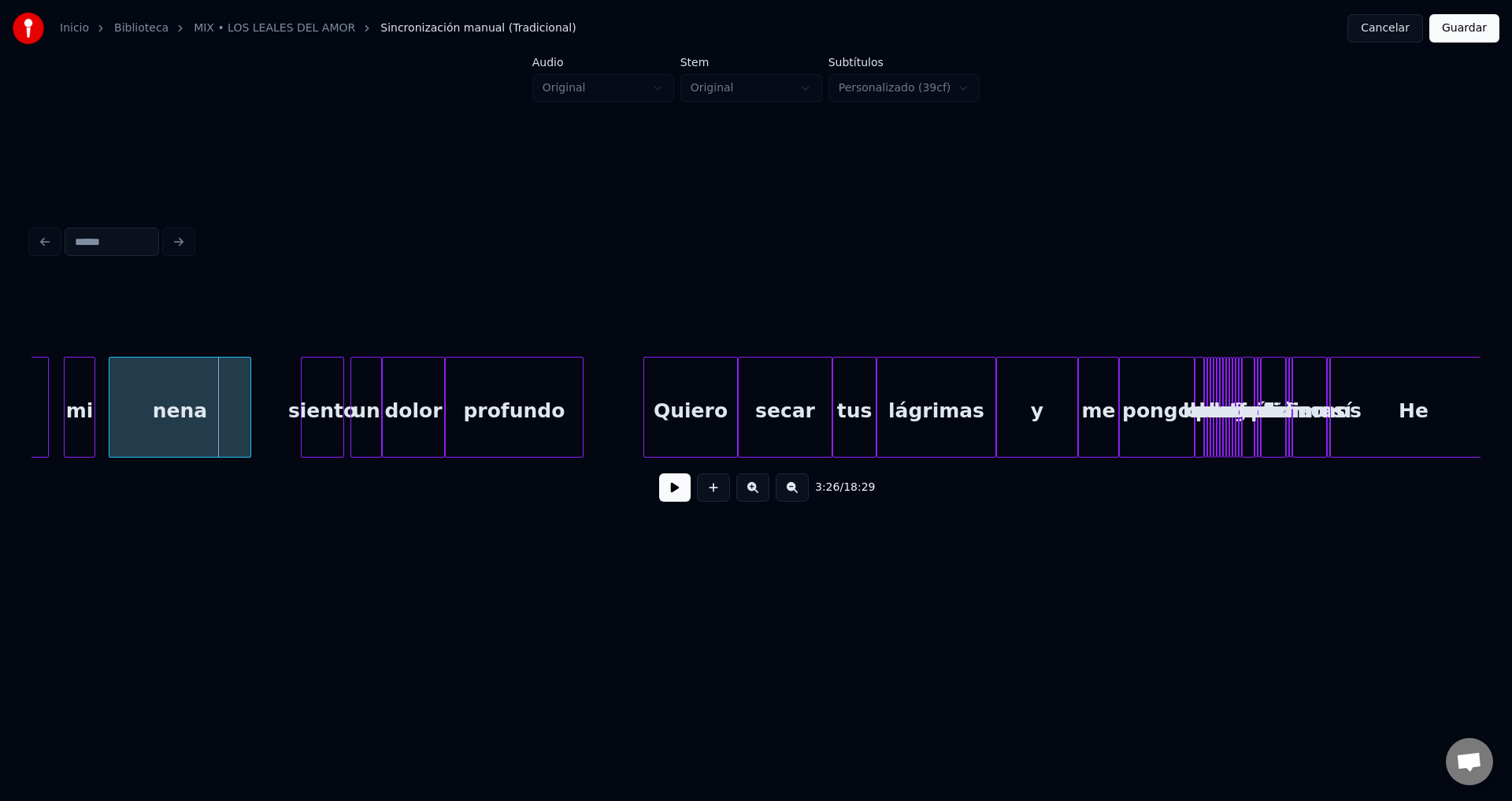
click at [1151, 427] on div "pongo" at bounding box center [1156, 411] width 74 height 107
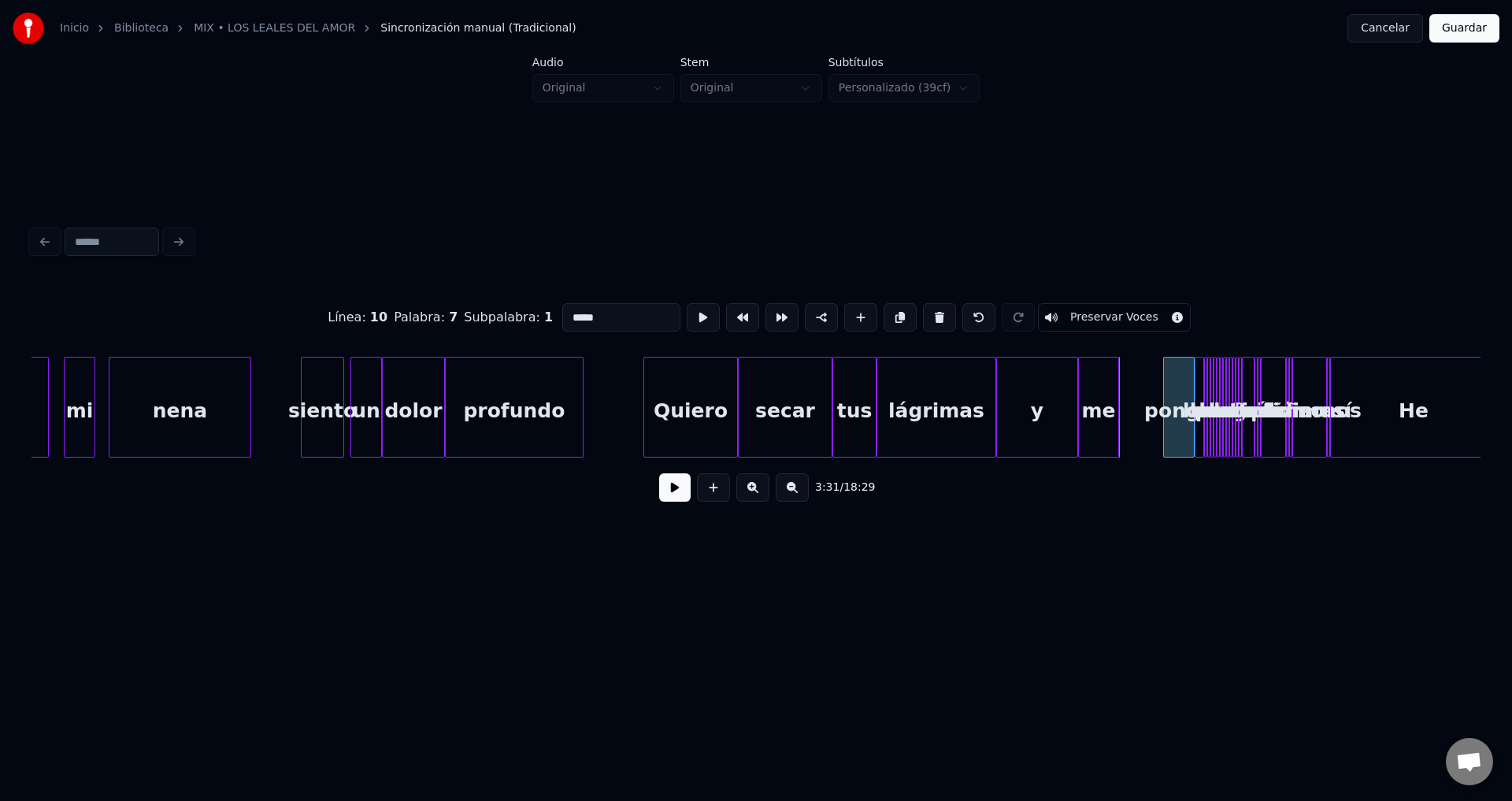
click at [1167, 418] on div at bounding box center [1166, 407] width 5 height 99
click at [1136, 412] on div "me" at bounding box center [1133, 411] width 39 height 107
click at [1064, 413] on div "y" at bounding box center [1068, 411] width 81 height 107
click at [1085, 413] on div at bounding box center [1084, 407] width 5 height 99
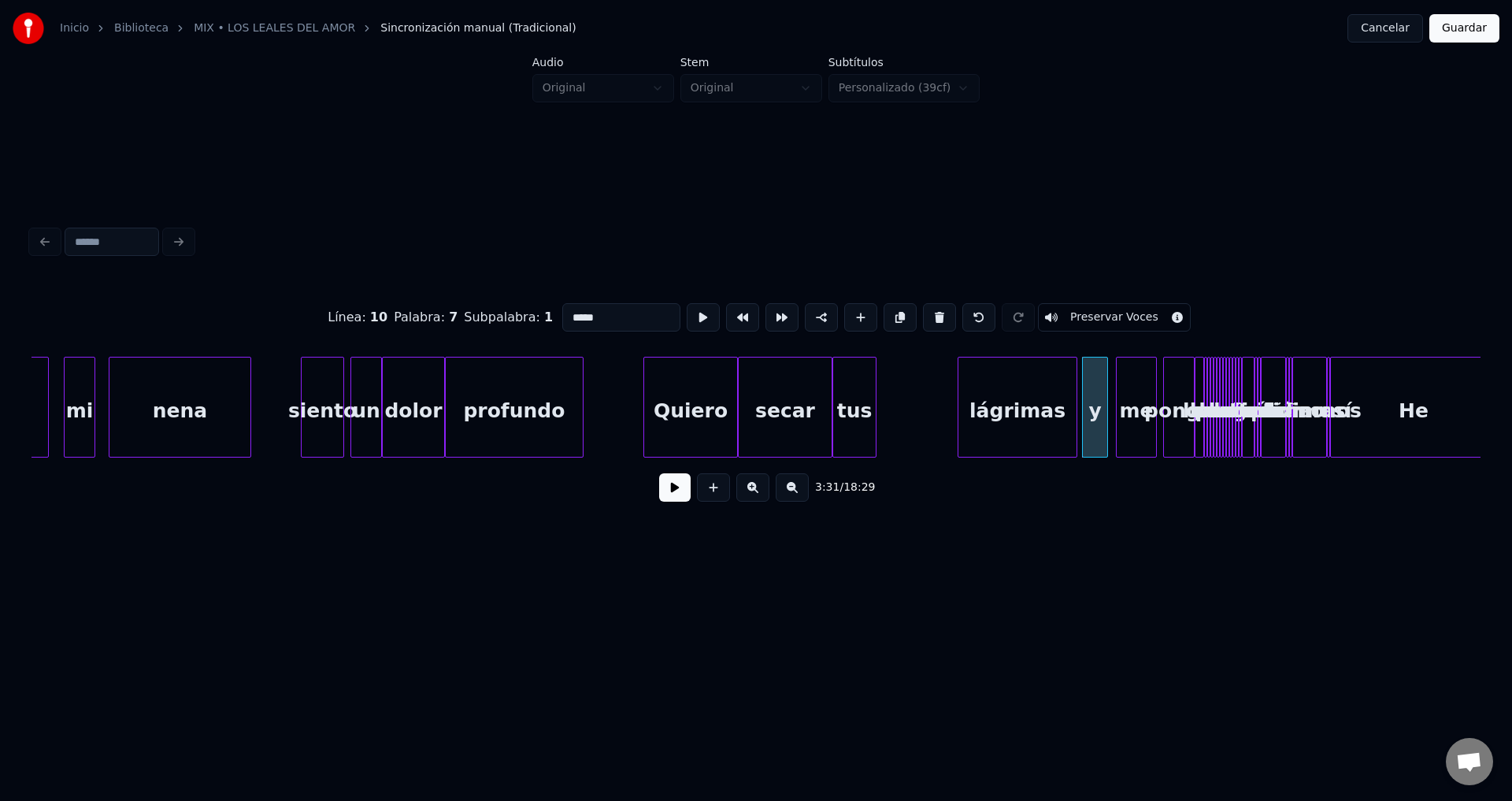
click at [1041, 414] on div "lágrimas" at bounding box center [1017, 411] width 118 height 107
click at [1034, 407] on div at bounding box center [1031, 407] width 5 height 99
click at [1004, 419] on div "tus" at bounding box center [1003, 411] width 42 height 107
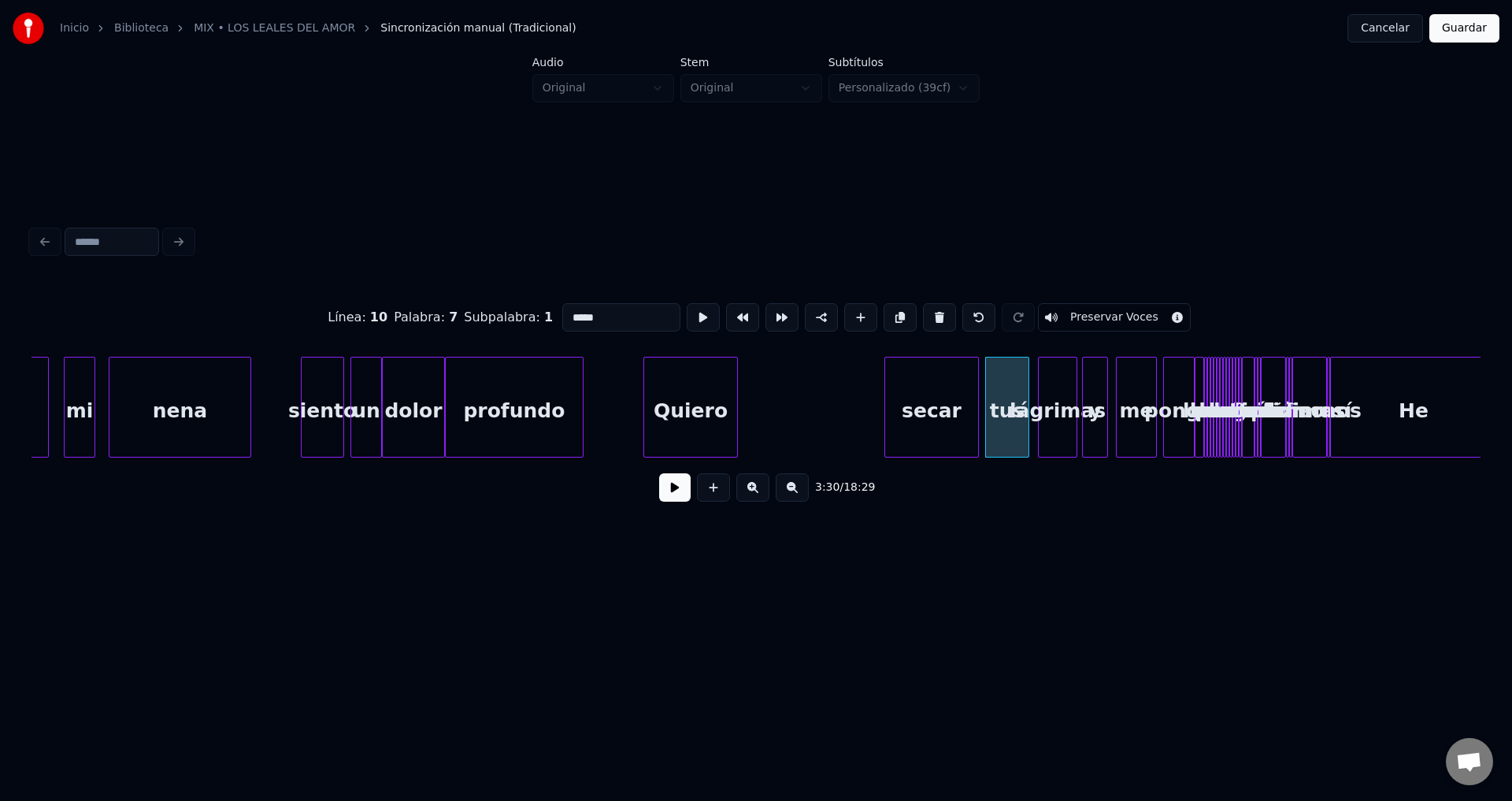
click at [933, 418] on div "secar" at bounding box center [931, 411] width 93 height 107
click at [943, 407] on div at bounding box center [941, 407] width 5 height 99
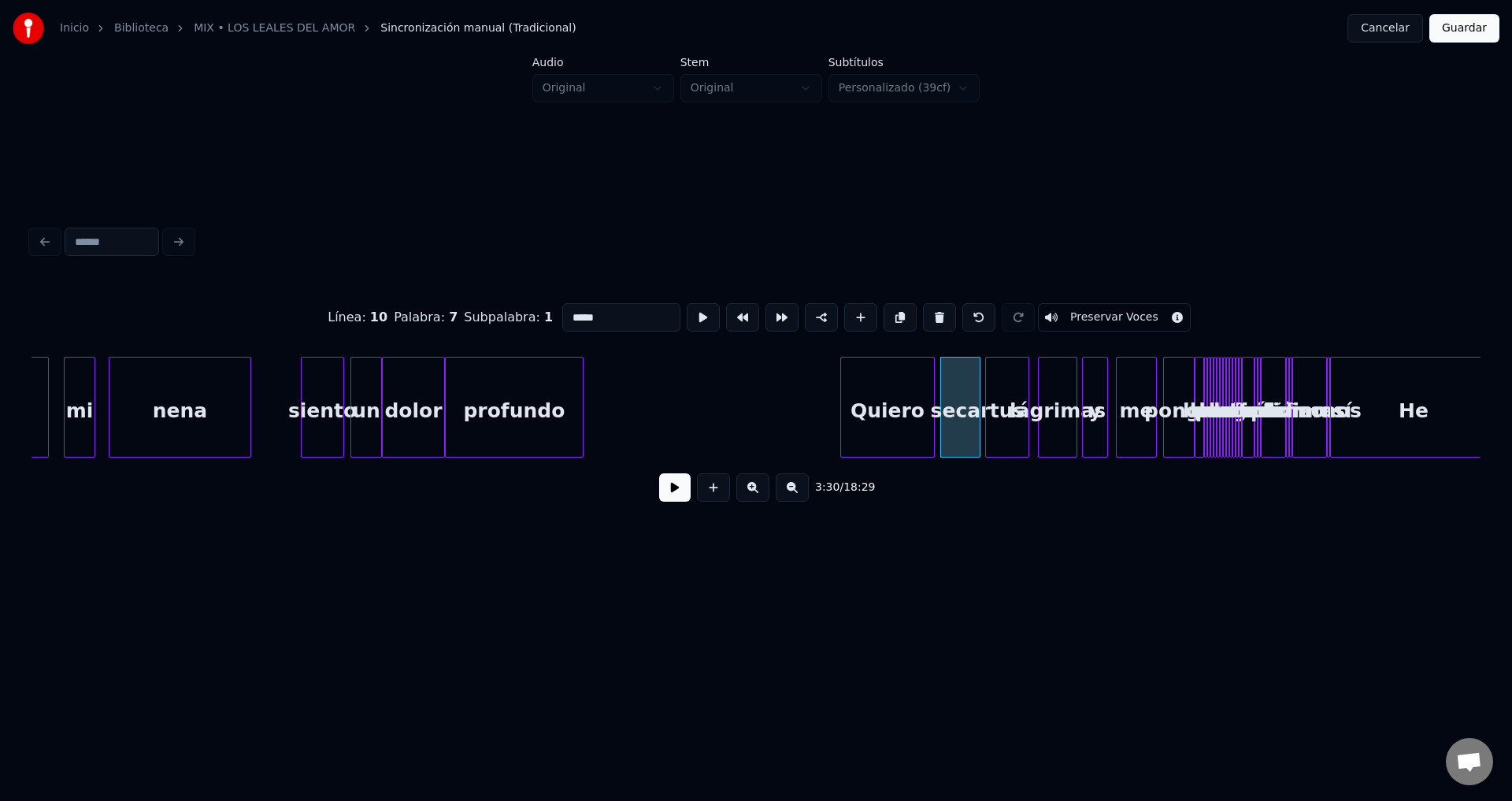
click at [898, 417] on div "Quiero" at bounding box center [887, 411] width 93 height 107
click at [891, 411] on div at bounding box center [888, 407] width 5 height 99
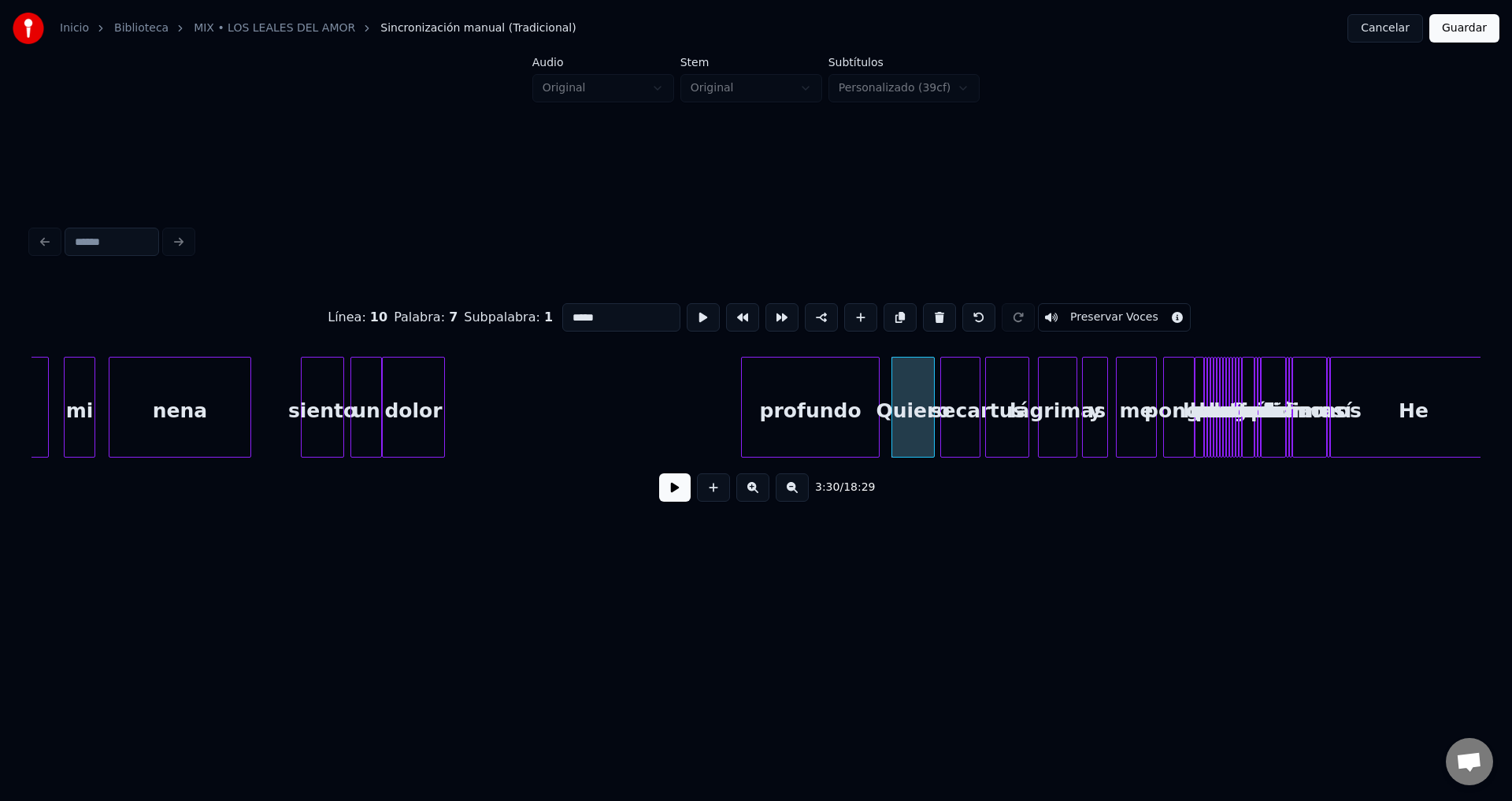
click at [802, 394] on div "profundo" at bounding box center [810, 411] width 137 height 107
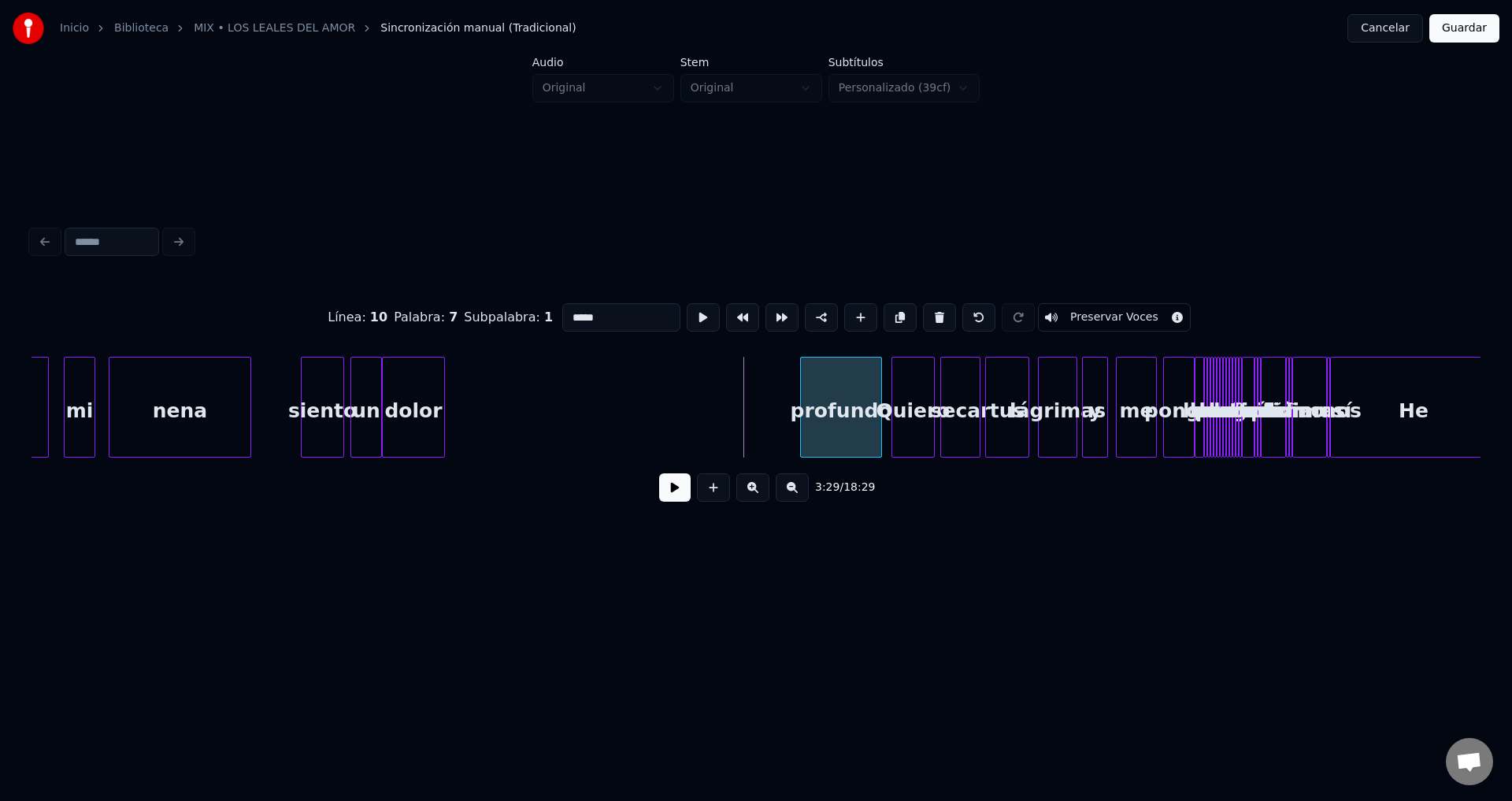
click at [802, 393] on div at bounding box center [803, 407] width 5 height 99
click at [757, 411] on div "dolor" at bounding box center [749, 411] width 62 height 107
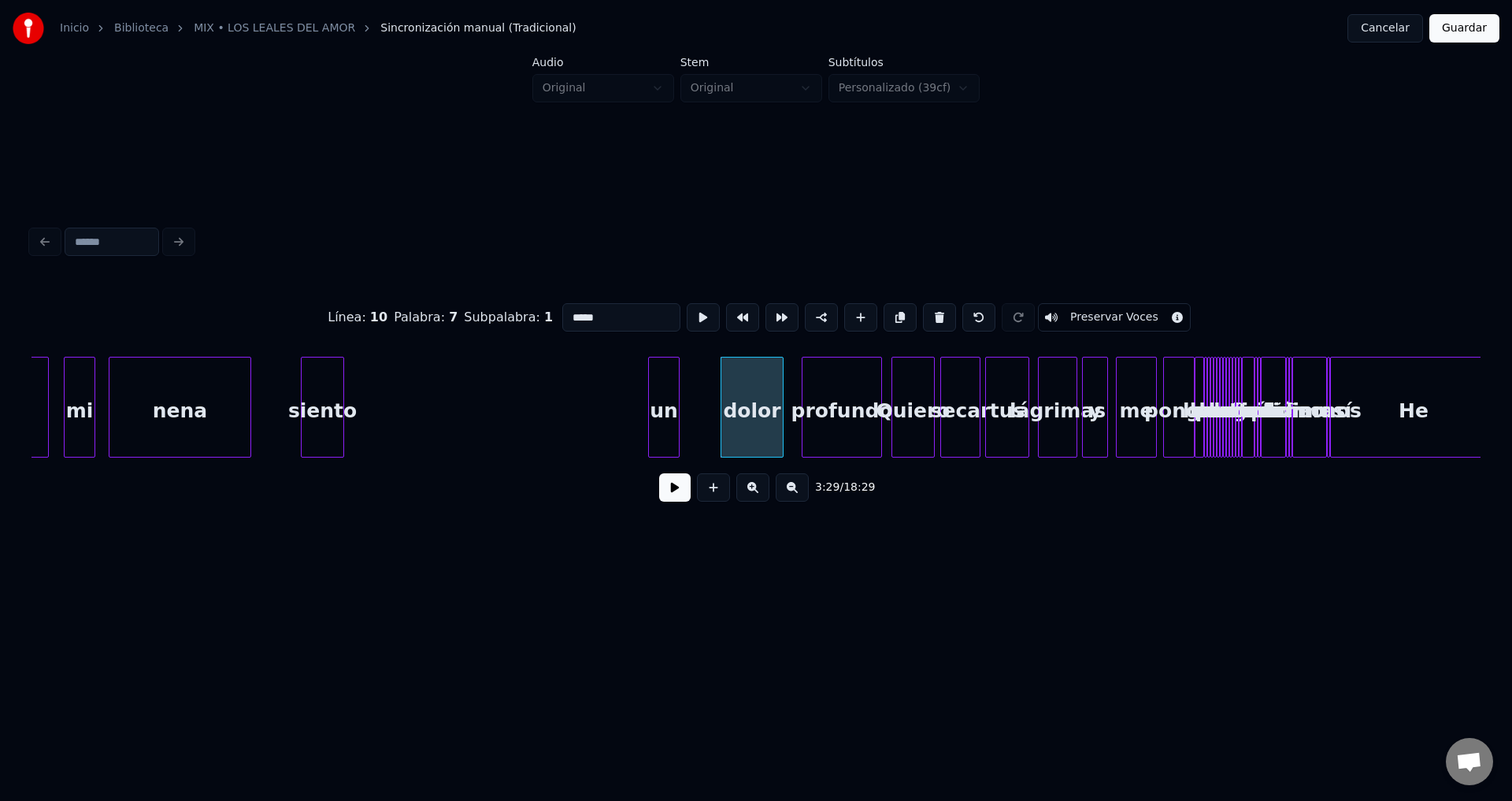
click at [679, 421] on div "un" at bounding box center [664, 411] width 30 height 107
click at [229, 396] on div "nena" at bounding box center [180, 411] width 141 height 107
type input "****"
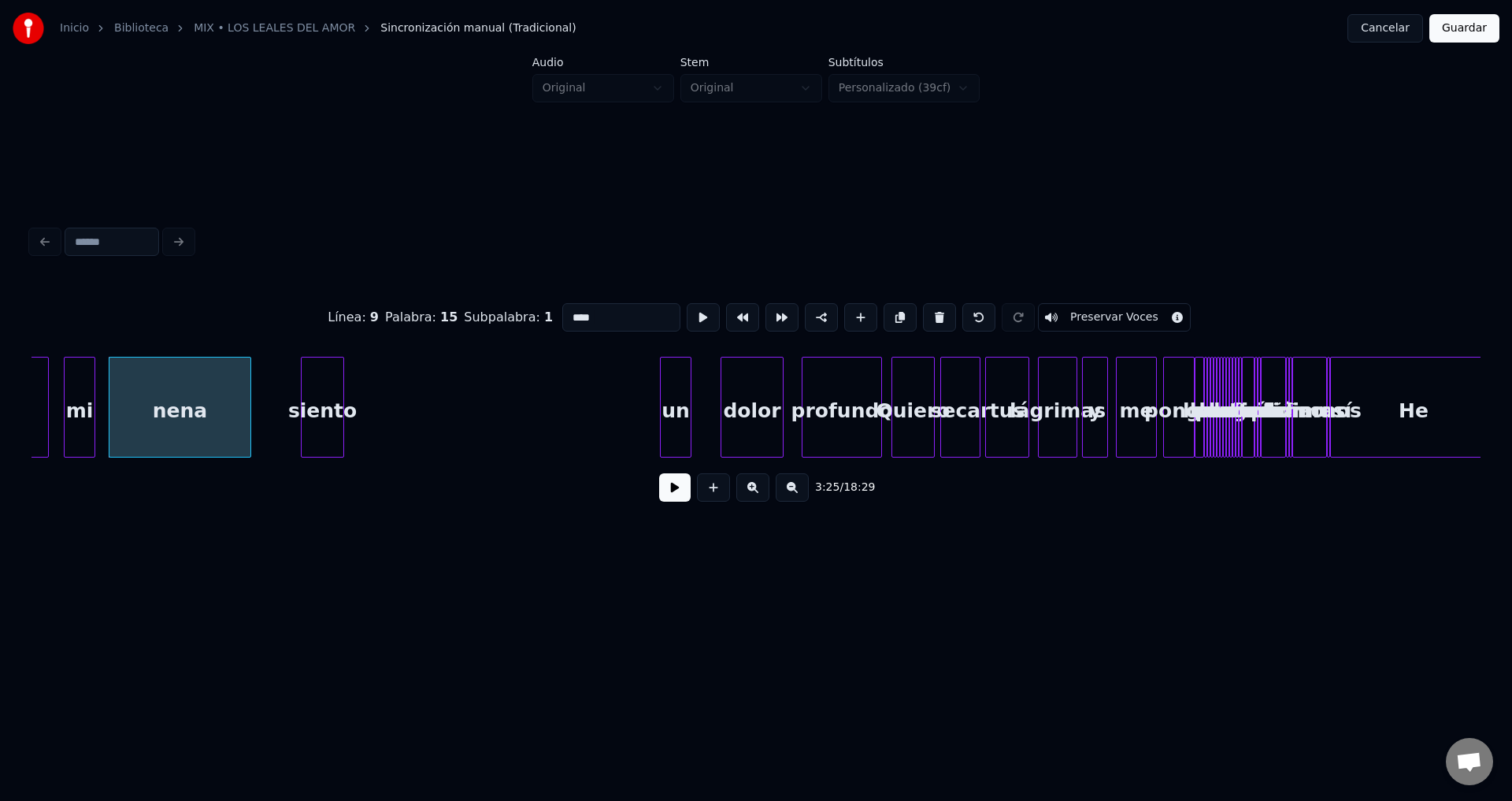
click at [677, 494] on button at bounding box center [674, 487] width 32 height 28
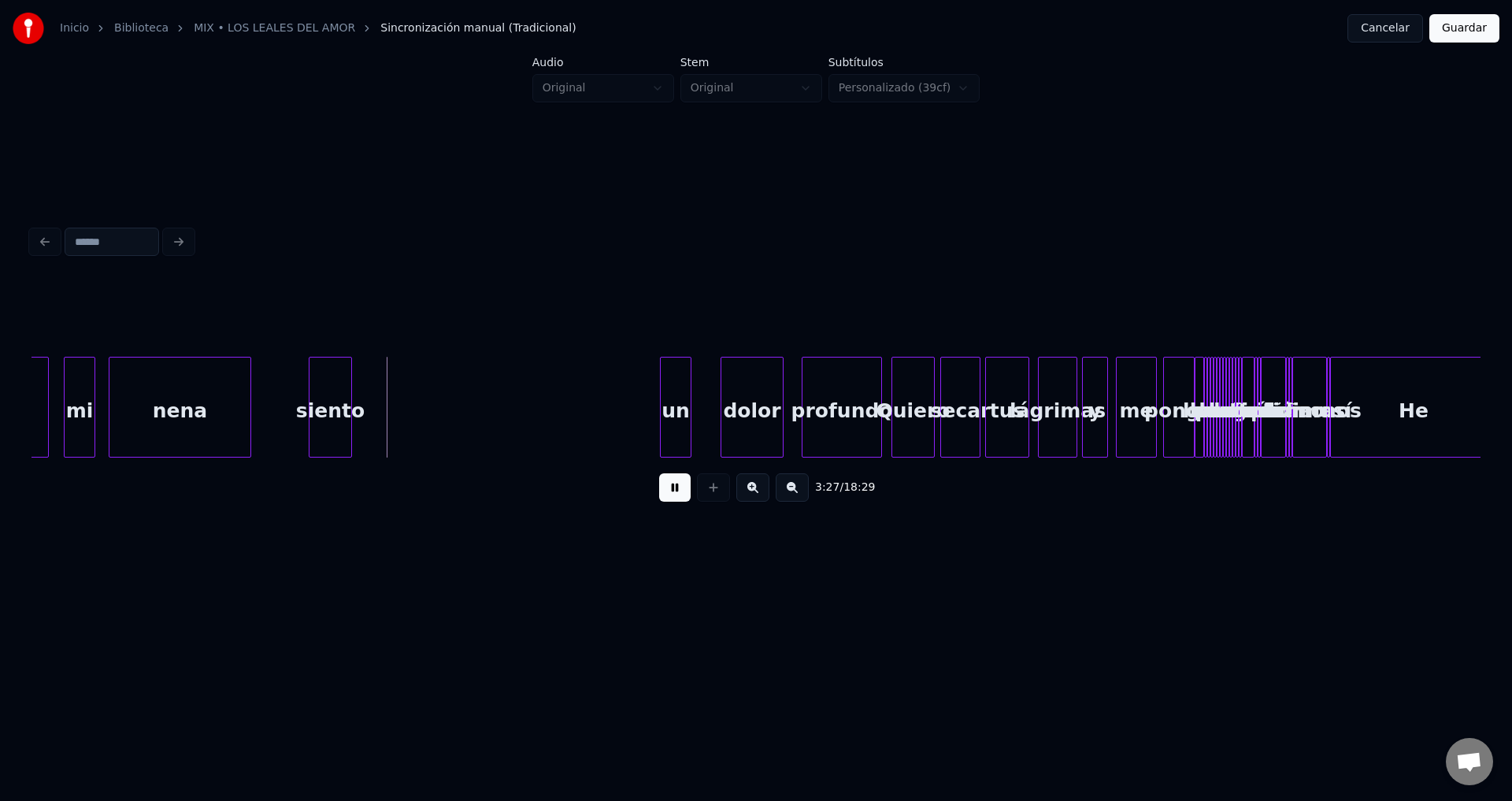
click at [328, 402] on div "siento" at bounding box center [330, 411] width 41 height 107
click at [354, 399] on div at bounding box center [353, 407] width 5 height 99
click at [387, 416] on div "un" at bounding box center [389, 411] width 30 height 107
click at [396, 406] on div "un" at bounding box center [389, 411] width 30 height 107
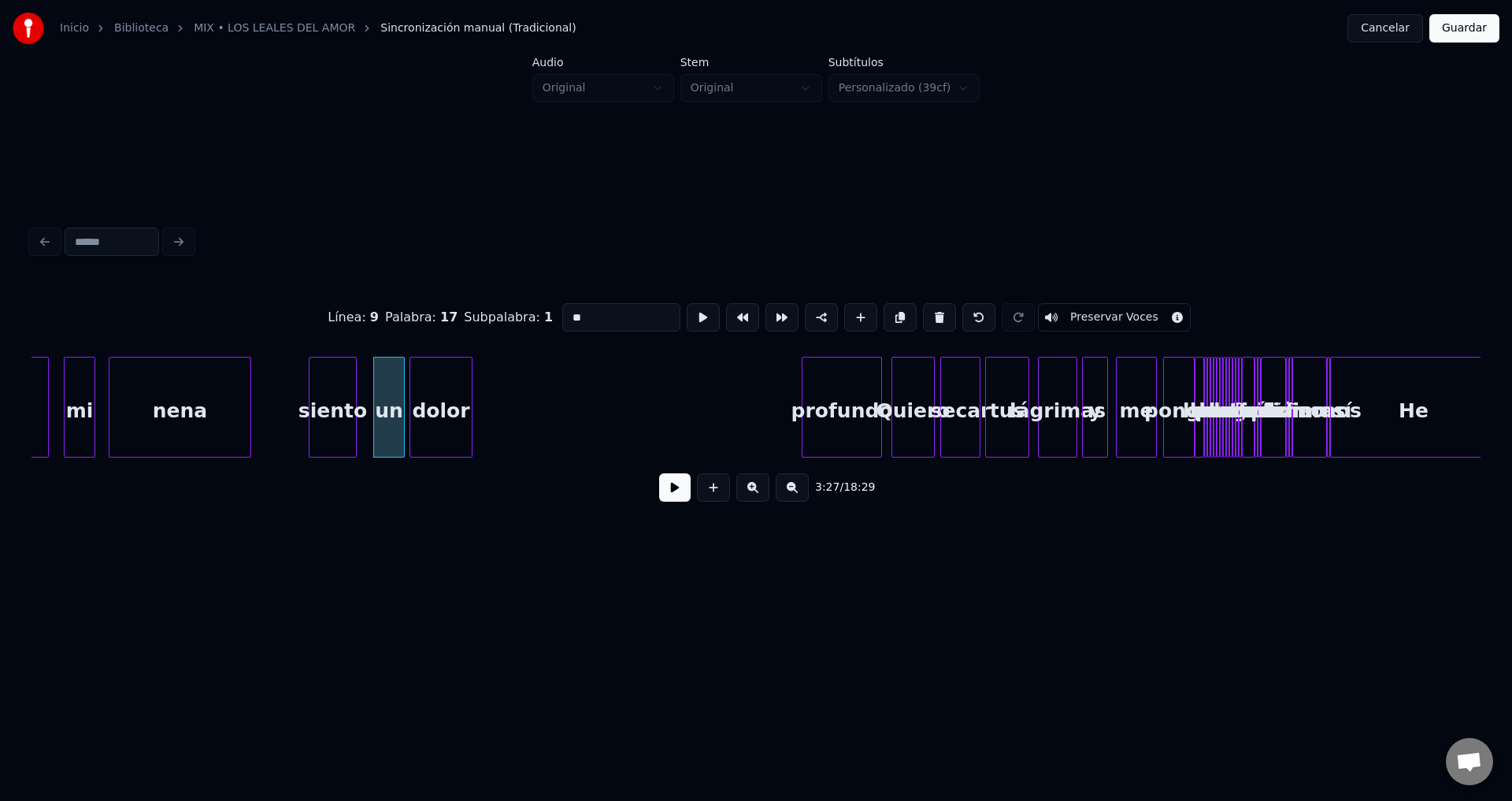
click at [435, 419] on div "dolor" at bounding box center [441, 411] width 62 height 107
click at [670, 489] on button at bounding box center [674, 487] width 32 height 28
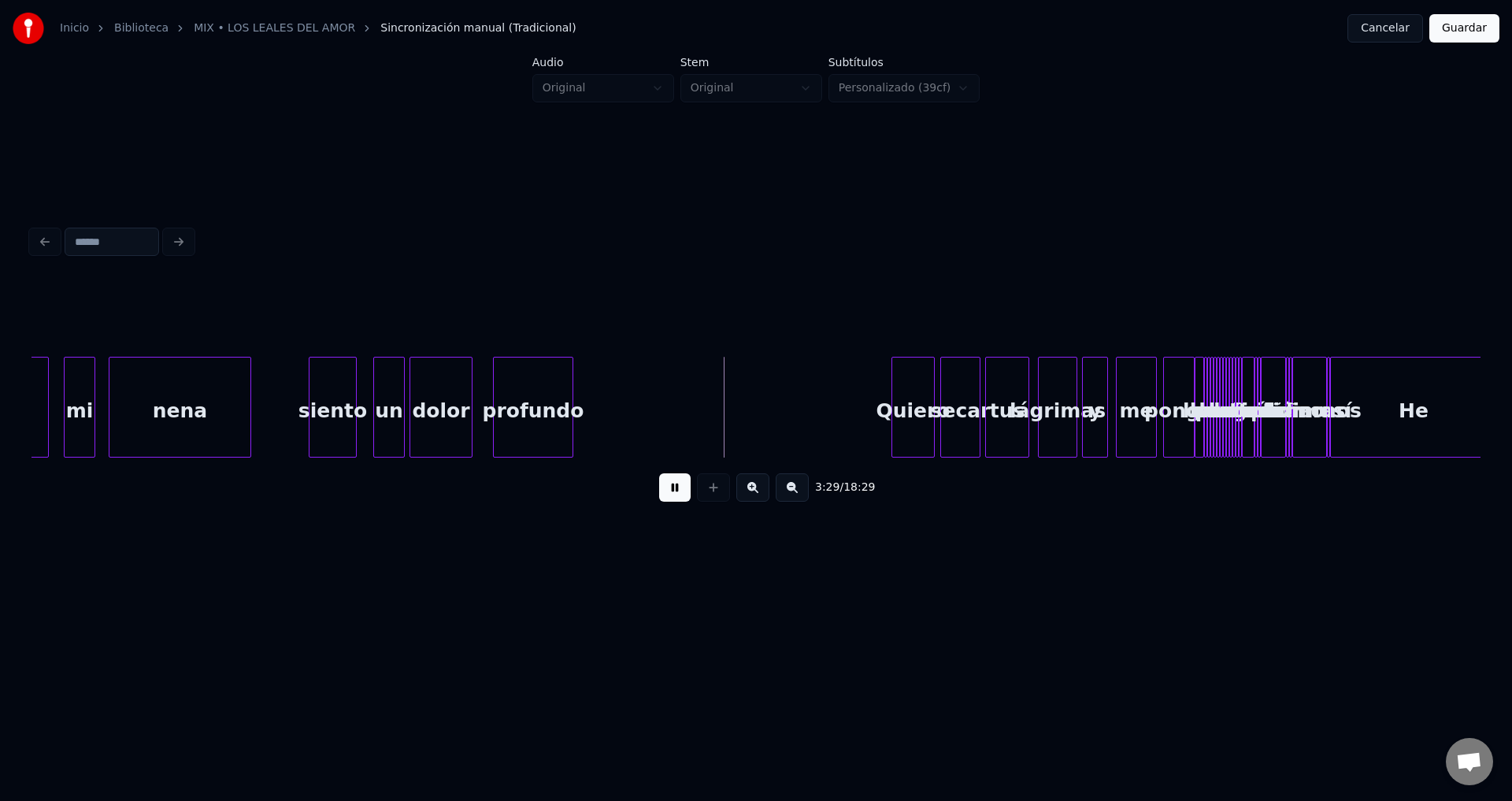
click at [528, 414] on div "profundo" at bounding box center [533, 411] width 79 height 107
click at [663, 401] on div at bounding box center [661, 407] width 5 height 99
click at [741, 422] on div "Quiero" at bounding box center [737, 411] width 41 height 107
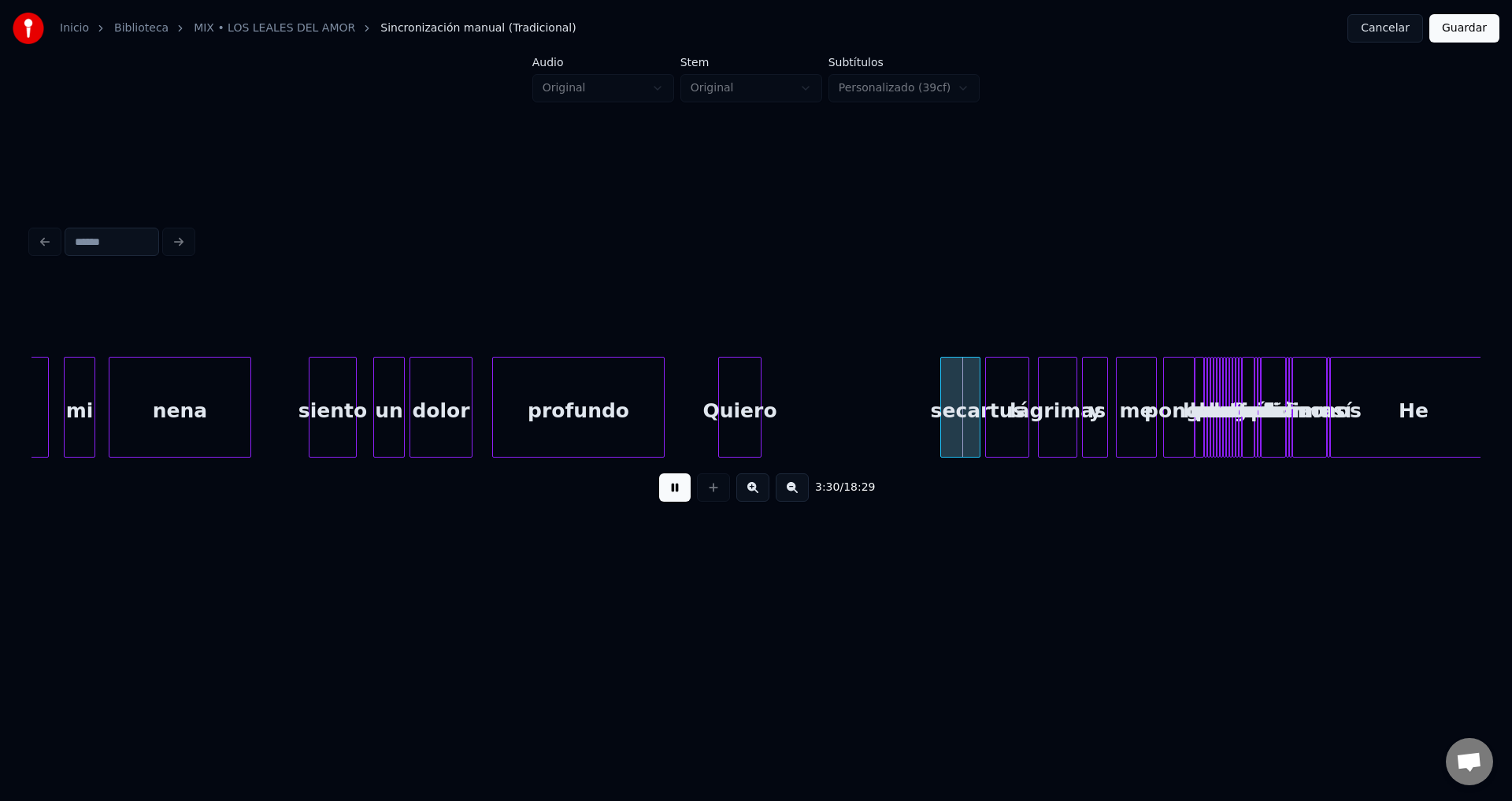
click at [758, 404] on div "Quiero" at bounding box center [739, 411] width 41 height 107
click at [804, 406] on div at bounding box center [801, 407] width 5 height 99
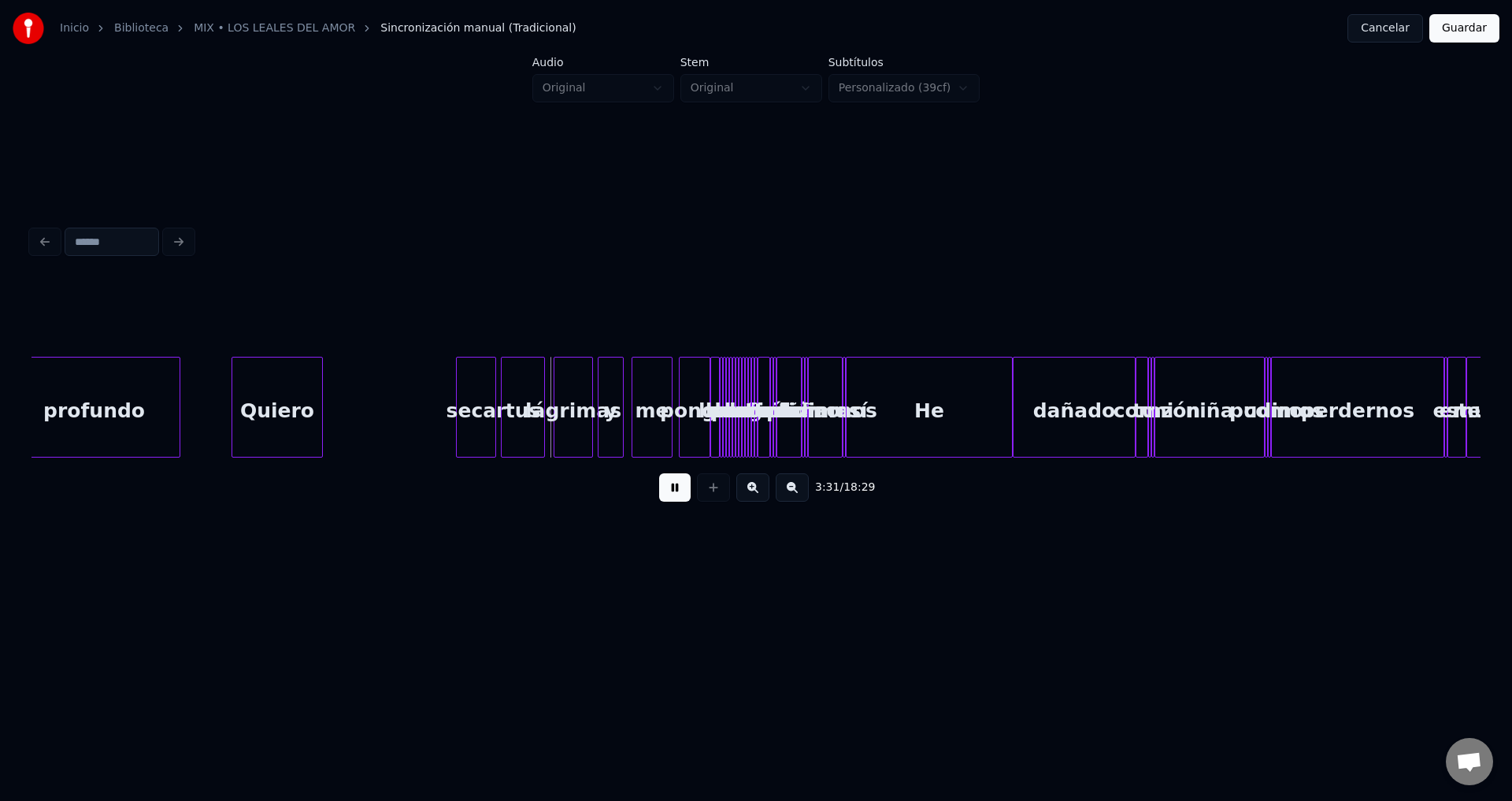
click at [678, 497] on button at bounding box center [674, 487] width 32 height 28
click at [354, 417] on div "secar" at bounding box center [351, 411] width 38 height 107
click at [669, 495] on button at bounding box center [674, 487] width 32 height 28
click at [360, 398] on div at bounding box center [358, 407] width 5 height 99
click at [393, 416] on div "tus" at bounding box center [397, 411] width 42 height 107
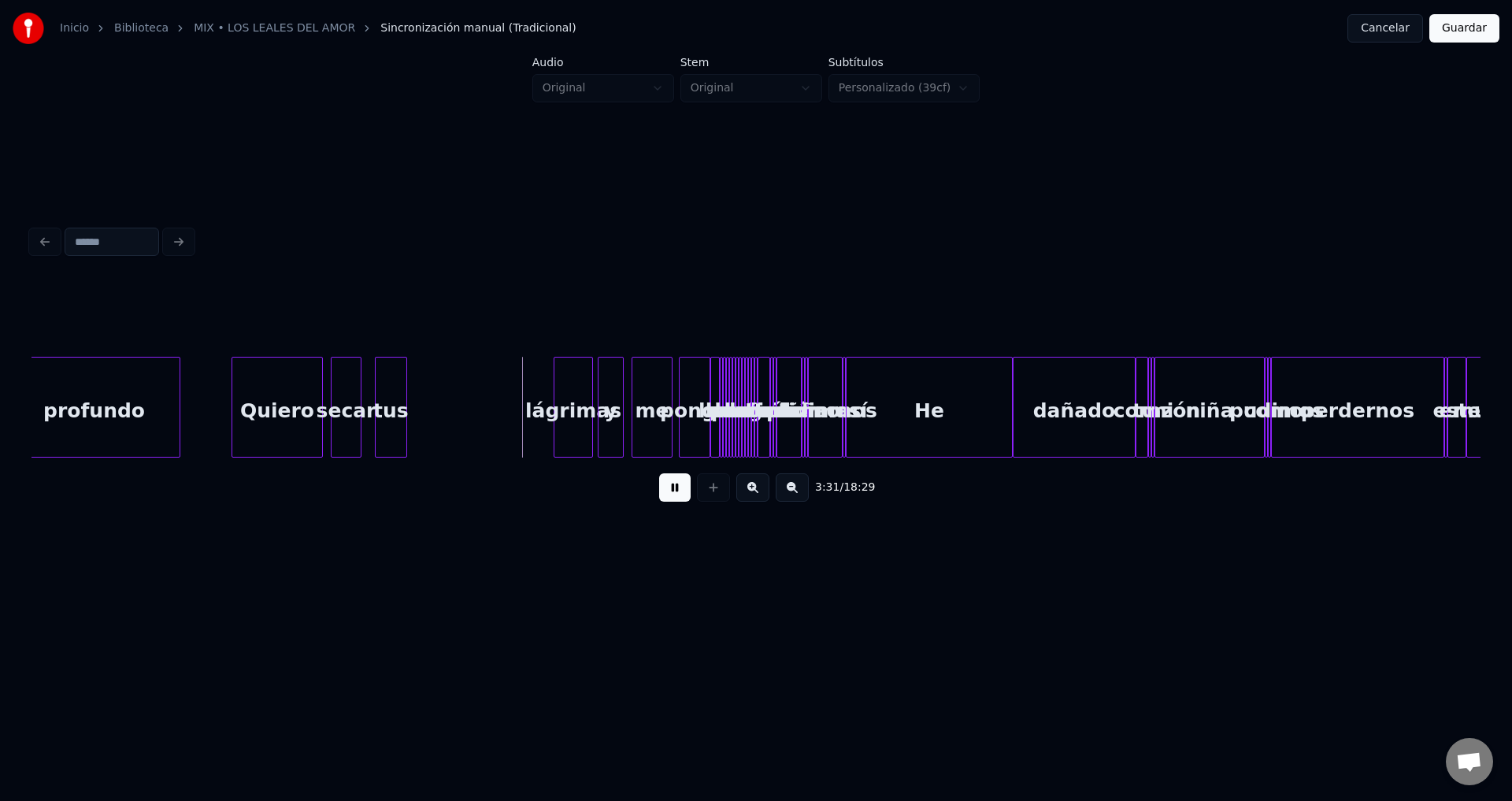
click at [402, 411] on div at bounding box center [404, 407] width 5 height 99
click at [437, 415] on div "lágrimas" at bounding box center [441, 411] width 38 height 107
click at [450, 406] on div at bounding box center [452, 407] width 5 height 99
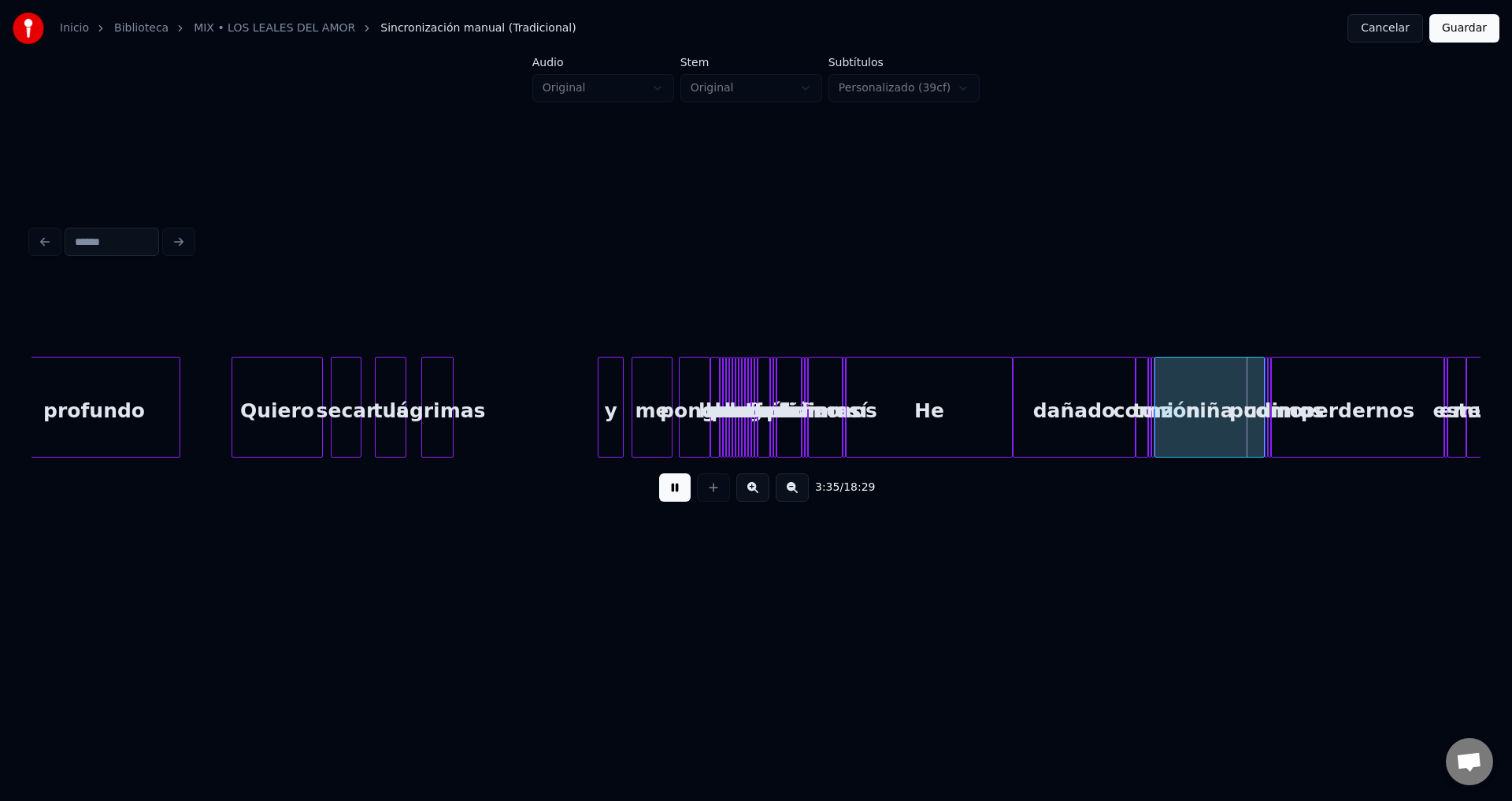
click at [670, 497] on button at bounding box center [674, 487] width 32 height 28
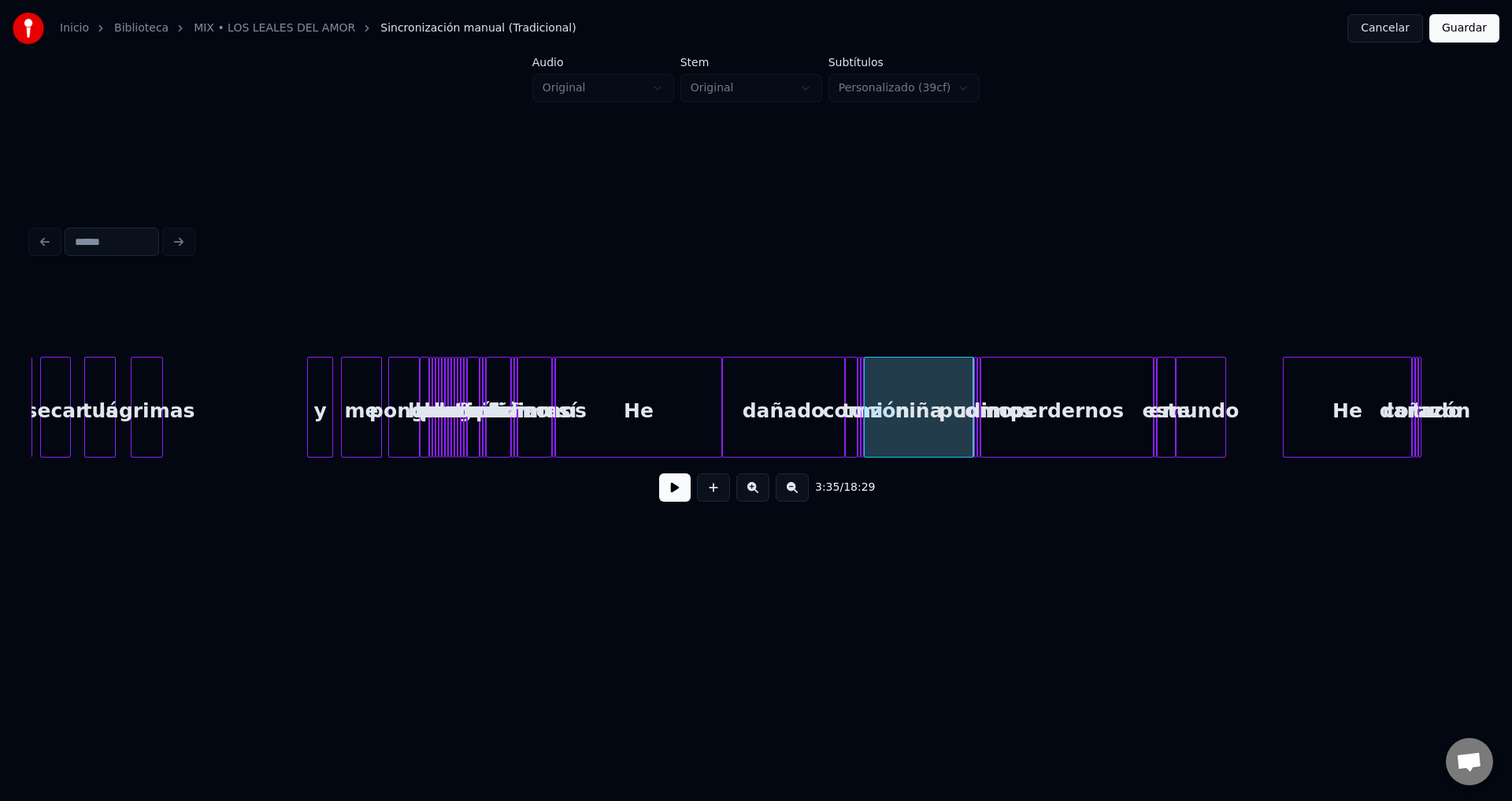
scroll to position [0, 33134]
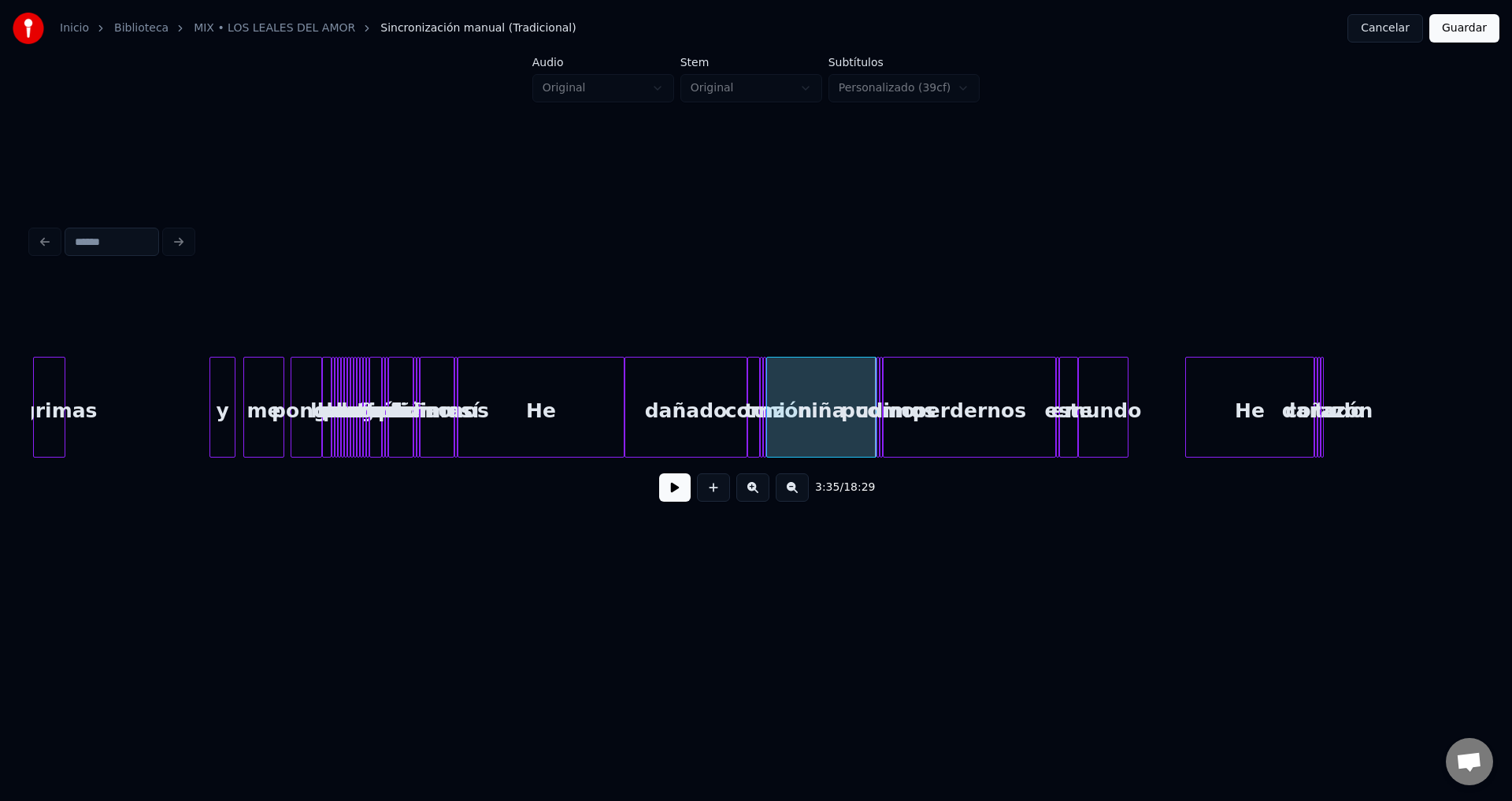
click at [672, 502] on button at bounding box center [674, 487] width 32 height 28
click at [672, 501] on button at bounding box center [674, 487] width 32 height 28
click
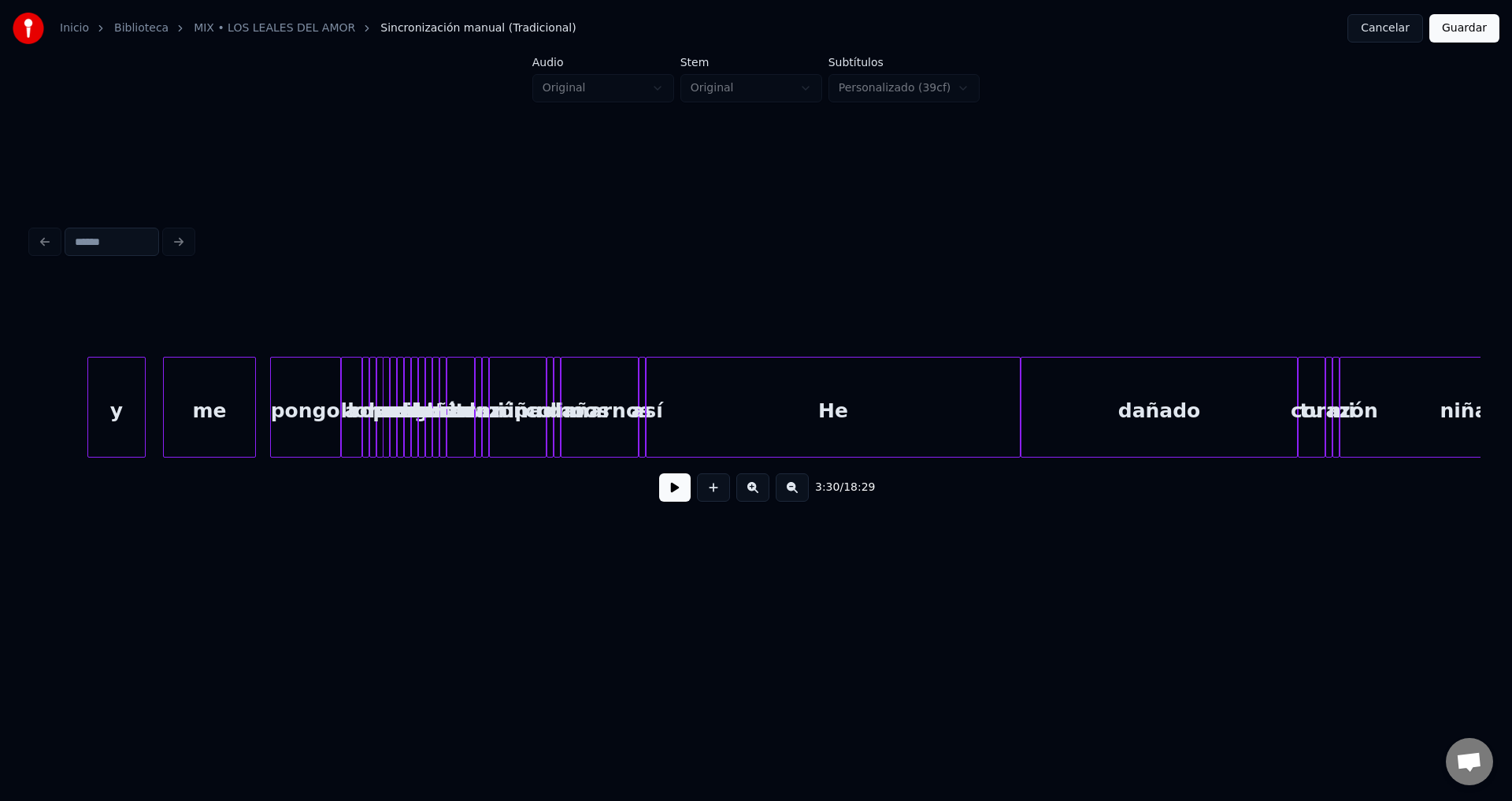
scroll to position [0, 74554]
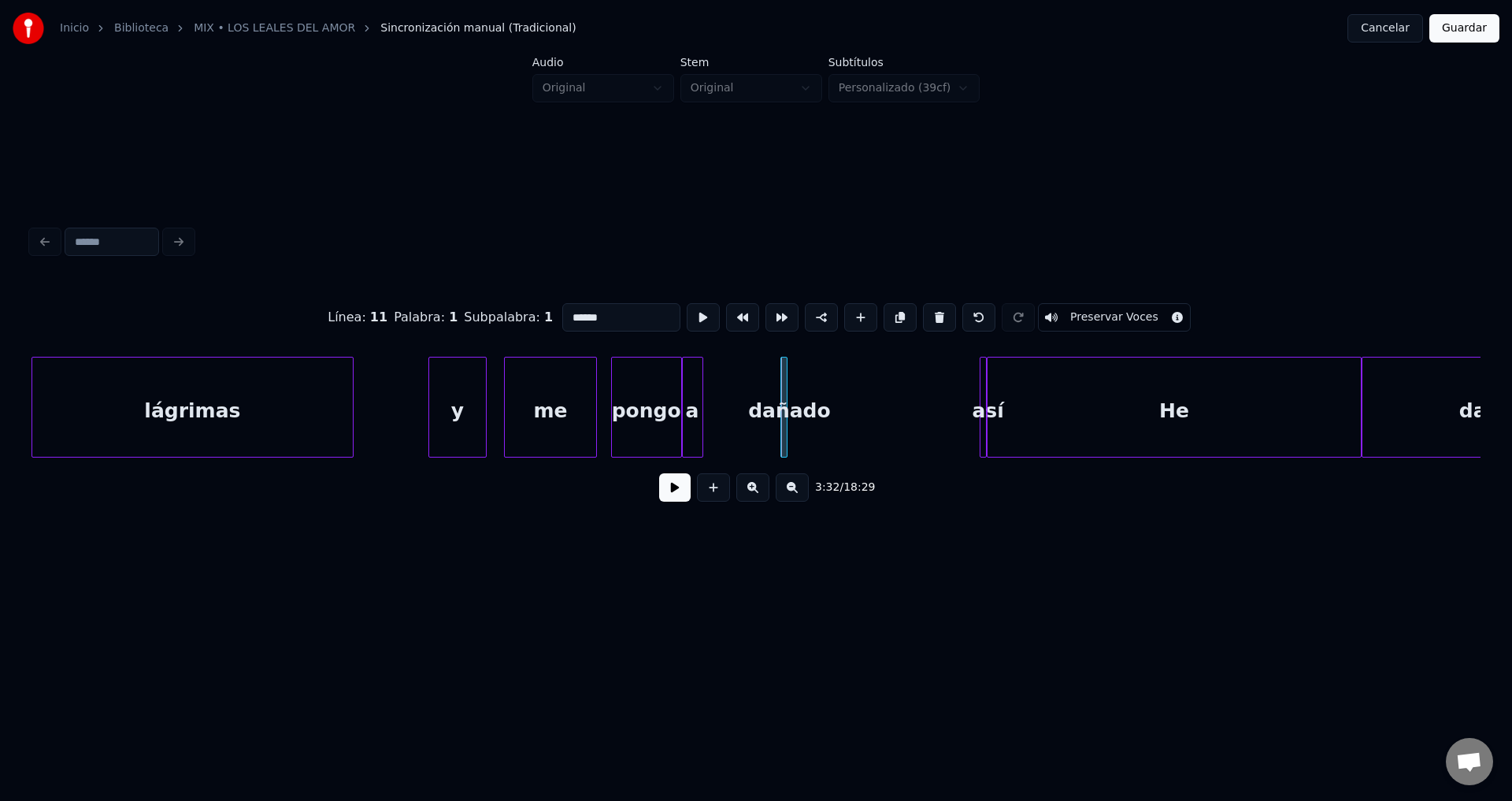
type input "*"
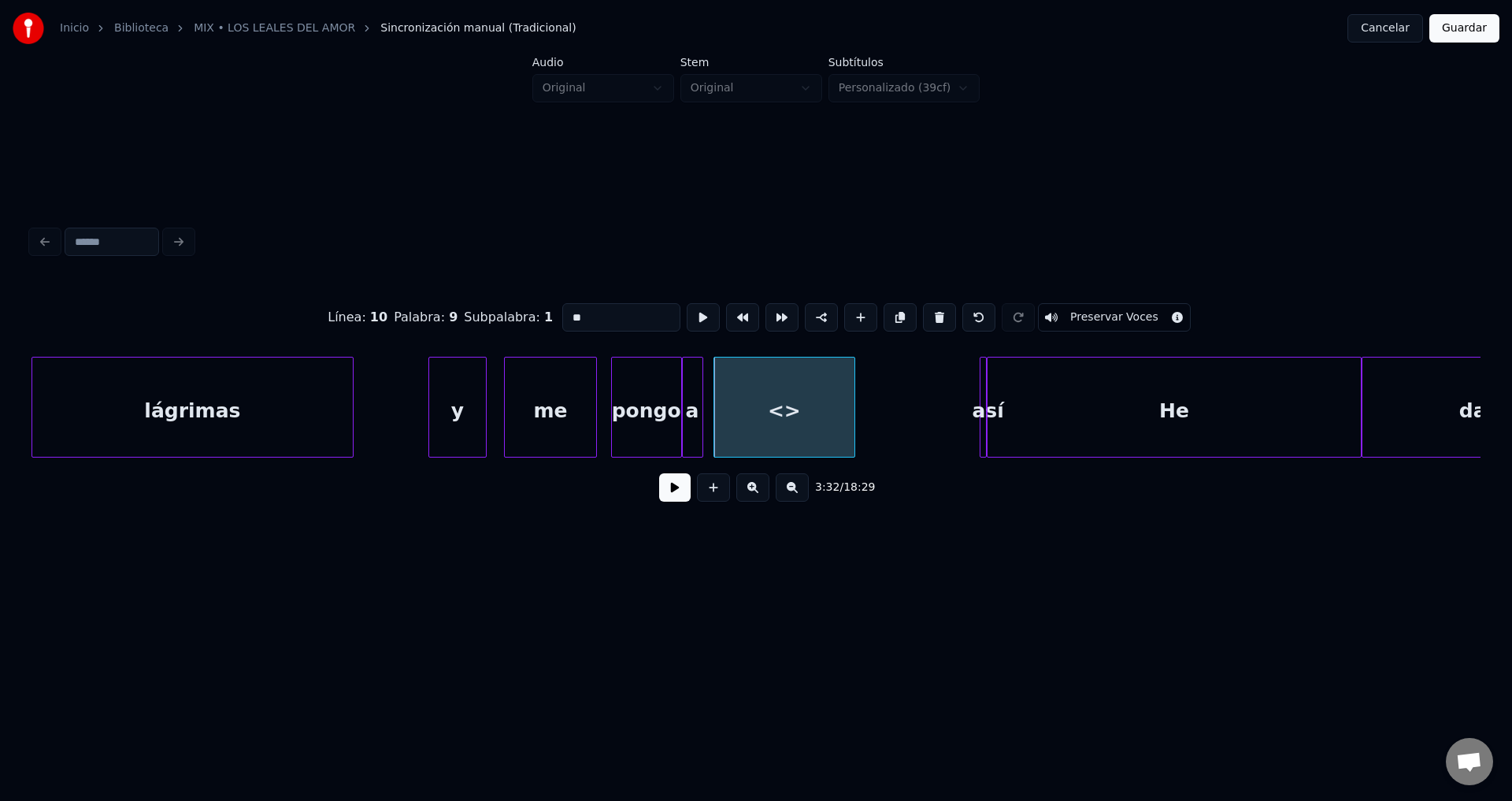
drag, startPoint x: 628, startPoint y: 300, endPoint x: 511, endPoint y: 308, distance: 117.3
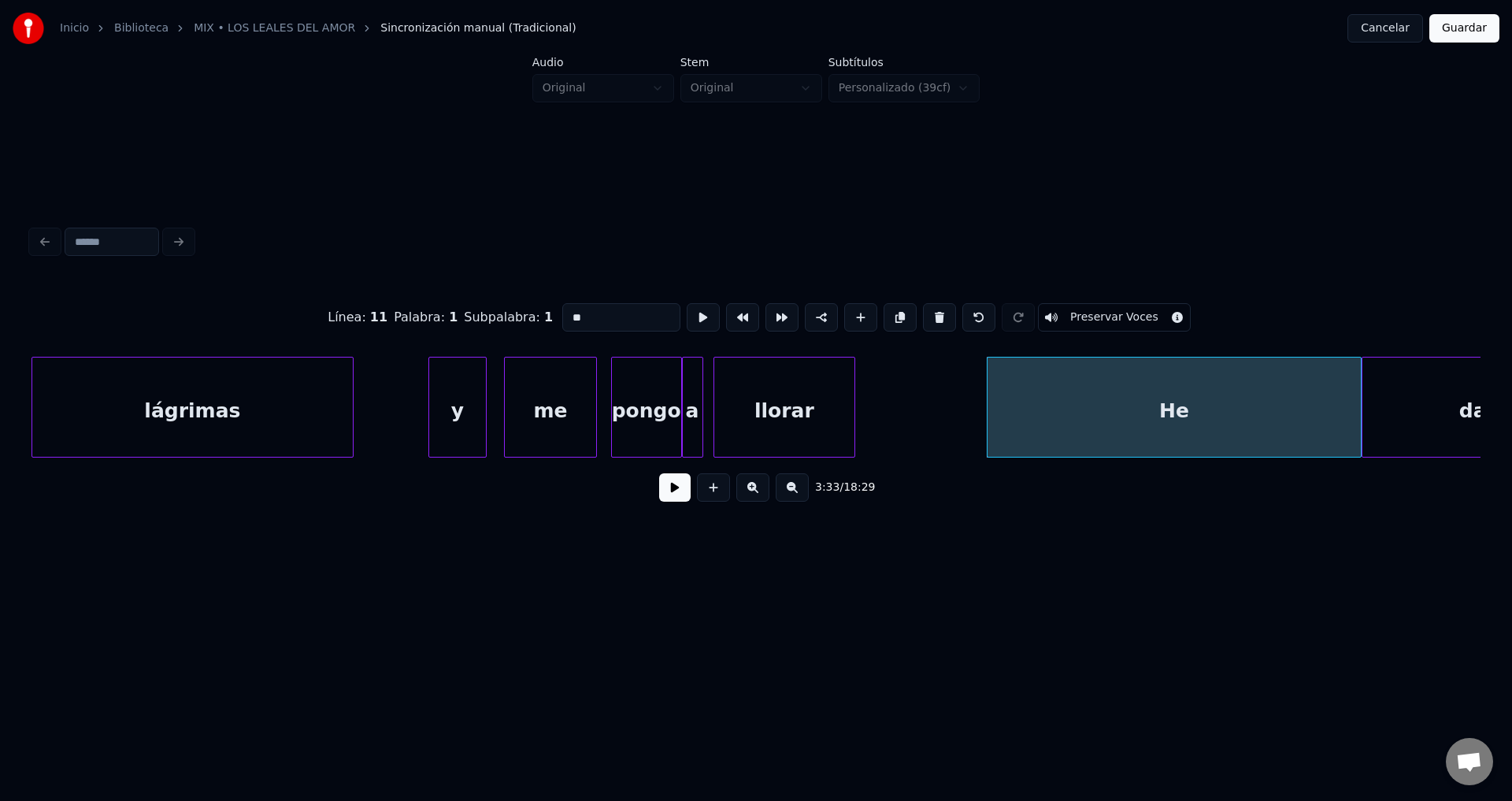
scroll to position [0, 74896]
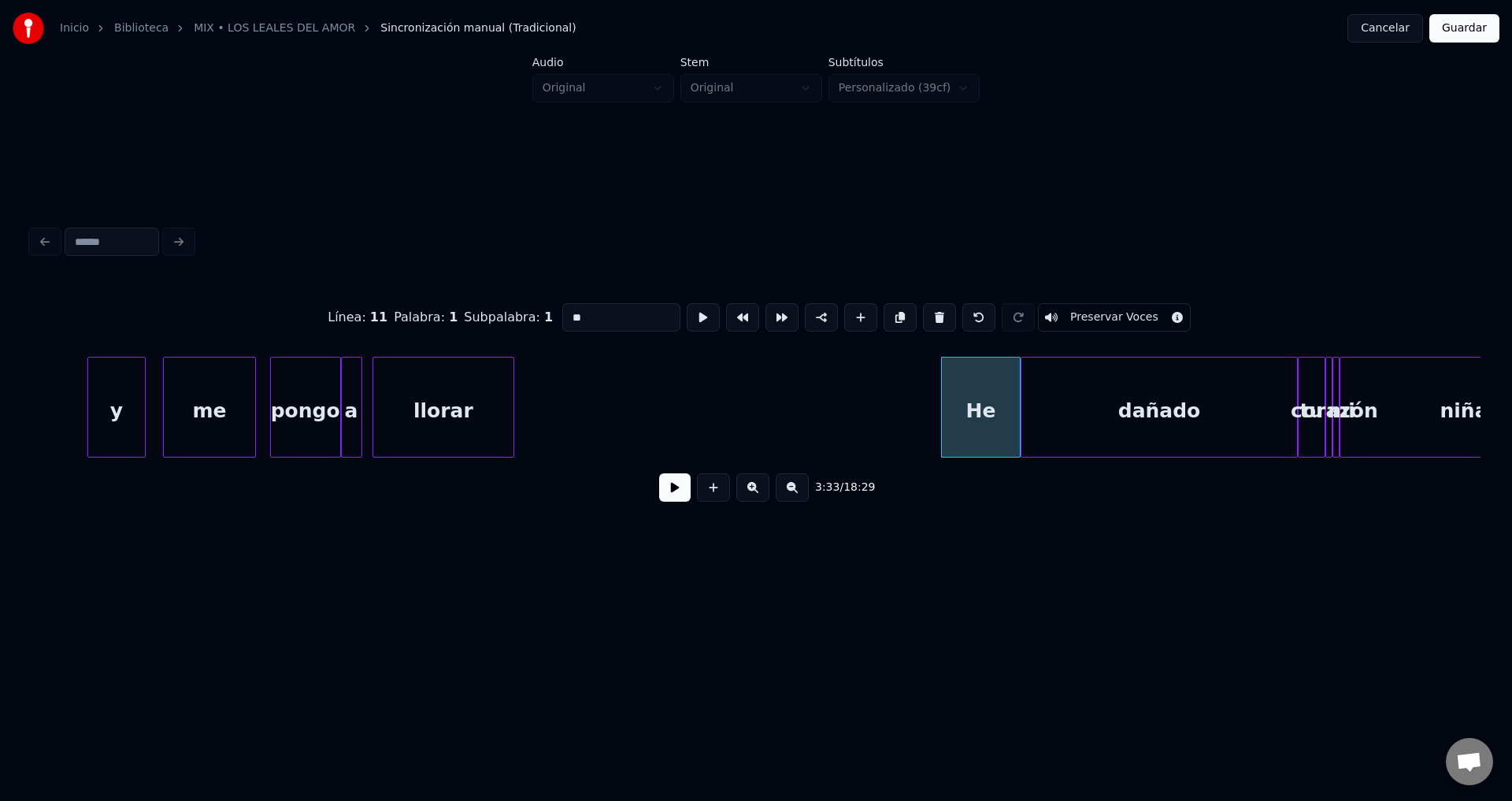
type input "******"
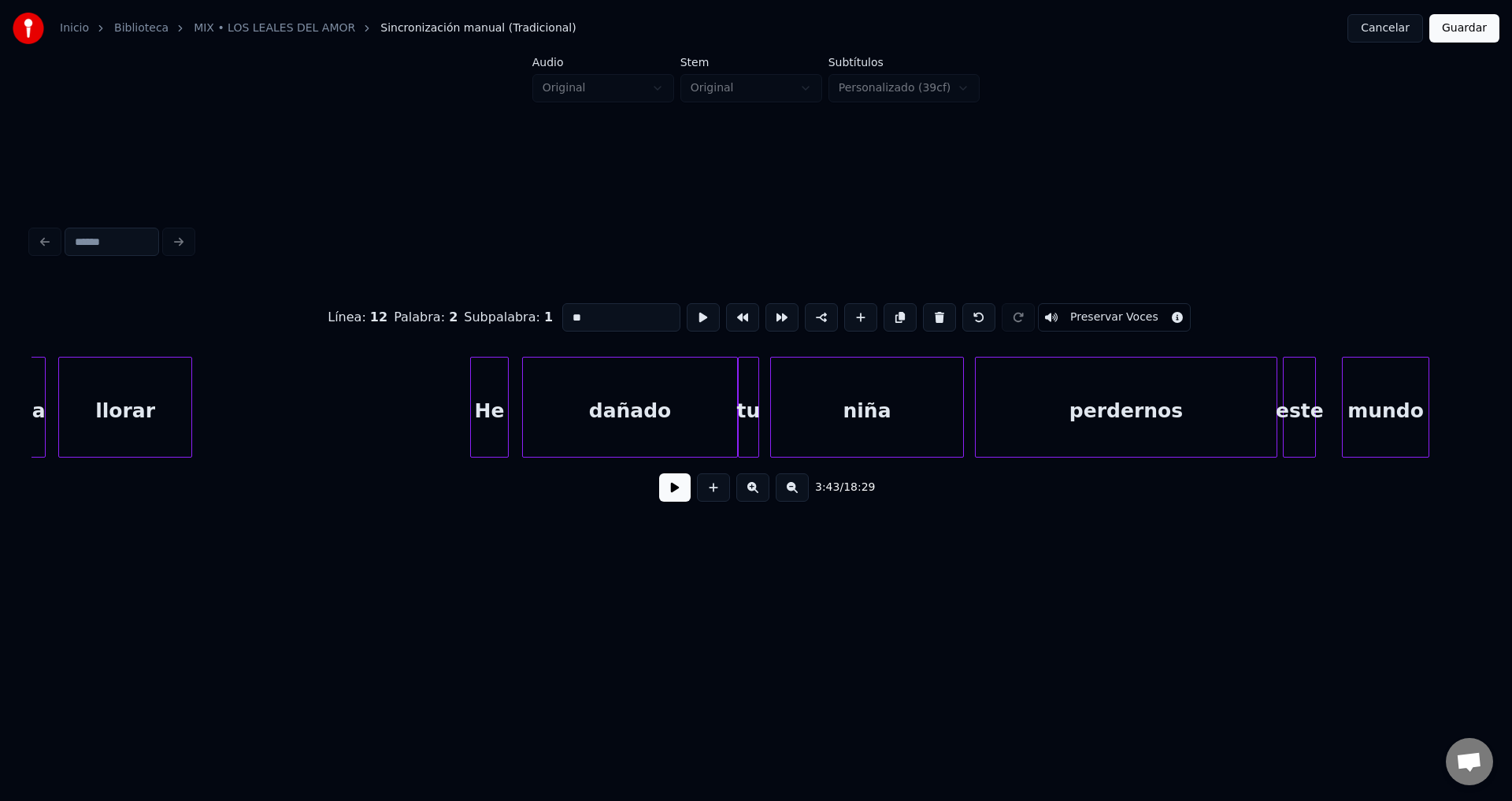
scroll to position [0, 58191]
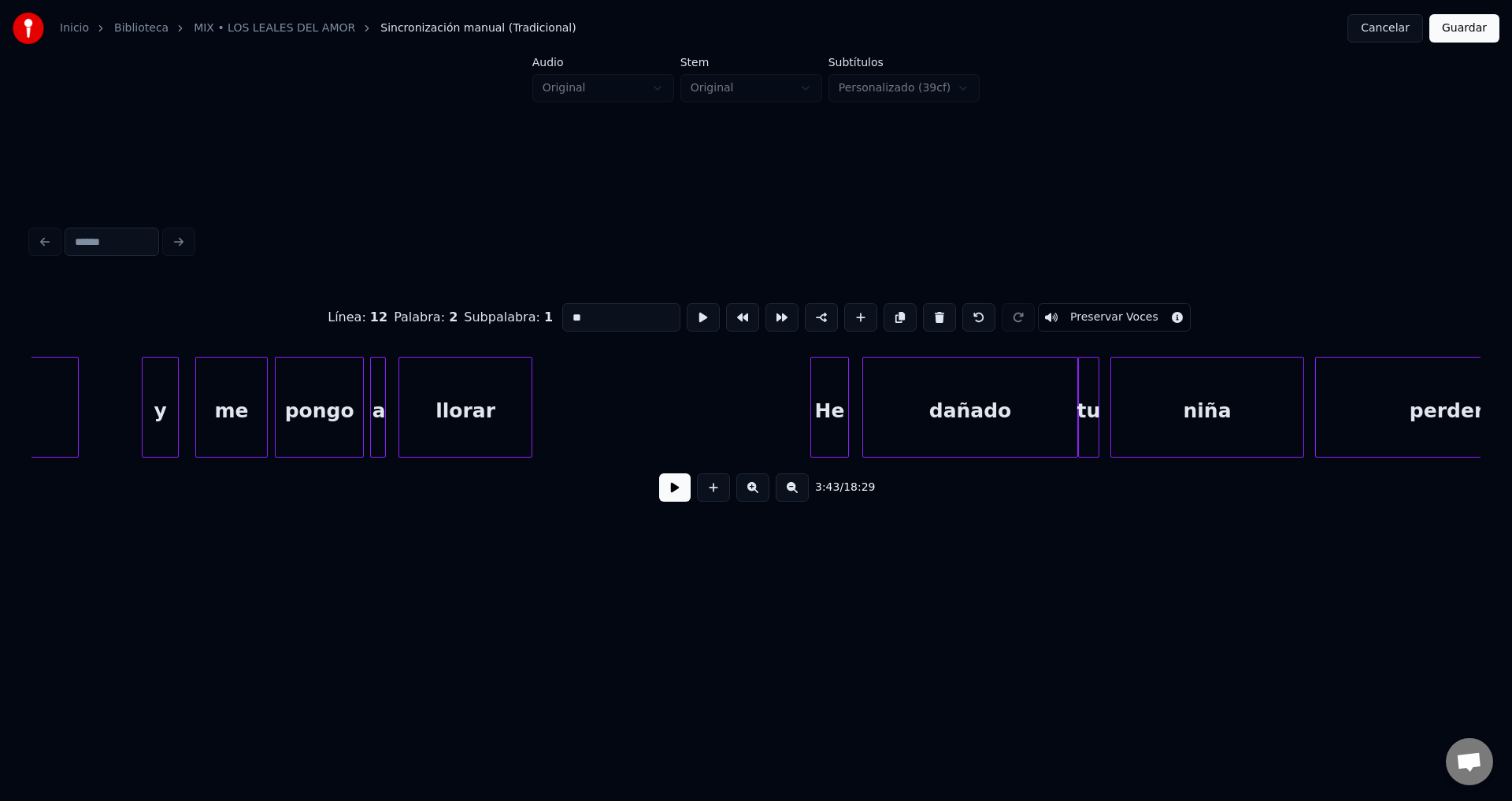
type input "******"
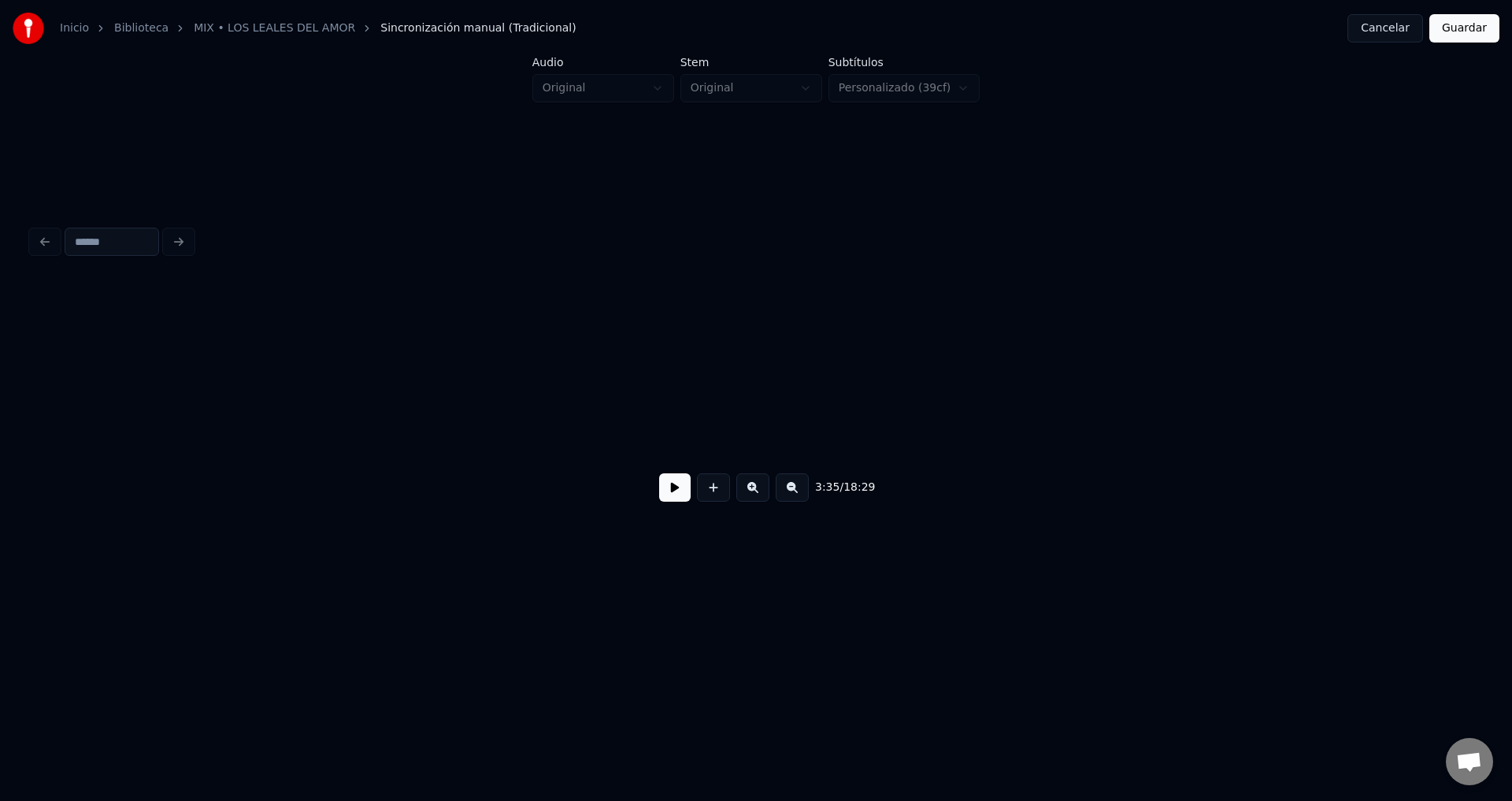
scroll to position [0, 50035]
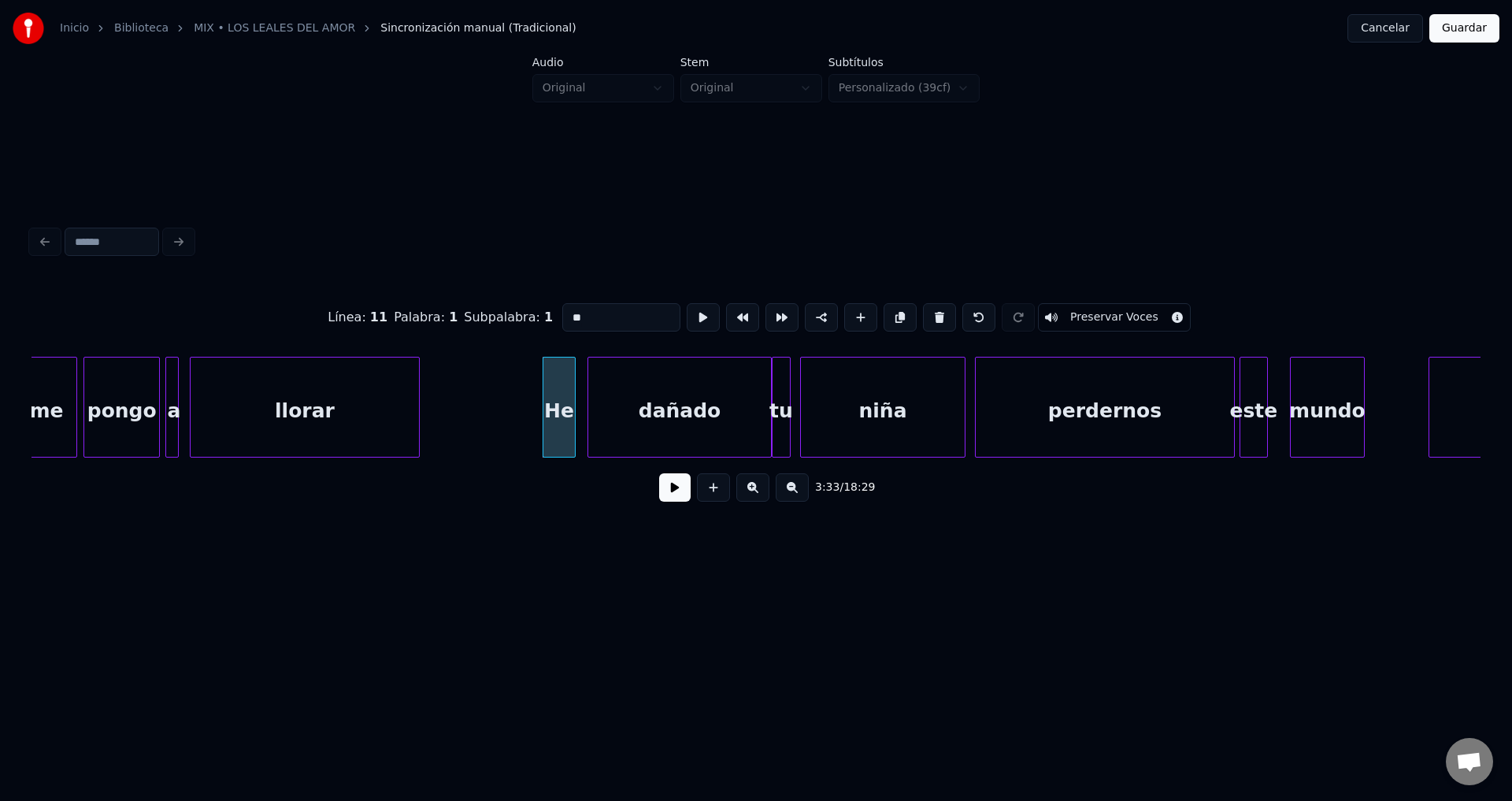
drag, startPoint x: 545, startPoint y: 311, endPoint x: 454, endPoint y: 313, distance: 91.0
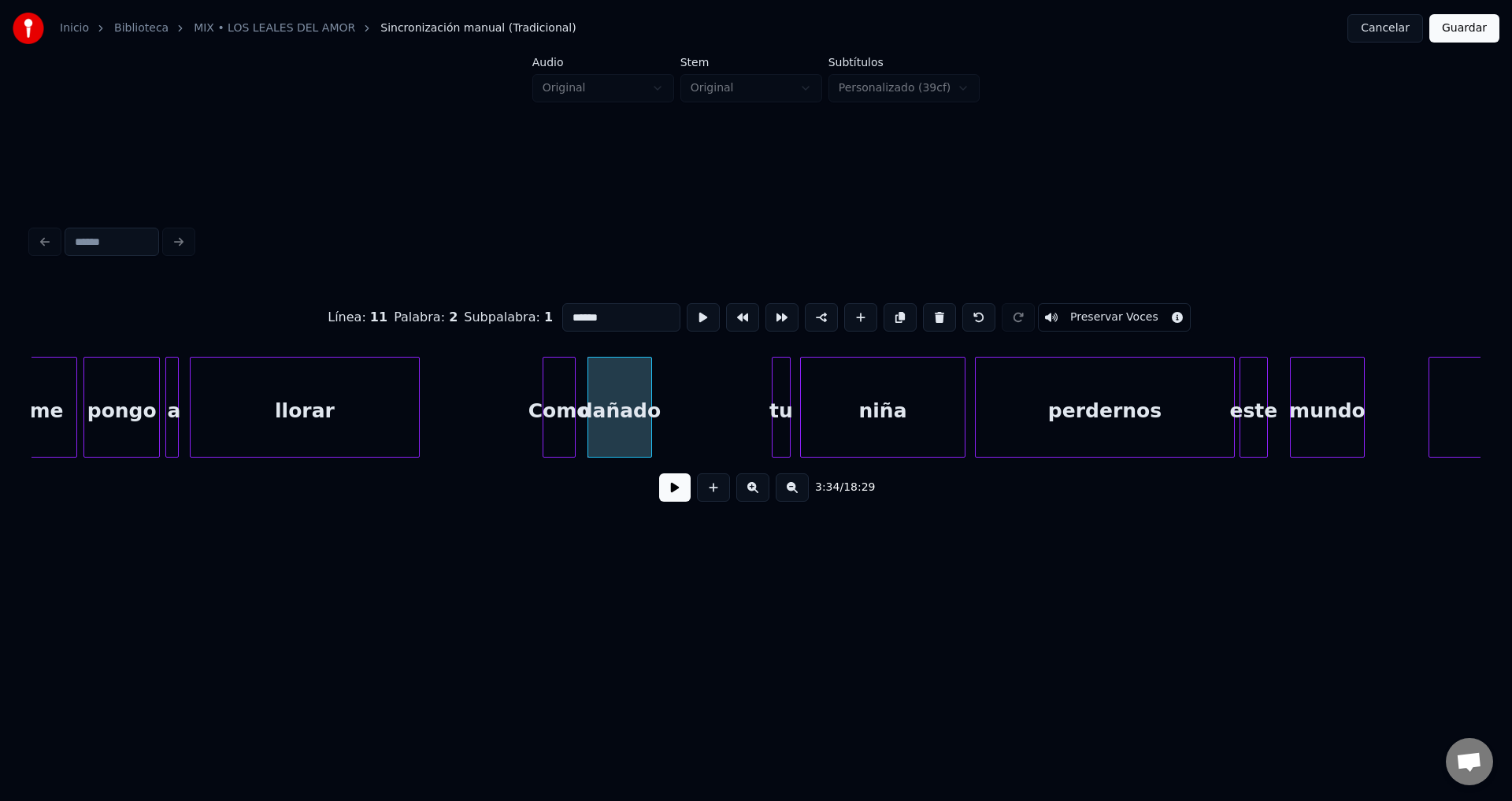
drag, startPoint x: 617, startPoint y: 307, endPoint x: 488, endPoint y: 308, distance: 129.0
drag, startPoint x: 528, startPoint y: 304, endPoint x: 490, endPoint y: 306, distance: 38.1
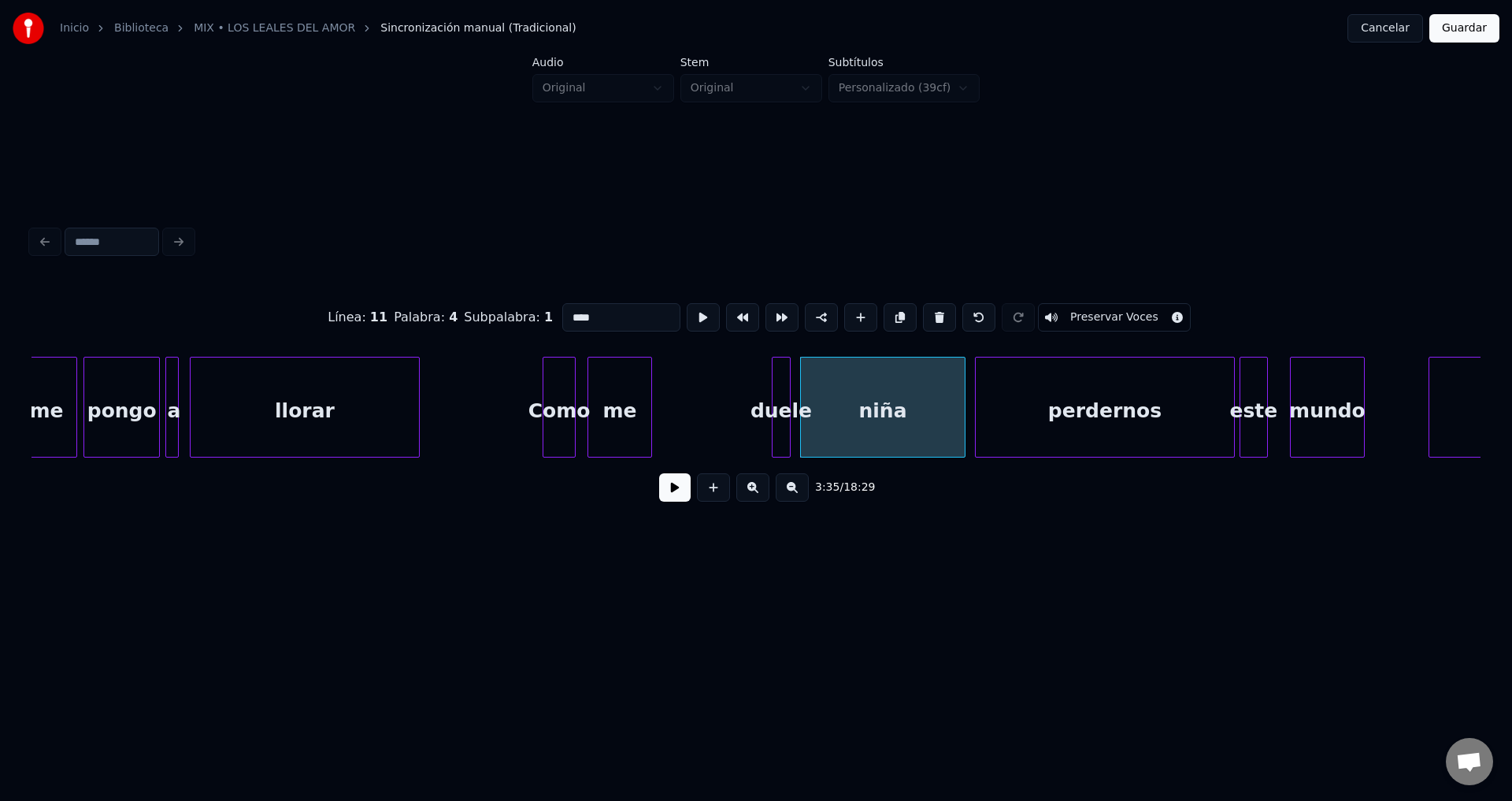
drag, startPoint x: 629, startPoint y: 309, endPoint x: 434, endPoint y: 302, distance: 195.1
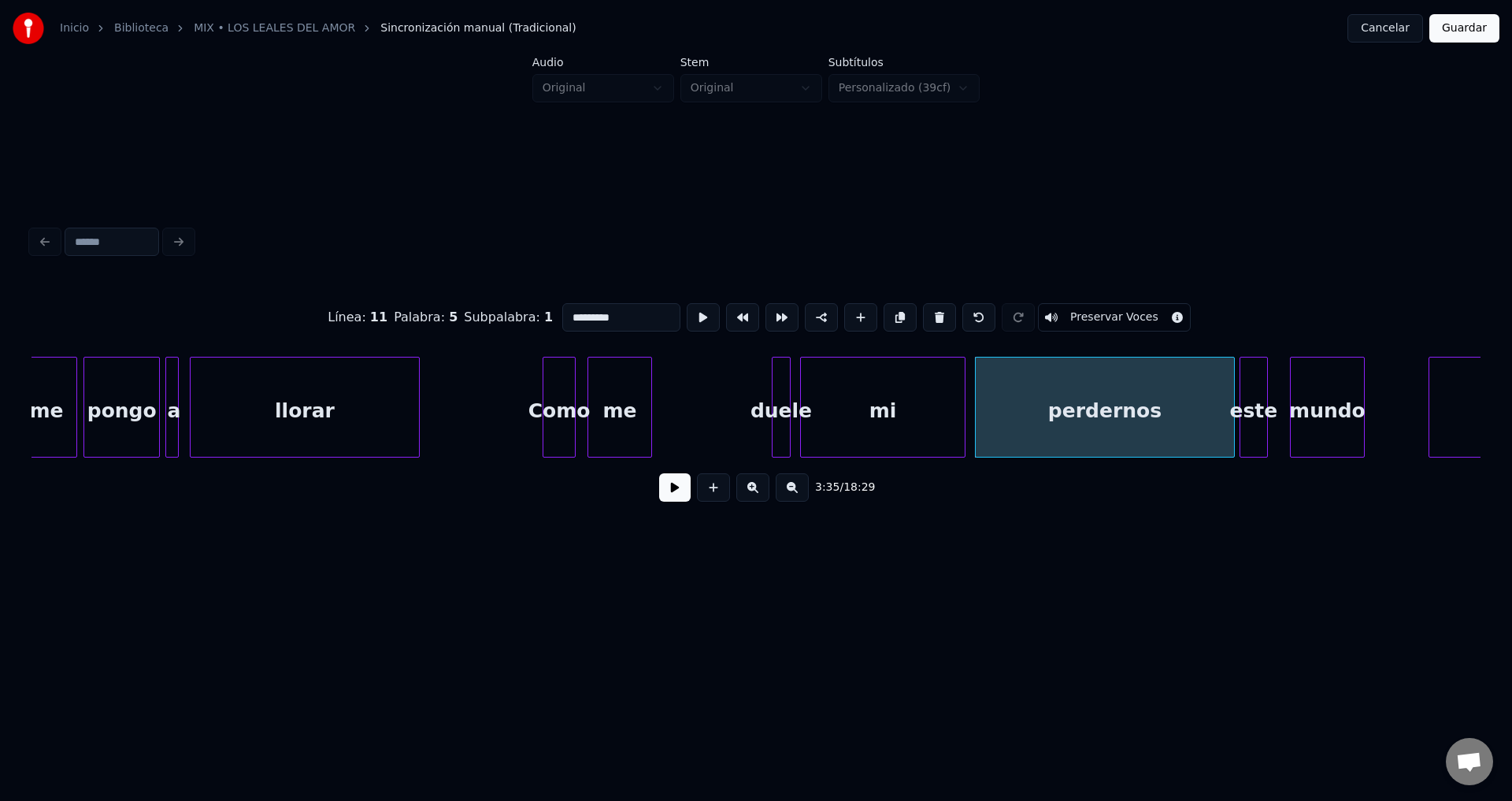
drag, startPoint x: 647, startPoint y: 311, endPoint x: 438, endPoint y: 310, distance: 209.0
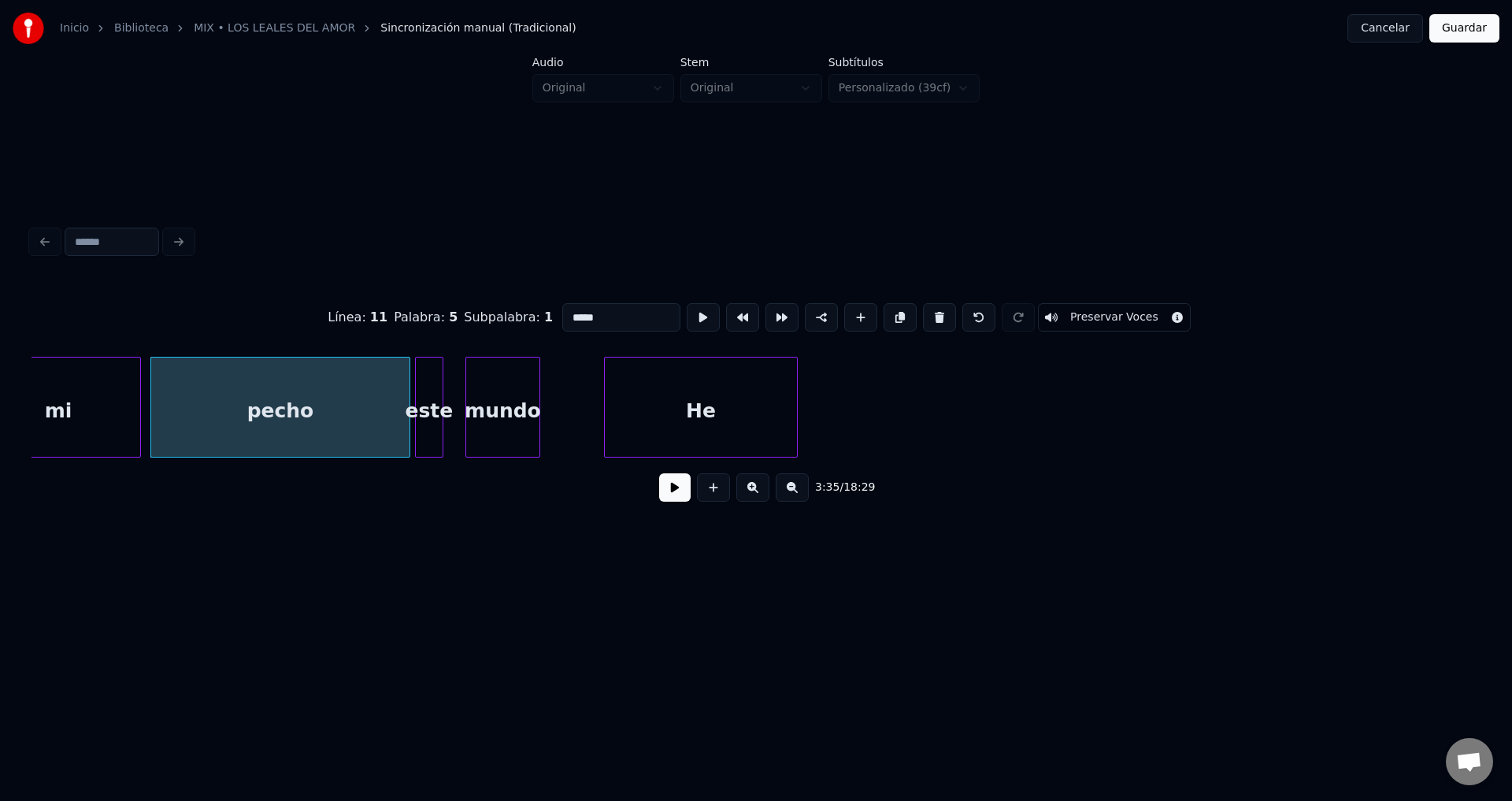
scroll to position [0, 50713]
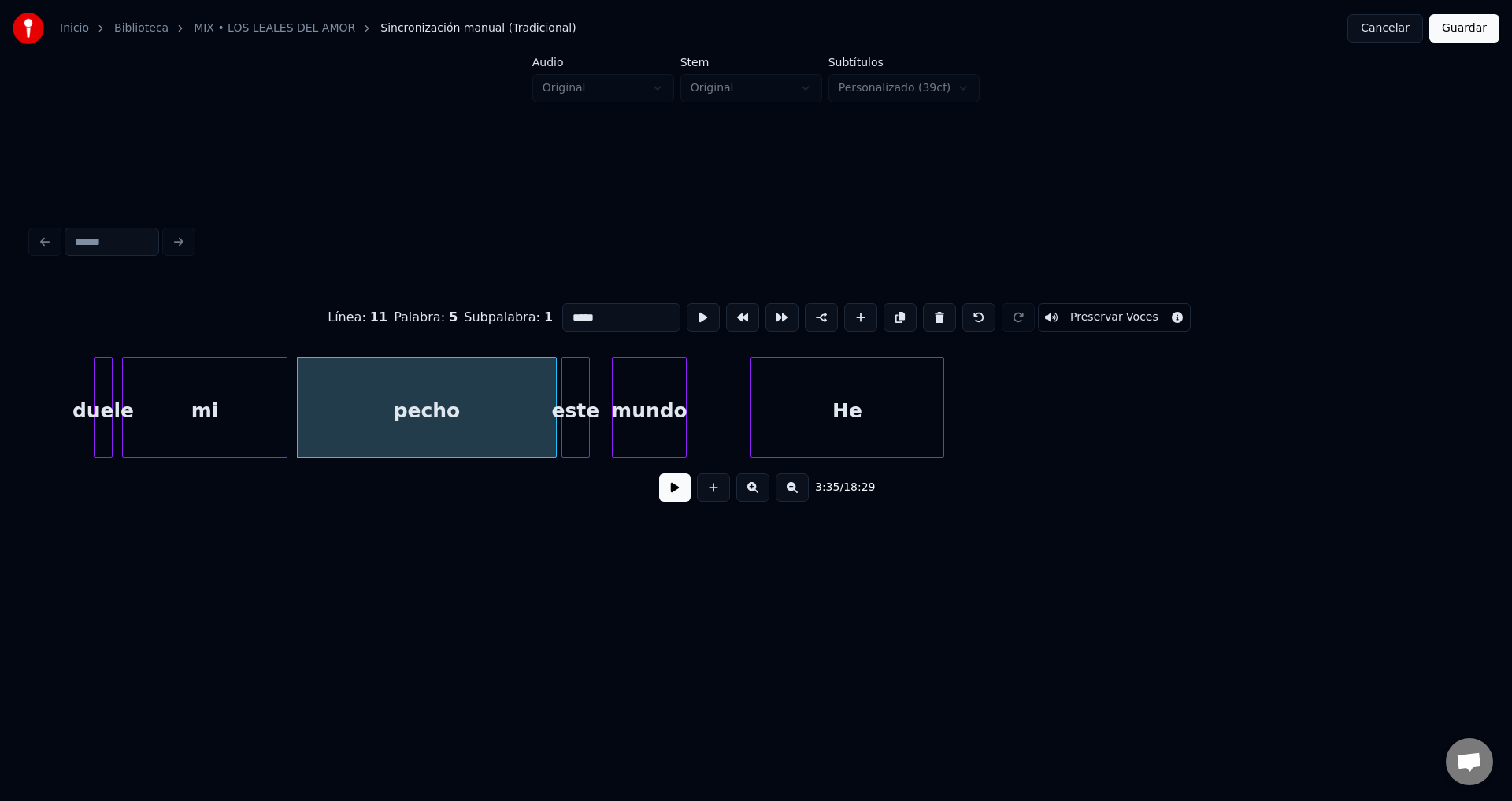
type input "*****"
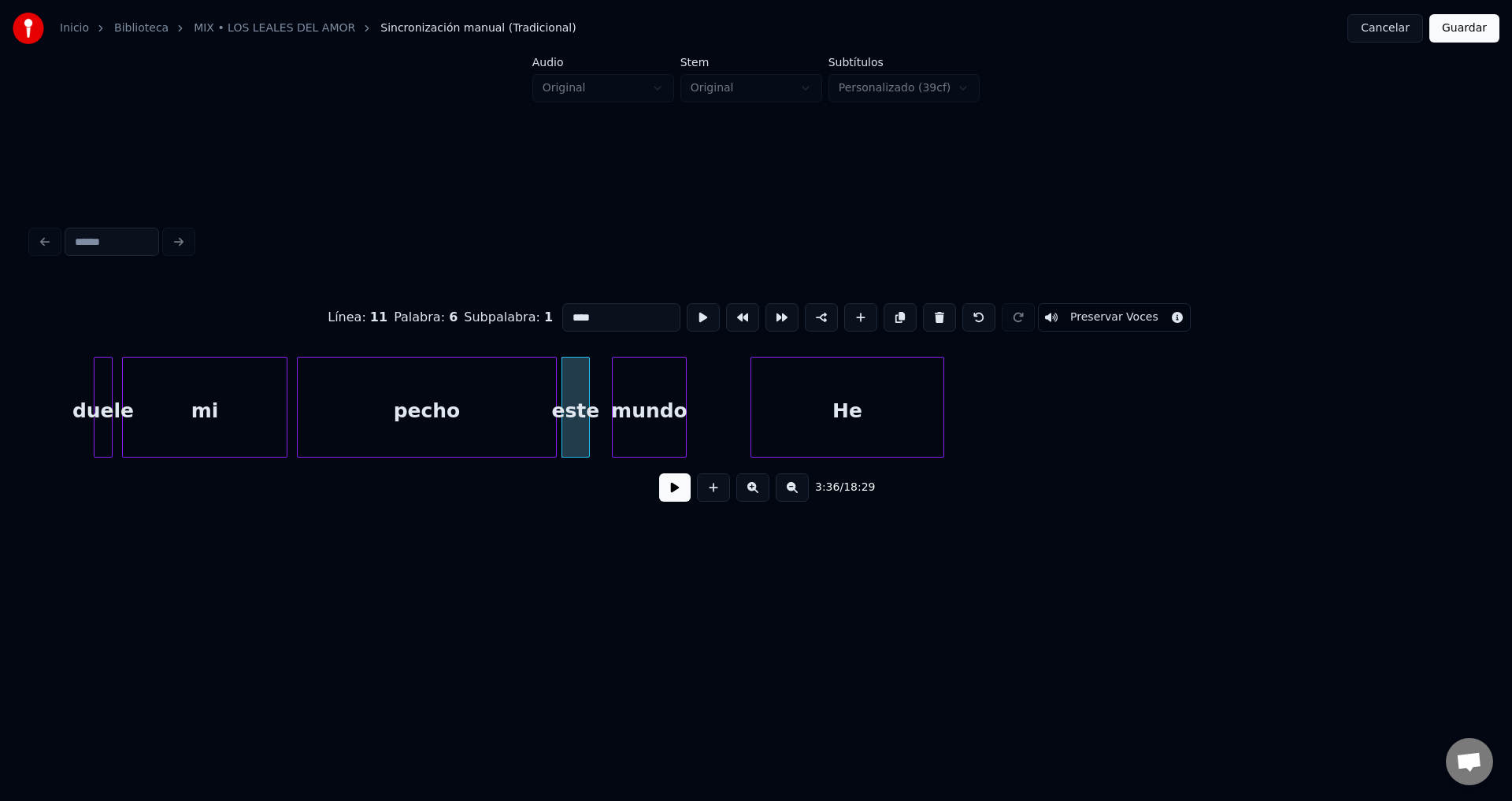
drag, startPoint x: 605, startPoint y: 305, endPoint x: 463, endPoint y: 308, distance: 142.0
drag, startPoint x: 623, startPoint y: 314, endPoint x: 499, endPoint y: 309, distance: 124.1
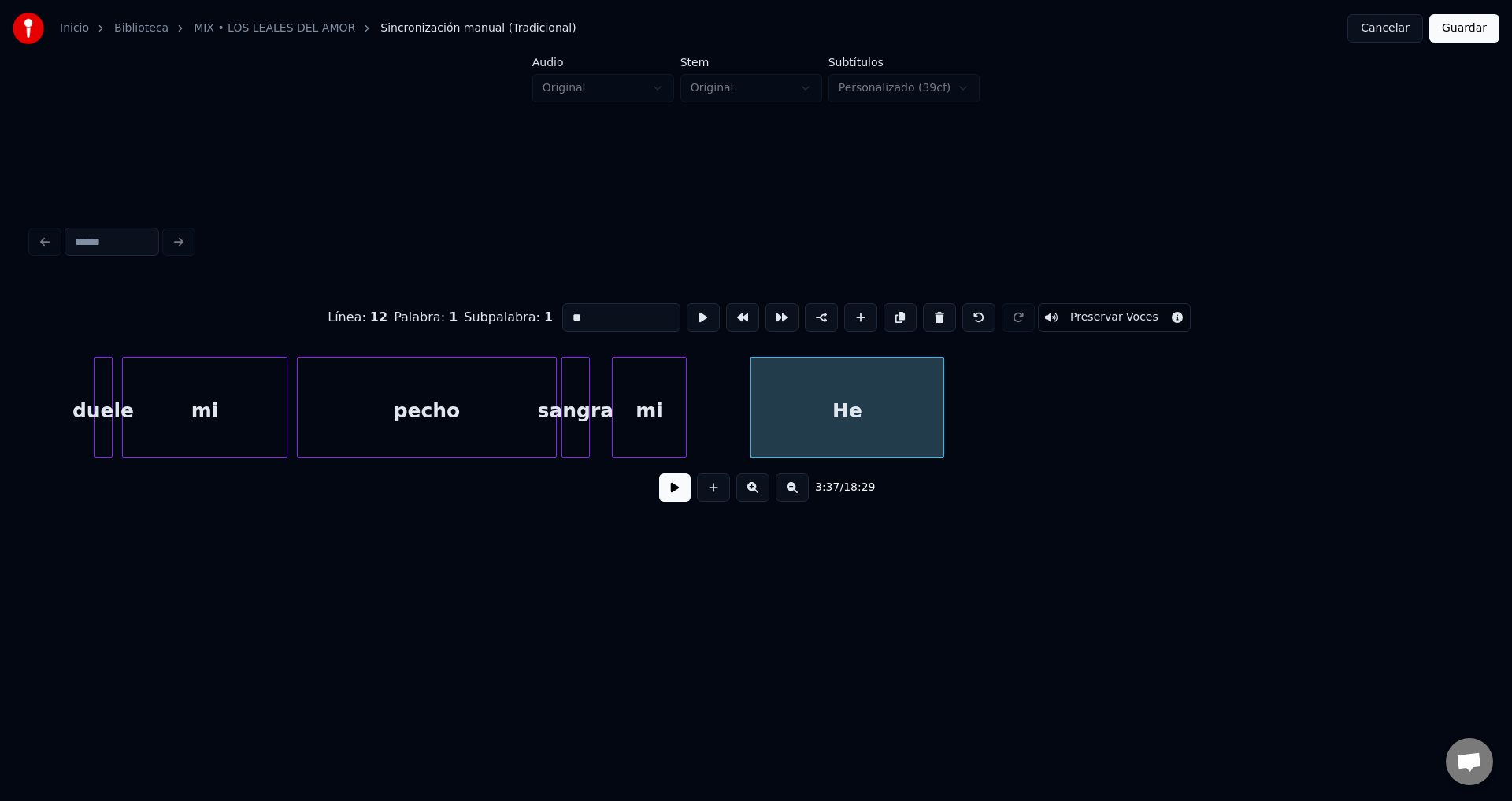
drag, startPoint x: 612, startPoint y: 306, endPoint x: 434, endPoint y: 290, distance: 178.7
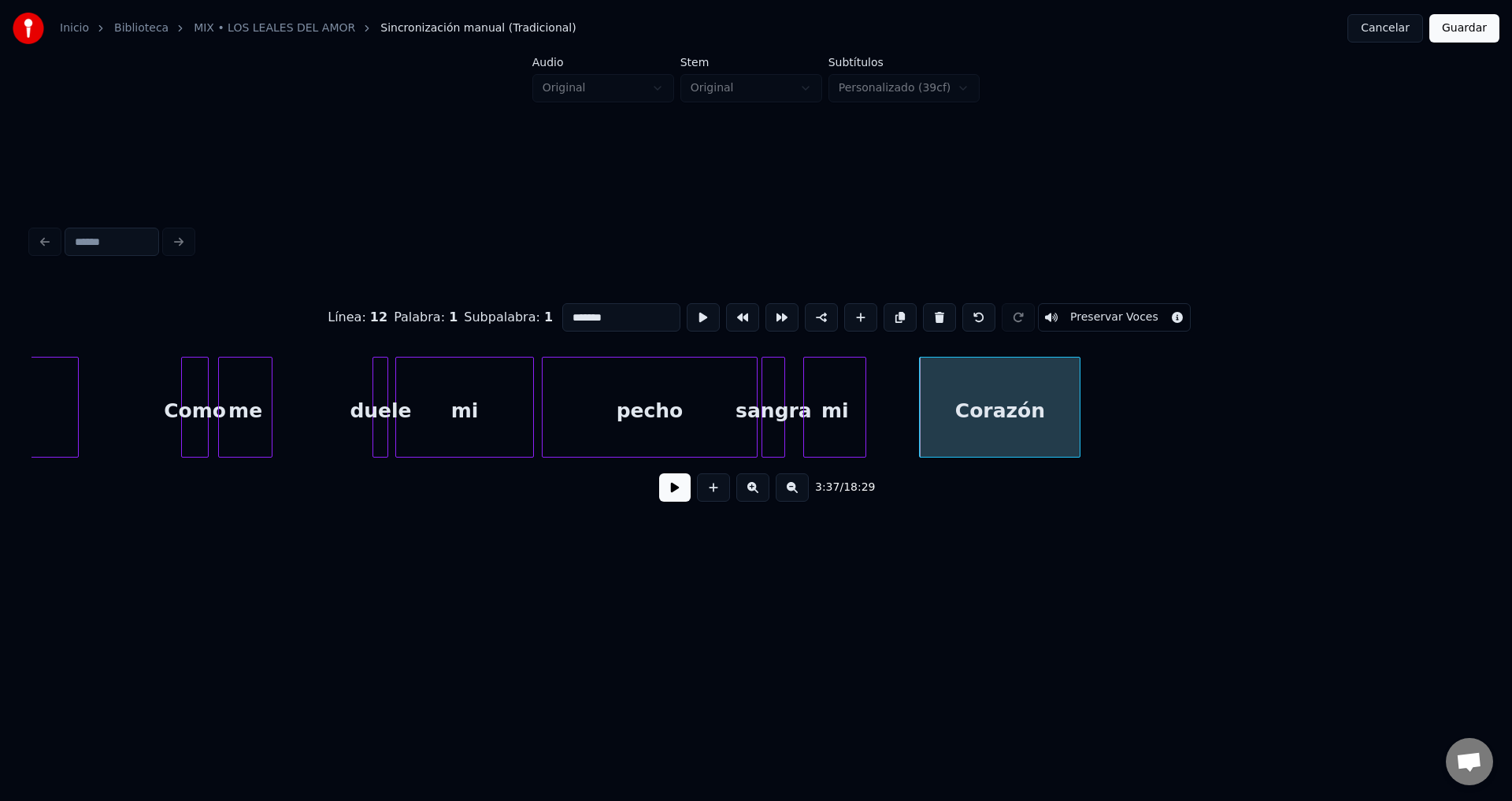
scroll to position [0, 41849]
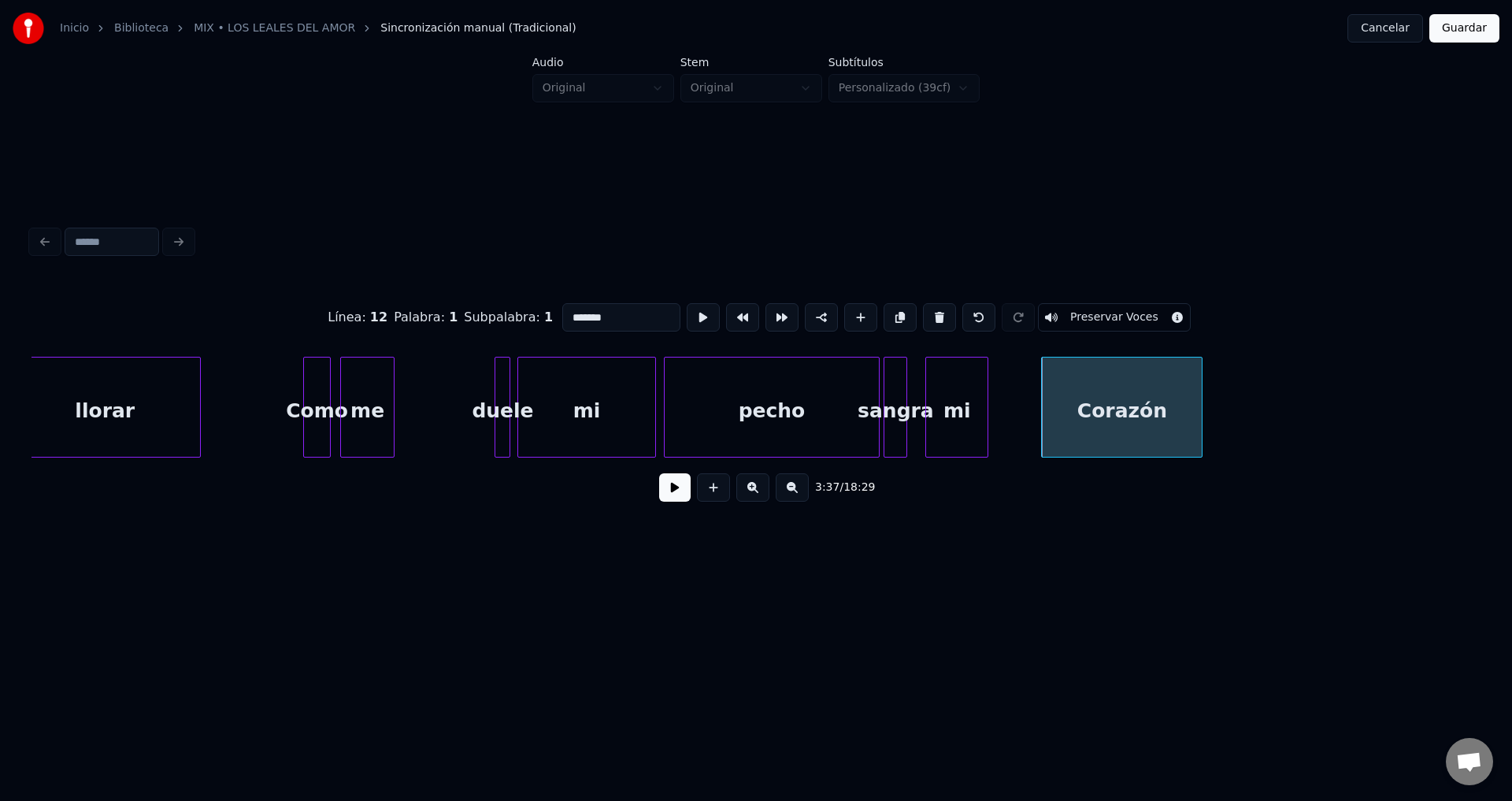
type input "****"
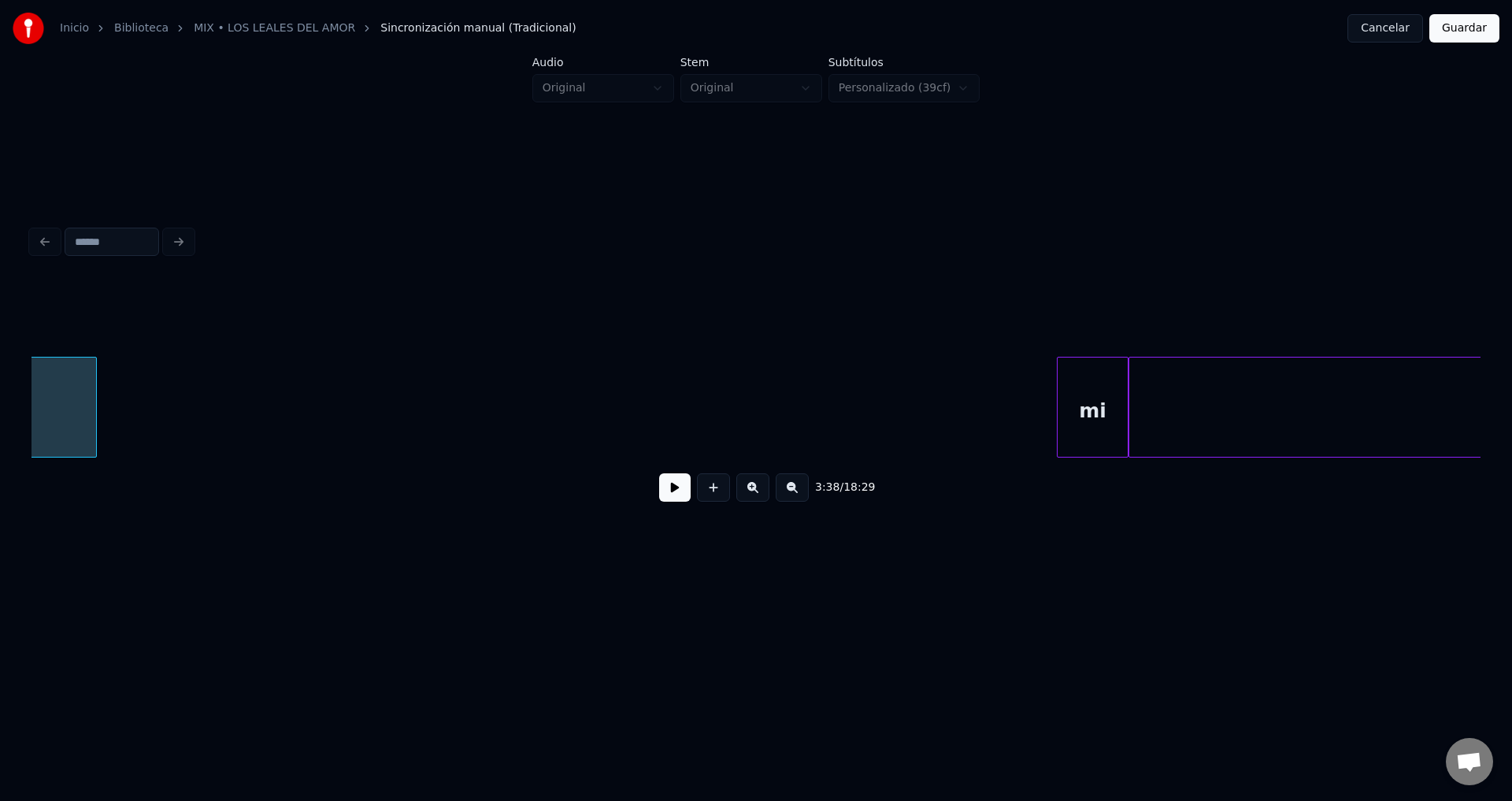
scroll to position [0, 43184]
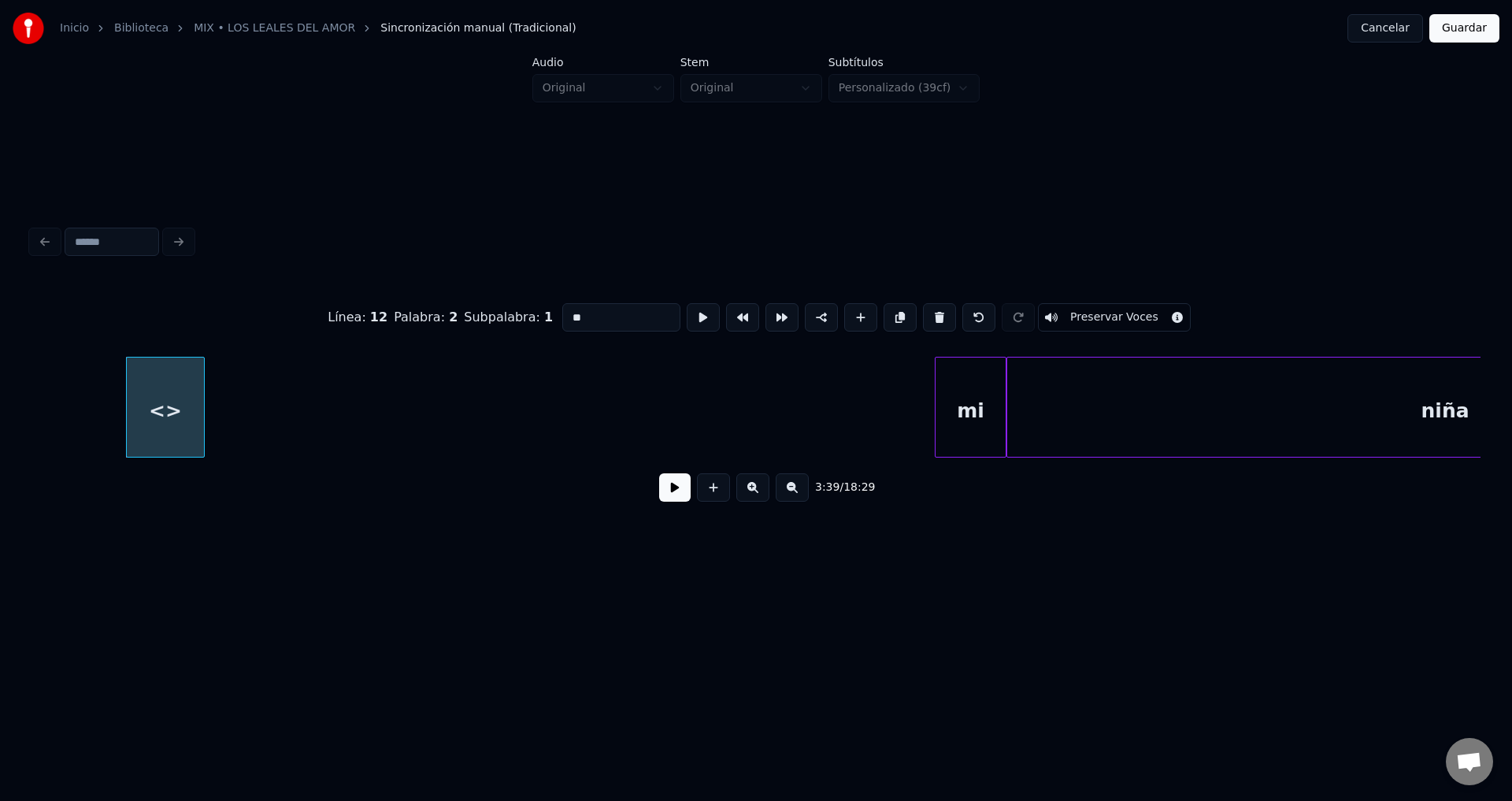
drag, startPoint x: 606, startPoint y: 307, endPoint x: 402, endPoint y: 295, distance: 204.4
type input "******"
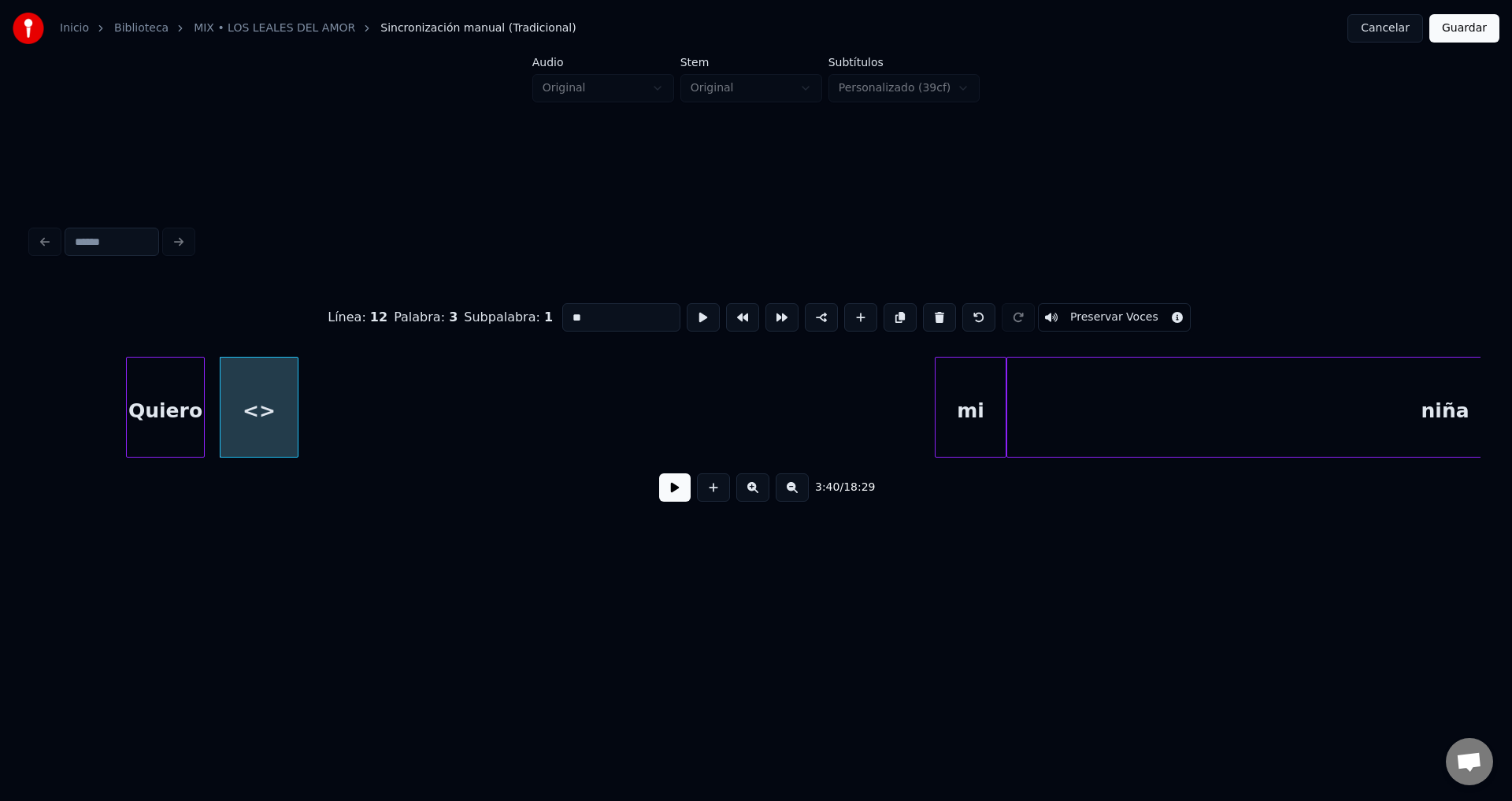
drag, startPoint x: 601, startPoint y: 315, endPoint x: 372, endPoint y: 307, distance: 229.1
type input "*****"
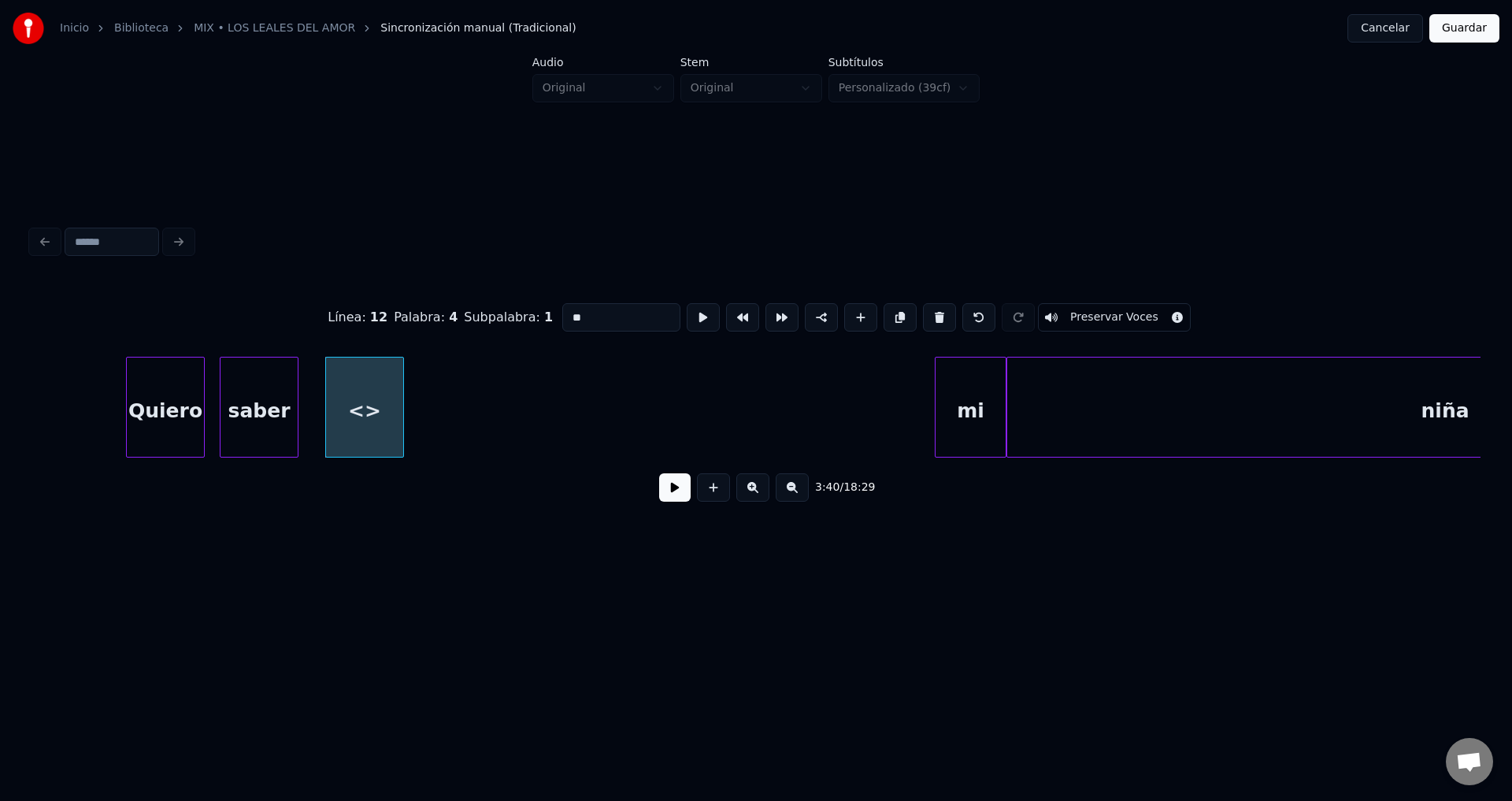
drag, startPoint x: 600, startPoint y: 307, endPoint x: 435, endPoint y: 308, distance: 165.0
type input "***"
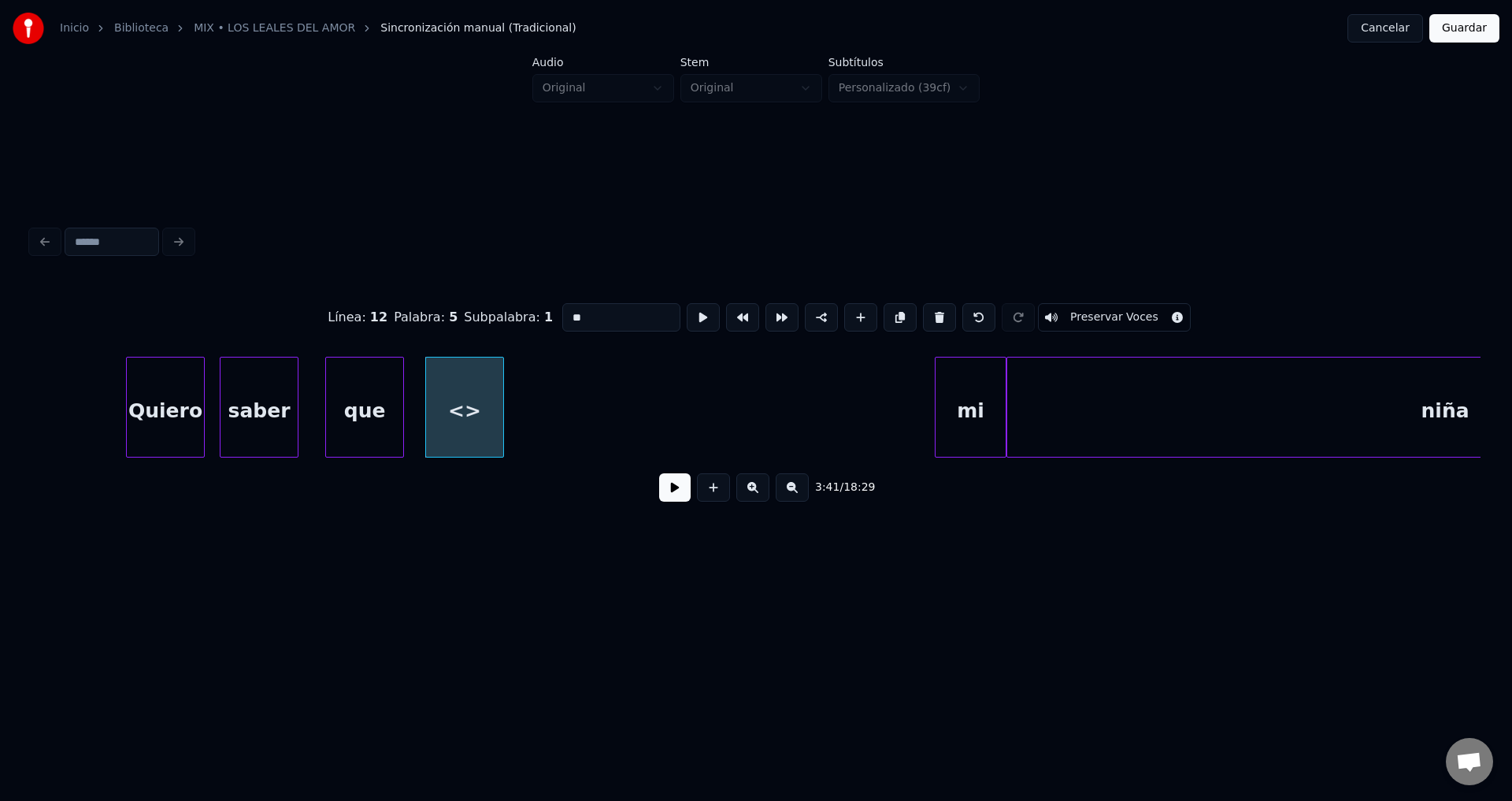
drag, startPoint x: 621, startPoint y: 310, endPoint x: 385, endPoint y: 288, distance: 237.0
type input "**"
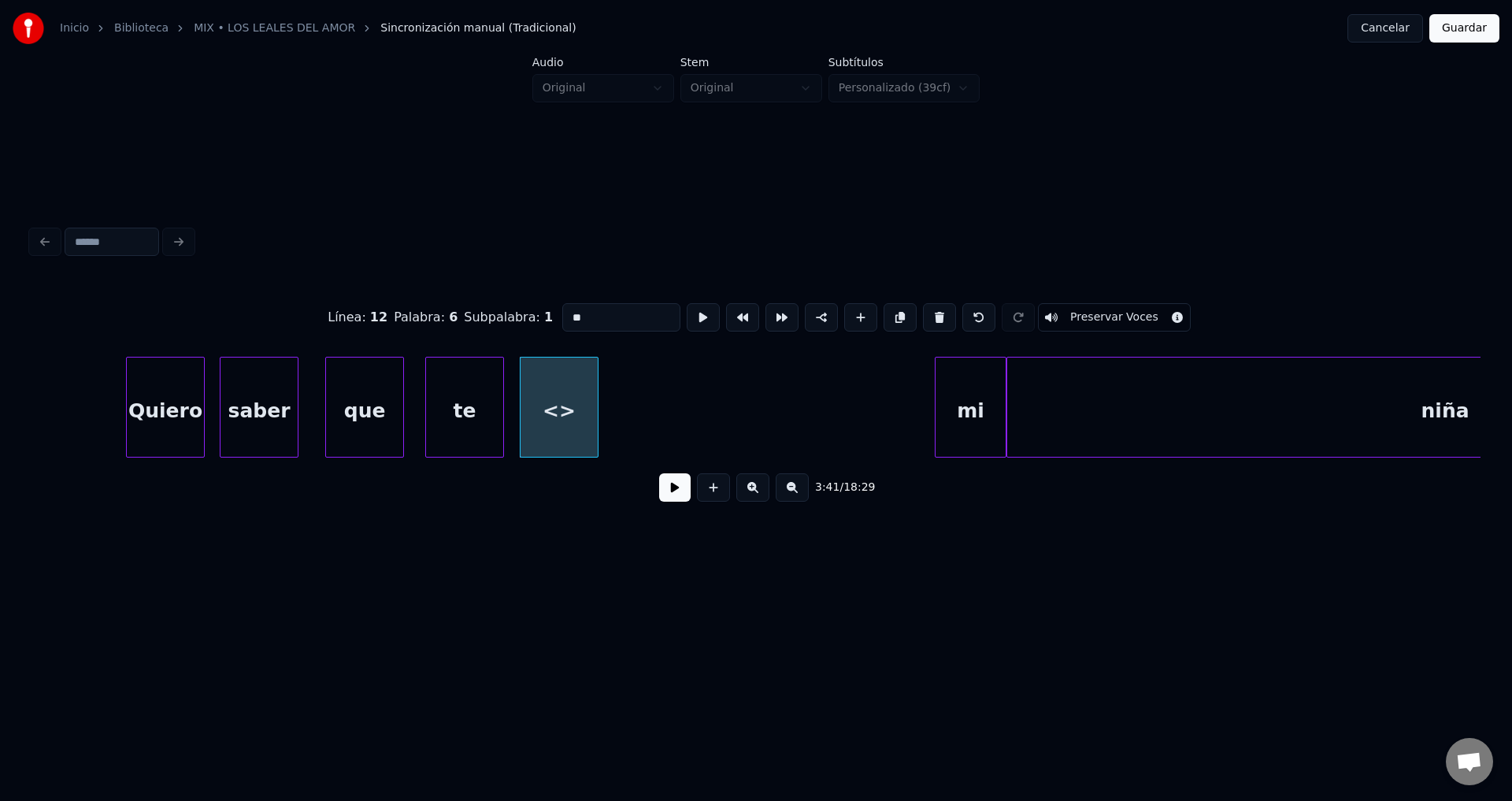
drag, startPoint x: 606, startPoint y: 304, endPoint x: 428, endPoint y: 294, distance: 178.3
type input "****"
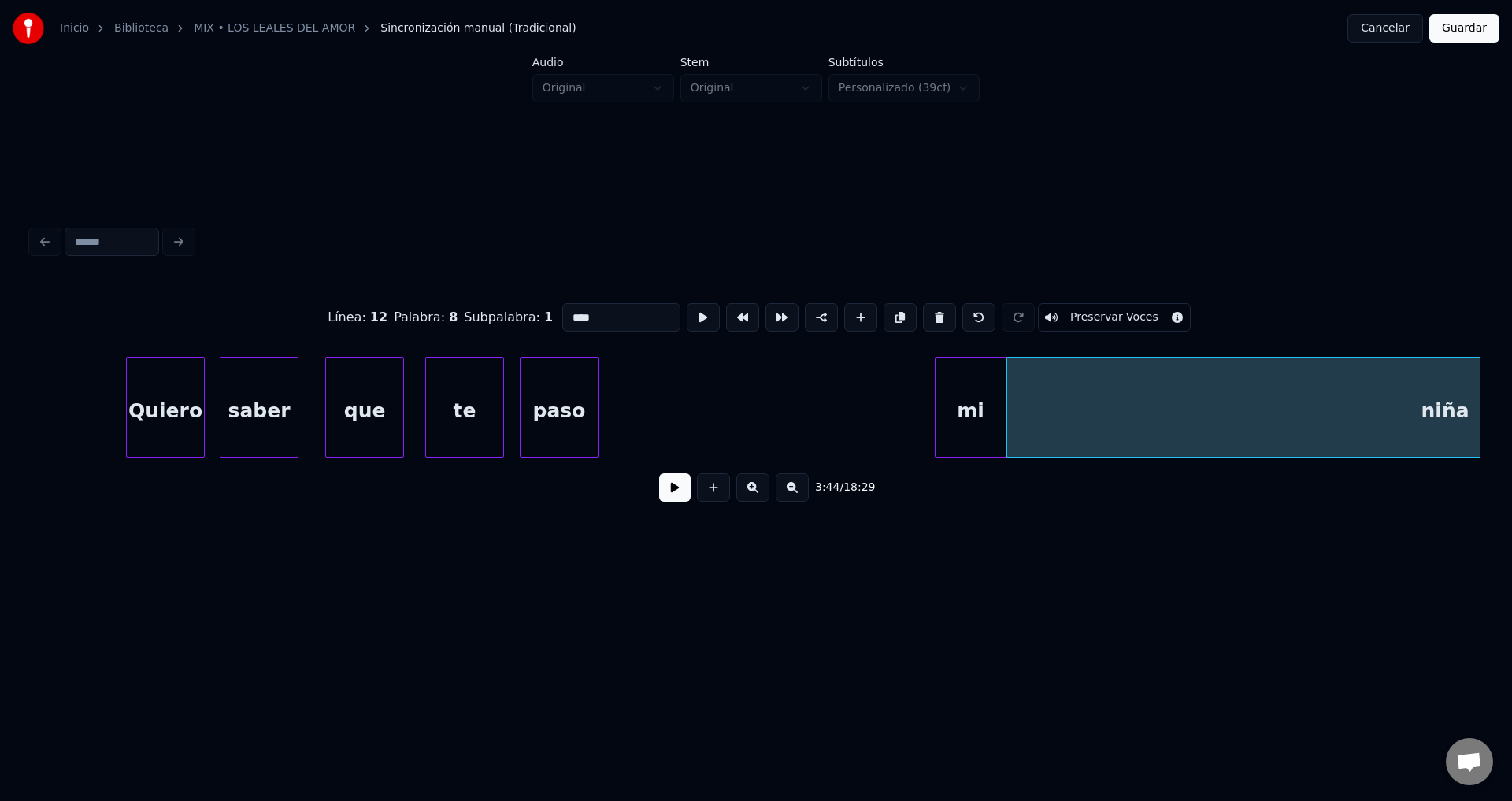
type input "****"
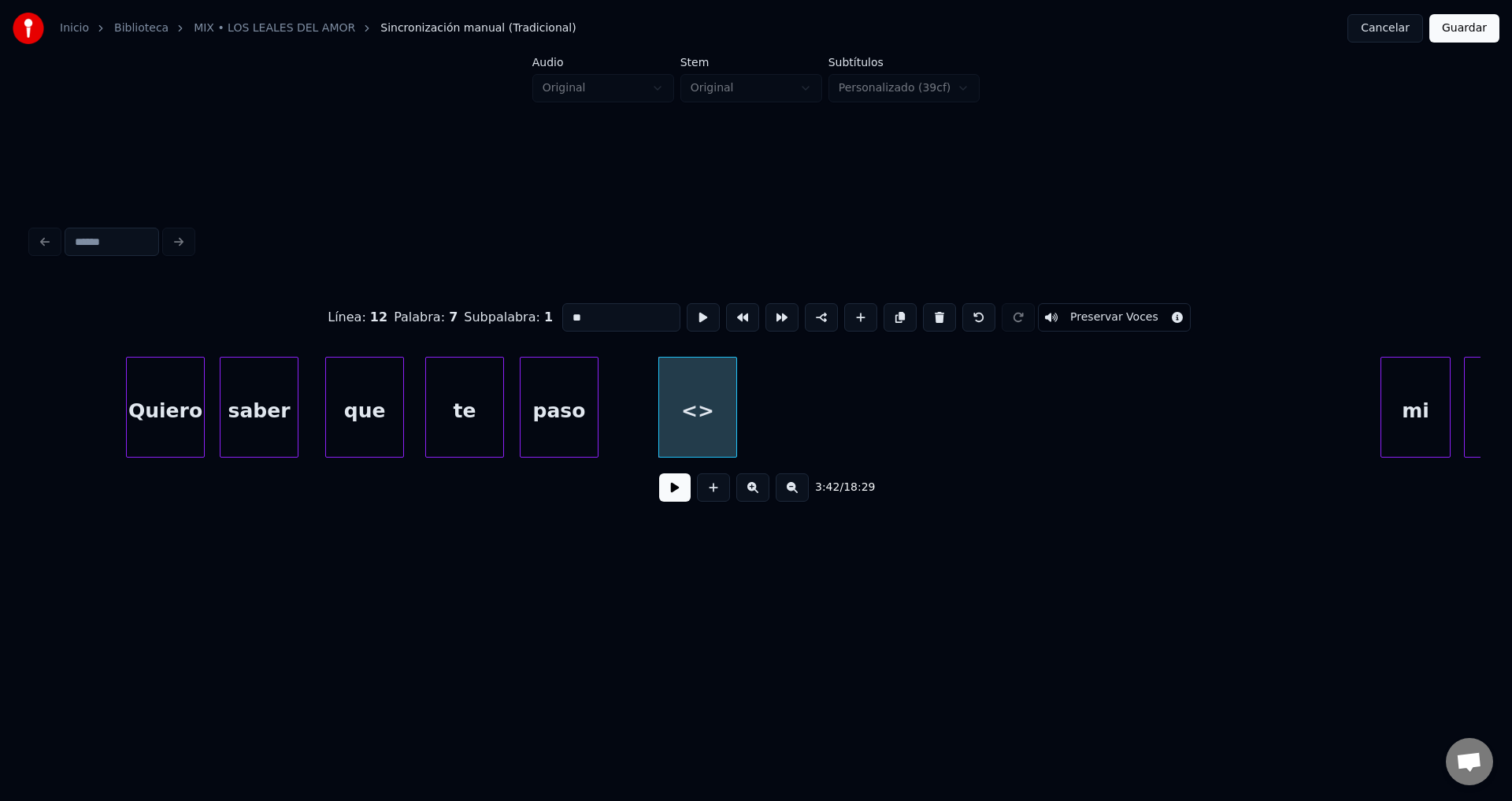
drag, startPoint x: 645, startPoint y: 315, endPoint x: 361, endPoint y: 295, distance: 284.7
type input "***"
drag, startPoint x: 614, startPoint y: 313, endPoint x: 449, endPoint y: 304, distance: 165.2
type input "***"
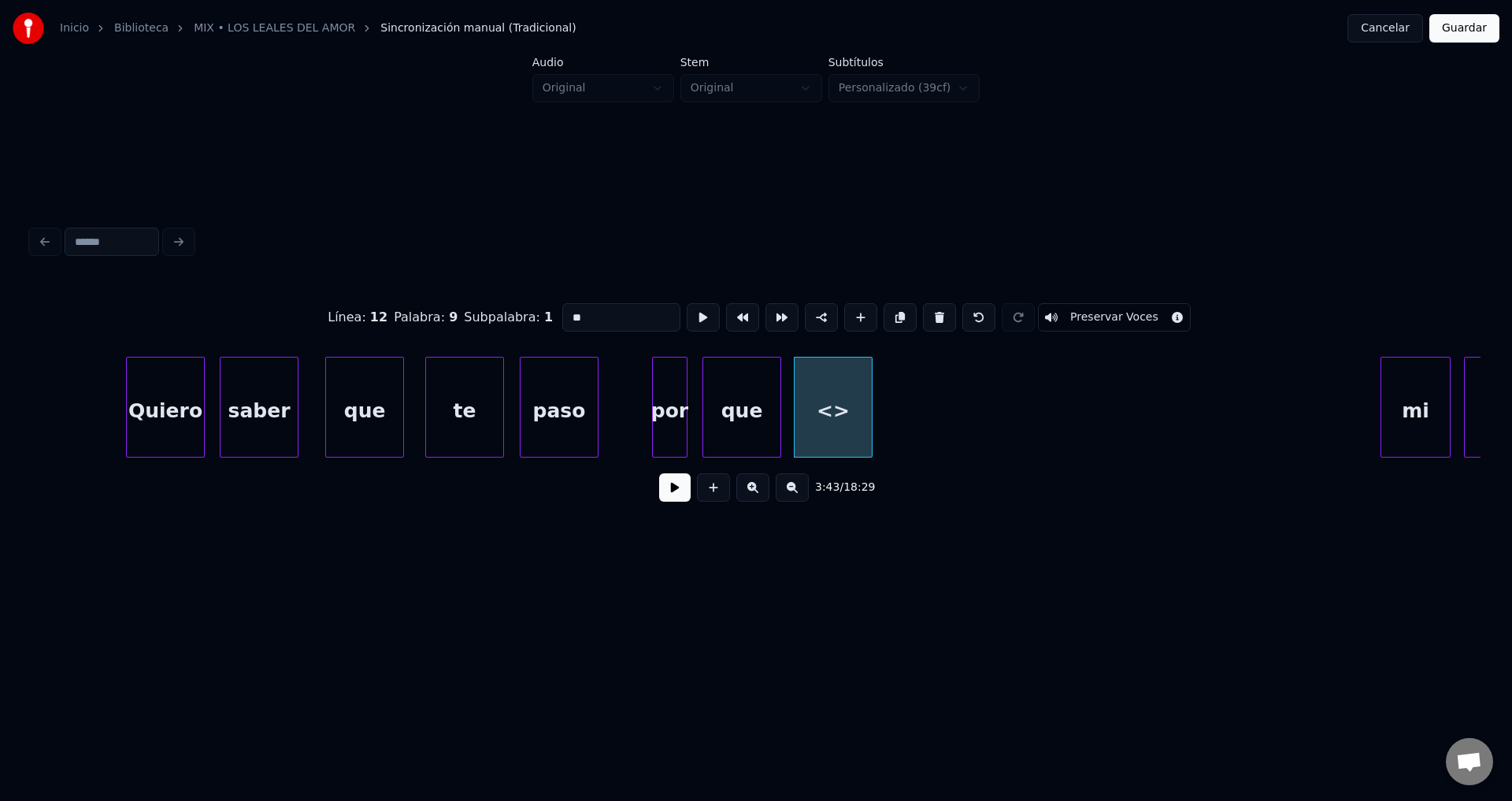
drag, startPoint x: 600, startPoint y: 312, endPoint x: 417, endPoint y: 297, distance: 183.6
type input "*****"
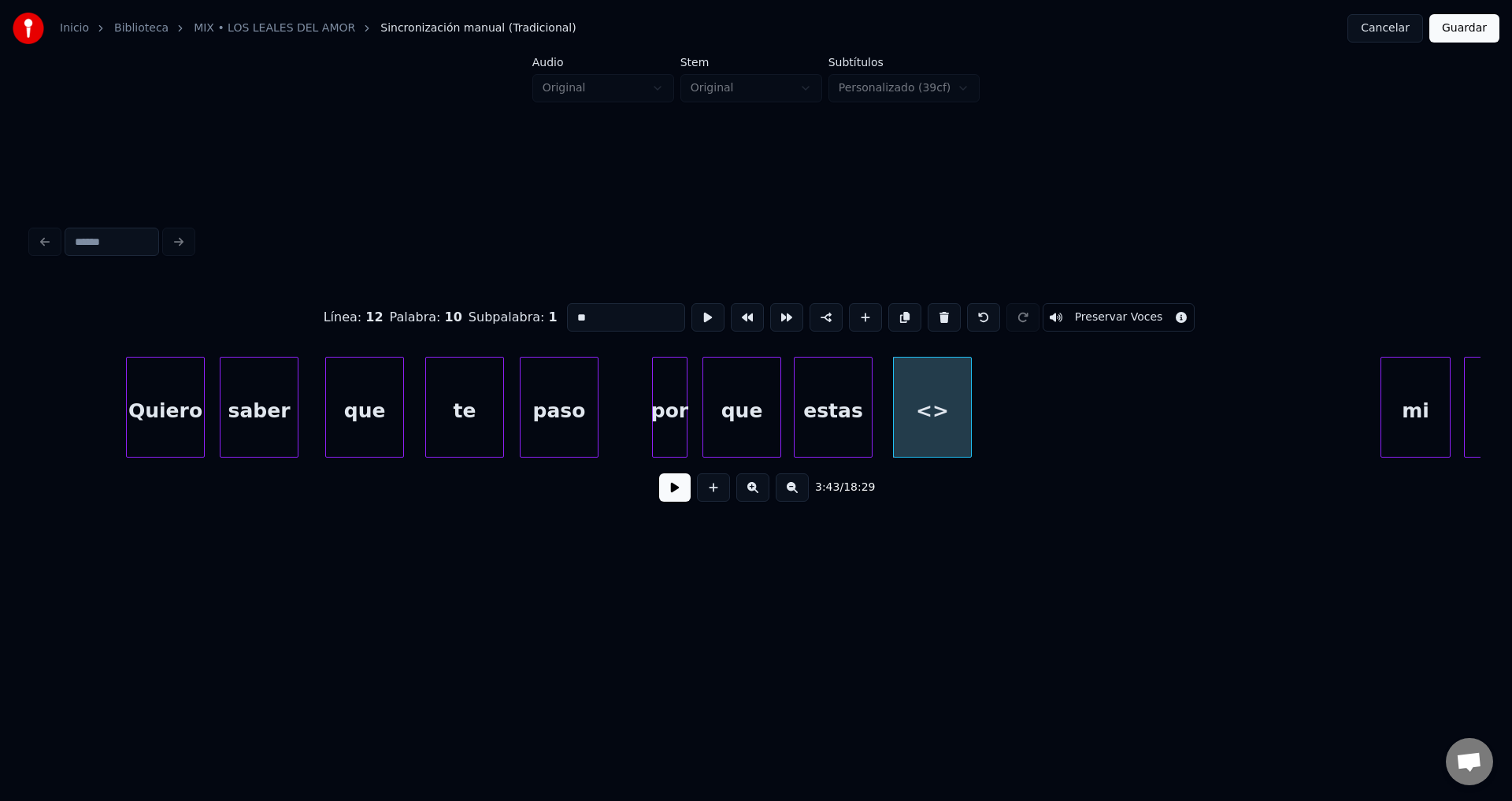
drag, startPoint x: 626, startPoint y: 305, endPoint x: 384, endPoint y: 280, distance: 243.3
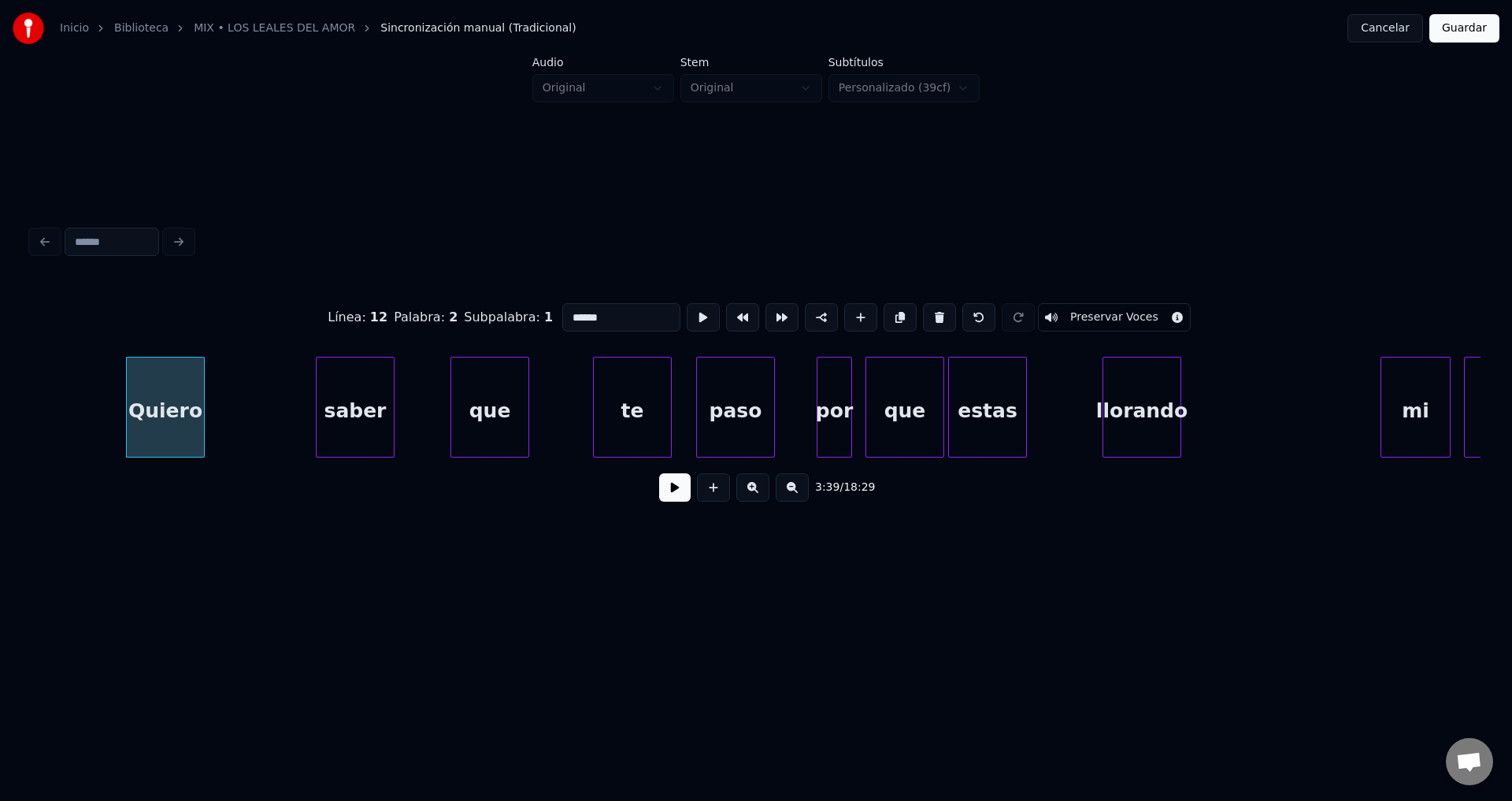
type input "******"
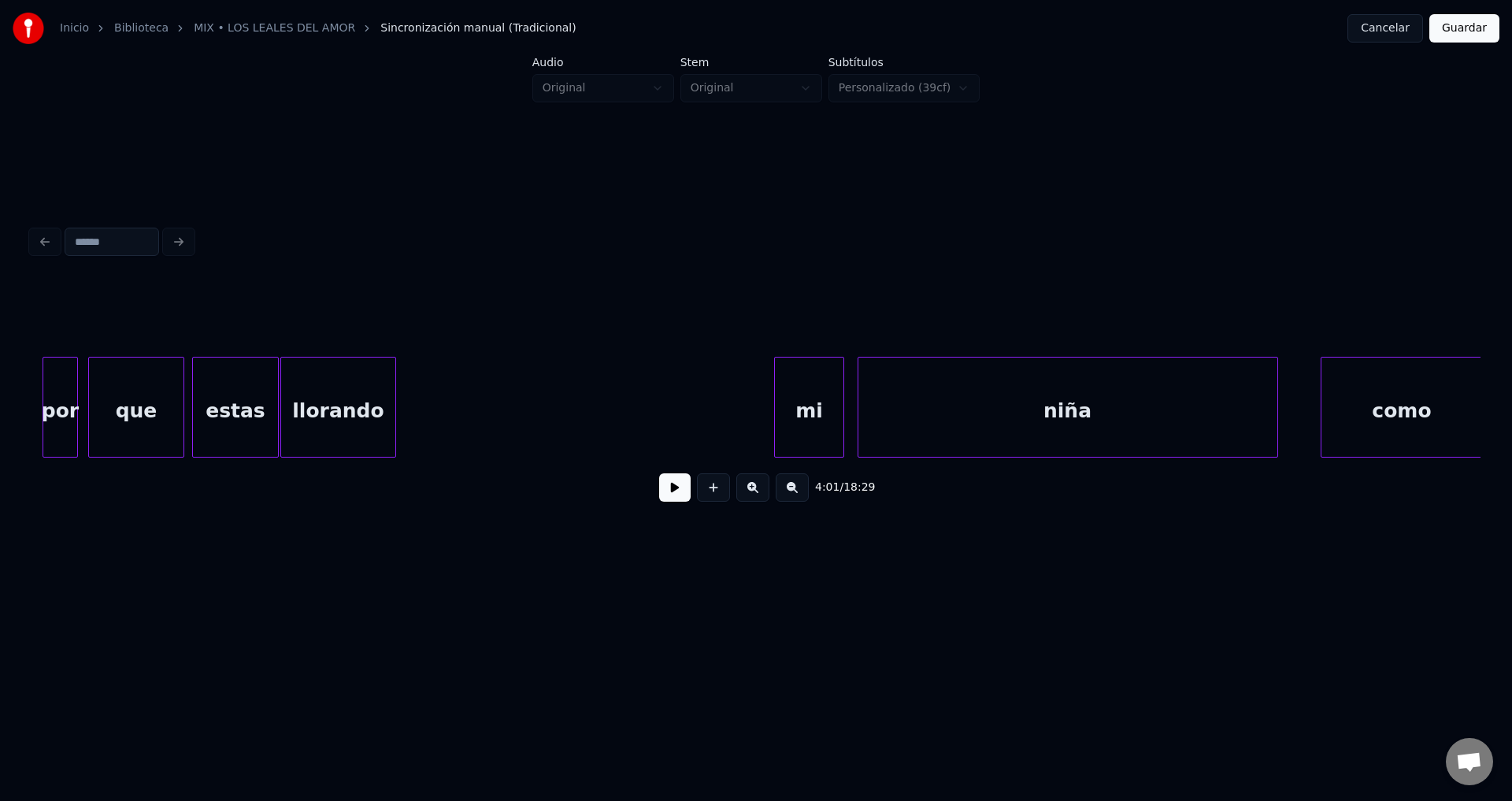
scroll to position [0, 43669]
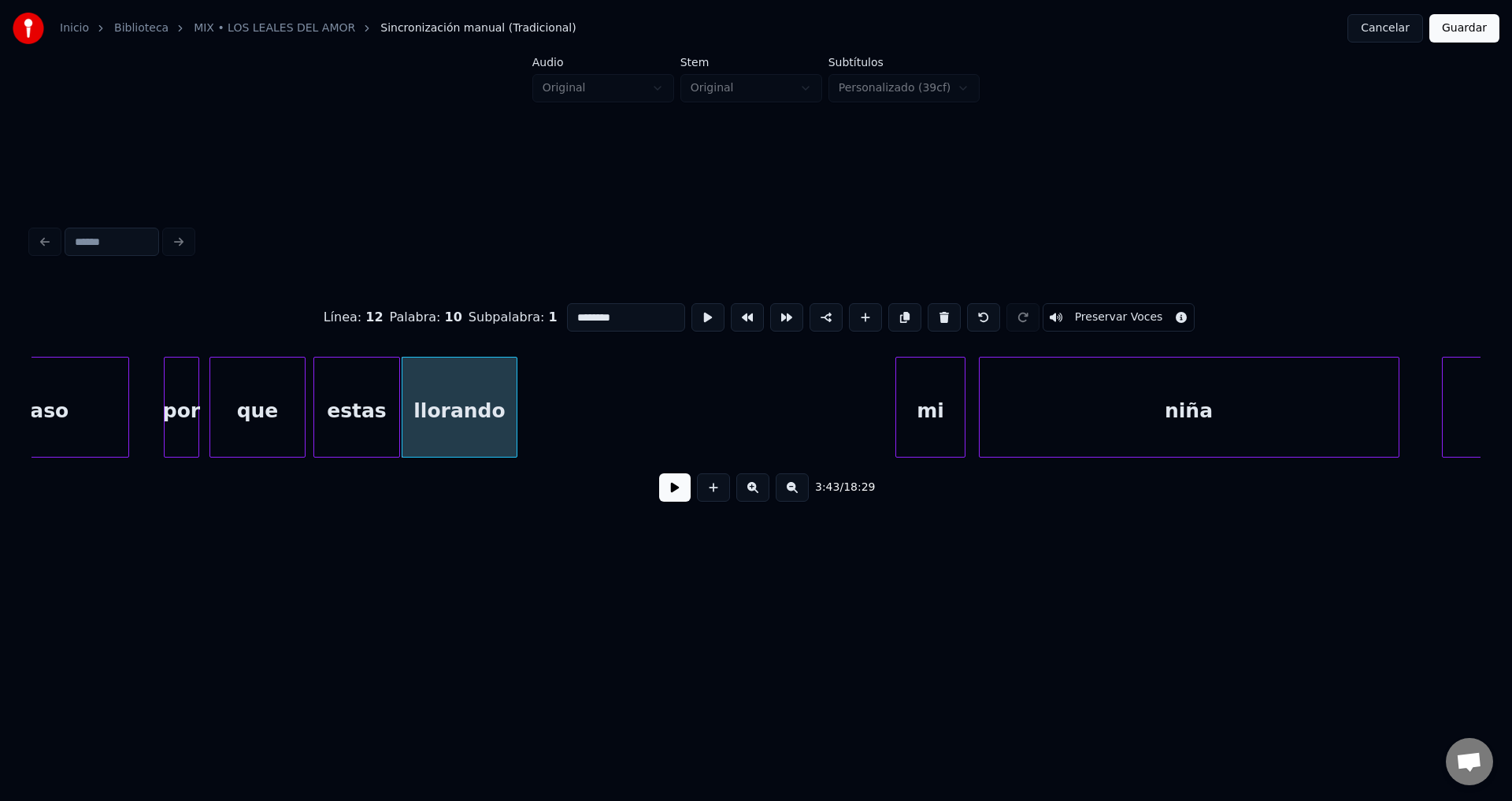
type input "*****"
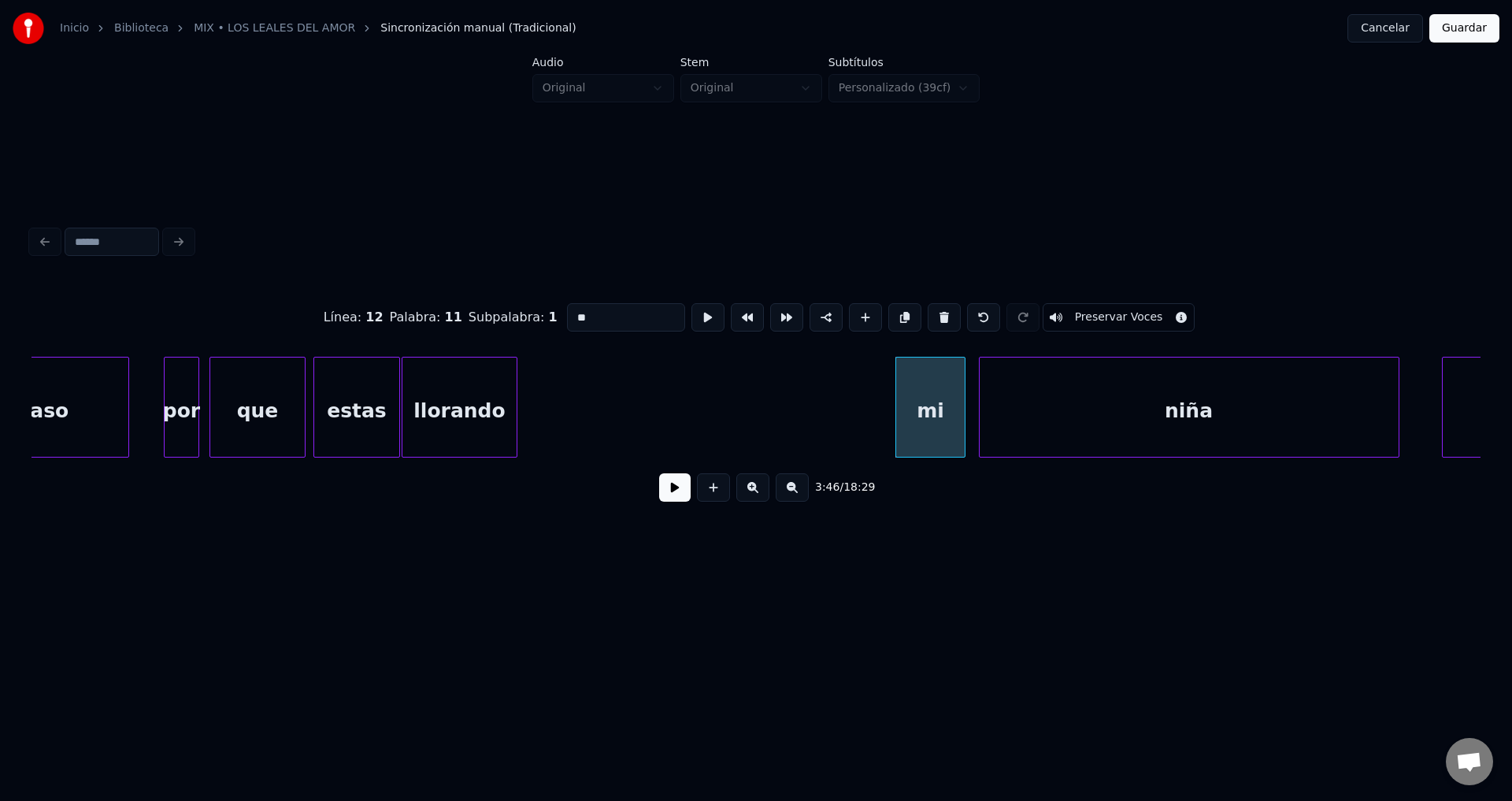
drag, startPoint x: 536, startPoint y: 309, endPoint x: 371, endPoint y: 304, distance: 165.1
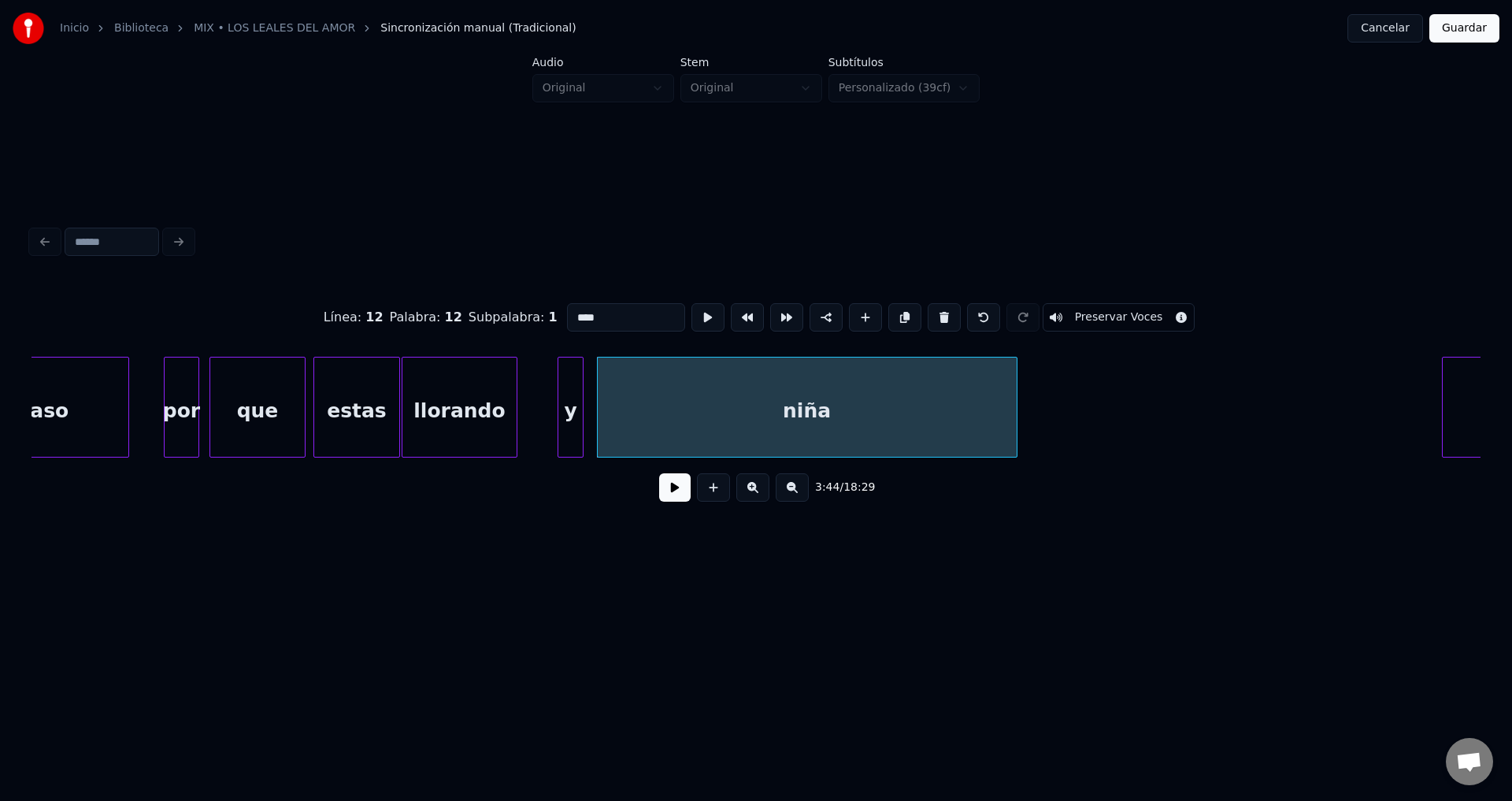
drag, startPoint x: 616, startPoint y: 306, endPoint x: 361, endPoint y: 311, distance: 255.0
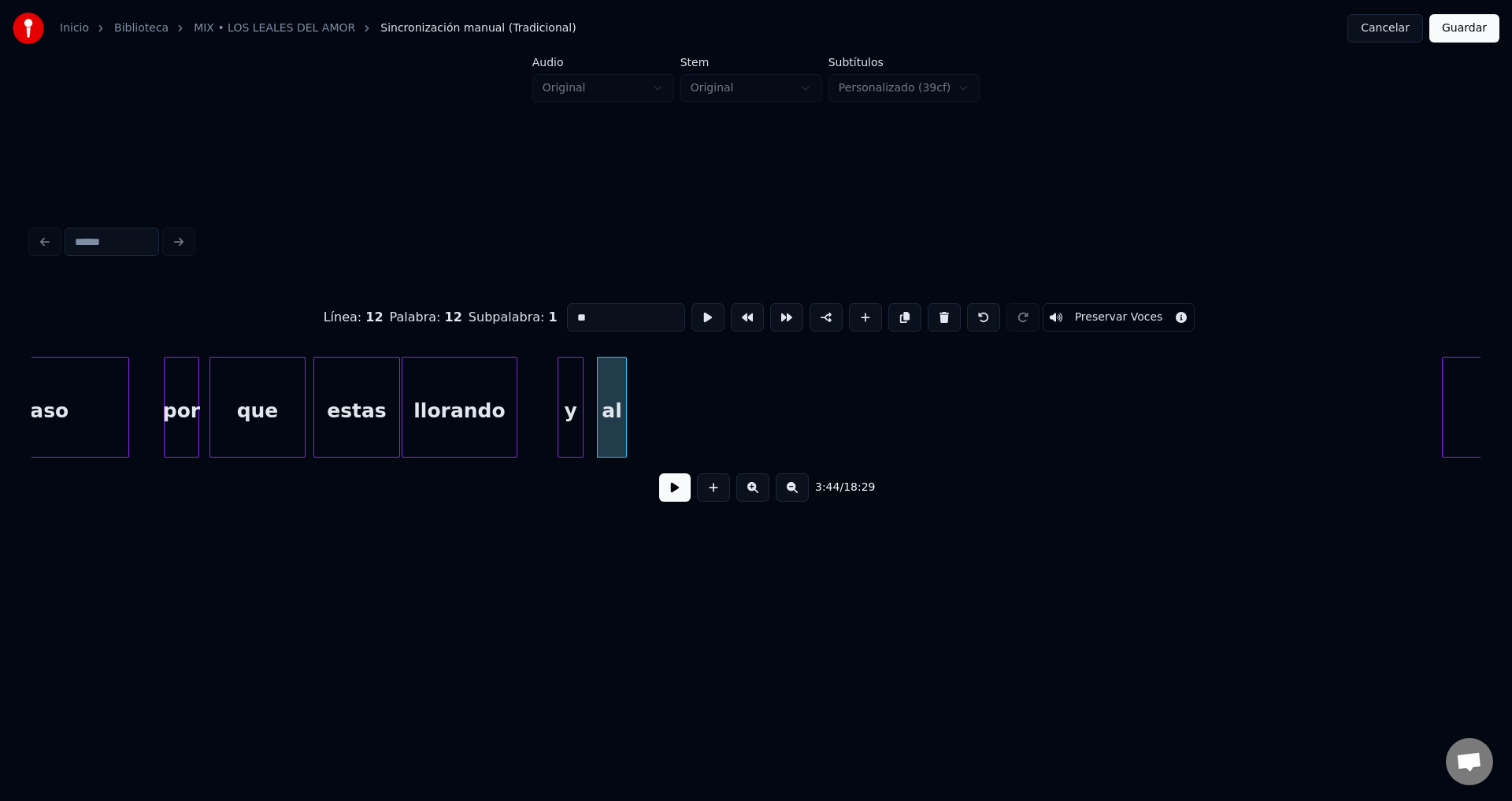
type input "**"
drag, startPoint x: 606, startPoint y: 309, endPoint x: 457, endPoint y: 297, distance: 149.5
type input "**"
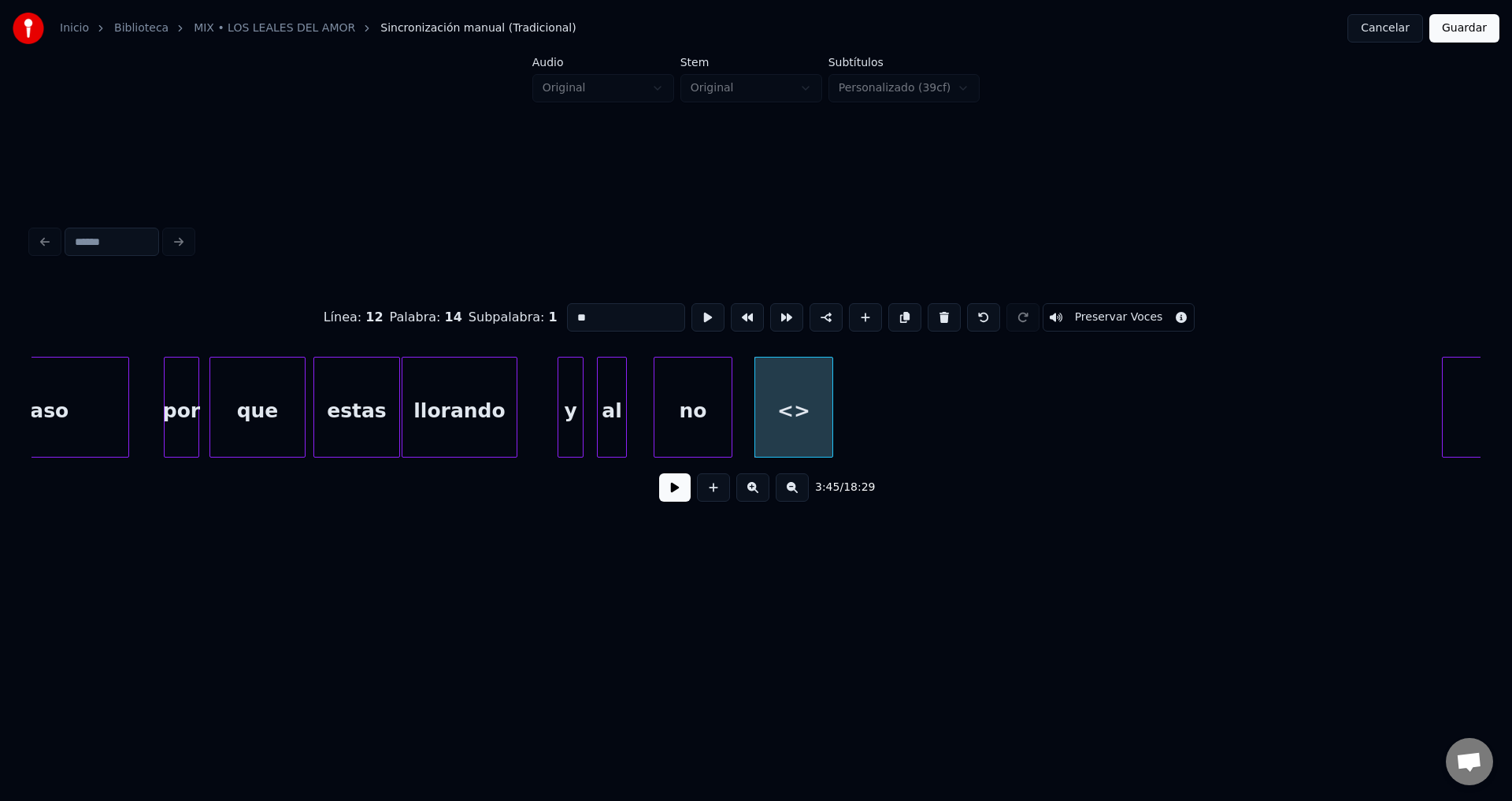
drag, startPoint x: 614, startPoint y: 308, endPoint x: 373, endPoint y: 294, distance: 241.4
type input "*"
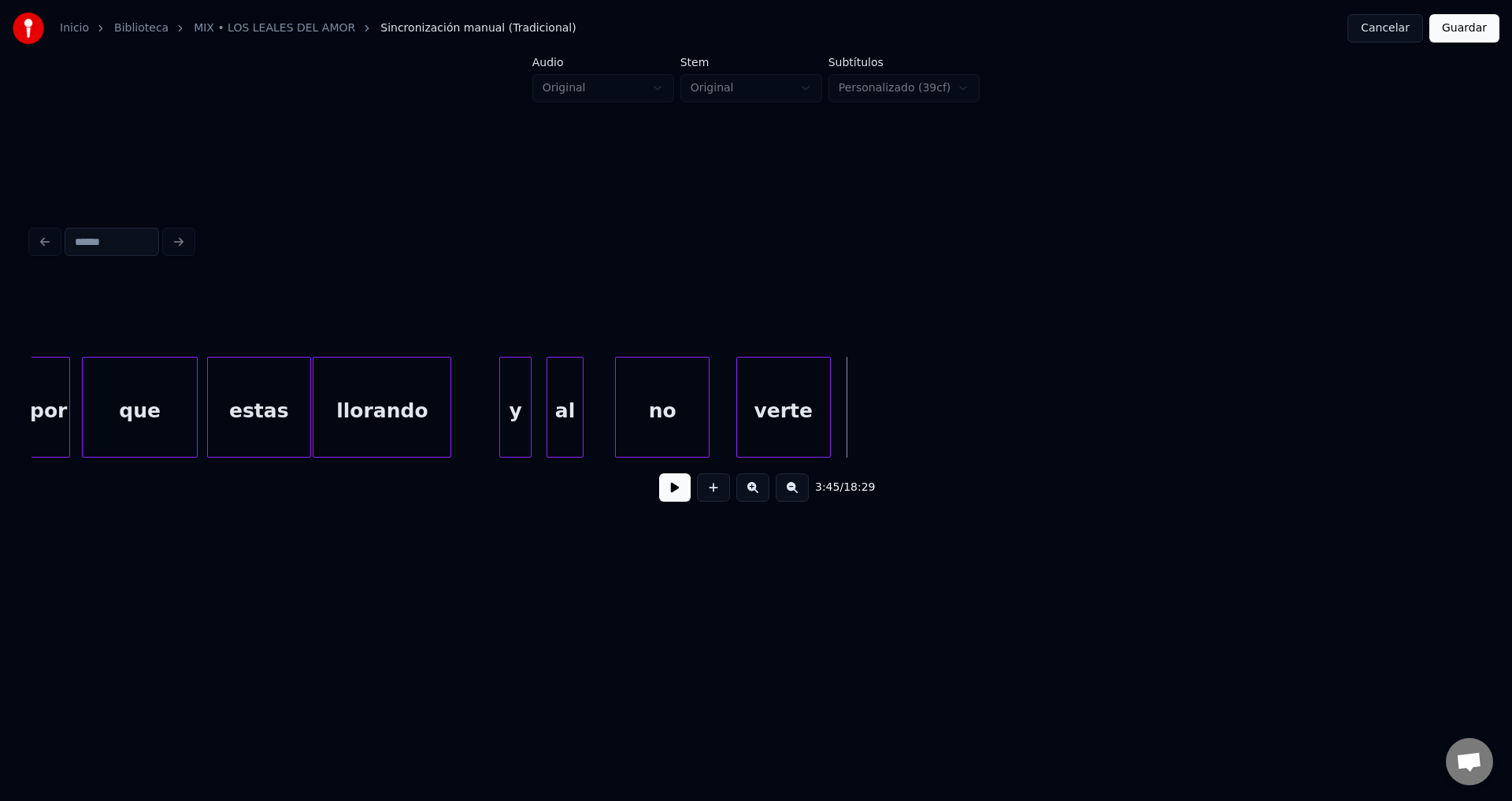
scroll to position [0, 43668]
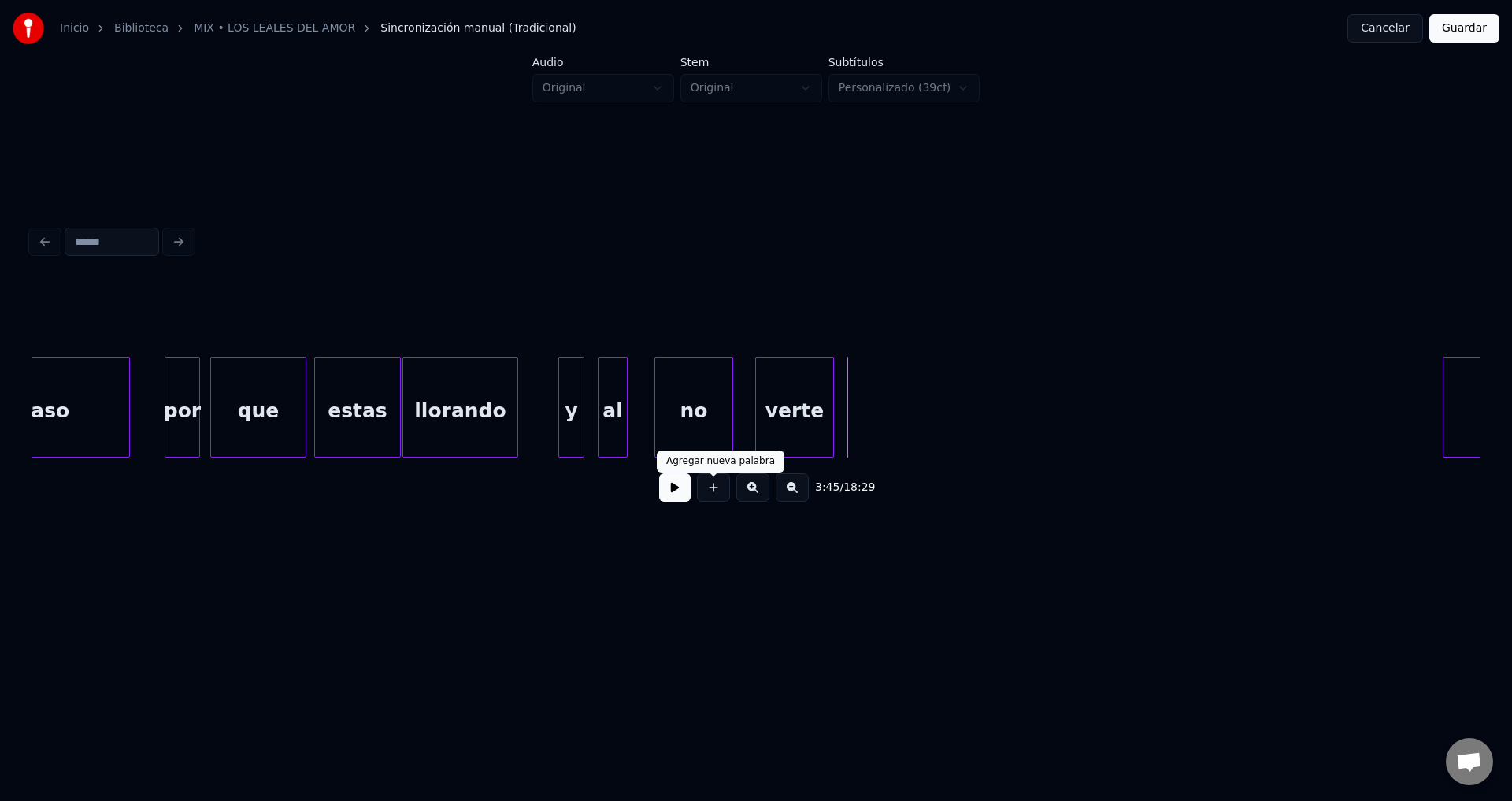
drag, startPoint x: 710, startPoint y: 489, endPoint x: 712, endPoint y: 480, distance: 9.2
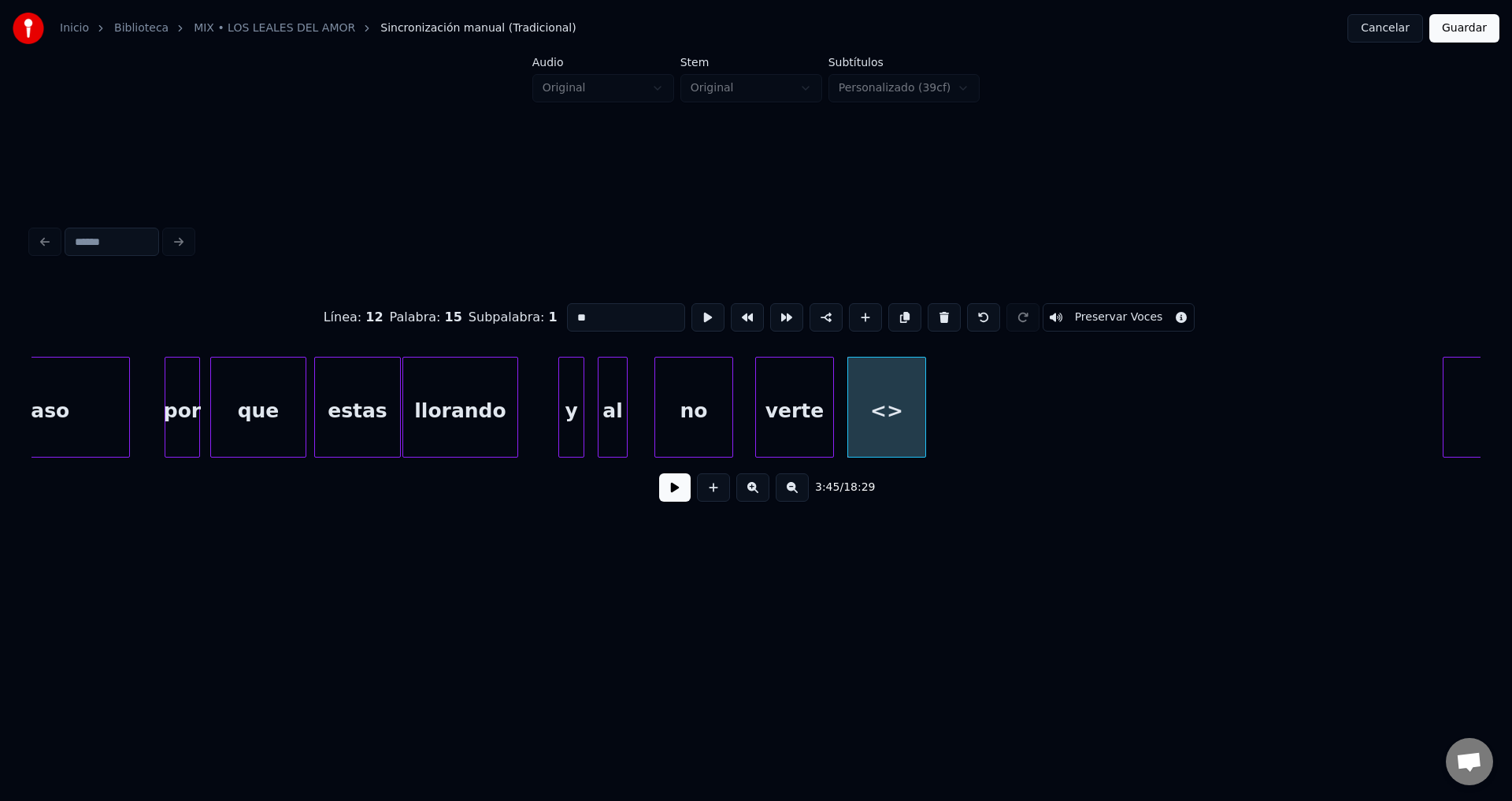
drag, startPoint x: 620, startPoint y: 319, endPoint x: 432, endPoint y: 300, distance: 189.0
type input "*"
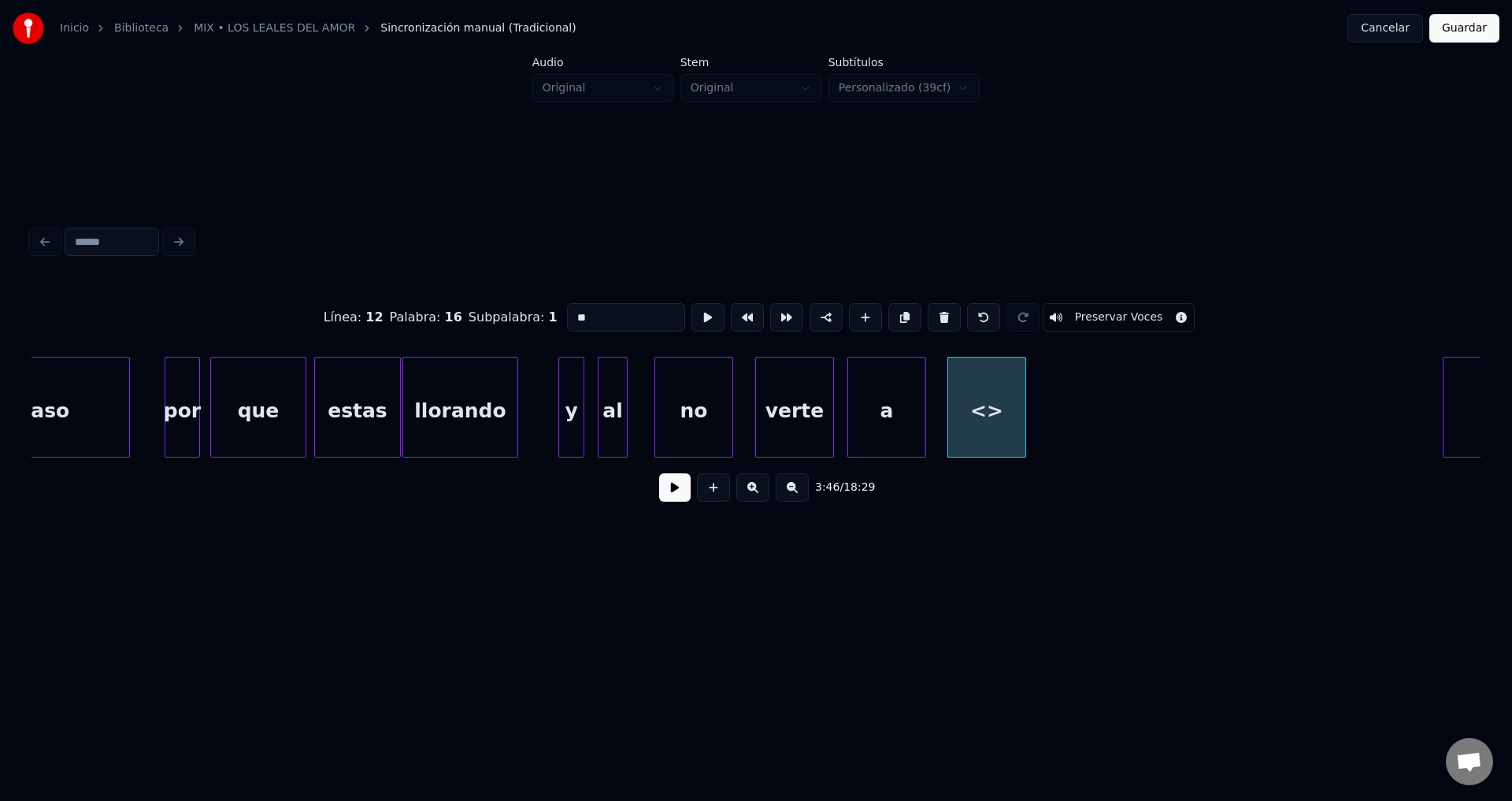
drag, startPoint x: 614, startPoint y: 309, endPoint x: 391, endPoint y: 300, distance: 223.2
type input "**"
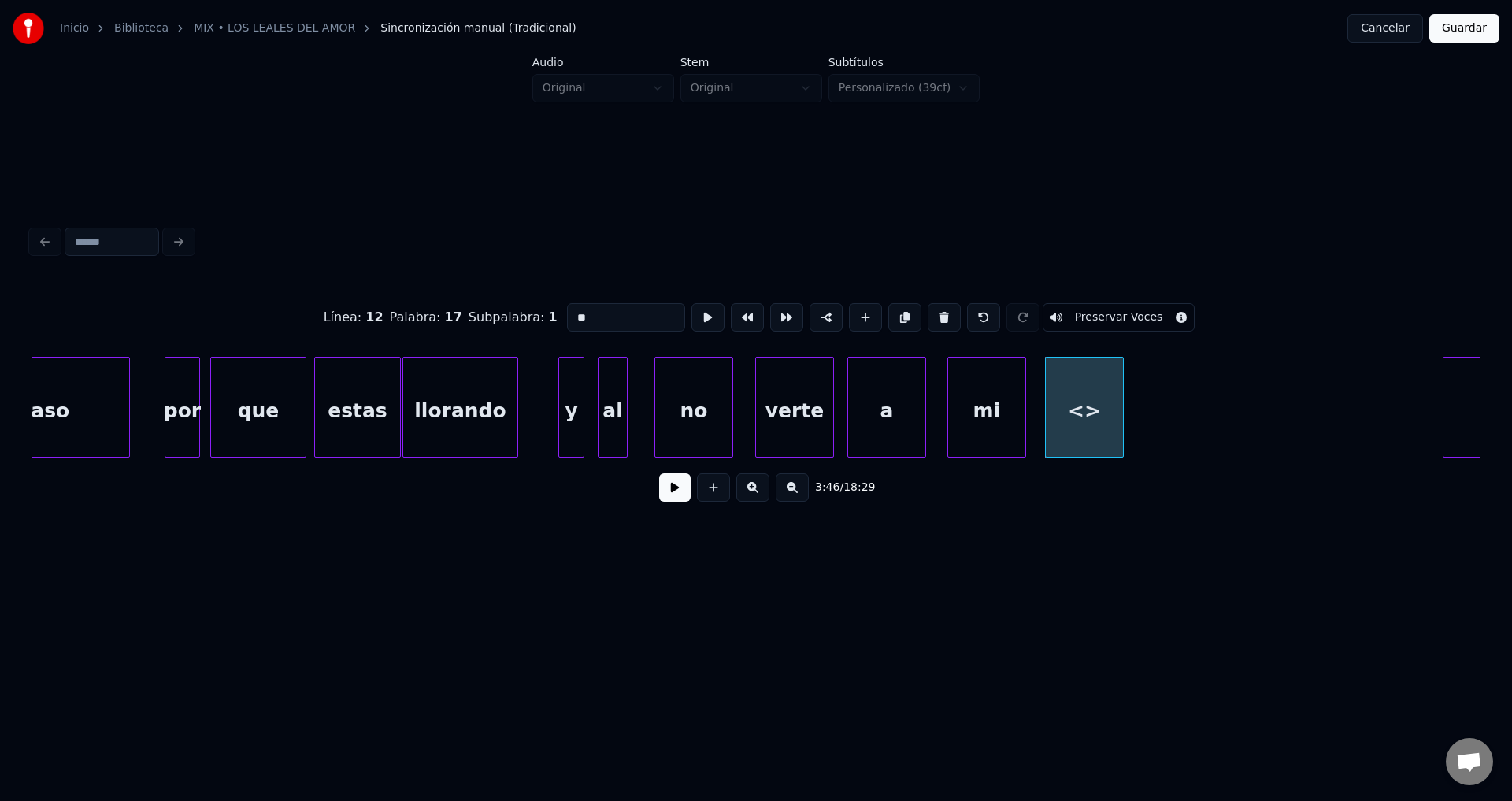
drag, startPoint x: 585, startPoint y: 306, endPoint x: 433, endPoint y: 302, distance: 152.1
type input "****"
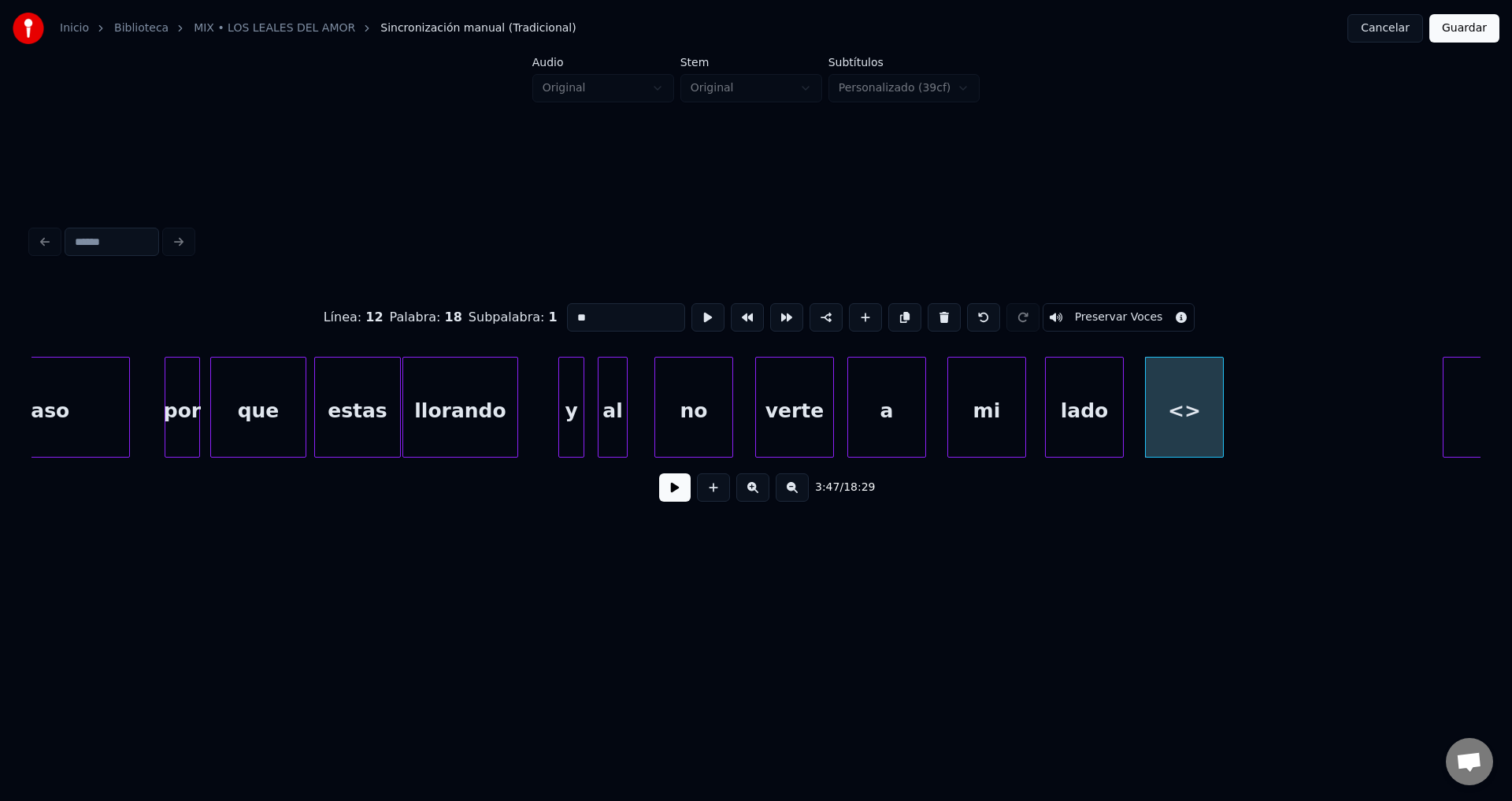
drag, startPoint x: 563, startPoint y: 311, endPoint x: 445, endPoint y: 303, distance: 118.3
type input "**"
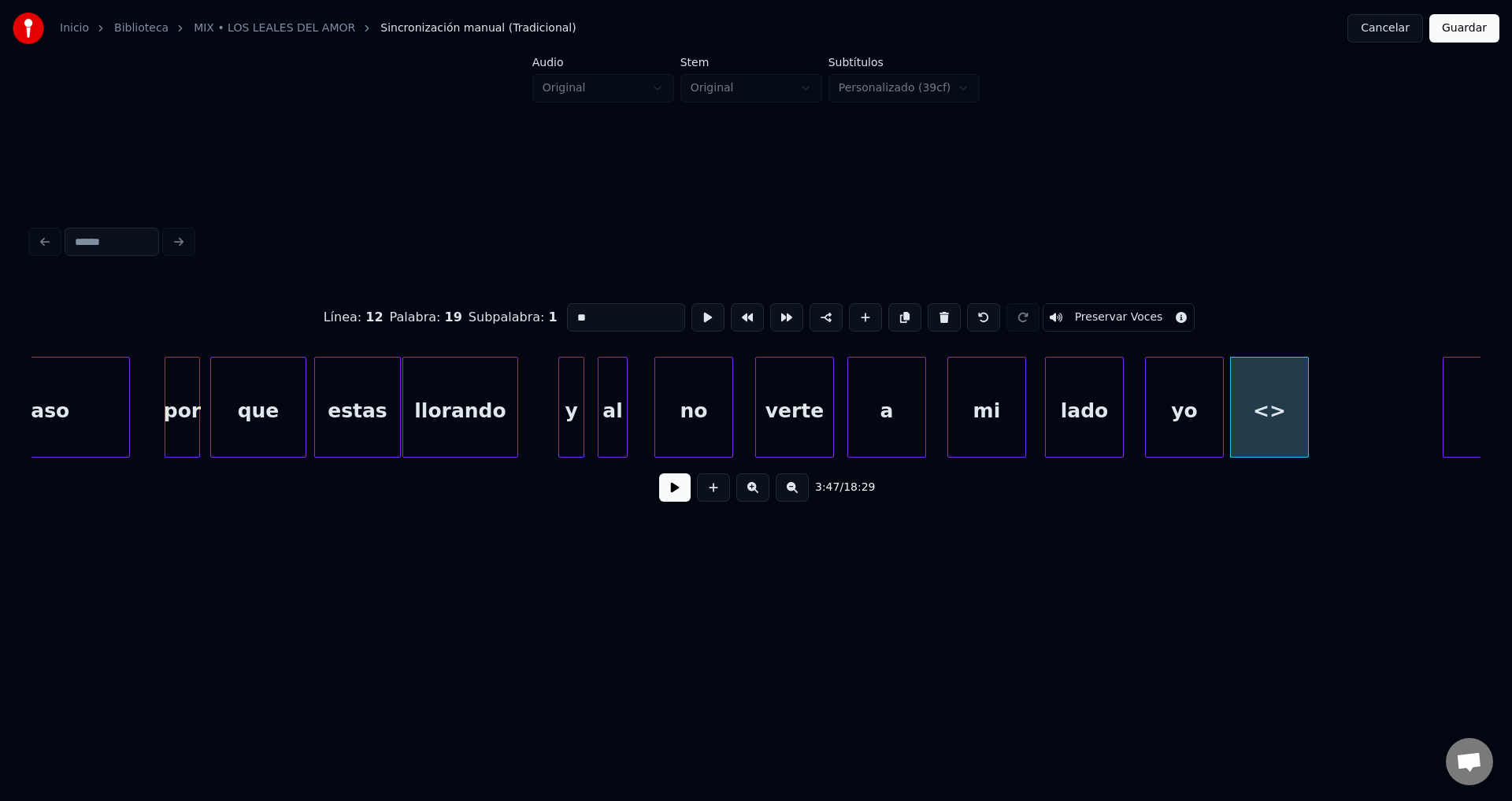
drag, startPoint x: 628, startPoint y: 306, endPoint x: 418, endPoint y: 300, distance: 210.1
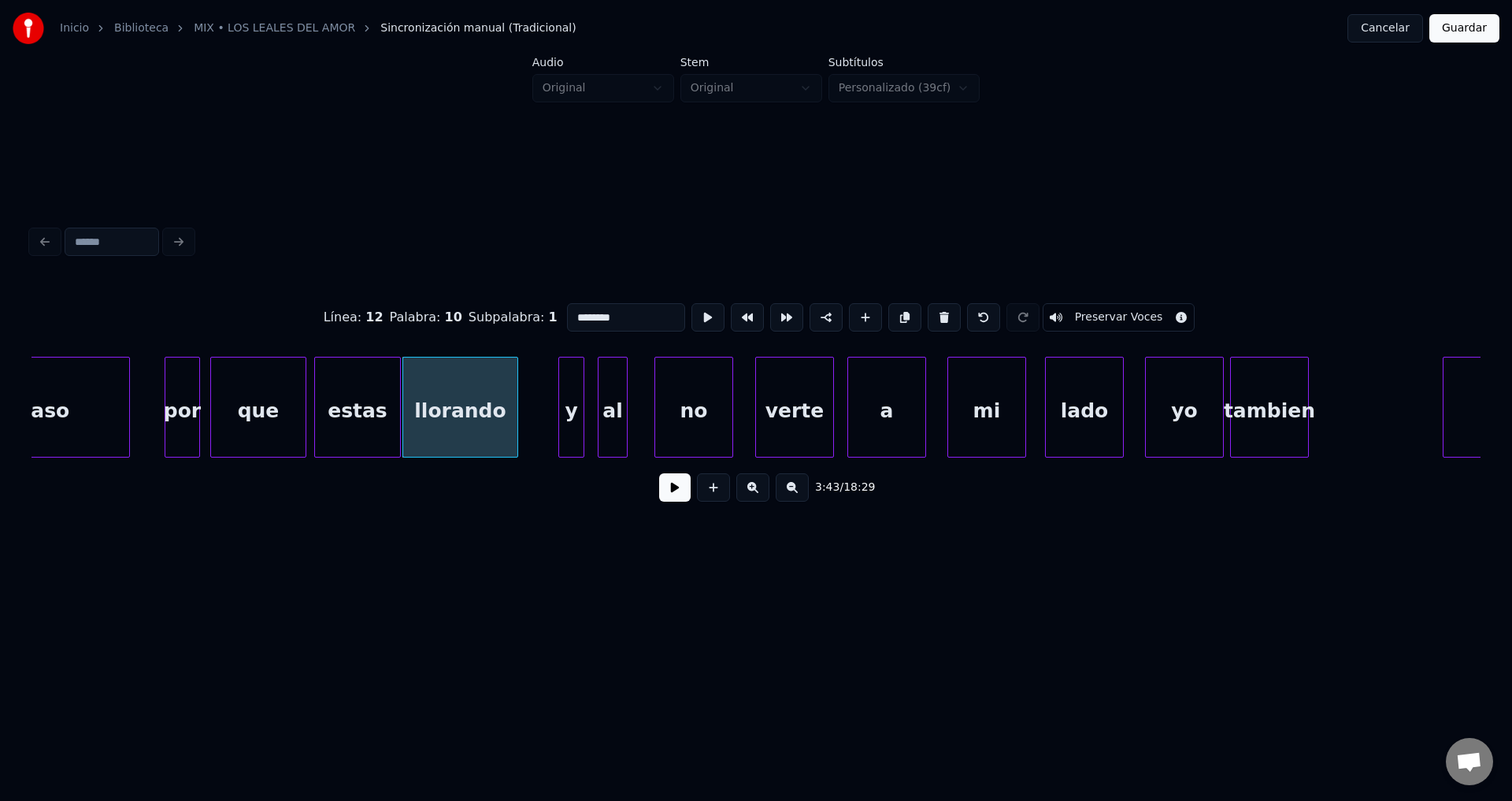
type input "********"
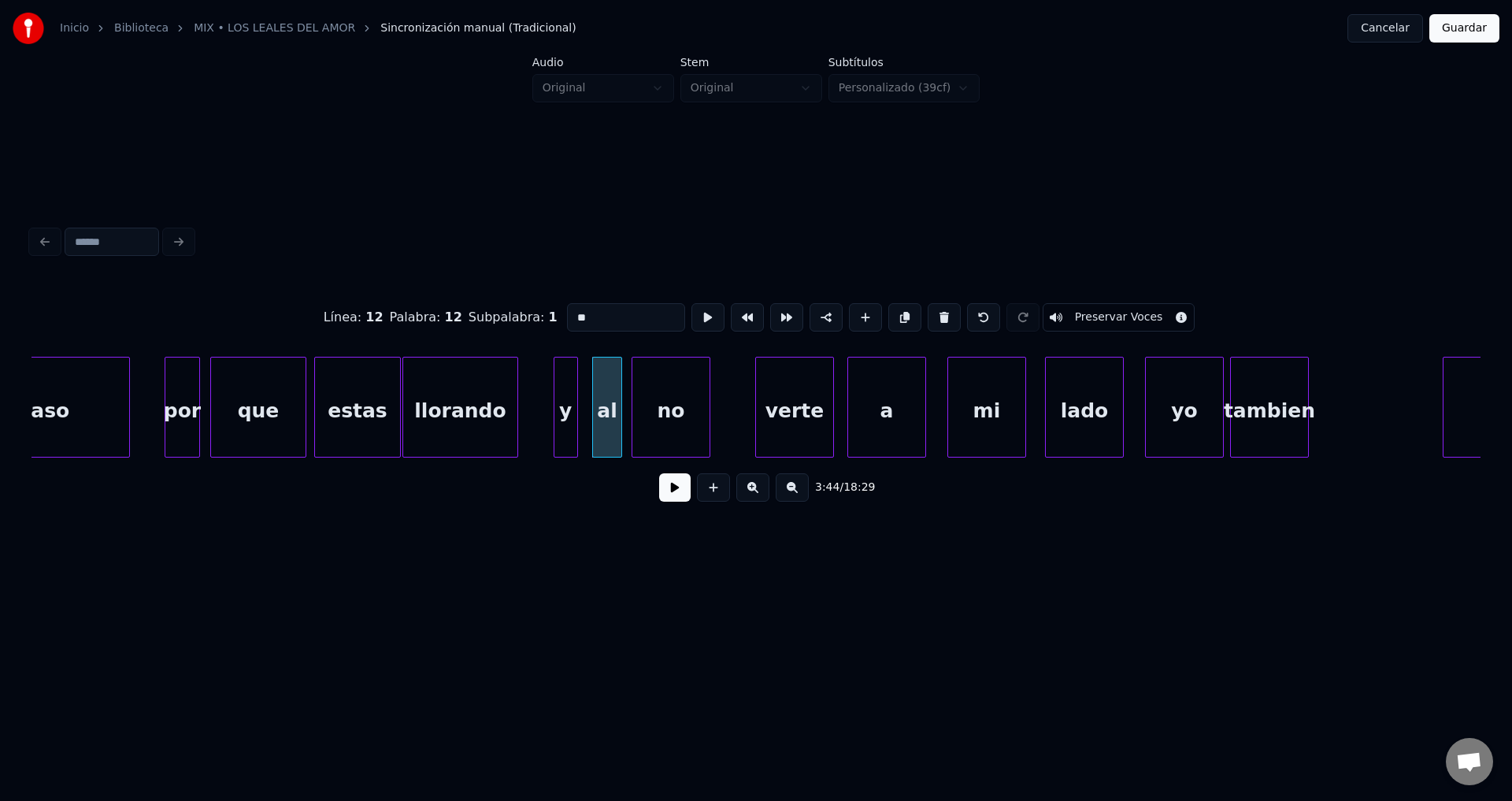
type input "*"
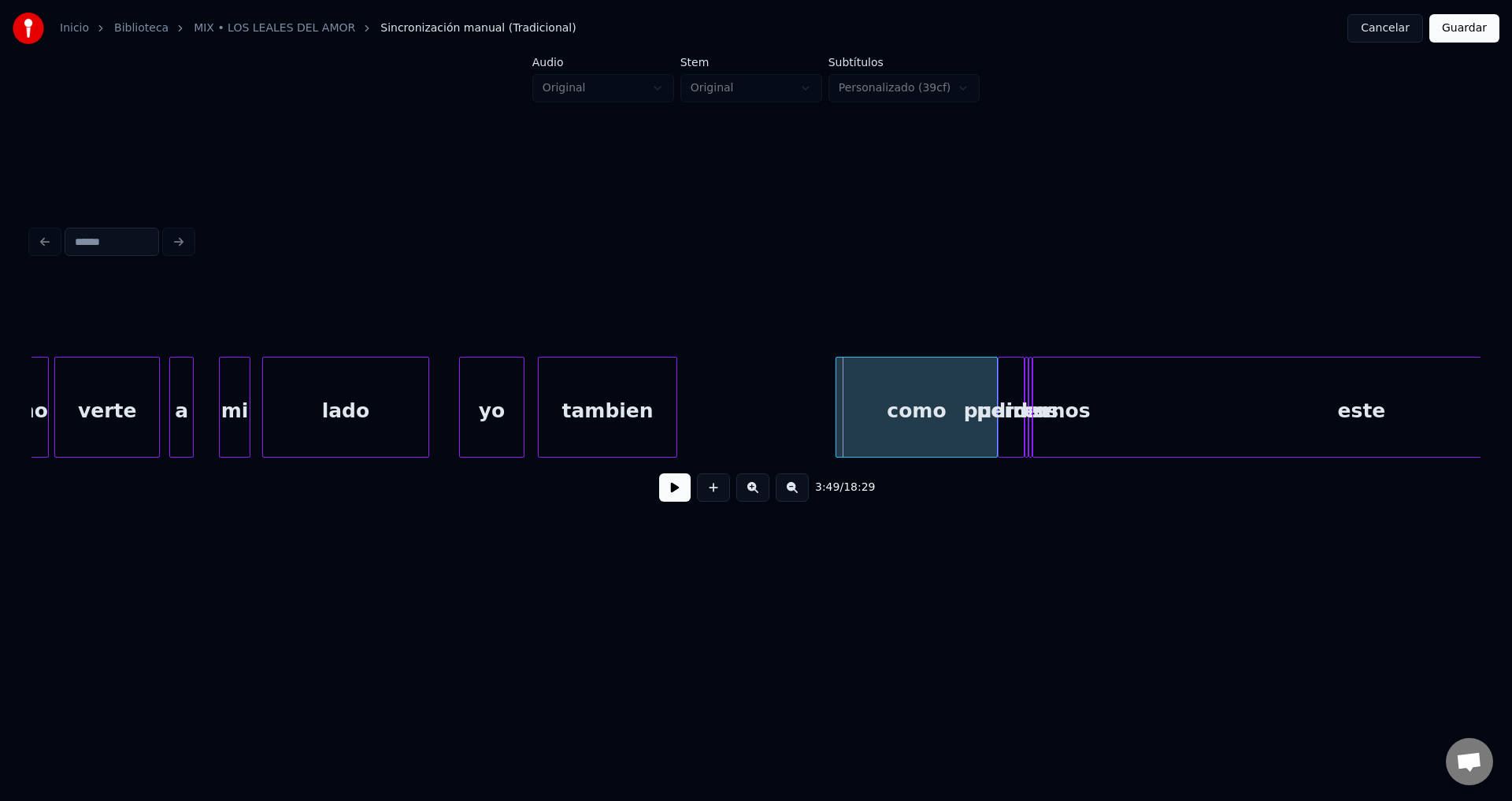
scroll to position [0, 44397]
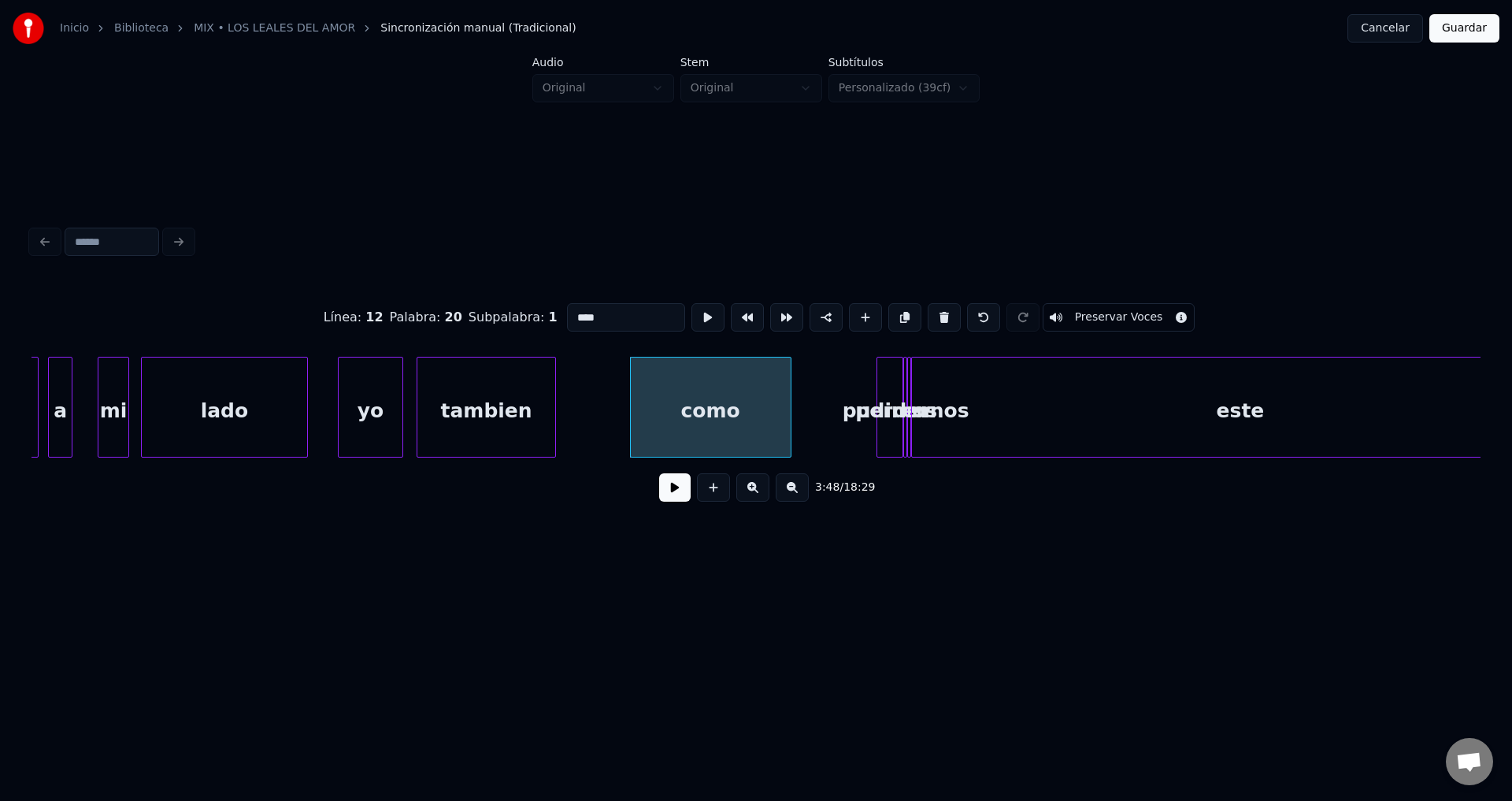
drag, startPoint x: 624, startPoint y: 313, endPoint x: 464, endPoint y: 298, distance: 160.7
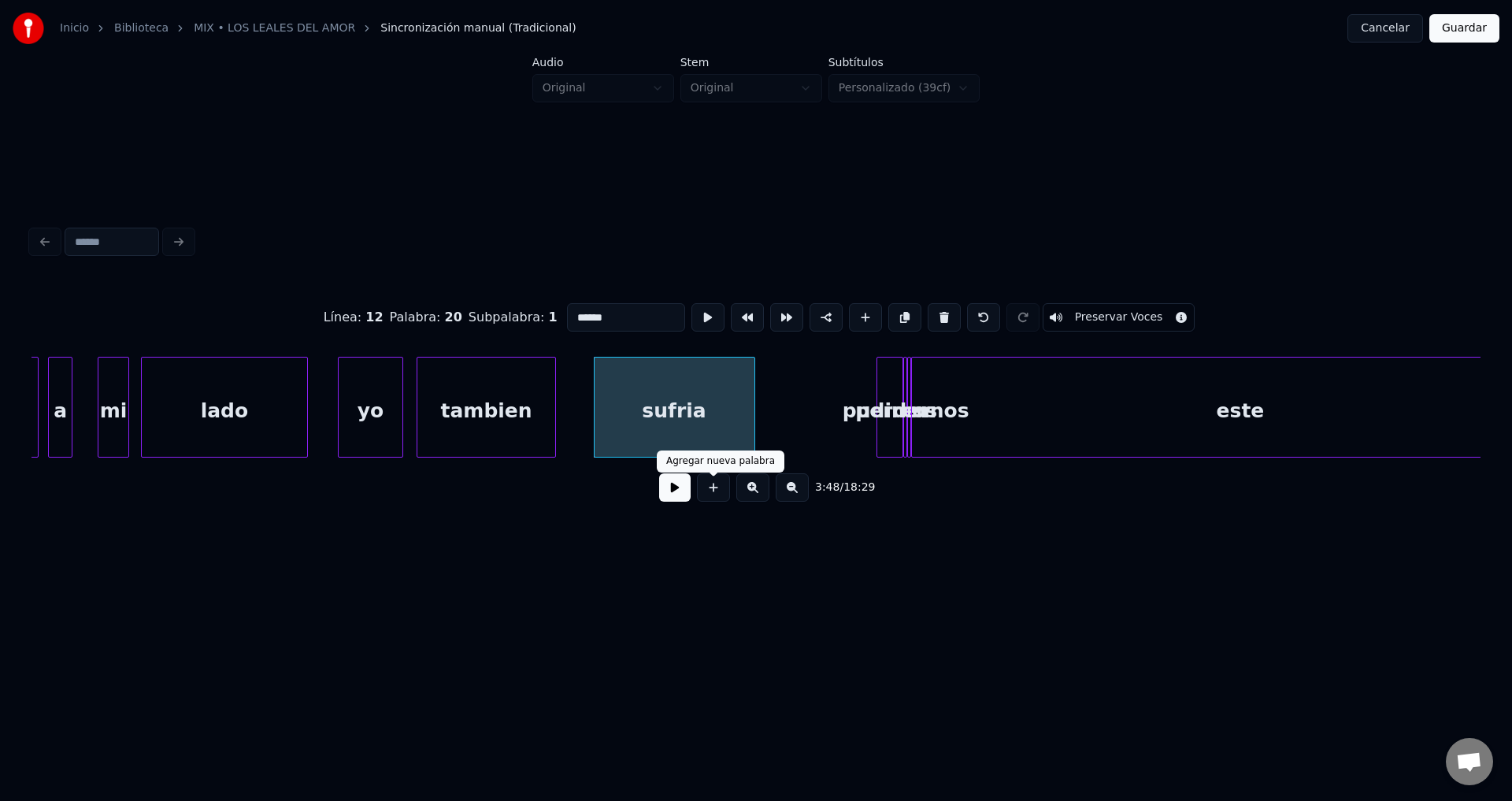
type input "******"
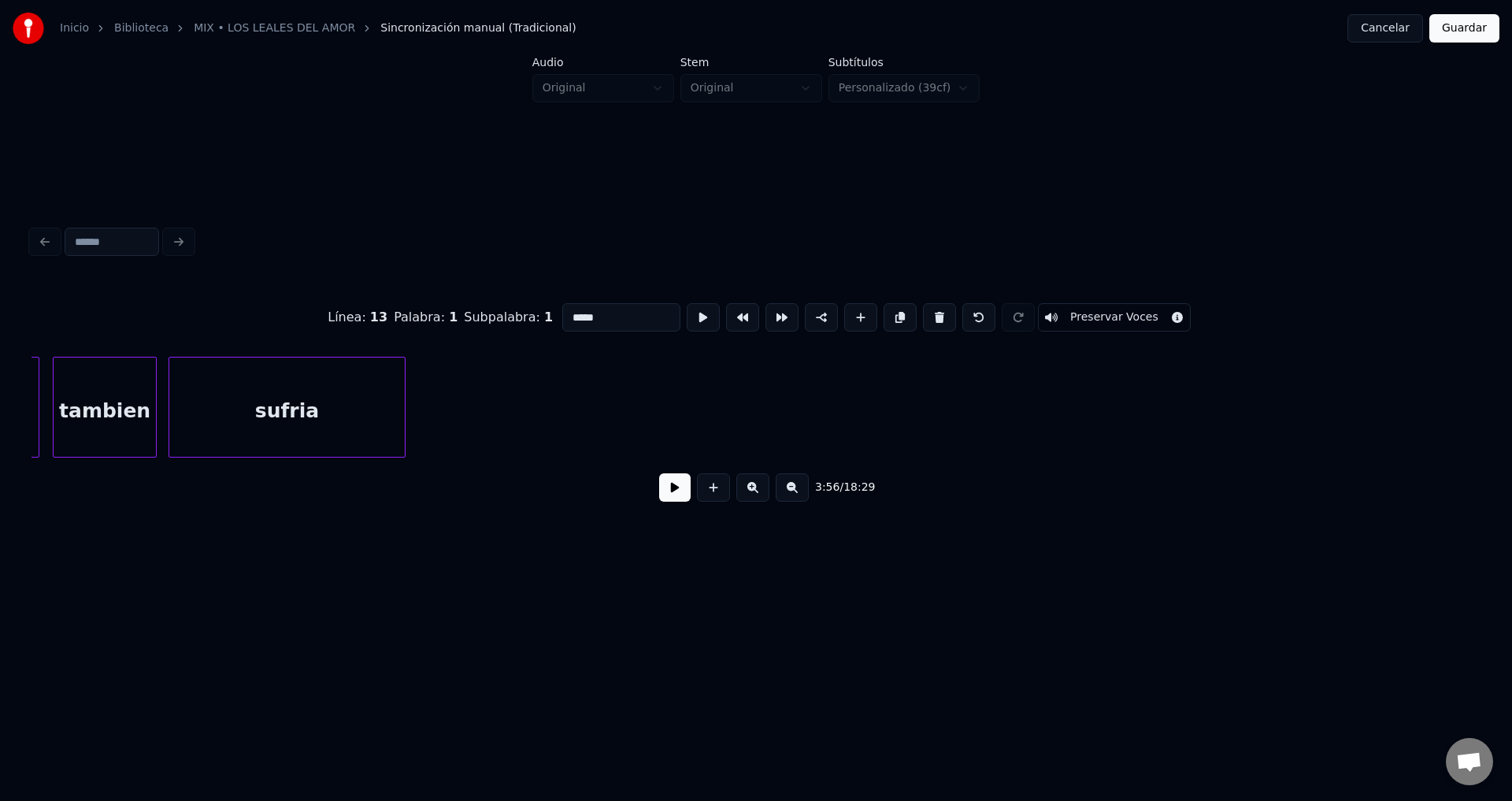
scroll to position [0, 44518]
type input "******"
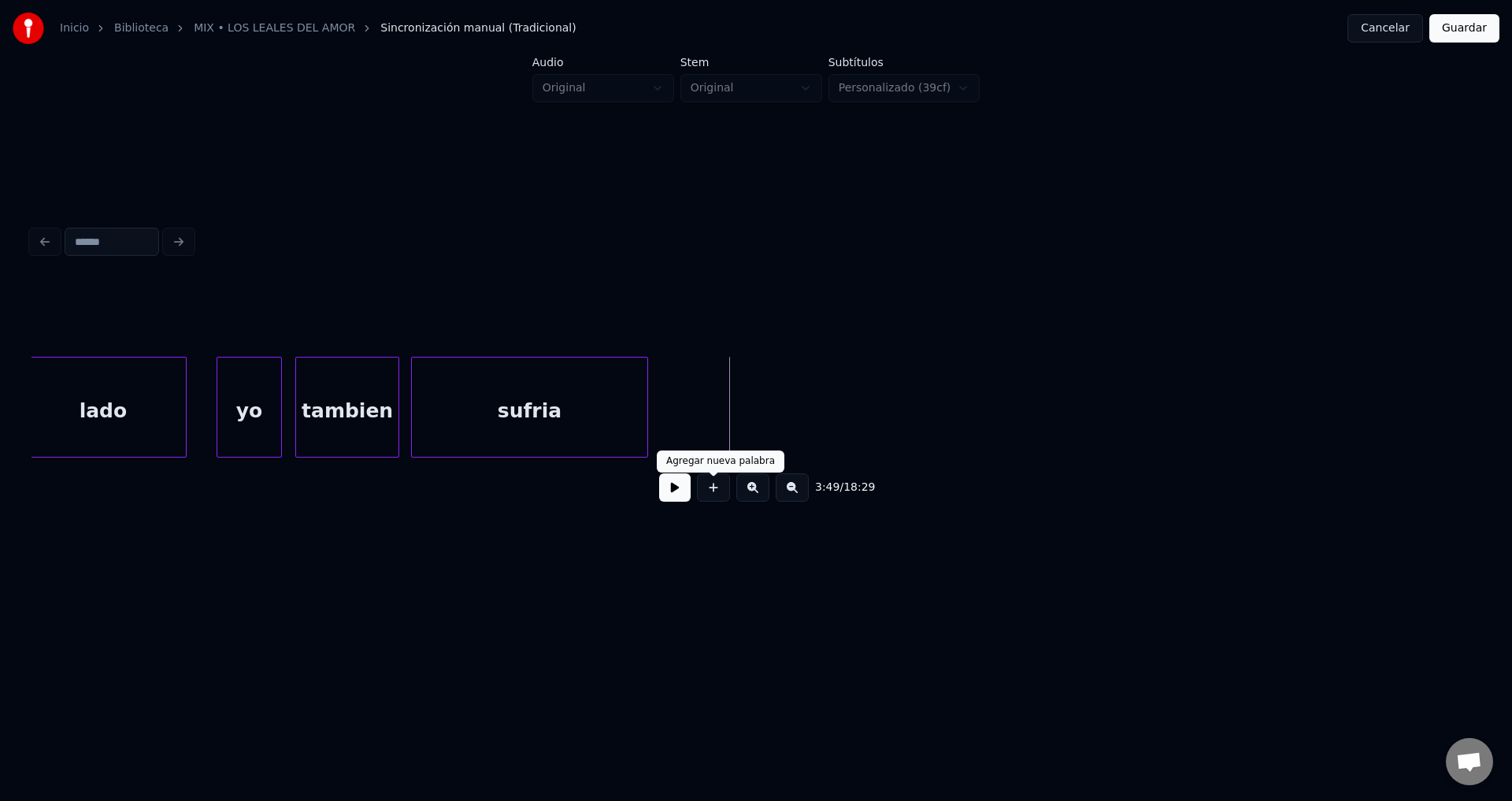
drag, startPoint x: 705, startPoint y: 497, endPoint x: 701, endPoint y: 480, distance: 17.5
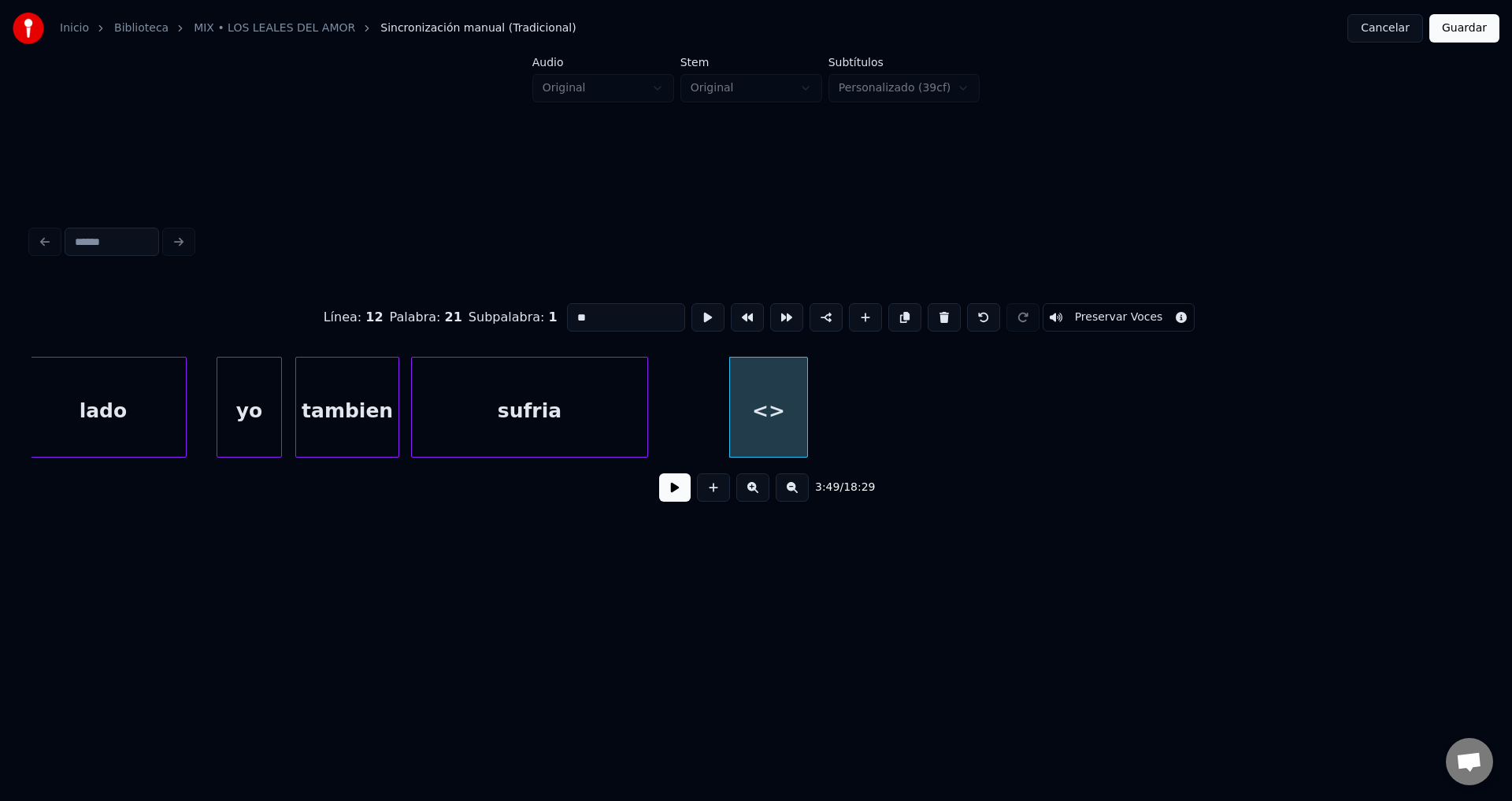
drag, startPoint x: 637, startPoint y: 305, endPoint x: 503, endPoint y: 309, distance: 134.1
type input "*****"
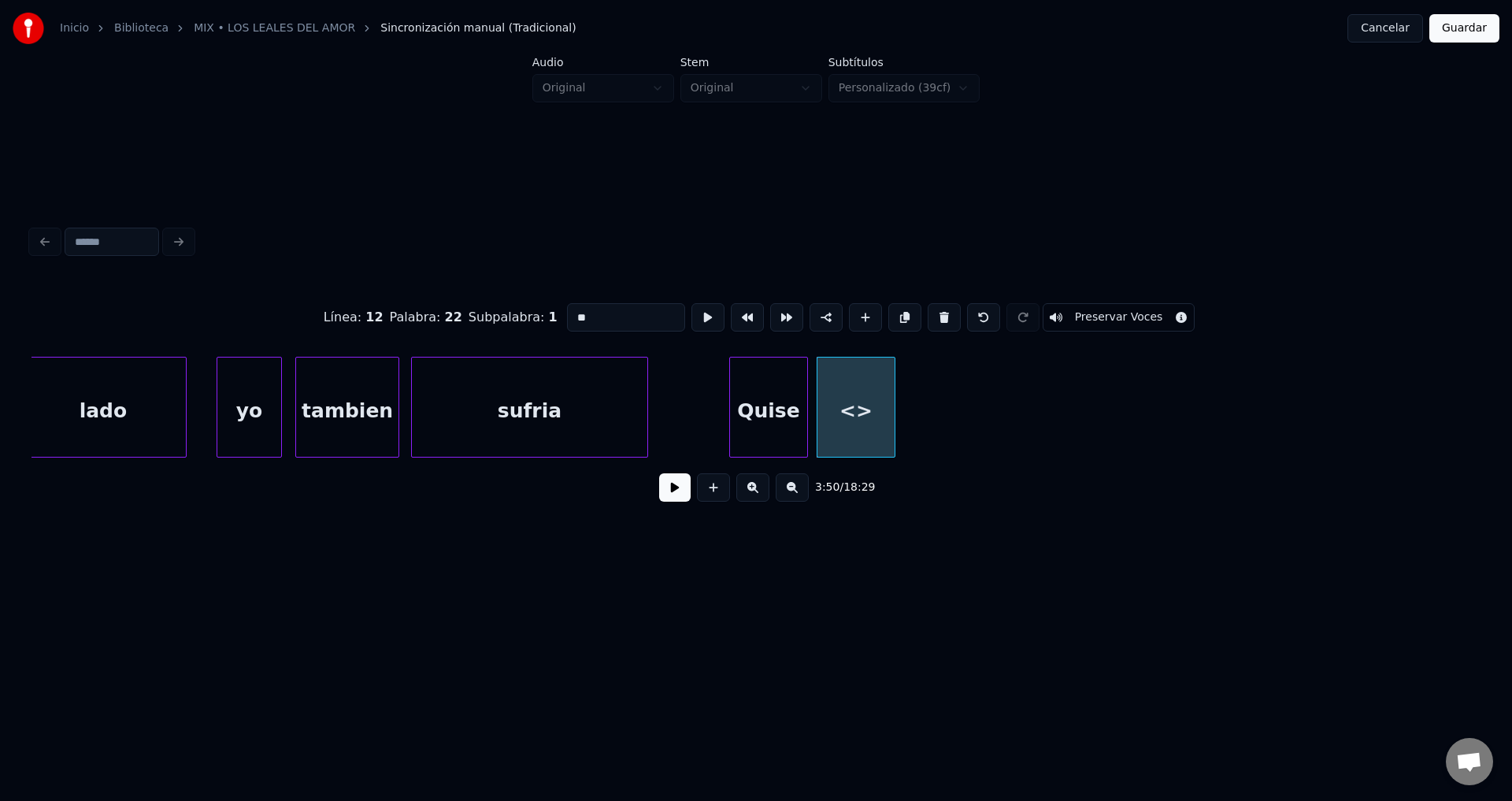
drag, startPoint x: 643, startPoint y: 302, endPoint x: 451, endPoint y: 288, distance: 192.5
type input "*****"
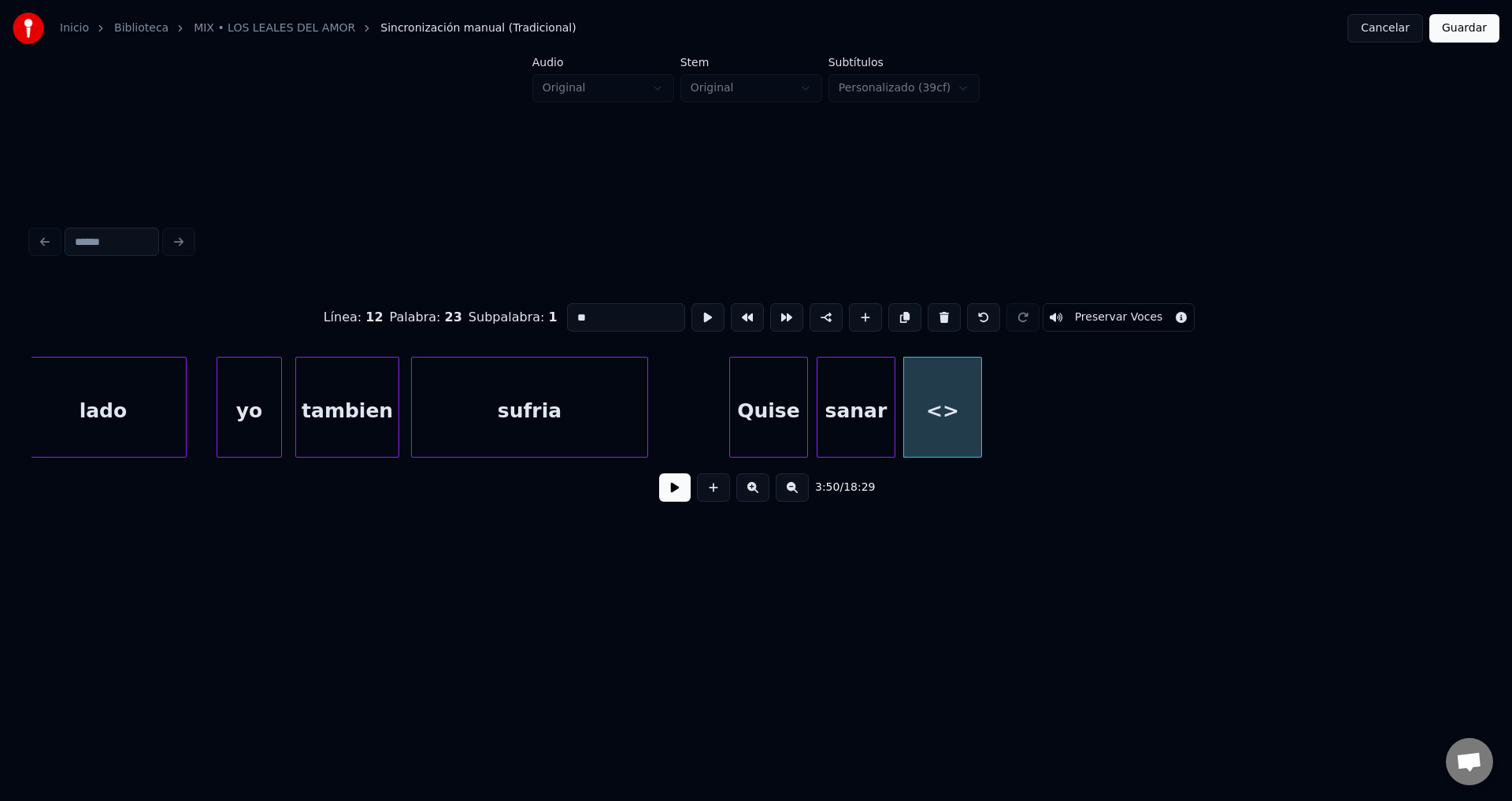
drag, startPoint x: 618, startPoint y: 306, endPoint x: 464, endPoint y: 295, distance: 154.4
type input "***"
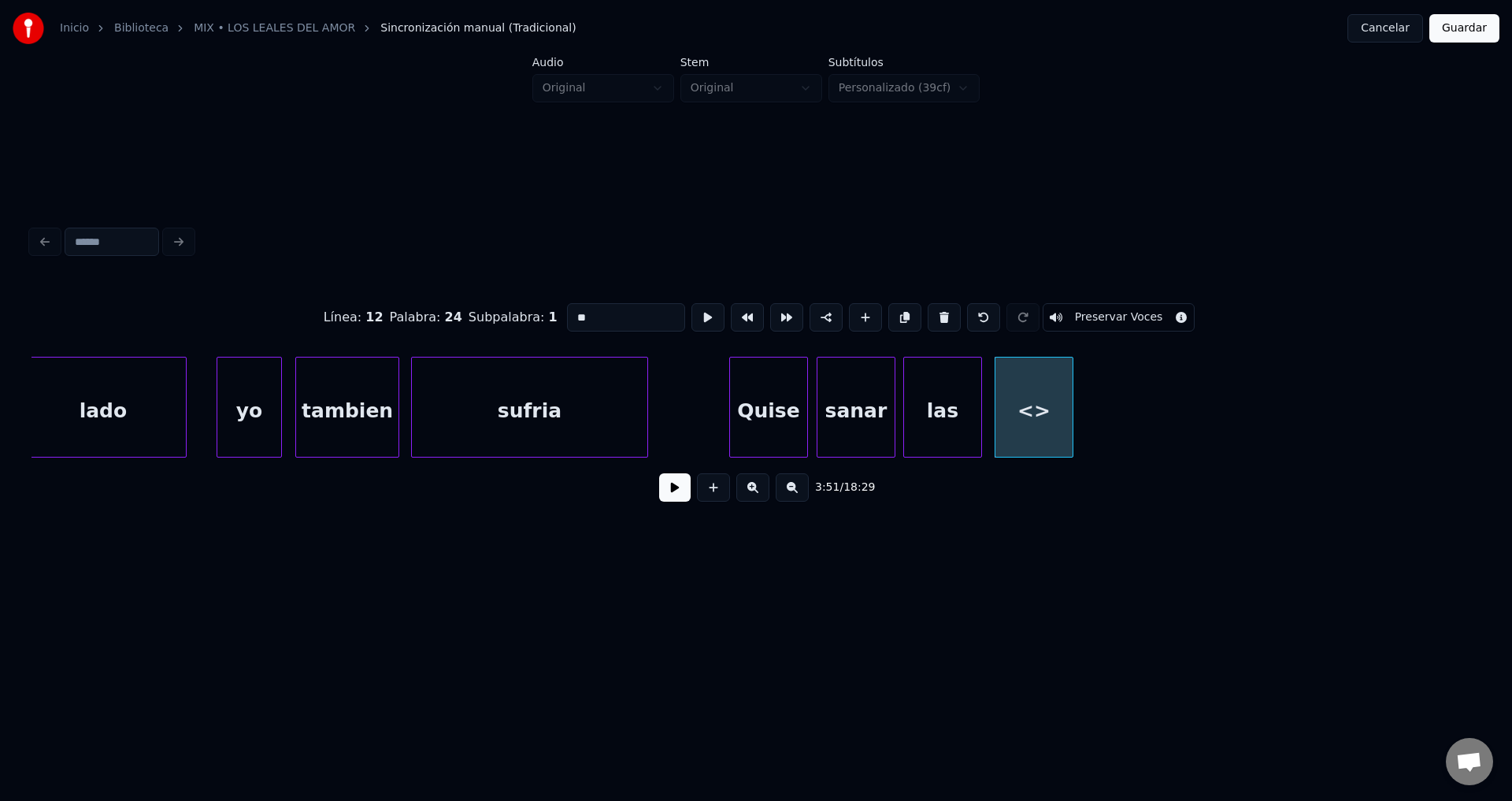
drag, startPoint x: 659, startPoint y: 306, endPoint x: 405, endPoint y: 286, distance: 254.8
type input "*******"
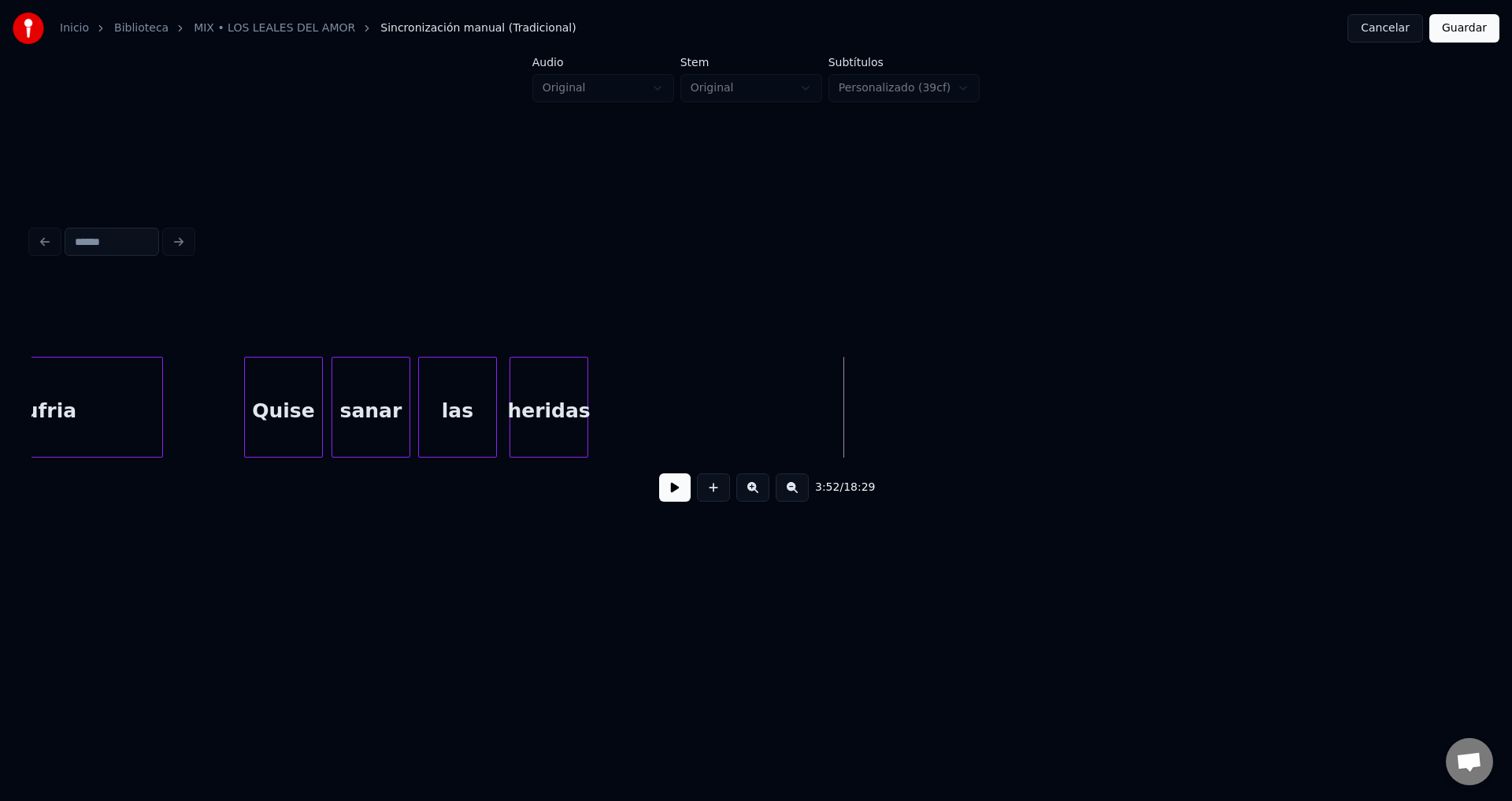
scroll to position [0, 45124]
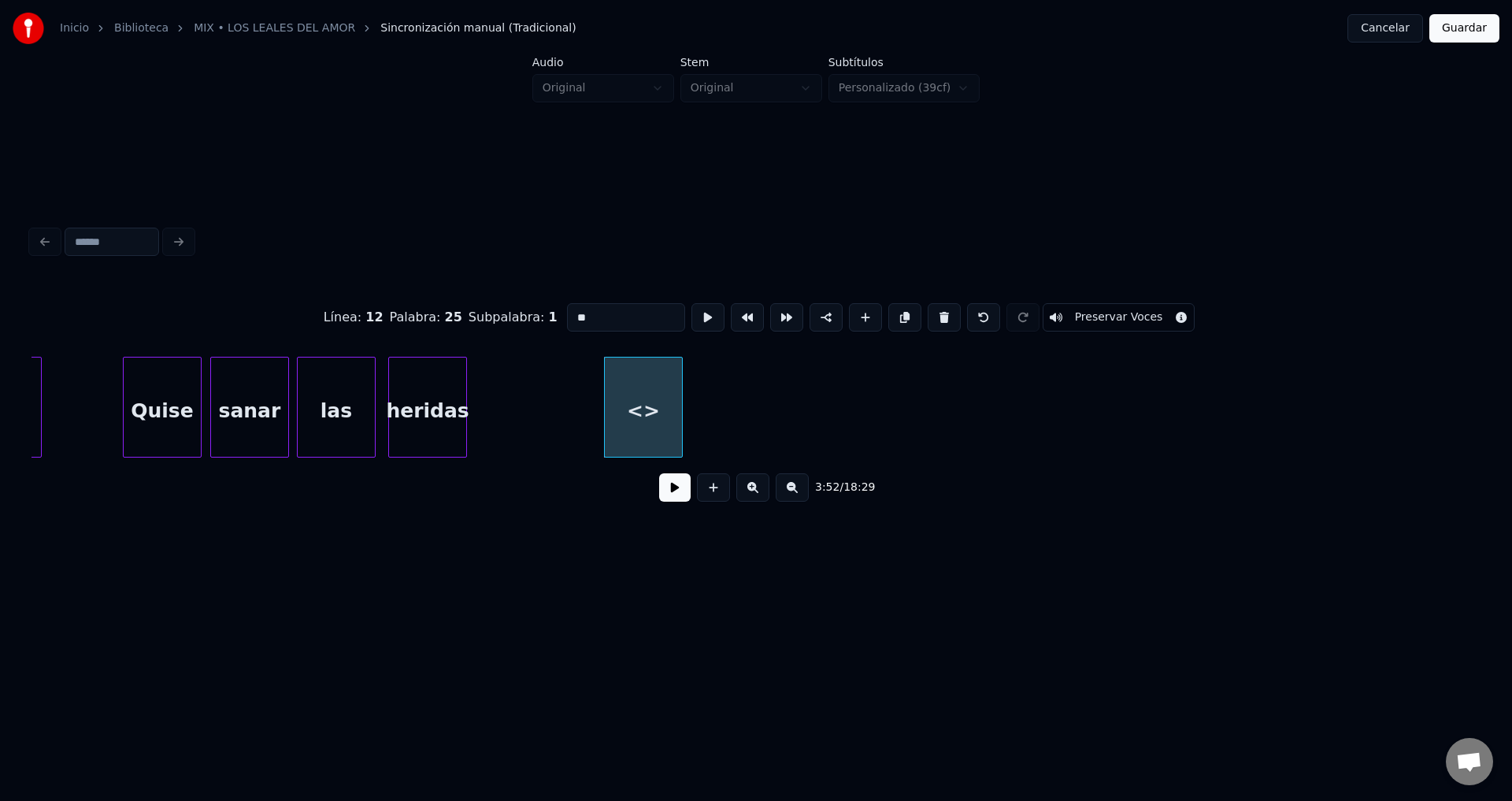
drag, startPoint x: 629, startPoint y: 311, endPoint x: 449, endPoint y: 312, distance: 180.0
type input "*"
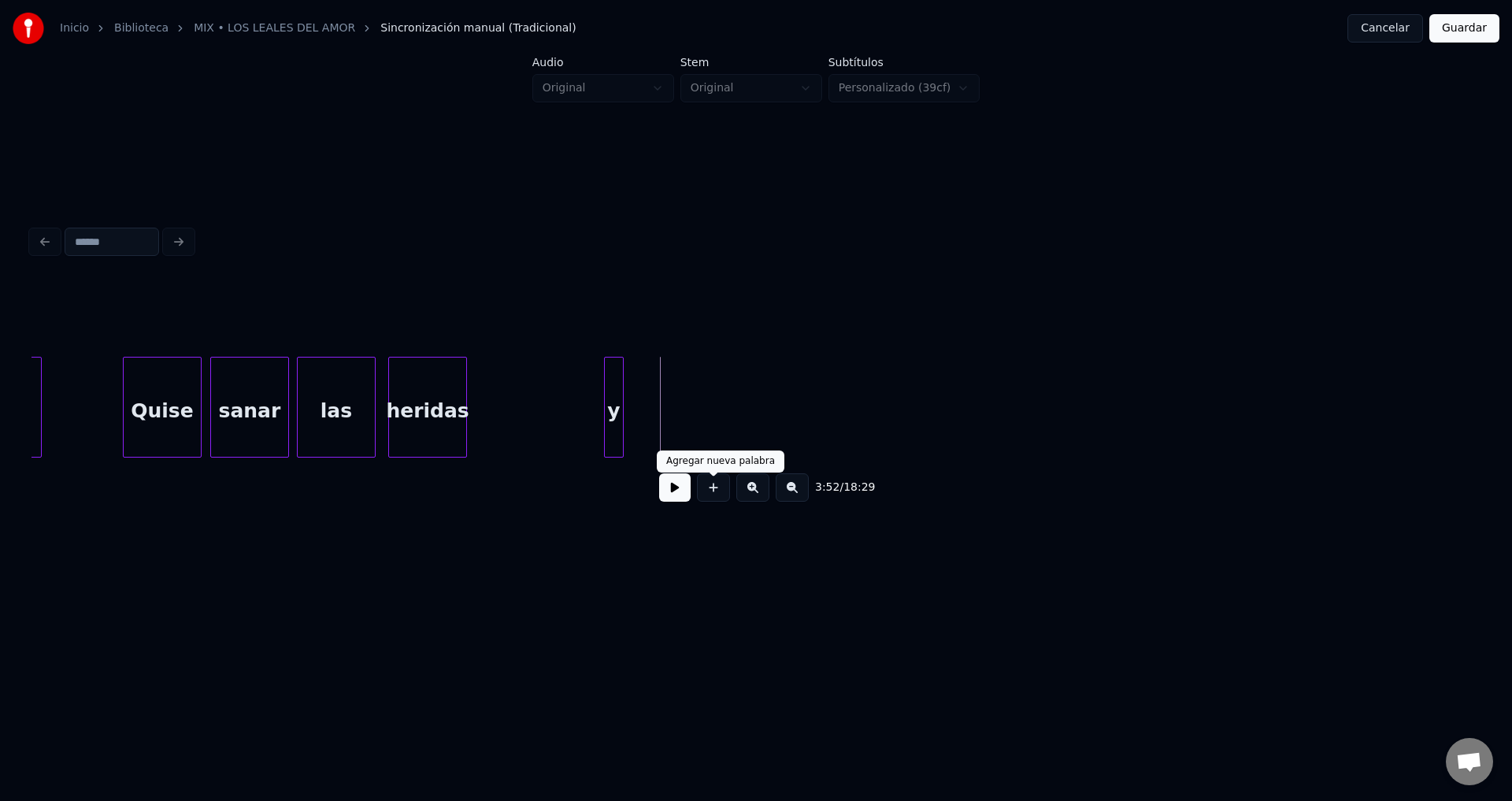
drag, startPoint x: 710, startPoint y: 497, endPoint x: 705, endPoint y: 488, distance: 10.3
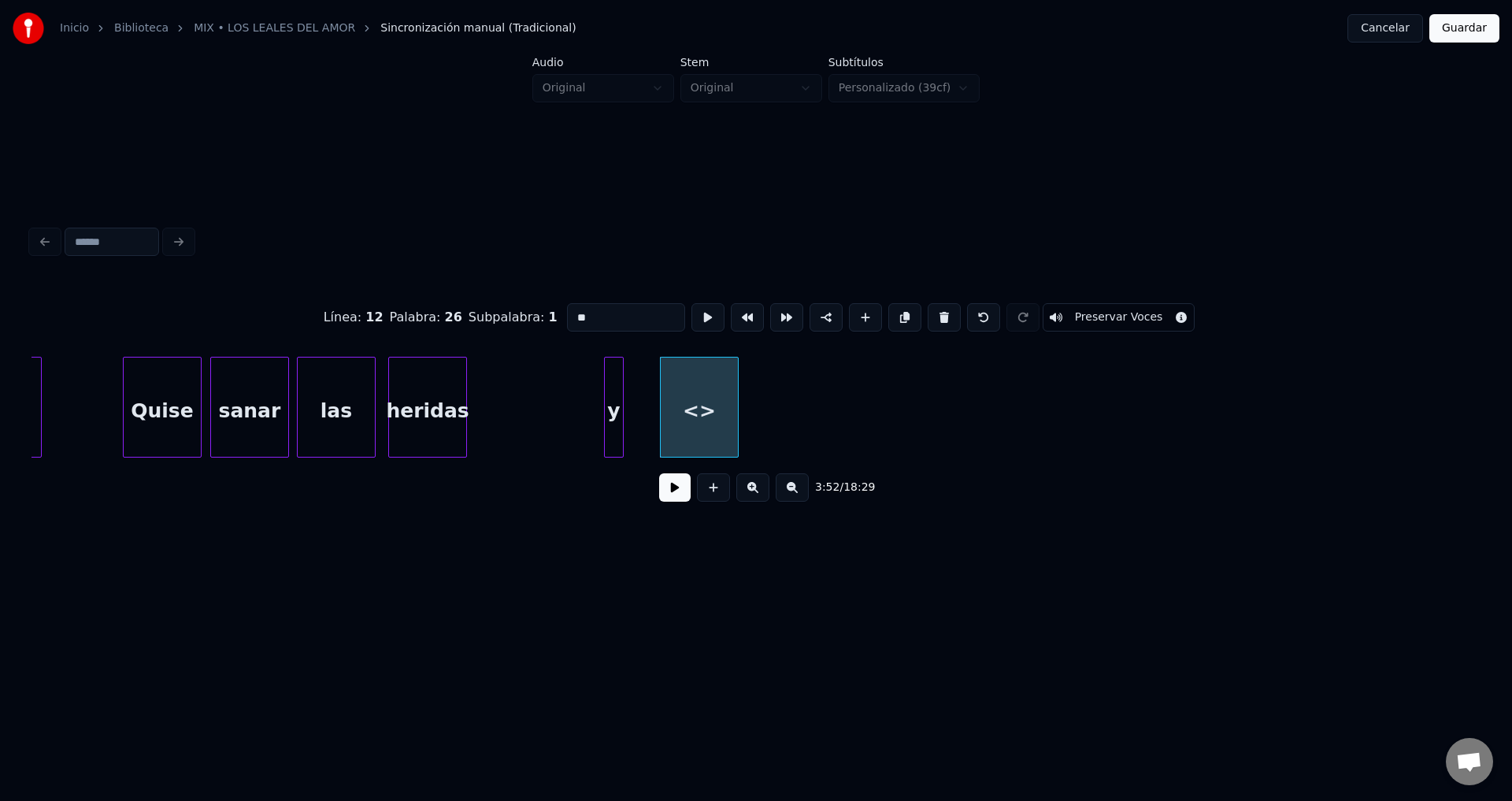
drag, startPoint x: 583, startPoint y: 311, endPoint x: 400, endPoint y: 306, distance: 183.1
type input "*********"
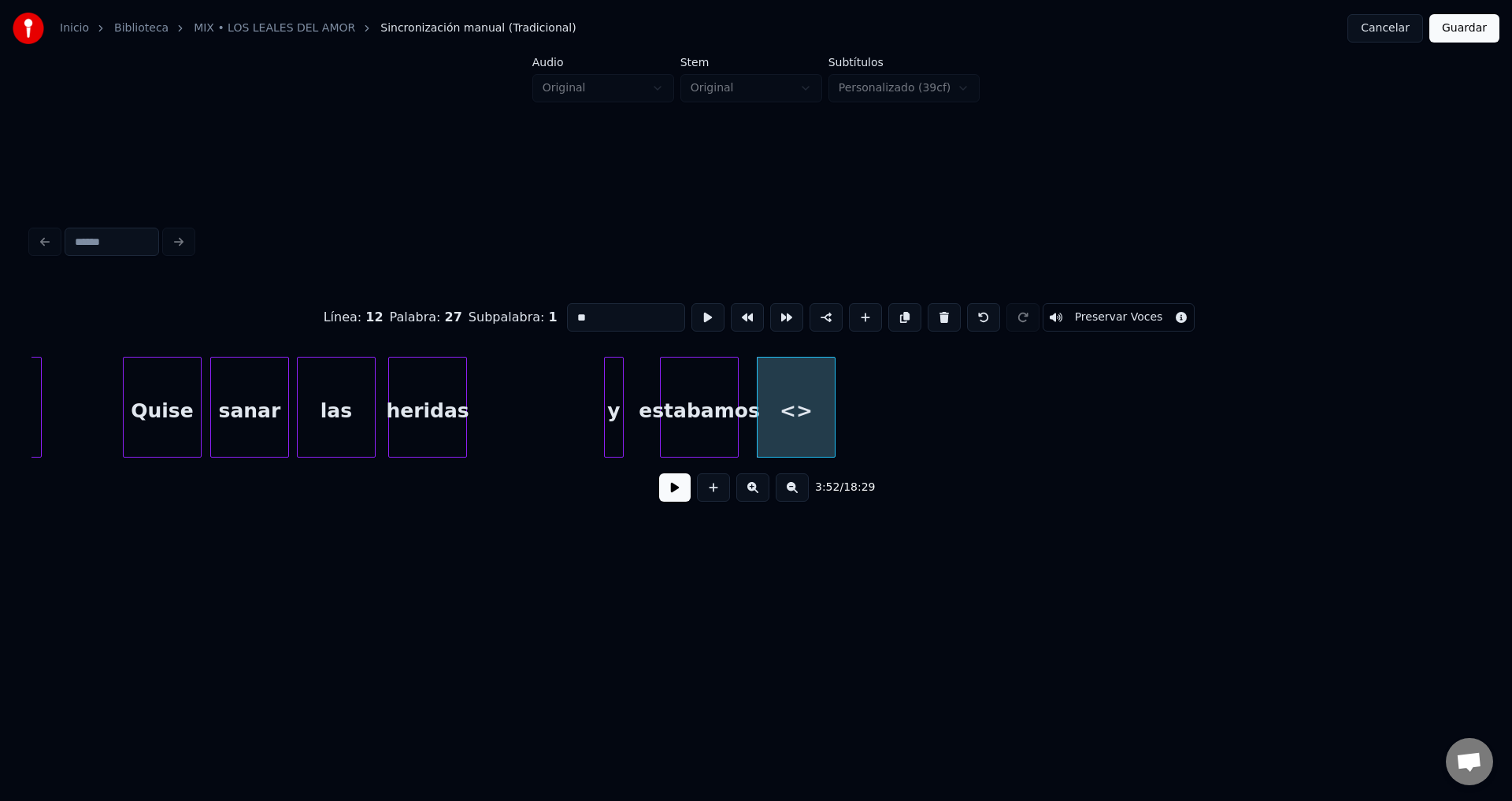
drag, startPoint x: 493, startPoint y: 307, endPoint x: 391, endPoint y: 306, distance: 102.0
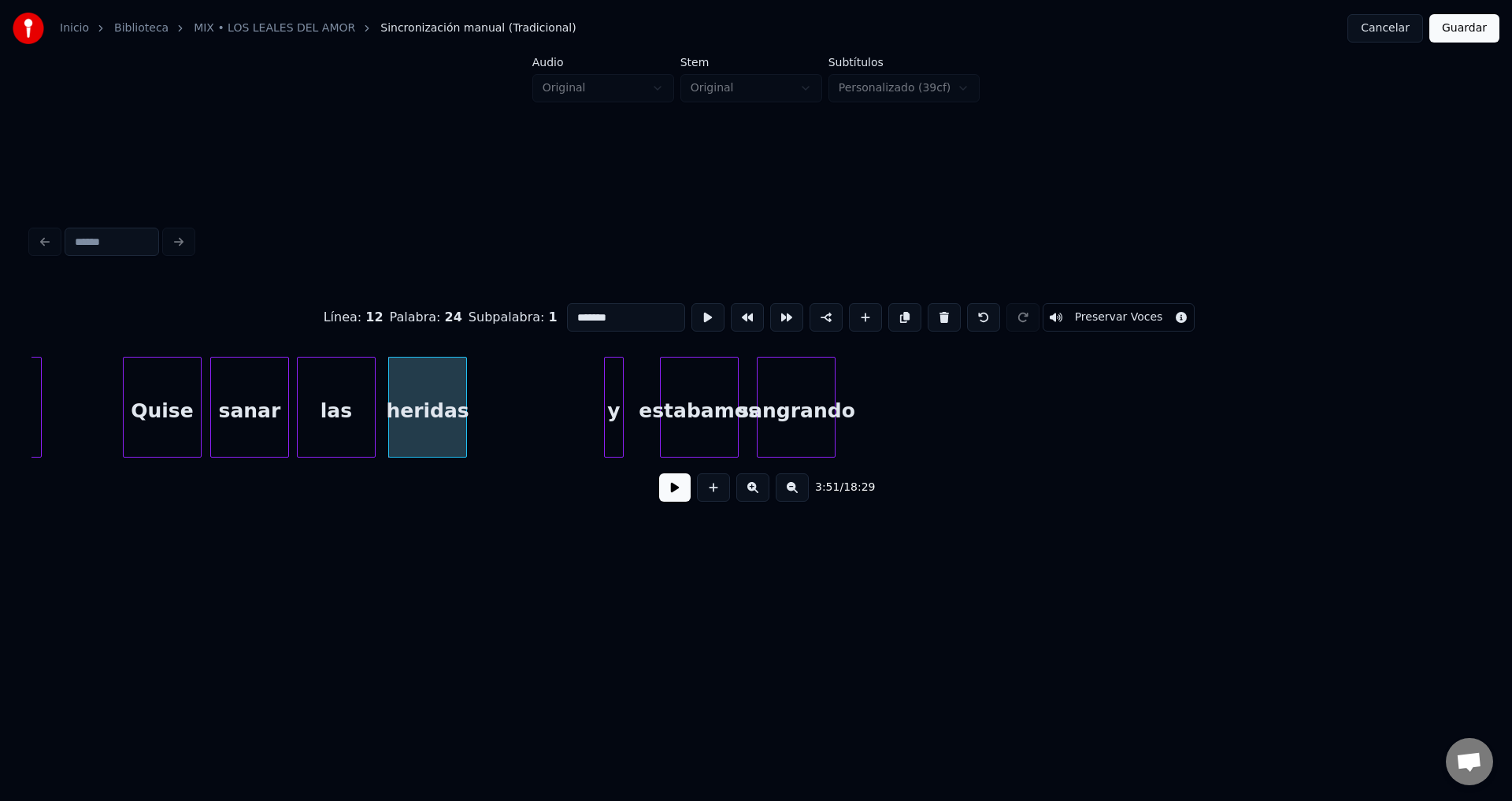
type input "*******"
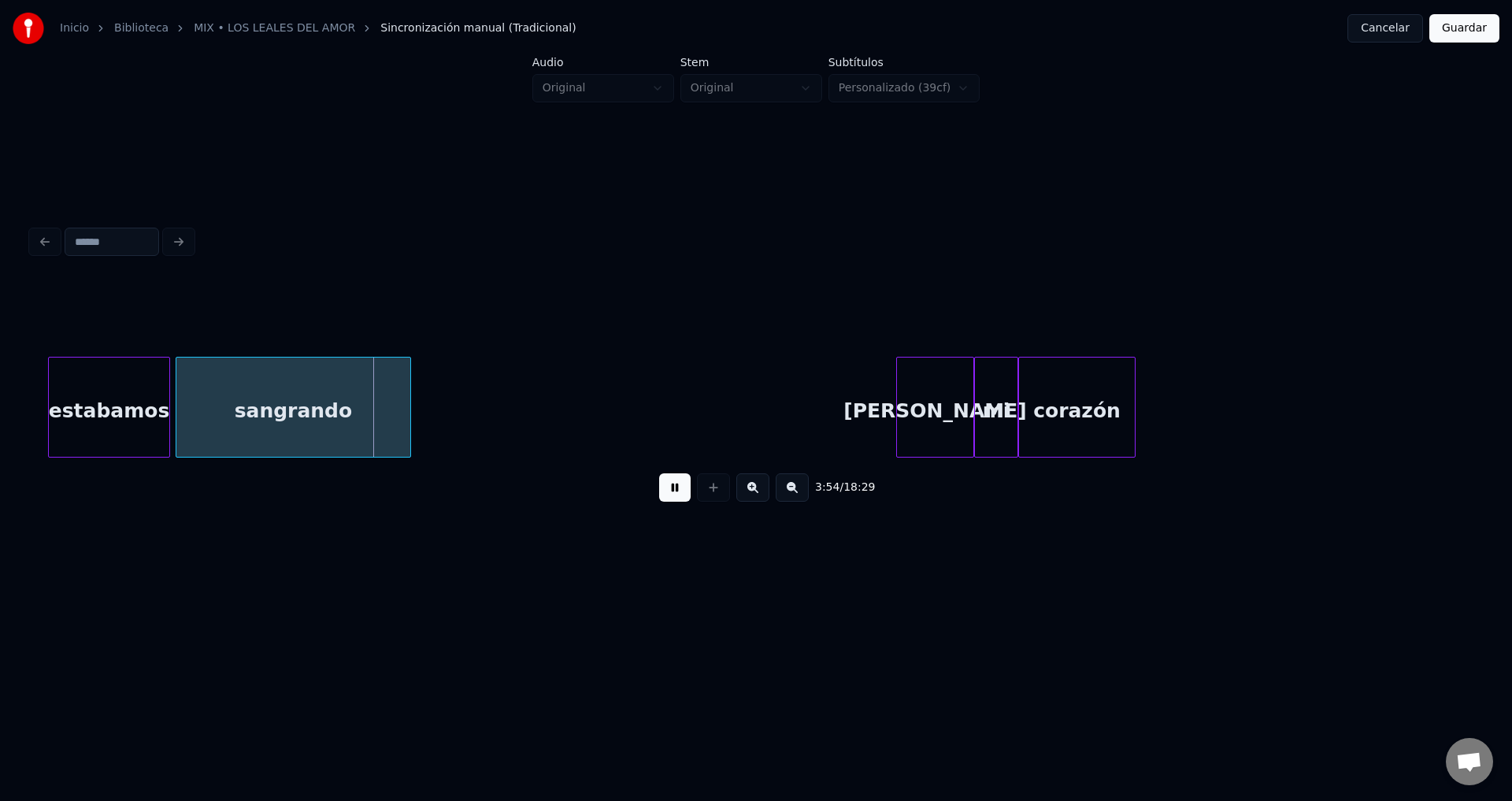
scroll to position [0, 45852]
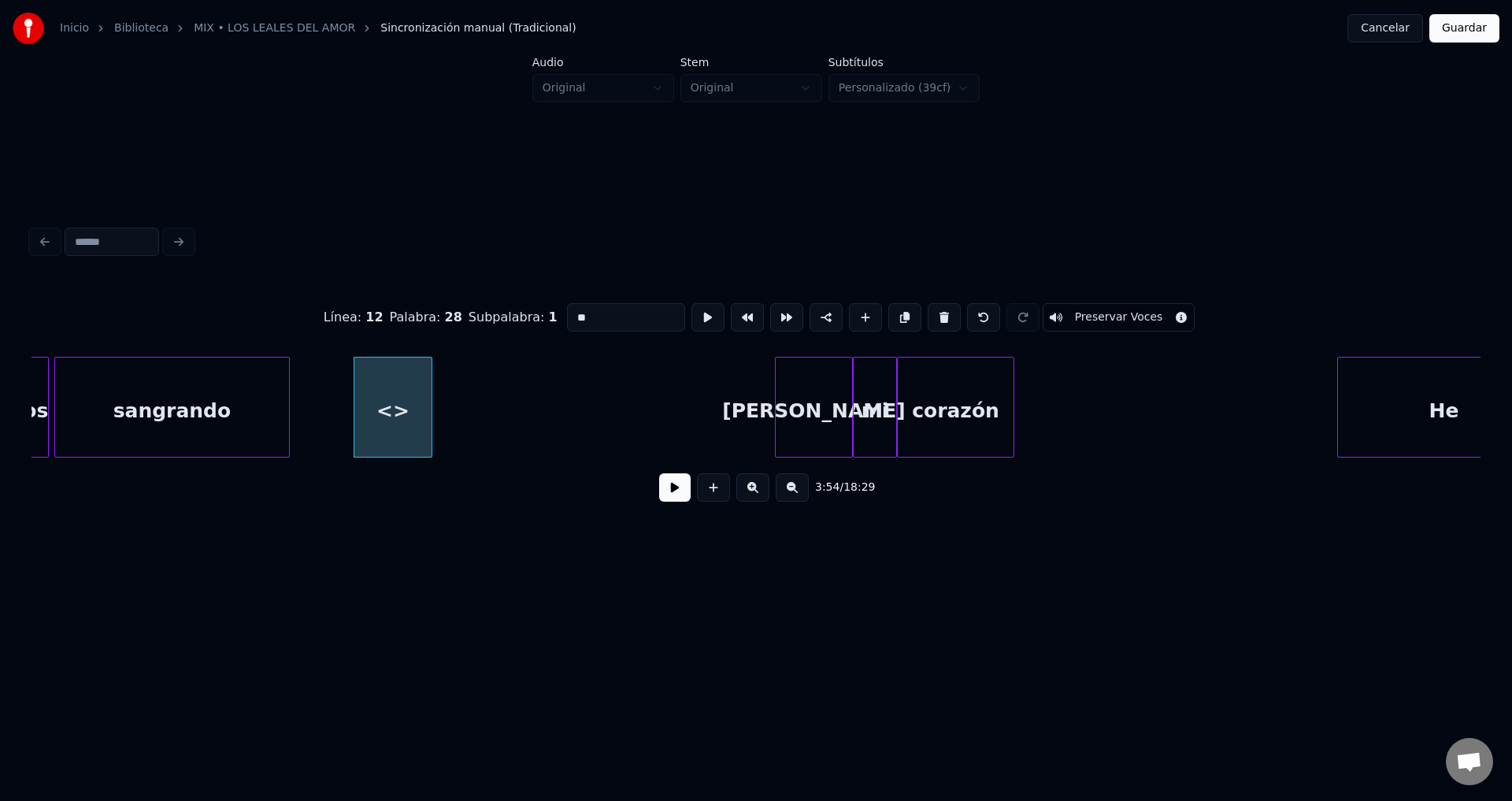
drag, startPoint x: 584, startPoint y: 314, endPoint x: 466, endPoint y: 308, distance: 118.2
type input "*"
drag, startPoint x: 607, startPoint y: 313, endPoint x: 438, endPoint y: 305, distance: 169.2
type input "**"
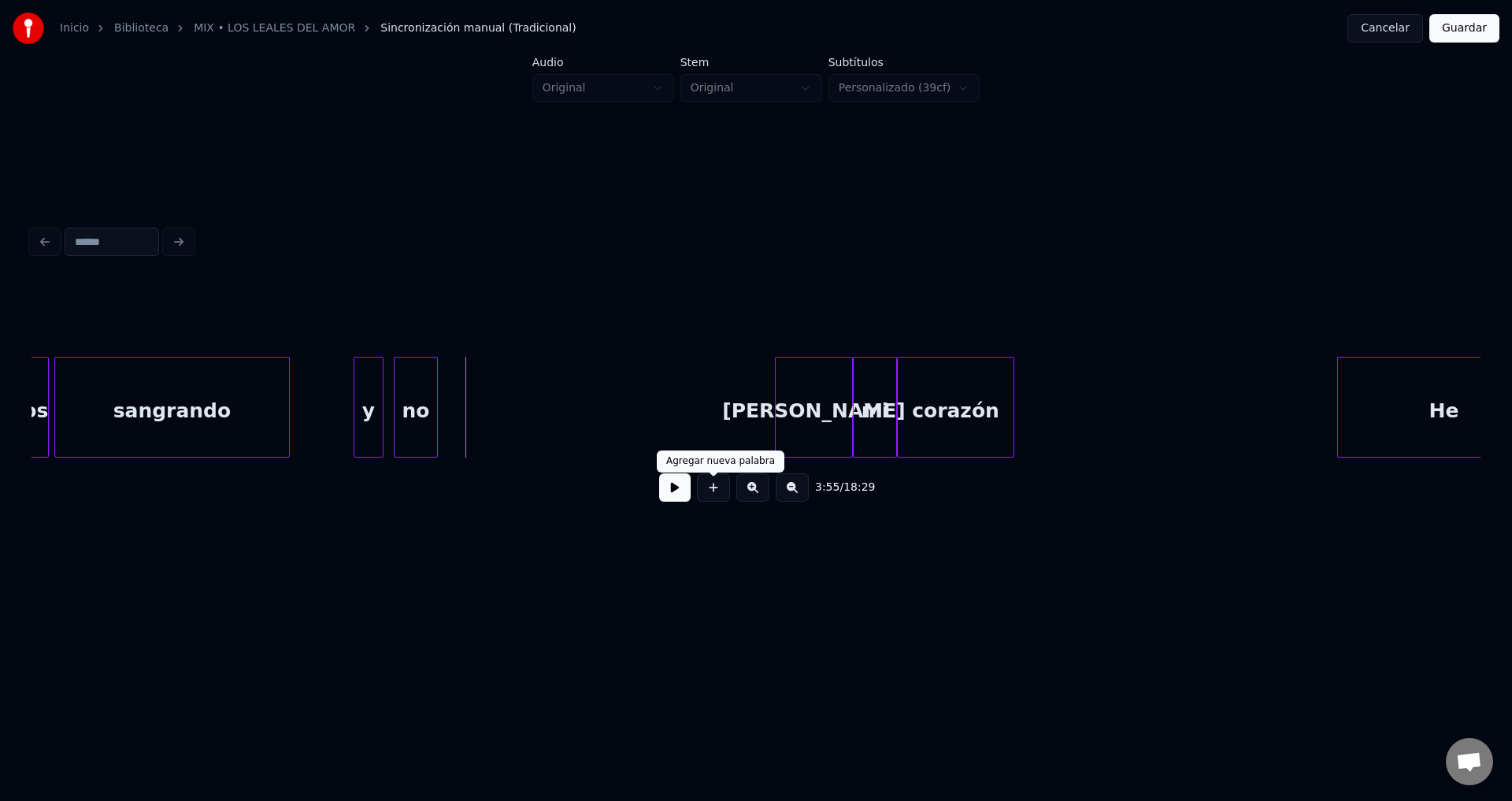
drag, startPoint x: 710, startPoint y: 498, endPoint x: 705, endPoint y: 490, distance: 9.4
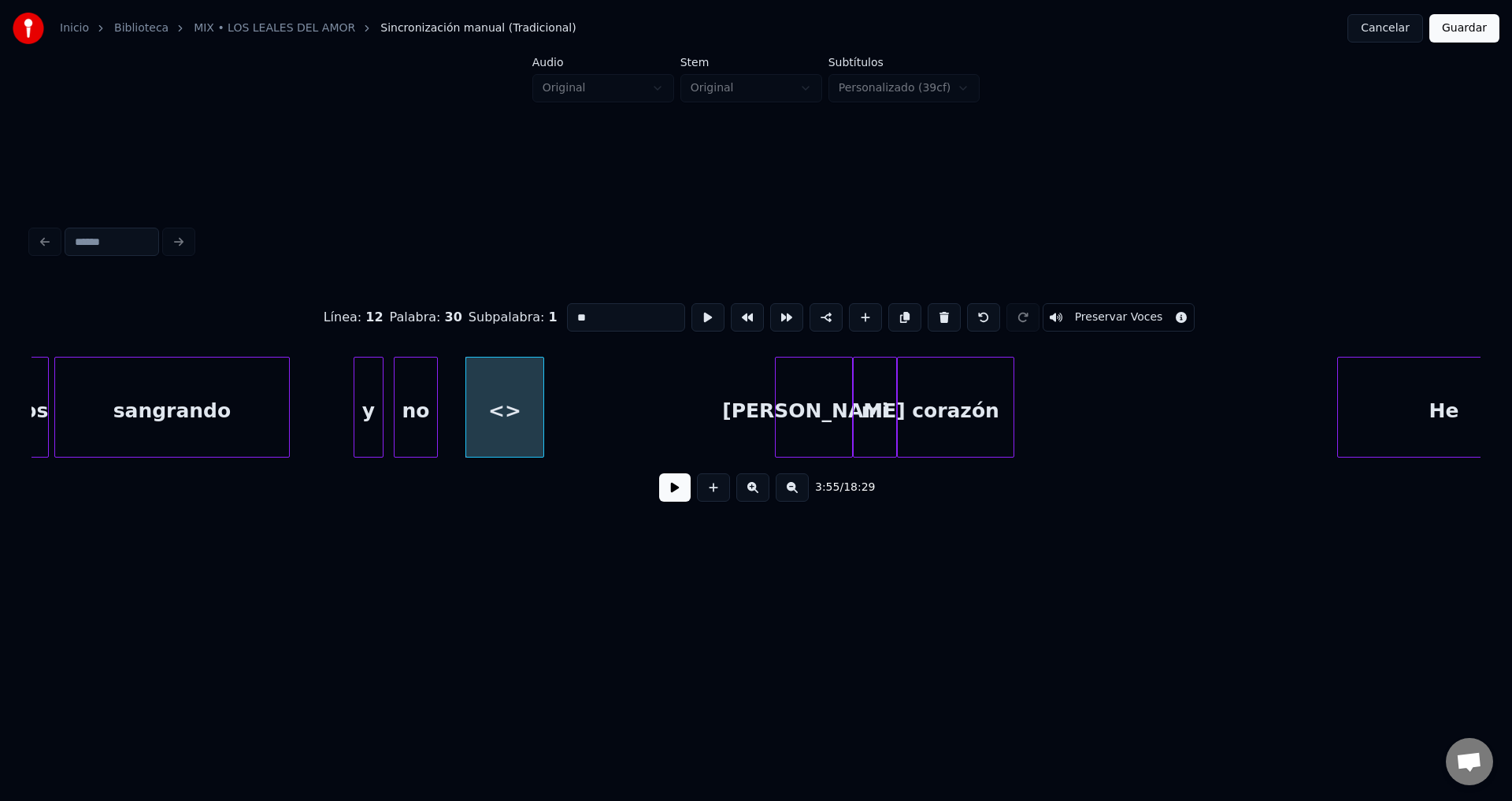
drag, startPoint x: 618, startPoint y: 311, endPoint x: 456, endPoint y: 304, distance: 162.2
type input "*****"
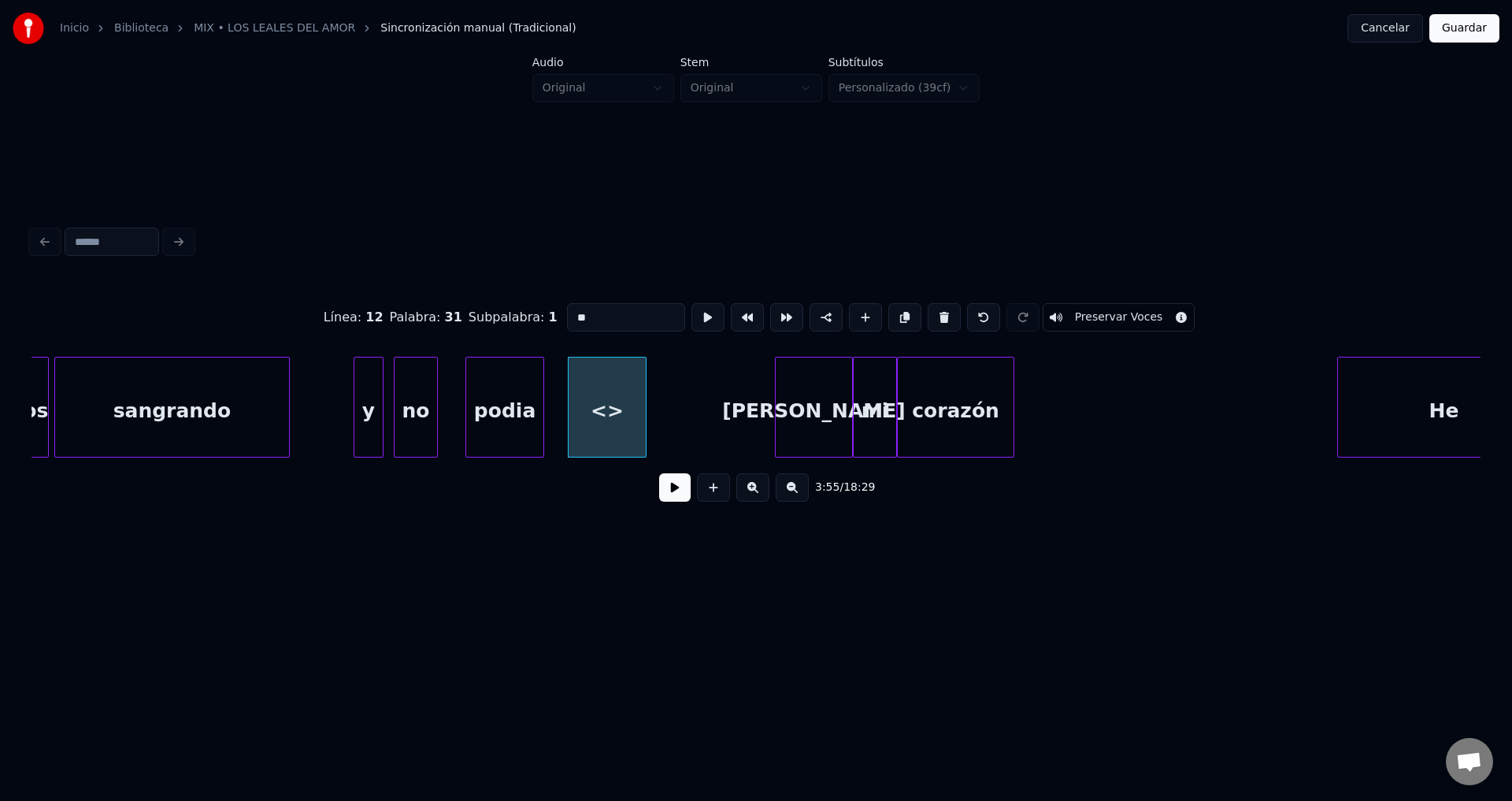
drag, startPoint x: 630, startPoint y: 318, endPoint x: 452, endPoint y: 306, distance: 178.4
type input "*******"
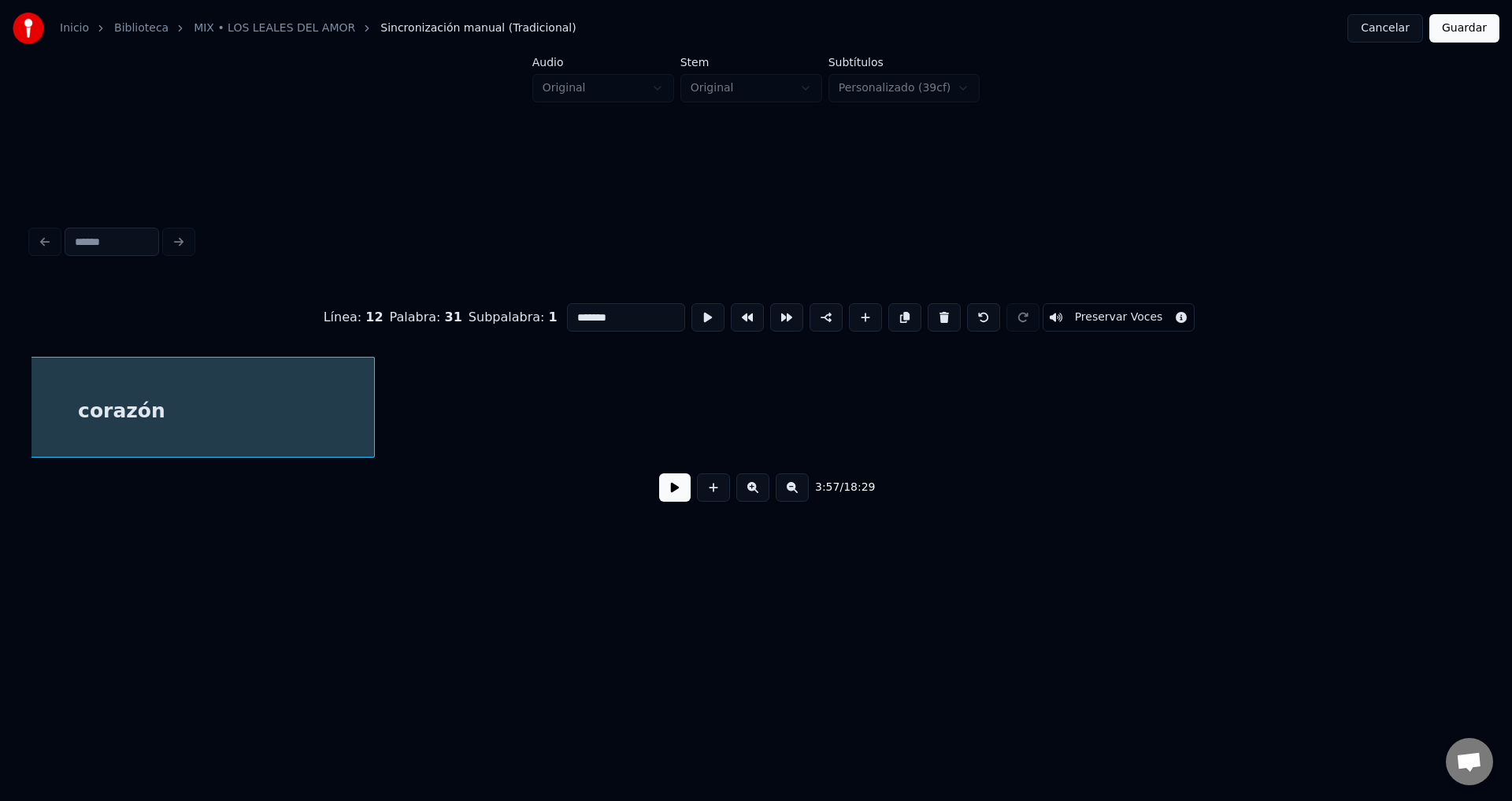
scroll to position [0, 46581]
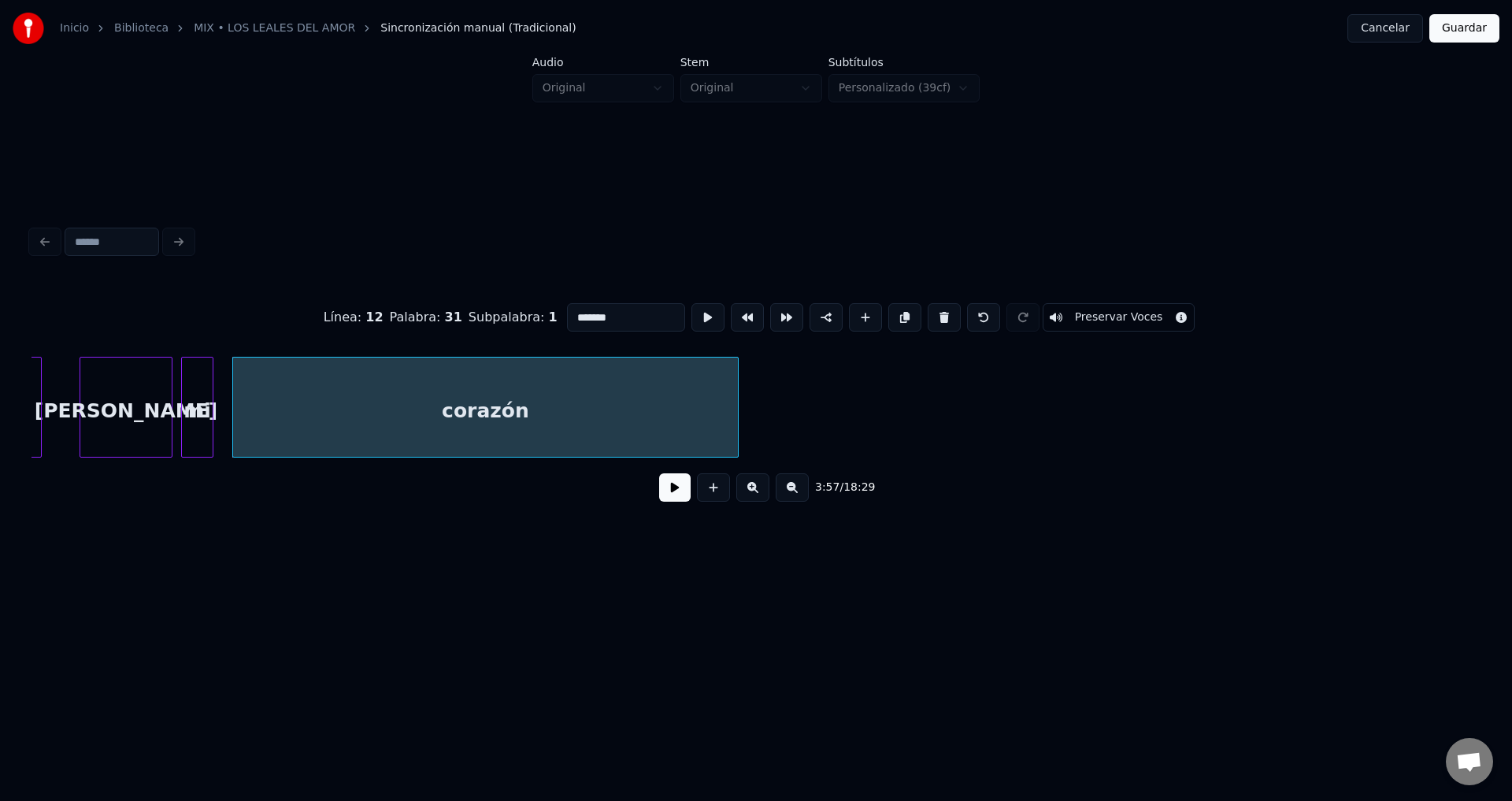
type input "*******"
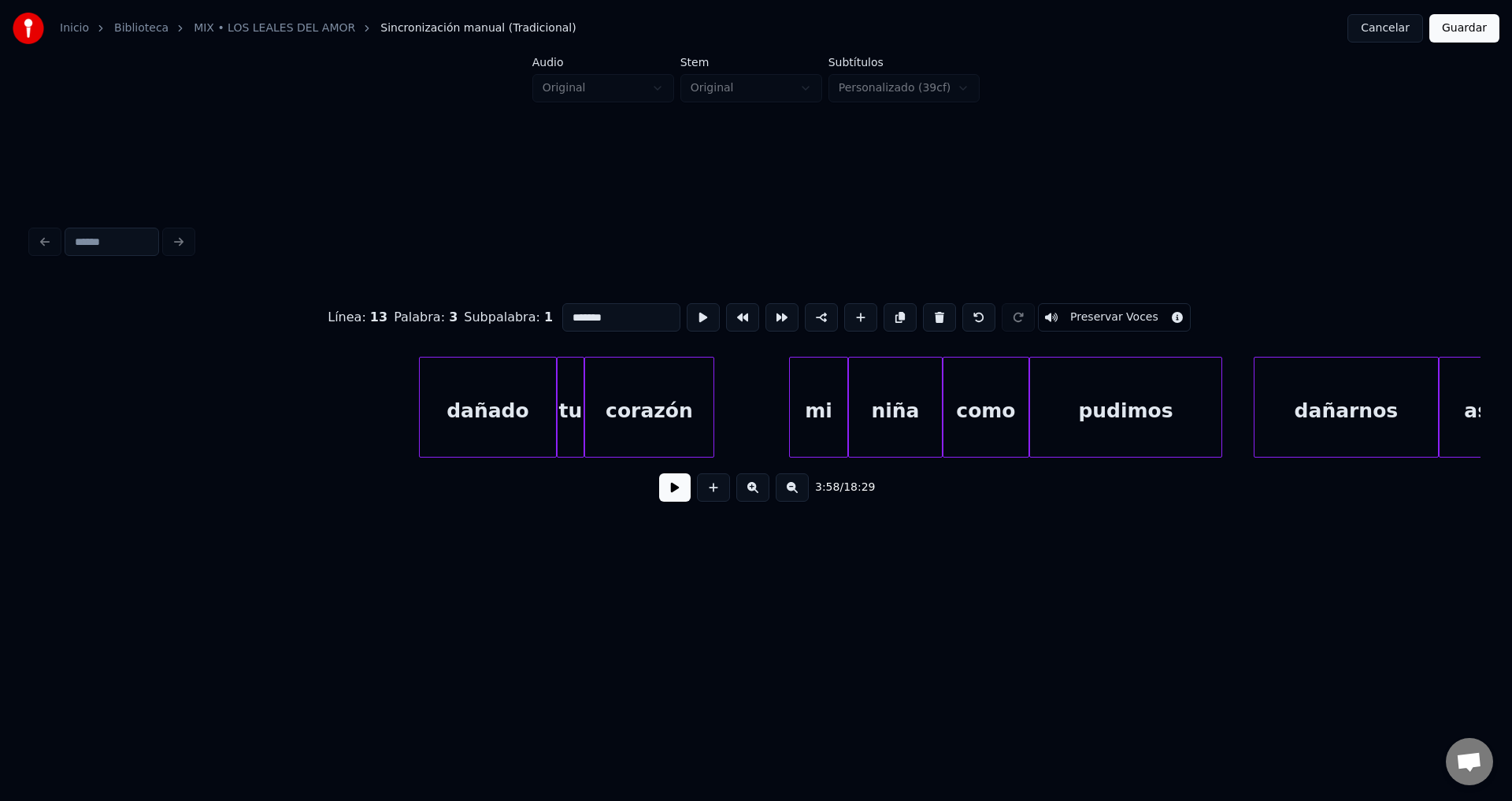
scroll to position [0, 48643]
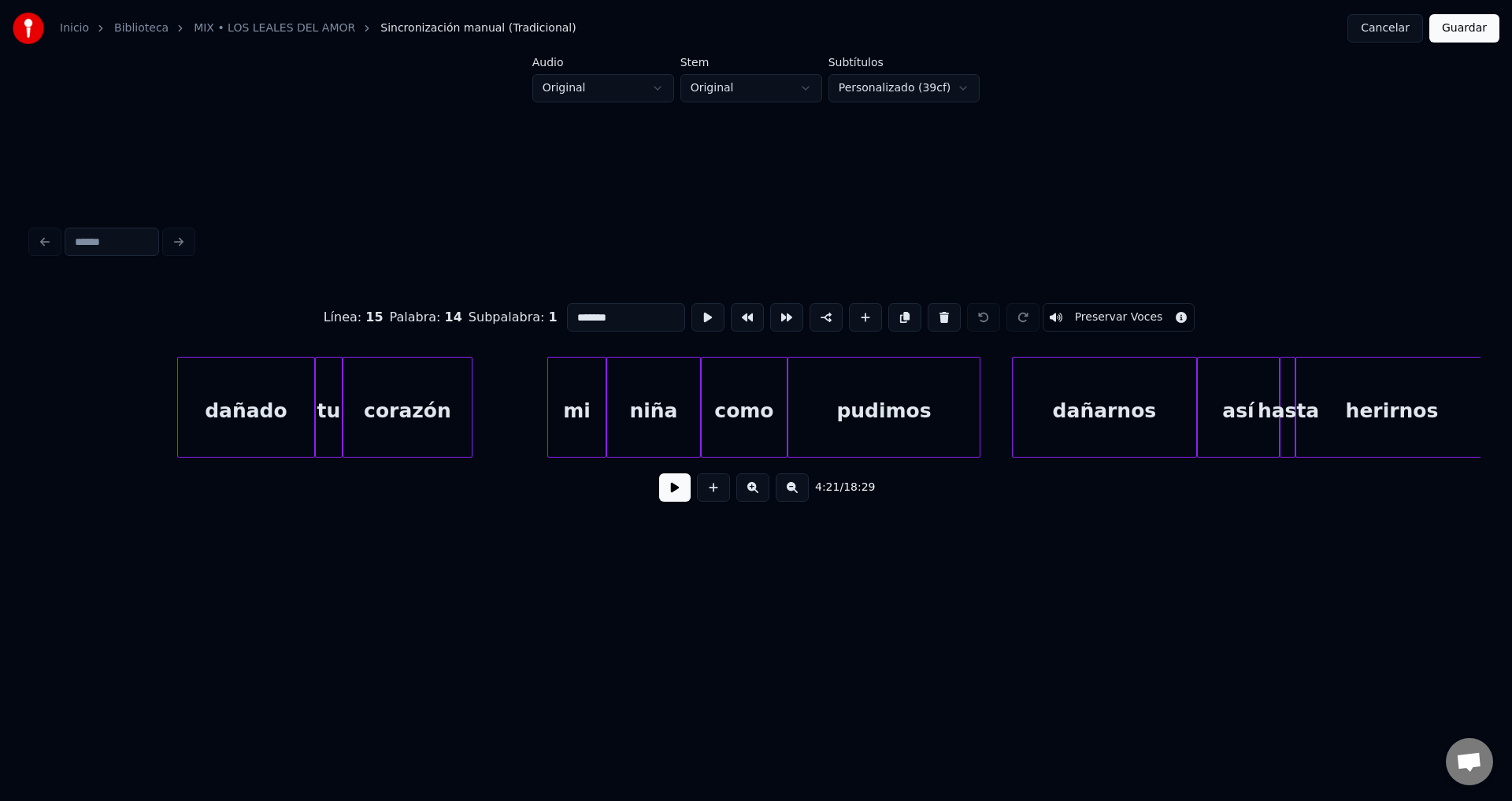
scroll to position [0, 48885]
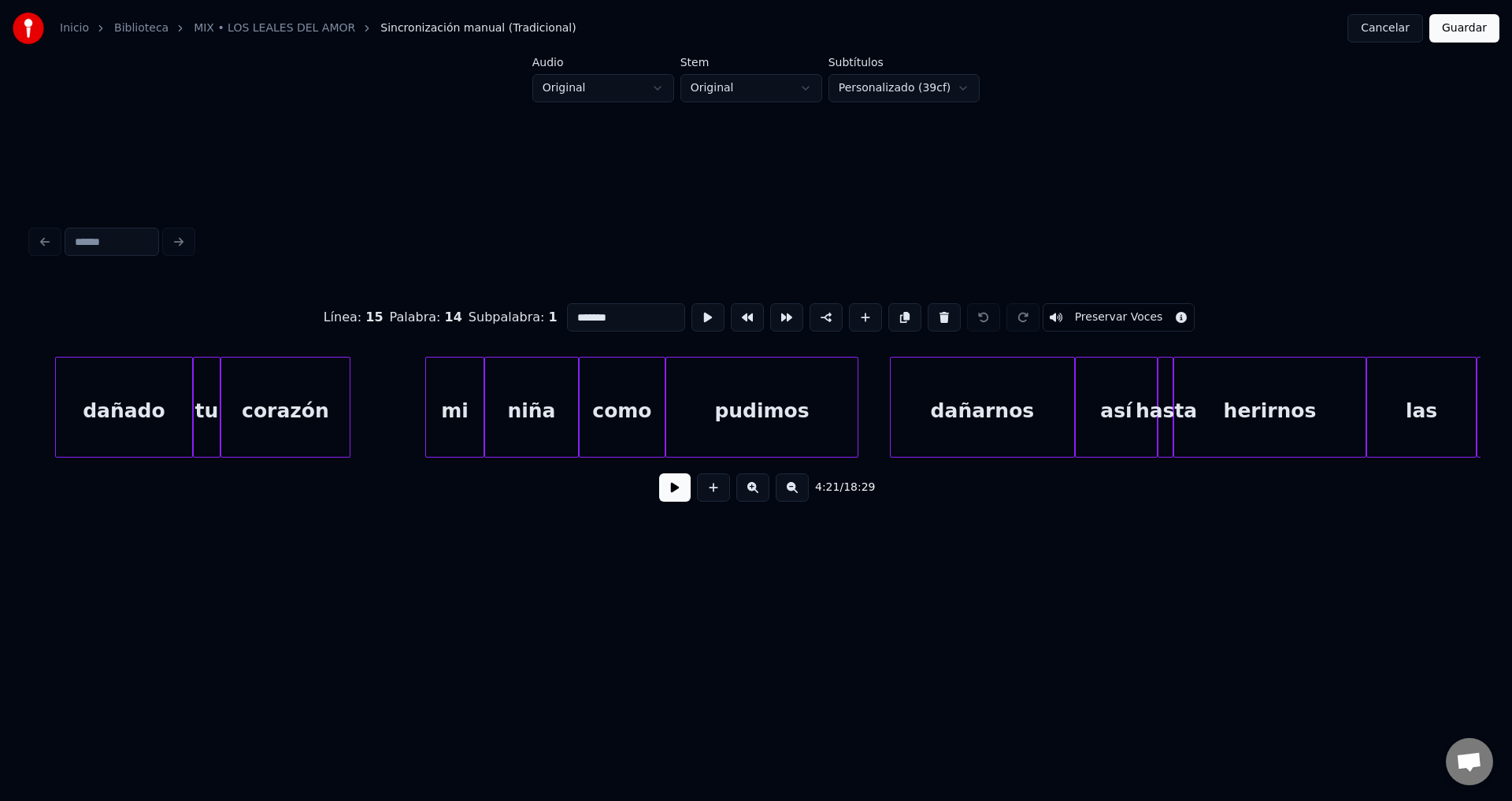
type input "********"
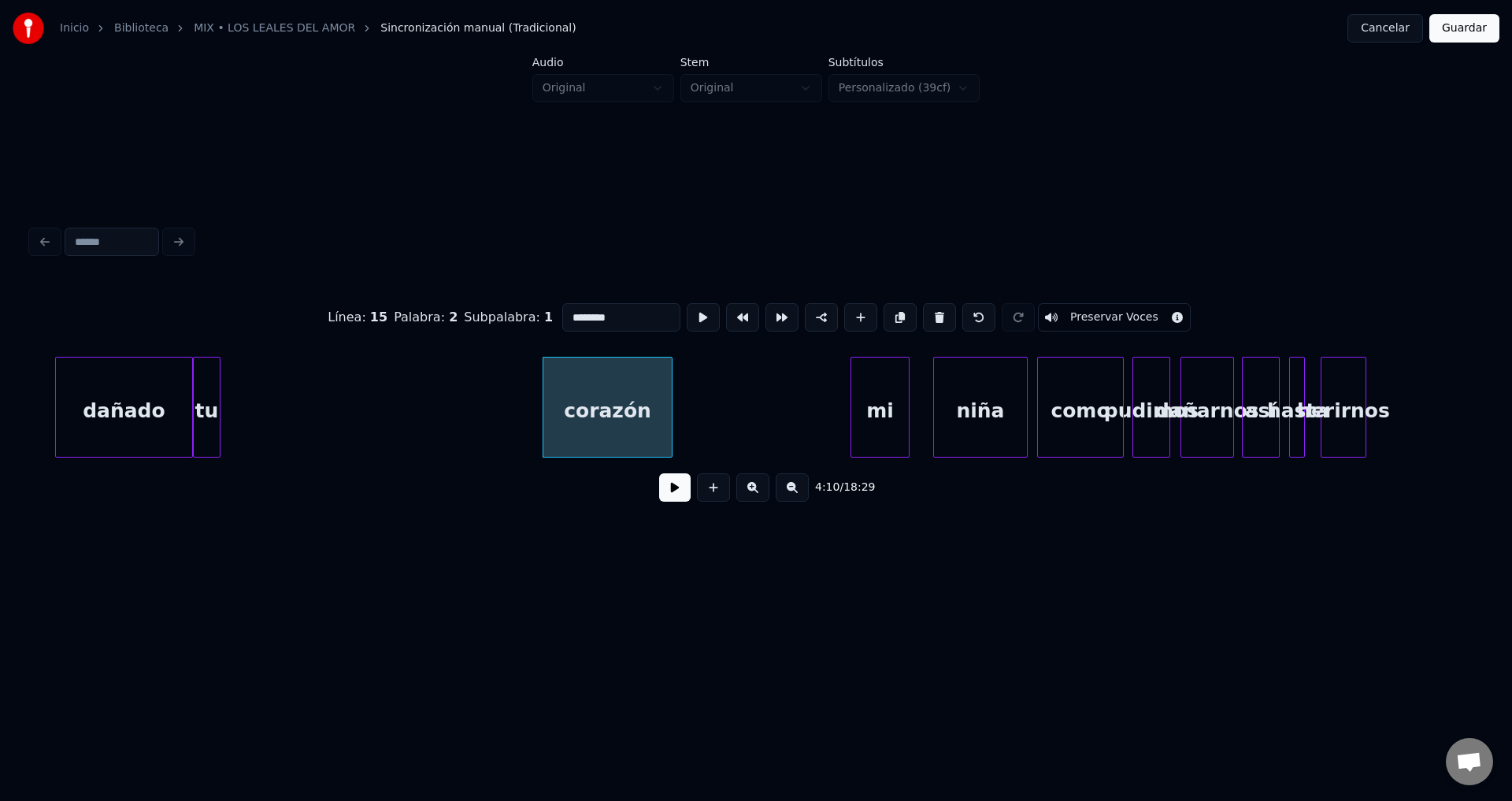
scroll to position [0, 48764]
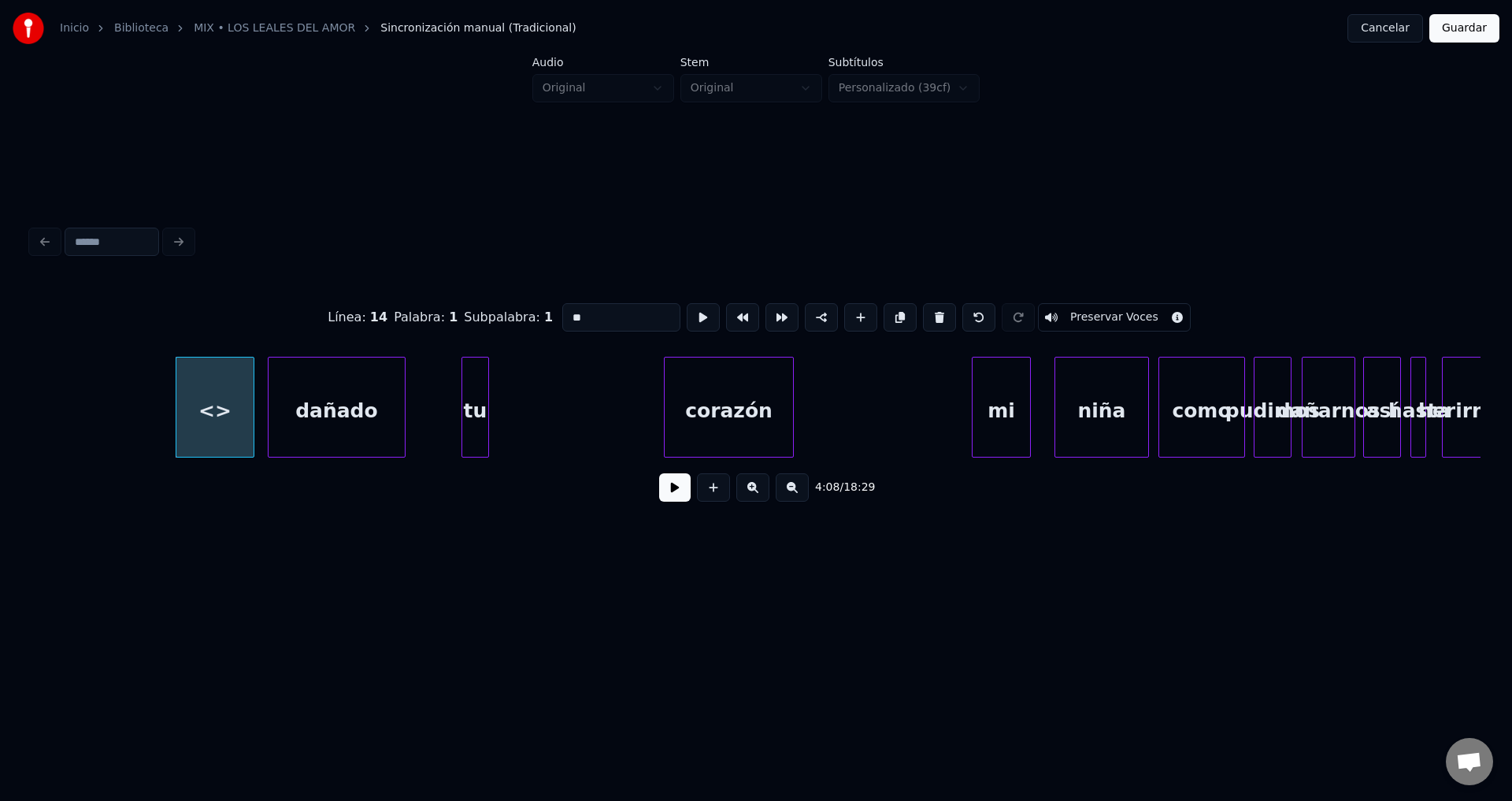
drag, startPoint x: 599, startPoint y: 314, endPoint x: 366, endPoint y: 297, distance: 233.6
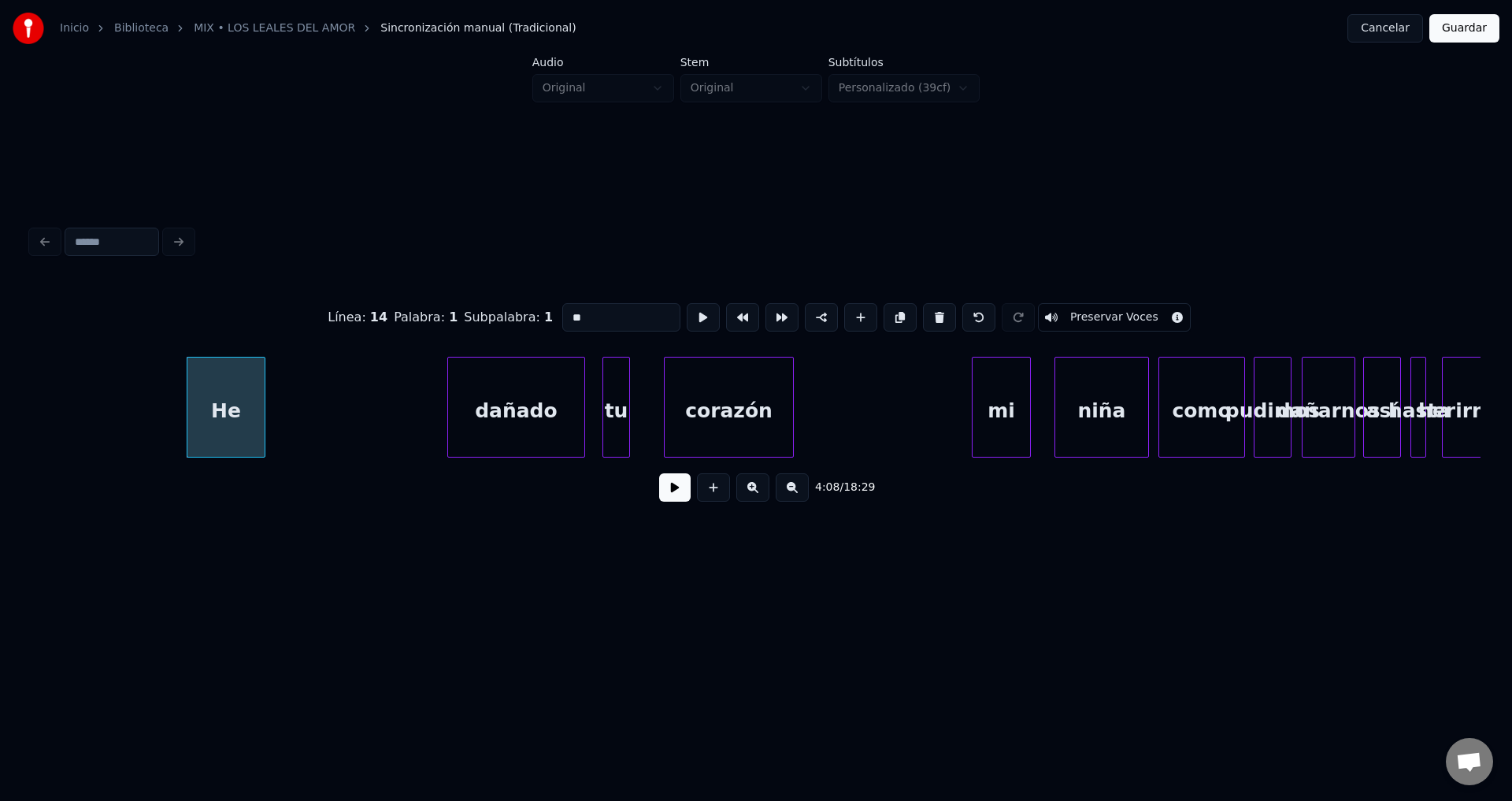
type input "**"
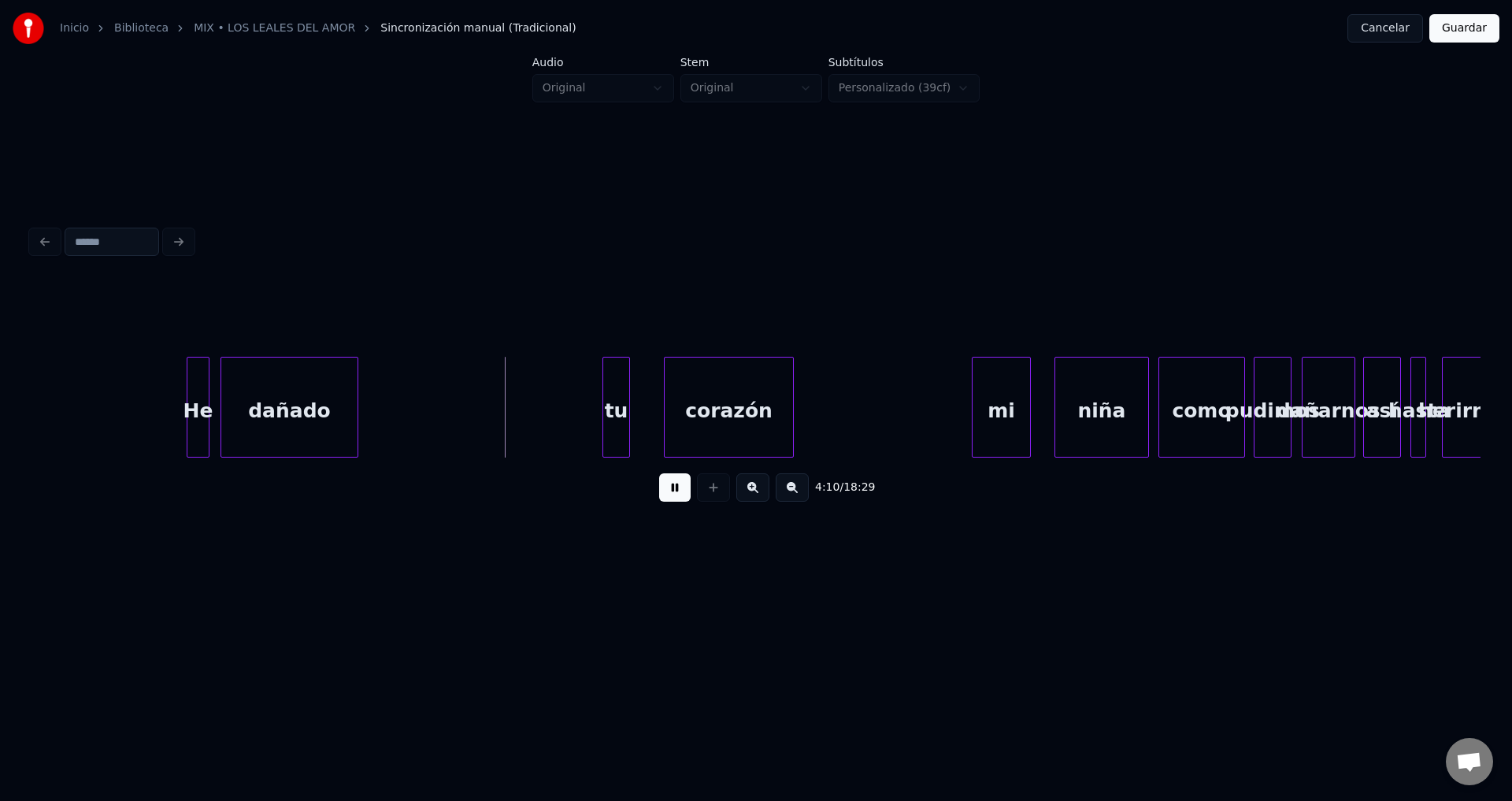
drag, startPoint x: 359, startPoint y: 397, endPoint x: 339, endPoint y: 397, distance: 20.0
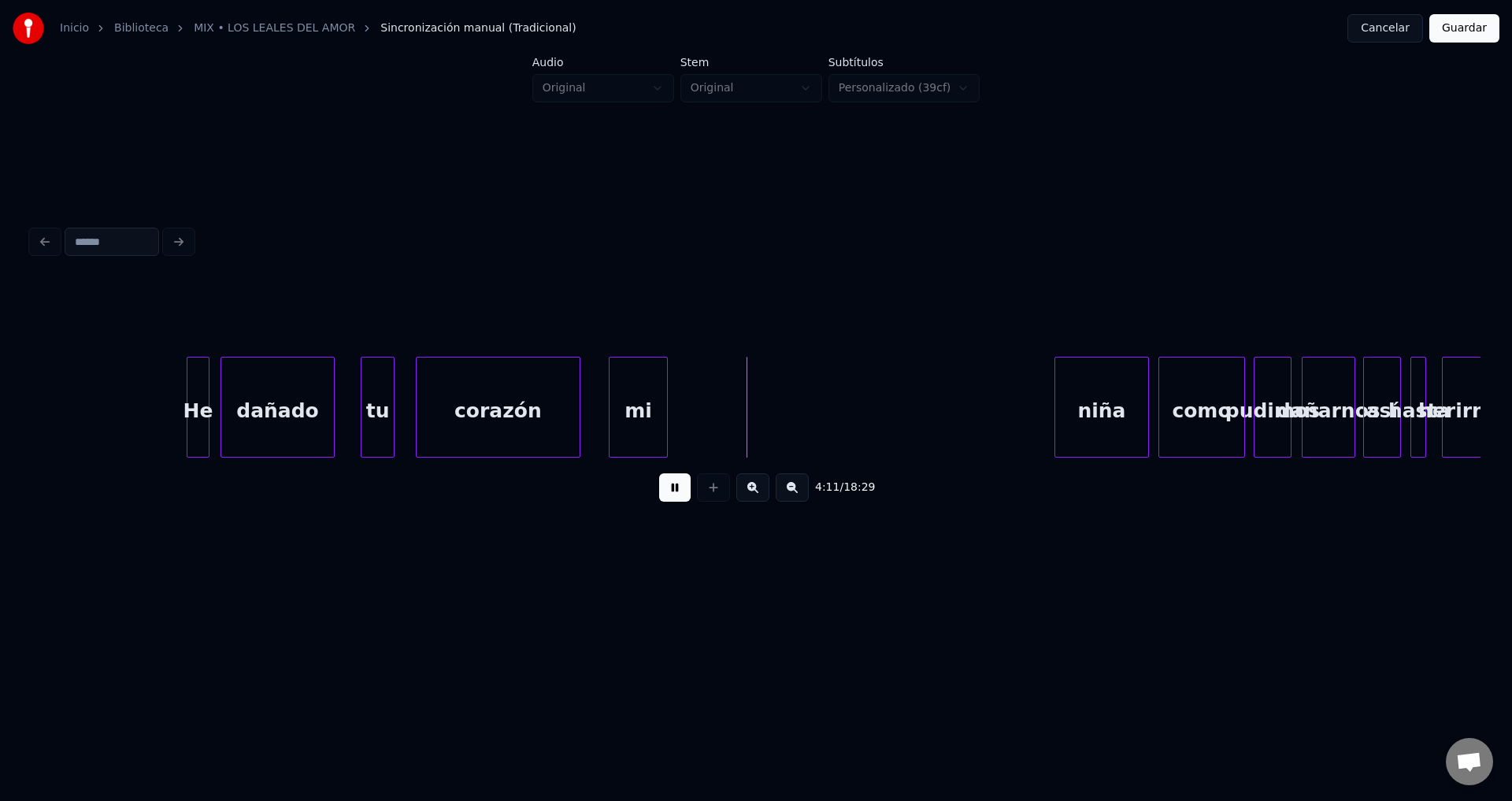
drag, startPoint x: 668, startPoint y: 406, endPoint x: 654, endPoint y: 406, distance: 14.0
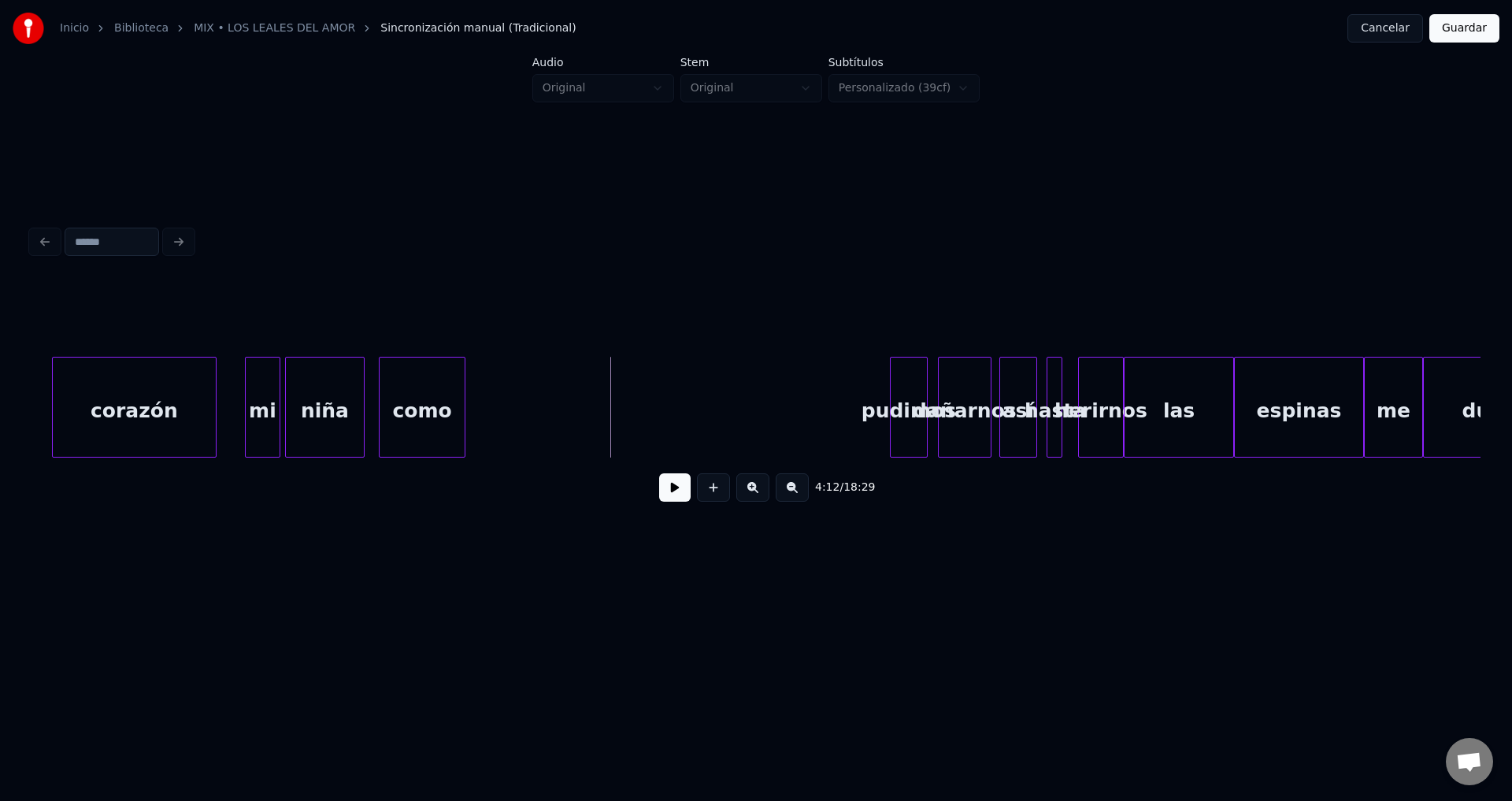
scroll to position [0, 49249]
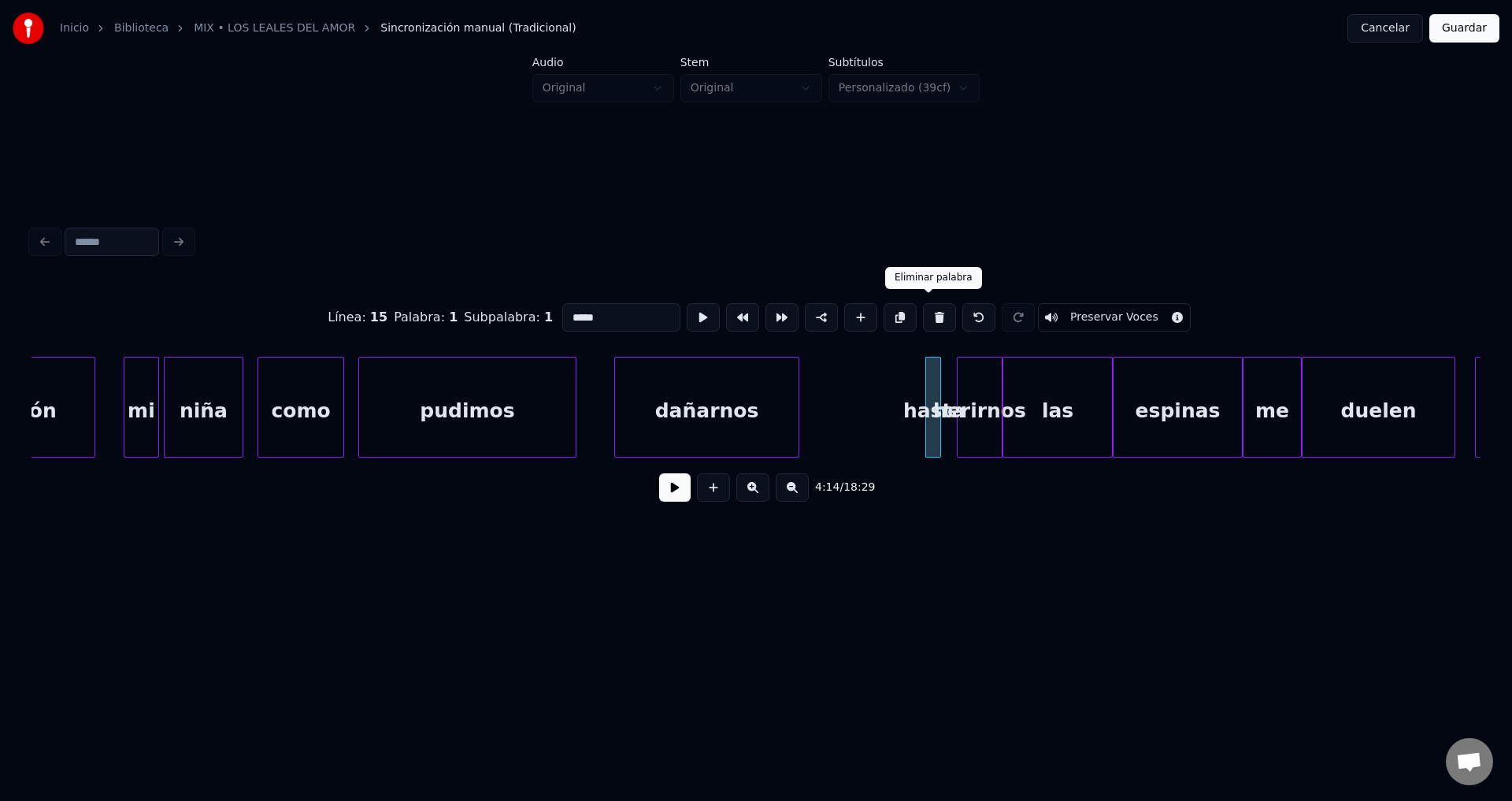
type input "*****"
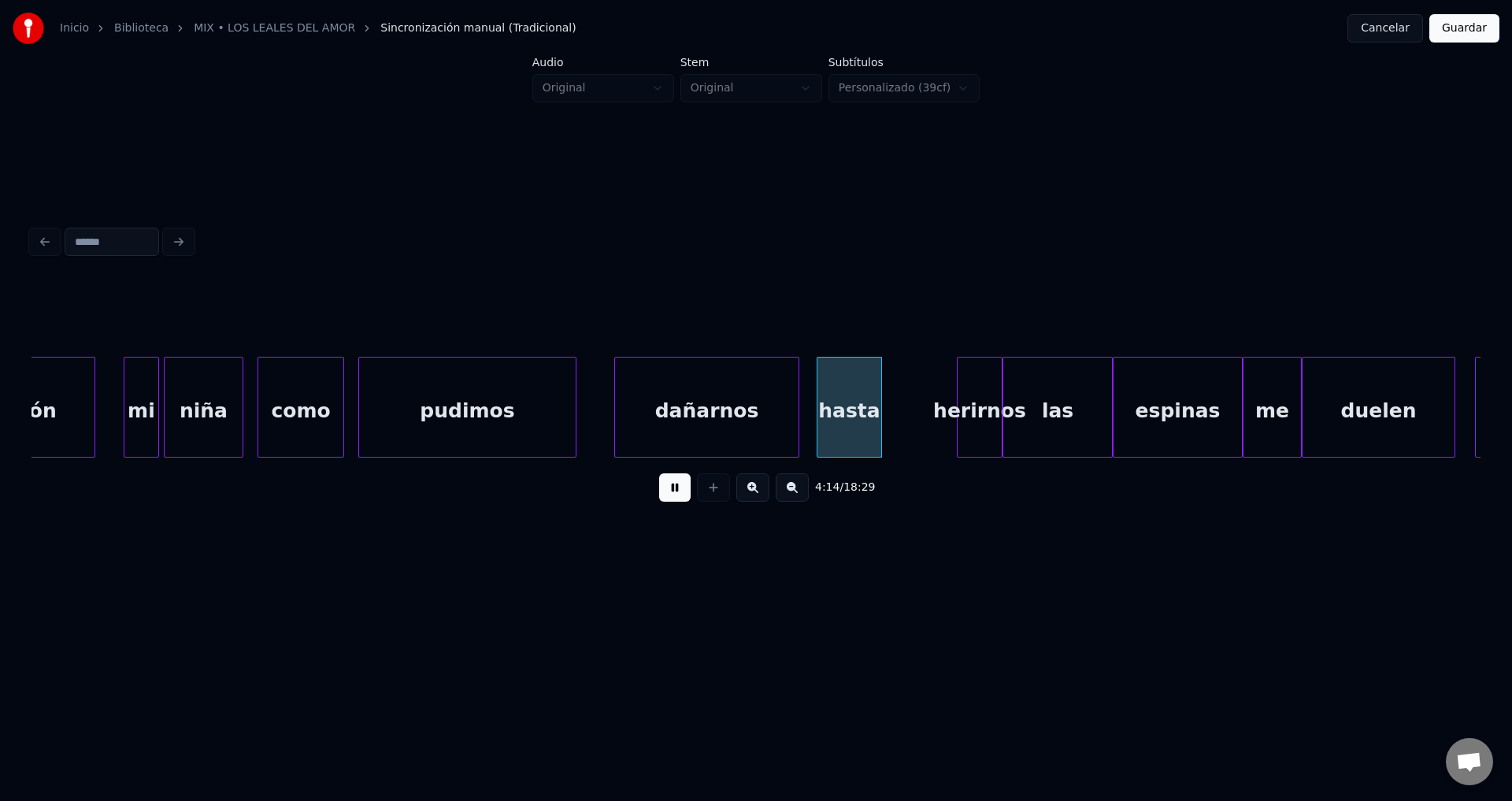
drag, startPoint x: 663, startPoint y: 502, endPoint x: 671, endPoint y: 497, distance: 9.4
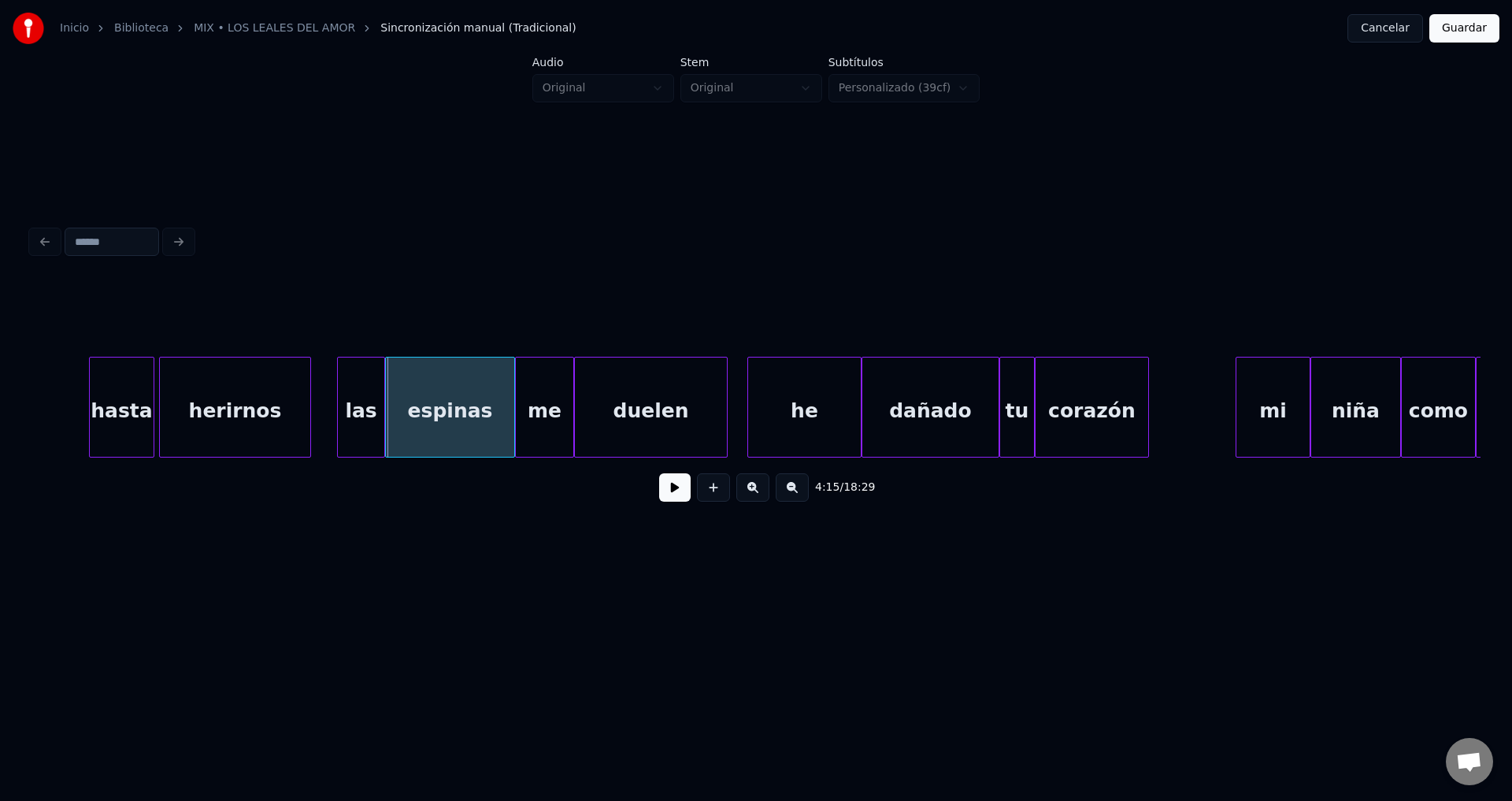
scroll to position [0, 50099]
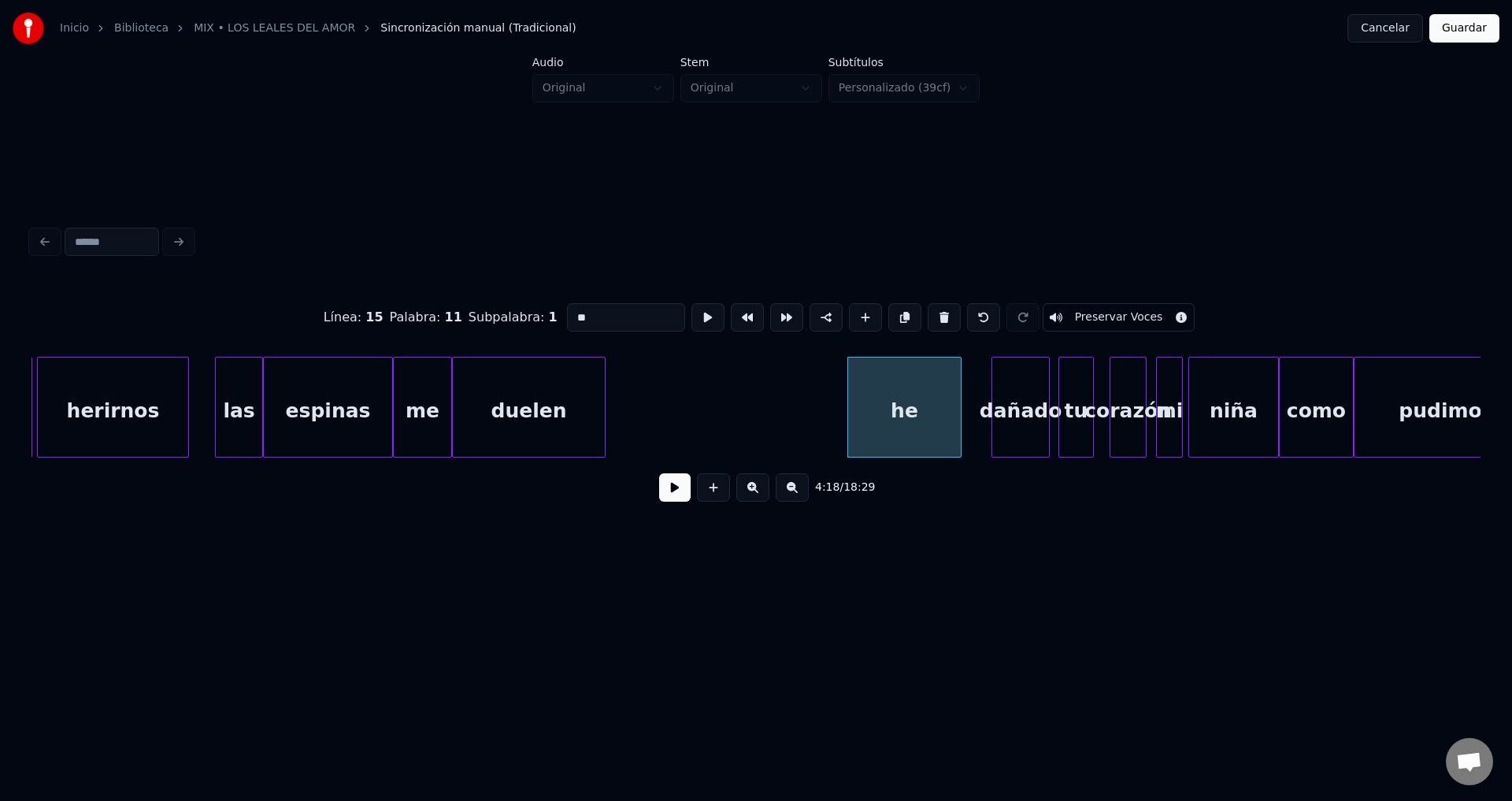
type input "*******"
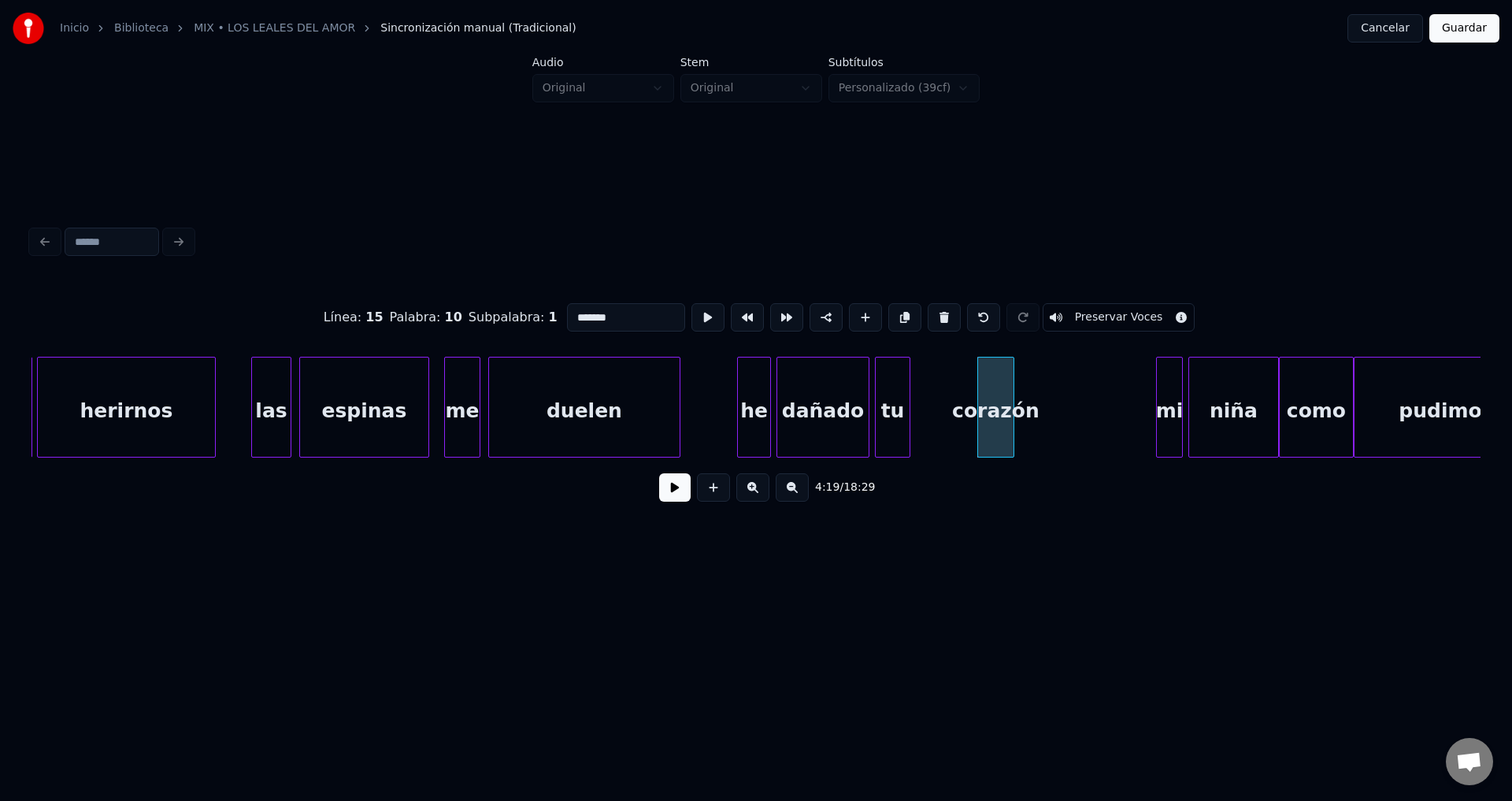
type input "******"
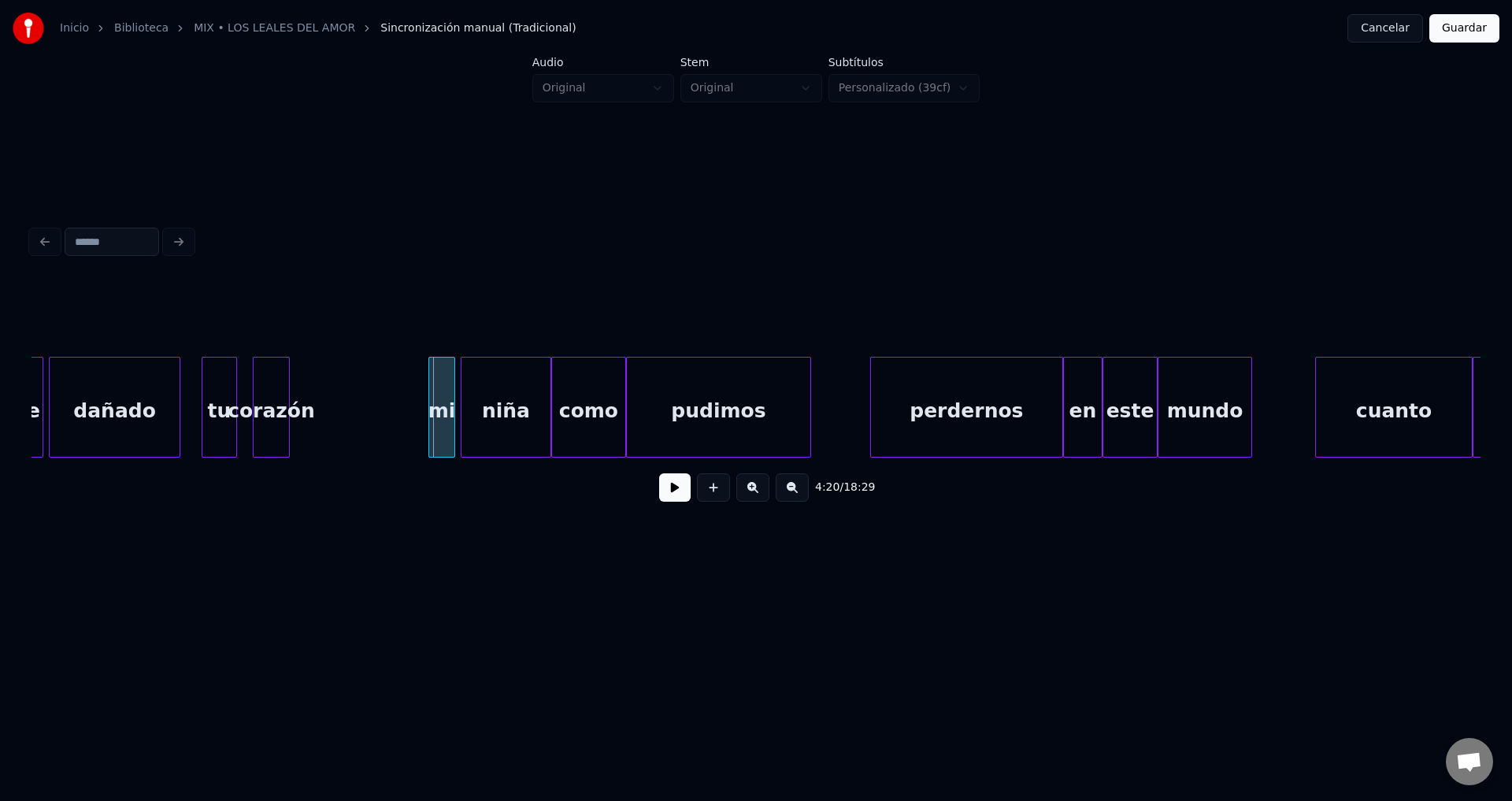
scroll to position [0, 50947]
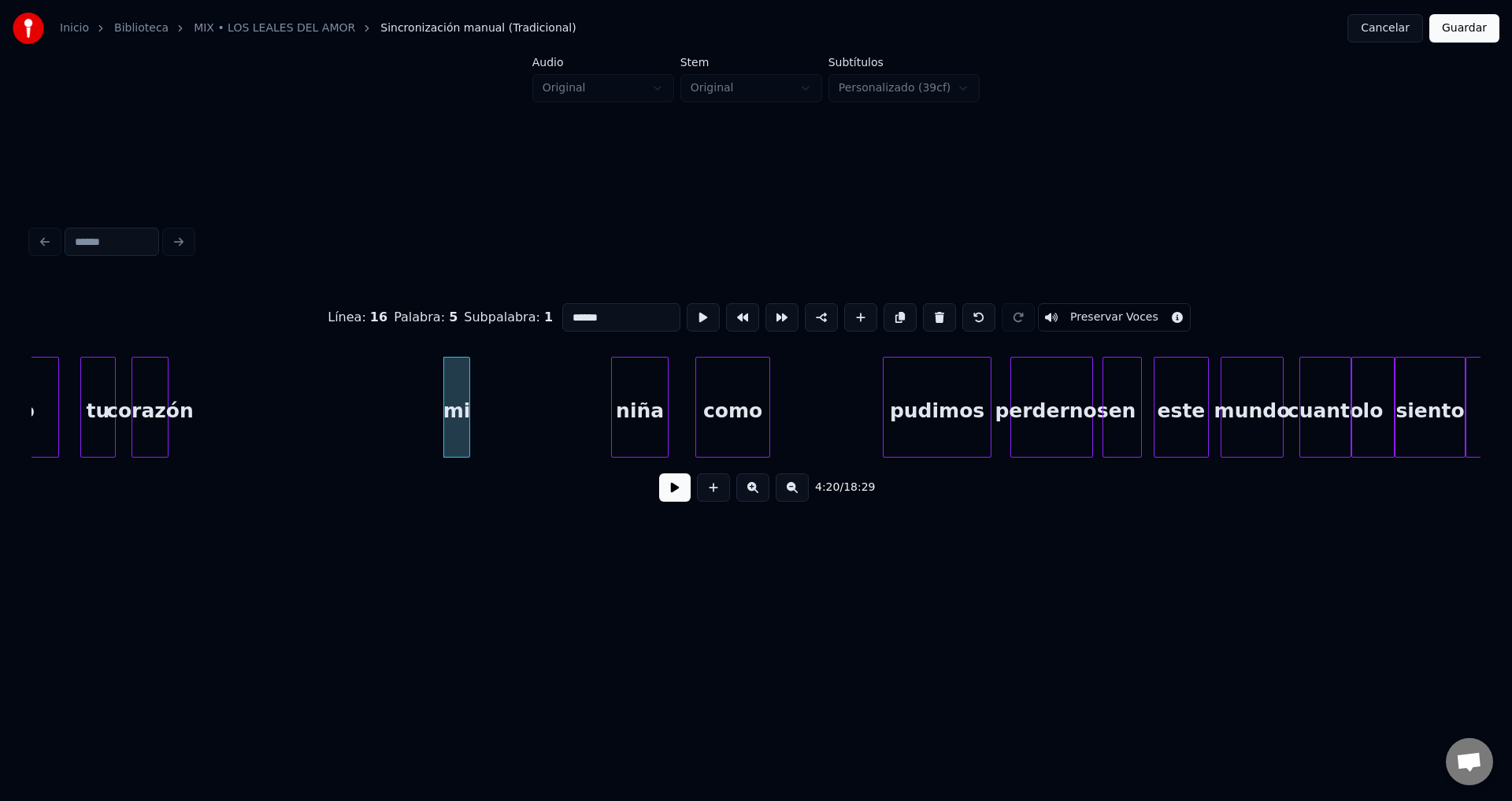
type input "**"
